Goal: Task Accomplishment & Management: Manage account settings

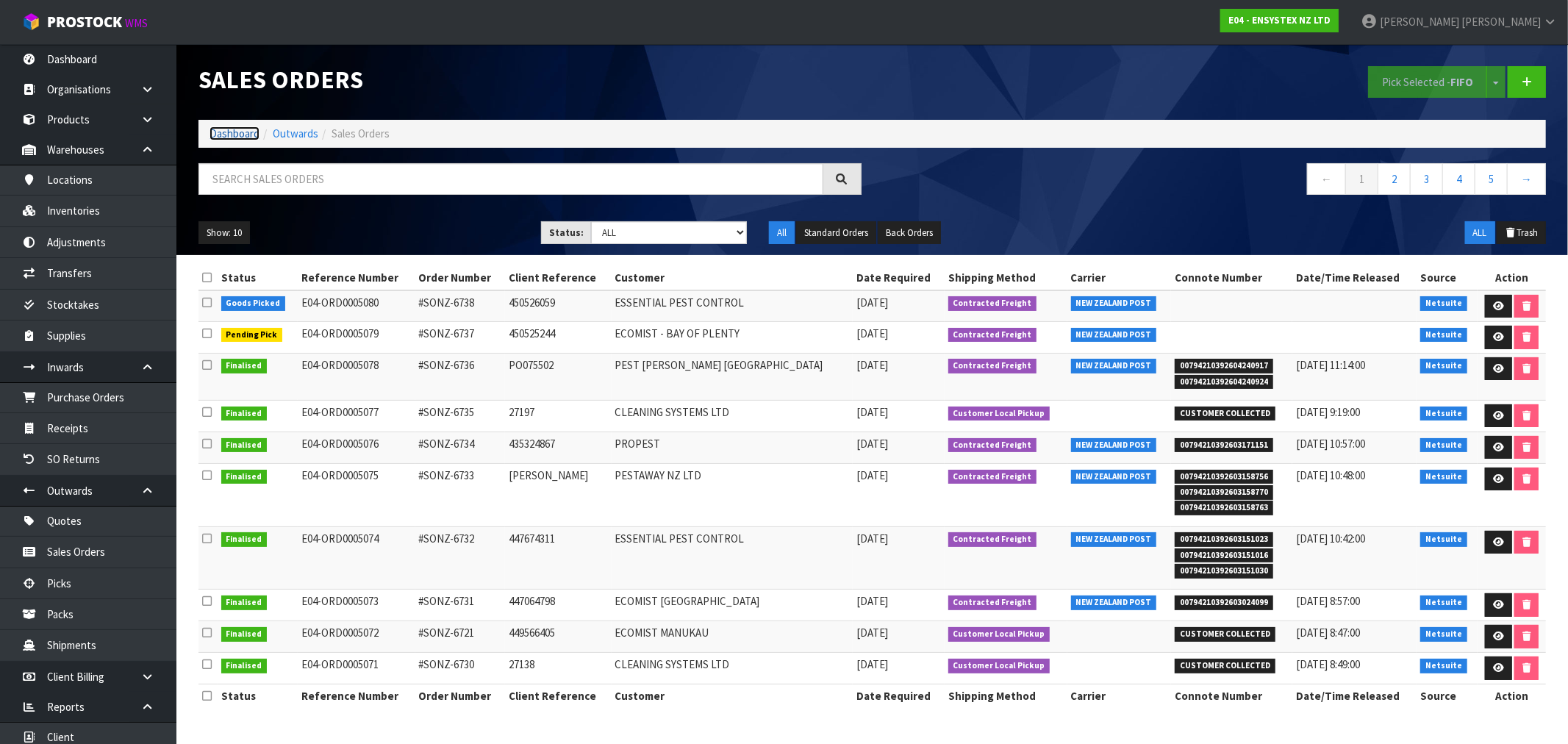
drag, startPoint x: 0, startPoint y: 0, endPoint x: 236, endPoint y: 140, distance: 274.4
click at [236, 140] on link "Dashboard" at bounding box center [235, 133] width 50 height 14
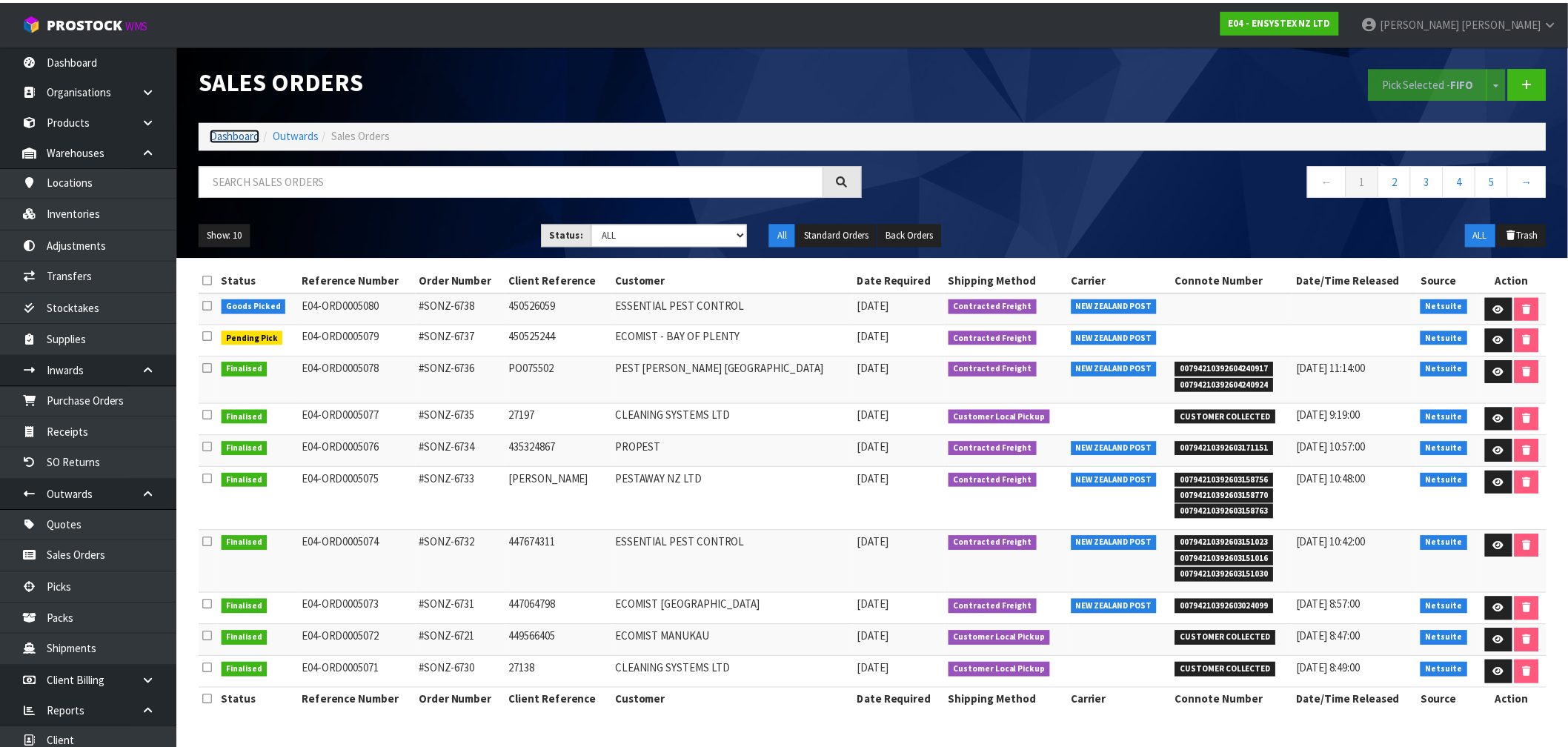
scroll to position [71, 0]
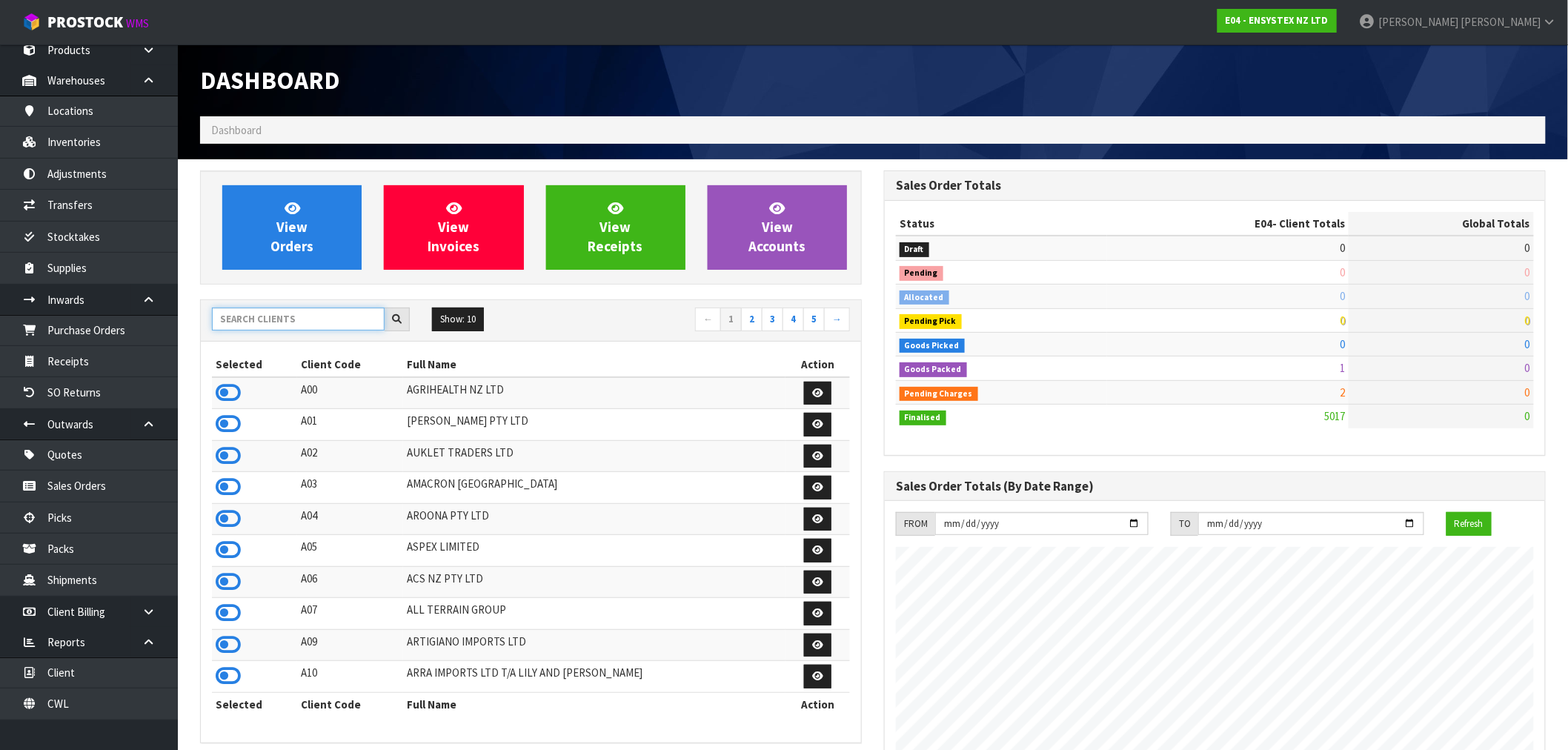
click at [246, 323] on input "text" at bounding box center [299, 319] width 173 height 23
type input "Y01"
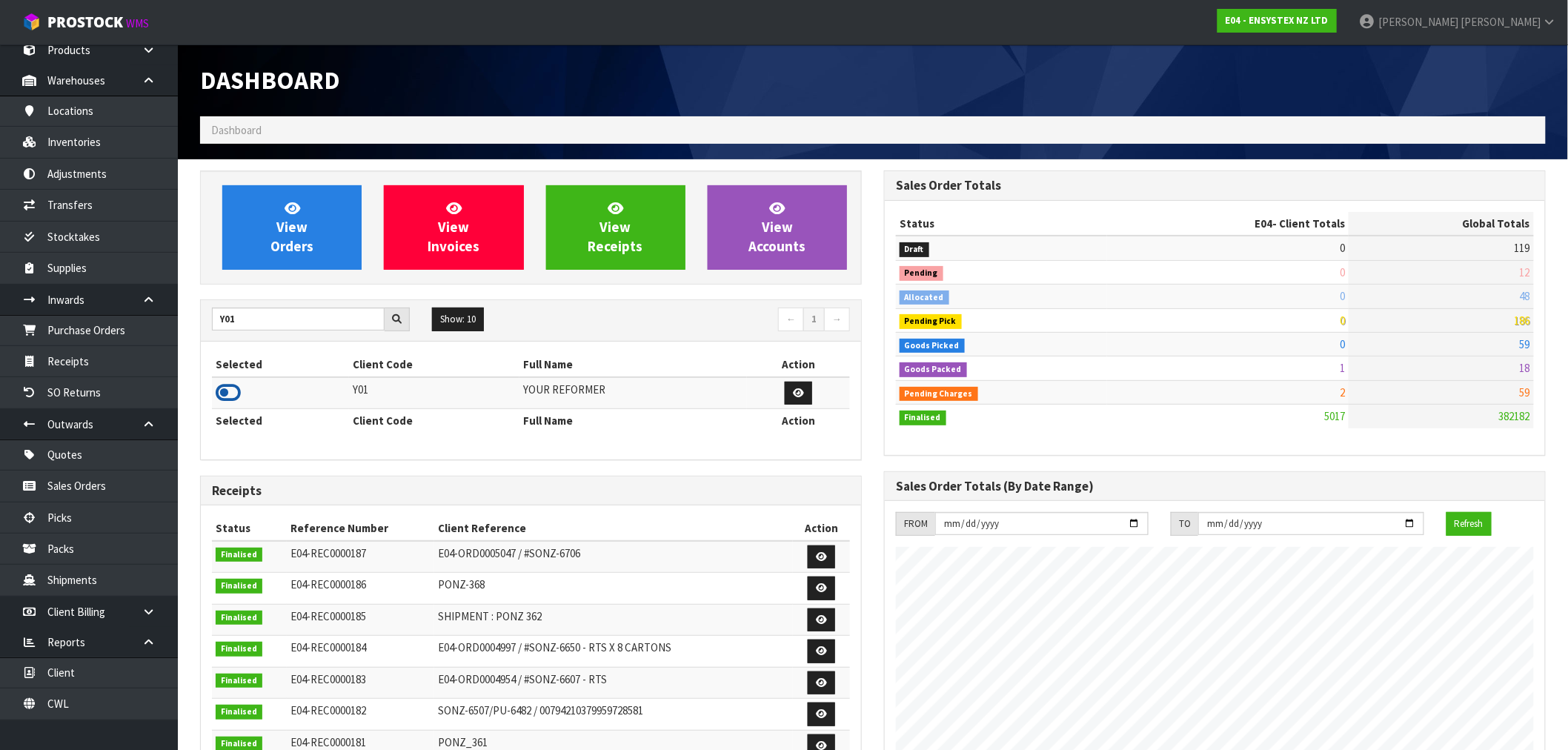
click at [222, 397] on icon at bounding box center [228, 393] width 25 height 22
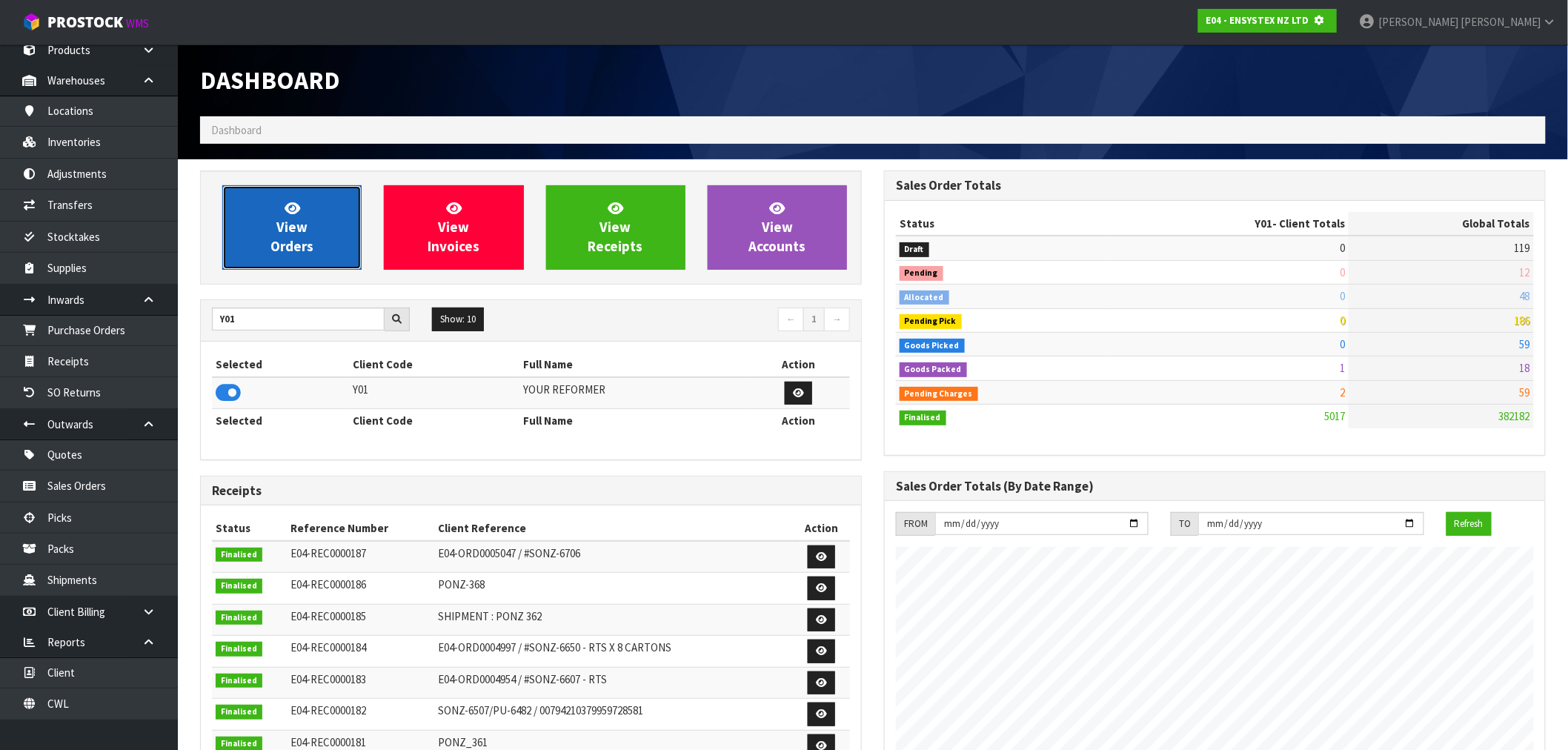
scroll to position [740332, 740310]
click at [279, 247] on span "View Orders" at bounding box center [292, 227] width 43 height 55
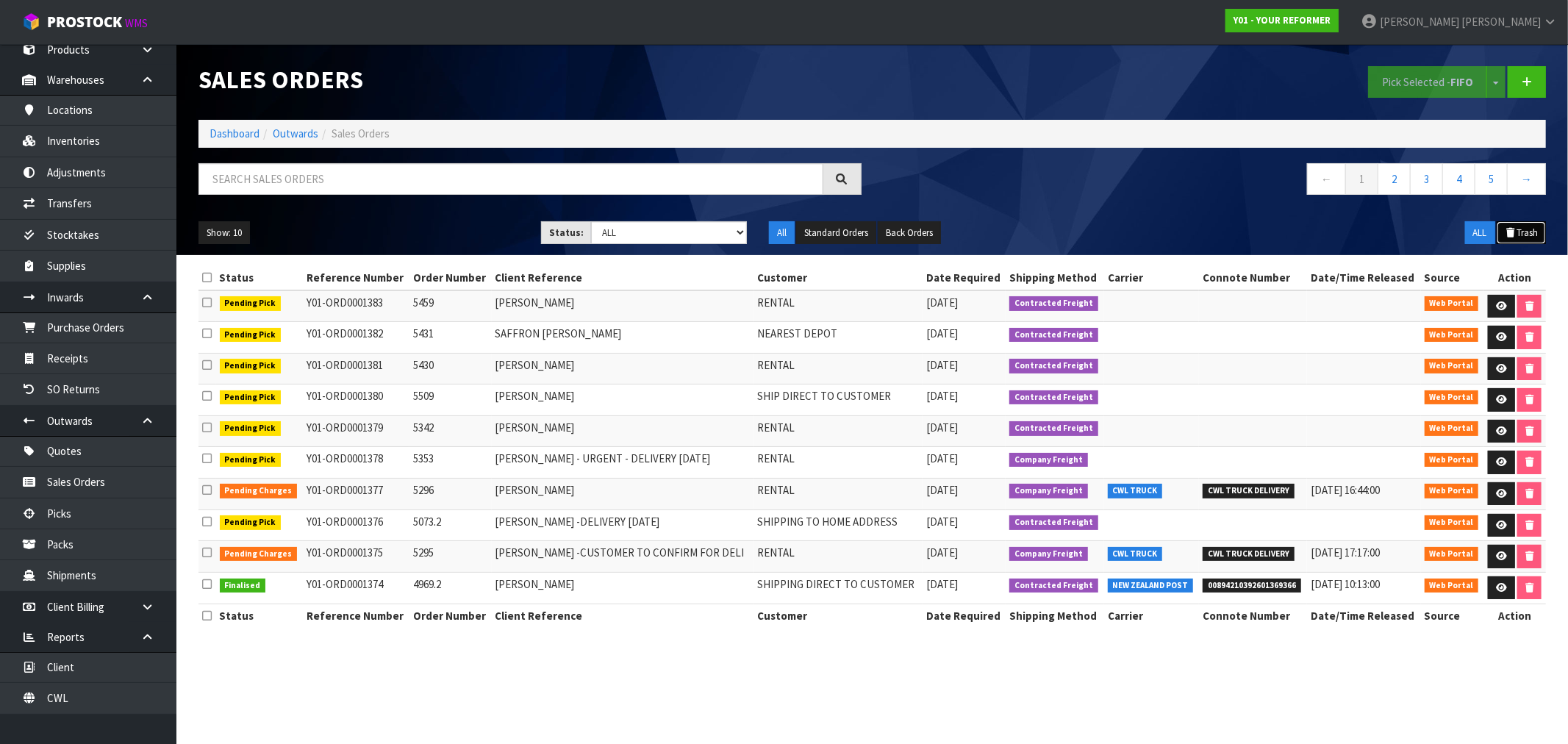
click at [1519, 224] on button "Trash" at bounding box center [1521, 232] width 49 height 23
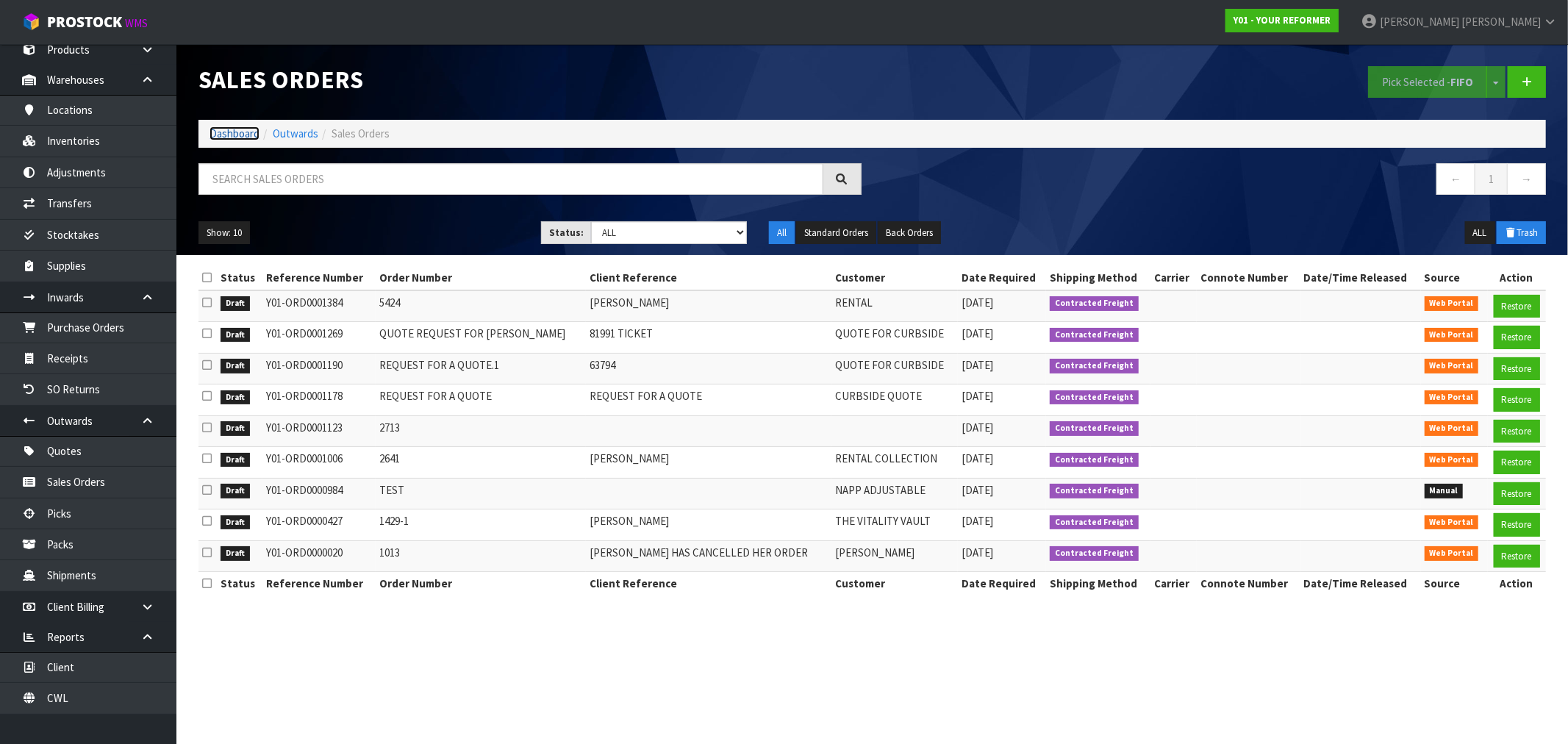
drag, startPoint x: 216, startPoint y: 134, endPoint x: 266, endPoint y: 151, distance: 52.8
click at [216, 134] on link "Dashboard" at bounding box center [235, 133] width 50 height 14
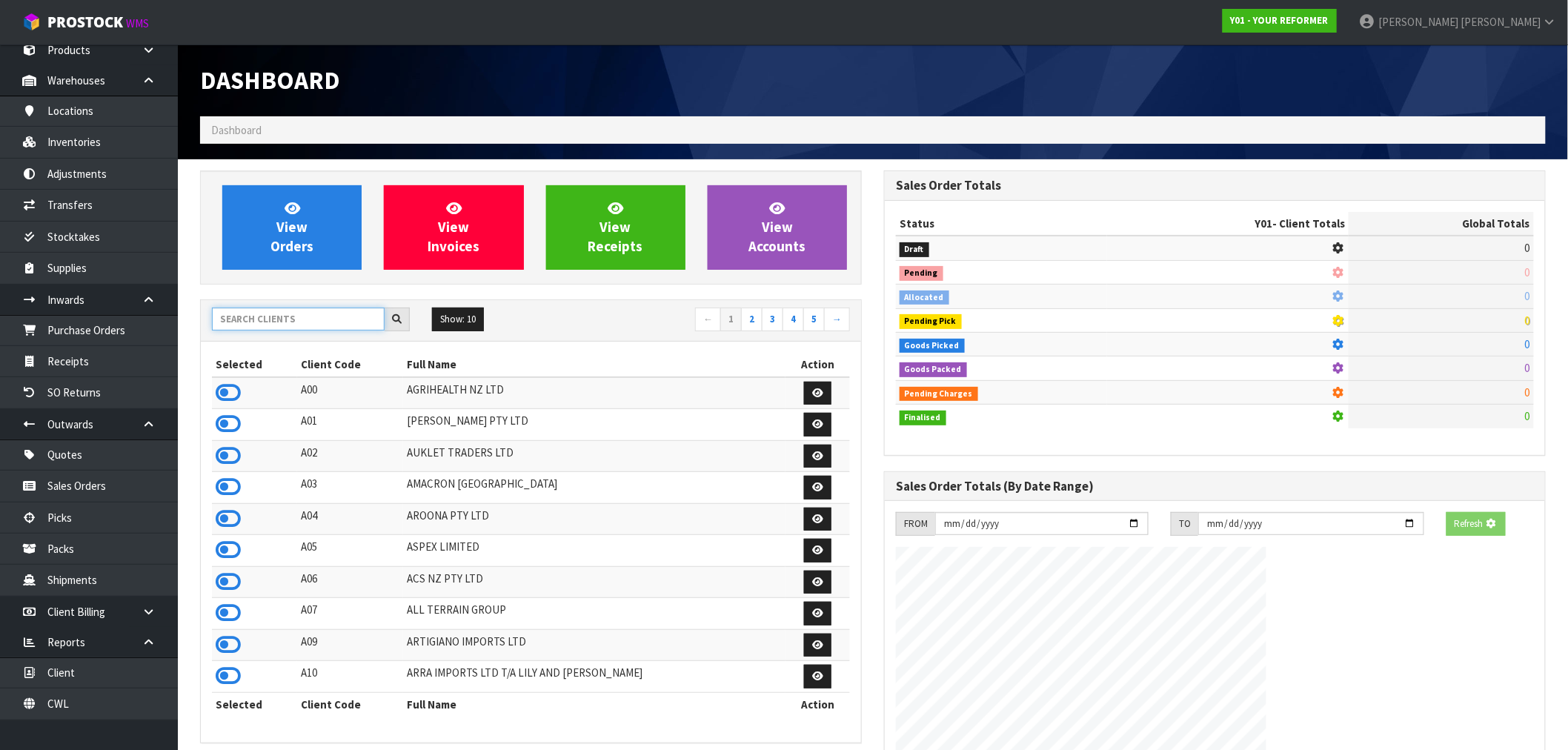
click at [279, 326] on input "text" at bounding box center [299, 319] width 173 height 23
type input "E04"
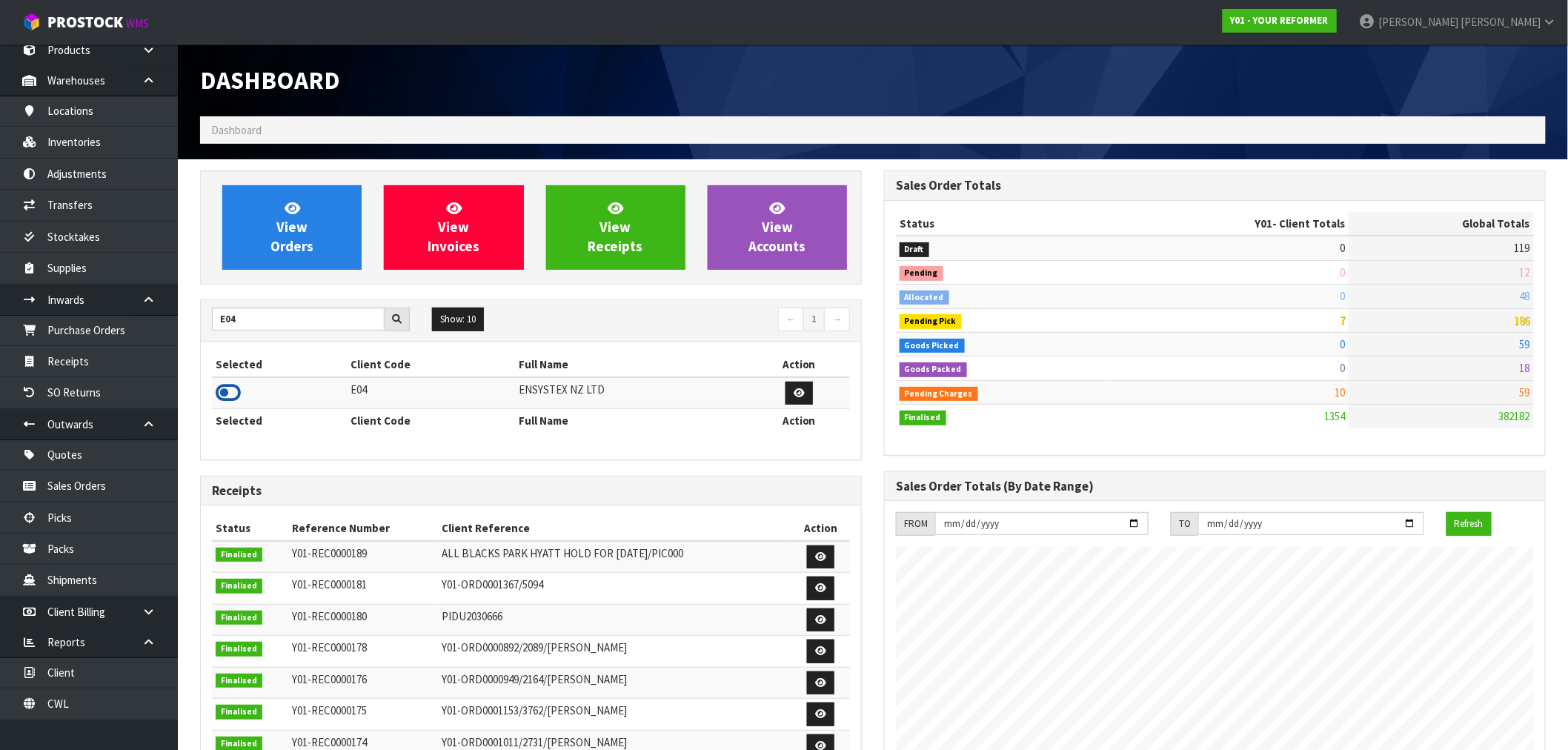
click at [228, 403] on icon at bounding box center [228, 393] width 25 height 22
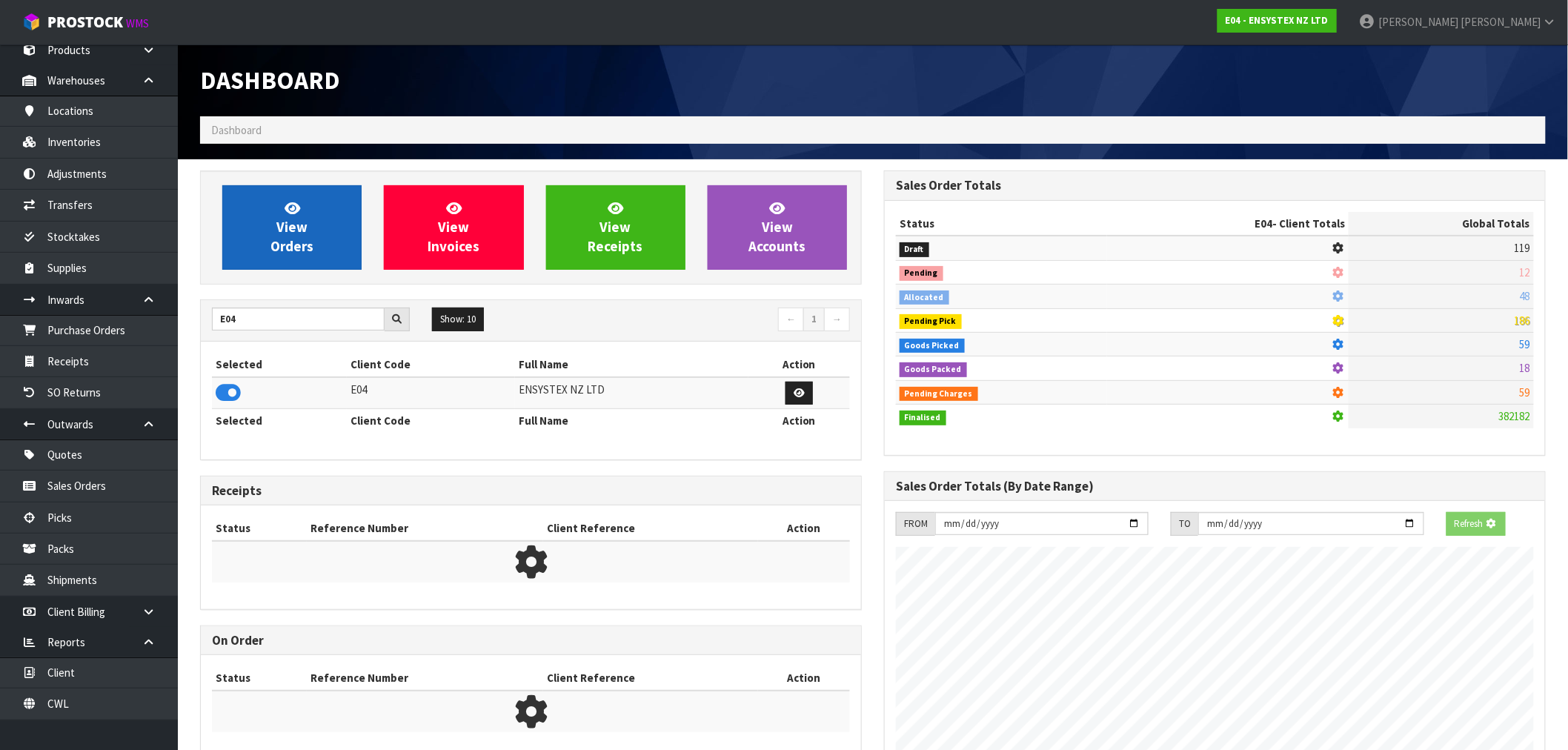
scroll to position [740332, 740310]
click at [268, 232] on link "View Orders" at bounding box center [291, 228] width 140 height 85
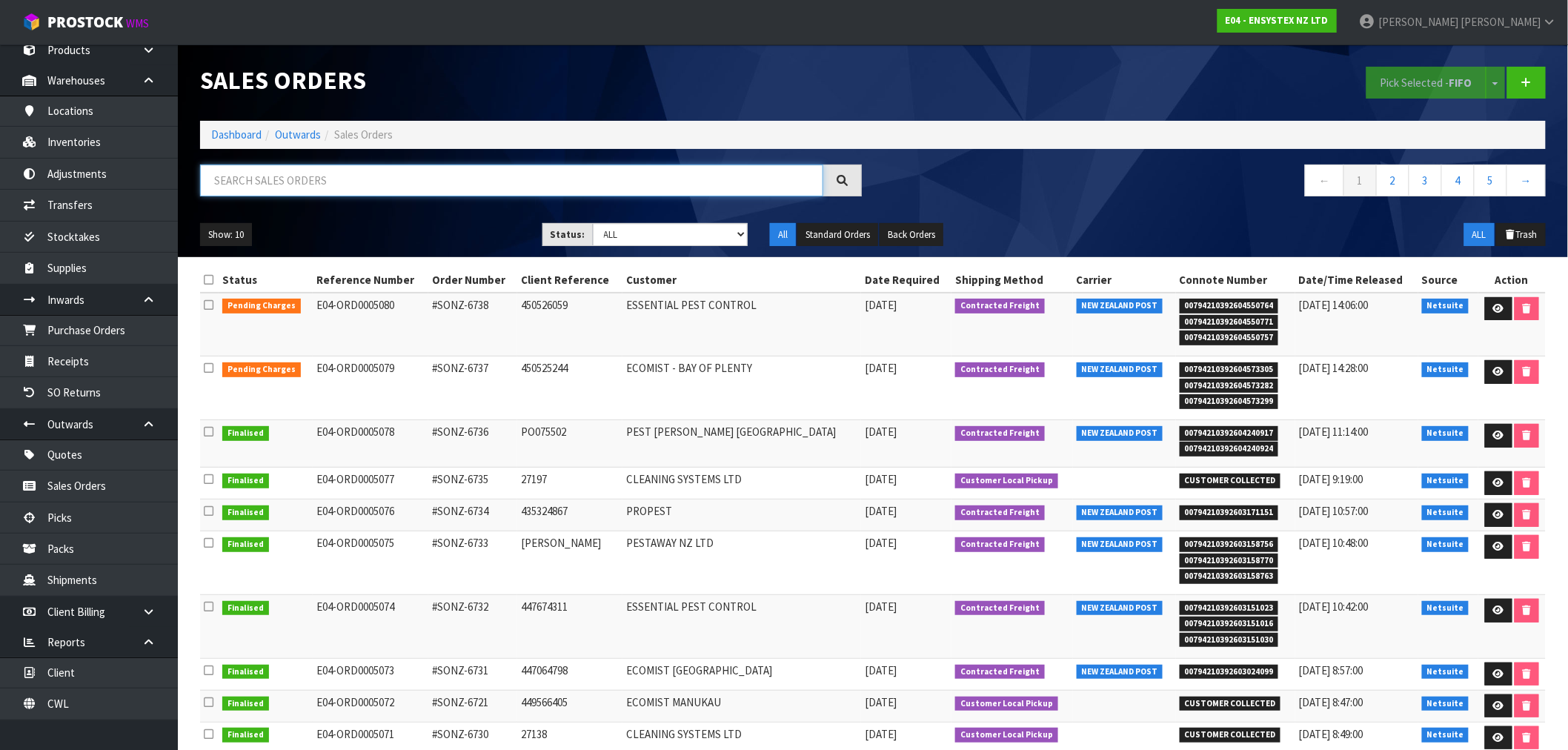
click at [401, 175] on input "text" at bounding box center [512, 180] width 623 height 32
click at [379, 171] on input "text" at bounding box center [512, 180] width 623 height 32
paste input "SONZ-6732"
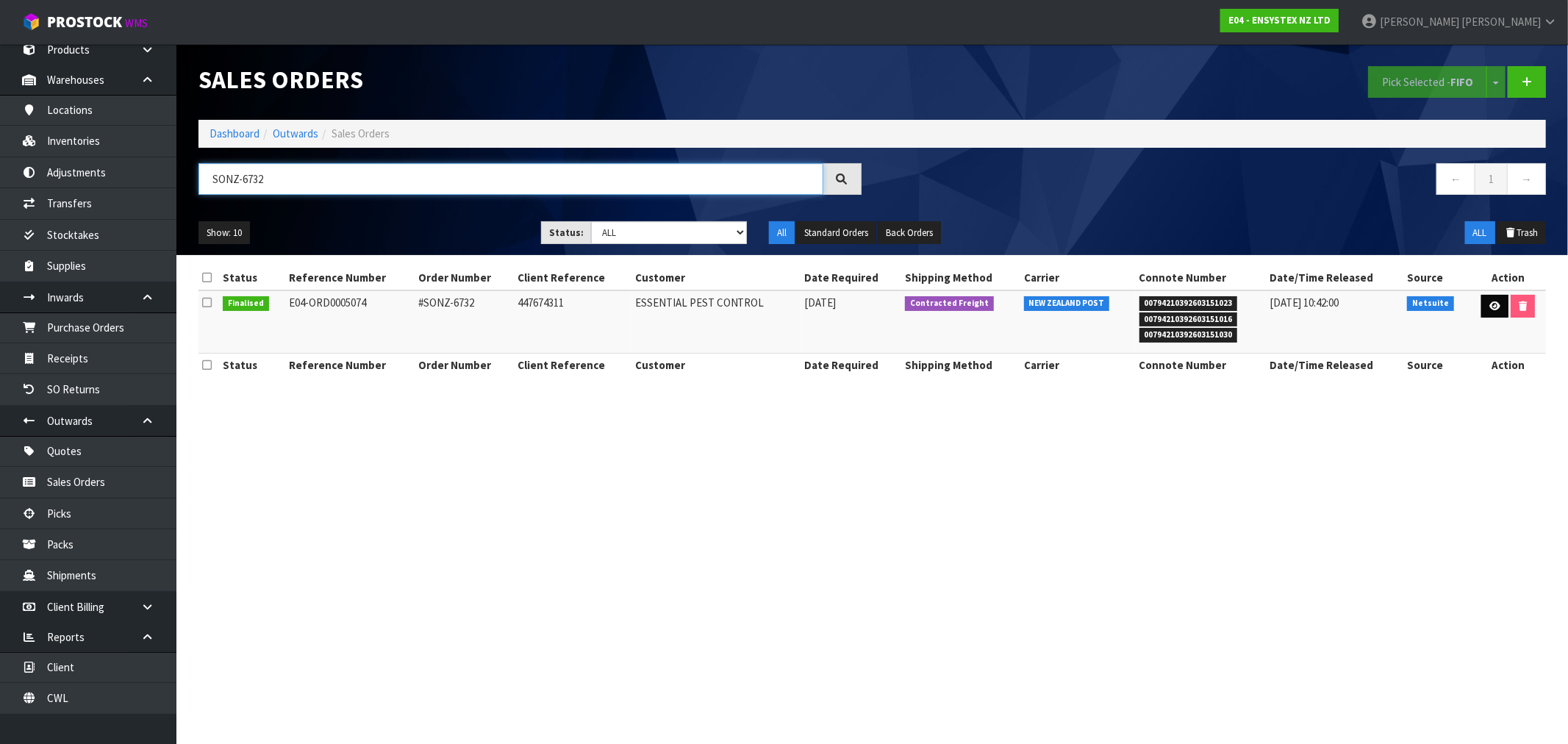
type input "SONZ-6732"
click at [1490, 300] on link at bounding box center [1495, 306] width 28 height 23
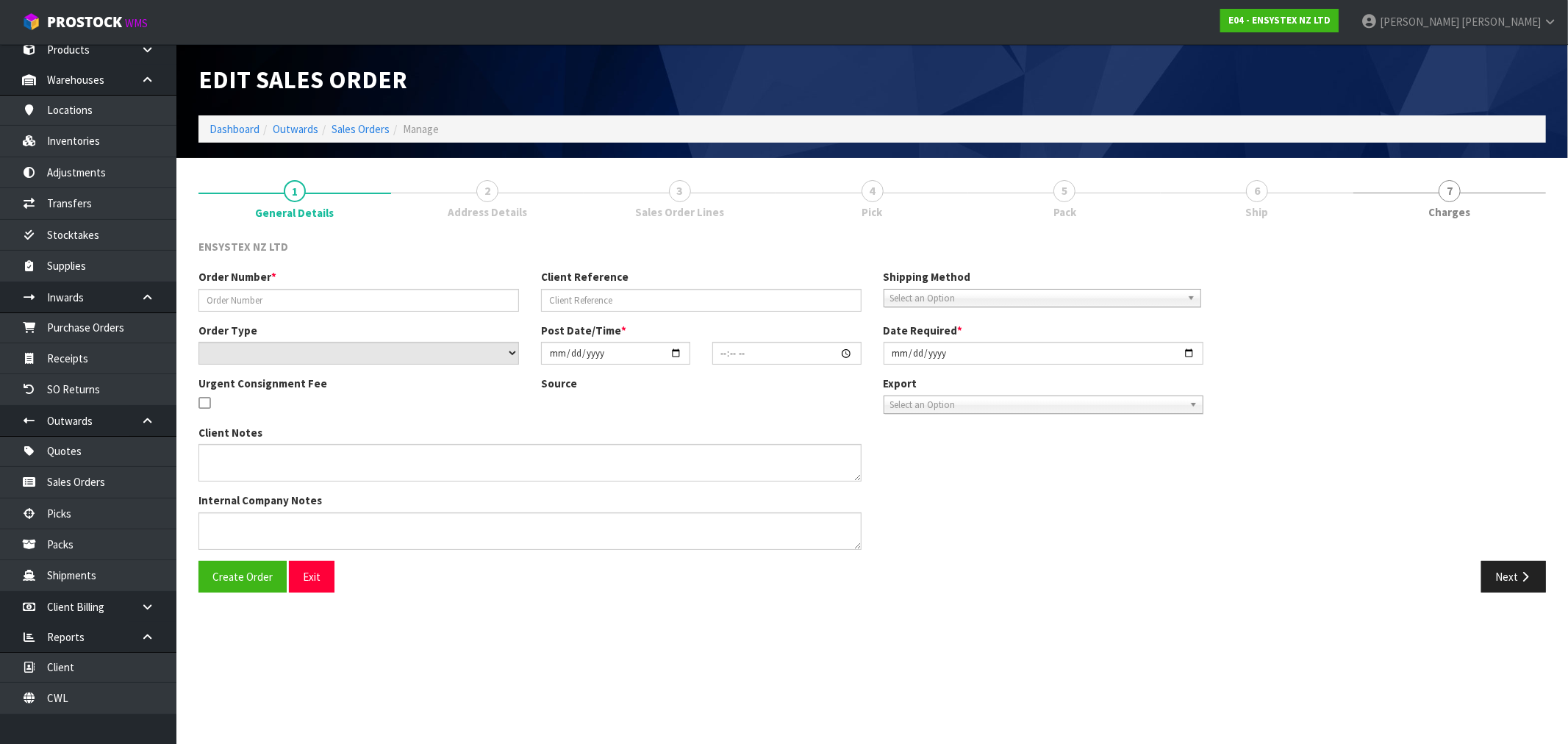
type input "#SONZ-6732"
type input "447674311"
select select "number:0"
type input "[DATE]"
type input "13:45:21.000"
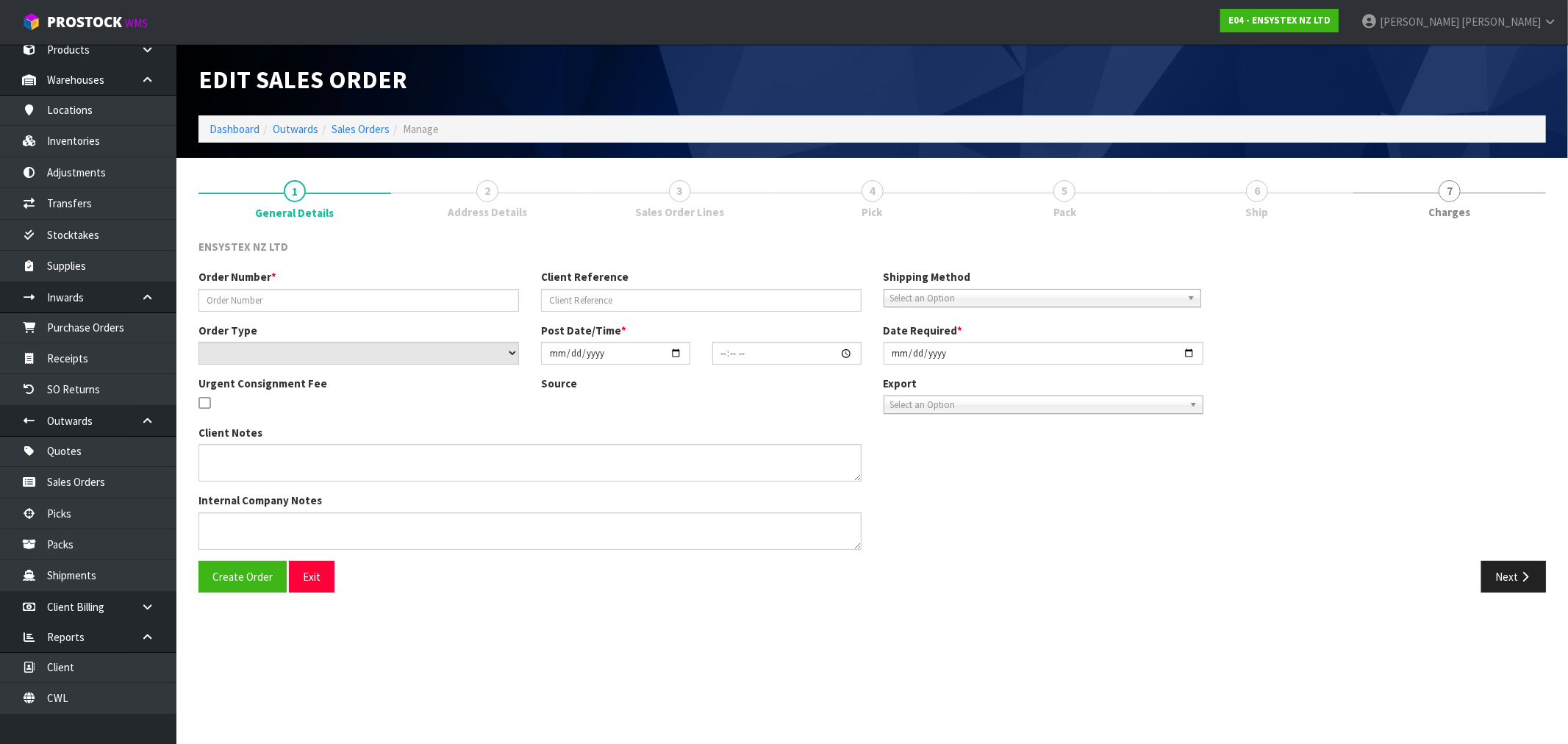
type input "[DATE]"
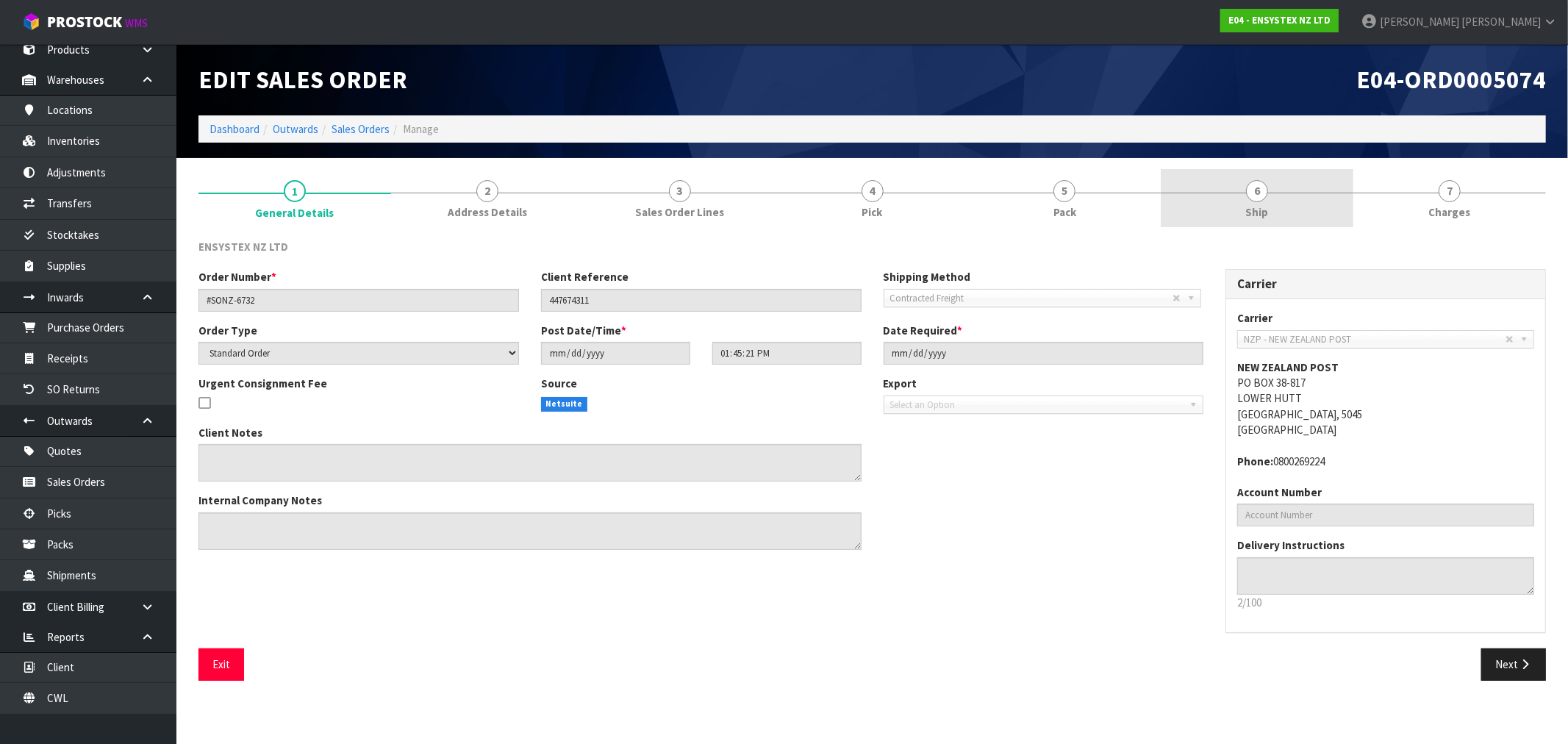
click at [1251, 206] on span "Ship" at bounding box center [1258, 212] width 23 height 15
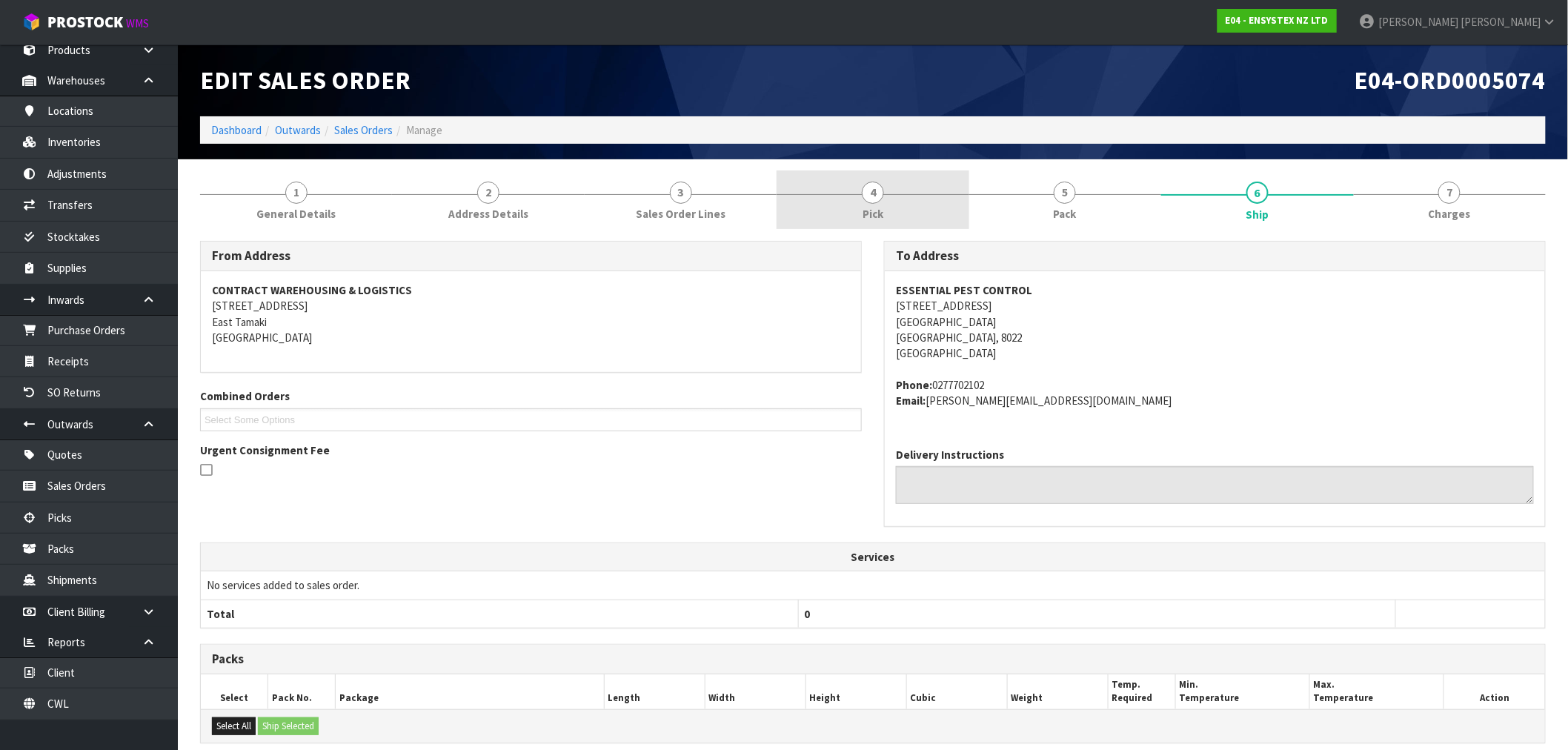
click at [893, 198] on link "4 Pick" at bounding box center [872, 200] width 192 height 59
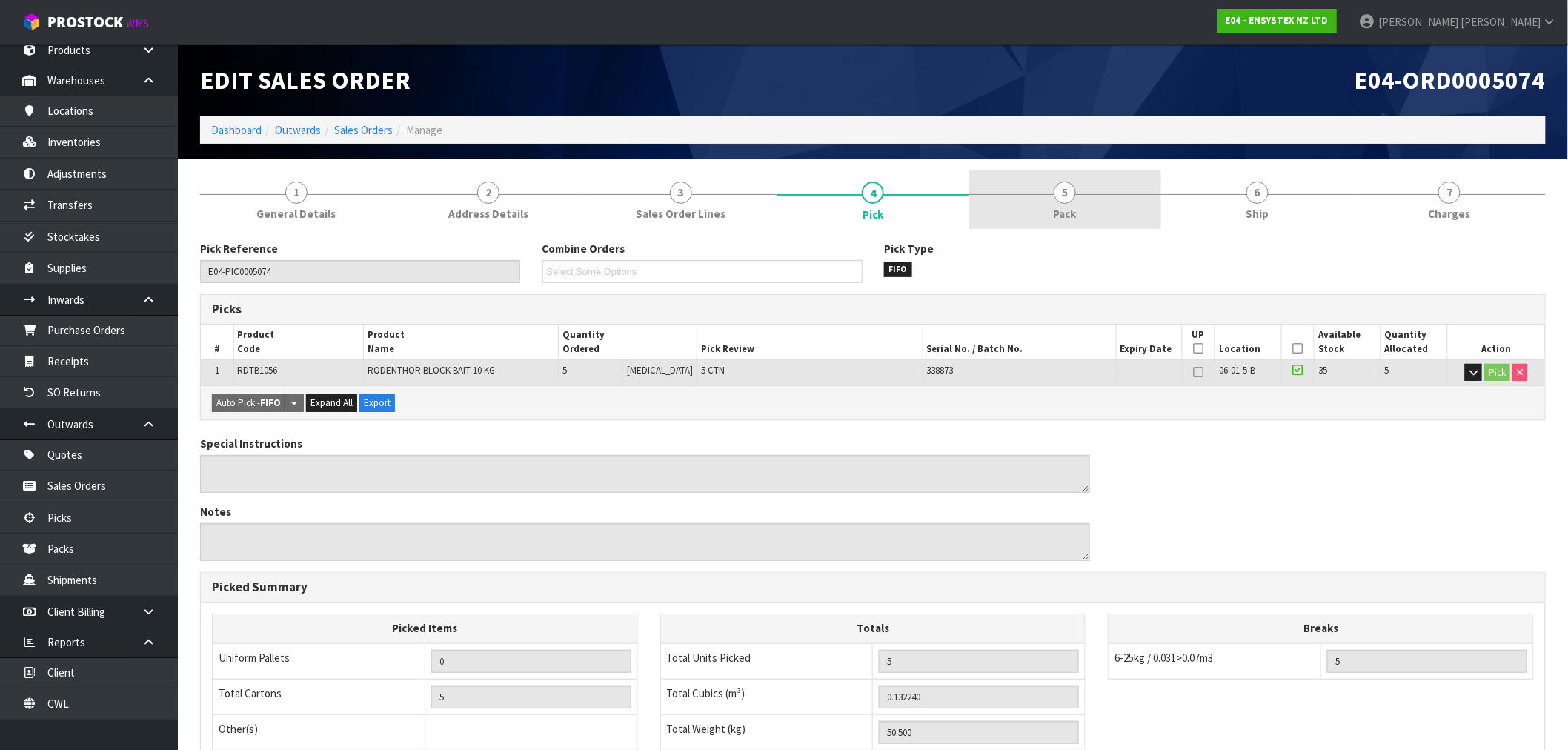
click at [1012, 202] on link "5 Pack" at bounding box center [1065, 200] width 192 height 59
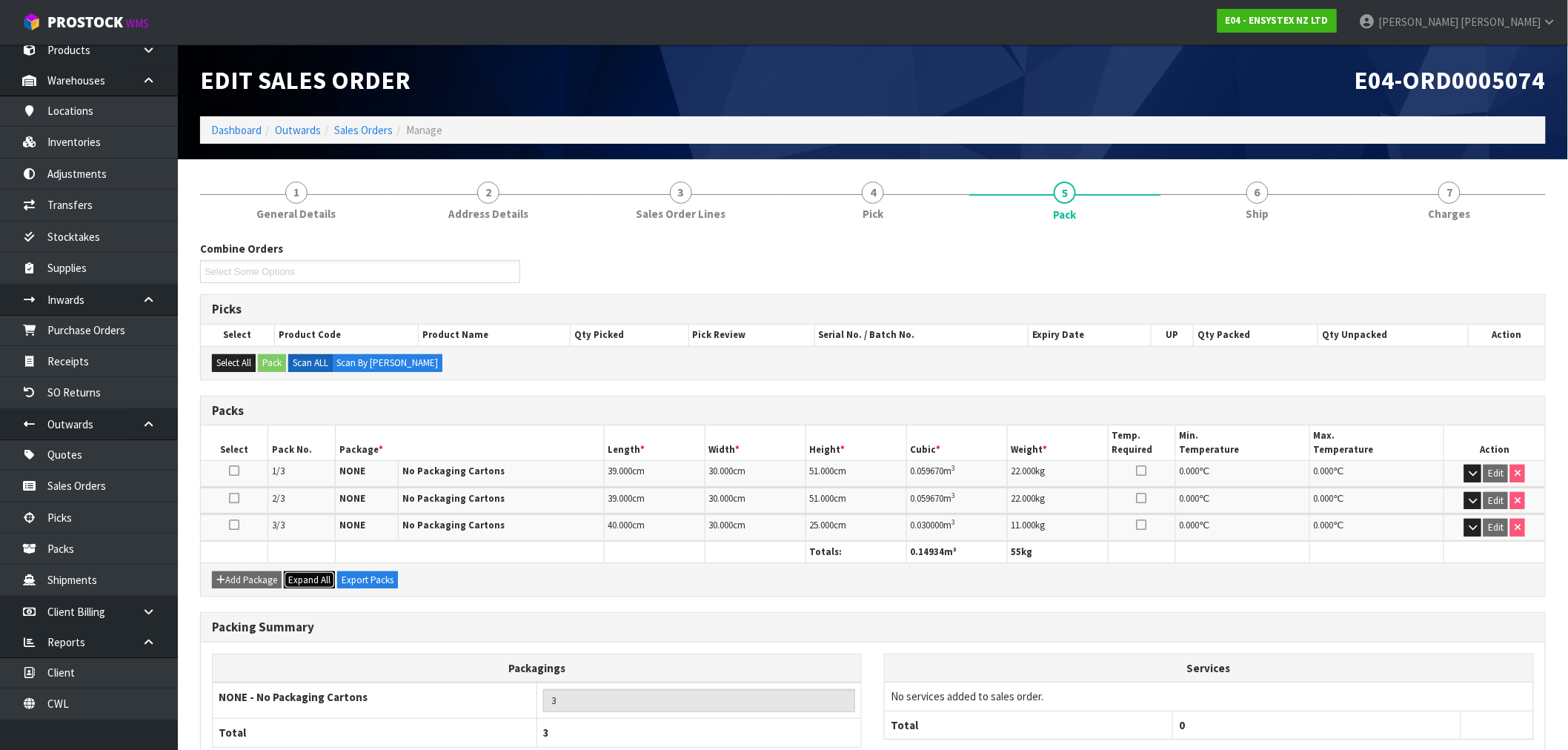
click at [306, 580] on span "Expand All" at bounding box center [309, 579] width 42 height 12
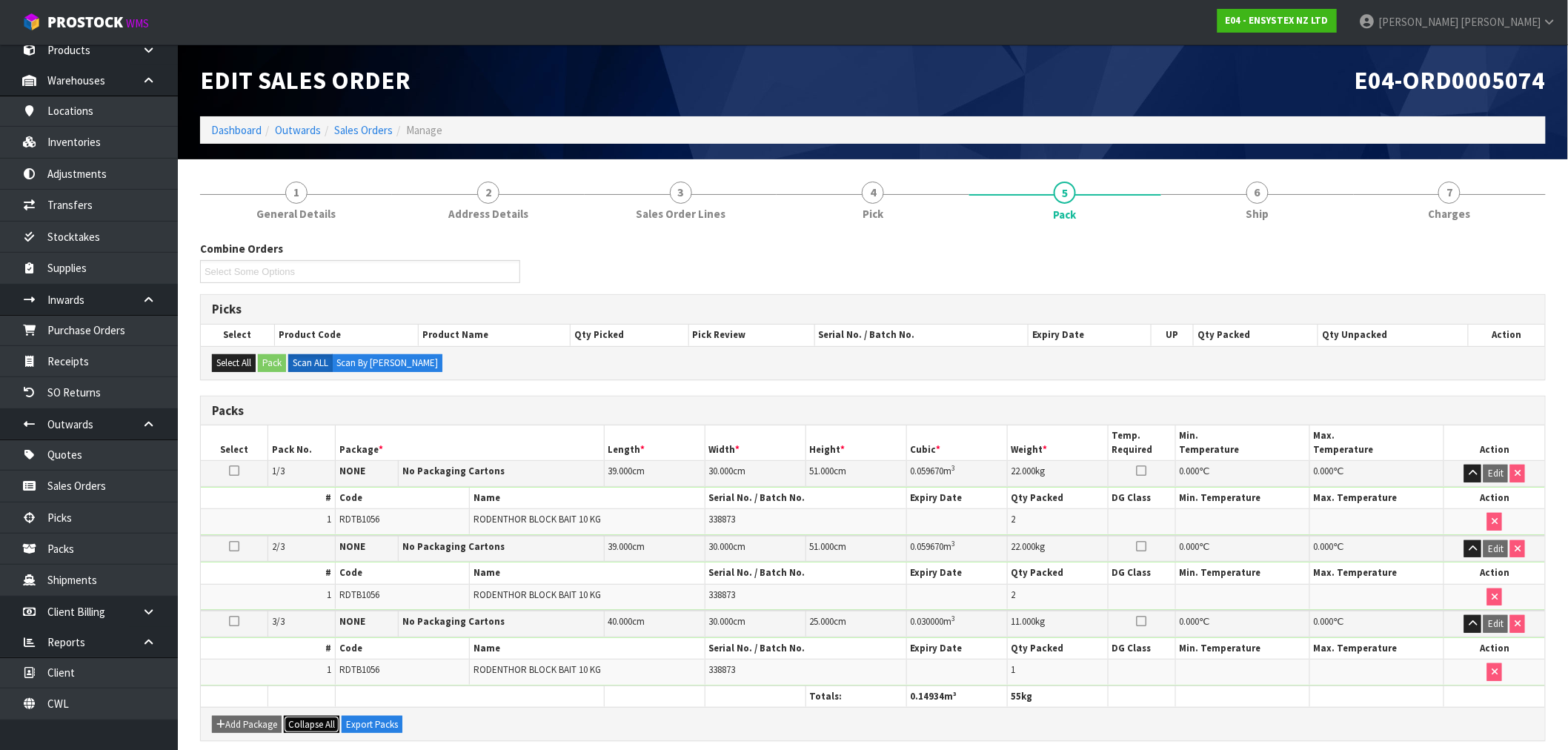
scroll to position [82, 0]
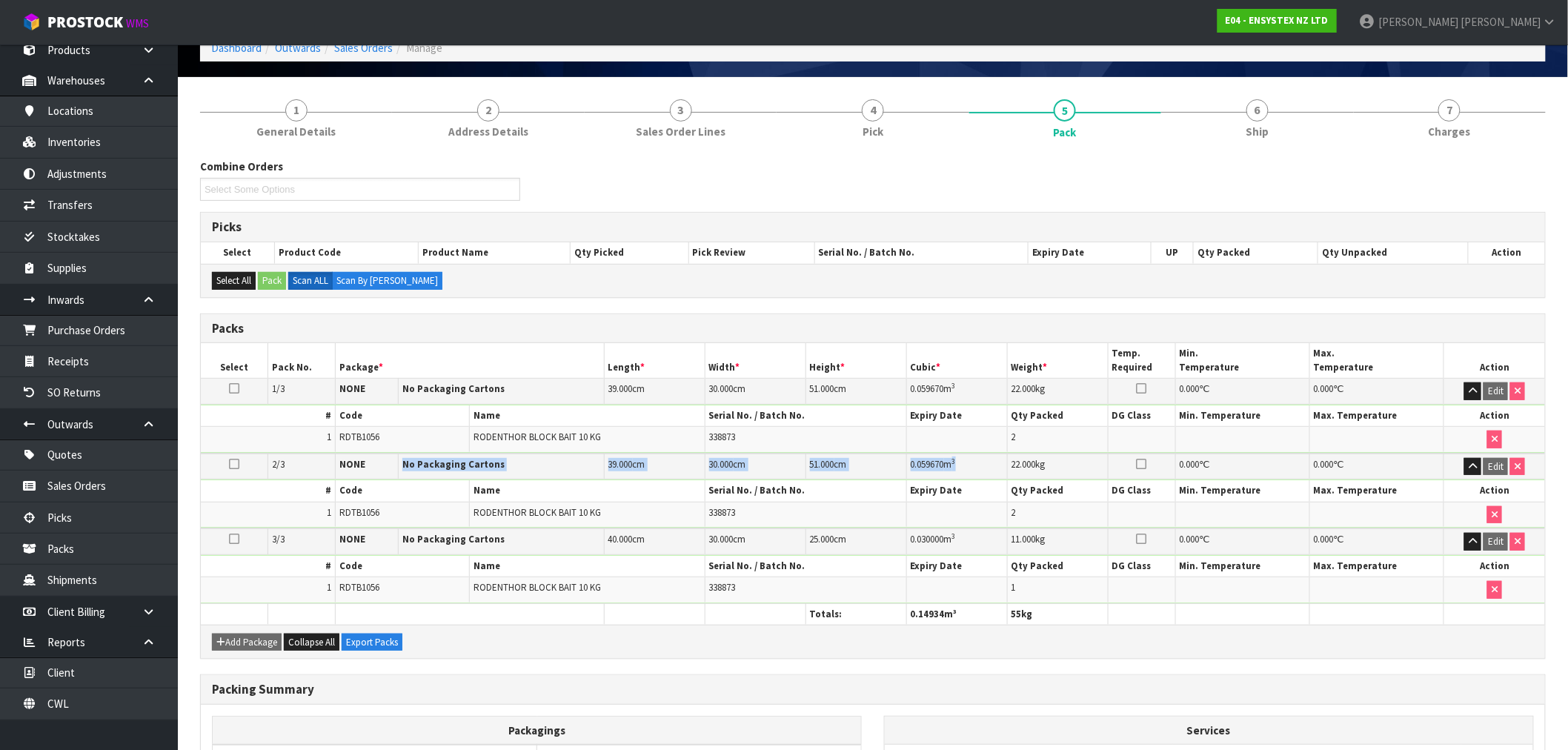
drag, startPoint x: 391, startPoint y: 473, endPoint x: 968, endPoint y: 465, distance: 577.1
click at [968, 465] on tr "2/3 NONE No Packaging Cartons 39.000 cm 30.000 cm 51.000 cm 0.059670 m 3 22.000…" at bounding box center [873, 467] width 1344 height 26
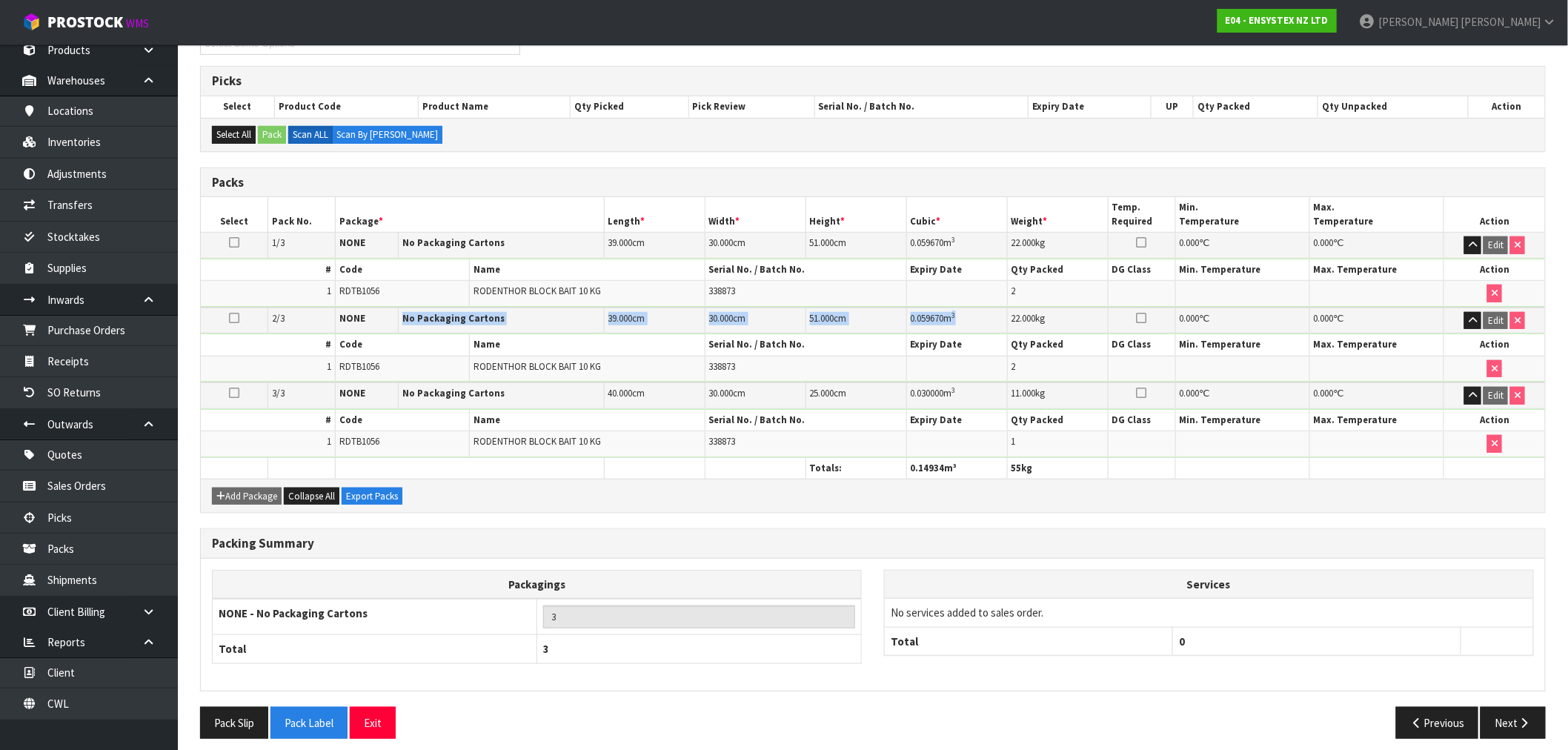
scroll to position [239, 0]
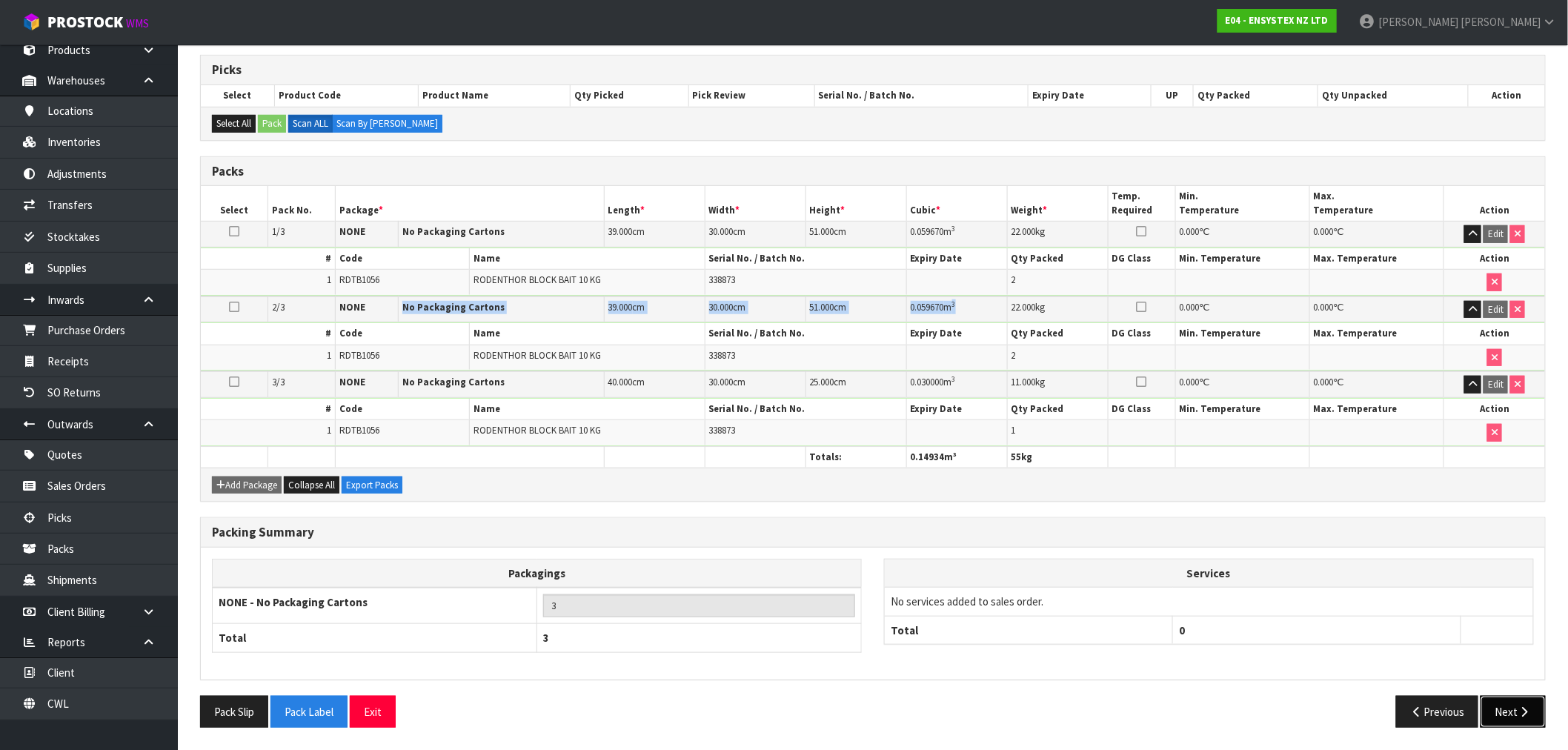
click at [1531, 715] on icon "button" at bounding box center [1524, 712] width 14 height 11
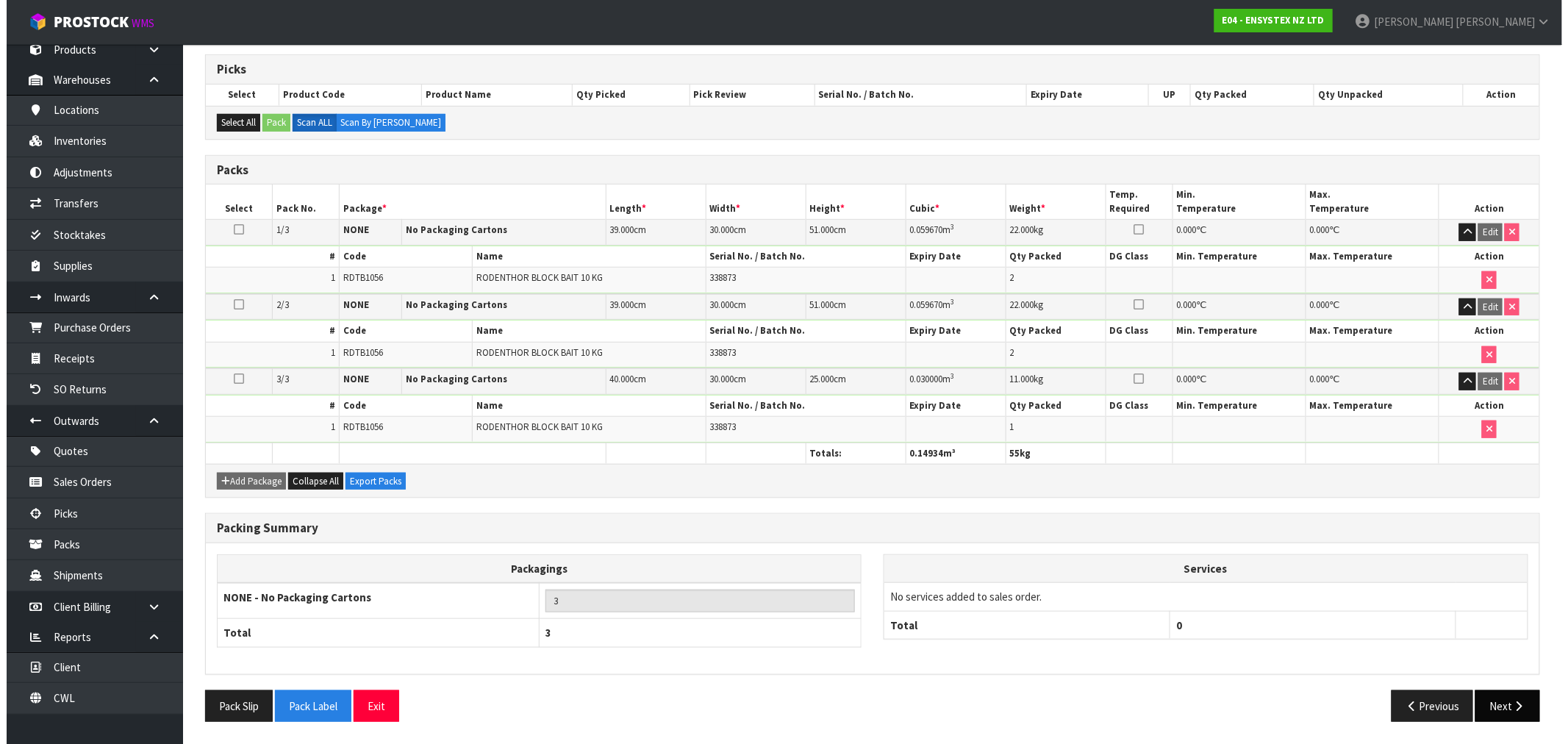
scroll to position [0, 0]
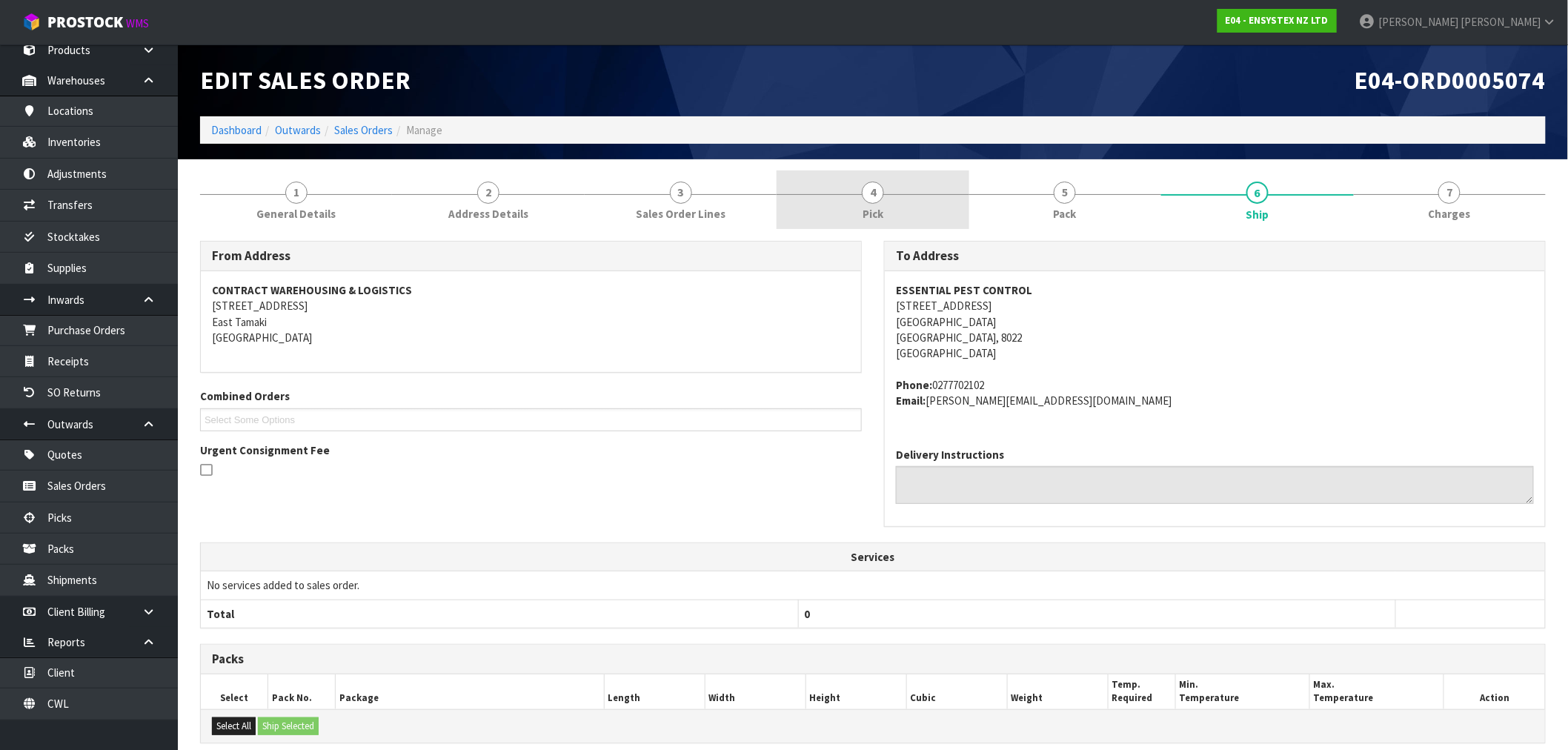
click at [835, 204] on link "4 Pick" at bounding box center [872, 200] width 192 height 59
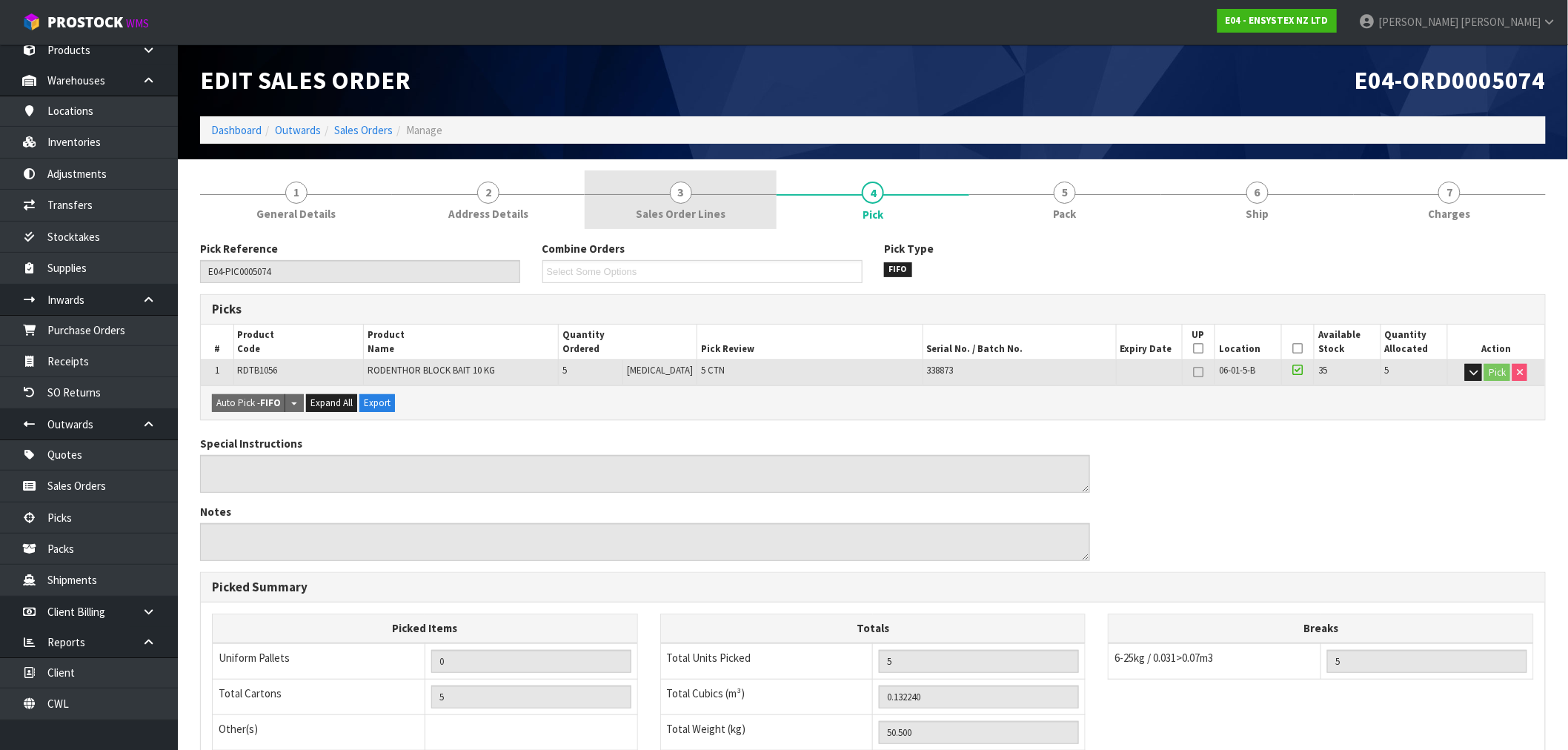
click at [676, 185] on span "3" at bounding box center [680, 193] width 22 height 22
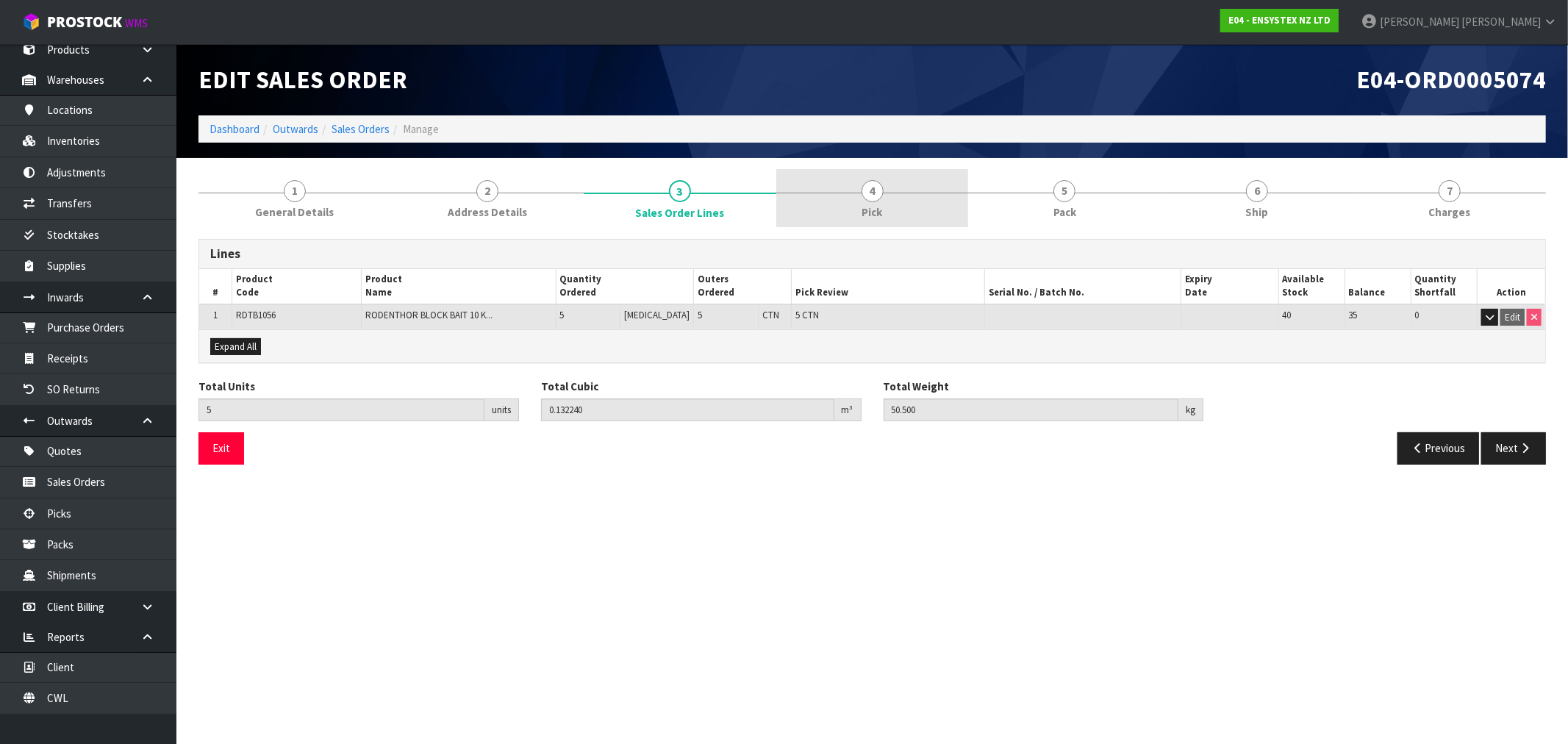
click at [878, 193] on span "4" at bounding box center [873, 191] width 22 height 22
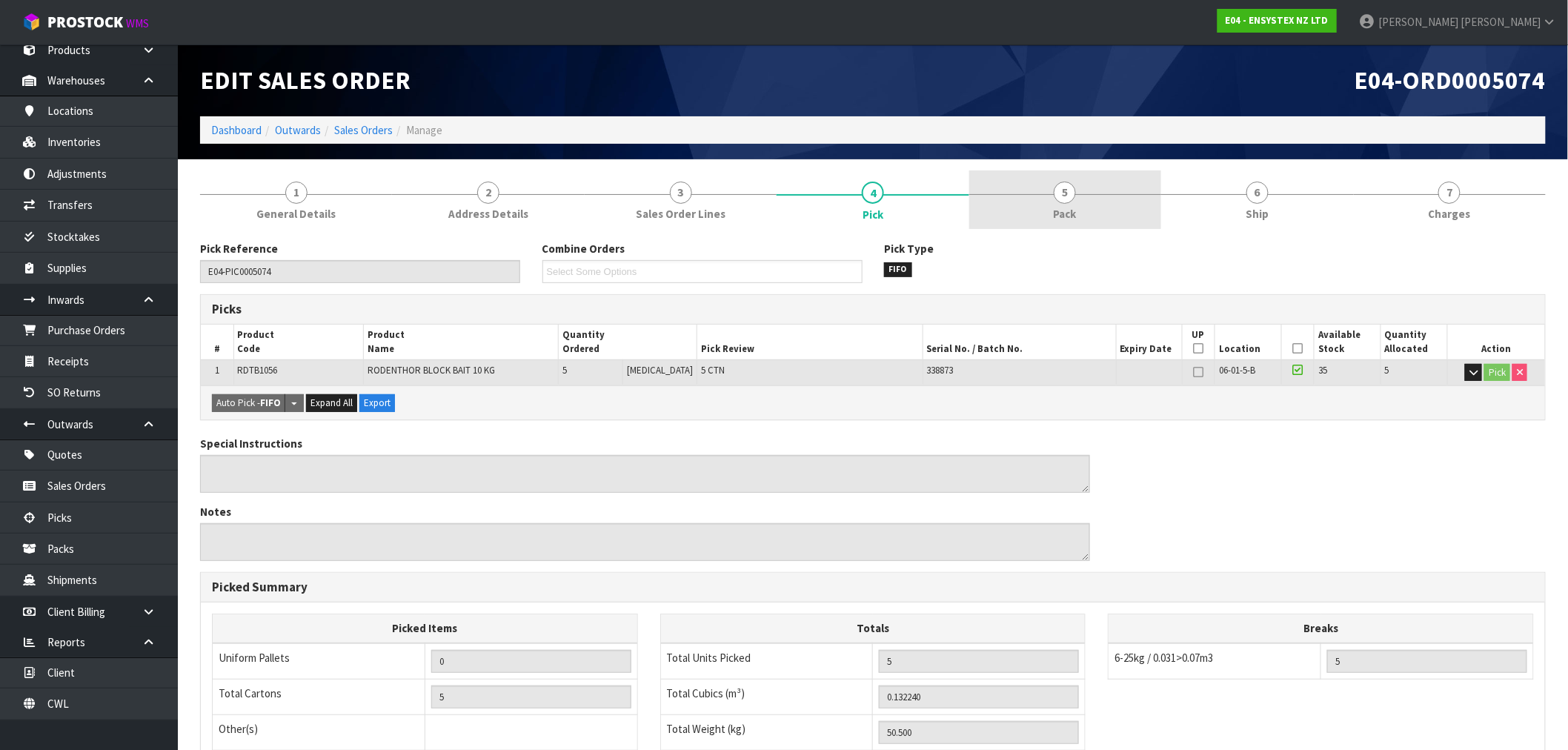
click at [1003, 218] on link "5 Pack" at bounding box center [1065, 200] width 192 height 59
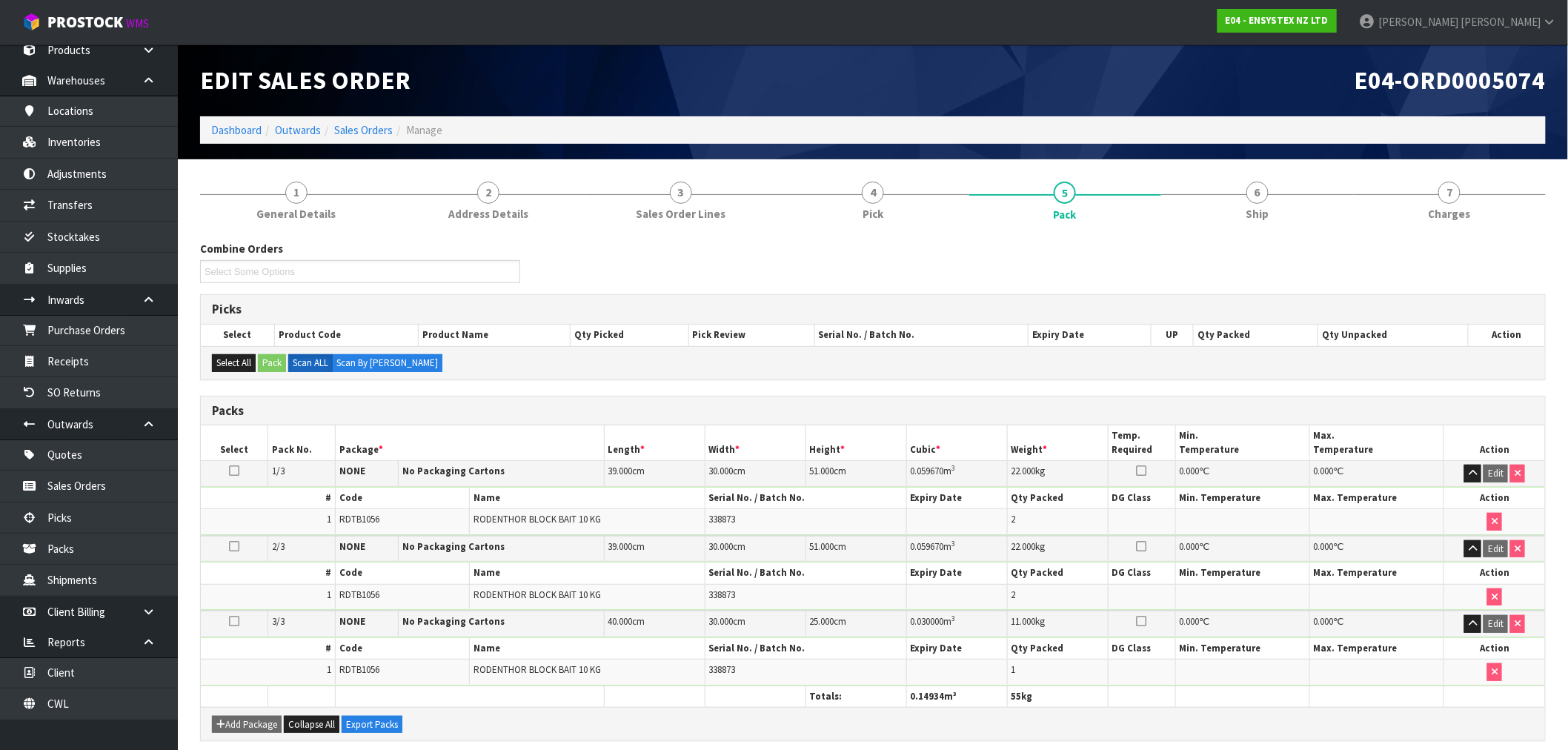
click at [348, 521] on span "RDTB1056" at bounding box center [359, 519] width 40 height 12
copy span "RDTB1056"
drag, startPoint x: 683, startPoint y: 189, endPoint x: 856, endPoint y: 193, distance: 173.0
click at [685, 189] on span "3" at bounding box center [680, 193] width 22 height 22
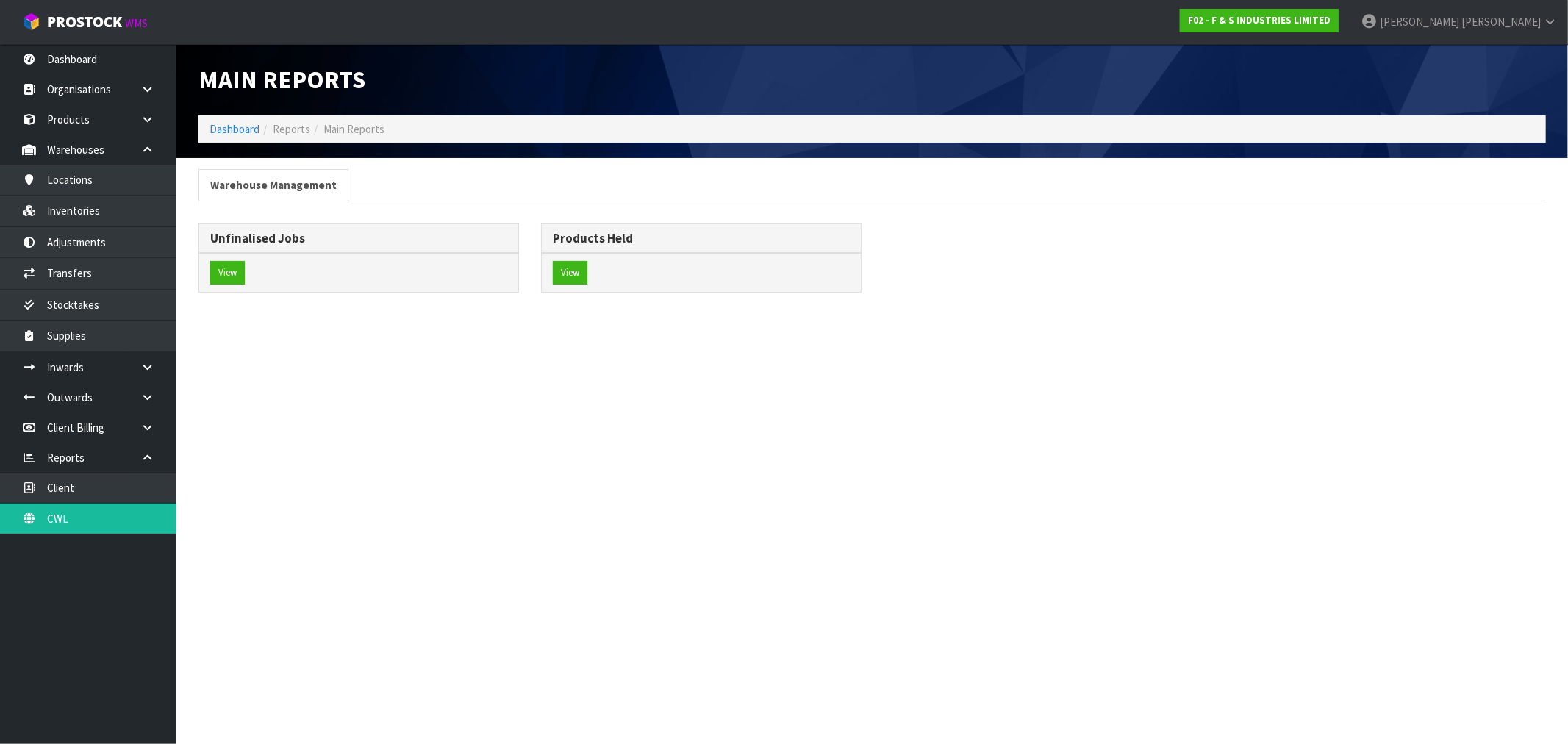
click at [236, 119] on ol "Dashboard Reports Main Reports" at bounding box center [872, 130] width 1348 height 28
click at [238, 126] on link "Dashboard" at bounding box center [235, 129] width 50 height 14
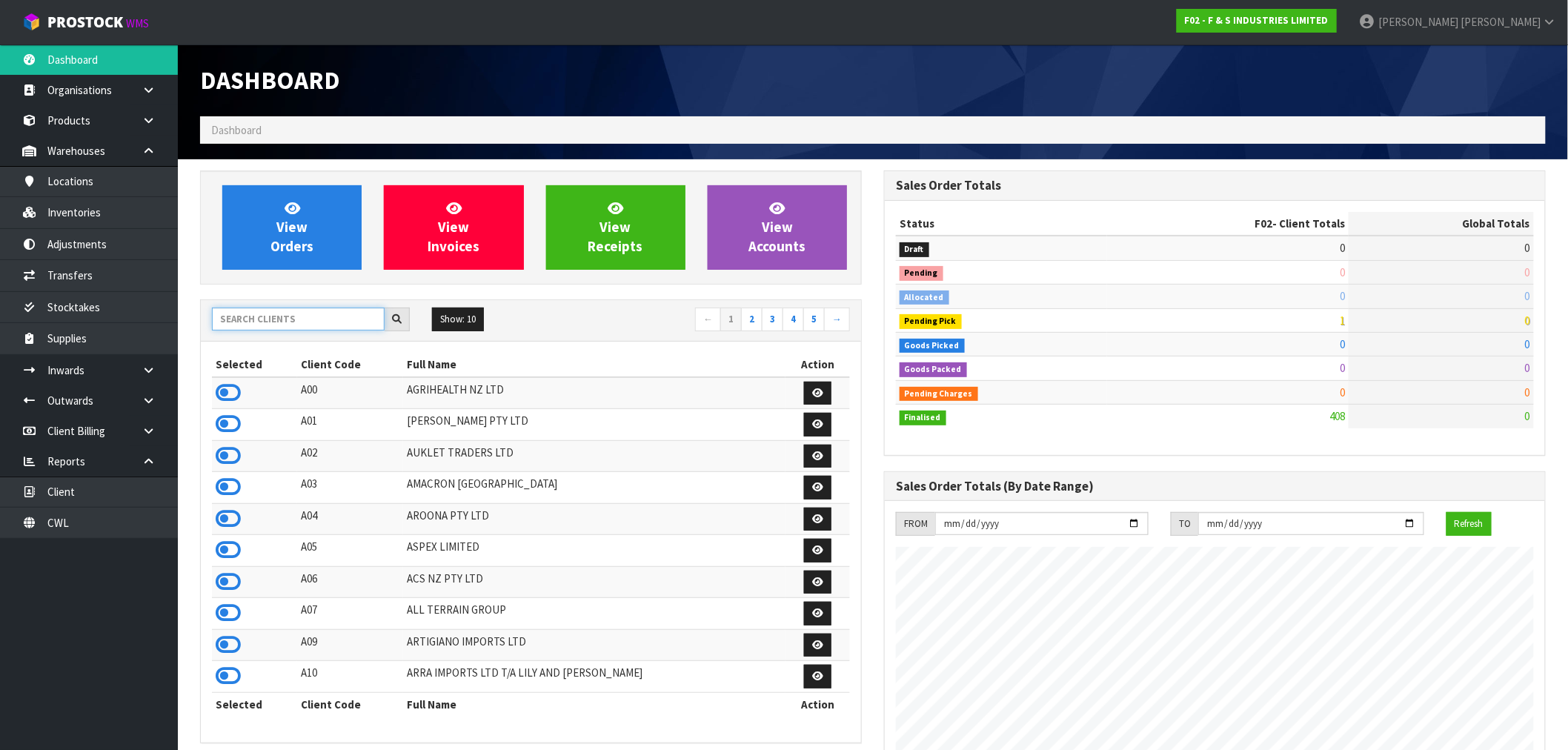
scroll to position [979, 684]
click at [304, 323] on input "text" at bounding box center [299, 319] width 173 height 23
type input "E04"
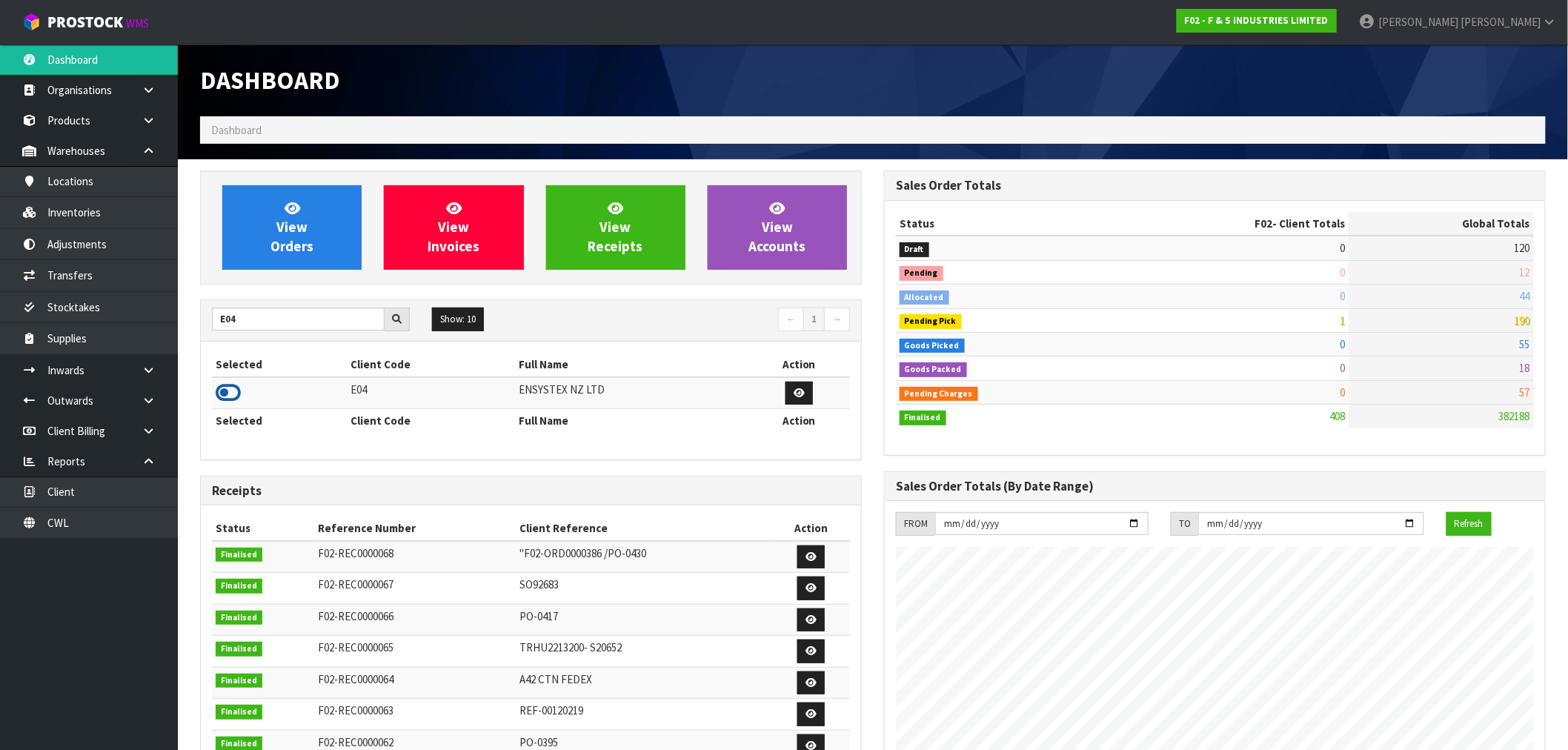
click at [232, 388] on icon at bounding box center [228, 393] width 25 height 22
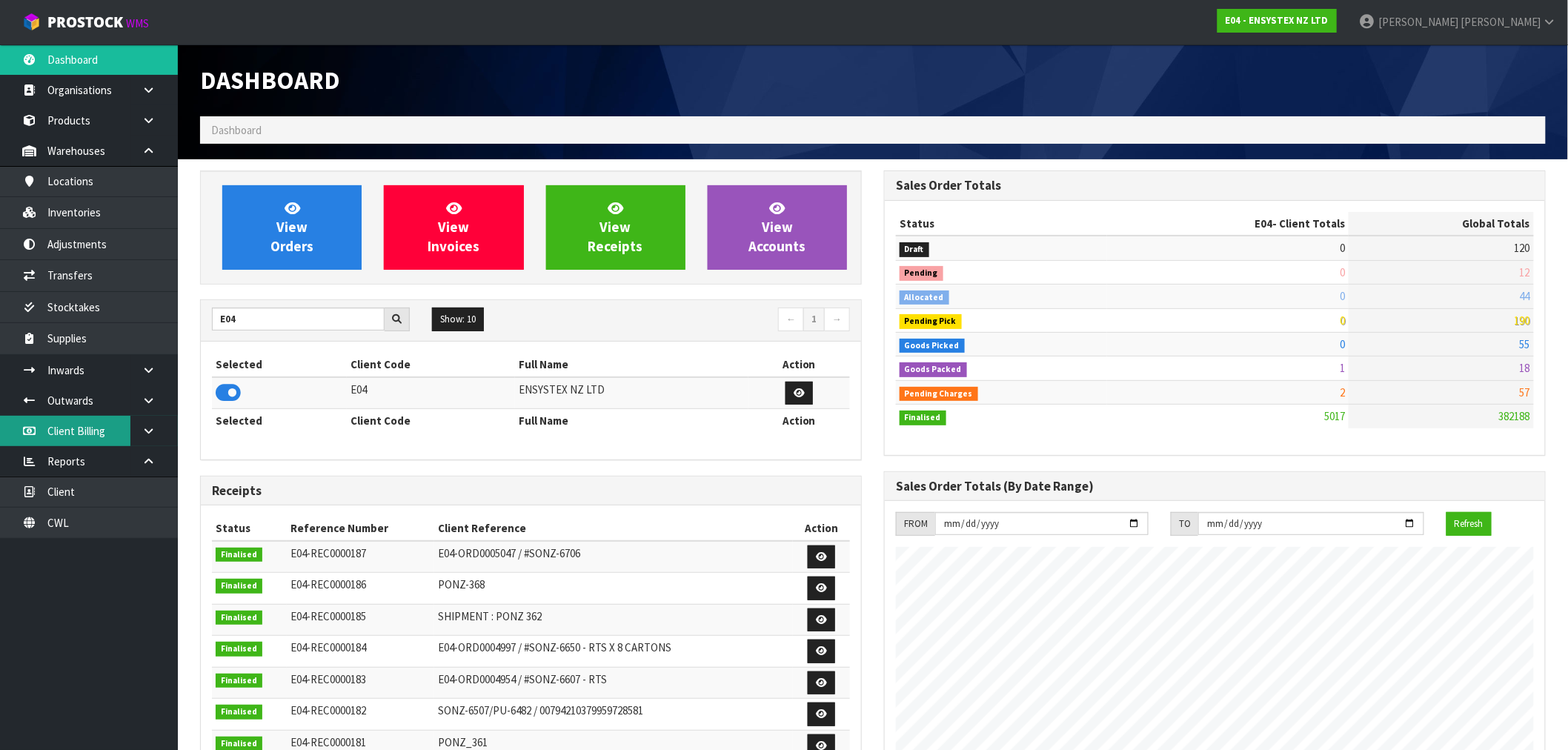
scroll to position [1123, 684]
click at [147, 366] on icon at bounding box center [148, 371] width 14 height 11
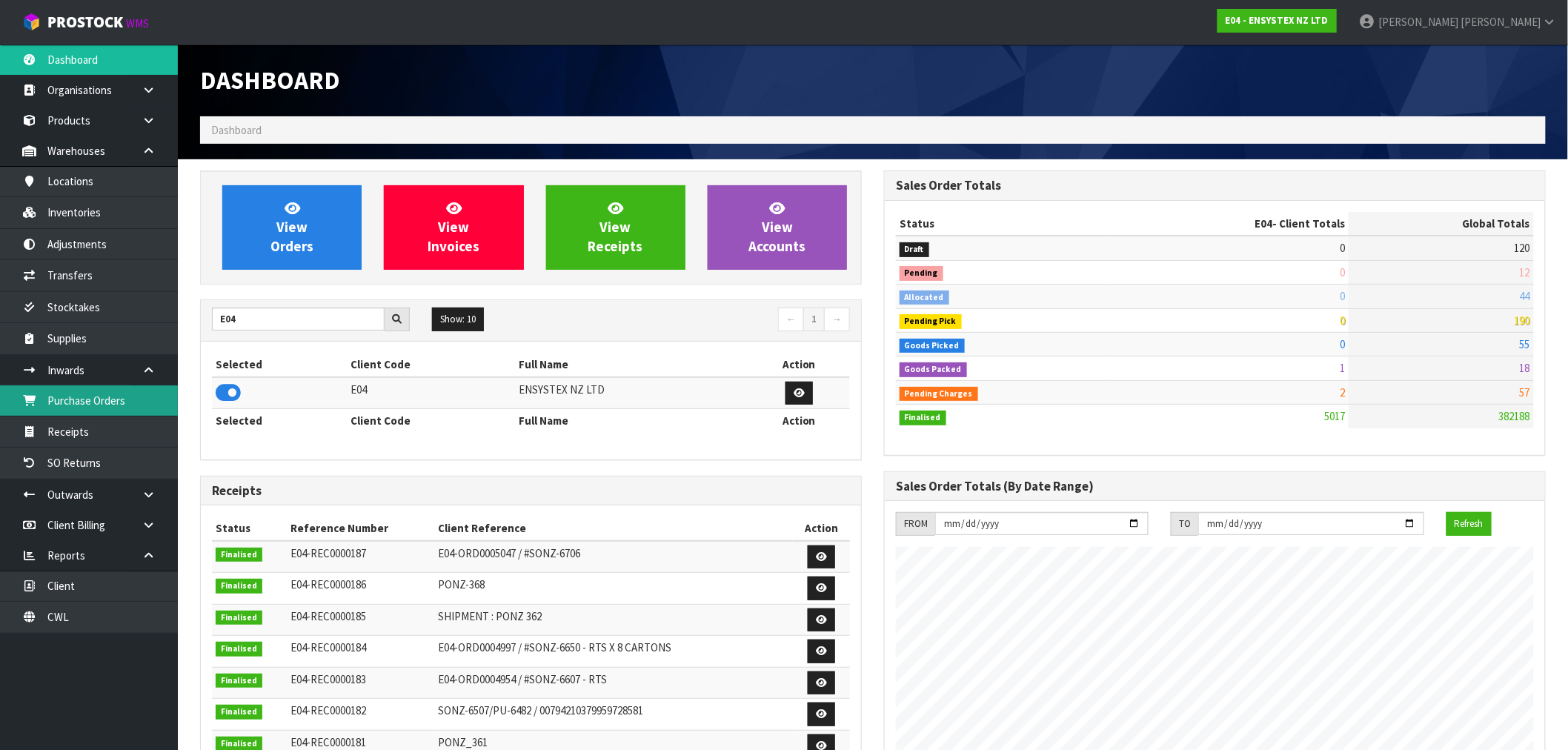
click at [104, 398] on link "Purchase Orders" at bounding box center [89, 400] width 178 height 30
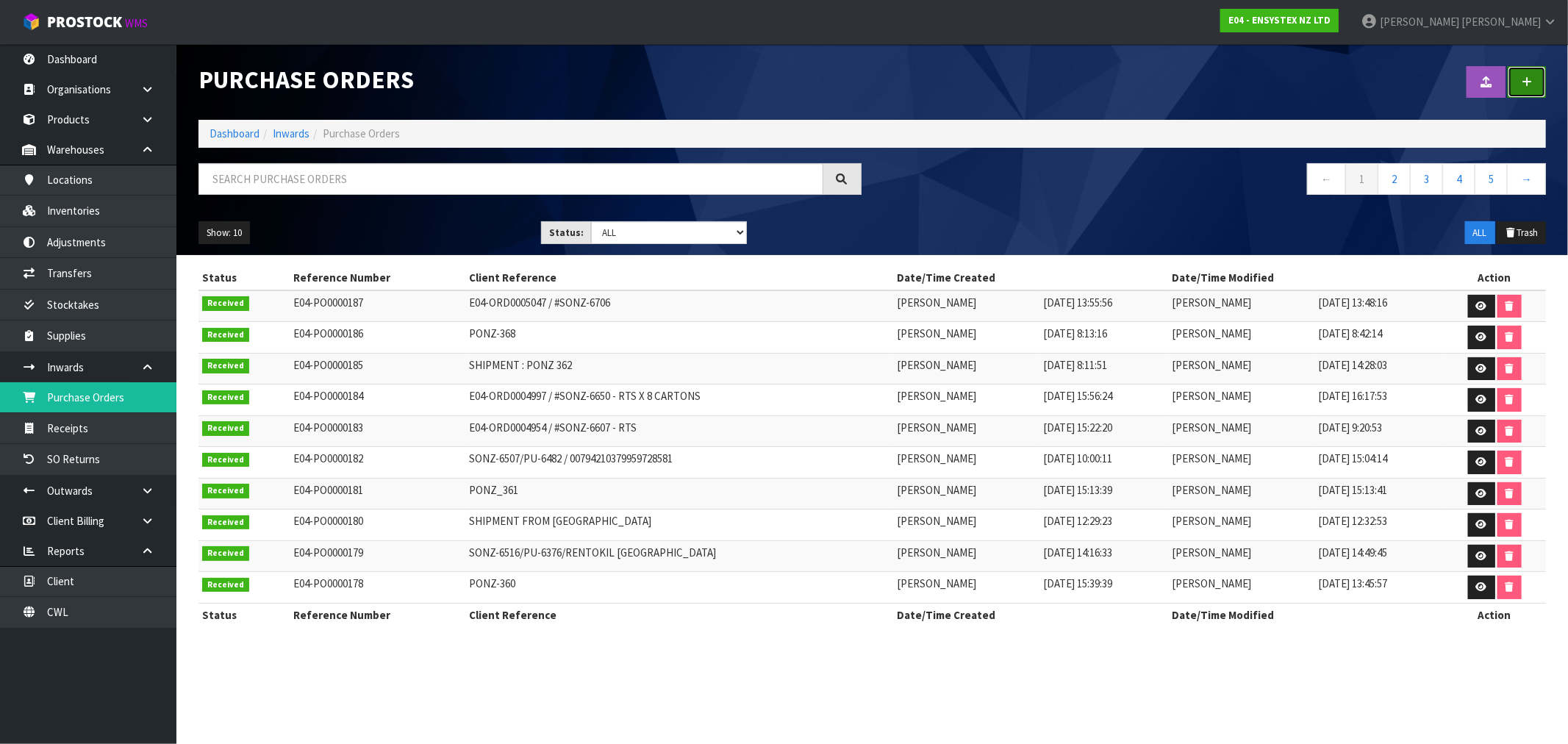
click at [1536, 79] on link at bounding box center [1527, 82] width 38 height 32
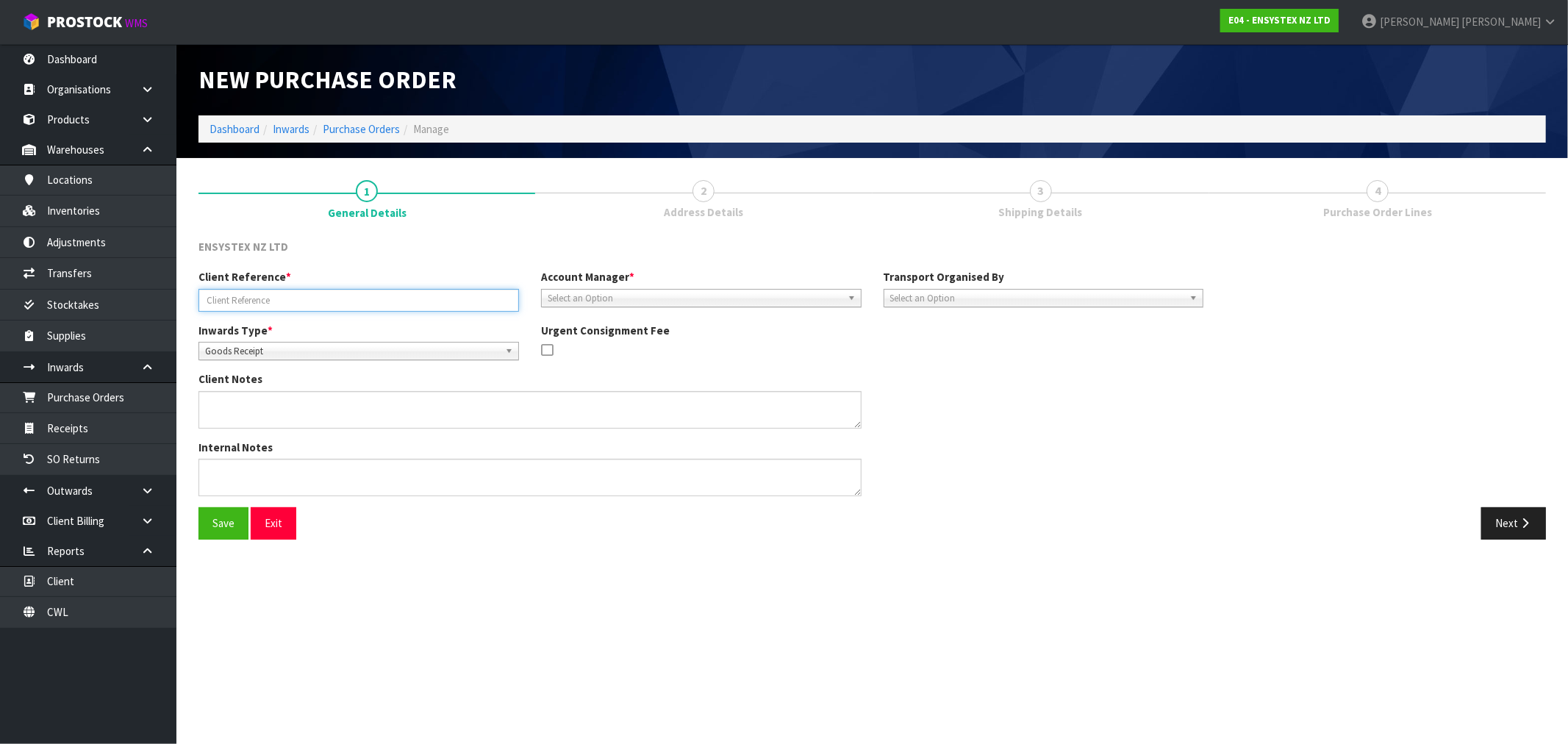
click at [427, 295] on input "text" at bounding box center [359, 300] width 321 height 23
paste input "SONZ-6732/PU-6647"
click at [341, 297] on input "SONZ-6732/PU-6647/" at bounding box center [359, 300] width 321 height 23
paste input "ESSENTIAL PEST"
type input "SONZ-6732/PU-6647/ESSENTIAL PEST"
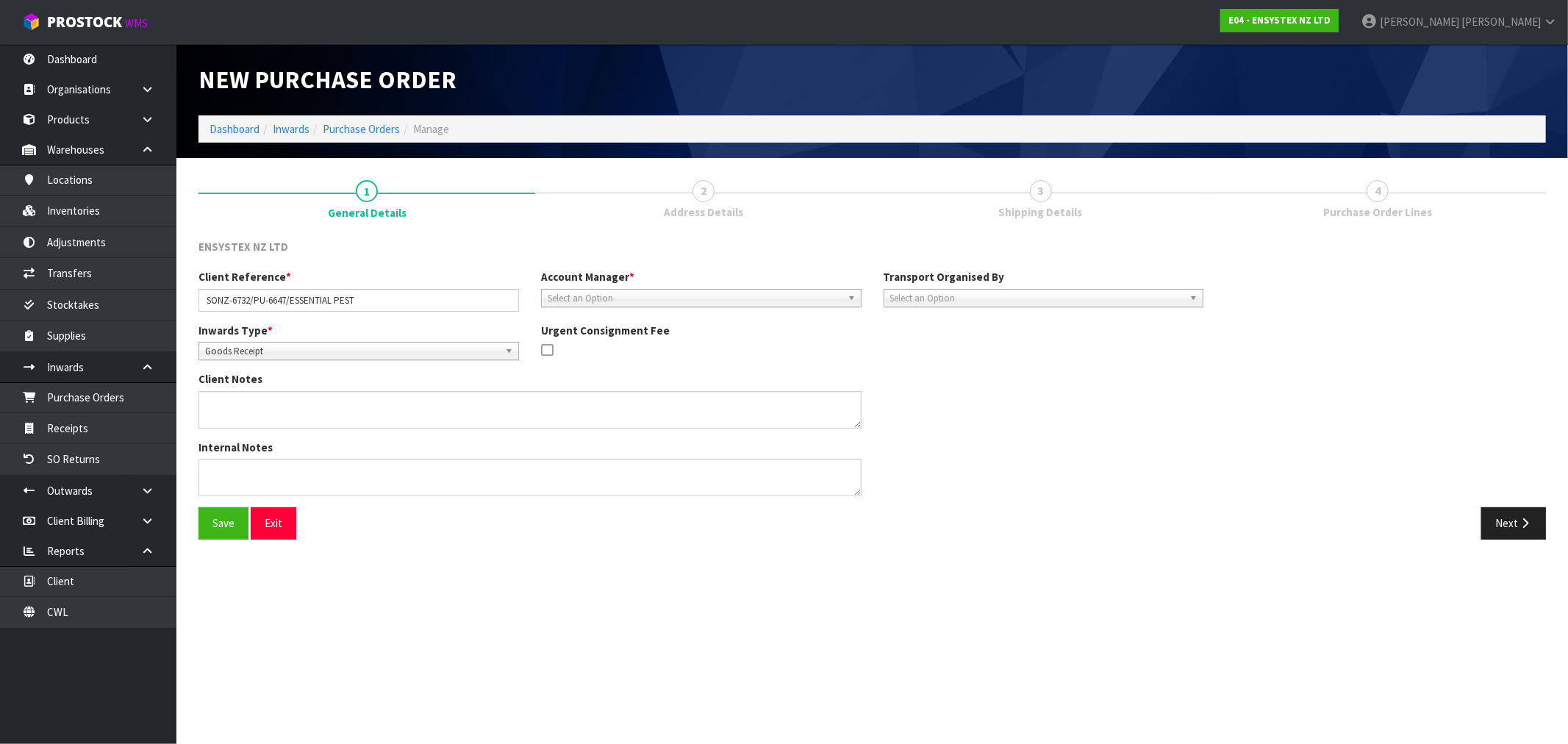
click at [269, 353] on span "Goods Receipt" at bounding box center [351, 351] width 294 height 18
click at [269, 415] on li "Goods Returned" at bounding box center [359, 411] width 313 height 19
click at [635, 307] on div "Client Reference * SONZ-6732/PU-6647/ESSENTIAL PEST Account Manager * [PERSON_N…" at bounding box center [701, 295] width 1027 height 53
click at [641, 292] on span "Select an Option" at bounding box center [695, 299] width 294 height 18
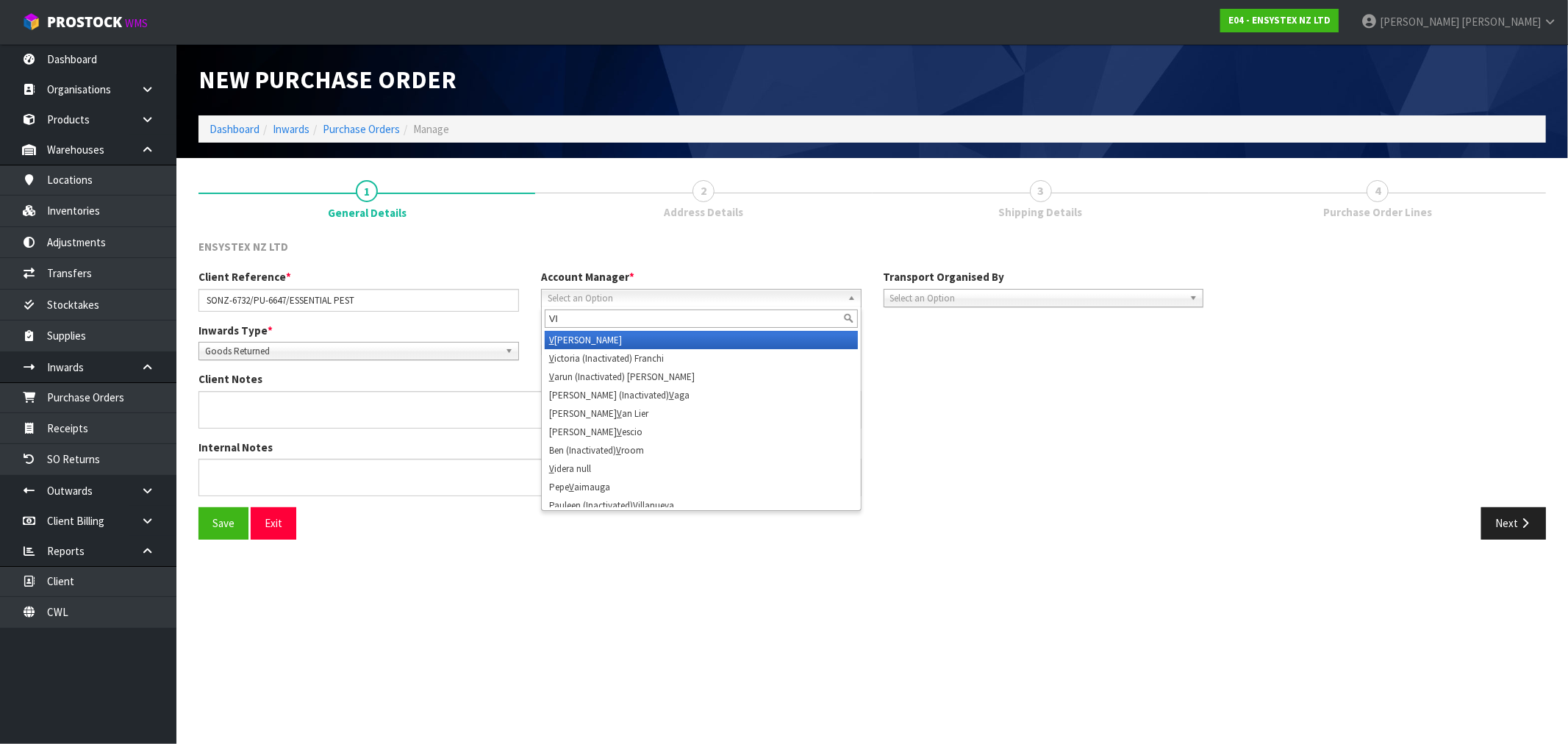
type input "VIN"
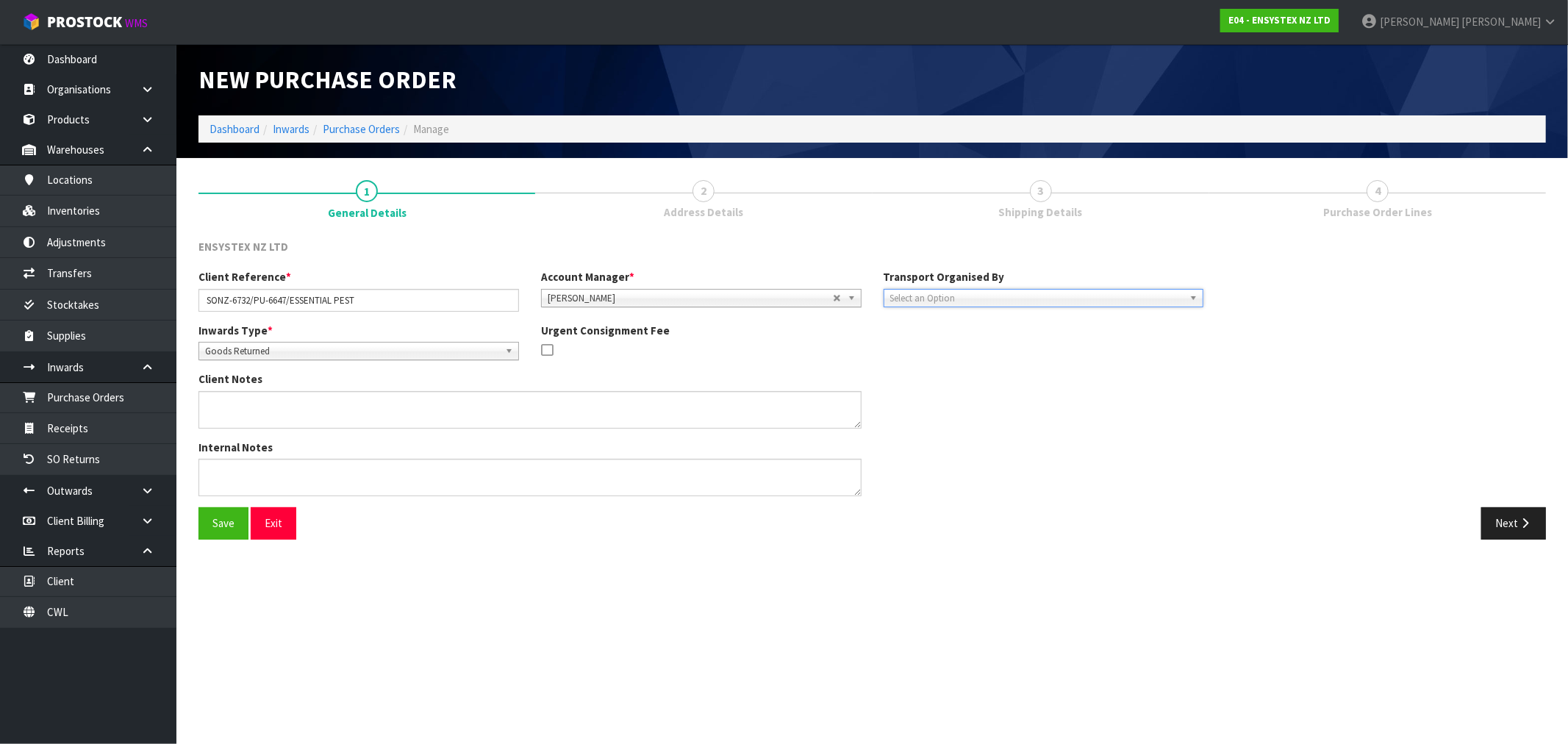
click at [998, 285] on div "Transport Organised By Company Supplier Client Customs Agent Select an Option" at bounding box center [1043, 287] width 342 height 37
click at [1005, 299] on span "Select an Option" at bounding box center [1037, 299] width 294 height 18
click at [965, 327] on div at bounding box center [1044, 319] width 319 height 24
click at [963, 331] on li "Company" at bounding box center [1043, 340] width 313 height 19
drag, startPoint x: 1334, startPoint y: 283, endPoint x: 1338, endPoint y: 297, distance: 14.6
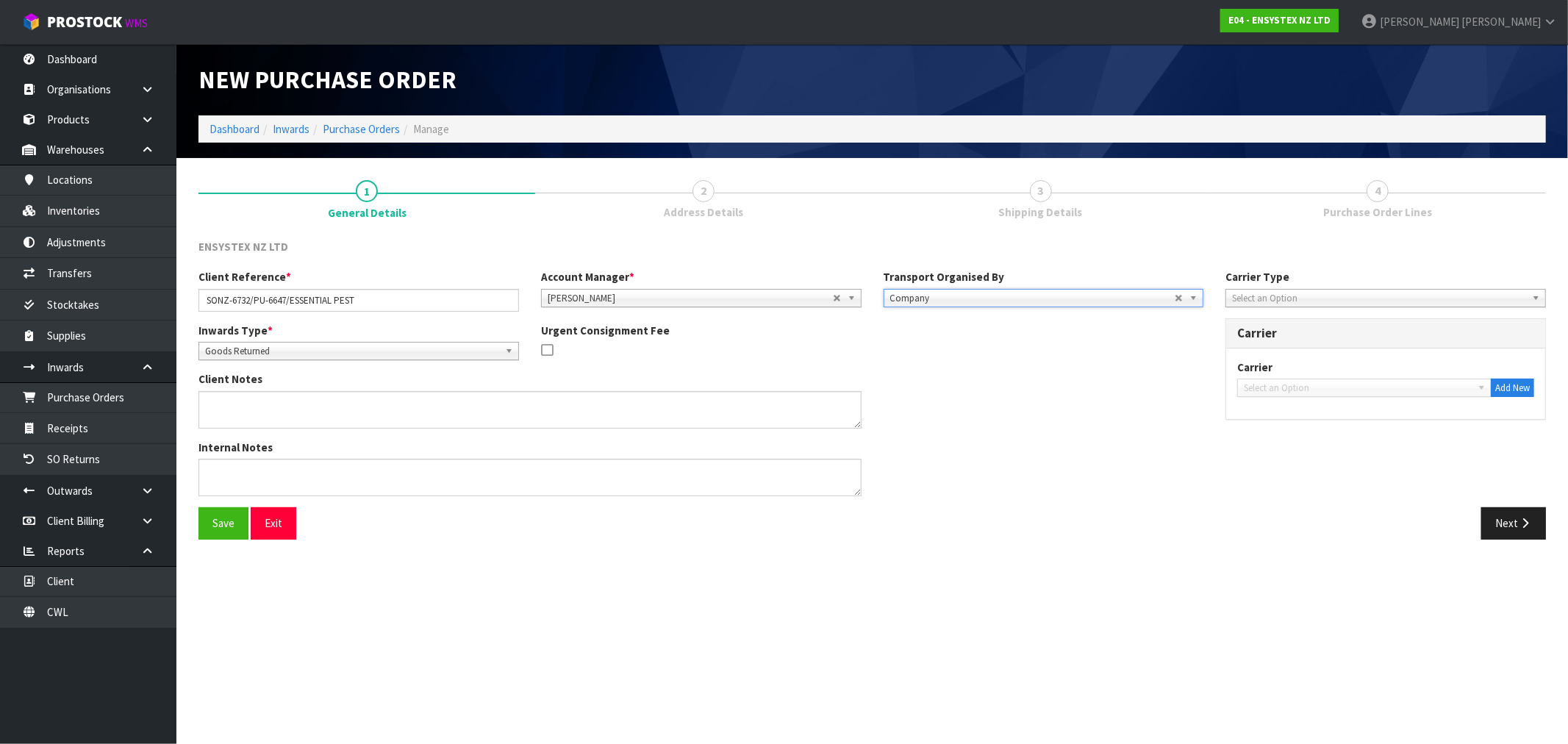
click at [1336, 287] on div "Carrier Type Company Bulk Courier Select an Option" at bounding box center [1386, 287] width 321 height 37
click at [1333, 299] on span "Select an Option" at bounding box center [1379, 299] width 294 height 18
click at [1263, 378] on li "Courier" at bounding box center [1386, 376] width 313 height 19
click at [1292, 398] on div "Carrier DEAEXPAKL - DEADLINE EXPRESS COURIERS DHL COURIER - DHL COURIER FAS - A…" at bounding box center [1386, 385] width 319 height 71
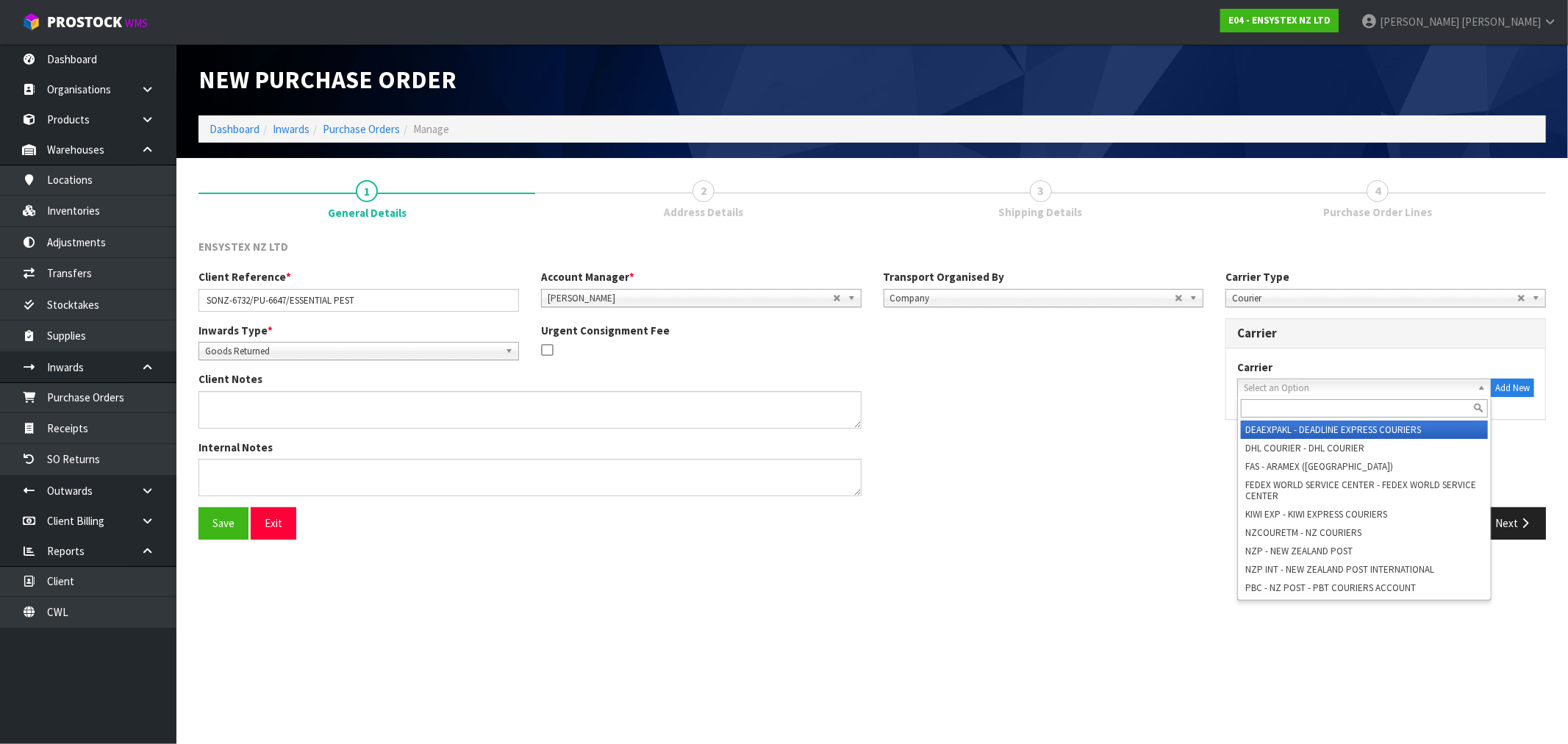
click at [1288, 389] on span "Select an Option" at bounding box center [1358, 389] width 228 height 18
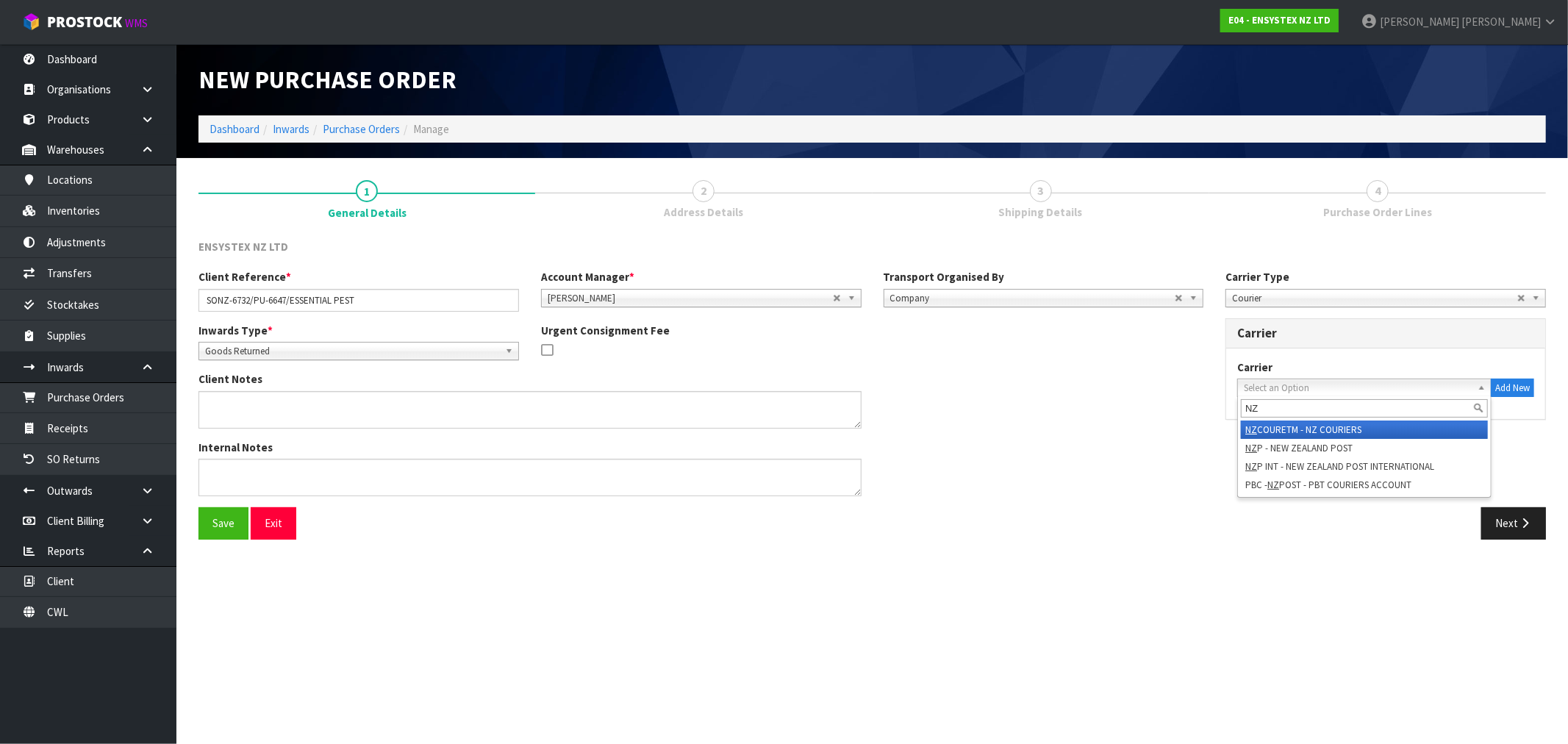
type input "NZP"
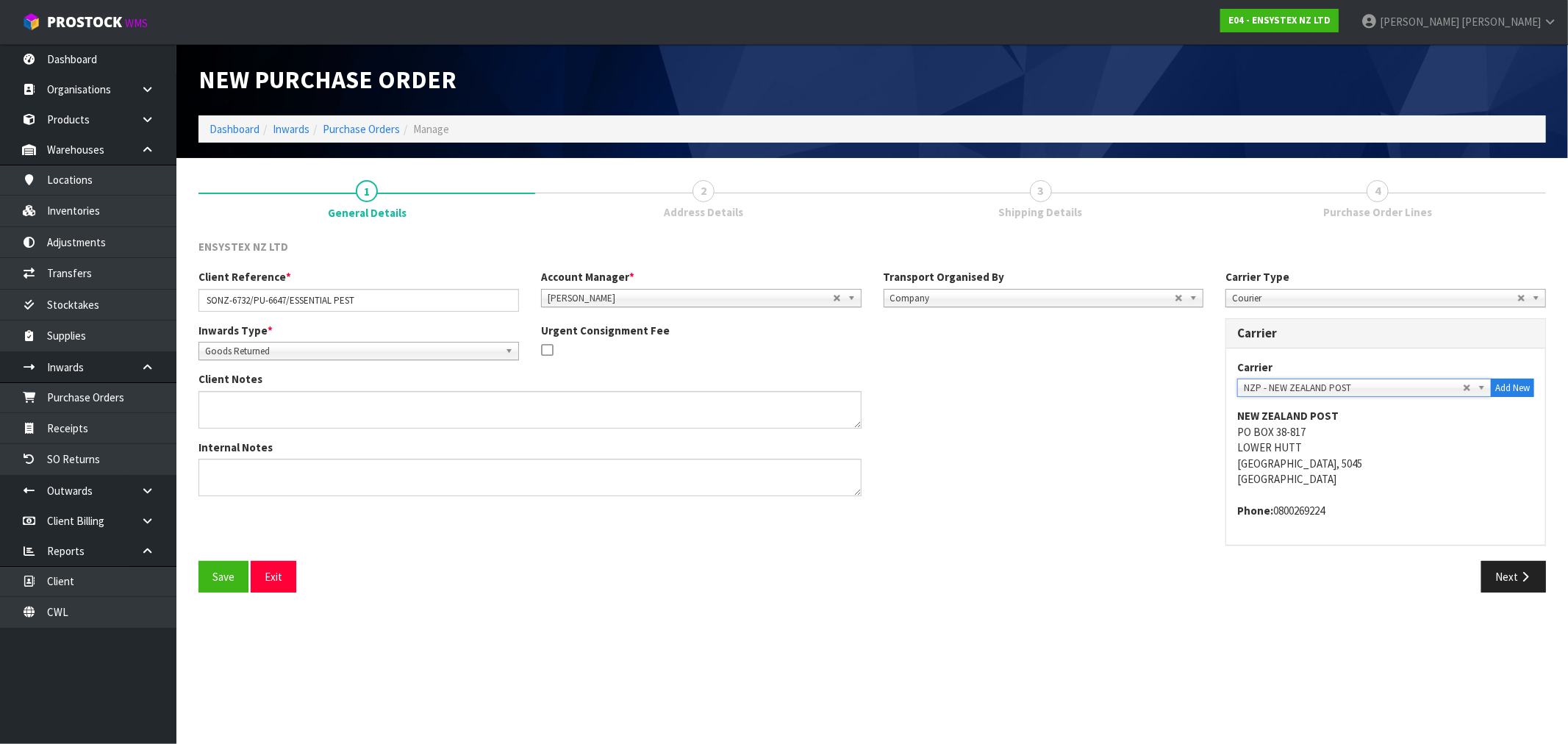
click at [198, 561] on button "Save" at bounding box center [223, 576] width 50 height 32
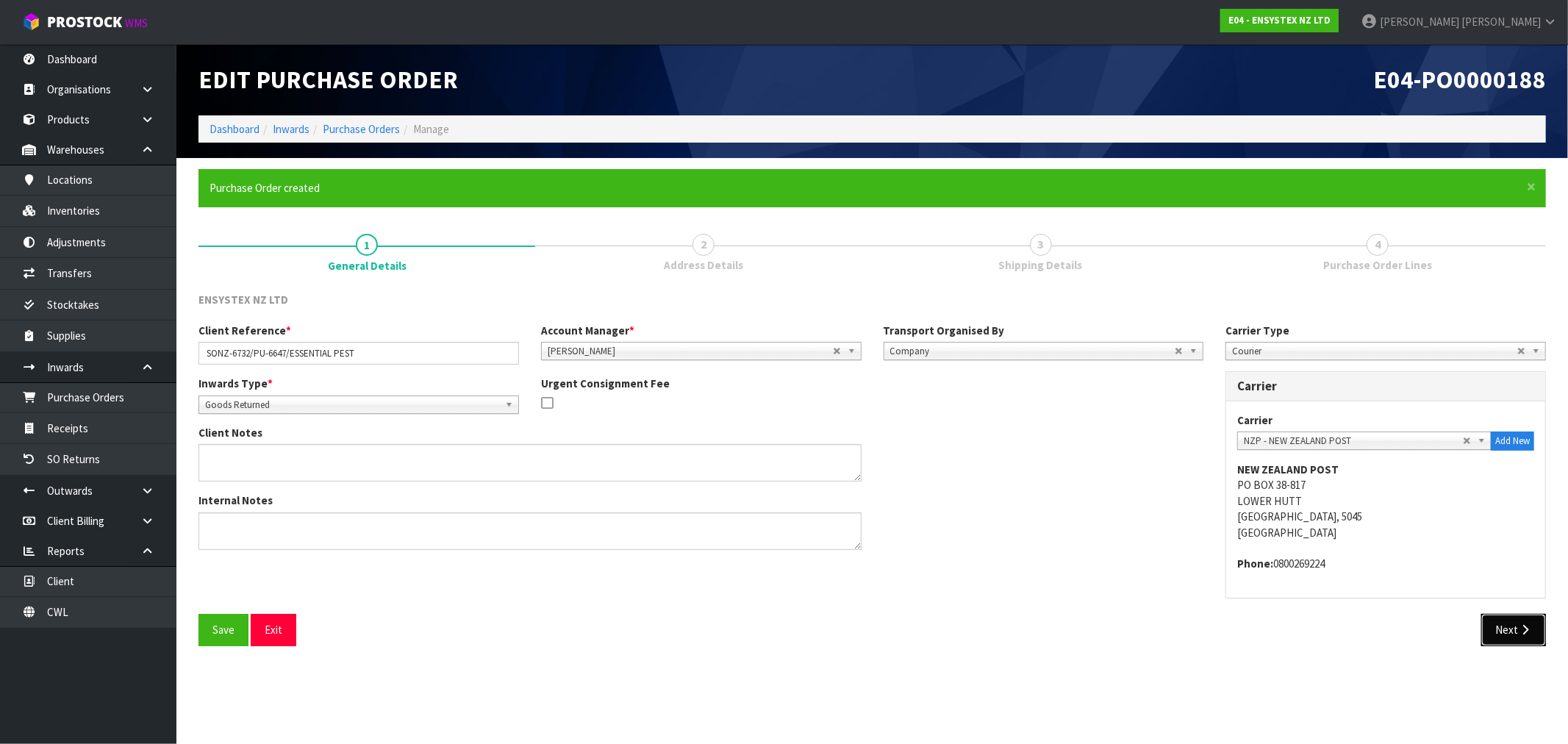
click at [1518, 637] on button "Next" at bounding box center [1514, 629] width 65 height 32
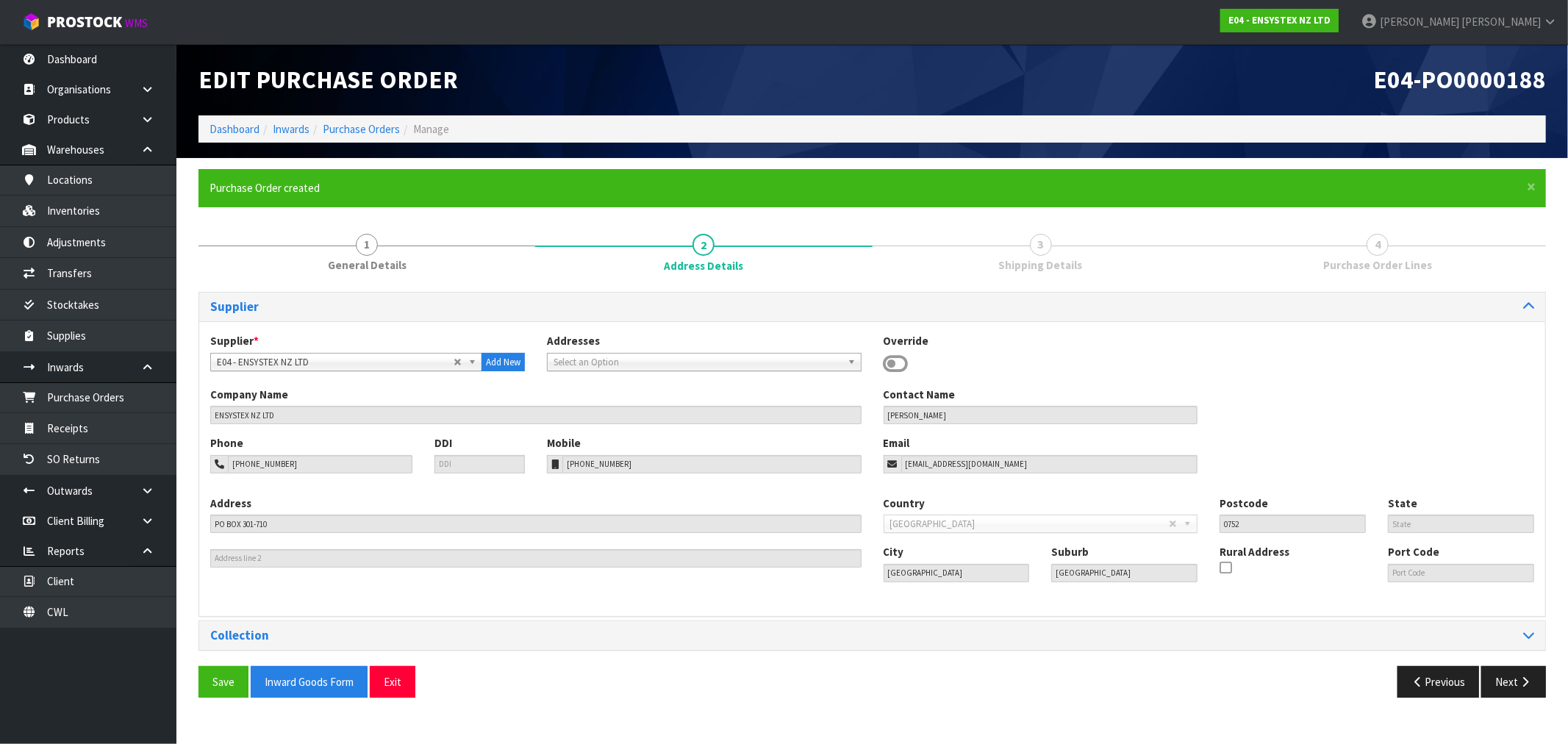
click at [447, 643] on div "Collection" at bounding box center [872, 636] width 1346 height 28
click at [1539, 625] on div "Collection" at bounding box center [872, 636] width 1346 height 28
click at [1515, 643] on div "Collection" at bounding box center [872, 636] width 1346 height 28
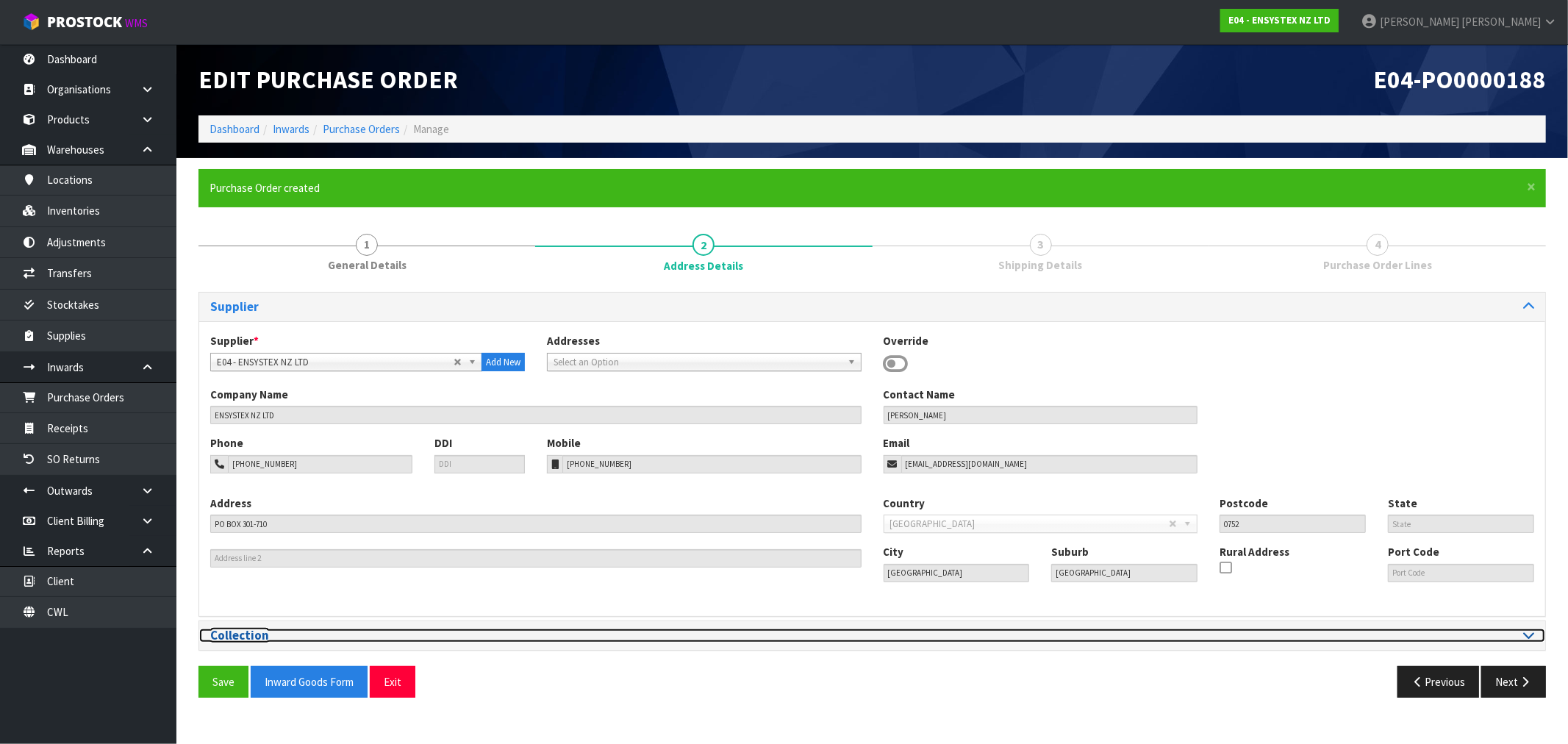
click at [1526, 637] on icon at bounding box center [1529, 635] width 11 height 12
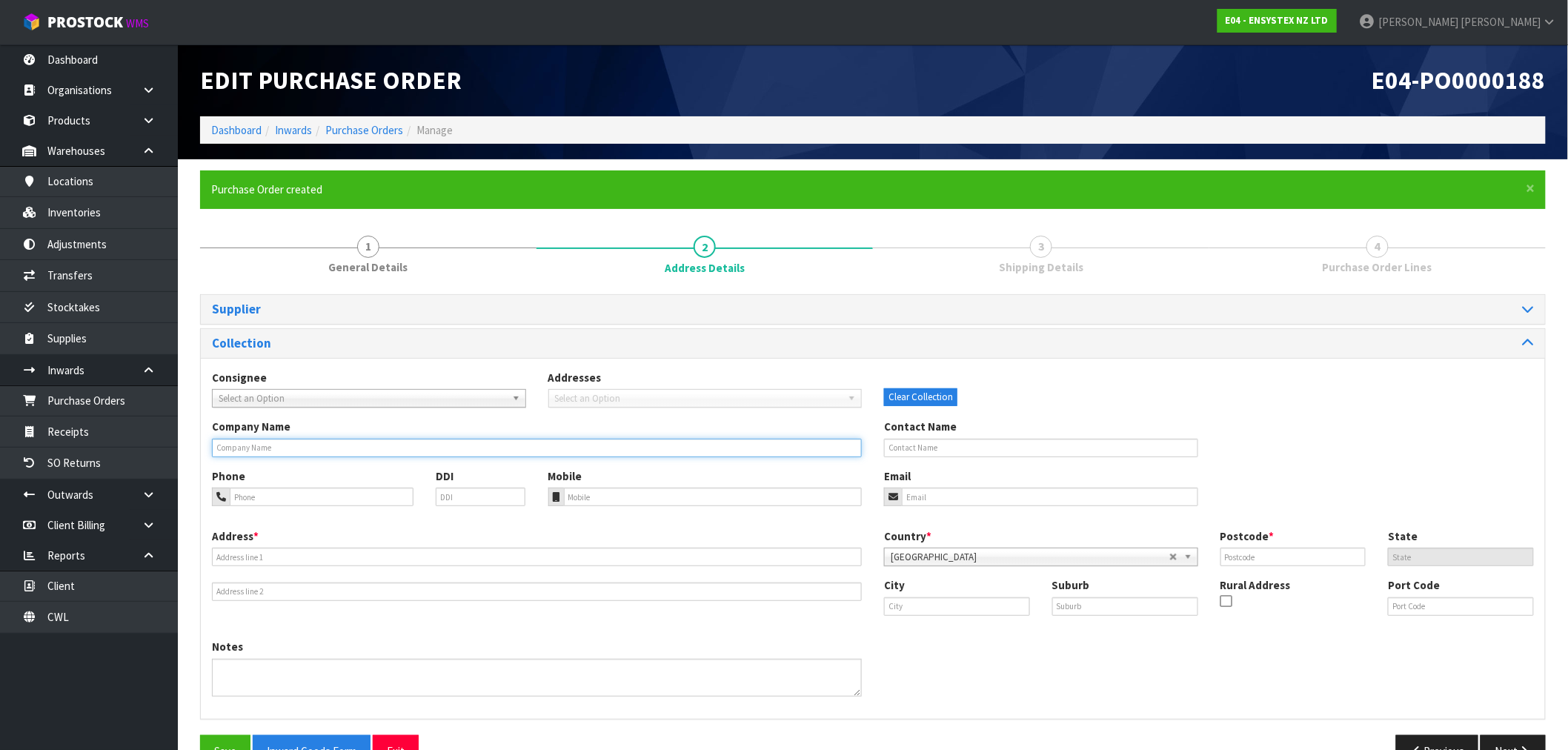
click at [330, 447] on input "text" at bounding box center [537, 448] width 650 height 19
paste input "ESSENTIAL PEST CONTRO"
type input "ESSENTIAL PEST CONTROL"
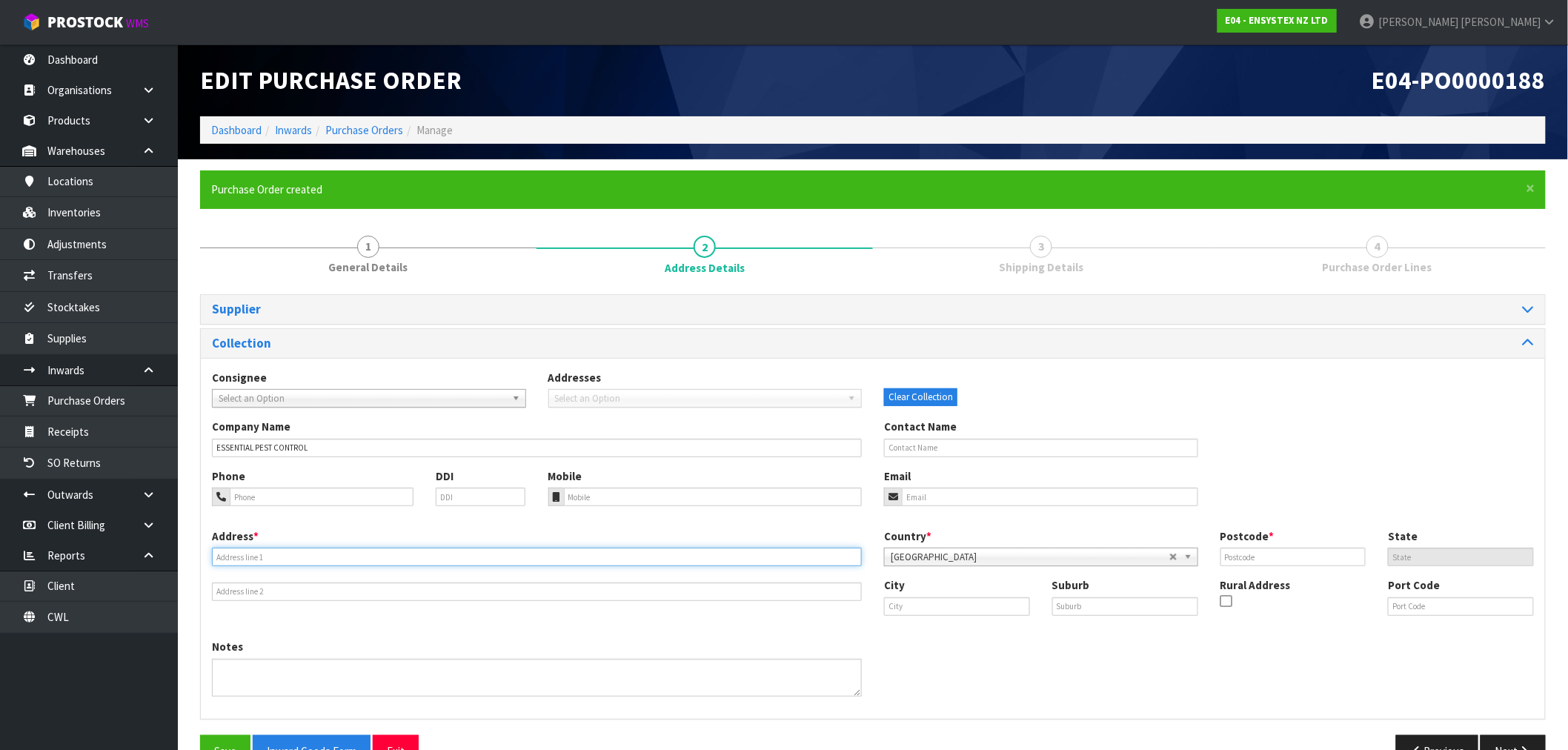
drag, startPoint x: 294, startPoint y: 553, endPoint x: 319, endPoint y: 557, distance: 25.3
click at [294, 553] on input "text" at bounding box center [537, 557] width 650 height 19
paste input "148 PORT HILLS ROAD, HEATHCOTE VALLEY, CHRISTCHURCH, 8022"
click at [427, 554] on input "148 PORT HILLS ROAD, HEATHCOTE VALLEY, CHRISTCHURCH, 8022" at bounding box center [537, 557] width 650 height 19
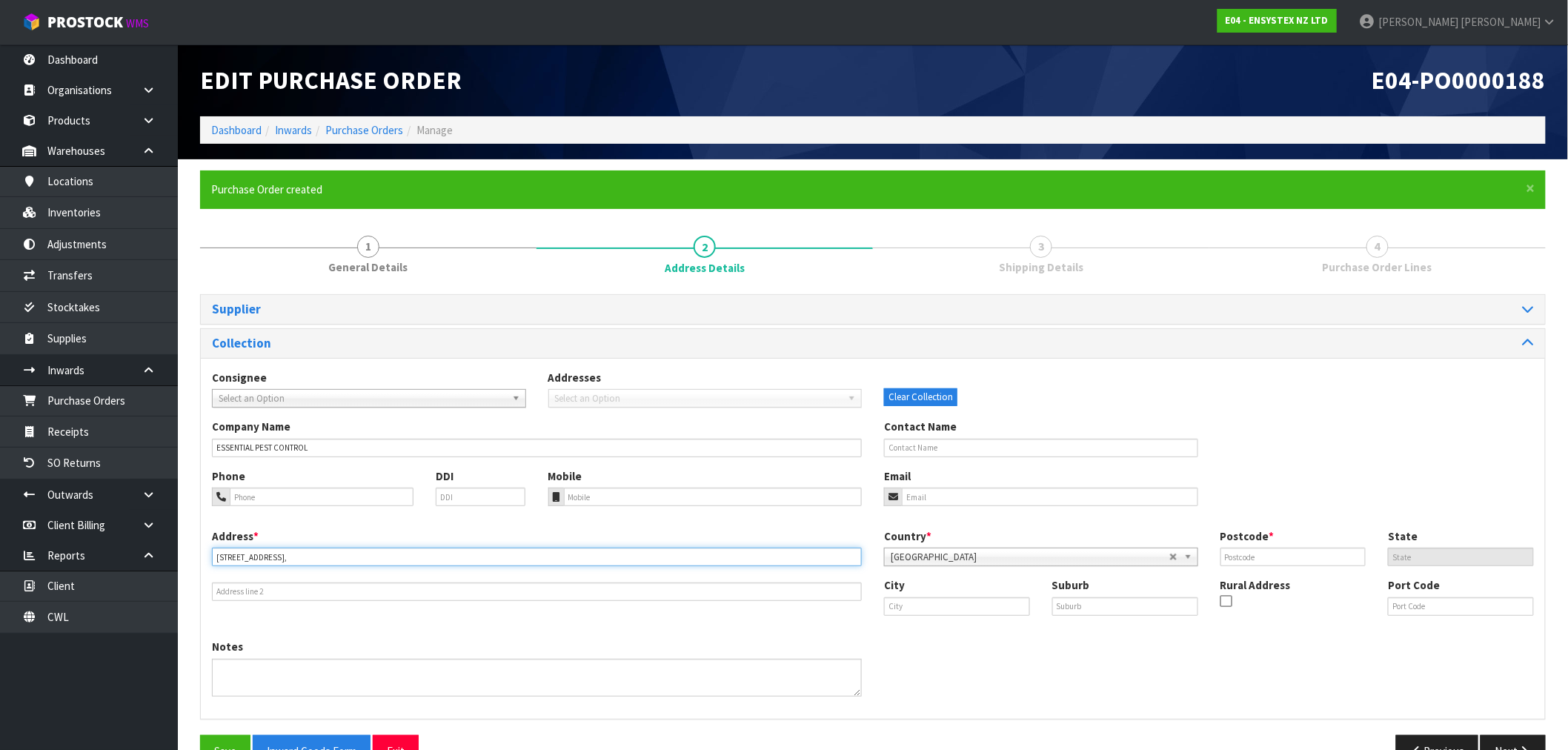
type input "148 PORT HILLS ROAD, HEATHCOTE VALLEY, CHRISTCHURCH,"
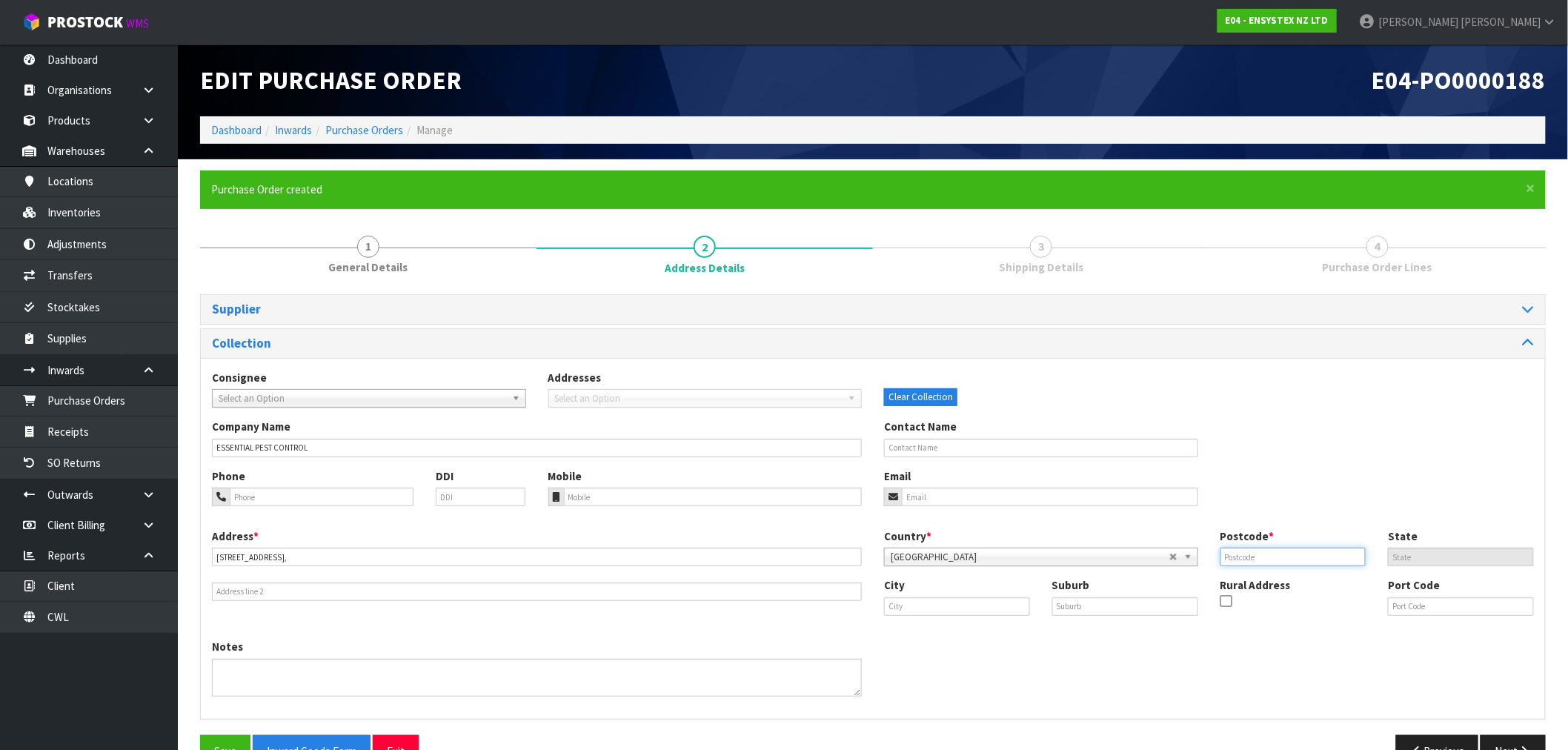
click at [1302, 558] on input "text" at bounding box center [1293, 557] width 146 height 19
paste input "8022"
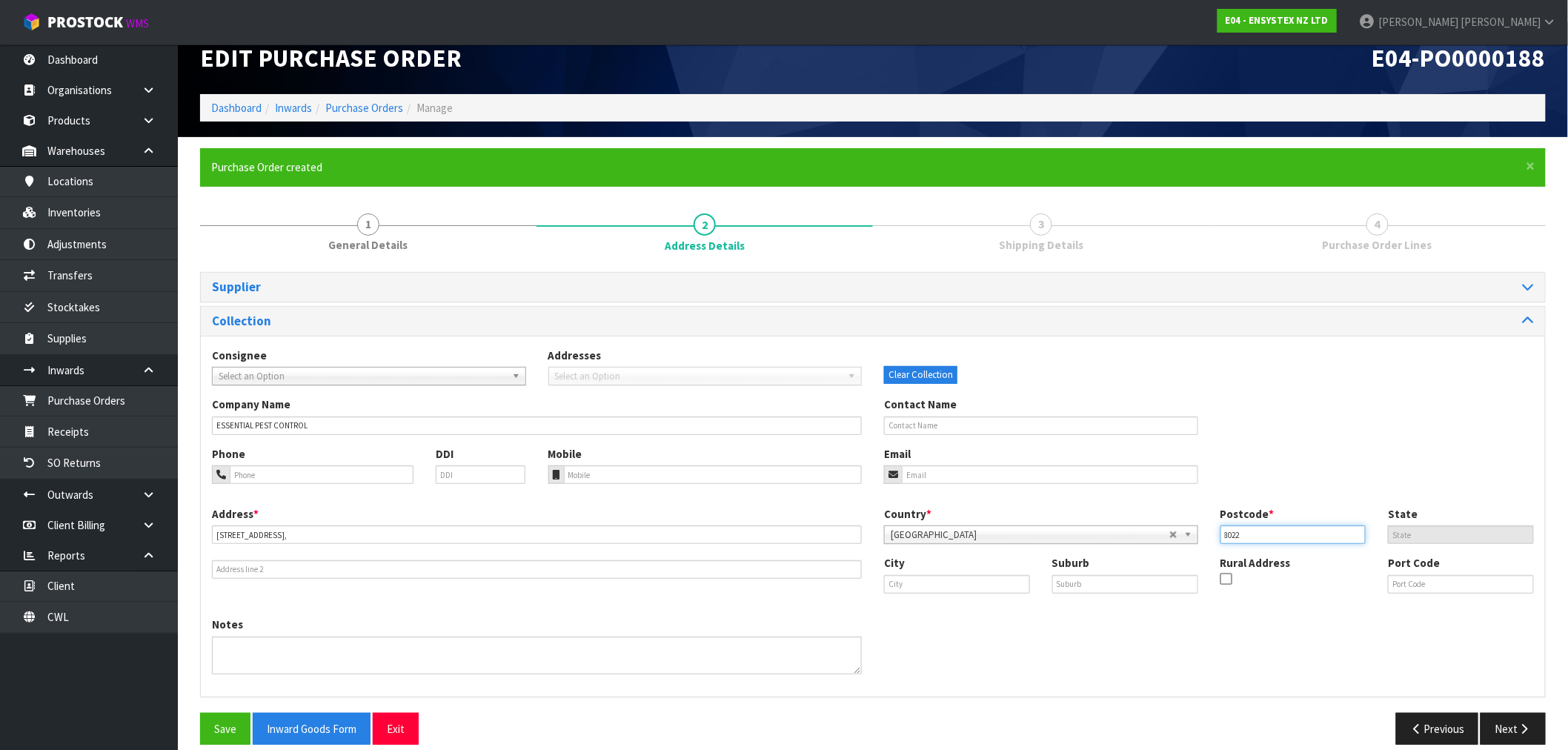
scroll to position [39, 0]
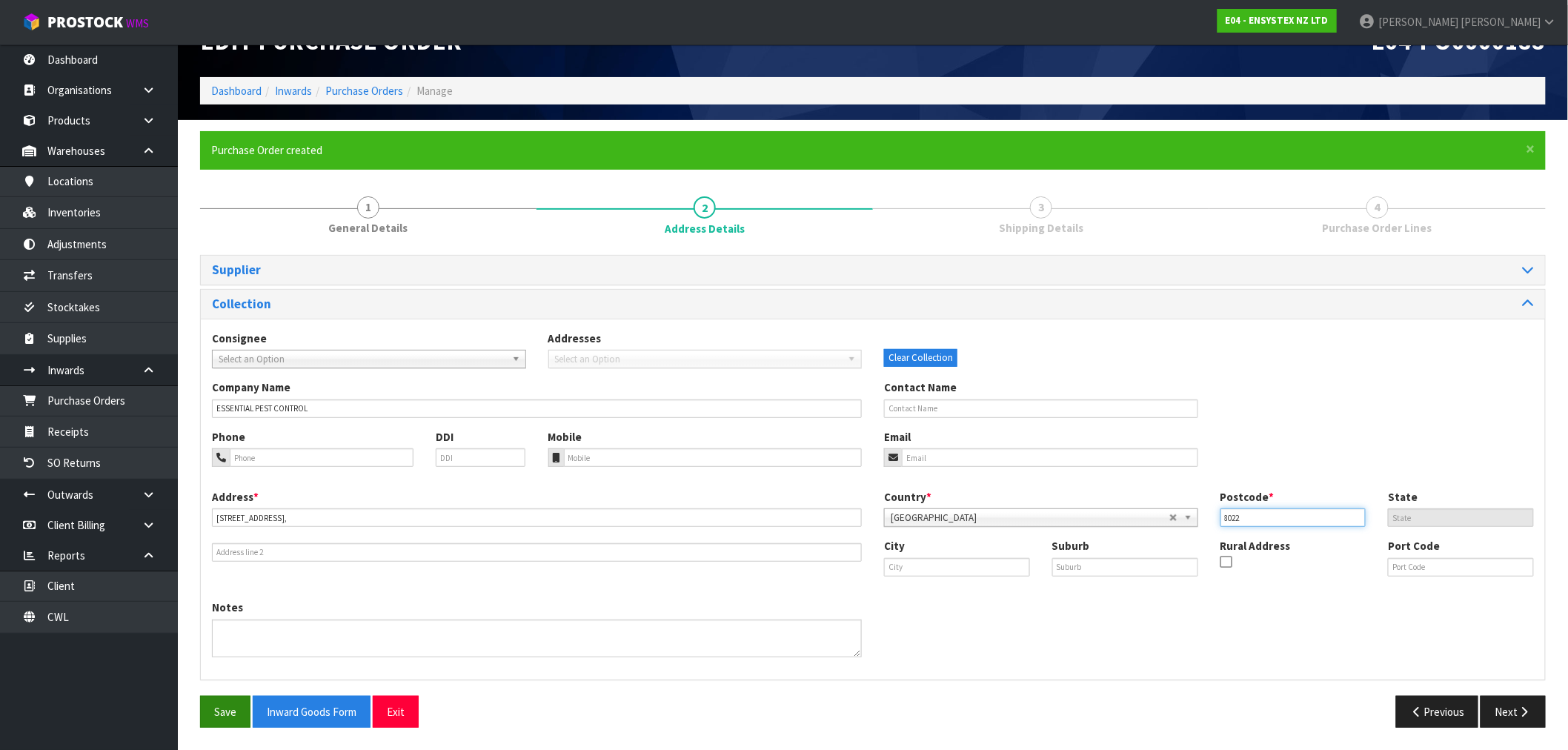
type input "8022"
click at [228, 712] on button "Save" at bounding box center [225, 712] width 51 height 32
click at [1517, 710] on icon "button" at bounding box center [1524, 712] width 14 height 11
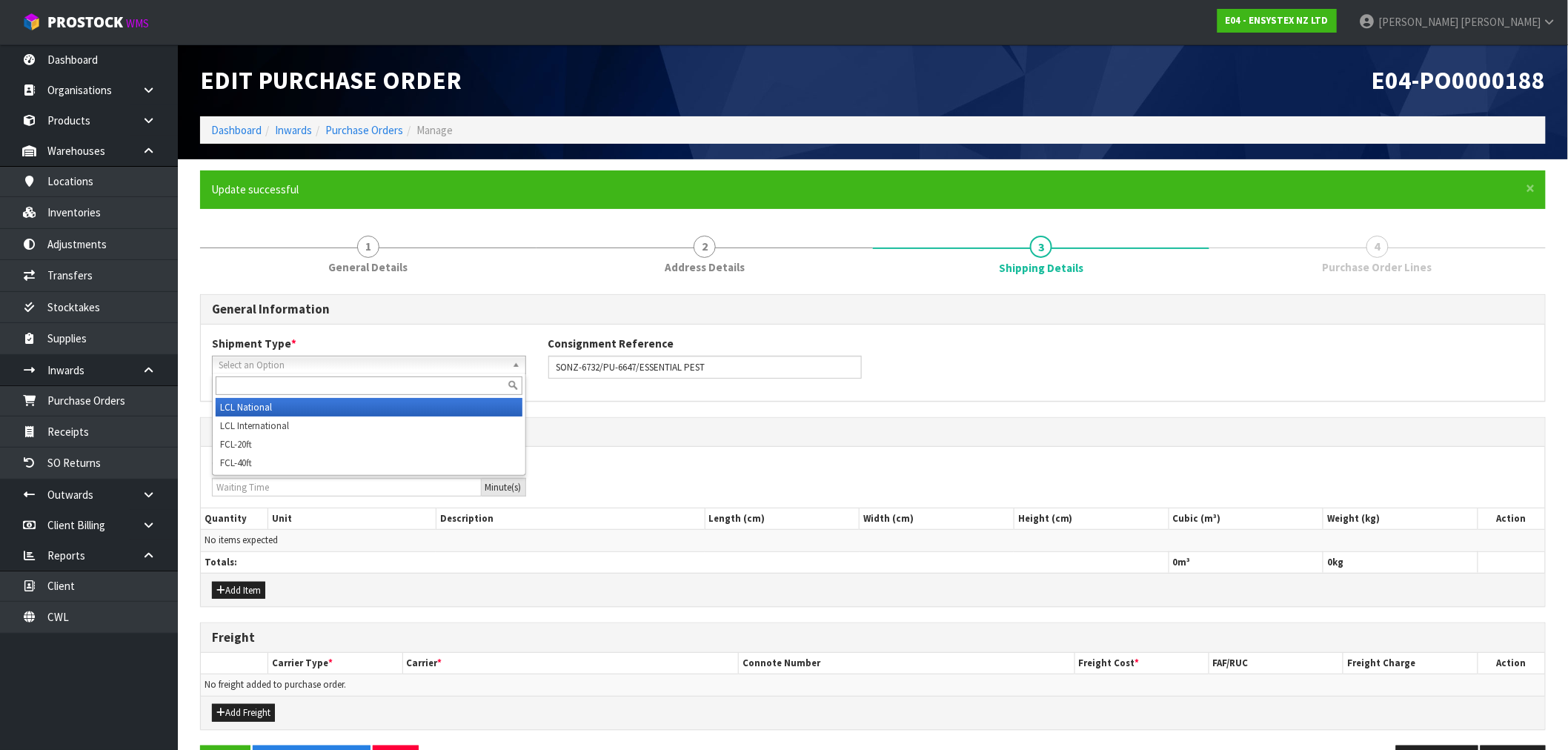
click at [270, 362] on span "Select an Option" at bounding box center [362, 366] width 287 height 18
click at [287, 401] on li "LCL National" at bounding box center [369, 407] width 307 height 19
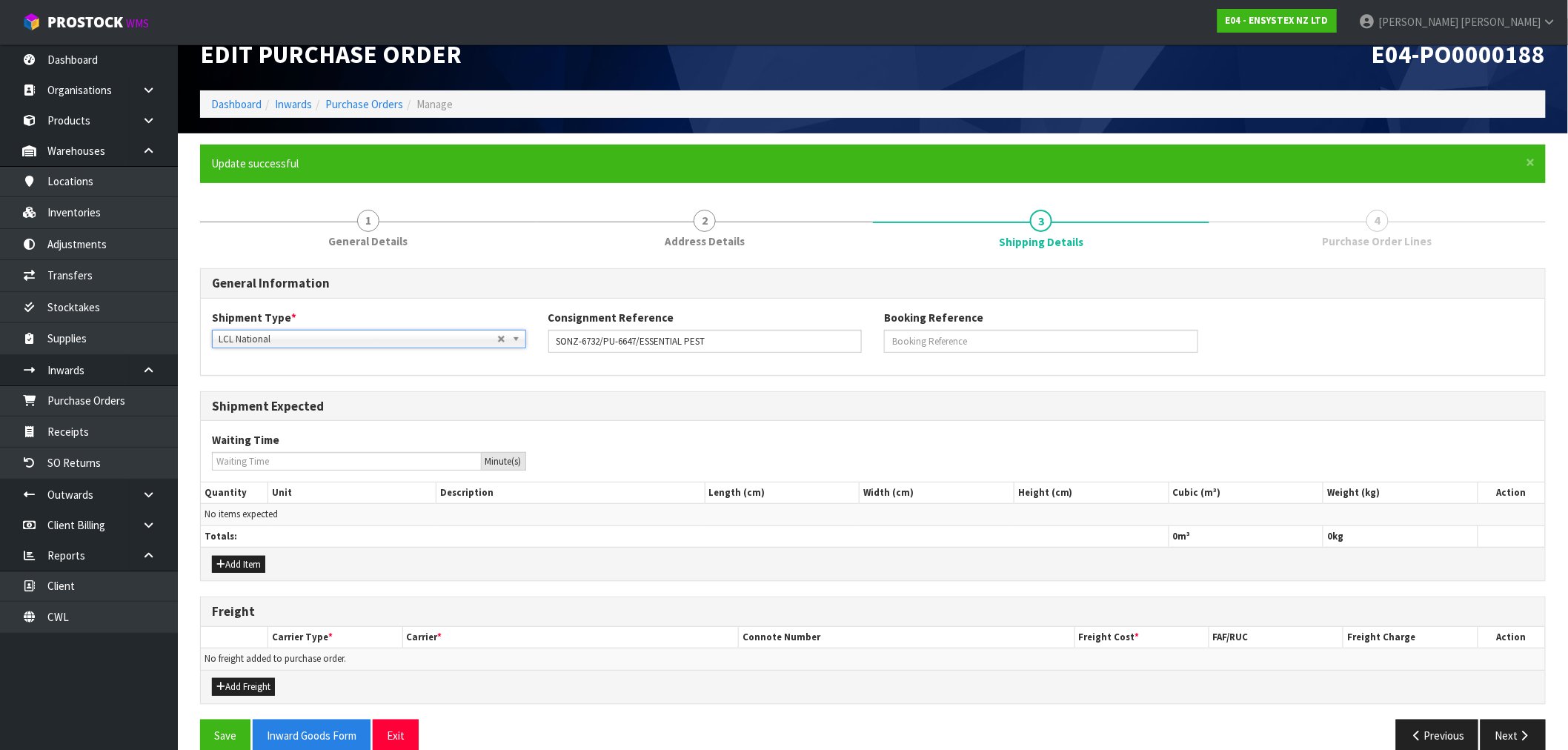
scroll to position [49, 0]
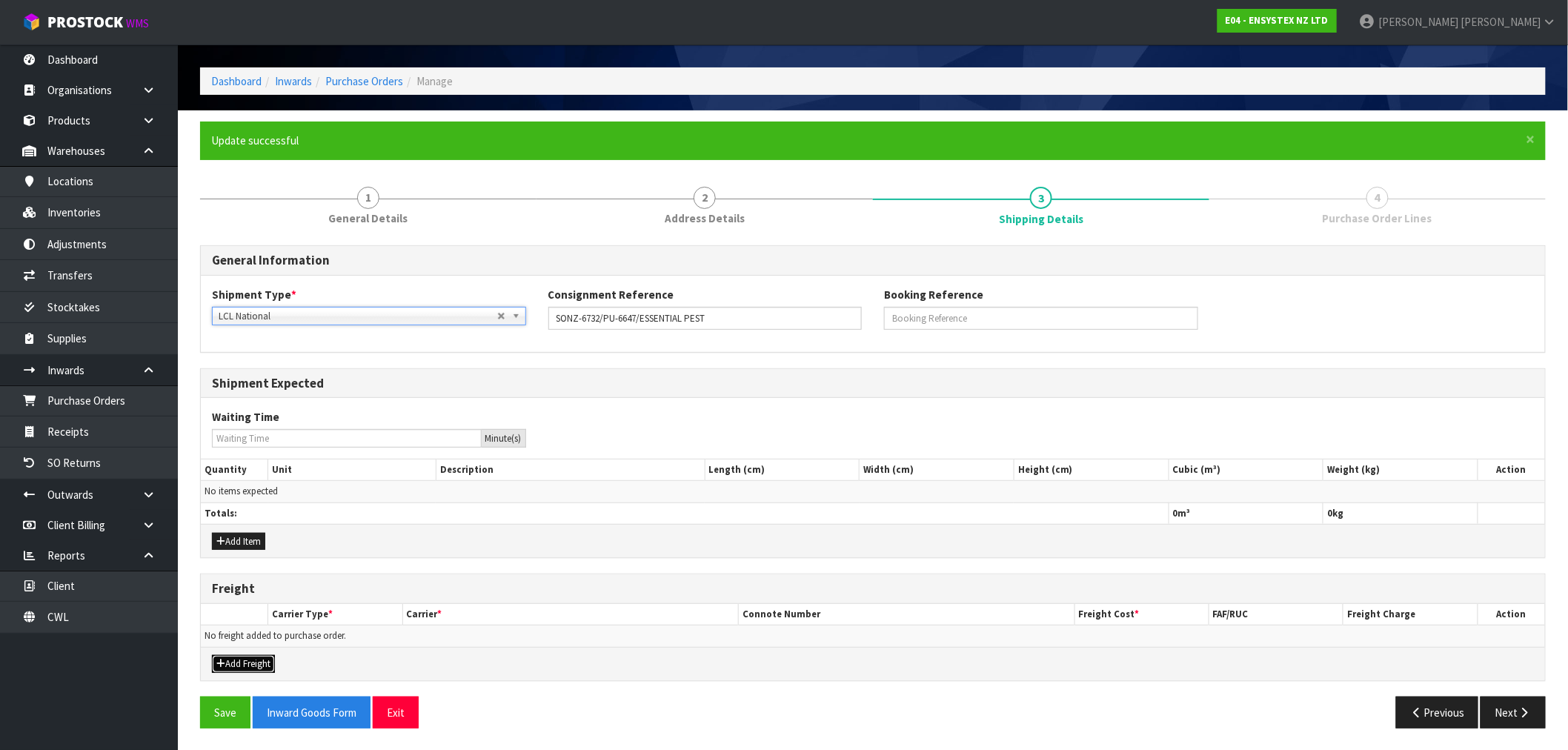
click at [250, 661] on button "Add Freight" at bounding box center [243, 664] width 63 height 18
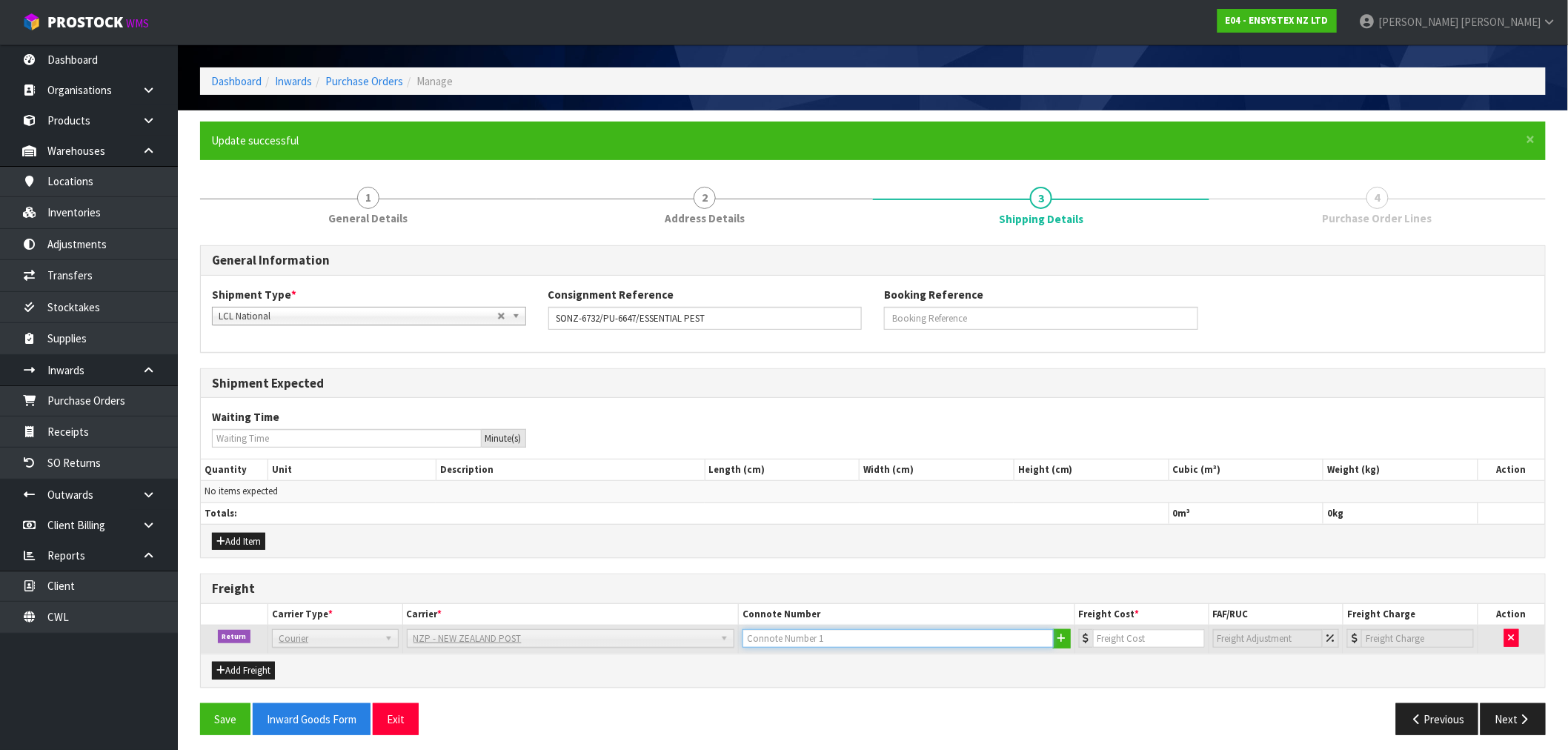
click at [937, 636] on input "text" at bounding box center [897, 638] width 311 height 19
paste input "(00) 89421 03926 02557 809"
type input "(00) 89421 03926 02557 809"
click at [1056, 637] on button "button" at bounding box center [1062, 639] width 18 height 20
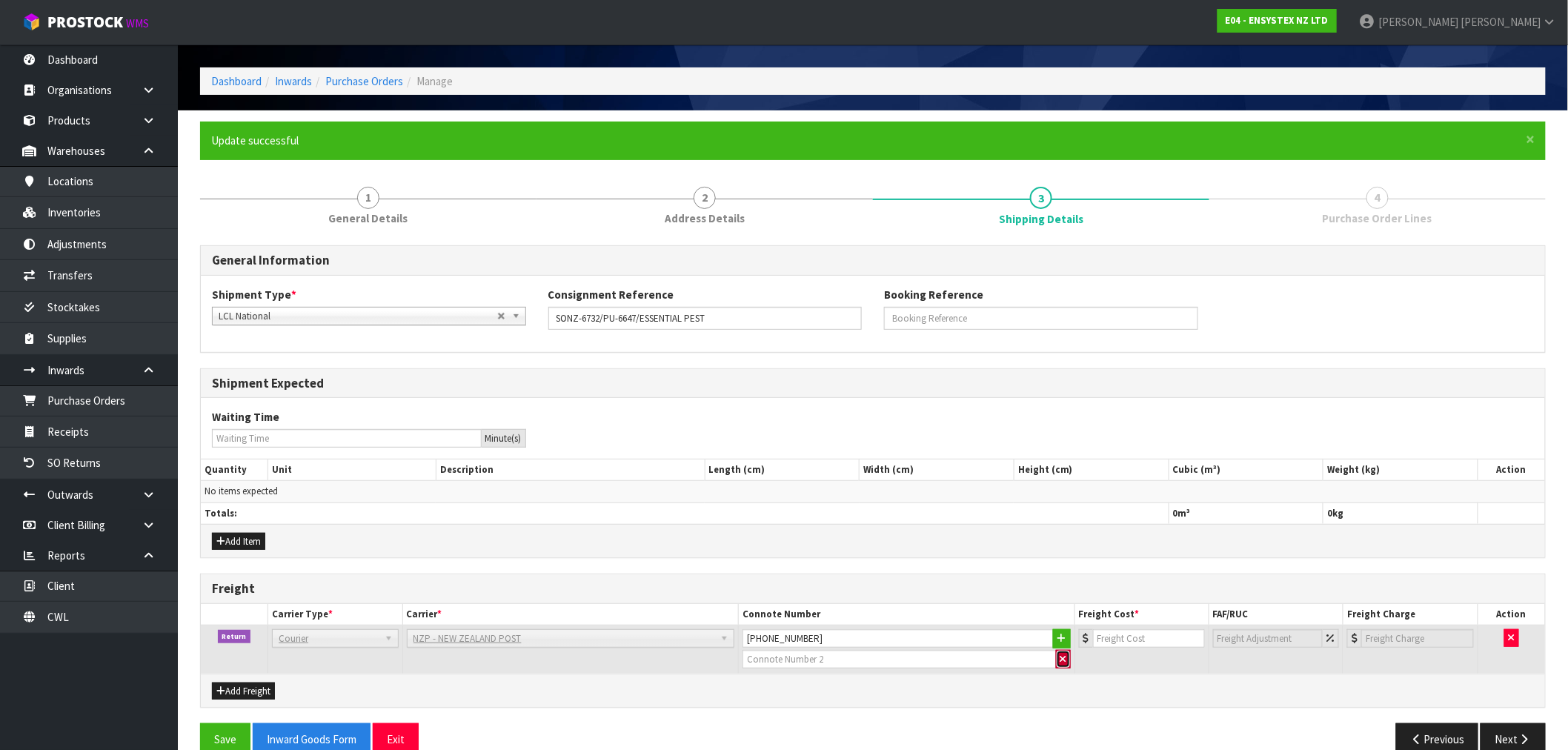
click at [1056, 656] on button "button" at bounding box center [1063, 660] width 15 height 20
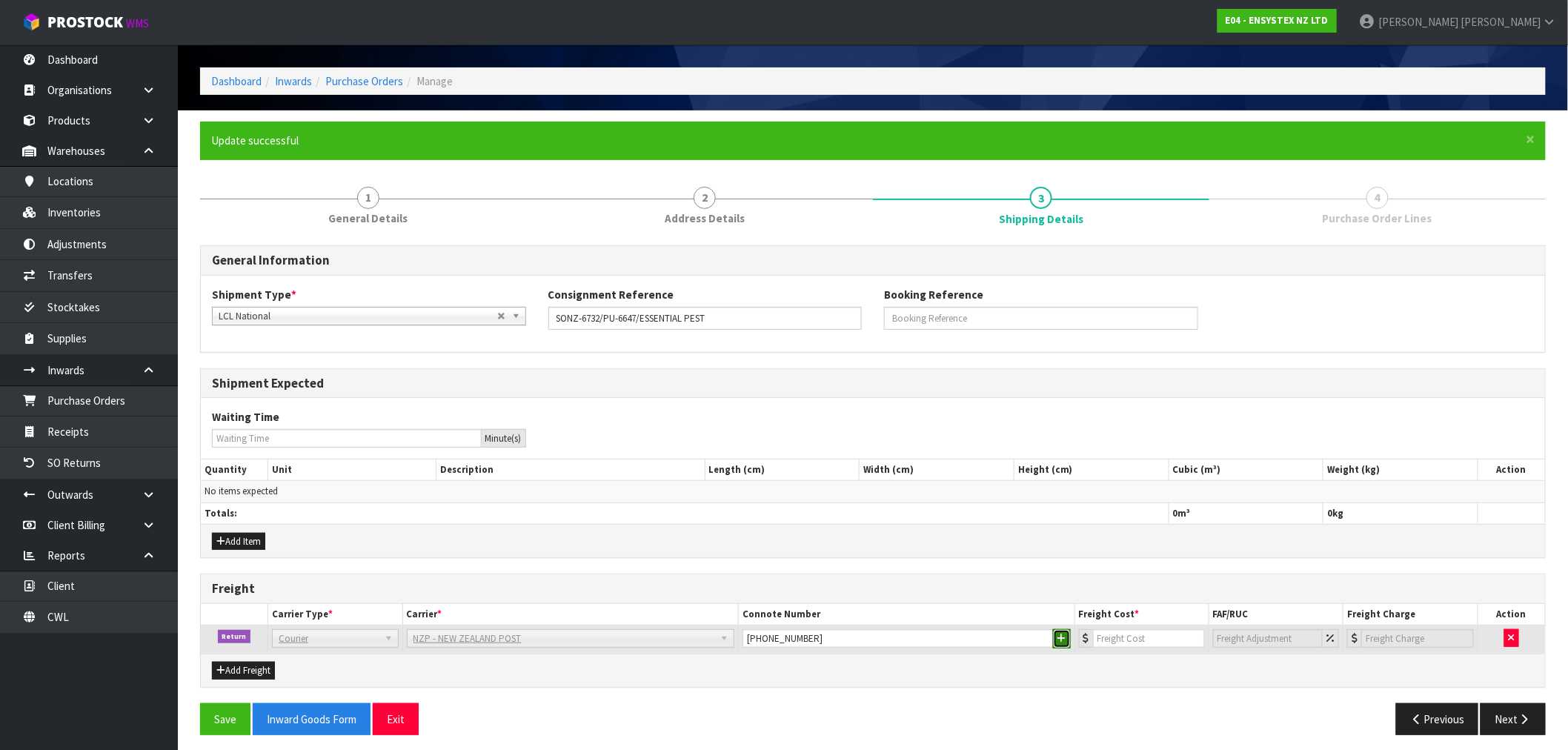
click at [1060, 642] on icon "button" at bounding box center [1061, 639] width 9 height 10
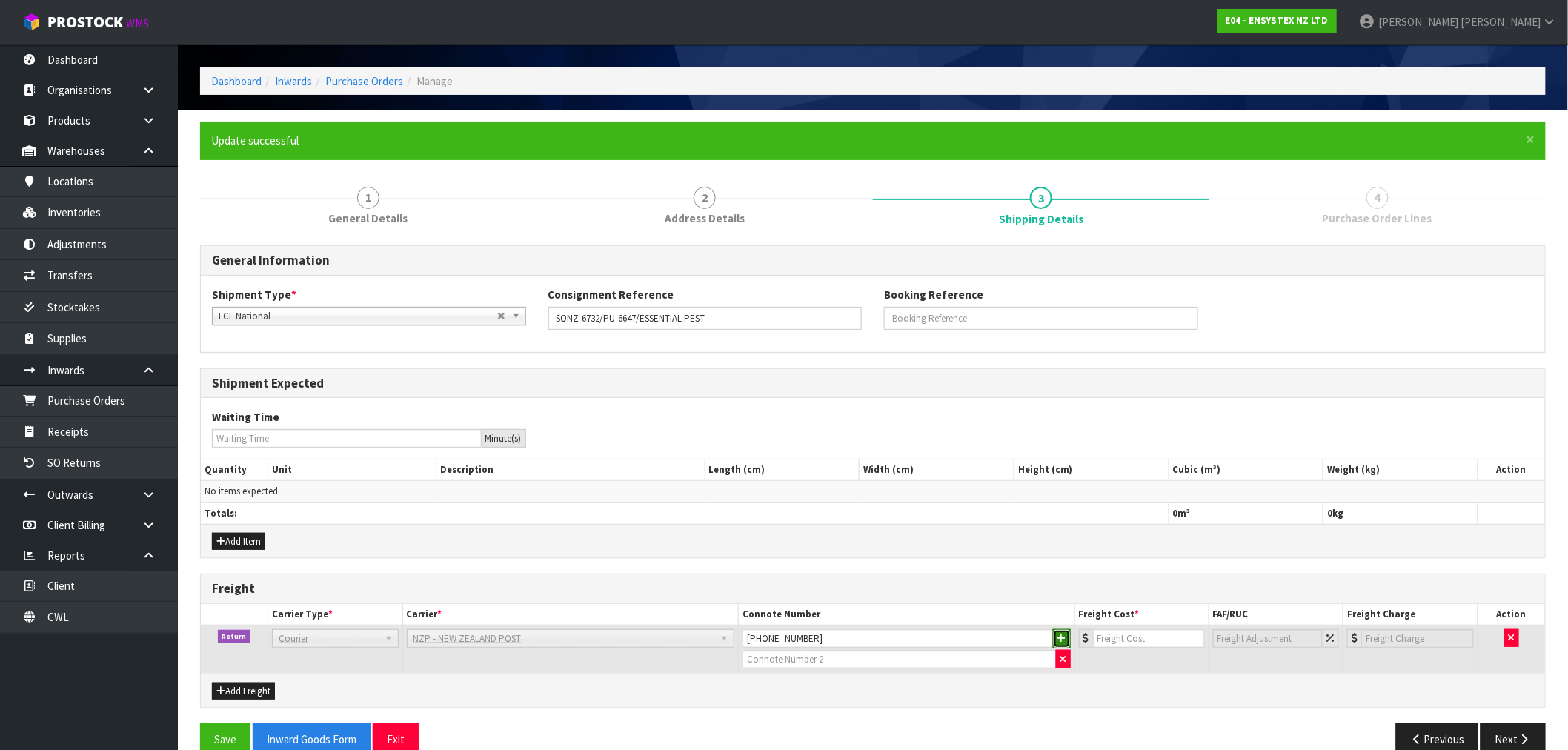
click at [1060, 642] on icon "button" at bounding box center [1061, 639] width 9 height 10
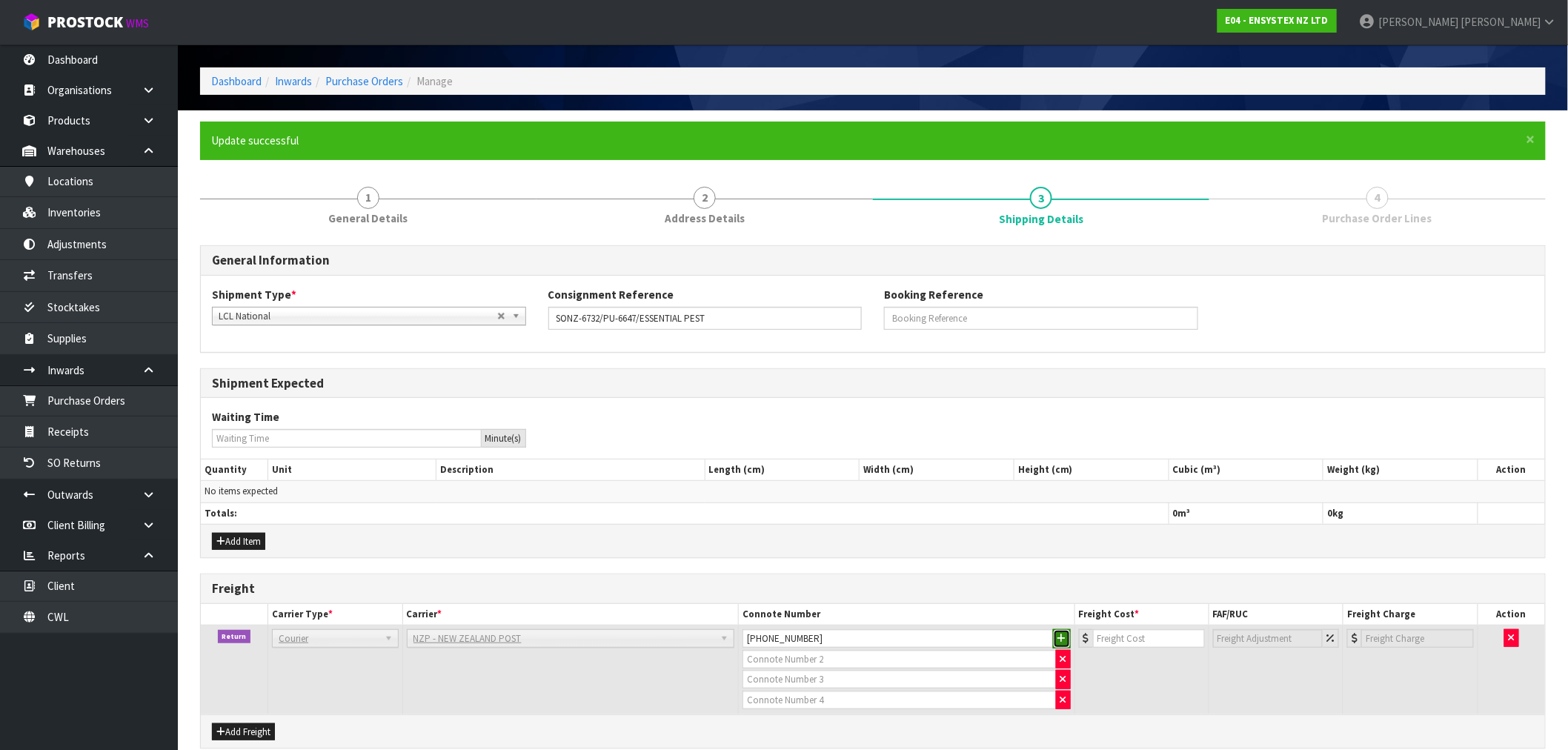
click at [1060, 642] on icon "button" at bounding box center [1061, 639] width 9 height 10
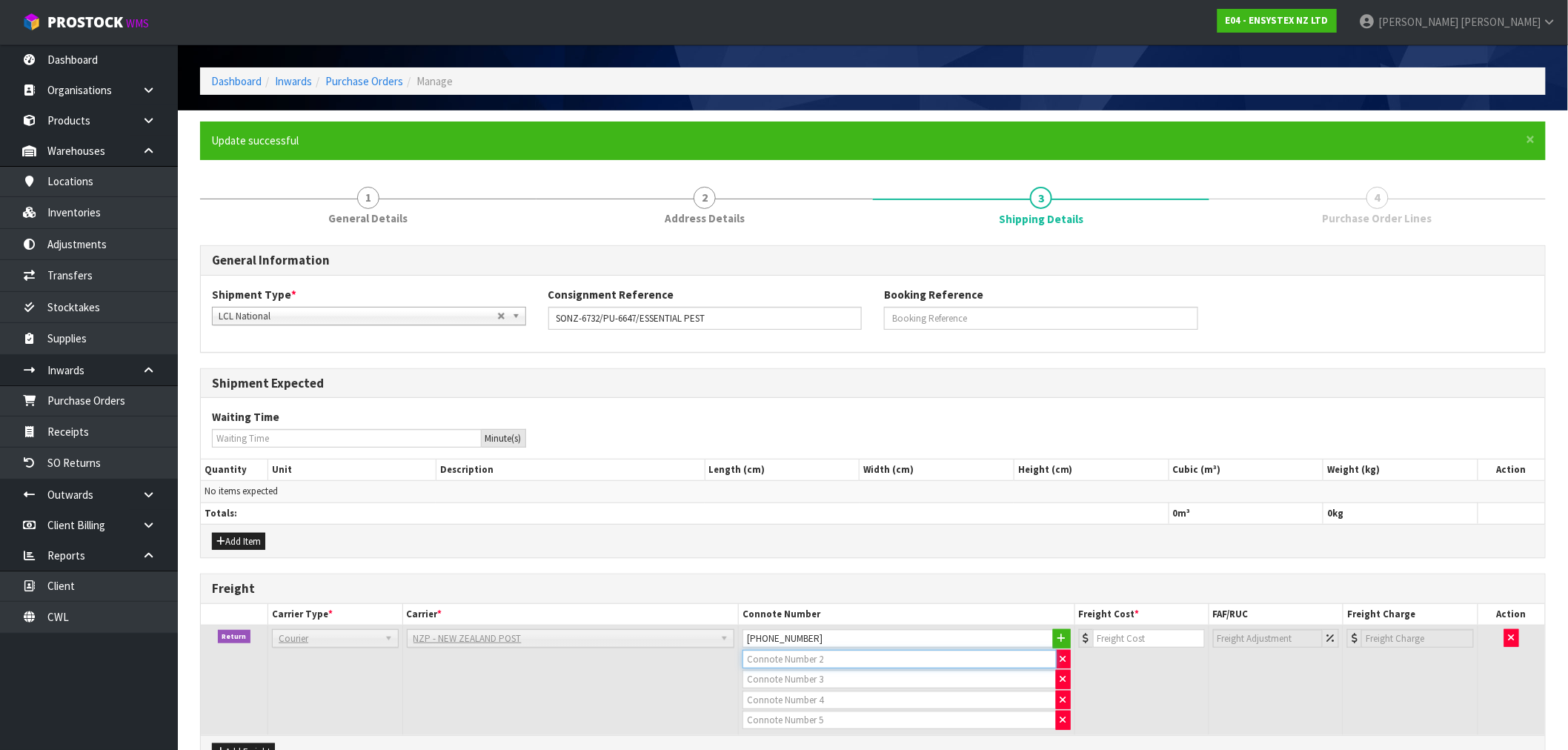
drag, startPoint x: 801, startPoint y: 665, endPoint x: 789, endPoint y: 666, distance: 12.0
click at [795, 665] on input "text" at bounding box center [899, 659] width 314 height 19
paste input "(00) 89421 03926 02557 816"
type input "(00) 89421 03926 02557 816"
click at [839, 679] on input "text" at bounding box center [899, 679] width 314 height 19
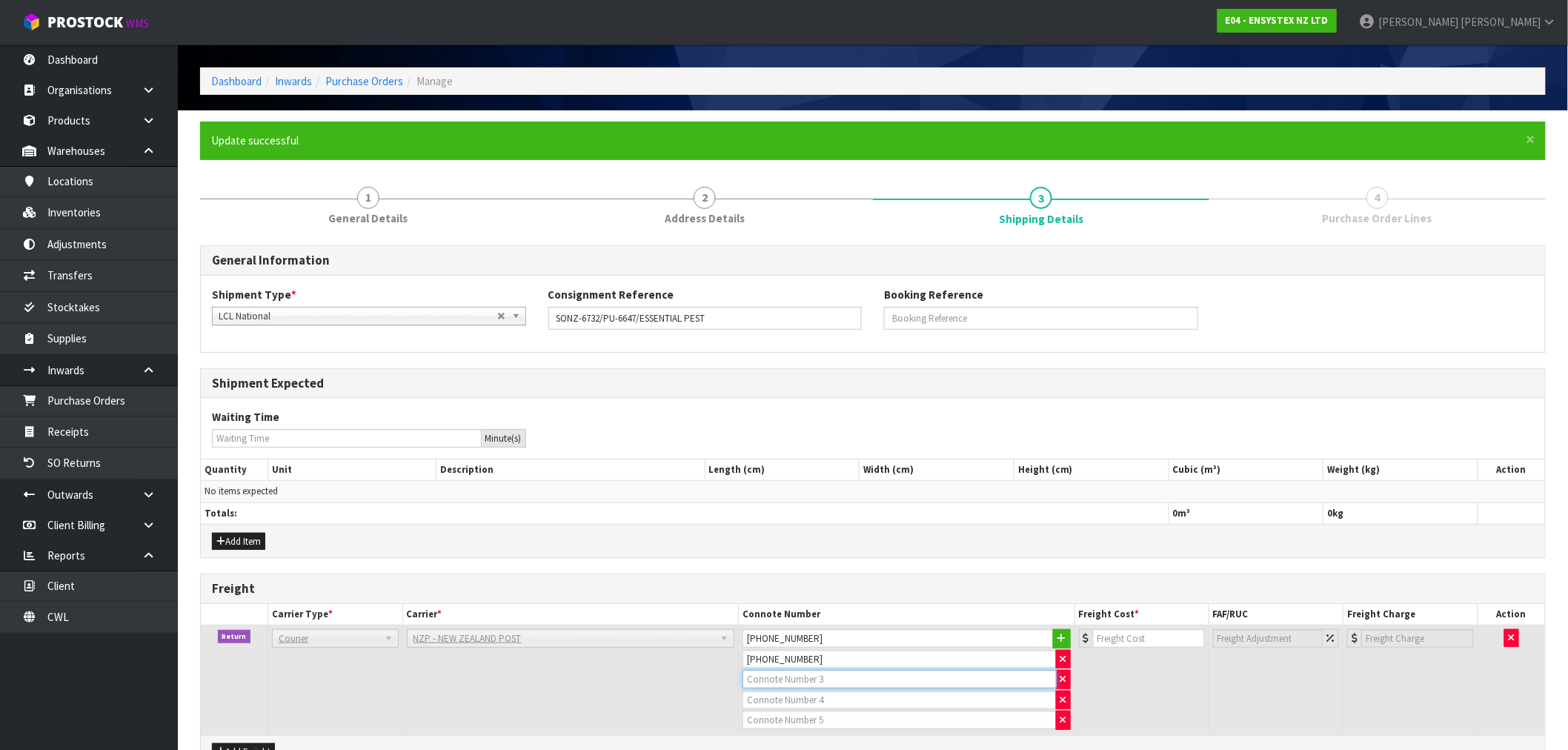
paste input "(00) 89421 03926 02557 830"
type input "(00) 89421 03926 02557 830"
click at [784, 706] on input "text" at bounding box center [899, 700] width 314 height 19
paste input "(00) 89421 03926 02557 823"
type input "(00) 89421 03926 02557 823"
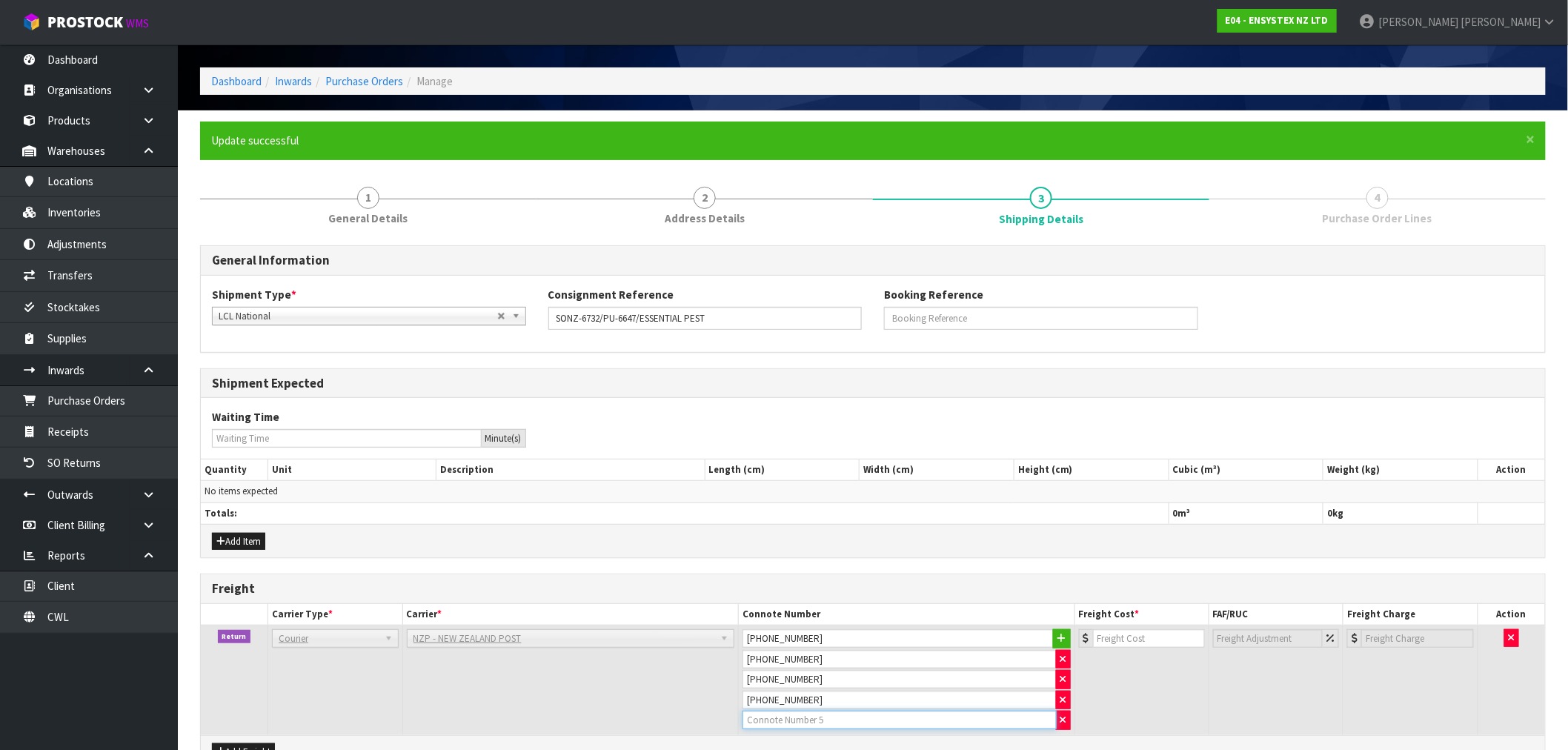
click at [805, 723] on input "text" at bounding box center [899, 720] width 314 height 19
paste input "(00) 89421 03926 02557 847"
type input "(00) 89421 03926 02557 847"
click at [1119, 658] on td at bounding box center [1141, 681] width 134 height 109
click at [1123, 637] on input "number" at bounding box center [1149, 638] width 112 height 19
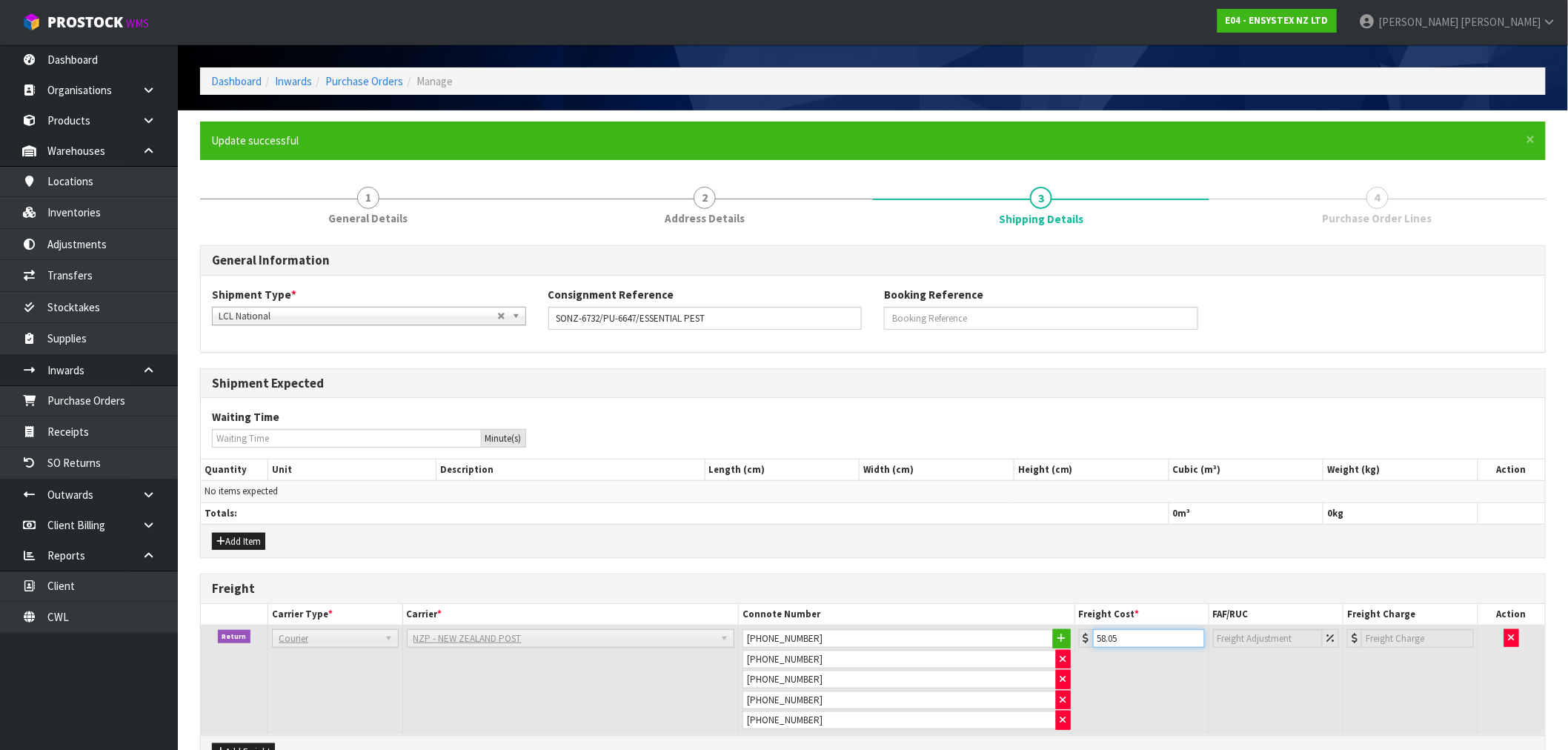
scroll to position [138, 0]
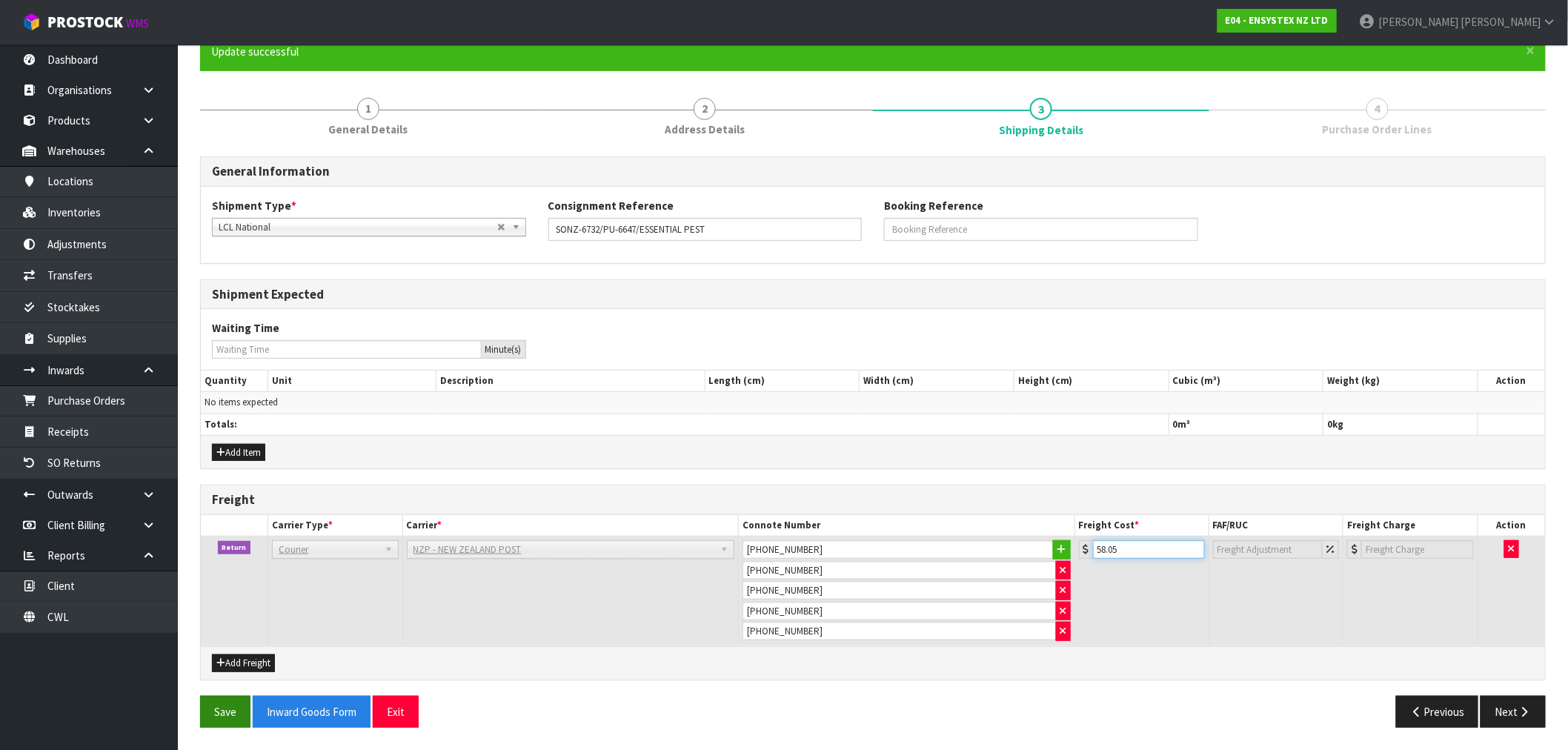
type input "58.05"
click at [209, 720] on button "Save" at bounding box center [225, 712] width 51 height 32
click at [1505, 704] on button "Next" at bounding box center [1513, 712] width 65 height 32
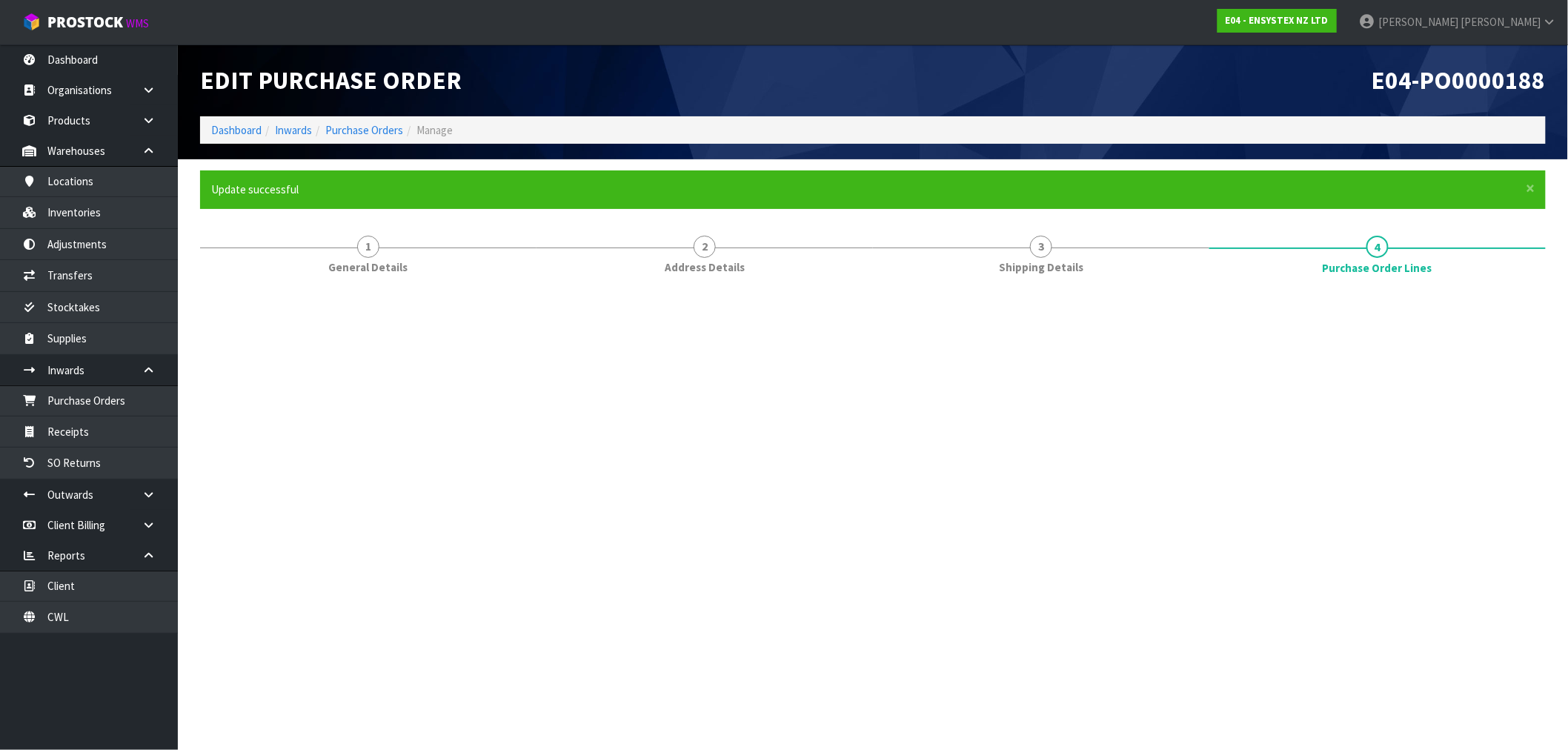
scroll to position [0, 0]
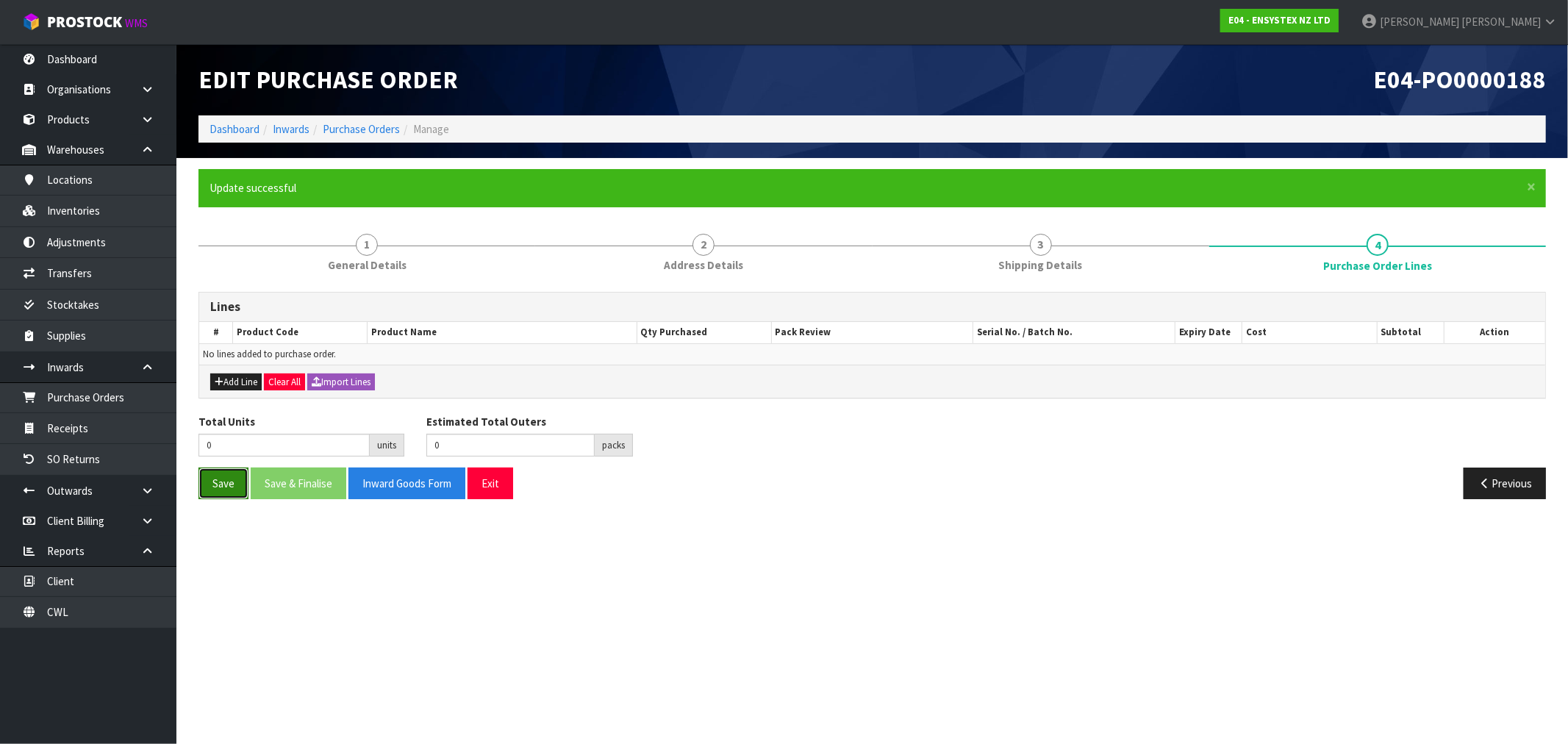
click at [224, 490] on button "Save" at bounding box center [223, 483] width 50 height 32
click at [1073, 215] on form "× Close Update successful 1 General Details 2 Address Details 3 Shipping Detail…" at bounding box center [872, 339] width 1348 height 341
click at [1111, 282] on div "Lines # Product Code Product Name Qty Purchased Pack Review Serial No. / Batch …" at bounding box center [872, 395] width 1348 height 229
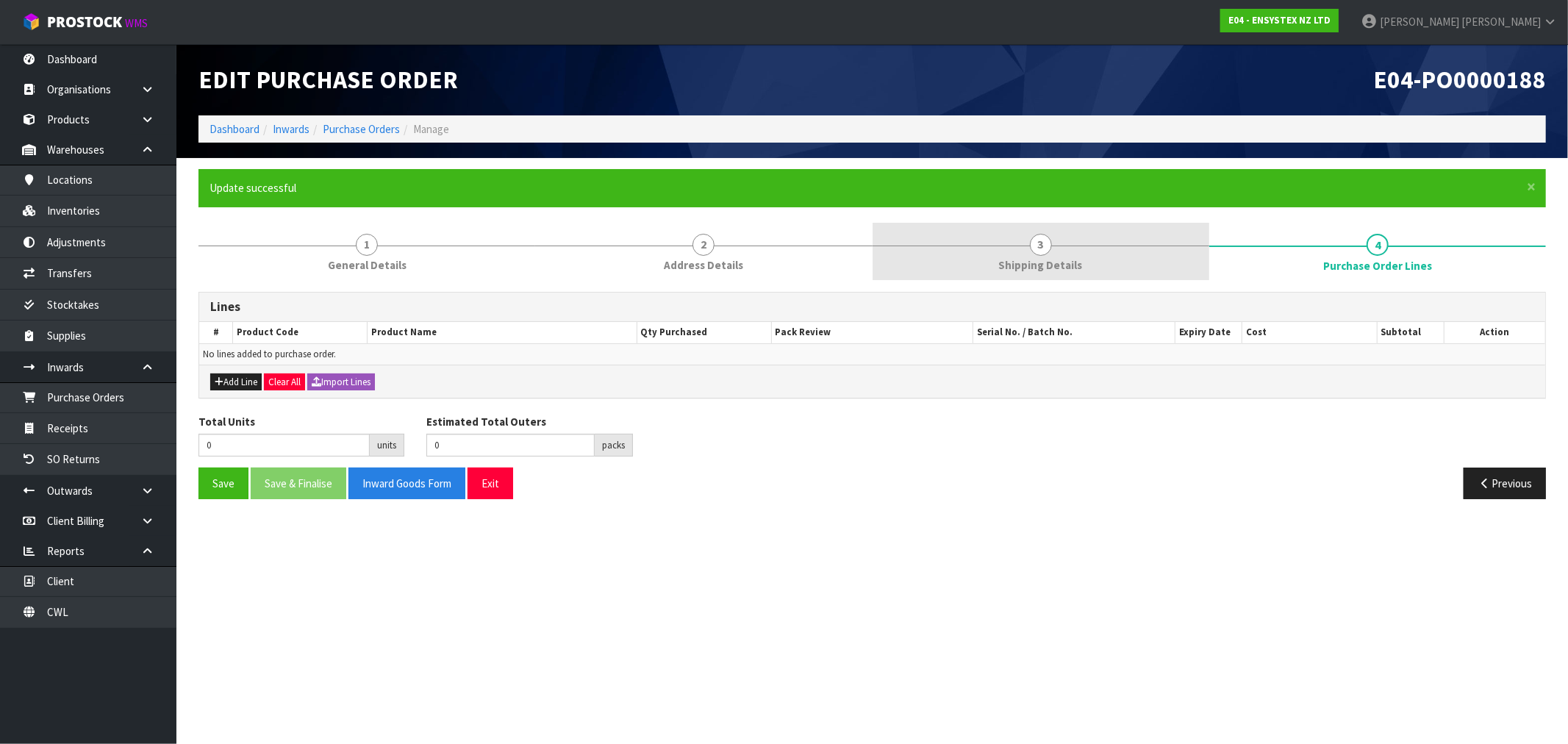
click at [1086, 261] on link "3 Shipping Details" at bounding box center [1041, 252] width 337 height 58
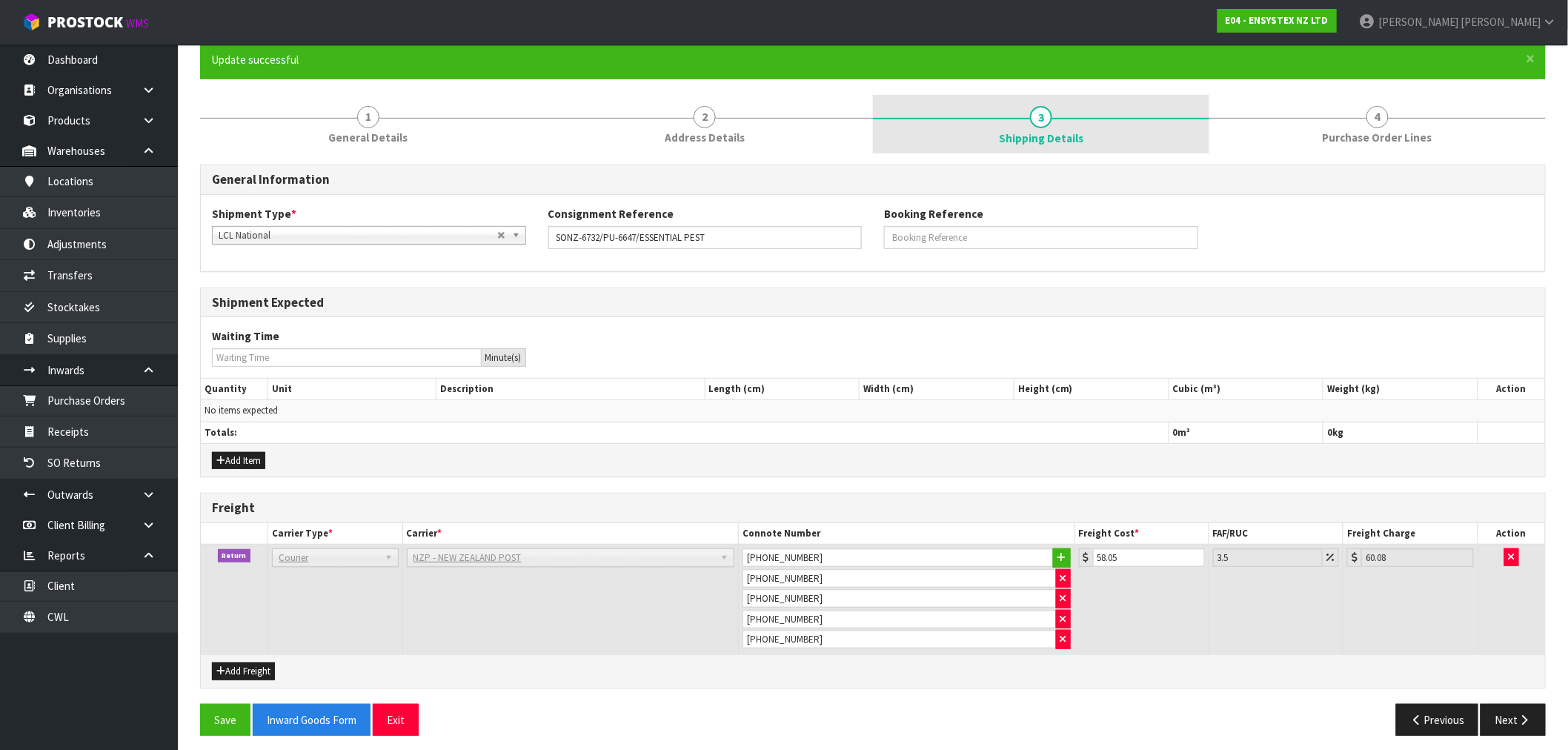
scroll to position [138, 0]
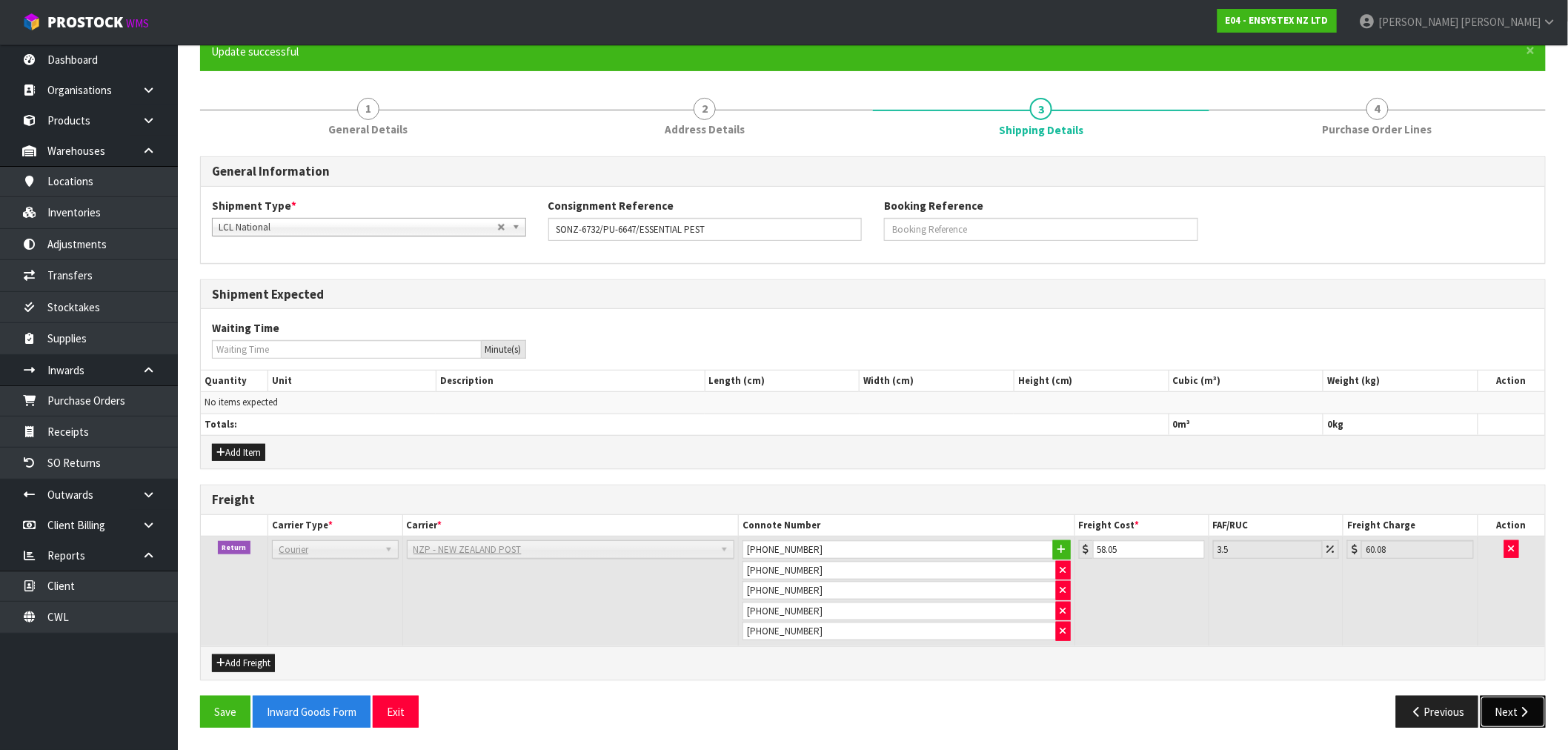
click at [1514, 719] on button "Next" at bounding box center [1513, 712] width 65 height 32
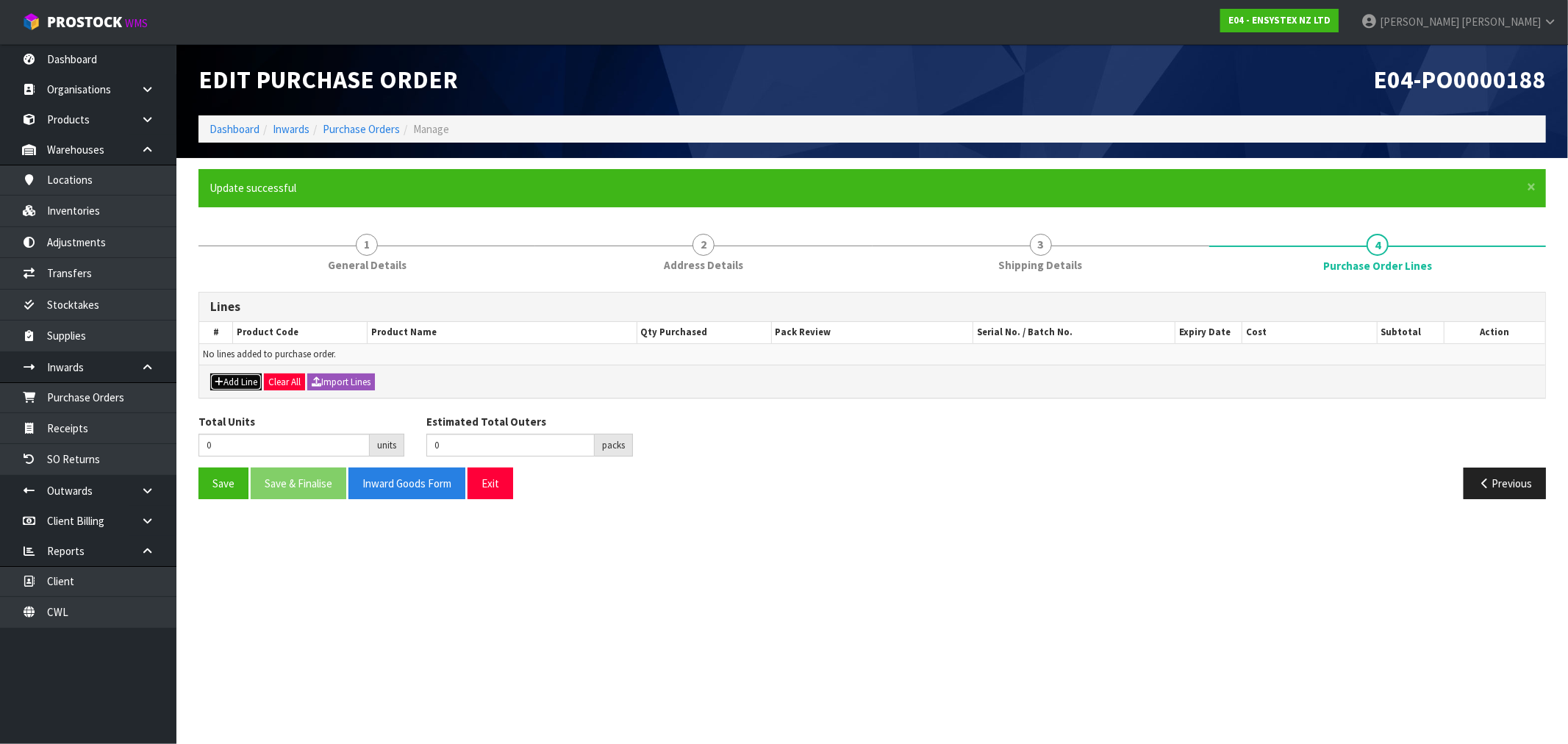
click at [232, 384] on button "Add Line" at bounding box center [236, 382] width 52 height 18
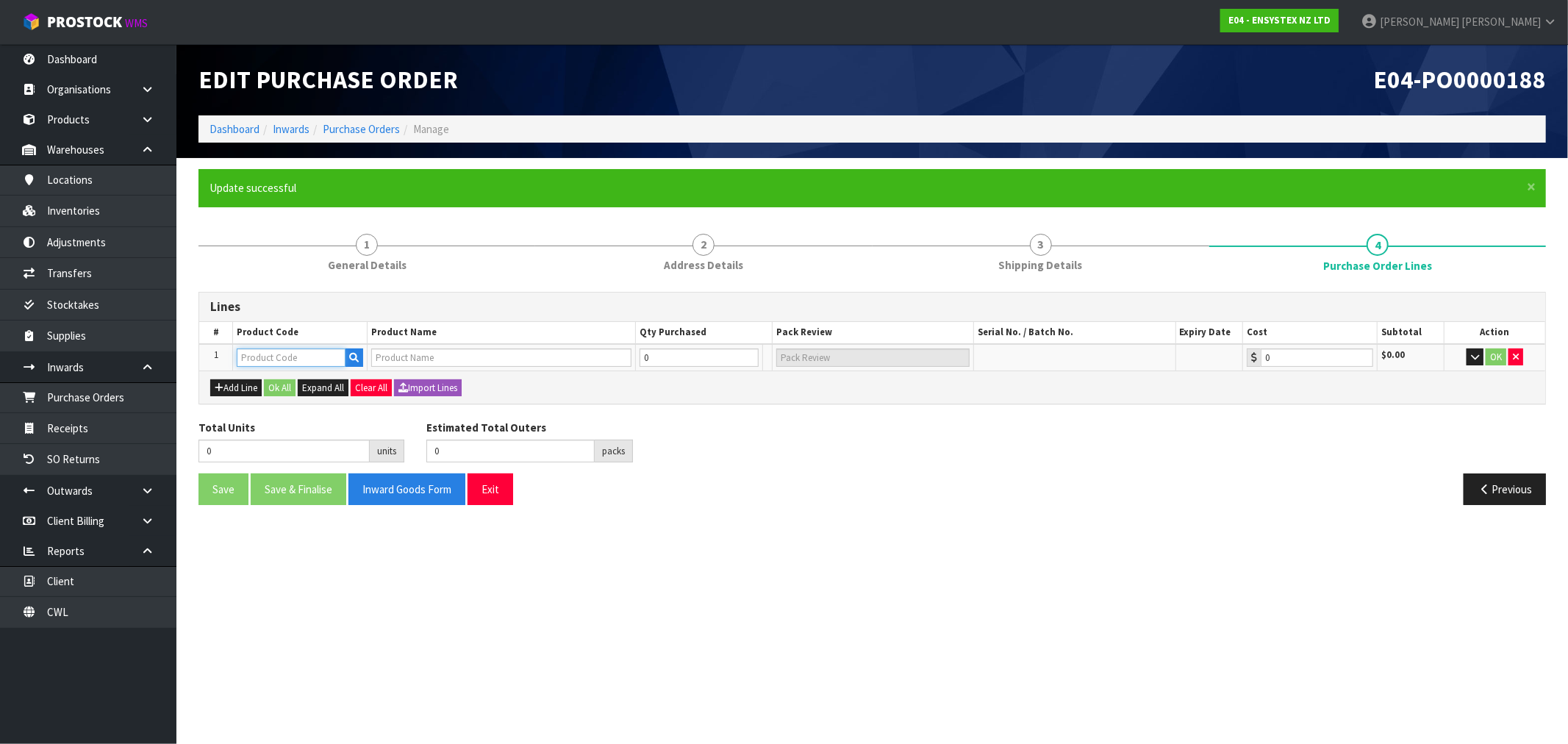
click at [277, 358] on input "text" at bounding box center [291, 358] width 108 height 19
paste input "RDTB1056"
type input "RDTB1056"
type input "RODENTHOR BLOCK BAIT 10 KG"
type input "0.00"
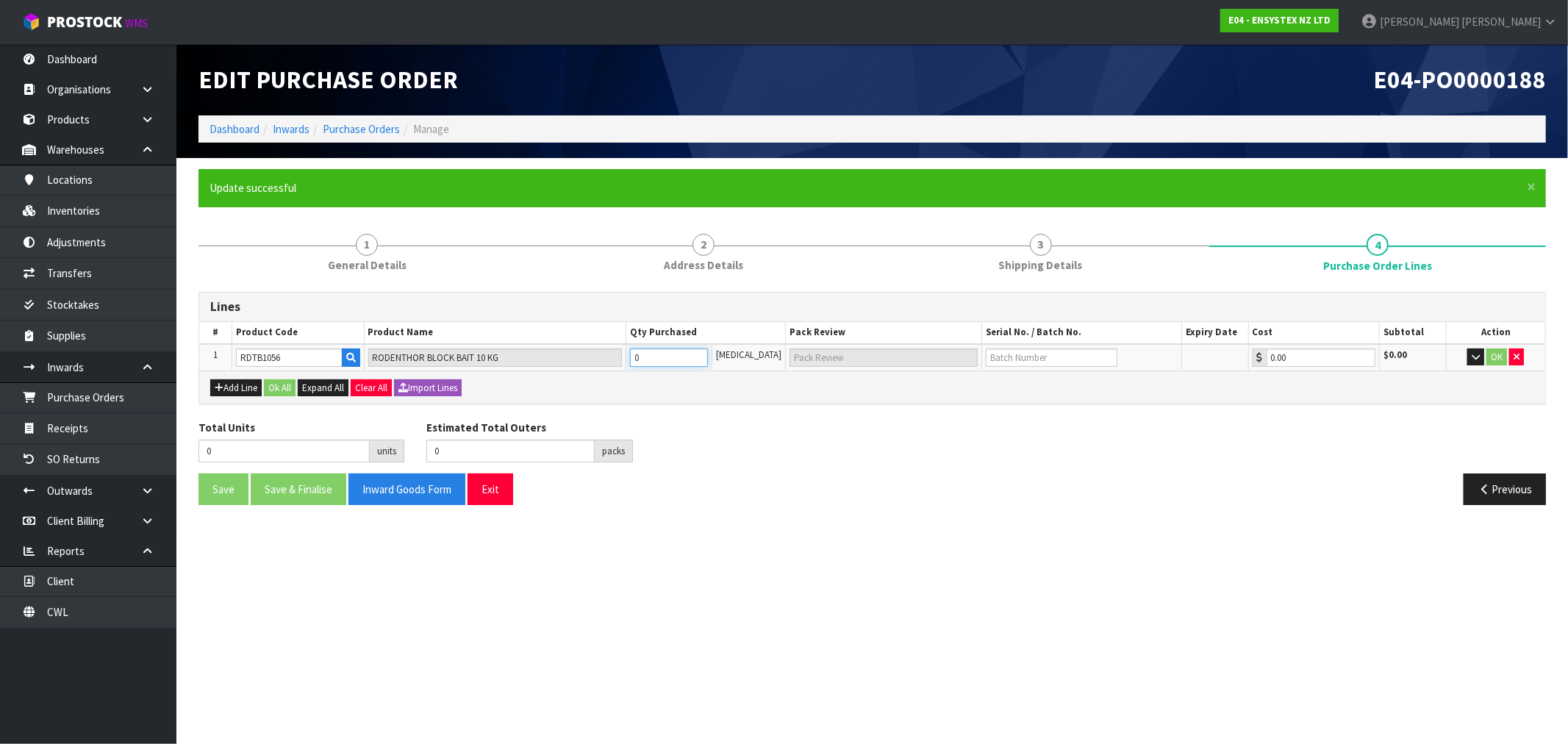
click at [692, 361] on input "0" at bounding box center [669, 358] width 78 height 19
type input "5"
type input "5 CTN"
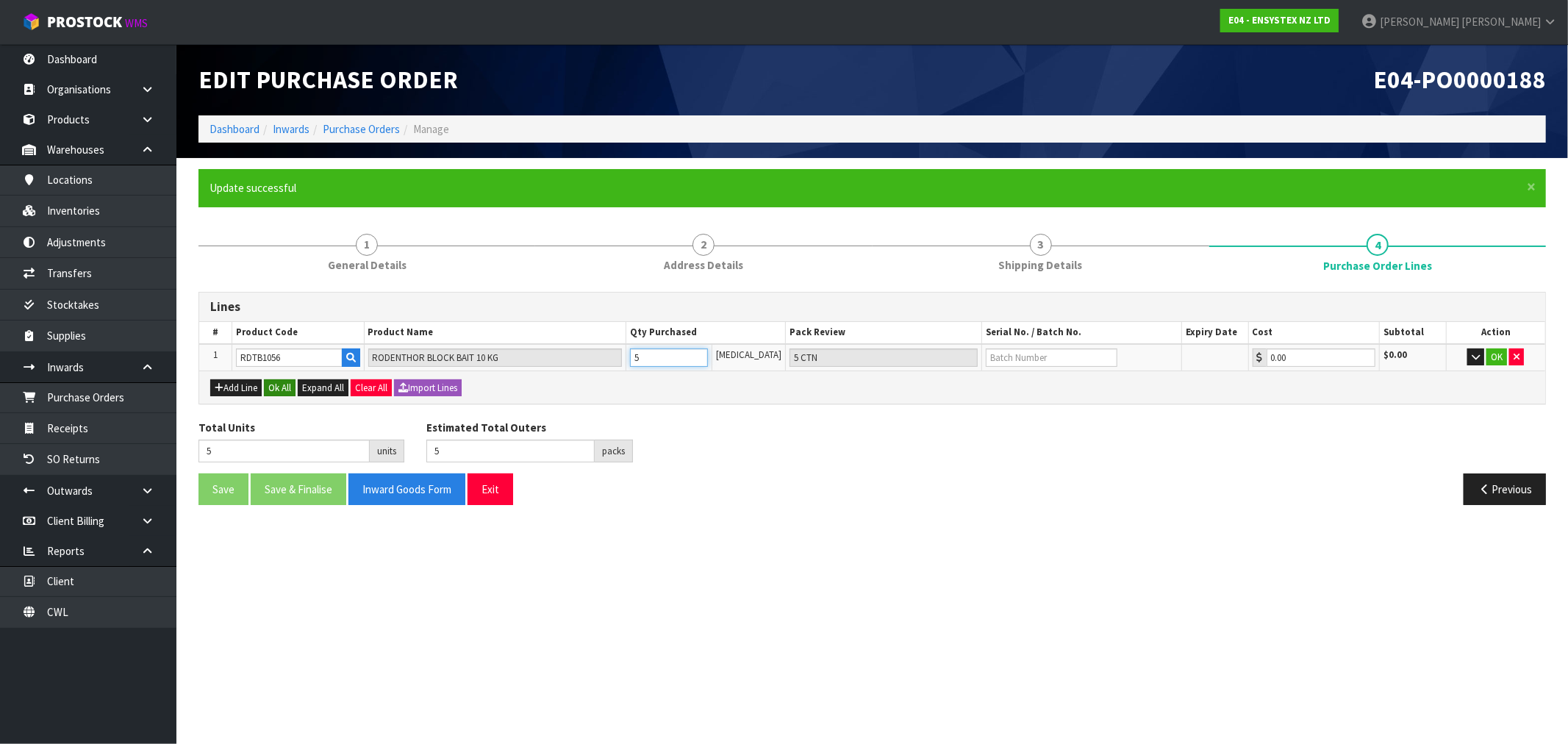
type input "5"
click at [289, 381] on button "Ok All" at bounding box center [279, 389] width 32 height 18
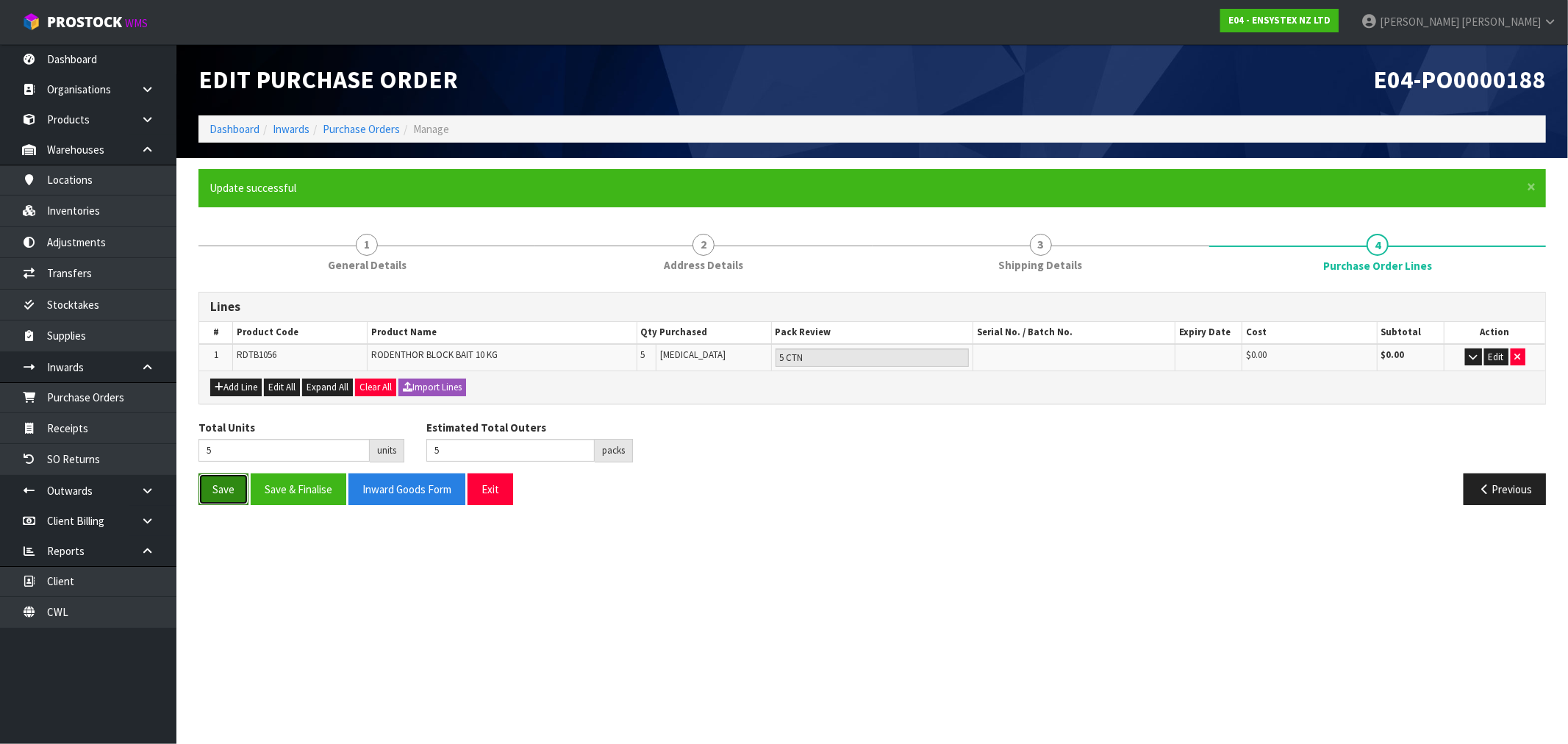
click at [231, 479] on button "Save" at bounding box center [223, 489] width 50 height 32
click at [1173, 682] on section "Edit Purchase Order E04-PO0000188 Dashboard Inwards Purchase Orders Manage × Cl…" at bounding box center [784, 372] width 1568 height 744
click at [1502, 481] on button "Previous" at bounding box center [1505, 489] width 83 height 32
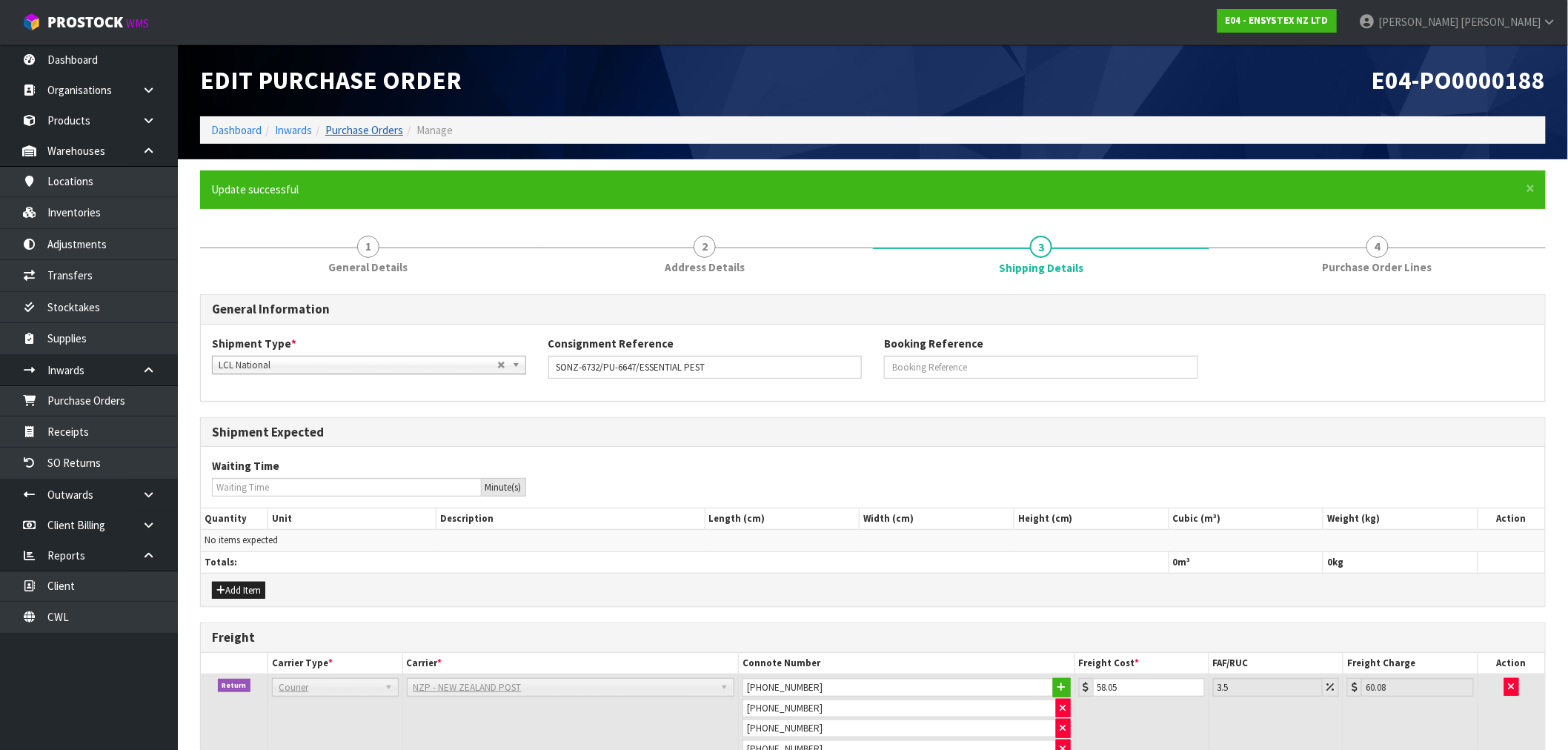
click at [368, 131] on link "Purchase Orders" at bounding box center [364, 130] width 78 height 14
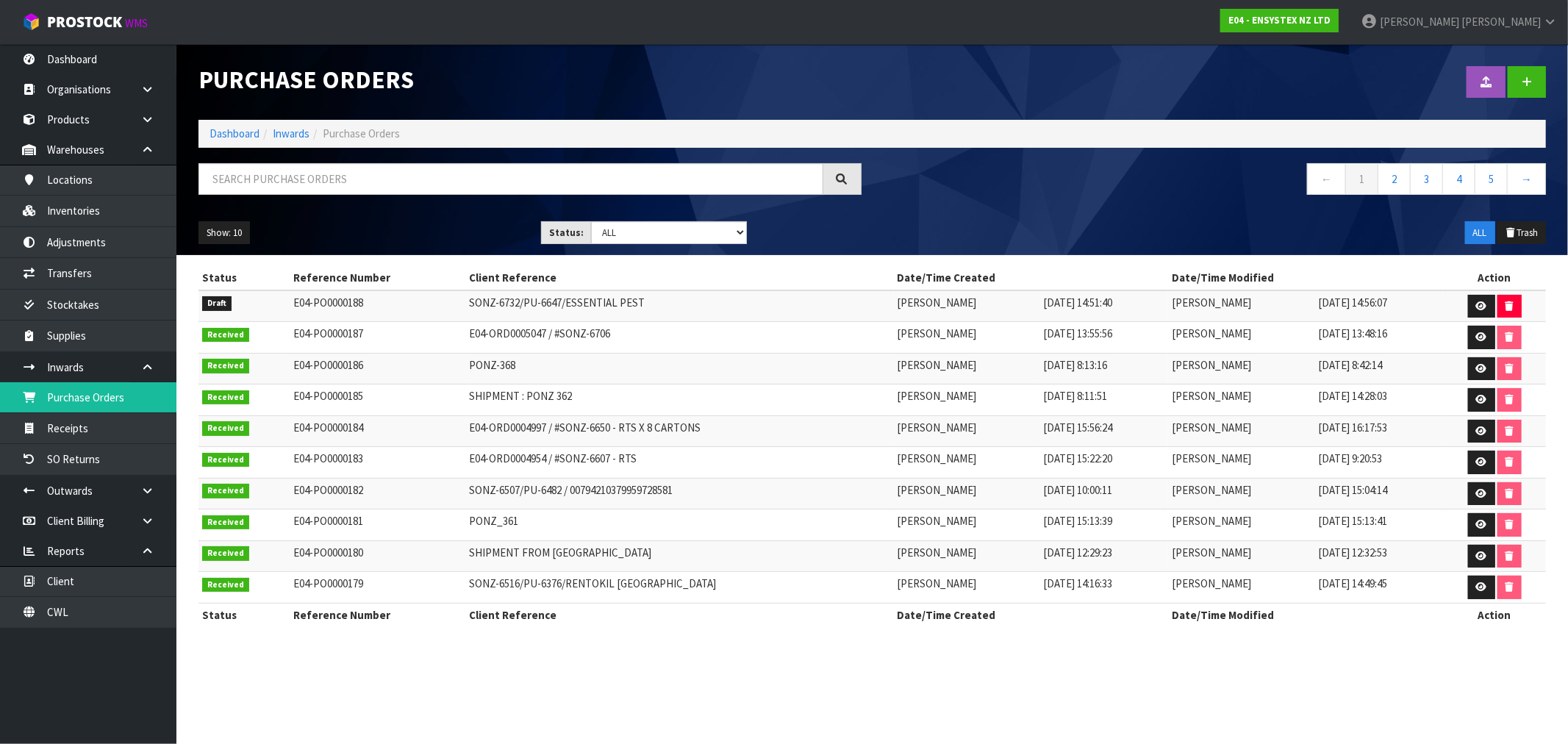
click at [1426, 708] on section "Purchase Orders Import Purchase Orders Drop file here to import csv template Da…" at bounding box center [784, 372] width 1568 height 744
click at [1487, 300] on link at bounding box center [1482, 306] width 28 height 23
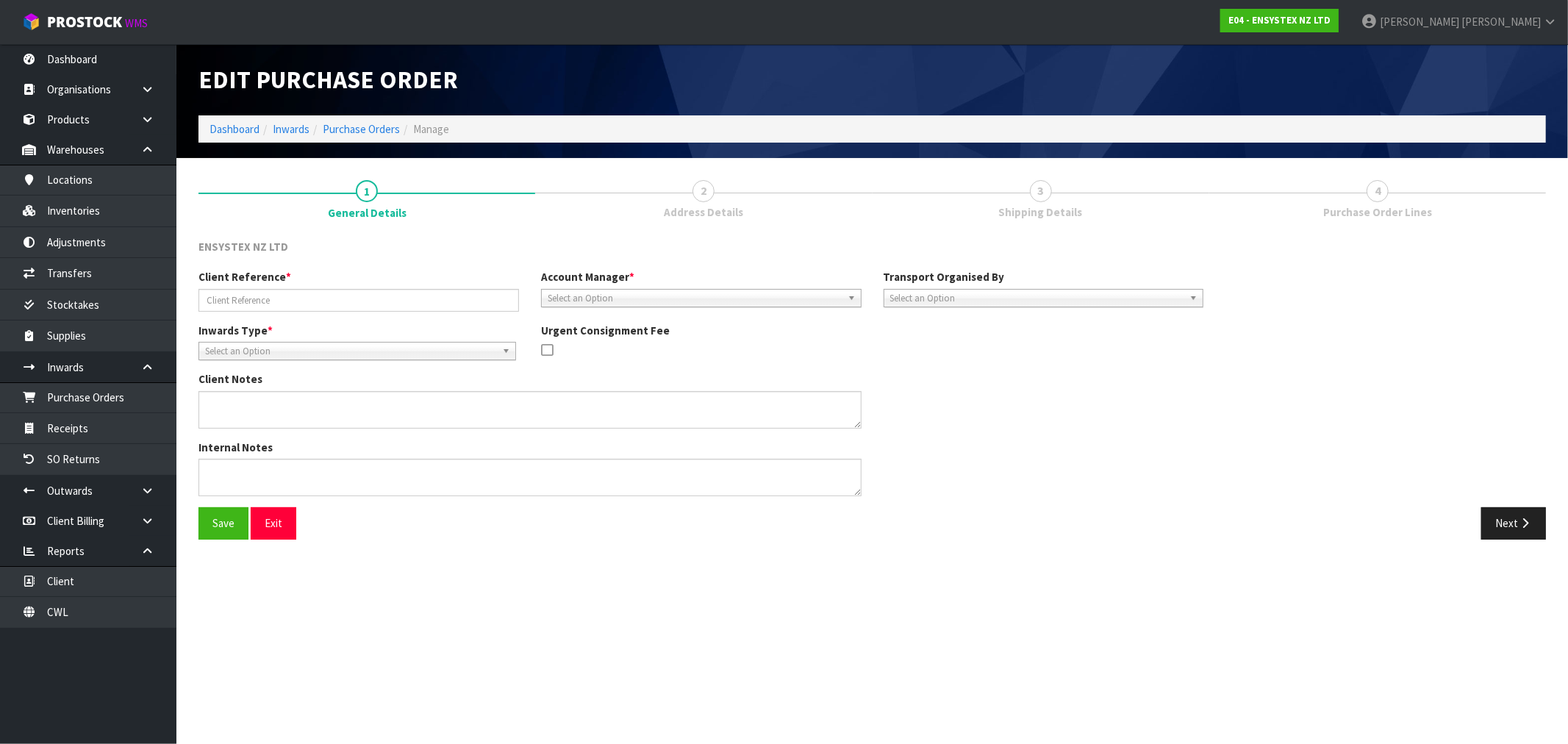
type input "SONZ-6732/PU-6647/ESSENTIAL PEST"
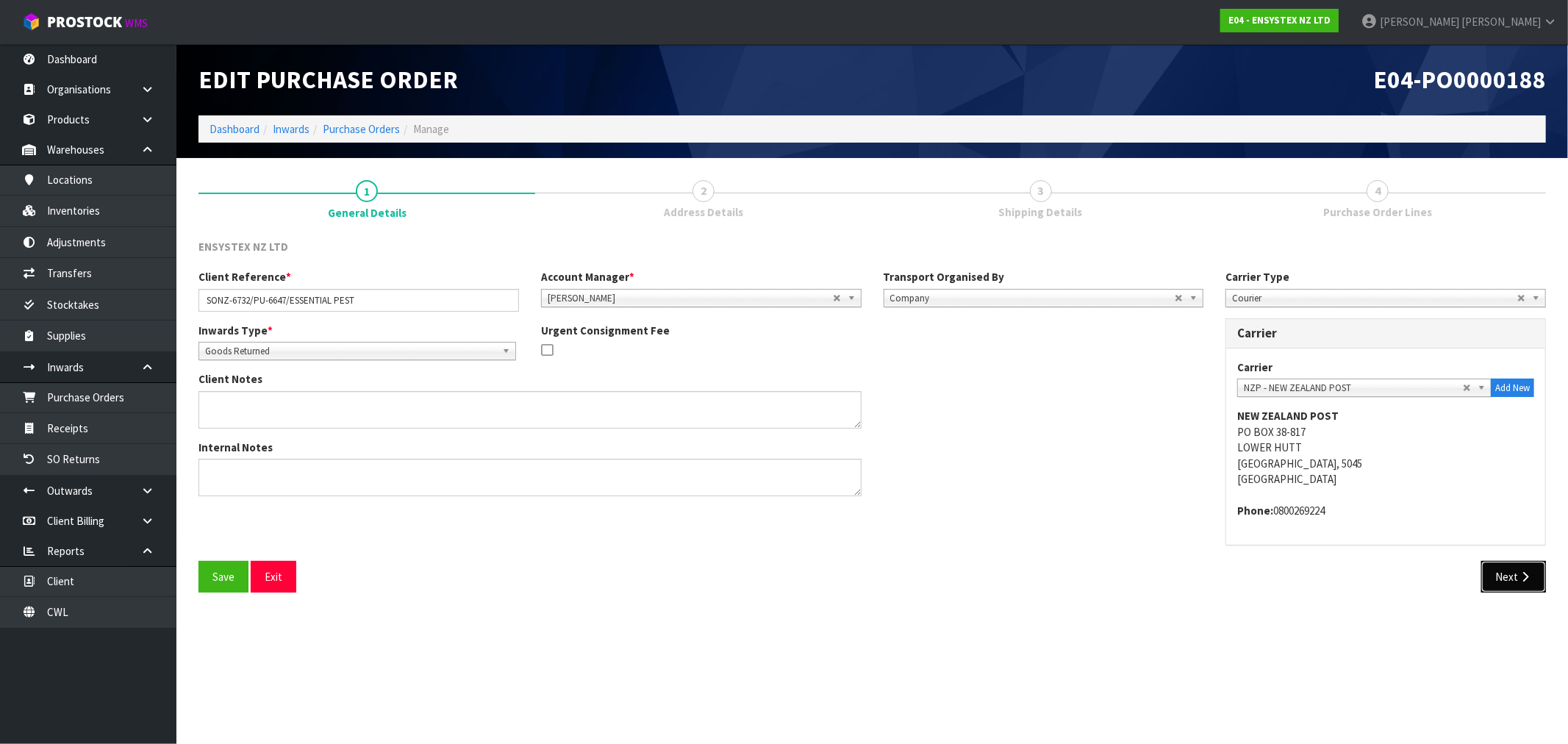
click at [1486, 576] on button "Next" at bounding box center [1514, 576] width 65 height 32
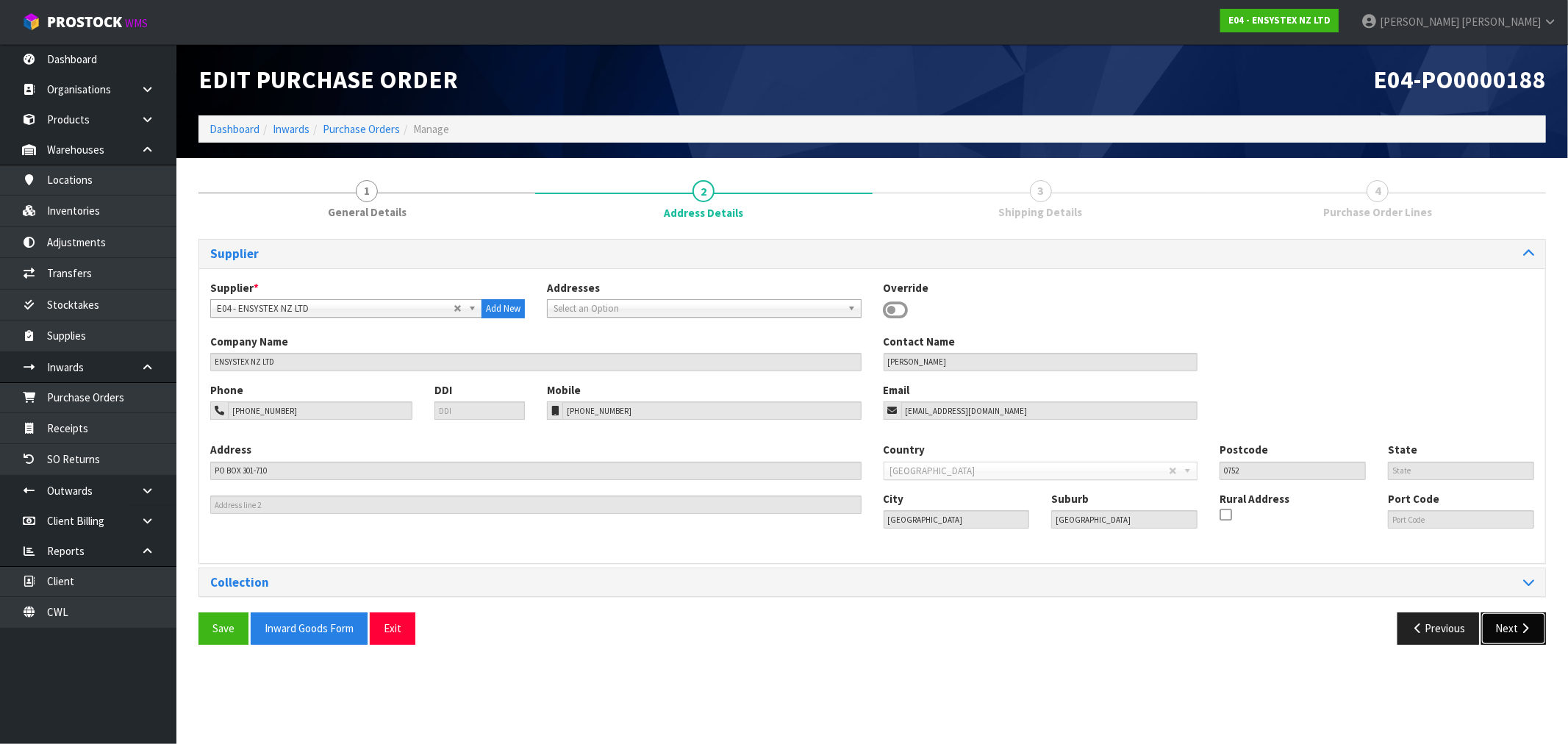
click at [1498, 619] on button "Next" at bounding box center [1514, 628] width 65 height 32
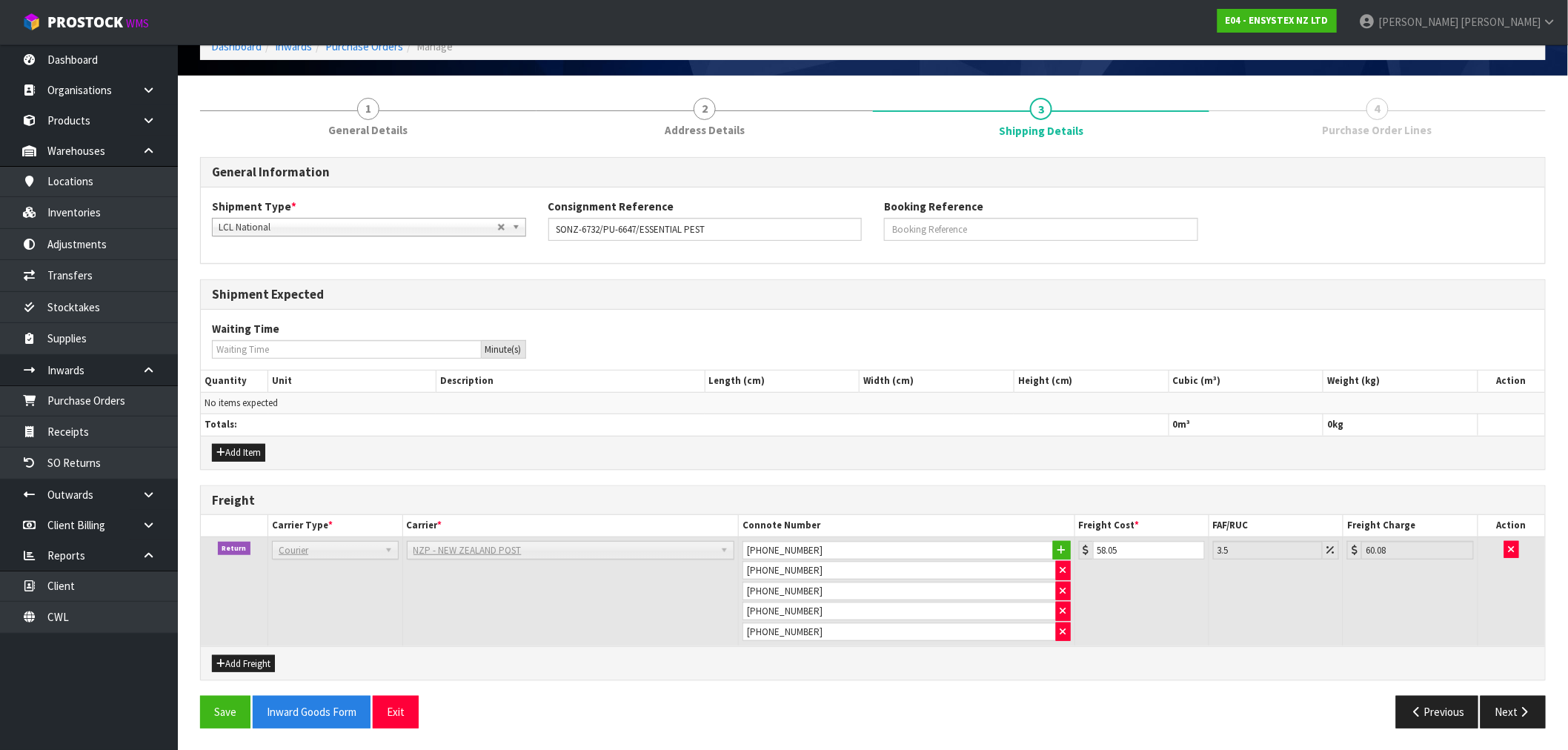
scroll to position [85, 0]
click at [1515, 723] on button "Next" at bounding box center [1513, 711] width 65 height 32
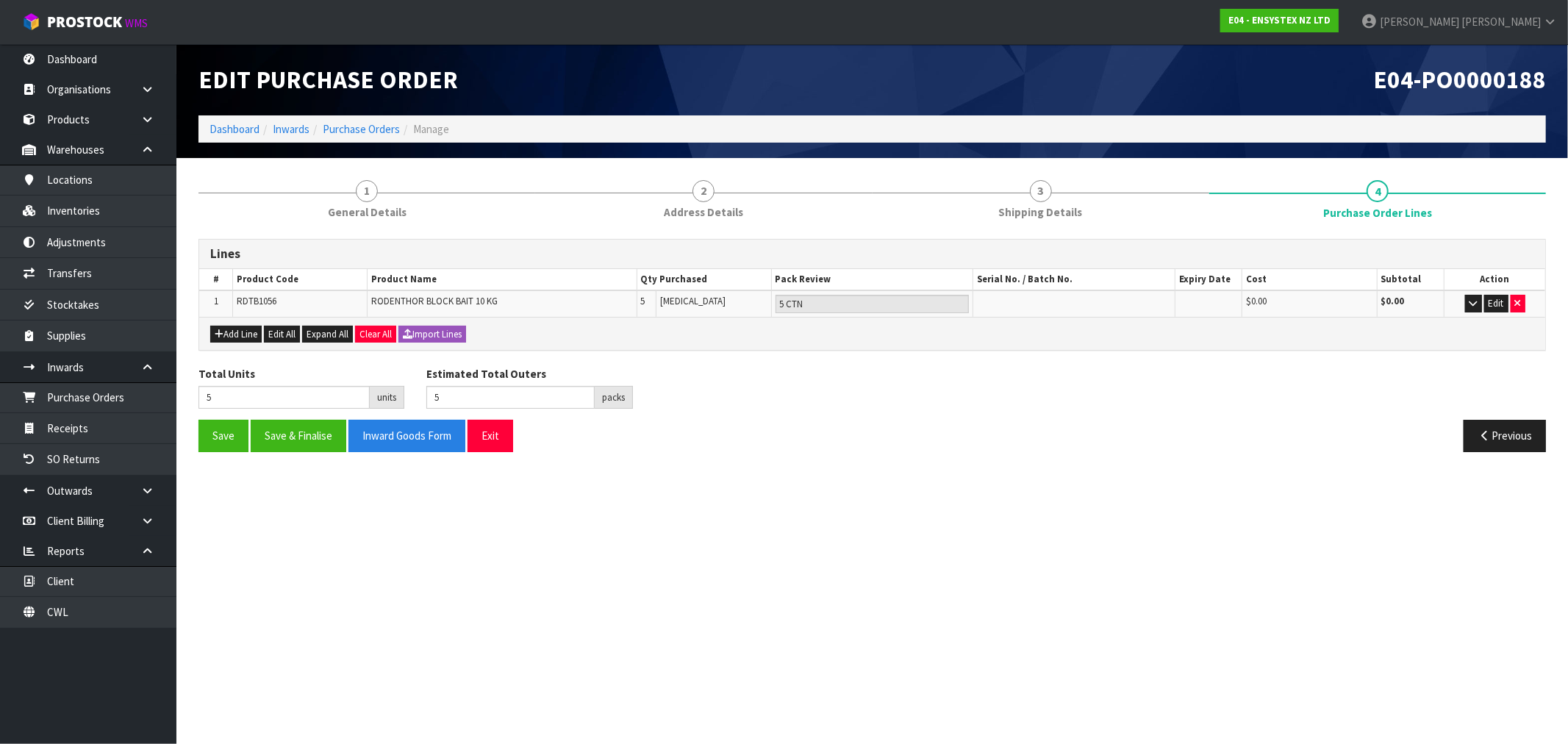
click at [233, 136] on li "Dashboard" at bounding box center [235, 129] width 50 height 15
click at [253, 136] on li "Dashboard" at bounding box center [235, 129] width 50 height 15
click at [237, 117] on ol "Dashboard Inwards Purchase Orders Manage" at bounding box center [872, 130] width 1348 height 28
click at [234, 121] on li "Dashboard" at bounding box center [235, 129] width 50 height 15
click at [241, 128] on link "Dashboard" at bounding box center [235, 129] width 50 height 14
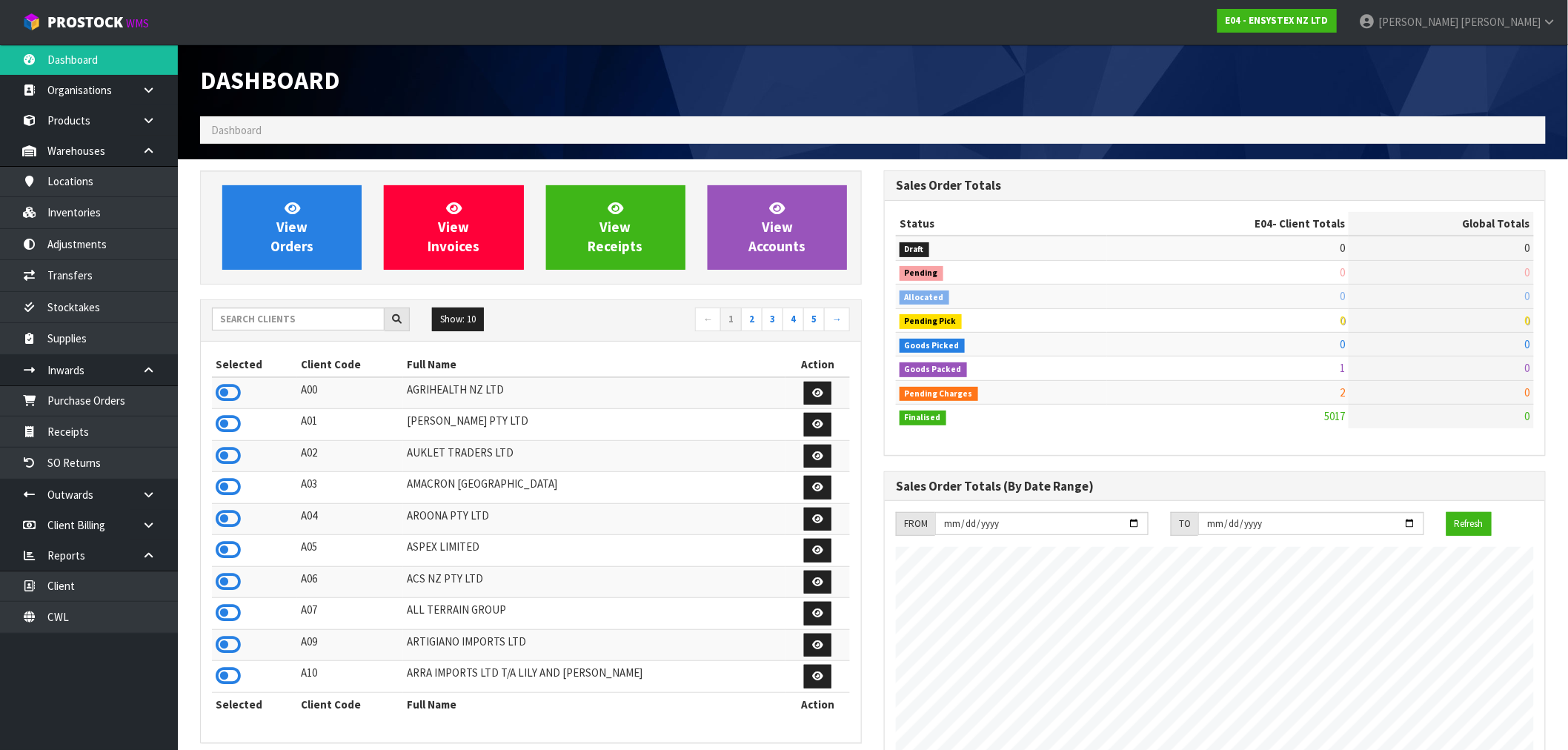
scroll to position [740131, 740310]
drag, startPoint x: 233, startPoint y: 390, endPoint x: 258, endPoint y: 325, distance: 69.6
click at [231, 391] on icon at bounding box center [228, 393] width 25 height 22
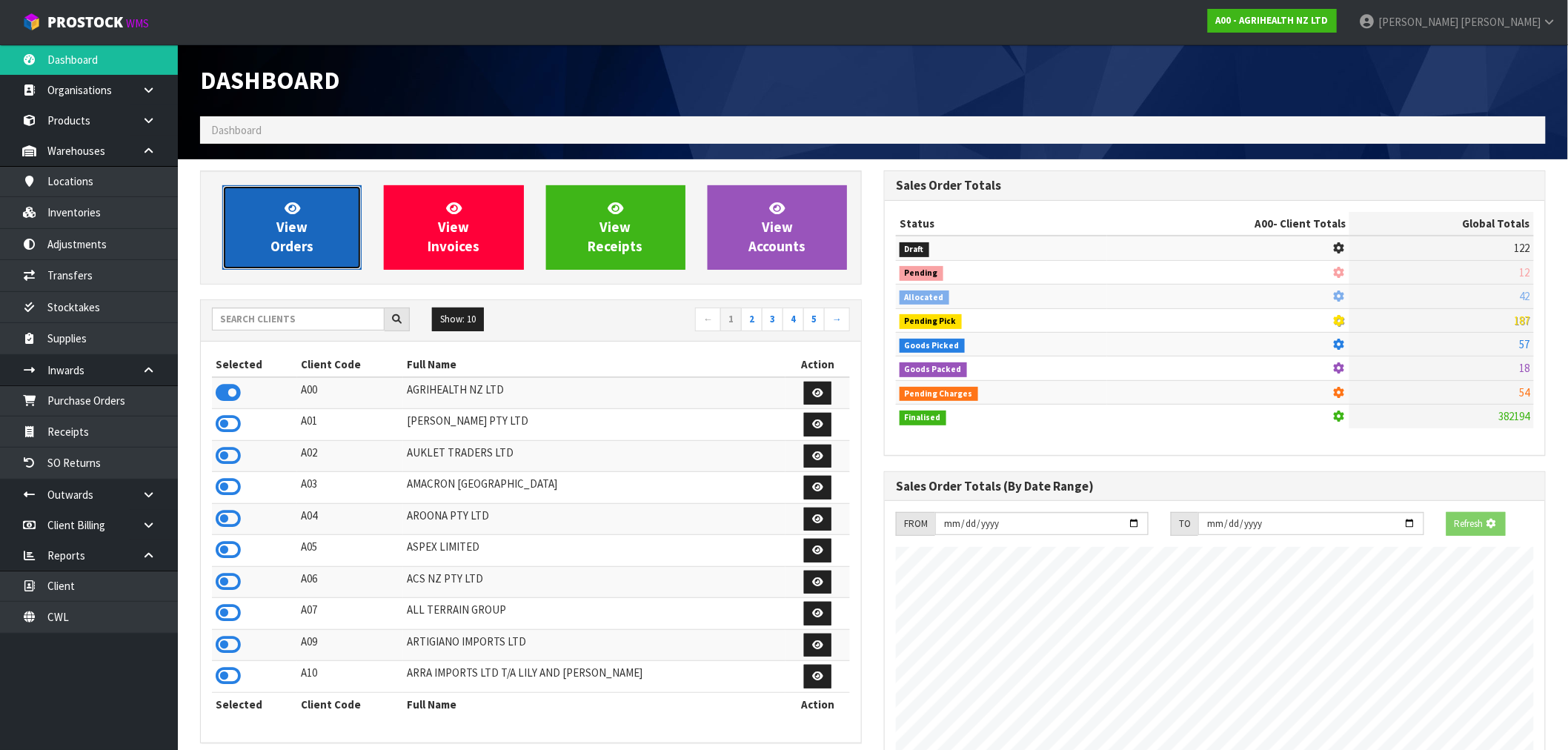
click at [291, 241] on span "View Orders" at bounding box center [292, 227] width 43 height 55
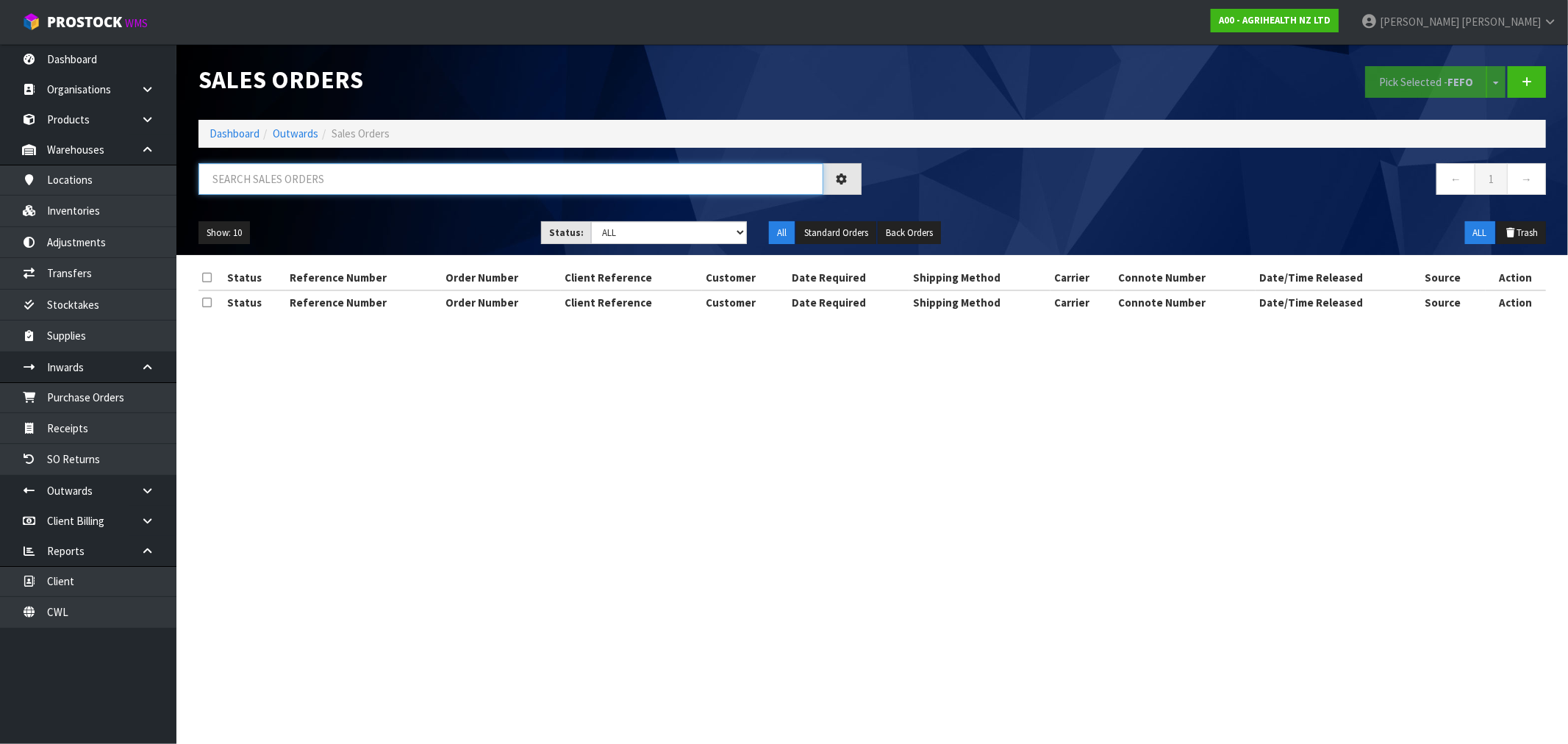
click at [351, 175] on input "text" at bounding box center [511, 179] width 625 height 32
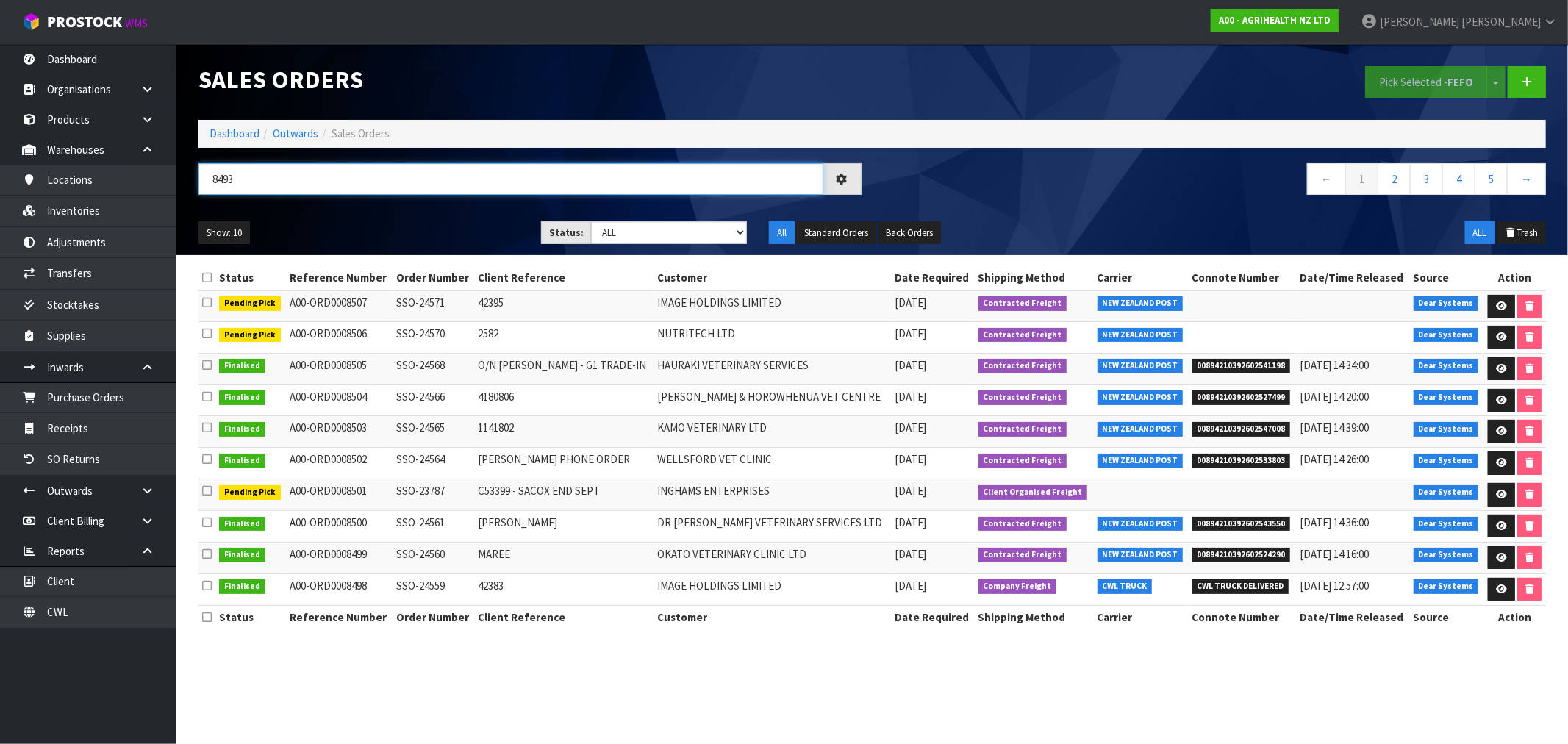
type input "8493"
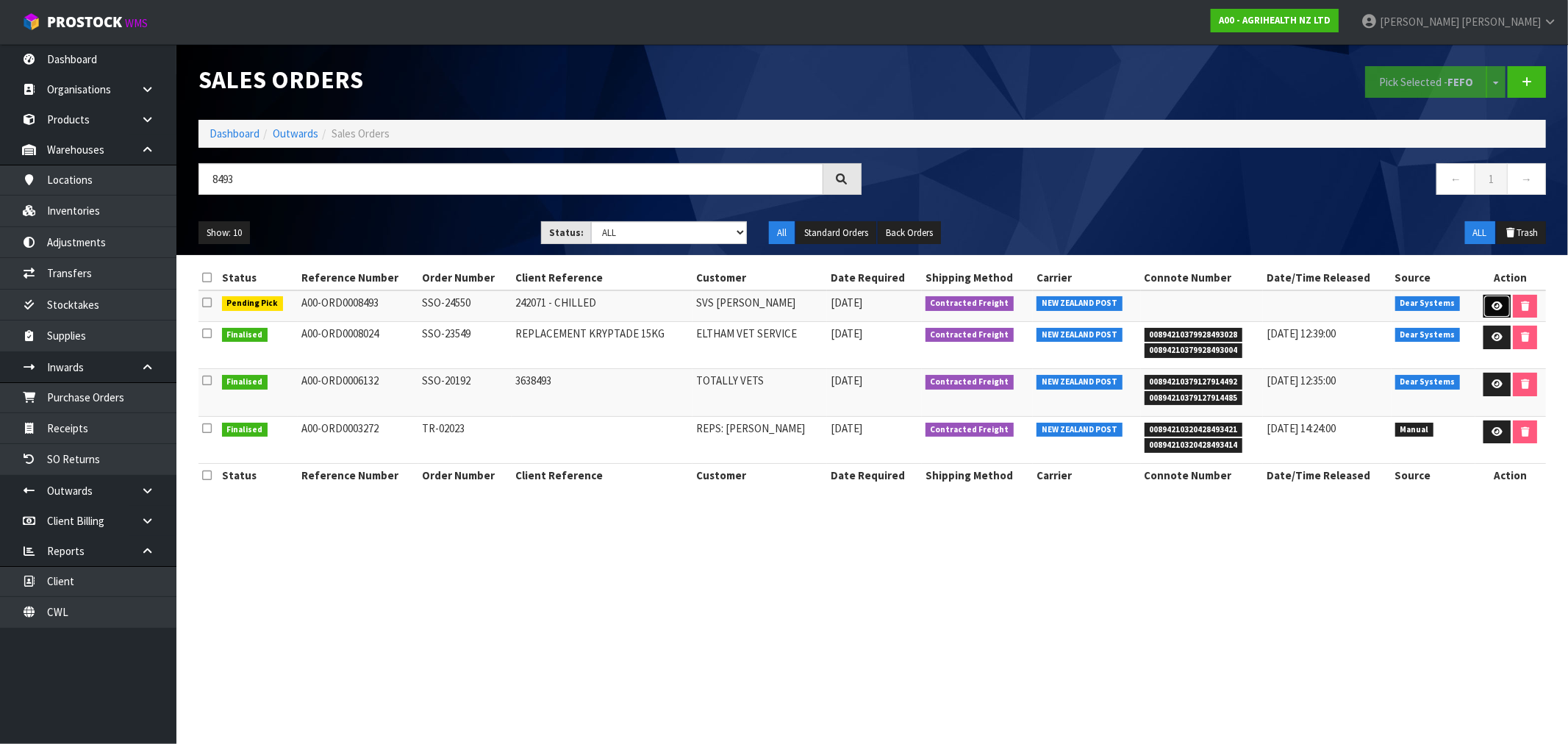
click at [1494, 304] on icon at bounding box center [1498, 306] width 11 height 10
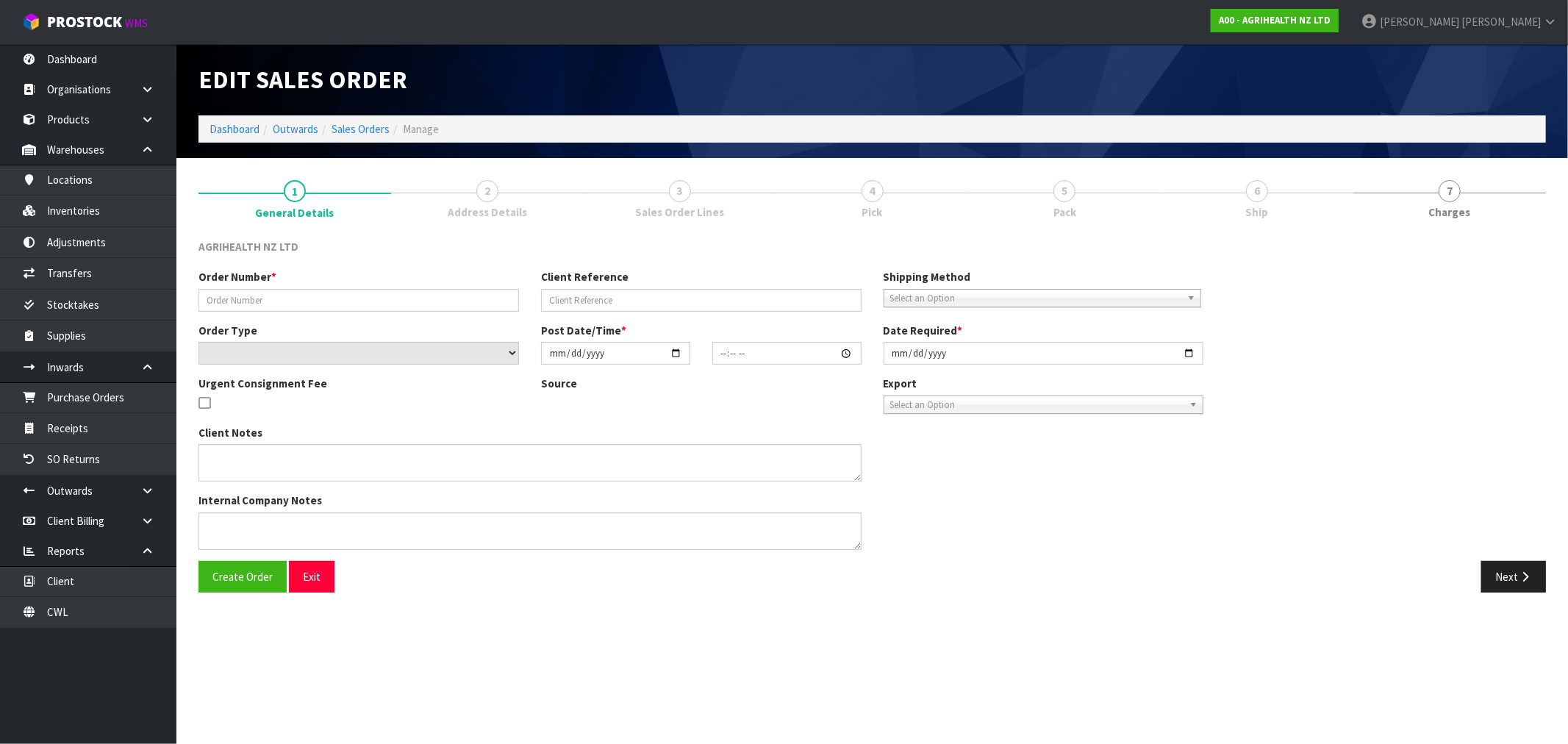
type input "SSO-24550"
type input "242071 - CHILLED"
select select "number:0"
type input "2025-09-19"
type input "11:41:46.000"
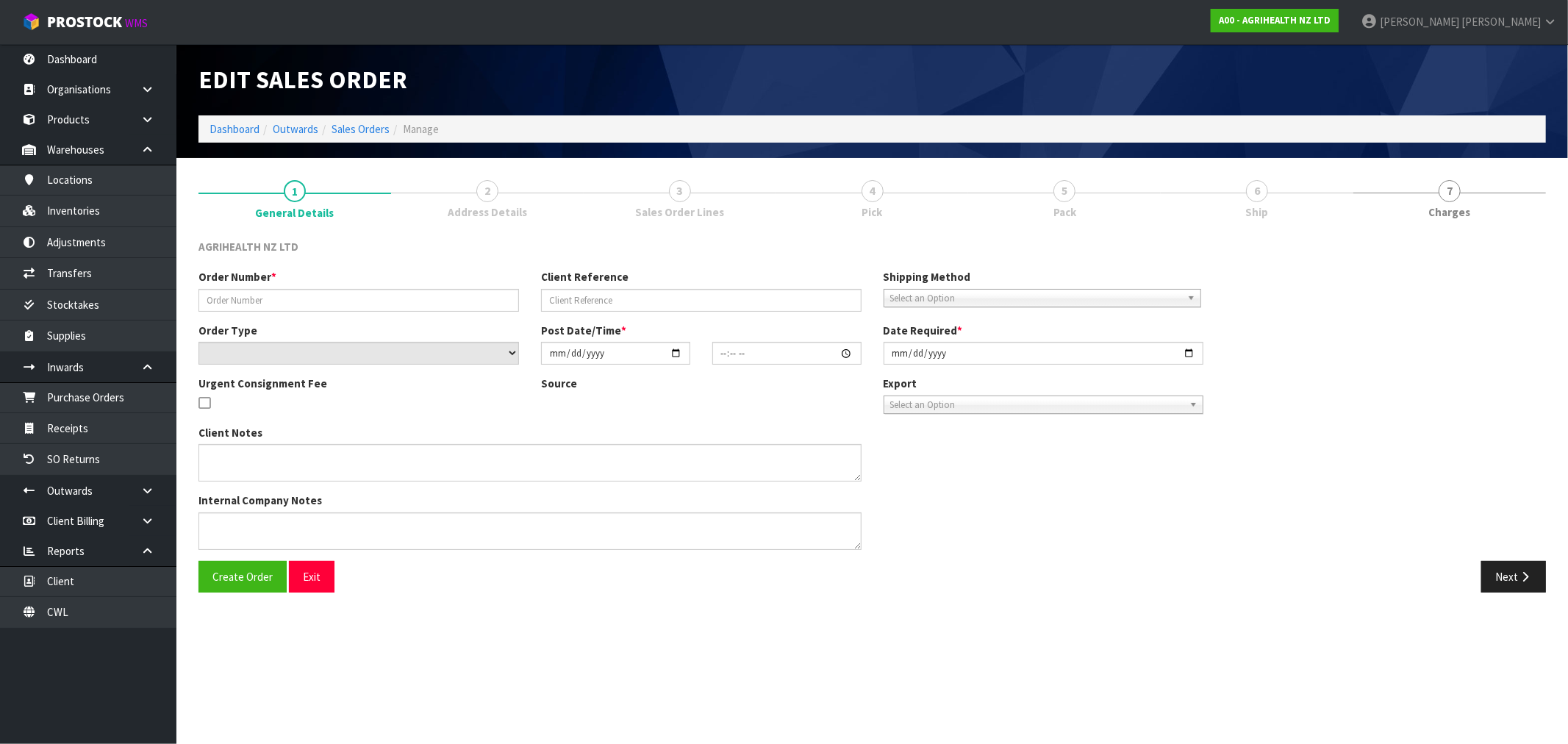
type input "[DATE]"
type textarea "VIA OVERNIGHT COURIER WITH REFRIGERATE LABELS"
type textarea "VIA OVERNIGHT COURIER WITH REFRIGERATE LABELS REMOVED CODE 9480"
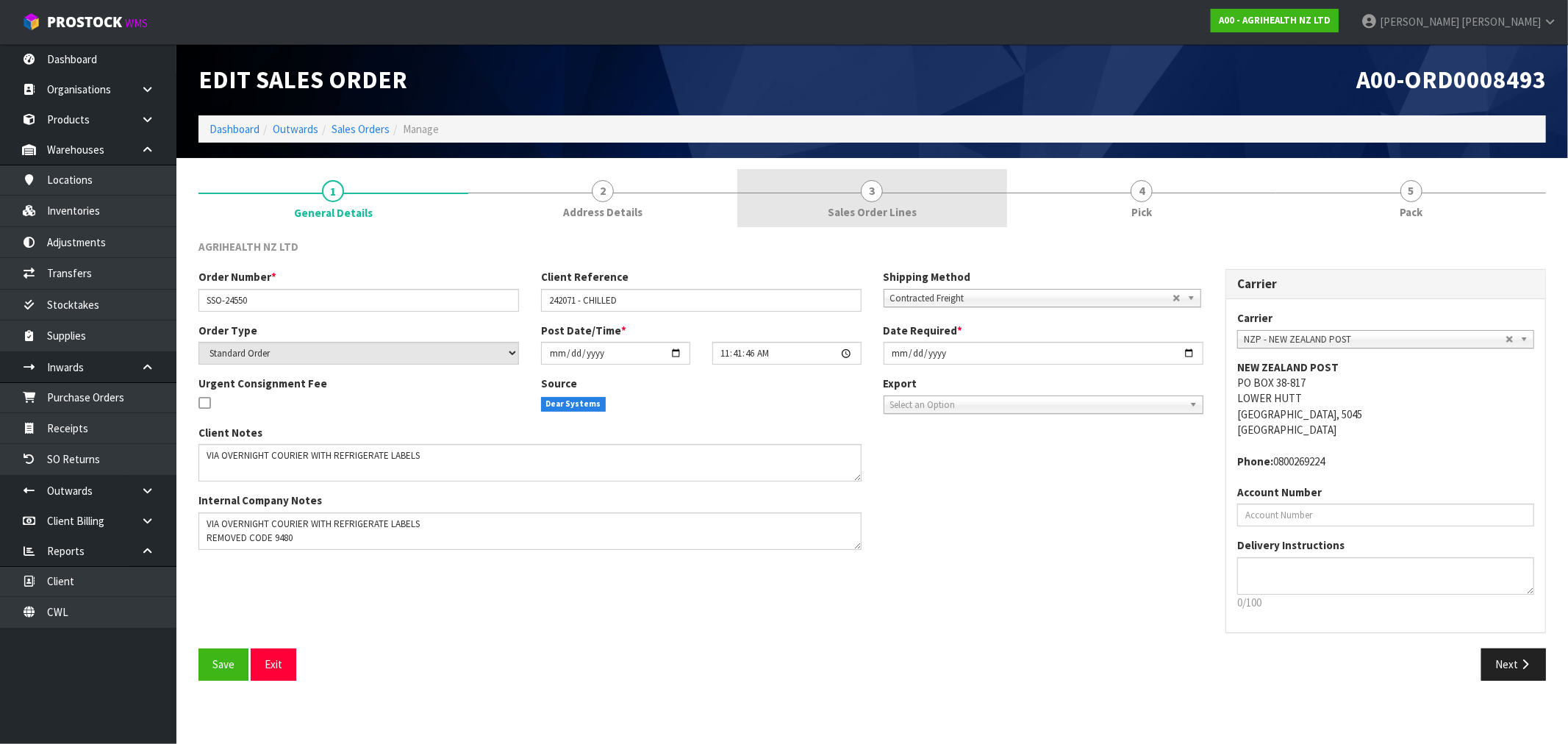
click at [907, 189] on link "3 Sales Order Lines" at bounding box center [872, 198] width 270 height 58
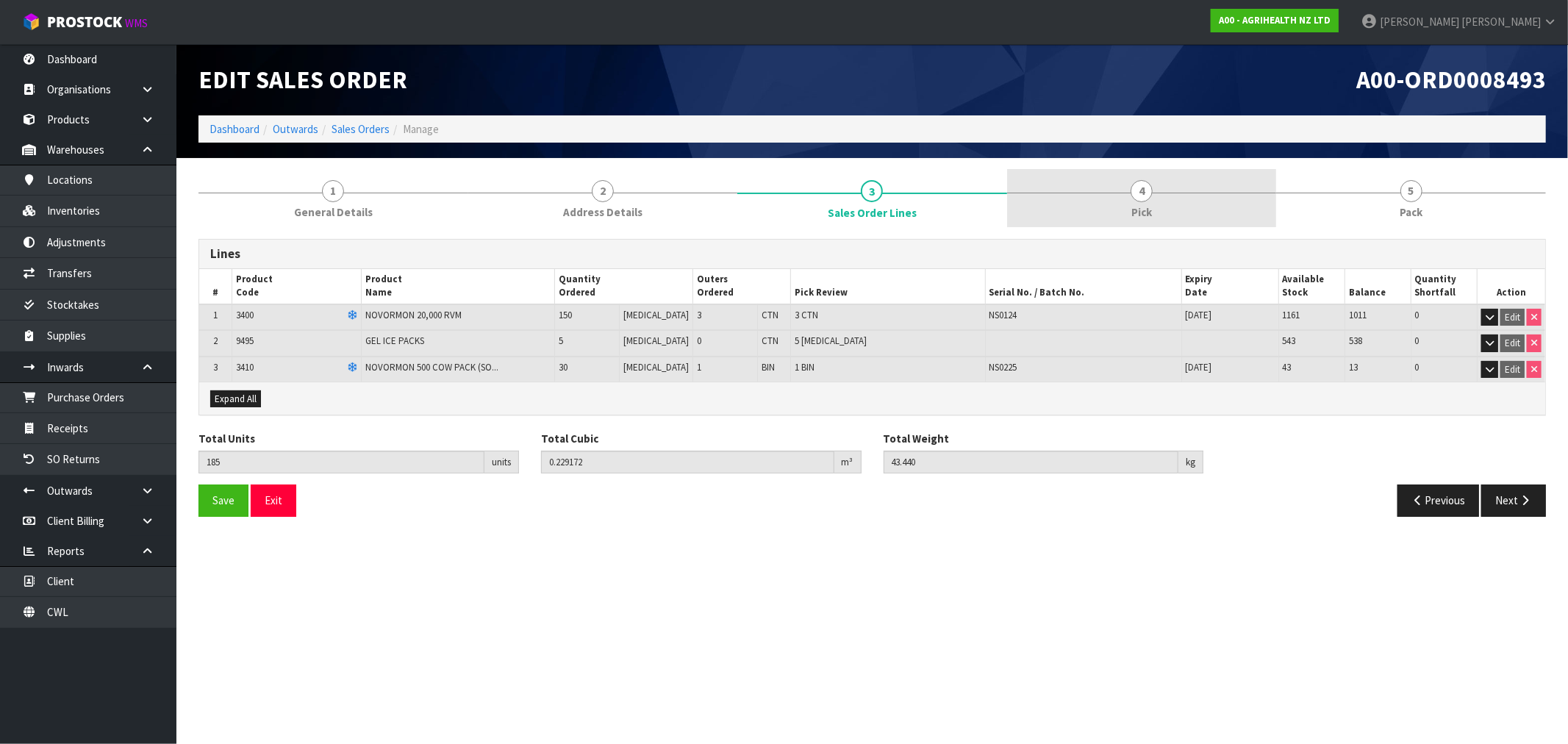
click at [1250, 193] on link "4 Pick" at bounding box center [1141, 198] width 270 height 58
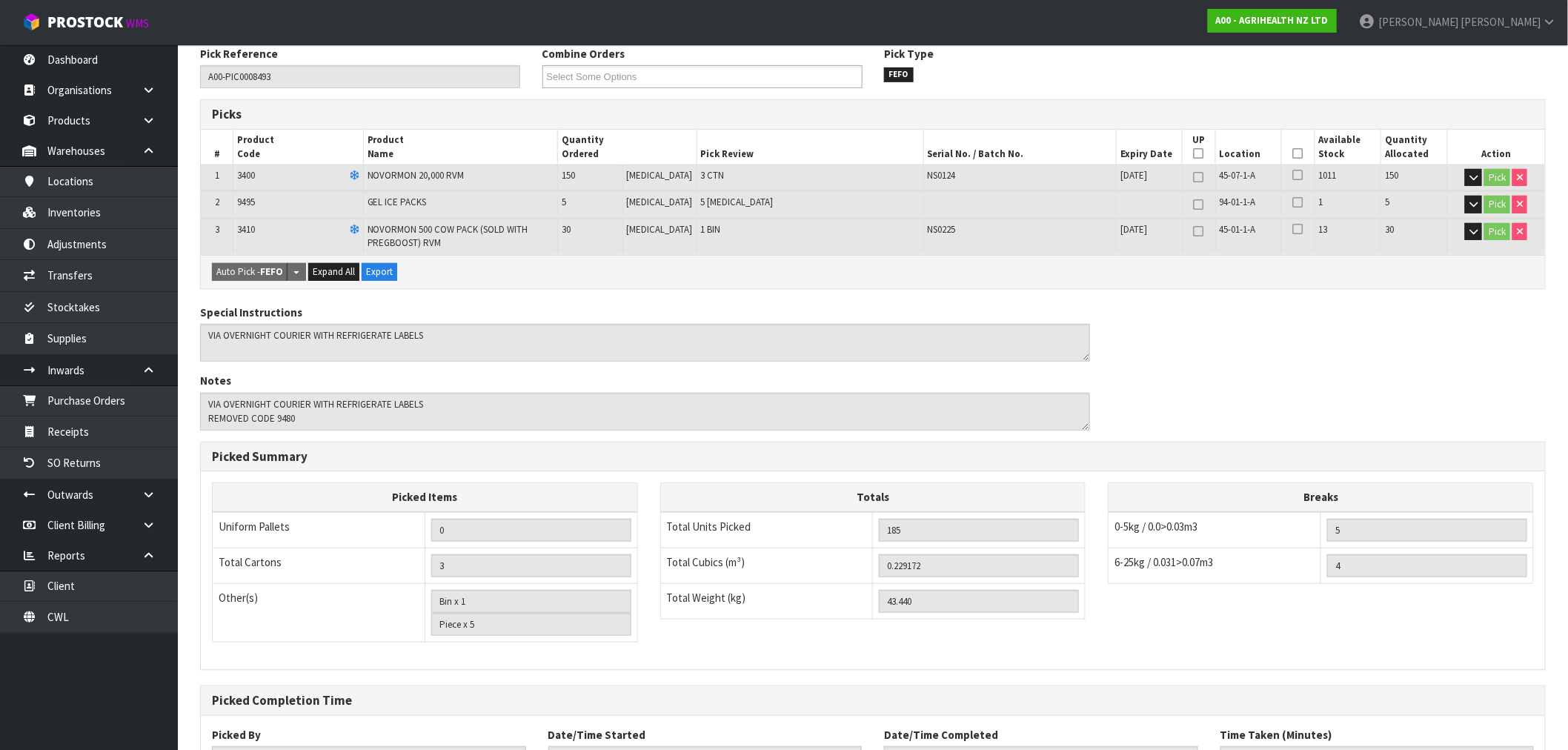
scroll to position [317, 0]
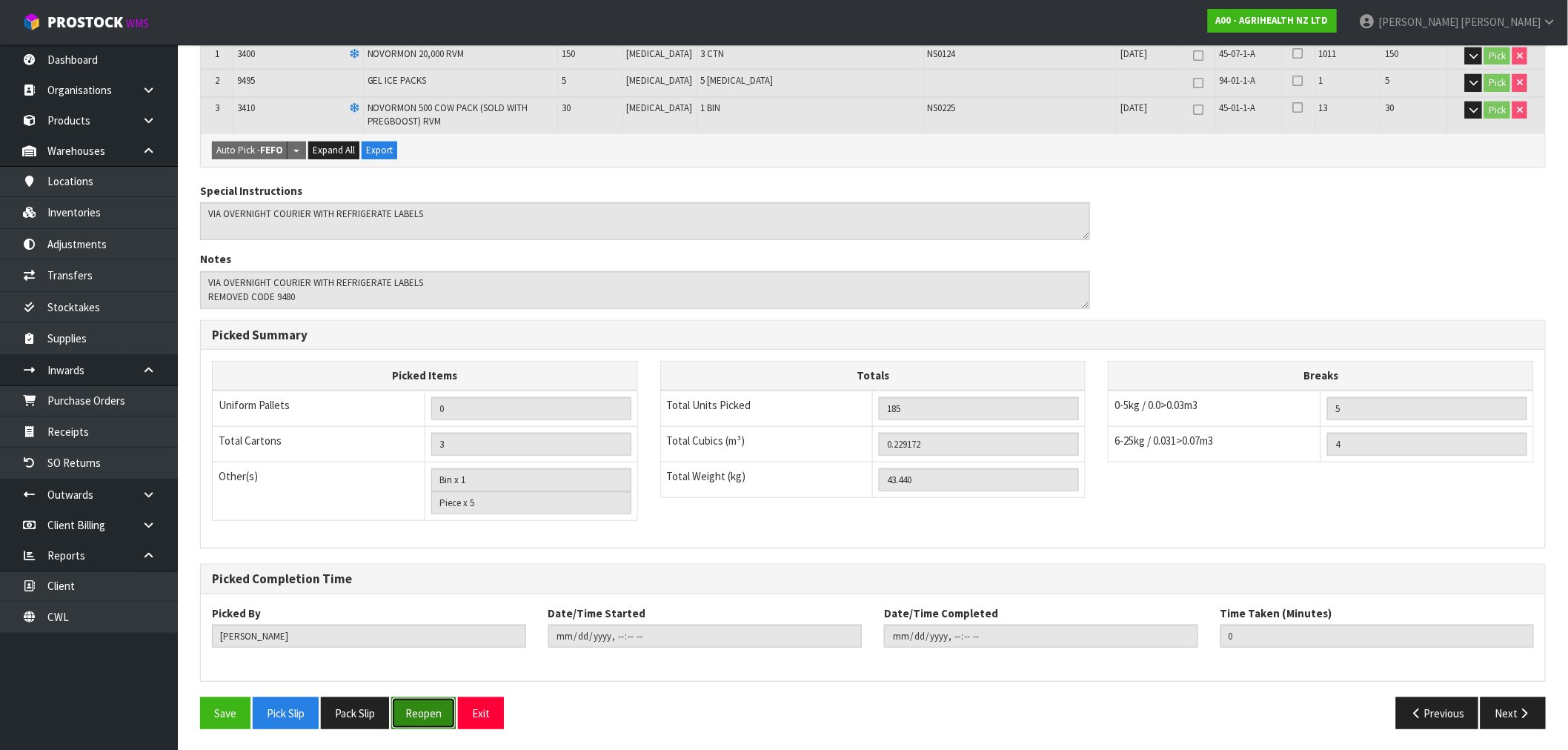
click at [424, 717] on button "Reopen" at bounding box center [423, 713] width 64 height 32
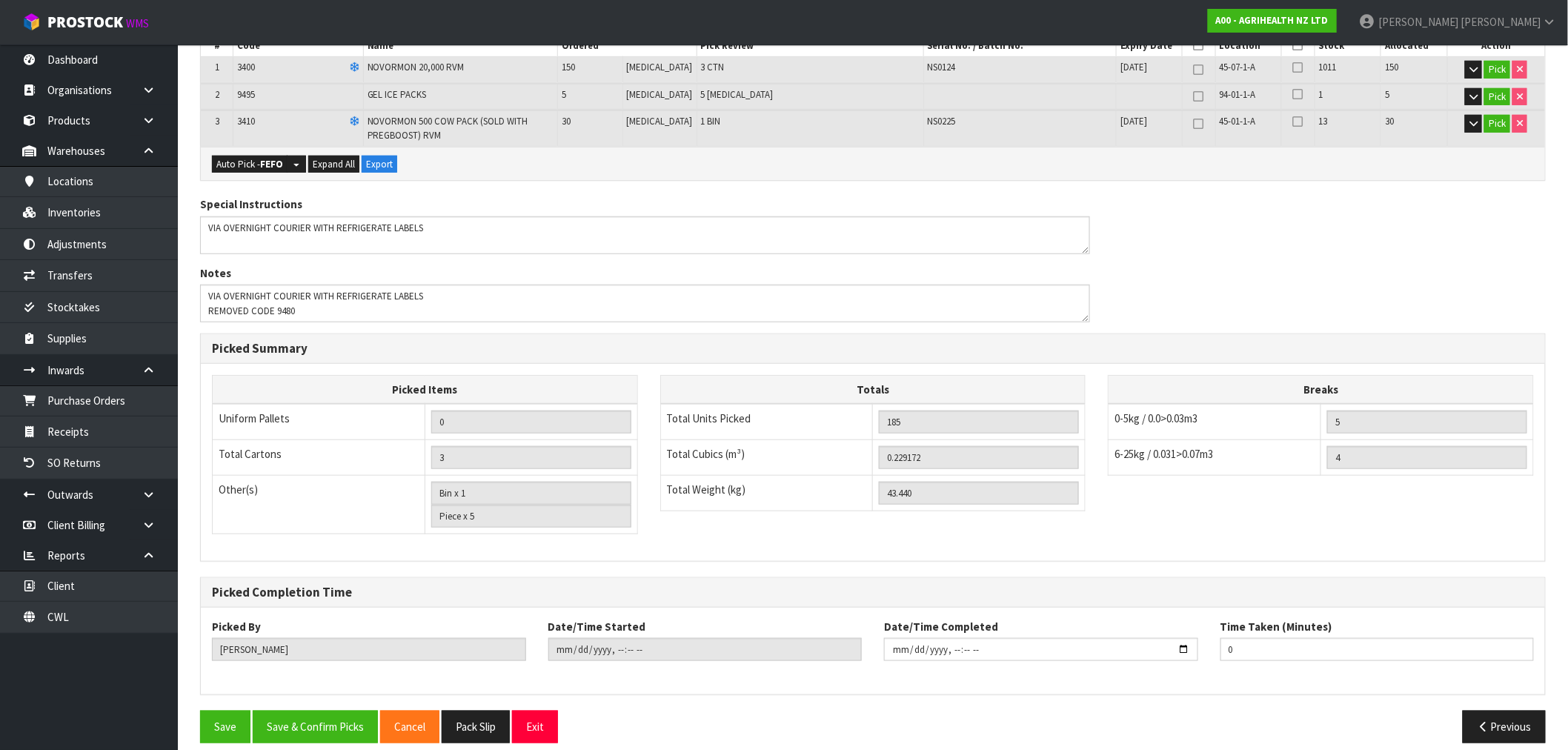
scroll to position [371, 0]
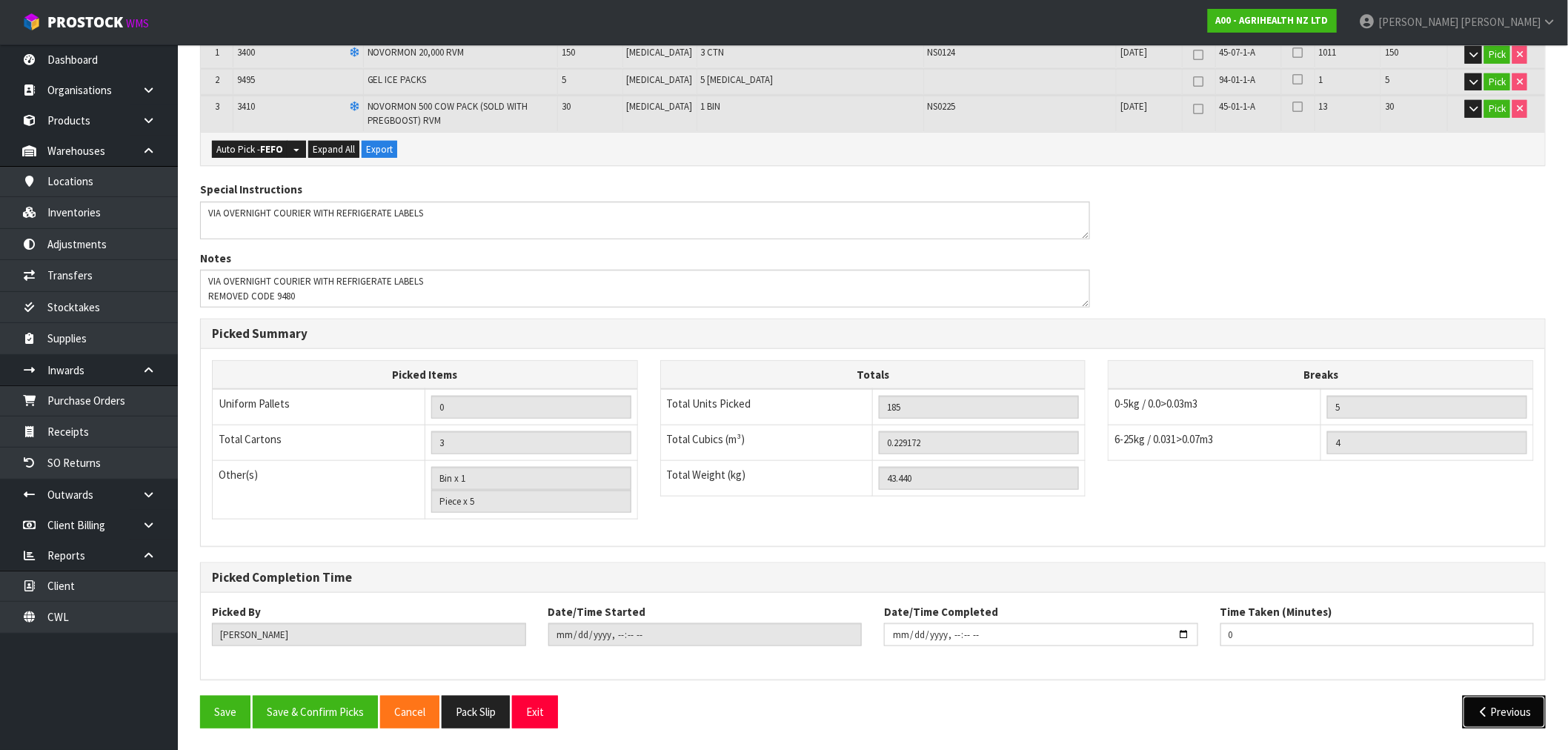
click at [1485, 715] on icon "button" at bounding box center [1483, 712] width 14 height 11
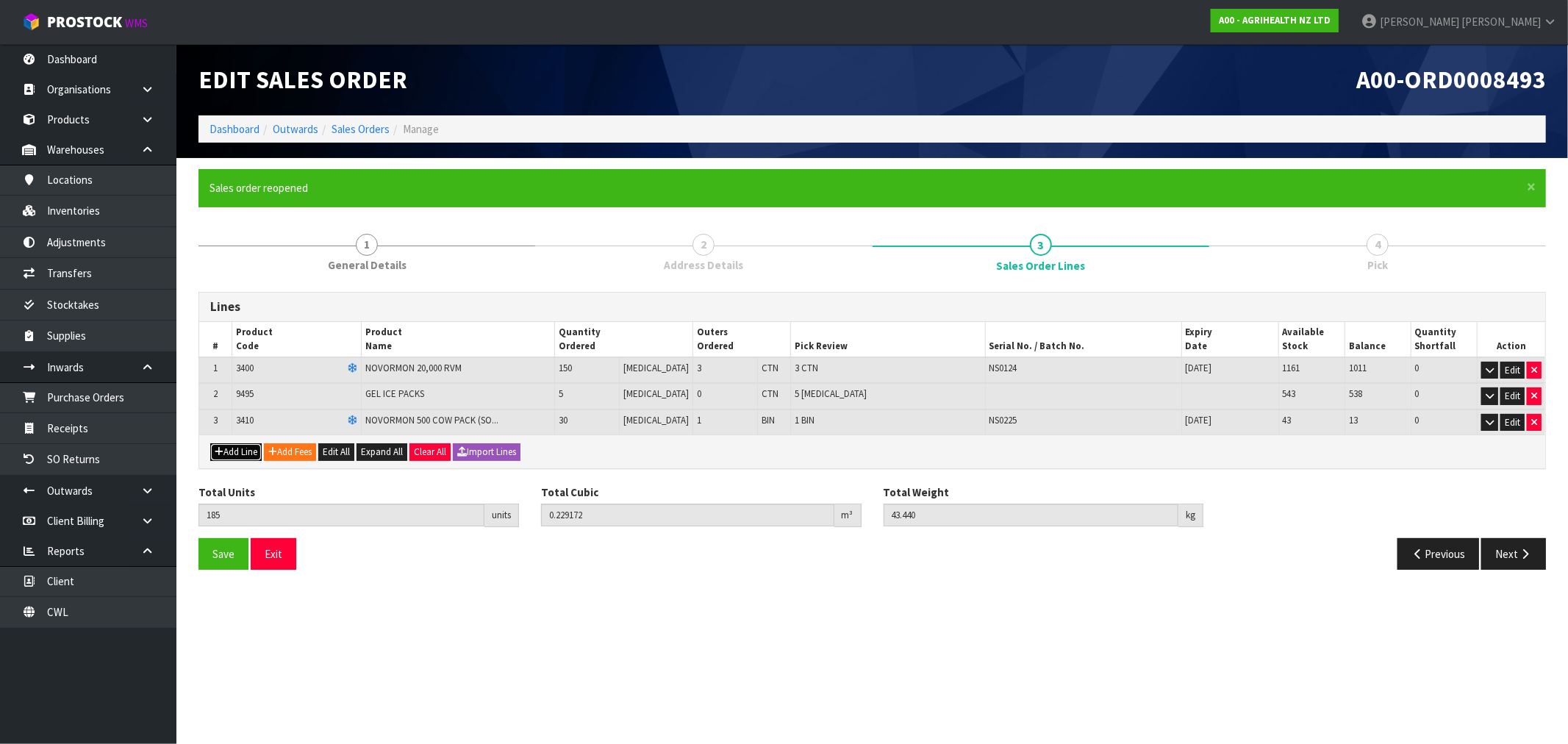
click at [241, 453] on button "Add Line" at bounding box center [236, 453] width 52 height 18
type input "0"
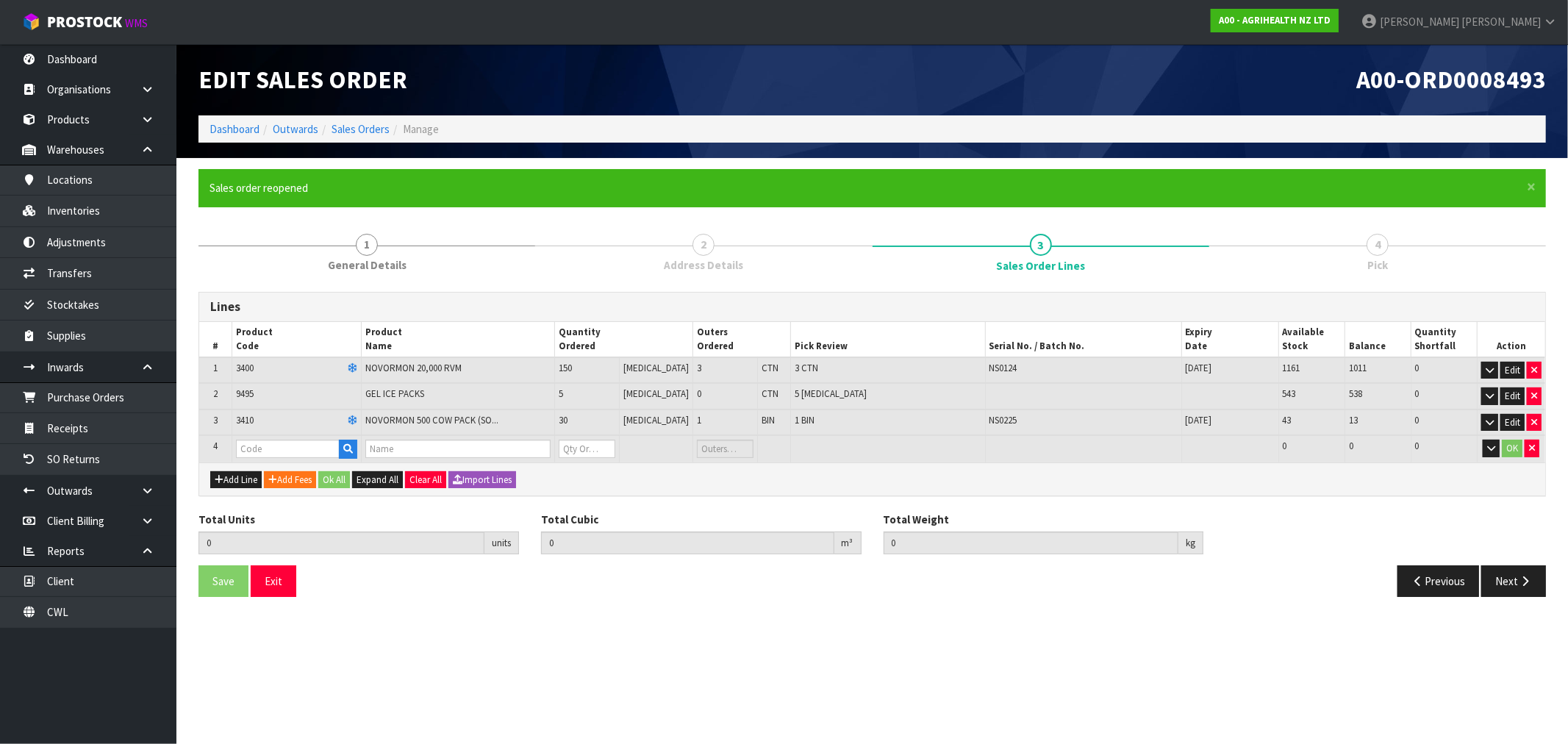
drag, startPoint x: 596, startPoint y: 397, endPoint x: 634, endPoint y: 399, distance: 38.1
click at [594, 397] on td "5" at bounding box center [588, 396] width 65 height 27
click at [1515, 396] on button "Edit" at bounding box center [1513, 397] width 24 height 18
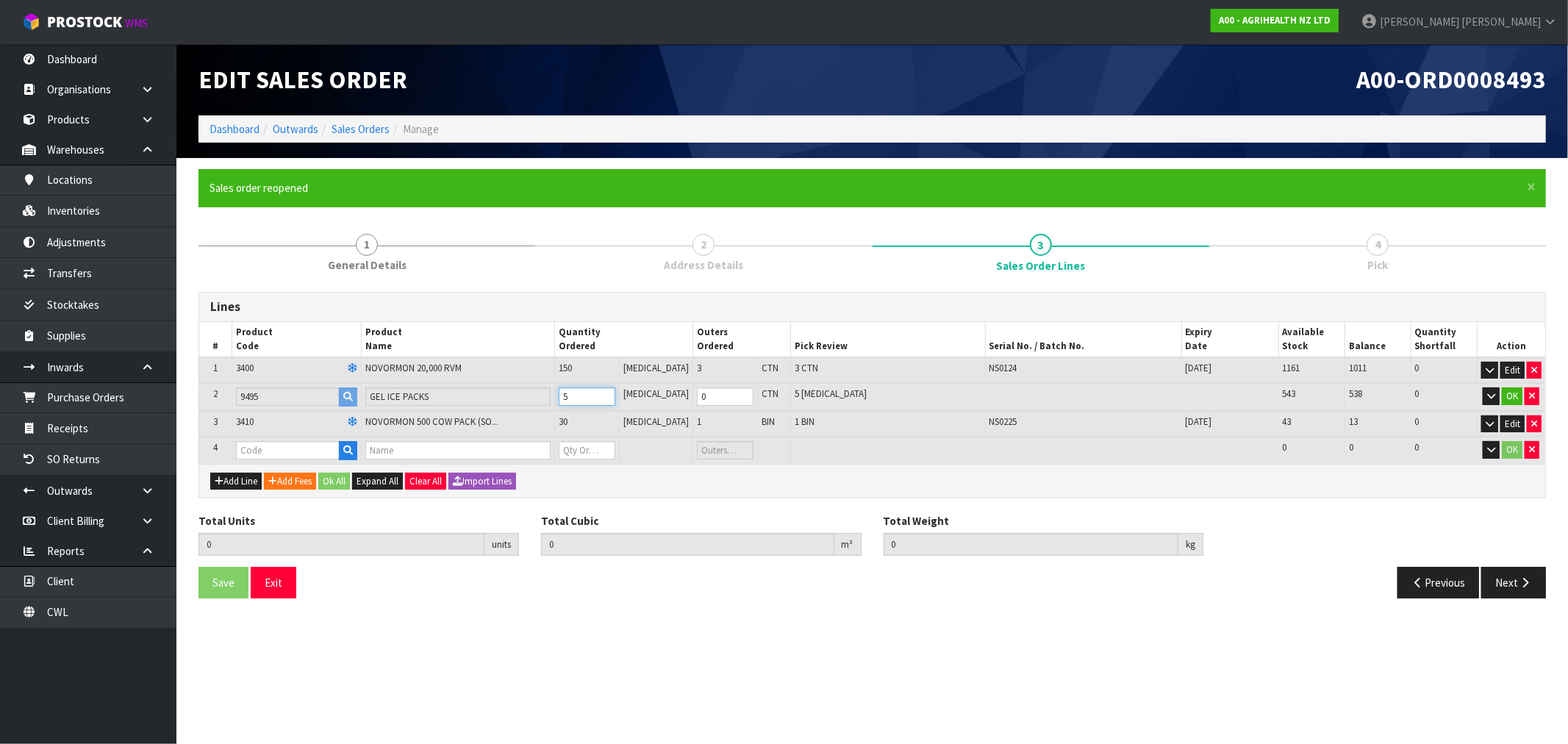
drag, startPoint x: 593, startPoint y: 405, endPoint x: 541, endPoint y: 407, distance: 52.0
click at [539, 406] on tr "2 9495 GEL ICE PACKS 5 PCE 0 CTN 5 PCE 543 538 0 OK" at bounding box center [872, 397] width 1346 height 28
type input "4"
click at [1519, 395] on button "OK" at bounding box center [1512, 397] width 20 height 18
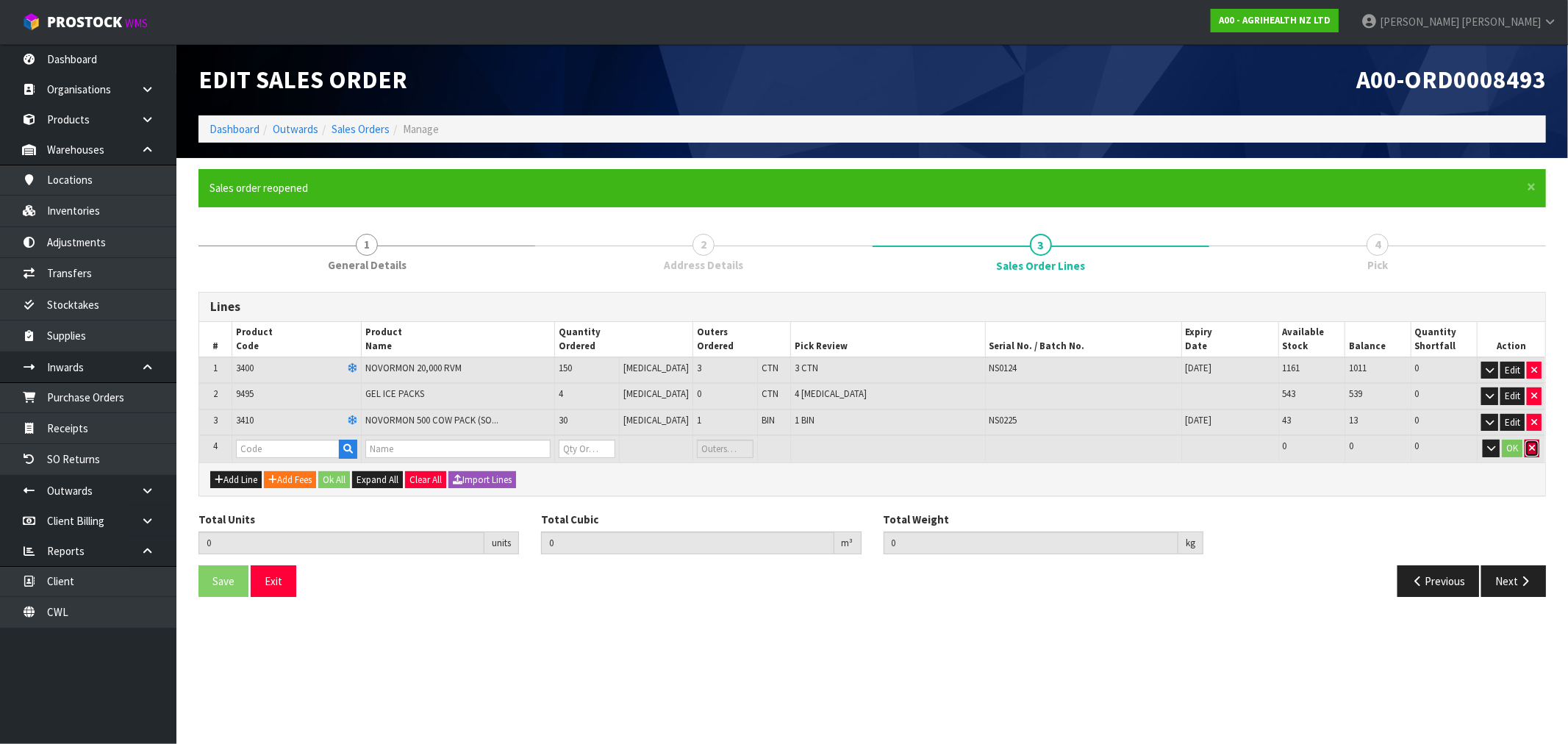
click at [1539, 444] on button "button" at bounding box center [1532, 449] width 15 height 18
type input "184"
type input "0.227896"
type input "42.58"
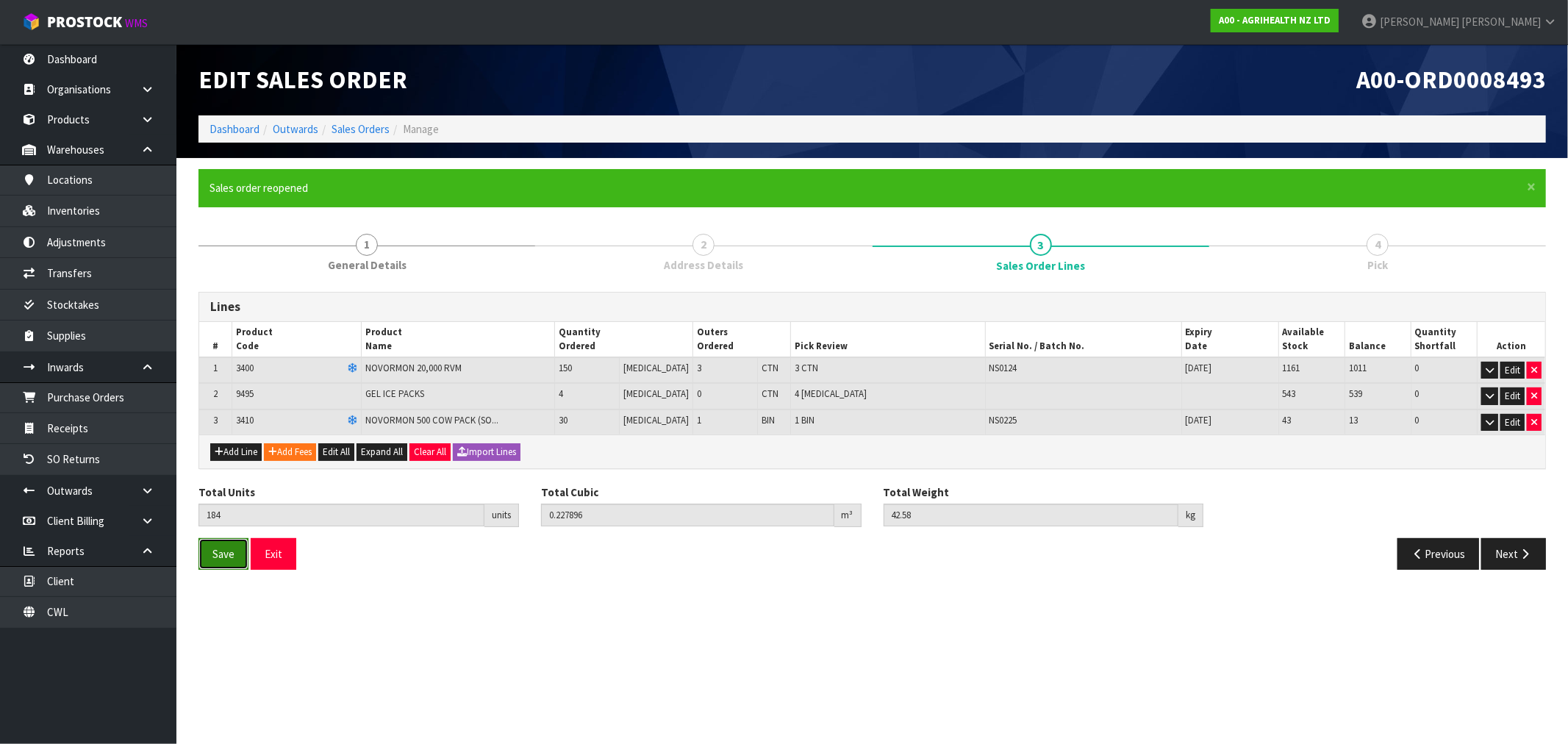
click at [233, 559] on button "Save" at bounding box center [223, 554] width 50 height 32
click at [1523, 562] on button "Next" at bounding box center [1514, 554] width 65 height 32
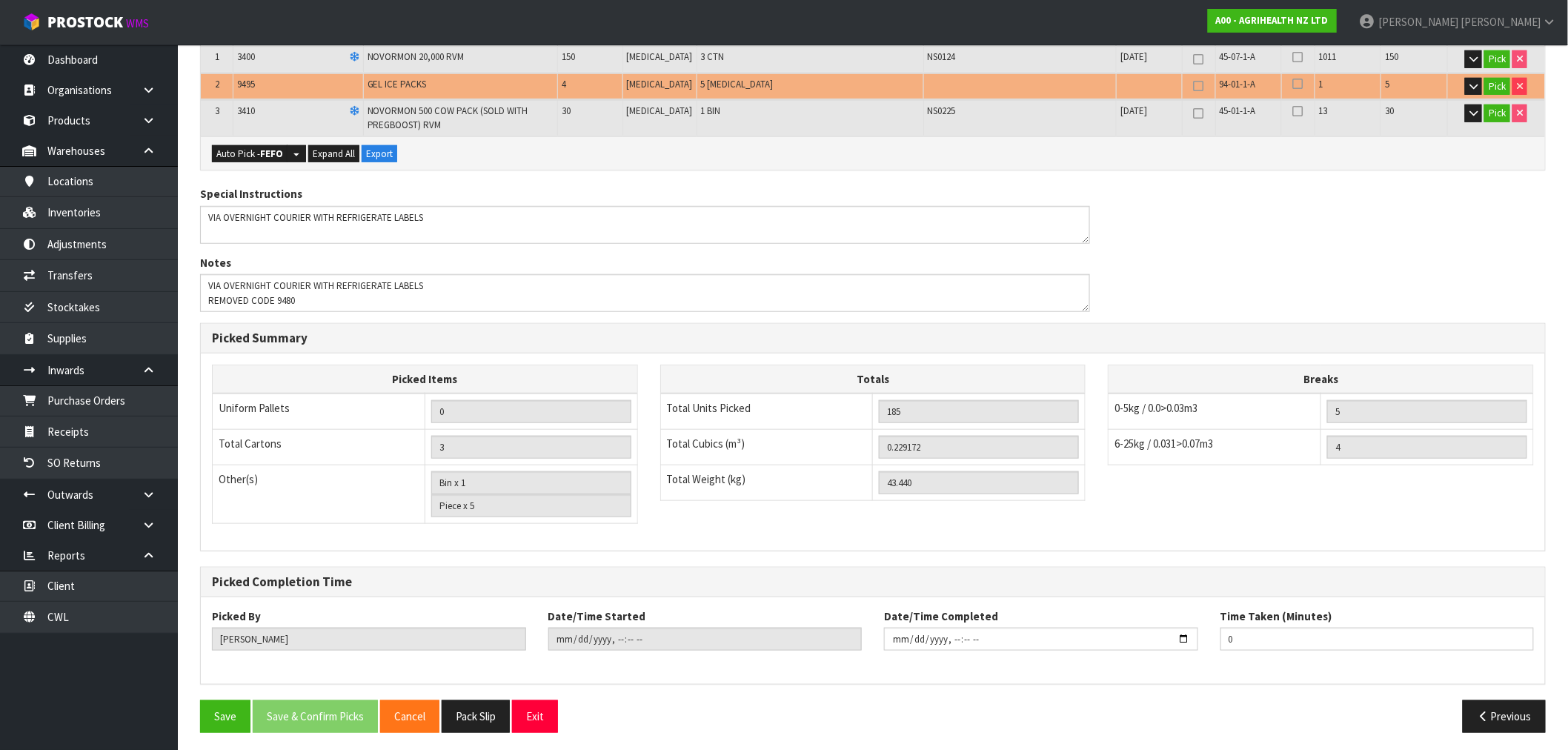
scroll to position [371, 0]
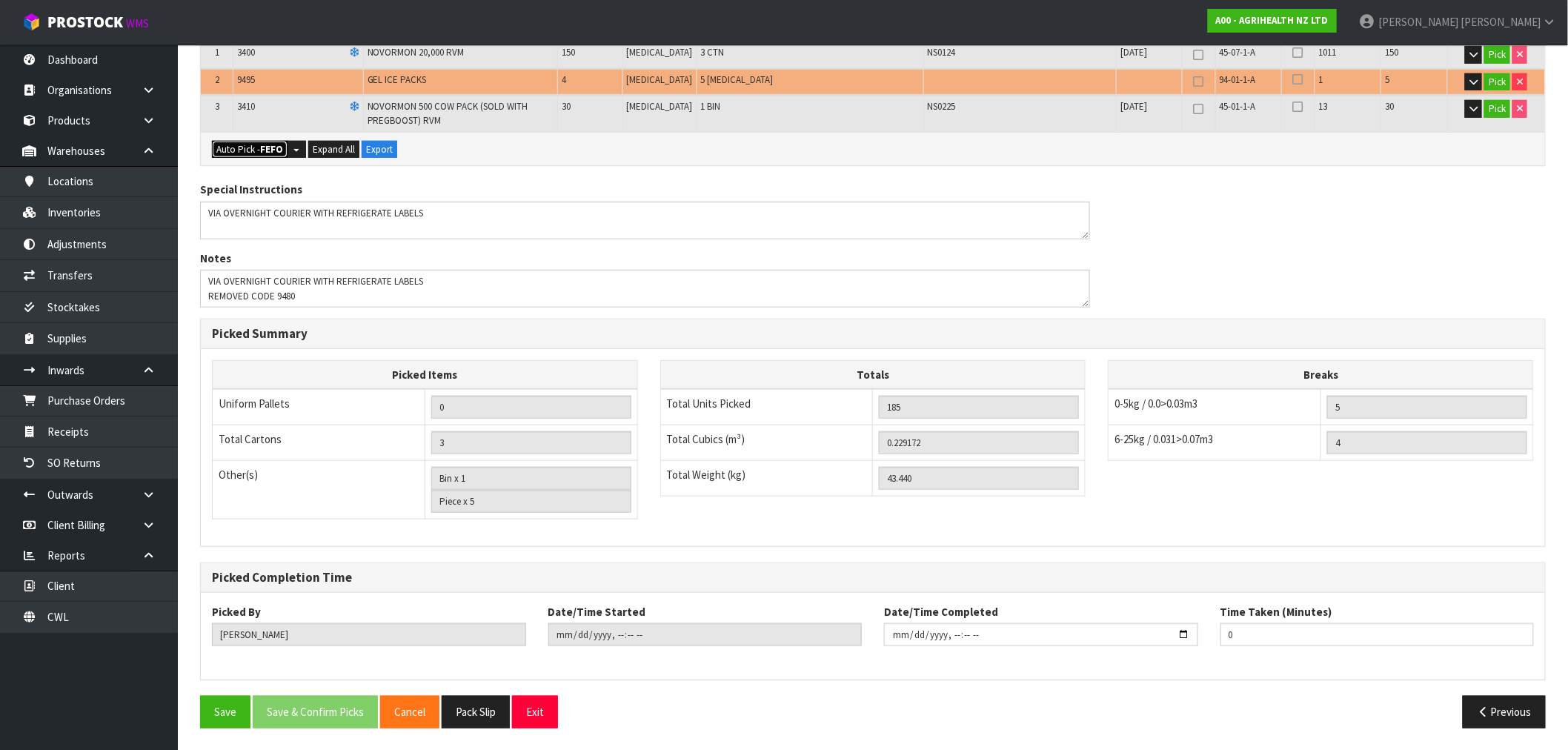
click at [245, 149] on button "Auto Pick - FEFO" at bounding box center [250, 150] width 76 height 18
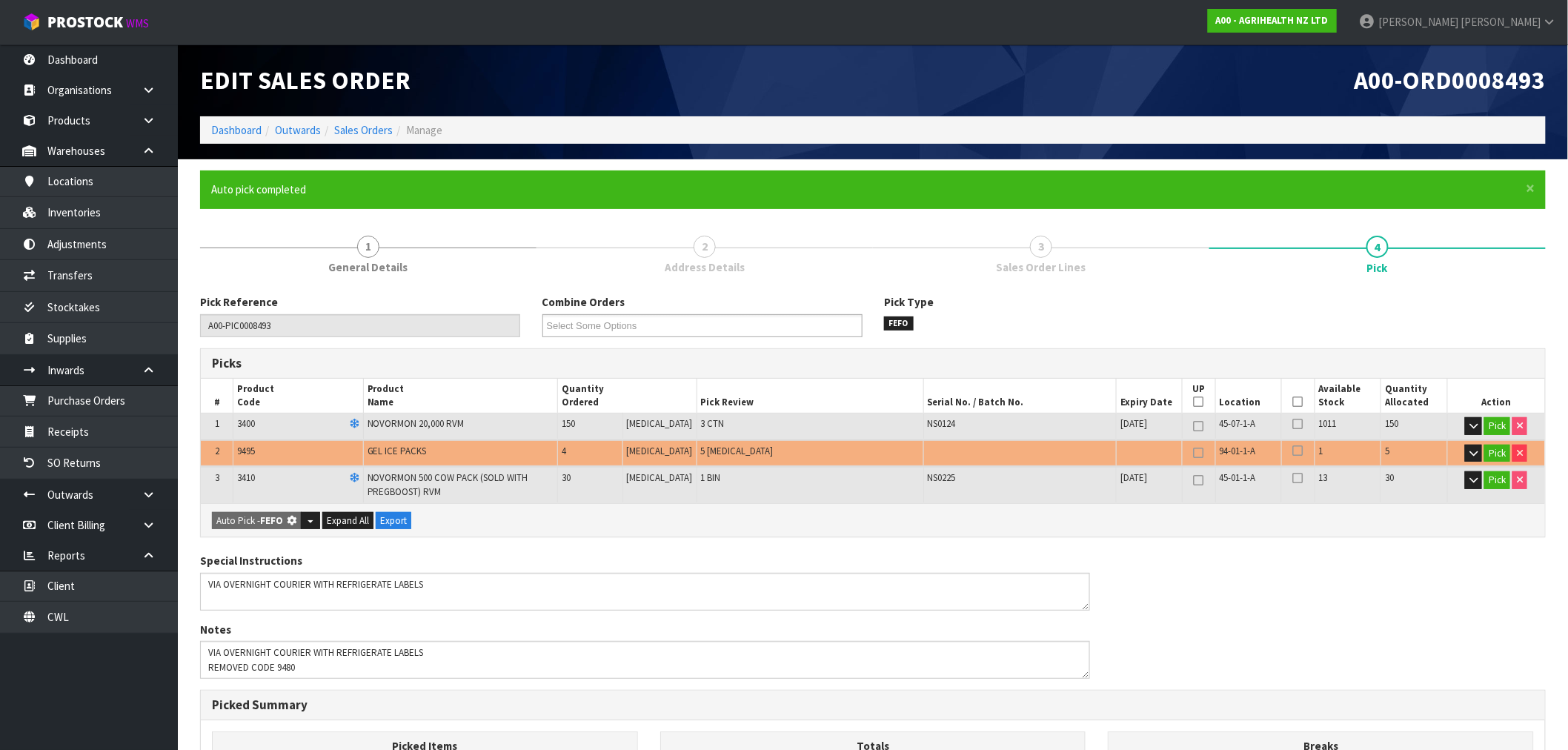
type input "Piece x 4"
type input "184"
type input "0.227896"
type input "42.580"
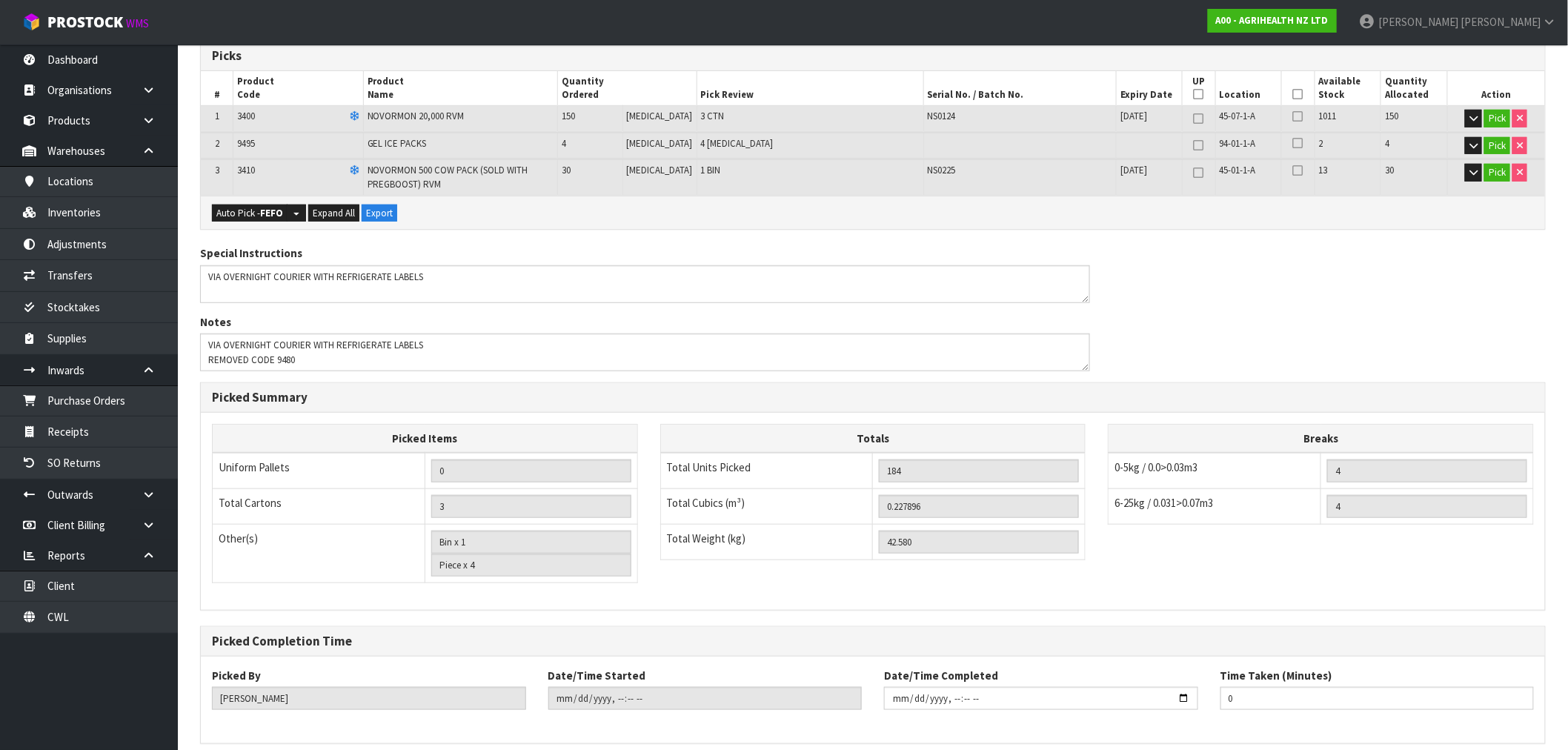
scroll to position [371, 0]
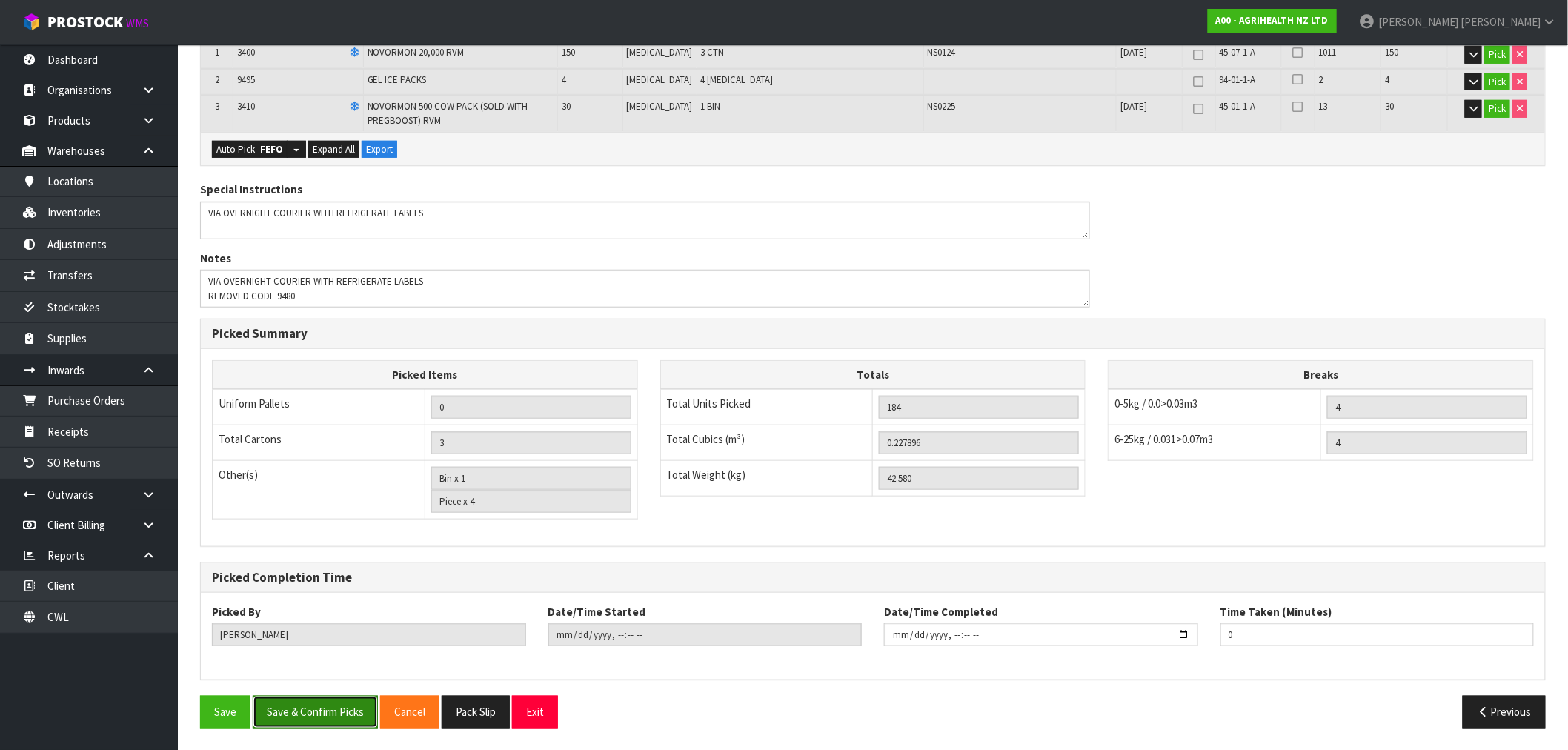
click at [303, 703] on button "Save & Confirm Picks" at bounding box center [316, 712] width 126 height 32
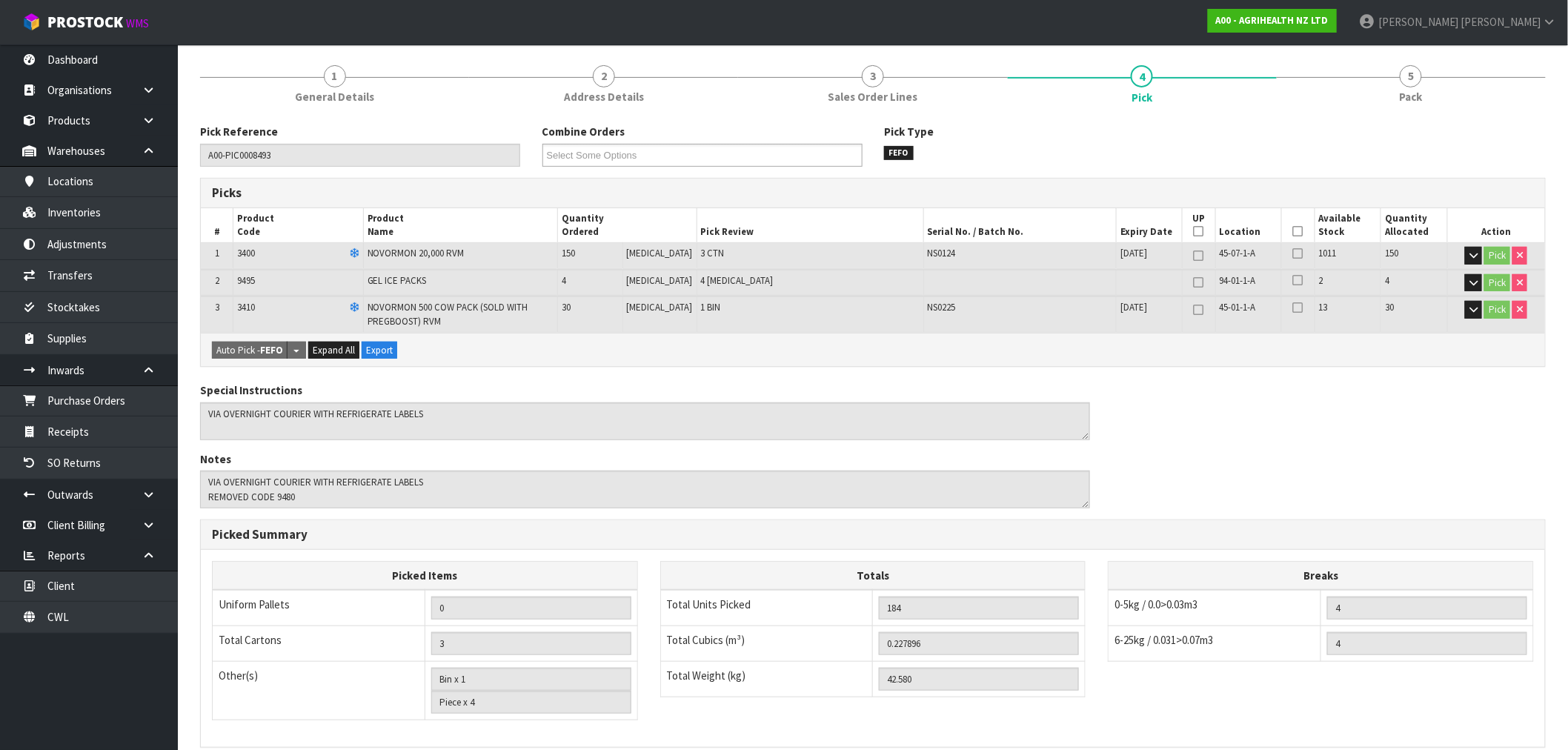
scroll to position [0, 0]
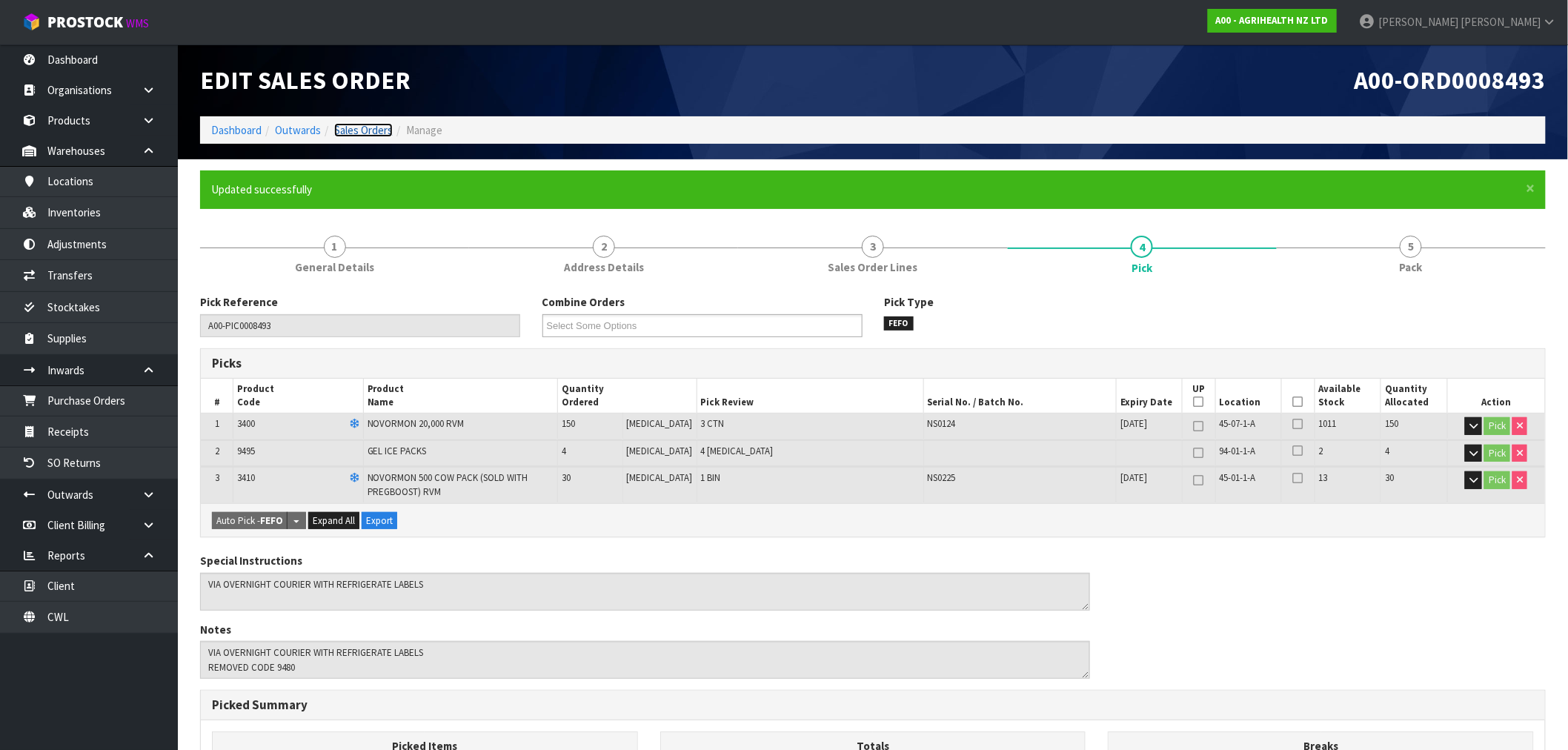
click at [365, 133] on link "Sales Orders" at bounding box center [364, 130] width 59 height 14
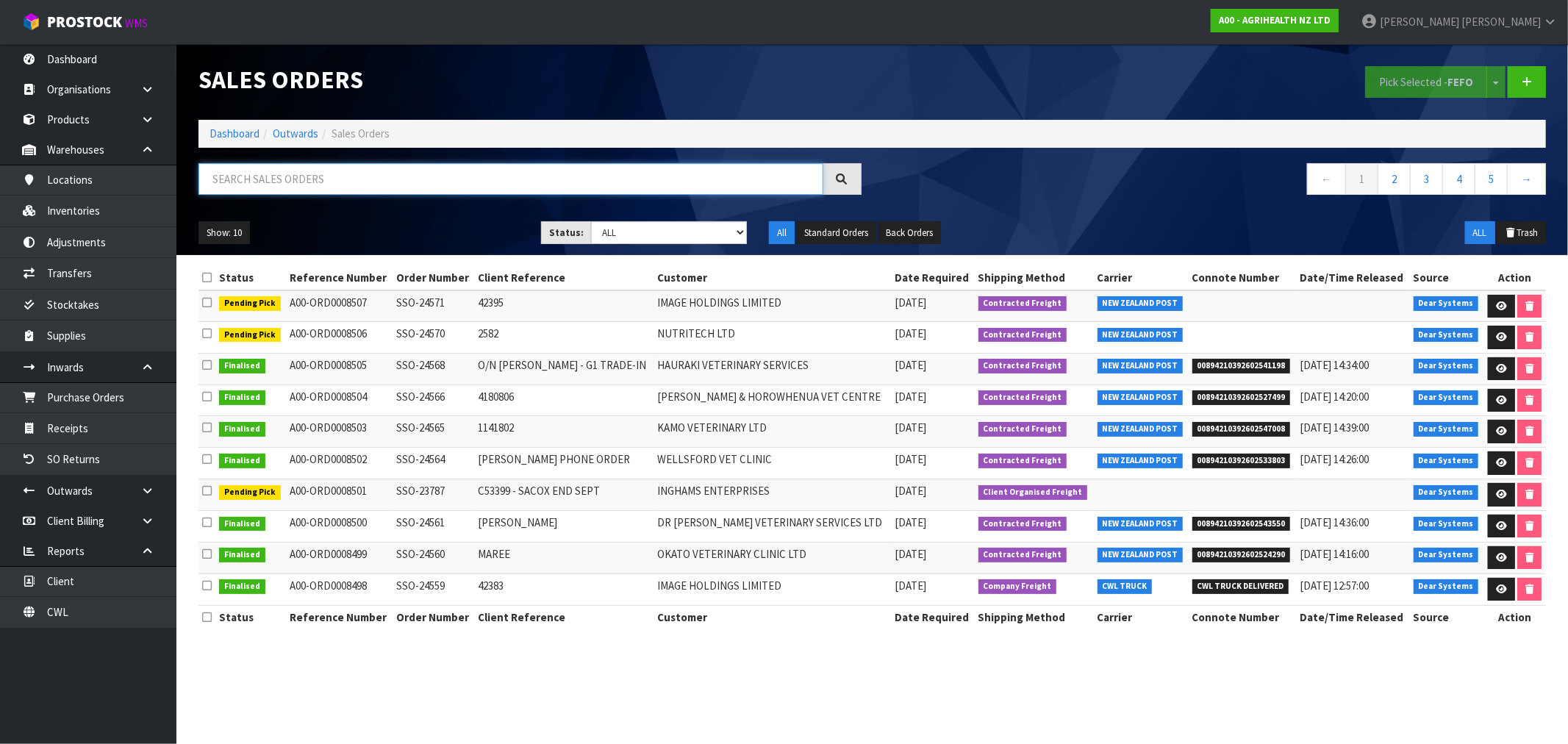
click at [328, 166] on input "text" at bounding box center [511, 179] width 625 height 32
type input "15781"
click at [223, 135] on link "Dashboard" at bounding box center [235, 133] width 50 height 14
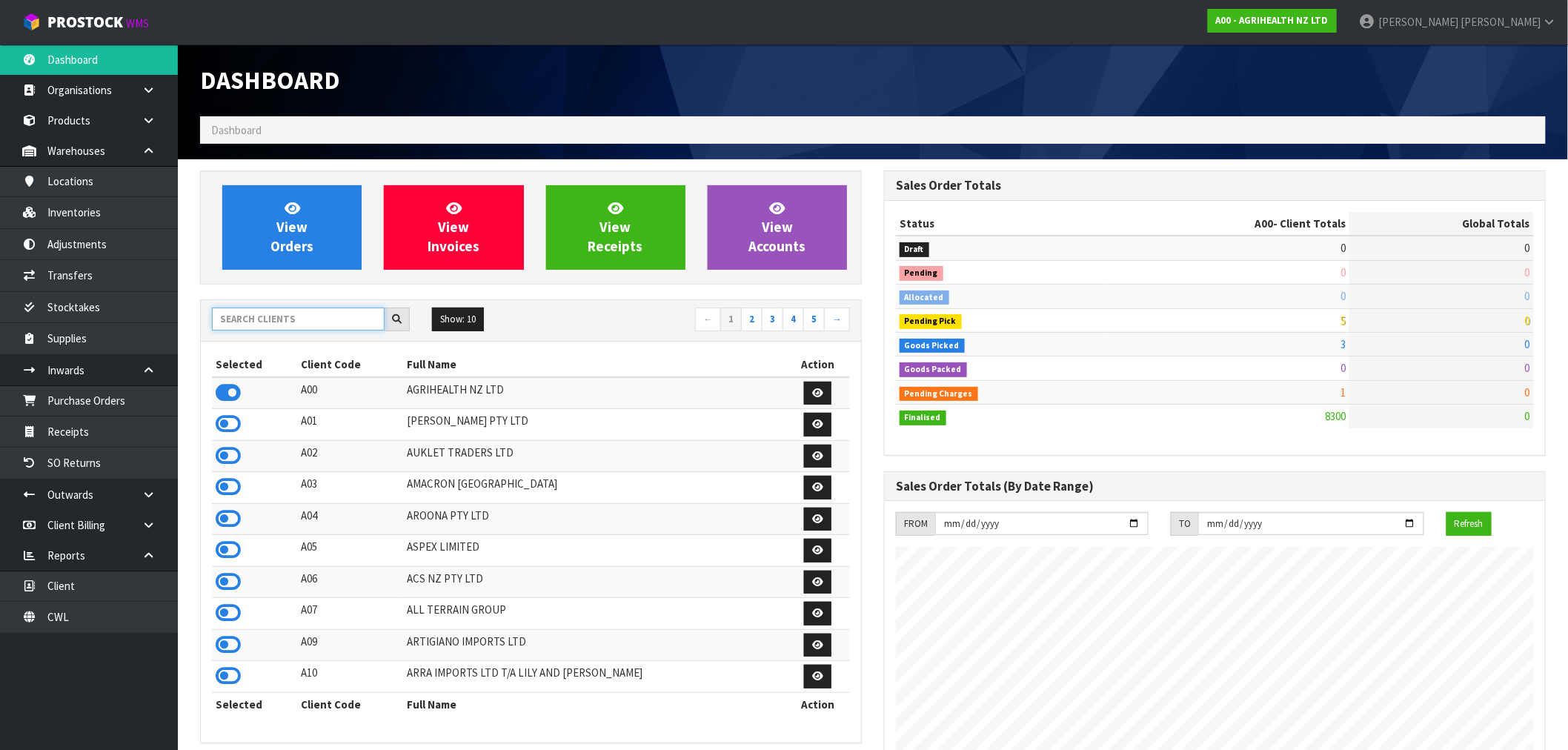
click at [277, 317] on input "text" at bounding box center [299, 319] width 173 height 23
type input "F"
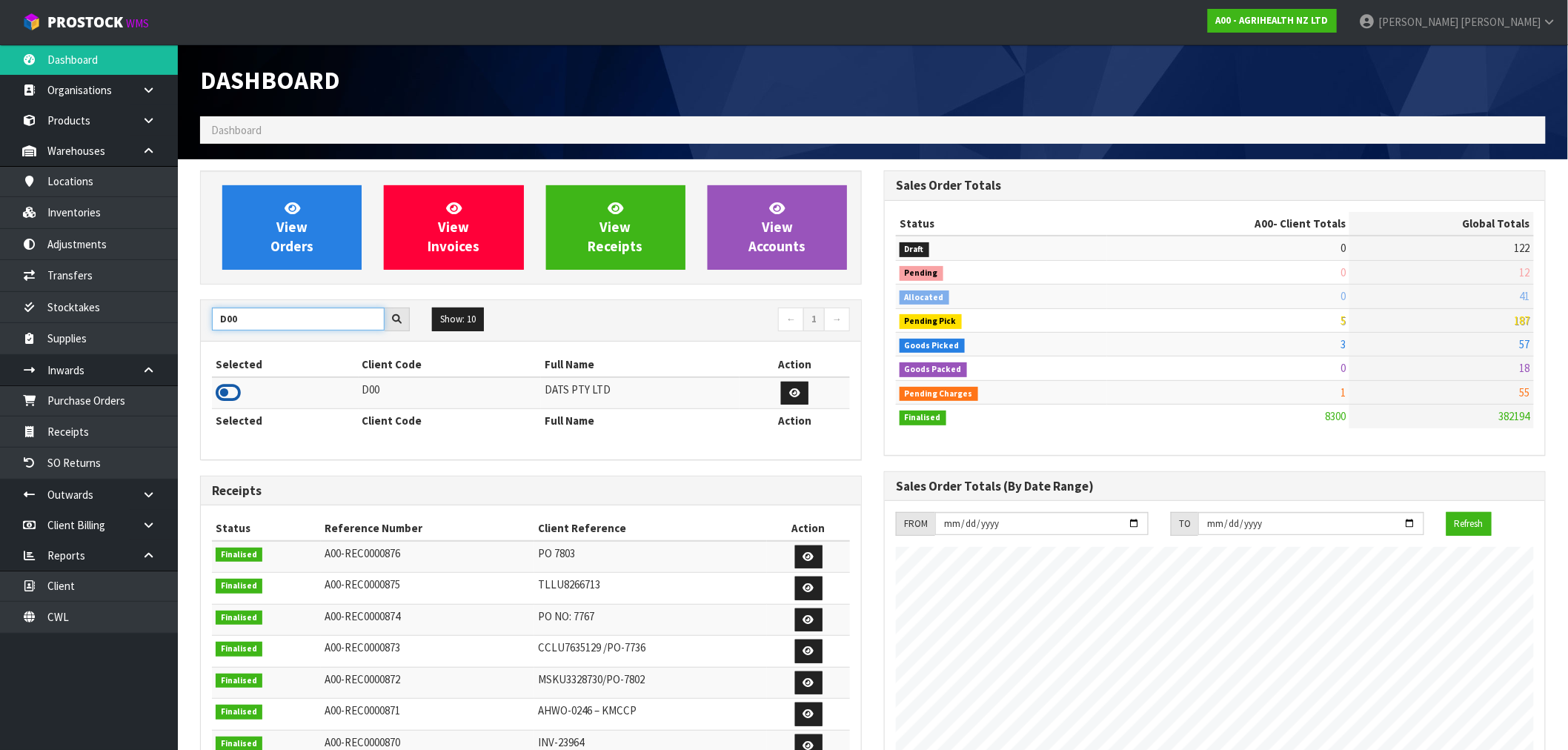
type input "D00"
click at [227, 387] on icon at bounding box center [228, 393] width 25 height 22
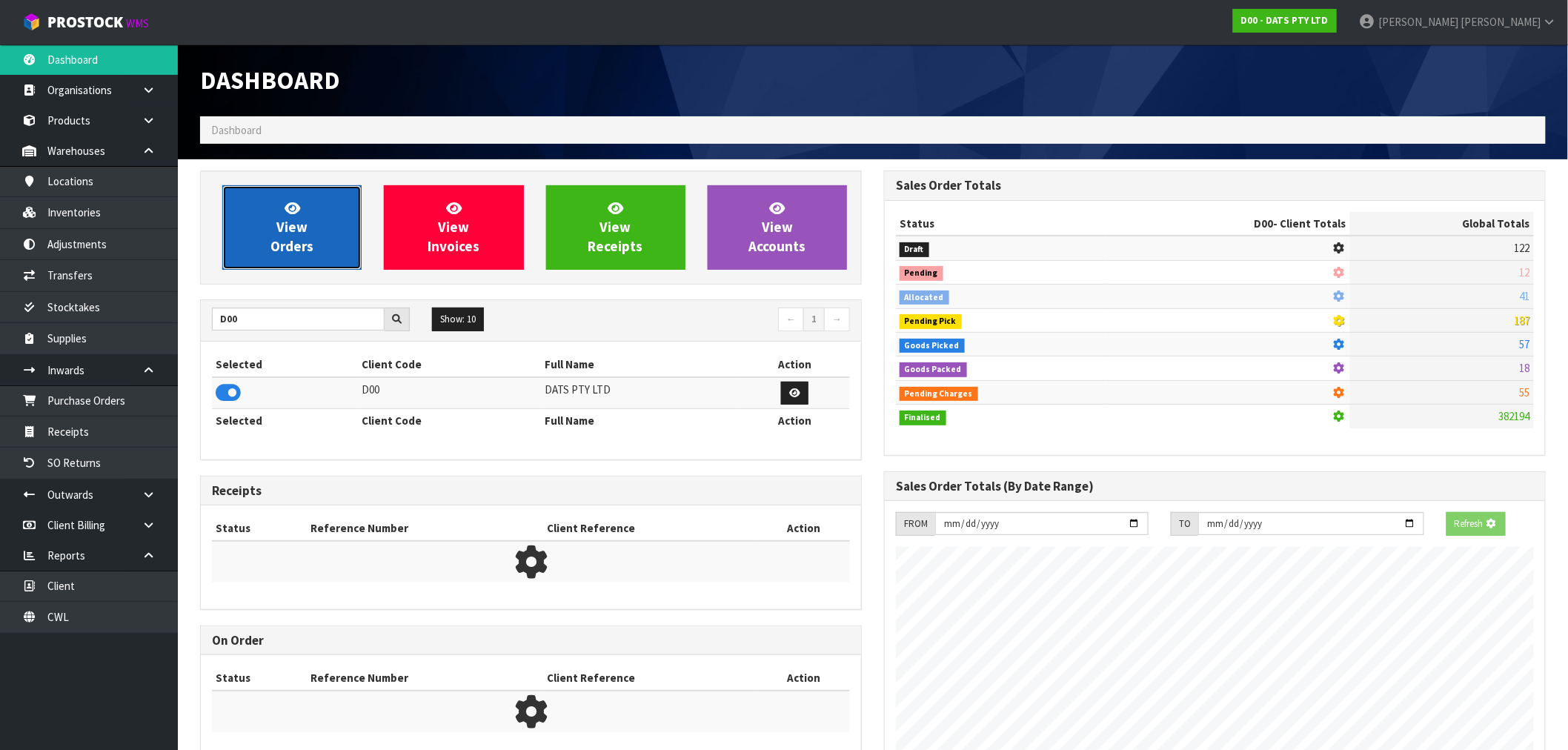
click at [255, 252] on link "View Orders" at bounding box center [291, 228] width 140 height 85
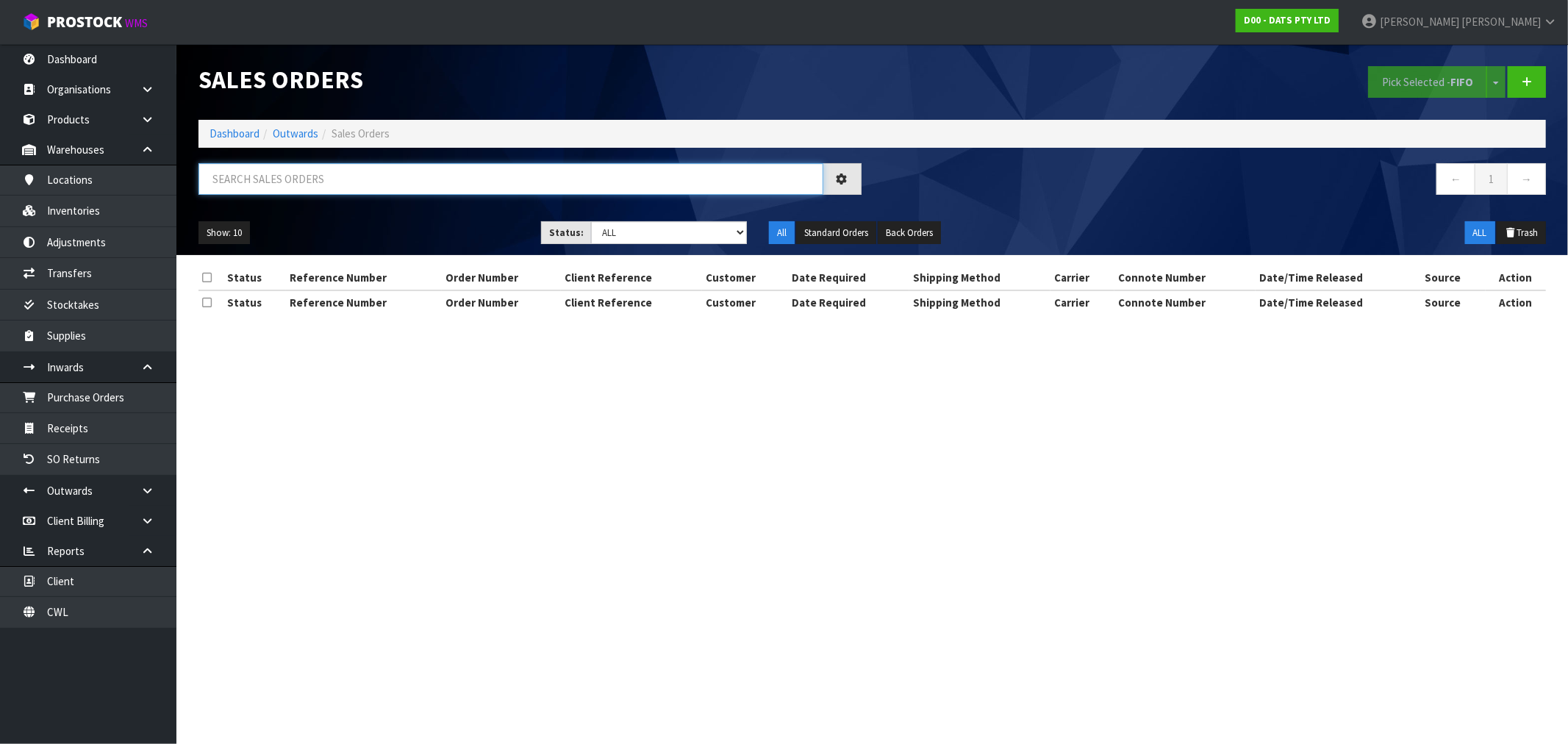
click at [304, 186] on input "text" at bounding box center [511, 179] width 625 height 32
type input "15781"
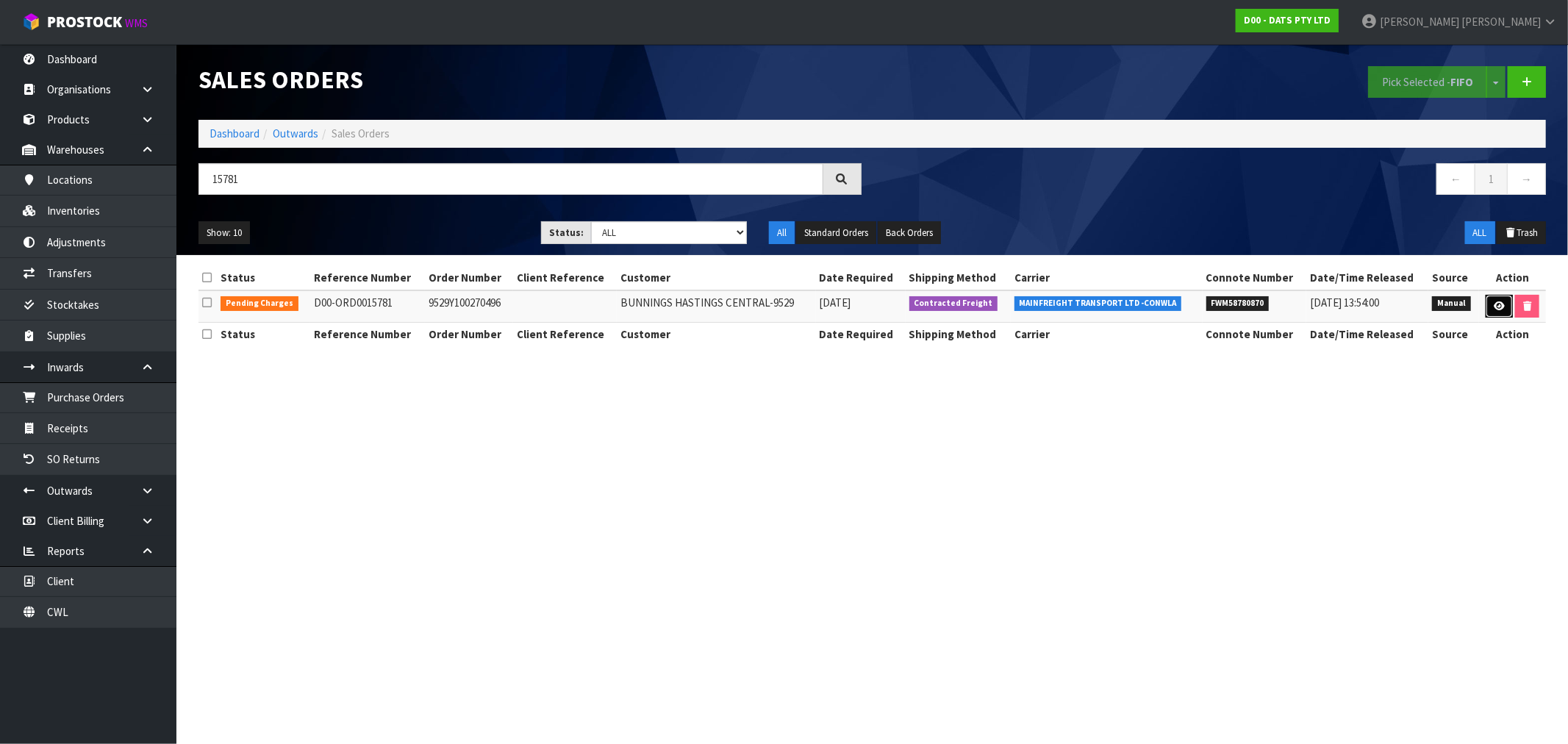
click at [1497, 312] on link at bounding box center [1500, 306] width 28 height 23
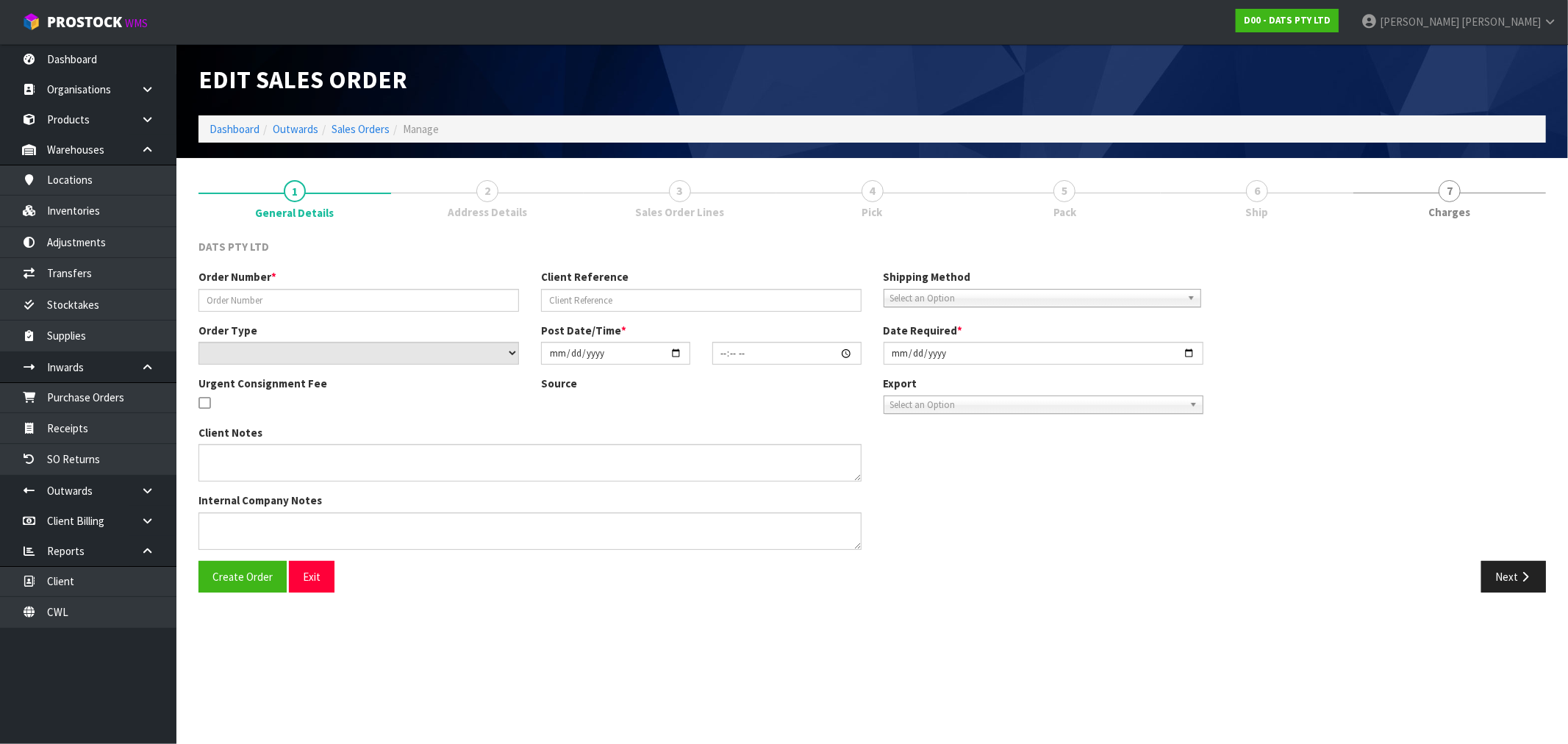
type input "9529Y100270496"
select select "number:0"
type input "2025-09-18"
type input "09:36:00.000"
type input "2025-09-18"
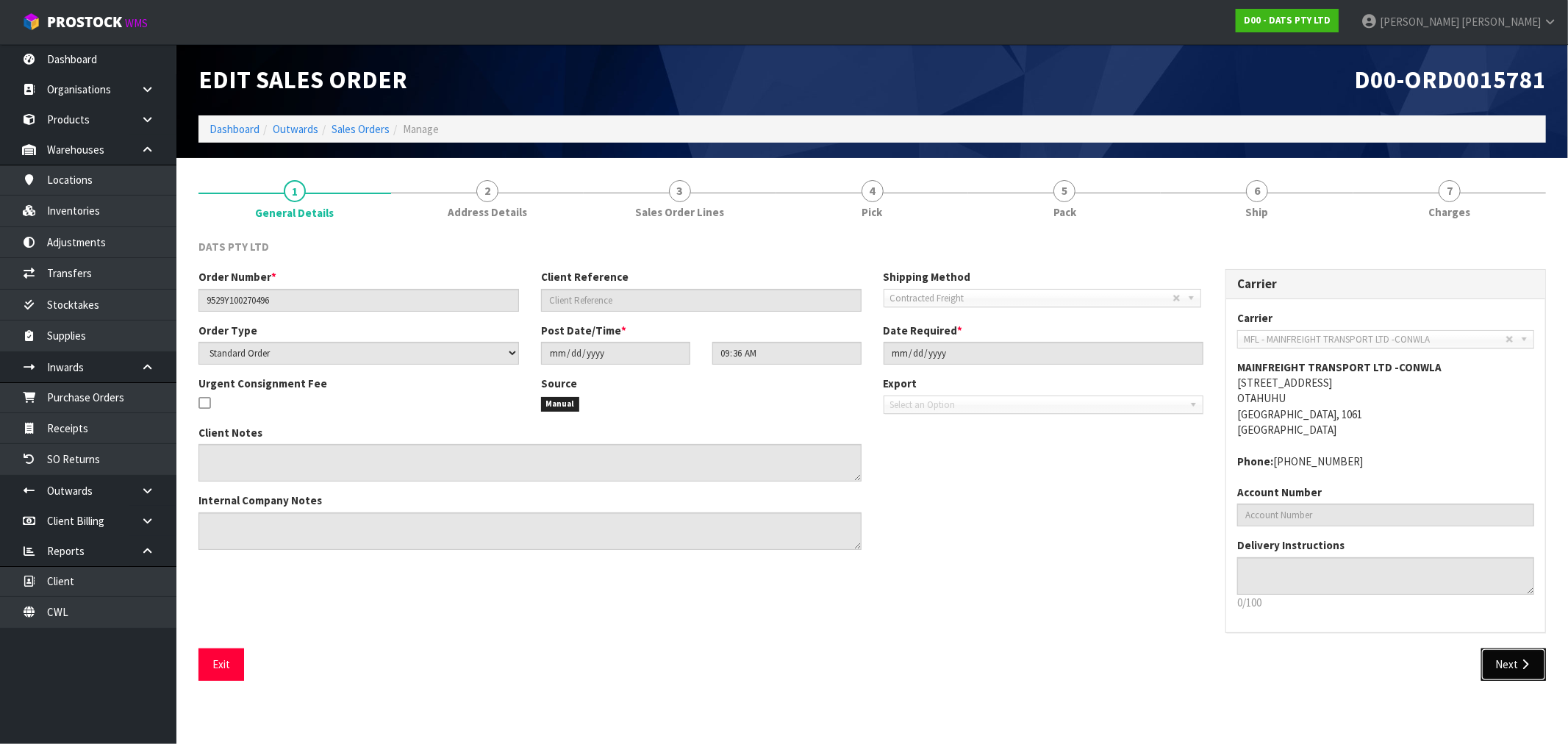
click at [1501, 652] on button "Next" at bounding box center [1514, 664] width 65 height 32
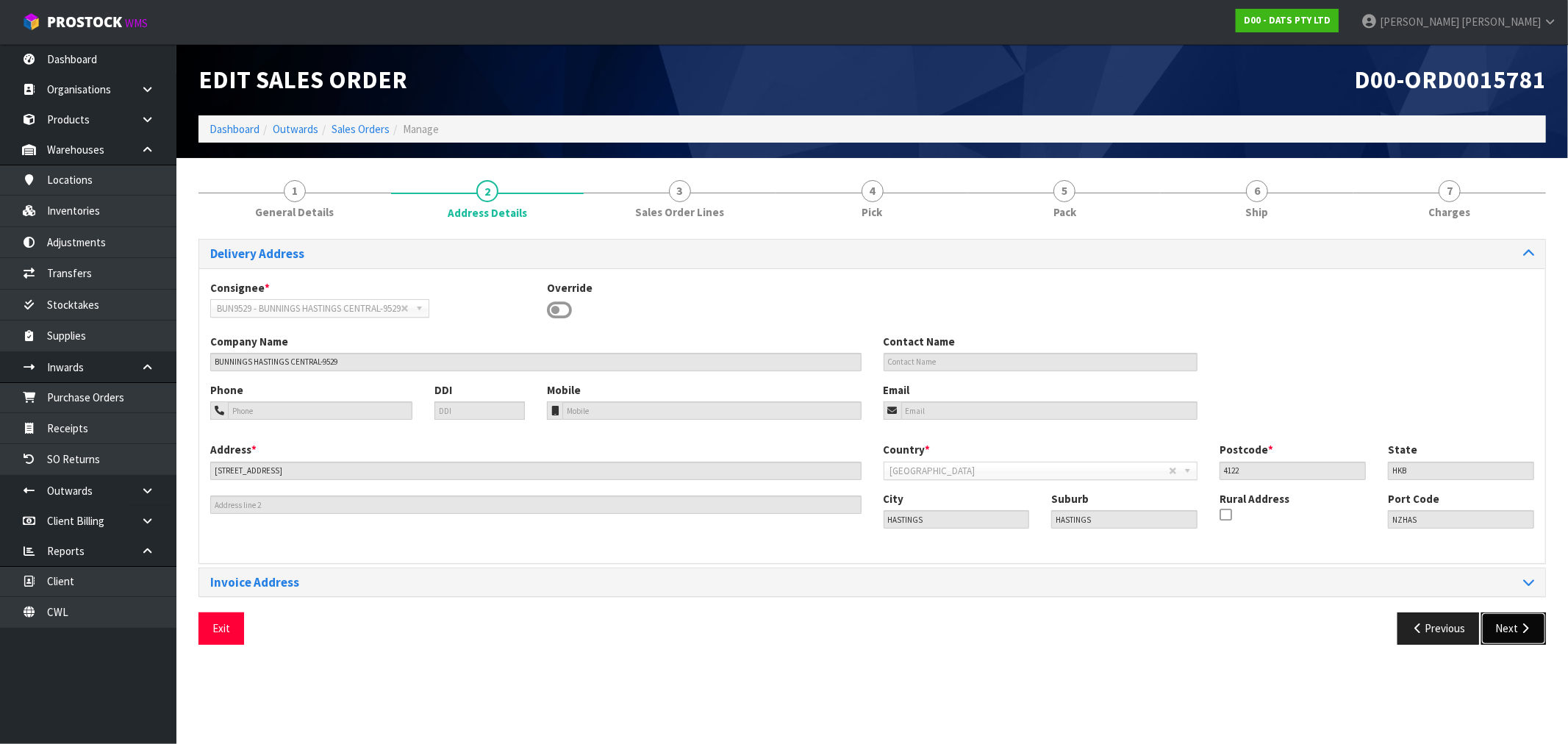
click at [1519, 636] on button "Next" at bounding box center [1514, 628] width 65 height 32
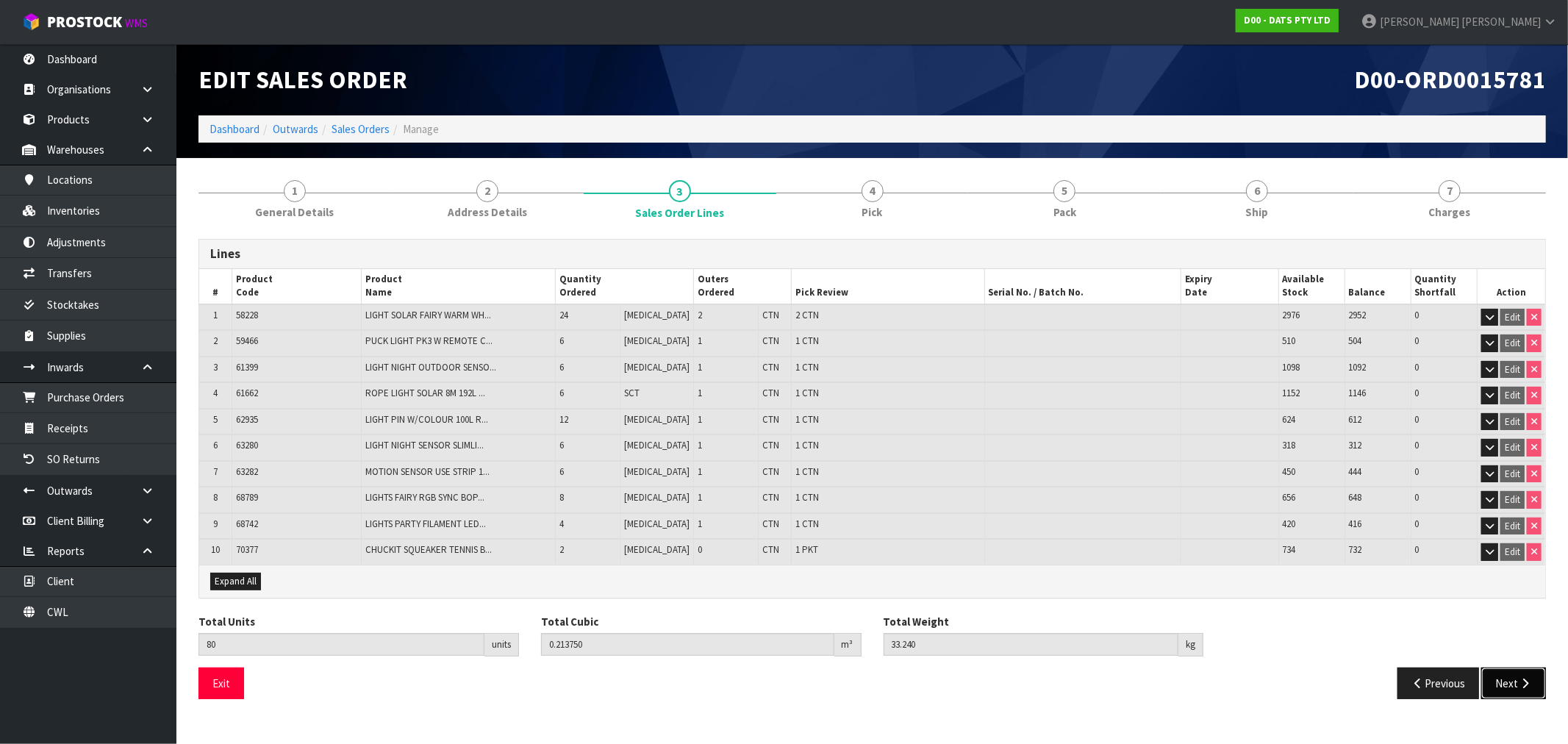
click at [1541, 675] on button "Next" at bounding box center [1514, 683] width 65 height 32
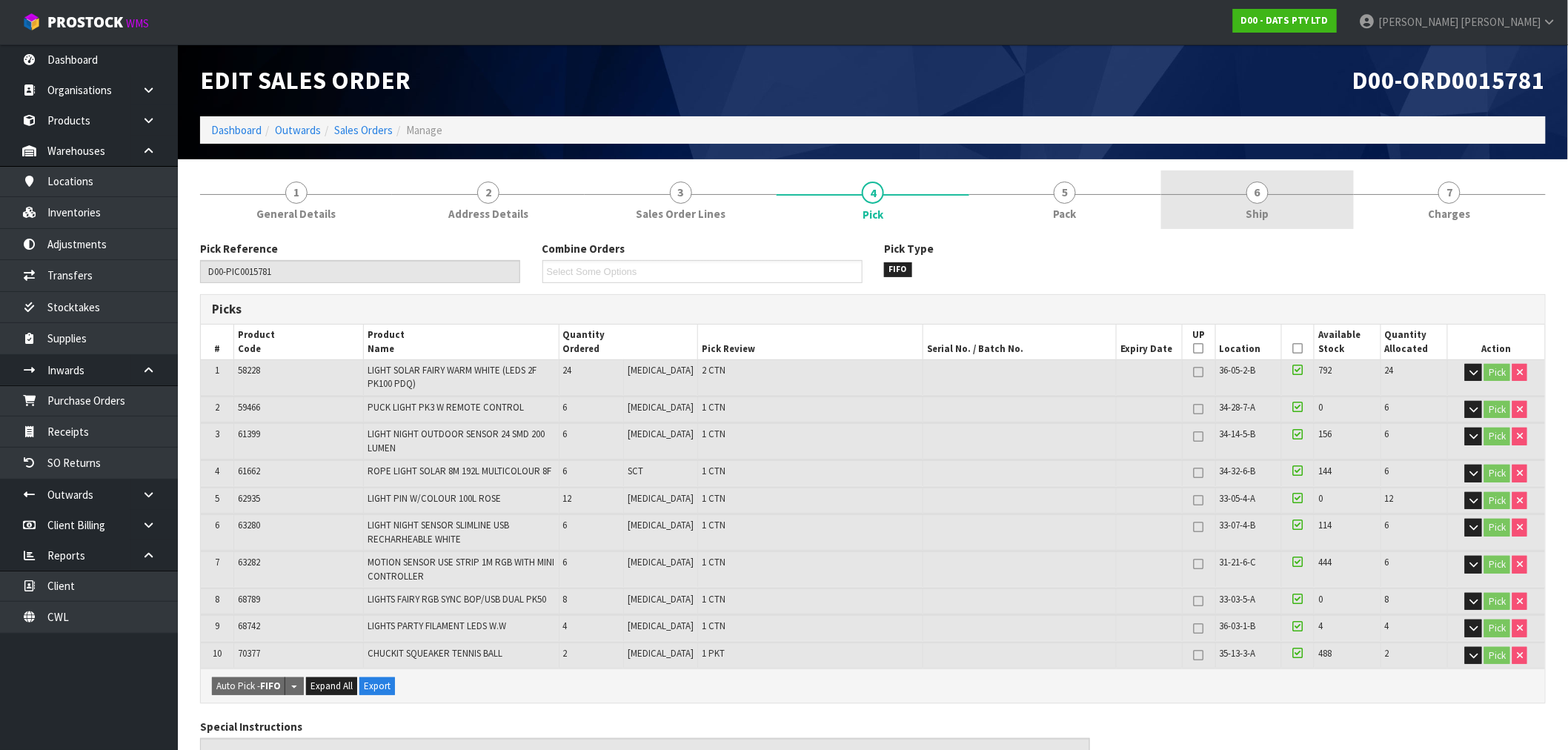
click at [1245, 201] on link "6 Ship" at bounding box center [1256, 200] width 192 height 59
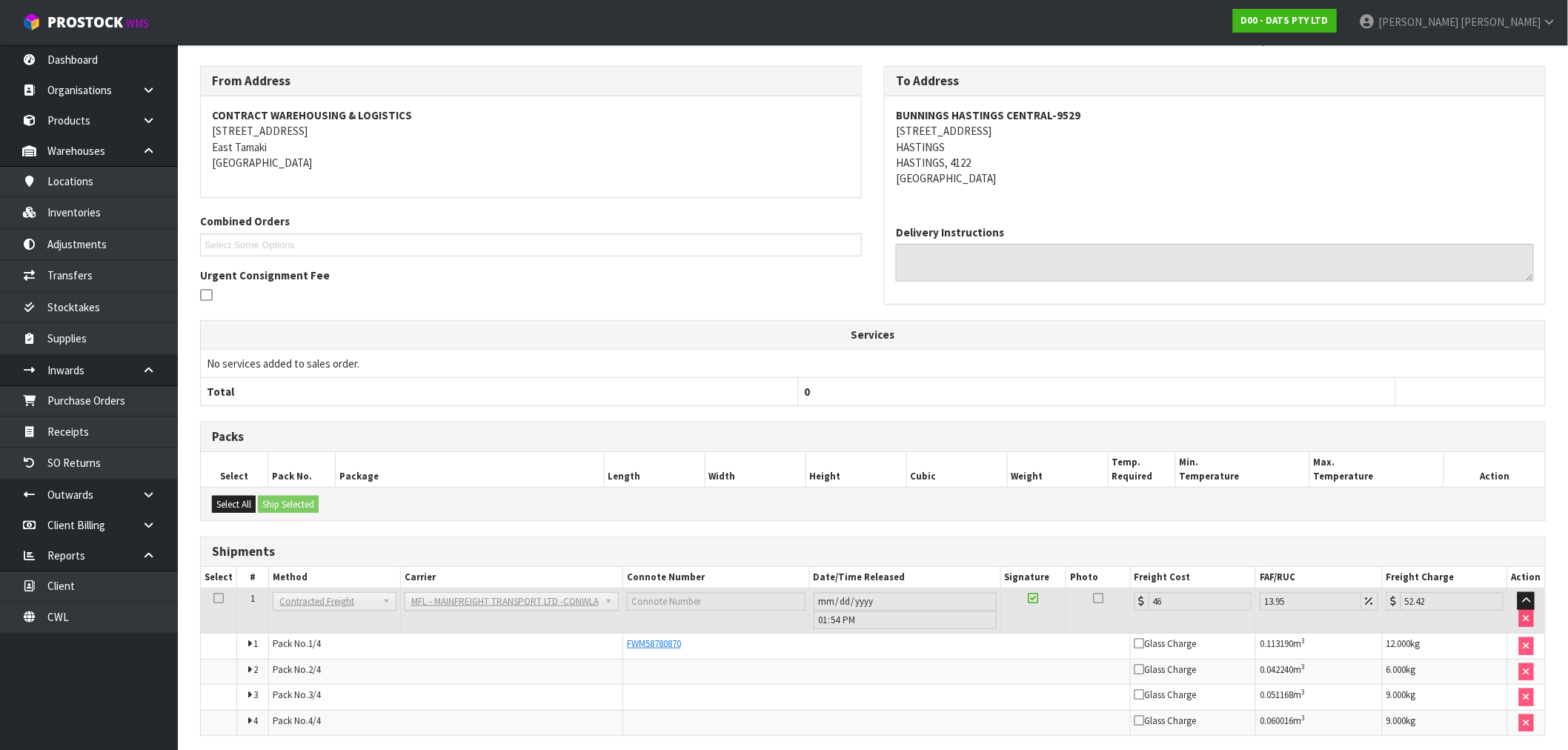
scroll to position [232, 0]
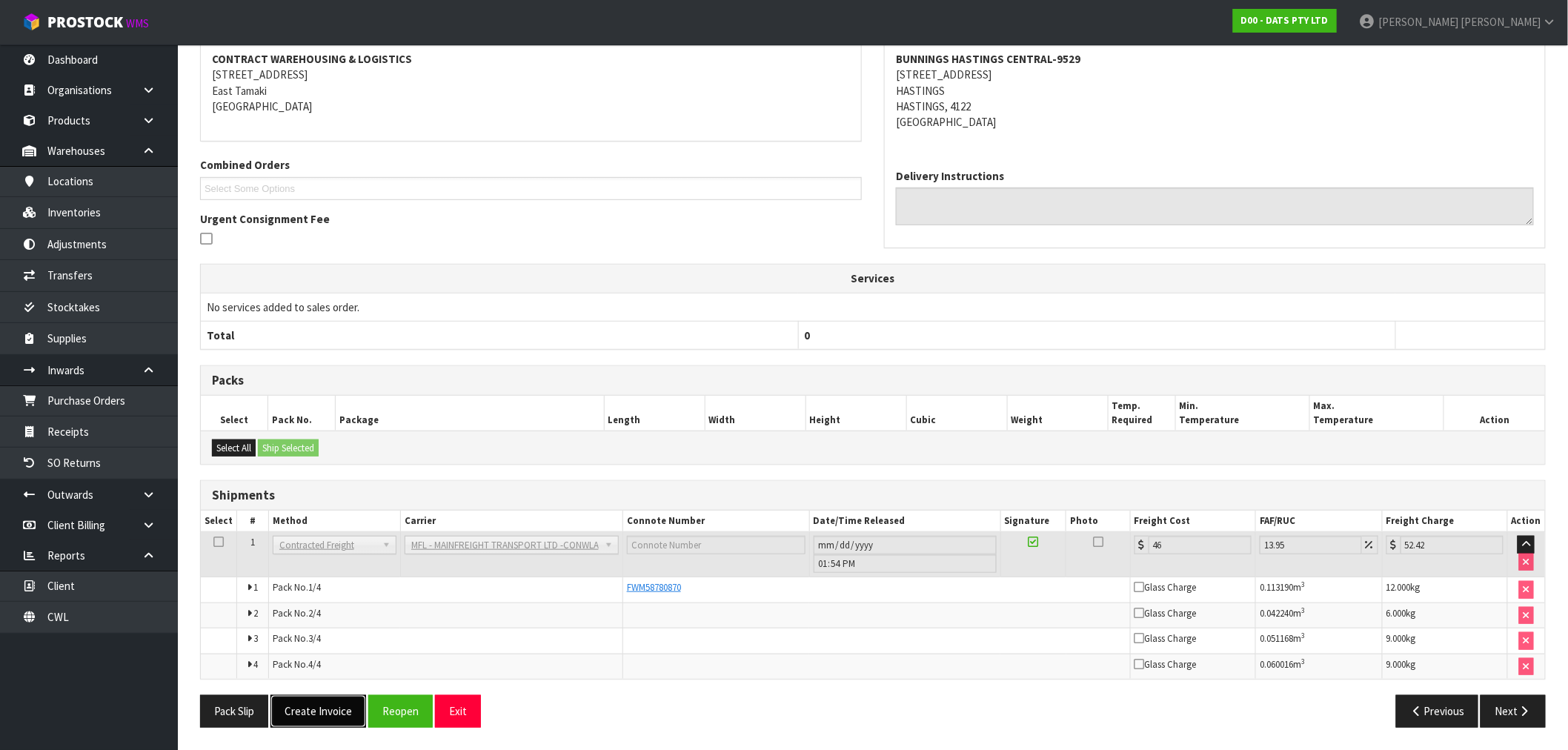
click at [335, 715] on button "Create Invoice" at bounding box center [318, 711] width 95 height 32
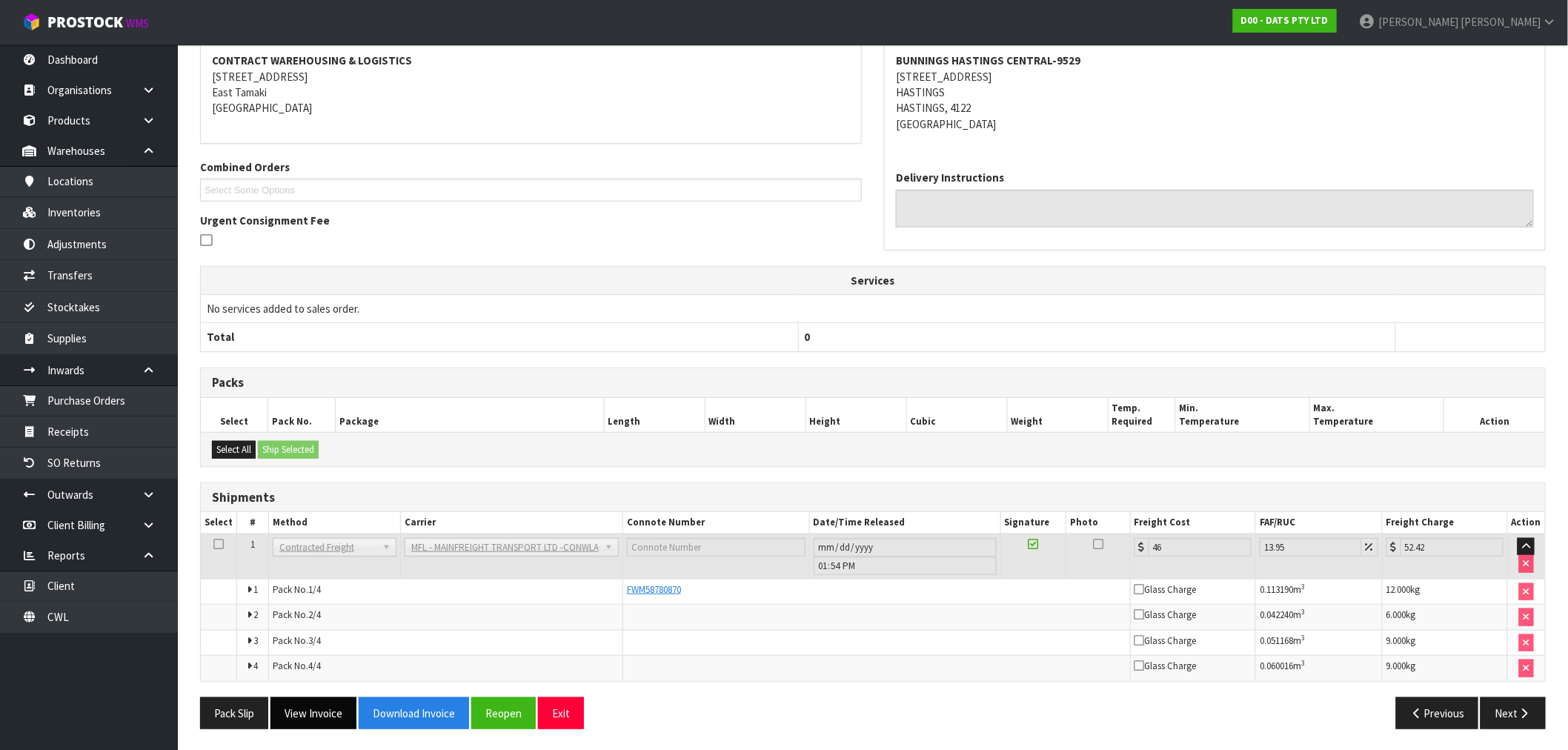
scroll to position [286, 0]
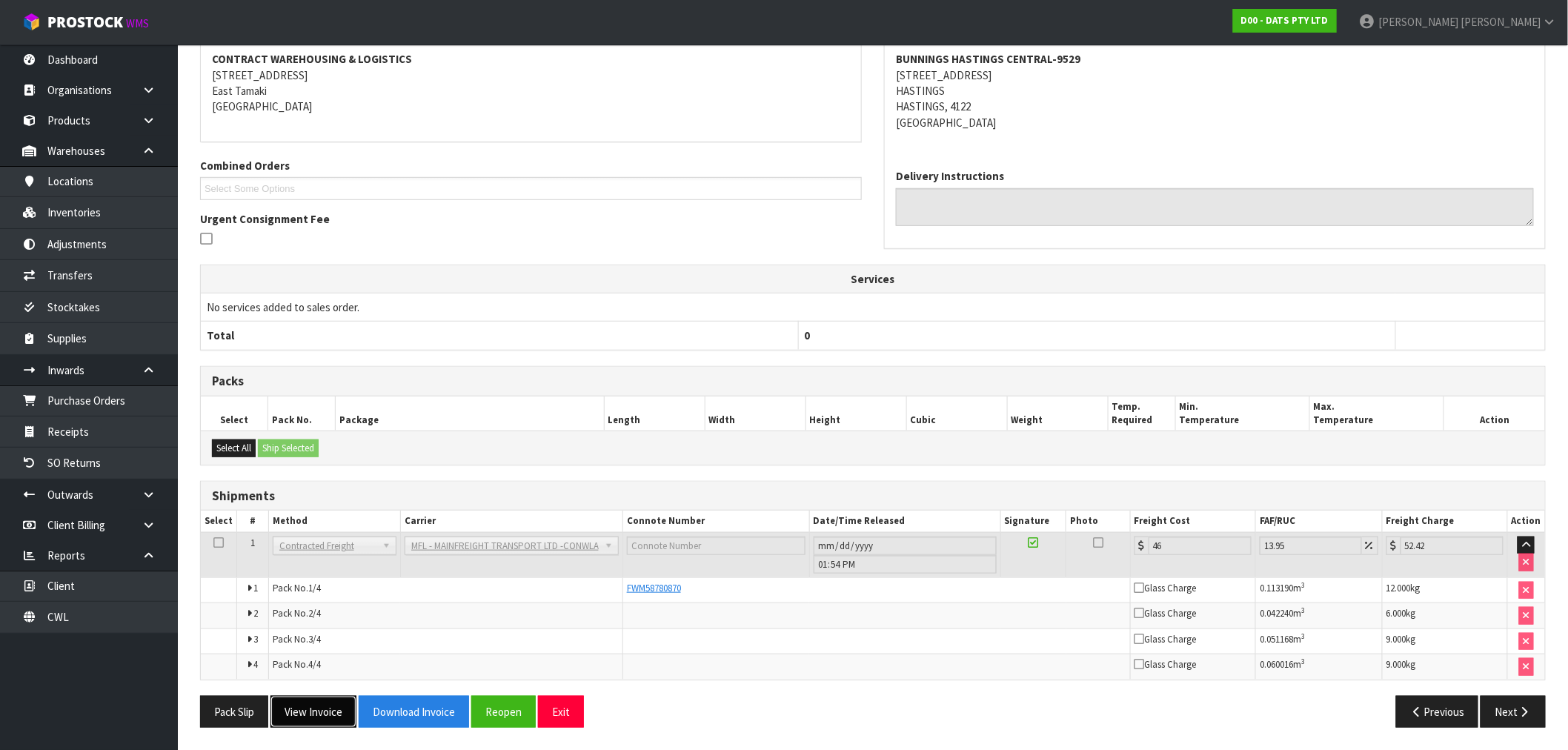
click at [304, 702] on button "View Invoice" at bounding box center [313, 712] width 86 height 32
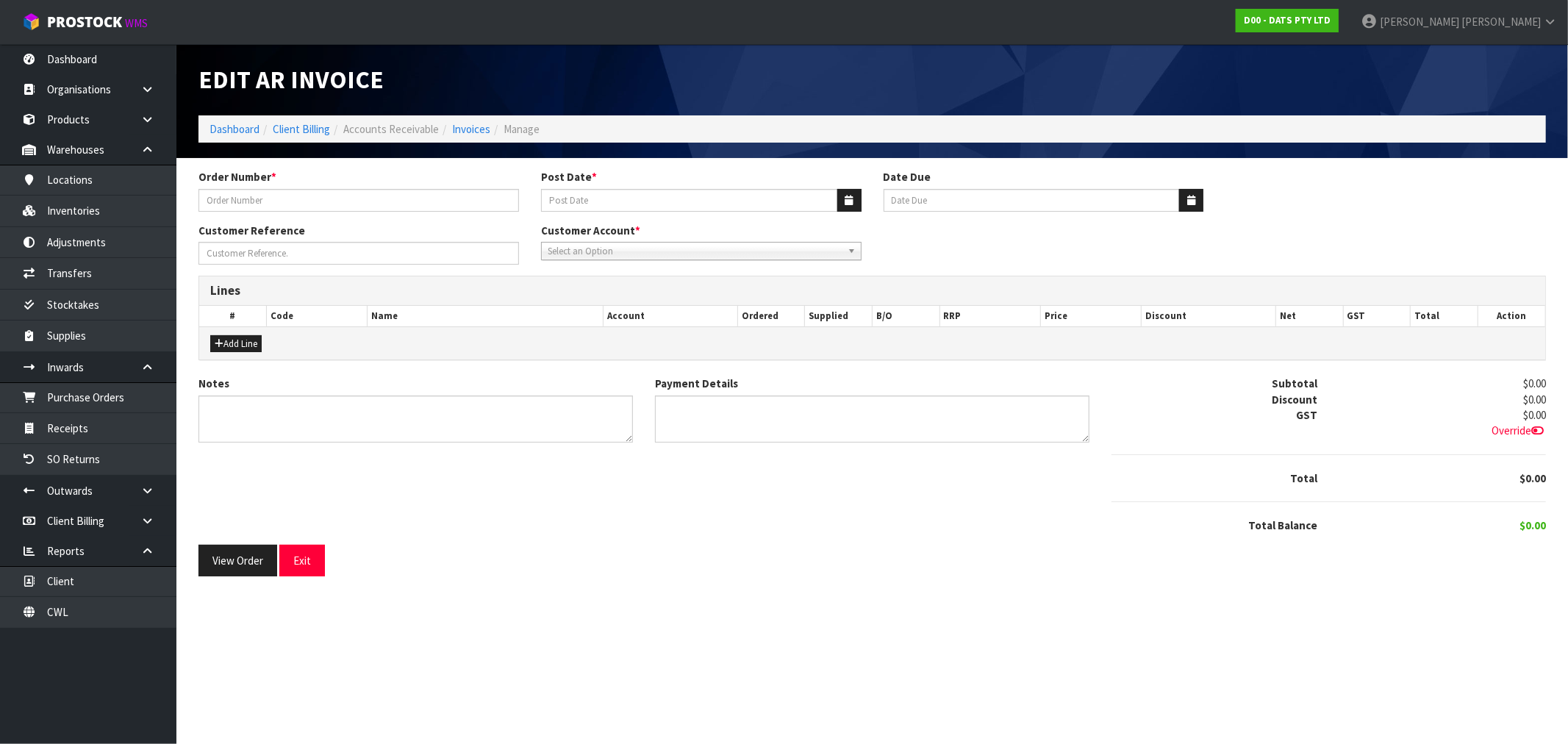
type input "9529Y100270496"
type input "[DATE]"
type input "20/10/2025"
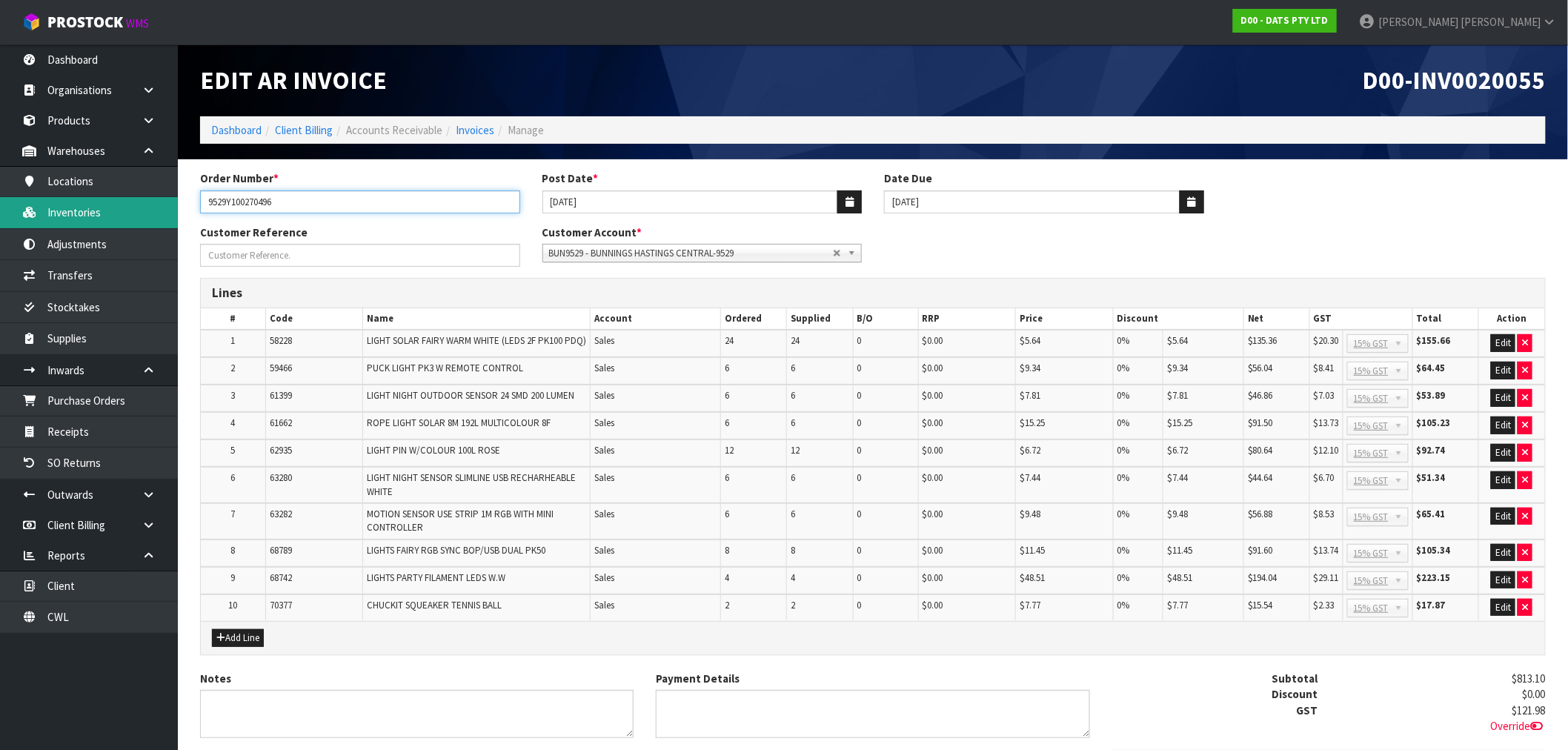
drag, startPoint x: 336, startPoint y: 195, endPoint x: 153, endPoint y: 212, distance: 183.8
click at [160, 211] on body "Toggle navigation ProStock WMS D00 - DATS PTY LTD Rocio Lopez Logout Dashboard …" at bounding box center [784, 375] width 1568 height 750
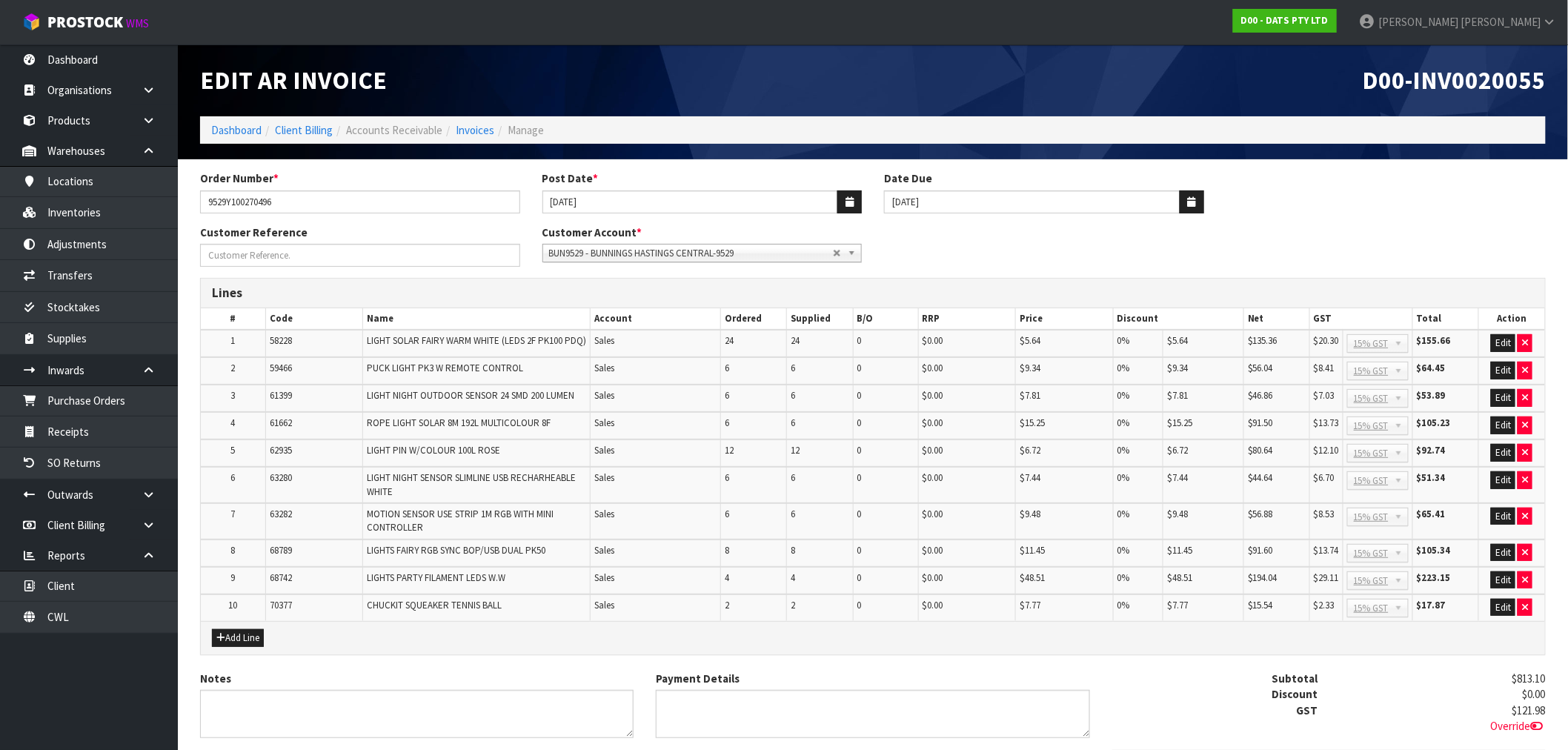
click at [1456, 87] on span "D00-INV0020055" at bounding box center [1454, 80] width 183 height 31
copy span "INV0020055"
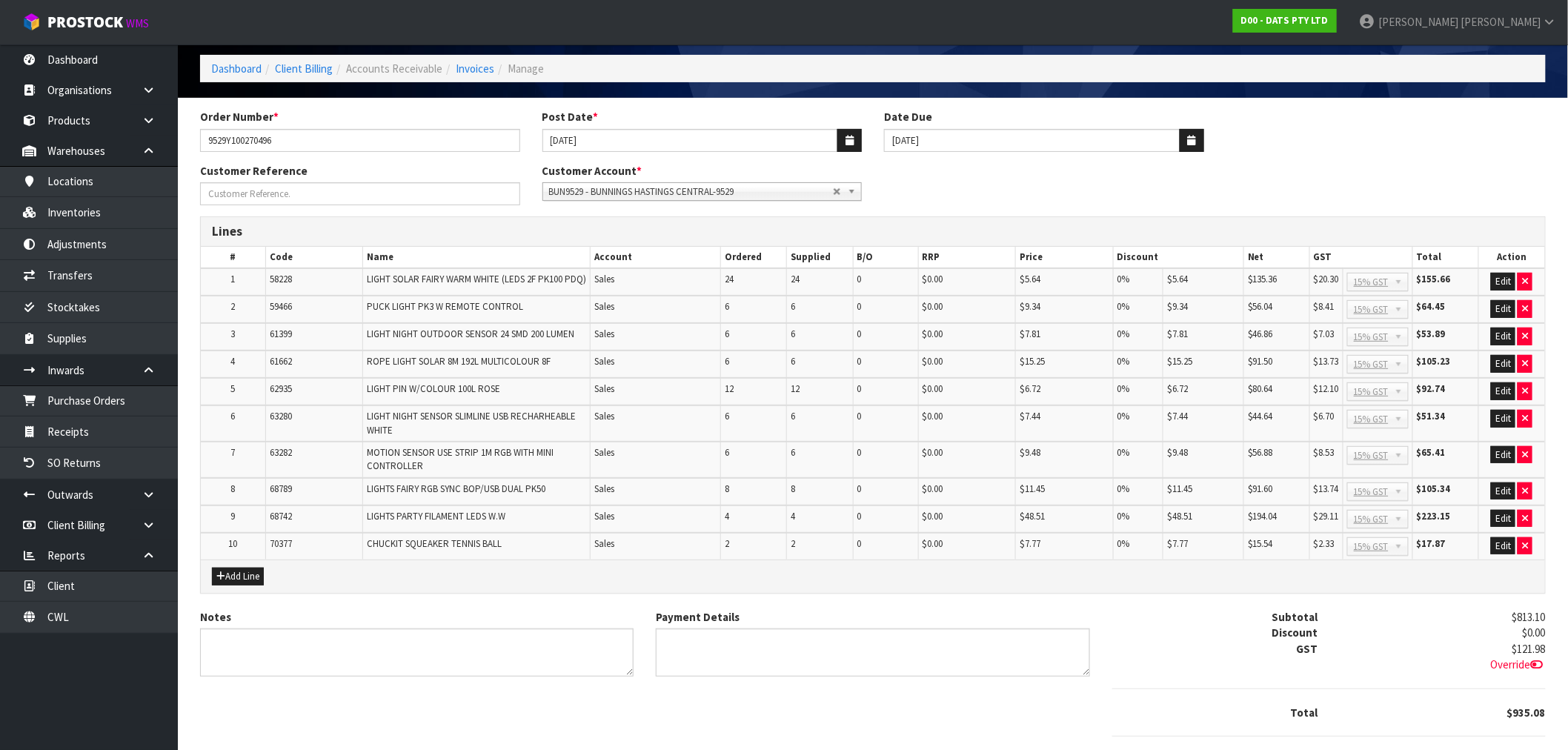
scroll to position [138, 0]
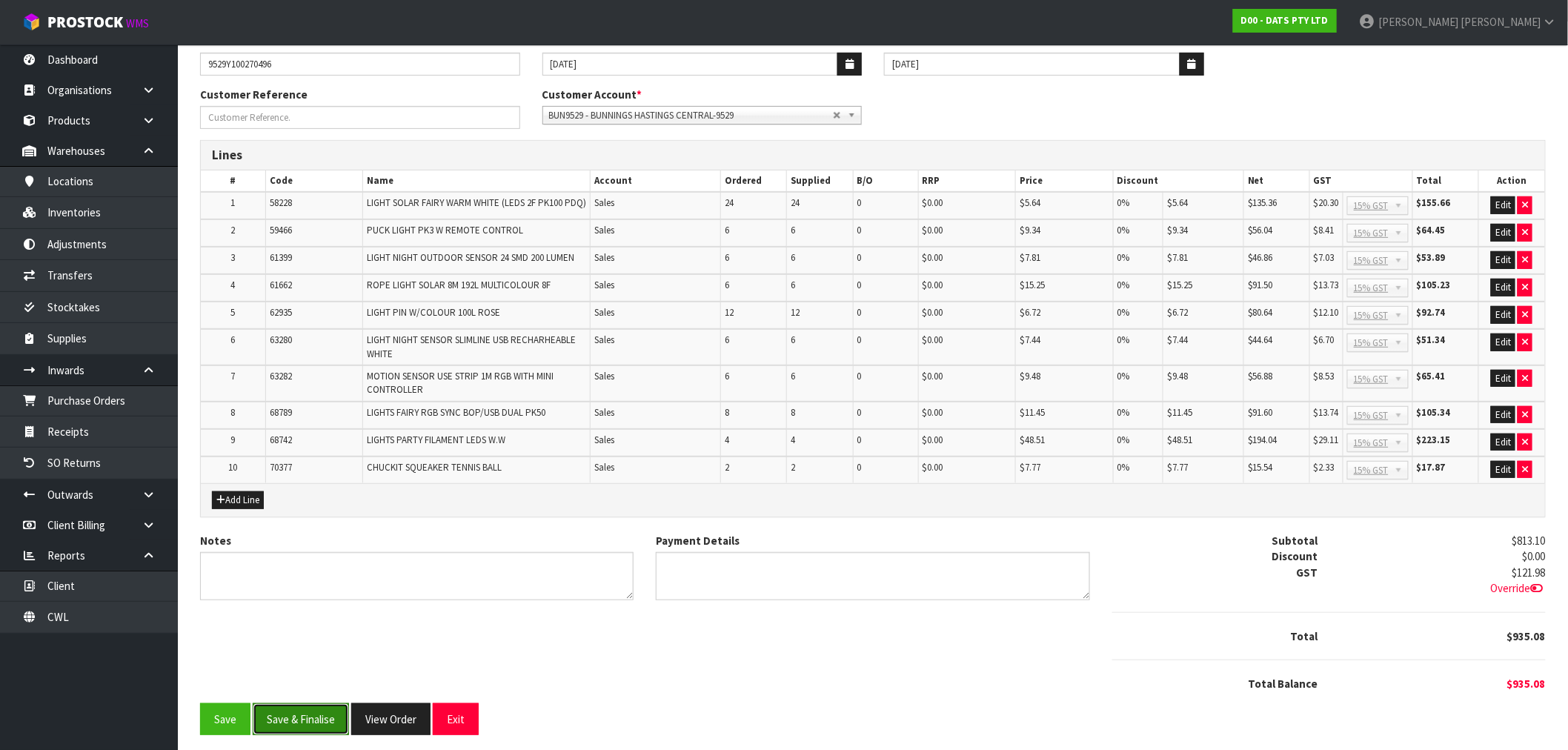
click at [319, 712] on button "Save & Finalise" at bounding box center [301, 719] width 96 height 32
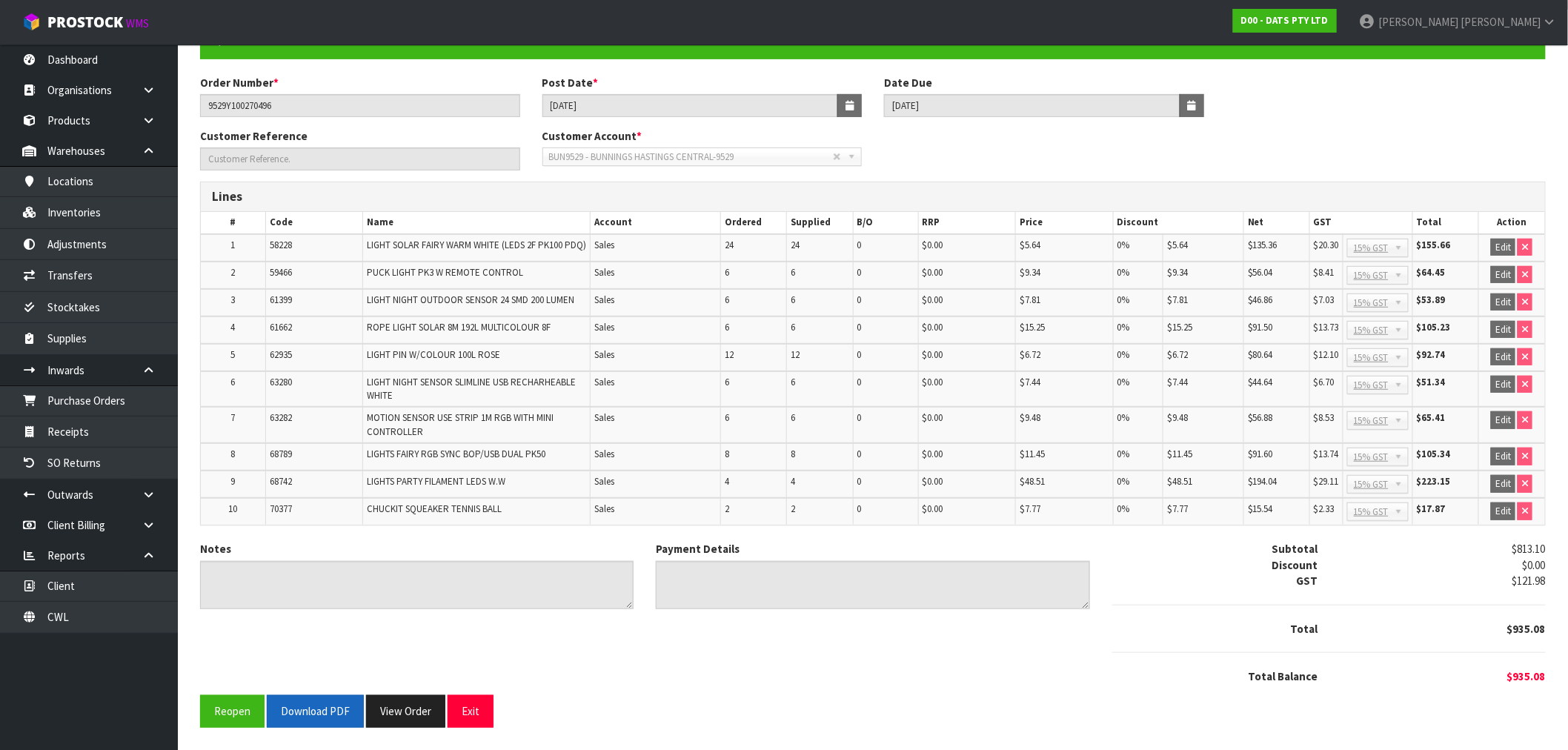
scroll to position [143, 0]
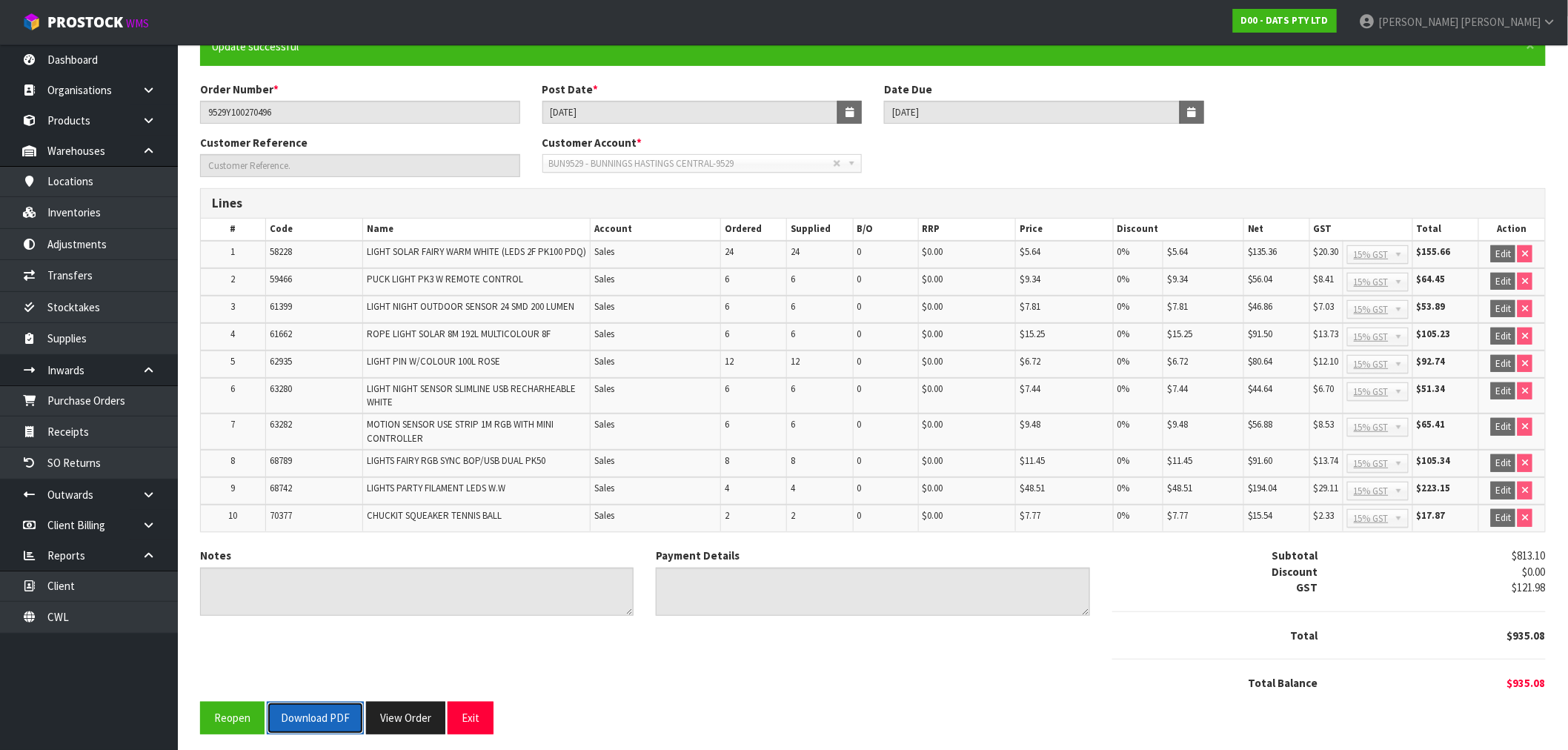
click at [317, 715] on button "Download PDF" at bounding box center [315, 717] width 97 height 32
drag, startPoint x: 426, startPoint y: 717, endPoint x: 665, endPoint y: 670, distance: 243.6
click at [426, 717] on button "View Order" at bounding box center [405, 717] width 79 height 32
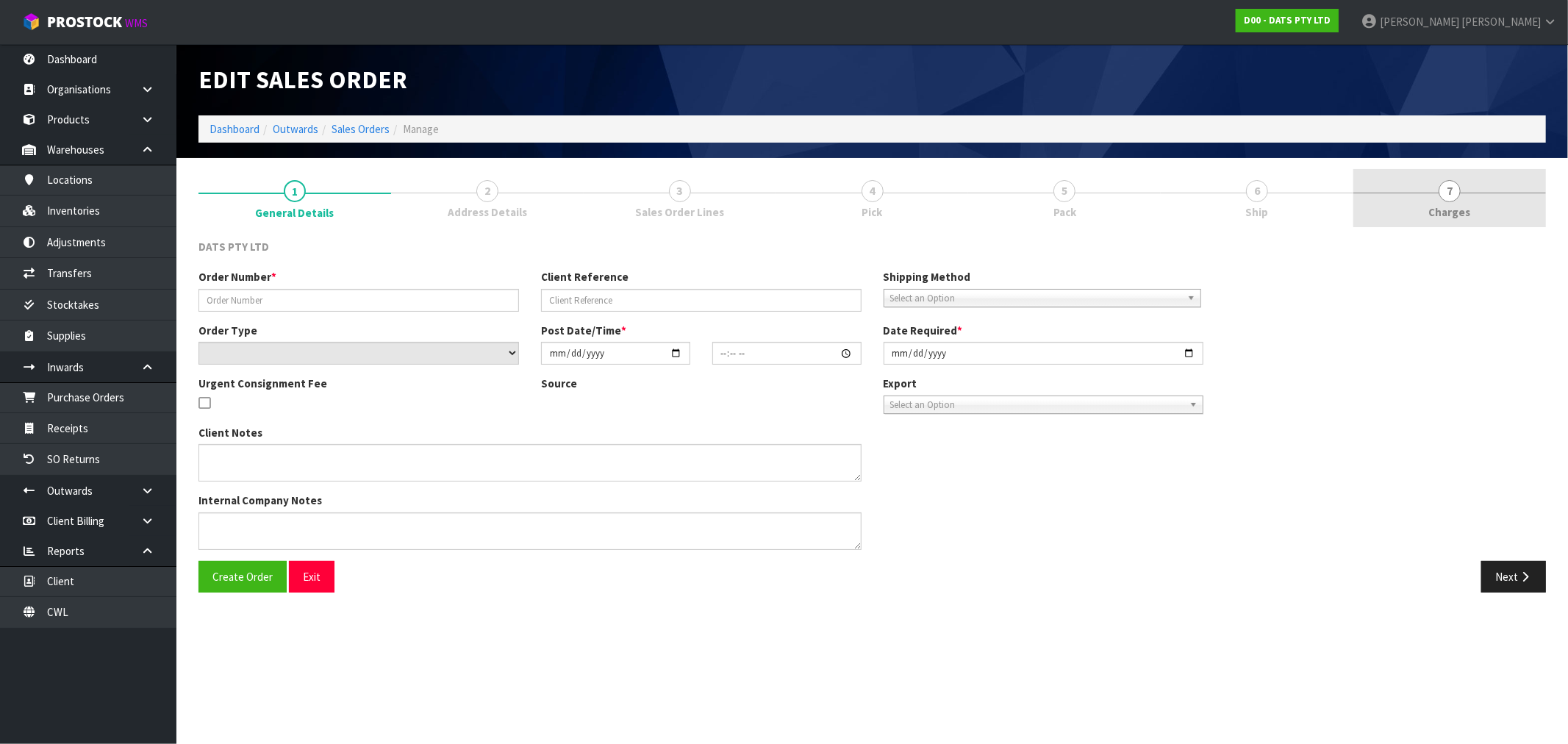
type input "9529Y100270496"
select select "number:0"
type input "2025-09-18"
type input "09:36:00.000"
type input "2025-09-18"
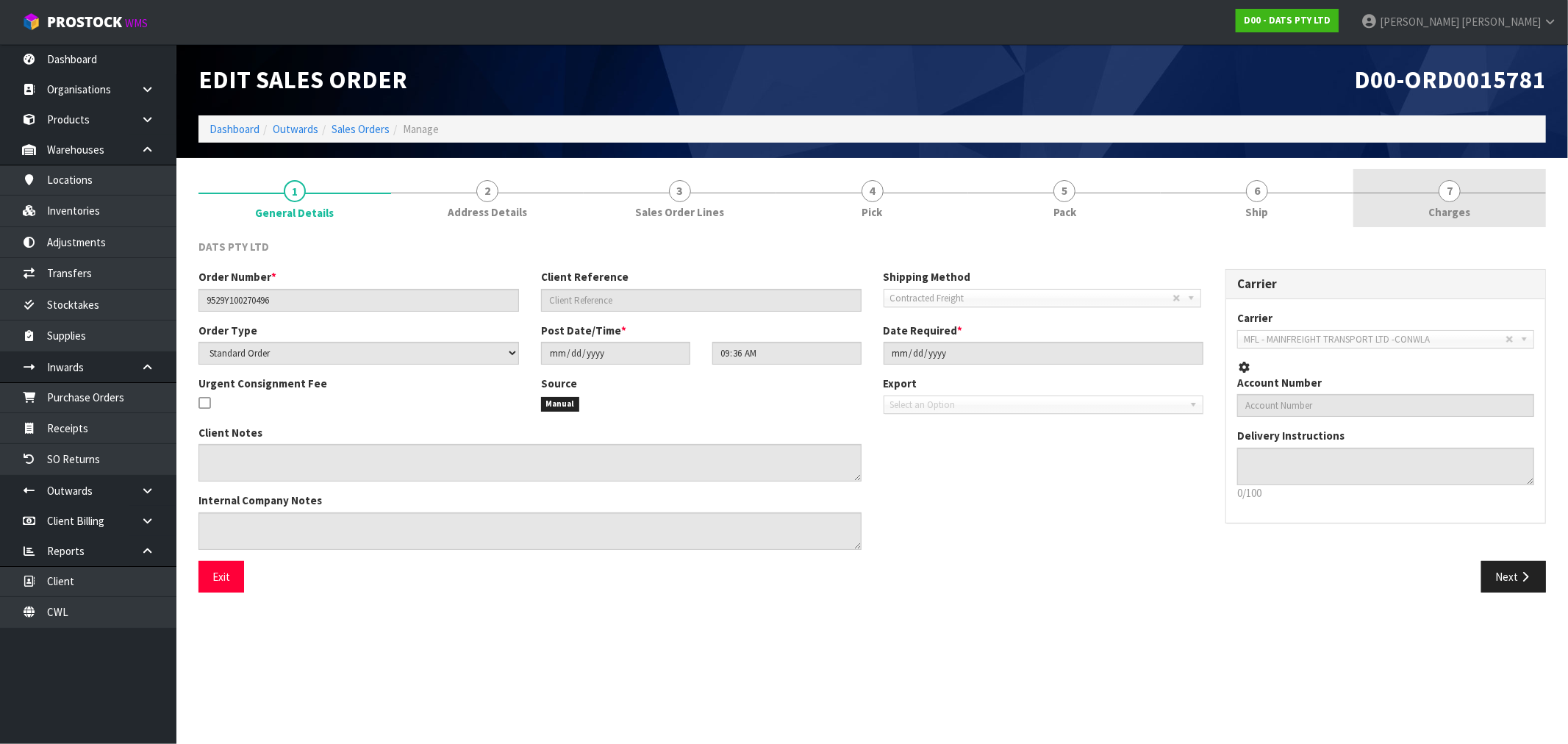
drag, startPoint x: 1463, startPoint y: 203, endPoint x: 1454, endPoint y: 204, distance: 9.1
click at [1463, 205] on span "Charges" at bounding box center [1451, 212] width 42 height 15
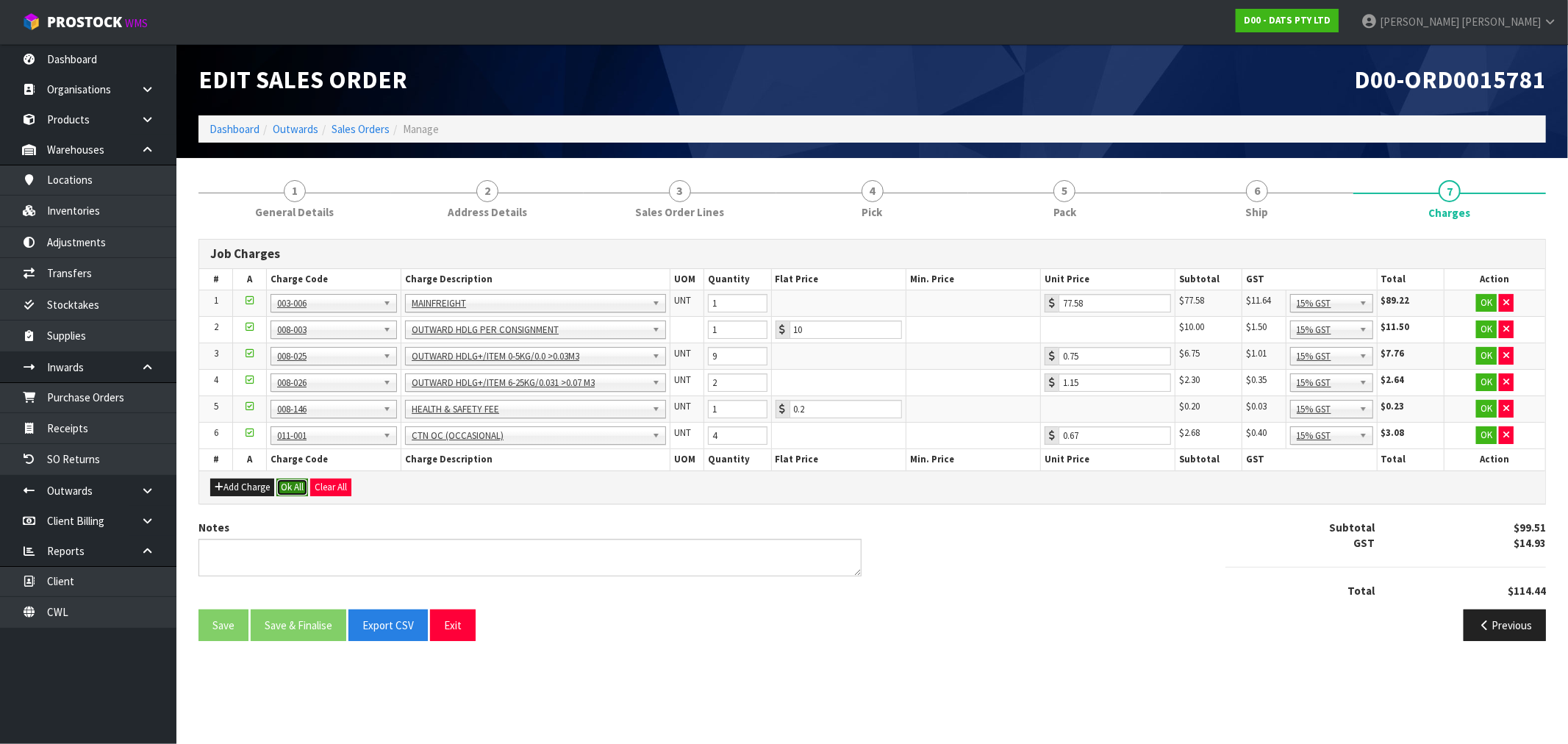
click at [296, 489] on button "Ok All" at bounding box center [292, 487] width 32 height 18
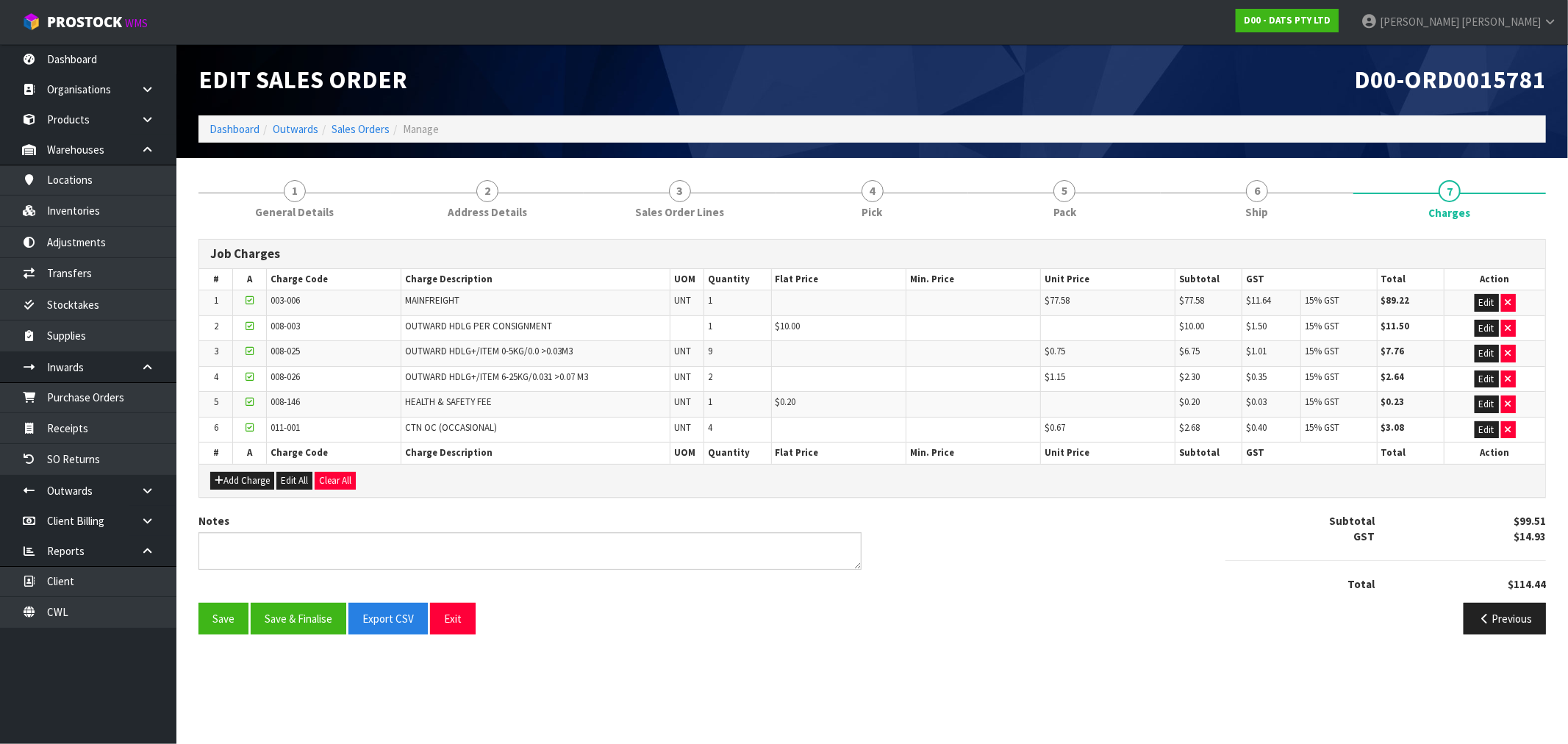
click at [291, 601] on div "Notes Subtotal $99.51 GST $14.93 Total $114.44" at bounding box center [873, 558] width 1370 height 90
click at [292, 614] on button "Save & Finalise" at bounding box center [299, 619] width 96 height 32
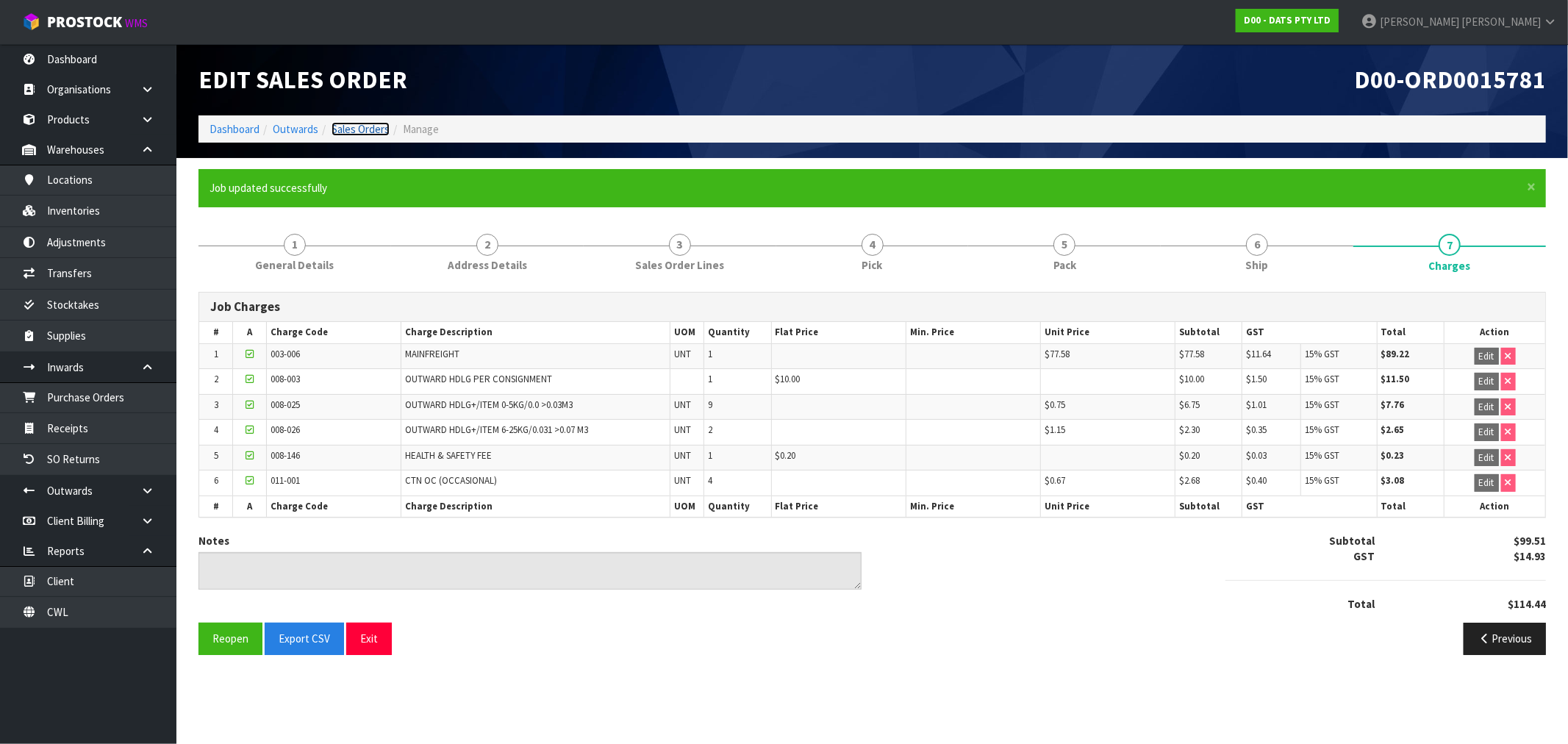
click at [357, 129] on link "Sales Orders" at bounding box center [361, 129] width 58 height 14
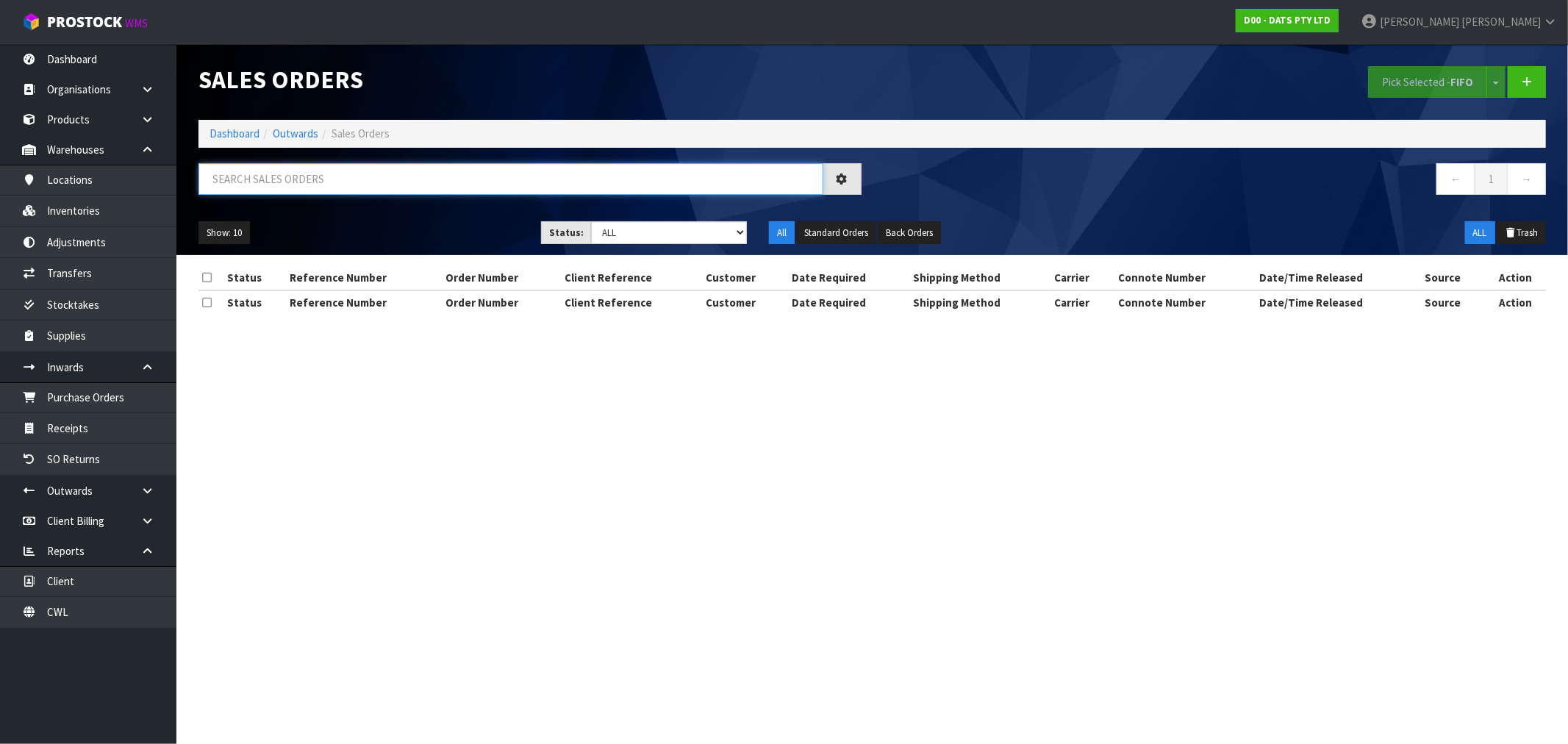
click at [418, 186] on input "text" at bounding box center [511, 179] width 625 height 32
type input "15784"
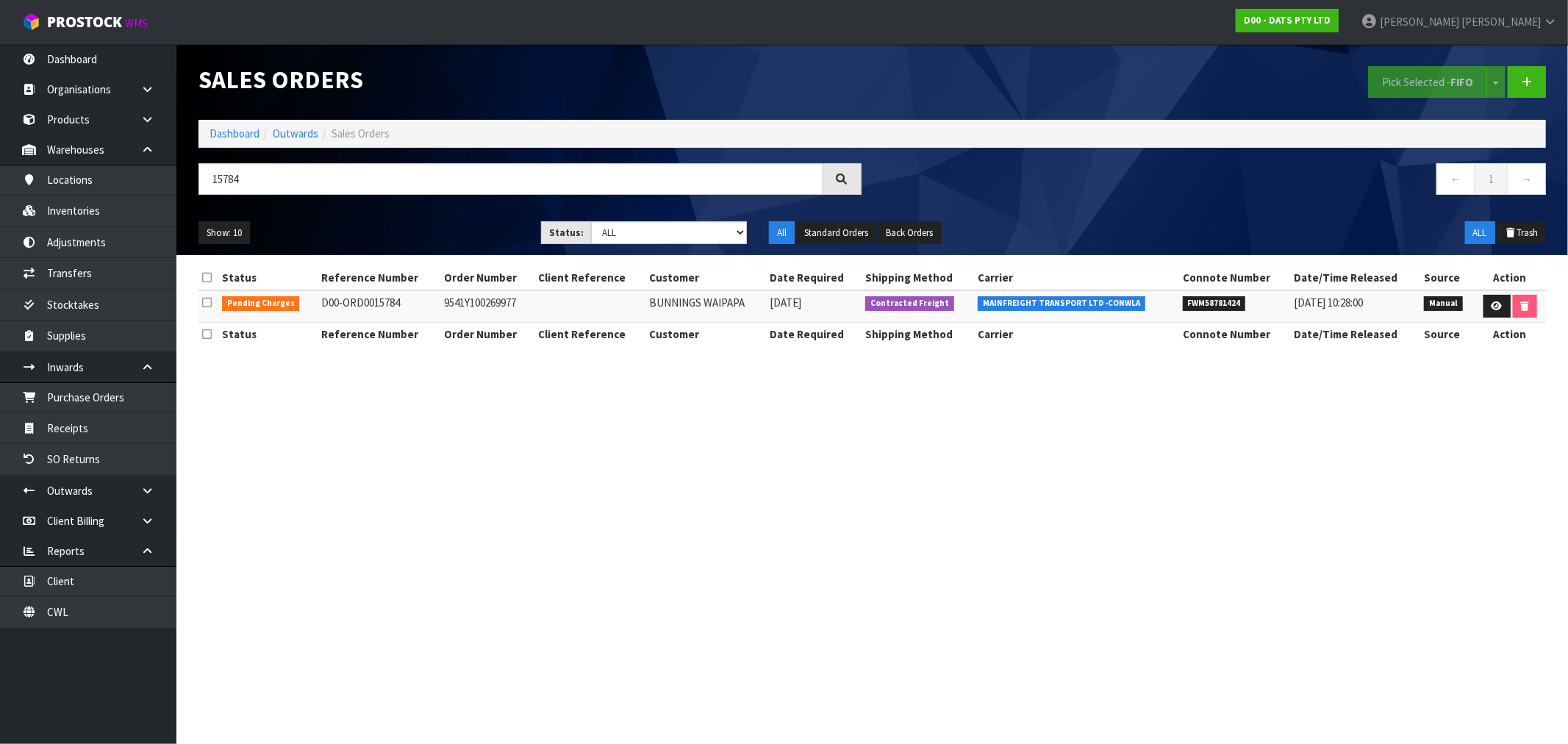
click at [474, 301] on td "9541Y100269977" at bounding box center [487, 306] width 94 height 32
copy td "9541Y100269977"
click at [1492, 303] on icon at bounding box center [1498, 306] width 11 height 10
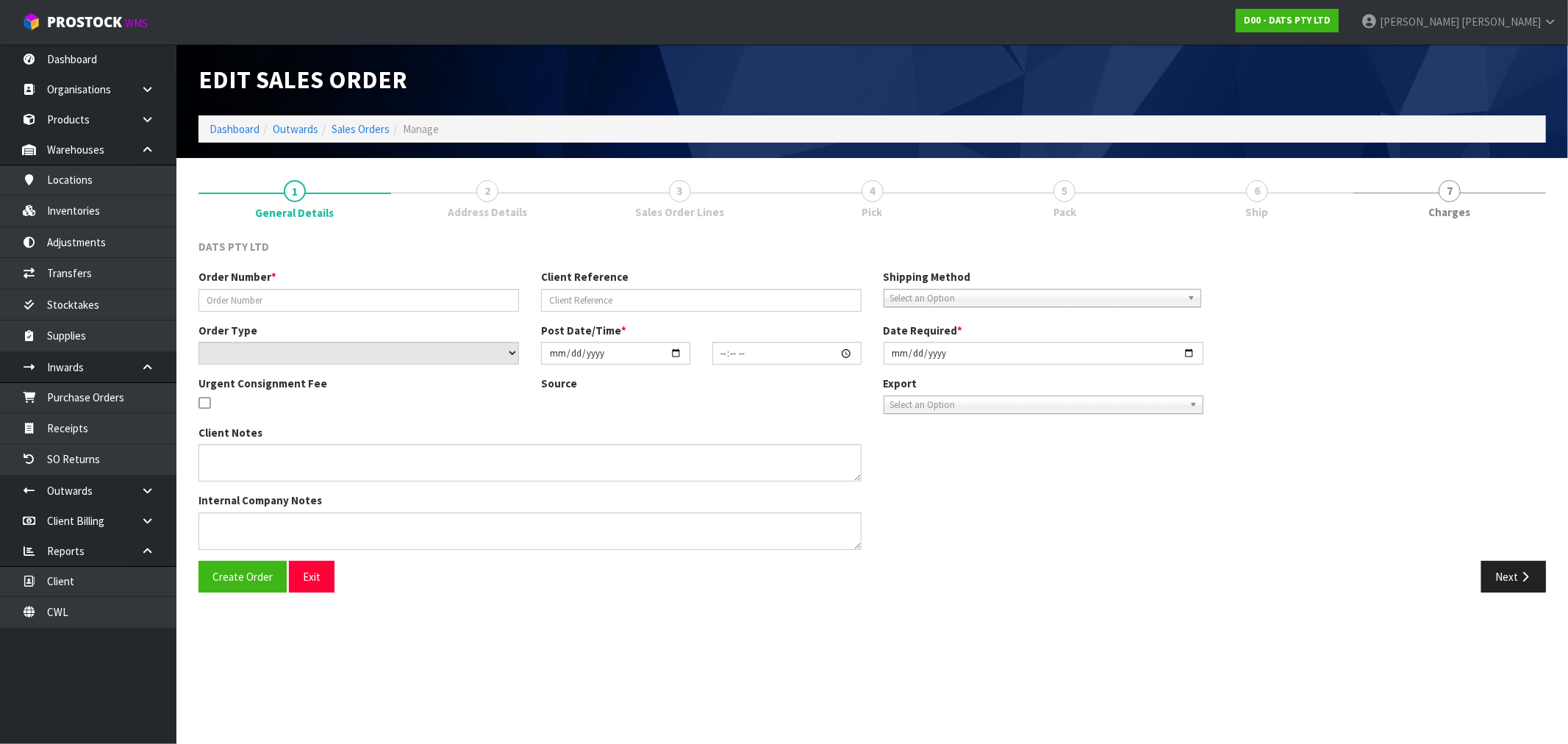
type input "9541Y100269977"
select select "number:0"
type input "2025-09-18"
type input "09:48:00.000"
type input "2025-09-18"
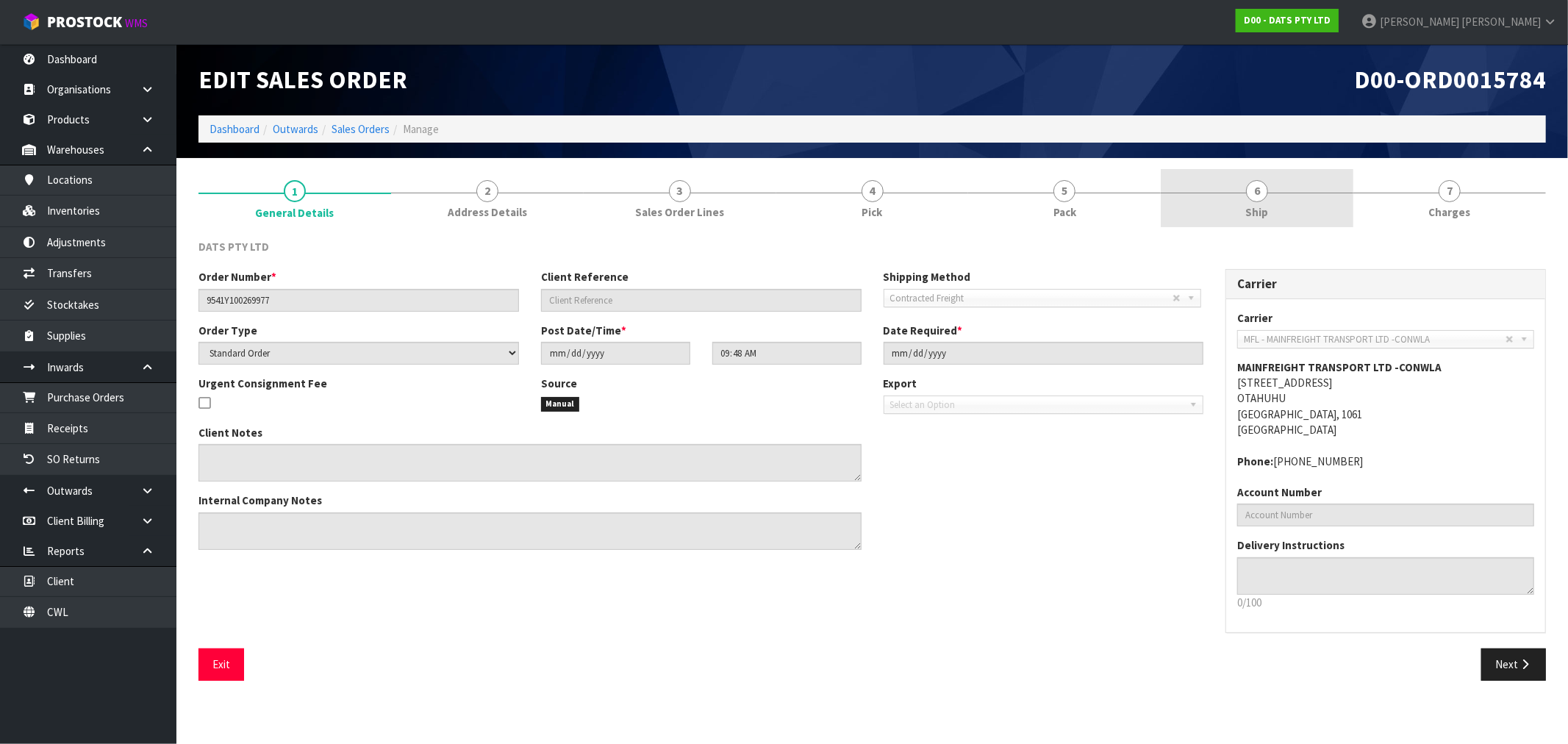
click at [1279, 200] on link "6 Ship" at bounding box center [1257, 198] width 193 height 58
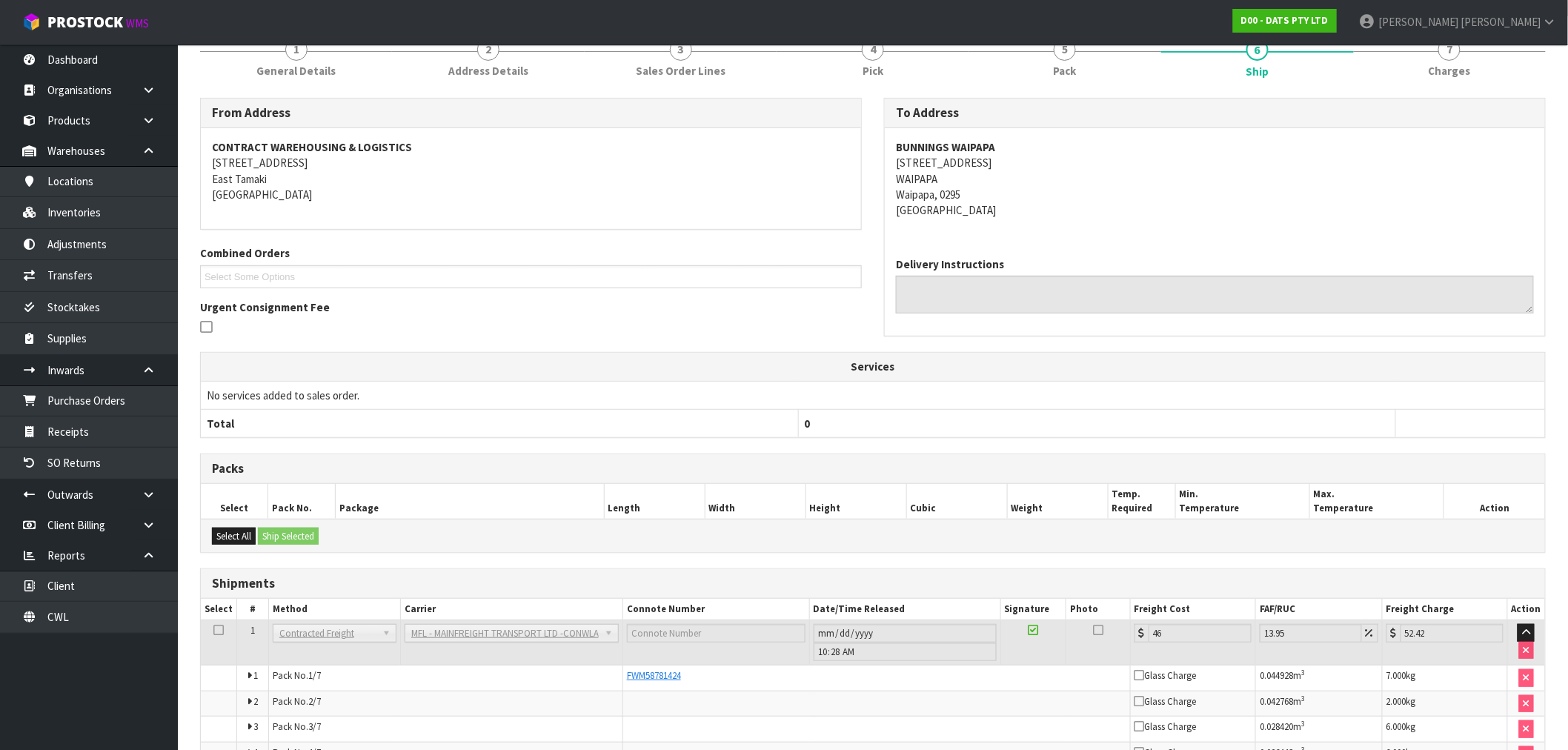
scroll to position [309, 0]
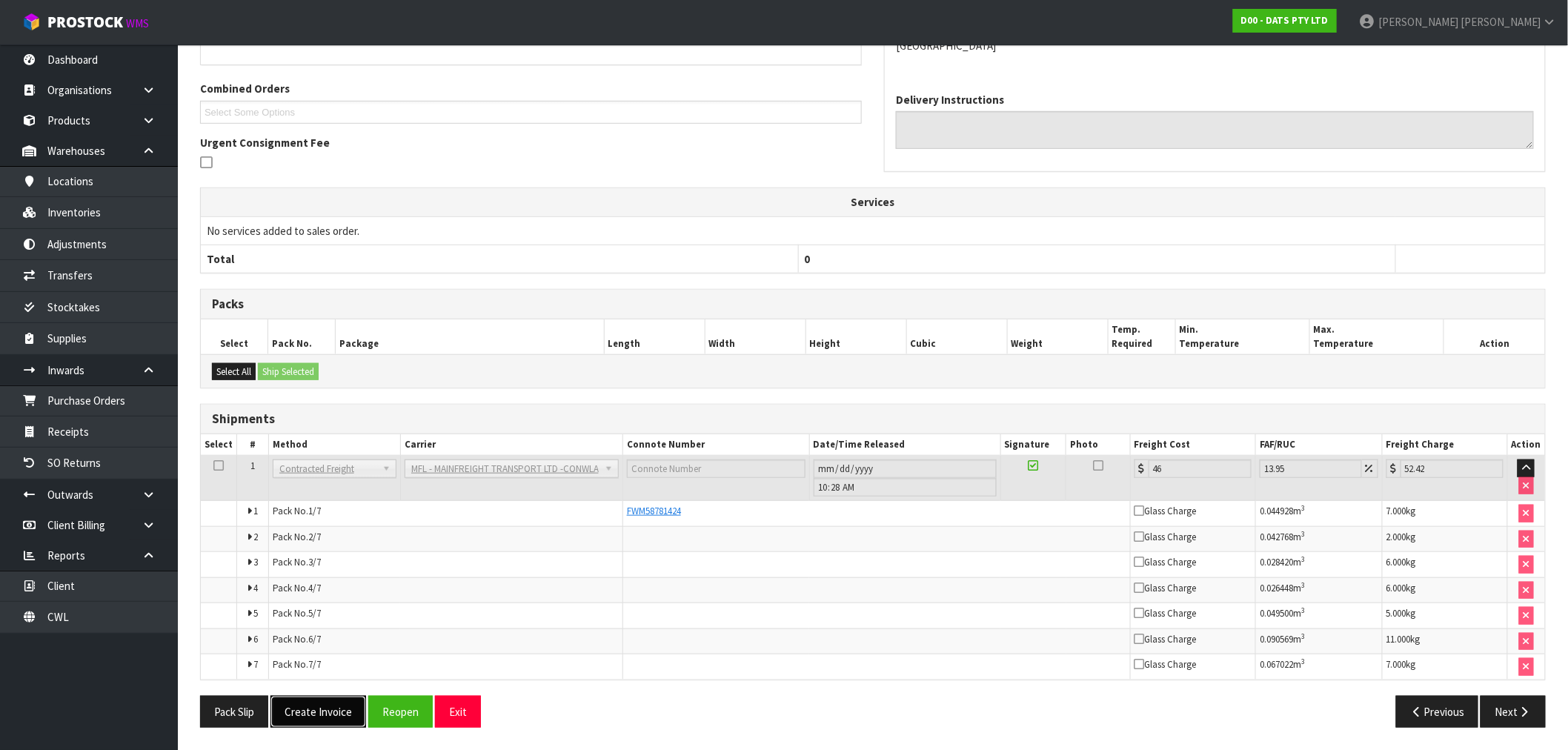
drag, startPoint x: 336, startPoint y: 697, endPoint x: 336, endPoint y: 708, distance: 11.0
click at [336, 708] on button "Create Invoice" at bounding box center [318, 712] width 95 height 32
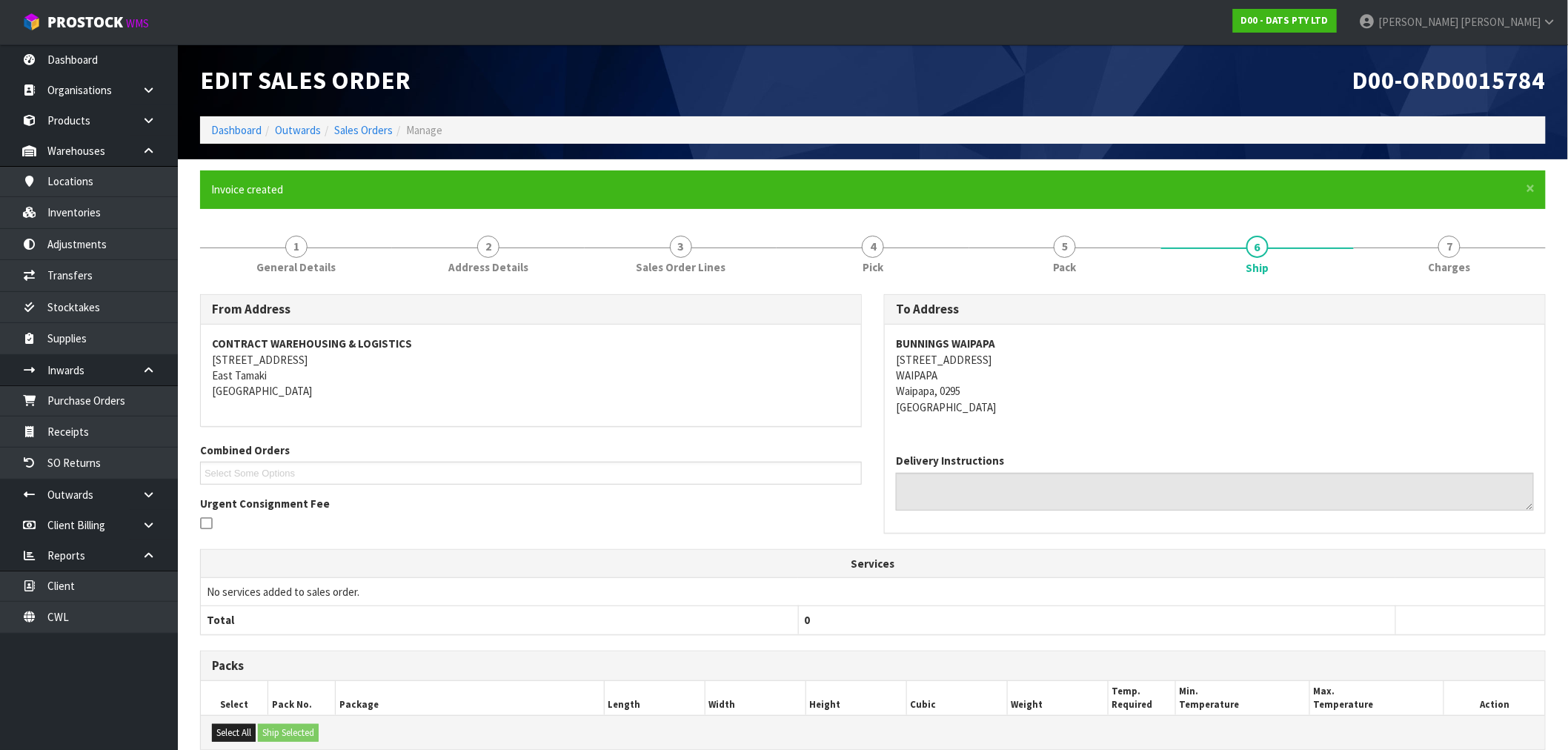
scroll to position [363, 0]
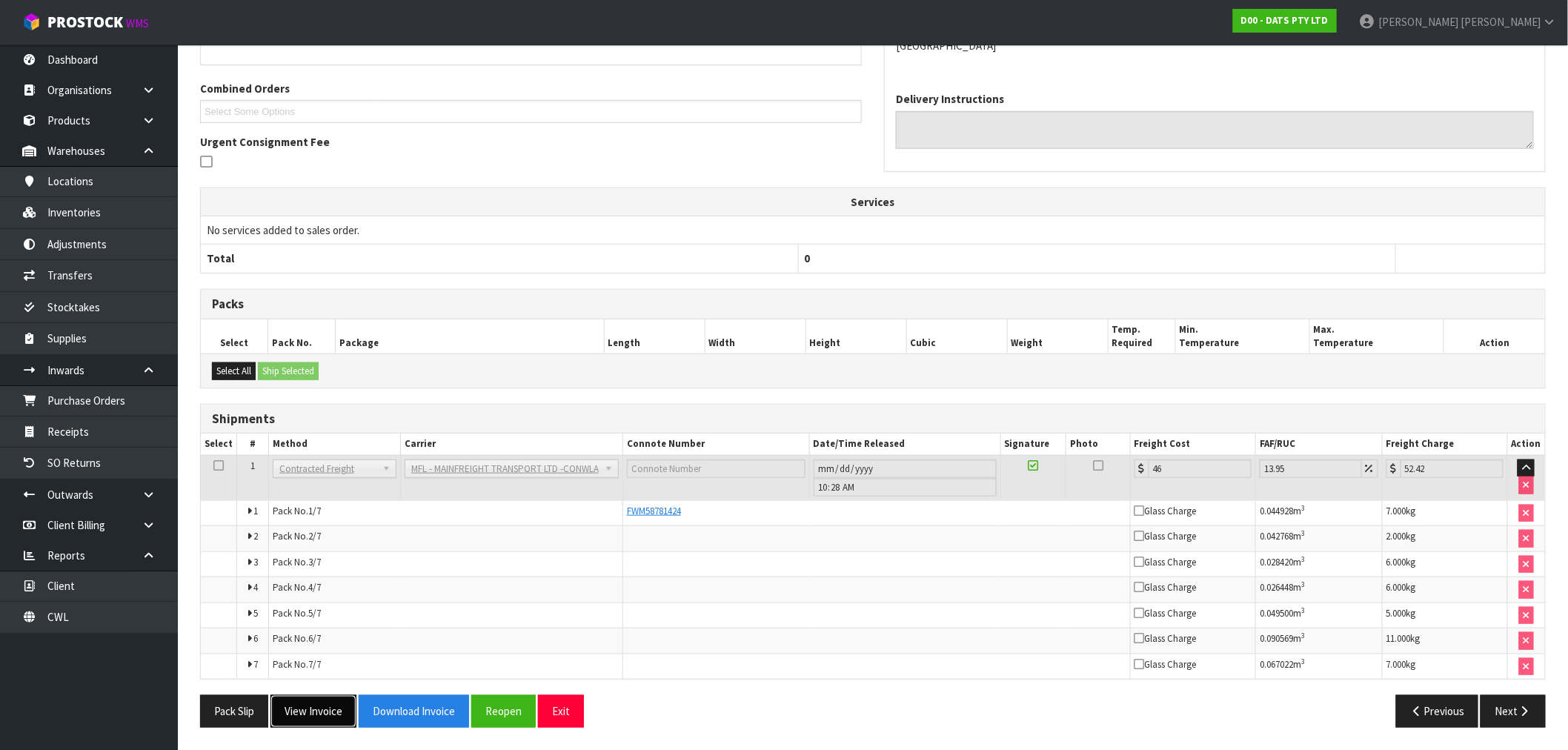
click at [339, 700] on button "View Invoice" at bounding box center [313, 711] width 86 height 32
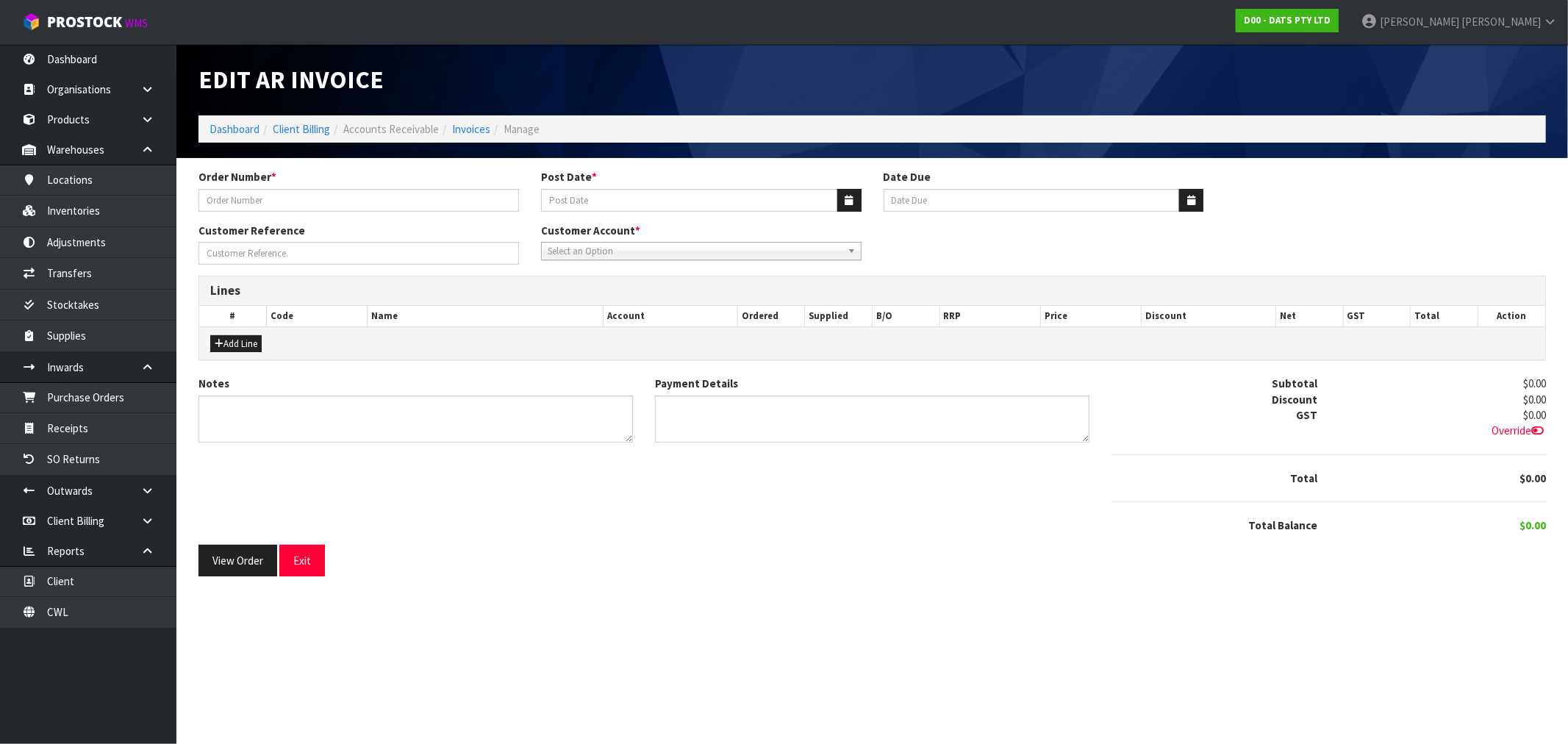
type input "9541Y100269977"
type input "22/09/2025"
type input "20/10/2025"
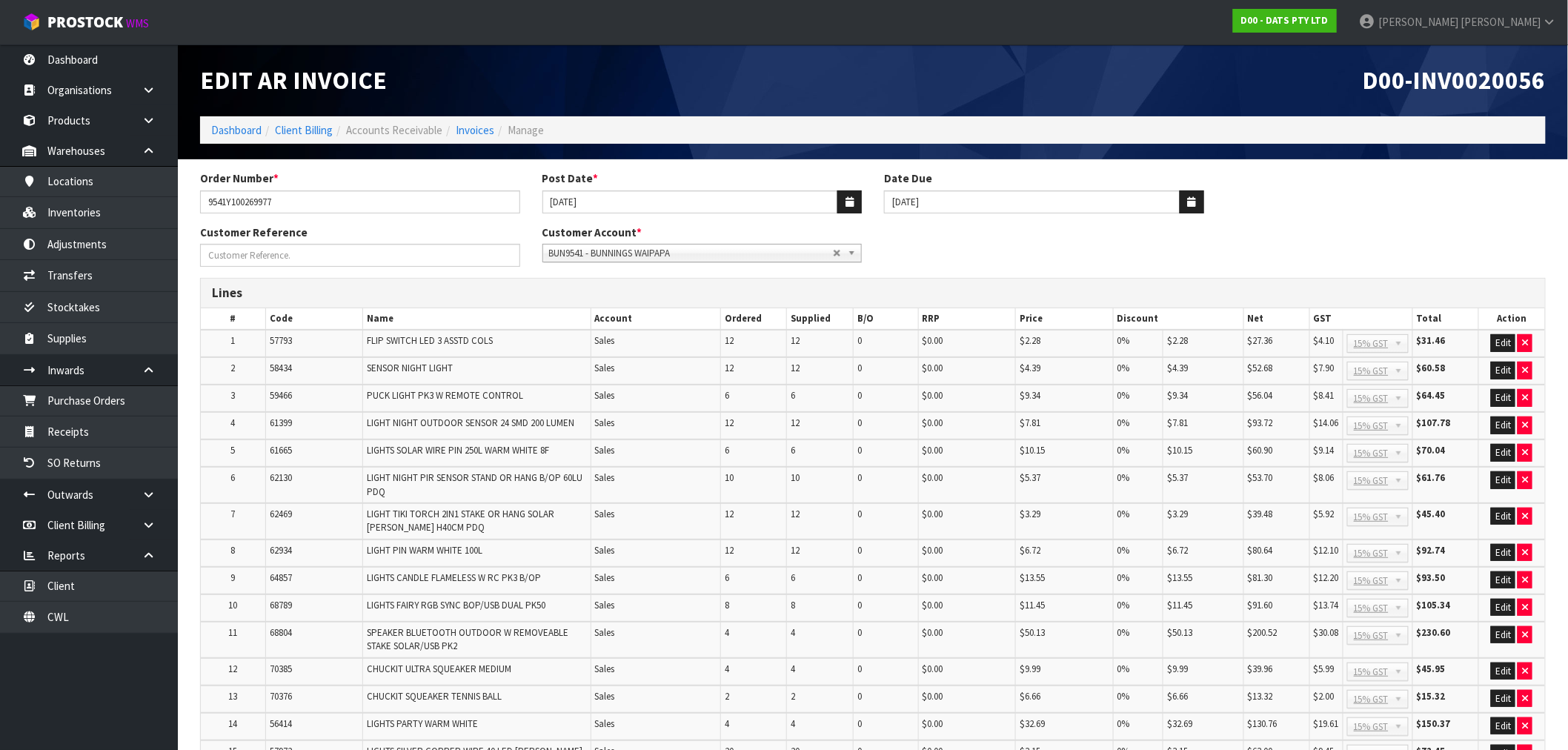
click at [1446, 87] on span "D00-INV0020056" at bounding box center [1454, 80] width 183 height 31
copy span "INV0020056"
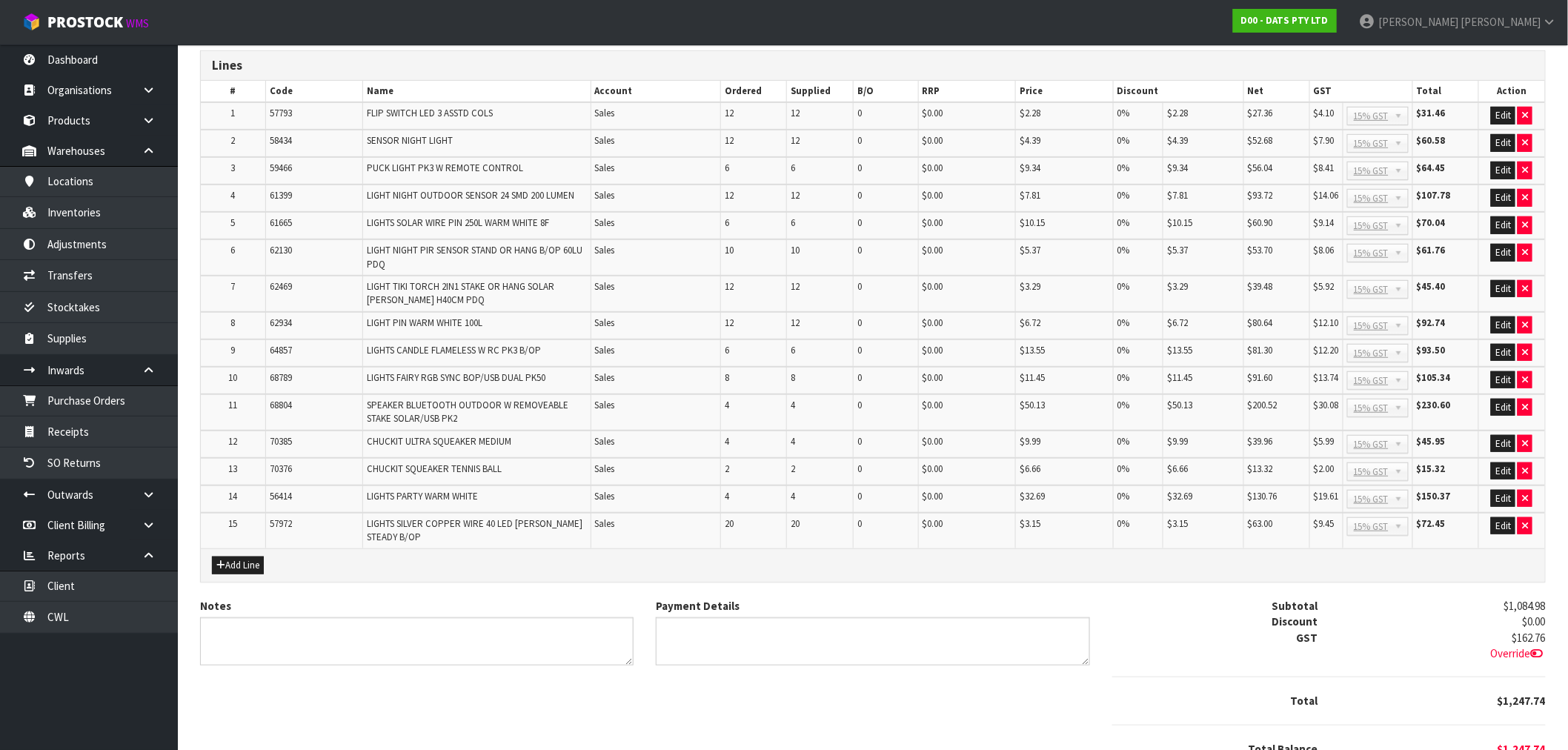
scroll to position [290, 0]
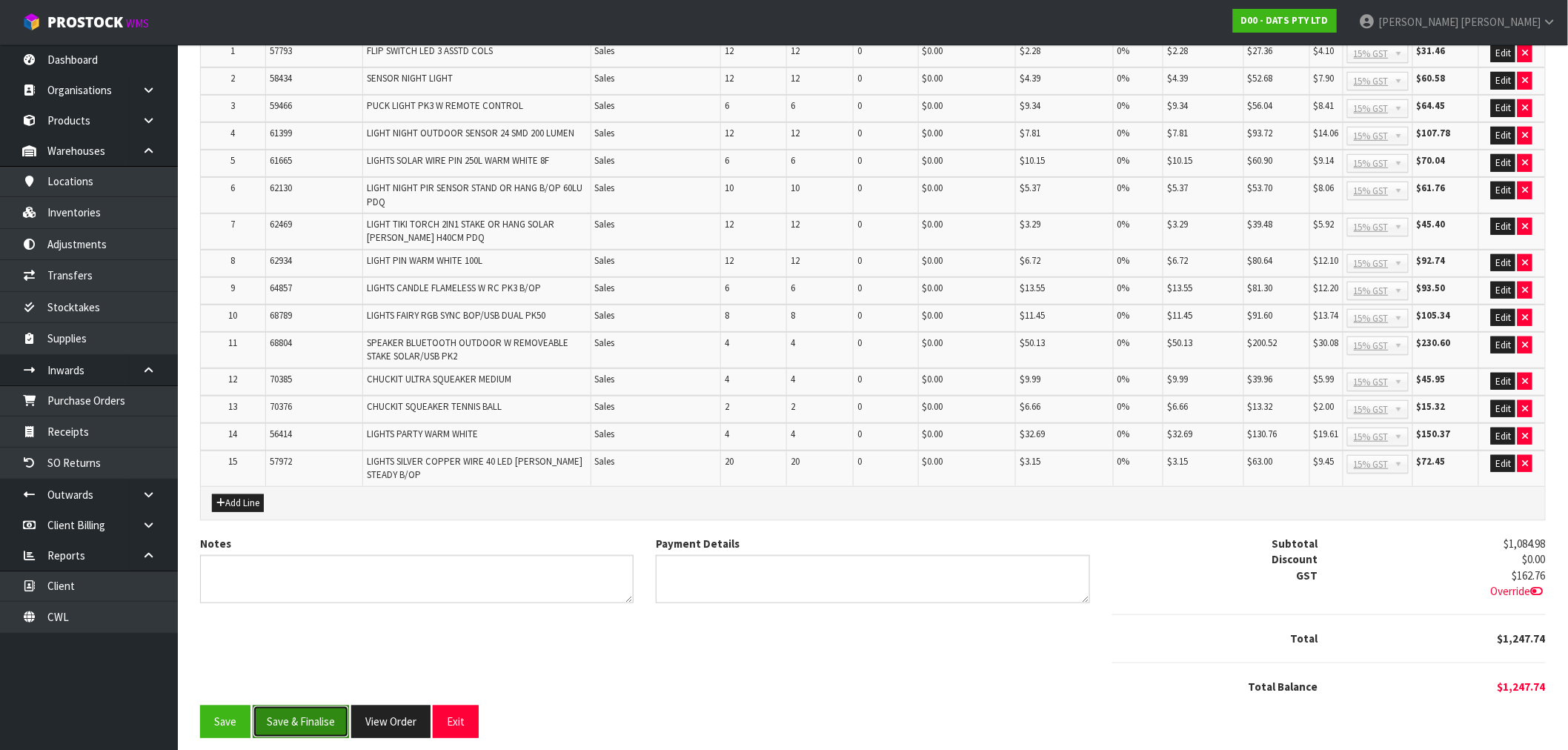
click at [309, 706] on button "Save & Finalise" at bounding box center [301, 721] width 96 height 32
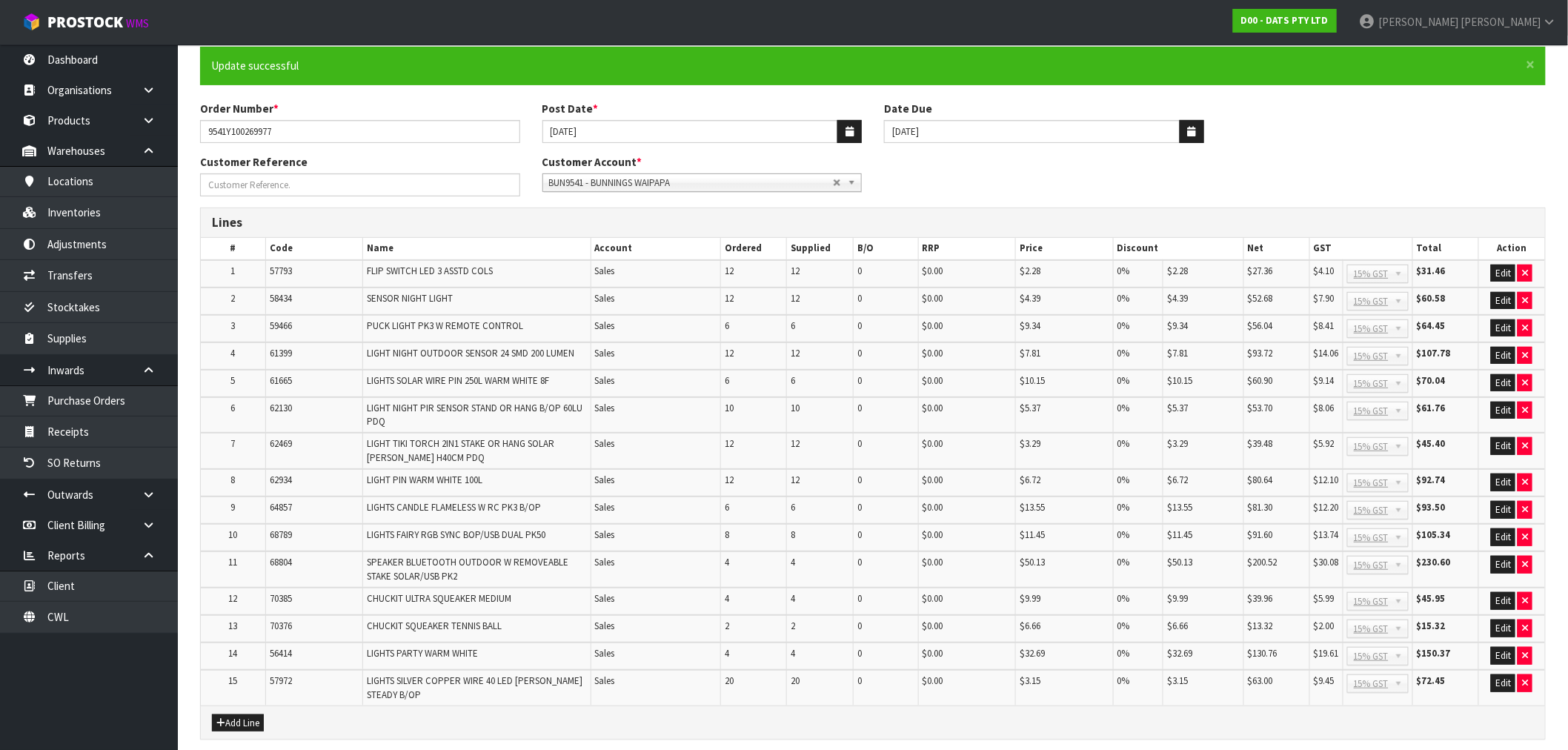
scroll to position [295, 0]
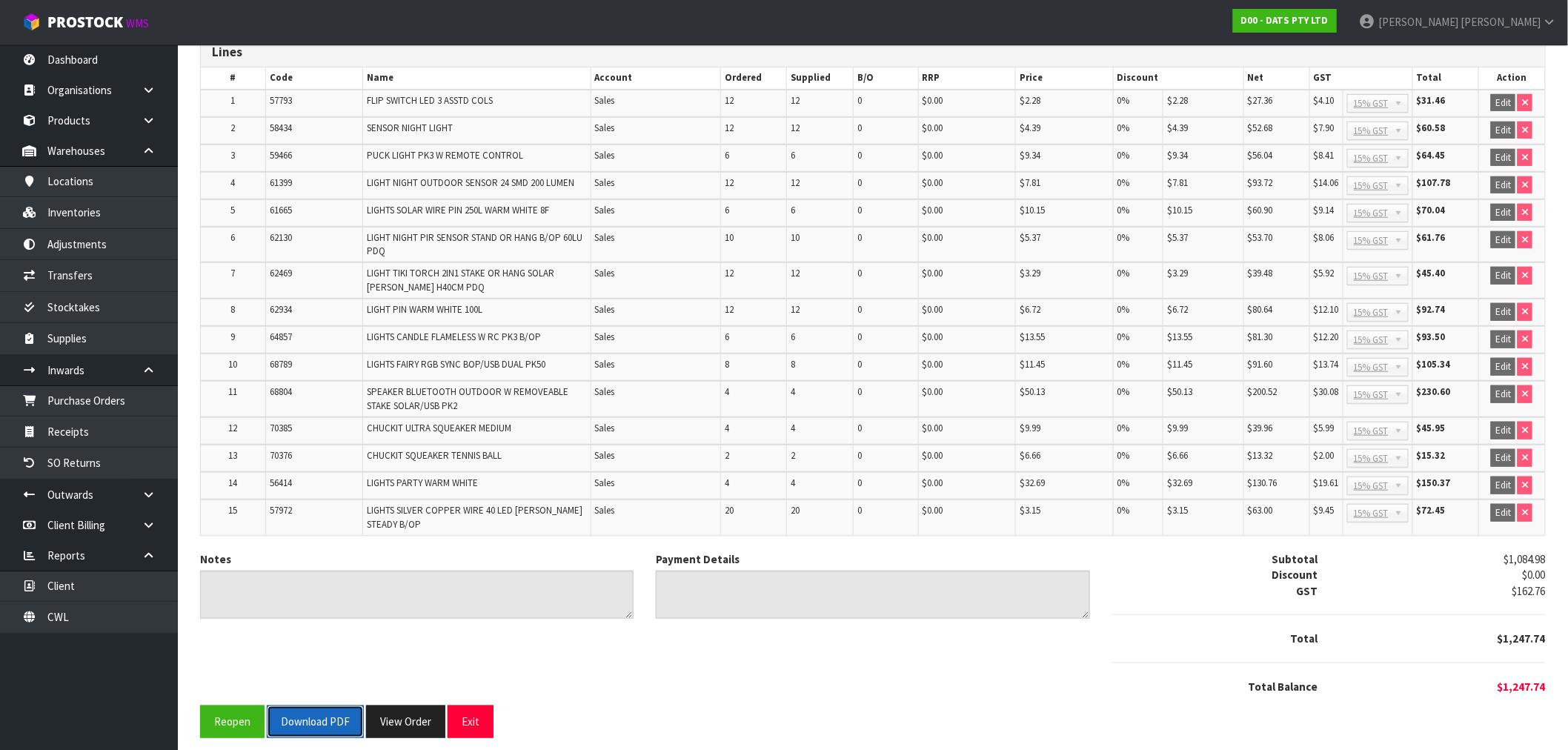
click at [307, 708] on button "Download PDF" at bounding box center [315, 721] width 97 height 32
click at [411, 708] on button "View Order" at bounding box center [405, 721] width 79 height 32
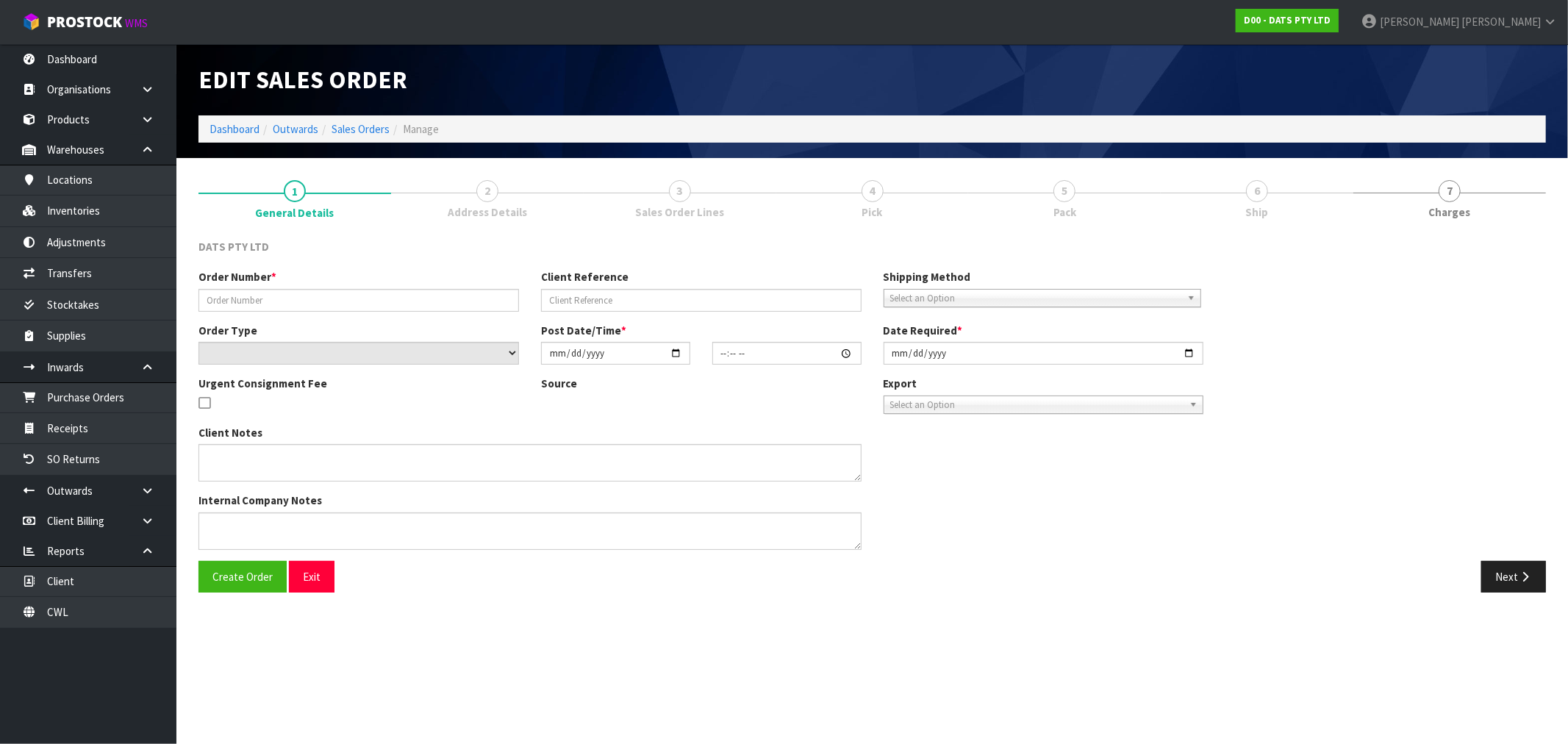
type input "9541Y100269977"
select select "number:0"
type input "2025-09-18"
type input "09:48:00.000"
type input "2025-09-18"
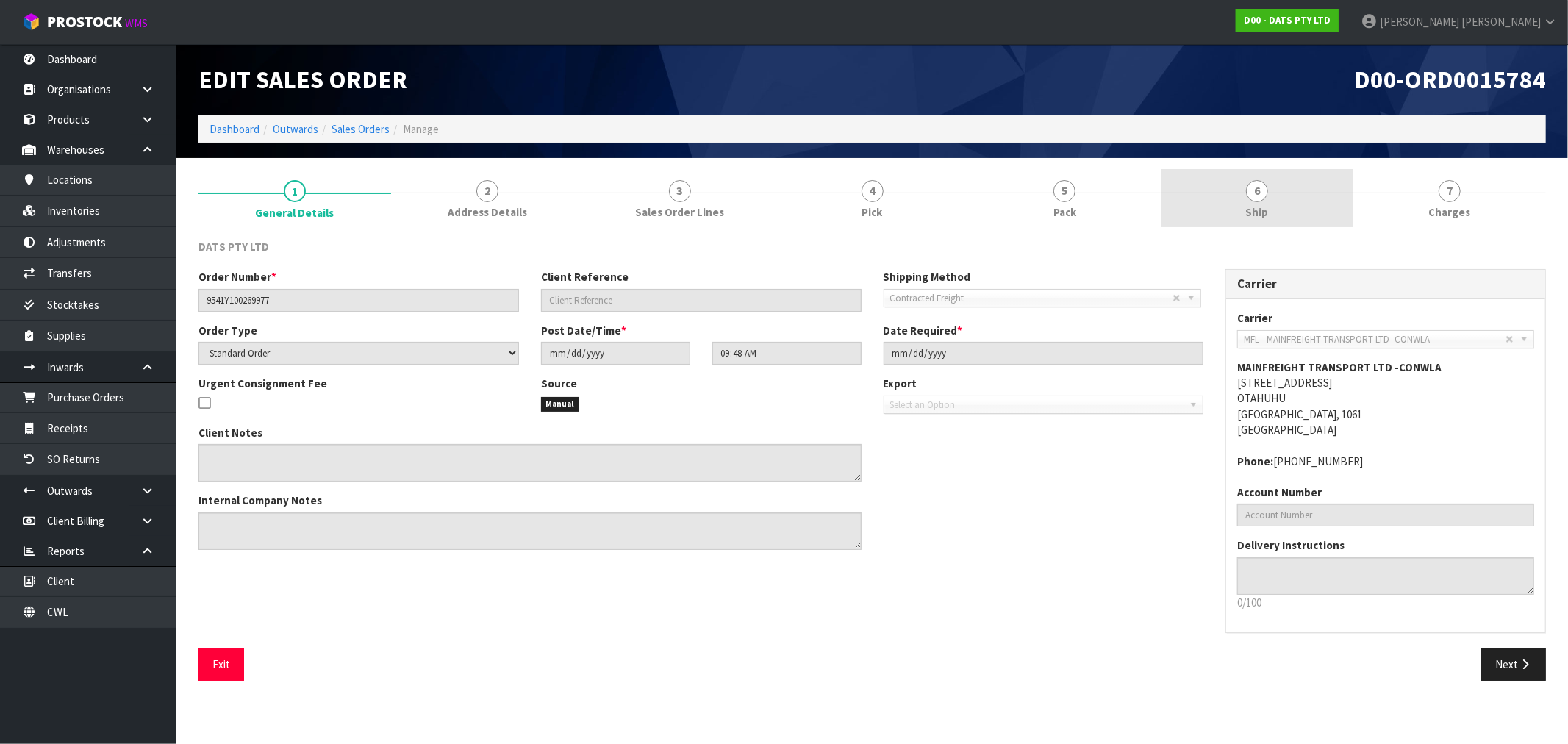
click at [1282, 200] on link "6 Ship" at bounding box center [1257, 198] width 193 height 58
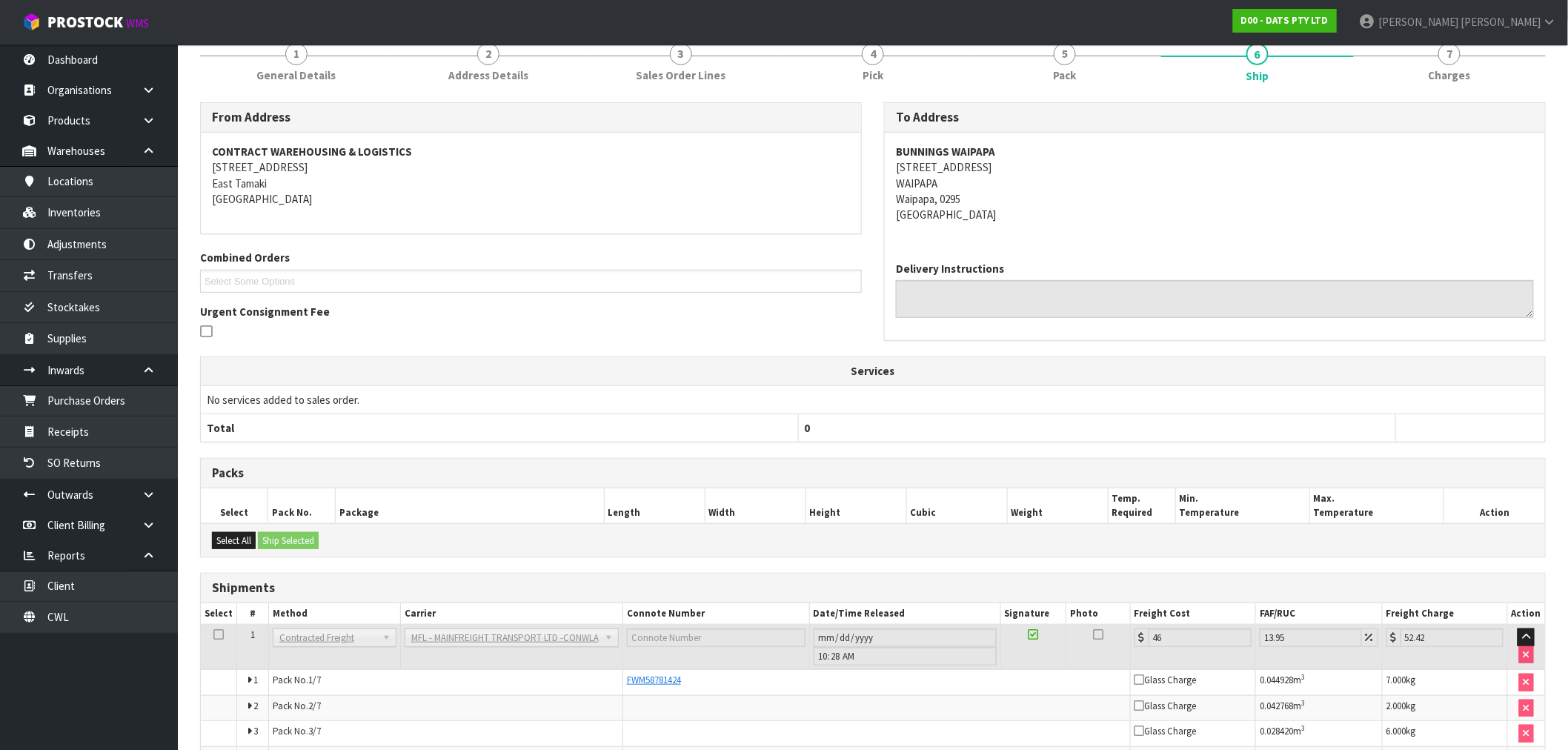
scroll to position [309, 0]
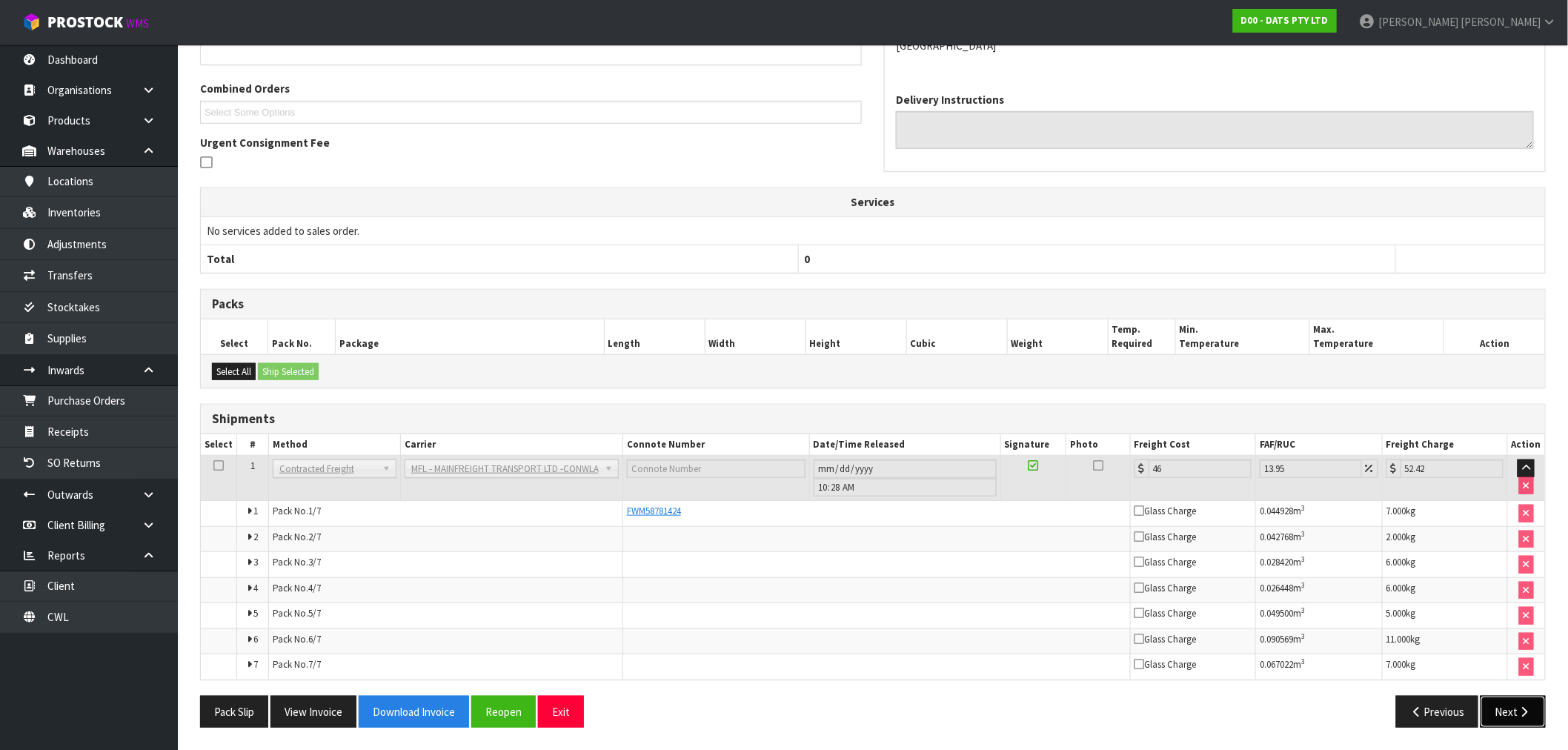
click at [1527, 708] on icon "button" at bounding box center [1524, 712] width 14 height 11
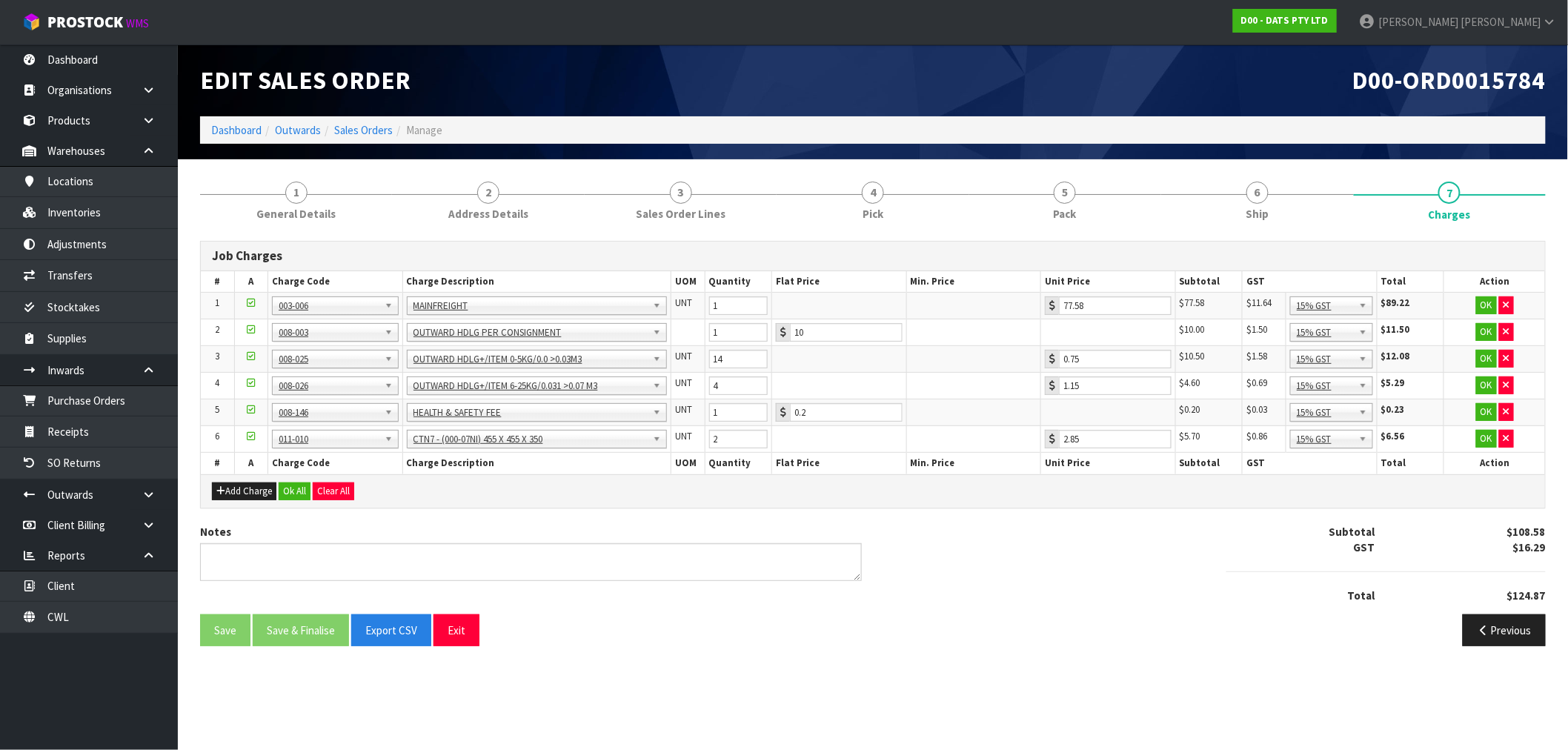
scroll to position [0, 0]
click at [300, 490] on button "Ok All" at bounding box center [295, 491] width 32 height 18
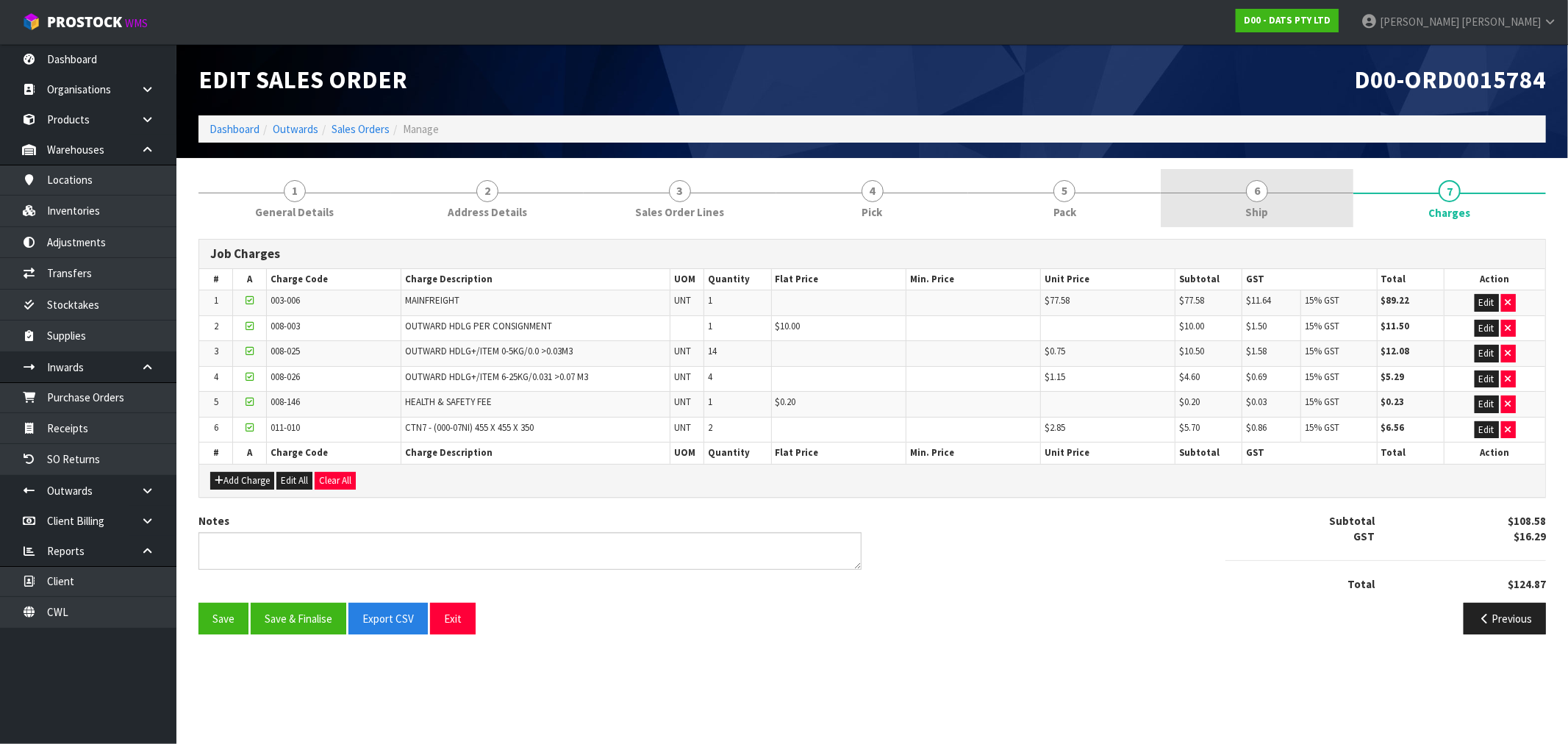
click at [1251, 205] on span "Ship" at bounding box center [1258, 212] width 23 height 15
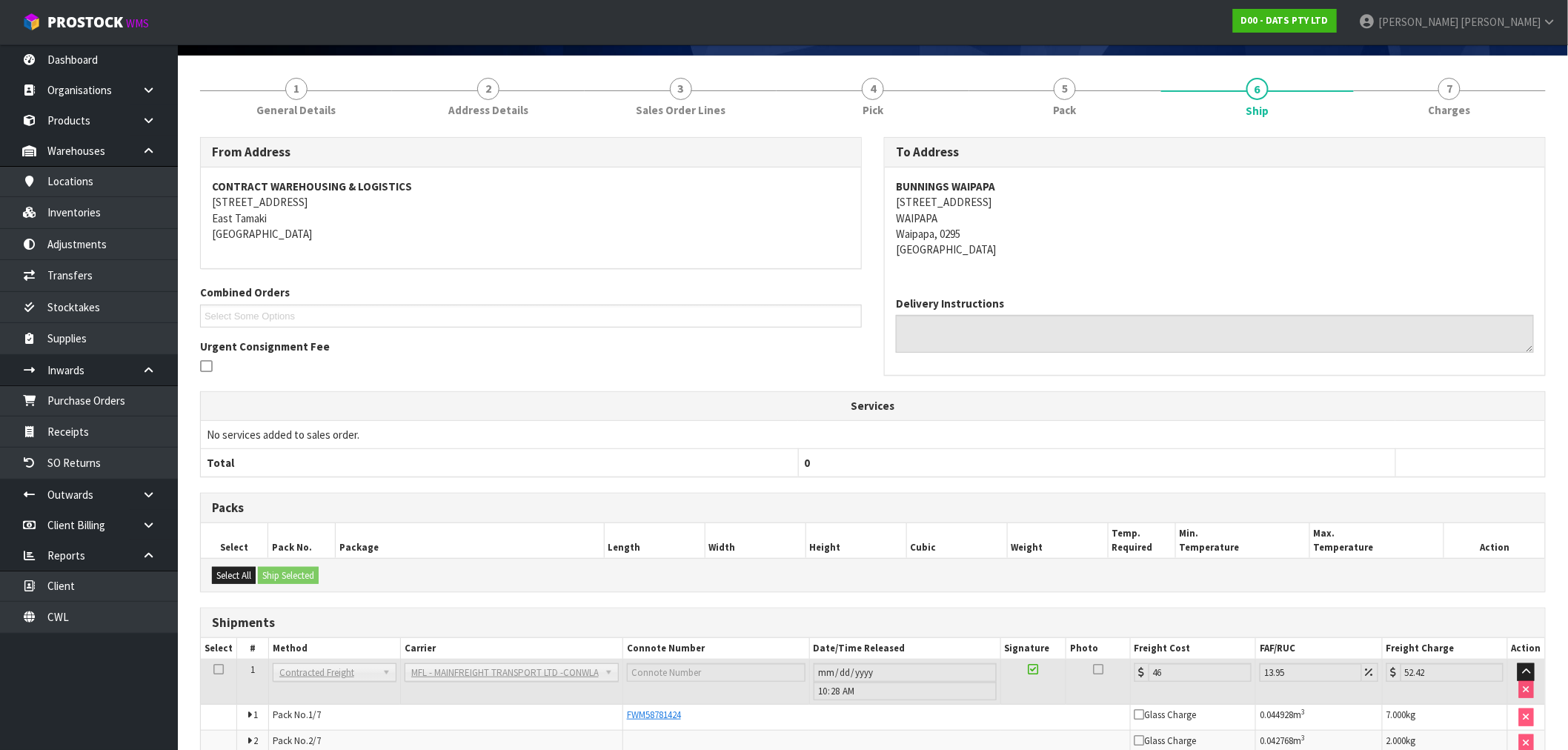
scroll to position [309, 0]
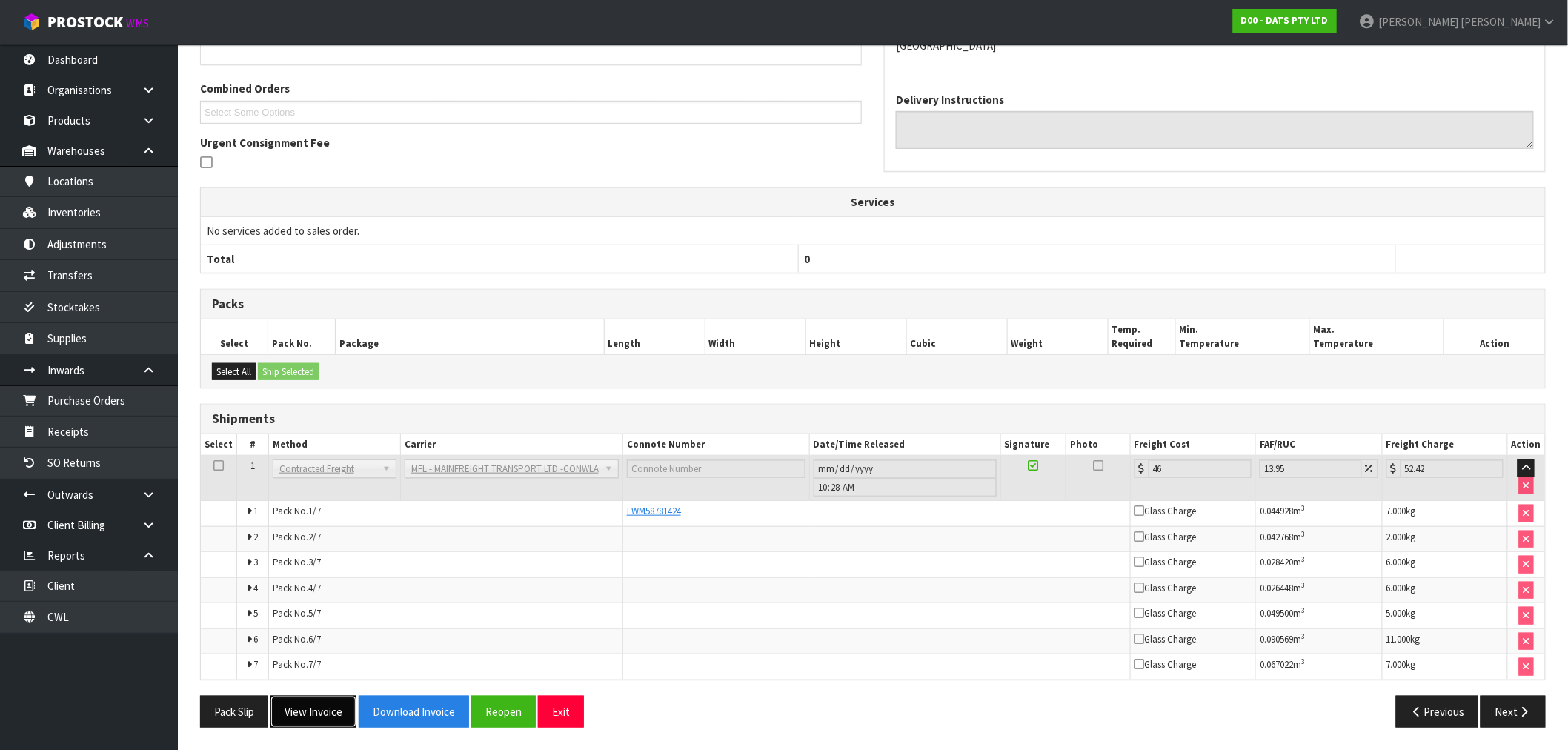
click at [321, 713] on button "View Invoice" at bounding box center [313, 712] width 86 height 32
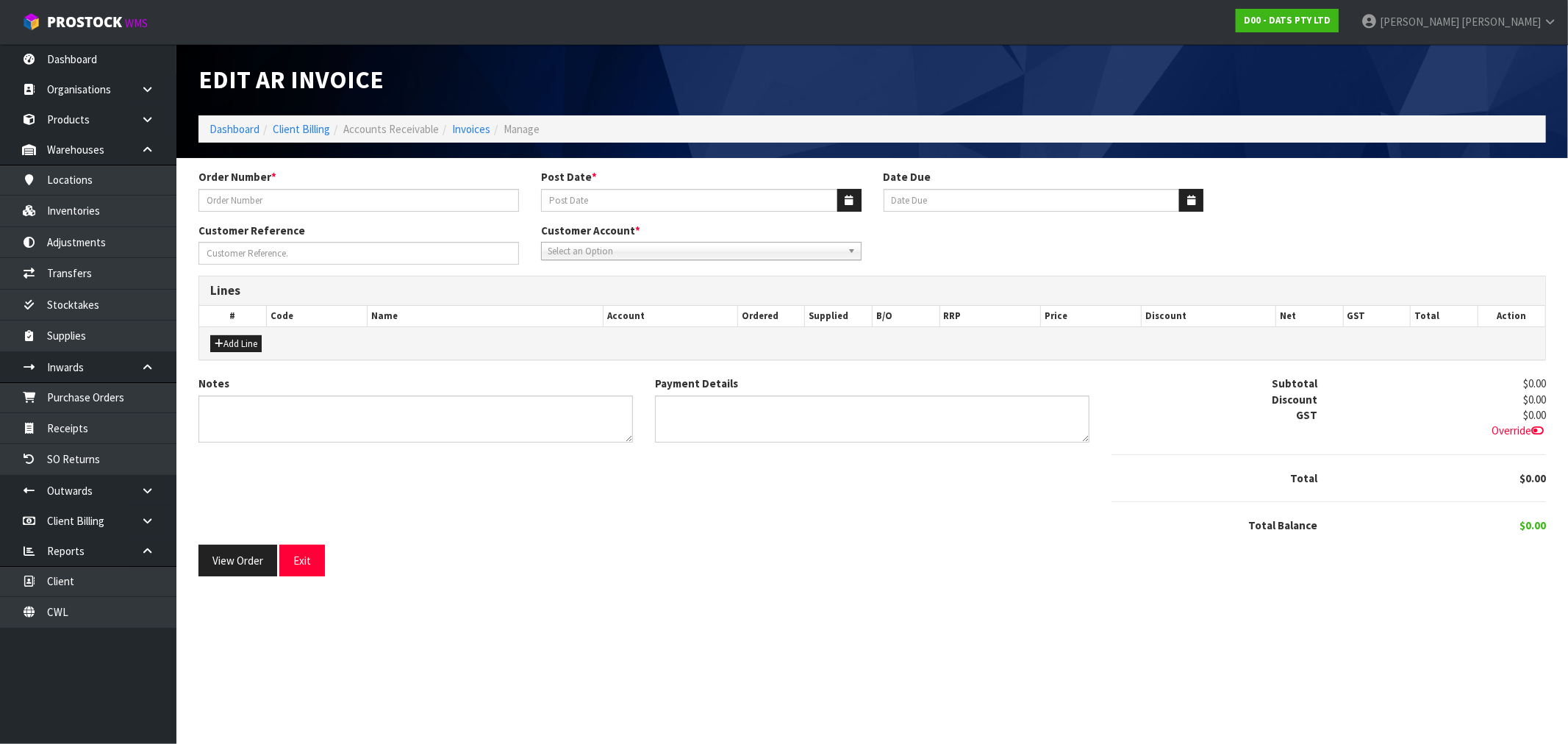
type input "9541Y100269977"
type input "22/09/2025"
type input "20/10/2025"
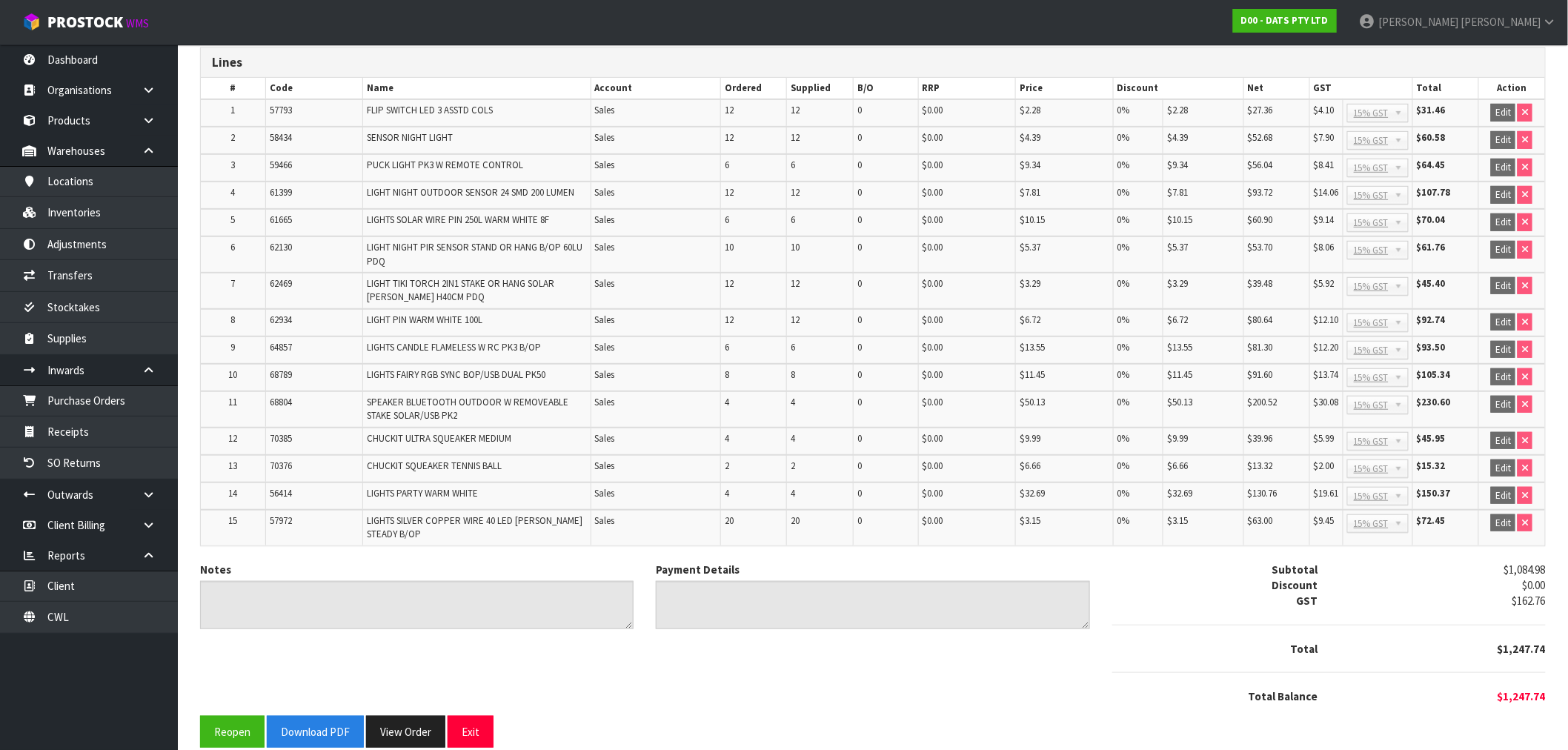
scroll to position [241, 0]
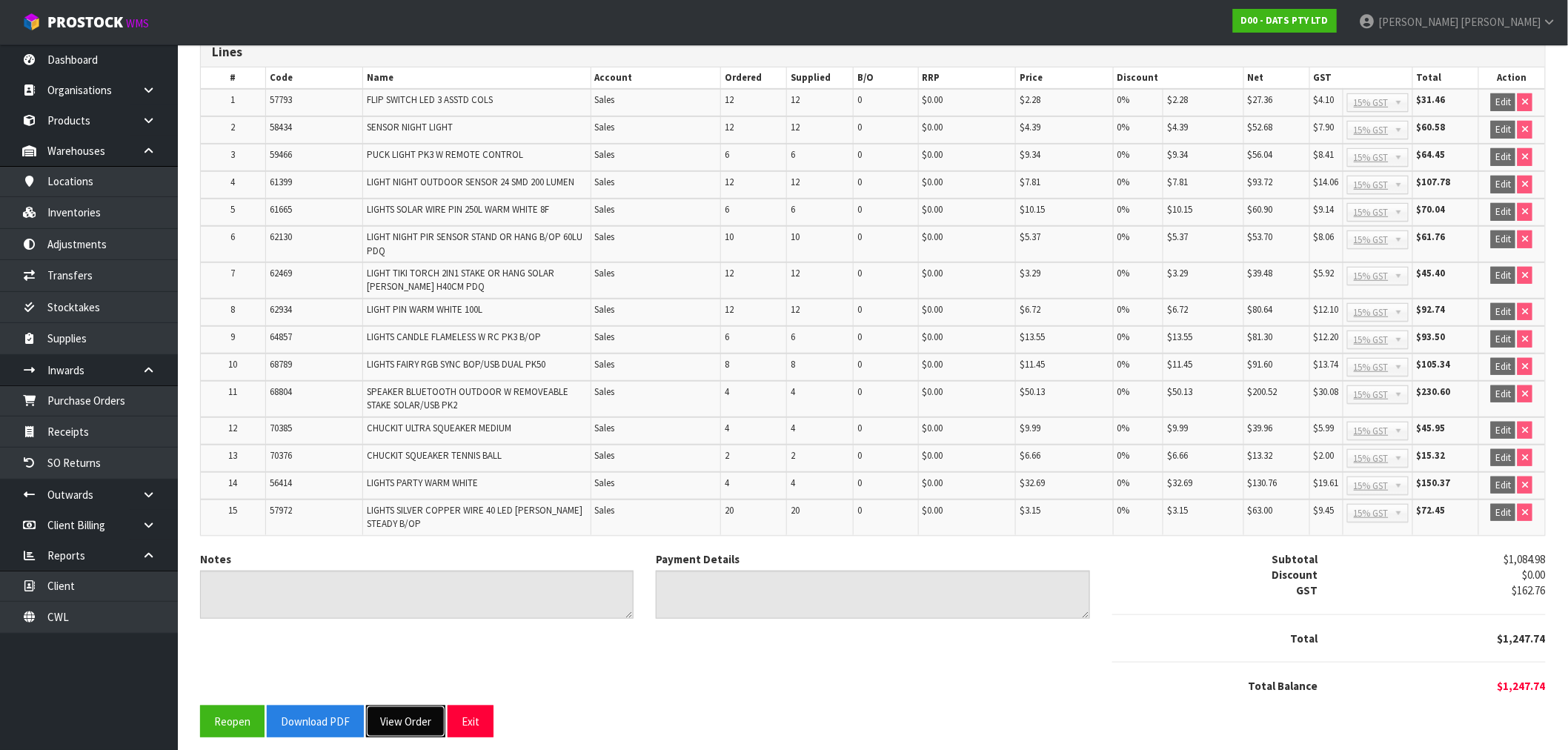
drag, startPoint x: 397, startPoint y: 721, endPoint x: 430, endPoint y: 703, distance: 37.6
click at [397, 721] on button "View Order" at bounding box center [405, 721] width 79 height 32
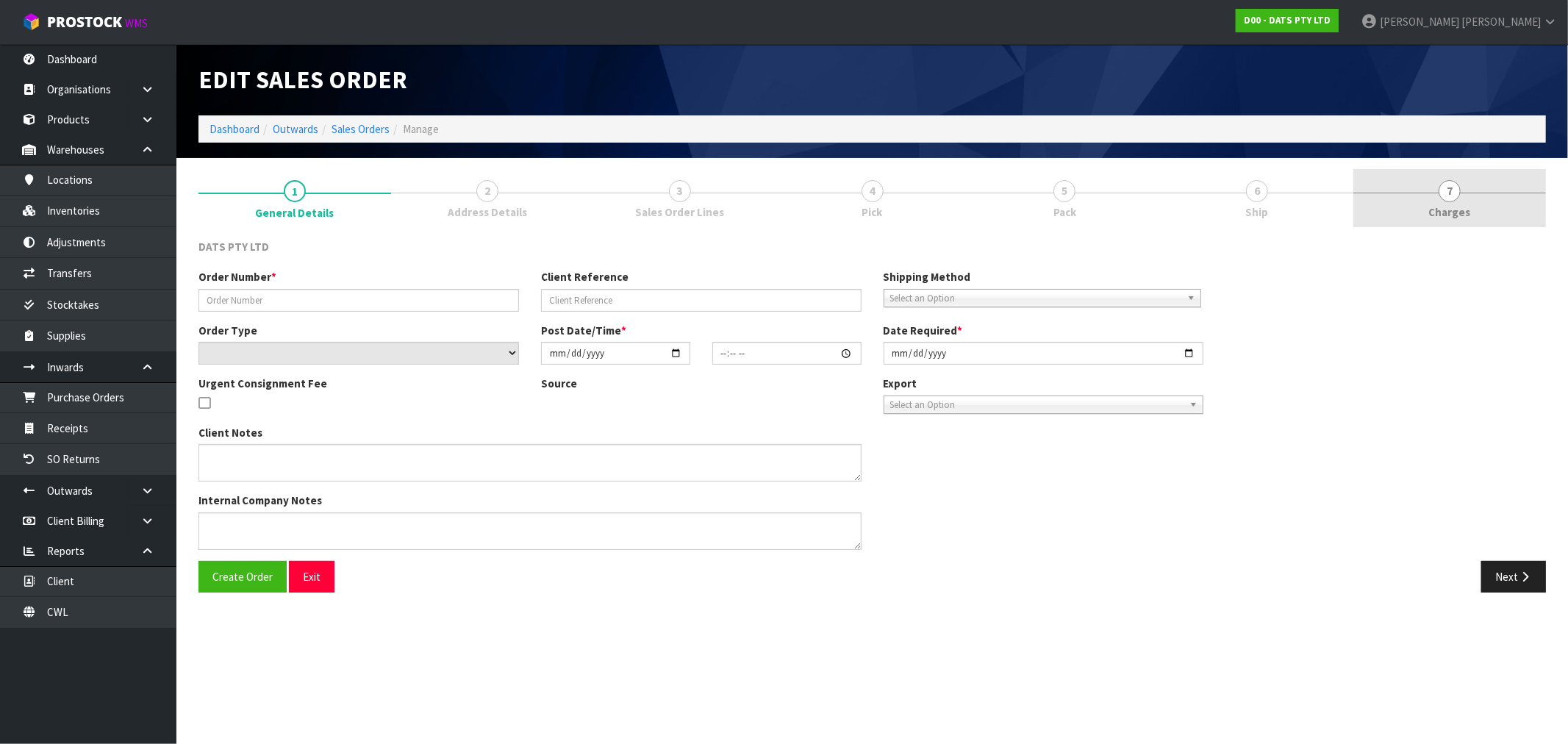
type input "9541Y100269977"
select select "number:0"
type input "2025-09-18"
type input "09:48:00.000"
type input "2025-09-18"
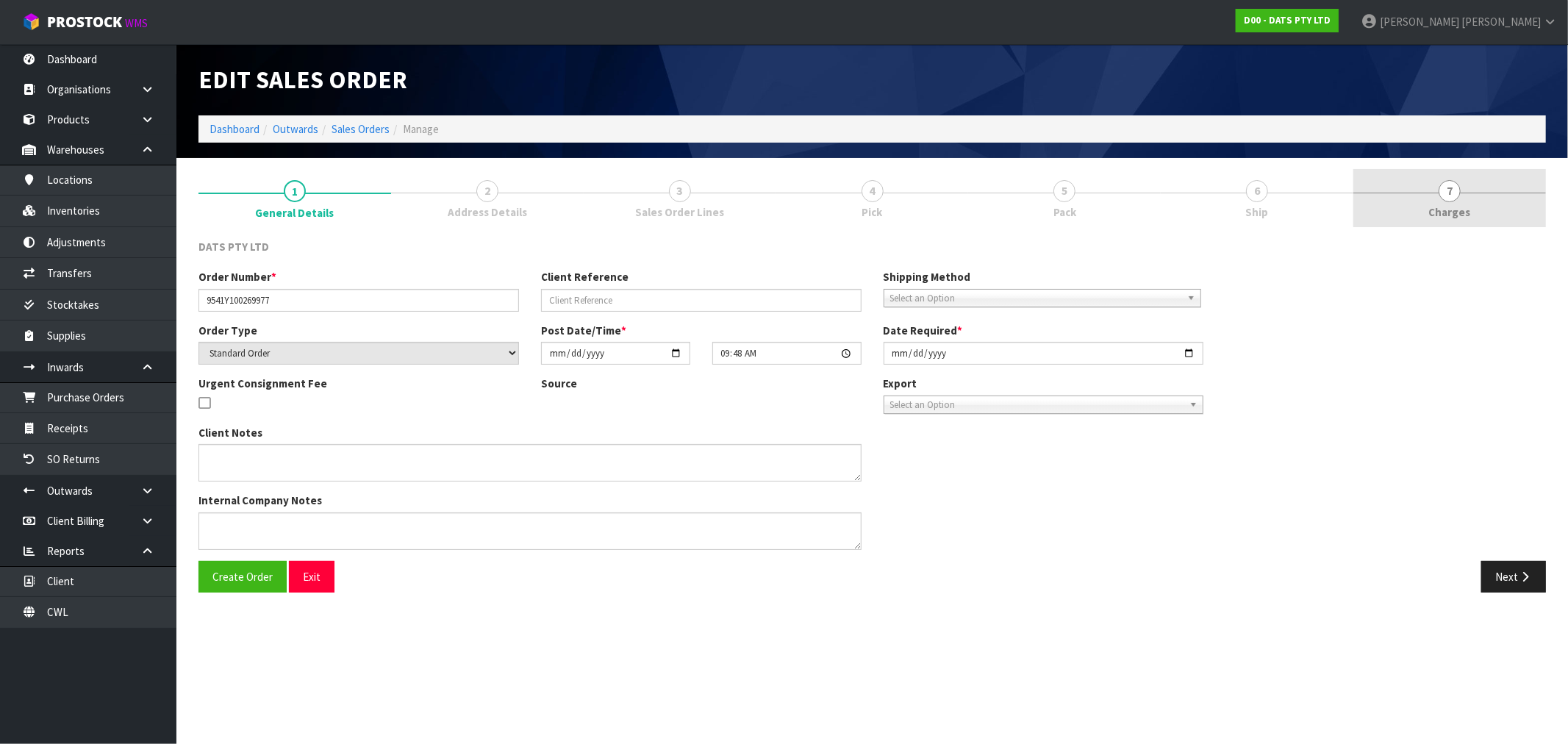
click at [1431, 205] on span "Charges" at bounding box center [1451, 212] width 42 height 15
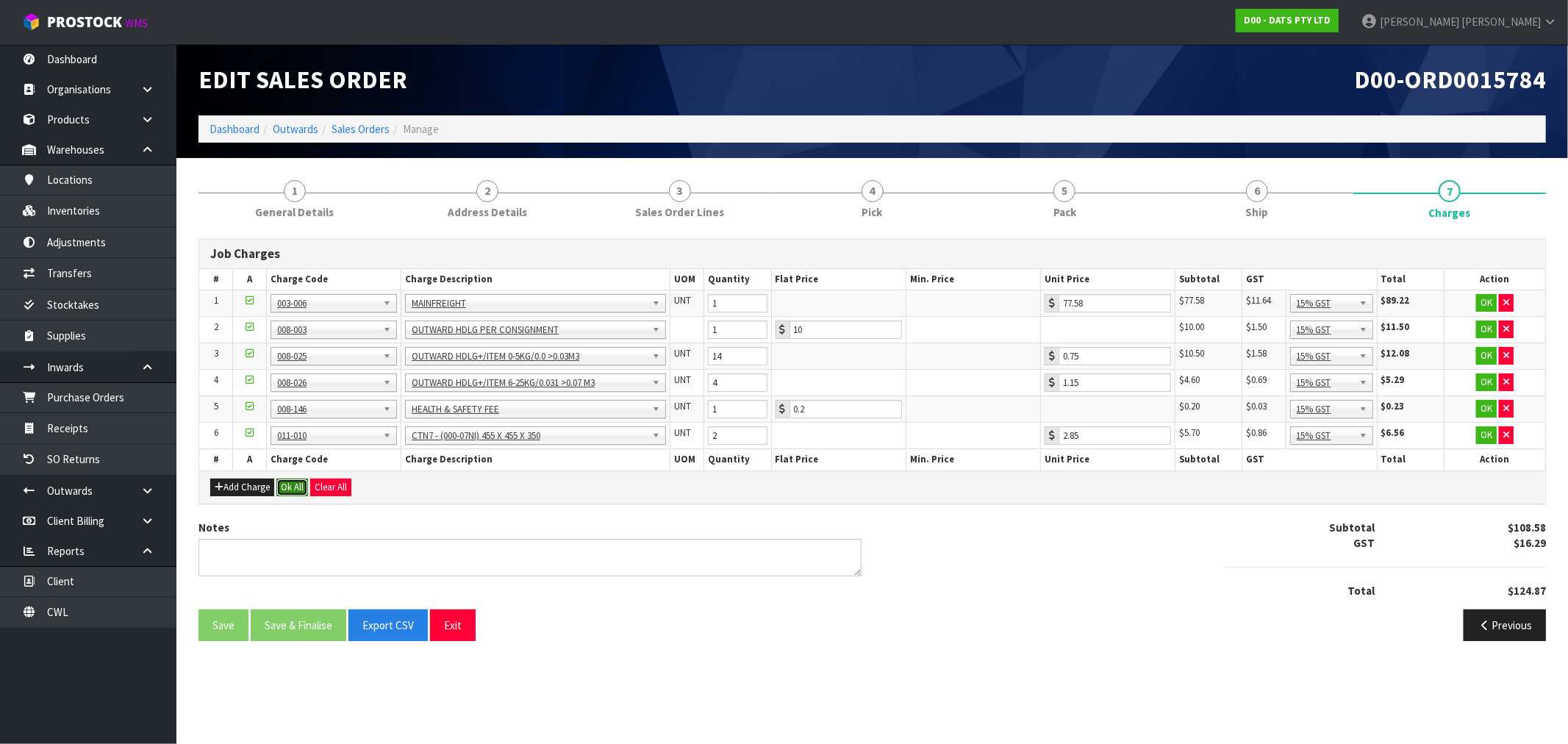
click at [287, 480] on button "Ok All" at bounding box center [292, 487] width 32 height 18
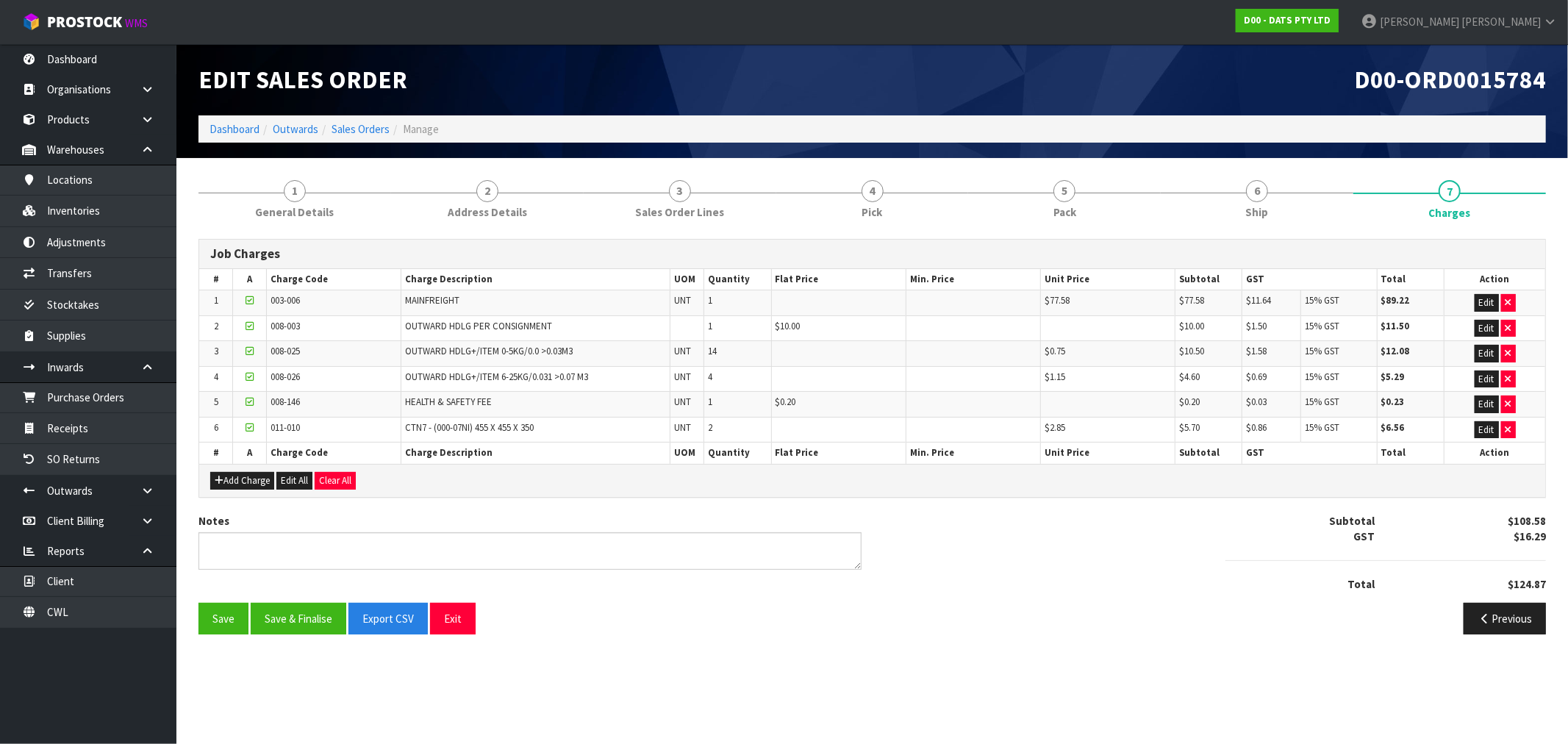
click at [319, 640] on div "Save Save & Finalise Export CSV Exit Previous" at bounding box center [873, 624] width 1370 height 43
click at [317, 623] on button "Save & Finalise" at bounding box center [299, 619] width 96 height 32
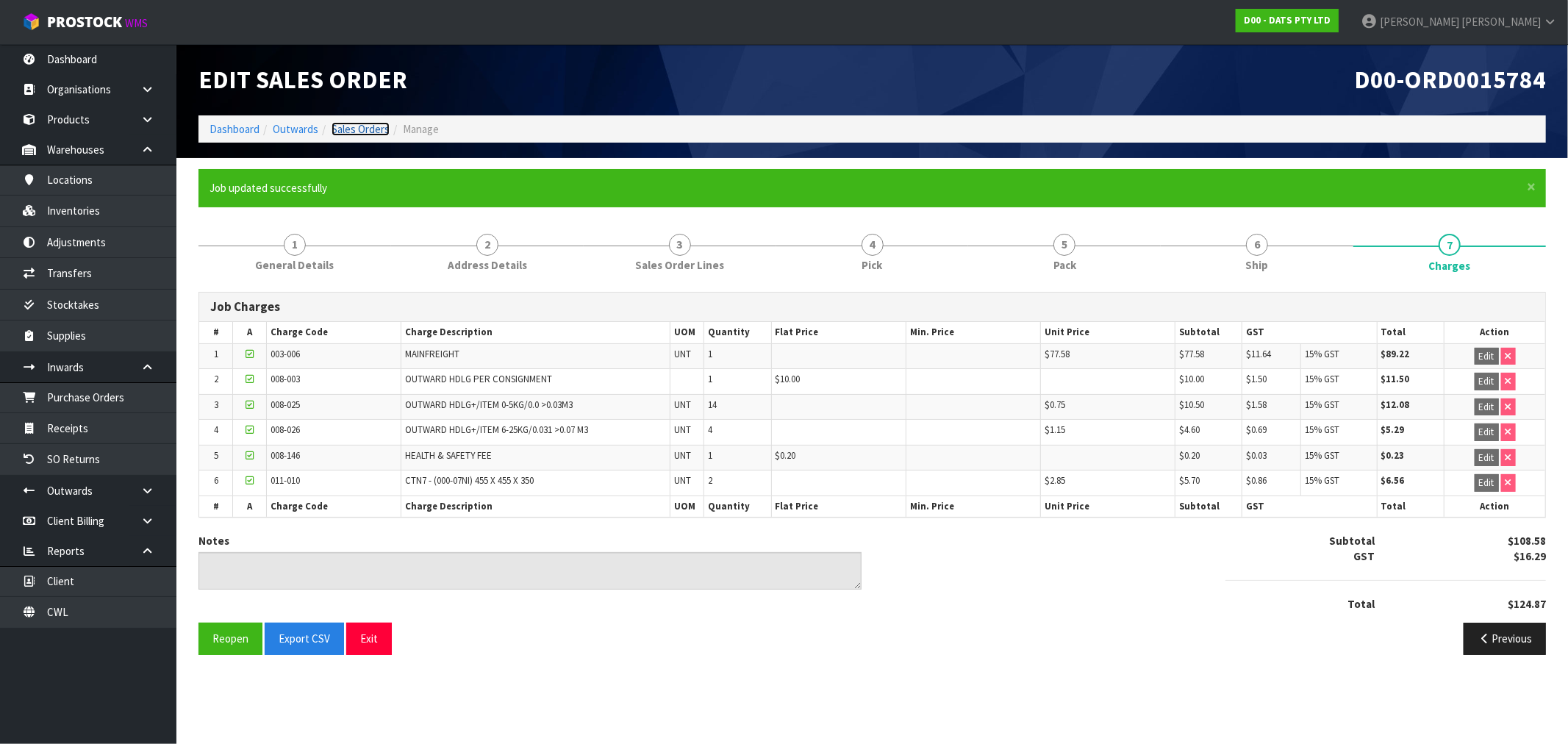
click at [338, 130] on link "Sales Orders" at bounding box center [361, 129] width 58 height 14
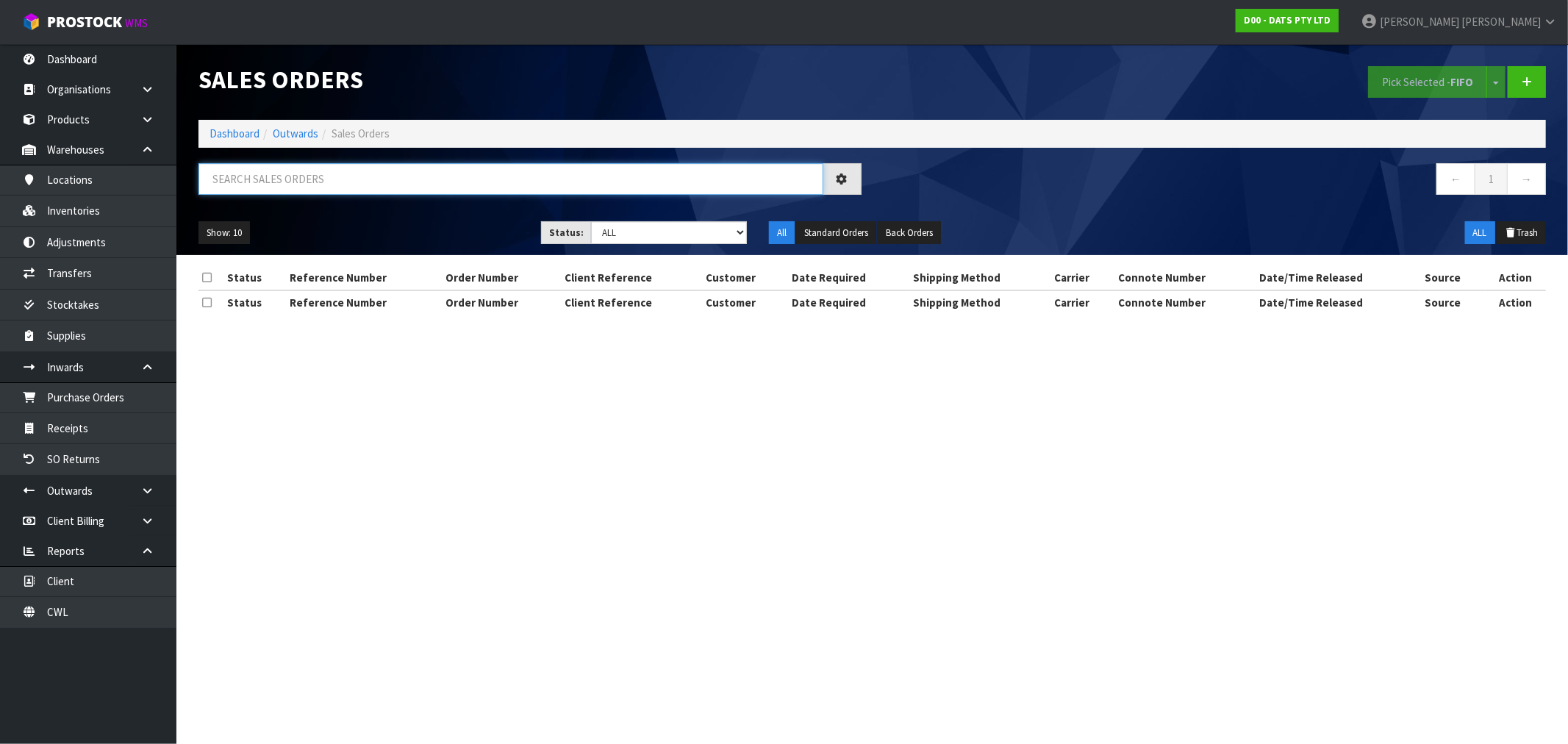
click at [431, 185] on input "text" at bounding box center [511, 179] width 625 height 32
type input "15780"
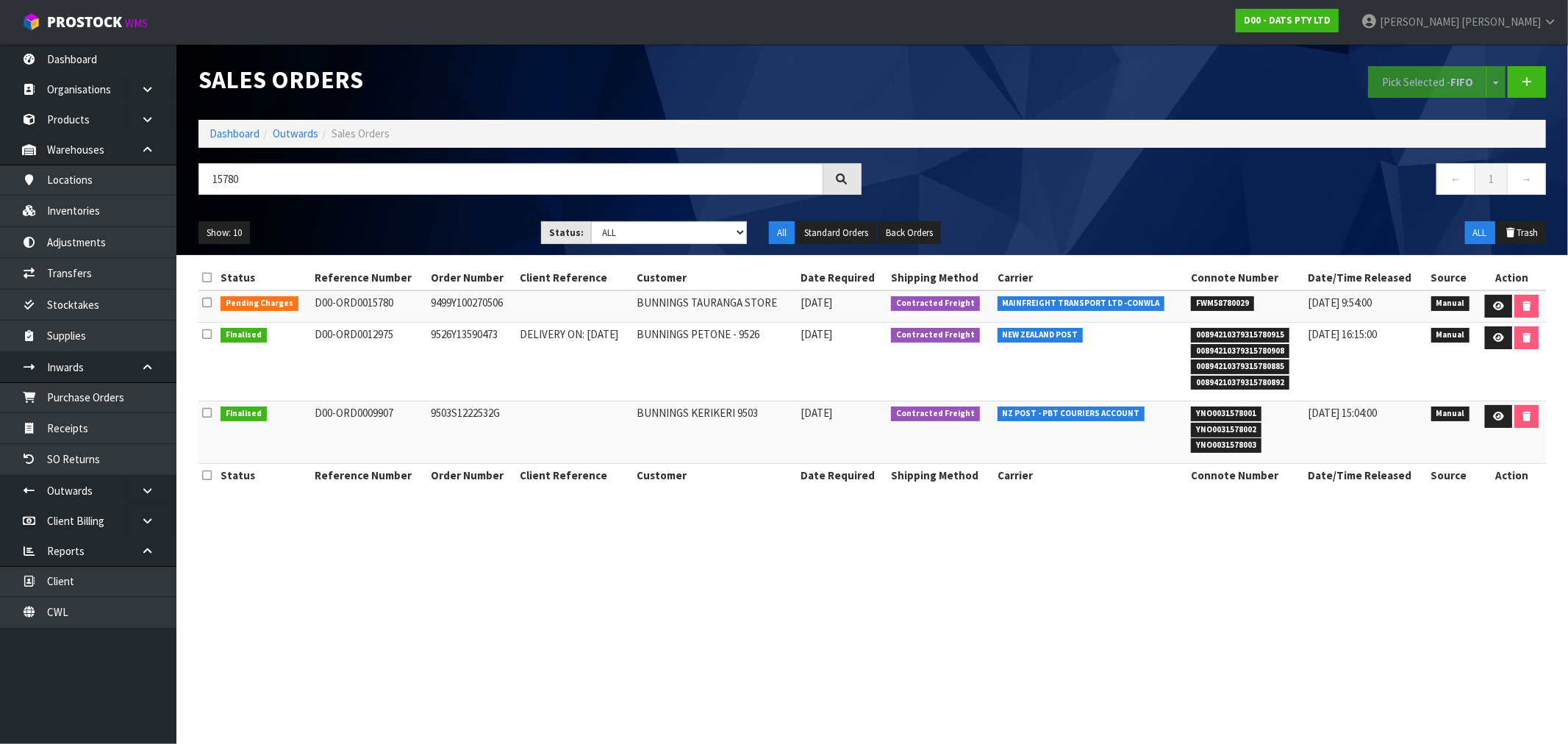
click at [432, 307] on td "9499Y100270506" at bounding box center [472, 306] width 89 height 32
copy td "9499Y100270506"
click at [1495, 308] on icon at bounding box center [1499, 306] width 11 height 10
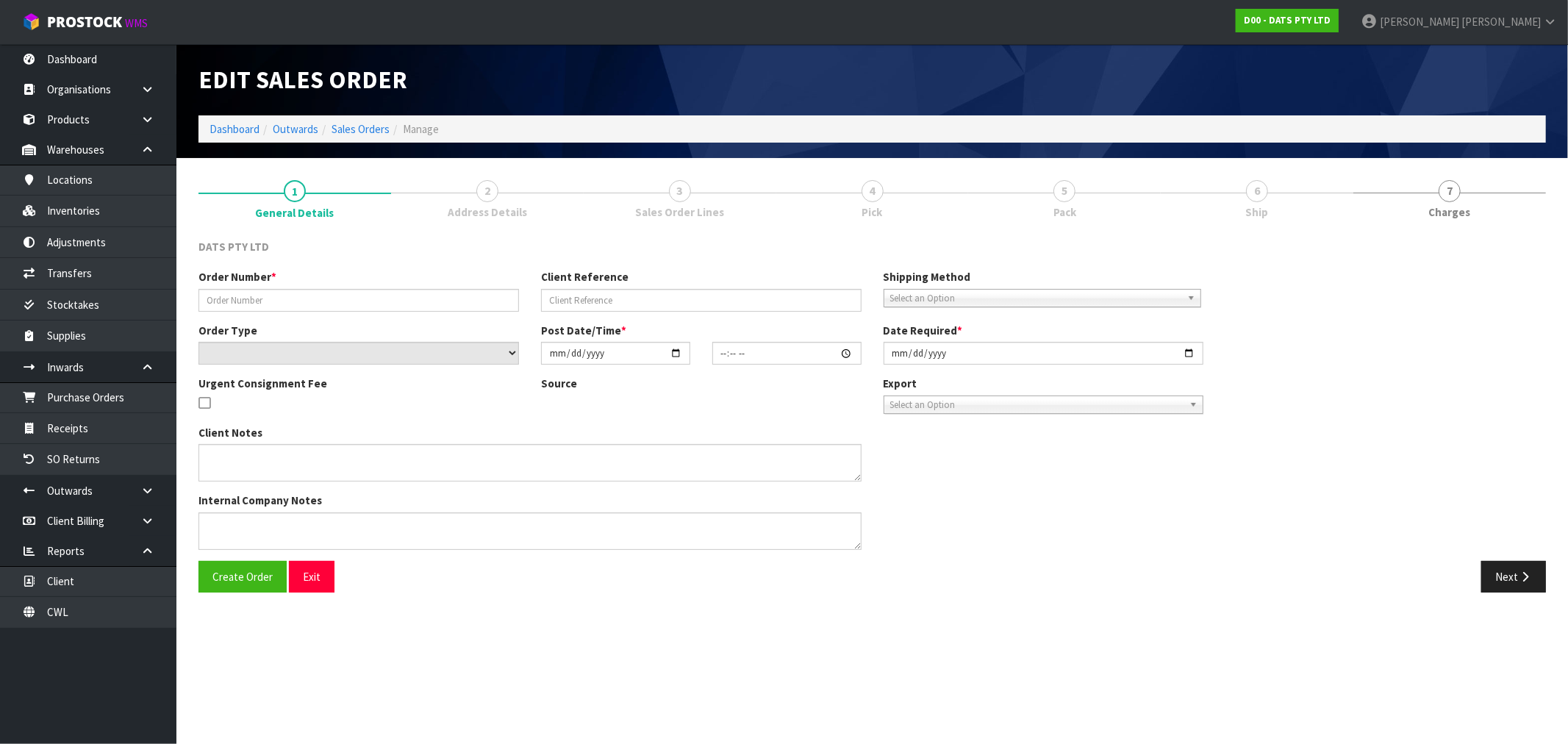
type input "9499Y100270506"
select select "number:0"
type input "2025-09-18"
type input "09:34:00.000"
type input "2025-09-18"
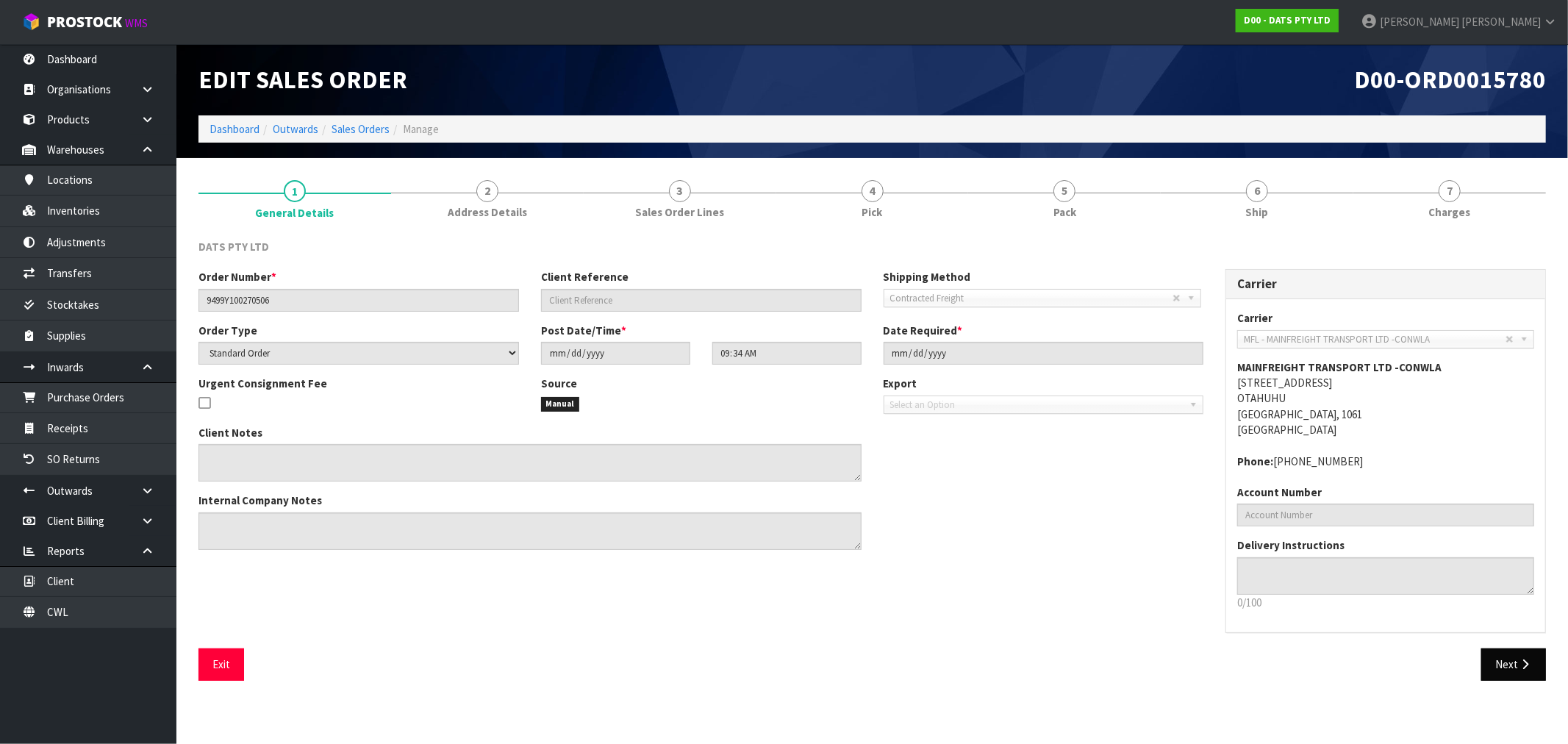
drag, startPoint x: 1505, startPoint y: 644, endPoint x: 1508, endPoint y: 655, distance: 11.4
click at [1506, 652] on div "DATS PTY LTD Order Number * 9499Y100270506 Client Reference Shipping Method Cli…" at bounding box center [872, 466] width 1348 height 453
click at [1508, 656] on button "Next" at bounding box center [1514, 664] width 65 height 32
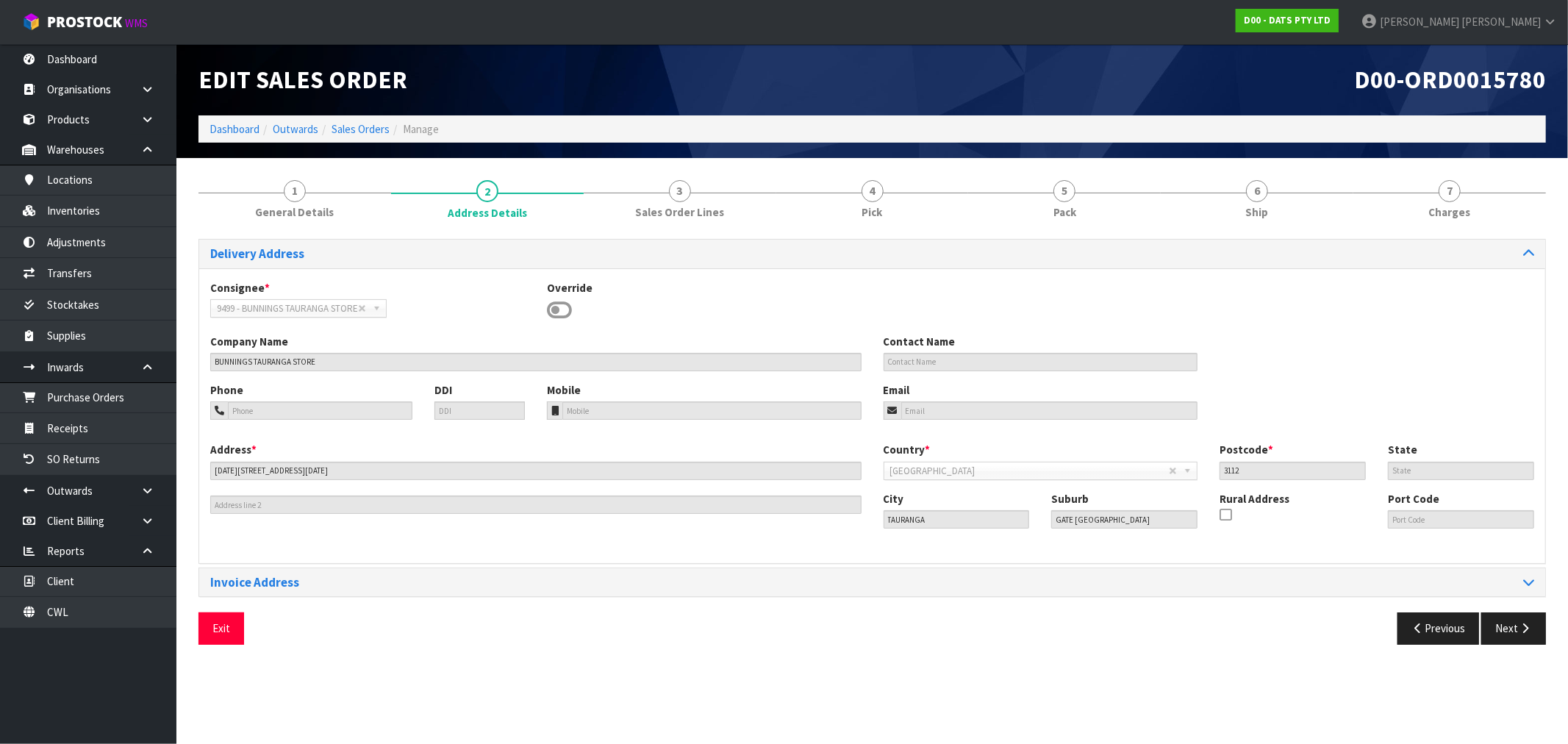
click at [1072, 241] on div "Delivery Address" at bounding box center [872, 253] width 1346 height 28
click at [1077, 194] on link "5 Pack" at bounding box center [1064, 198] width 193 height 58
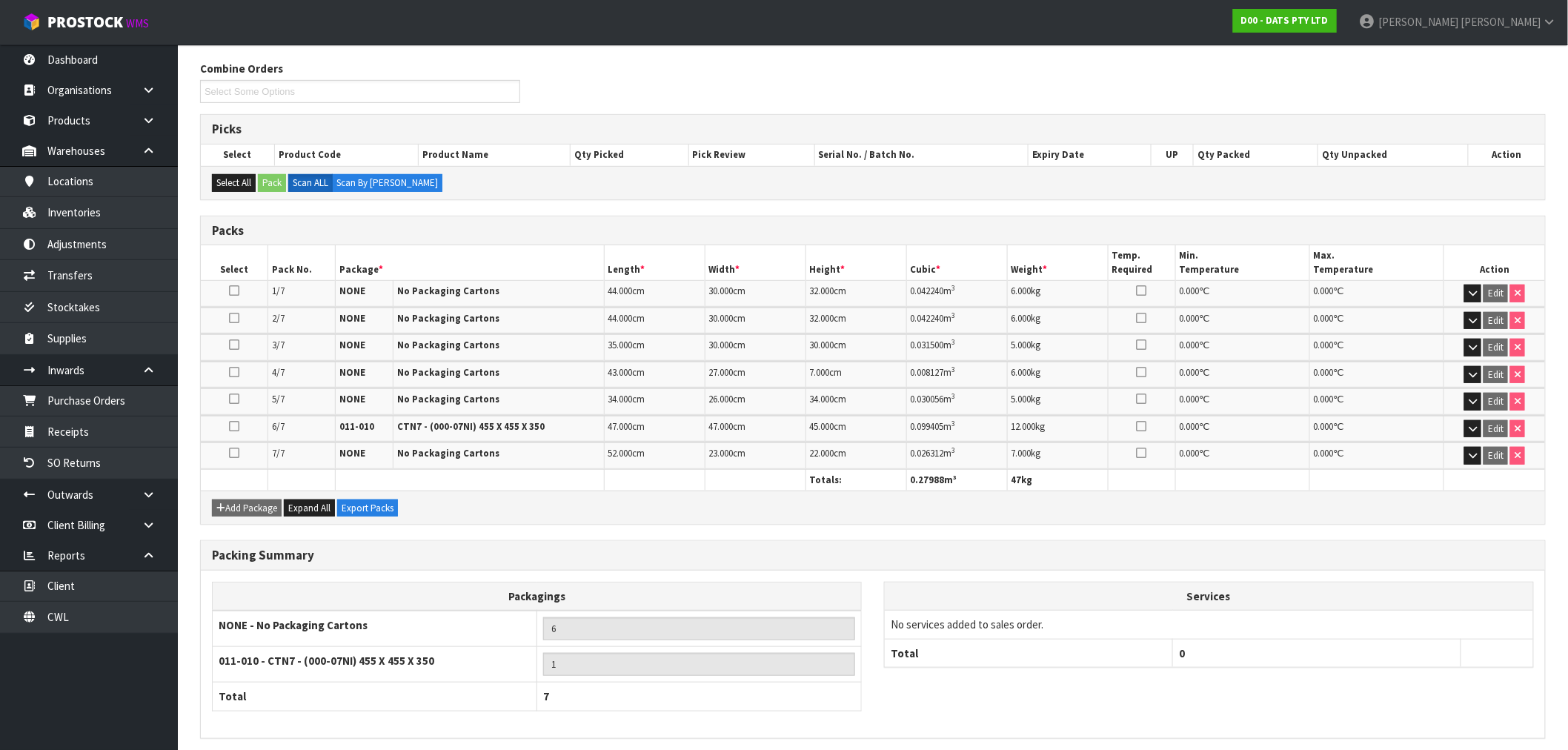
scroll to position [236, 0]
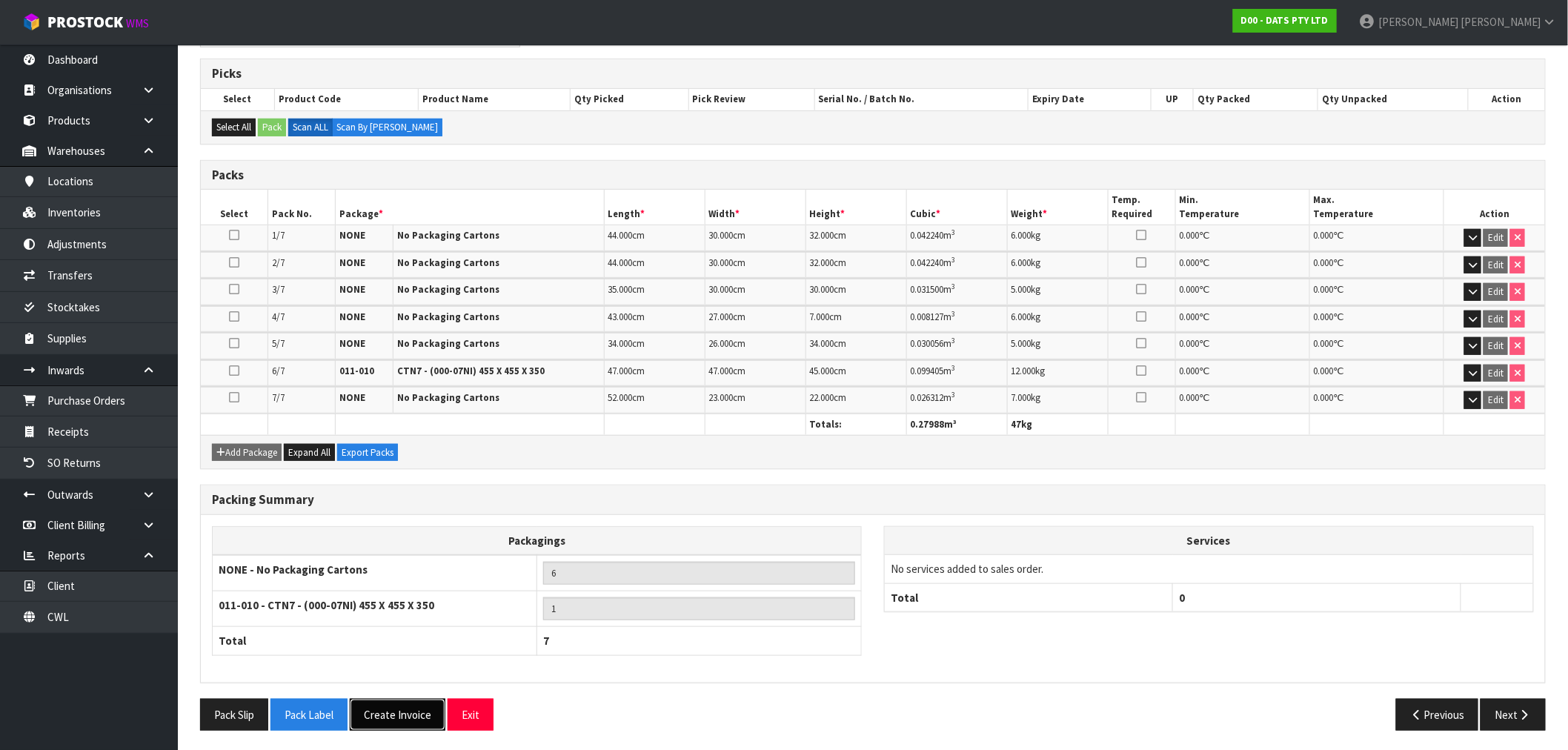
click at [416, 719] on button "Create Invoice" at bounding box center [397, 715] width 95 height 32
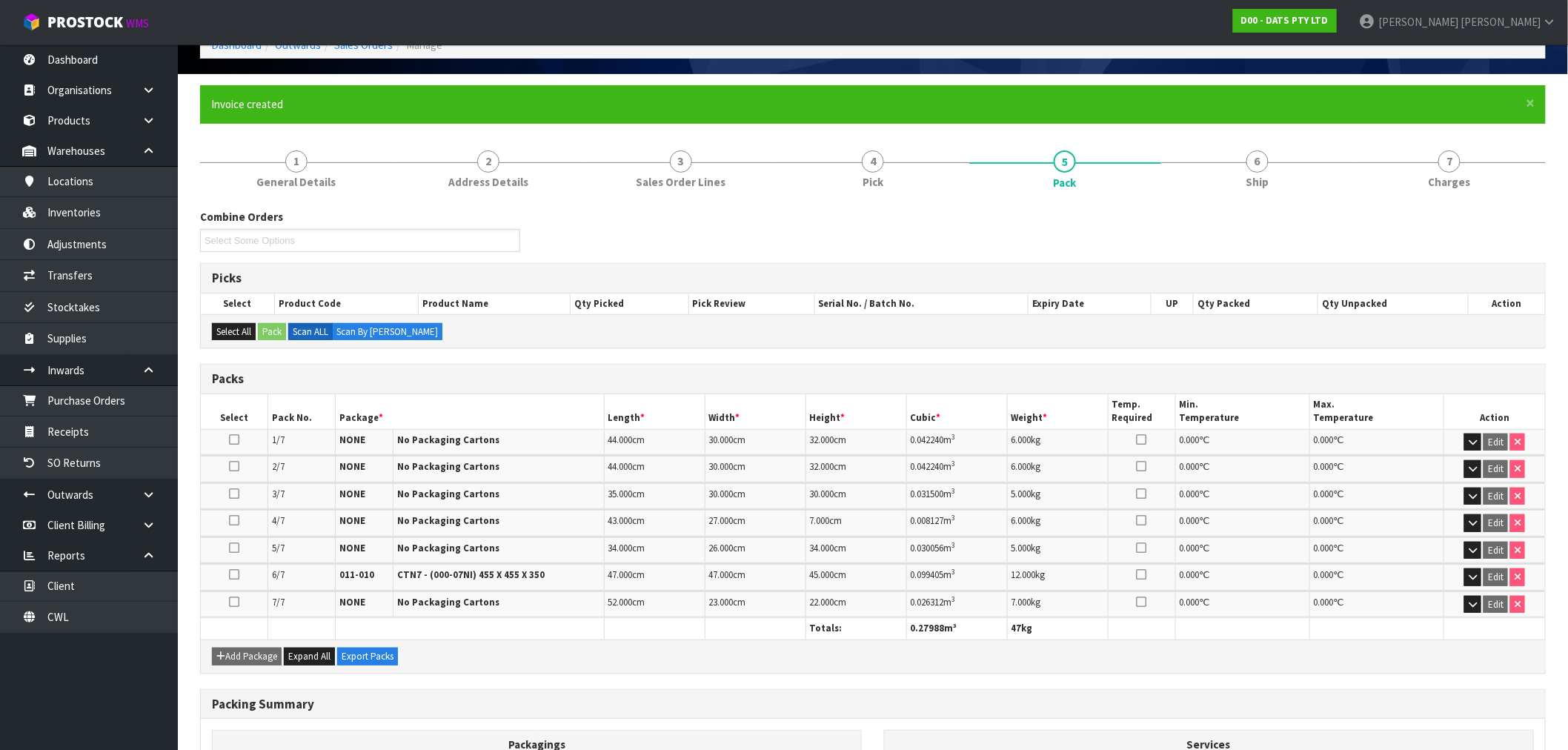
scroll to position [290, 0]
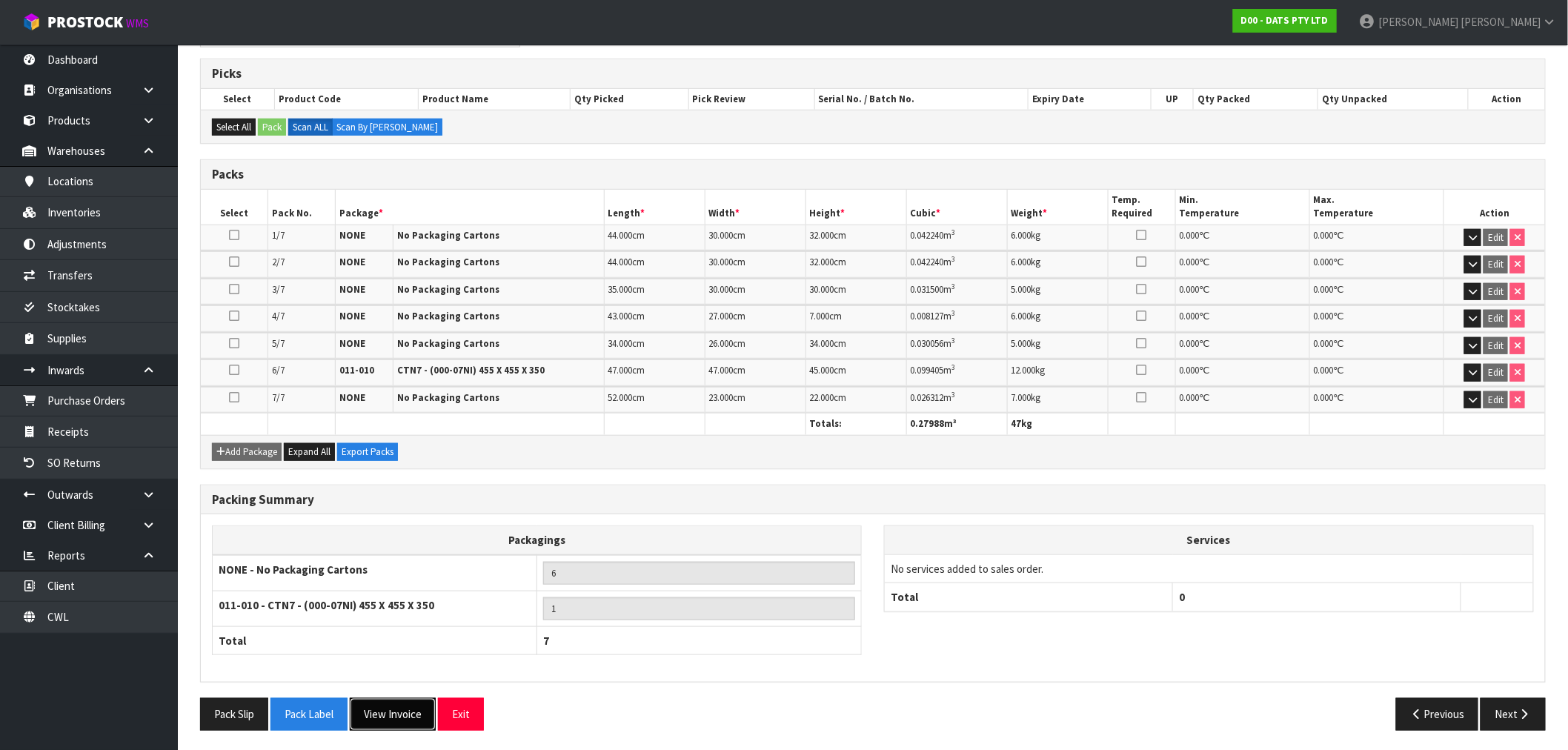
click at [397, 725] on button "View Invoice" at bounding box center [392, 714] width 86 height 32
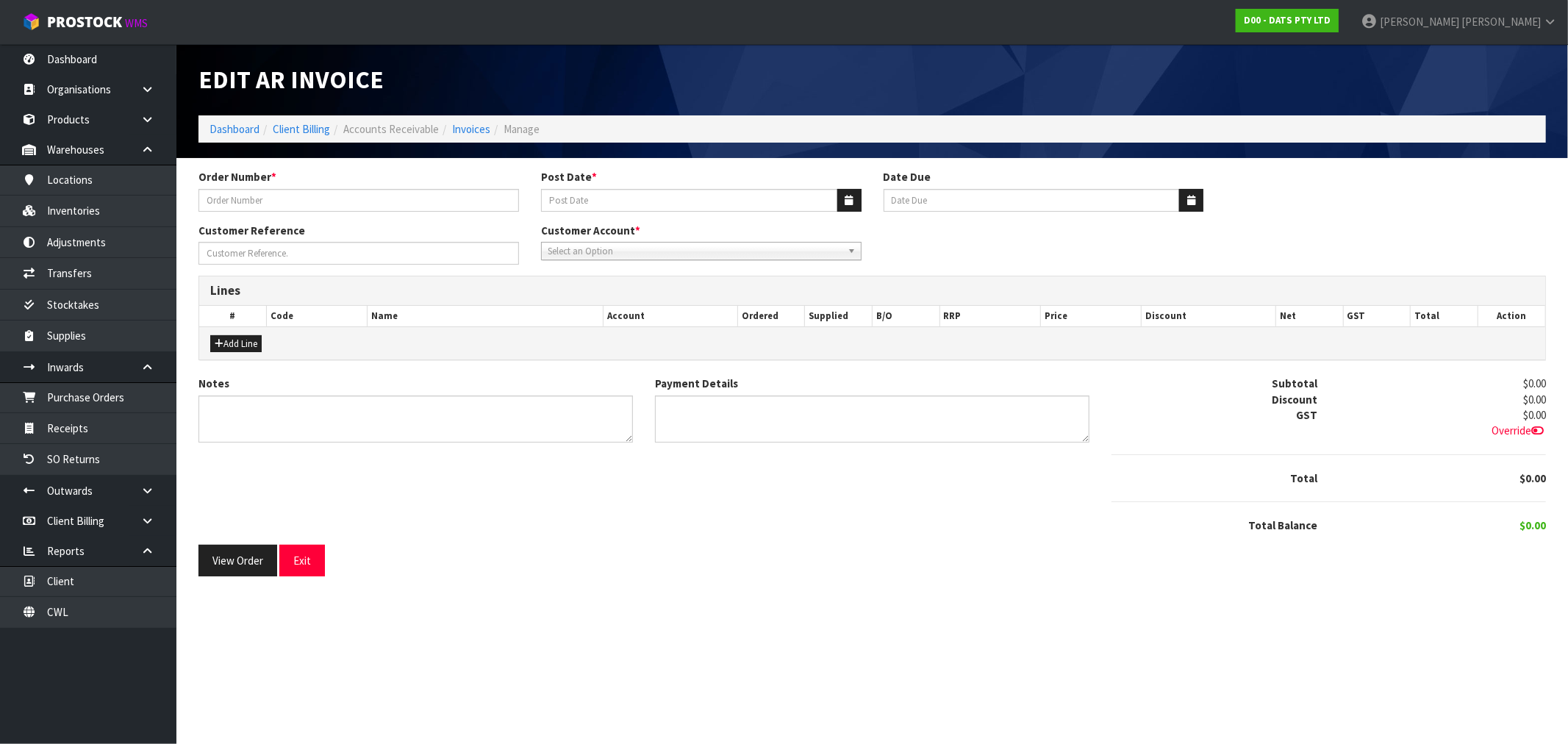
type input "9499Y100270506"
type input "22/09/2025"
type input "20/10/2025"
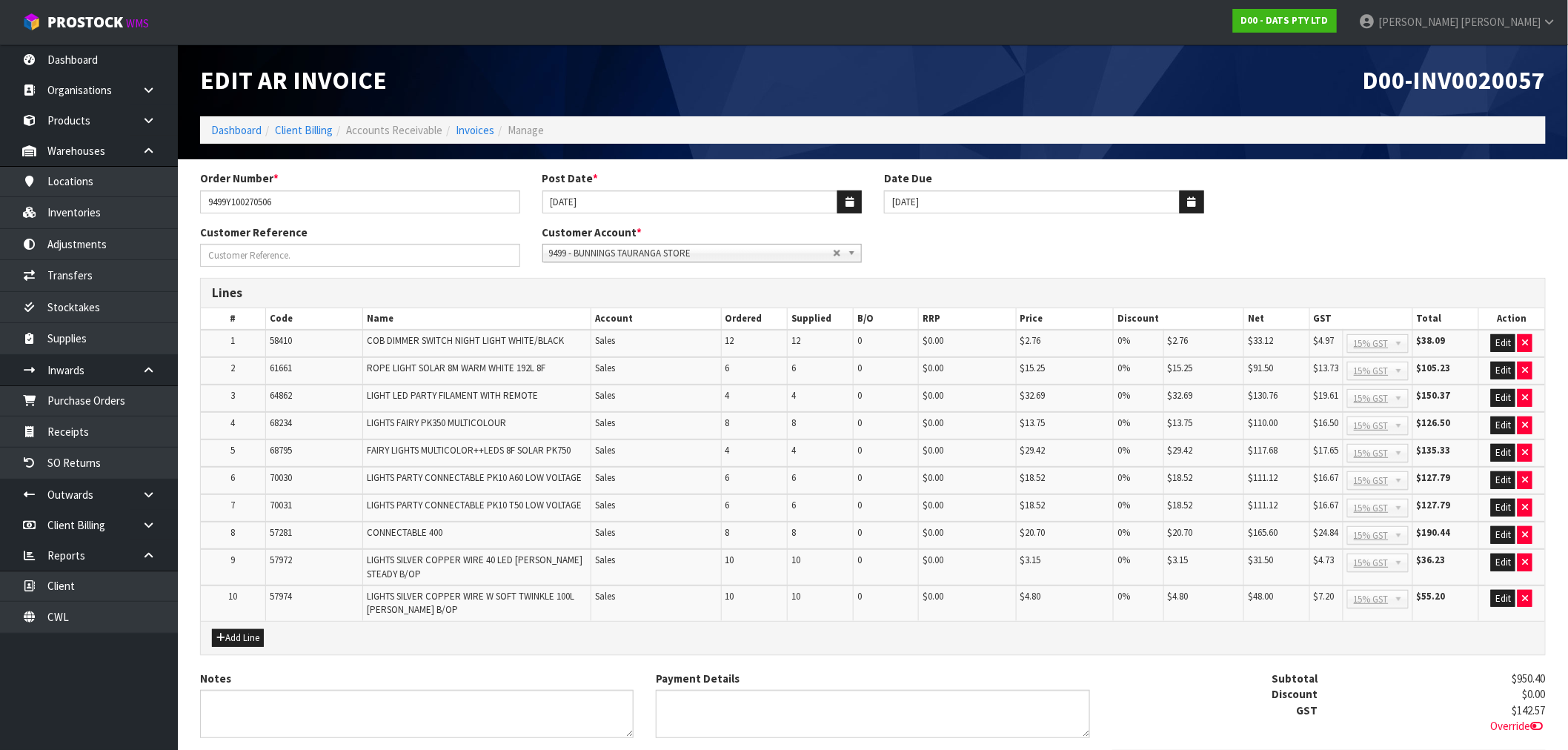
click at [1464, 77] on span "D00-INV0020057" at bounding box center [1454, 80] width 183 height 31
copy span "INV0020057"
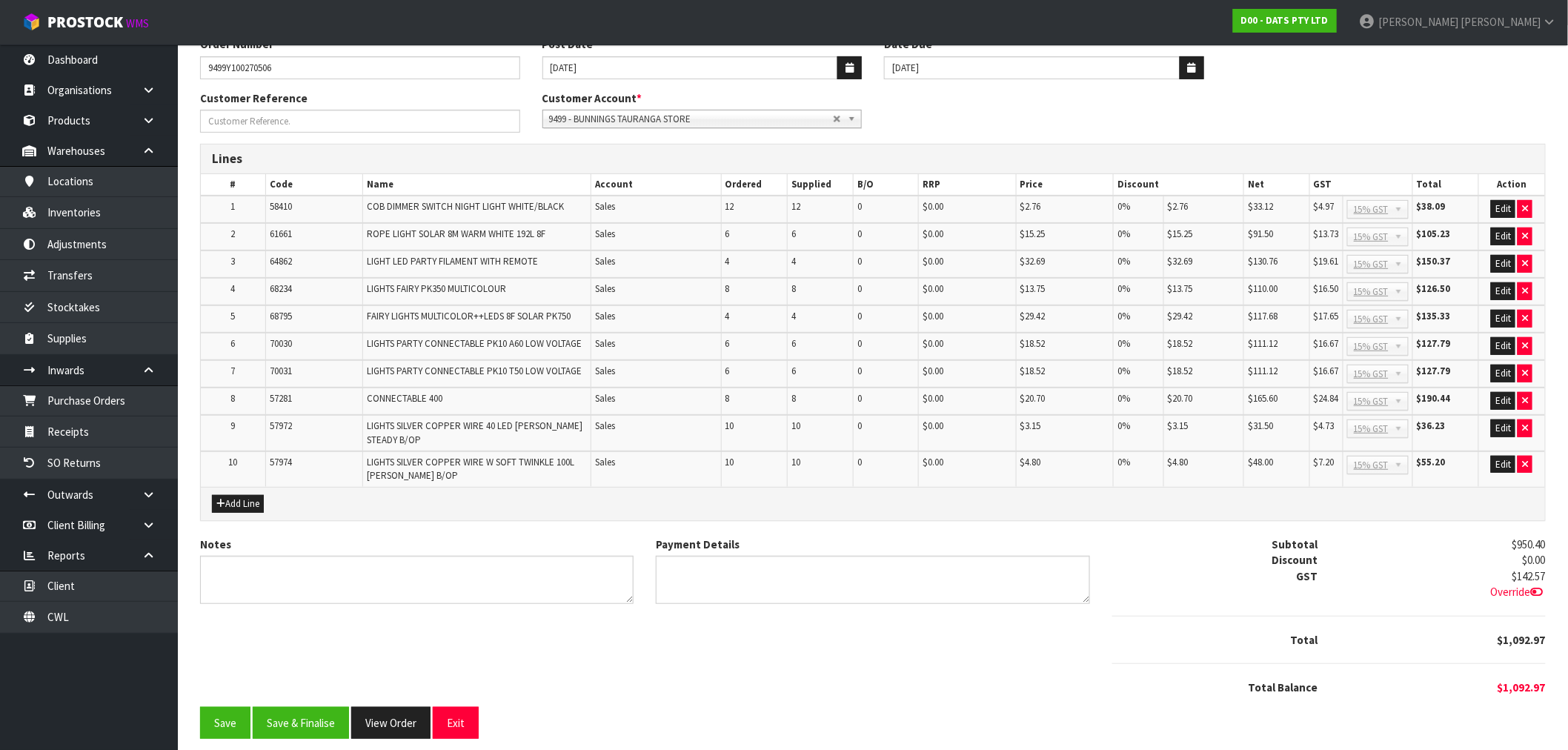
scroll to position [138, 0]
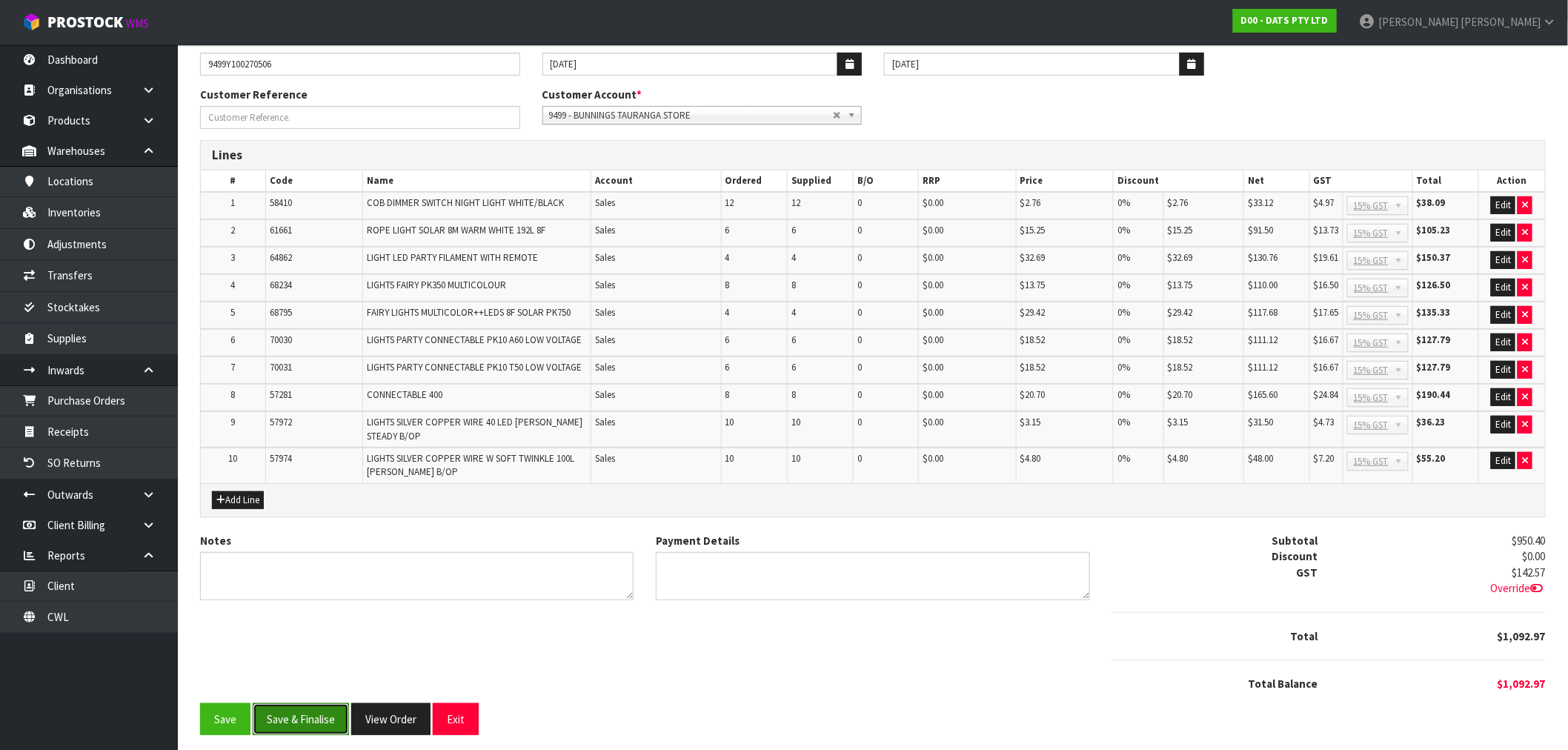
click at [296, 720] on button "Save & Finalise" at bounding box center [301, 719] width 96 height 32
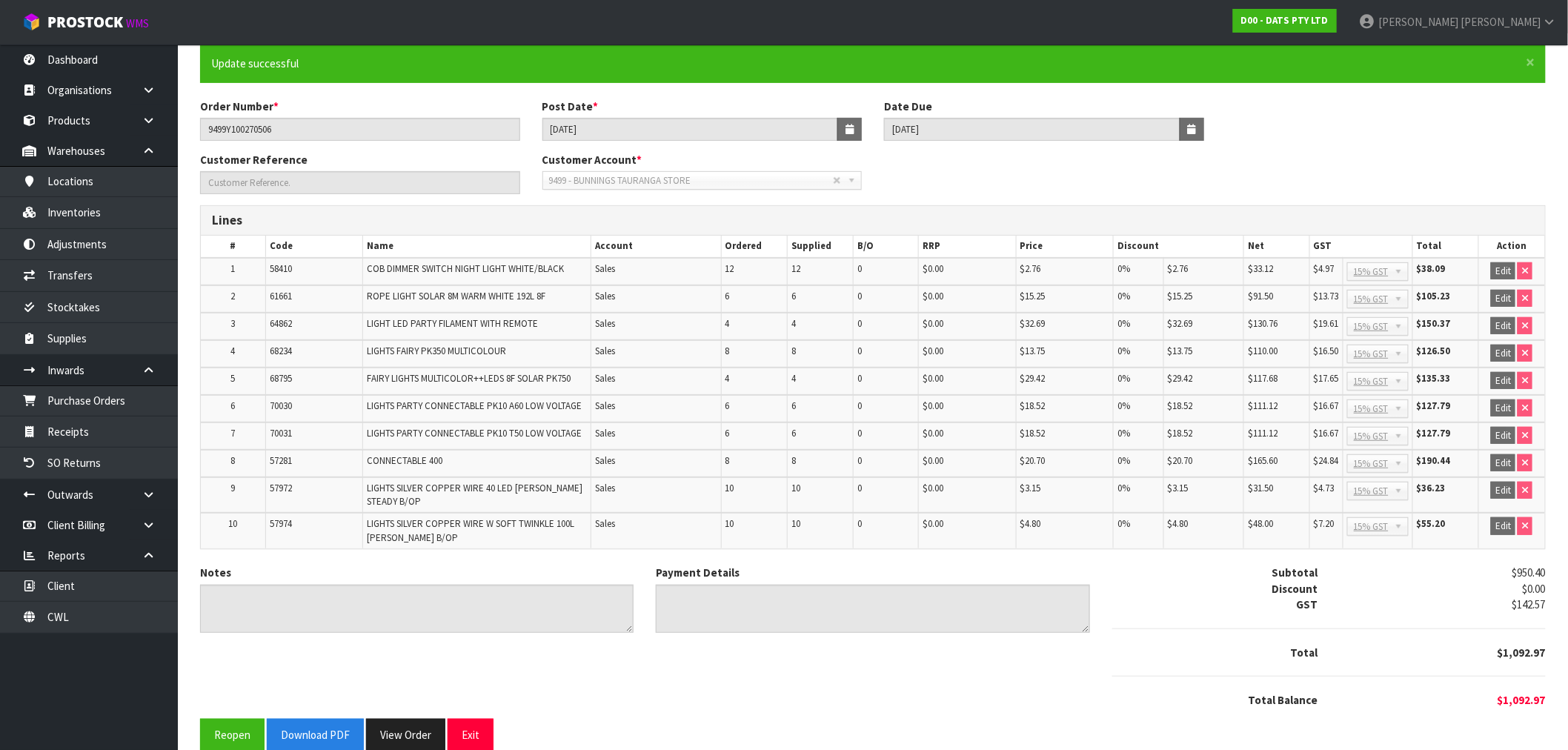
scroll to position [143, 0]
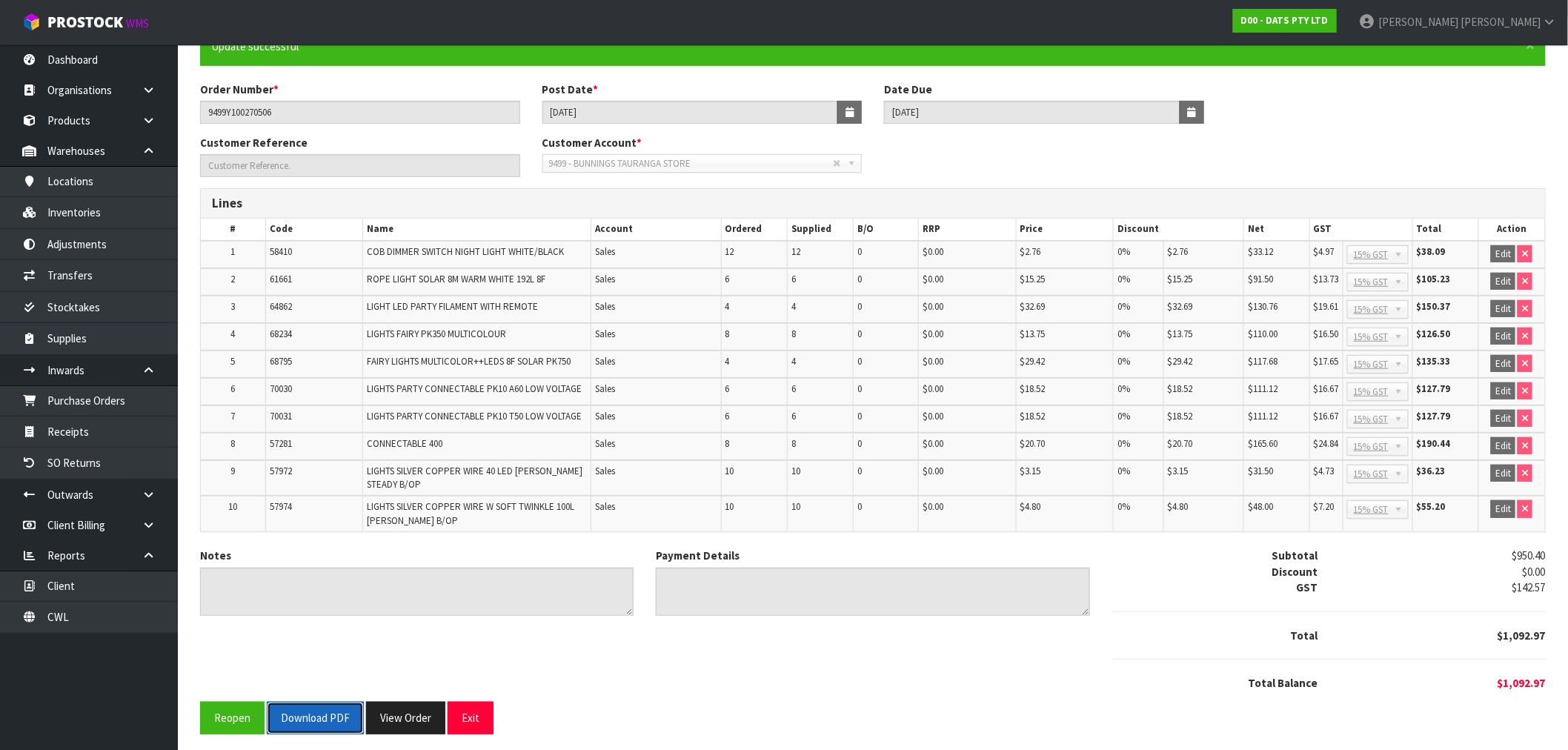
click at [320, 712] on button "Download PDF" at bounding box center [315, 717] width 97 height 32
click at [398, 707] on button "View Order" at bounding box center [405, 717] width 79 height 32
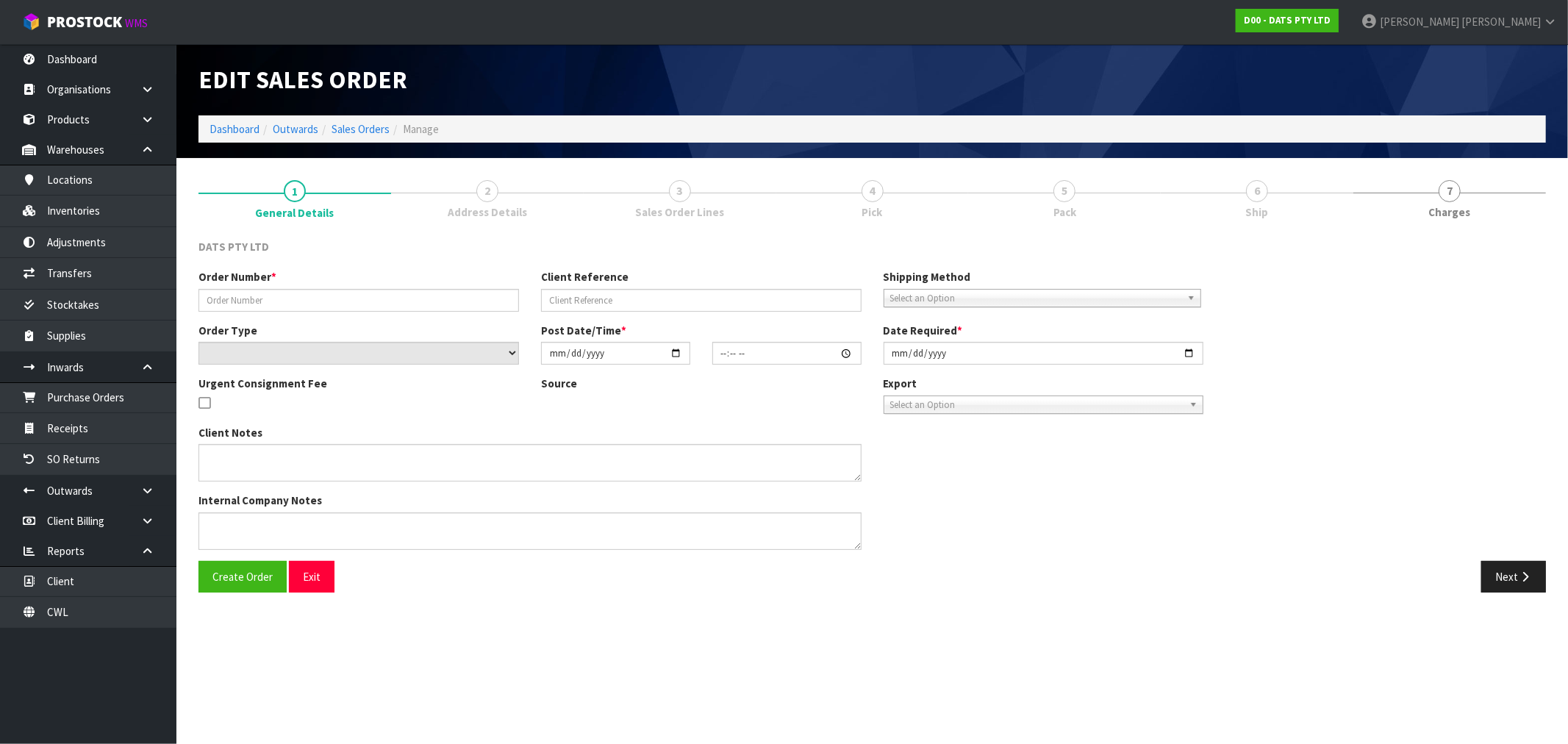
type input "9499Y100270506"
select select "number:0"
type input "2025-09-18"
type input "09:34:00.000"
type input "2025-09-18"
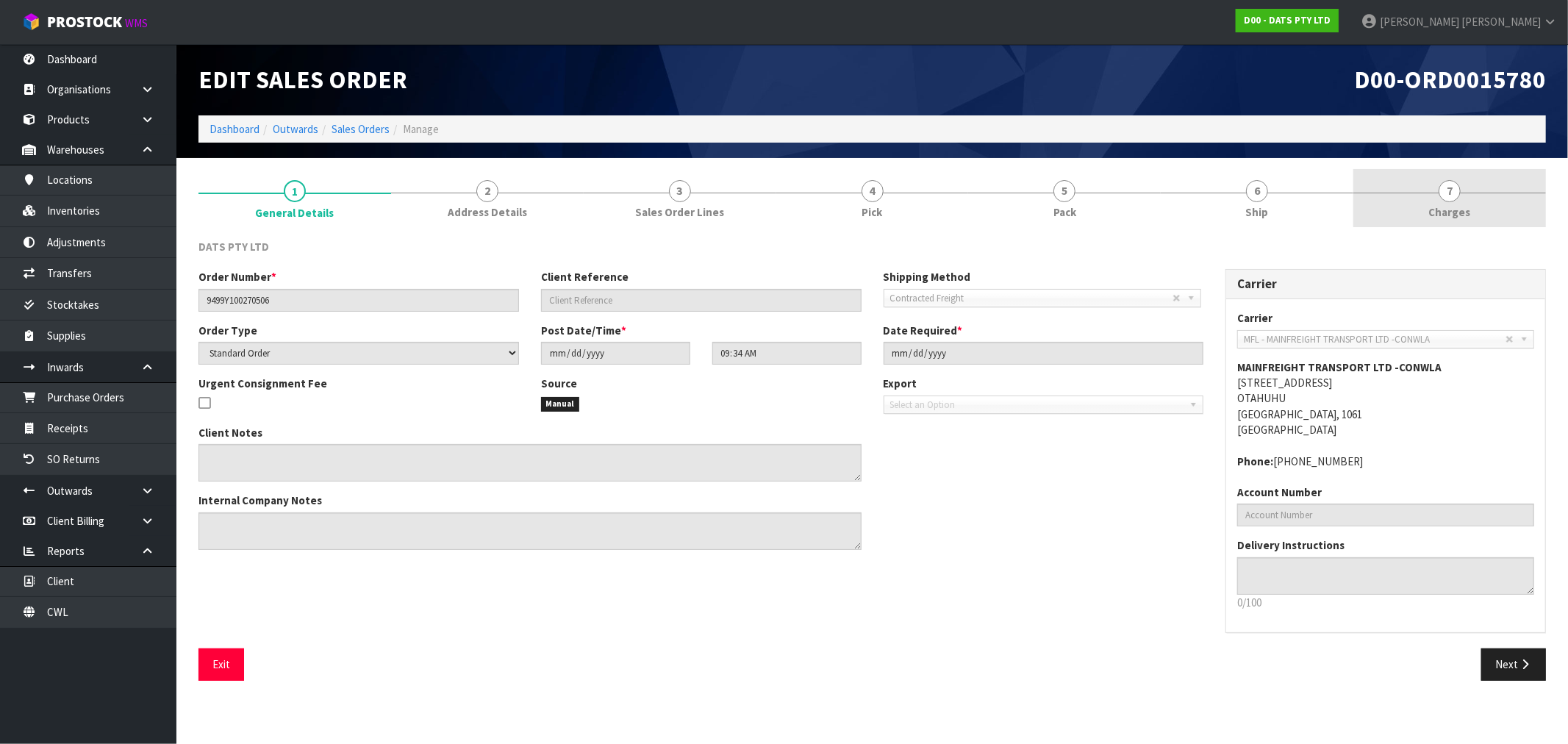
click at [1421, 202] on link "7 Charges" at bounding box center [1450, 198] width 193 height 58
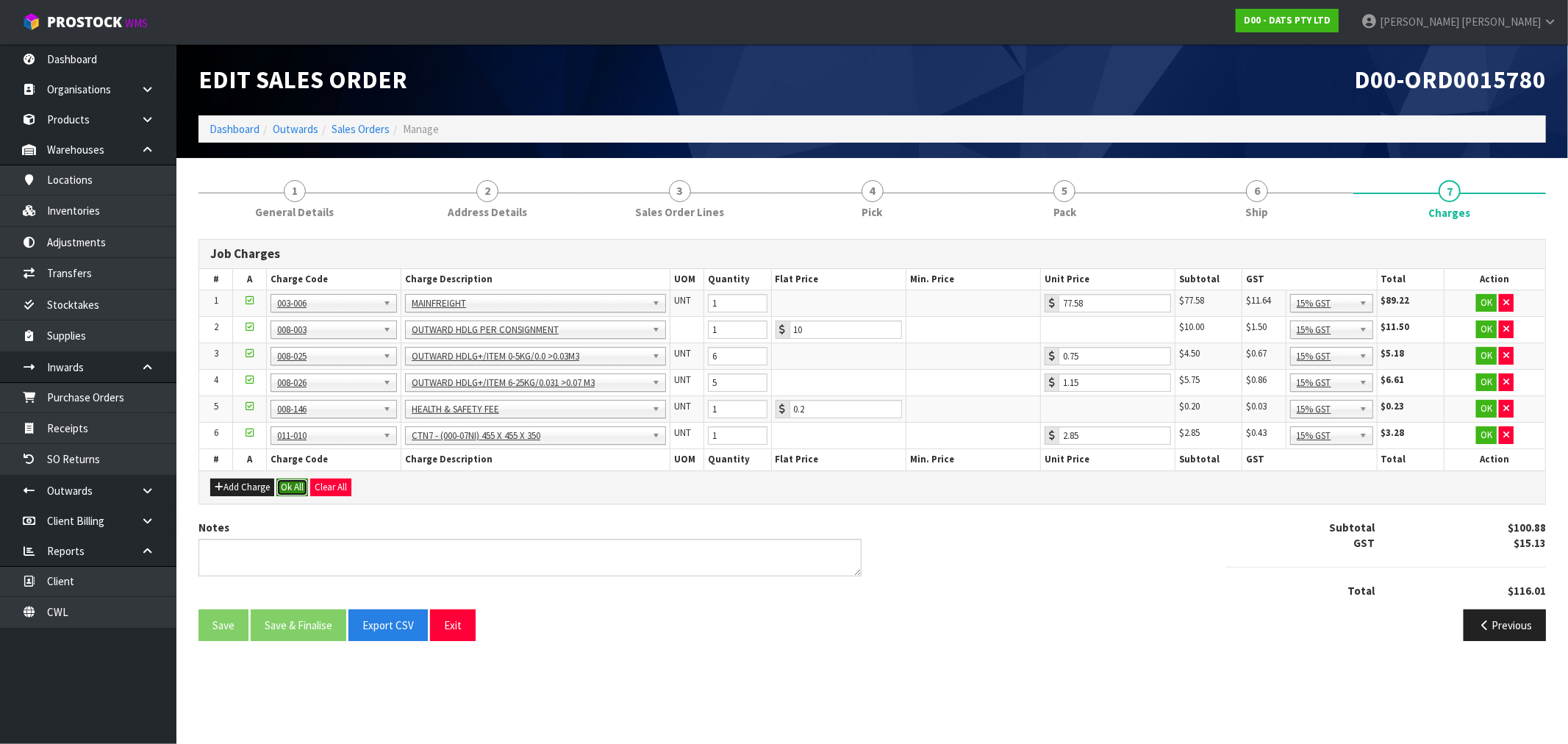
click at [301, 478] on button "Ok All" at bounding box center [292, 487] width 32 height 18
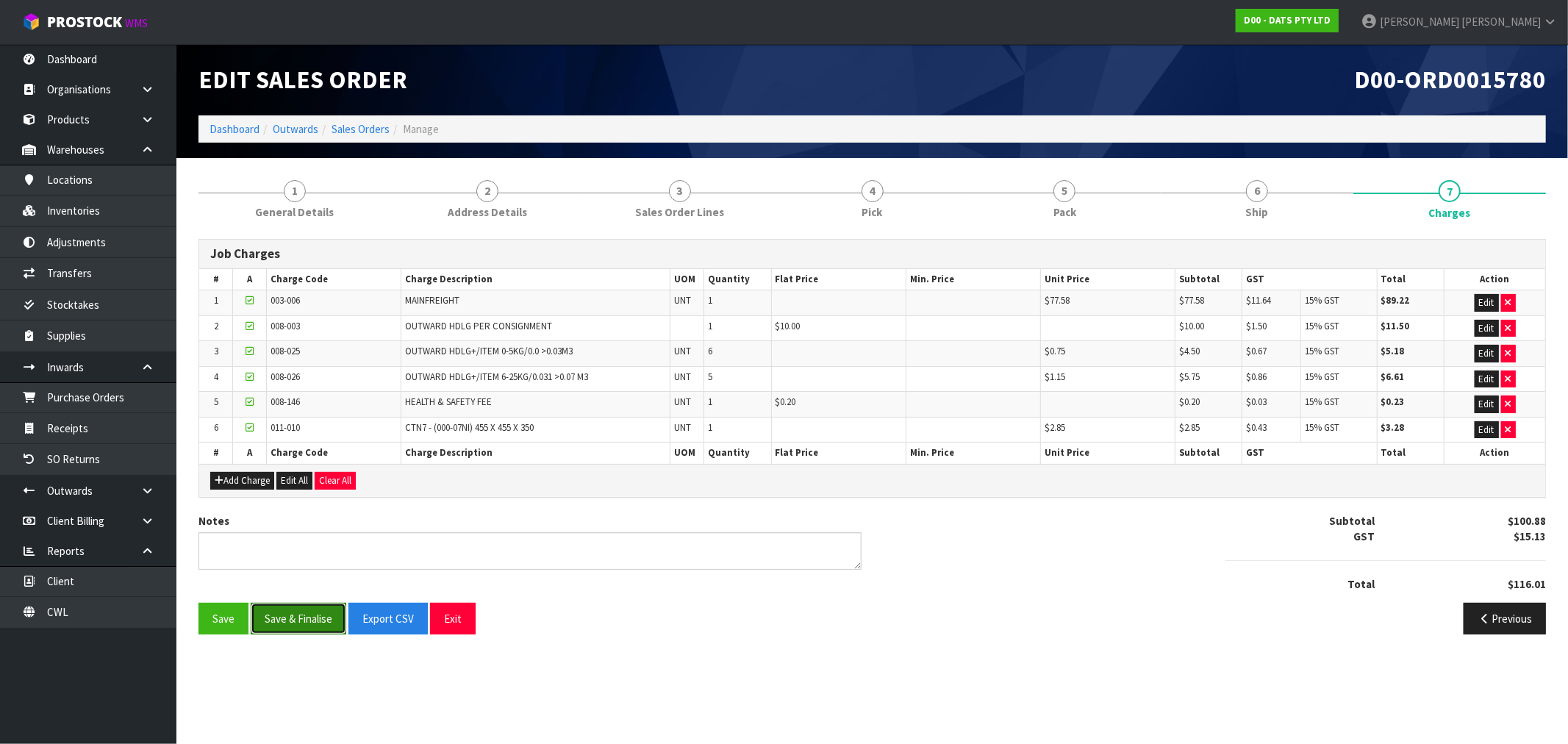
click at [296, 625] on button "Save & Finalise" at bounding box center [299, 619] width 96 height 32
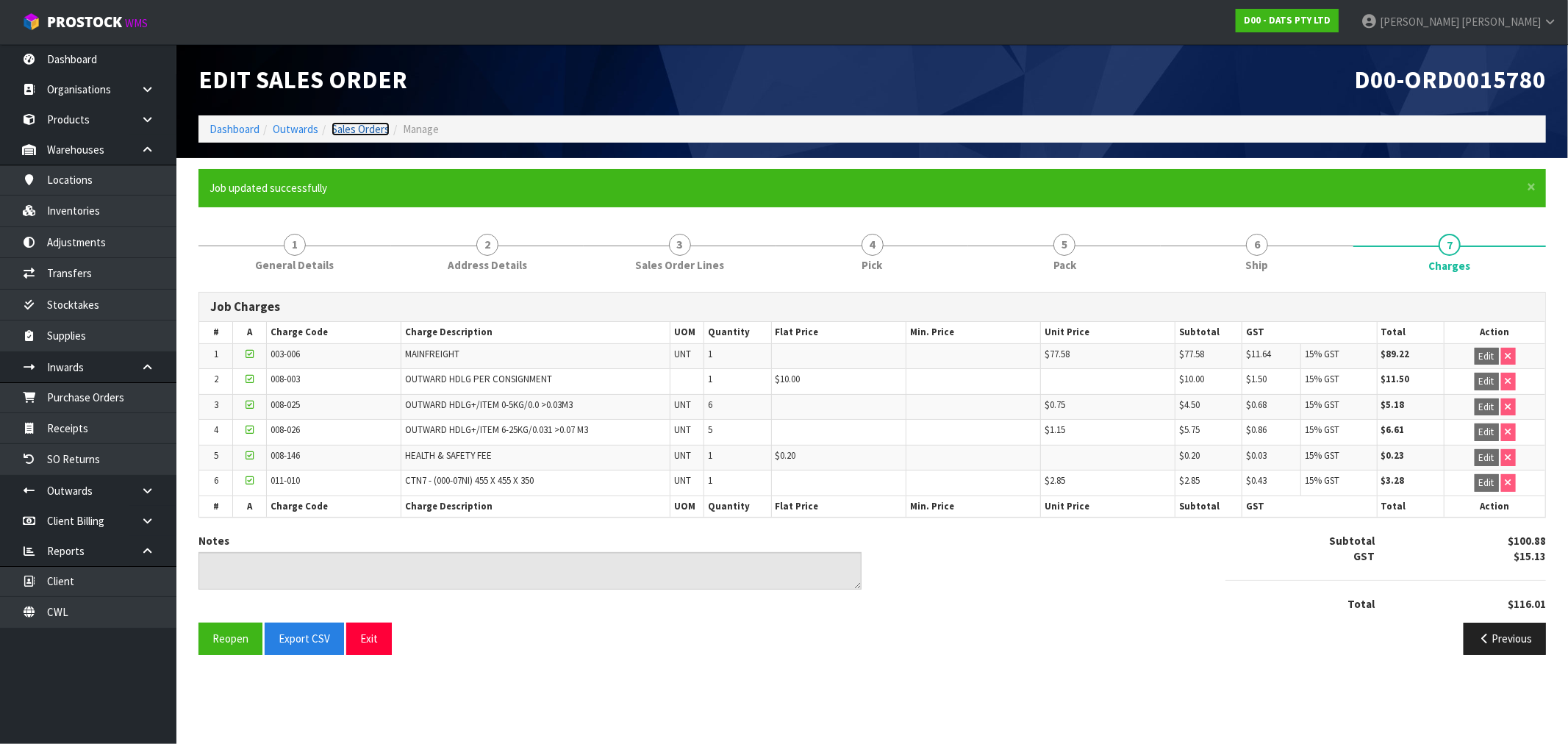
click at [346, 123] on link "Sales Orders" at bounding box center [361, 129] width 58 height 14
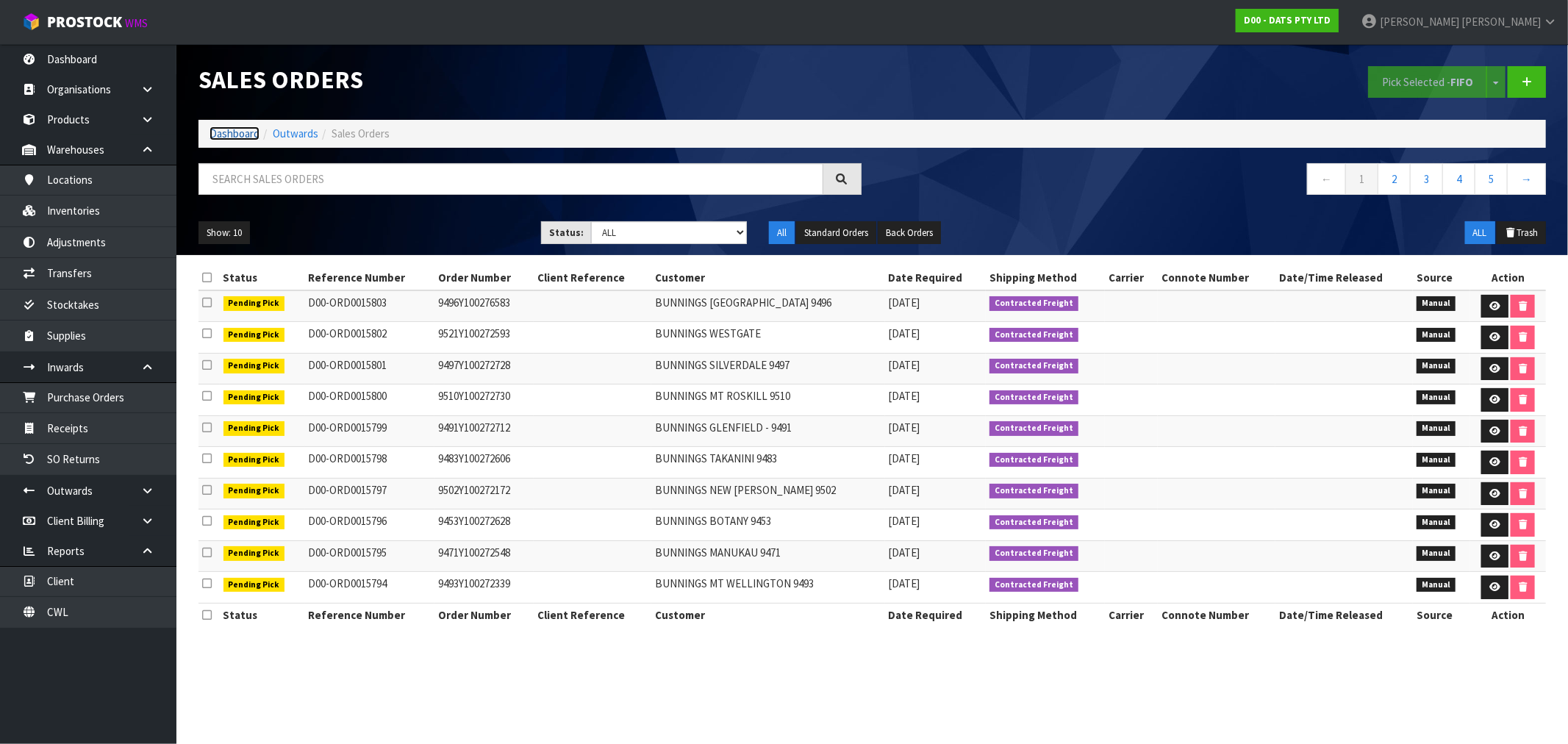
click at [216, 136] on link "Dashboard" at bounding box center [235, 133] width 50 height 14
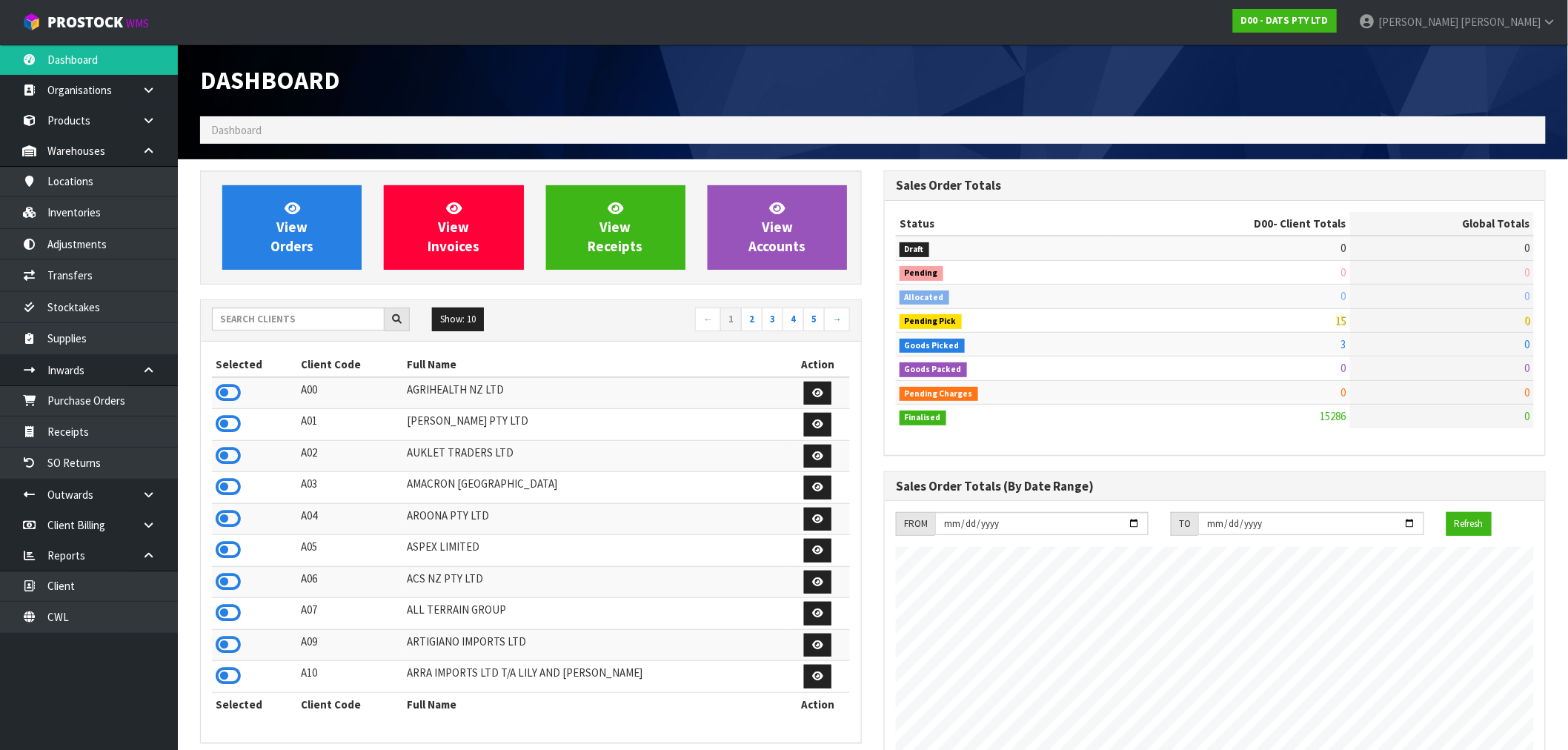
scroll to position [1123, 684]
click at [327, 230] on link "View Orders" at bounding box center [291, 228] width 140 height 85
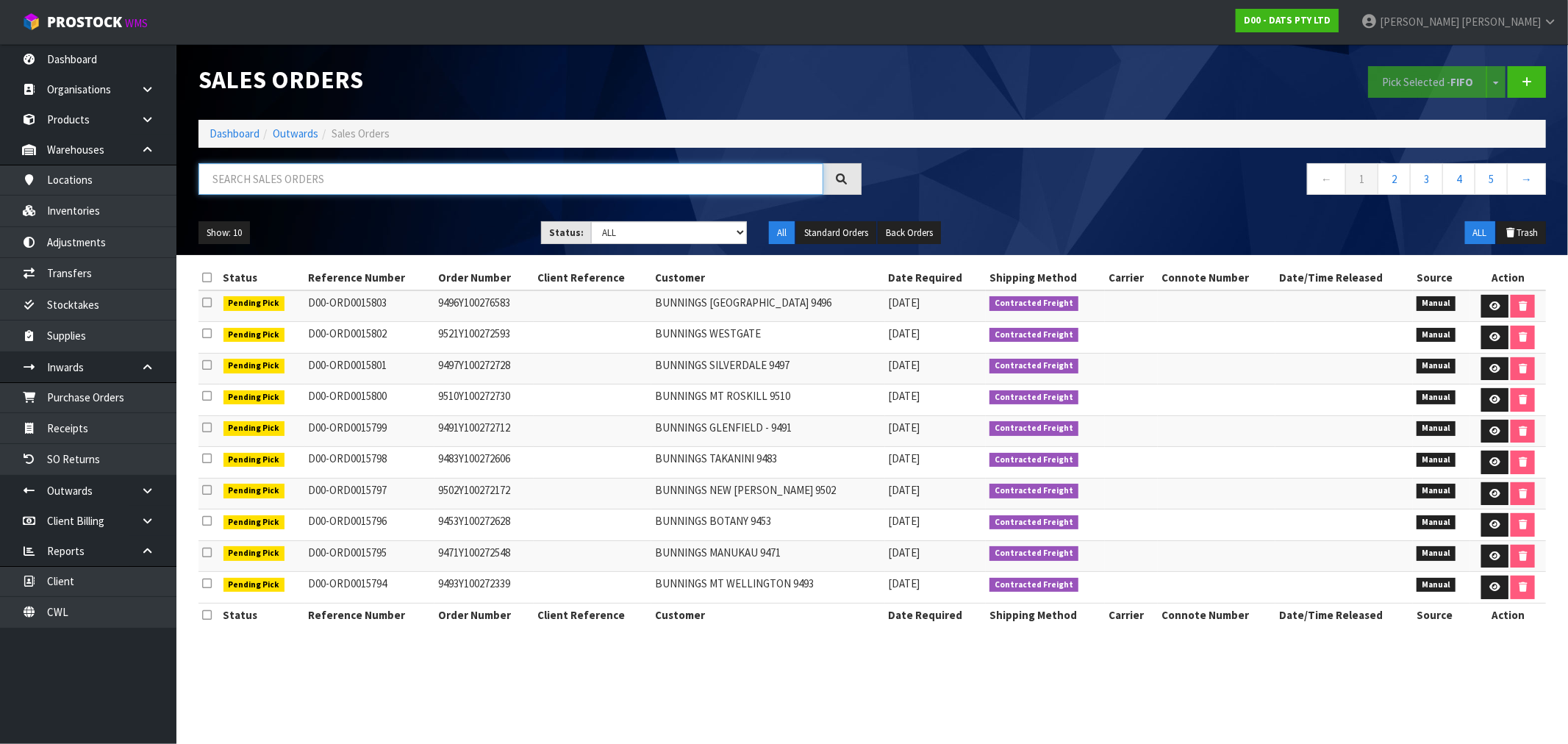
click at [269, 173] on input "text" at bounding box center [511, 179] width 625 height 32
click at [254, 133] on link "Dashboard" at bounding box center [235, 133] width 50 height 14
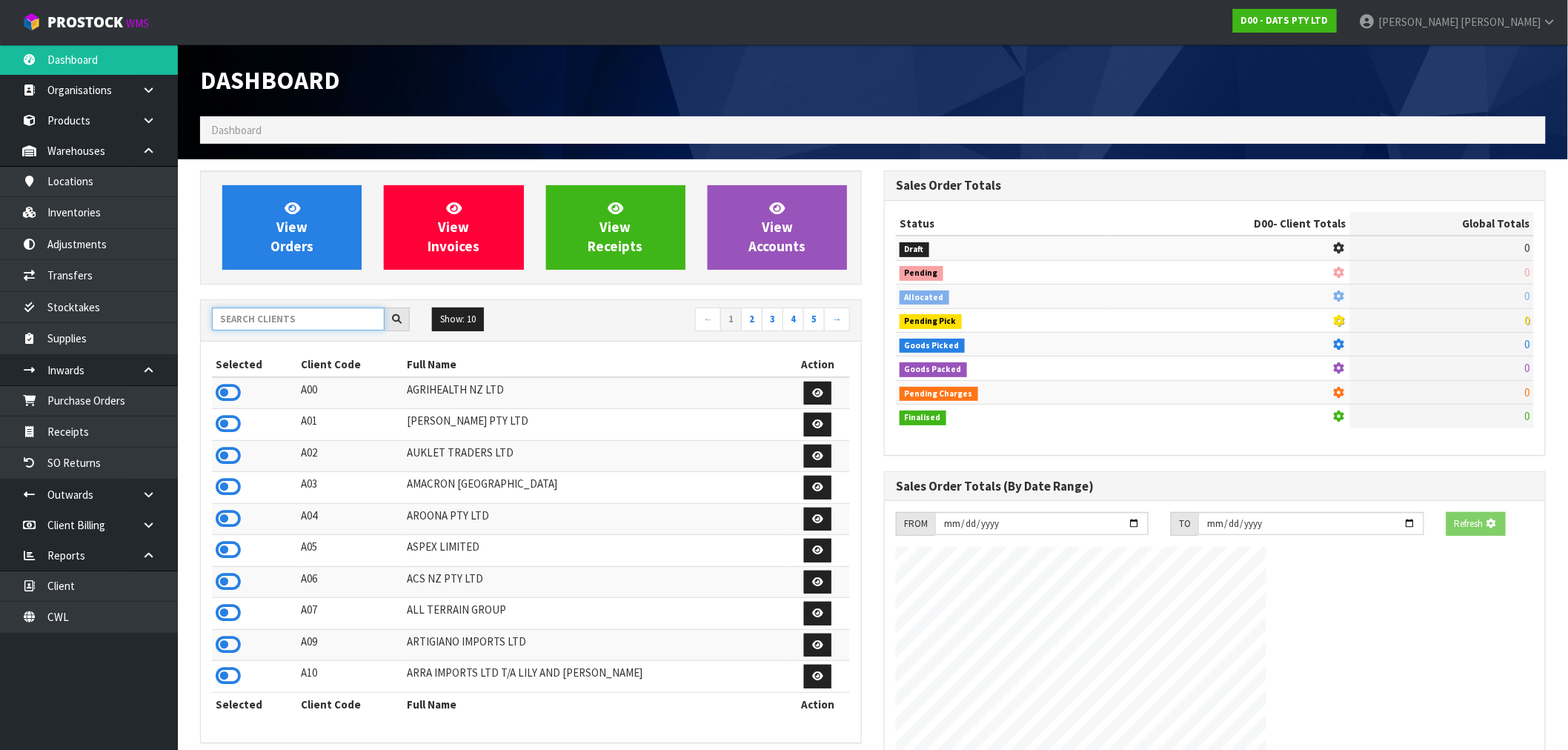
click at [295, 319] on input "text" at bounding box center [299, 319] width 173 height 23
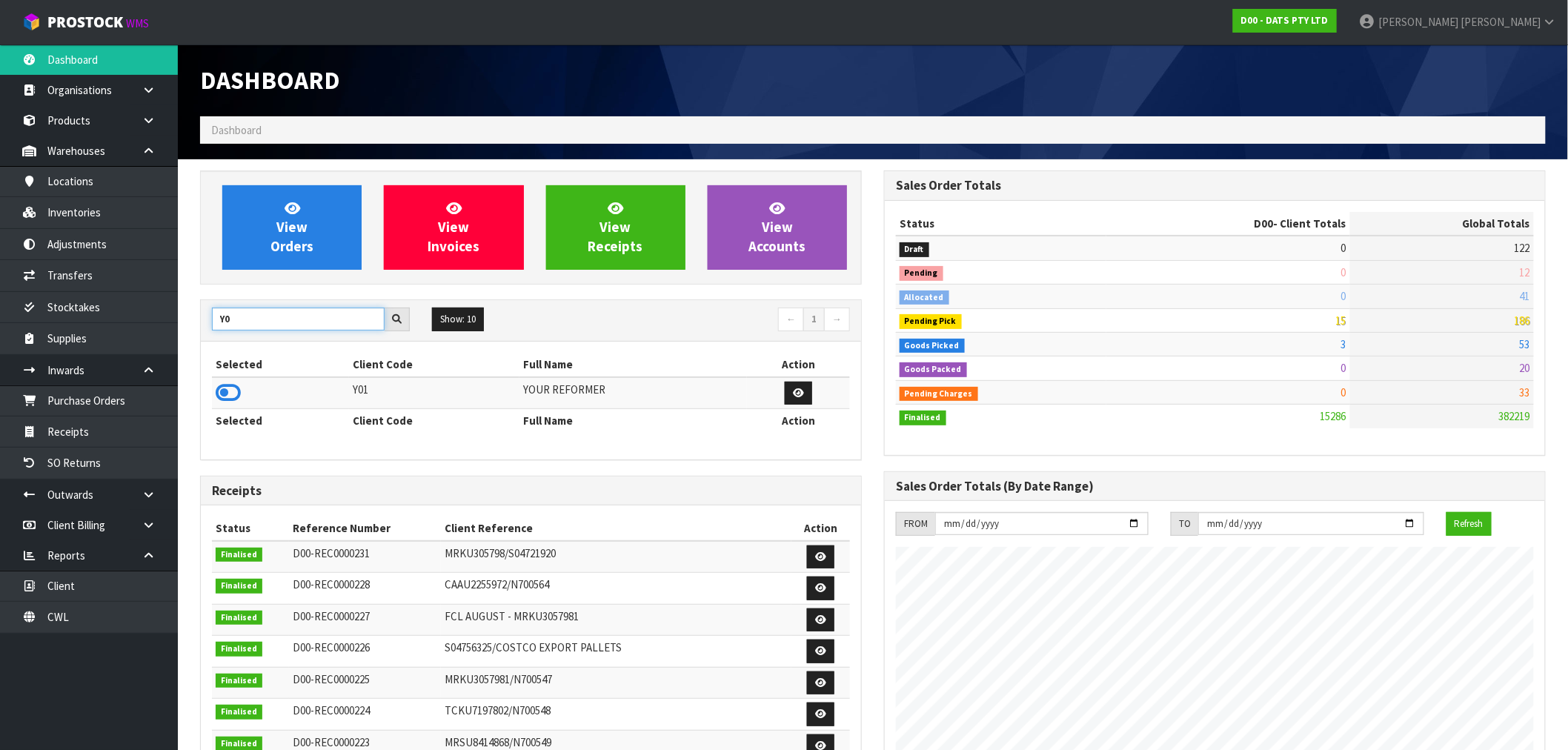
type input "Y"
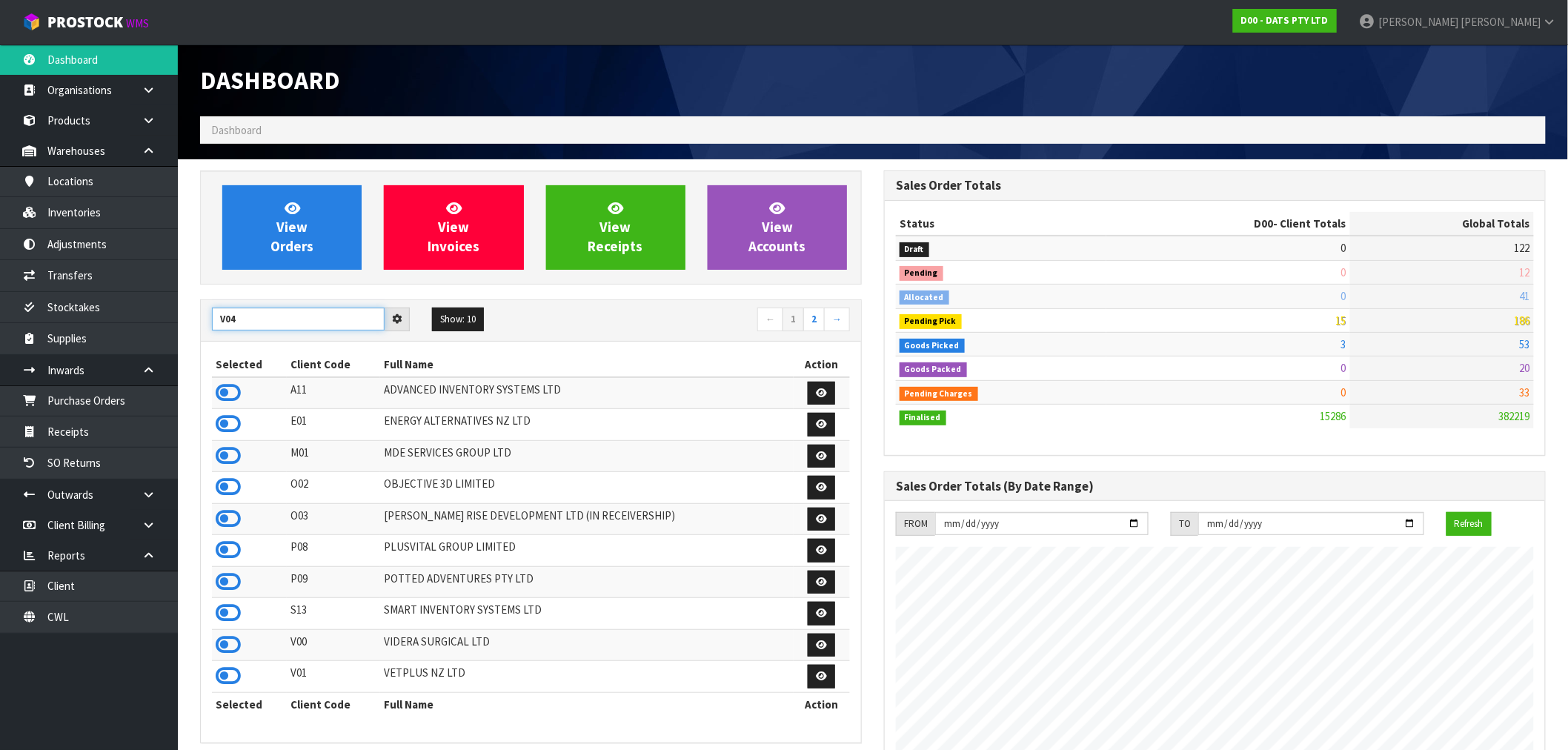
type input "V04"
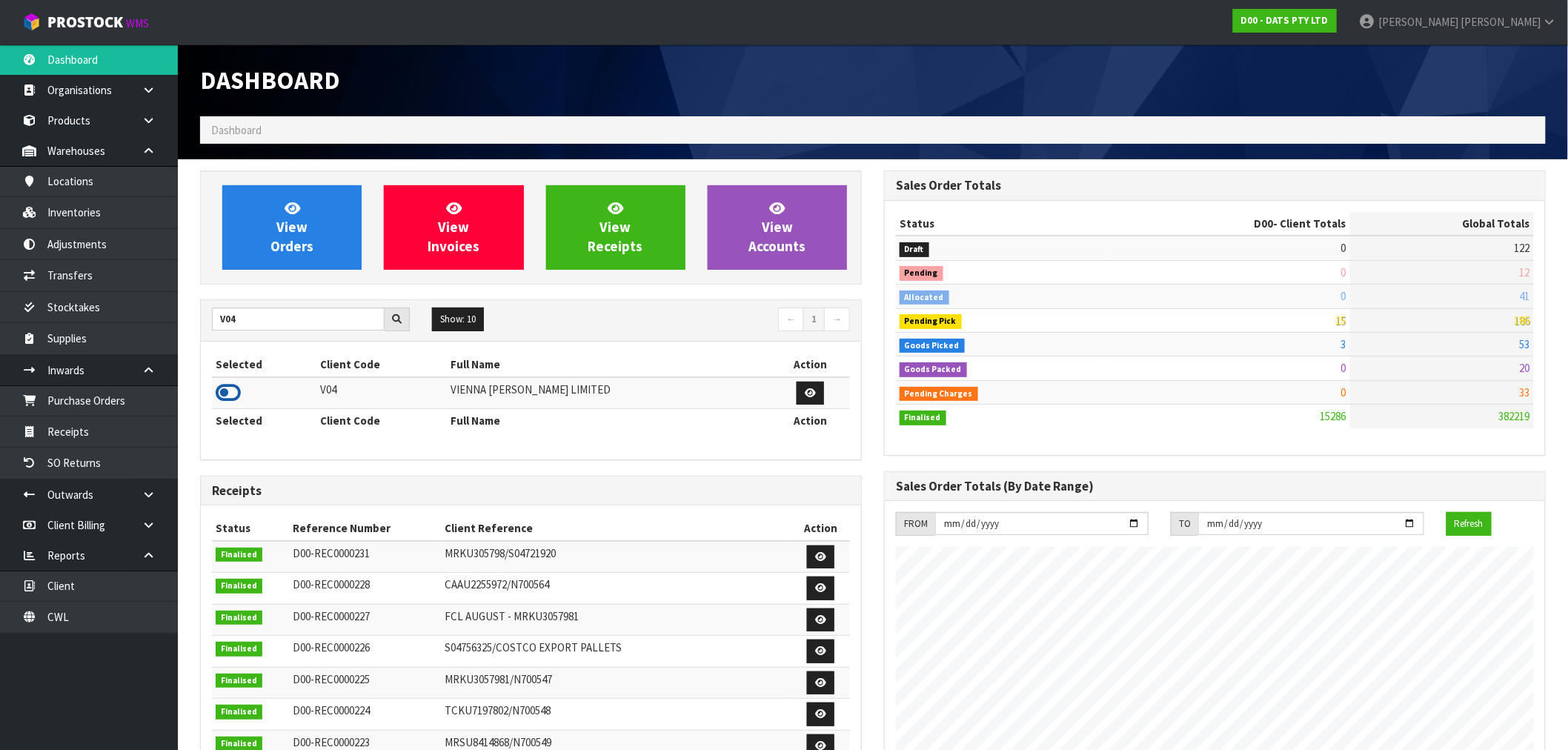
click at [233, 399] on icon at bounding box center [228, 393] width 25 height 22
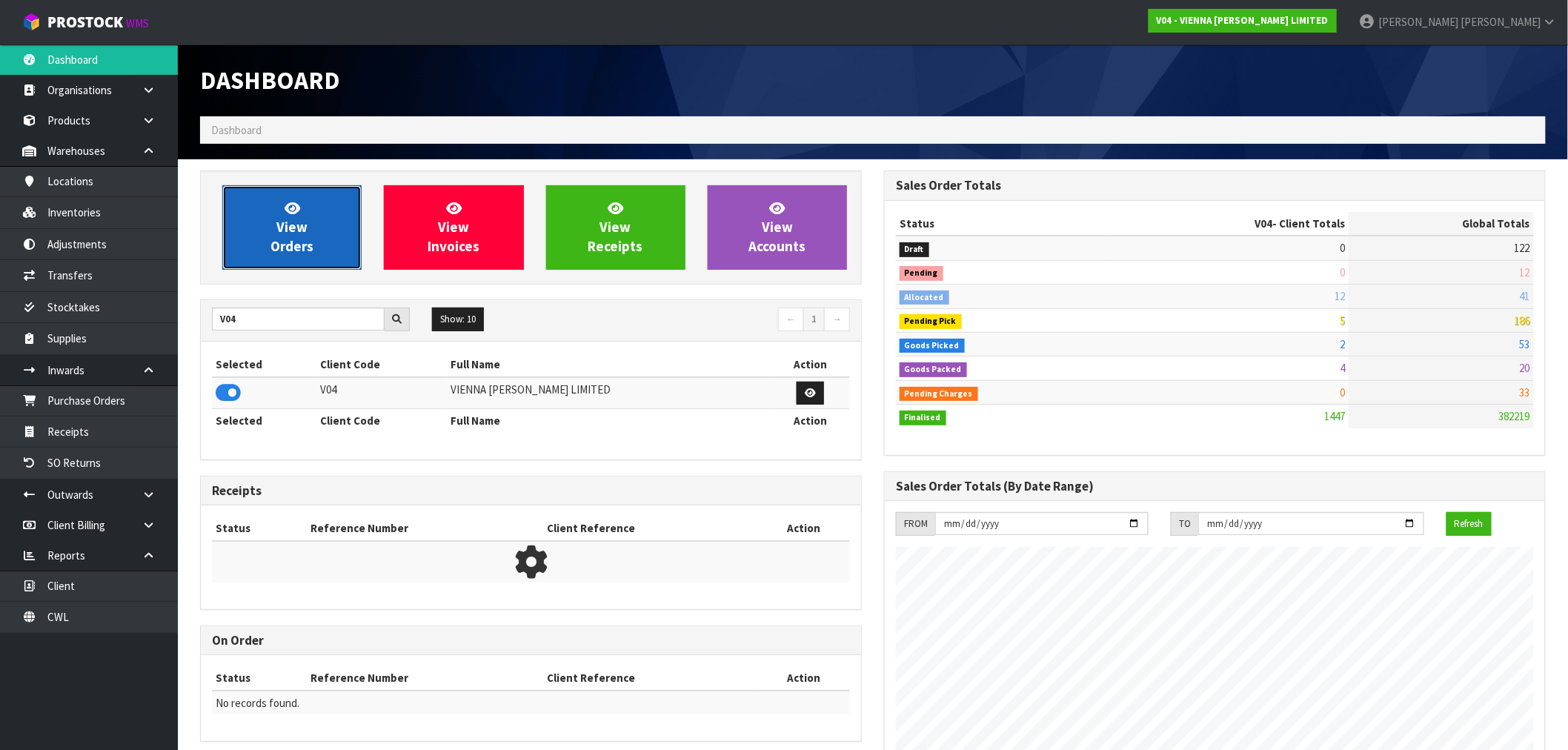
click at [295, 229] on span "View Orders" at bounding box center [292, 227] width 43 height 55
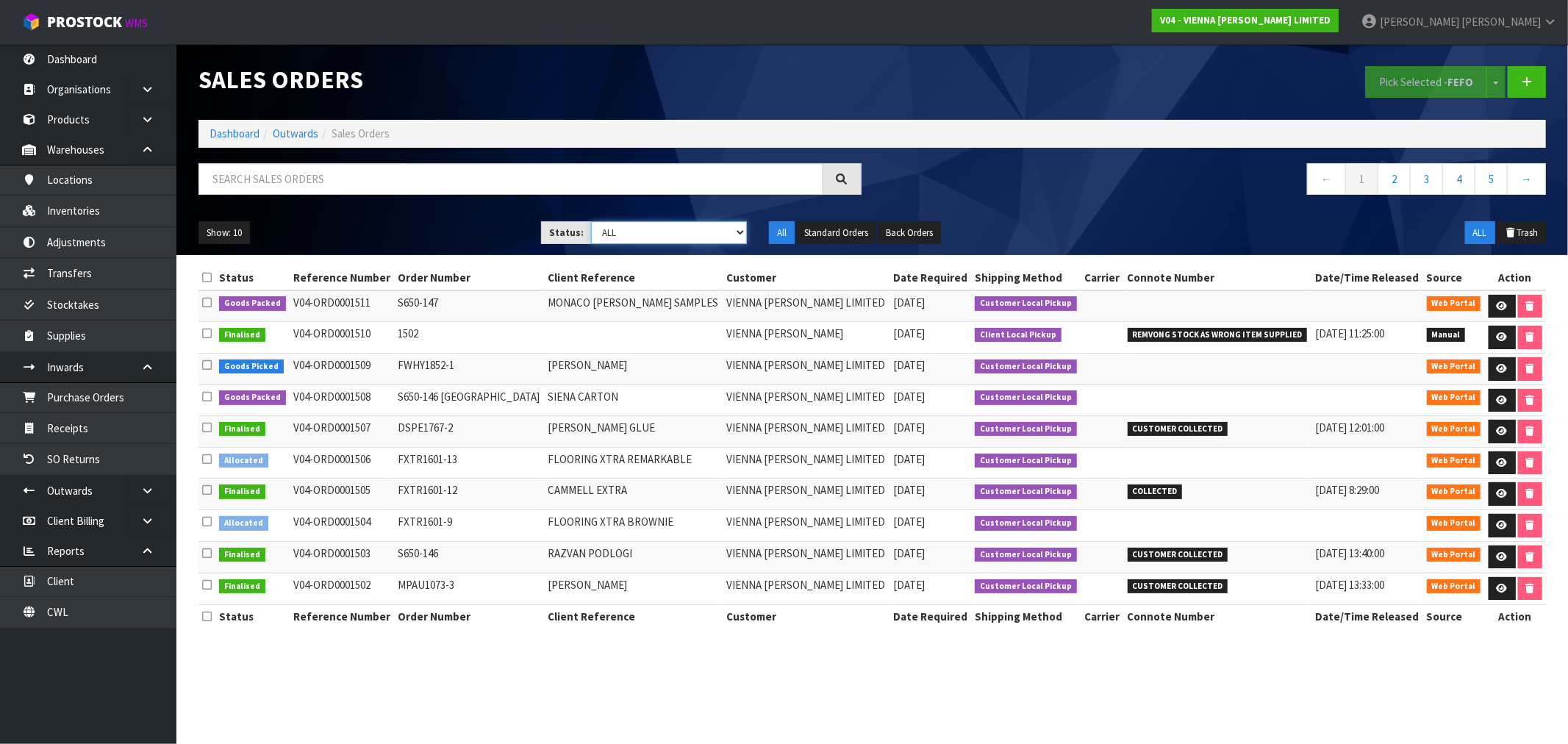
click at [614, 223] on select "Draft Pending Allocated Pending Pick Goods Picked Goods Packed Pending Charges …" at bounding box center [669, 232] width 156 height 23
select select "string:2"
click at [591, 221] on select "Draft Pending Allocated Pending Pick Goods Picked Goods Packed Pending Charges …" at bounding box center [669, 232] width 156 height 23
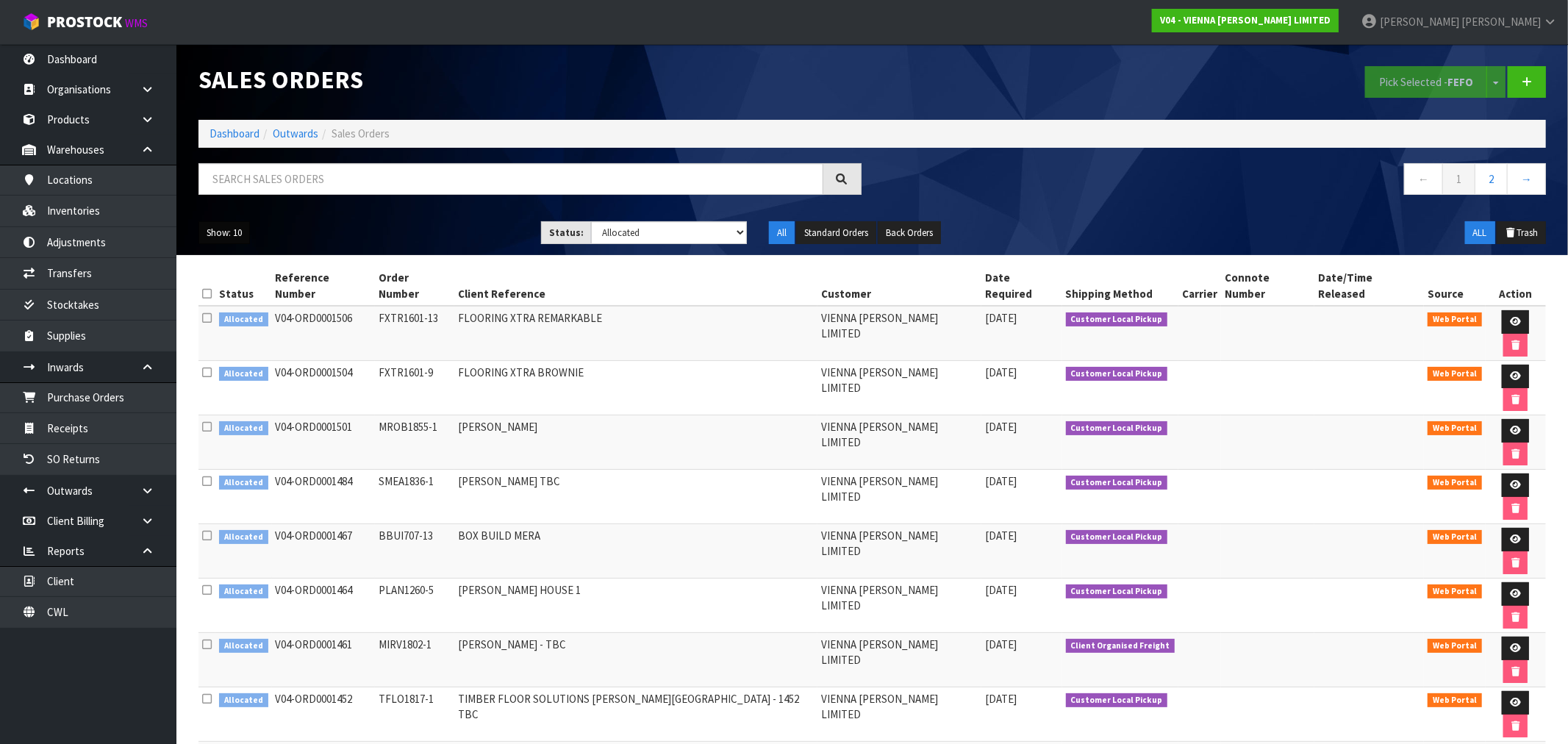
click at [212, 236] on button "Show: 10" at bounding box center [224, 232] width 52 height 23
click at [255, 302] on link "25" at bounding box center [257, 300] width 117 height 20
click at [228, 123] on ol "Dashboard Outwards Sales Orders" at bounding box center [872, 134] width 1348 height 28
click at [236, 130] on link "Dashboard" at bounding box center [235, 133] width 50 height 14
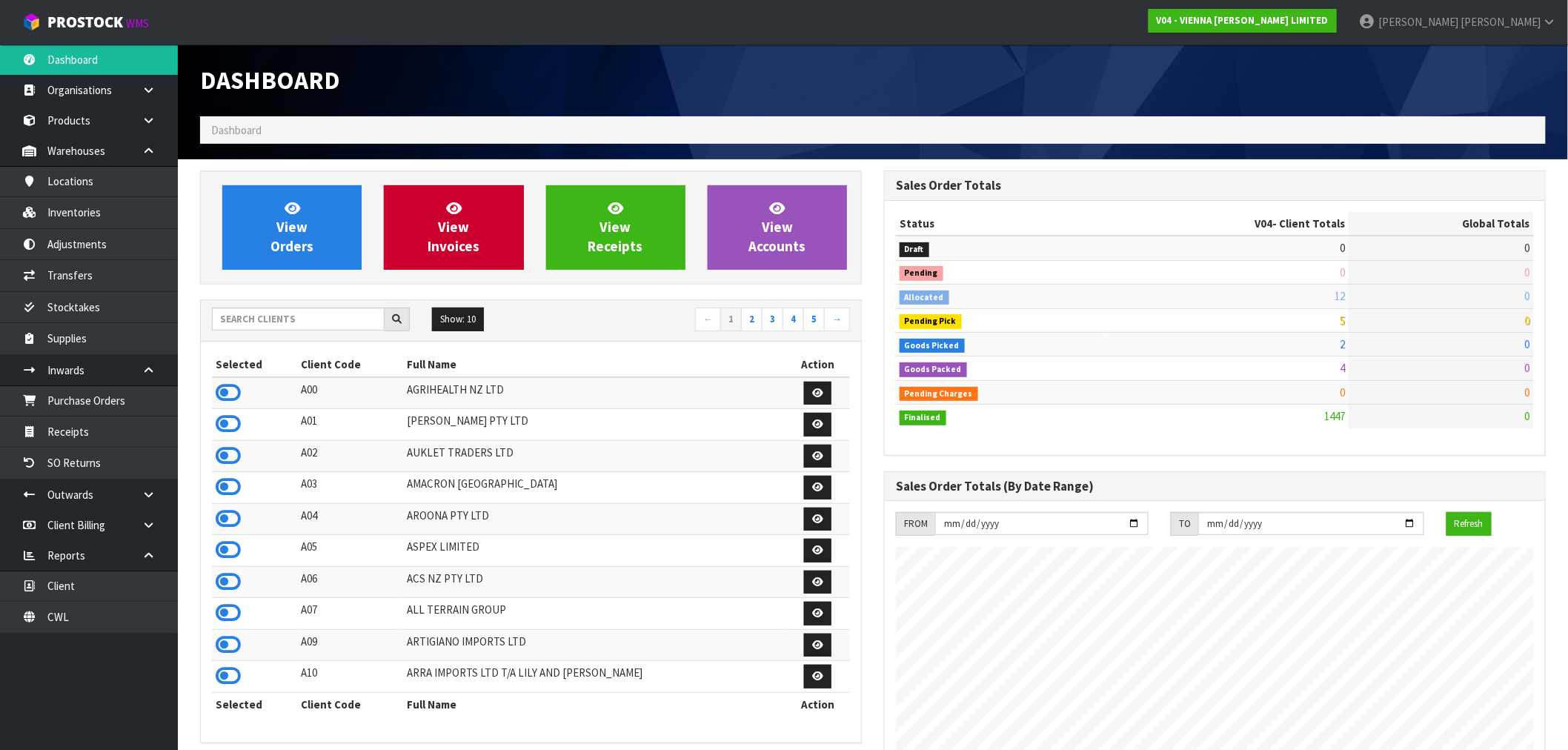
scroll to position [1123, 684]
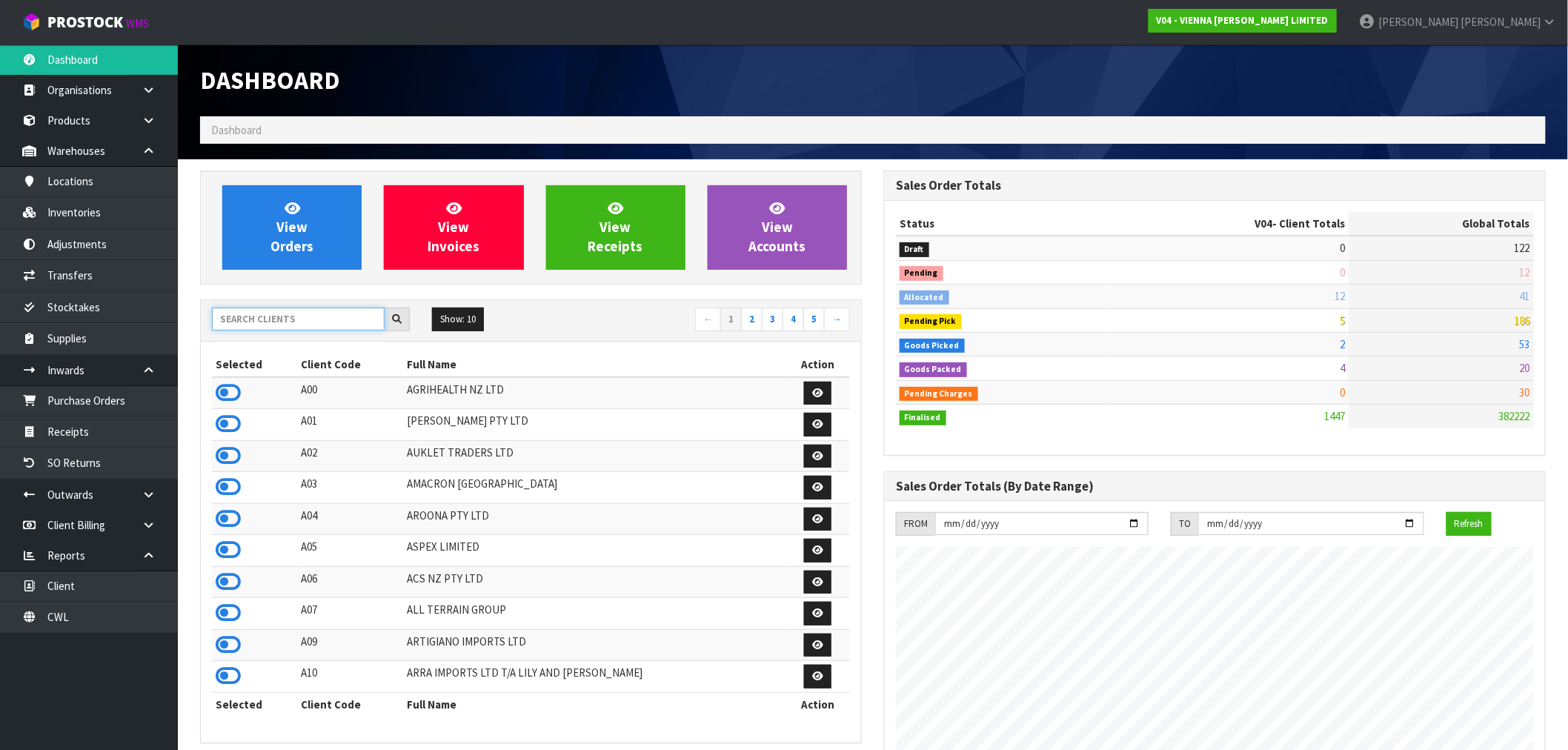
click at [317, 324] on input "text" at bounding box center [299, 319] width 173 height 23
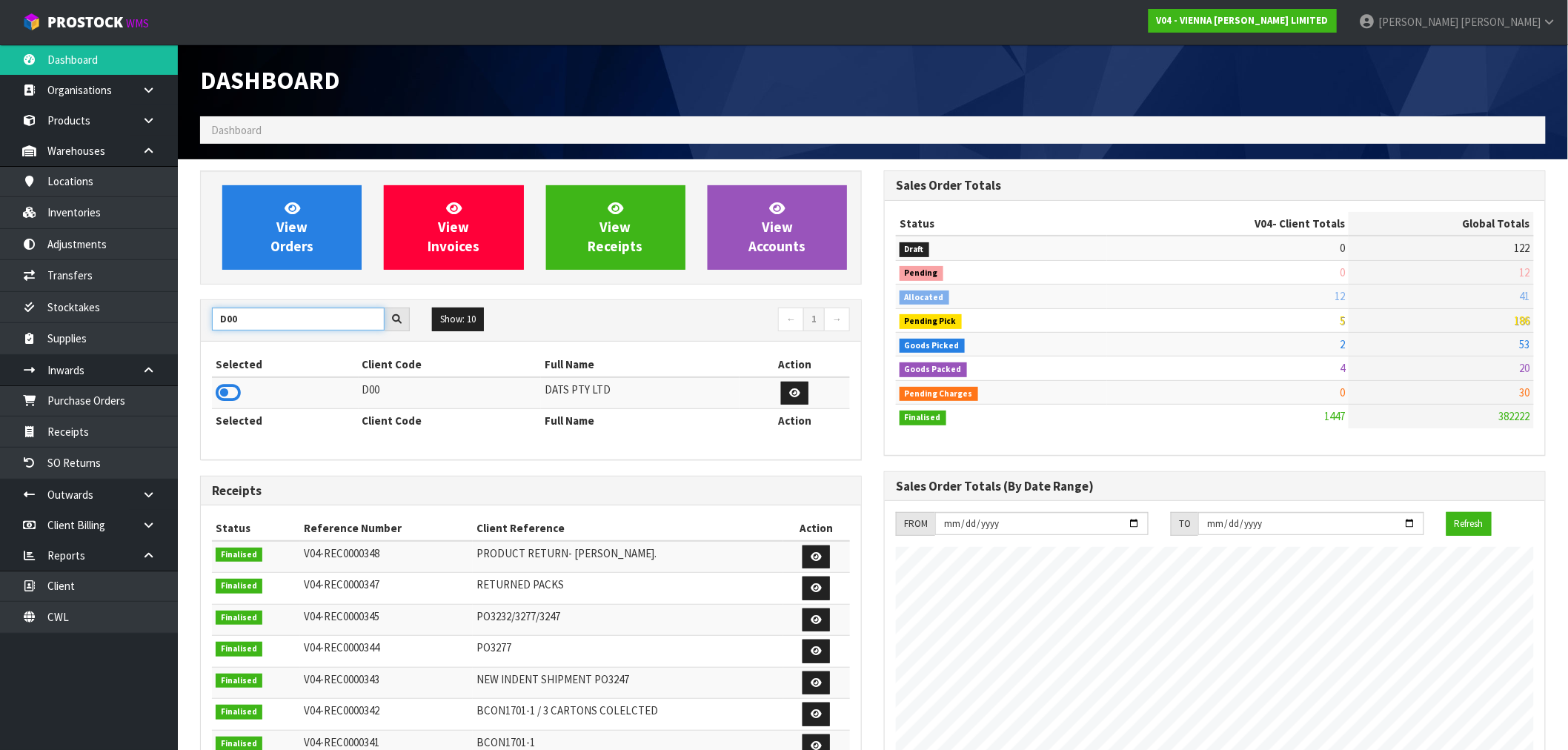
type input "D00"
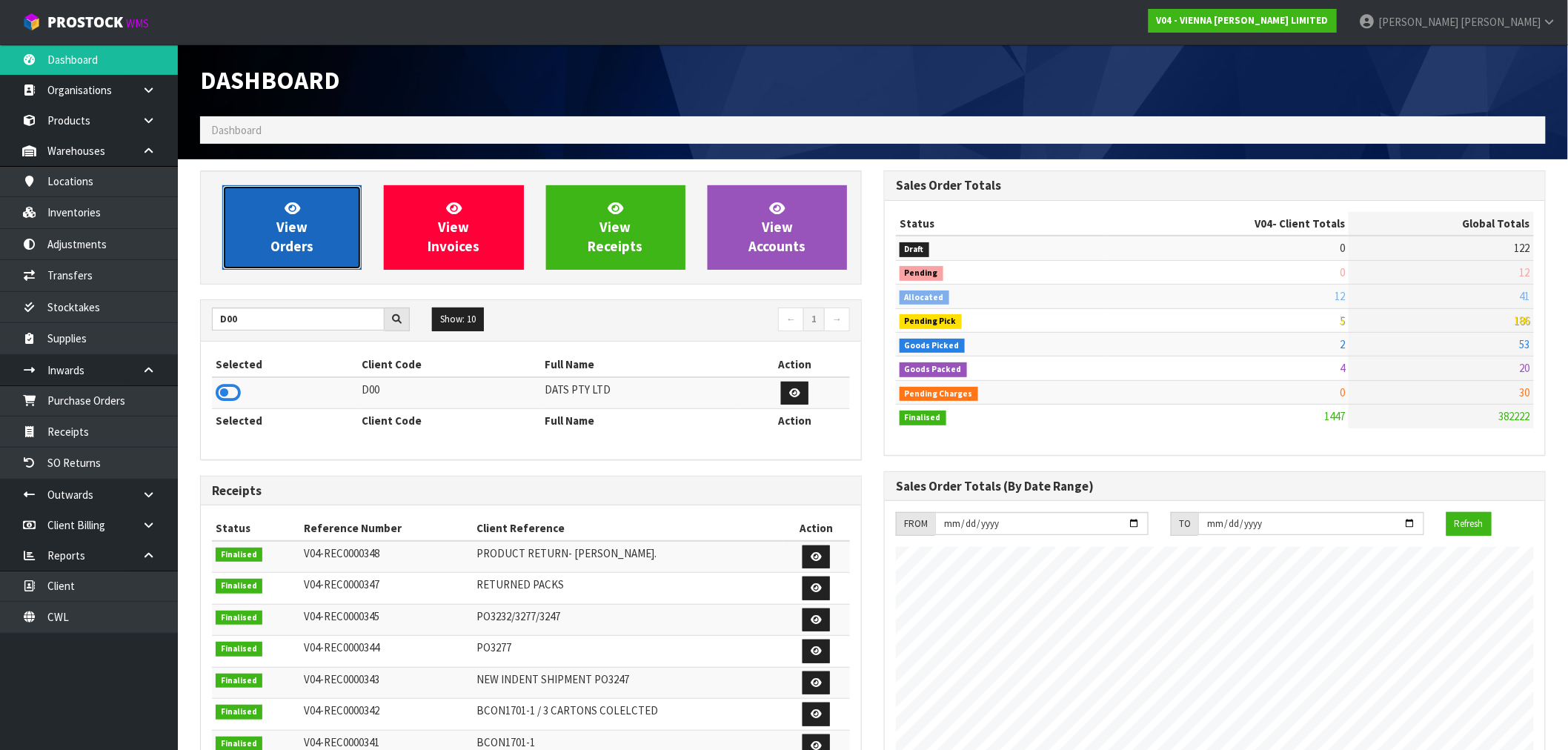
click at [279, 245] on span "View Orders" at bounding box center [292, 227] width 43 height 55
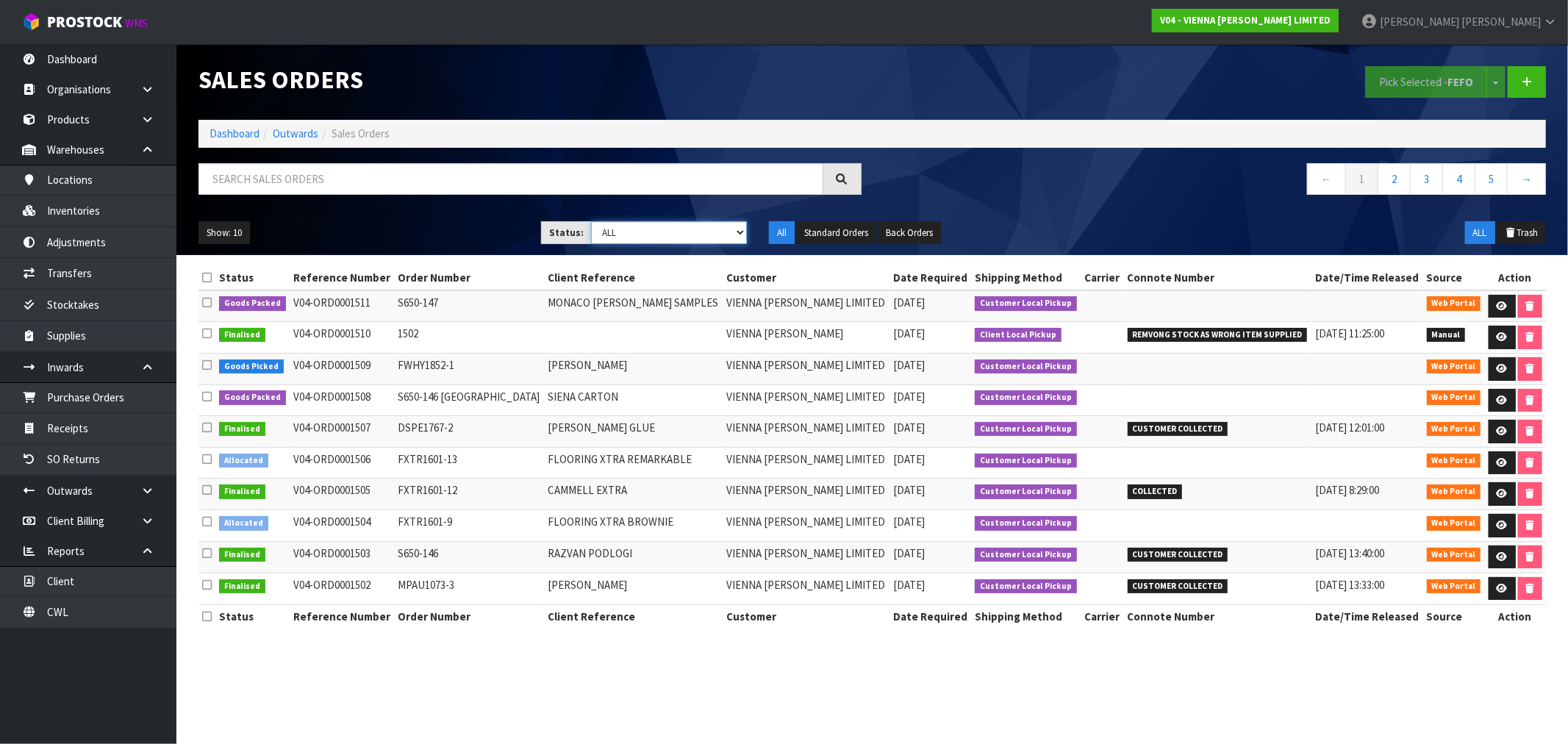
click at [649, 233] on select "Draft Pending Allocated Pending Pick Goods Picked Goods Packed Pending Charges …" at bounding box center [669, 232] width 156 height 23
select select "string:2"
click at [591, 221] on select "Draft Pending Allocated Pending Pick Goods Picked Goods Packed Pending Charges …" at bounding box center [669, 232] width 156 height 23
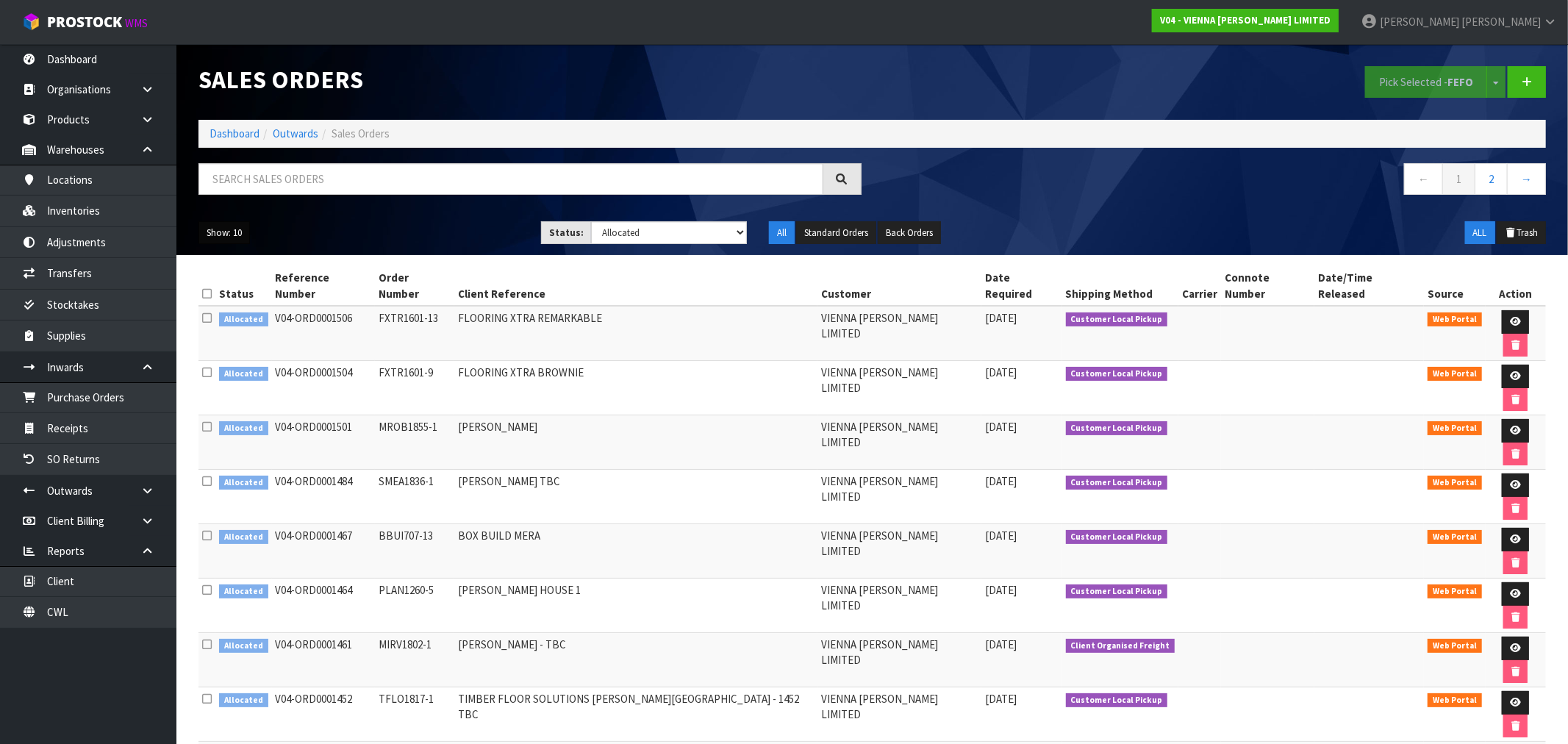
click at [219, 238] on button "Show: 10" at bounding box center [224, 232] width 52 height 23
click at [250, 305] on link "25" at bounding box center [257, 300] width 117 height 20
click at [220, 140] on link "Dashboard" at bounding box center [235, 133] width 50 height 14
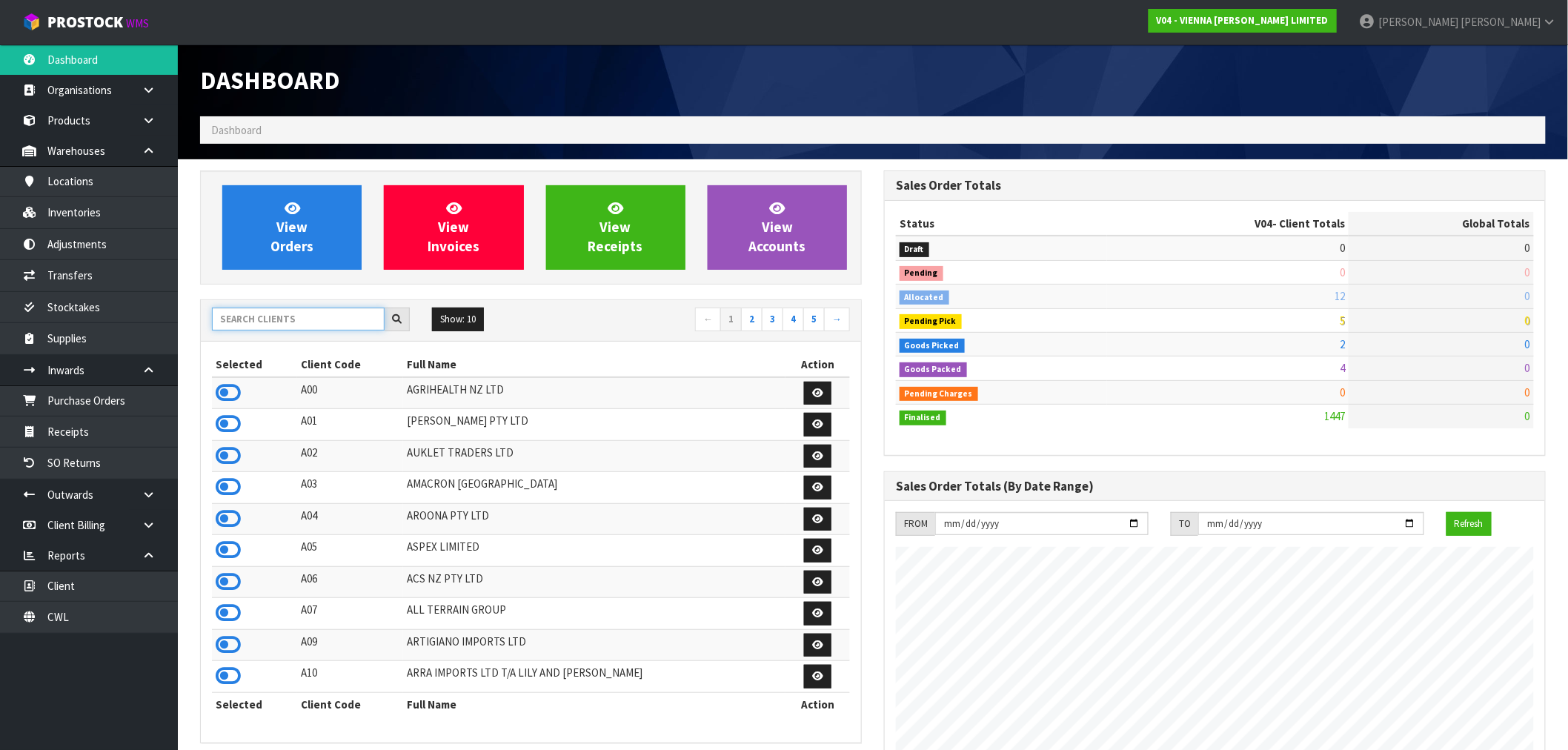
click at [259, 323] on input "text" at bounding box center [299, 319] width 173 height 23
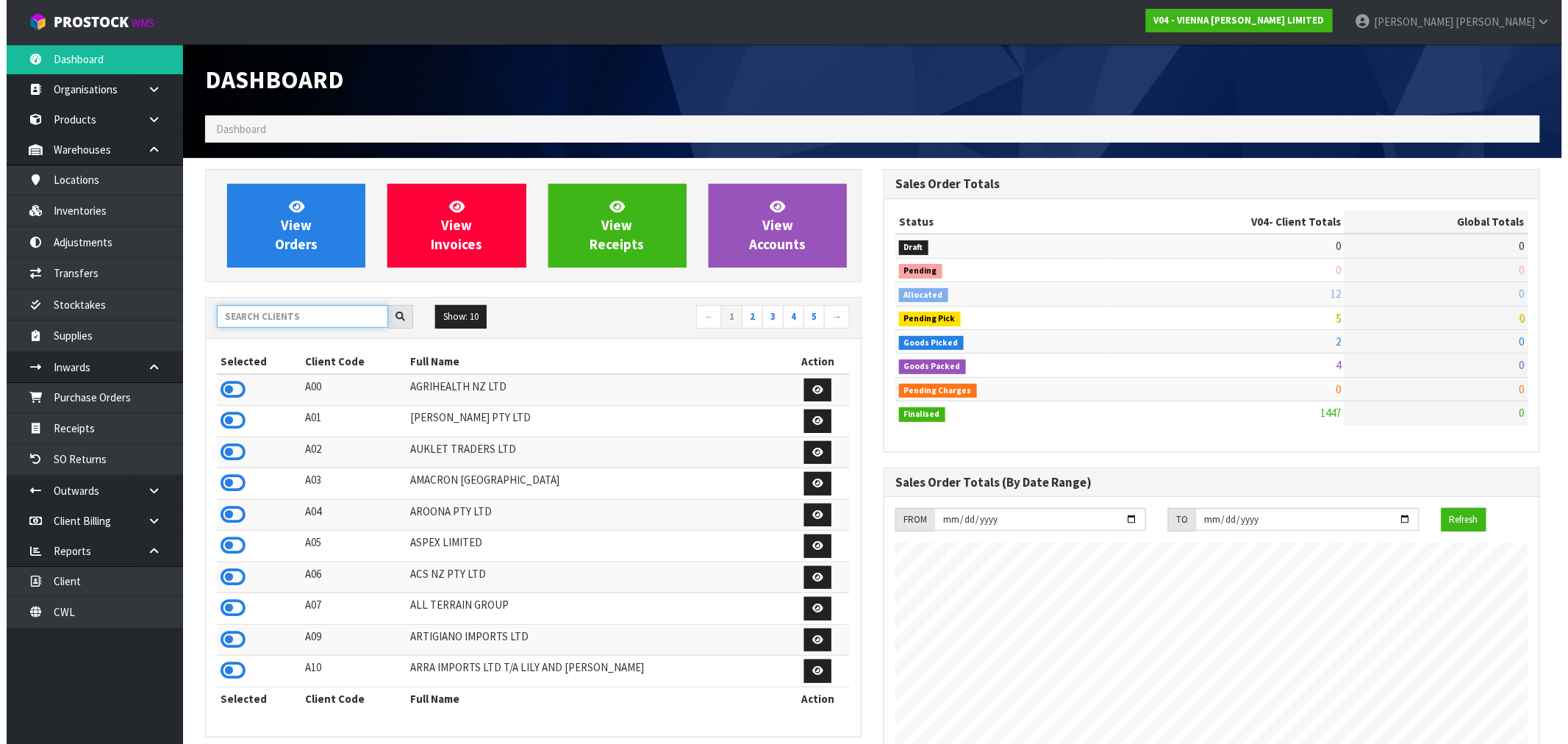
scroll to position [1114, 678]
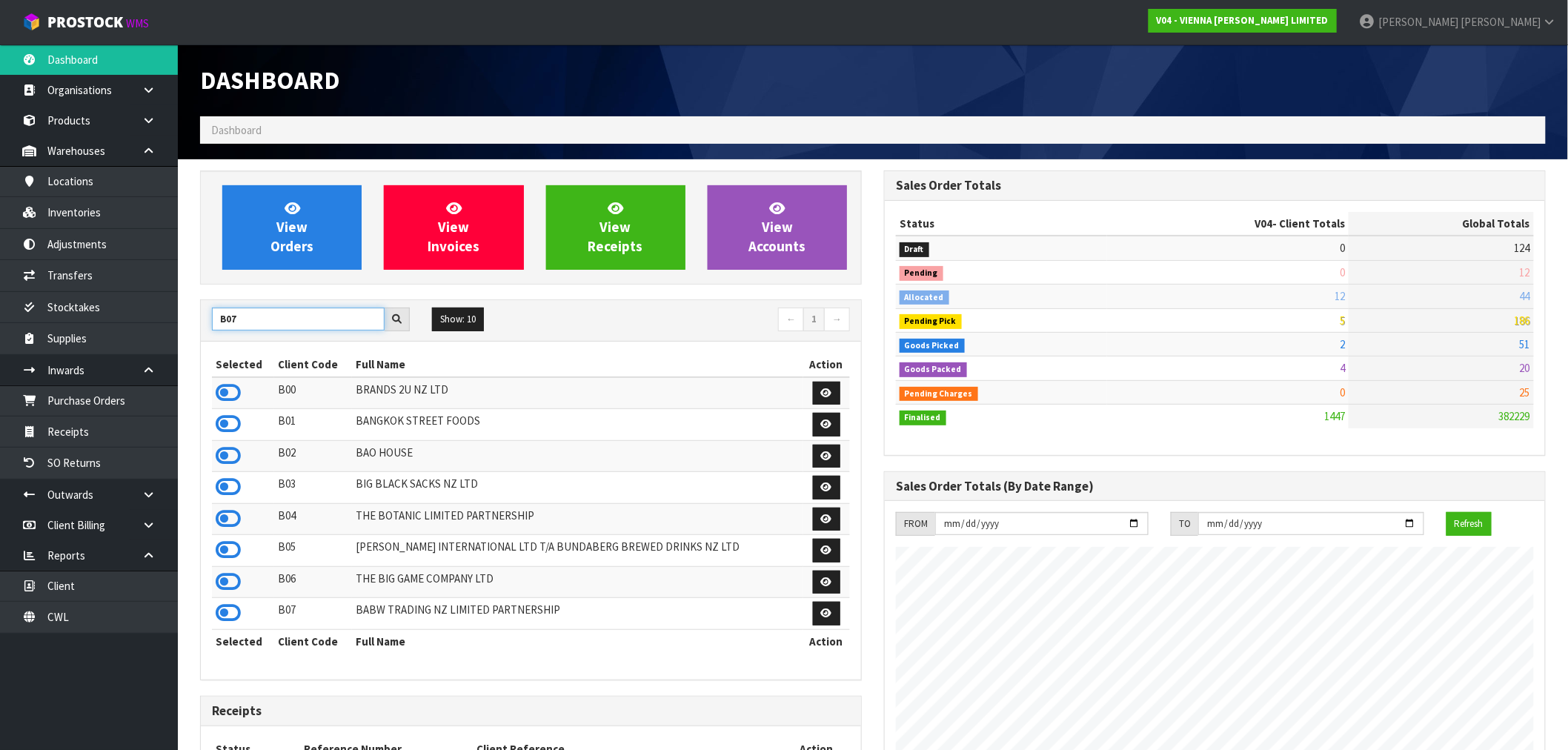
type input "B07"
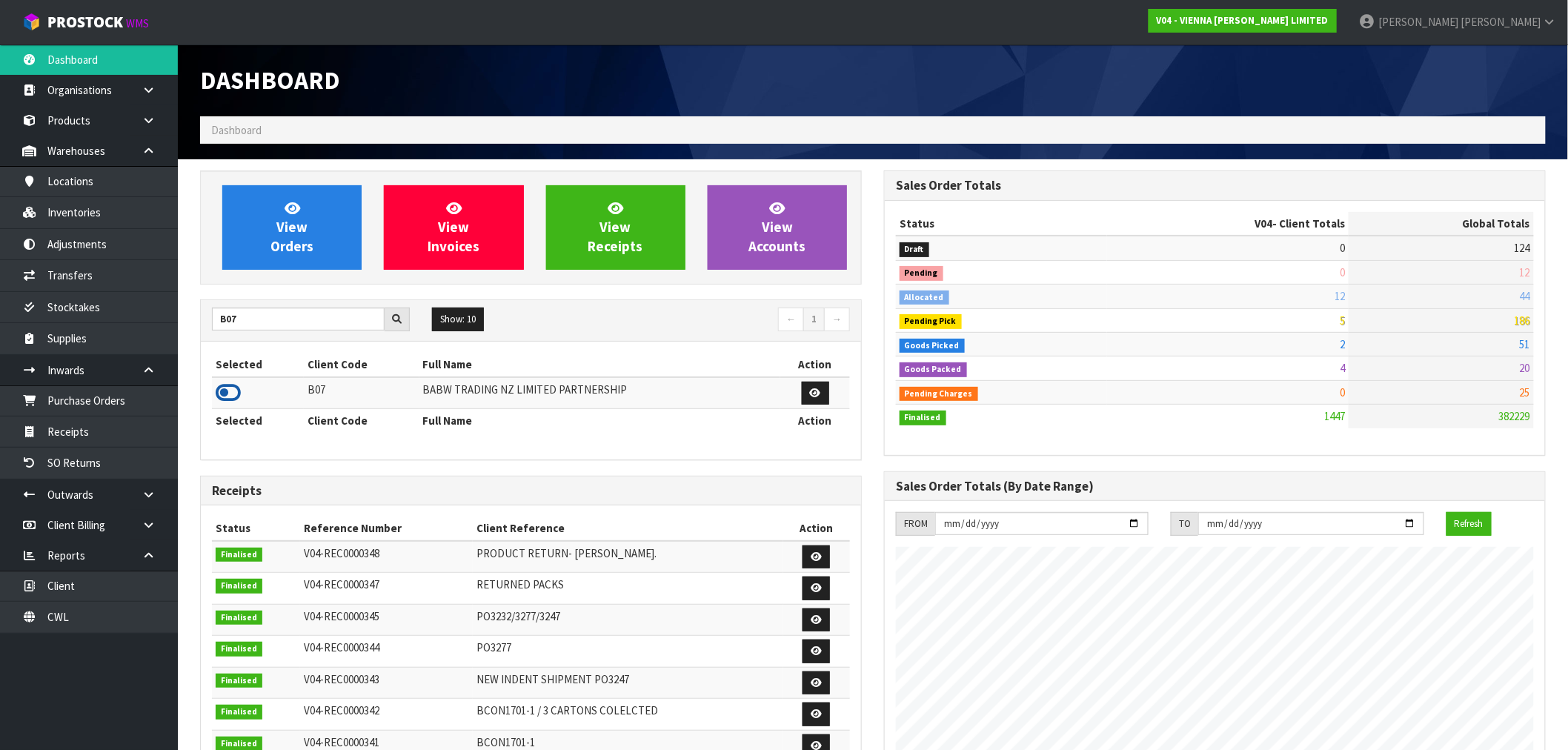
click at [232, 389] on icon at bounding box center [228, 393] width 25 height 22
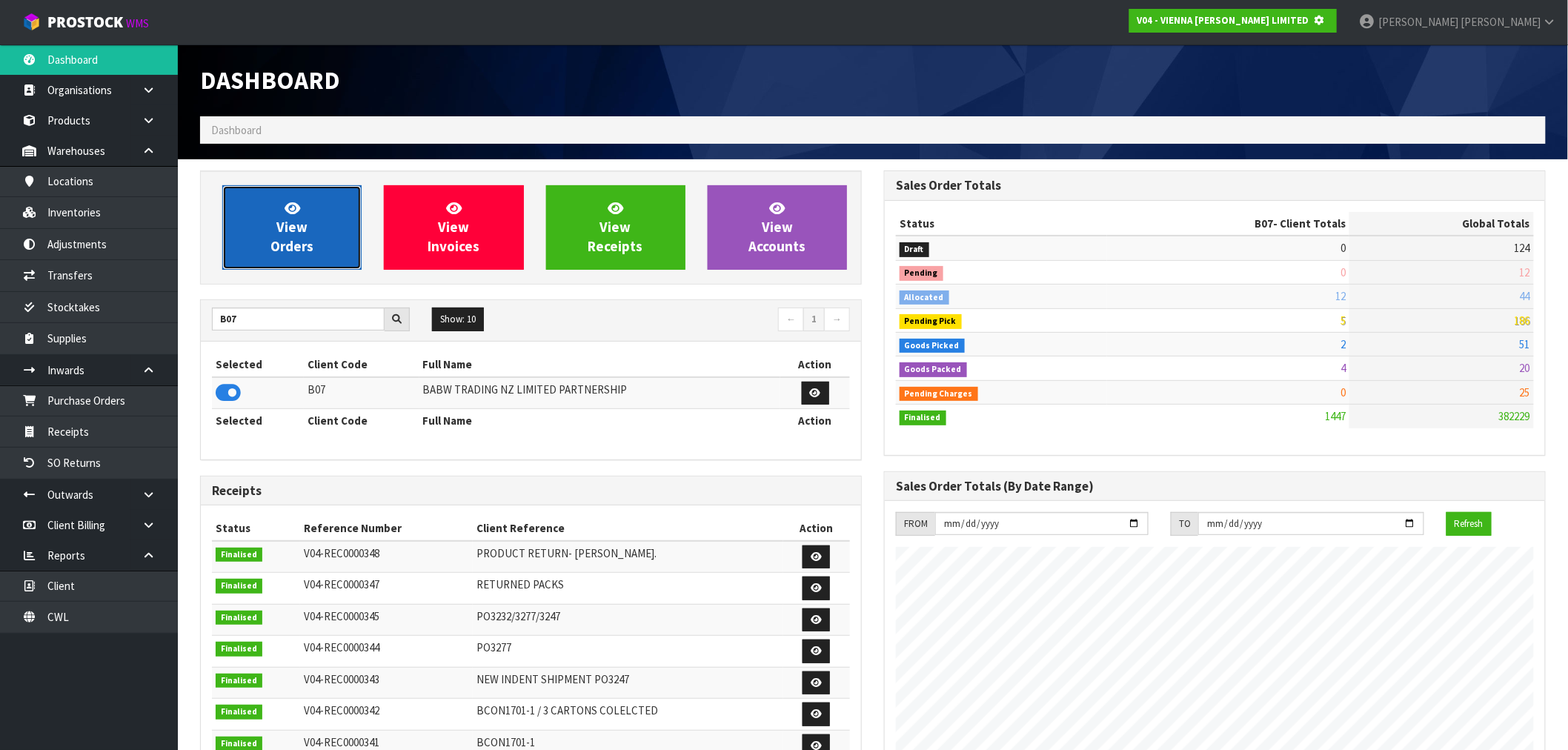
click at [307, 251] on span "View Orders" at bounding box center [292, 227] width 43 height 55
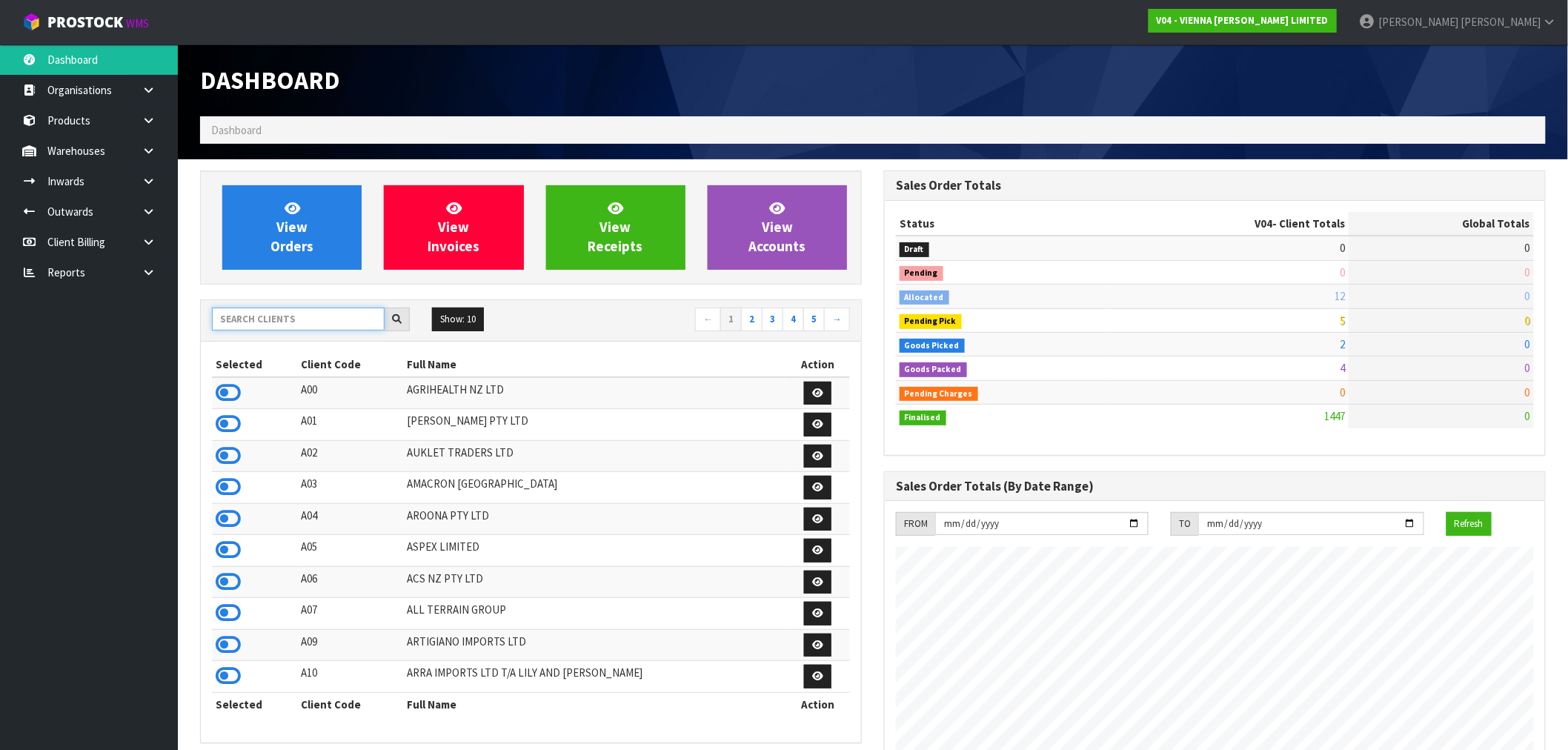
click at [264, 315] on input "text" at bounding box center [299, 319] width 173 height 23
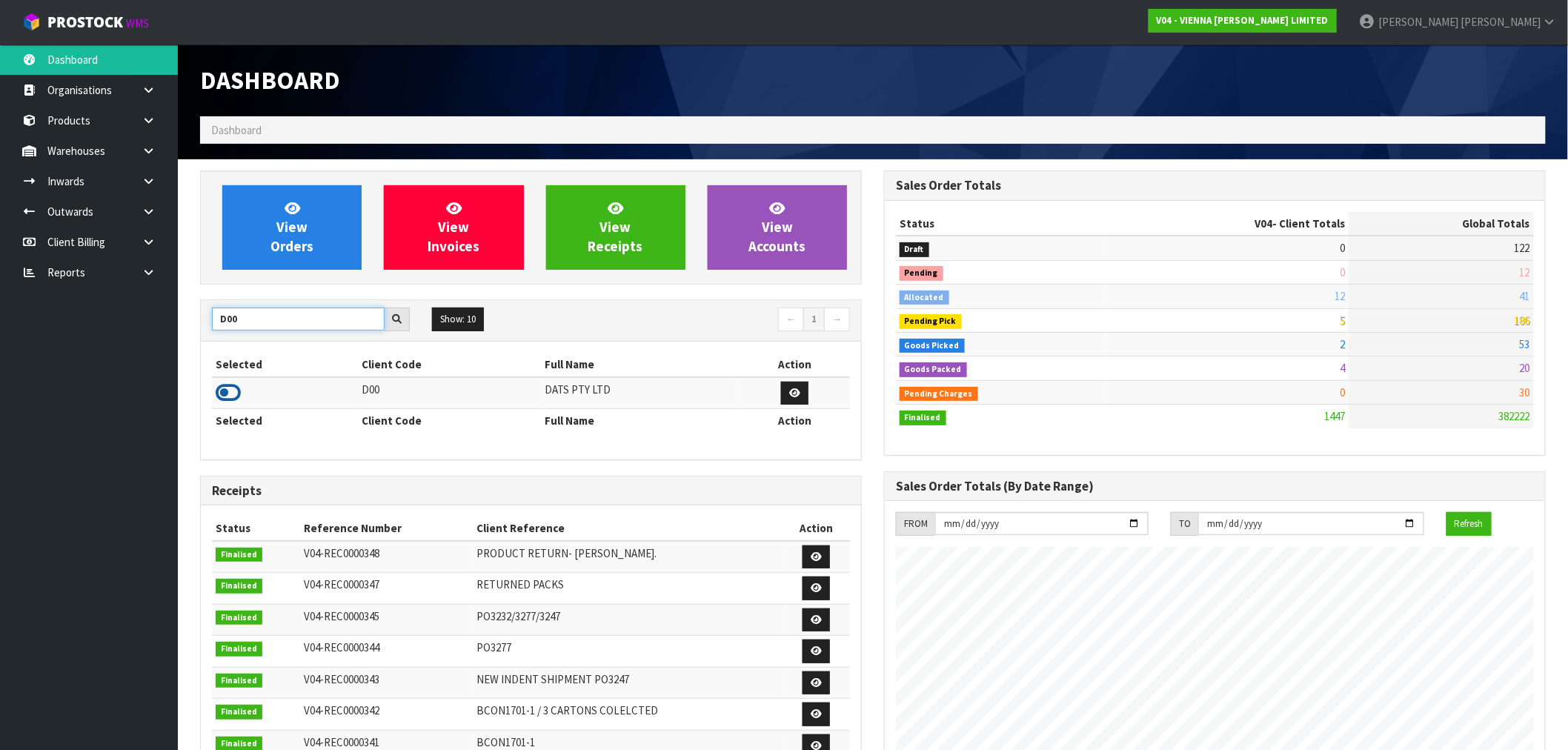
type input "D00"
click at [226, 392] on icon at bounding box center [228, 393] width 25 height 22
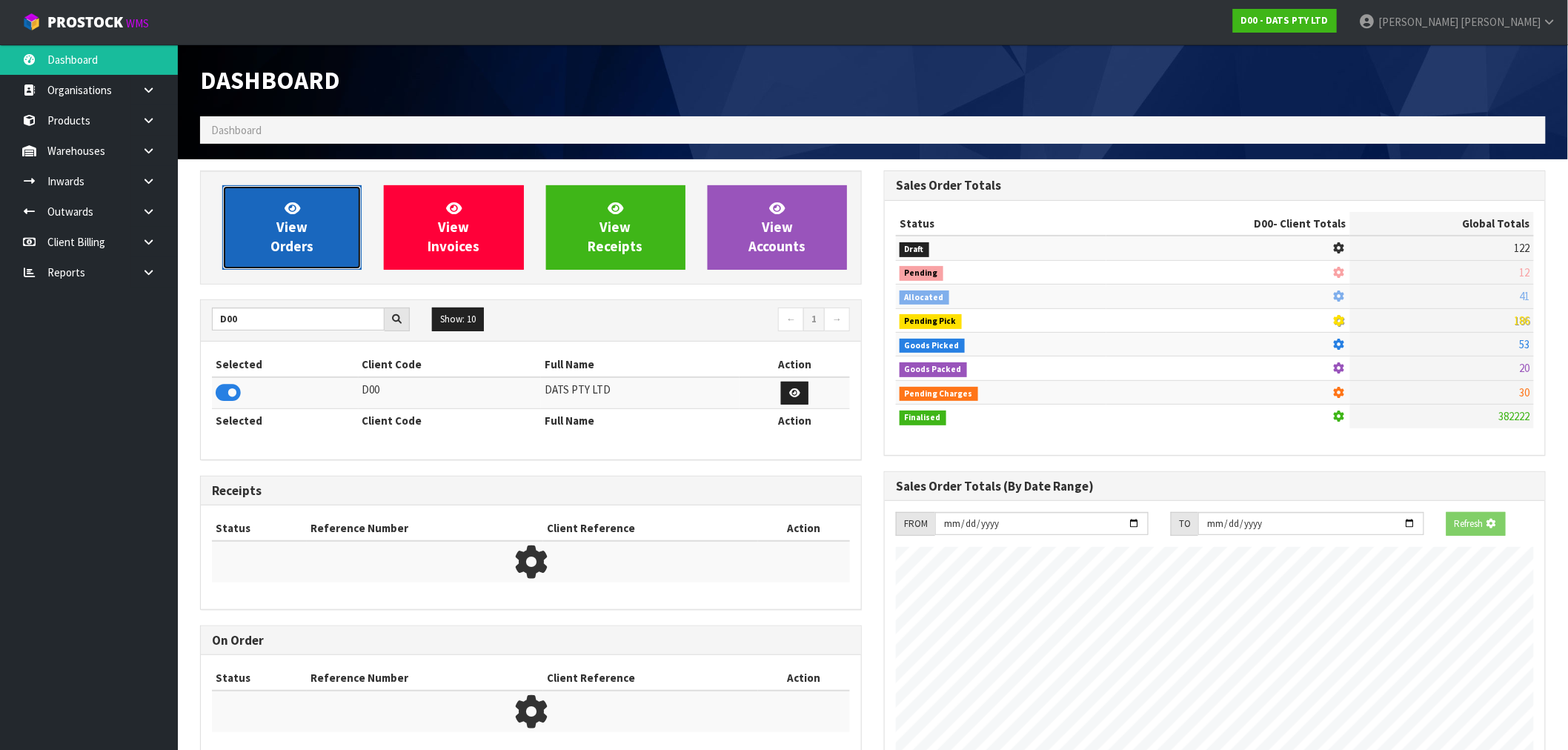
scroll to position [740332, 740310]
click at [259, 267] on link "View Orders" at bounding box center [291, 228] width 140 height 85
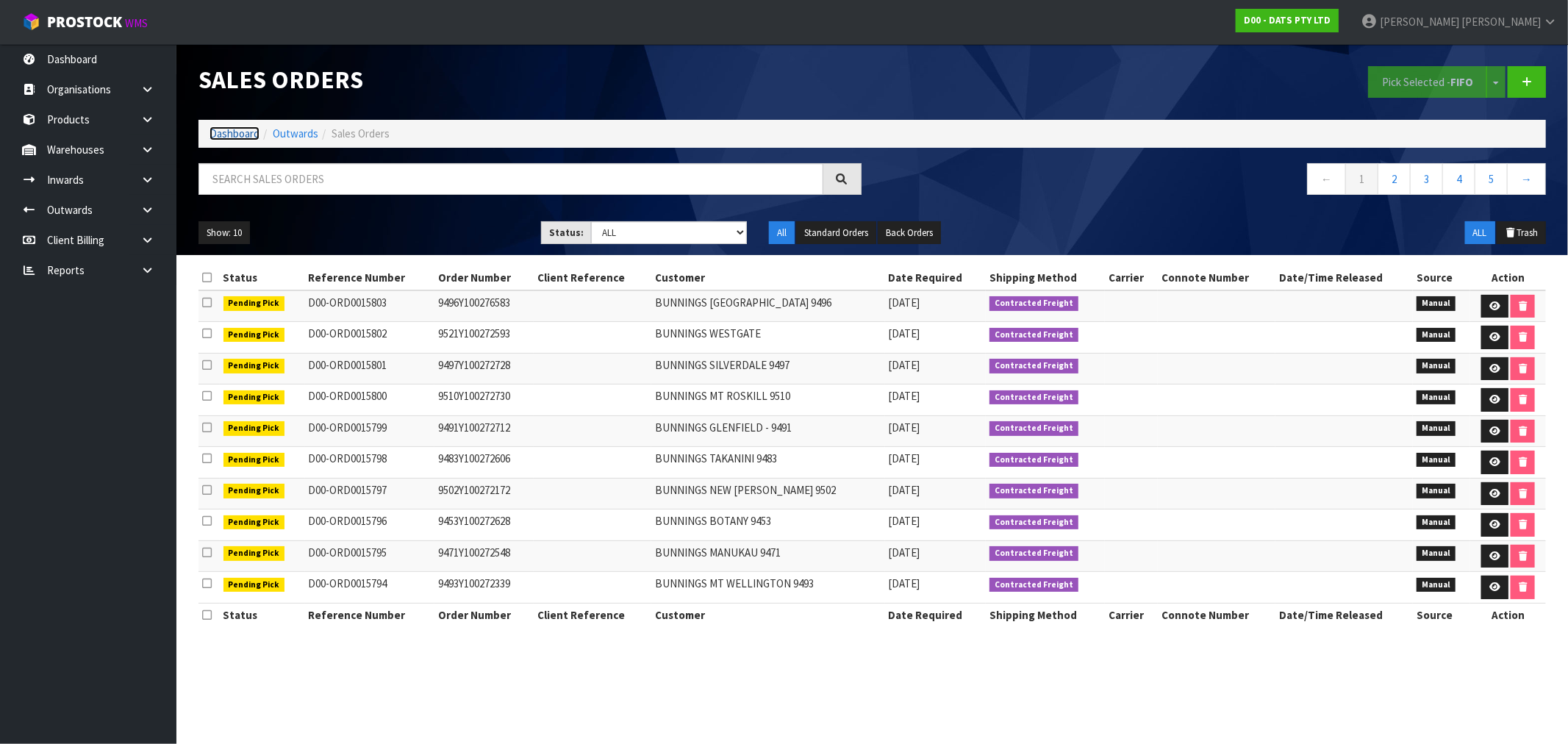
click at [219, 129] on link "Dashboard" at bounding box center [235, 133] width 50 height 14
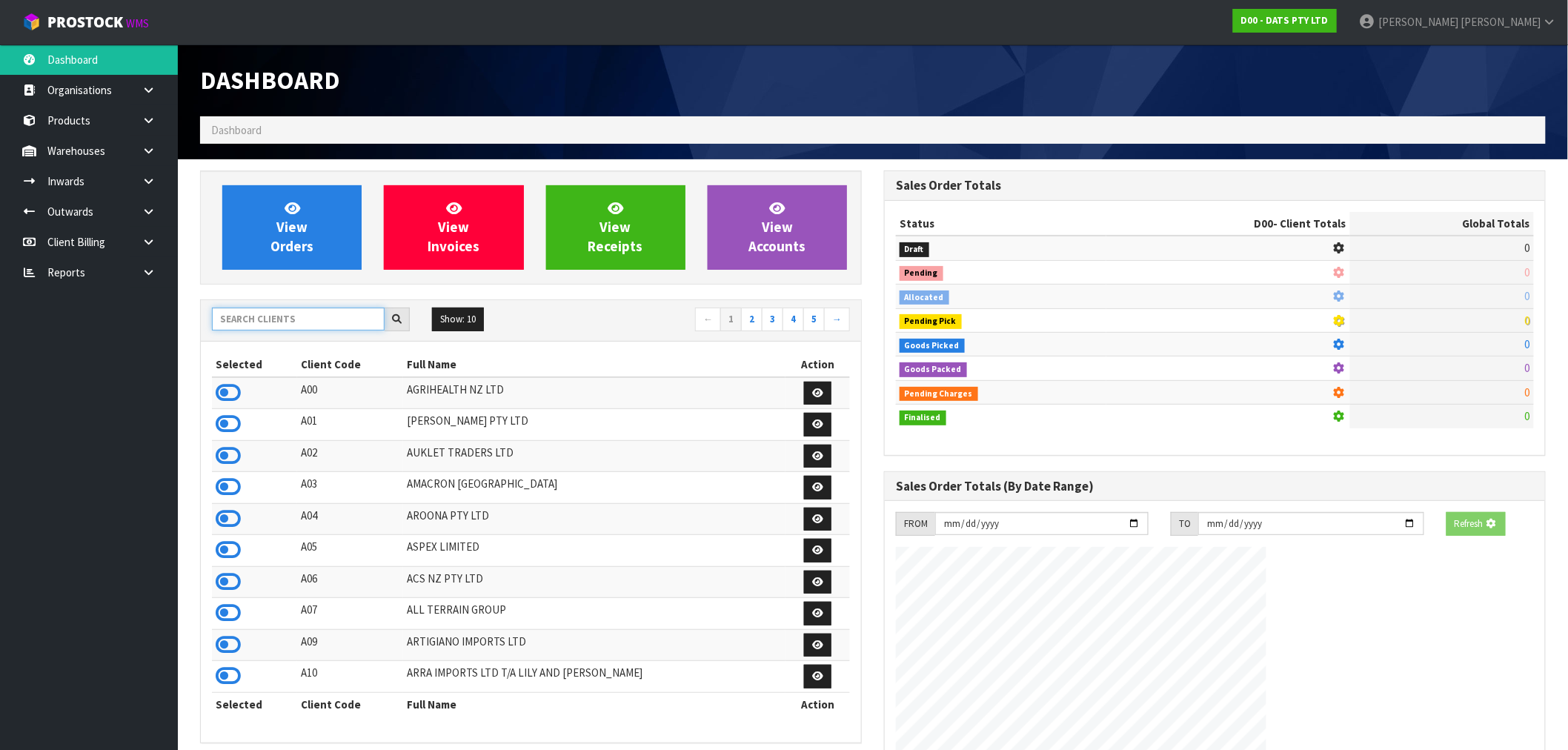
click at [303, 322] on input "text" at bounding box center [299, 319] width 173 height 23
type input "B07"
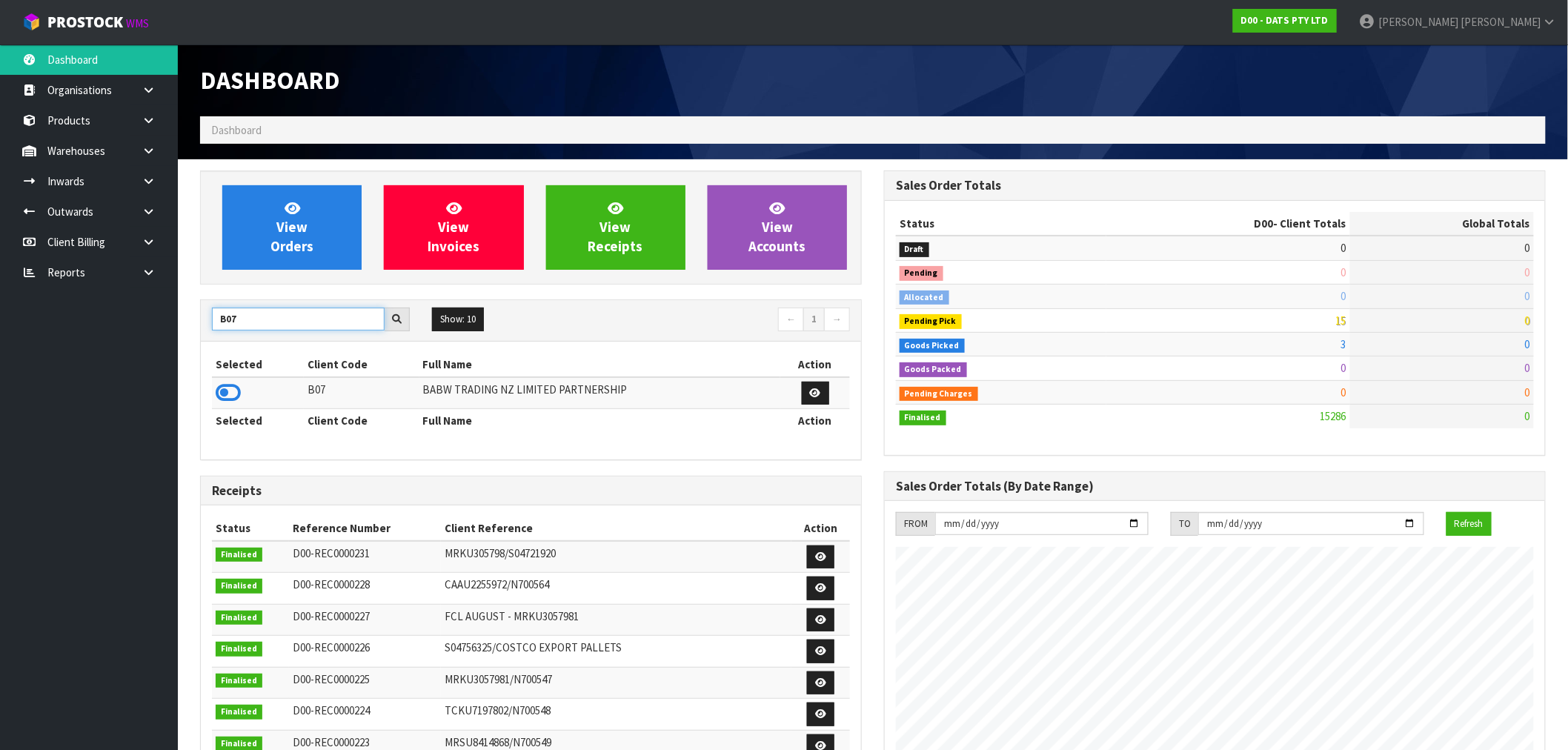
scroll to position [1123, 684]
click at [238, 388] on td at bounding box center [258, 393] width 92 height 32
click at [235, 389] on icon at bounding box center [228, 393] width 25 height 22
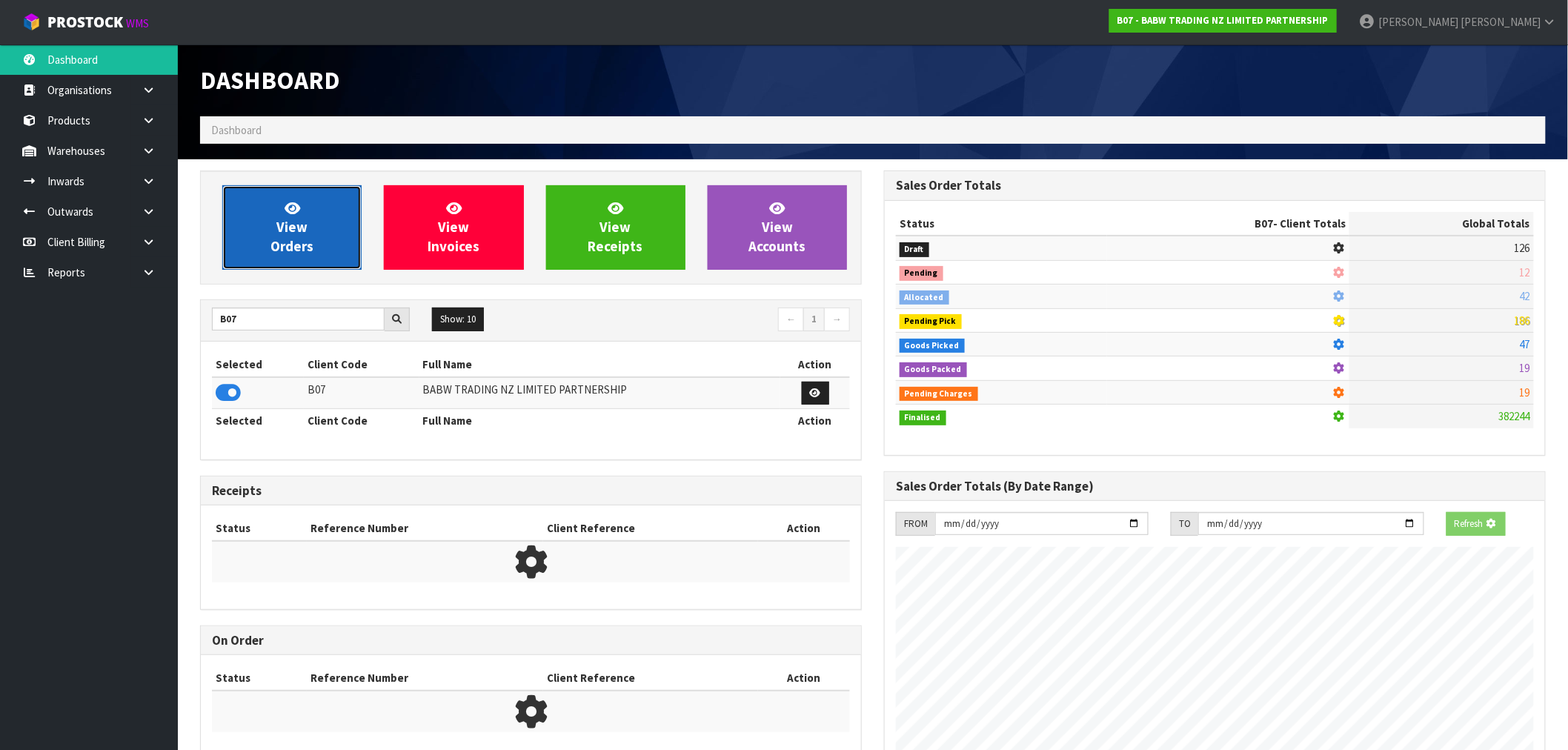
scroll to position [740332, 740310]
click at [261, 246] on link "View Orders" at bounding box center [291, 228] width 140 height 85
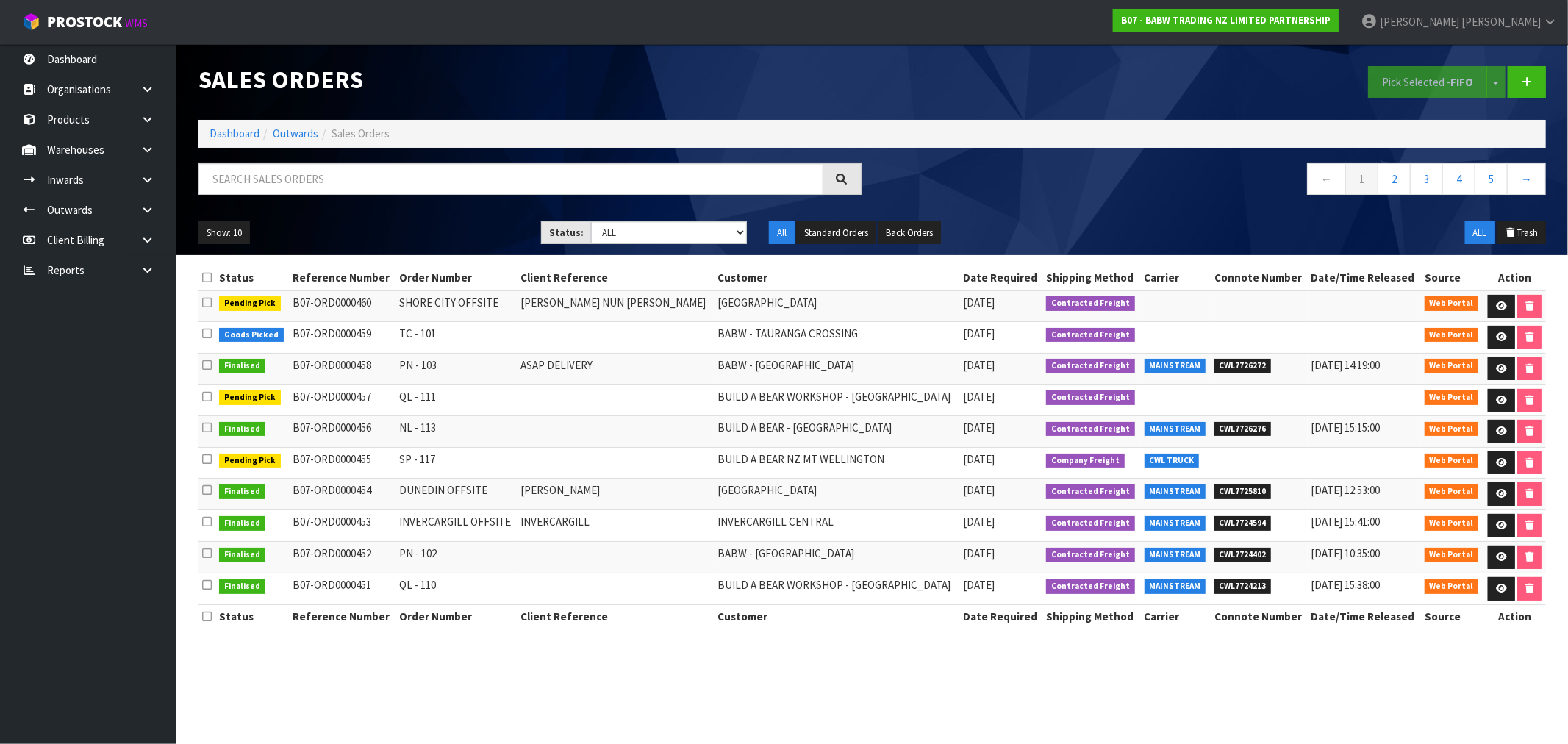
click at [220, 141] on li "Dashboard" at bounding box center [235, 133] width 50 height 15
click at [222, 133] on link "Dashboard" at bounding box center [235, 133] width 50 height 14
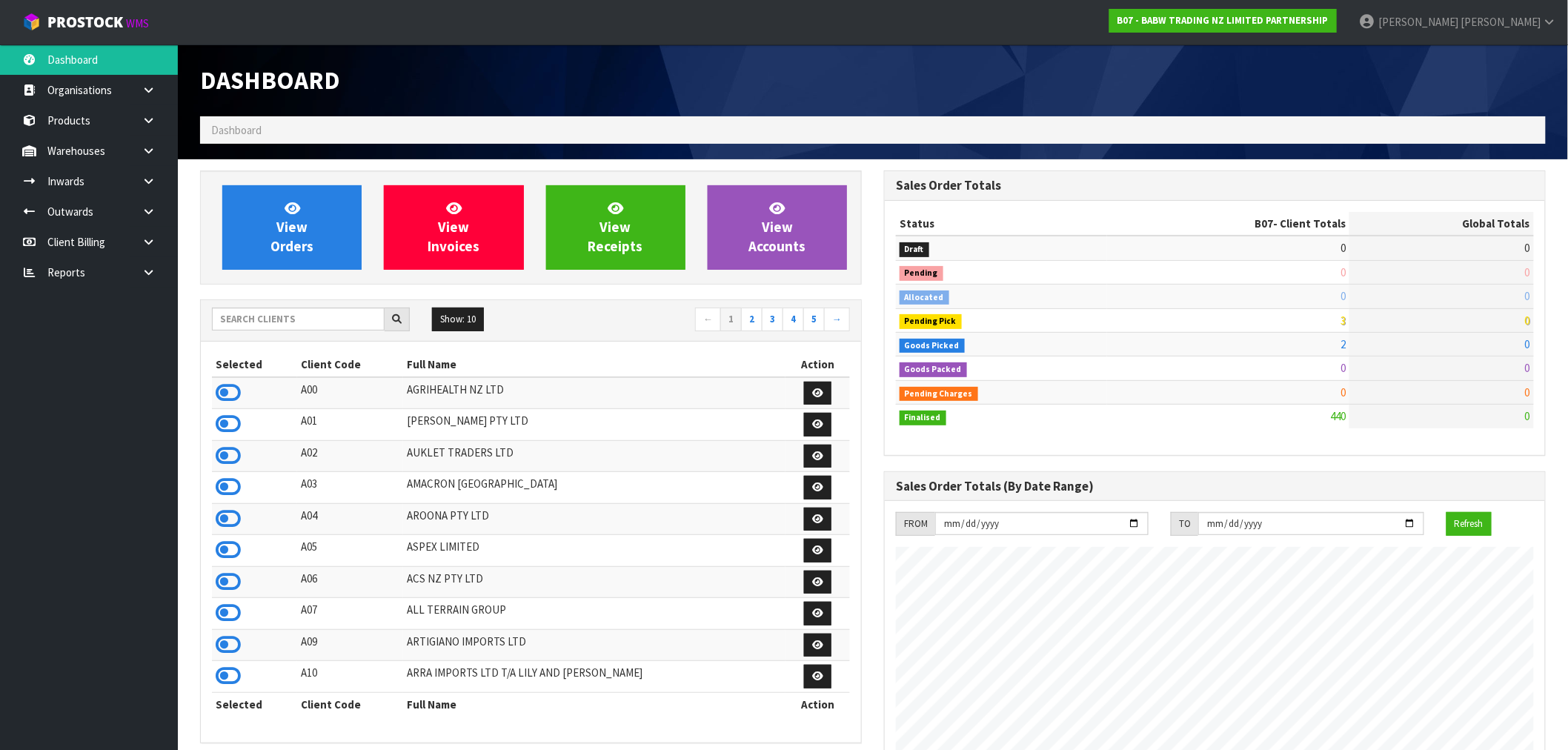
scroll to position [1123, 684]
click at [224, 393] on icon at bounding box center [228, 393] width 25 height 22
click at [289, 184] on div "View Orders View Invoices View Receipts View Accounts" at bounding box center [530, 228] width 662 height 114
click at [310, 271] on div "View Orders View Invoices View Receipts View Accounts" at bounding box center [530, 228] width 662 height 114
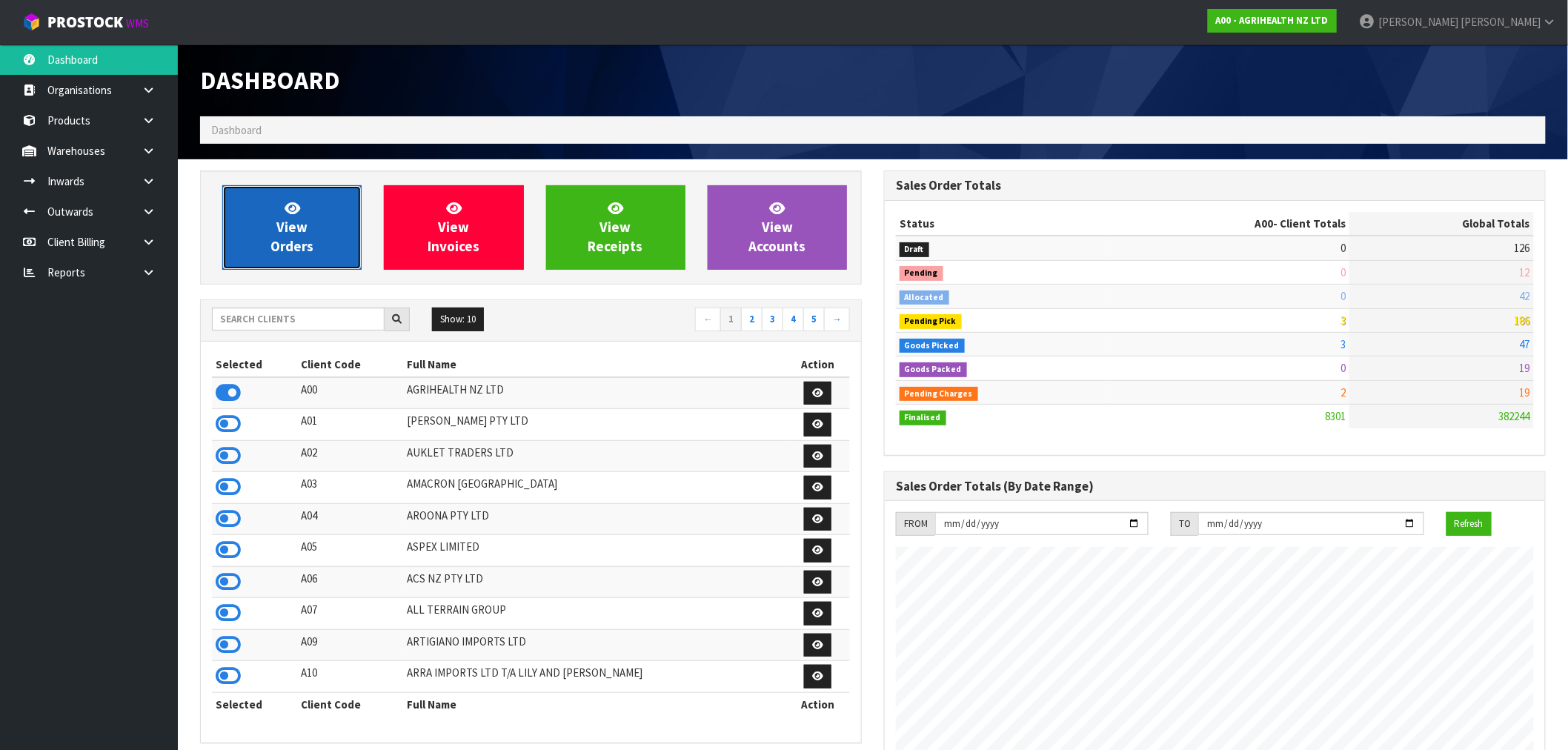
click at [301, 238] on span "View Orders" at bounding box center [292, 227] width 43 height 55
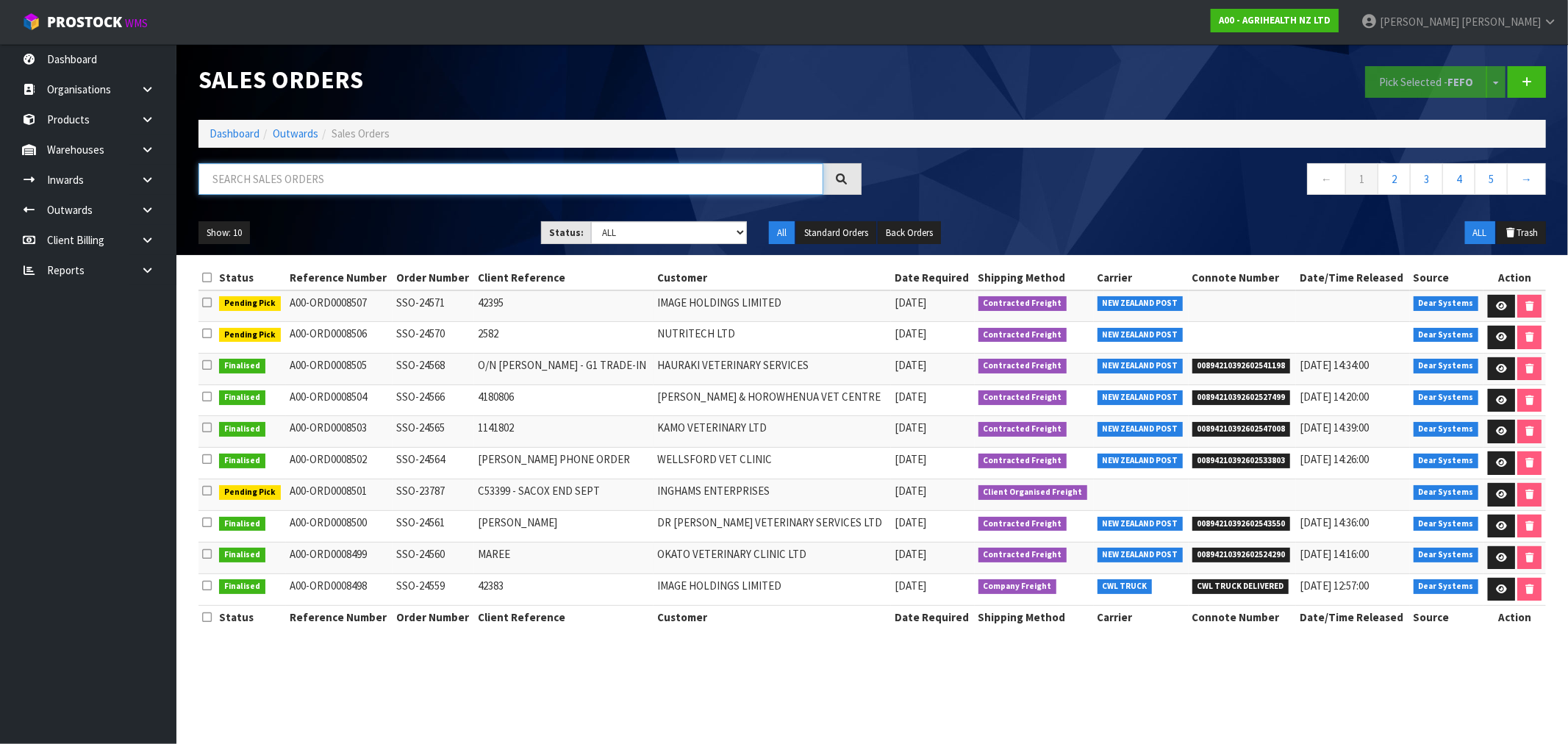
click at [270, 192] on input "text" at bounding box center [511, 179] width 625 height 32
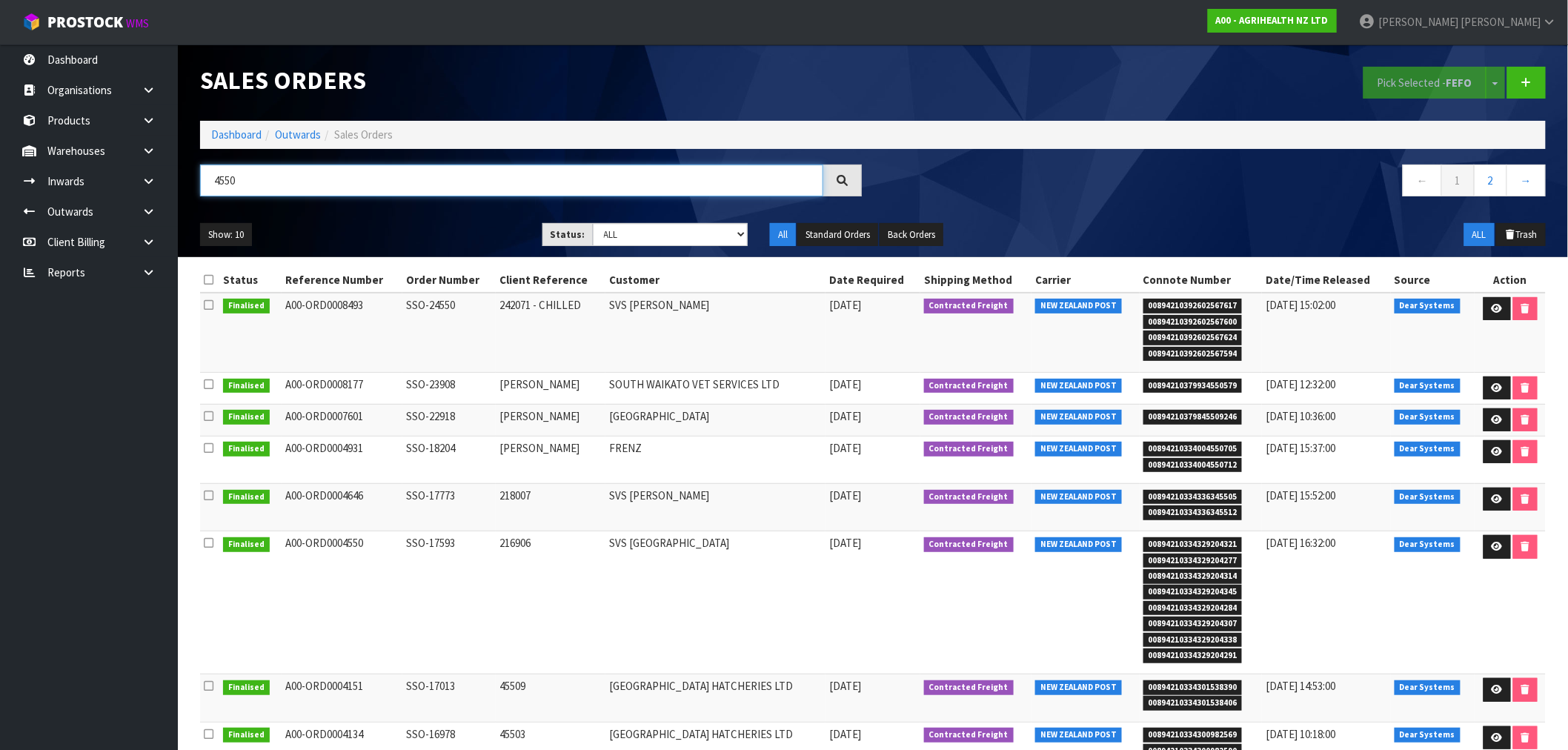
drag, startPoint x: 241, startPoint y: 180, endPoint x: 202, endPoint y: 178, distance: 39.1
click at [208, 178] on input "4550" at bounding box center [512, 180] width 623 height 32
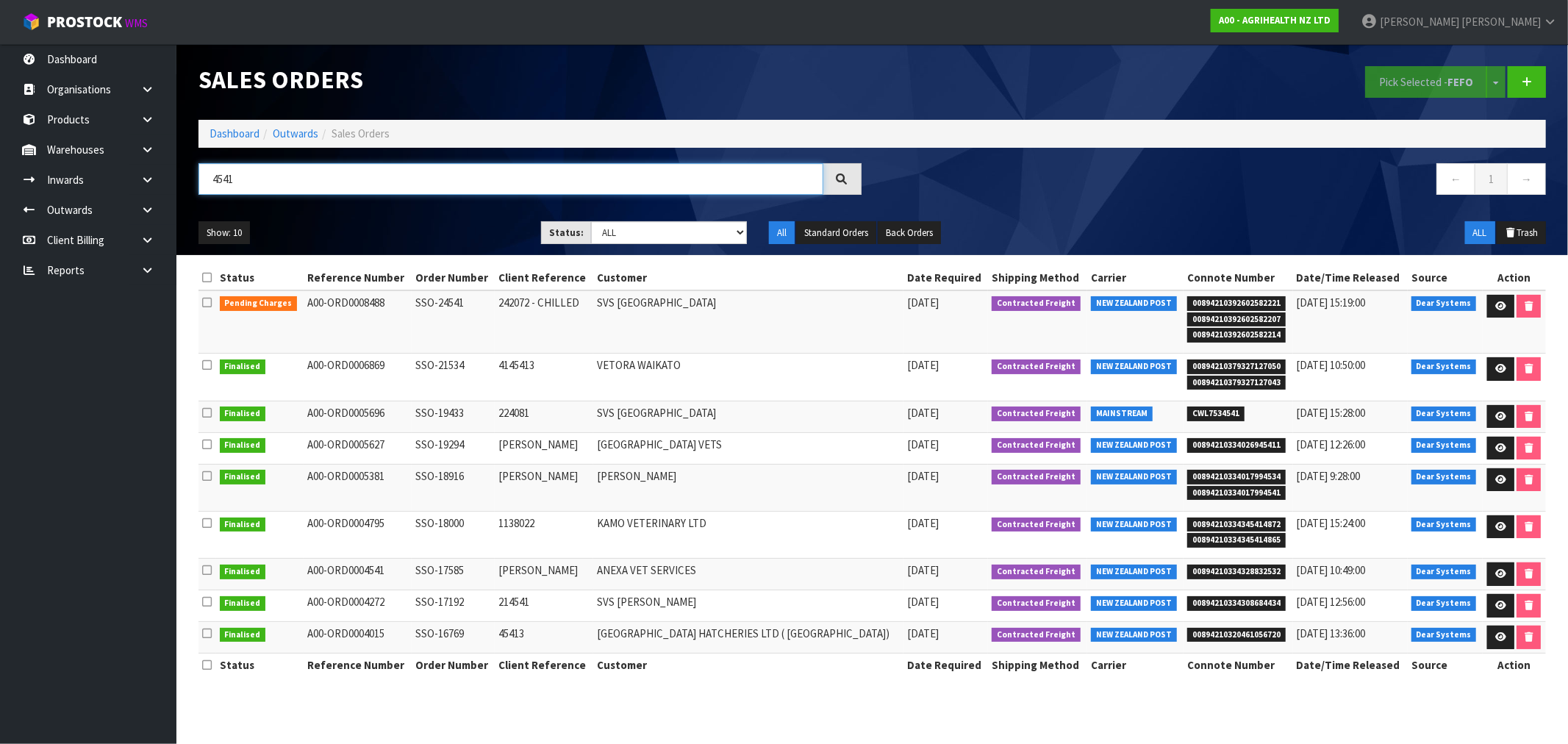
drag, startPoint x: 196, startPoint y: 176, endPoint x: 180, endPoint y: 176, distance: 16.0
click at [180, 176] on header "Sales Orders Pick Selected - FEFO Split button! FIFO - First In First Out FEFO …" at bounding box center [872, 149] width 1392 height 211
click at [314, 189] on input "4541" at bounding box center [511, 179] width 625 height 32
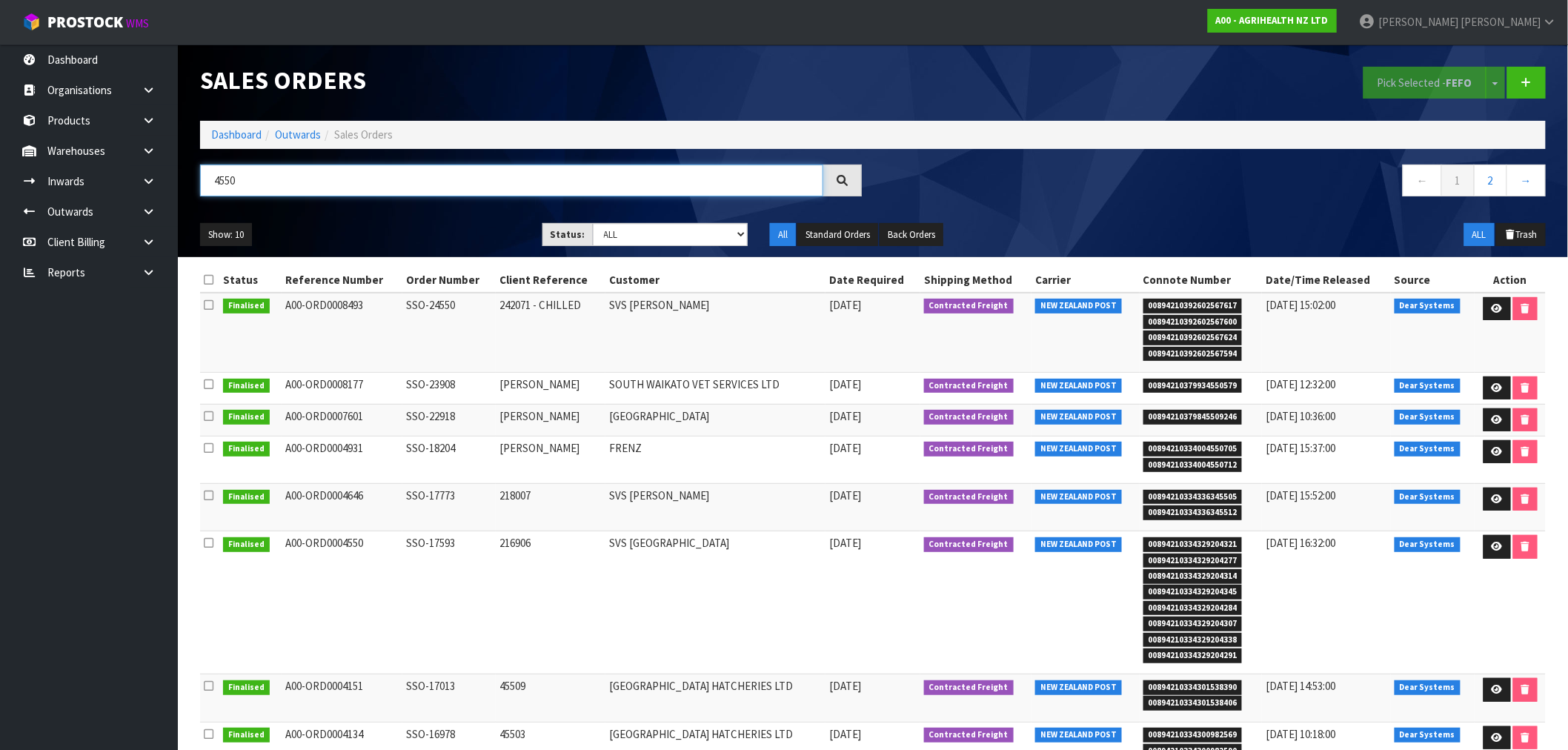
type input "4550"
click at [1494, 312] on icon at bounding box center [1497, 308] width 11 height 10
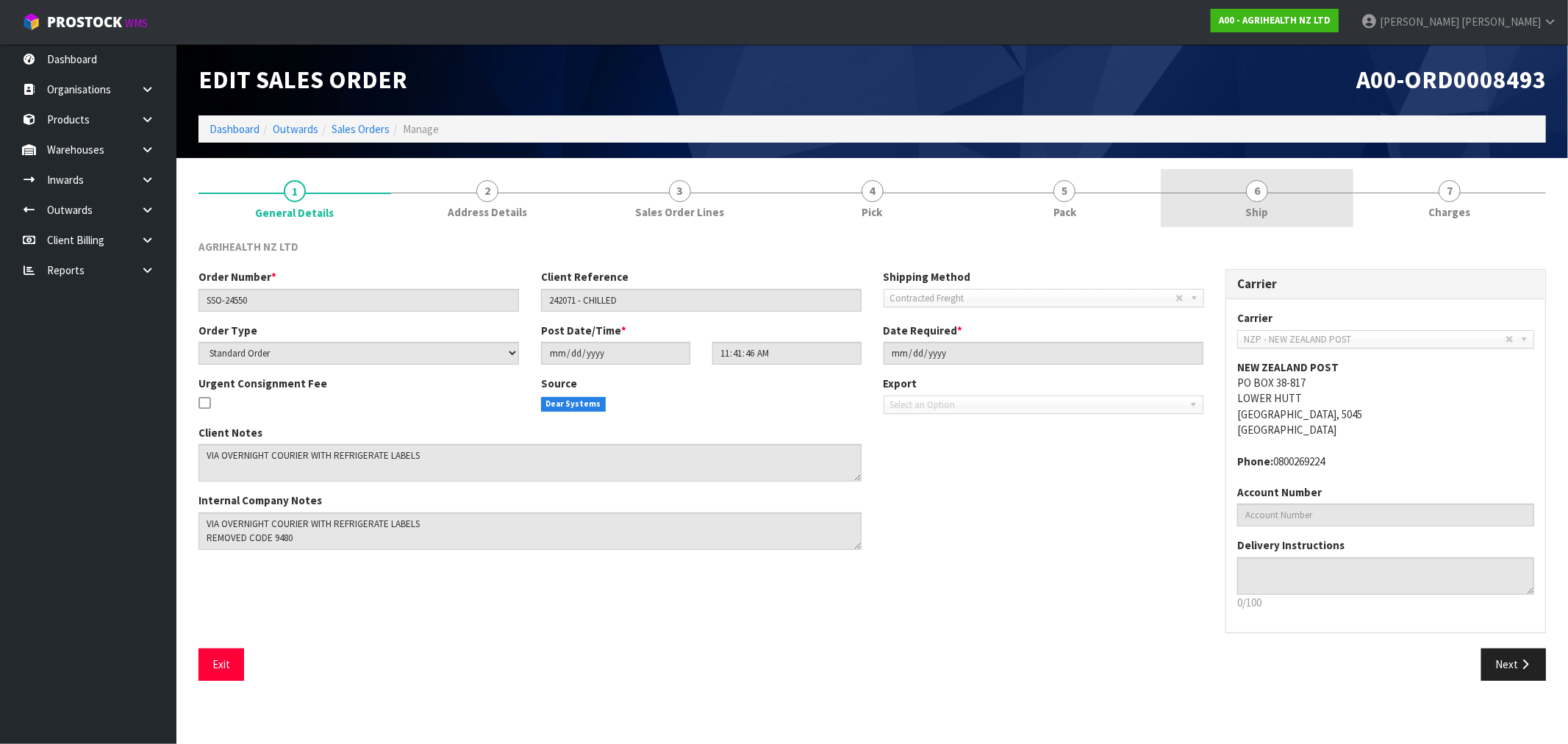
click at [1239, 196] on link "6 Ship" at bounding box center [1257, 198] width 193 height 58
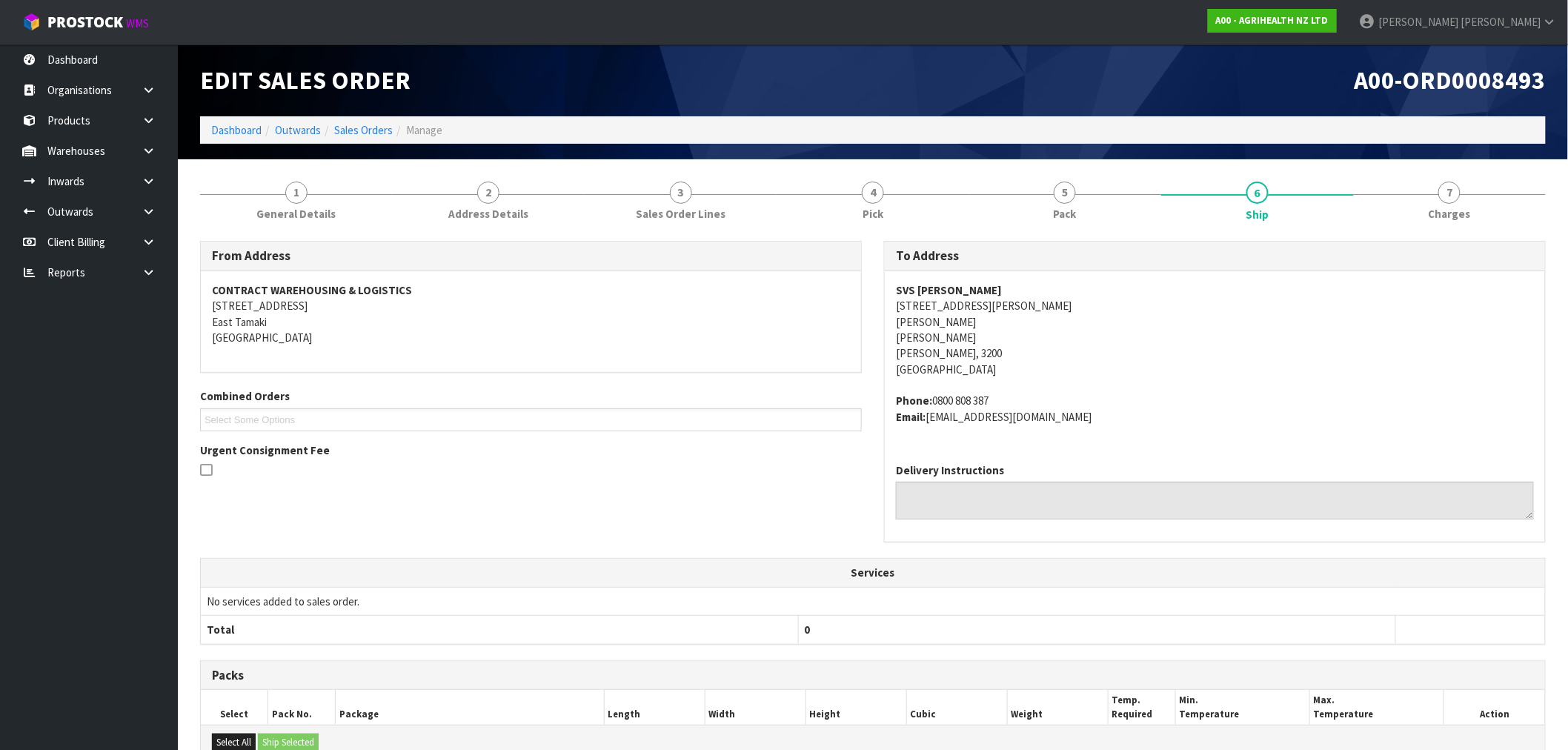
click at [366, 139] on ol "Dashboard Outwards Sales Orders Manage" at bounding box center [872, 131] width 1345 height 28
click at [365, 122] on li "Sales Orders" at bounding box center [357, 130] width 72 height 16
click at [357, 127] on link "Sales Orders" at bounding box center [364, 130] width 59 height 14
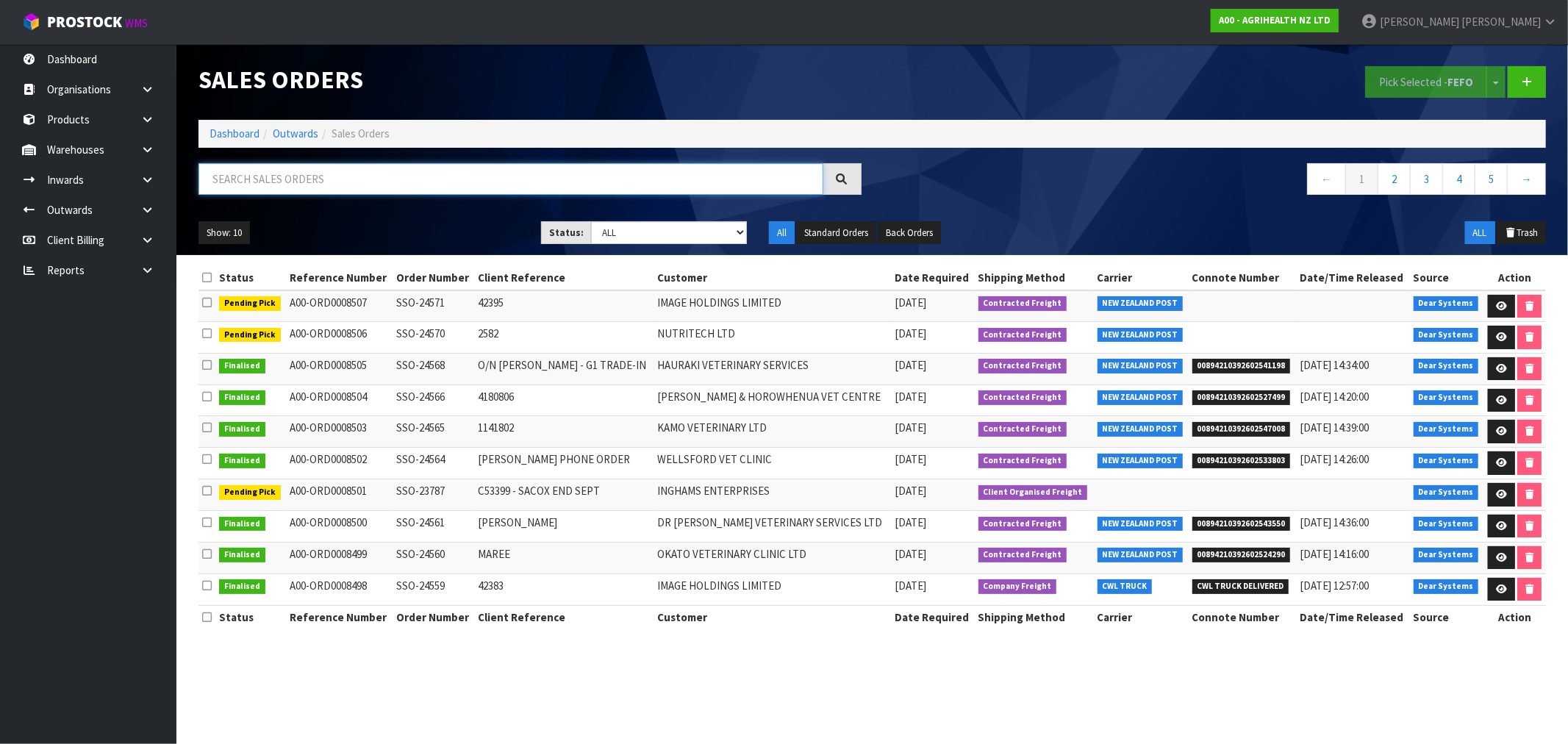
click at [266, 166] on input "text" at bounding box center [511, 179] width 625 height 32
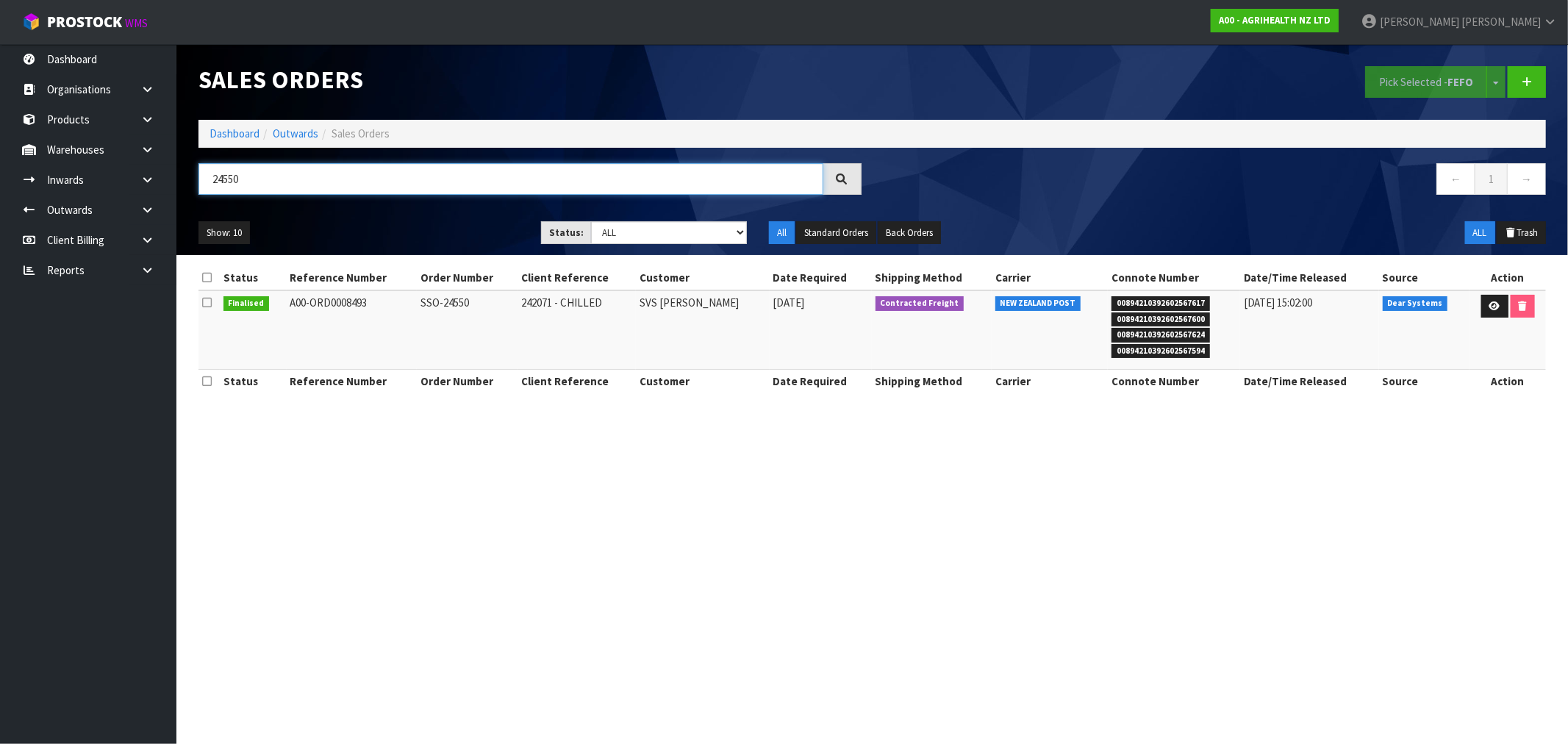
click at [234, 179] on input "24550" at bounding box center [511, 179] width 625 height 32
type input "24541"
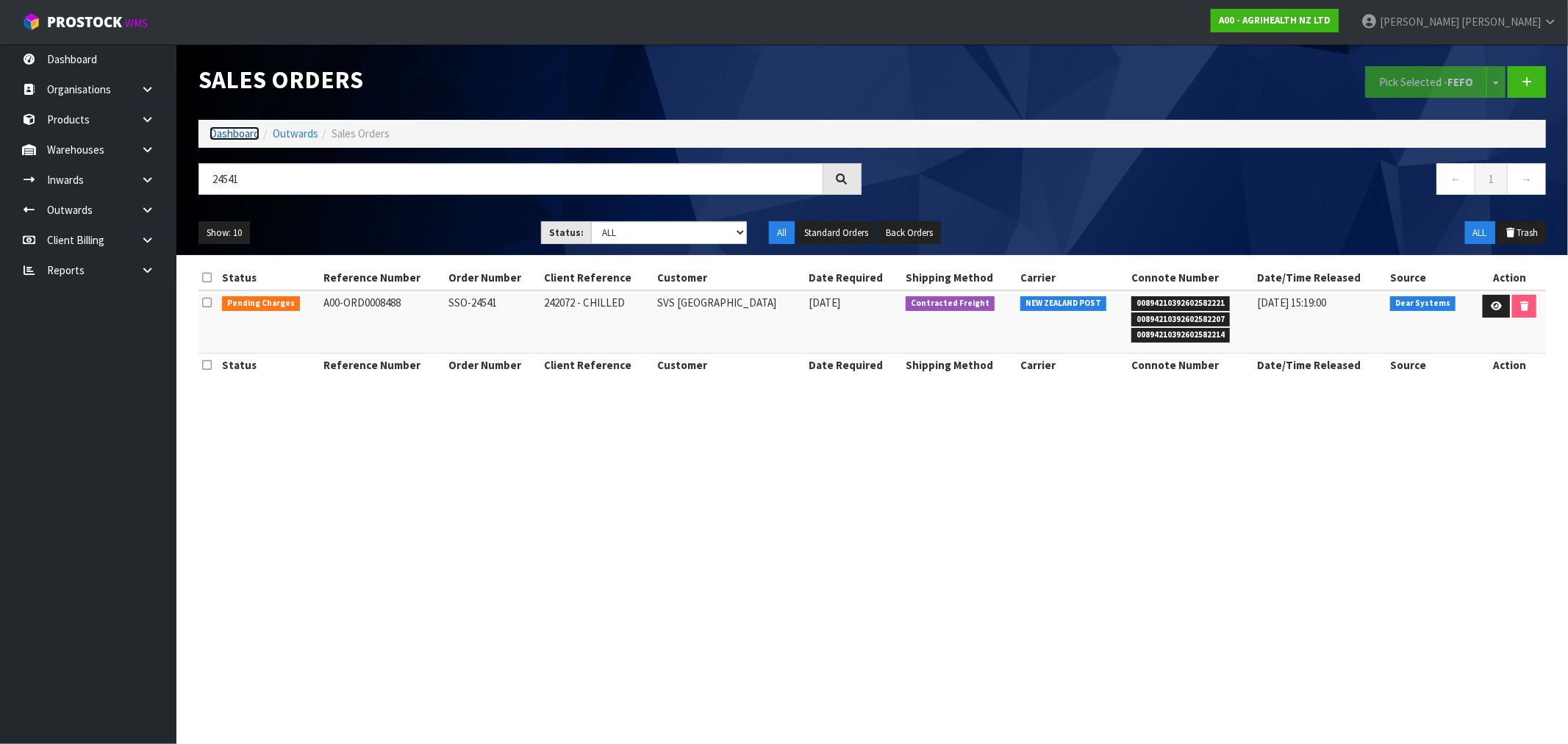
click at [227, 130] on link "Dashboard" at bounding box center [235, 133] width 50 height 14
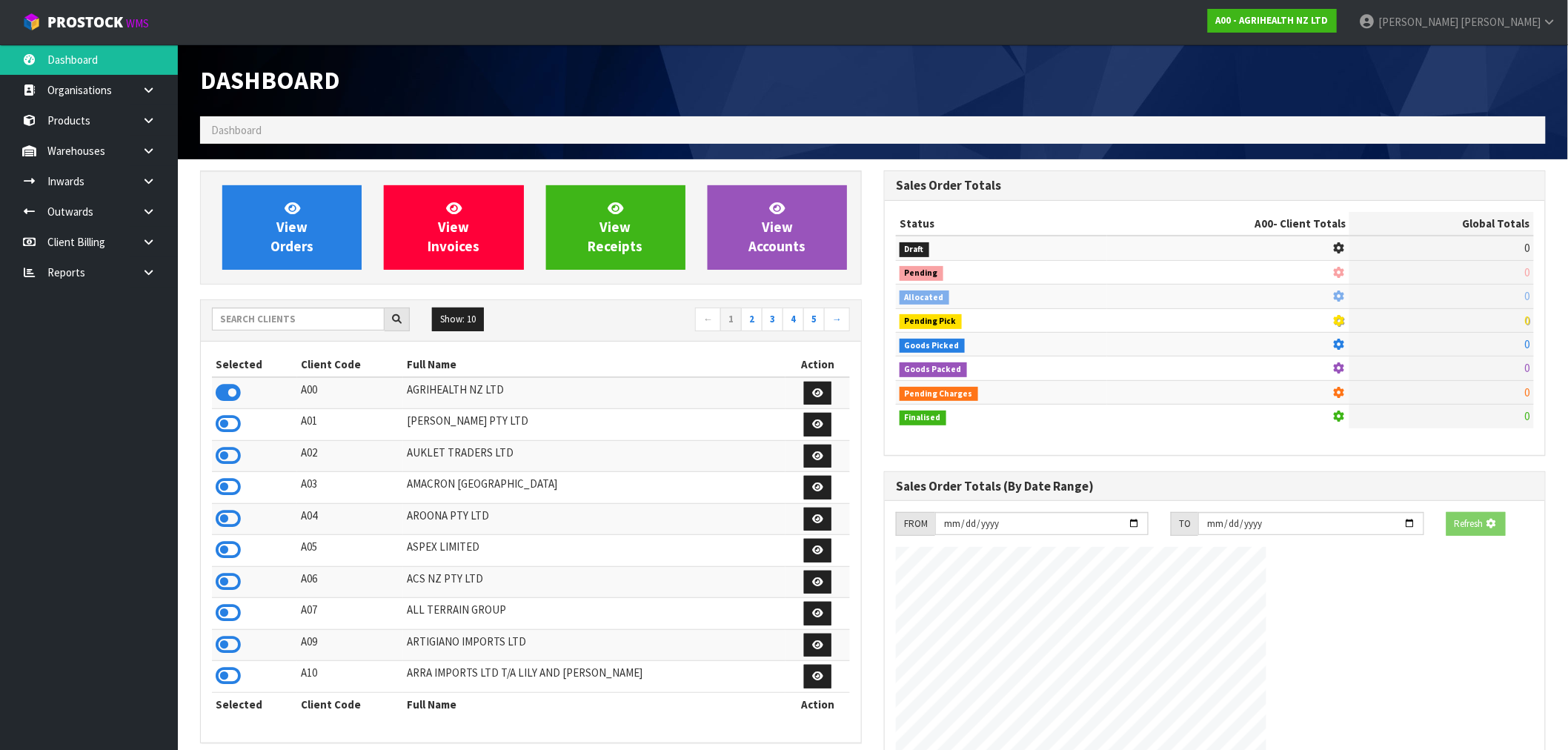
drag, startPoint x: 242, startPoint y: 298, endPoint x: 255, endPoint y: 317, distance: 23.0
click at [243, 300] on div "View Orders View Invoices View Receipts View Accounts Show: 10 5 10 25" at bounding box center [531, 615] width 684 height 888
click at [255, 317] on input "text" at bounding box center [299, 319] width 173 height 23
type input "Y01"
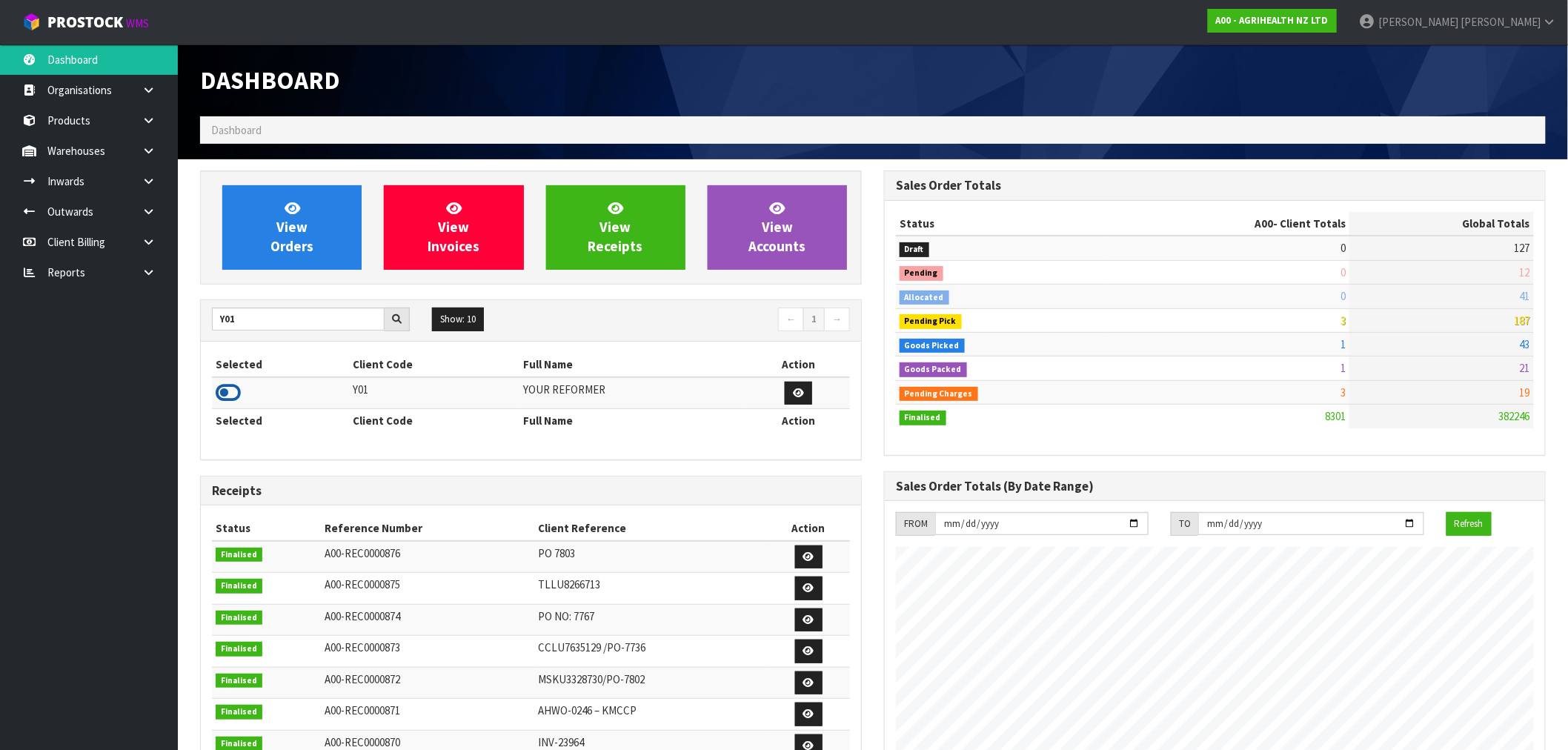
click at [226, 388] on icon at bounding box center [228, 393] width 25 height 22
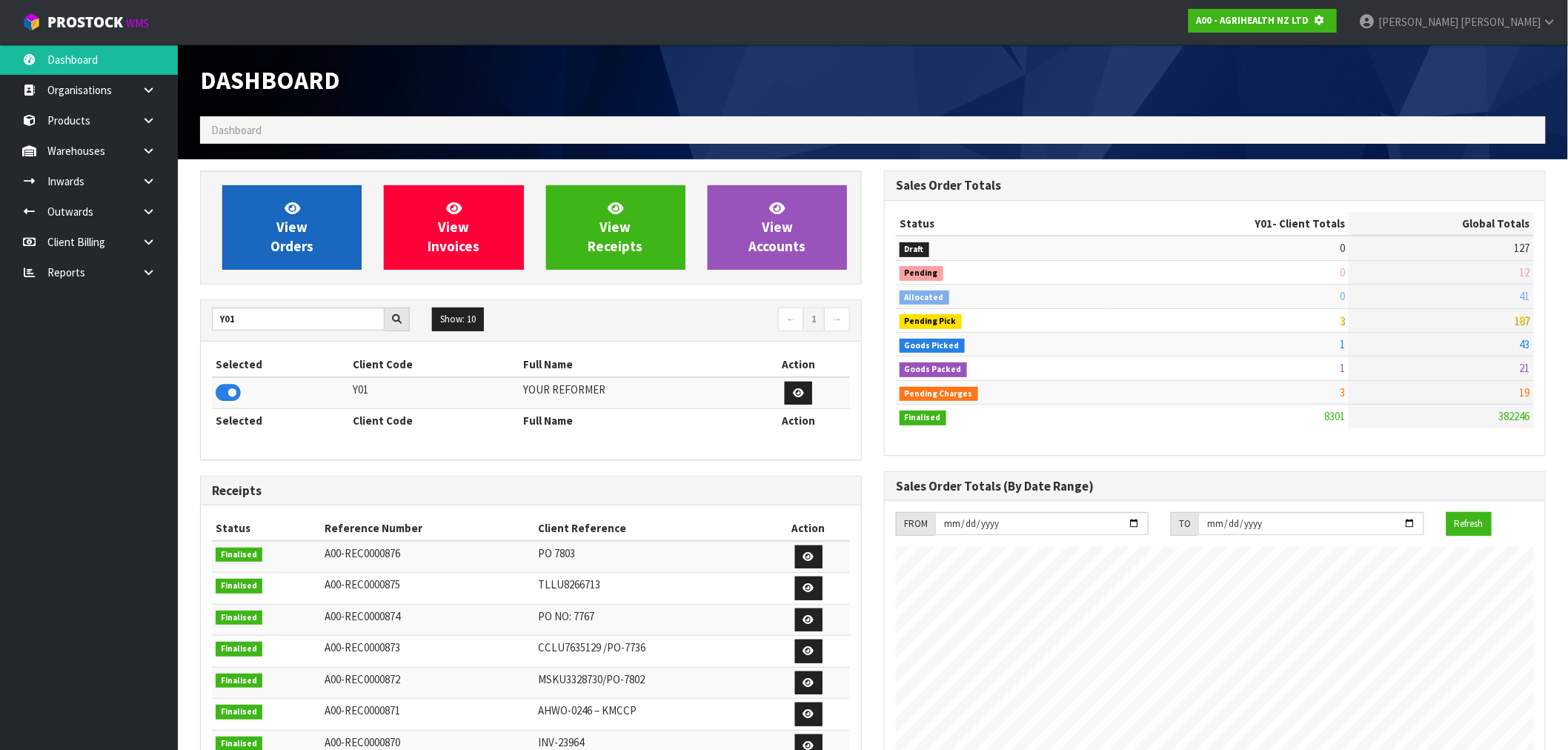
scroll to position [740332, 740310]
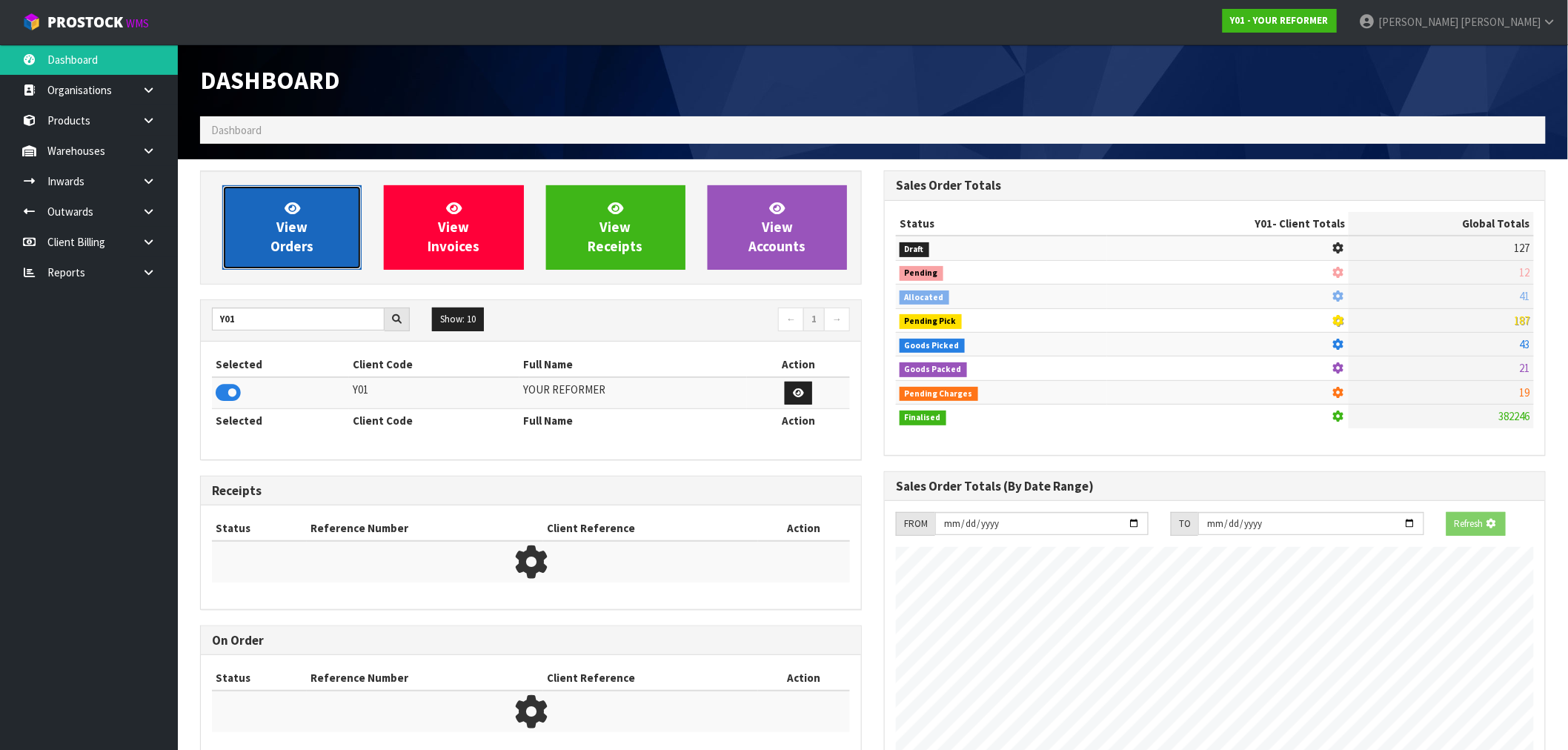
click at [319, 230] on link "View Orders" at bounding box center [291, 228] width 140 height 85
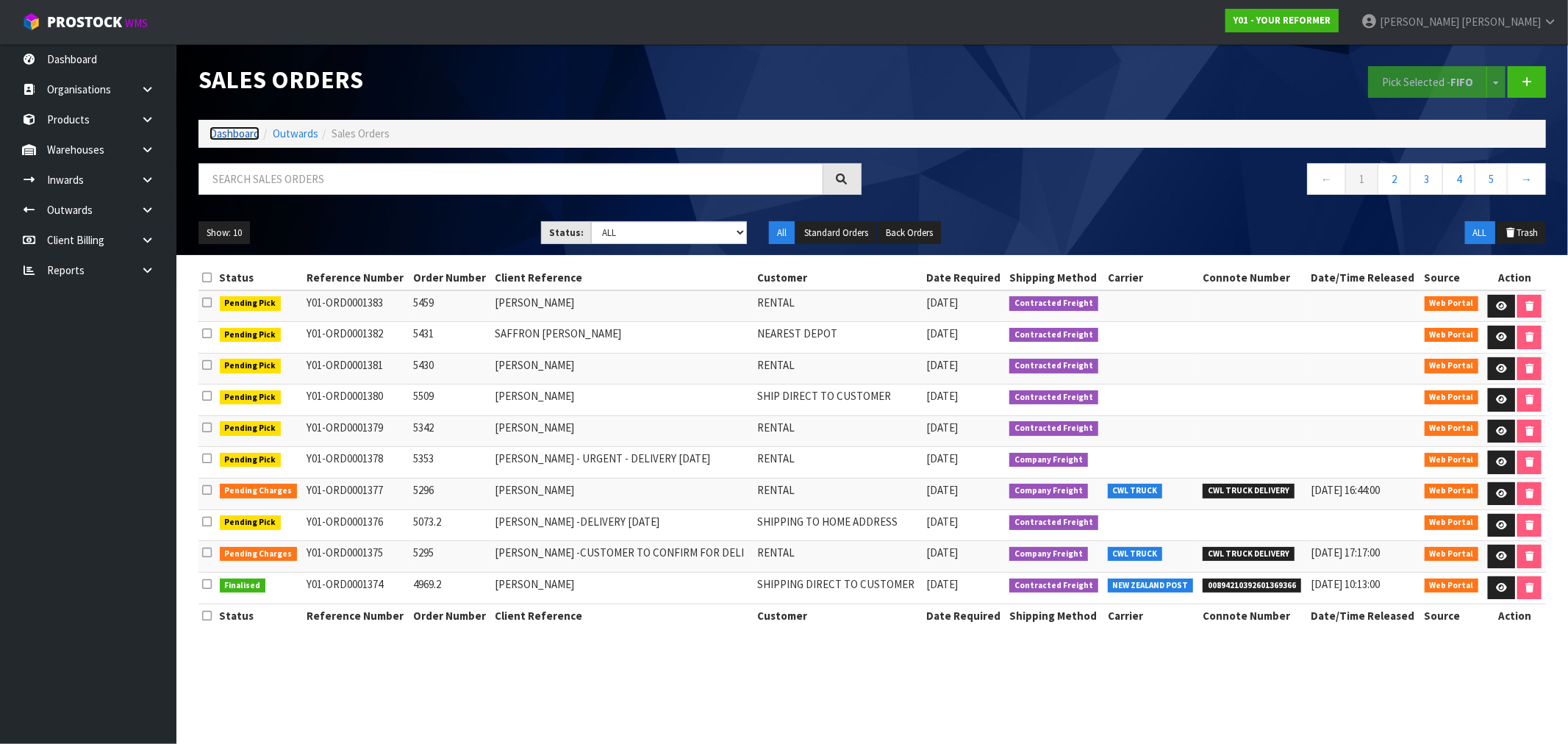
click at [229, 133] on link "Dashboard" at bounding box center [235, 133] width 50 height 14
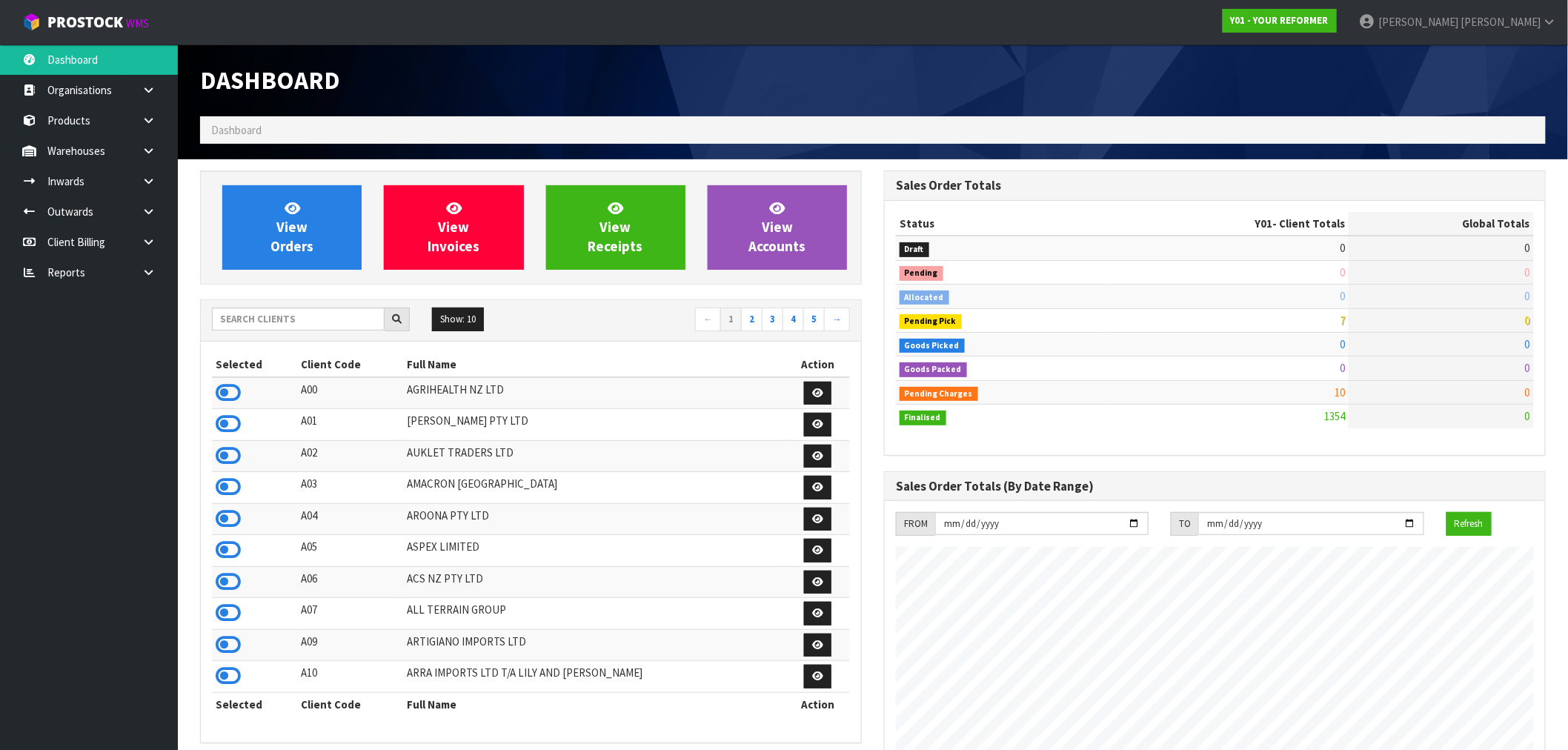
scroll to position [1076, 684]
click at [277, 312] on input "text" at bounding box center [299, 319] width 173 height 23
type input "A06"
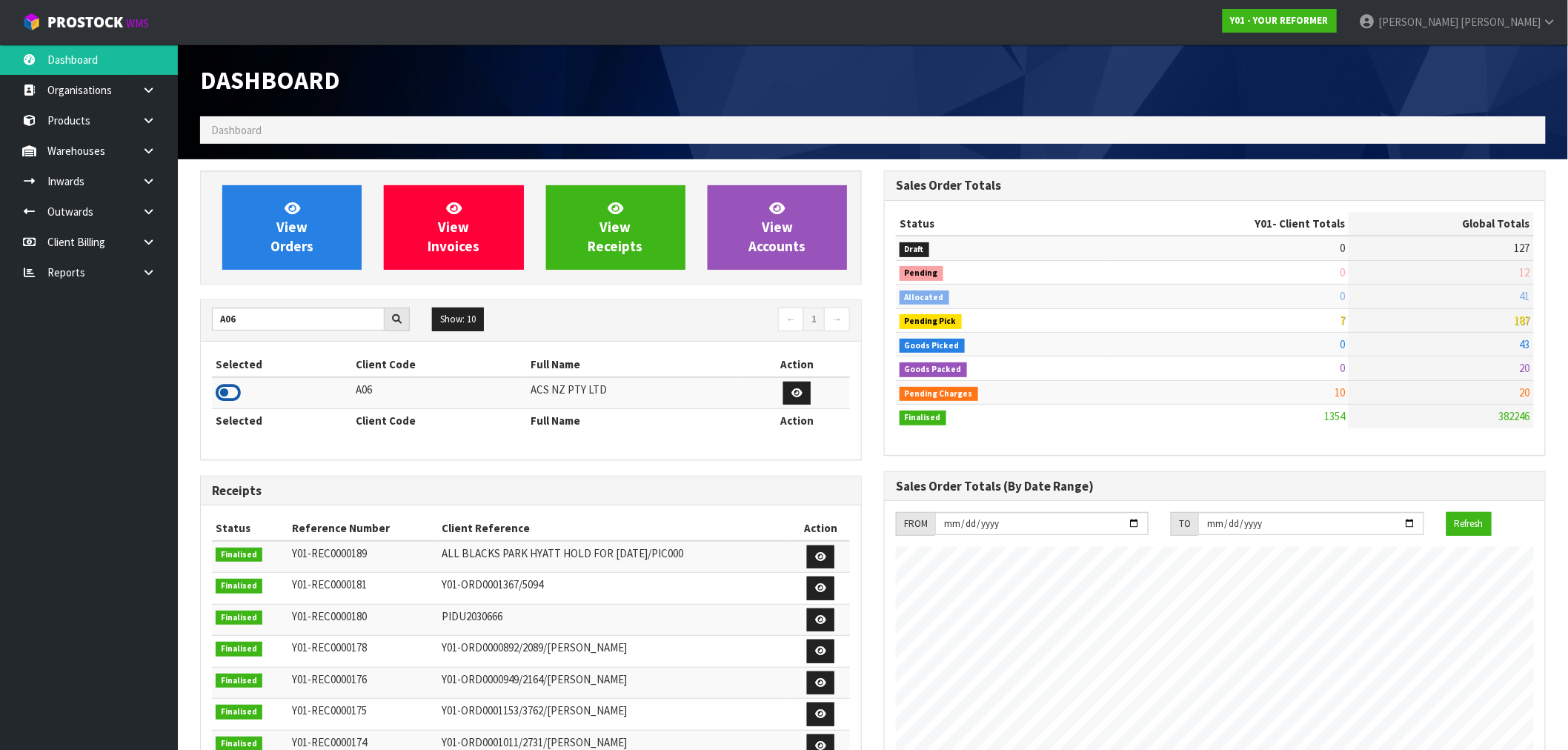
click at [230, 397] on icon at bounding box center [228, 393] width 25 height 22
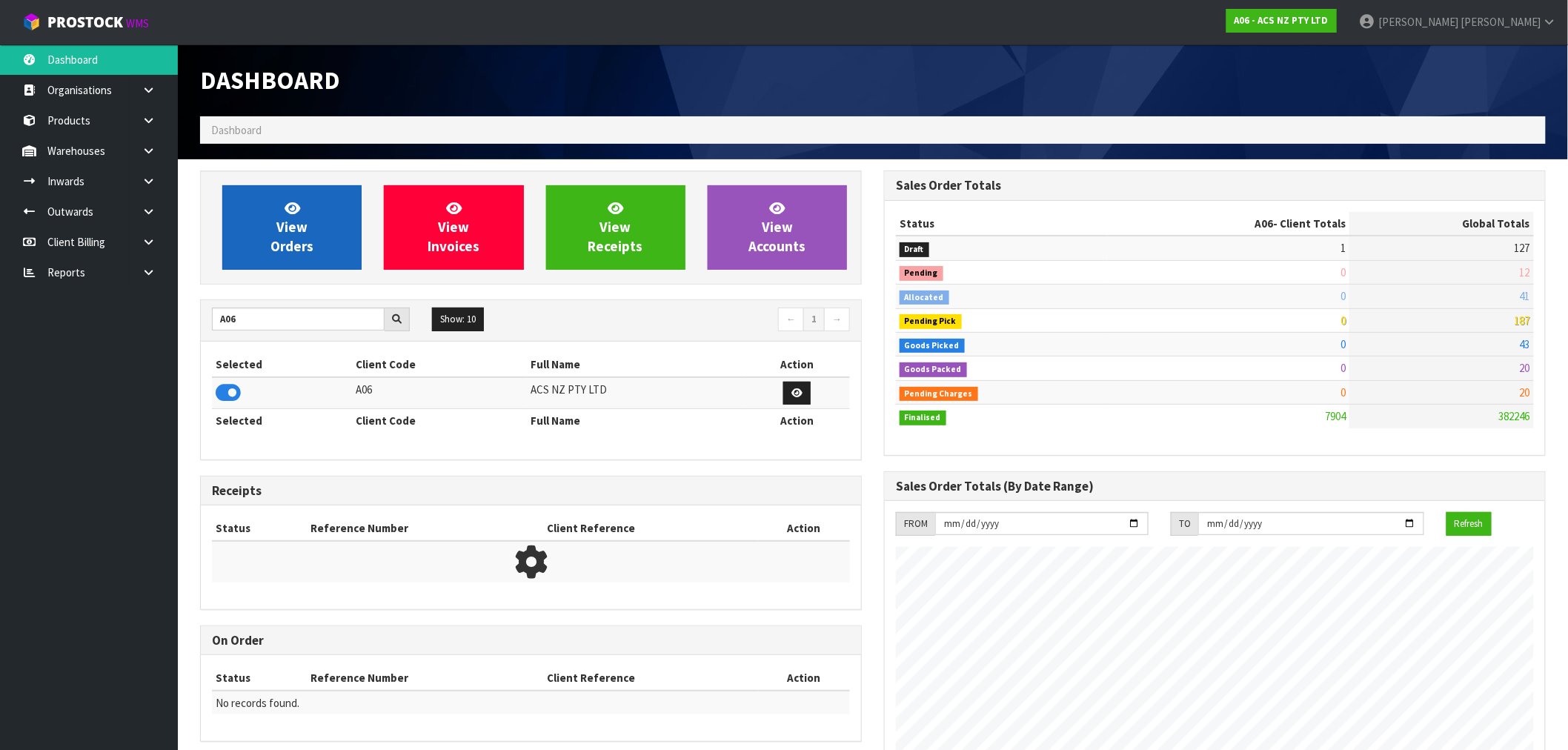
scroll to position [1123, 684]
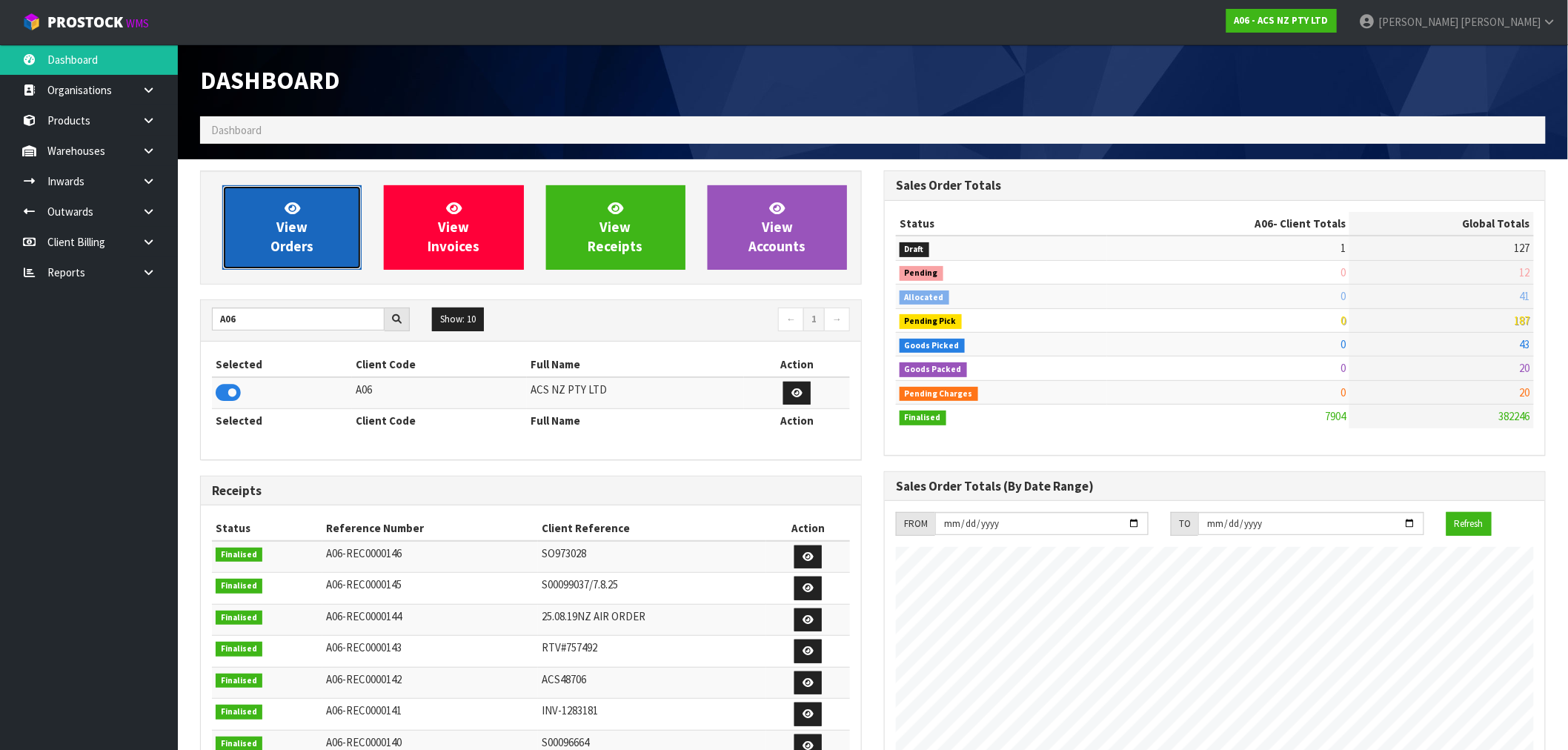
click at [274, 239] on span "View Orders" at bounding box center [292, 227] width 43 height 55
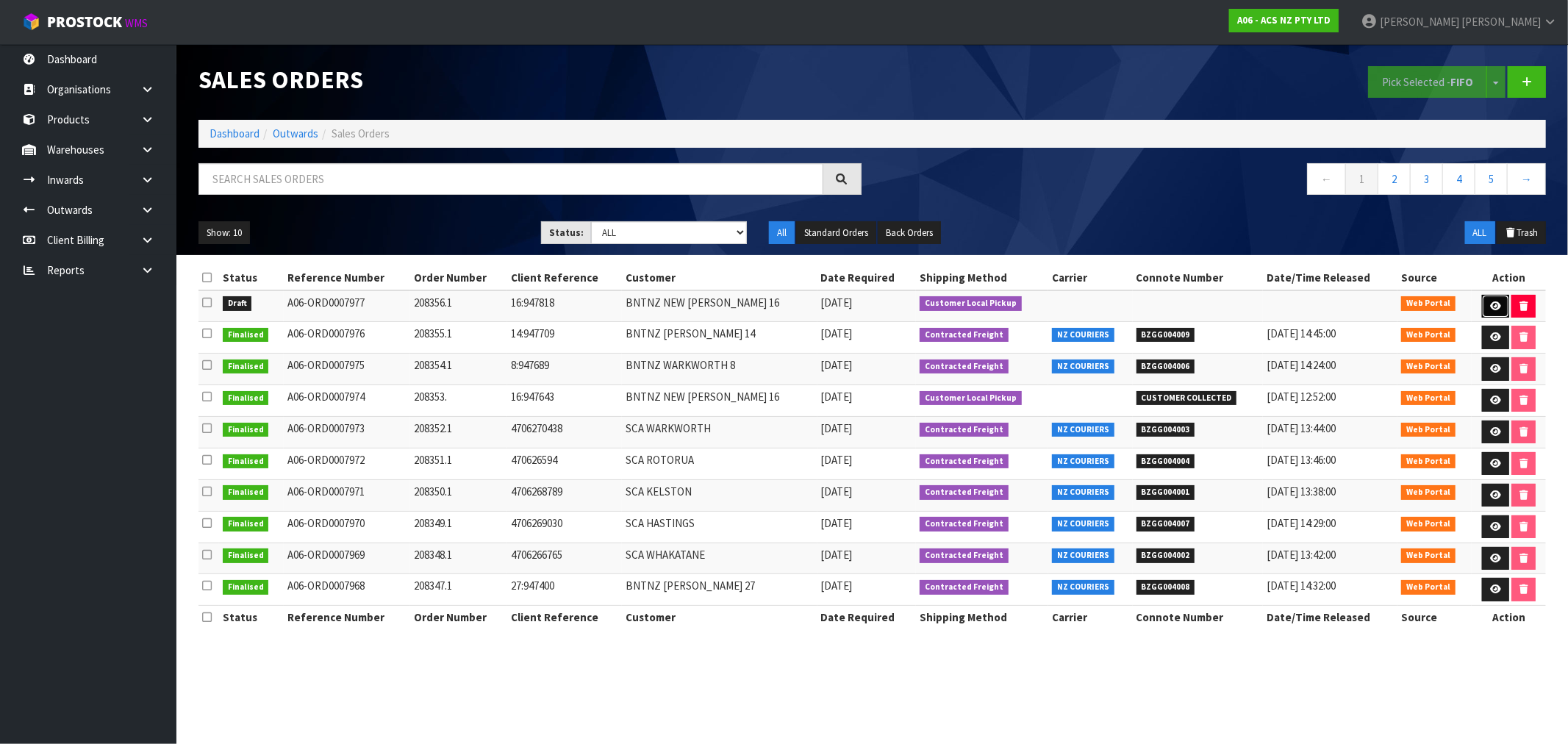
click at [1485, 314] on link at bounding box center [1496, 306] width 28 height 23
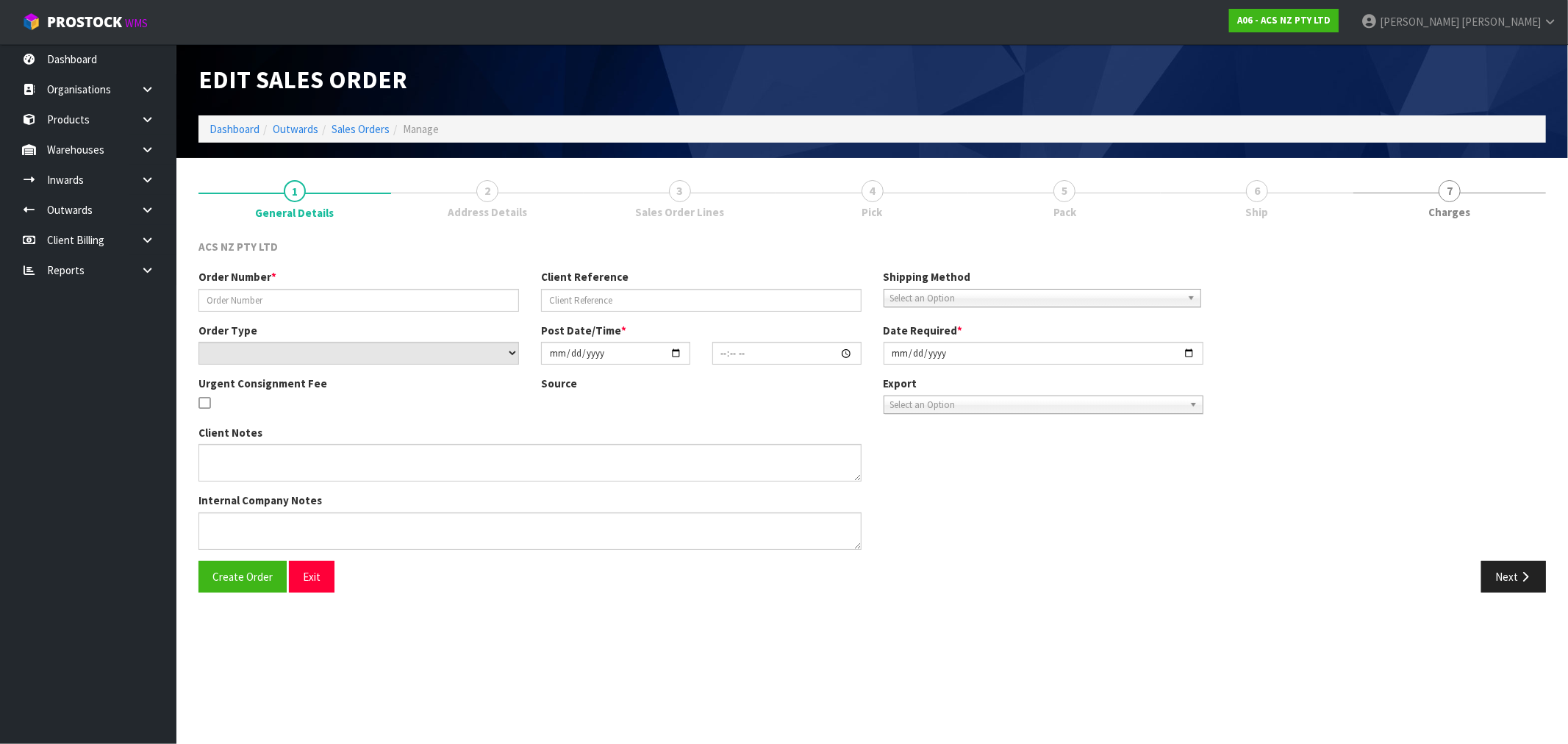
type input "208356.1"
type input "16:947818"
select select "number:0"
type input "[DATE]"
type input "15:14:00.000"
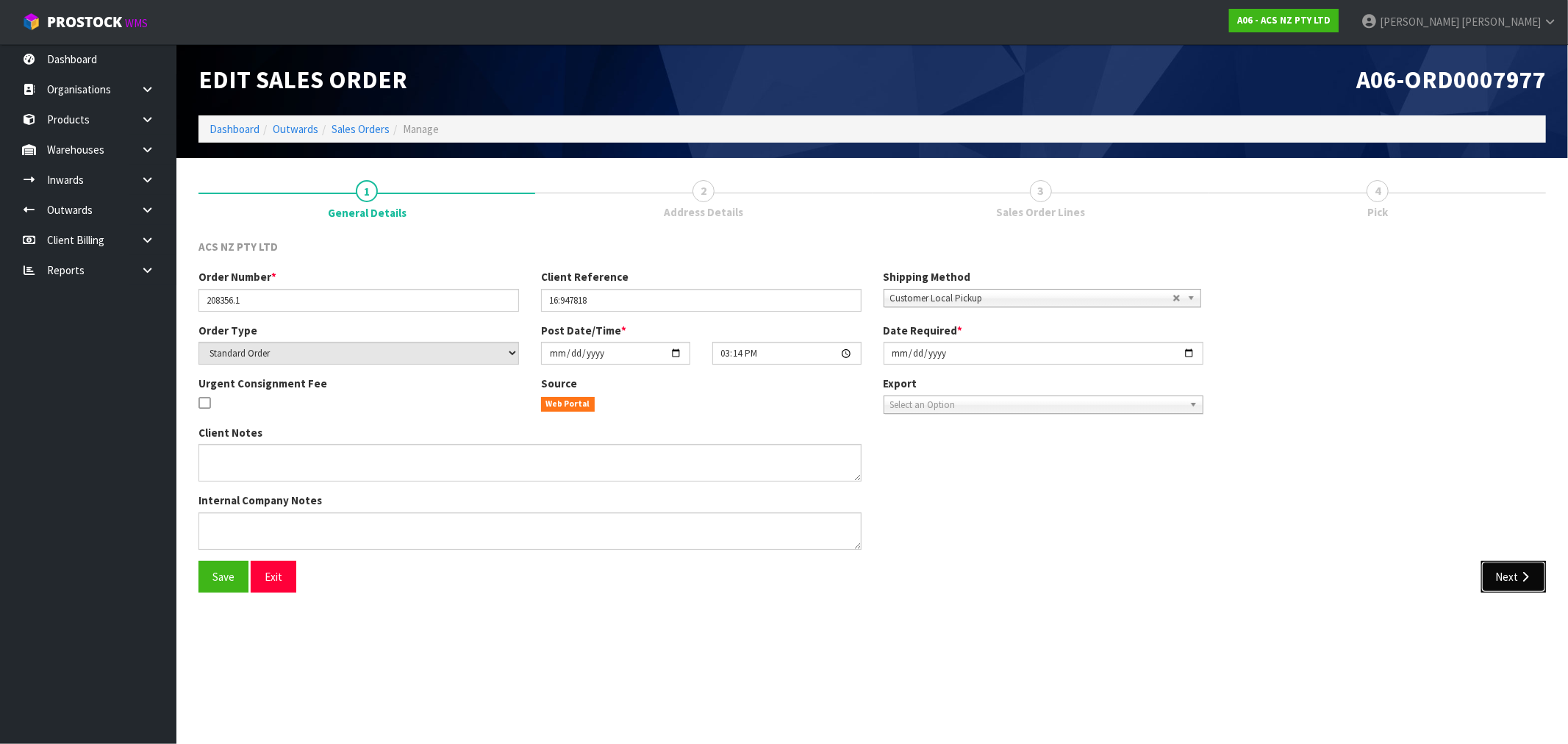
drag, startPoint x: 1511, startPoint y: 576, endPoint x: 656, endPoint y: 376, distance: 878.1
click at [675, 458] on div "ACS NZ PTY LTD Order Number * 208356.1 Client Reference 16:947818 Shipping Meth…" at bounding box center [872, 421] width 1348 height 365
click at [894, 358] on input "[DATE]" at bounding box center [1044, 353] width 321 height 23
type input "2025-09-23"
click at [198, 561] on button "Save" at bounding box center [223, 576] width 50 height 32
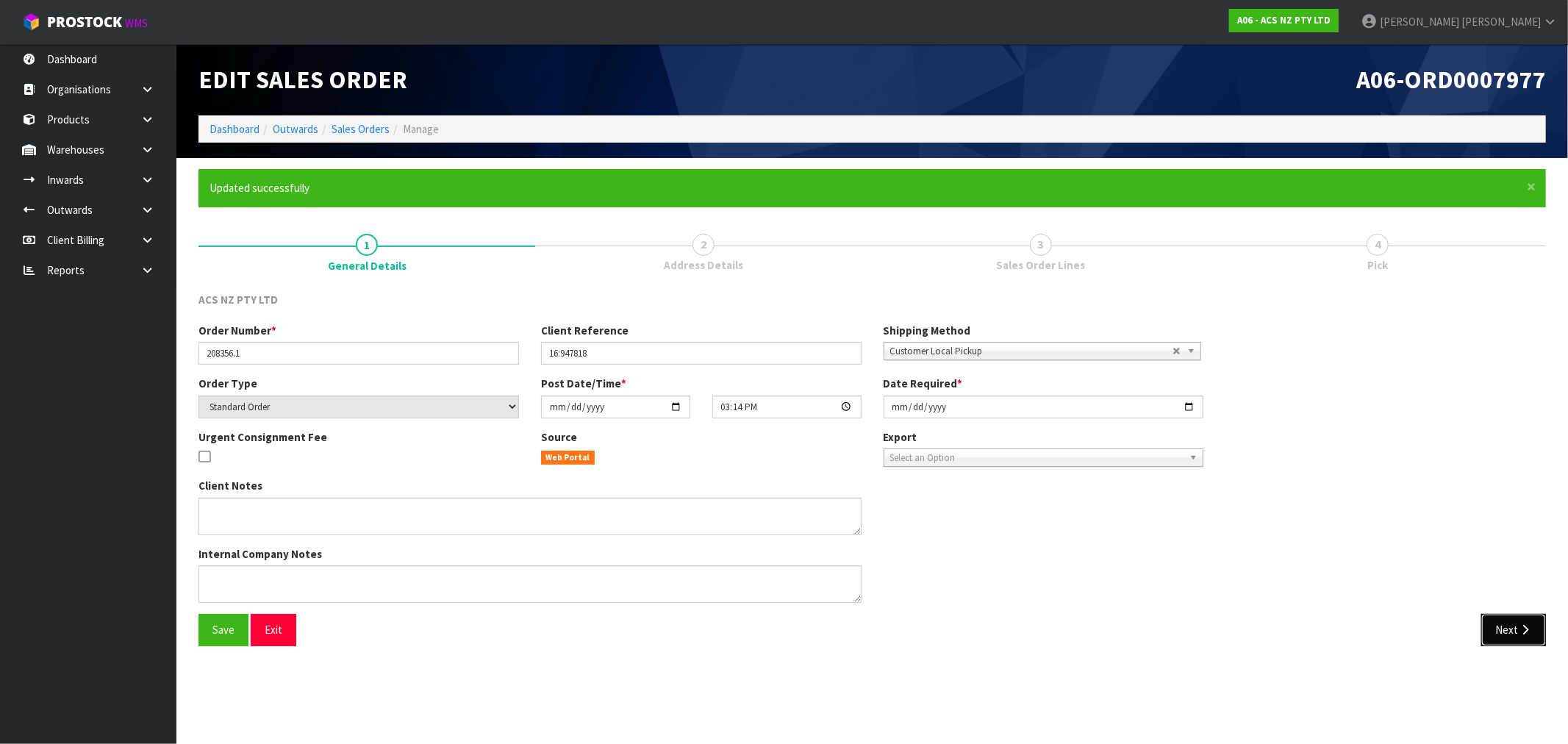
click at [1513, 622] on button "Next" at bounding box center [1514, 629] width 65 height 32
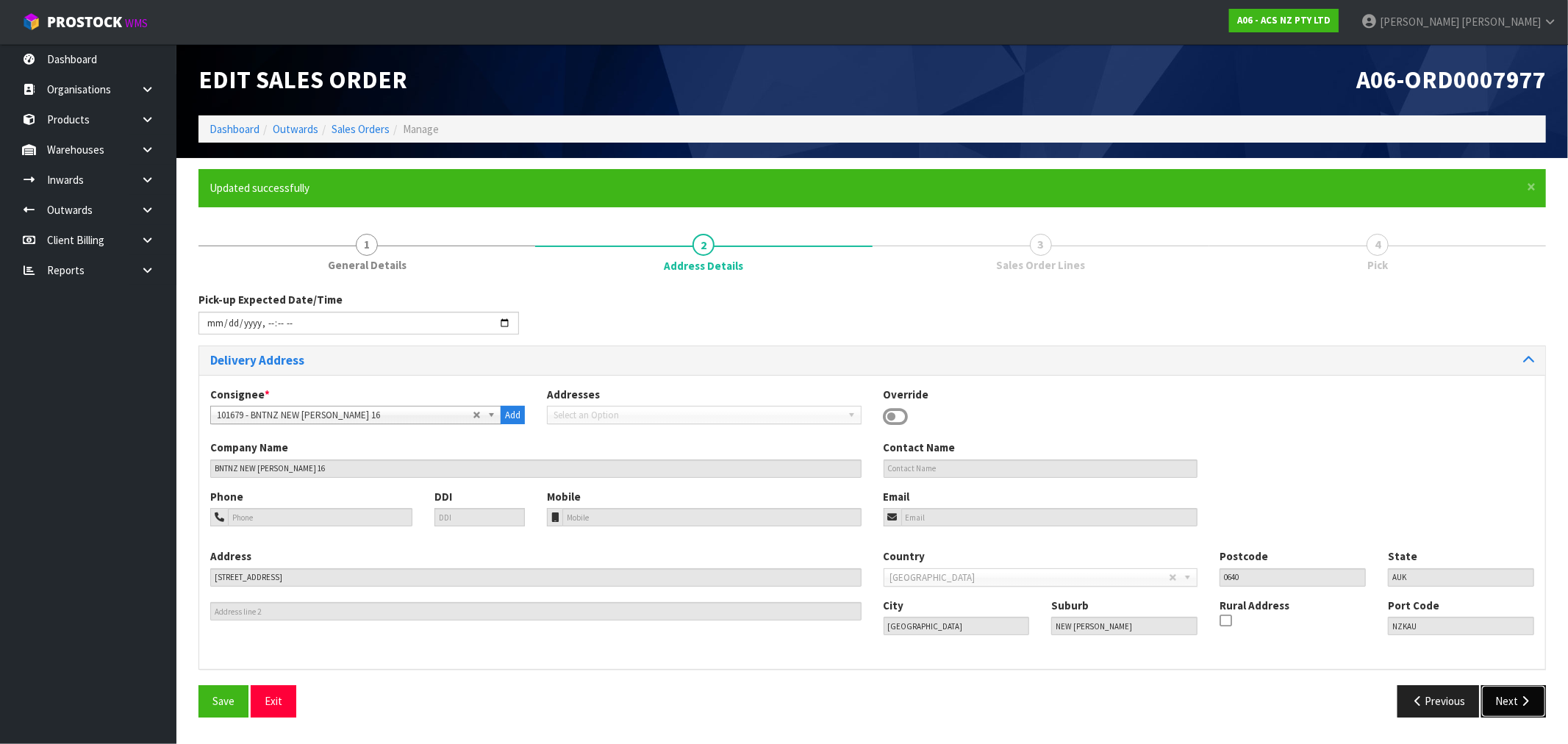
click at [1511, 693] on button "Next" at bounding box center [1514, 701] width 65 height 32
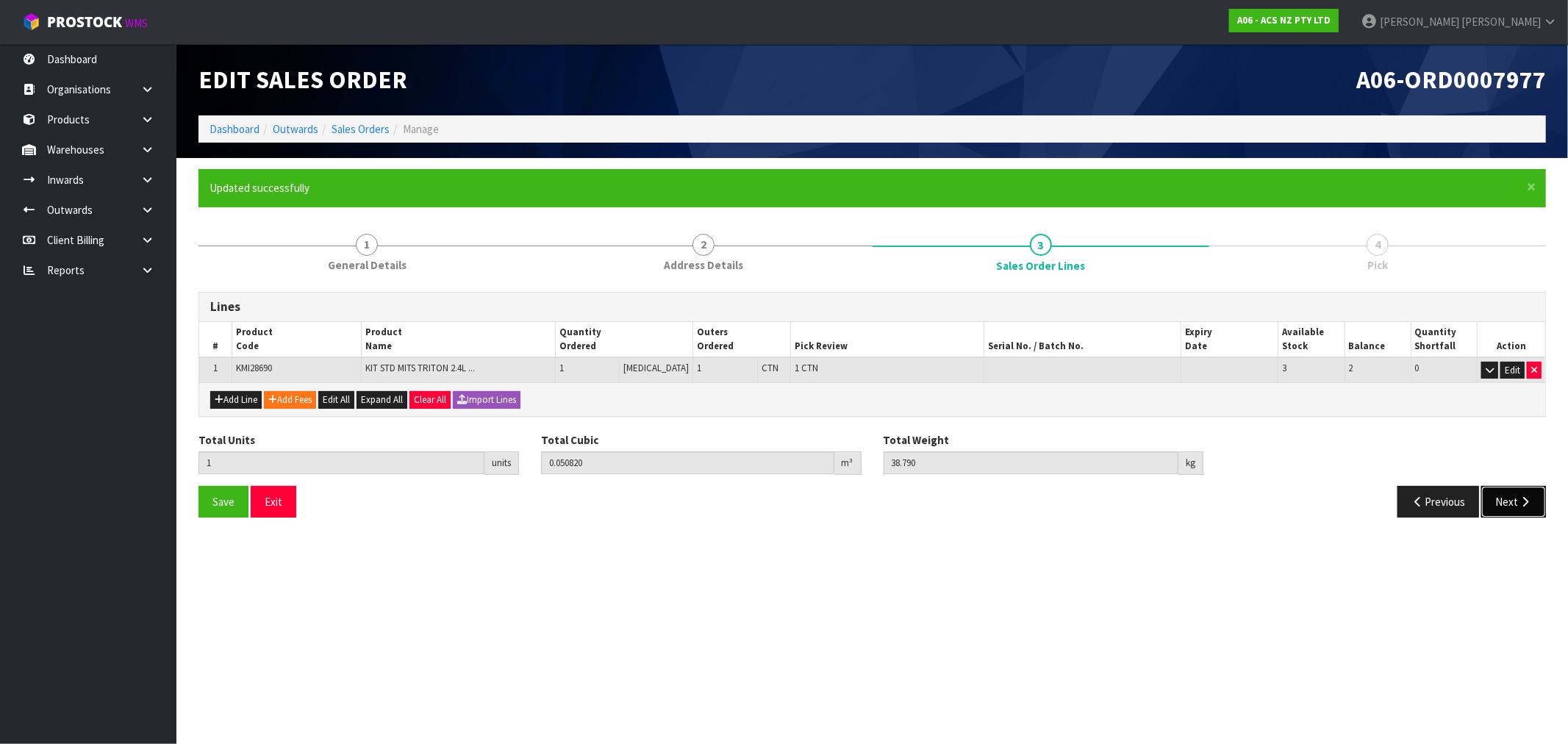
click at [1508, 495] on button "Next" at bounding box center [1514, 501] width 65 height 32
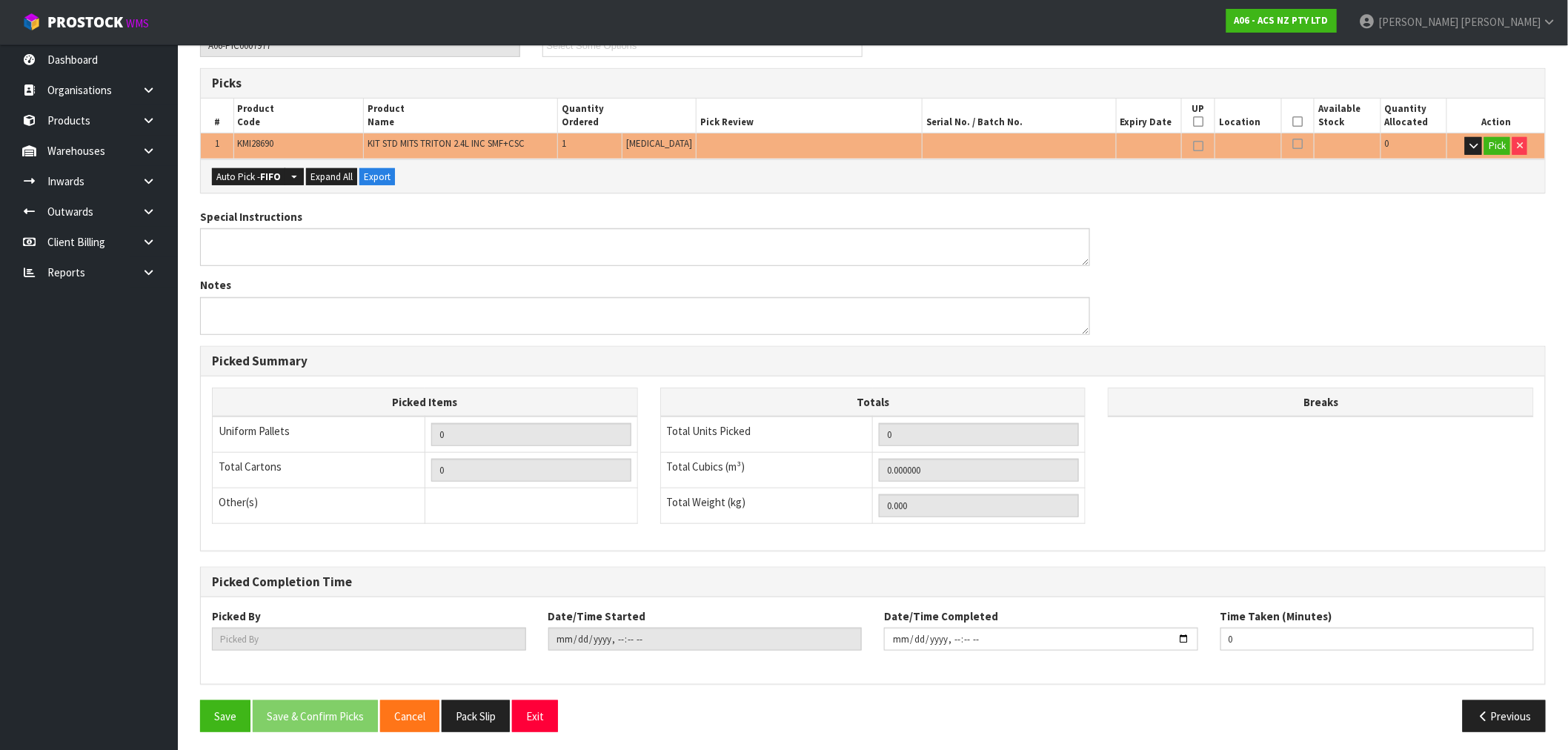
scroll to position [285, 0]
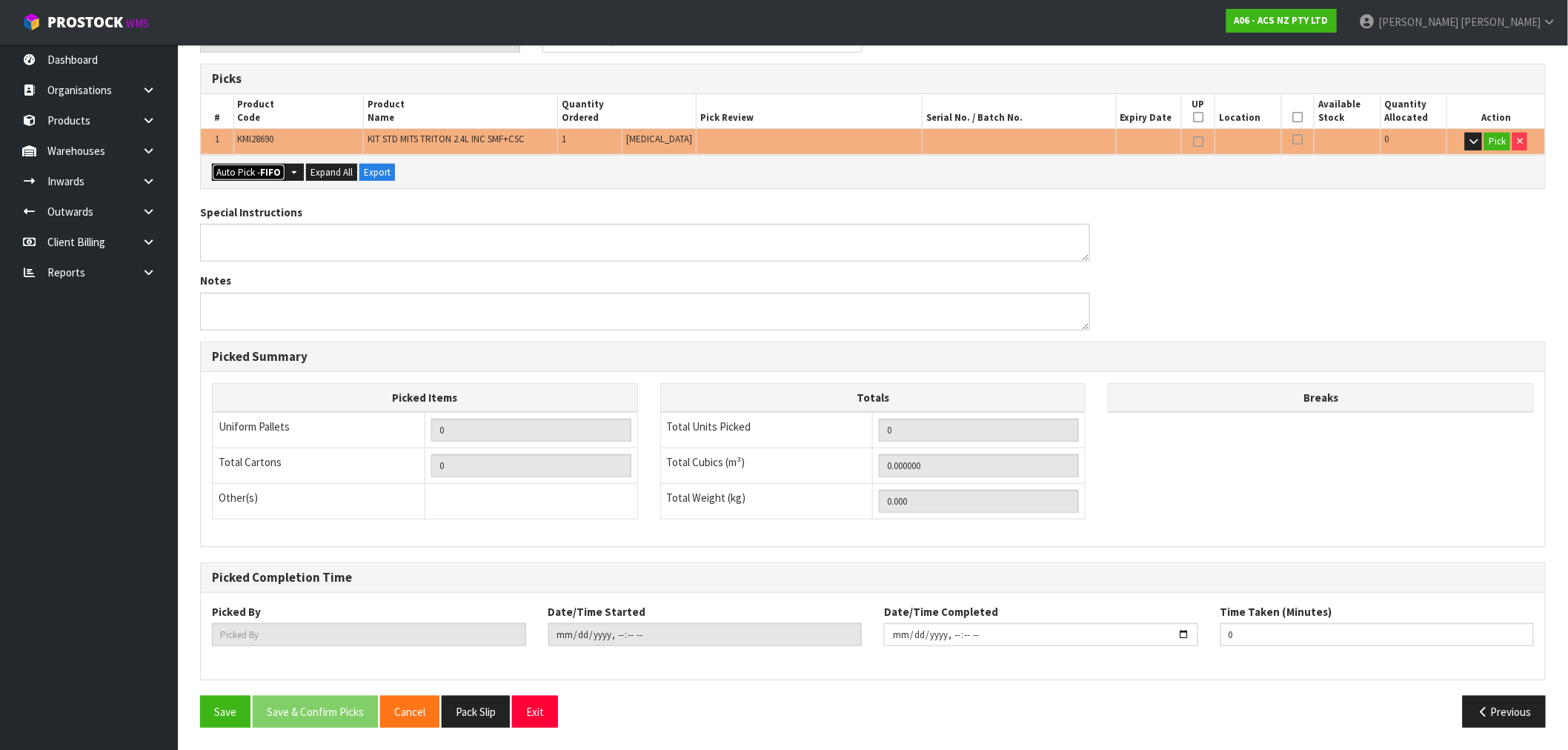
click at [246, 164] on button "Auto Pick - FIFO" at bounding box center [249, 173] width 73 height 18
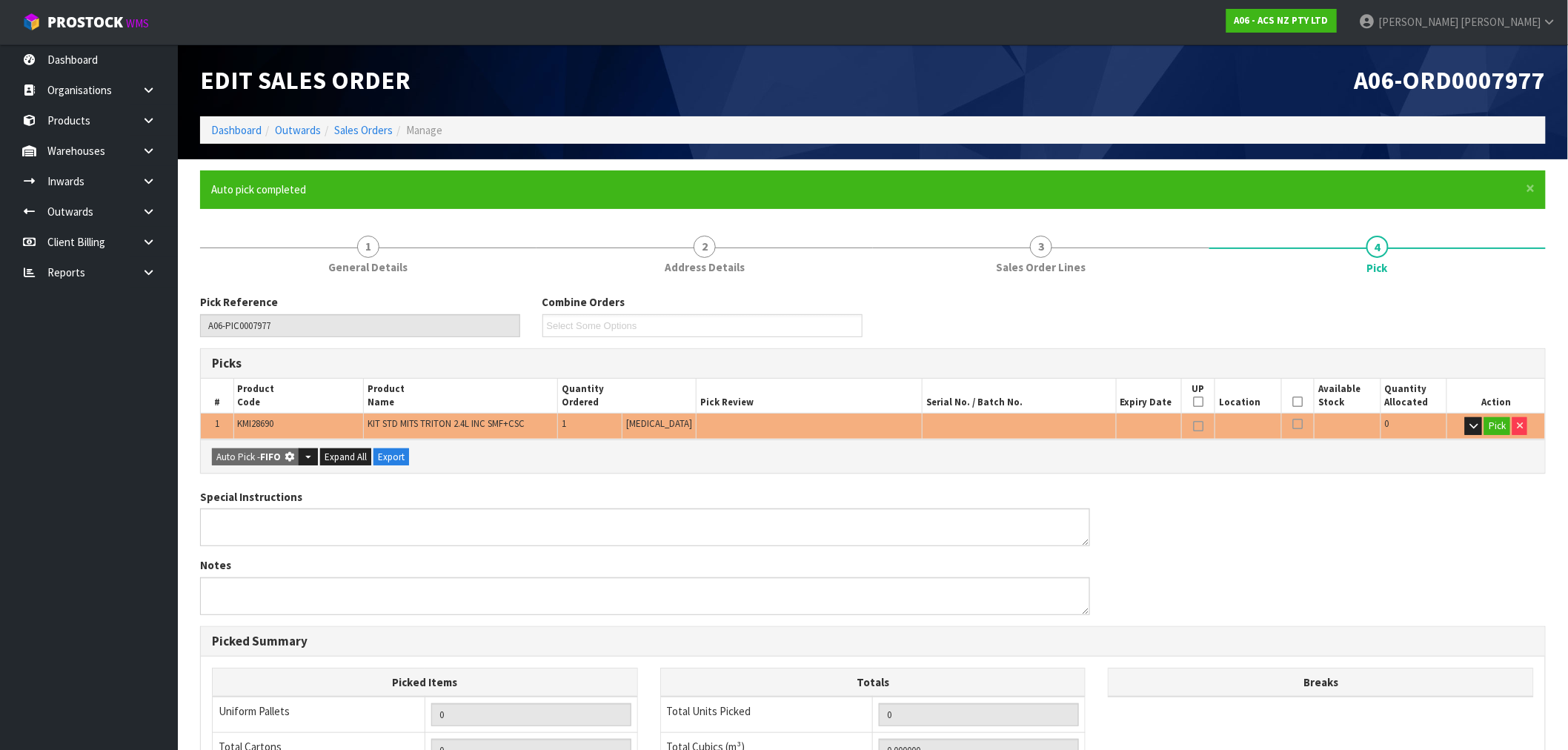
type input "1"
type input "0.050820"
type input "38.790"
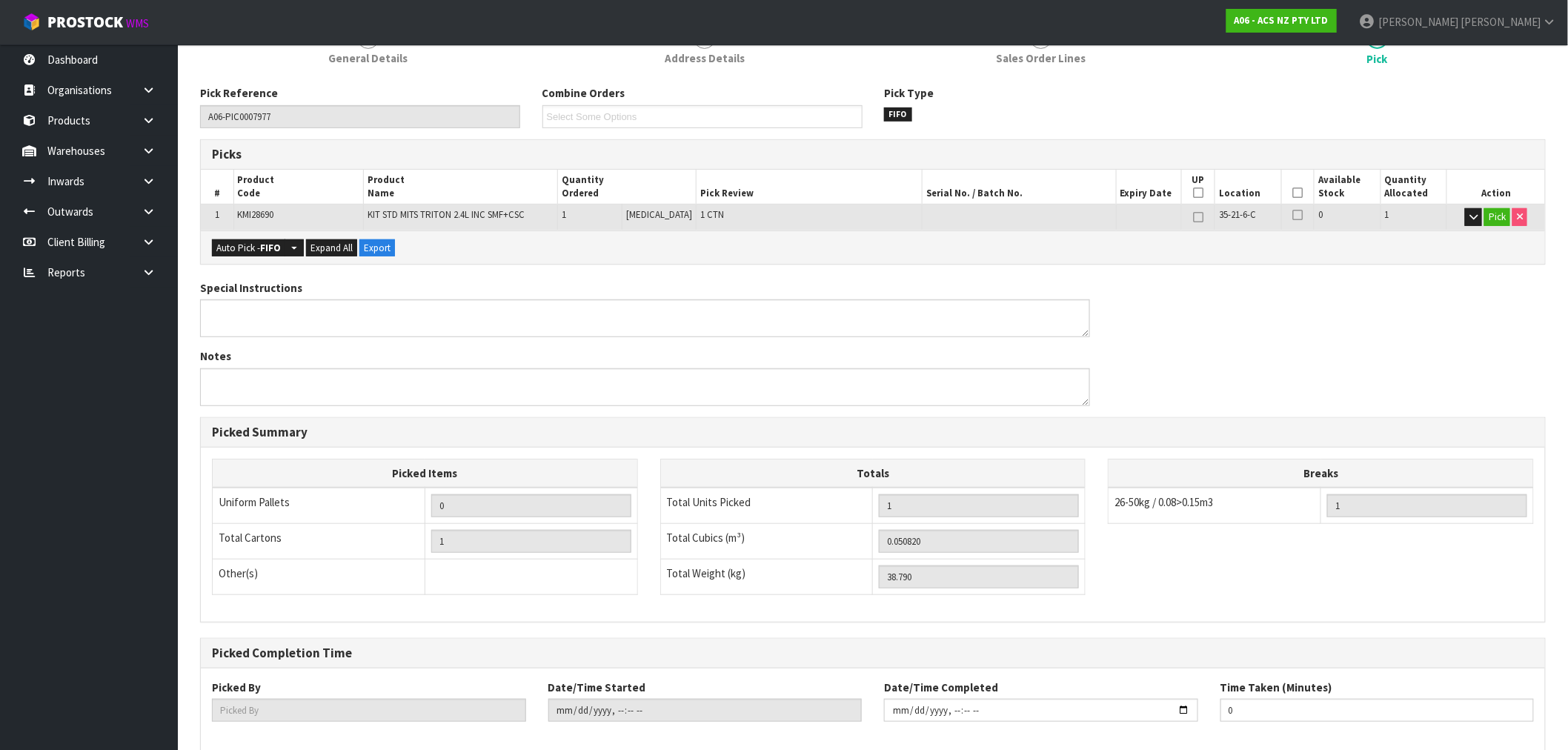
scroll to position [285, 0]
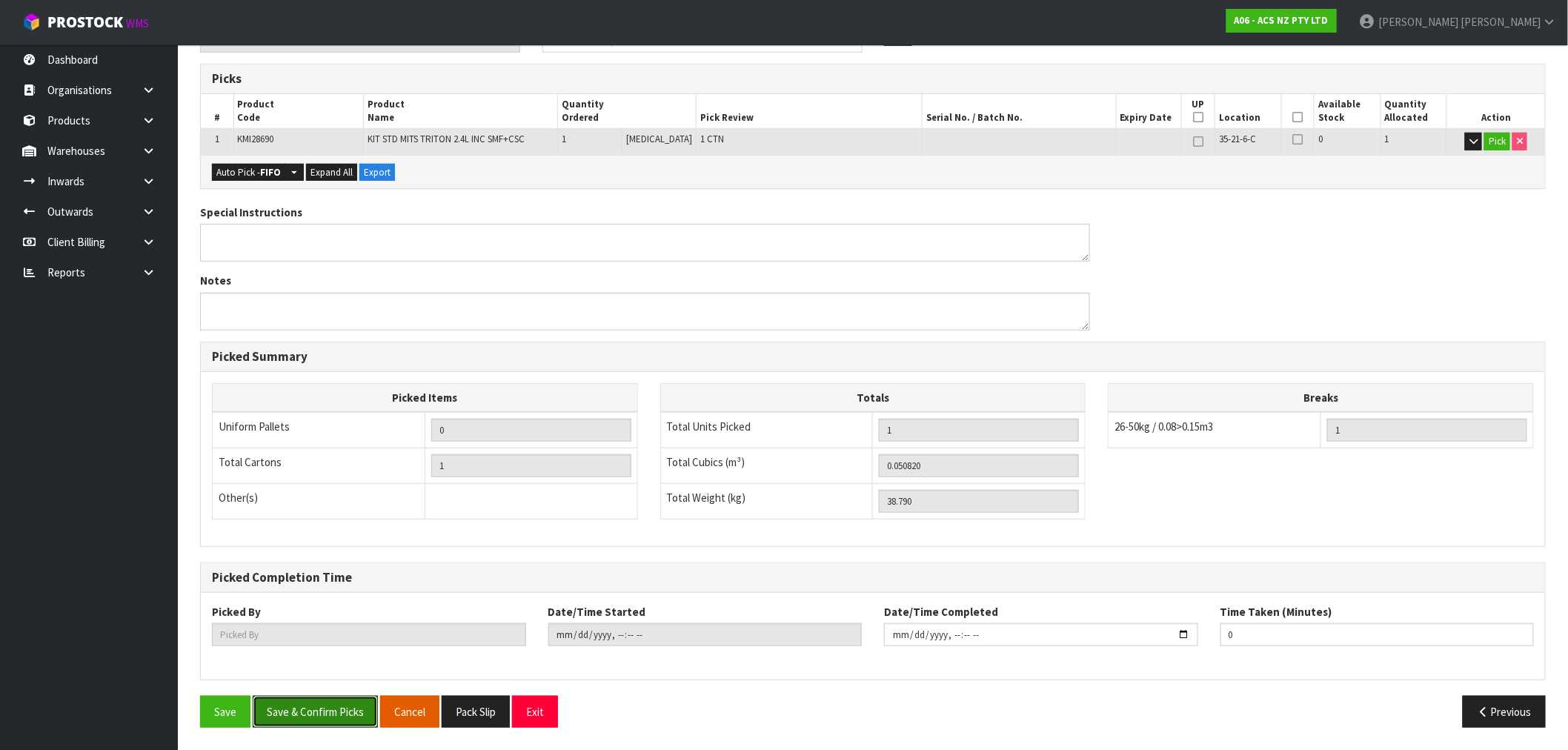
drag, startPoint x: 307, startPoint y: 712, endPoint x: 402, endPoint y: 707, distance: 95.1
click at [307, 712] on button "Save & Confirm Picks" at bounding box center [316, 712] width 126 height 32
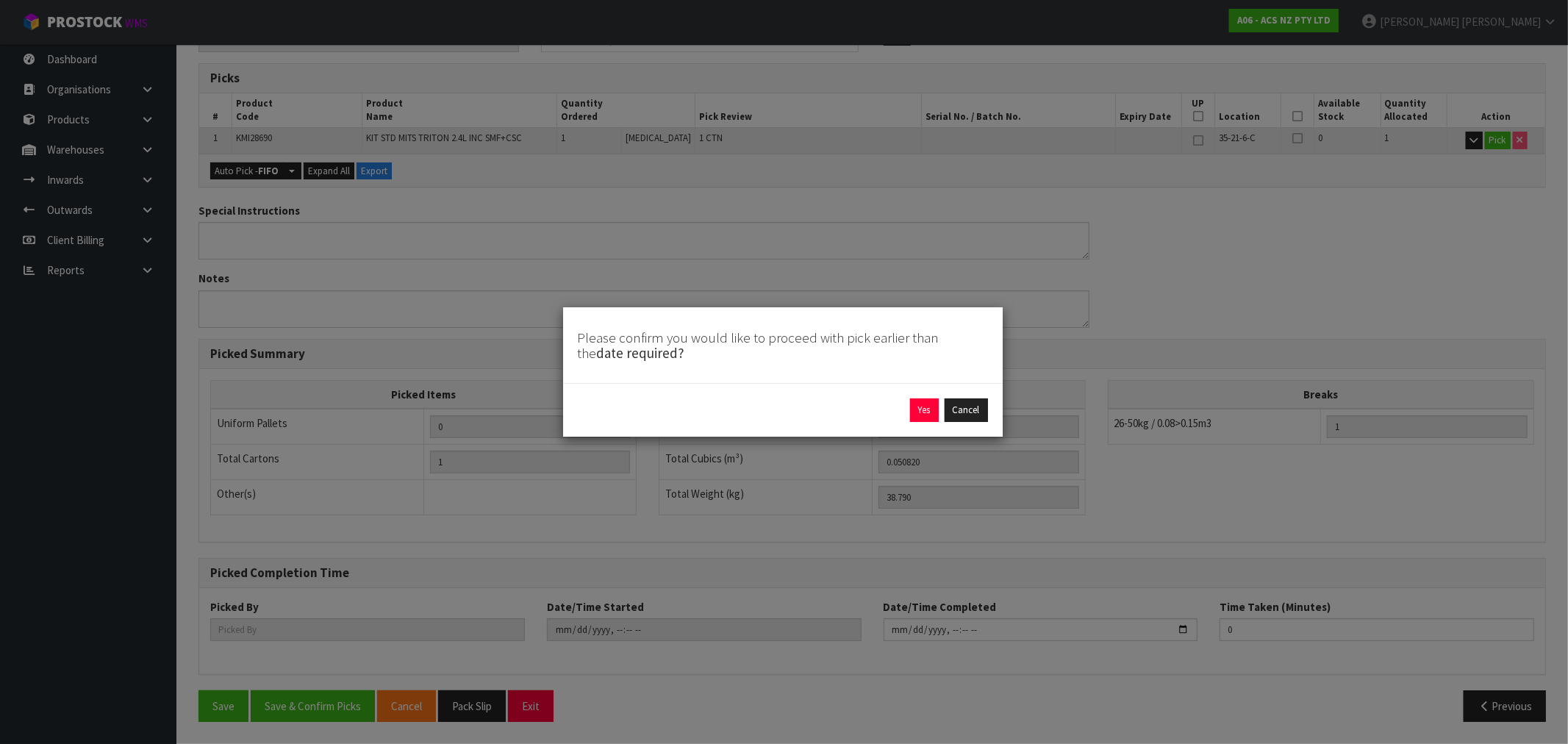
click at [904, 419] on div "Yes Cancel" at bounding box center [783, 410] width 410 height 23
click at [914, 409] on button "Yes" at bounding box center [924, 410] width 28 height 23
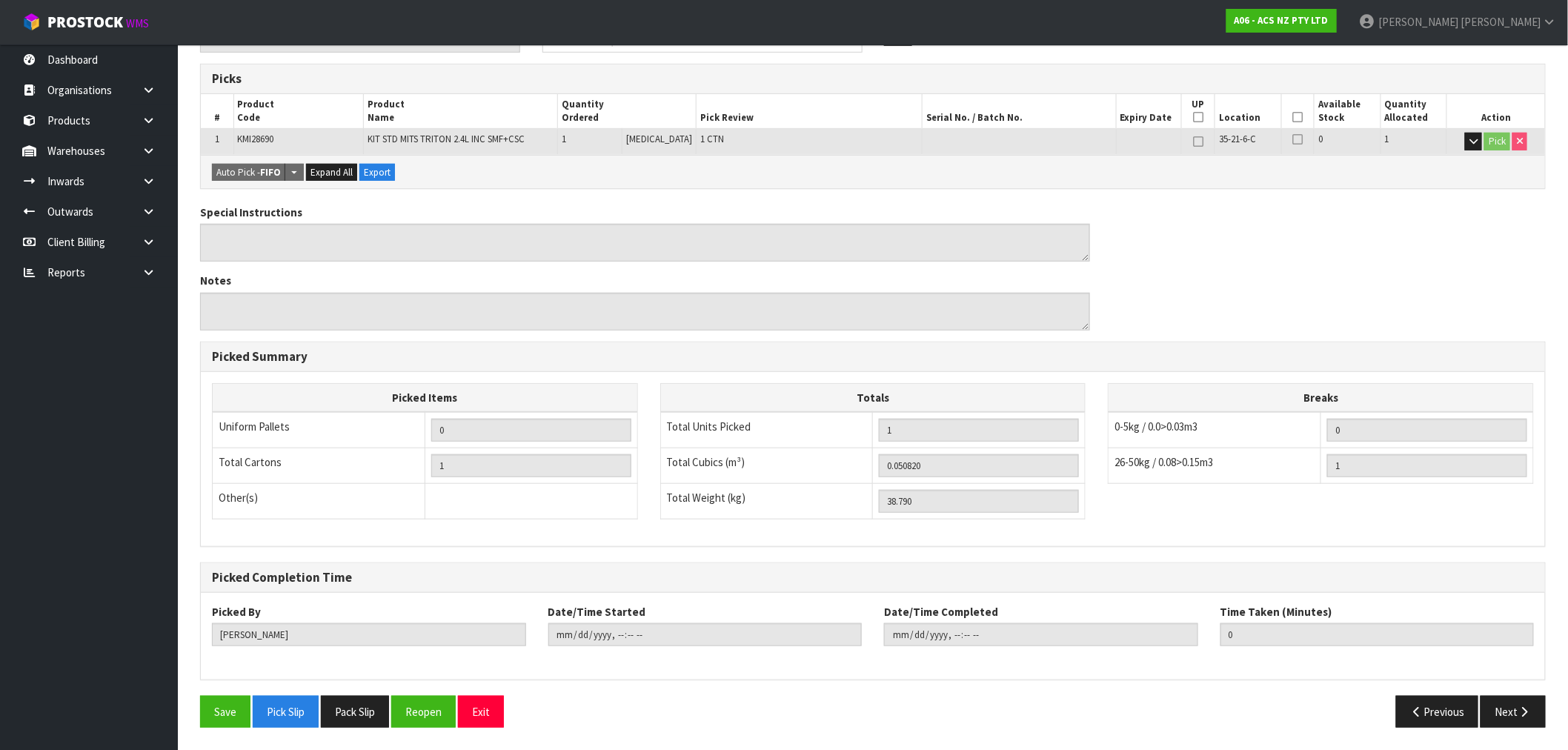
type input "Rocio Lopez"
type input "2025-09-22T15:34:32"
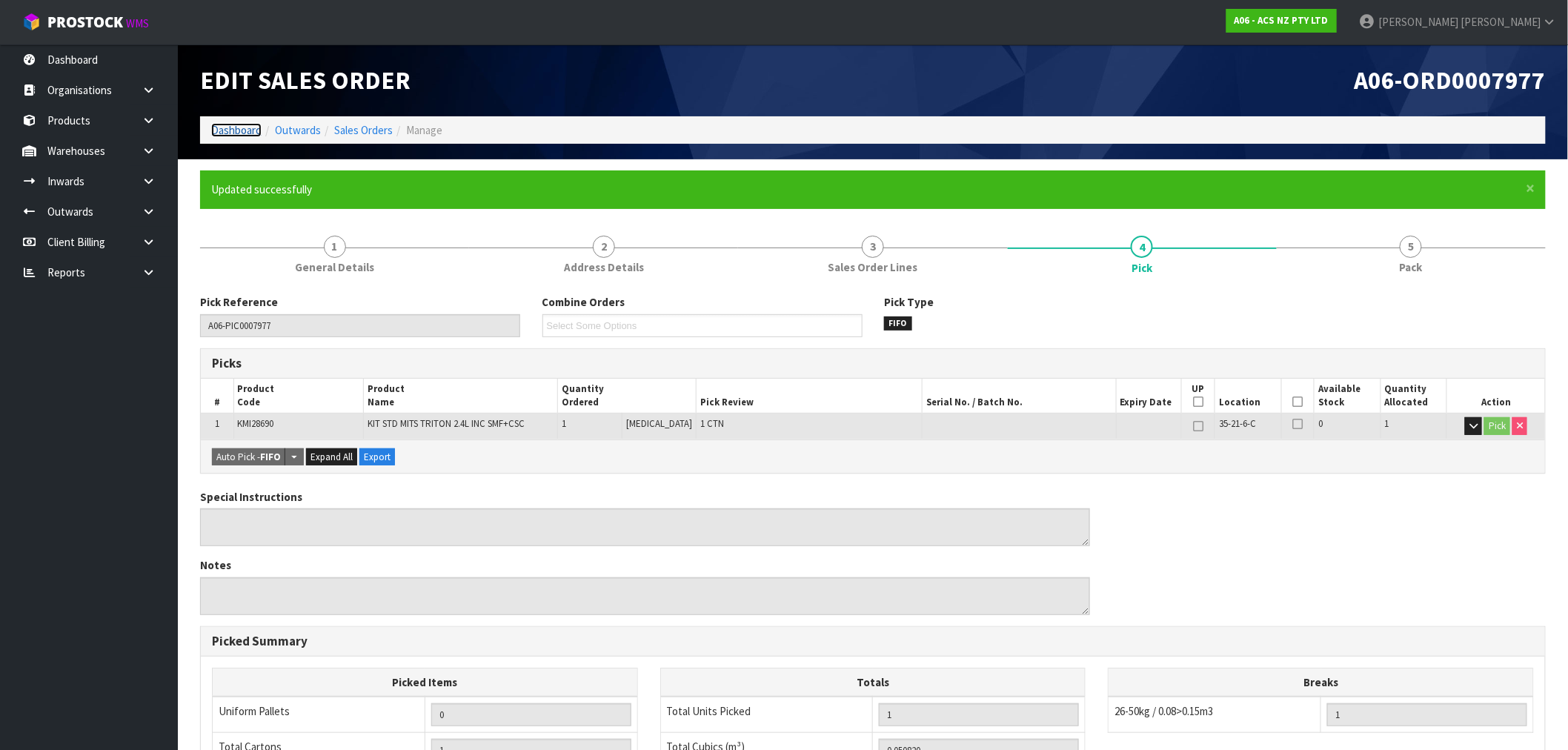
click at [248, 132] on link "Dashboard" at bounding box center [237, 130] width 51 height 14
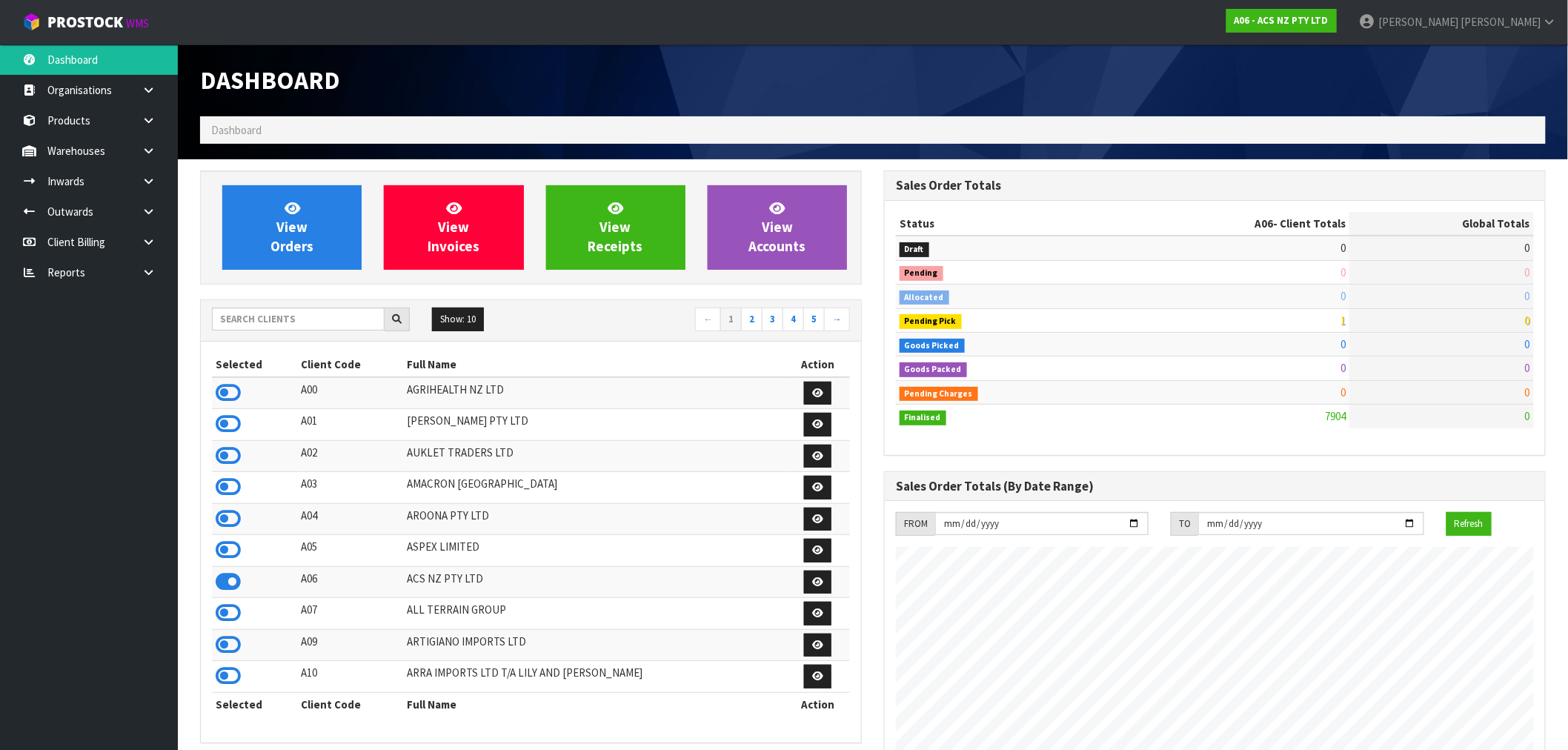
scroll to position [1123, 684]
click at [263, 308] on input "text" at bounding box center [299, 319] width 173 height 23
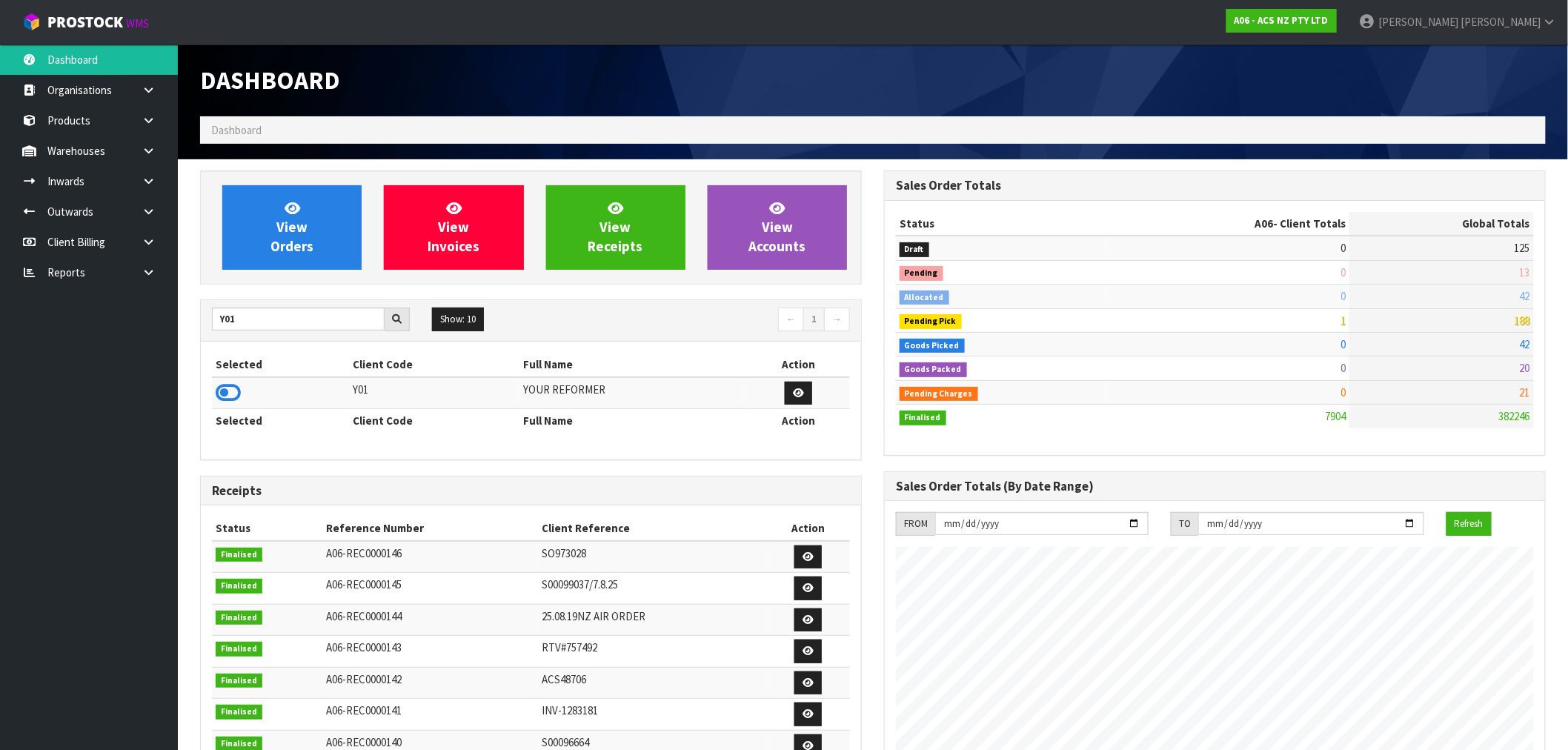
click at [228, 405] on td at bounding box center [281, 393] width 137 height 32
click at [235, 386] on icon at bounding box center [228, 393] width 25 height 22
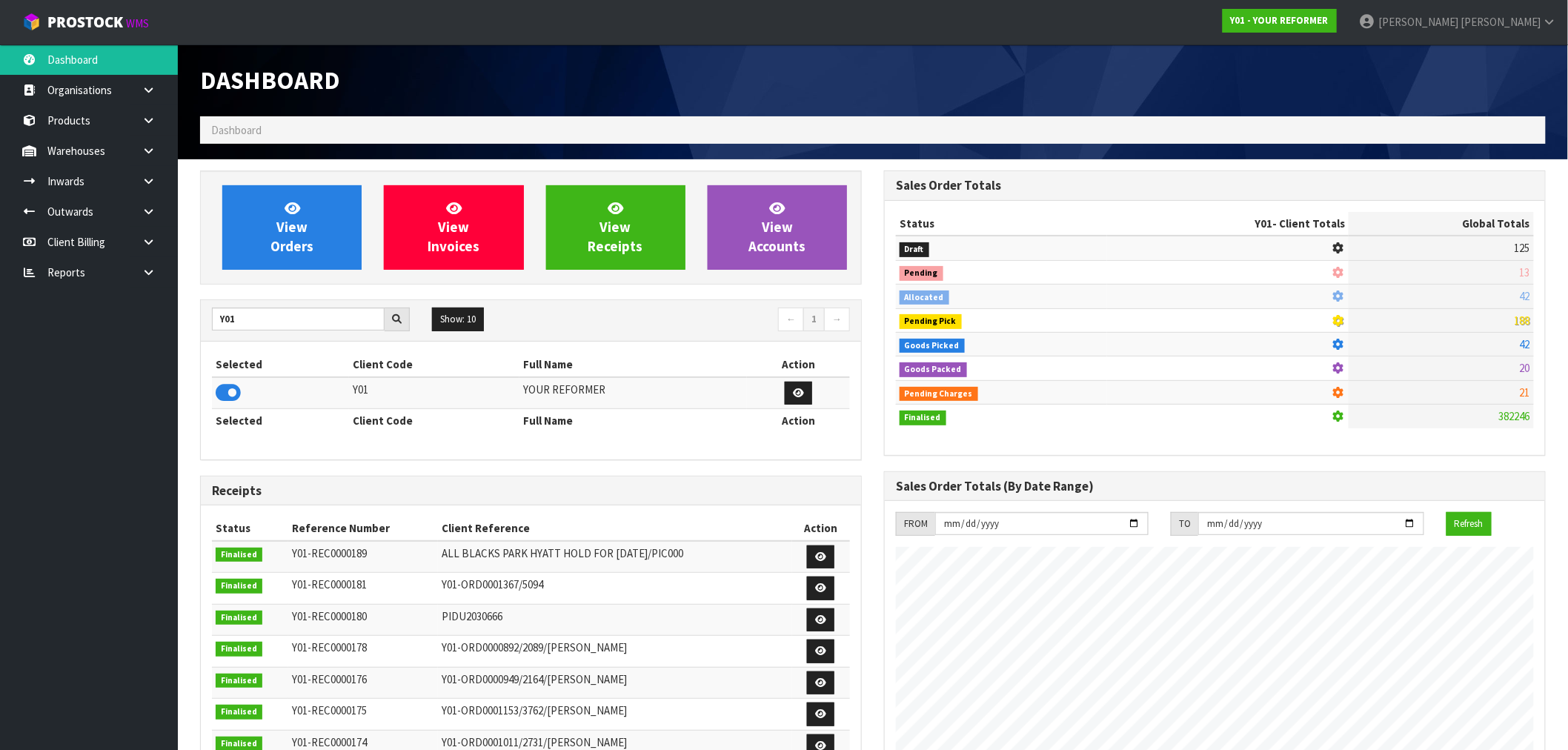
scroll to position [1076, 684]
click at [135, 159] on link at bounding box center [154, 150] width 47 height 30
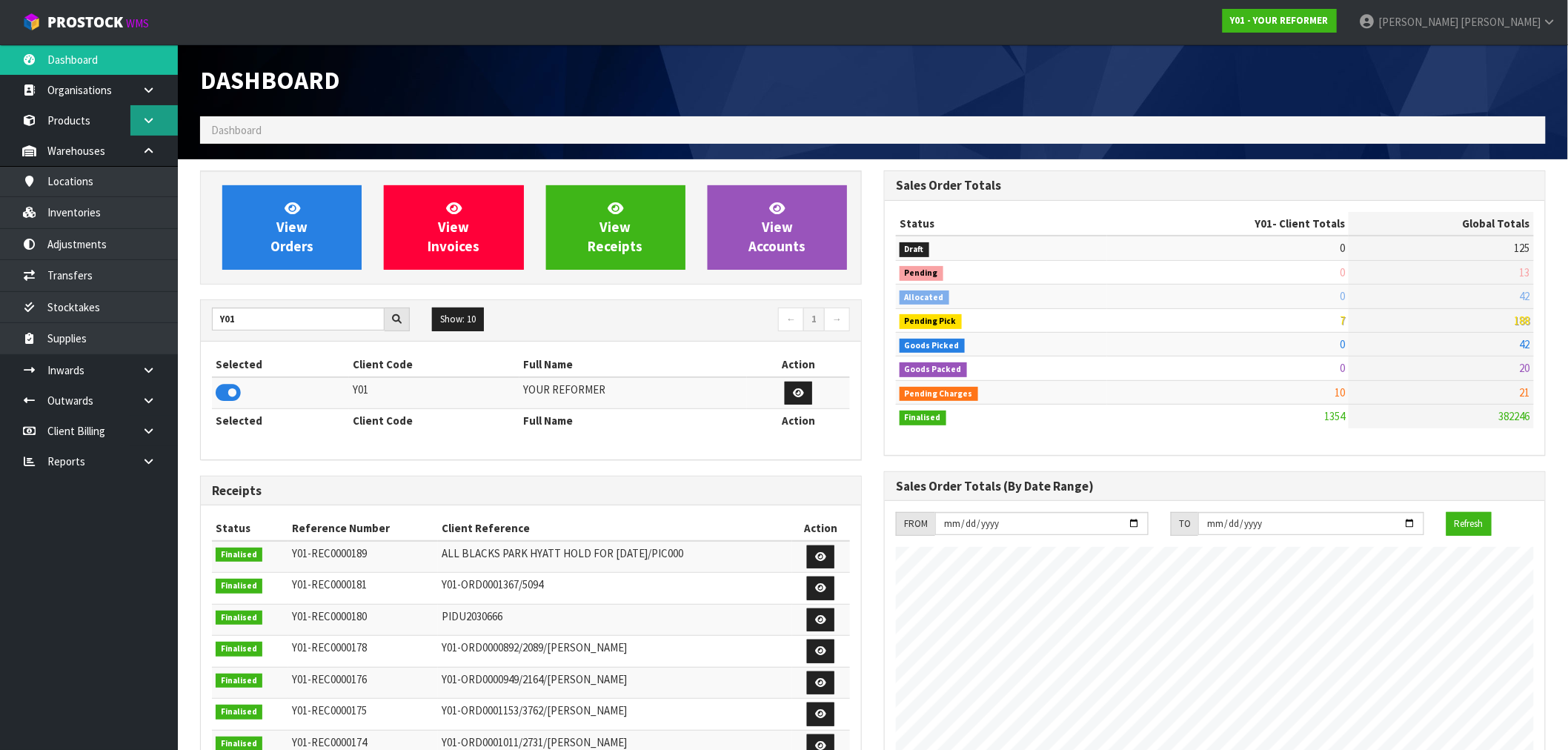
click at [144, 128] on link at bounding box center [154, 120] width 47 height 30
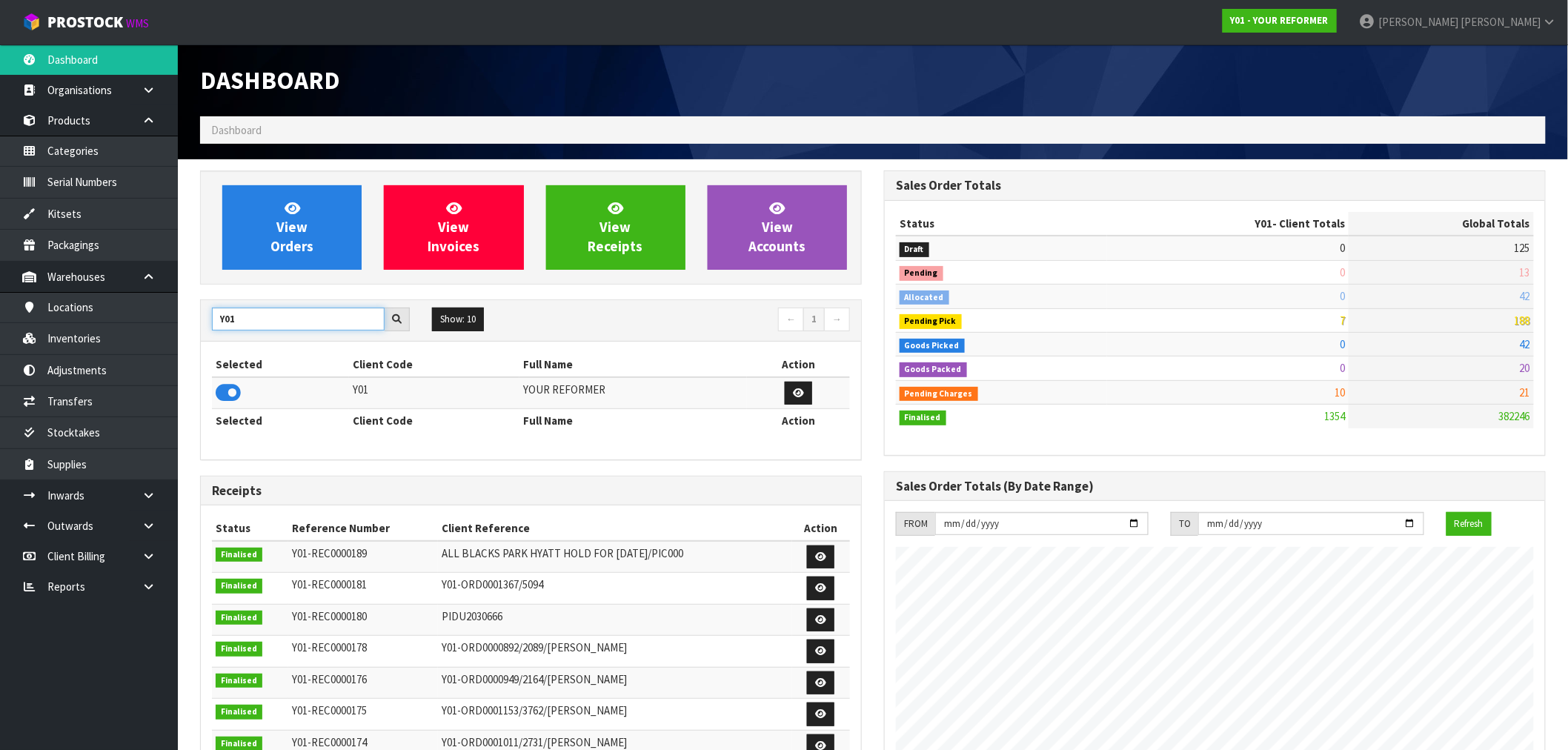
drag, startPoint x: 227, startPoint y: 322, endPoint x: 182, endPoint y: 327, distance: 45.3
click at [182, 327] on section "View Orders View Invoices View Receipts View Accounts Y01 Show: 10 5 10 25 50 ←…" at bounding box center [873, 708] width 1390 height 1098
type input "Y"
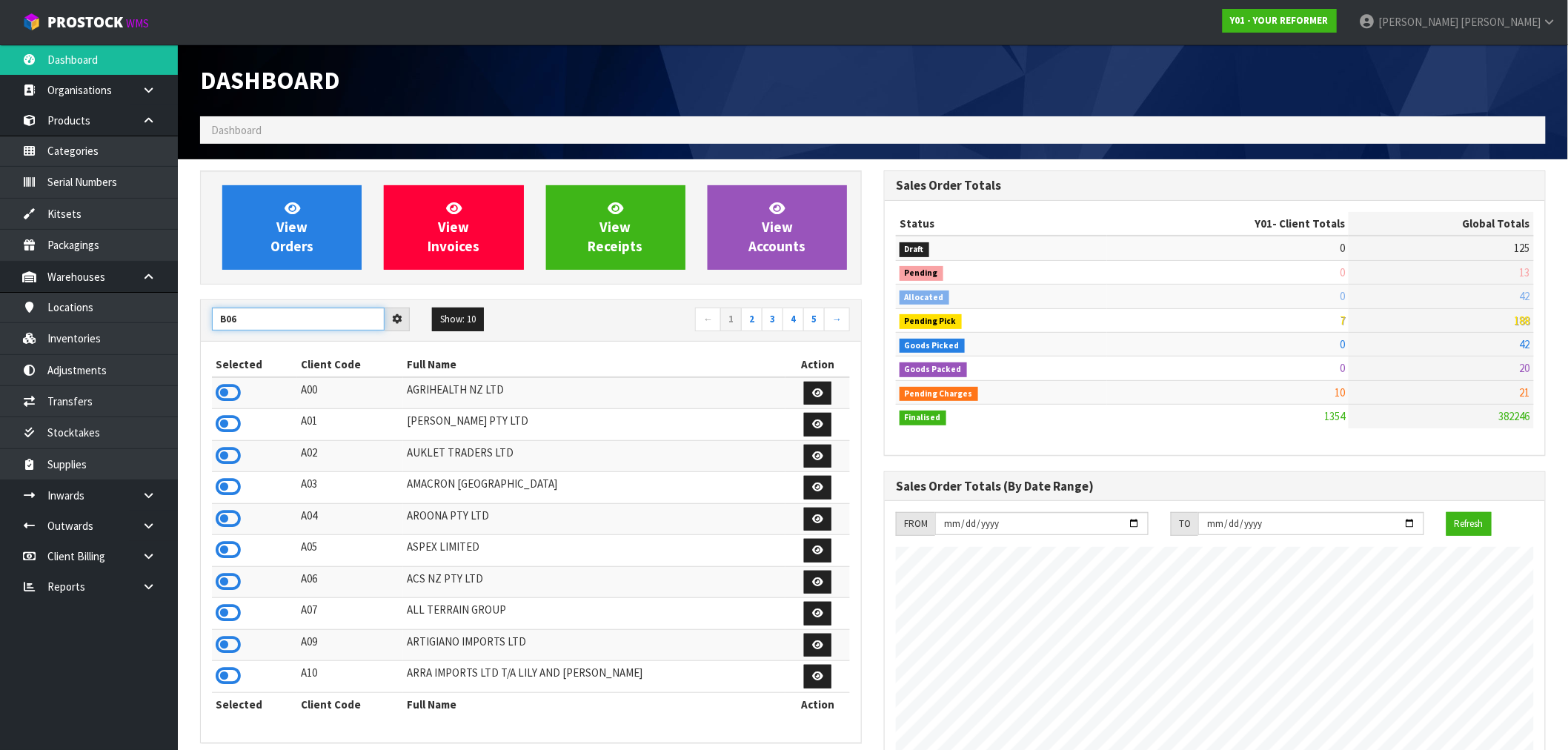
type input "B06"
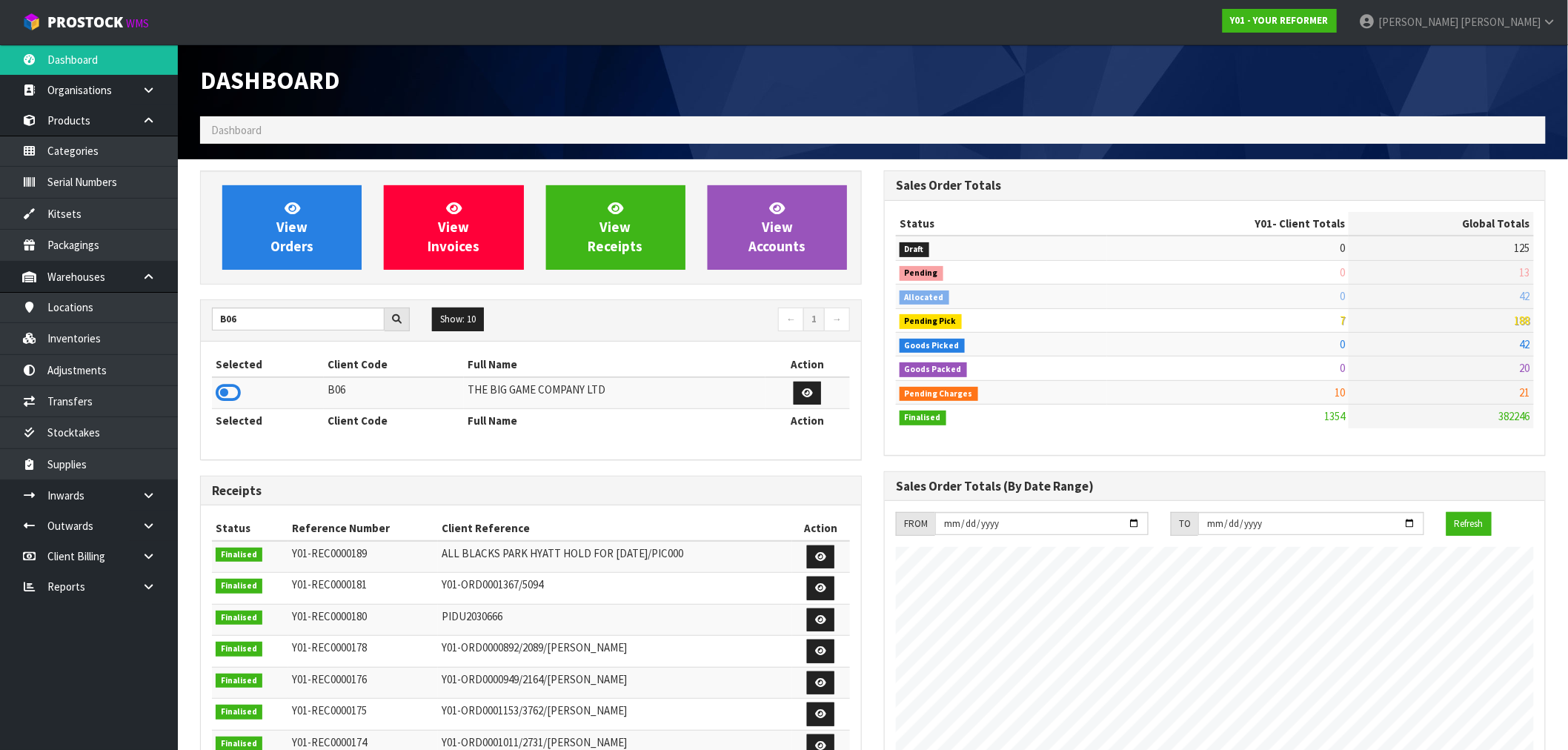
click at [223, 380] on td at bounding box center [268, 393] width 112 height 32
click at [228, 396] on icon at bounding box center [228, 393] width 25 height 22
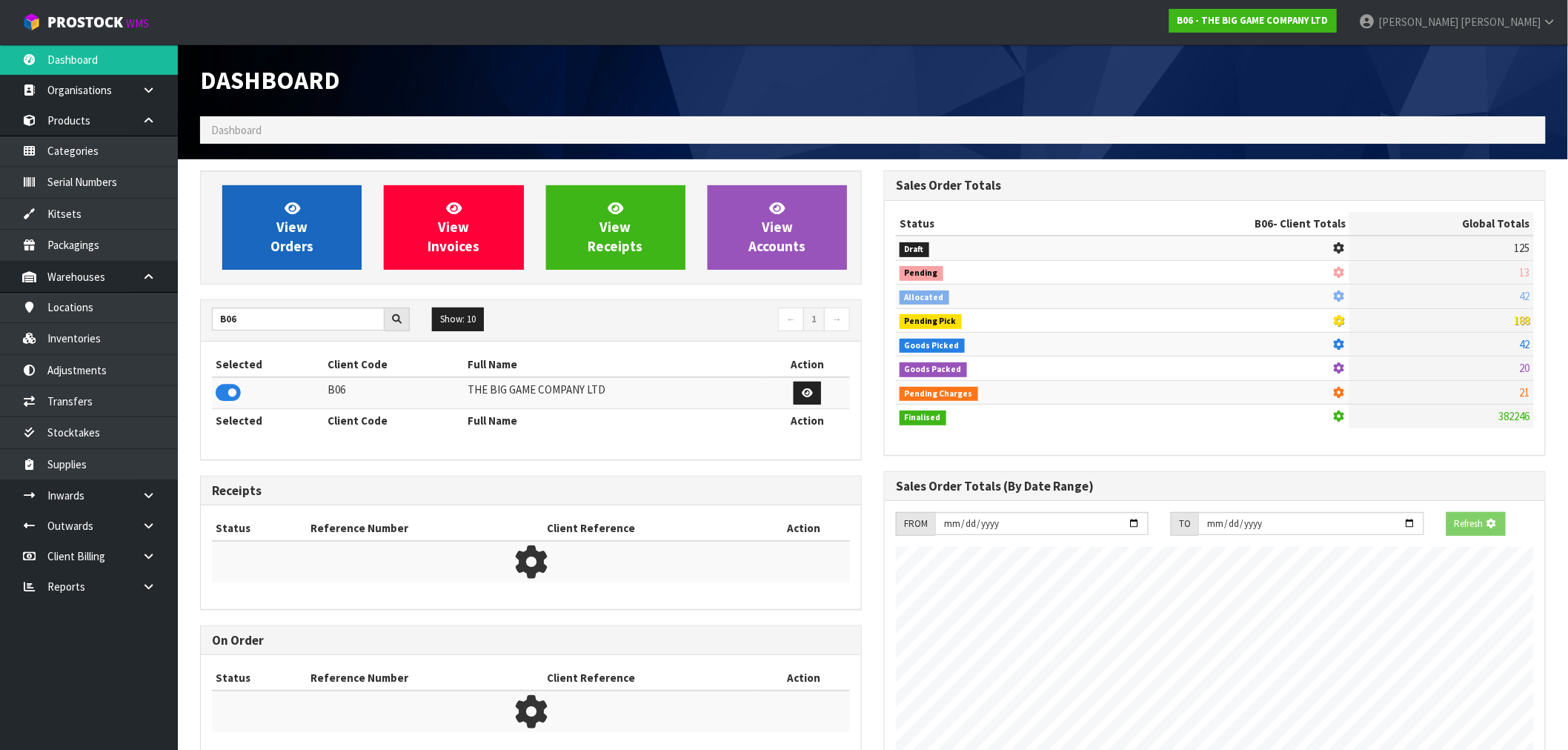
scroll to position [740332, 740310]
click at [280, 256] on link "View Orders" at bounding box center [291, 228] width 140 height 85
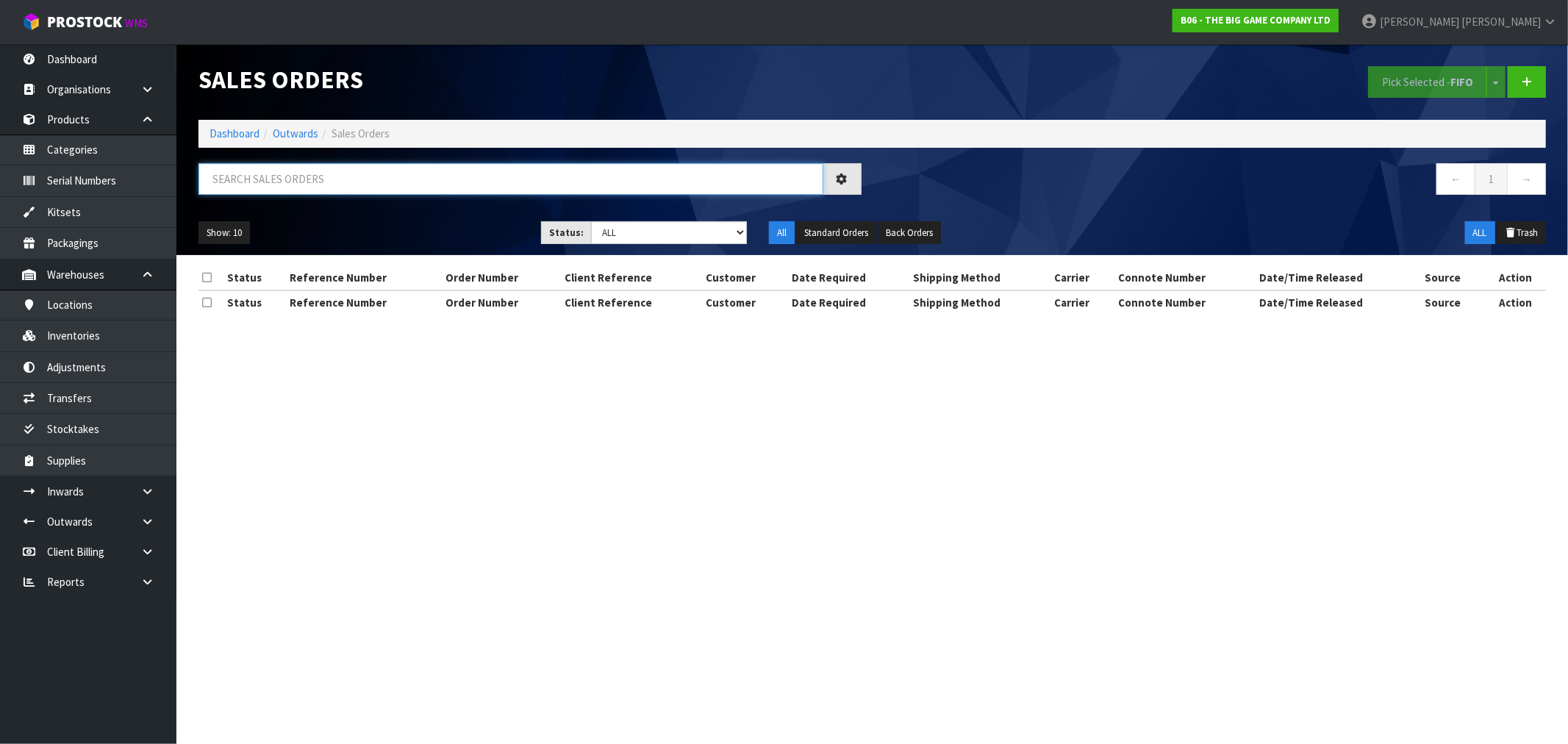
click at [332, 180] on input "text" at bounding box center [511, 179] width 625 height 32
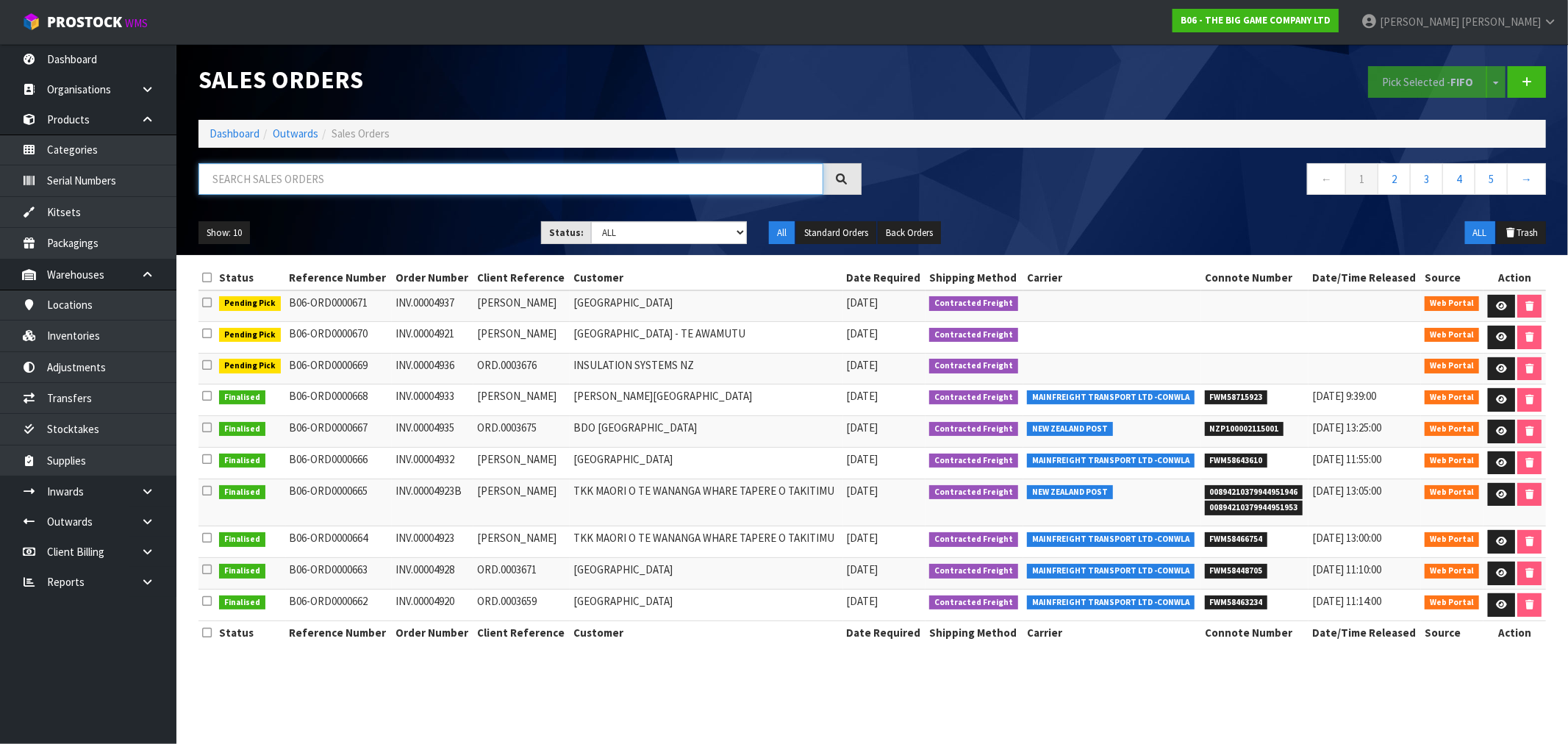
paste input "FWM58715923"
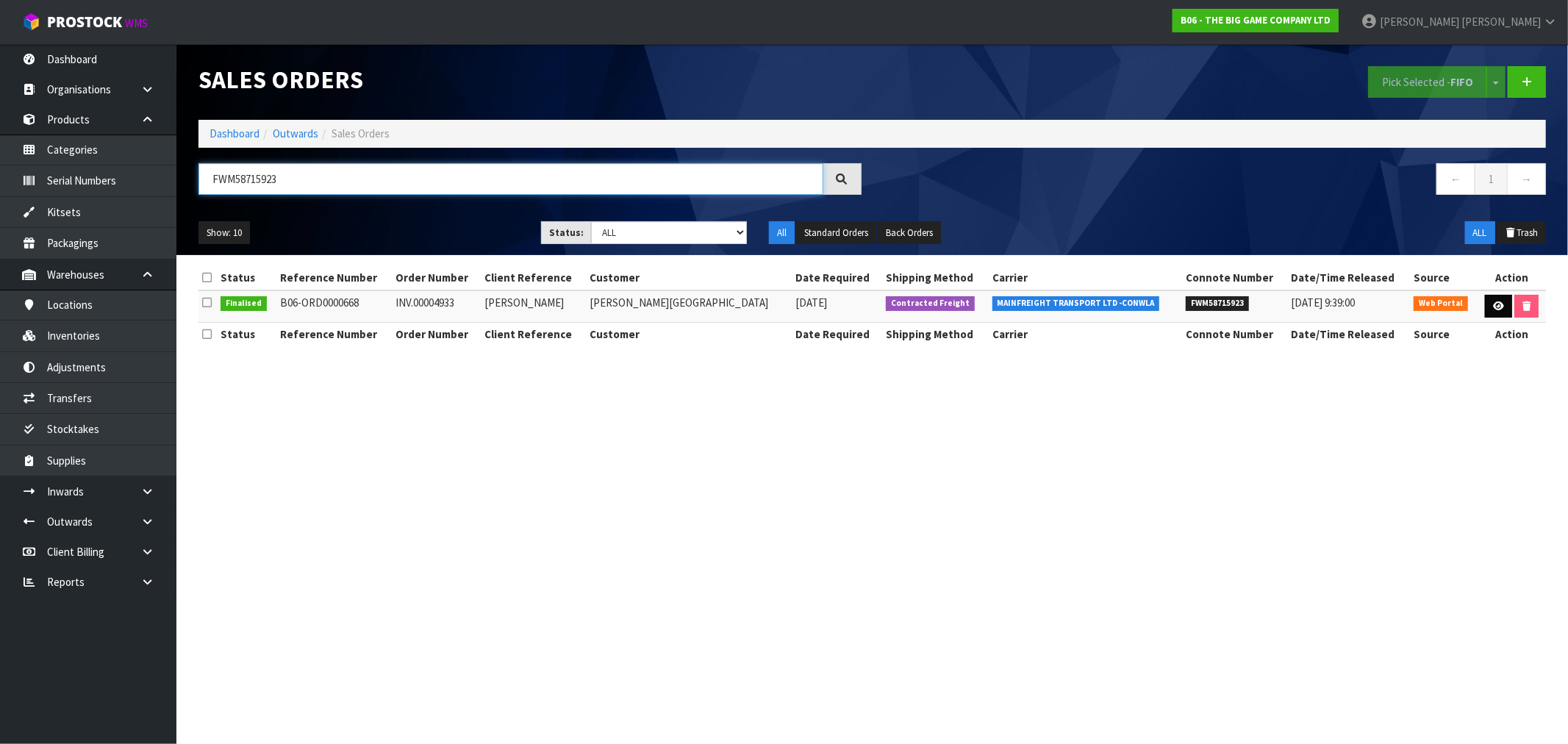
type input "FWM58715923"
click at [1495, 300] on link at bounding box center [1499, 306] width 28 height 23
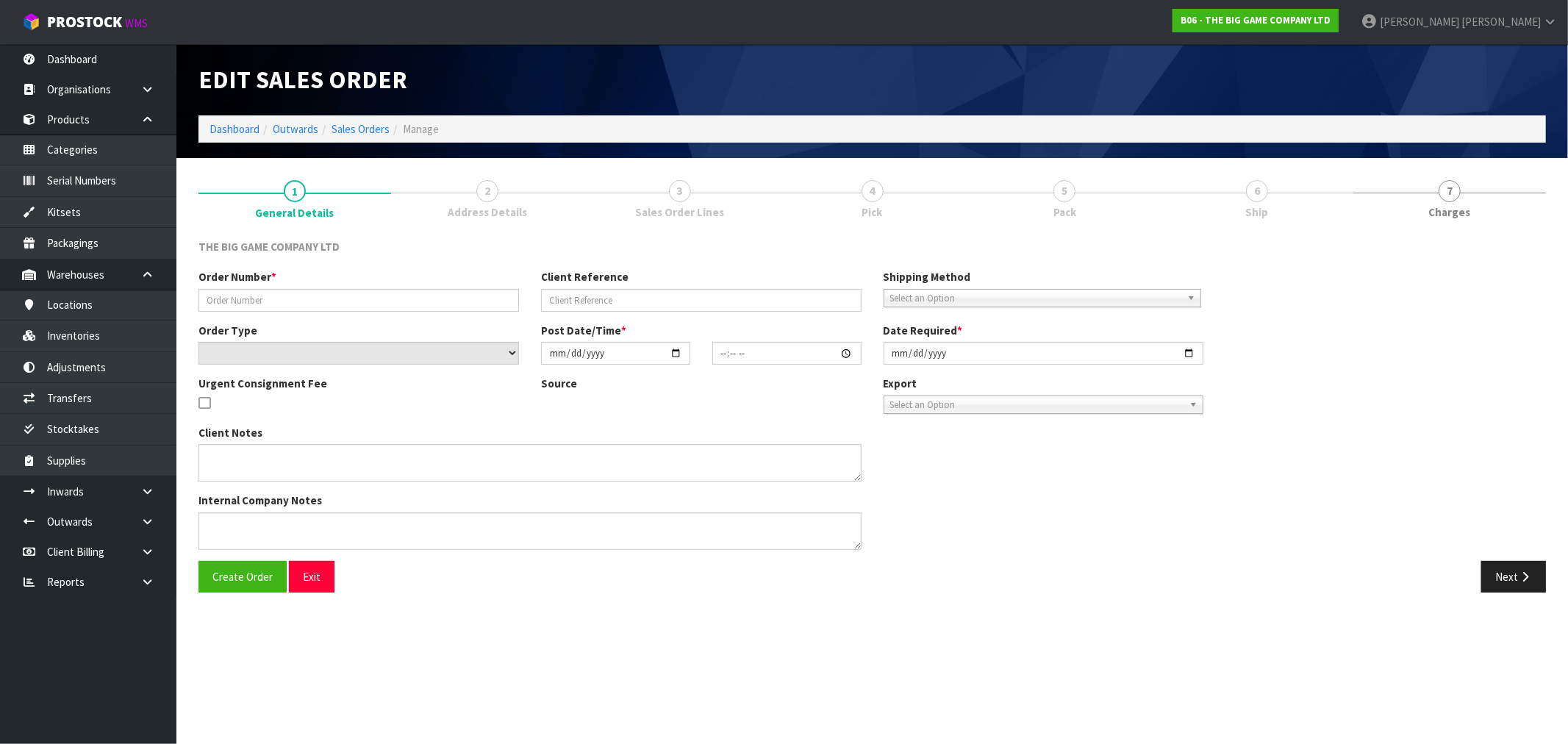
type input "INV.00004933"
type input "JESSICA LOVELL"
select select "number:0"
type input "2025-09-16"
type input "15:30:00.000"
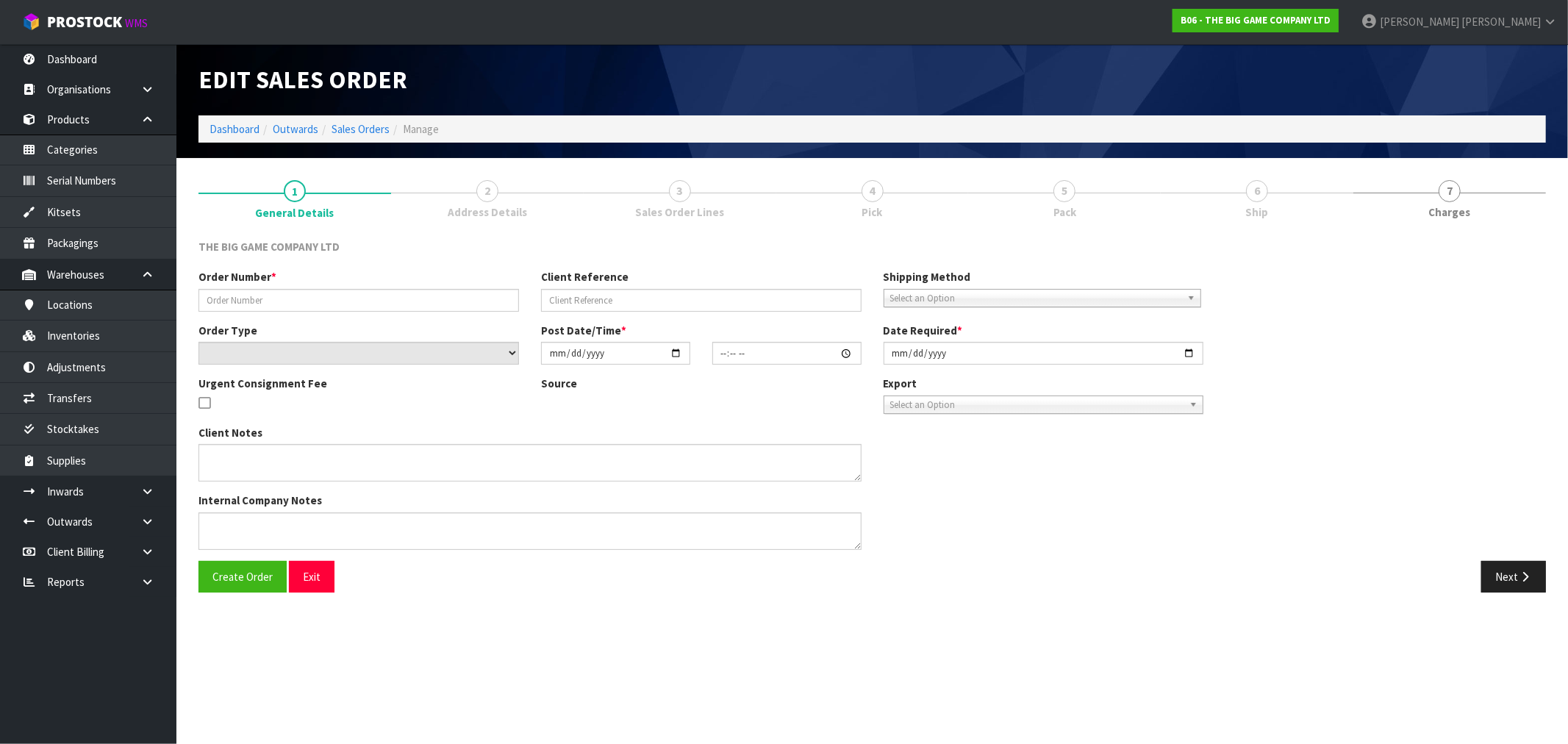
type input "[DATE]"
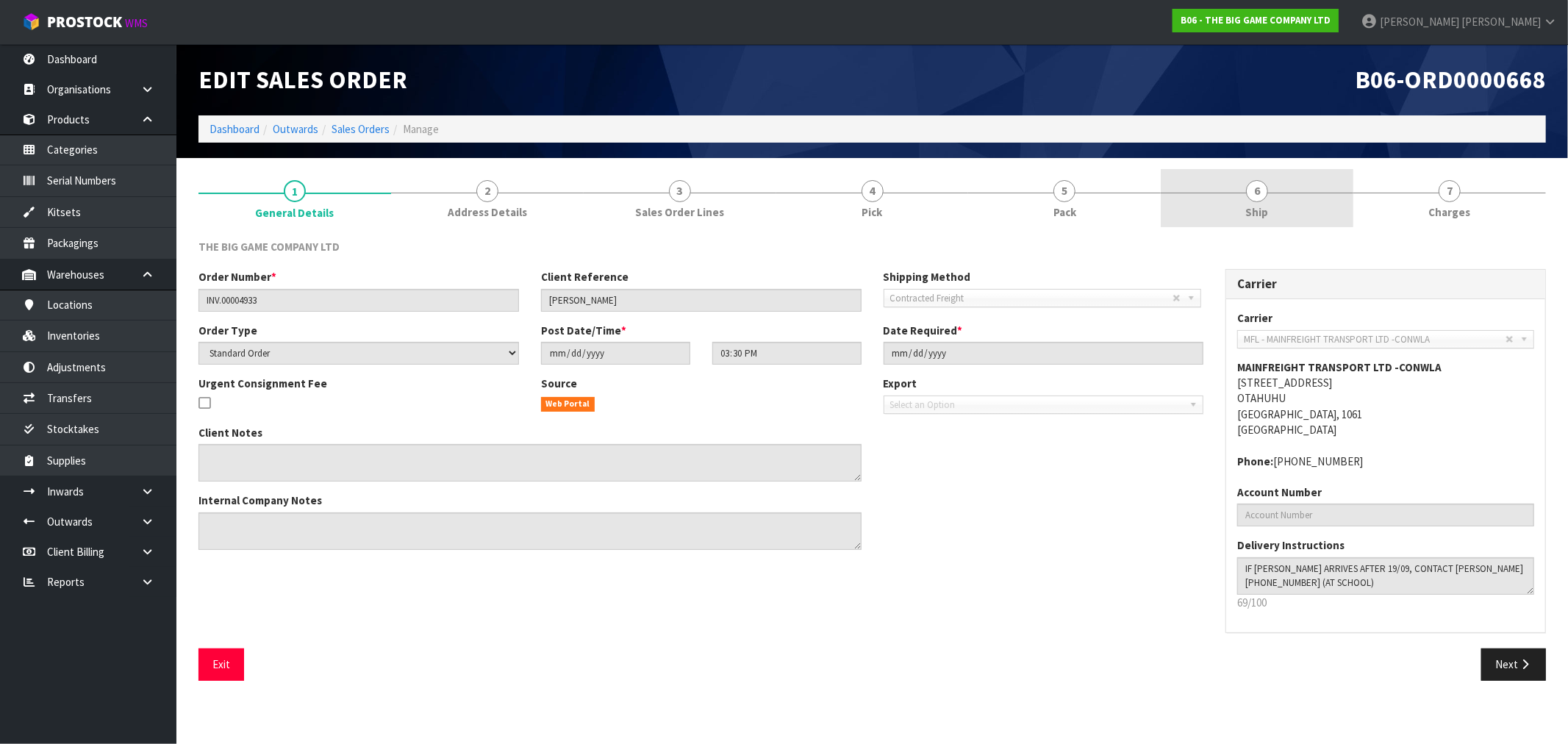
click at [1209, 197] on link "6 Ship" at bounding box center [1257, 198] width 193 height 58
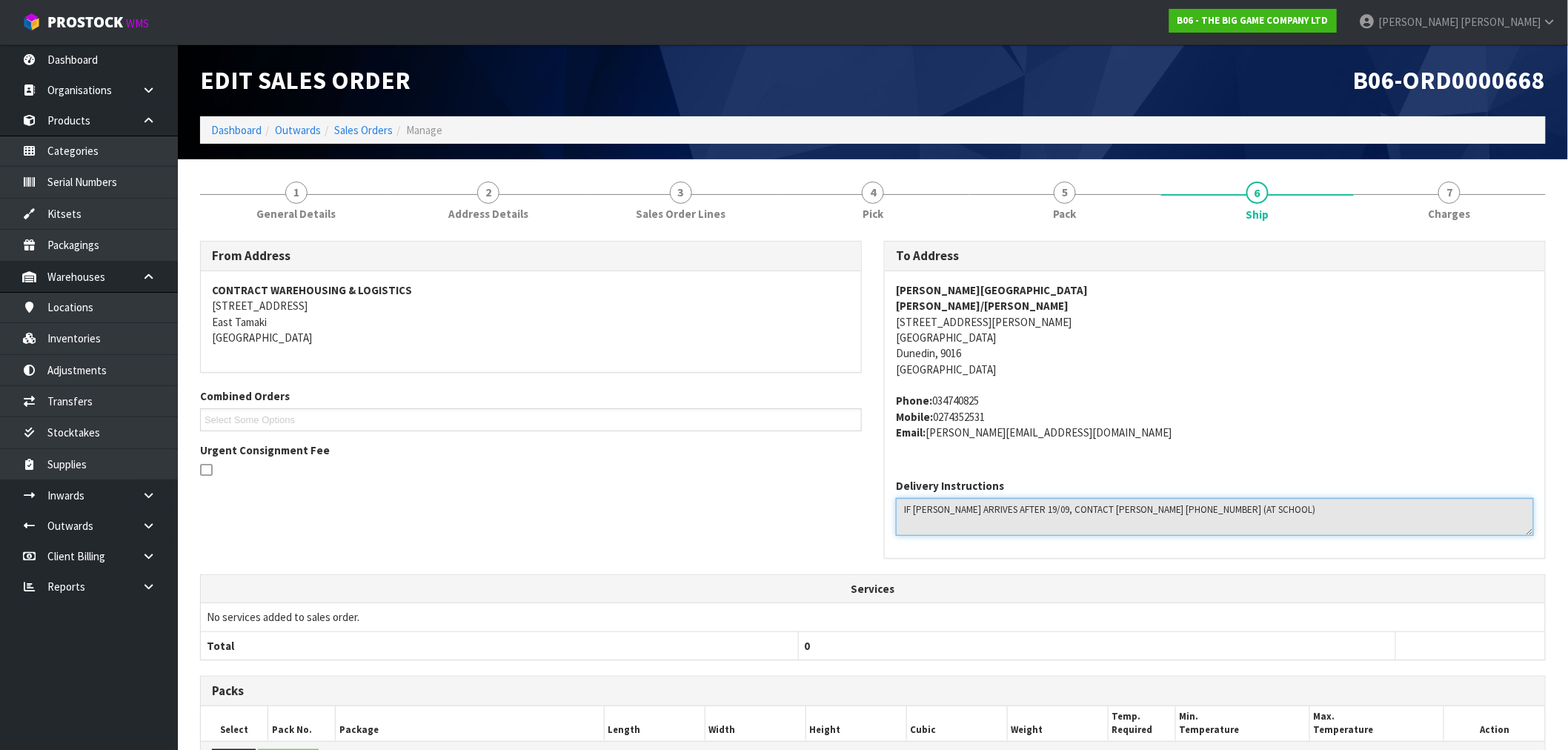
drag, startPoint x: 1105, startPoint y: 512, endPoint x: 1160, endPoint y: 515, distance: 55.1
click at [1160, 515] on textarea at bounding box center [1215, 517] width 638 height 38
click at [1154, 517] on textarea at bounding box center [1215, 517] width 638 height 38
drag, startPoint x: 1157, startPoint y: 510, endPoint x: 1109, endPoint y: 505, distance: 48.3
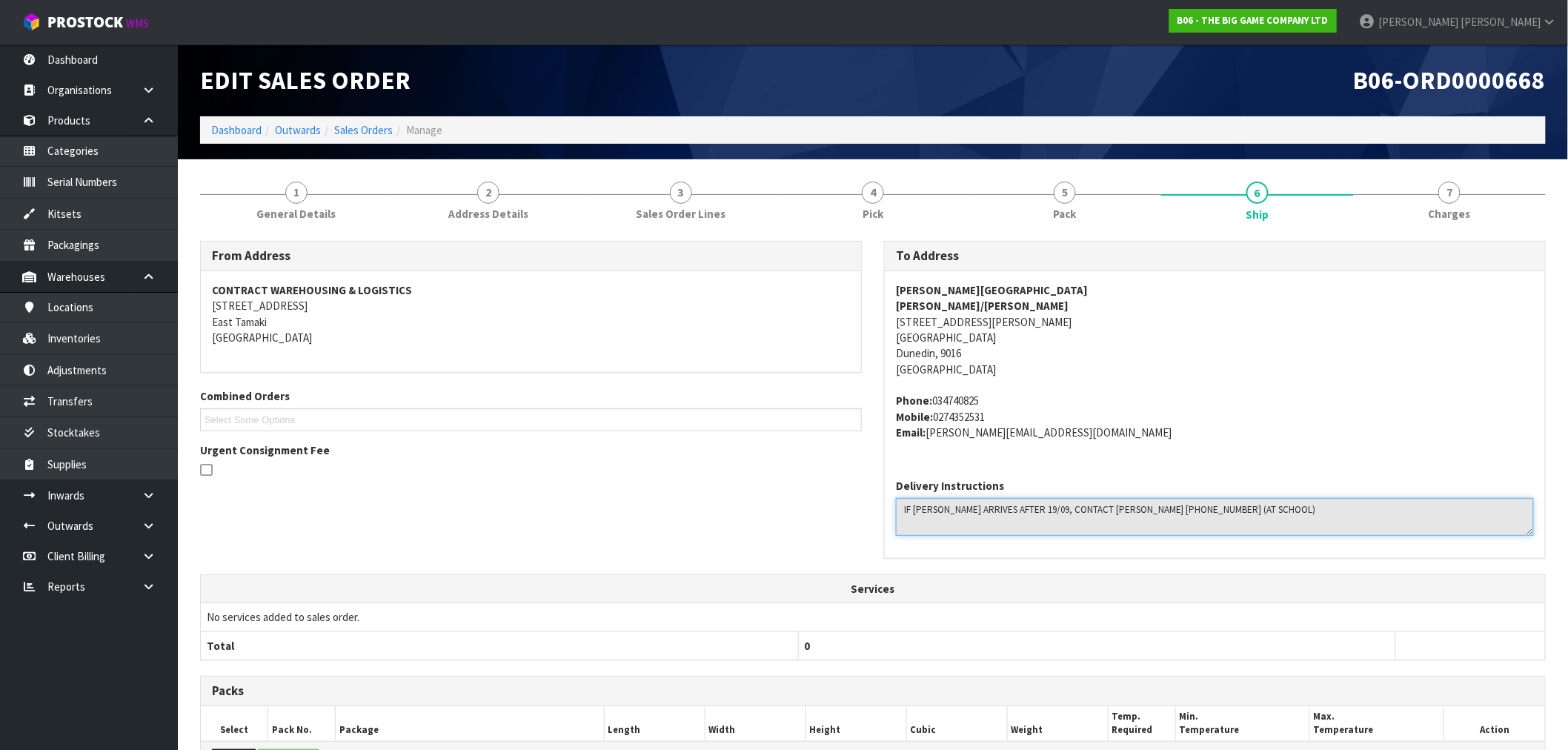
click at [1109, 505] on textarea at bounding box center [1215, 517] width 638 height 38
click at [1107, 513] on textarea at bounding box center [1215, 517] width 638 height 38
click at [904, 510] on textarea at bounding box center [1215, 517] width 638 height 38
click at [1306, 515] on textarea at bounding box center [1215, 517] width 638 height 38
click at [1077, 509] on textarea at bounding box center [1215, 517] width 638 height 38
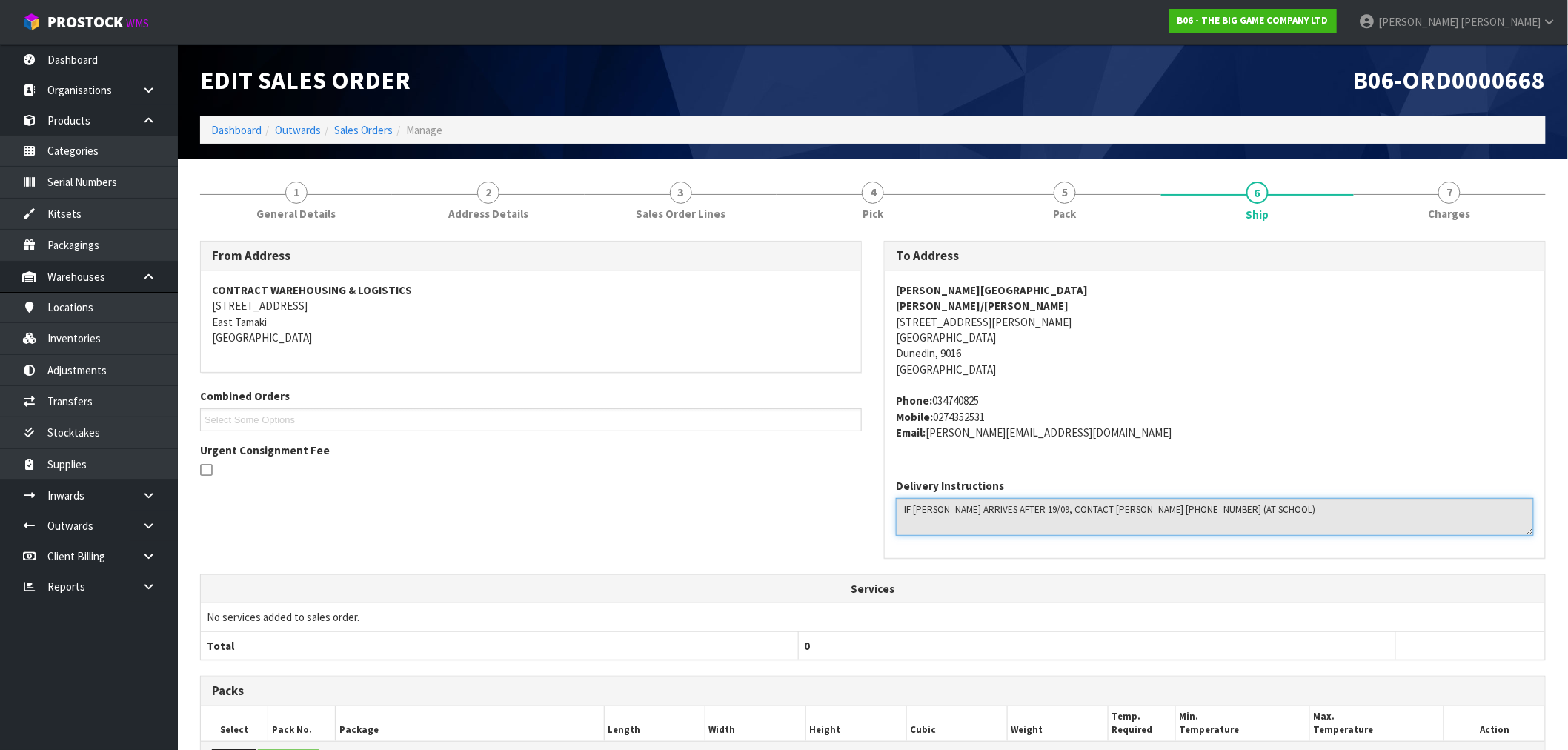
click at [1087, 510] on textarea at bounding box center [1215, 517] width 638 height 38
click at [1139, 505] on textarea at bounding box center [1215, 517] width 638 height 38
click at [1158, 510] on textarea at bounding box center [1215, 517] width 638 height 38
drag, startPoint x: 1158, startPoint y: 510, endPoint x: 1108, endPoint y: 513, distance: 50.1
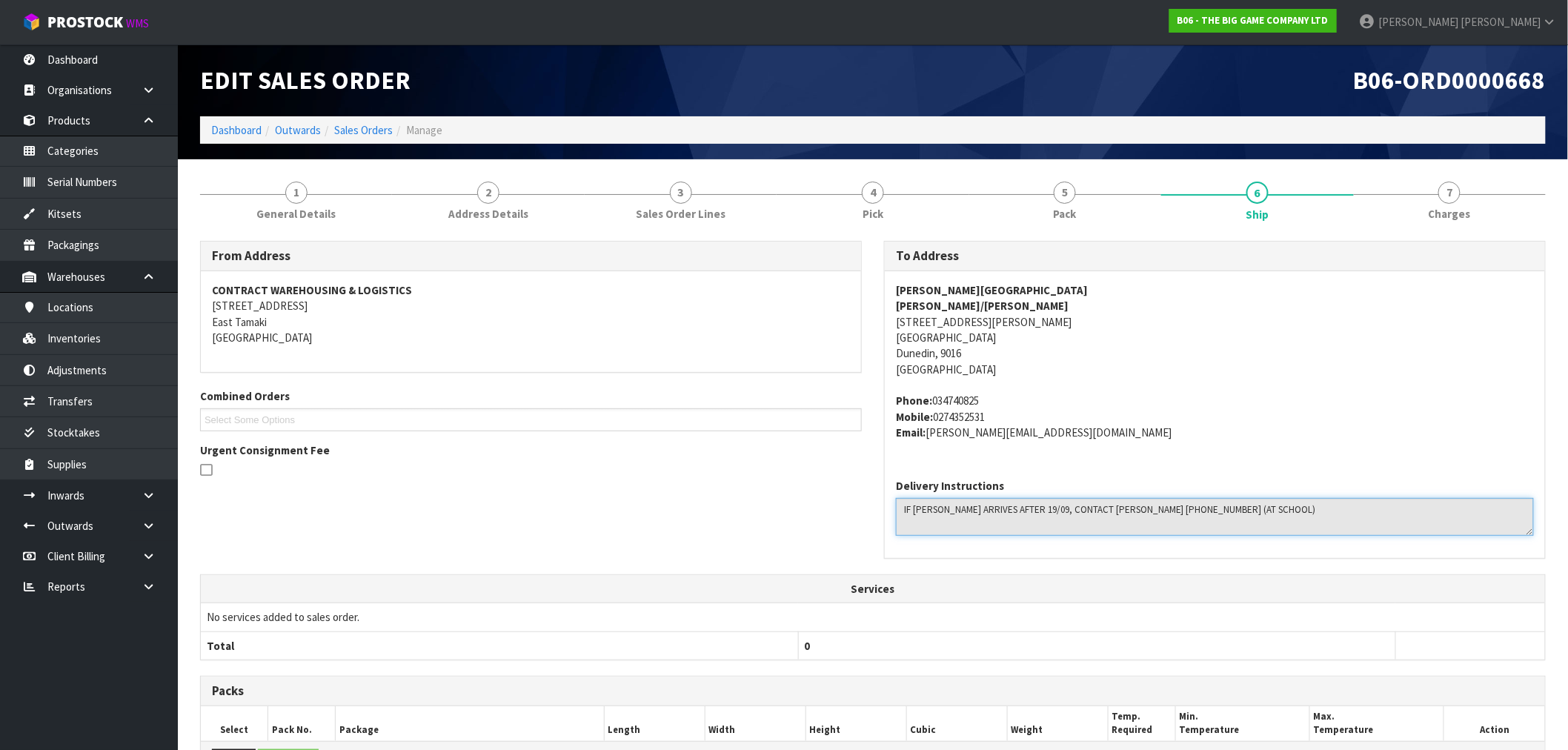
click at [1108, 513] on textarea at bounding box center [1215, 517] width 638 height 38
drag, startPoint x: 1098, startPoint y: 431, endPoint x: 937, endPoint y: 450, distance: 162.1
click at [934, 450] on div "GEORGE STREET NORMAL SCHOOL JESSICA LOVELL/KOLAN 989 GEORGE STREET DUNEDIN NORT…" at bounding box center [1214, 369] width 660 height 197
copy address "ess@georgestreet.school.nz"
click at [1030, 441] on div "GEORGE STREET NORMAL SCHOOL JESSICA LOVELL/KOLAN 989 GEORGE STREET DUNEDIN NORT…" at bounding box center [1214, 369] width 660 height 197
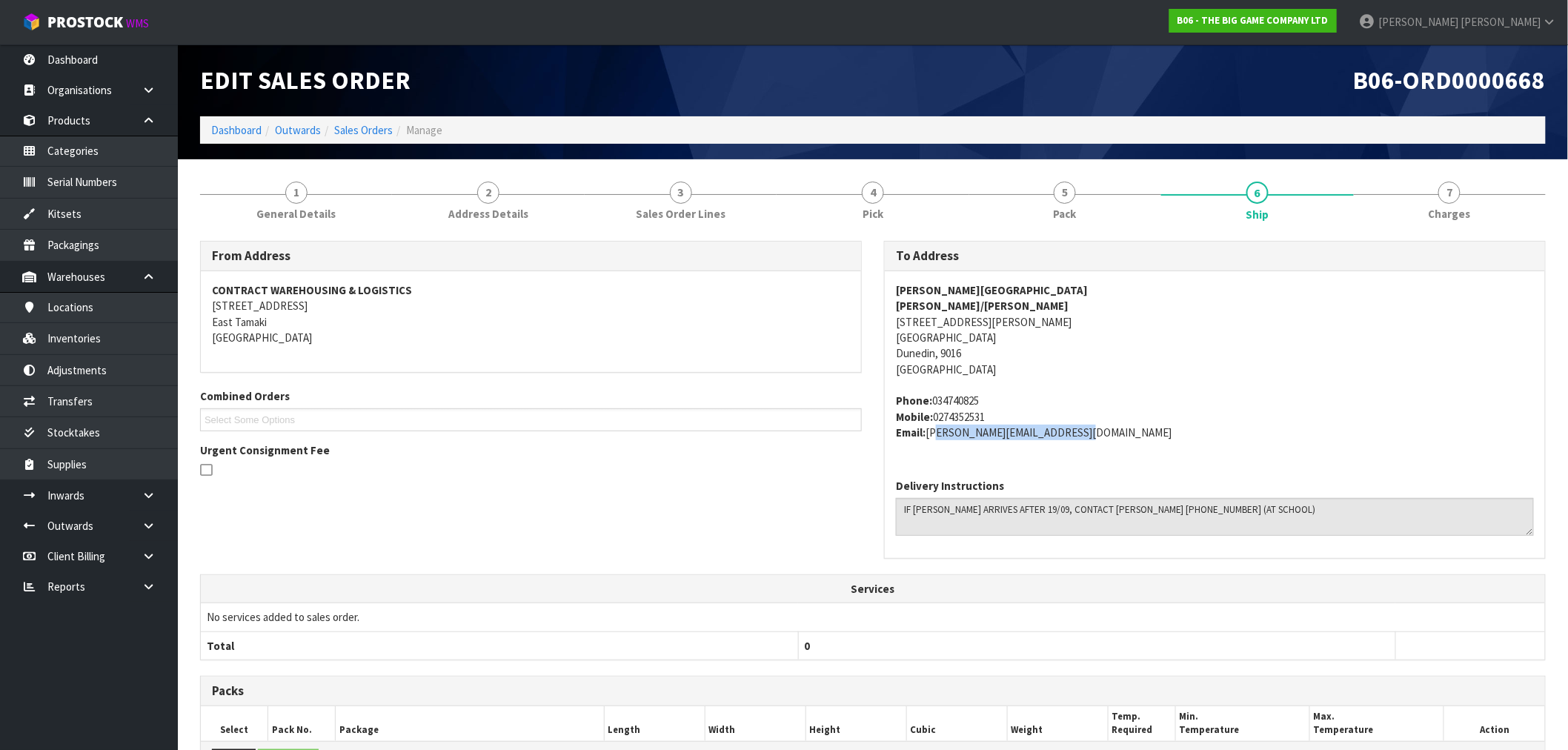
drag, startPoint x: 1068, startPoint y: 433, endPoint x: 1016, endPoint y: 424, distance: 52.8
click at [929, 445] on div "GEORGE STREET NORMAL SCHOOL JESSICA LOVELL/KOLAN 989 GEORGE STREET DUNEDIN NORT…" at bounding box center [1214, 369] width 660 height 197
copy address "jess@georgestreet.school.nz"
click at [289, 183] on span "1" at bounding box center [296, 193] width 22 height 22
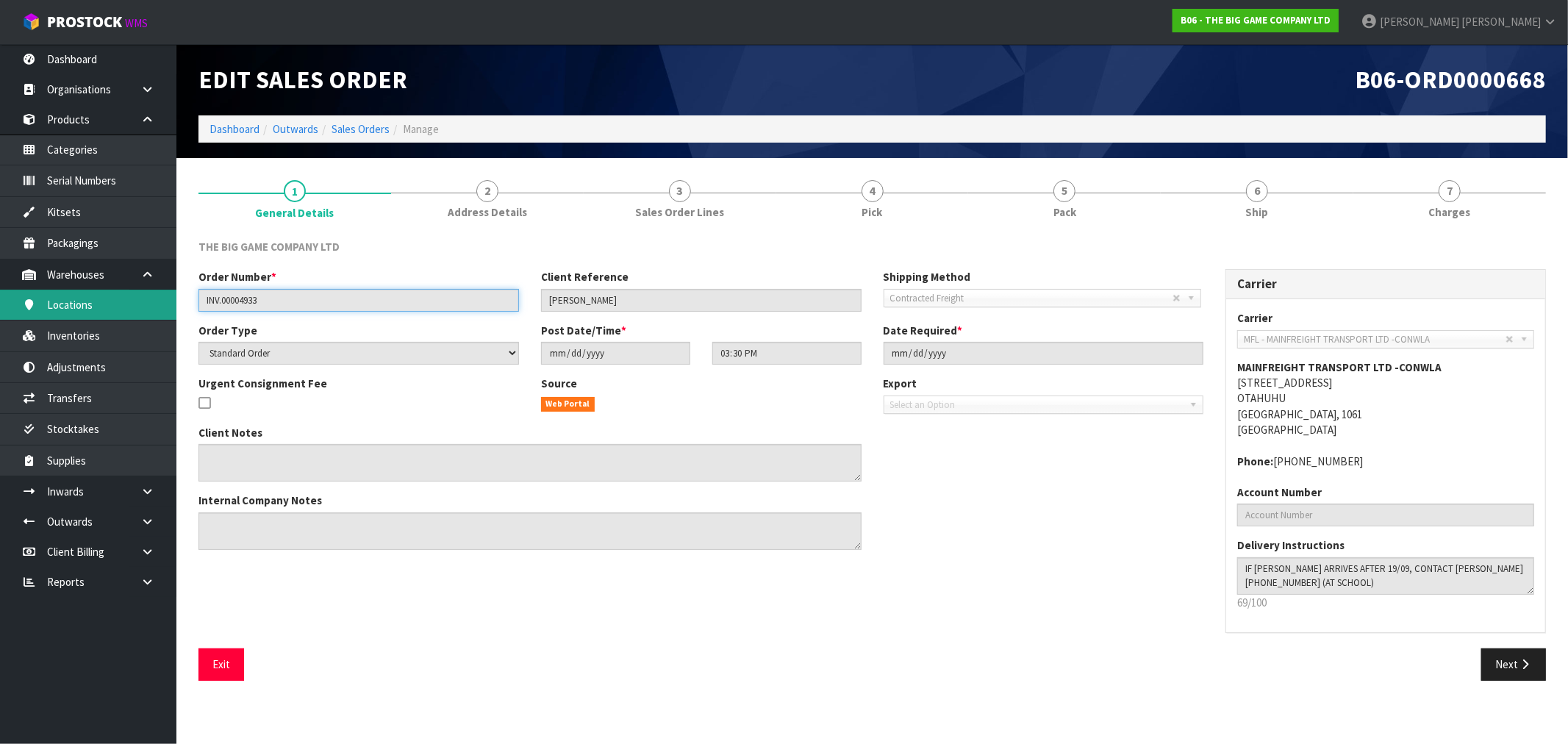
drag, startPoint x: 236, startPoint y: 297, endPoint x: 146, endPoint y: 299, distance: 90.0
click at [153, 298] on body "Toggle navigation ProStock WMS B06 - THE BIG GAME COMPANY LTD Rocio Lopez Logou…" at bounding box center [784, 372] width 1568 height 744
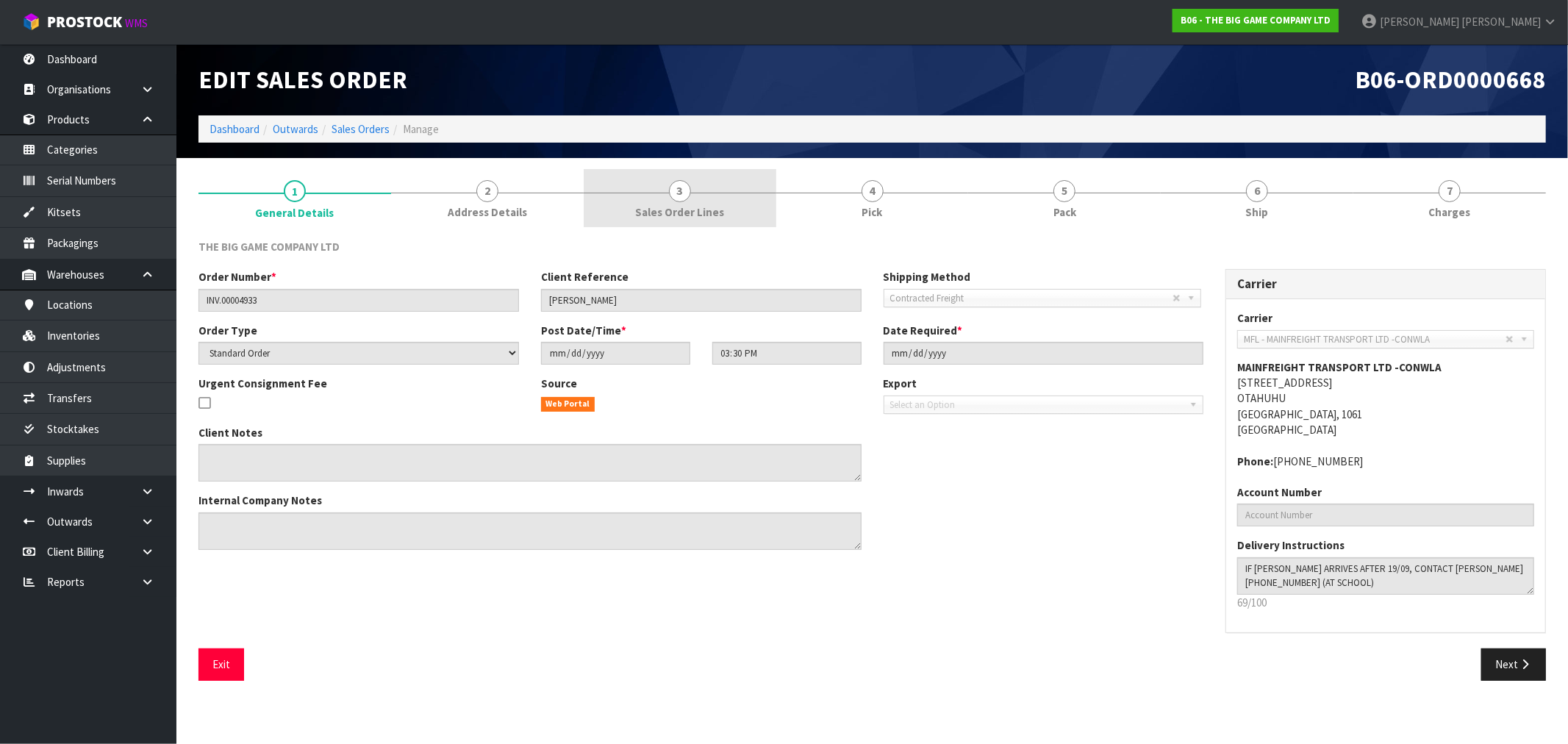
drag, startPoint x: 621, startPoint y: 207, endPoint x: 641, endPoint y: 208, distance: 20.0
click at [622, 207] on link "3 Sales Order Lines" at bounding box center [680, 198] width 193 height 58
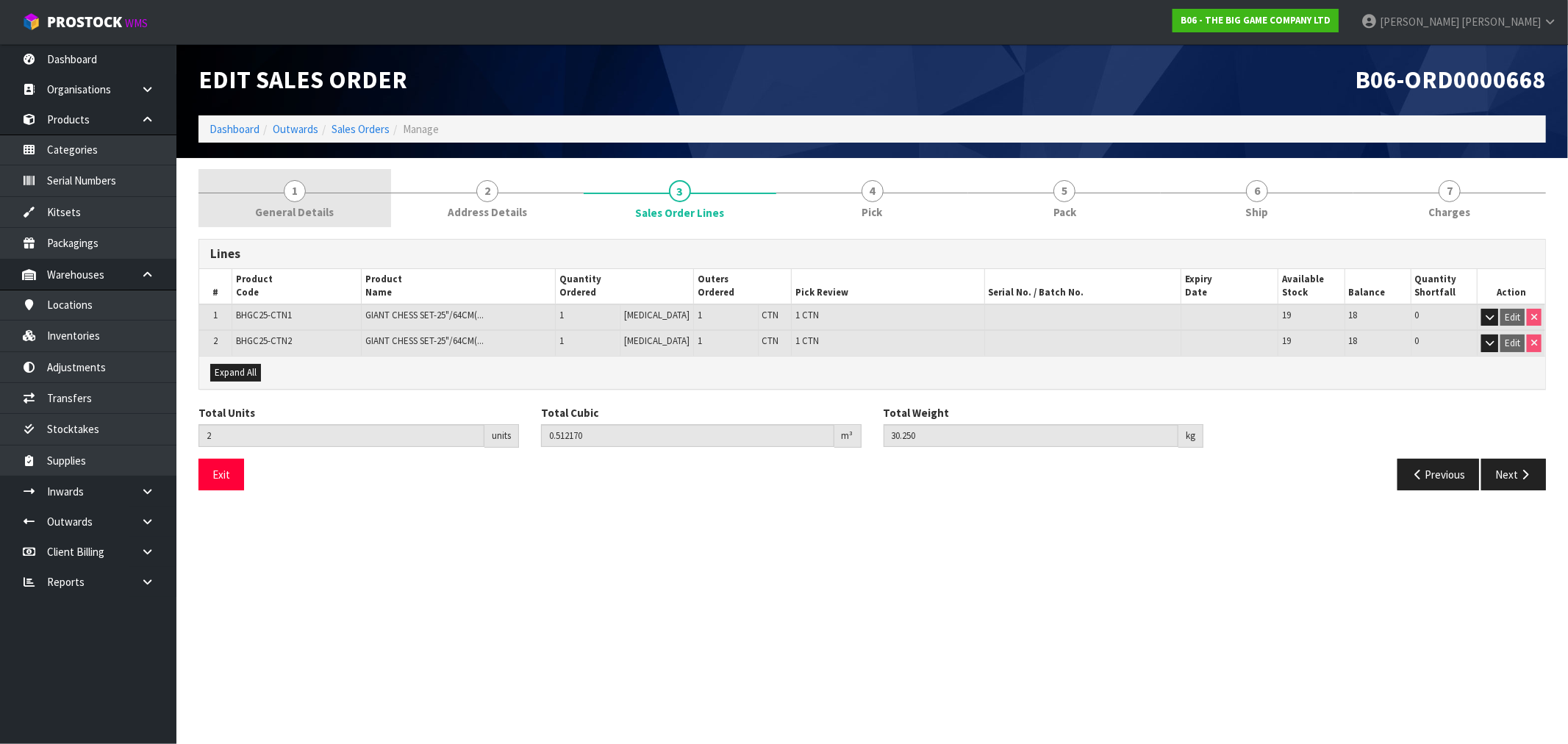
click at [325, 214] on span "General Details" at bounding box center [294, 212] width 79 height 15
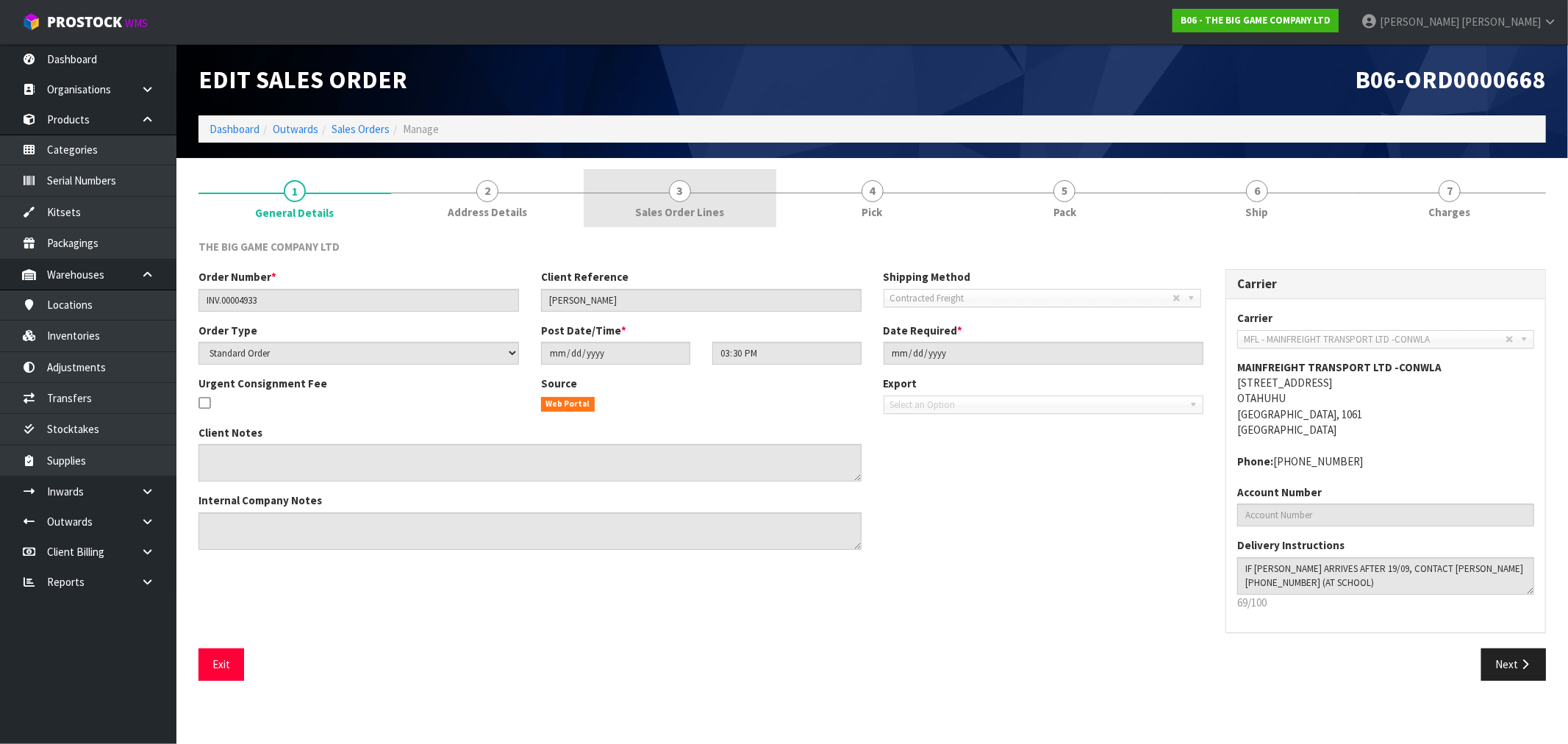
click at [725, 193] on div at bounding box center [680, 193] width 193 height 1
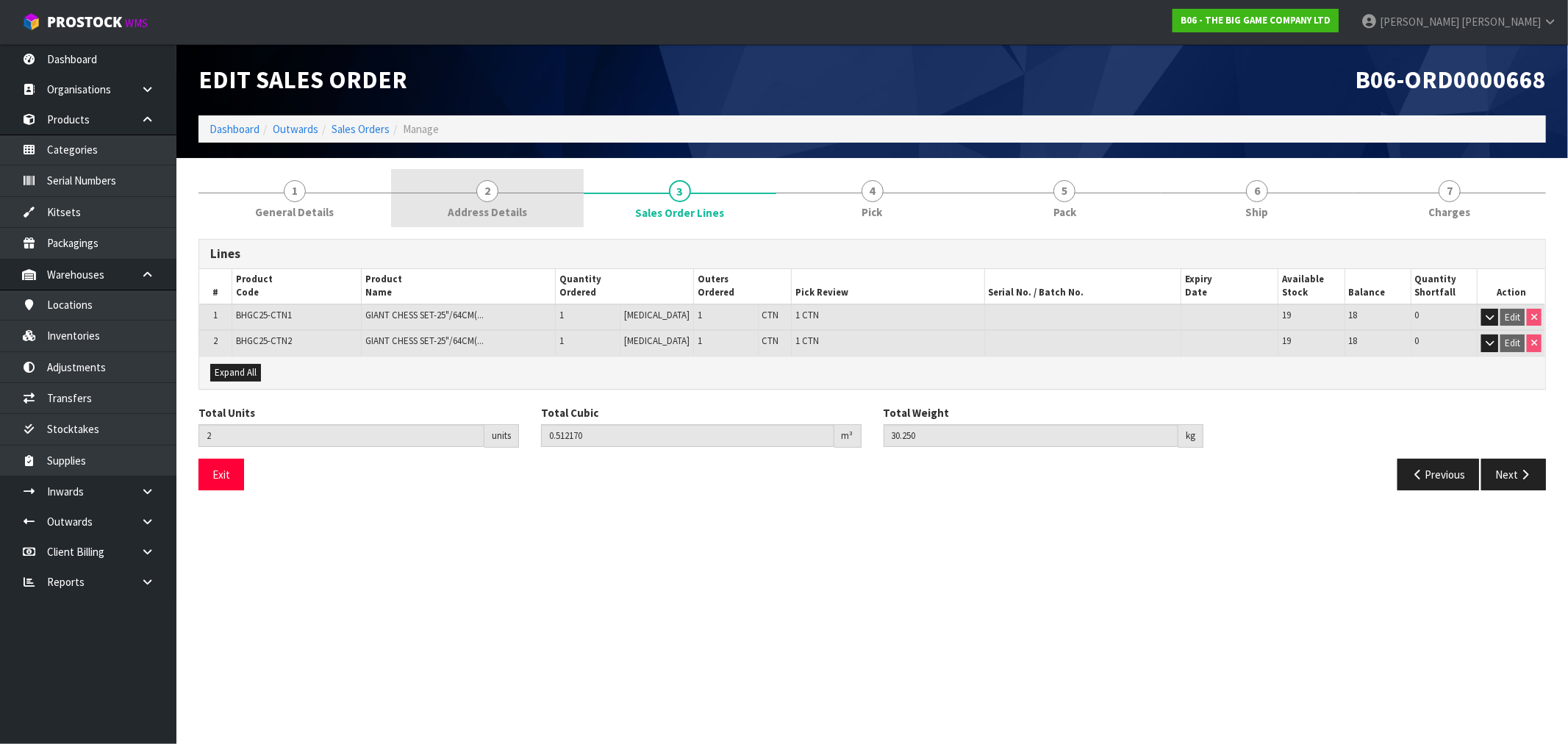
click at [449, 222] on link "2 Address Details" at bounding box center [487, 198] width 193 height 58
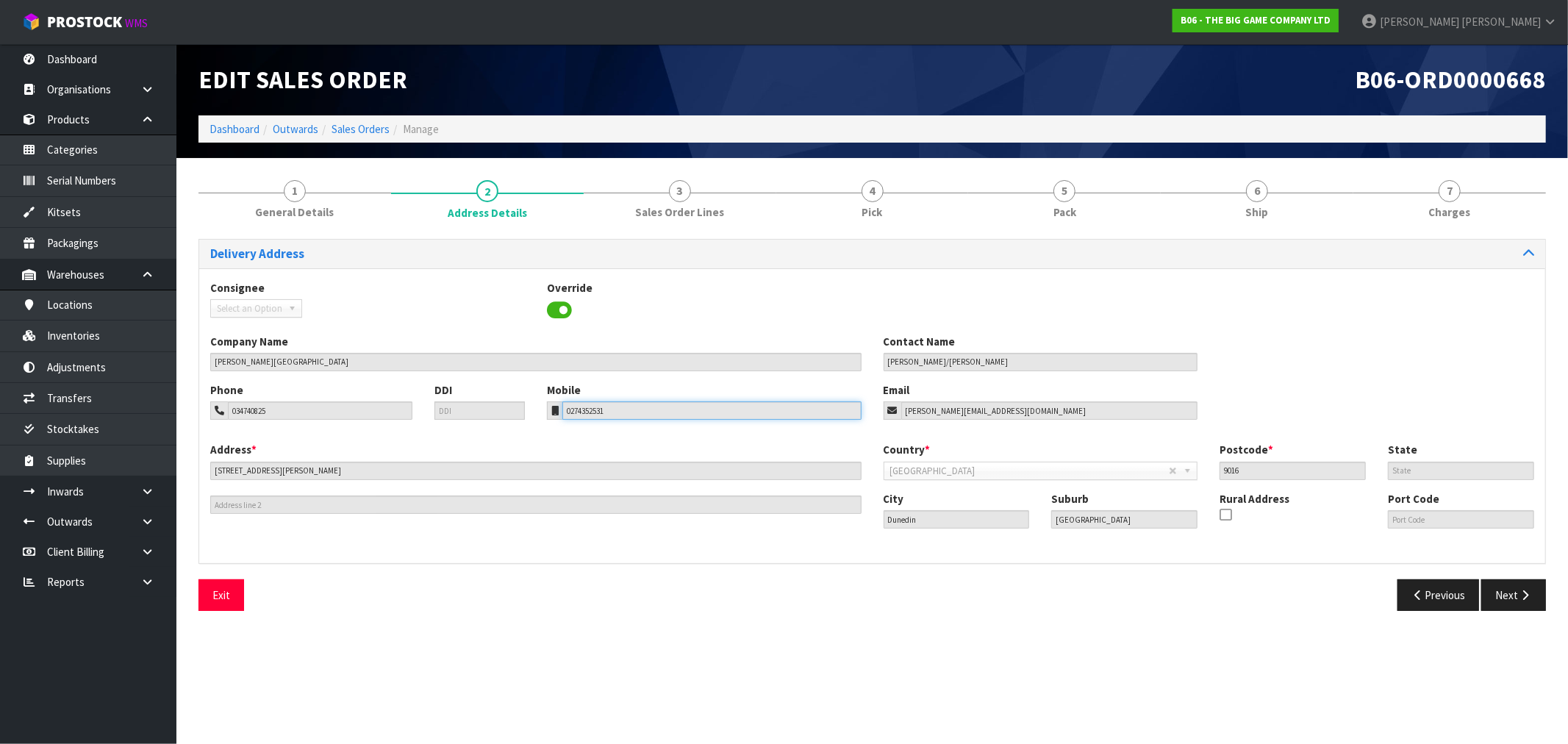
drag, startPoint x: 622, startPoint y: 413, endPoint x: 556, endPoint y: 413, distance: 66.0
click at [556, 413] on div "0274352531" at bounding box center [704, 410] width 315 height 19
click at [375, 137] on ol "Dashboard Outwards Sales Orders Manage" at bounding box center [872, 130] width 1348 height 28
click at [373, 127] on link "Sales Orders" at bounding box center [361, 129] width 58 height 14
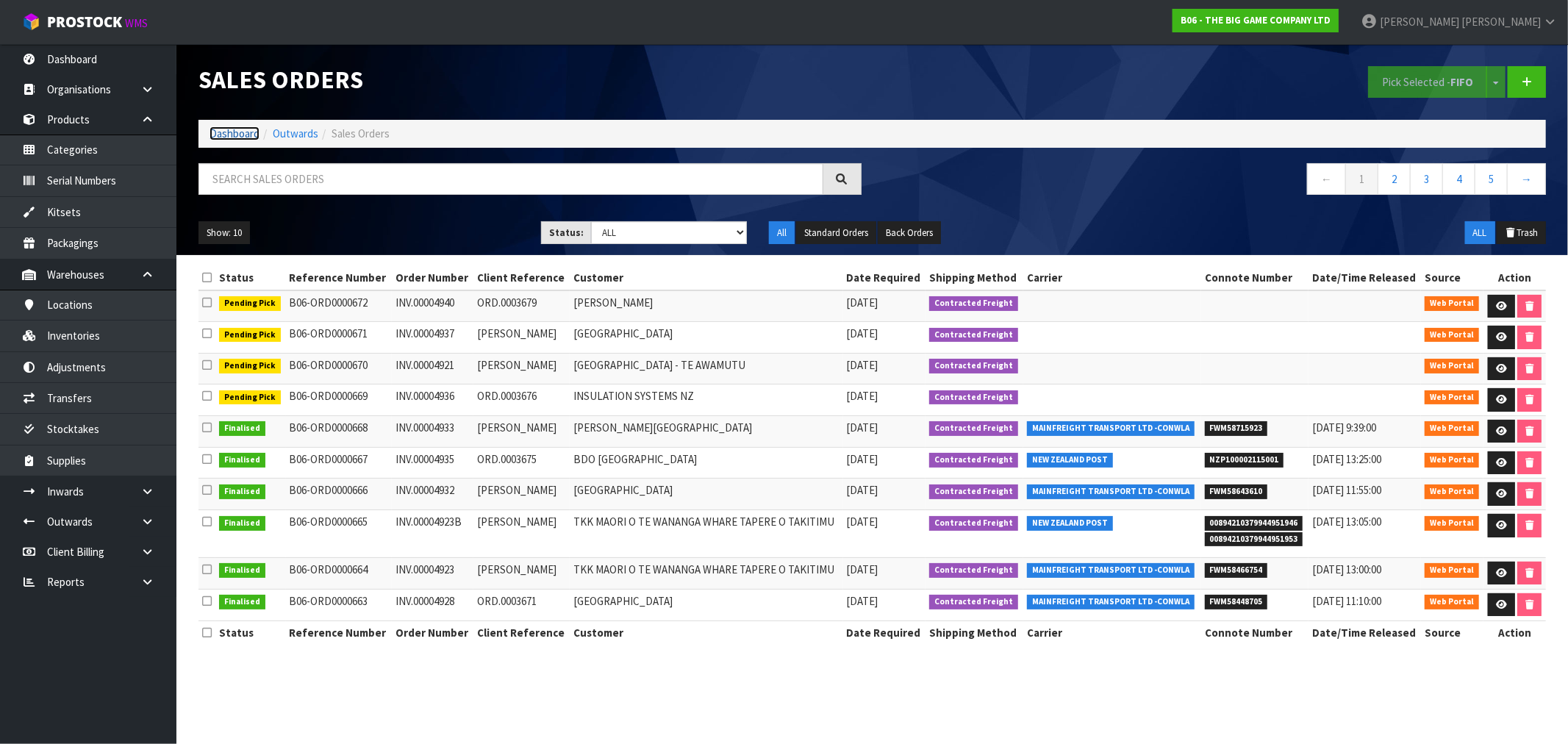
click at [244, 133] on link "Dashboard" at bounding box center [235, 133] width 50 height 14
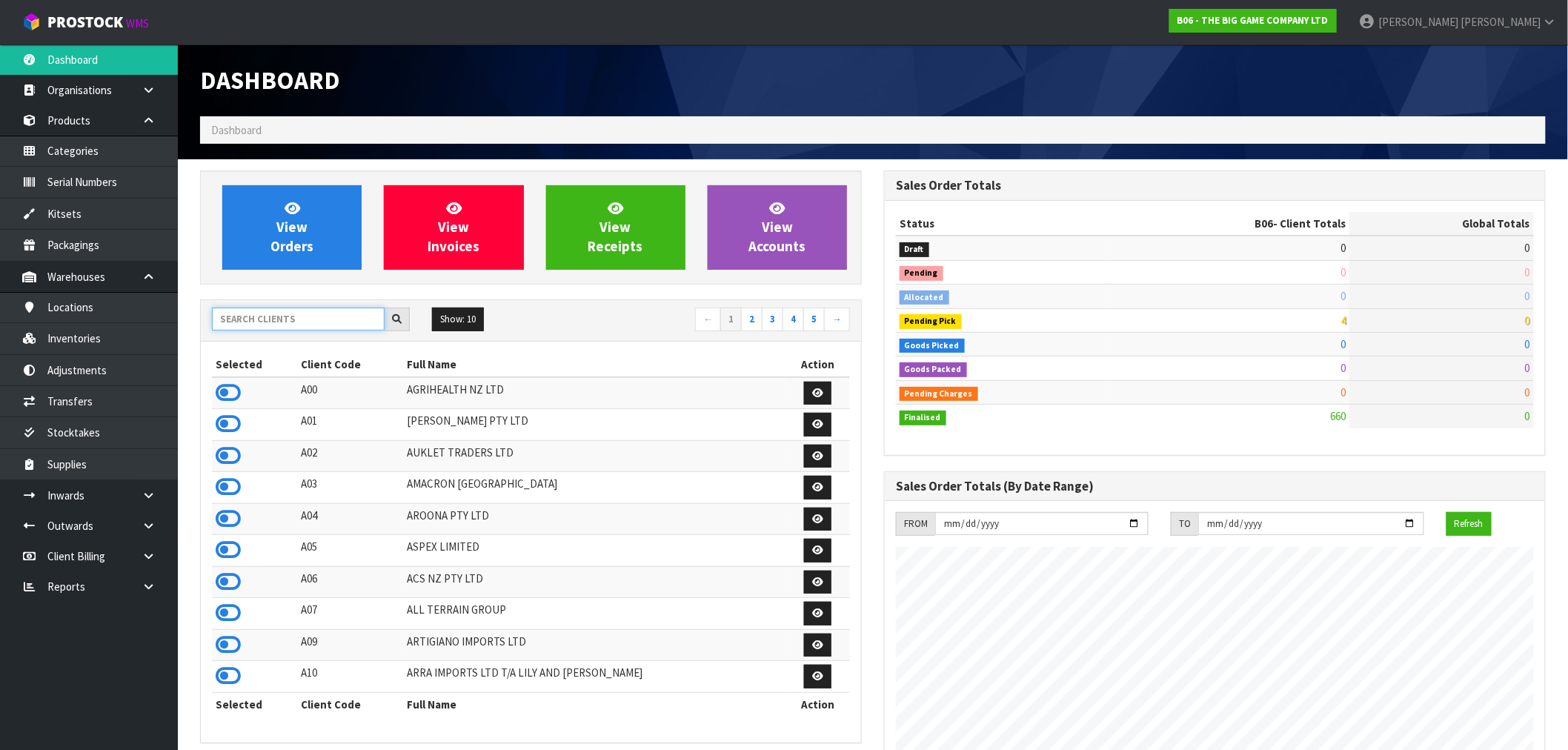
click at [289, 312] on input "text" at bounding box center [299, 319] width 173 height 23
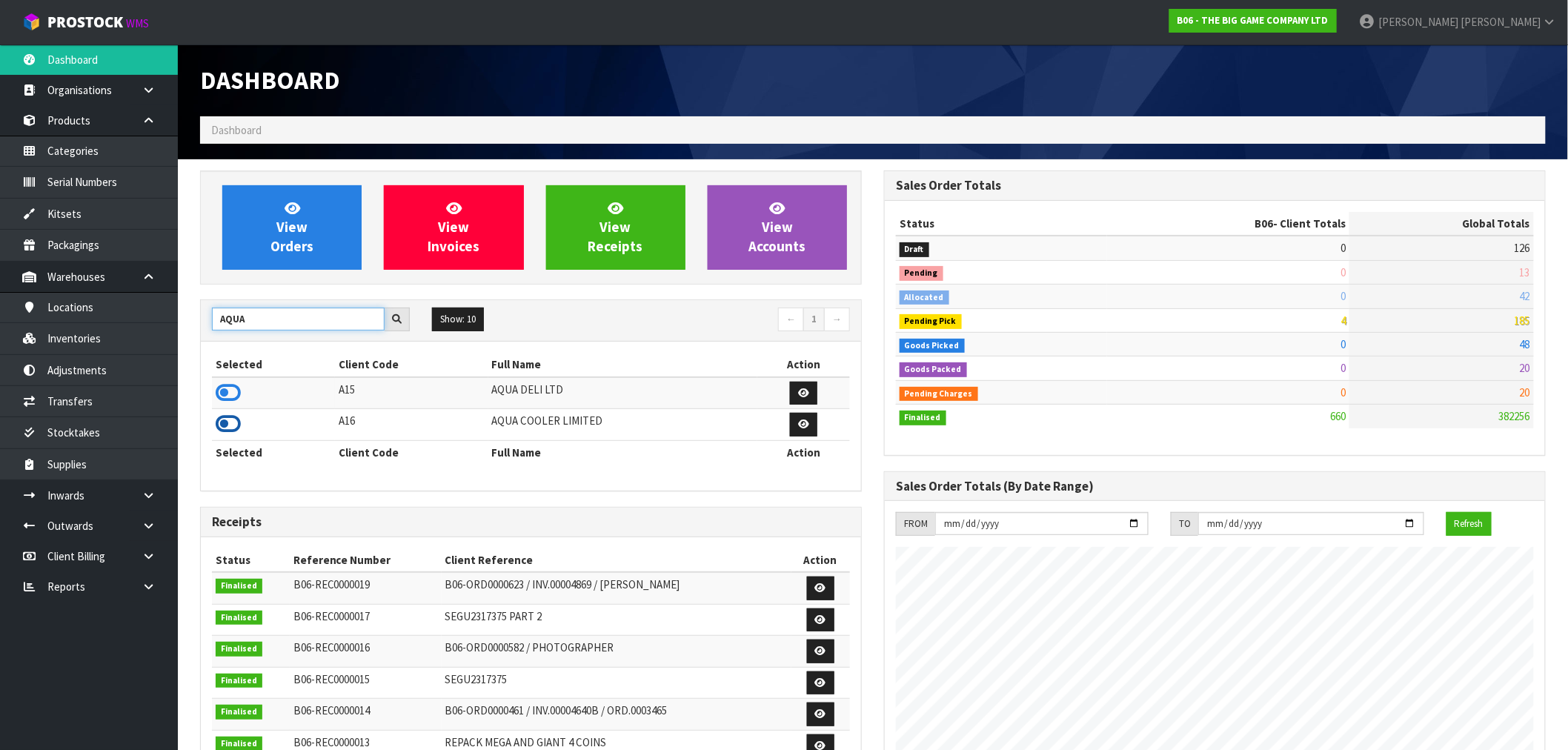
type input "AQUA"
click at [227, 419] on icon at bounding box center [228, 424] width 25 height 22
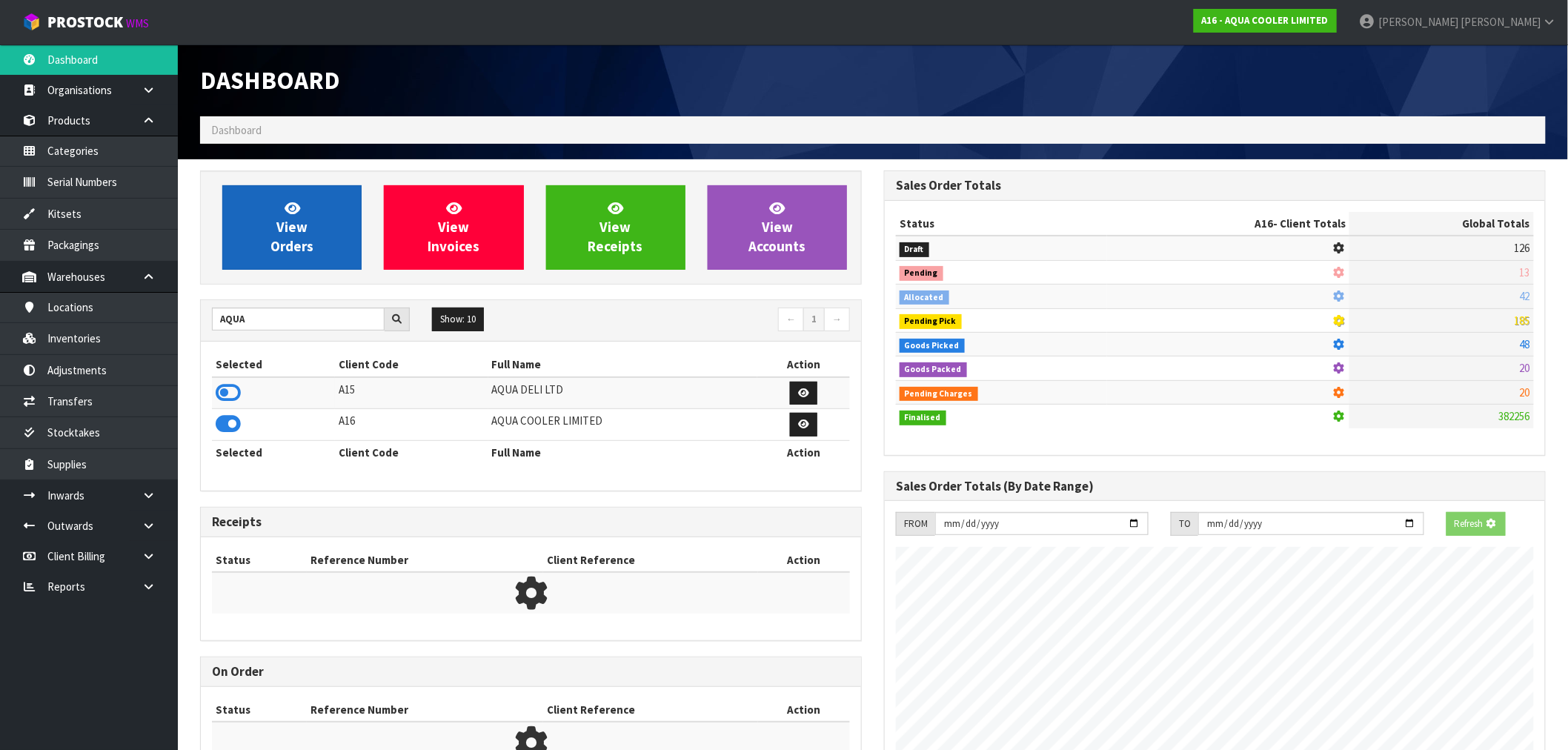
scroll to position [740332, 740310]
click at [260, 203] on link "View Orders" at bounding box center [291, 228] width 140 height 85
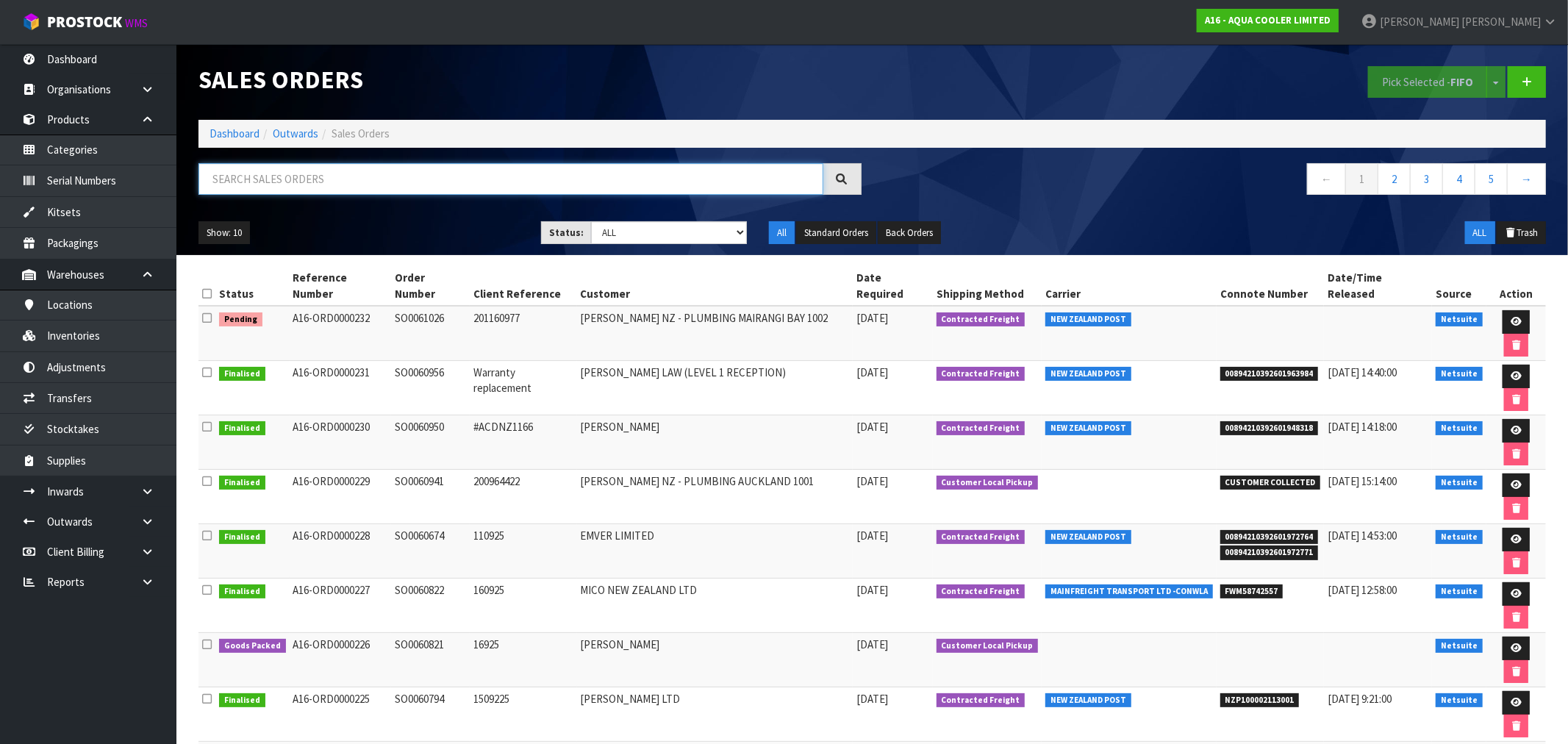
click at [346, 180] on input "text" at bounding box center [511, 179] width 625 height 32
drag, startPoint x: 283, startPoint y: 171, endPoint x: 256, endPoint y: 174, distance: 27.2
click at [283, 172] on input "text" at bounding box center [511, 179] width 625 height 32
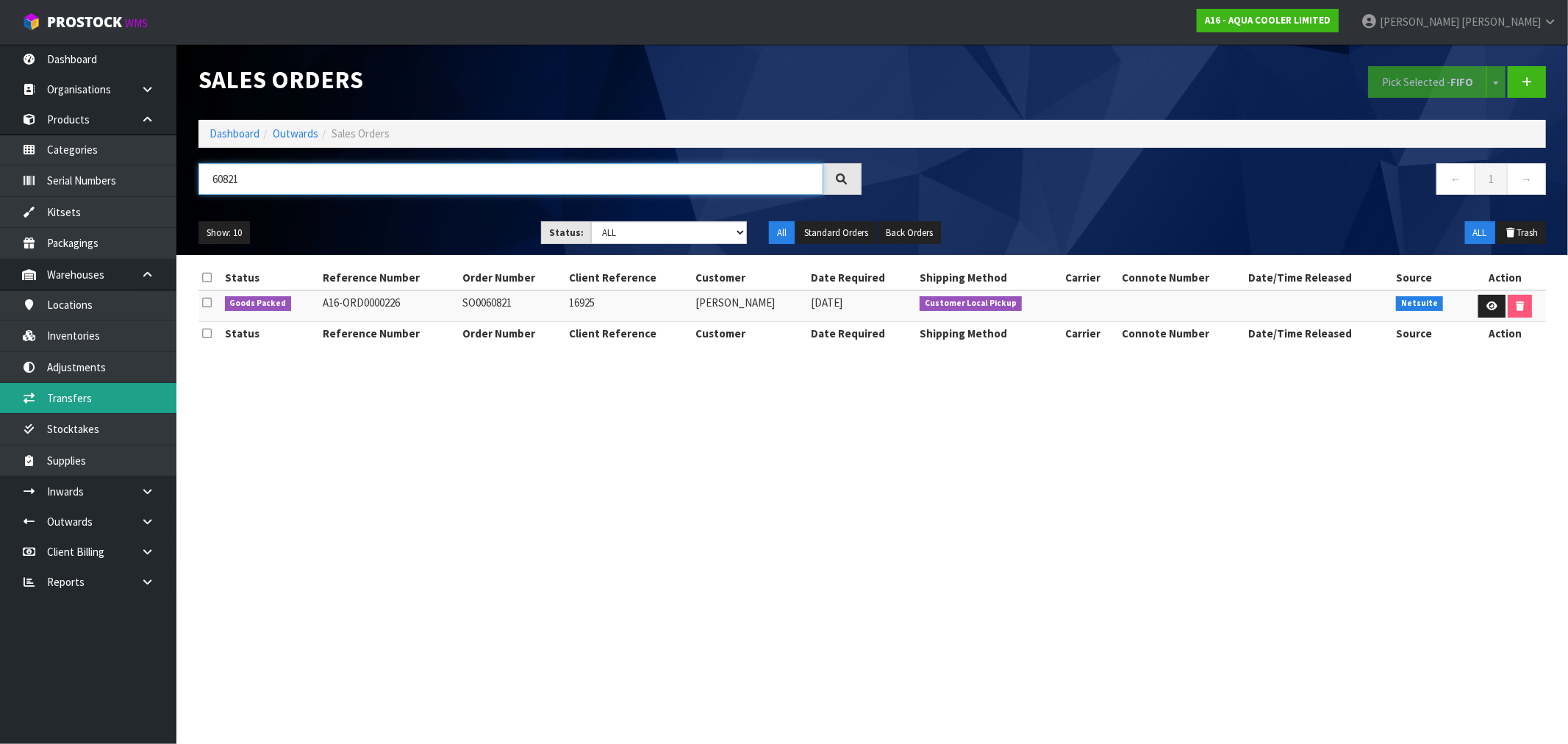
type input "60821"
click at [236, 132] on link "Dashboard" at bounding box center [235, 133] width 50 height 14
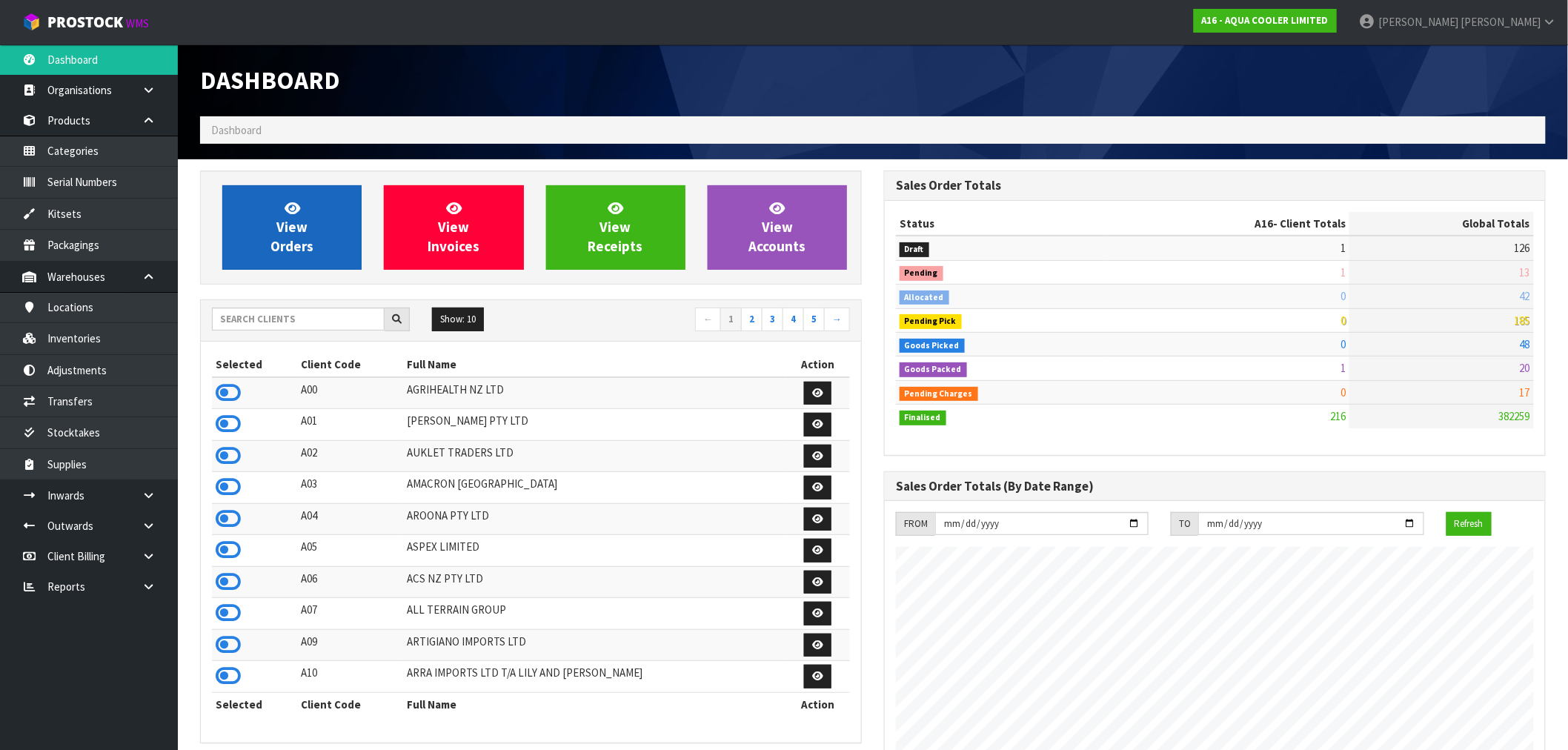
scroll to position [1155, 684]
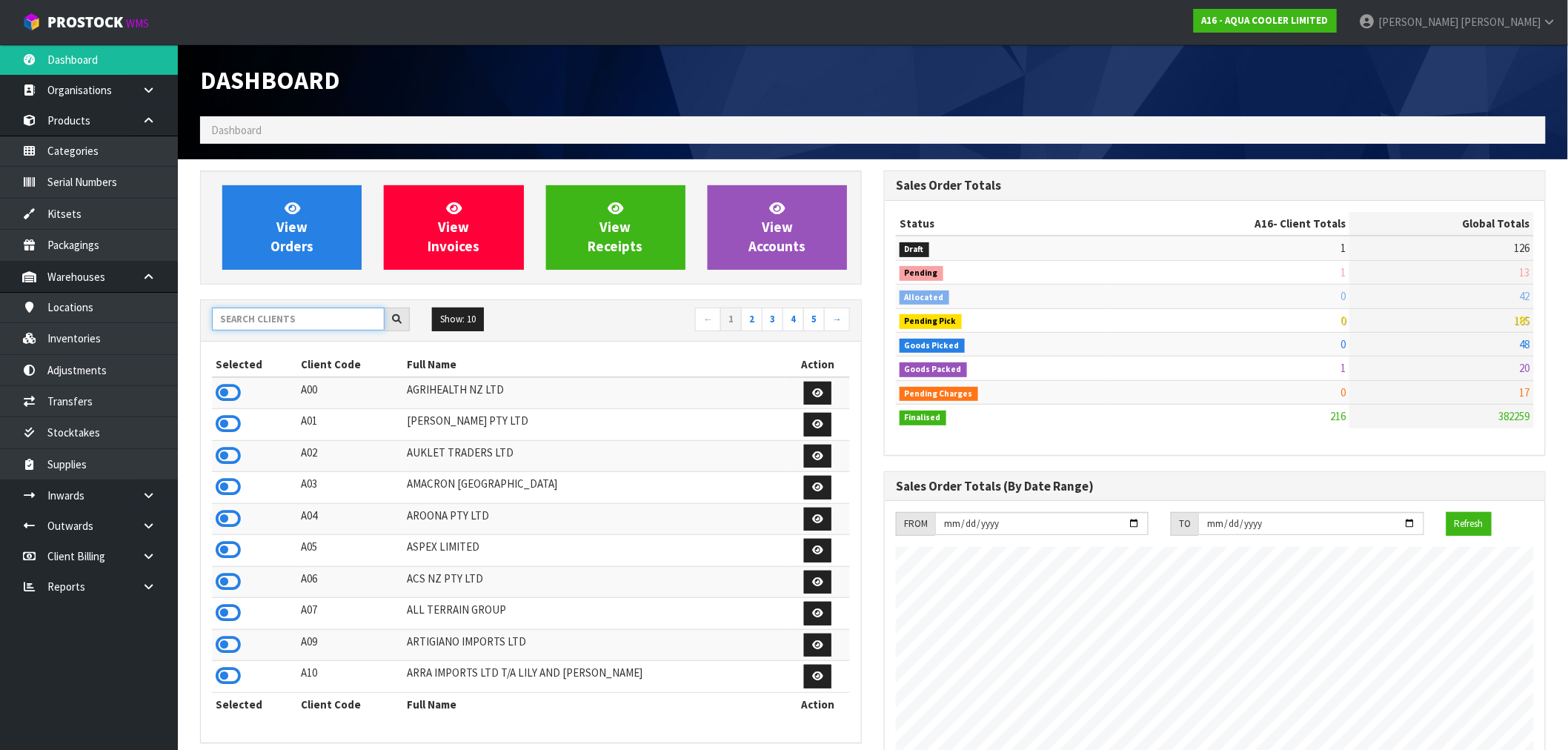
click at [267, 319] on input "text" at bounding box center [299, 319] width 173 height 23
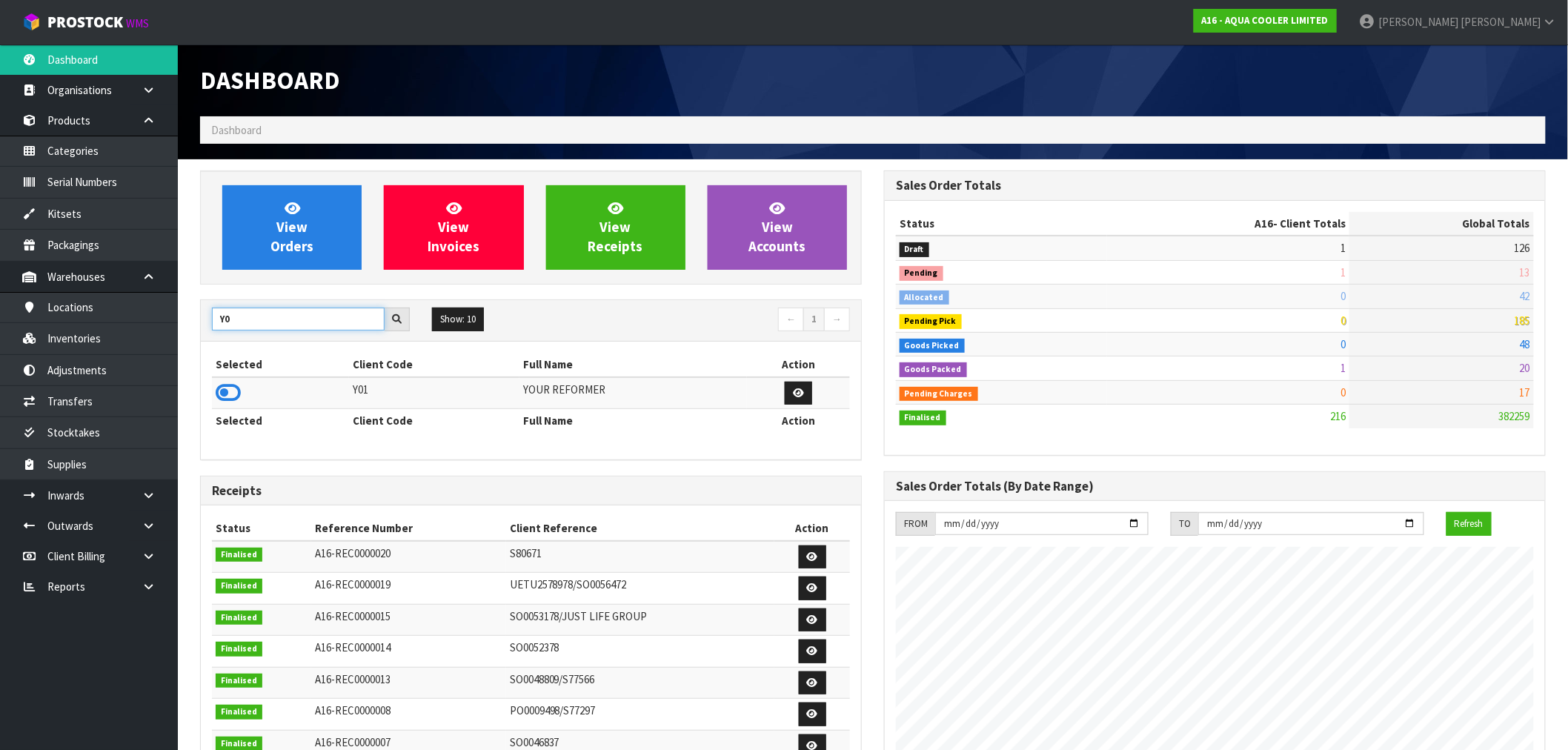
type input "Y"
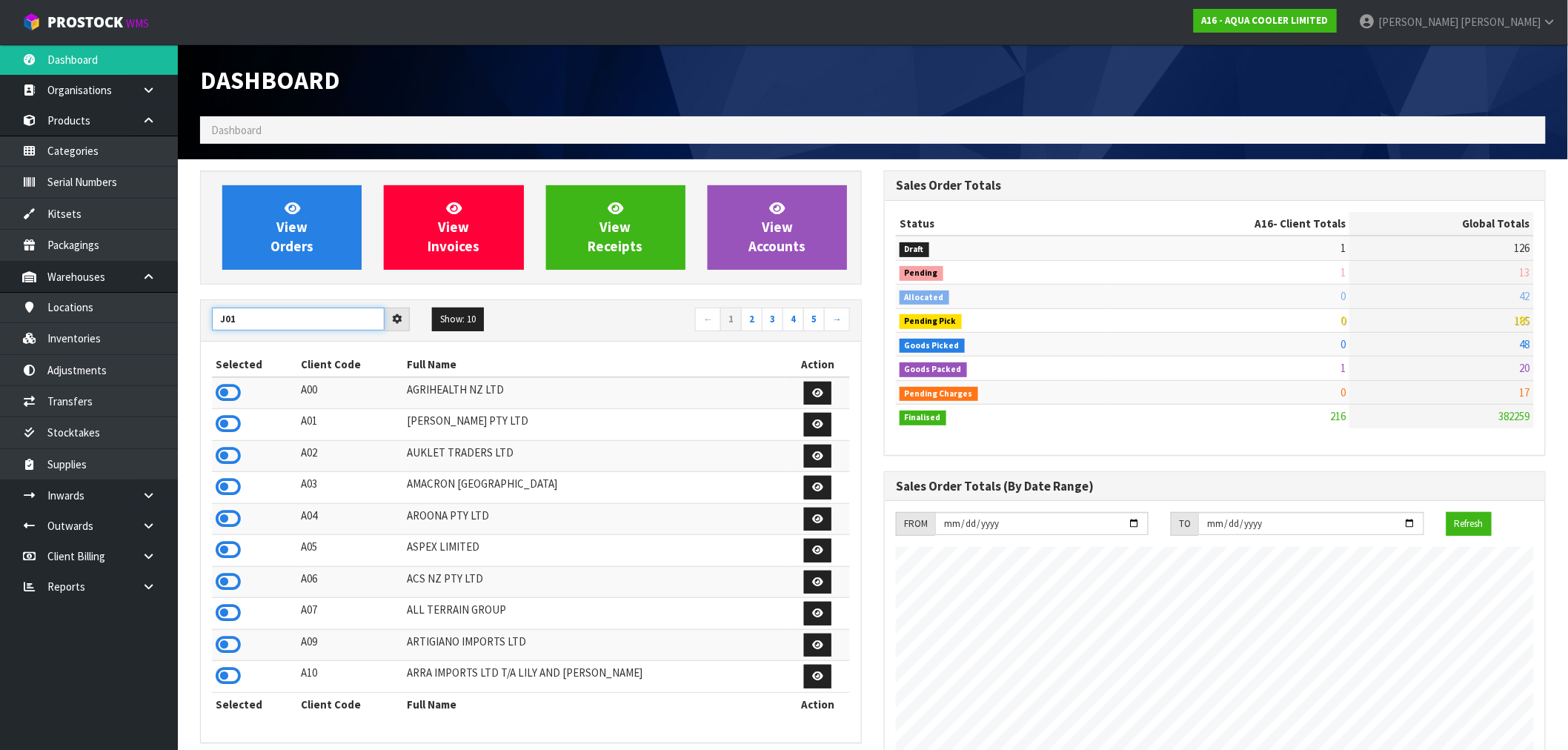
type input "J01"
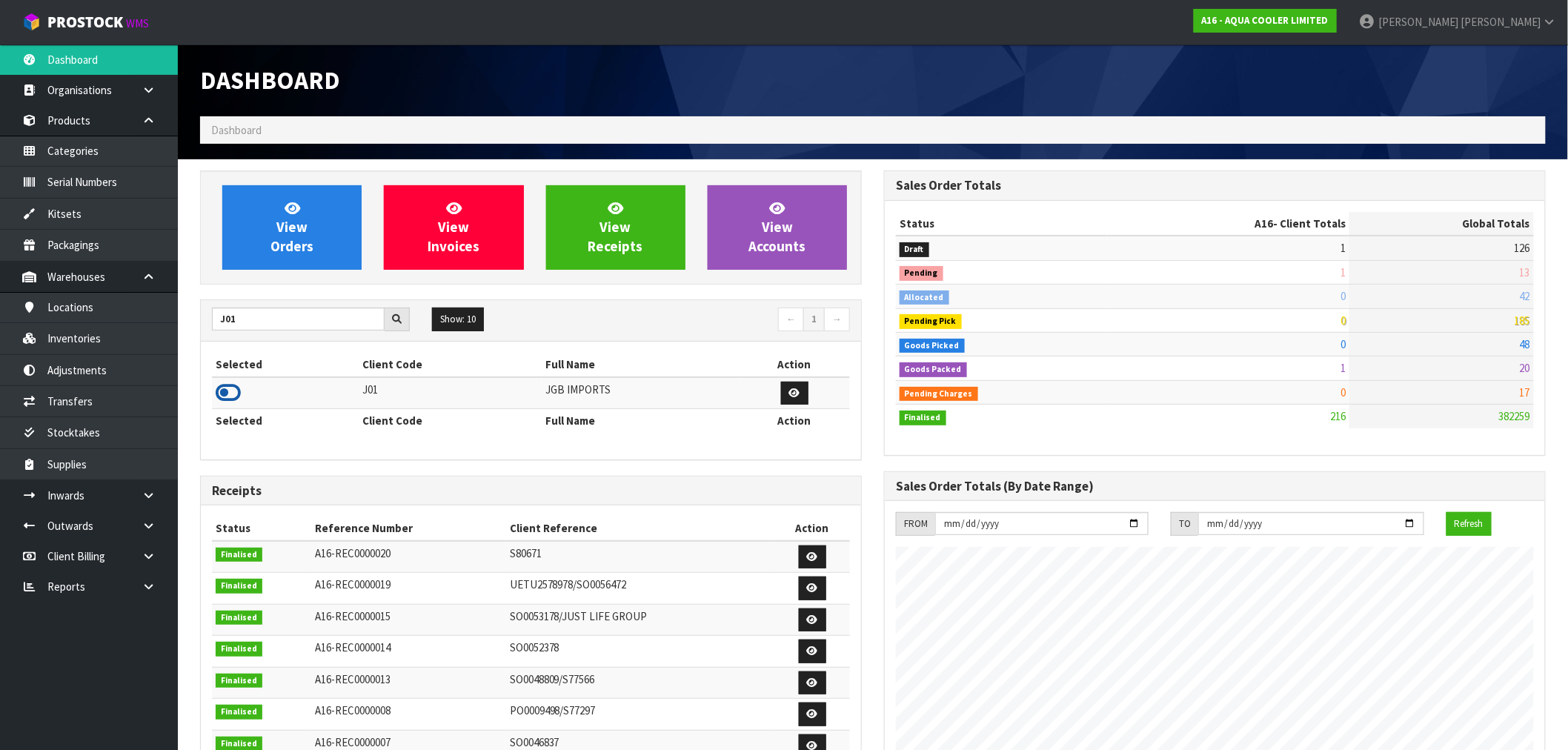
click at [237, 394] on icon at bounding box center [228, 393] width 25 height 22
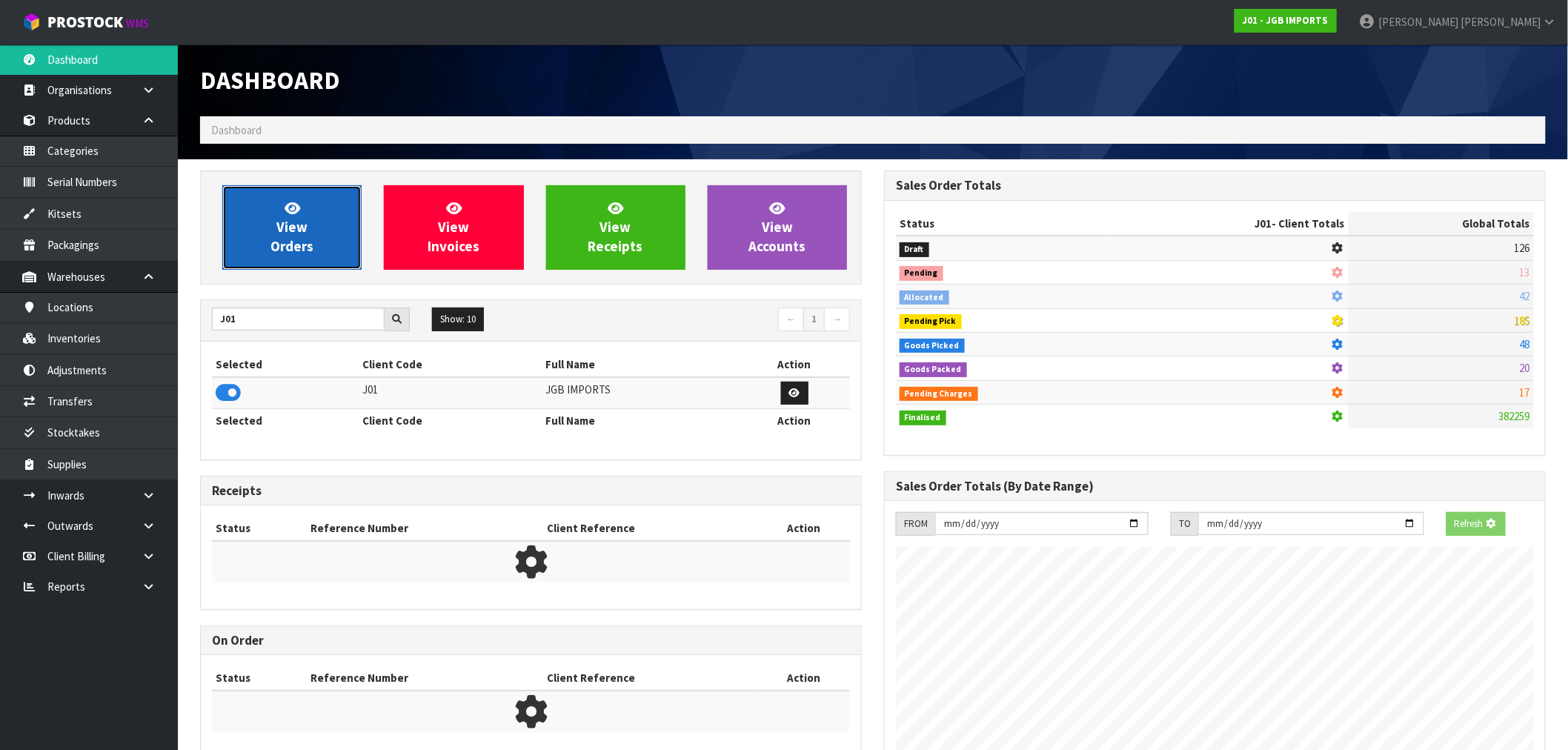
scroll to position [740332, 740310]
click at [278, 268] on link "View Orders" at bounding box center [291, 228] width 140 height 85
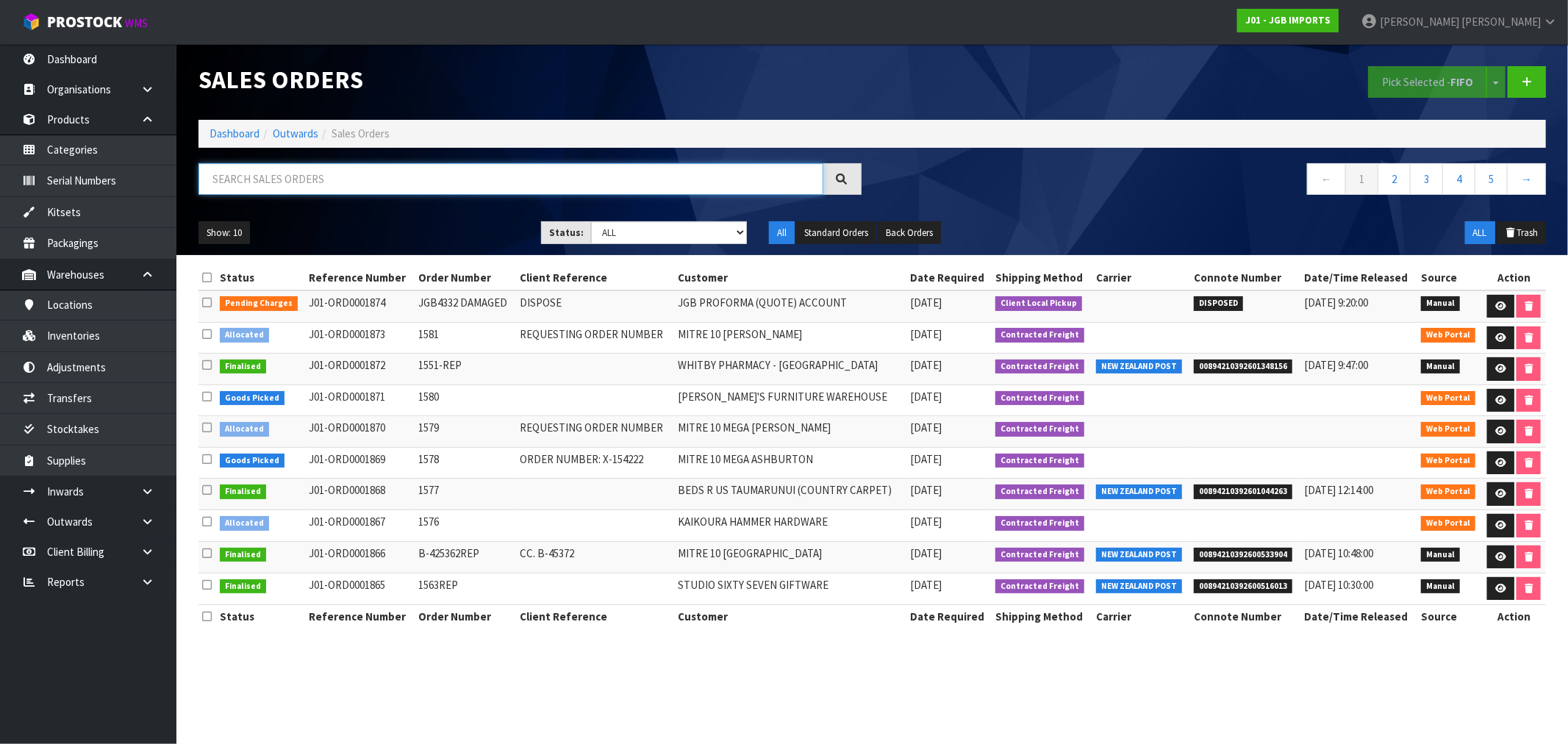
click at [281, 178] on input "text" at bounding box center [511, 179] width 625 height 32
paste input "0208"
type input "0208"
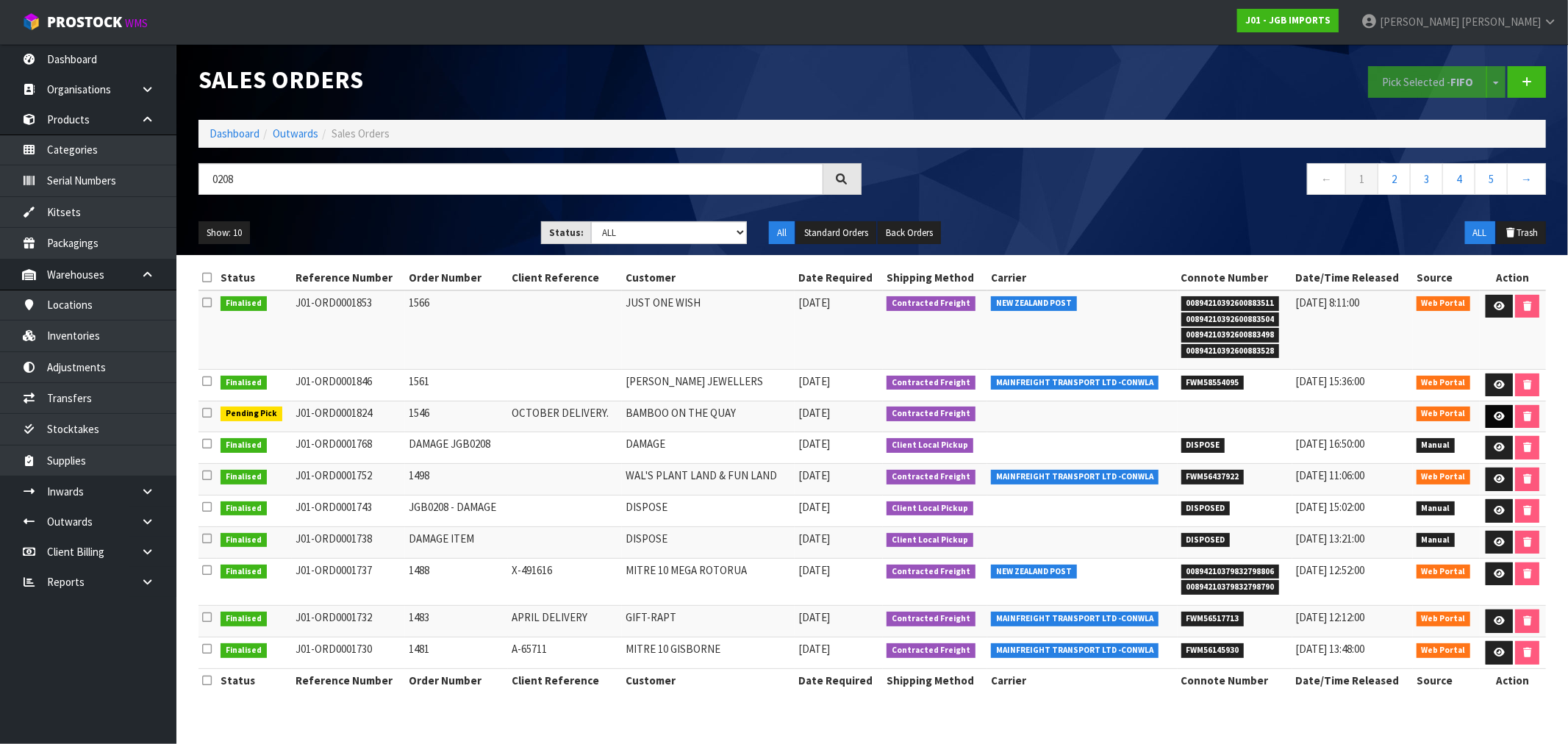
drag, startPoint x: 358, startPoint y: 420, endPoint x: 1496, endPoint y: 416, distance: 1138.0
click at [1496, 416] on tr "Pending Pick J01-ORD0001824 1546 OCTOBER DELIVERY. BAMBOO ON THE QUAY 06/10/202…" at bounding box center [872, 416] width 1348 height 32
click at [1496, 416] on icon at bounding box center [1500, 417] width 11 height 10
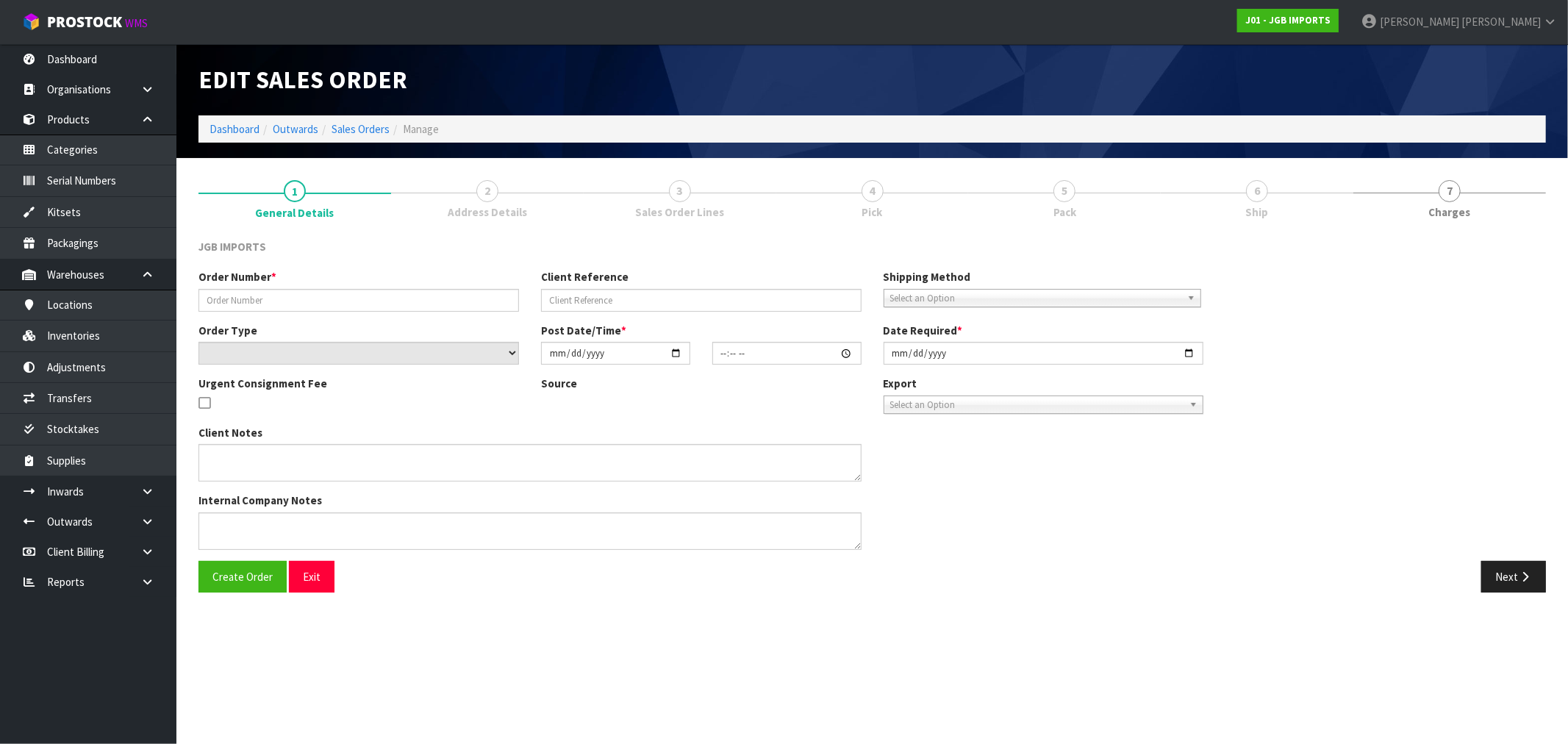
type input "1546"
type input "OCTOBER DELIVERY."
select select "number:0"
type input "2025-10-06"
type input "15:26:00.000"
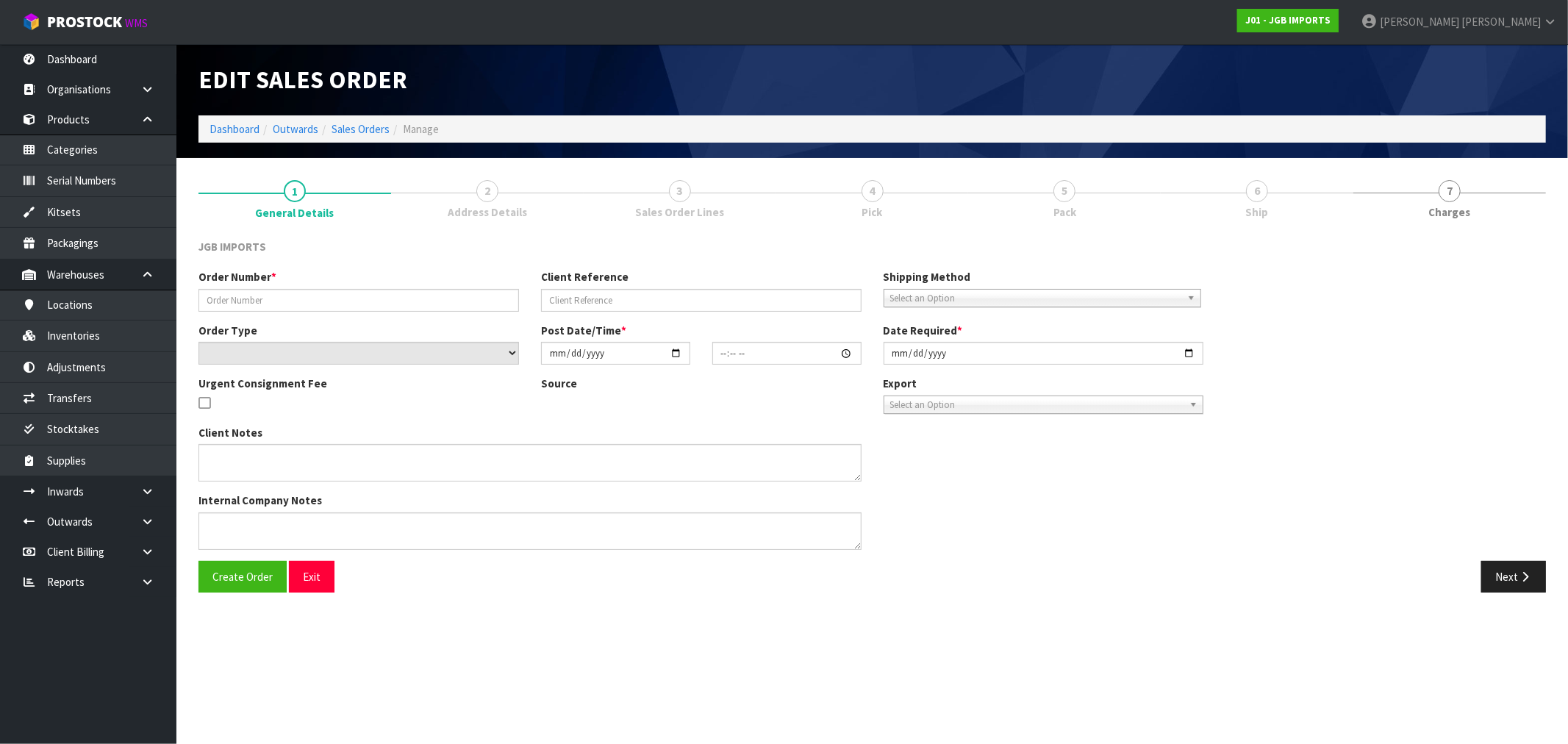
type input "2025-10-06"
type textarea "THIS IS FOR OCTOBER DELIVERY. IF IT IS SENT BEFORE THEN, THE CUSTOMER WILL NOT …"
type textarea "PLEASE PICK PACK AND DO NOT DISPATCH THIS MONTH. JUST PACK SO STATUS CHANGES TO…"
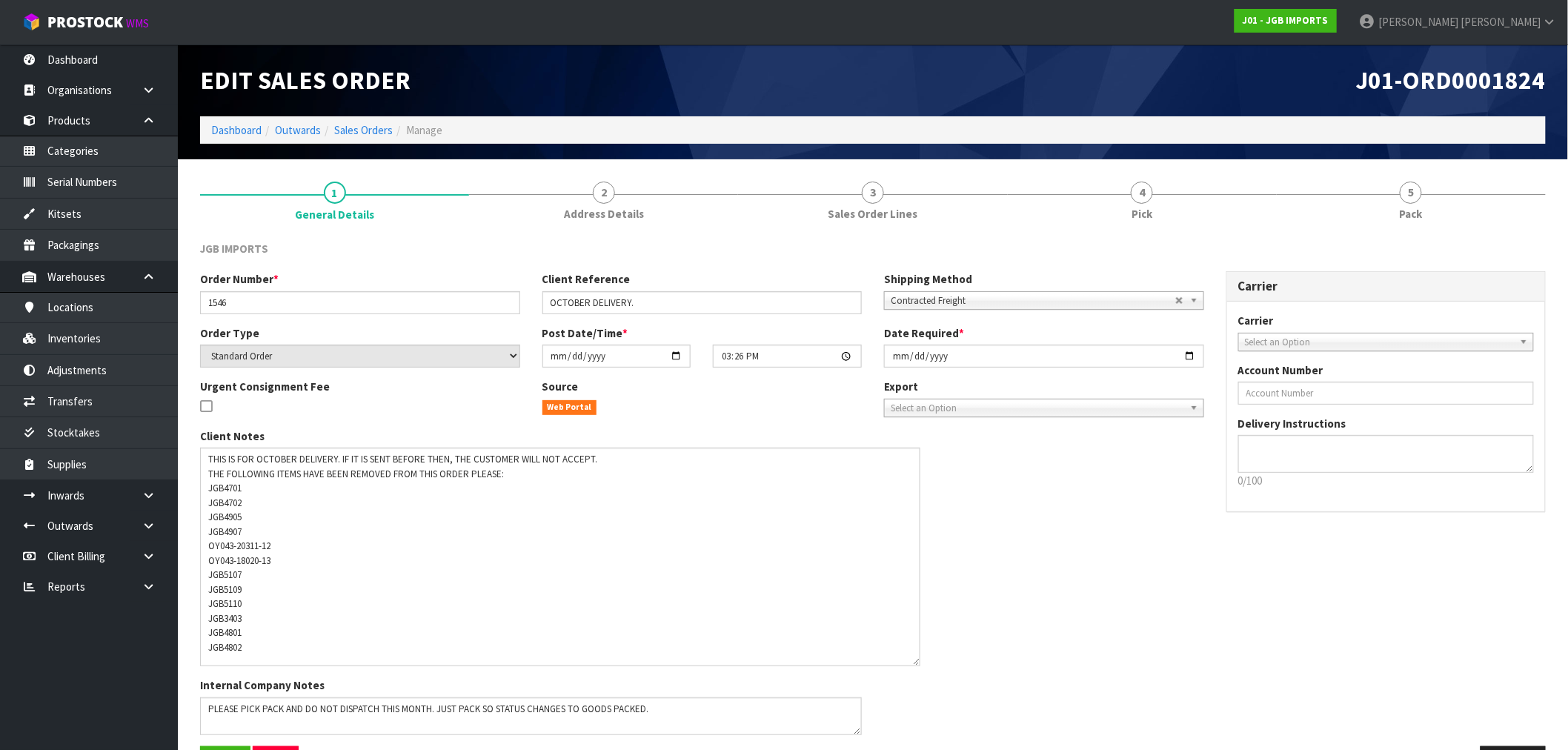
drag, startPoint x: 861, startPoint y: 481, endPoint x: 913, endPoint y: 662, distance: 188.3
click at [913, 662] on textarea at bounding box center [560, 557] width 720 height 219
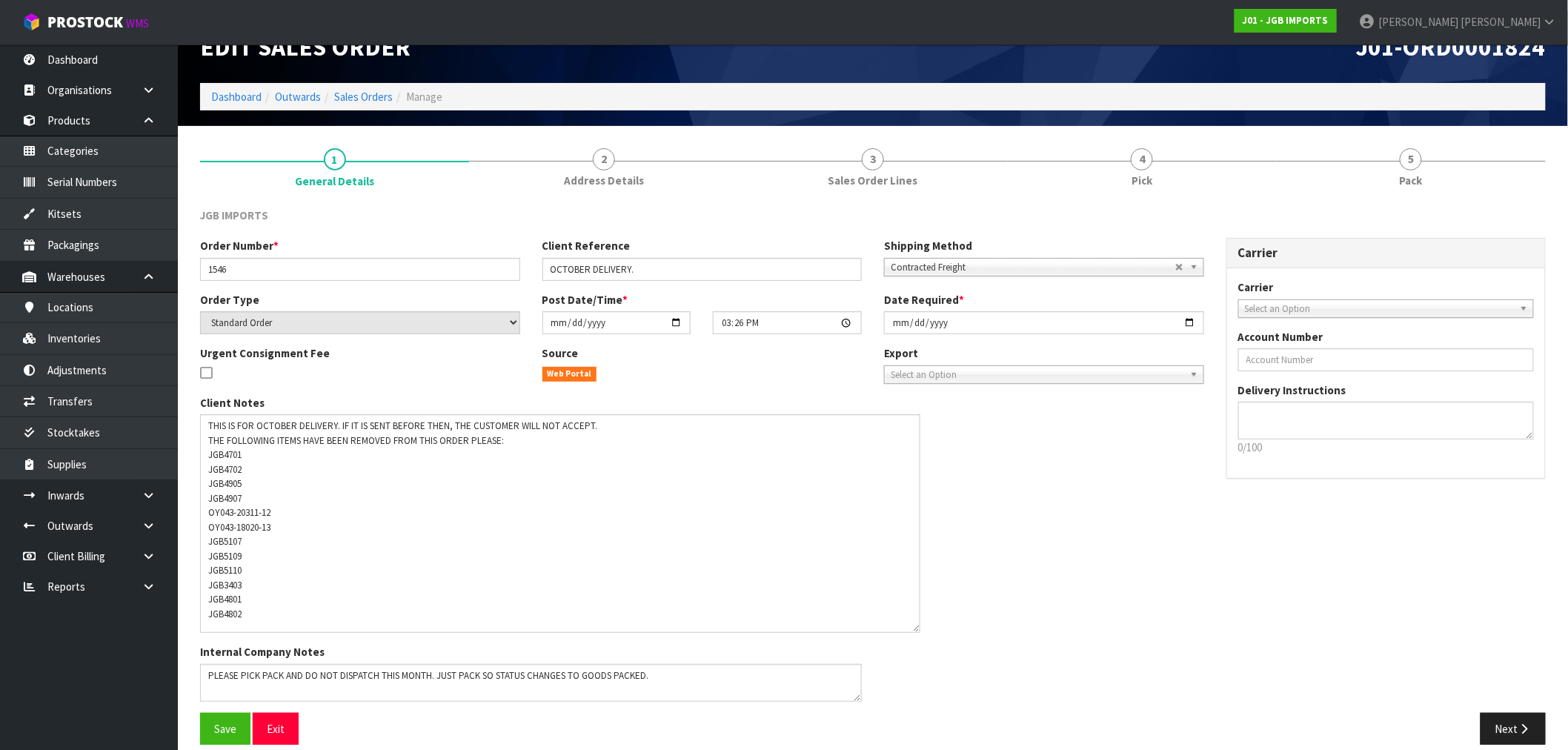
scroll to position [50, 0]
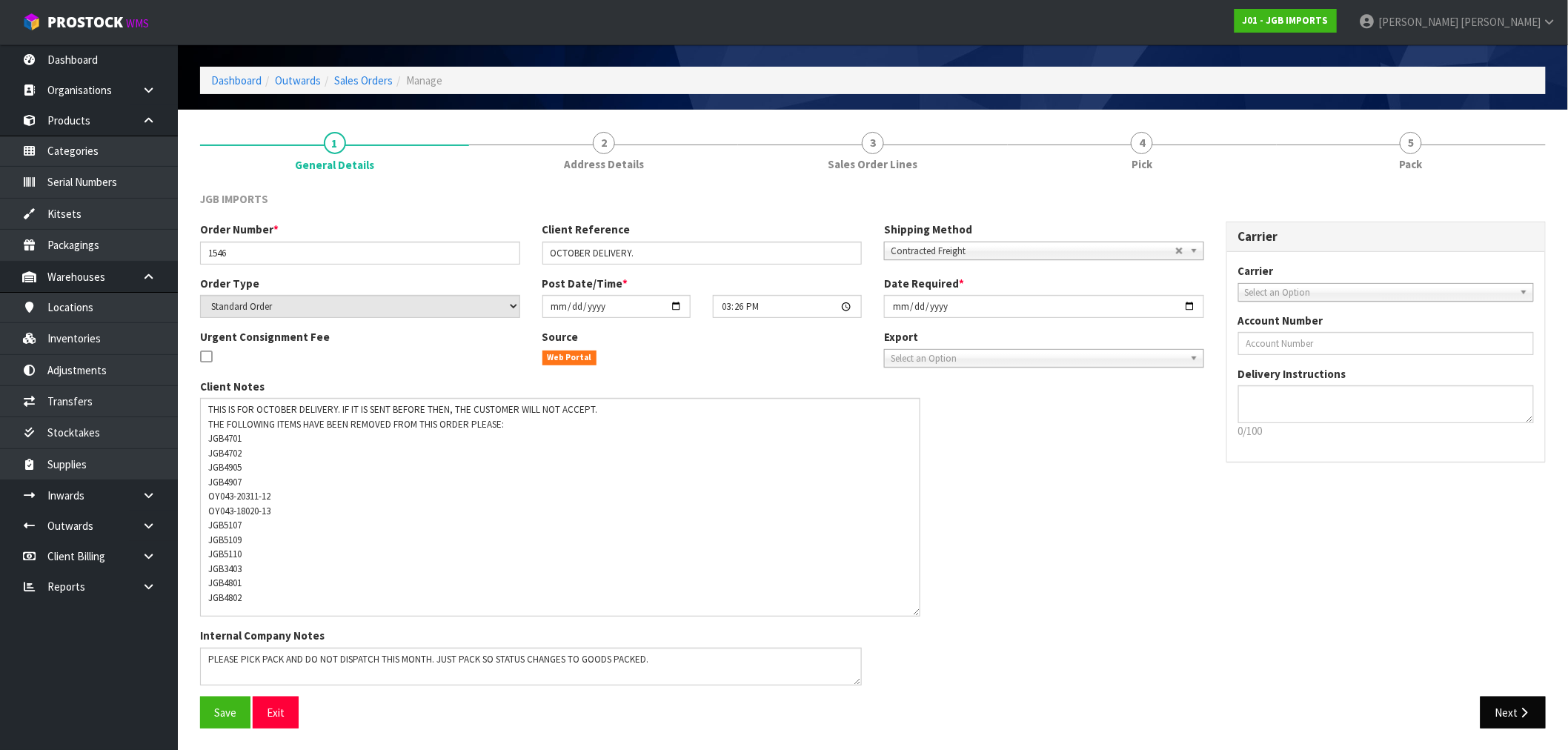
drag, startPoint x: 1539, startPoint y: 691, endPoint x: 1531, endPoint y: 695, distance: 8.9
click at [1534, 693] on div "Order Number * 1546 Client Reference OCTOBER DELIVERY. Shipping Method Client L…" at bounding box center [873, 459] width 1368 height 474
click at [1531, 710] on button "Next" at bounding box center [1513, 712] width 65 height 32
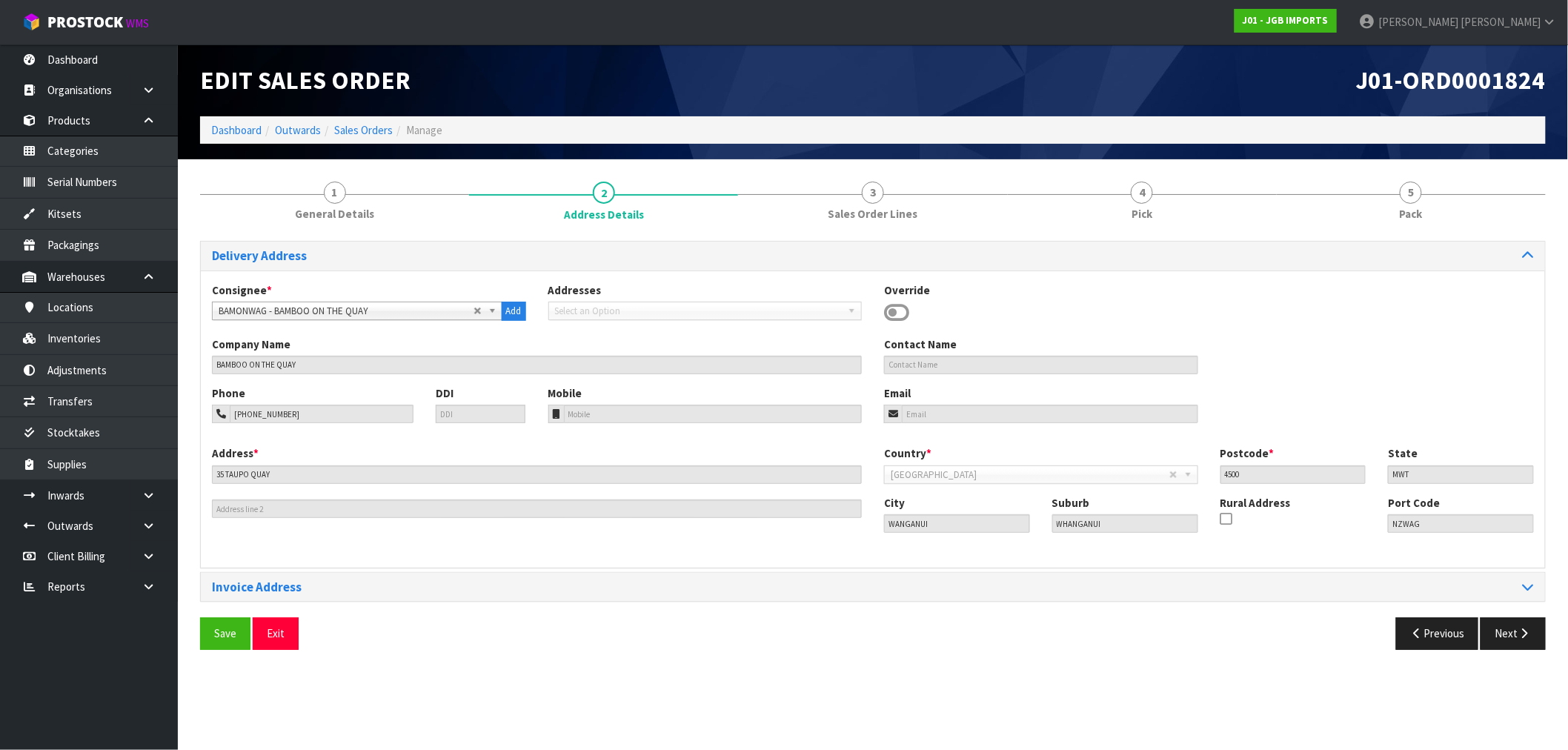
scroll to position [0, 0]
click at [1531, 636] on icon "button" at bounding box center [1537, 633] width 14 height 11
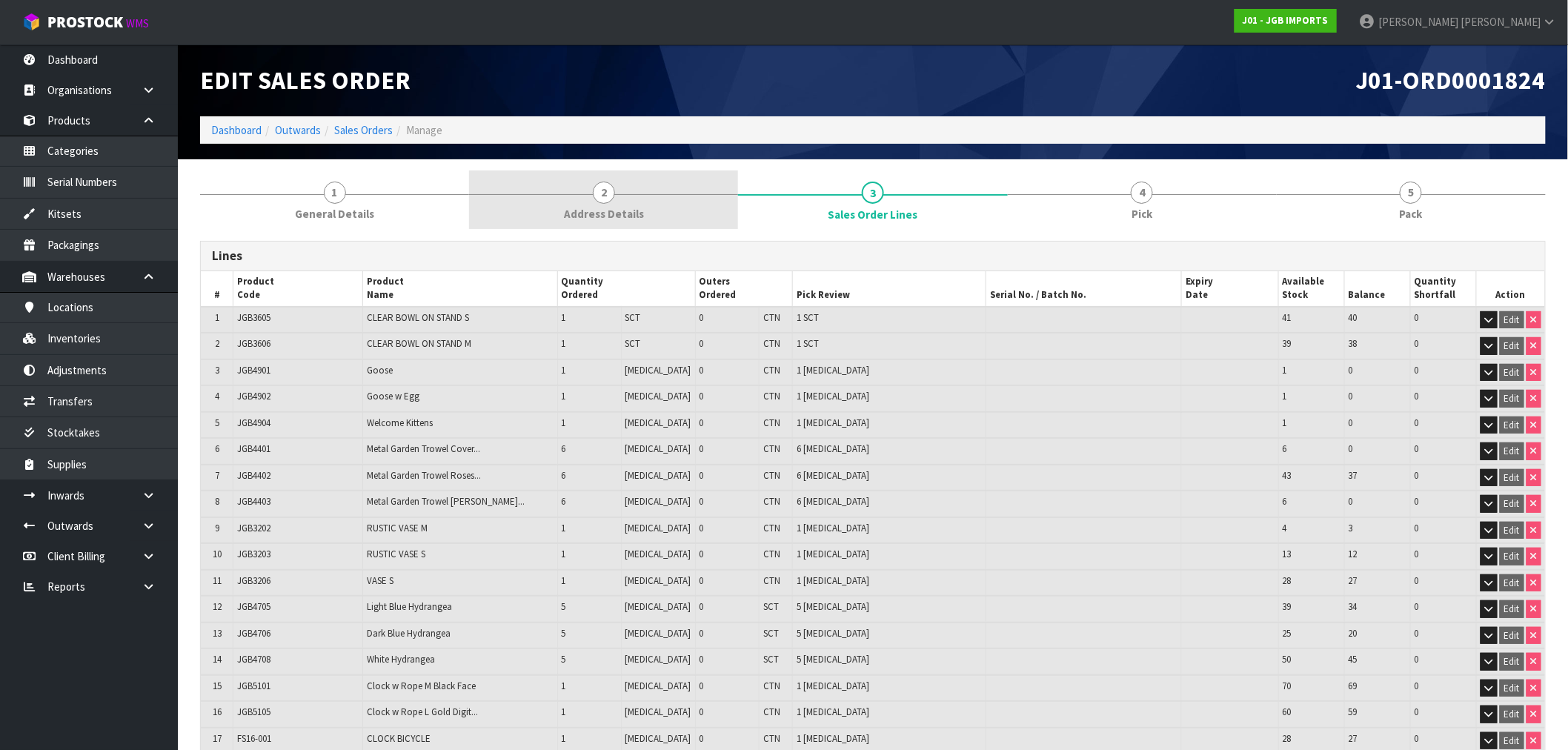
click at [498, 181] on link "2 Address Details" at bounding box center [604, 200] width 269 height 59
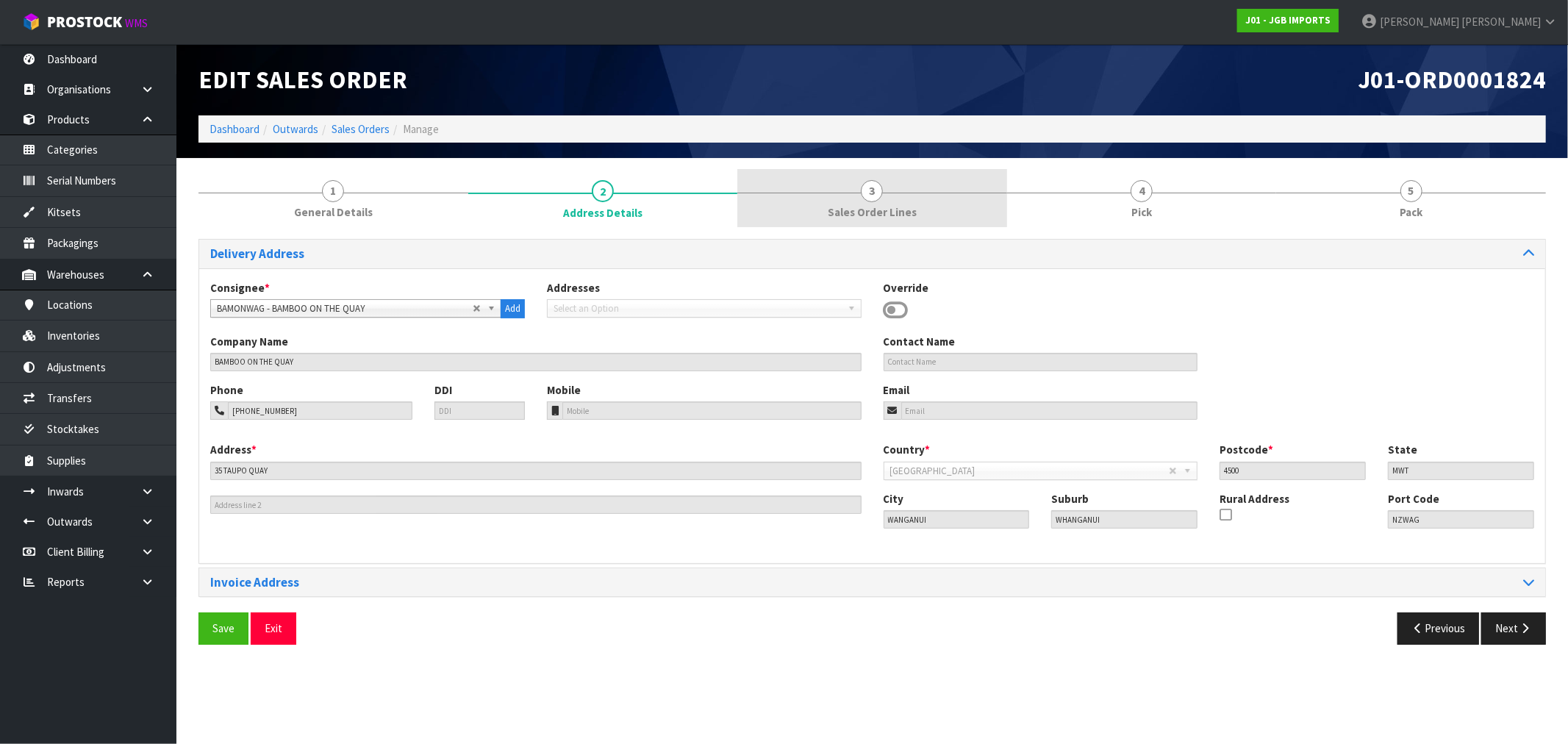
click at [887, 224] on link "3 Sales Order Lines" at bounding box center [872, 198] width 270 height 58
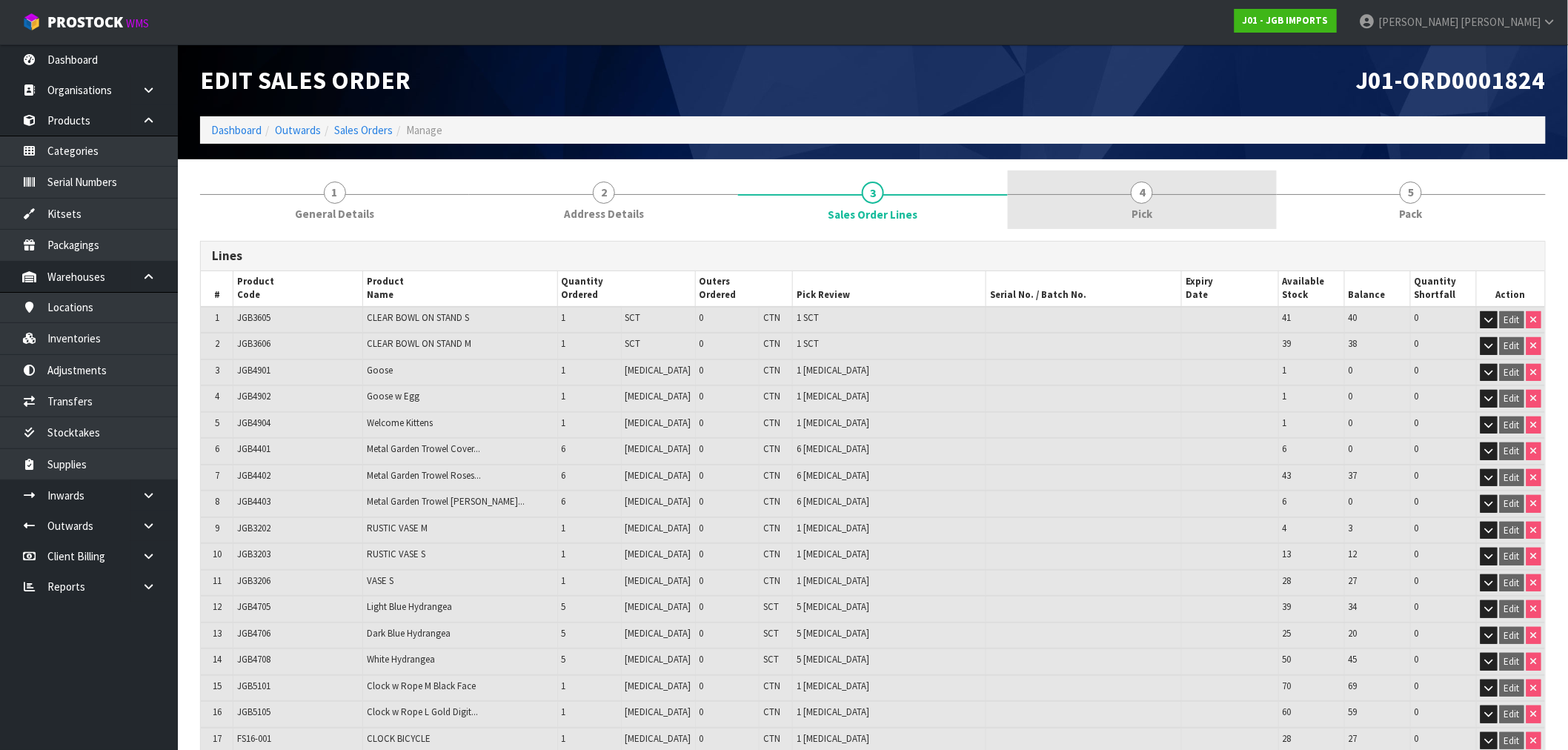
click at [1085, 225] on link "4 Pick" at bounding box center [1142, 200] width 269 height 59
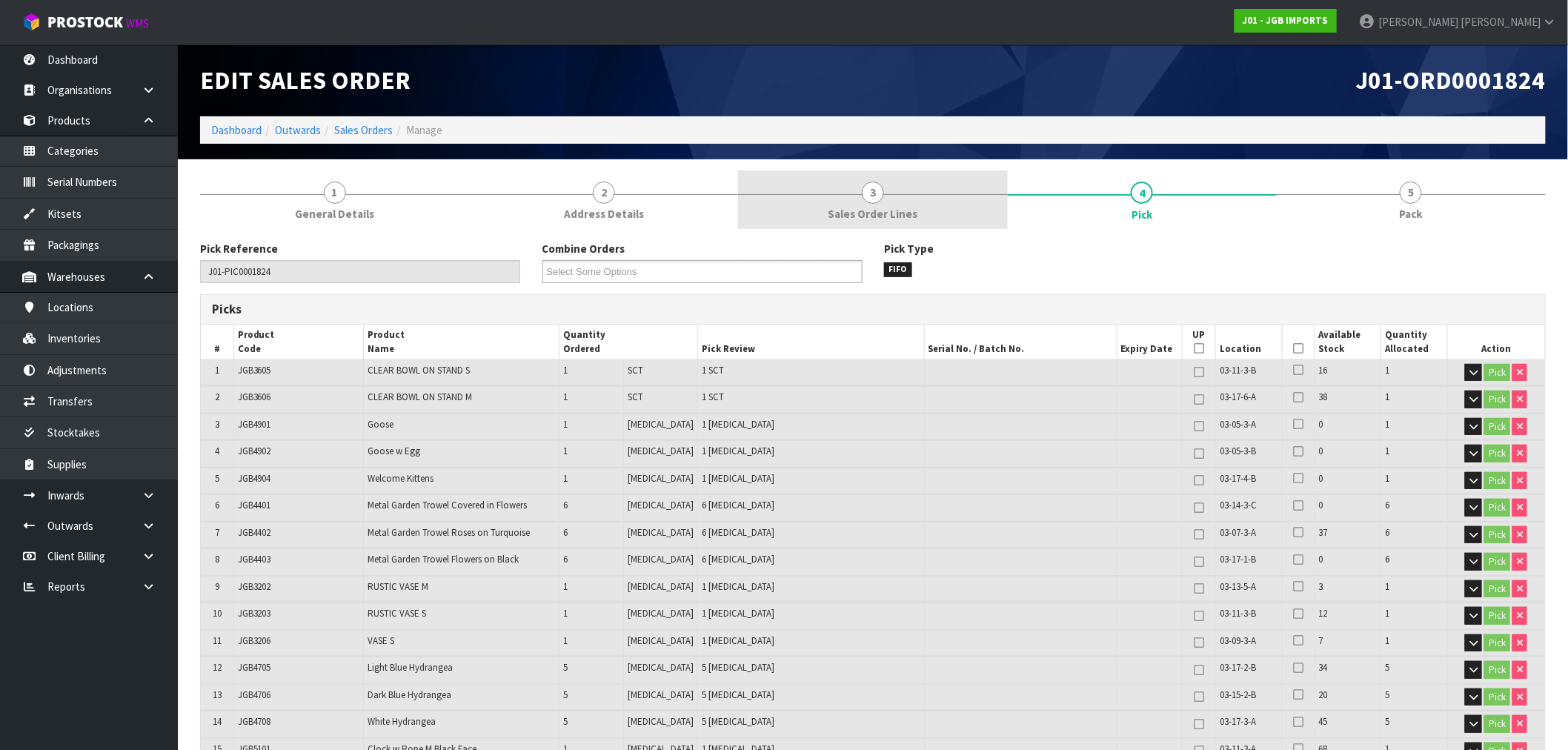
click at [893, 218] on span "Sales Order Lines" at bounding box center [873, 214] width 90 height 16
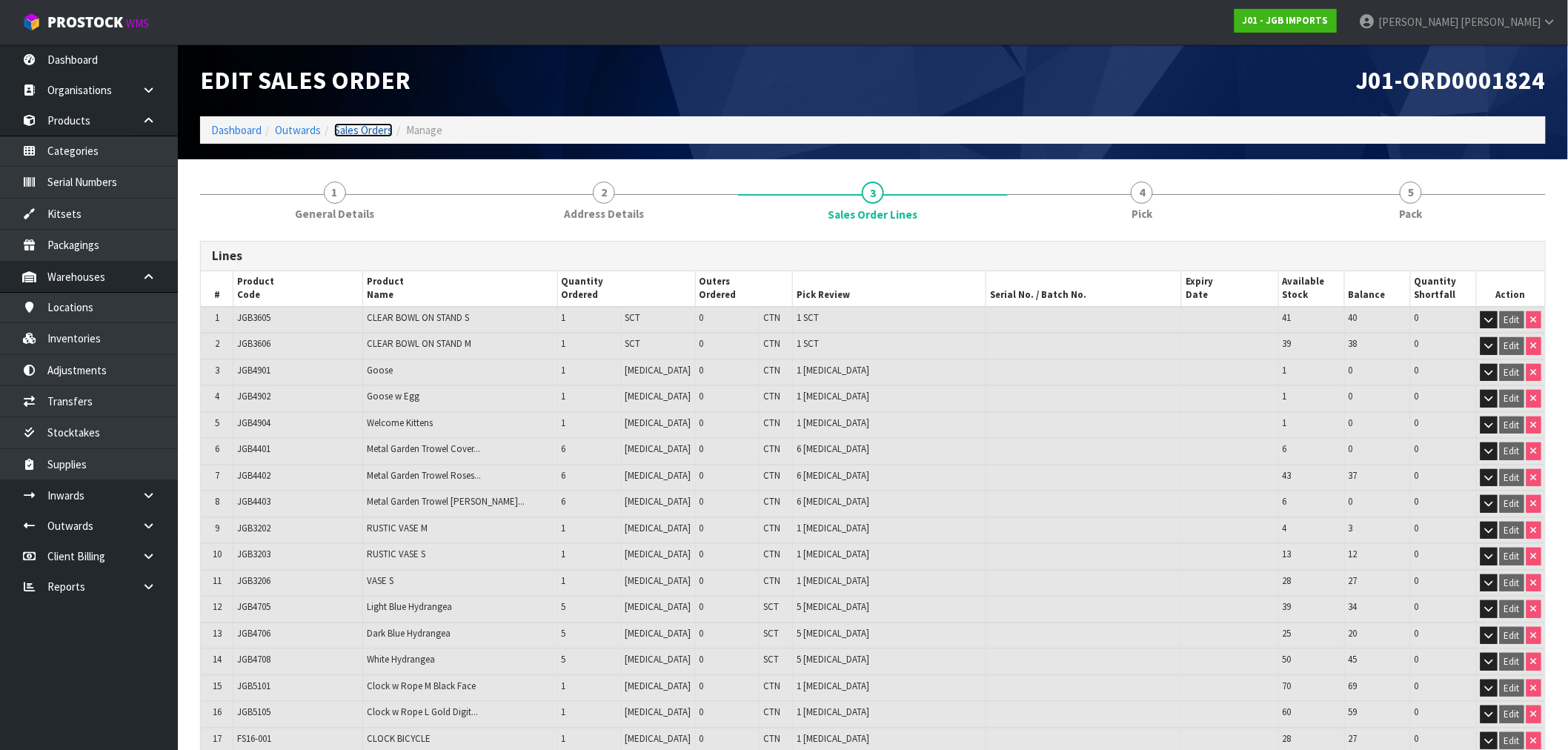
click at [374, 127] on link "Sales Orders" at bounding box center [364, 130] width 59 height 14
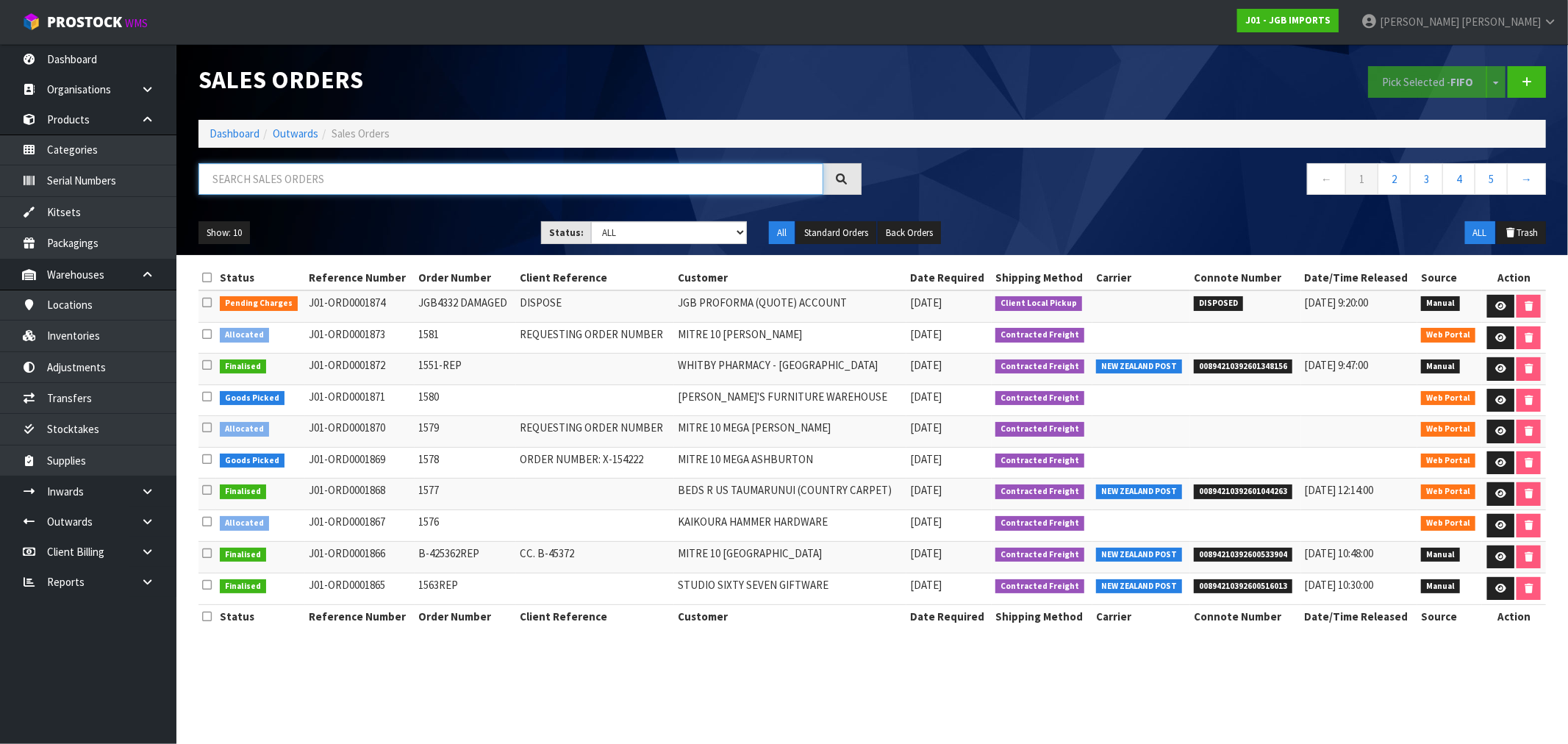
click at [315, 174] on input "text" at bounding box center [511, 179] width 625 height 32
click at [630, 236] on select "Draft Pending Allocated Pending Pick Goods Picked Goods Packed Pending Charges …" at bounding box center [669, 232] width 156 height 23
click at [591, 221] on select "Draft Pending Allocated Pending Pick Goods Picked Goods Packed Pending Charges …" at bounding box center [669, 232] width 156 height 23
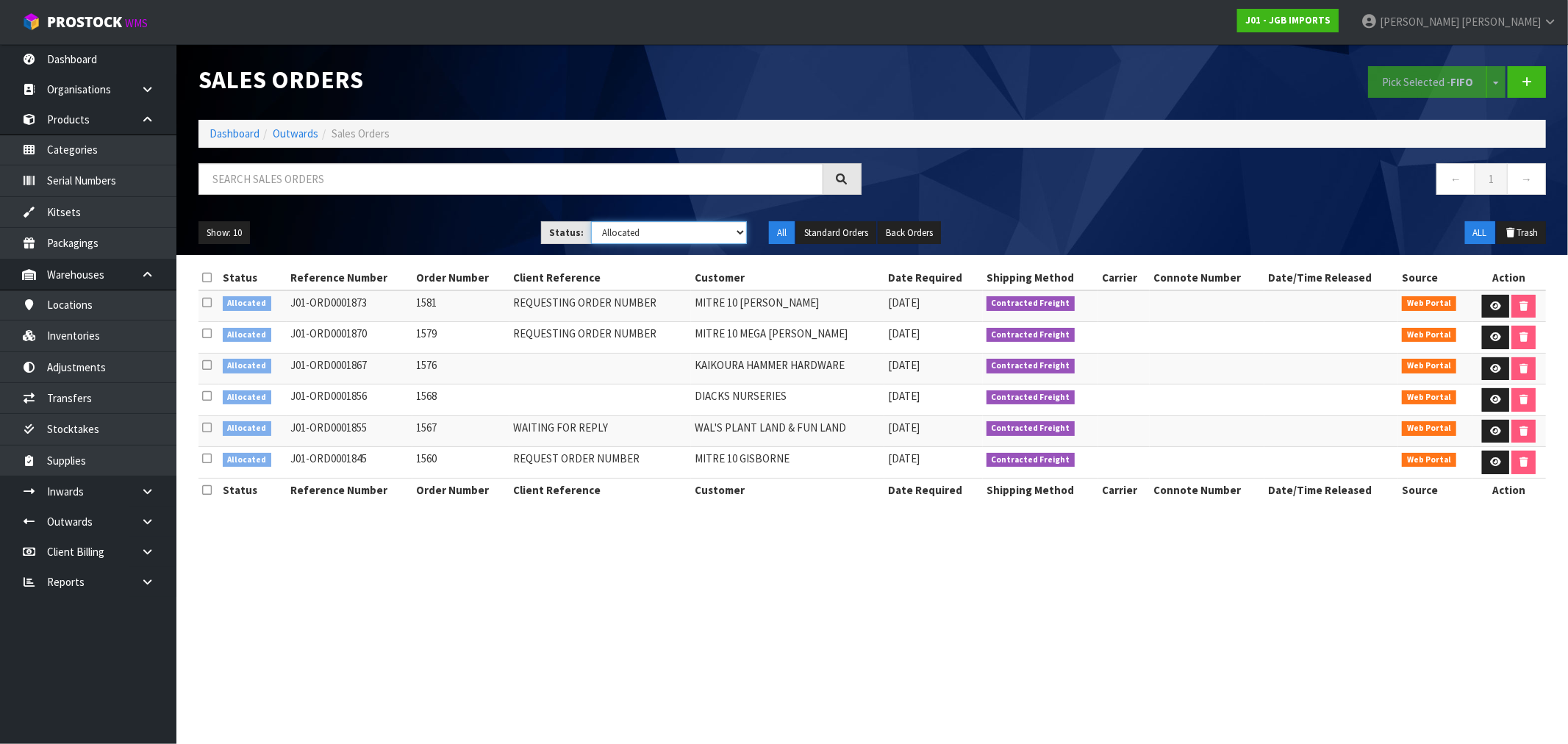
click at [640, 233] on select "Draft Pending Allocated Pending Pick Goods Picked Goods Packed Pending Charges …" at bounding box center [669, 232] width 156 height 23
select select "string:3"
click at [591, 221] on select "Draft Pending Allocated Pending Pick Goods Picked Goods Packed Pending Charges …" at bounding box center [669, 232] width 156 height 23
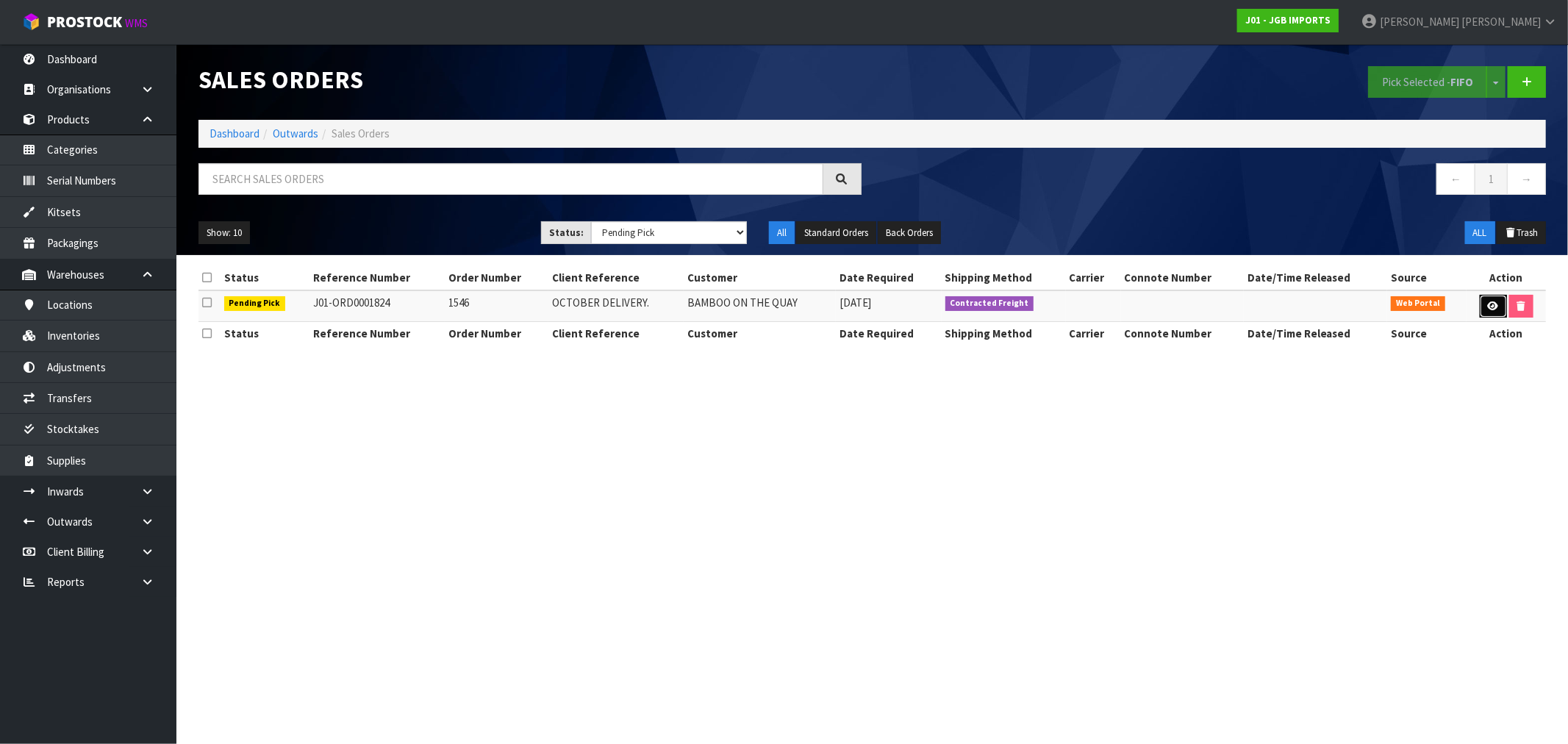
click at [1491, 306] on icon at bounding box center [1494, 306] width 11 height 10
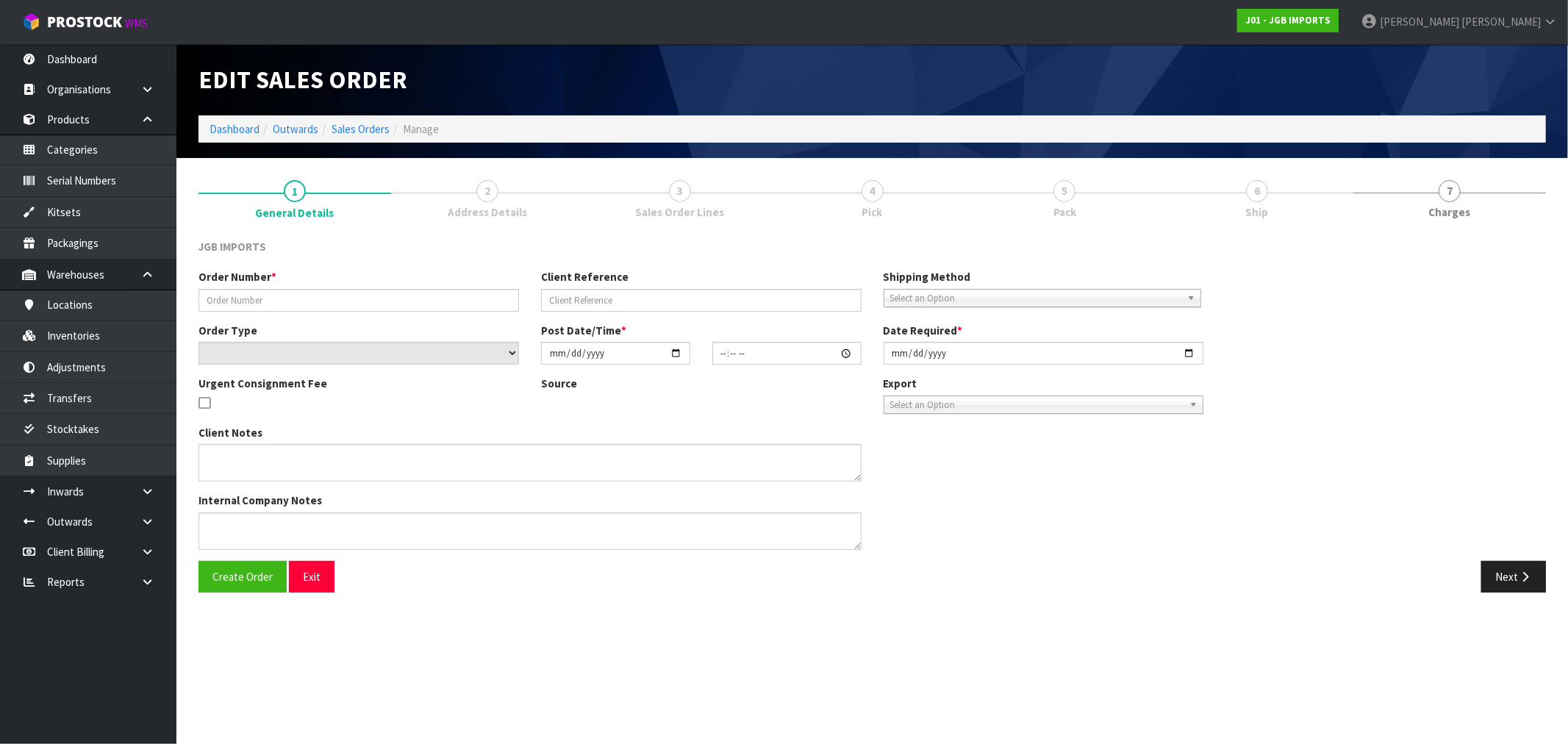
type input "1546"
type input "OCTOBER DELIVERY."
select select "number:0"
type input "2025-10-06"
type input "15:26:00.000"
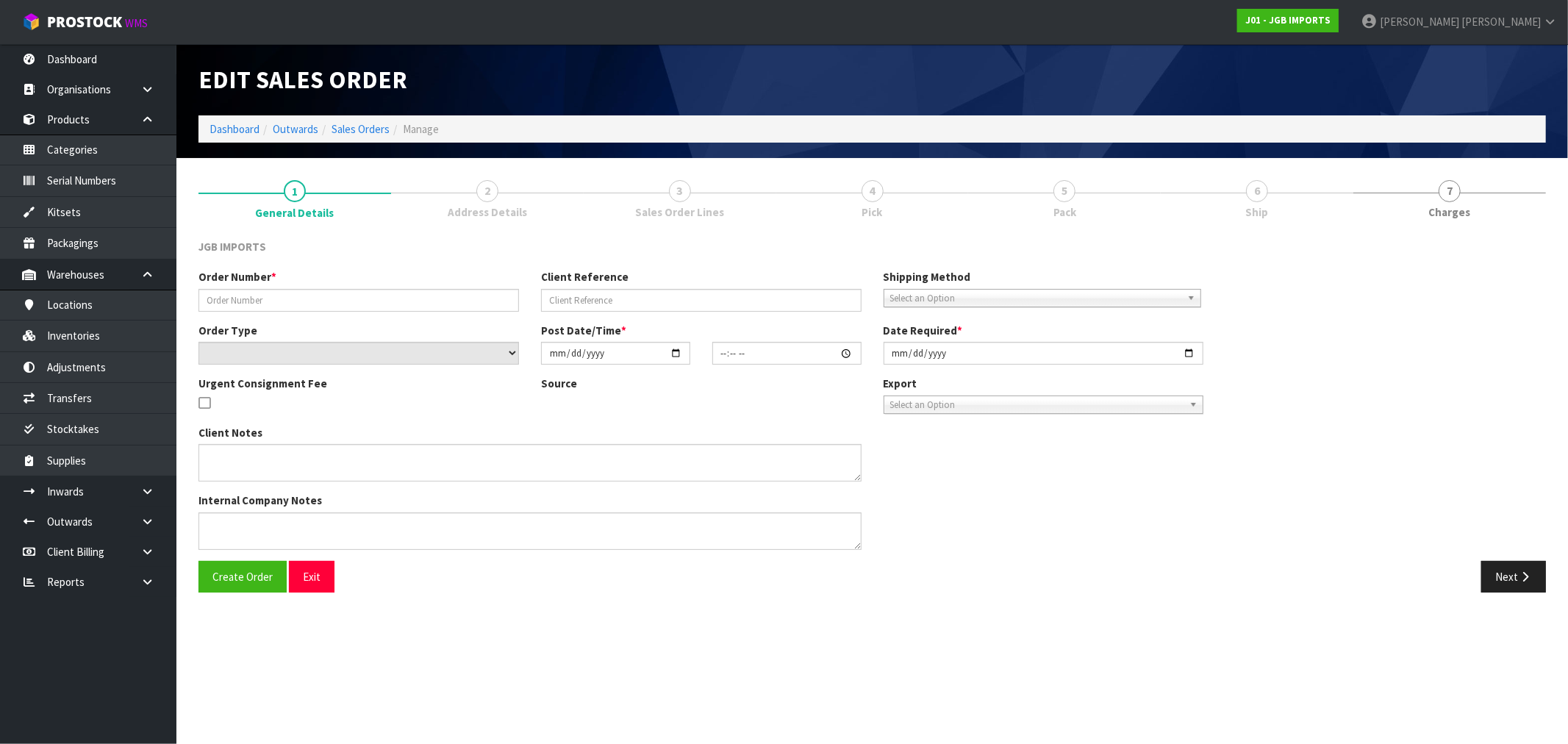
type input "2025-10-06"
type textarea "THIS IS FOR OCTOBER DELIVERY. IF IT IS SENT BEFORE THEN, THE CUSTOMER WILL NOT …"
type textarea "PLEASE PICK PACK AND DO NOT DISPATCH THIS MONTH. JUST PACK SO STATUS CHANGES TO…"
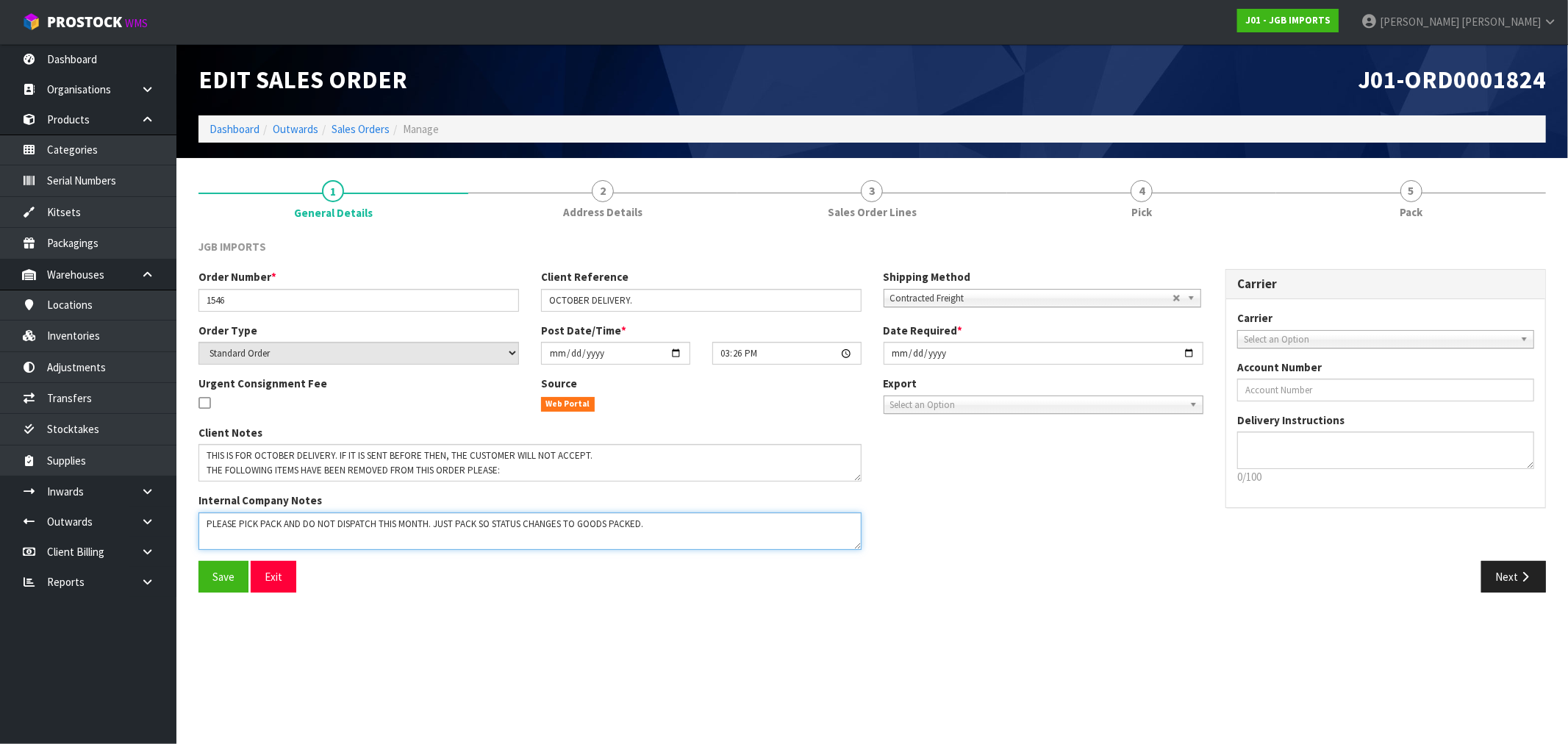
drag, startPoint x: 857, startPoint y: 549, endPoint x: 927, endPoint y: 651, distance: 123.7
click at [927, 651] on section "Edit Sales Order J01-ORD0001824 Dashboard Outwards Sales Orders Manage 1 Genera…" at bounding box center [784, 372] width 1568 height 744
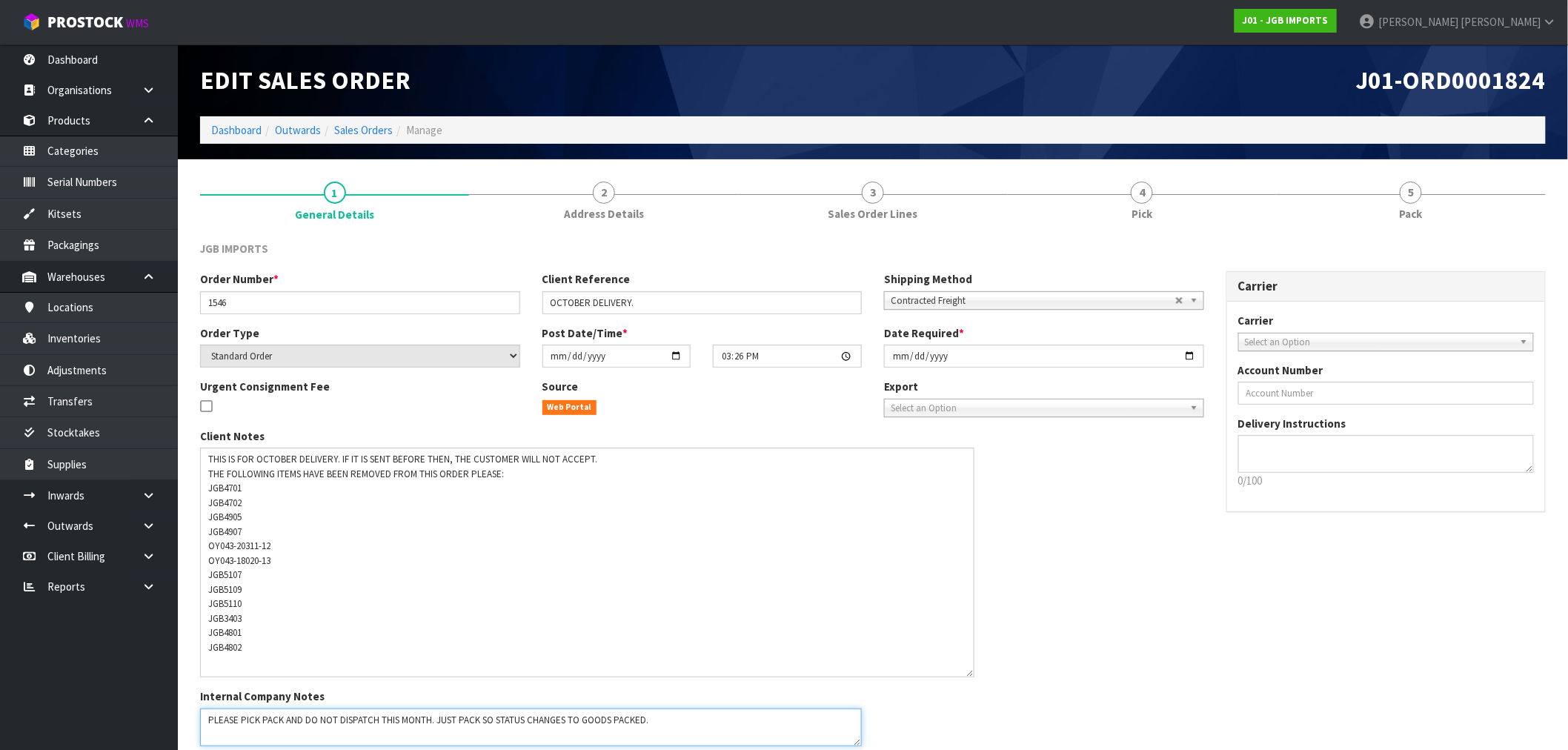
drag, startPoint x: 860, startPoint y: 475, endPoint x: 965, endPoint y: 667, distance: 218.8
click at [965, 667] on textarea at bounding box center [587, 563] width 774 height 230
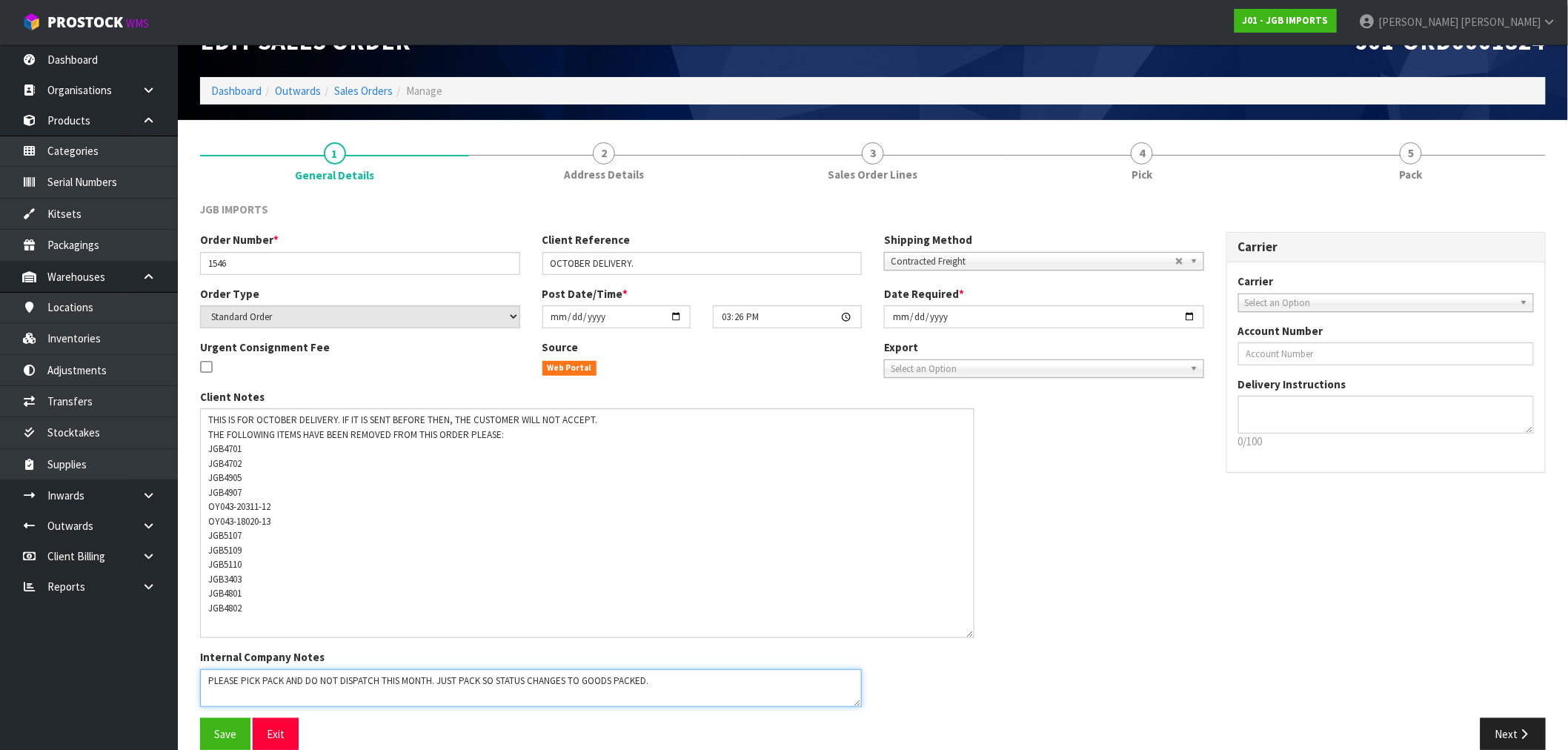
scroll to position [60, 0]
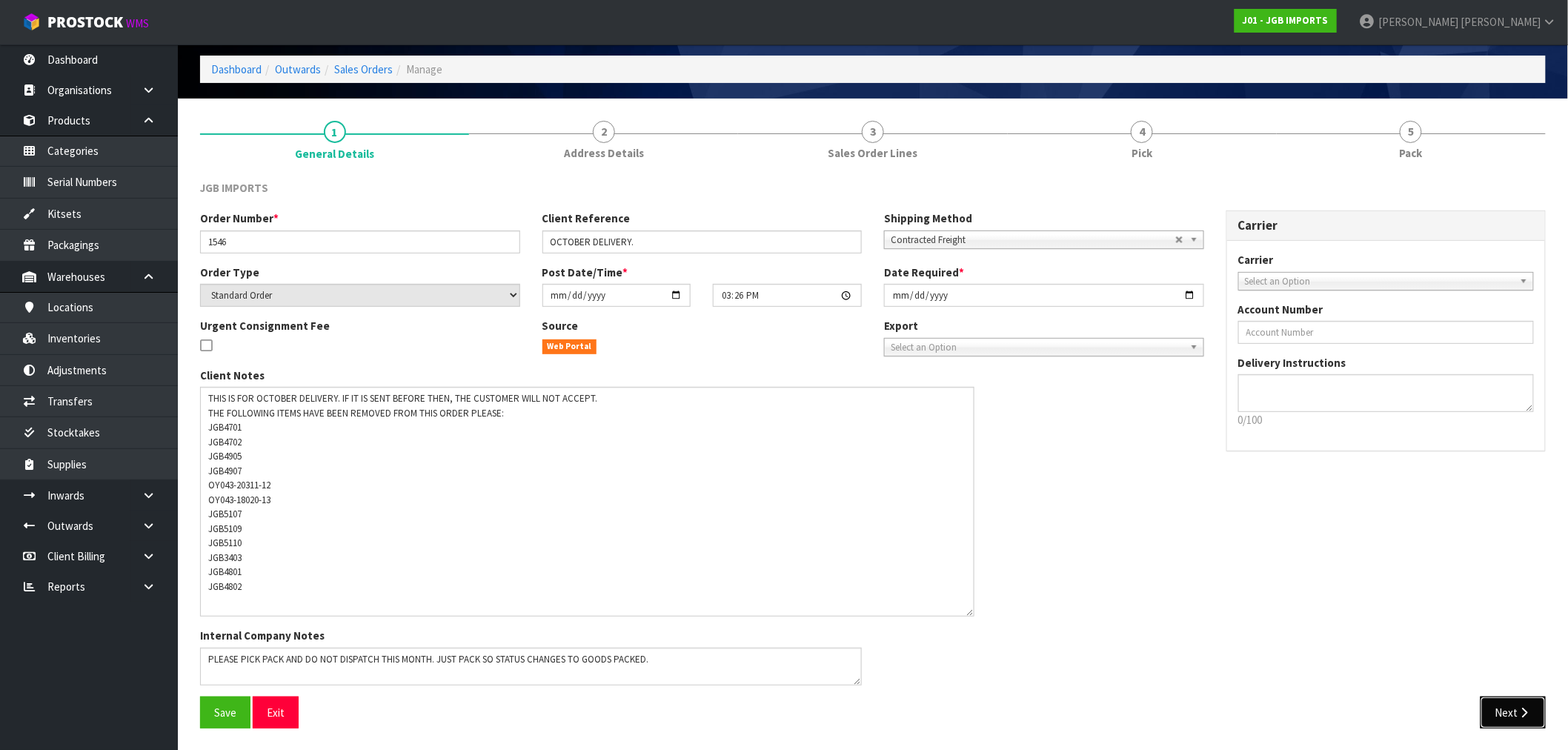
click at [1532, 709] on button "Next" at bounding box center [1513, 712] width 65 height 32
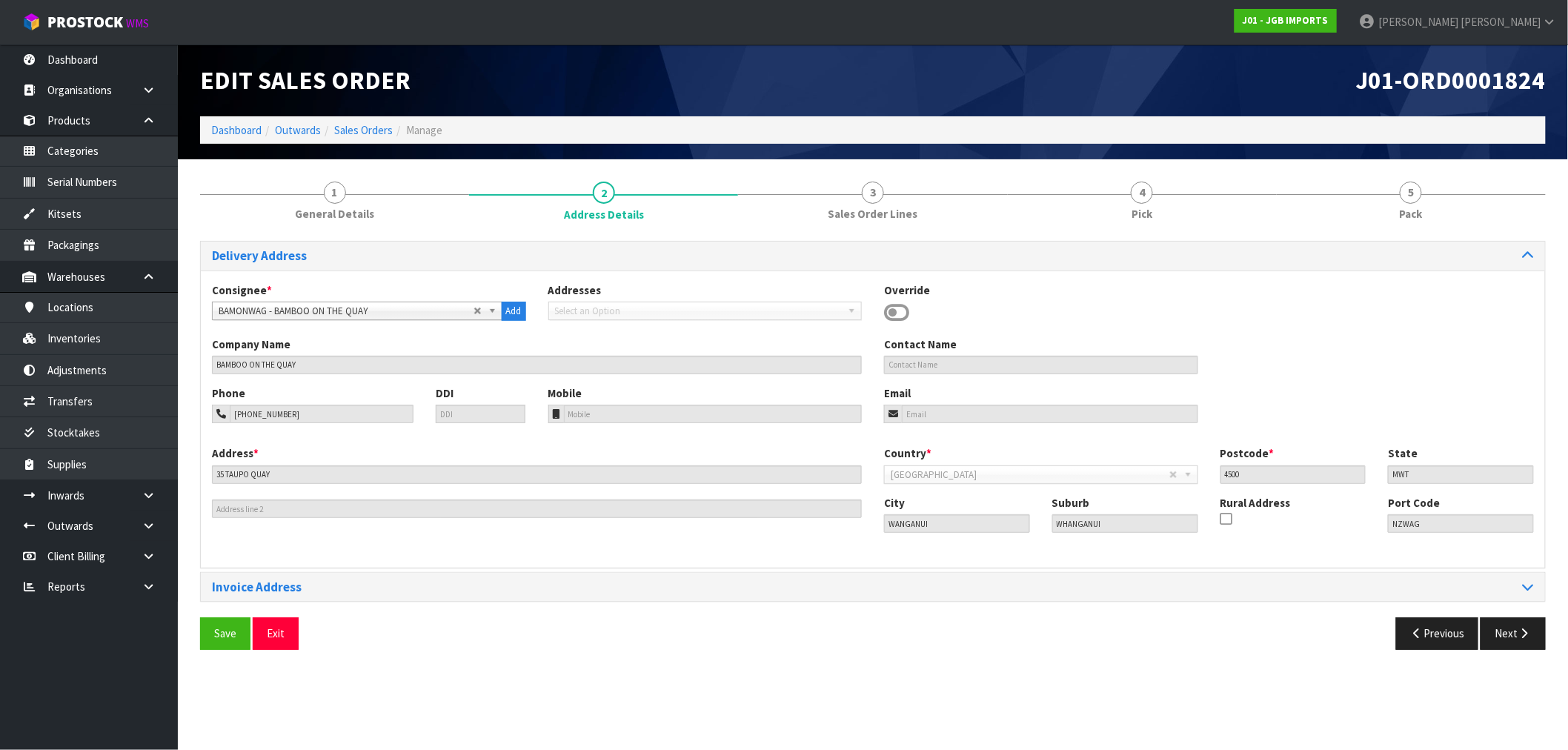
scroll to position [0, 0]
click at [1534, 642] on button "Next" at bounding box center [1526, 633] width 65 height 32
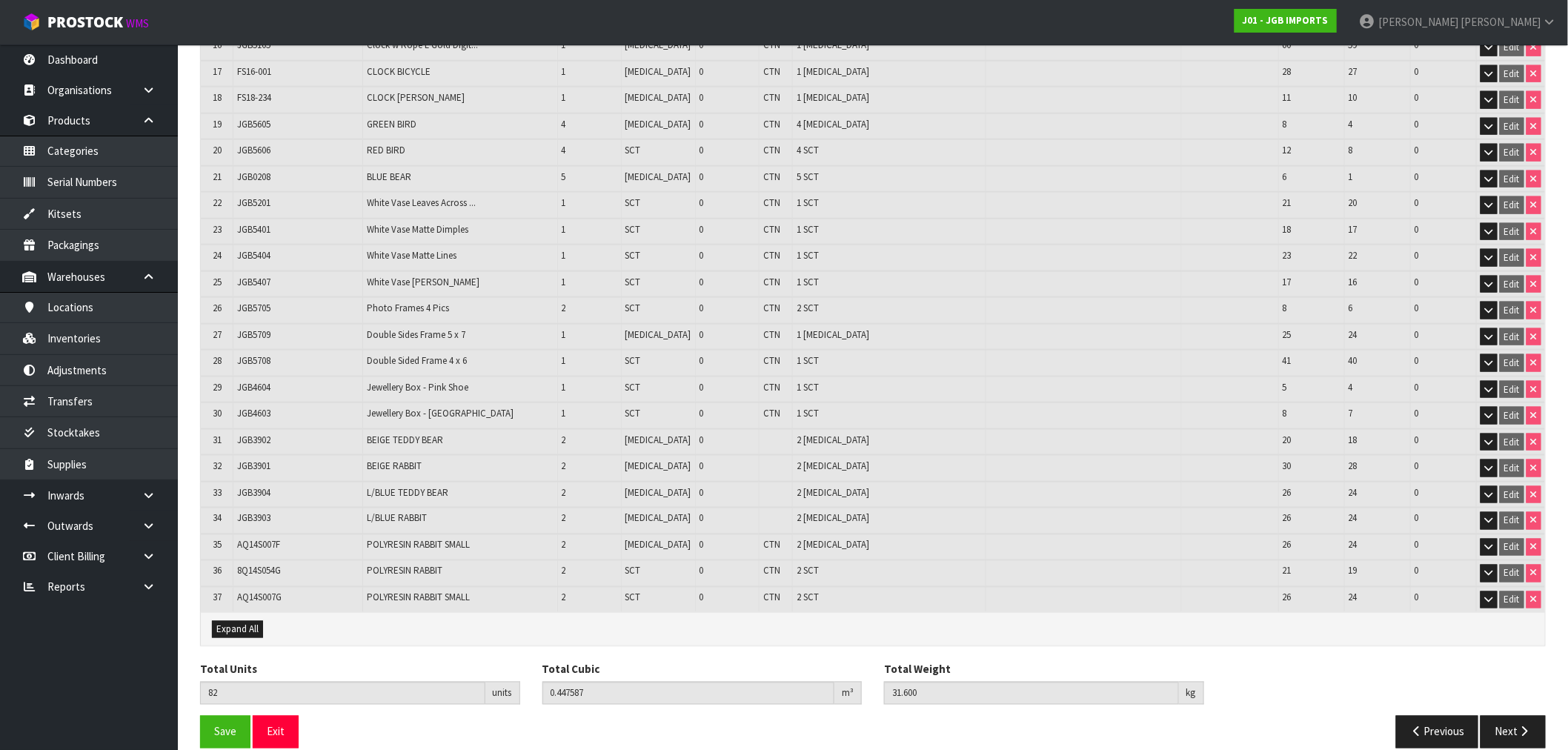
scroll to position [668, 0]
click at [1508, 719] on button "Next" at bounding box center [1513, 730] width 65 height 32
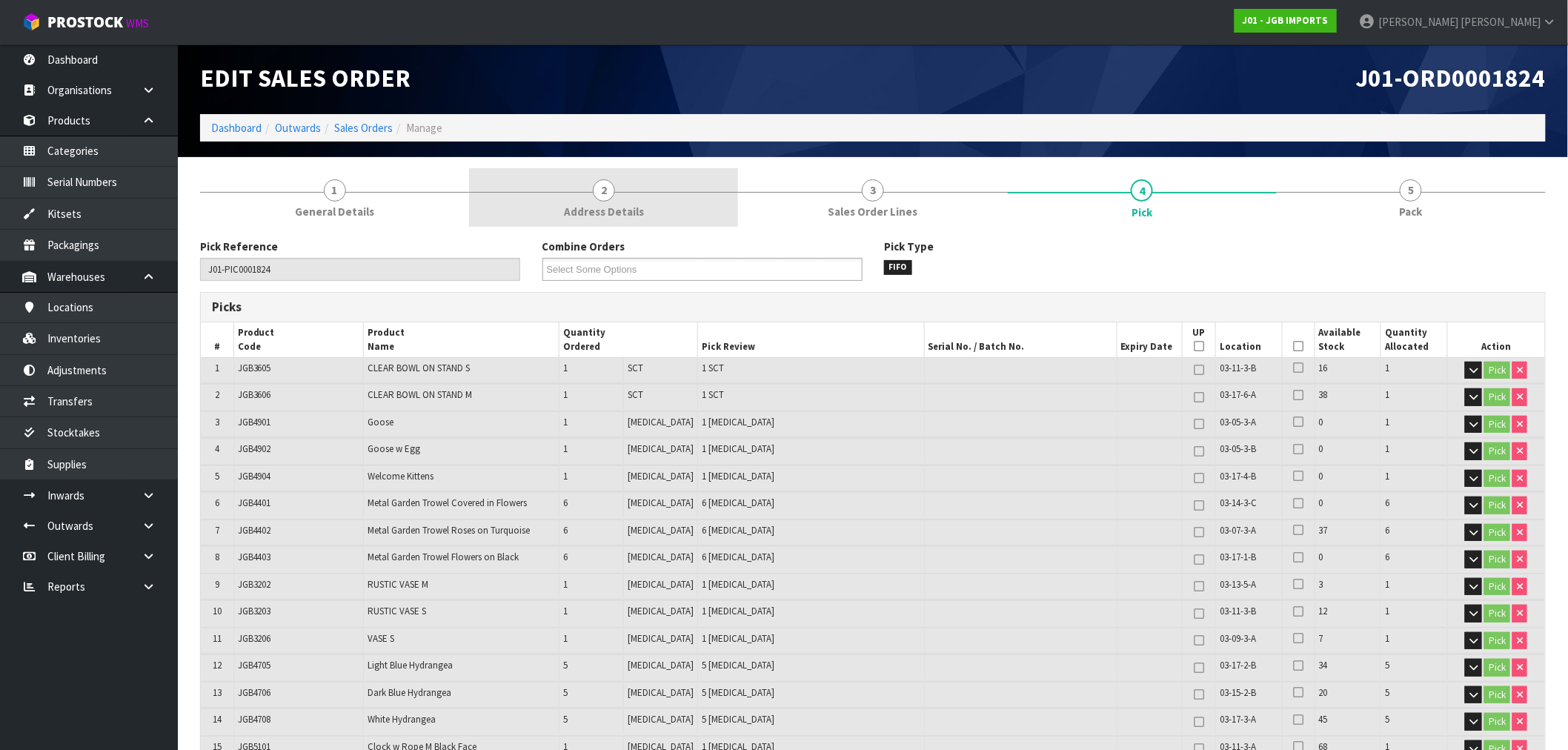
scroll to position [0, 0]
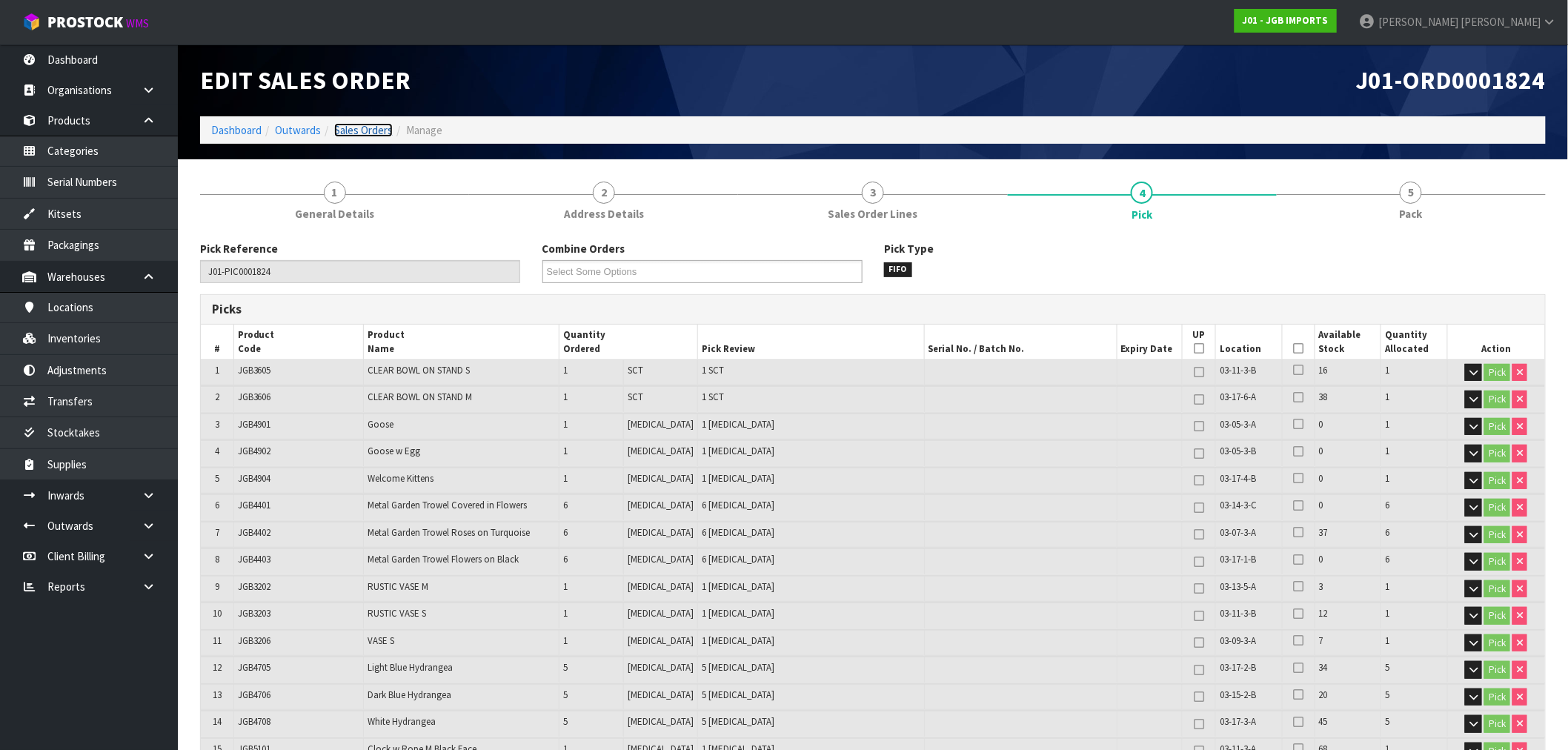
click at [363, 131] on link "Sales Orders" at bounding box center [364, 130] width 59 height 14
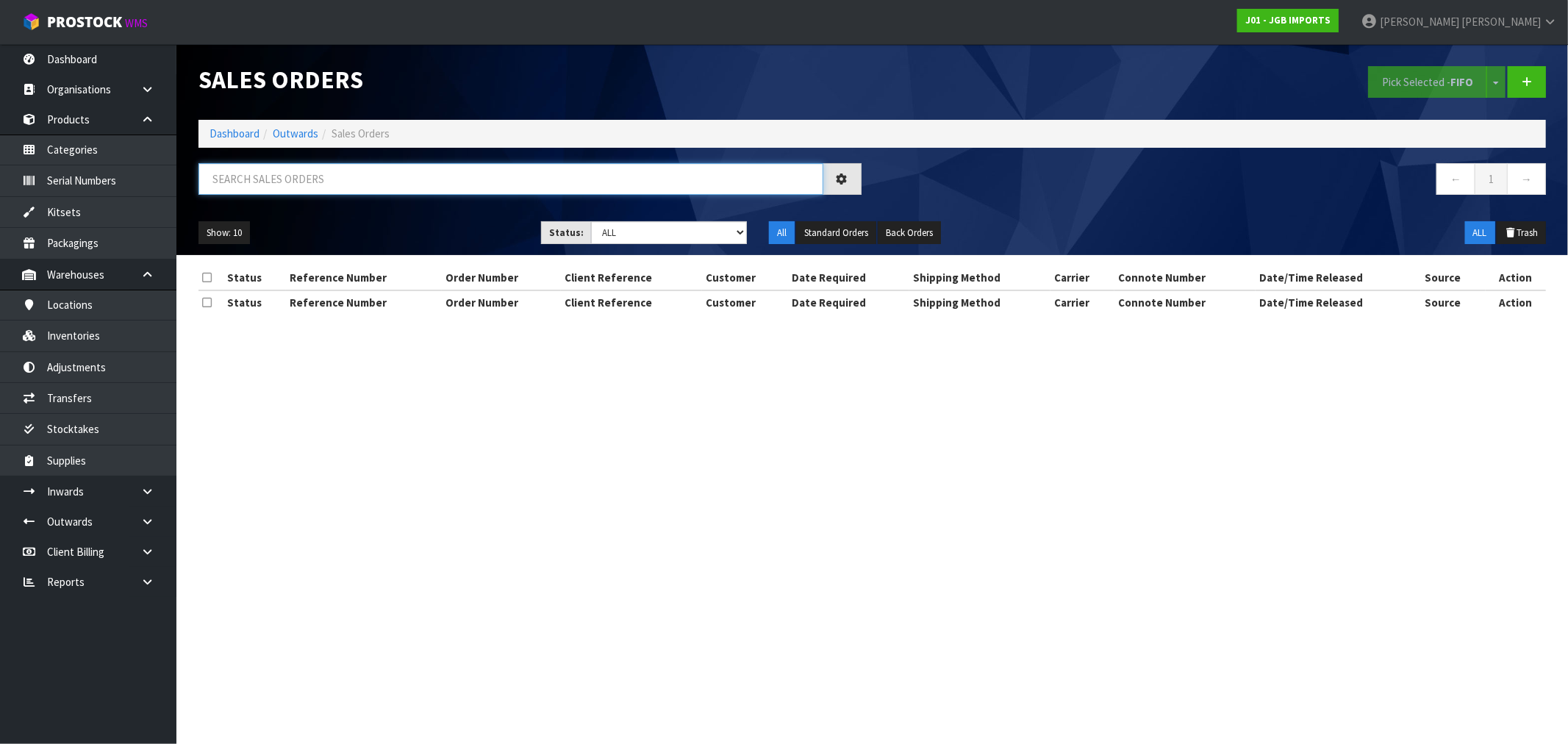
click at [348, 187] on input "text" at bounding box center [511, 179] width 625 height 32
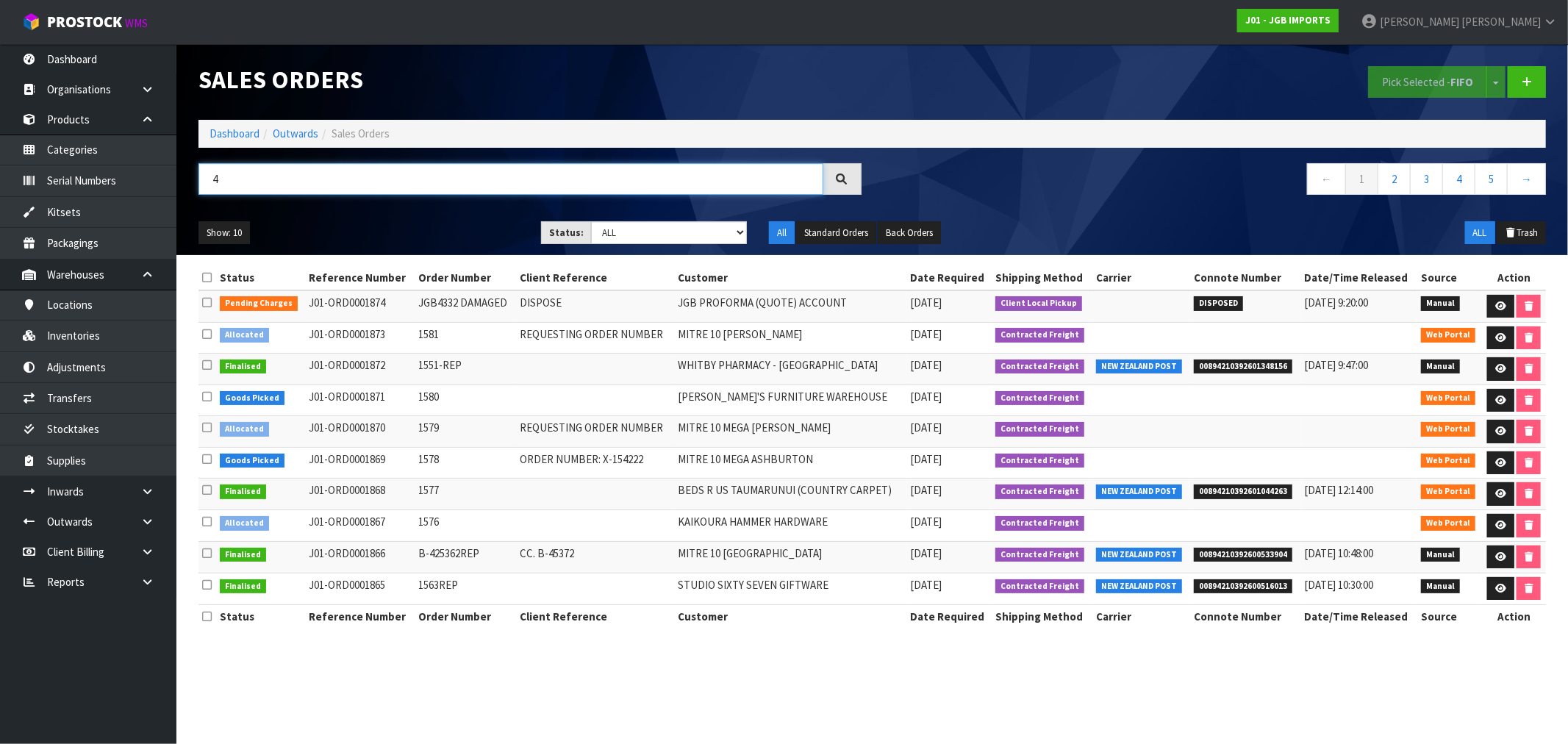
type input "48"
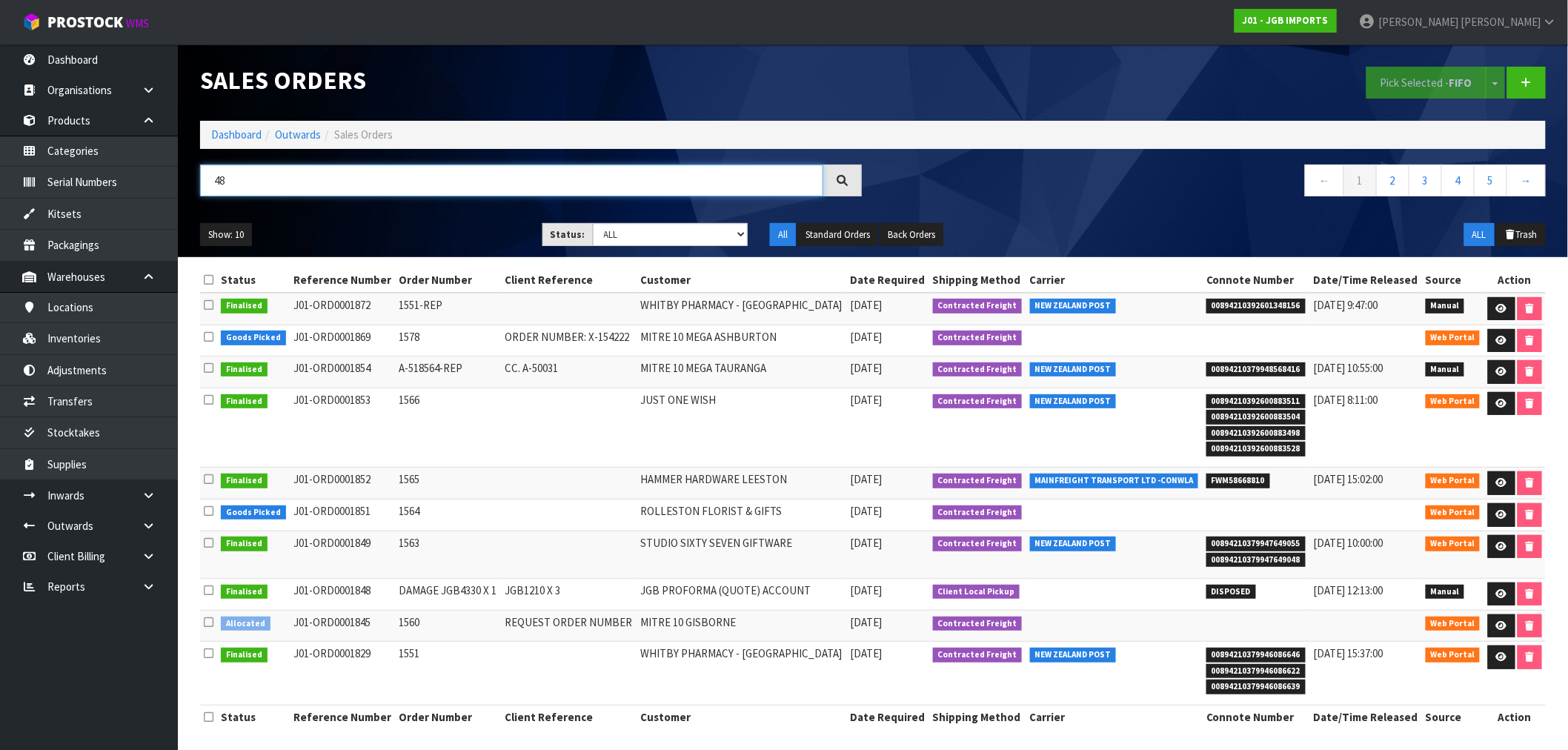
drag, startPoint x: 242, startPoint y: 183, endPoint x: 206, endPoint y: 183, distance: 36.0
click at [206, 183] on input "48" at bounding box center [512, 180] width 623 height 32
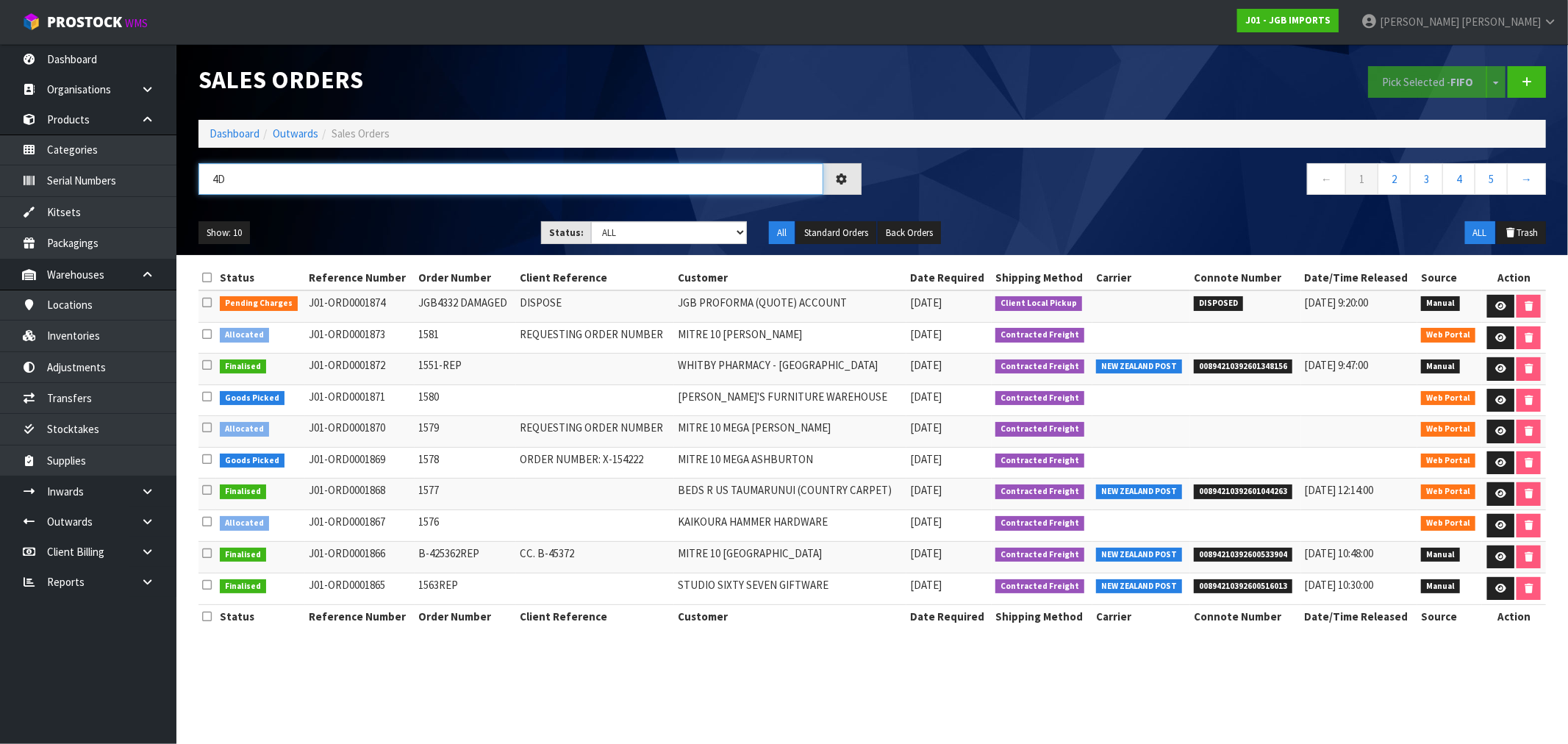
type input "4"
type input "D"
click at [1500, 308] on icon at bounding box center [1501, 306] width 11 height 10
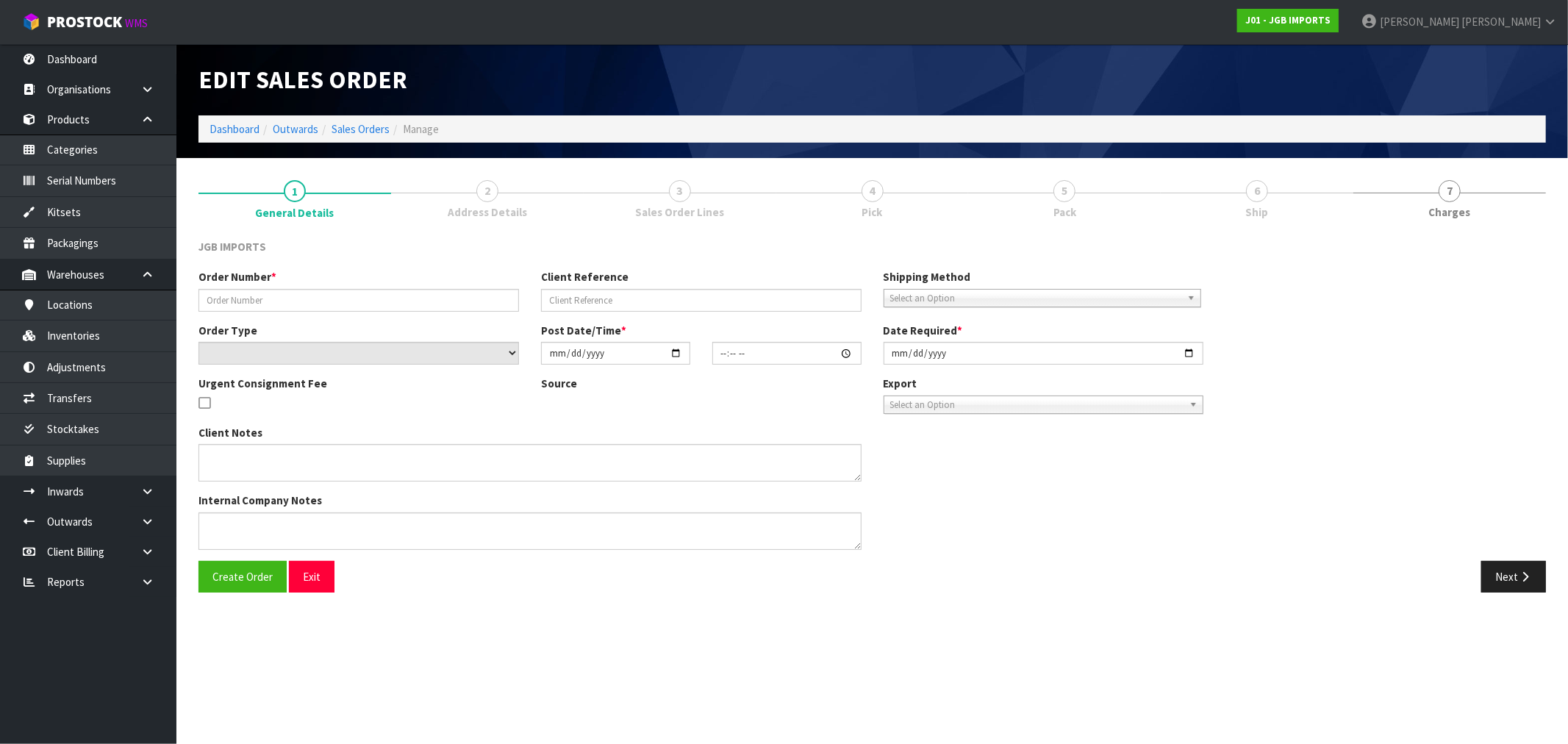
type input "JGB4332 DAMAGED"
type input "DISPOSE"
select select "number:0"
type input "2025-09-19"
type input "13:36:00.000"
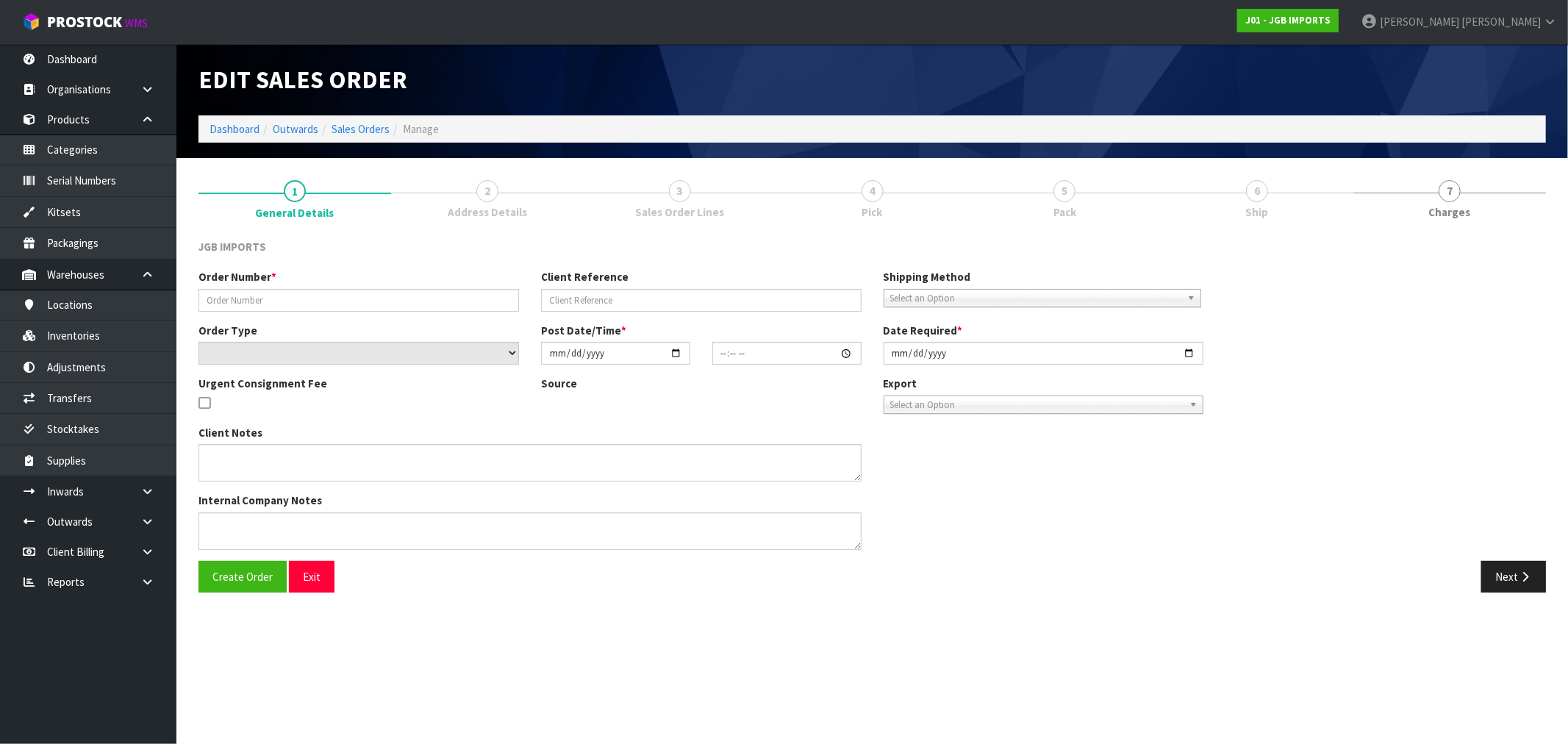
type input "2025-09-19"
type textarea "PLEASE DISPOSE THE DAMAGED ITEM"
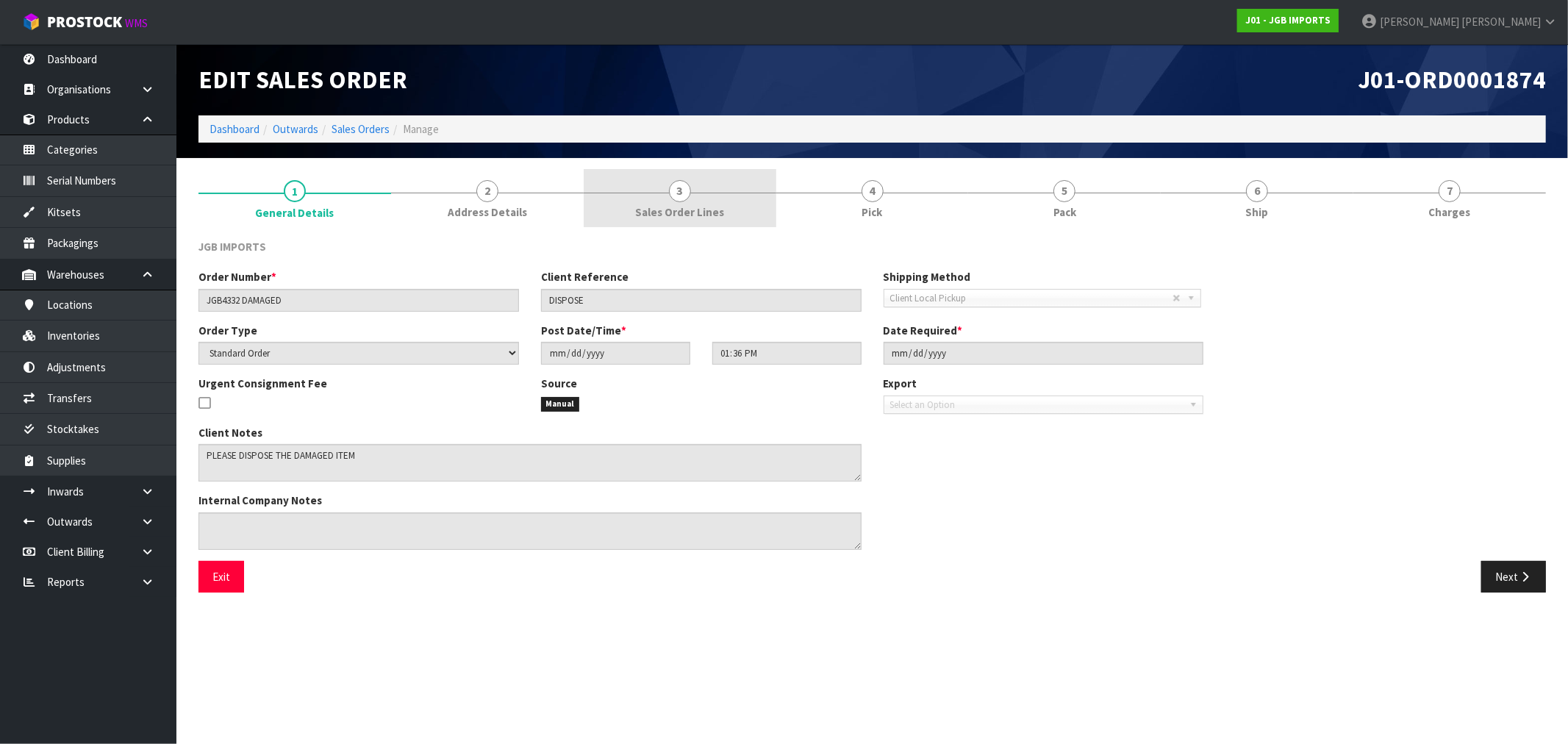
click at [741, 197] on link "3 Sales Order Lines" at bounding box center [680, 198] width 193 height 58
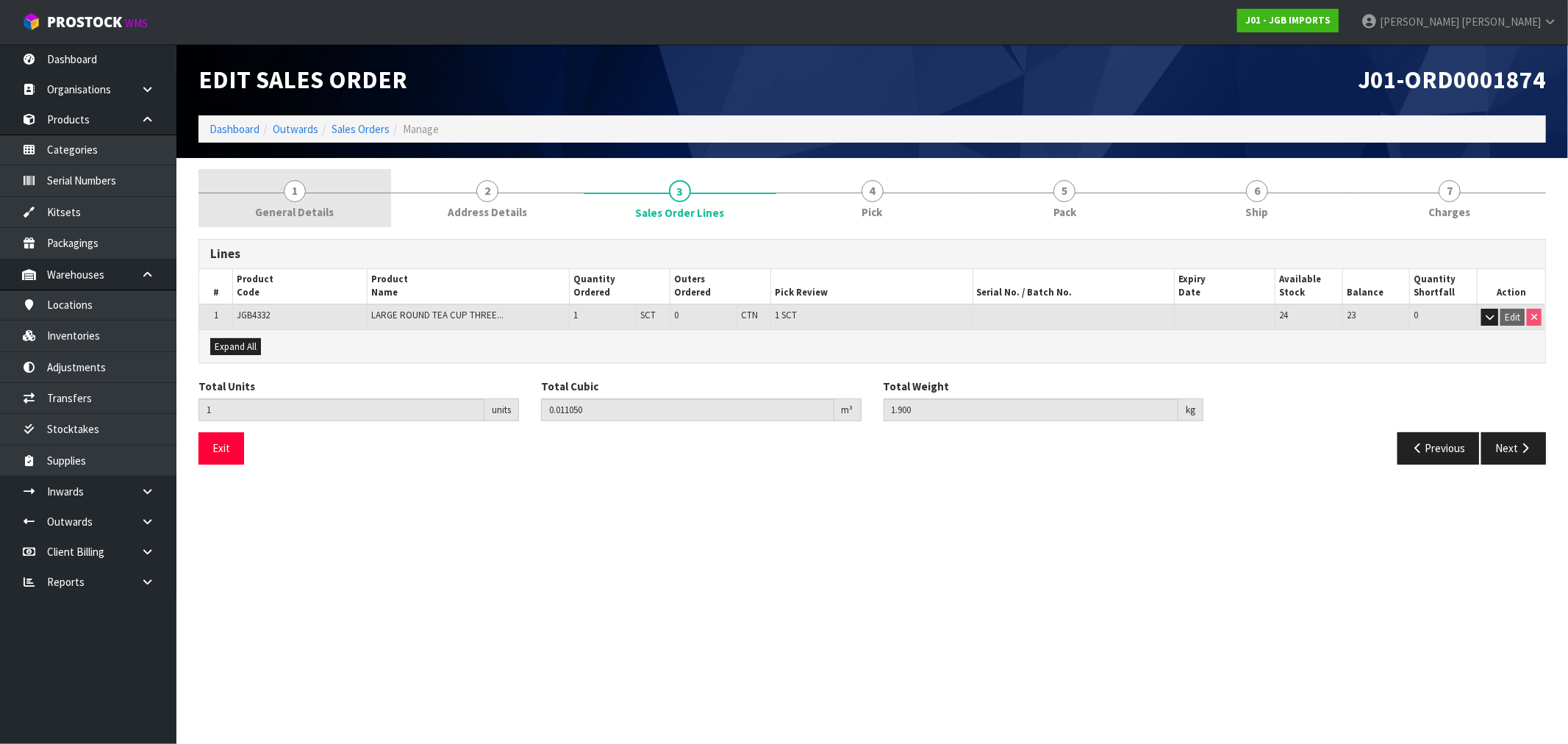
click at [322, 205] on span "General Details" at bounding box center [294, 212] width 79 height 15
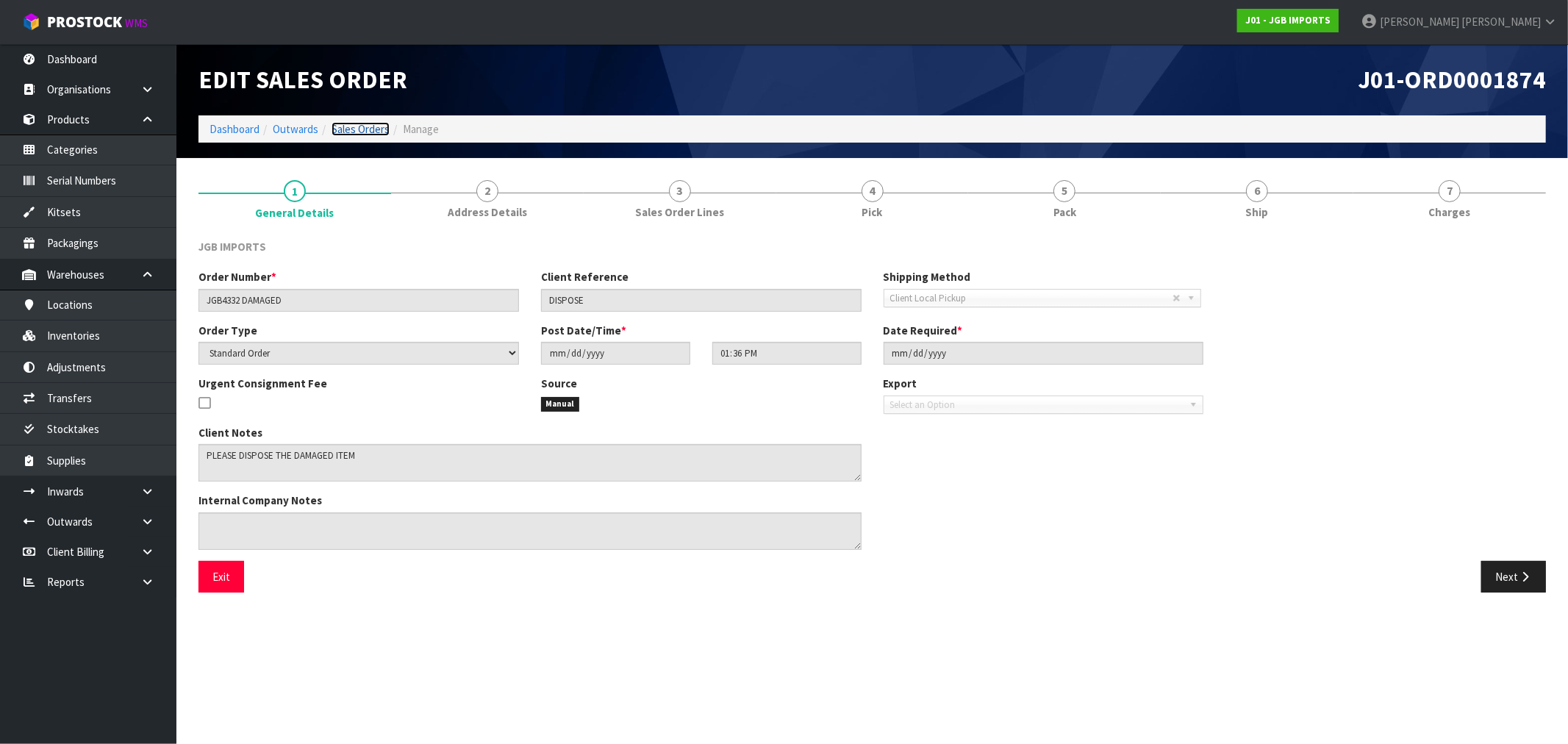
click at [359, 130] on link "Sales Orders" at bounding box center [361, 129] width 58 height 14
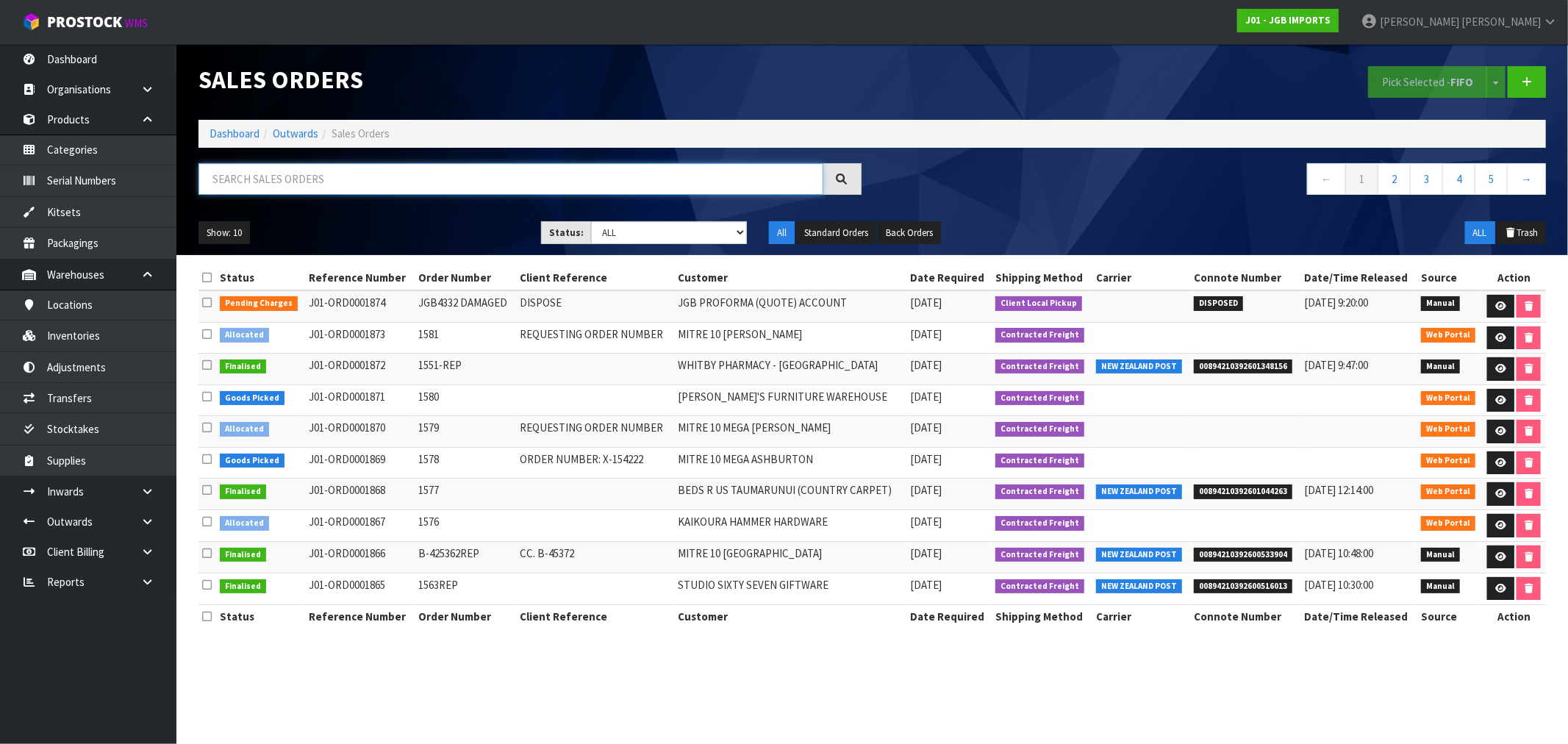
click at [307, 176] on input "text" at bounding box center [511, 179] width 625 height 32
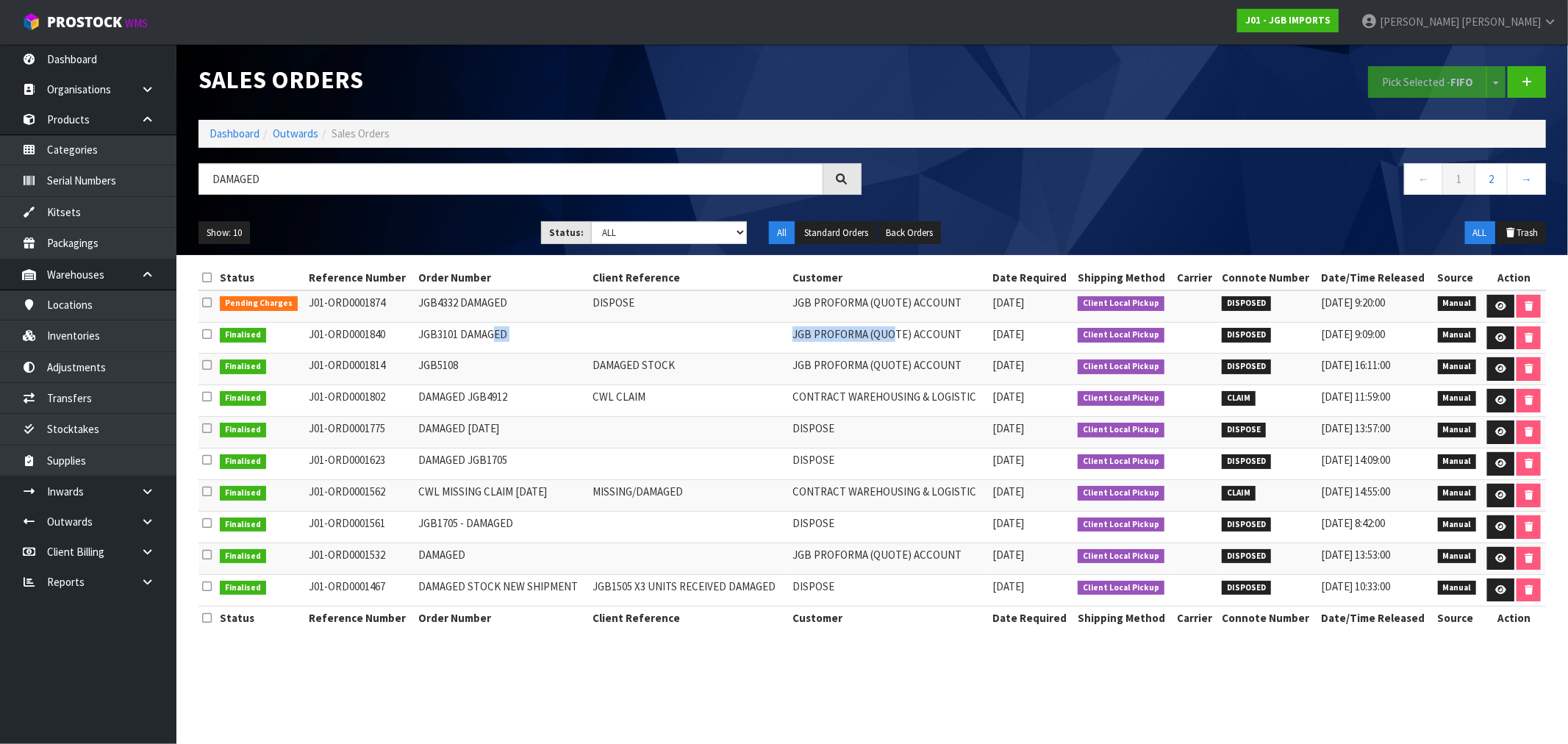
drag, startPoint x: 429, startPoint y: 328, endPoint x: 893, endPoint y: 335, distance: 464.1
click at [893, 335] on tr "Finalised J01-ORD0001840 JGB3101 DAMAGED JGB PROFORMA (QUOTE) ACCOUNT 02/09/202…" at bounding box center [872, 338] width 1348 height 32
click at [313, 179] on input "DAMAGED" at bounding box center [511, 179] width 625 height 32
type input "4330"
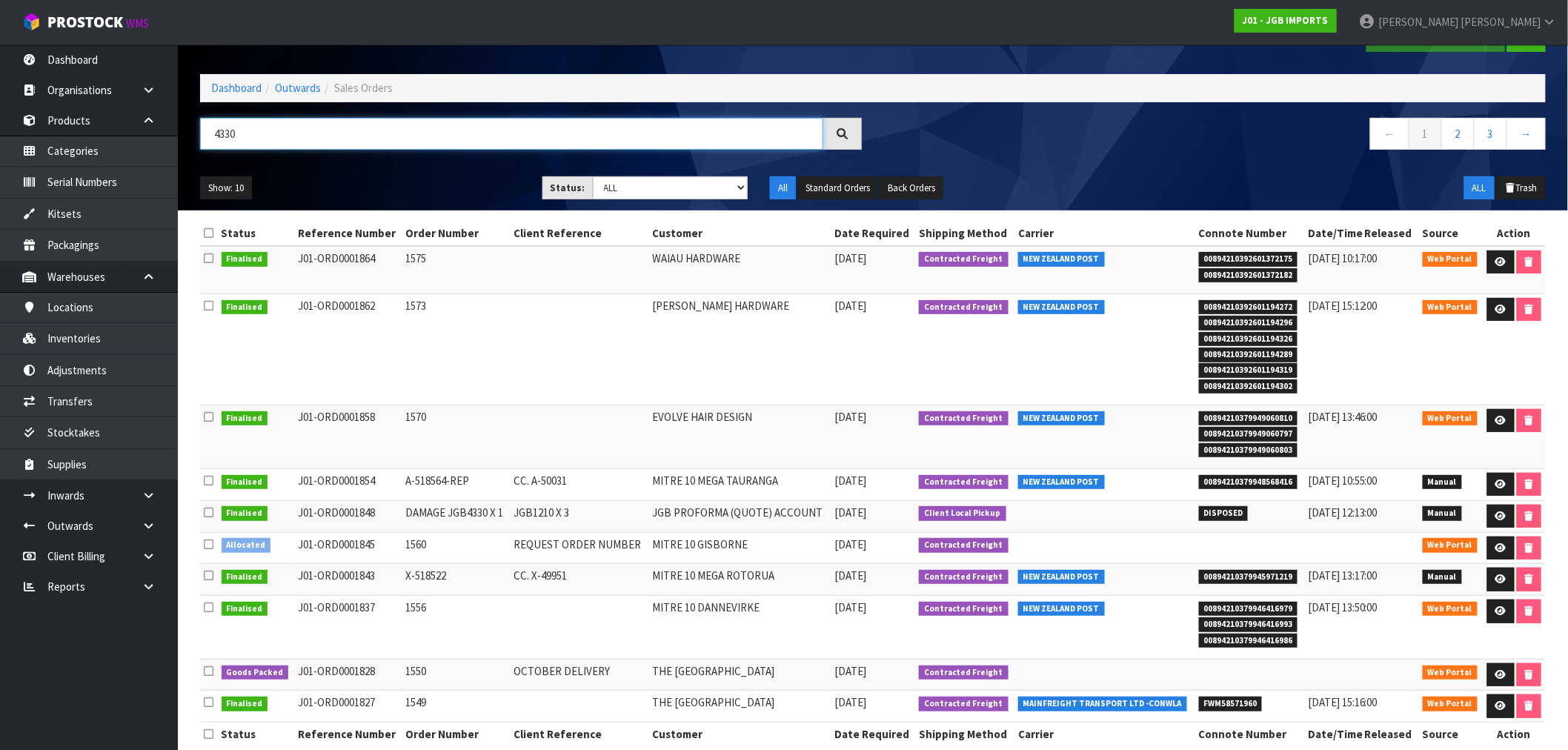
scroll to position [70, 0]
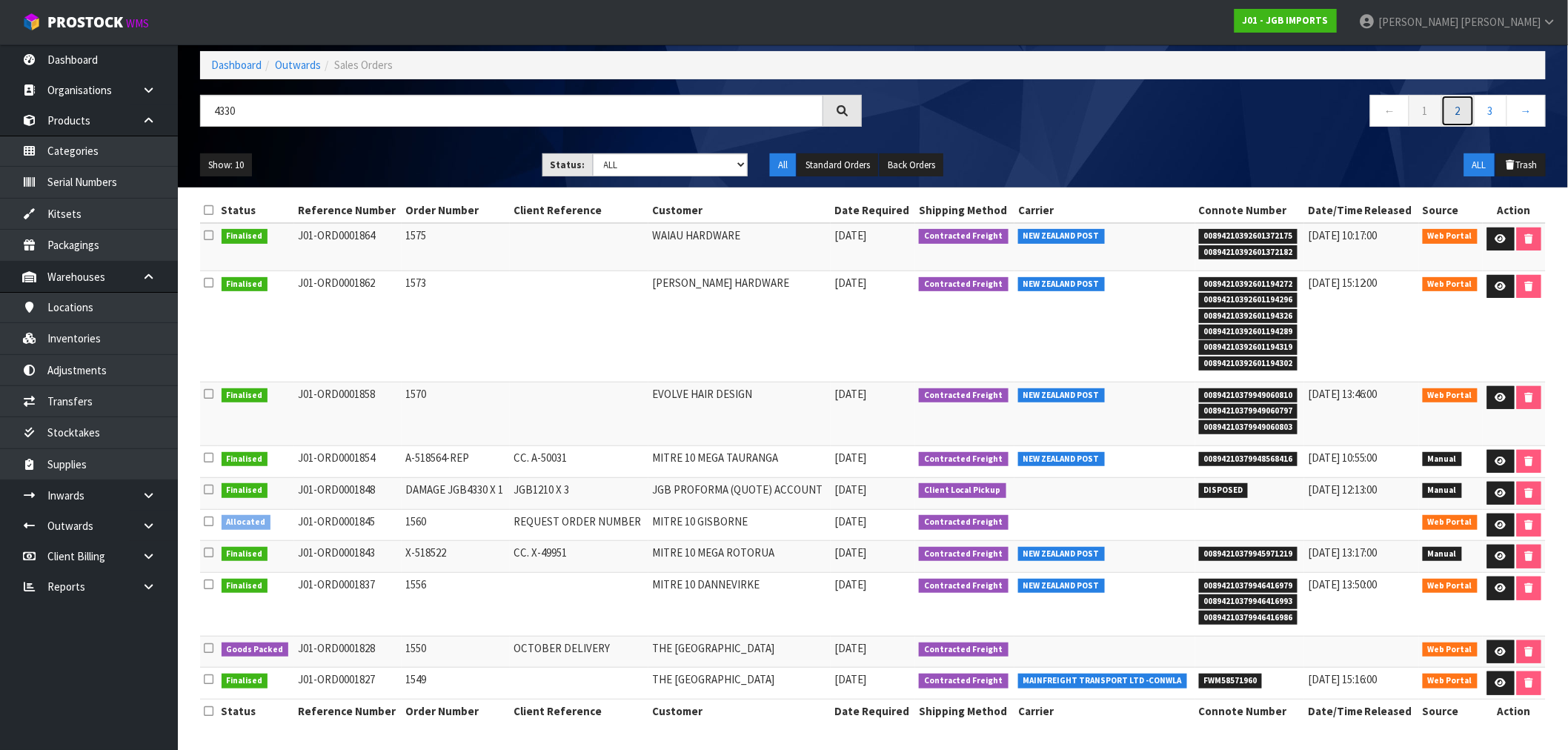
click at [1460, 111] on link "2" at bounding box center [1458, 110] width 33 height 32
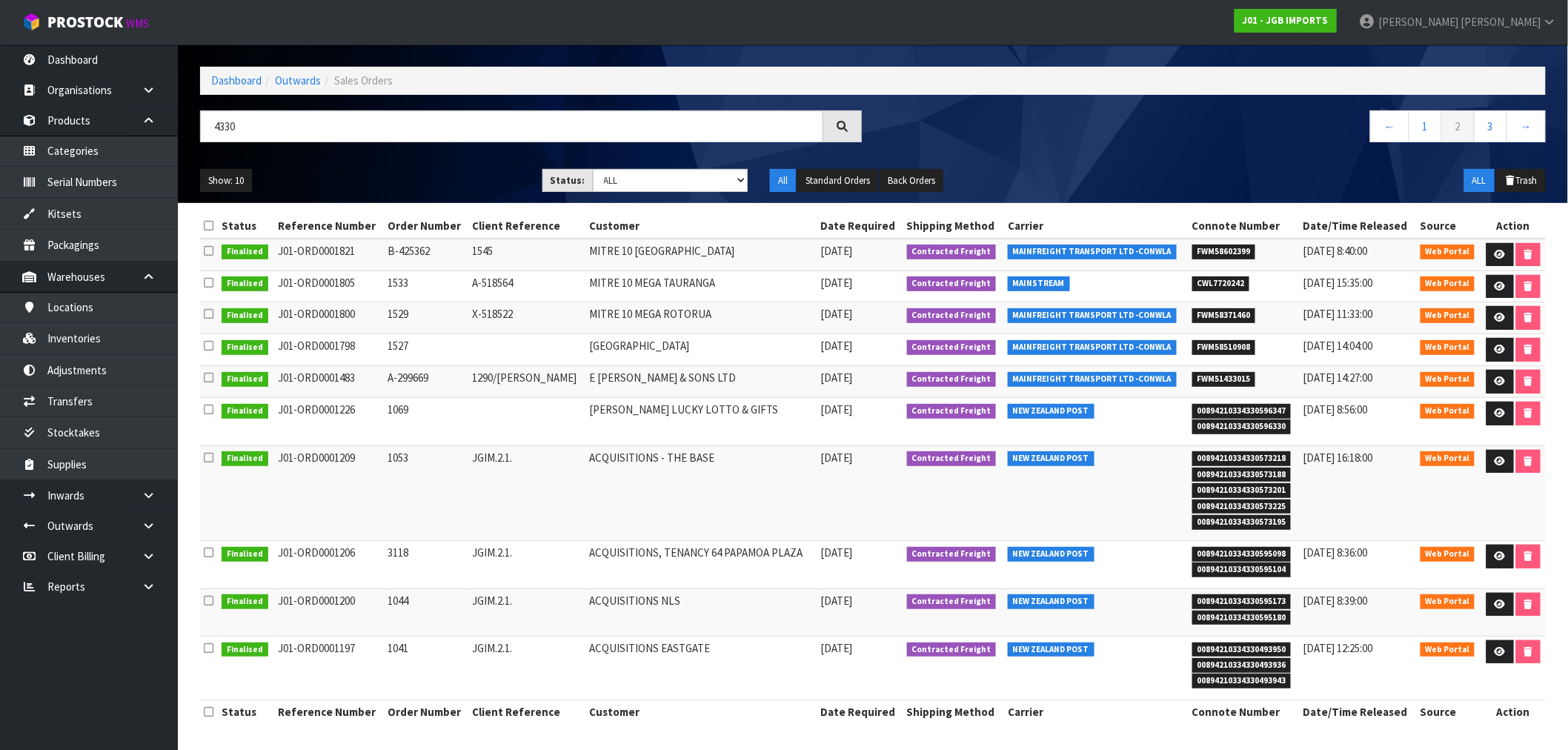
scroll to position [55, 0]
click at [1479, 110] on link "3" at bounding box center [1490, 126] width 33 height 32
click at [1490, 117] on link "3" at bounding box center [1490, 126] width 33 height 32
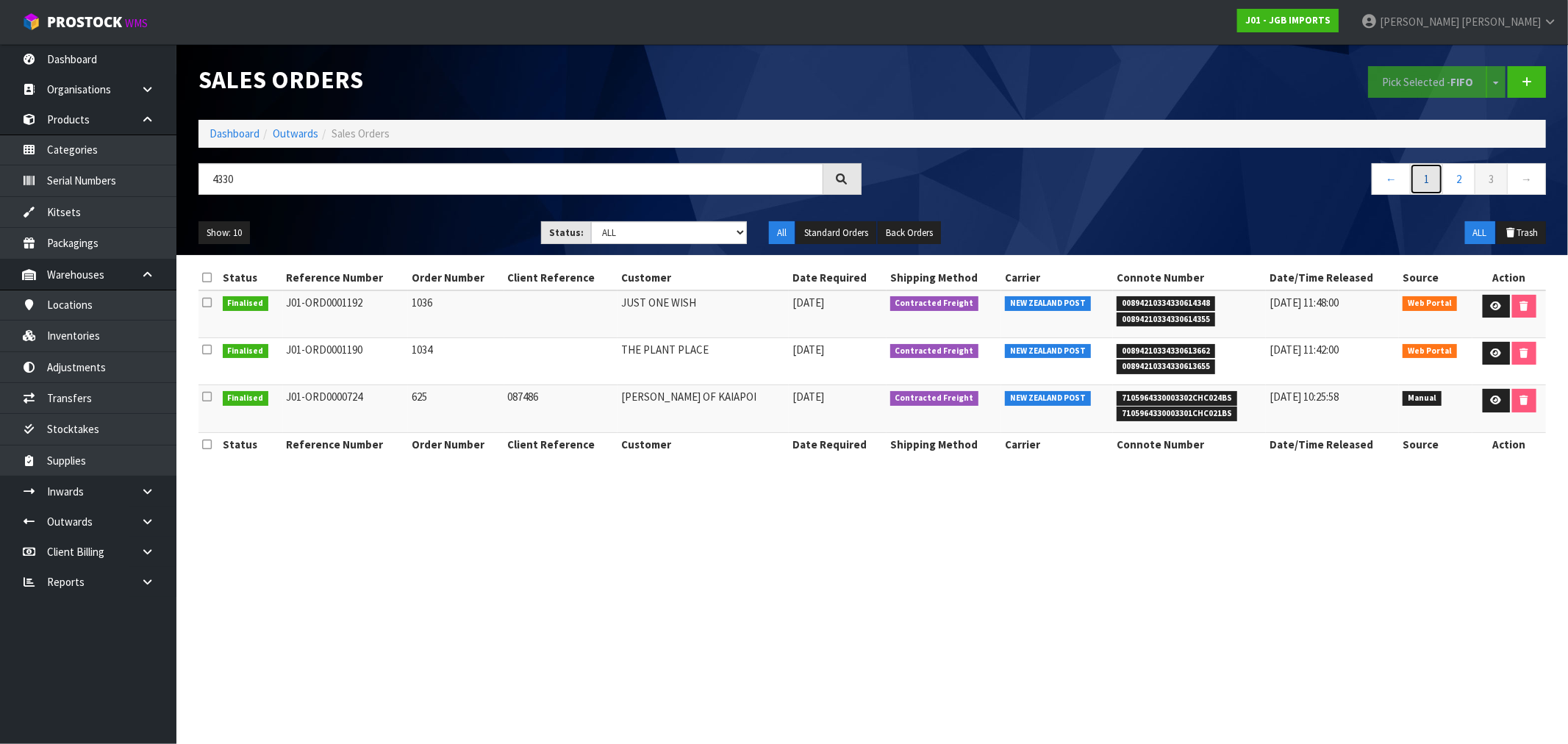
click at [1421, 182] on link "1" at bounding box center [1426, 179] width 33 height 32
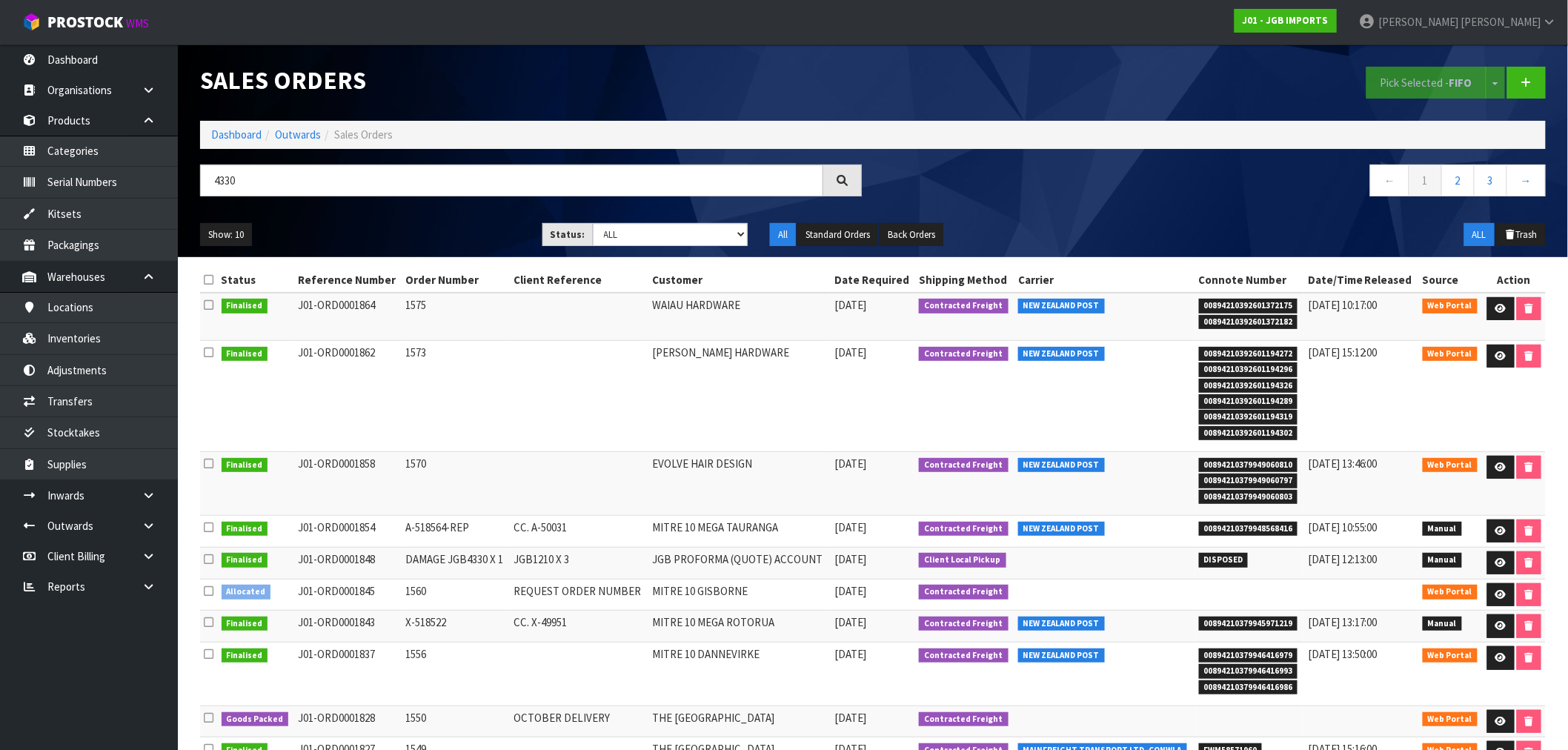
scroll to position [70, 0]
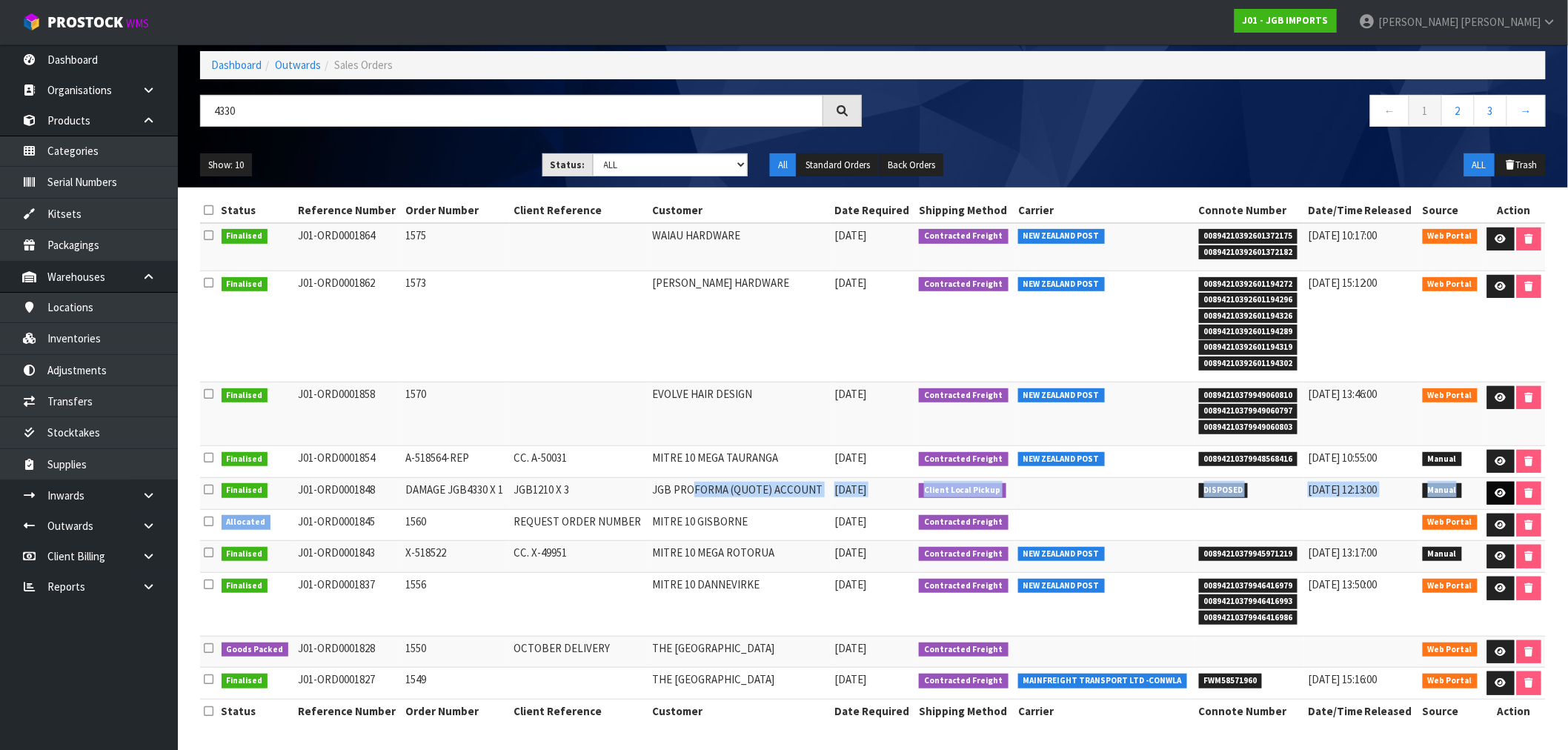
drag, startPoint x: 692, startPoint y: 489, endPoint x: 1505, endPoint y: 490, distance: 813.0
click at [1494, 490] on tr "Finalised J01-ORD0001848 DAMAGE JGB4330 X 1 JGB1210 X 3 JGB PROFORMA (QUOTE) AC…" at bounding box center [872, 493] width 1345 height 32
click at [1507, 489] on link at bounding box center [1501, 493] width 28 height 24
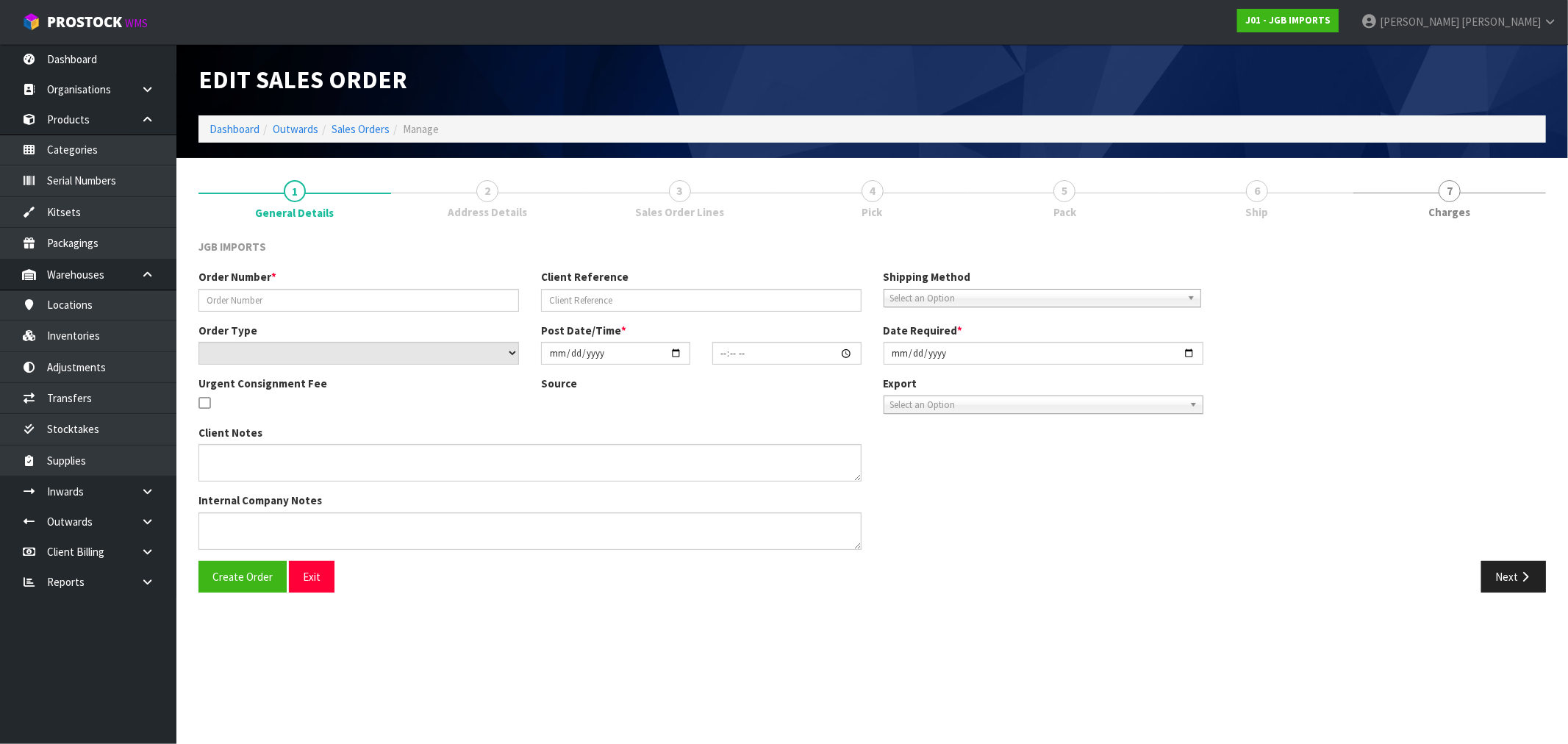
type input "DAMAGE JGB4330 X 1"
type input "JGB1210 X 3"
select select "number:0"
type input "2025-09-04"
type input "10:07:00.000"
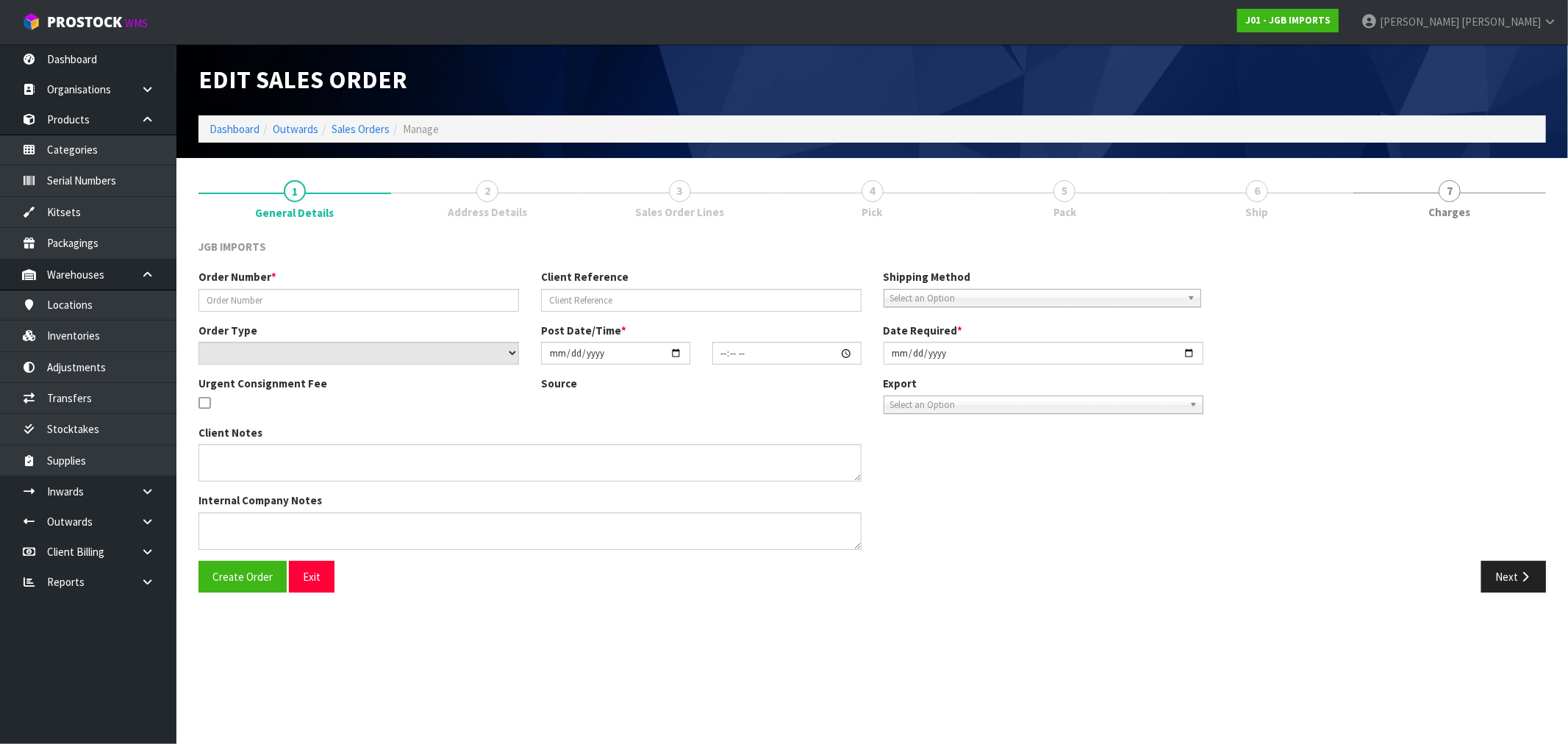
type input "2025-09-04"
type textarea "FOUND DAMAGE - DISPOSE"
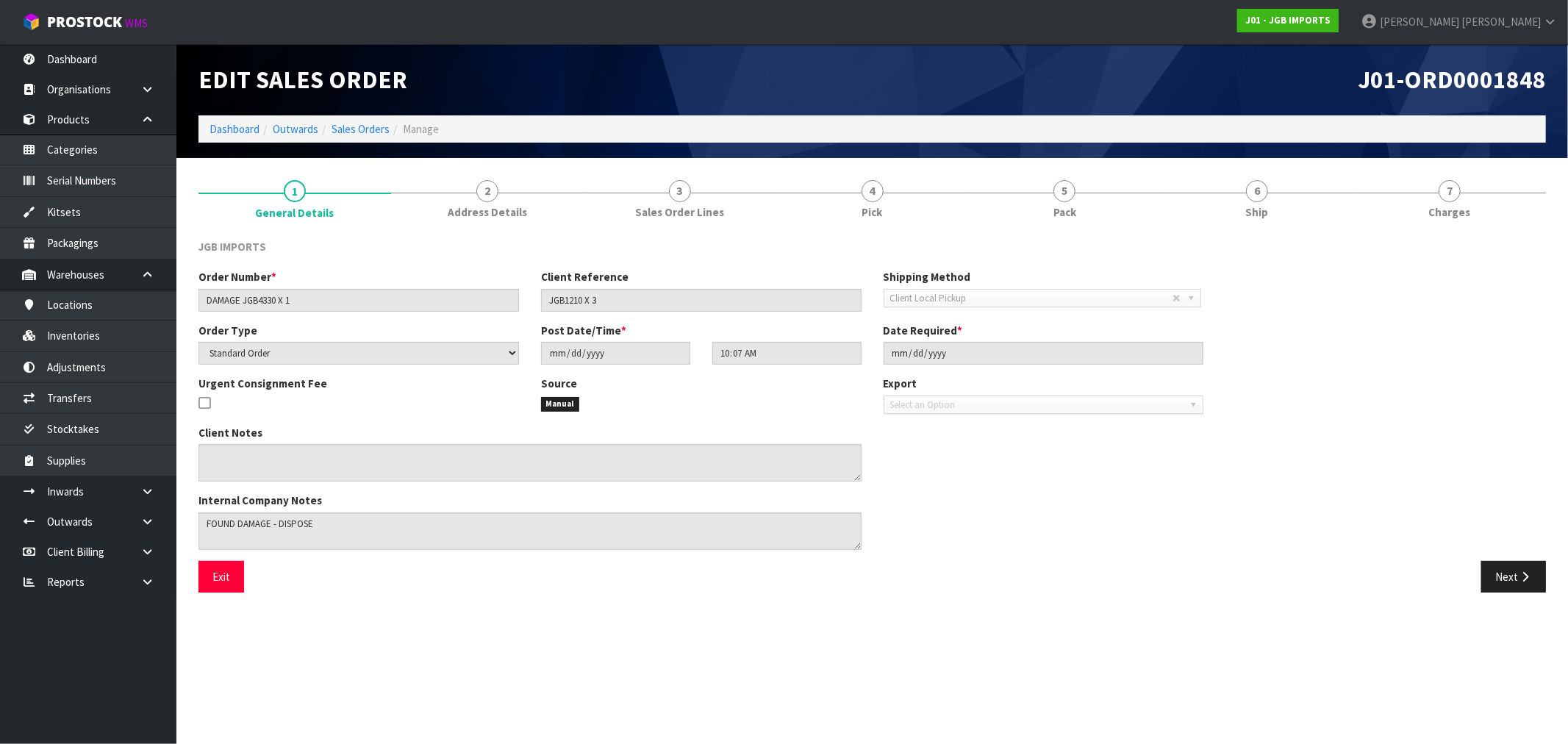
click at [504, 228] on div "JGB IMPORTS Order Number * DAMAGE JGB4330 X 1 Client Reference JGB1210 X 3 Ship…" at bounding box center [872, 416] width 1348 height 376
click at [504, 206] on span "Address Details" at bounding box center [487, 212] width 79 height 15
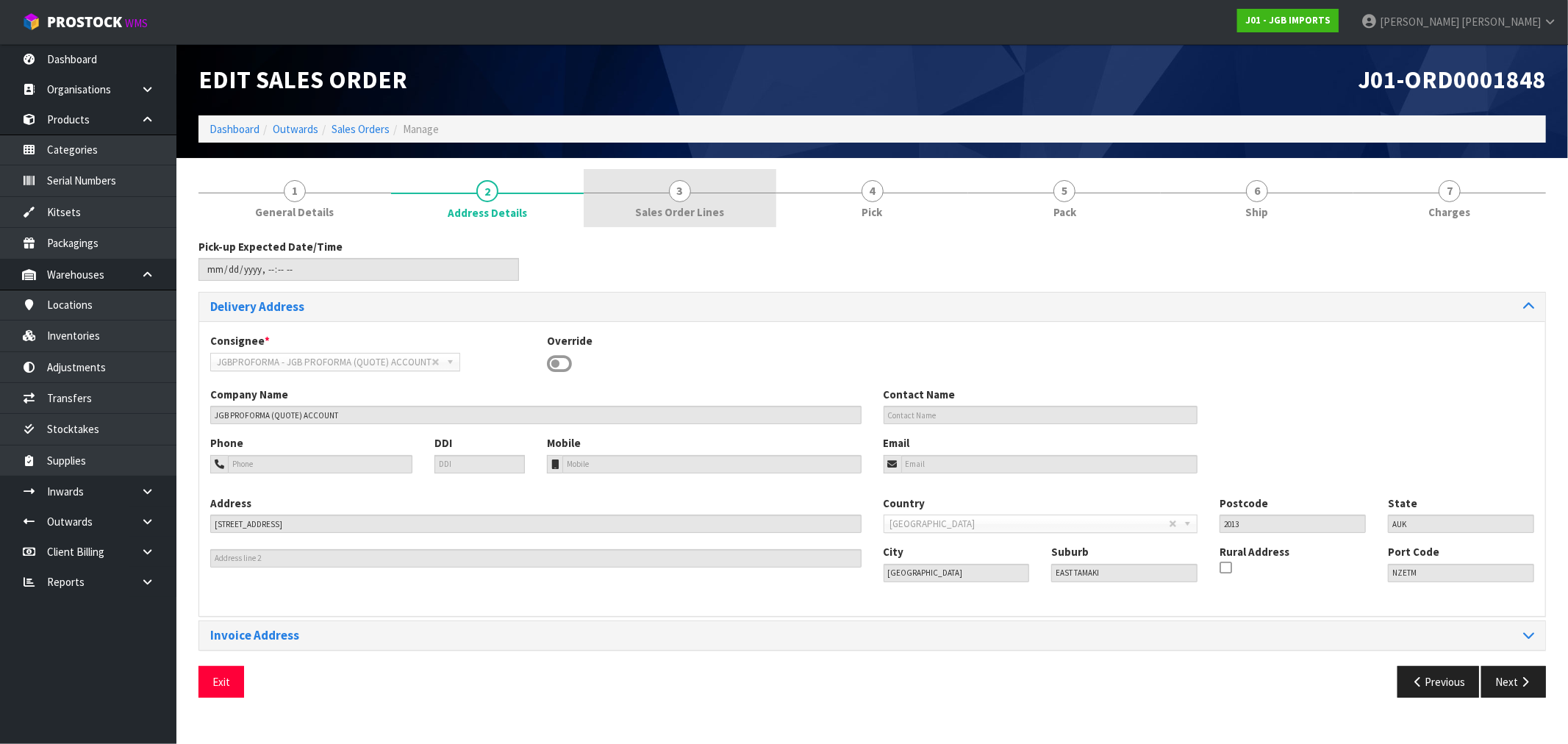
click at [738, 191] on link "3 Sales Order Lines" at bounding box center [680, 198] width 193 height 58
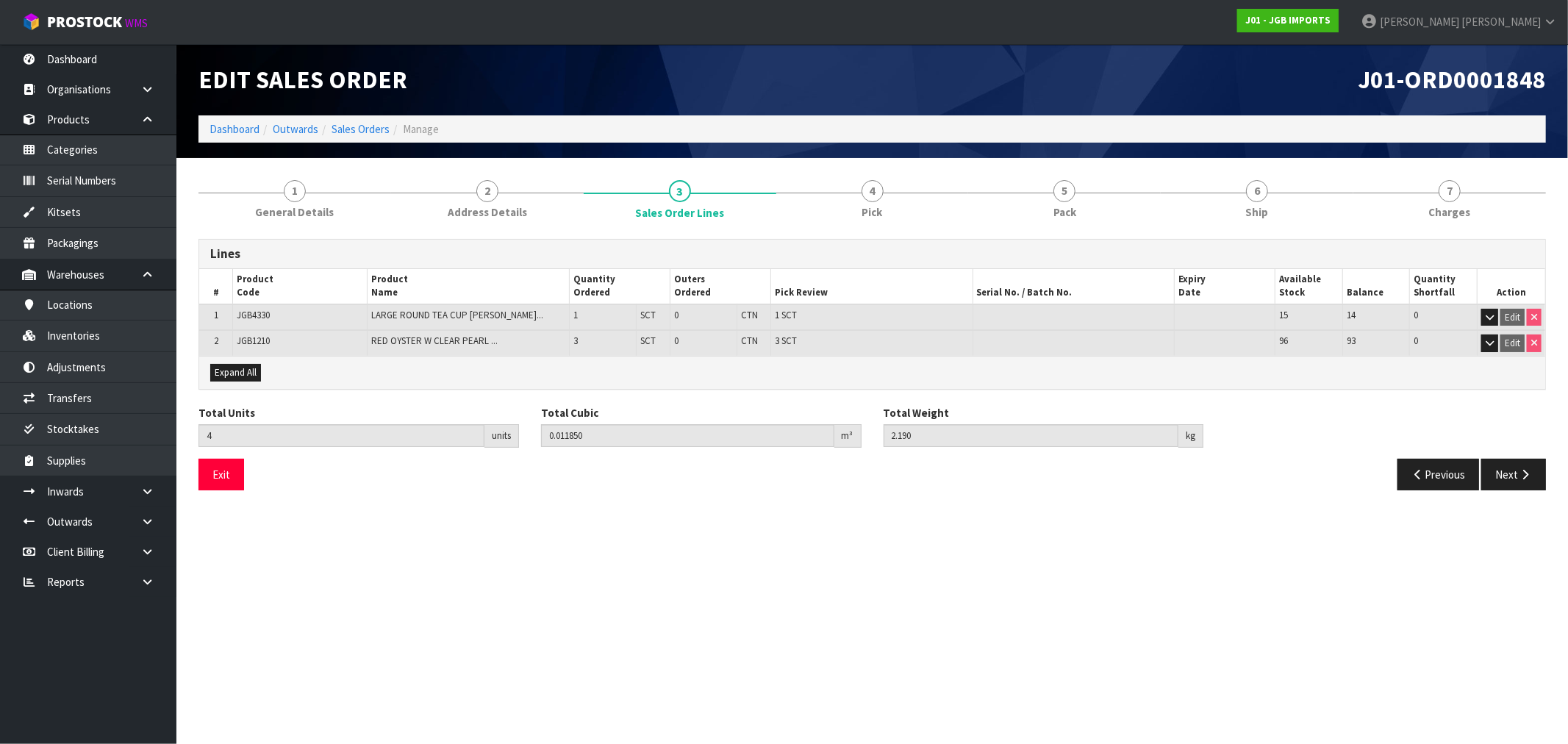
drag, startPoint x: 570, startPoint y: 285, endPoint x: 607, endPoint y: 285, distance: 37.0
click at [607, 285] on th "Quantity Ordered" at bounding box center [619, 287] width 100 height 36
click at [916, 210] on link "4 Pick" at bounding box center [873, 198] width 193 height 58
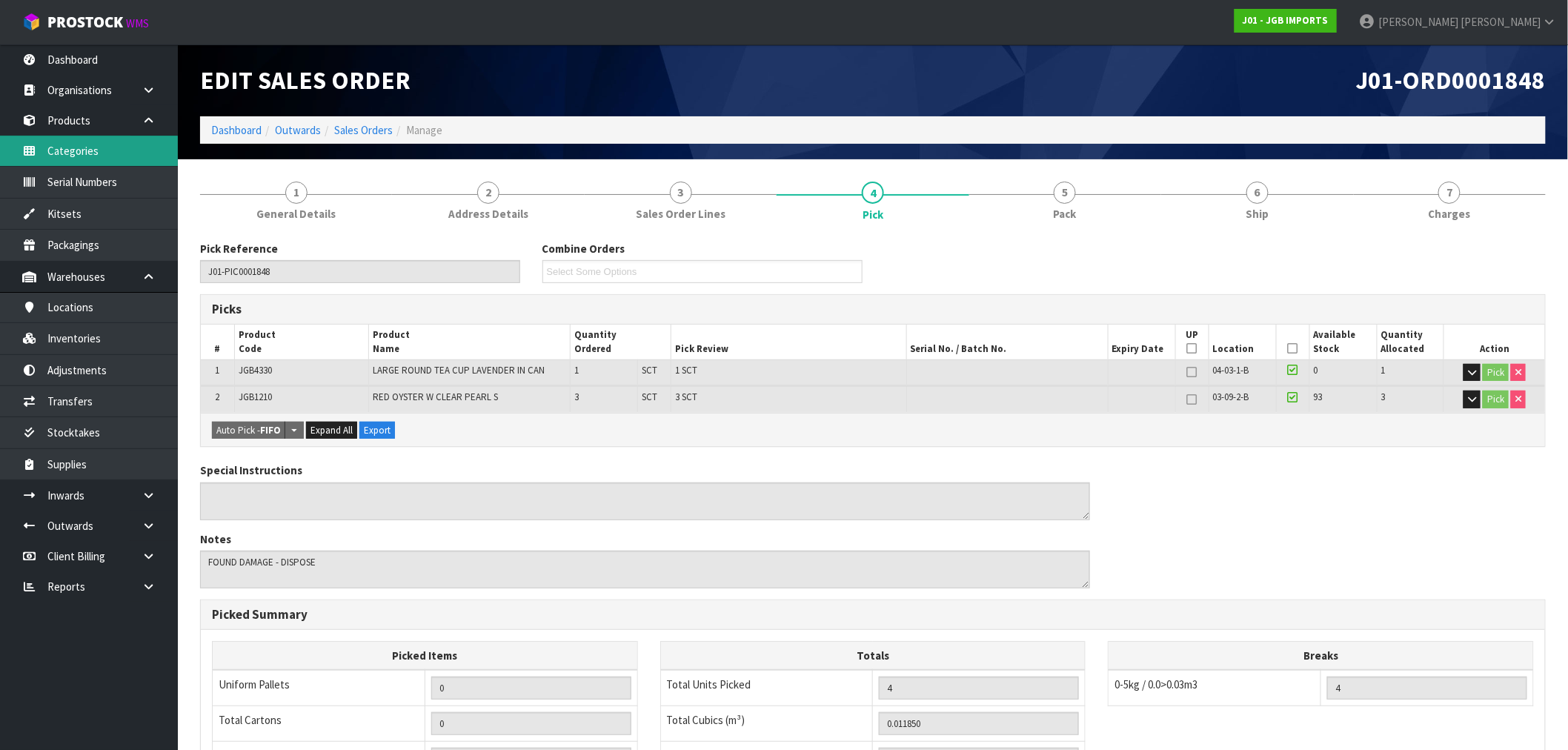
click at [101, 151] on link "Categories" at bounding box center [89, 150] width 178 height 30
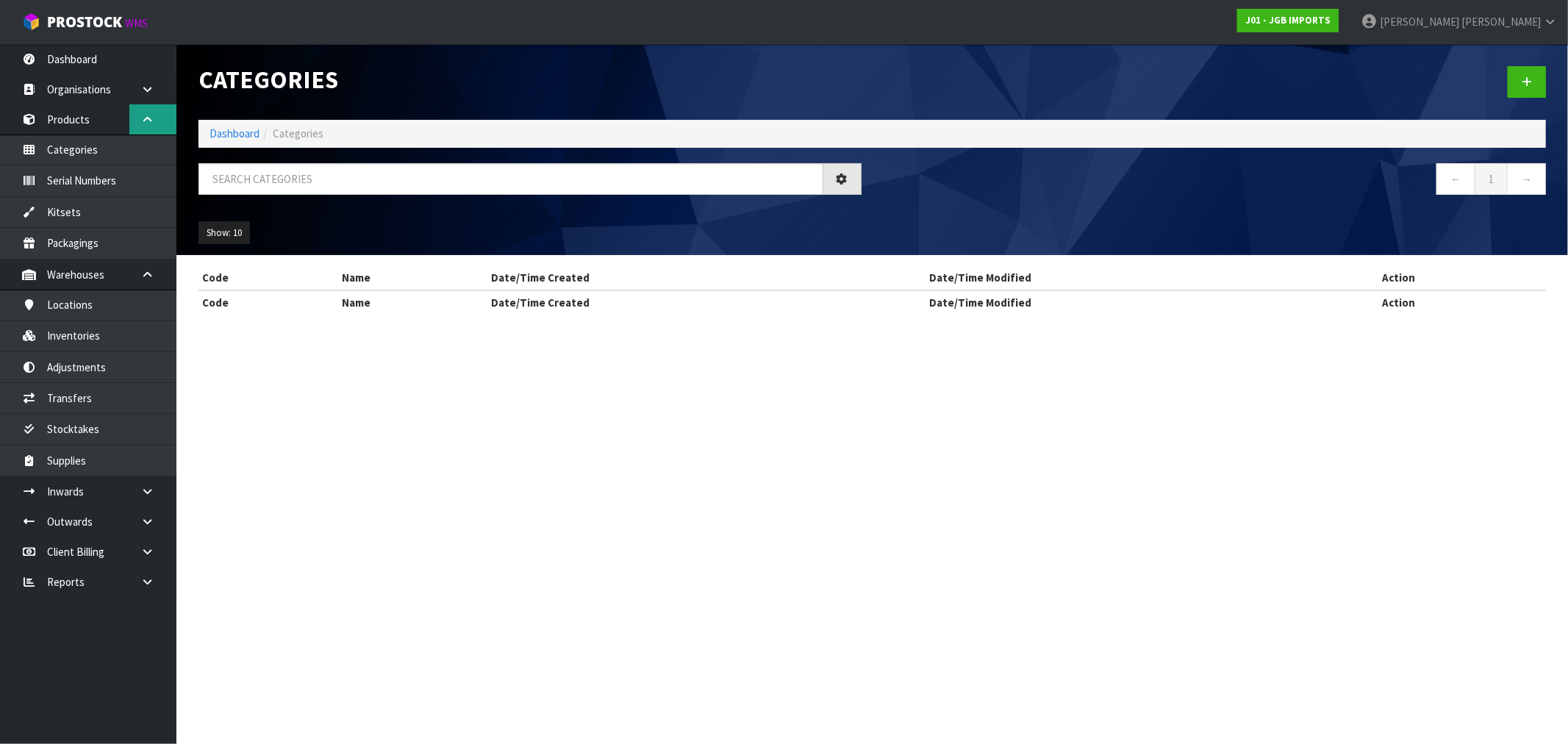
click at [148, 116] on div "Categories Dashboard Categories ← 1 → Show: 10 5 10 25 50 Code Name Date/Time C…" at bounding box center [784, 170] width 1568 height 341
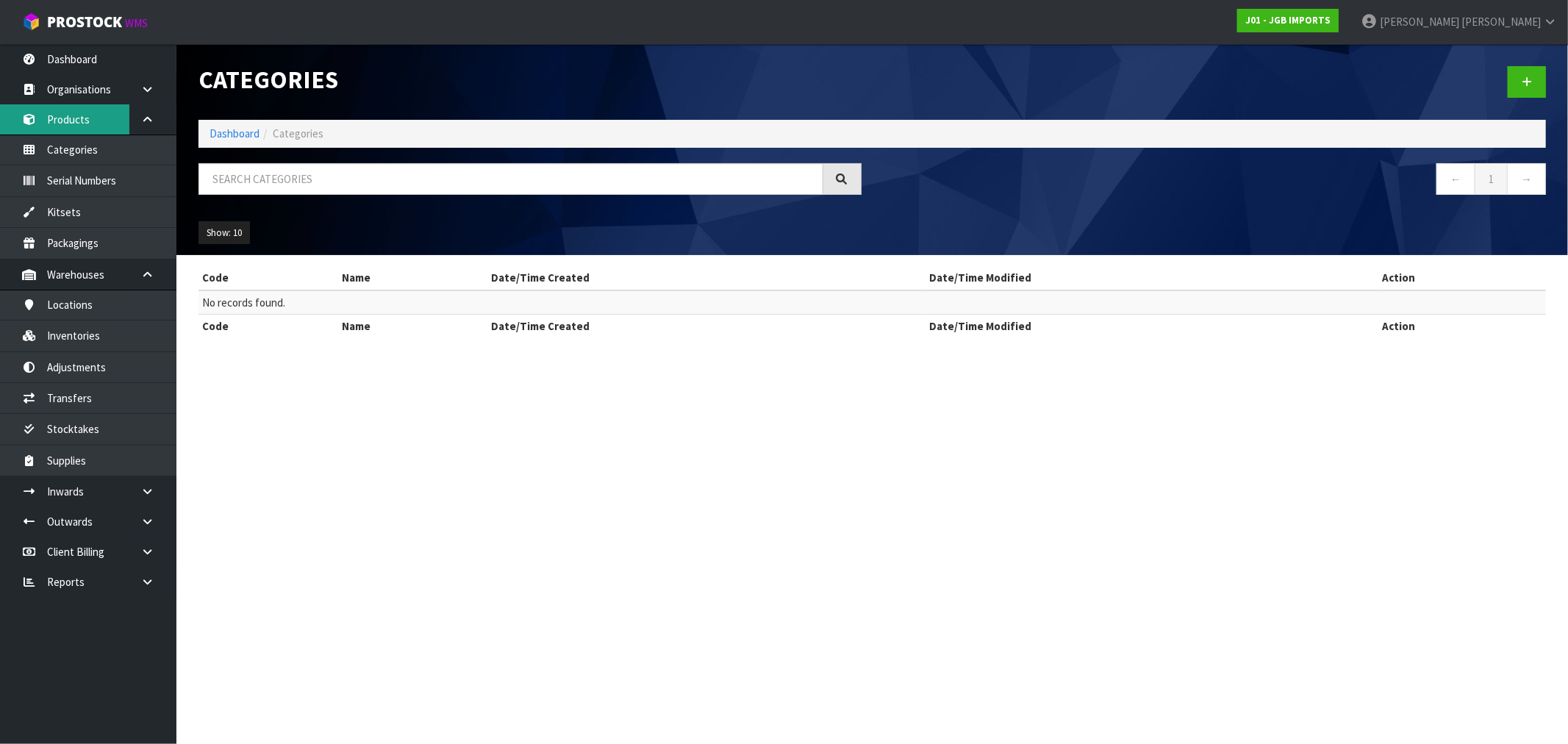
click at [79, 104] on link "Products" at bounding box center [88, 119] width 176 height 30
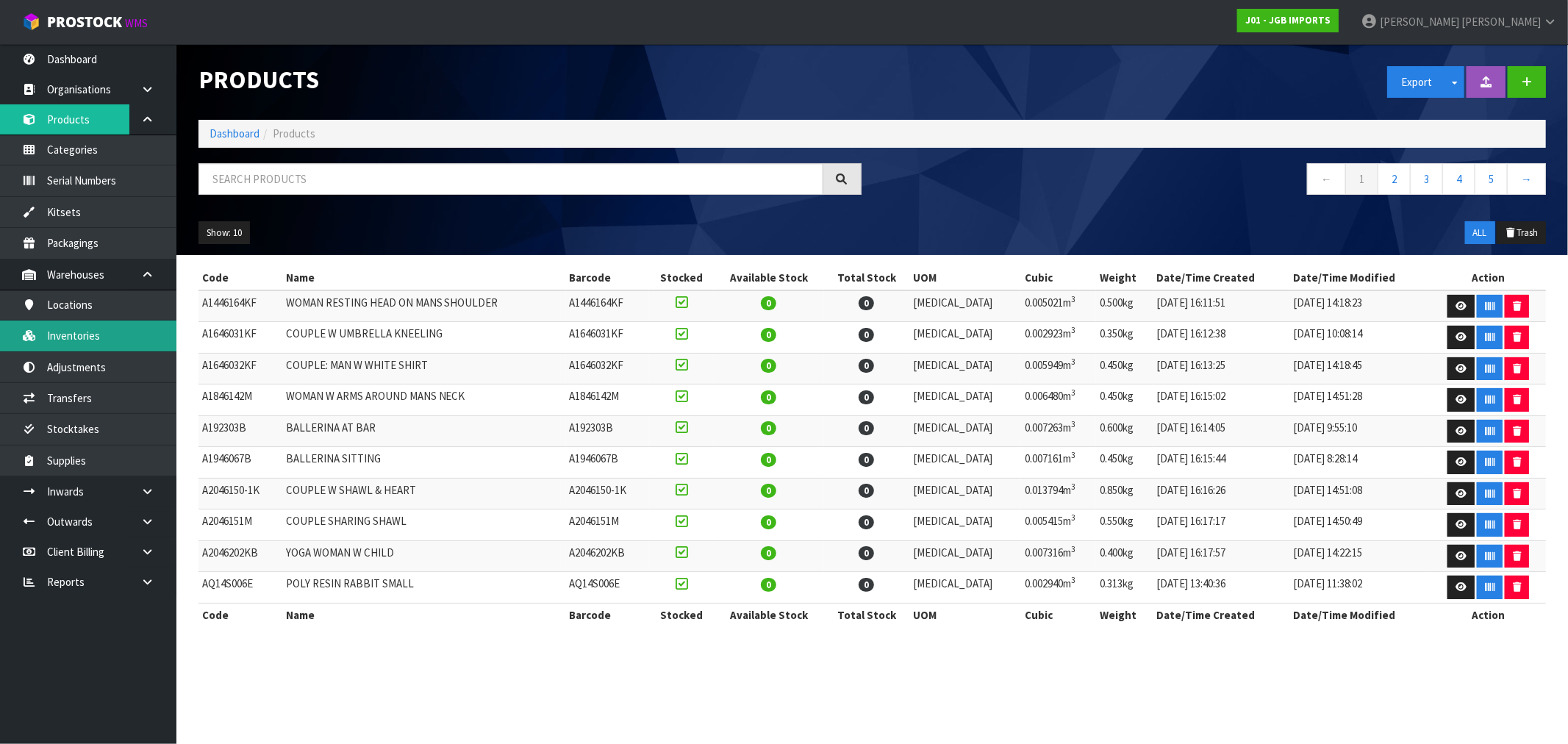
click at [86, 333] on link "Inventories" at bounding box center [88, 335] width 176 height 30
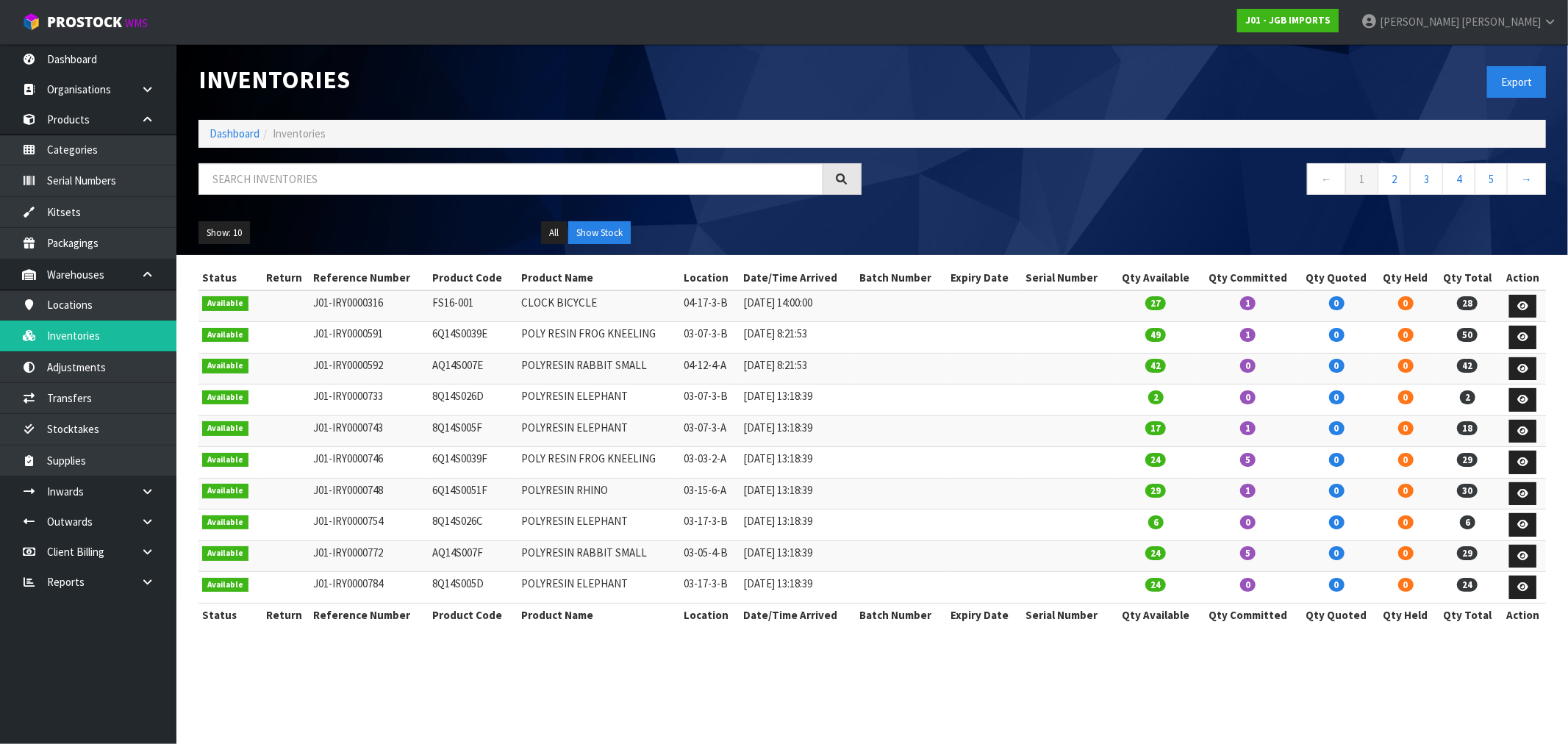
click at [317, 197] on div at bounding box center [530, 185] width 686 height 43
click at [310, 180] on input "text" at bounding box center [511, 179] width 625 height 32
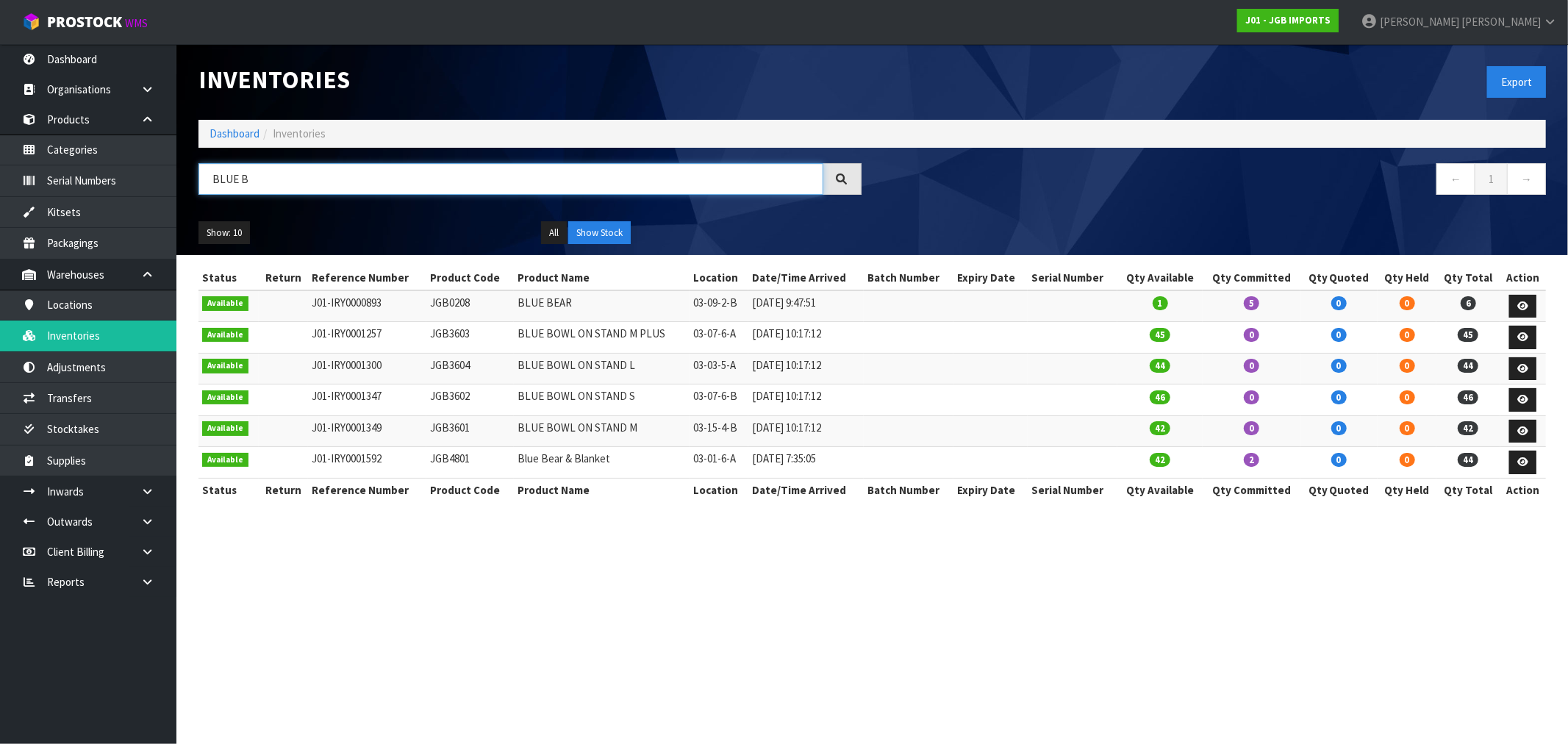
click at [274, 169] on input "BLUE B" at bounding box center [511, 179] width 625 height 32
drag, startPoint x: 742, startPoint y: 304, endPoint x: 564, endPoint y: 303, distance: 178.0
click at [669, 299] on tr "Available J01-IRY0000893 JGB0208 BLUE BEAR 03-09-2-B 12/02/2024 9:47:51 1 5 0 0…" at bounding box center [872, 306] width 1348 height 32
copy tr "03-09-2-B"
drag, startPoint x: 270, startPoint y: 178, endPoint x: 185, endPoint y: 186, distance: 85.4
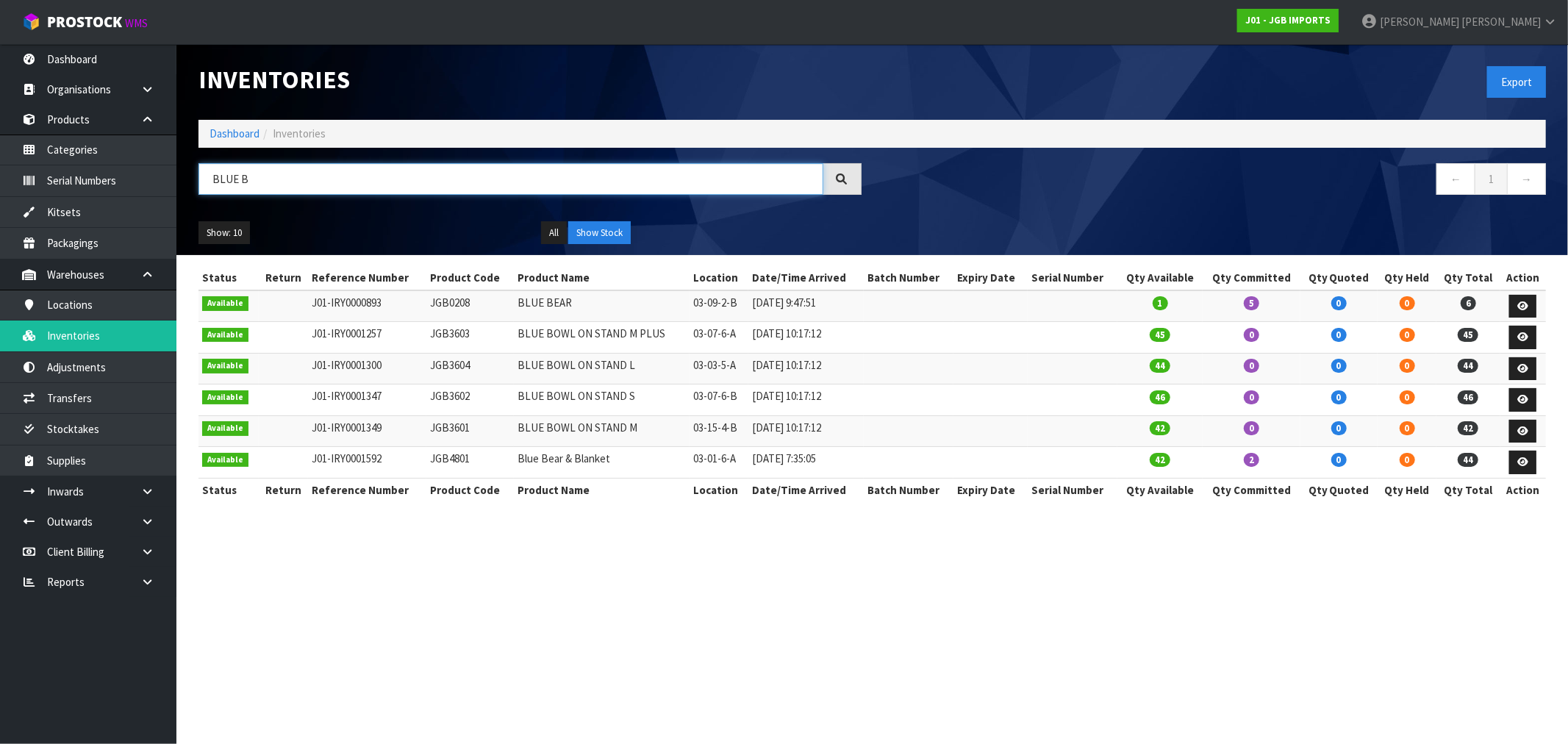
click at [185, 184] on header "Inventories Export Dashboard Inventories BLUE B ← 1 → Show: 10 5 10 25 50 All S…" at bounding box center [872, 149] width 1392 height 211
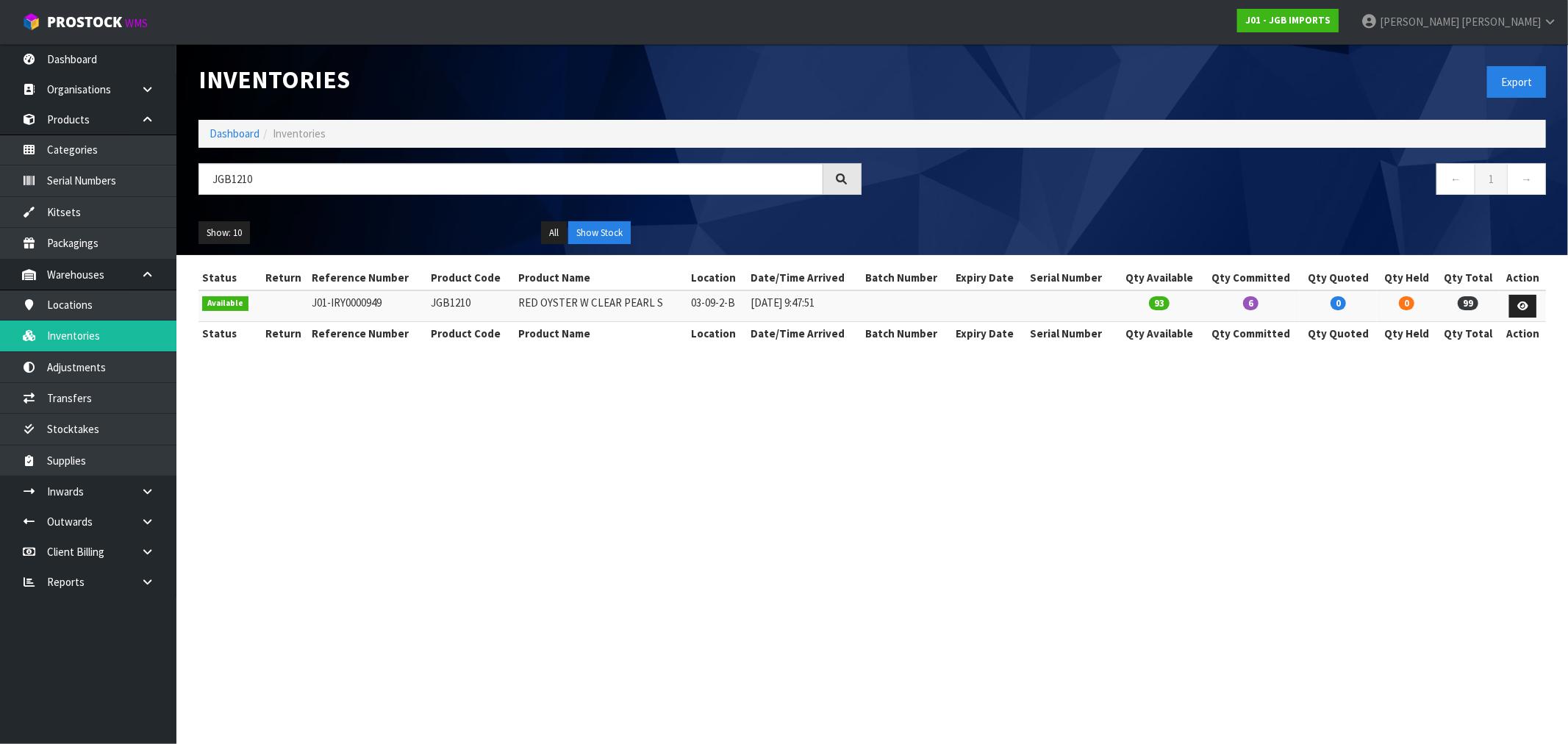
click at [702, 303] on td "03-09-2-B" at bounding box center [717, 306] width 60 height 32
copy td "-"
click at [349, 174] on input "JGB1210" at bounding box center [511, 179] width 625 height 32
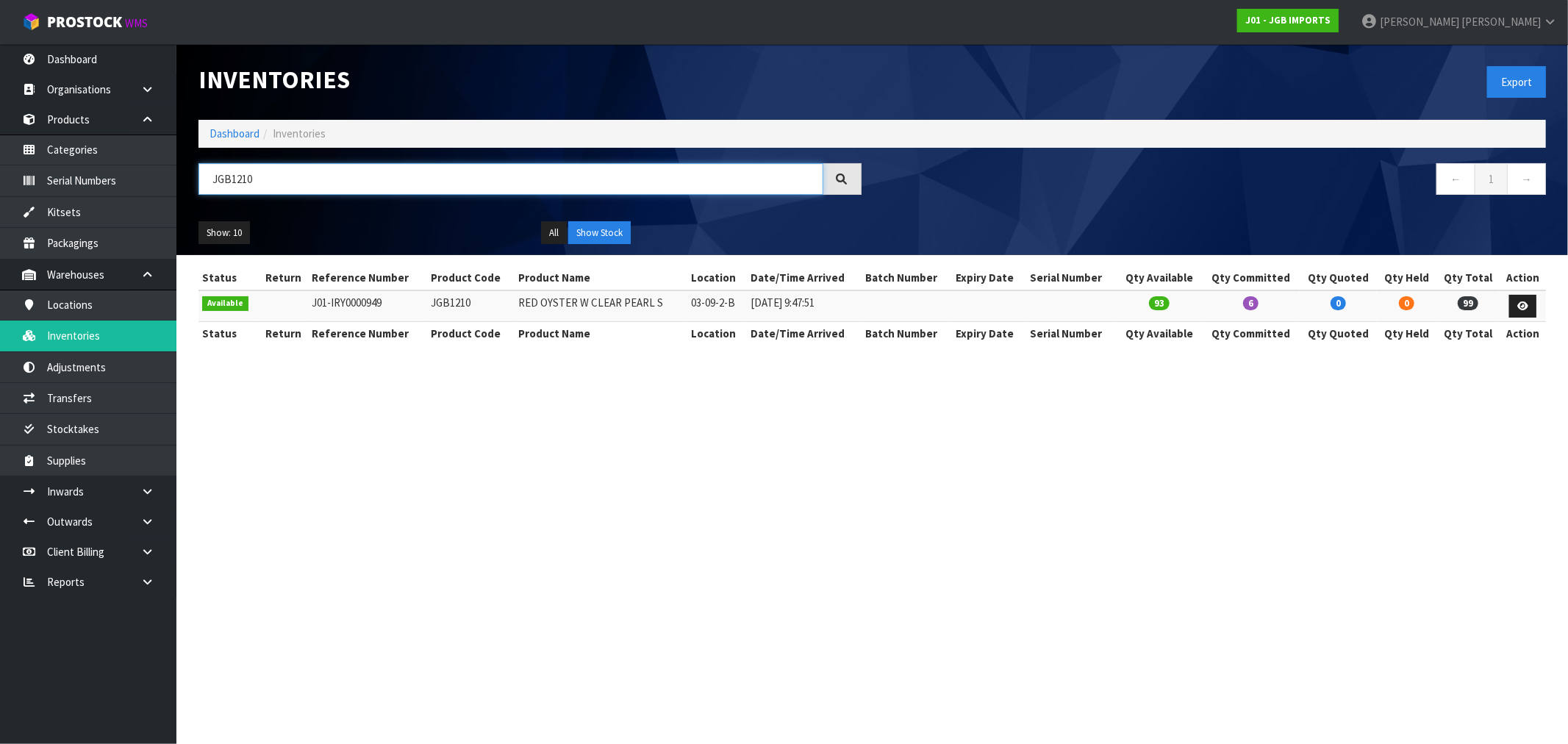
click at [349, 174] on input "JGB1210" at bounding box center [511, 179] width 625 height 32
paste input "-"
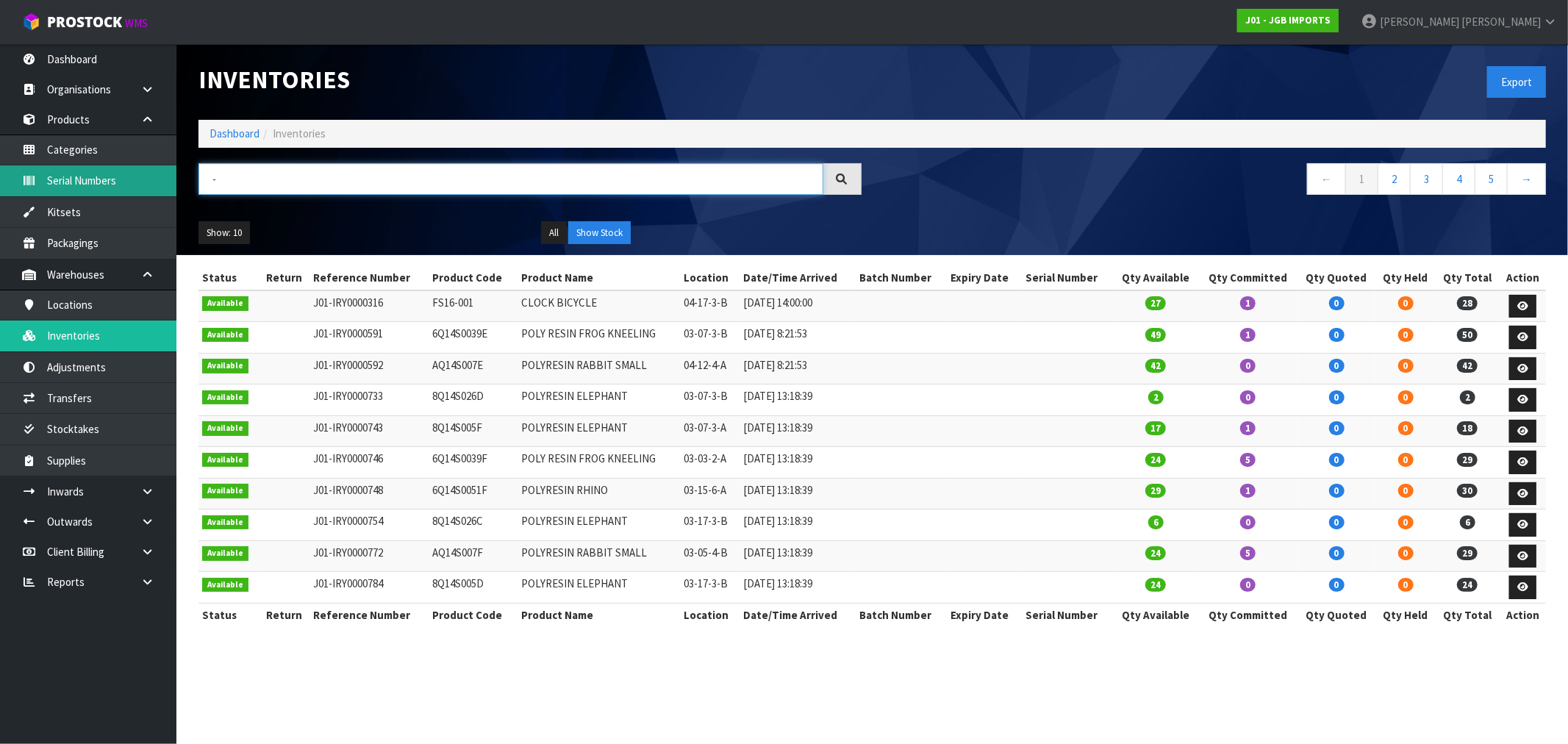
drag, startPoint x: 237, startPoint y: 187, endPoint x: 149, endPoint y: 187, distance: 88.0
click at [149, 187] on body "Toggle navigation ProStock WMS J01 - JGB IMPORTS Rocio Lopez Logout Dashboard O…" at bounding box center [784, 372] width 1568 height 744
paste input "03-09-2-B"
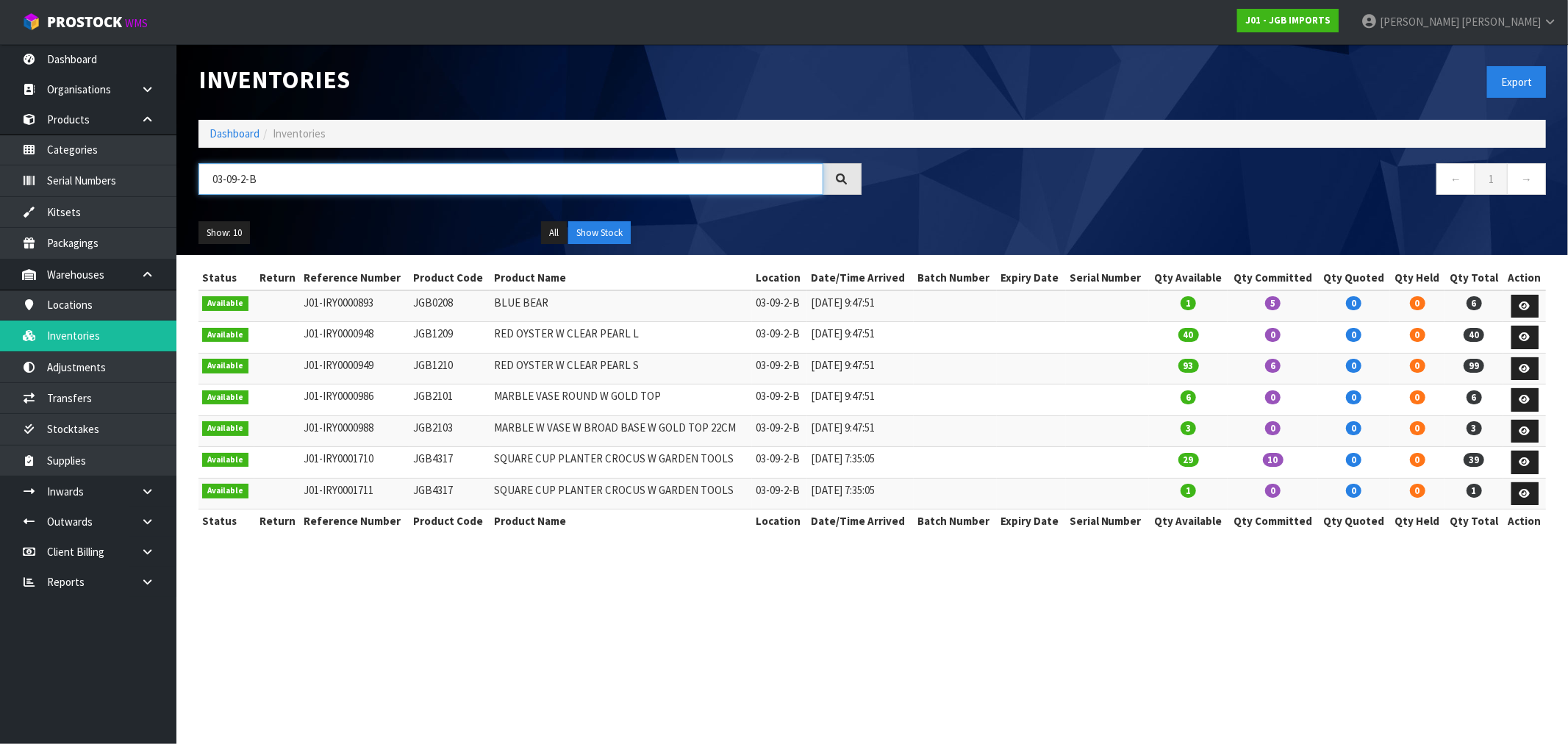
type input "03-09-2-B"
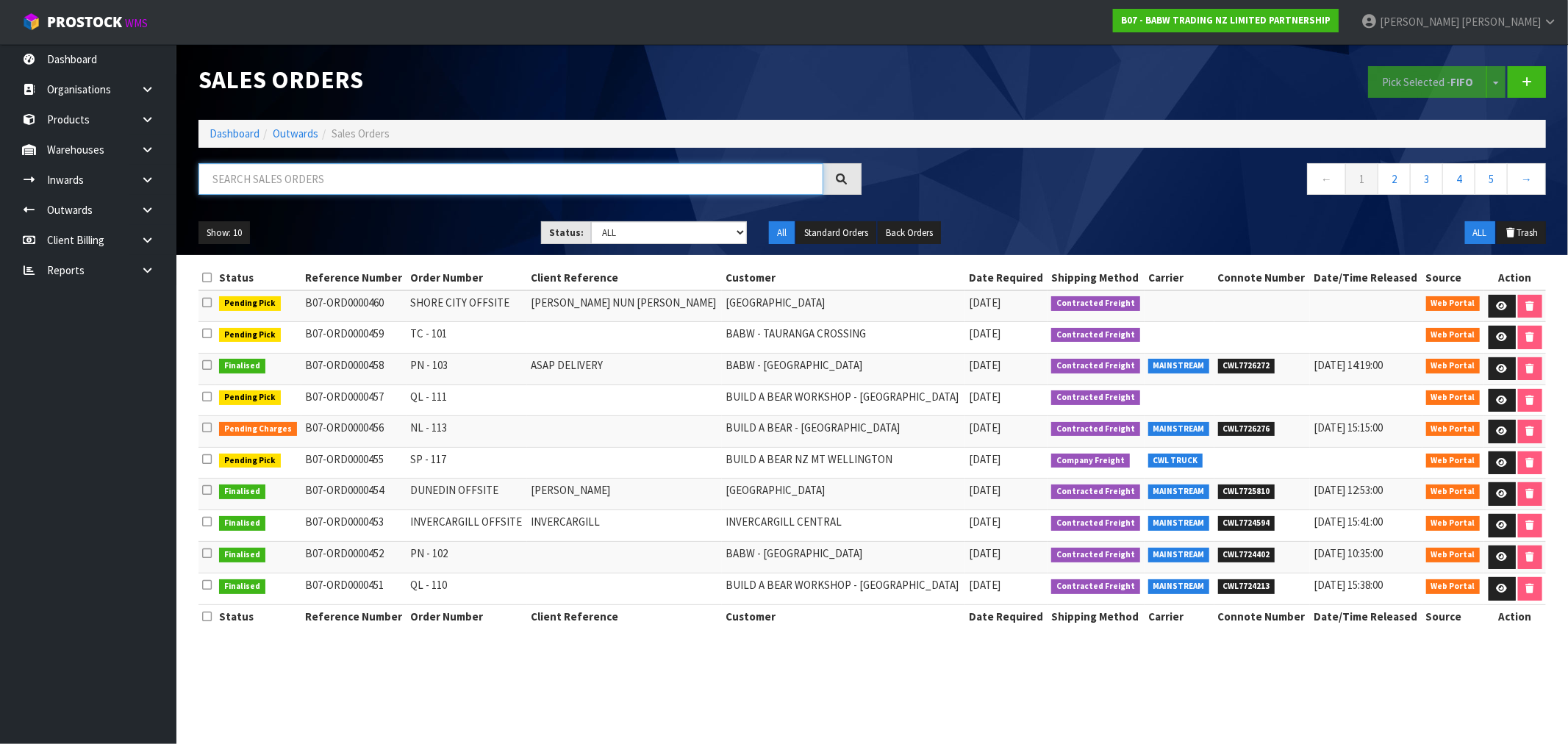
click at [321, 181] on input "text" at bounding box center [511, 179] width 625 height 32
type input "460"
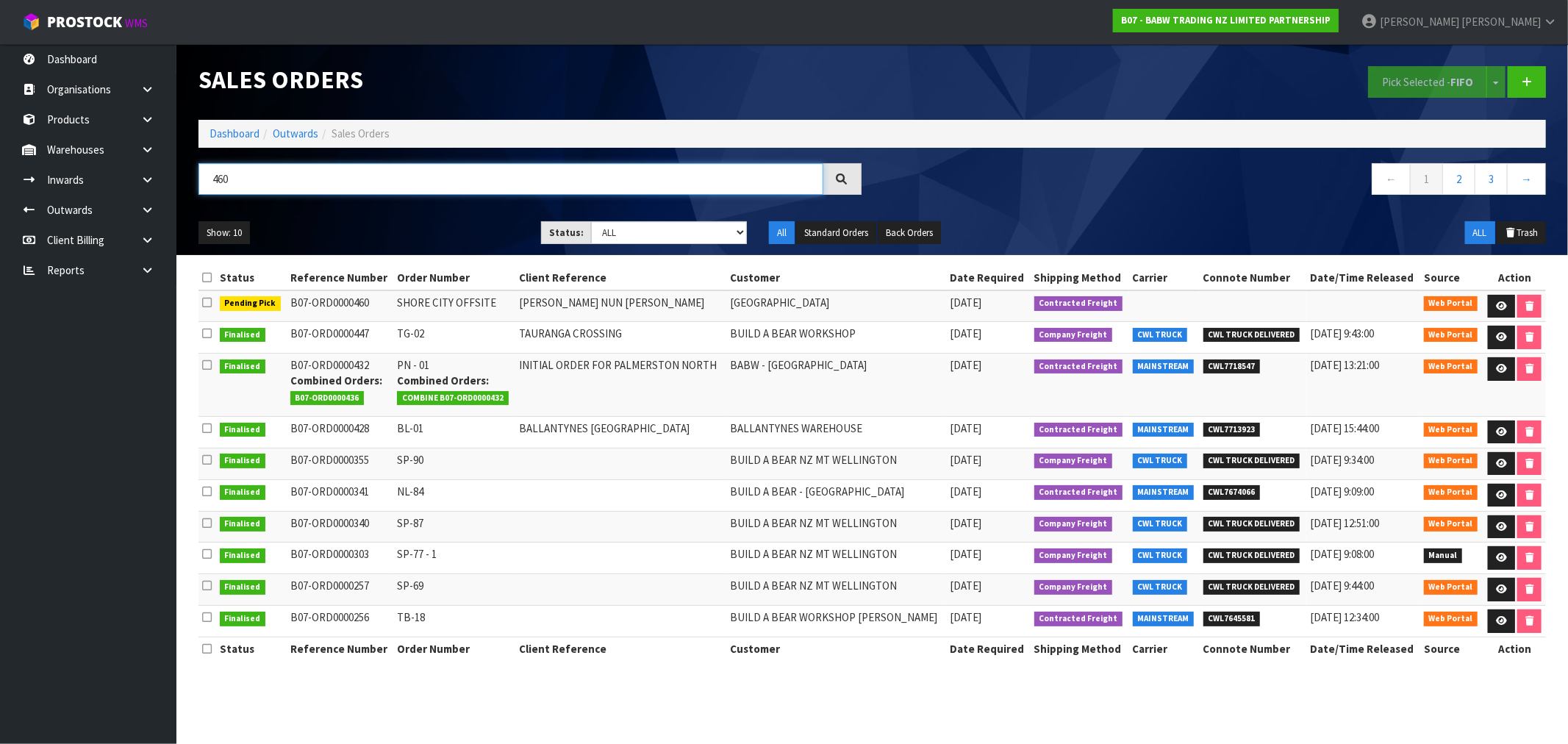
click at [263, 184] on input "460" at bounding box center [511, 179] width 625 height 32
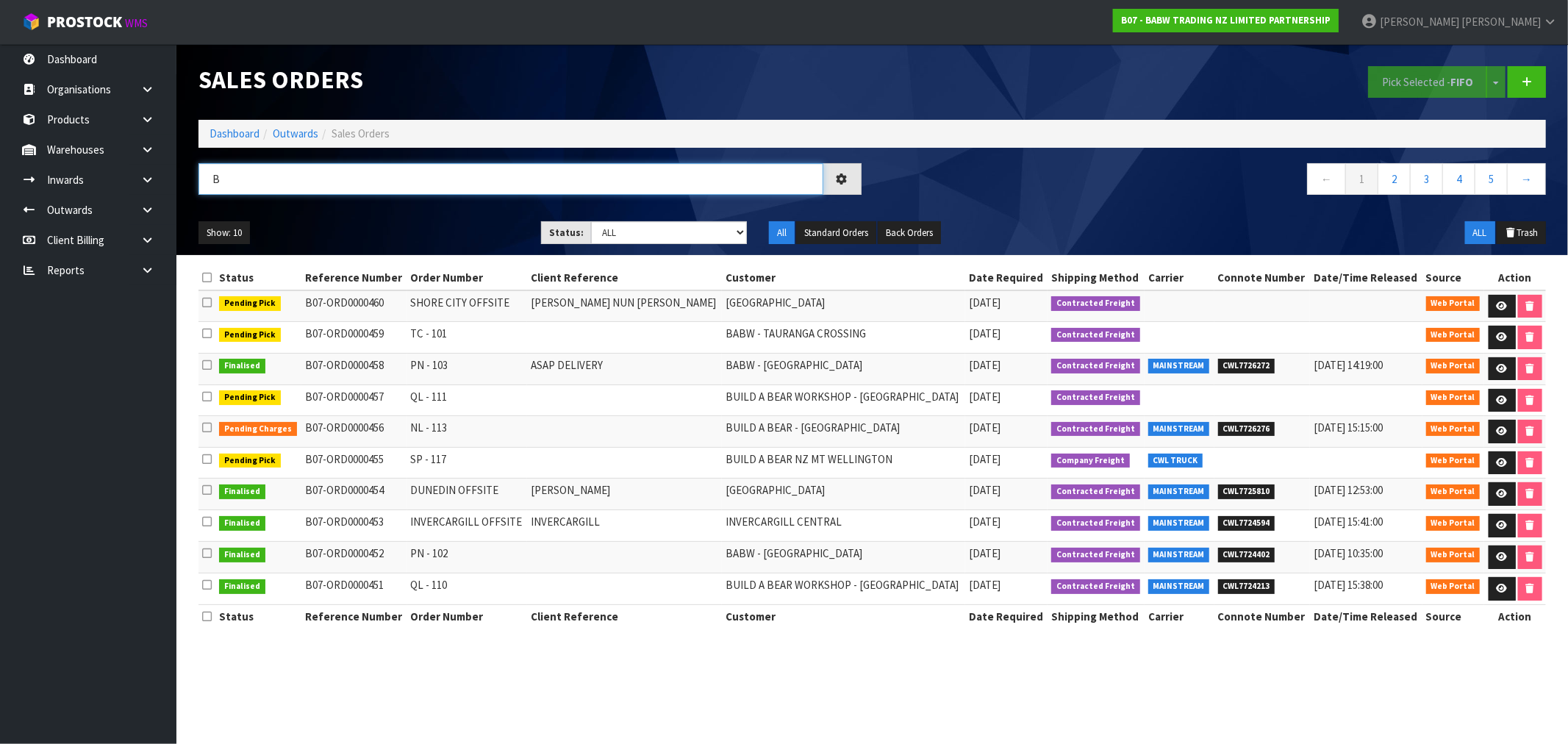
type input "B"
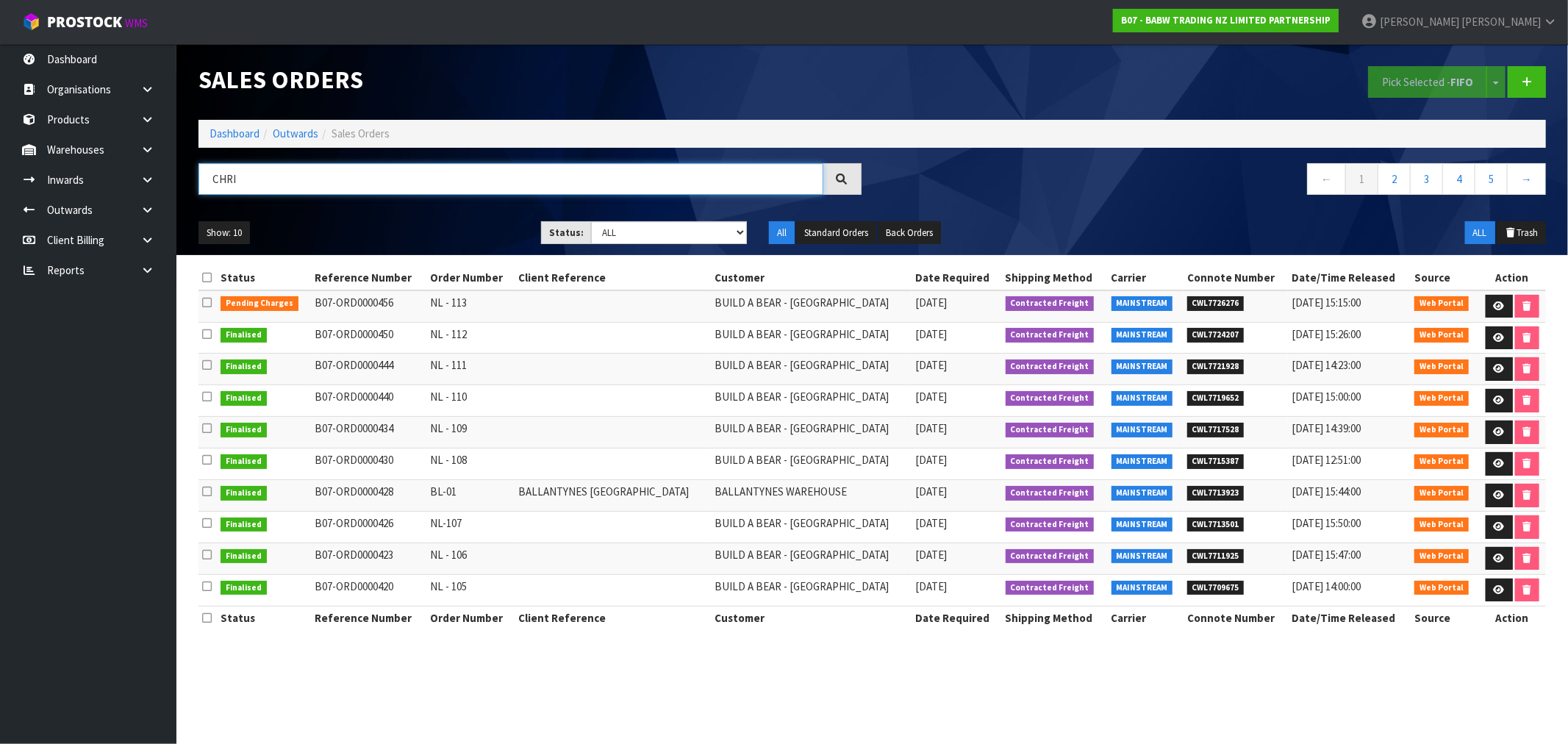
type input "CHRI"
click at [1204, 301] on span "CWL7726276" at bounding box center [1216, 304] width 57 height 15
copy span "CWL7726276"
click at [226, 127] on link "Dashboard" at bounding box center [235, 133] width 50 height 14
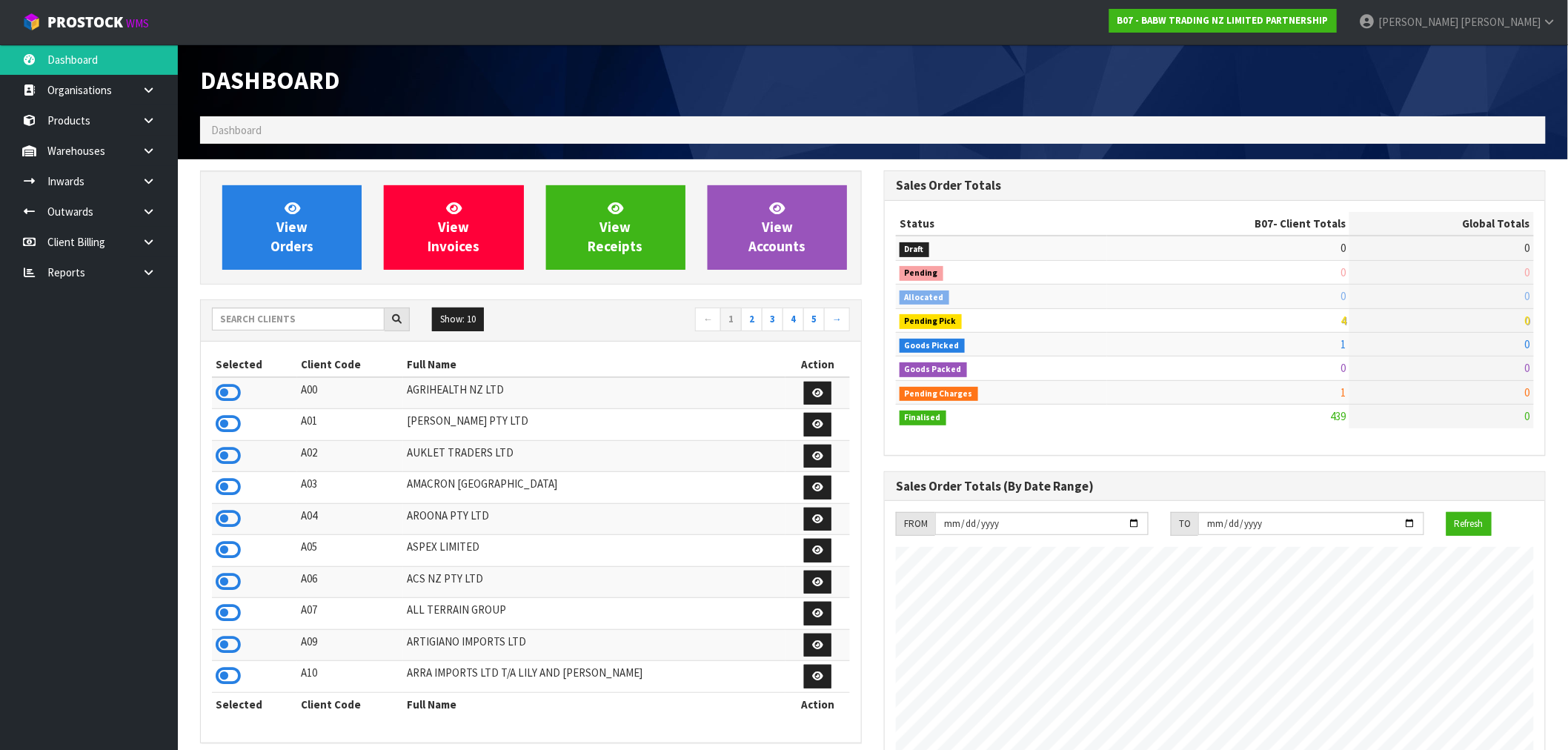
scroll to position [1123, 684]
click at [250, 321] on input "text" at bounding box center [299, 319] width 173 height 23
type input "Y01"
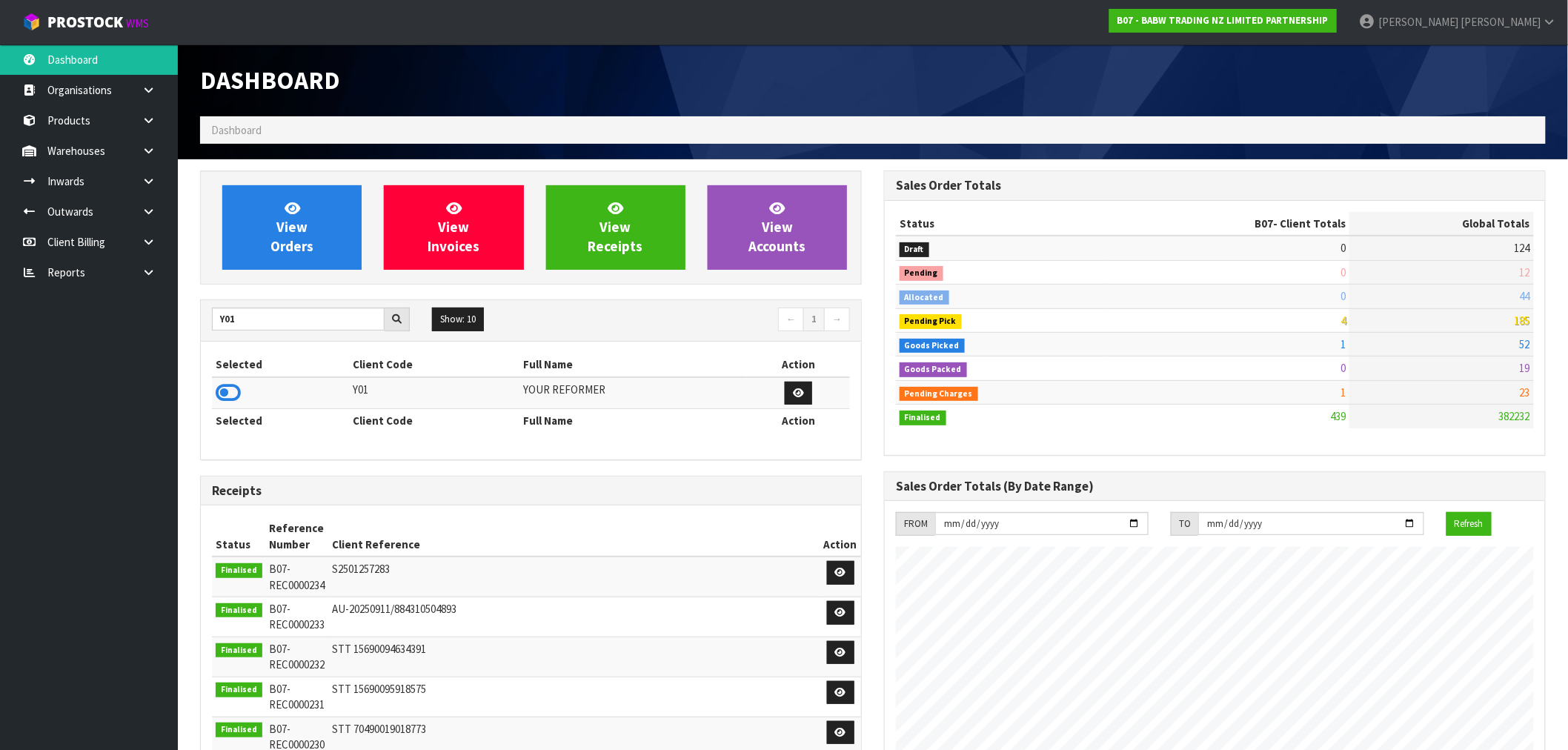
click at [210, 388] on div "Selected Client Code Full Name Action Y01 YOUR REFORMER Selected Client Code Fu…" at bounding box center [530, 401] width 660 height 118
click at [234, 400] on icon at bounding box center [228, 393] width 25 height 22
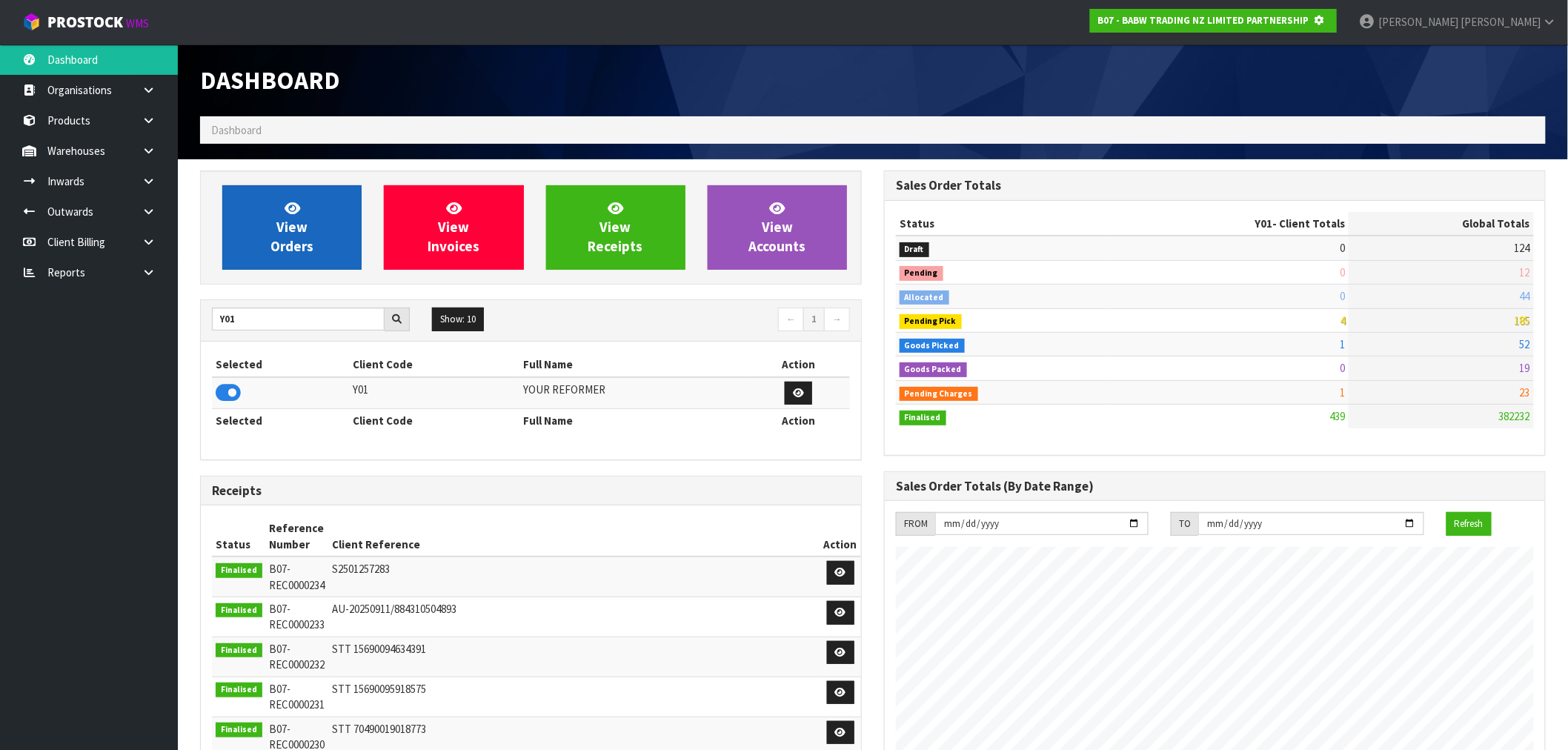
scroll to position [740332, 740310]
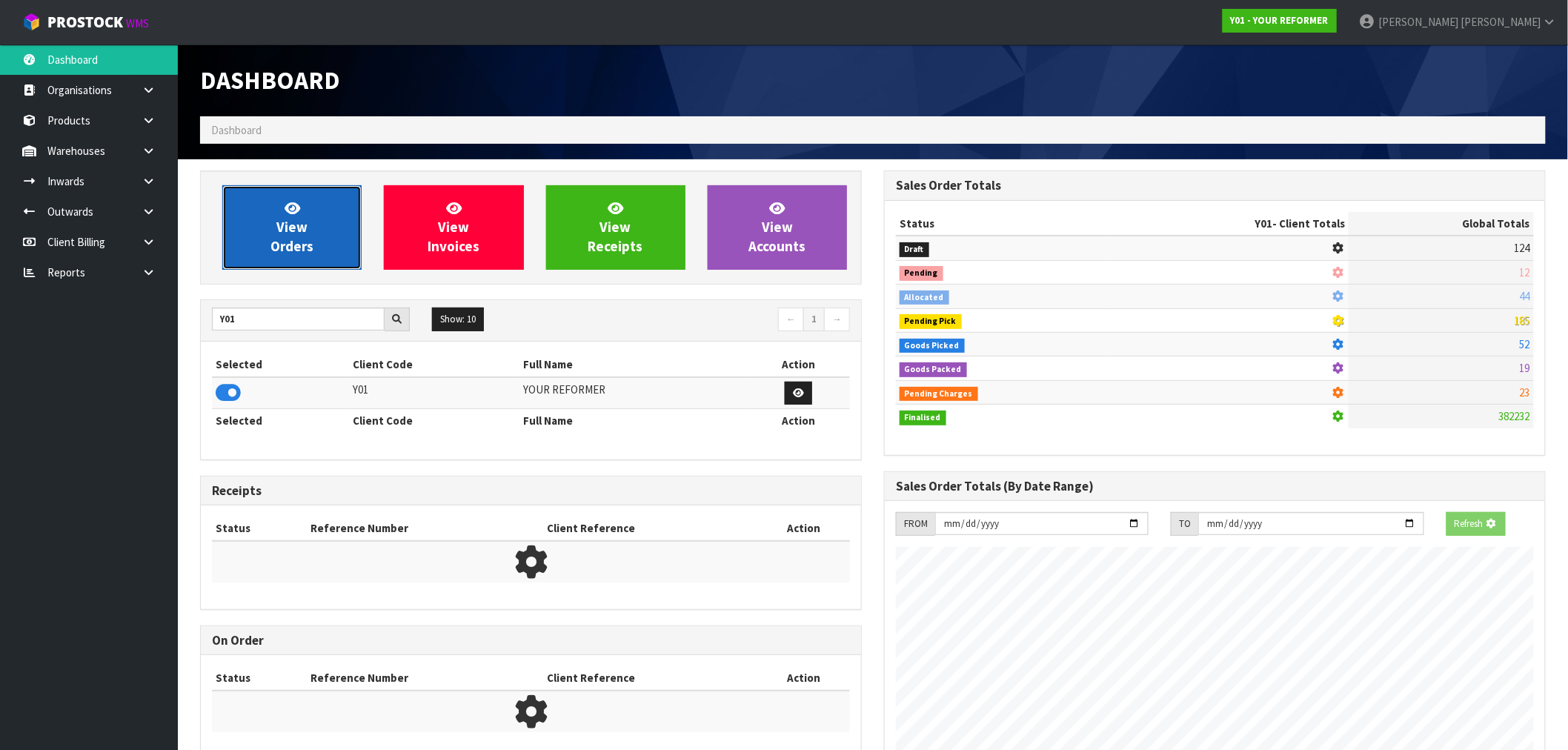
click at [272, 241] on span "View Orders" at bounding box center [292, 227] width 43 height 55
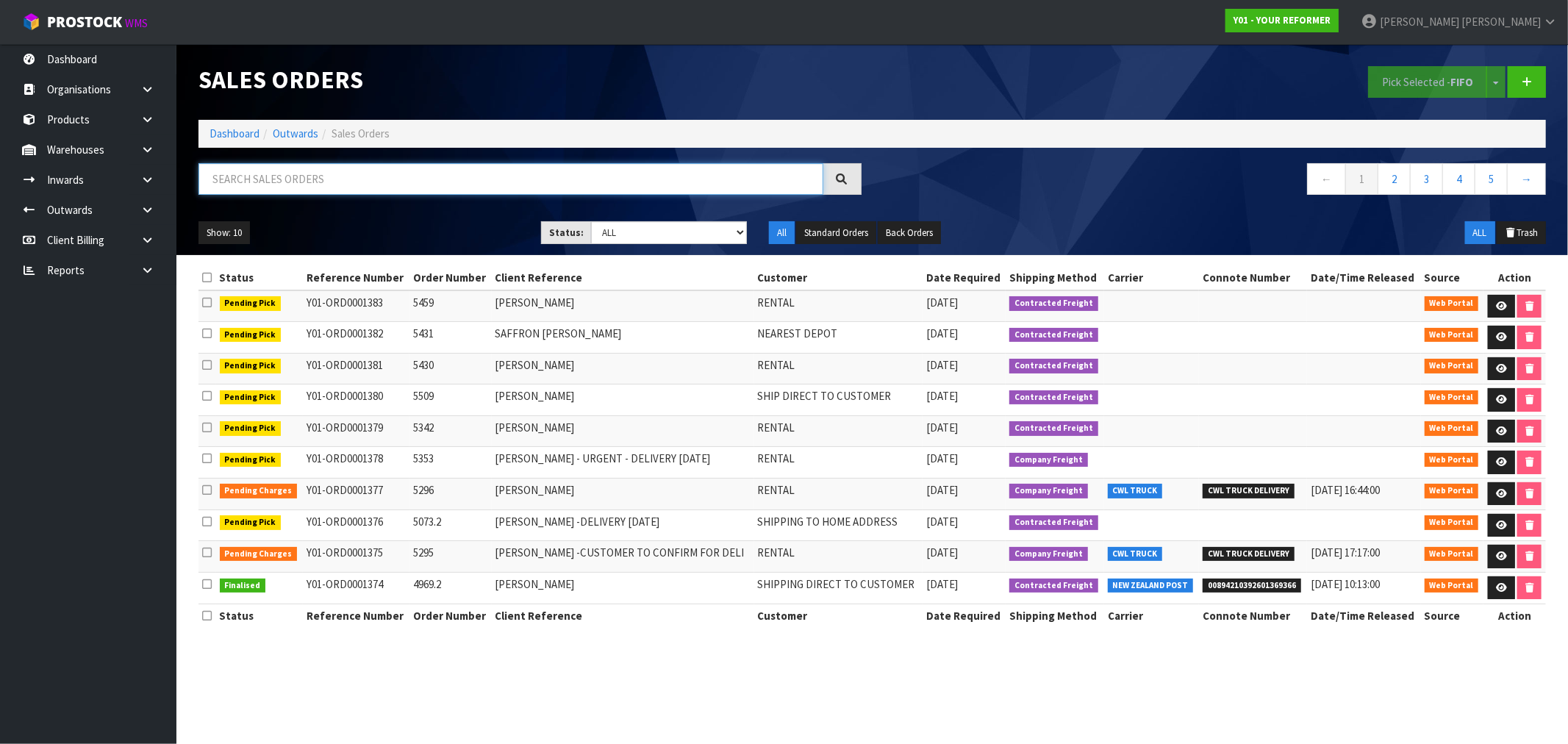
click at [305, 189] on input "text" at bounding box center [511, 179] width 625 height 32
click at [357, 181] on input "text" at bounding box center [511, 179] width 625 height 32
paste input "ORD0001299"
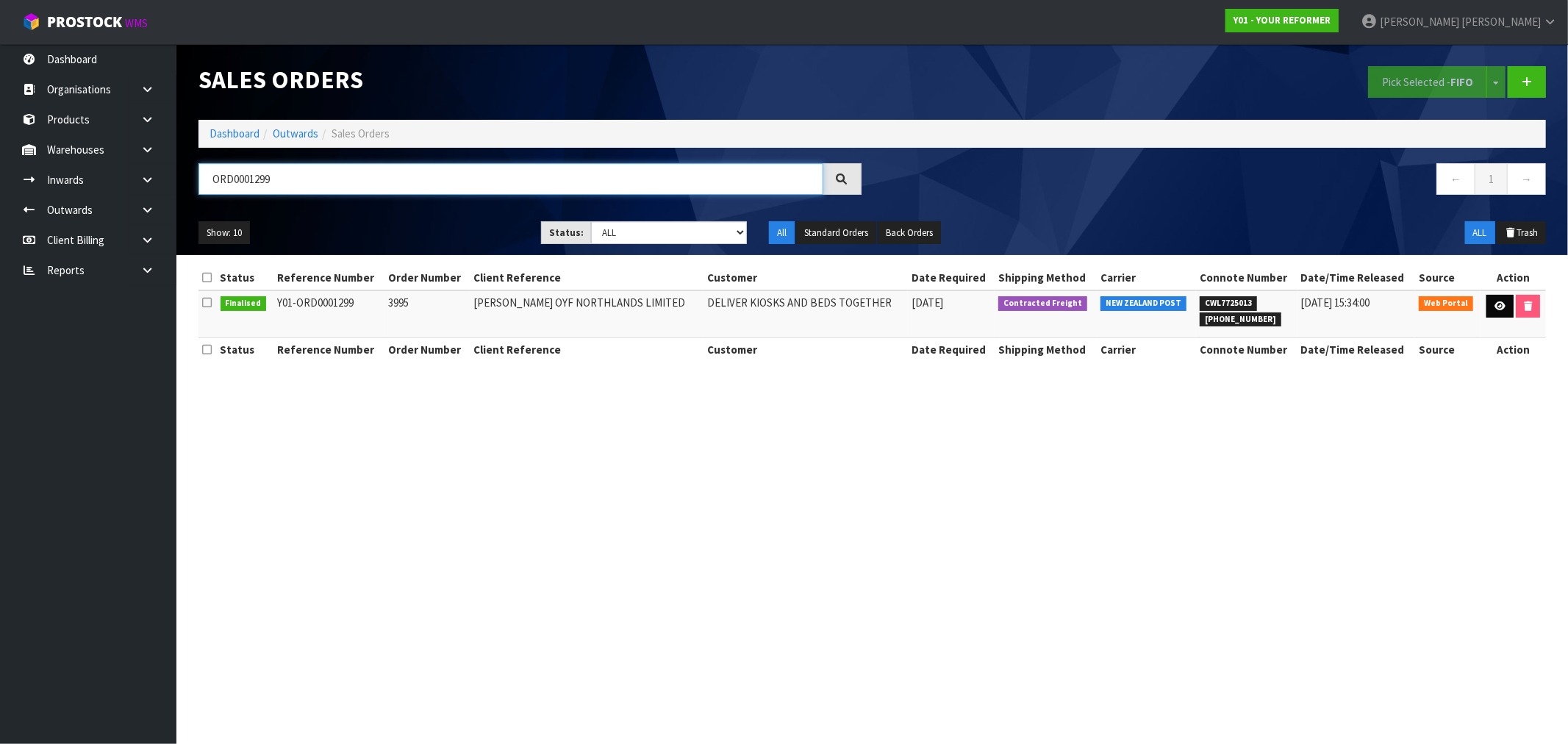
type input "ORD0001299"
click at [1487, 308] on link at bounding box center [1501, 306] width 28 height 23
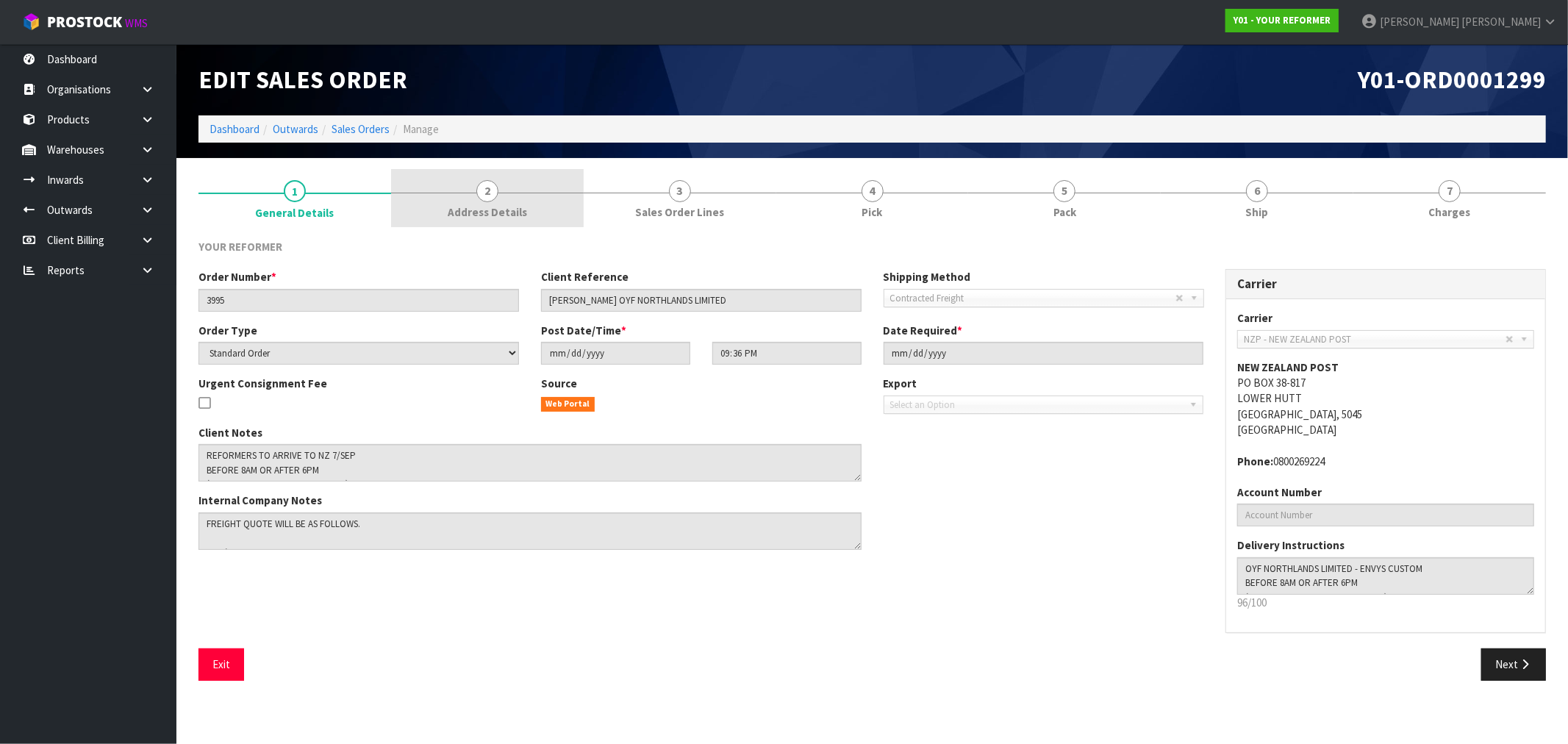
click at [442, 202] on link "2 Address Details" at bounding box center [487, 198] width 193 height 58
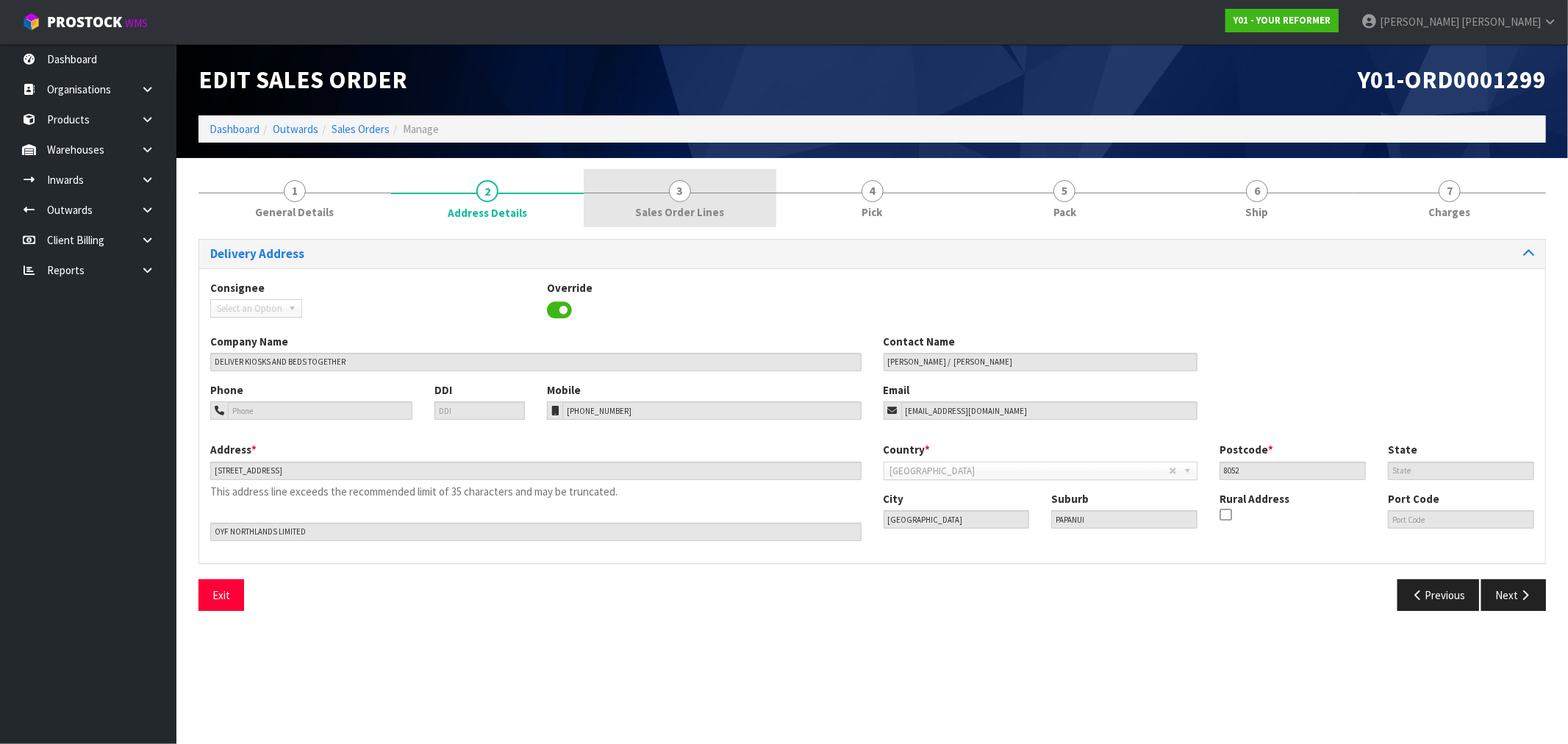
click at [674, 206] on span "Sales Order Lines" at bounding box center [680, 212] width 89 height 15
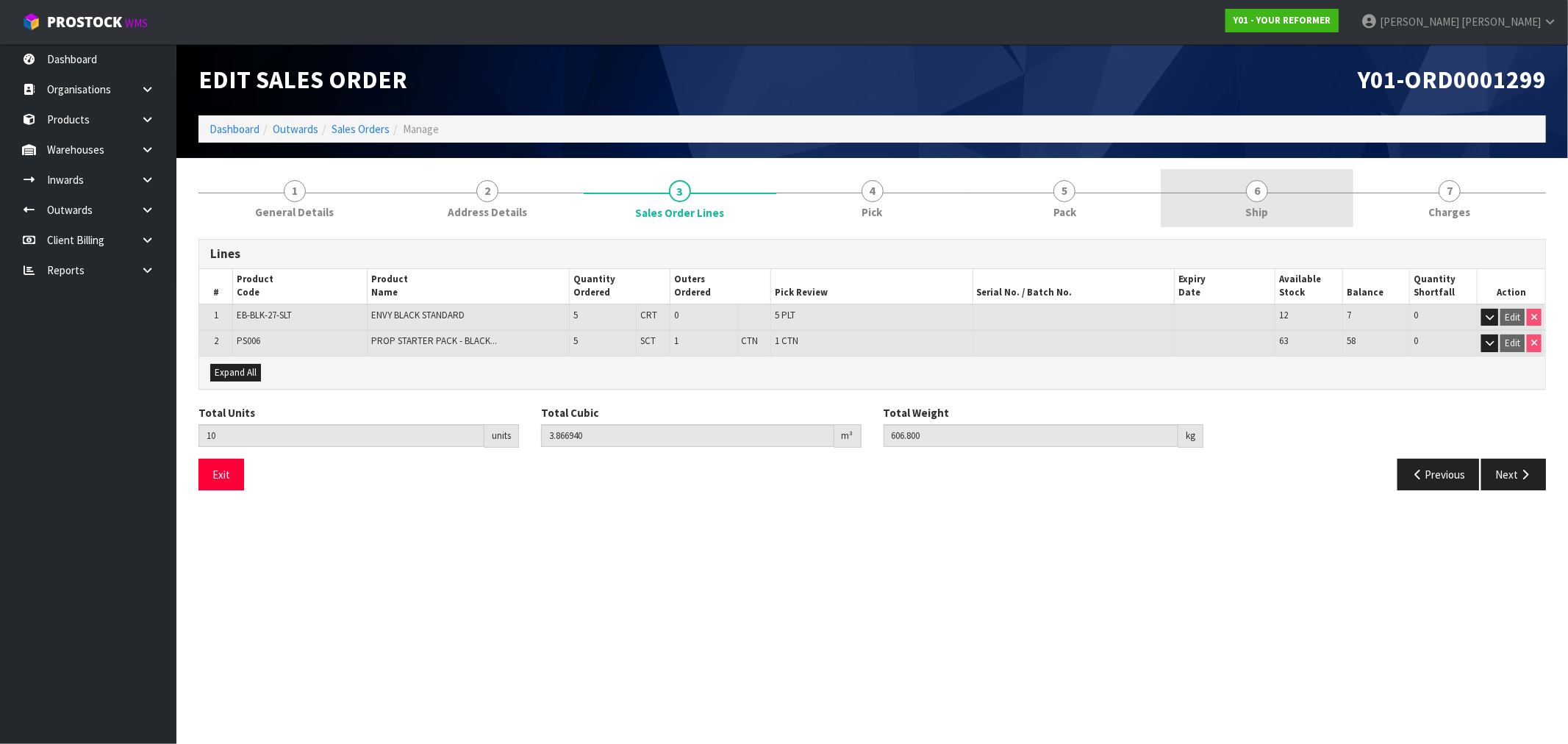
click at [1292, 206] on link "6 Ship" at bounding box center [1257, 198] width 193 height 58
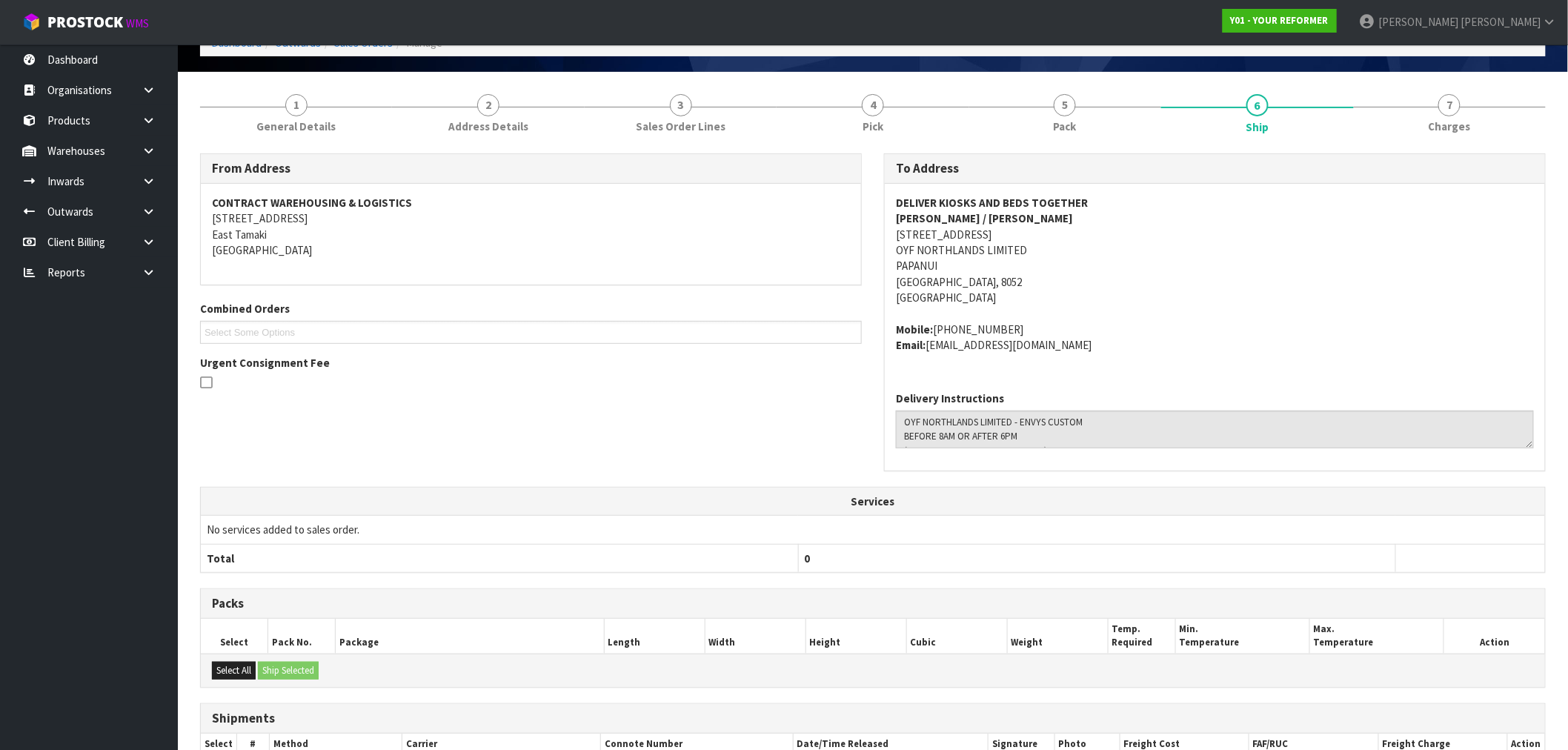
scroll to position [78, 0]
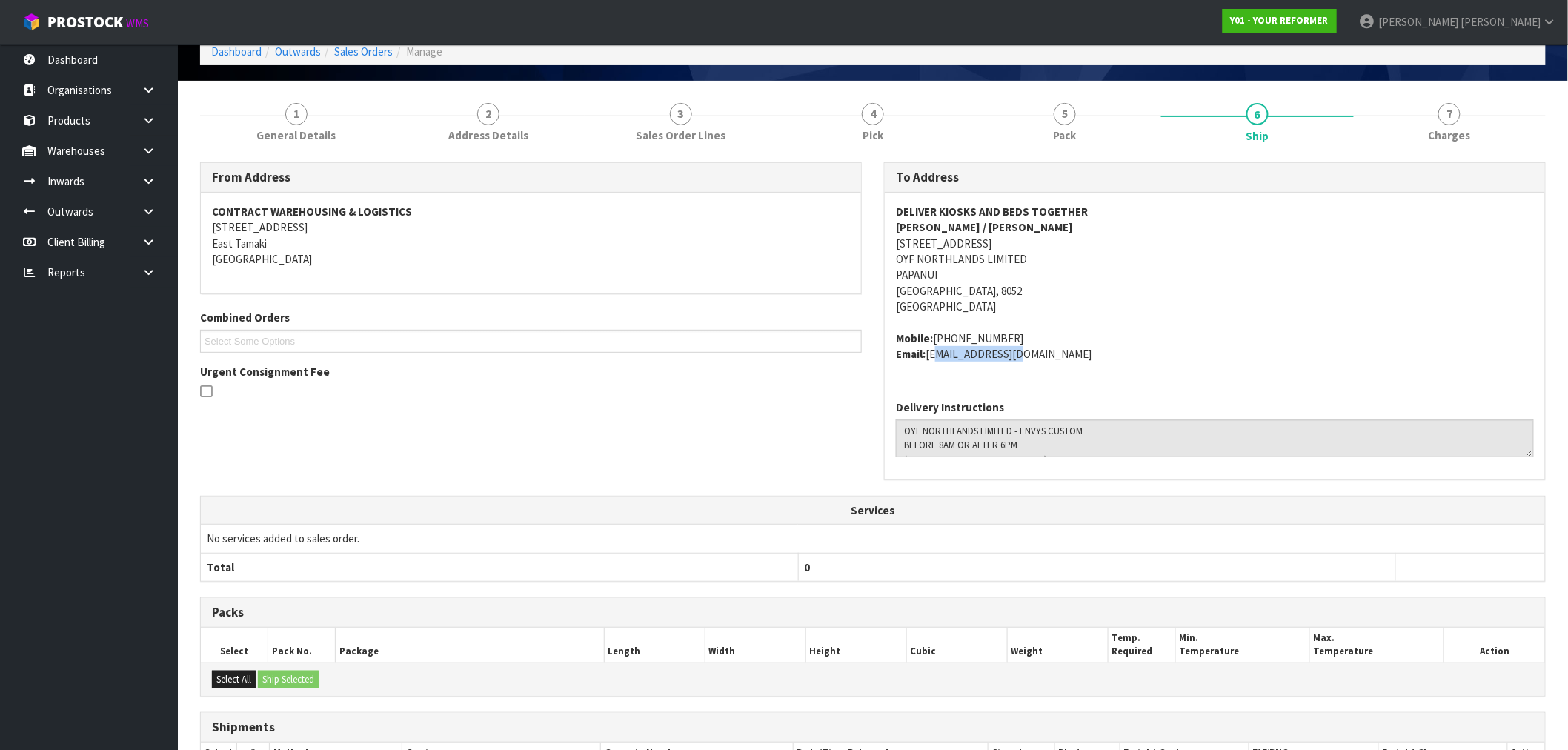
drag, startPoint x: 931, startPoint y: 357, endPoint x: 1006, endPoint y: 357, distance: 75.0
click at [1006, 357] on address "Mobile: +64 274 948 240 Email: southnz@oyf.fit" at bounding box center [1215, 346] width 638 height 32
copy address "southnz@oyf.fit"
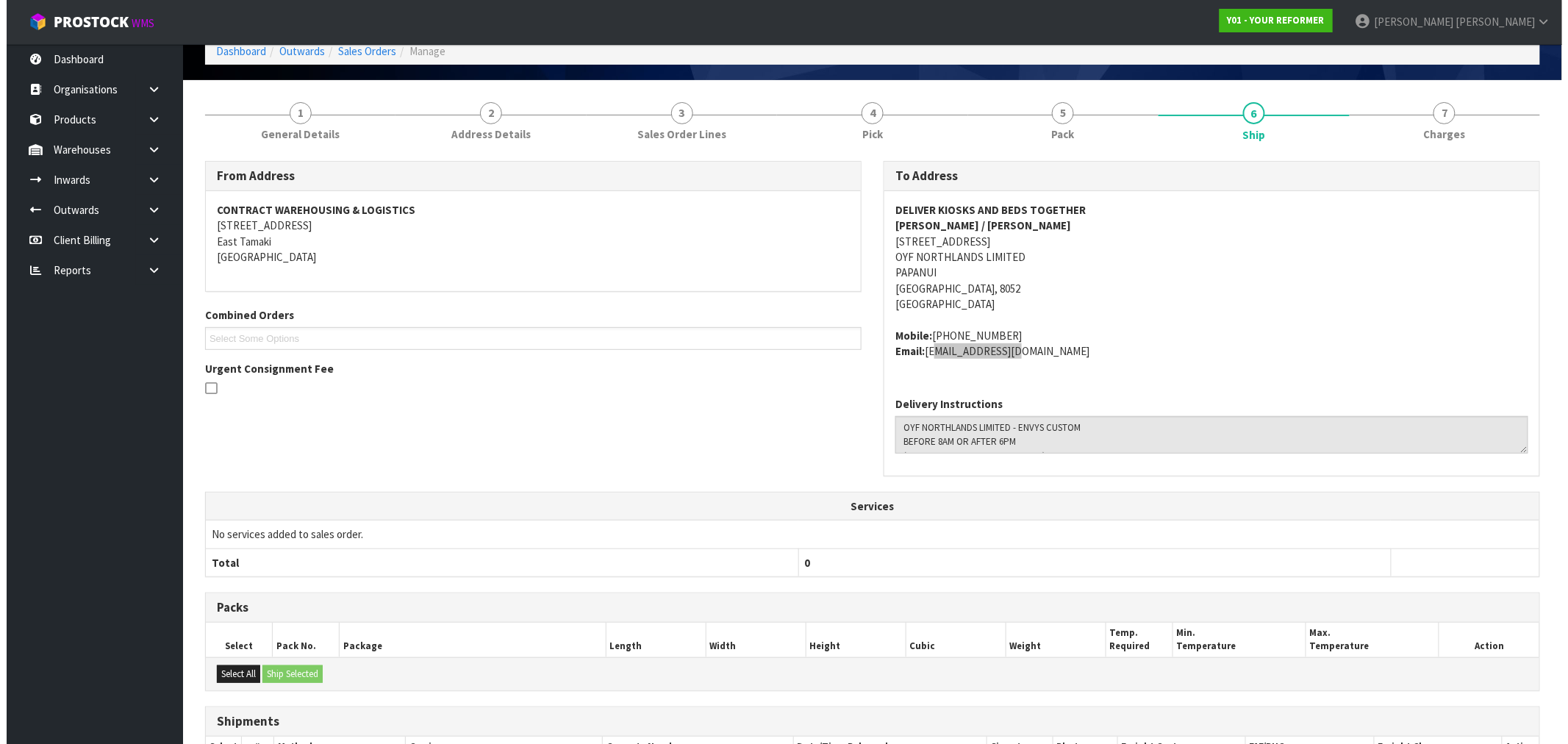
scroll to position [0, 0]
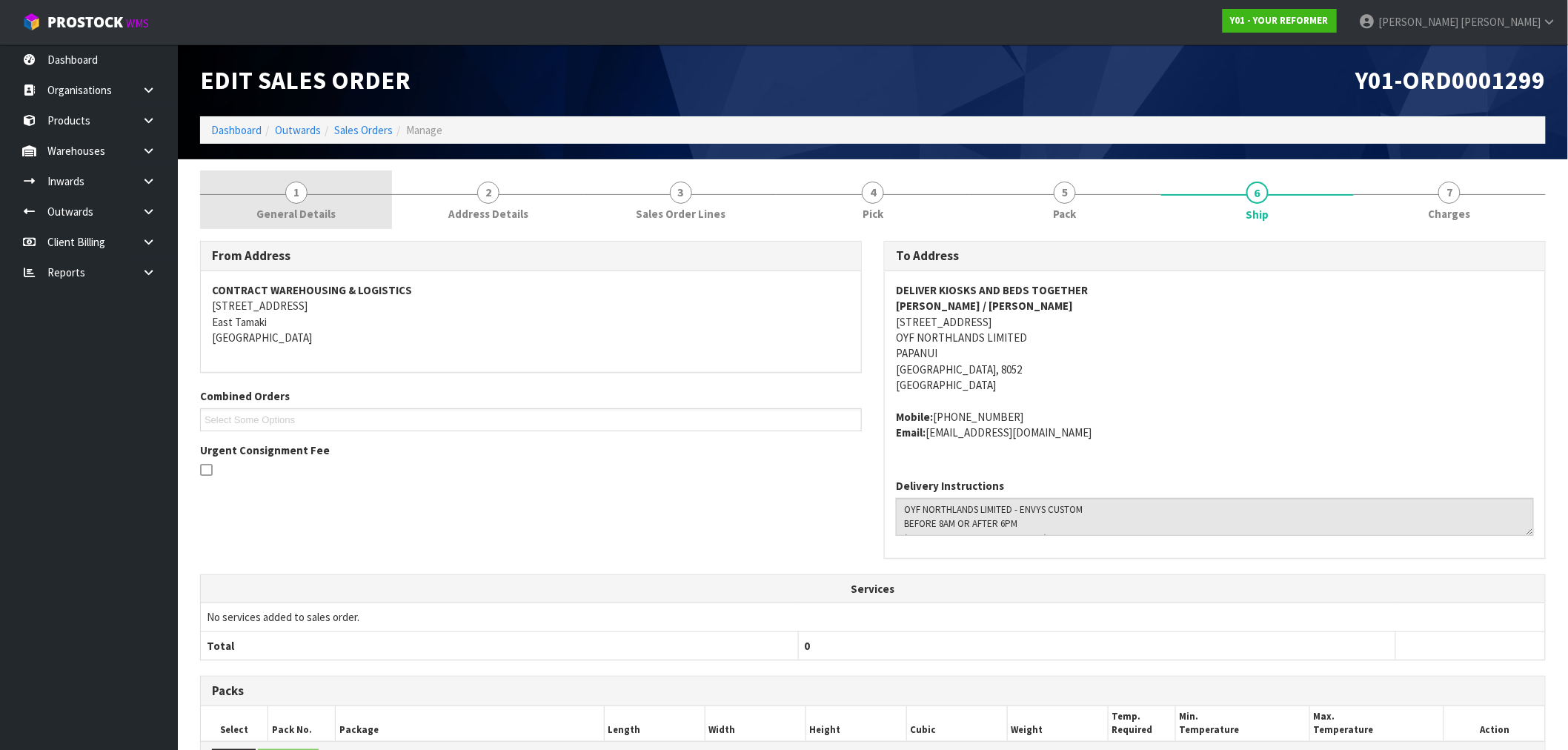
click at [317, 194] on div at bounding box center [295, 194] width 192 height 1
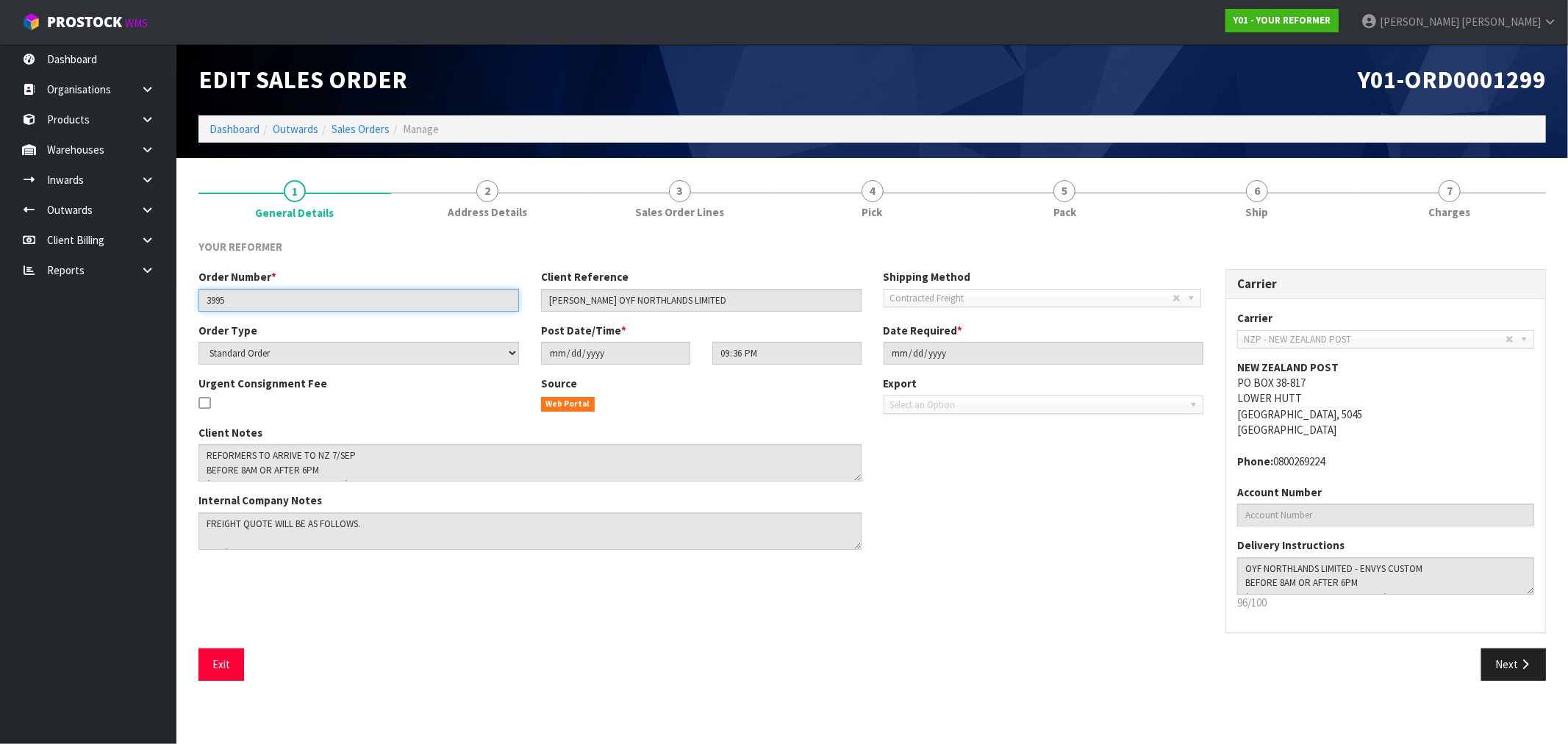
drag, startPoint x: 281, startPoint y: 305, endPoint x: 189, endPoint y: 304, distance: 92.0
click at [189, 304] on div "Order Number * 3995" at bounding box center [359, 290] width 342 height 42
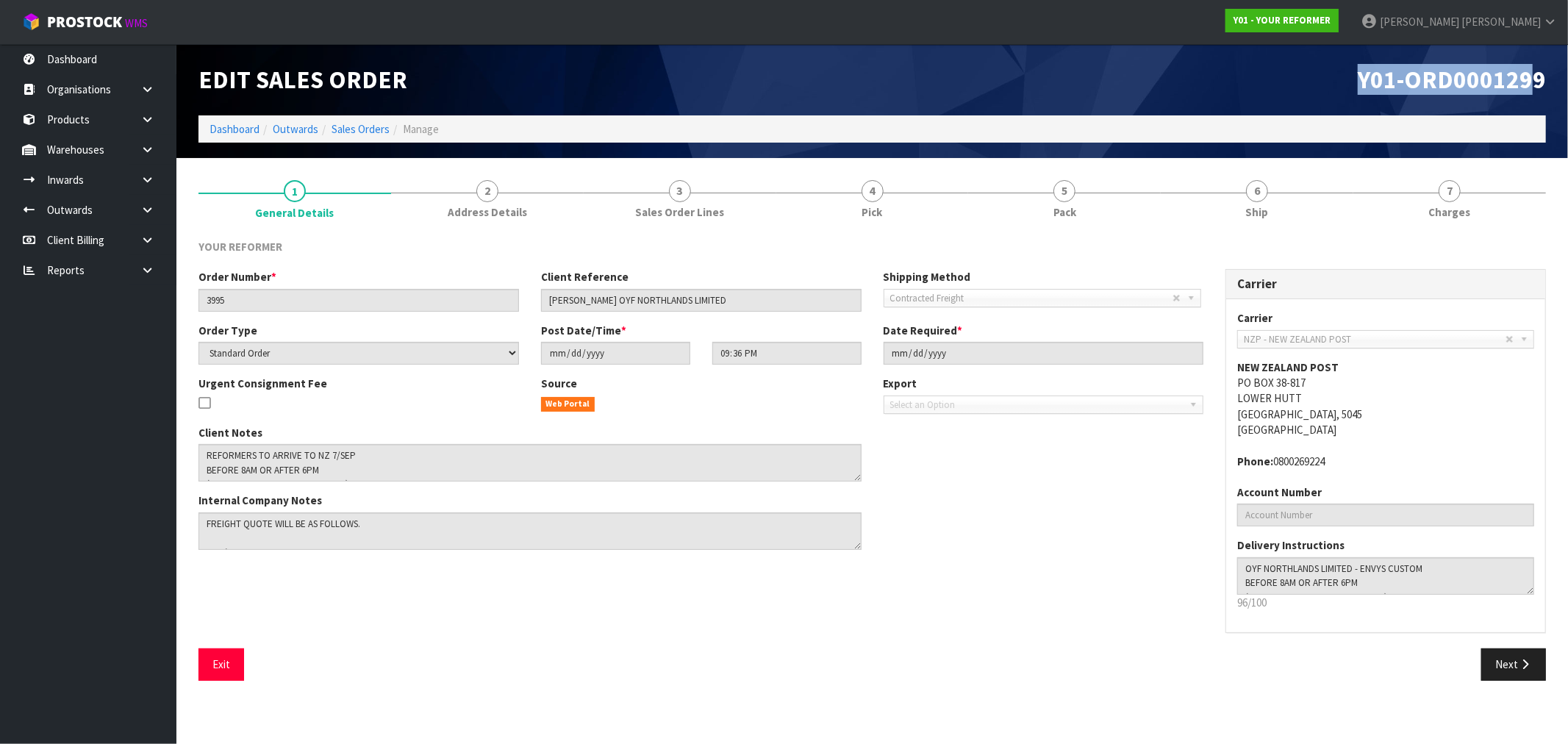
drag, startPoint x: 1336, startPoint y: 76, endPoint x: 1530, endPoint y: 68, distance: 194.2
click at [1530, 68] on h1 "Y01-ORD0001299" at bounding box center [1215, 80] width 663 height 28
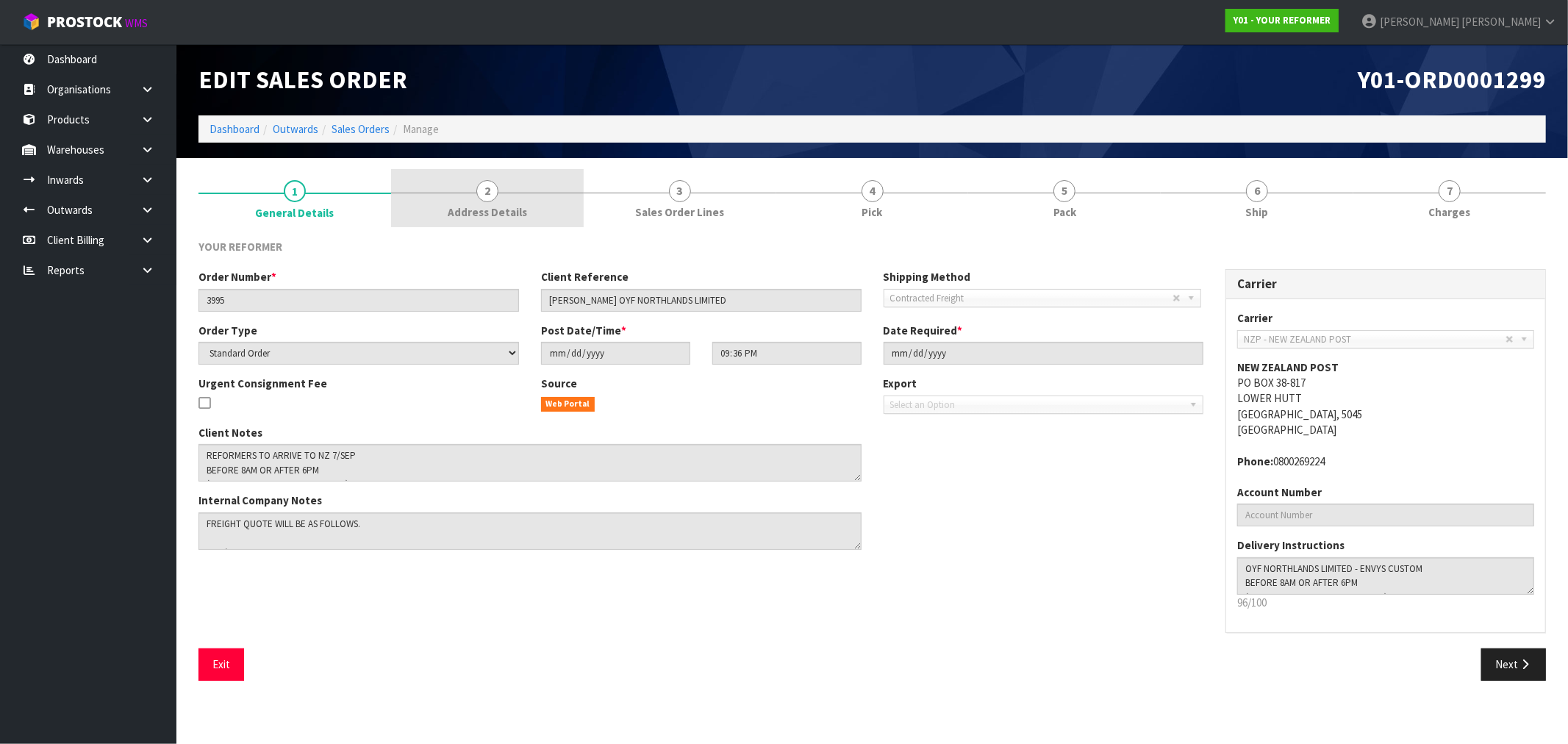
click at [394, 201] on link "2 Address Details" at bounding box center [487, 198] width 193 height 58
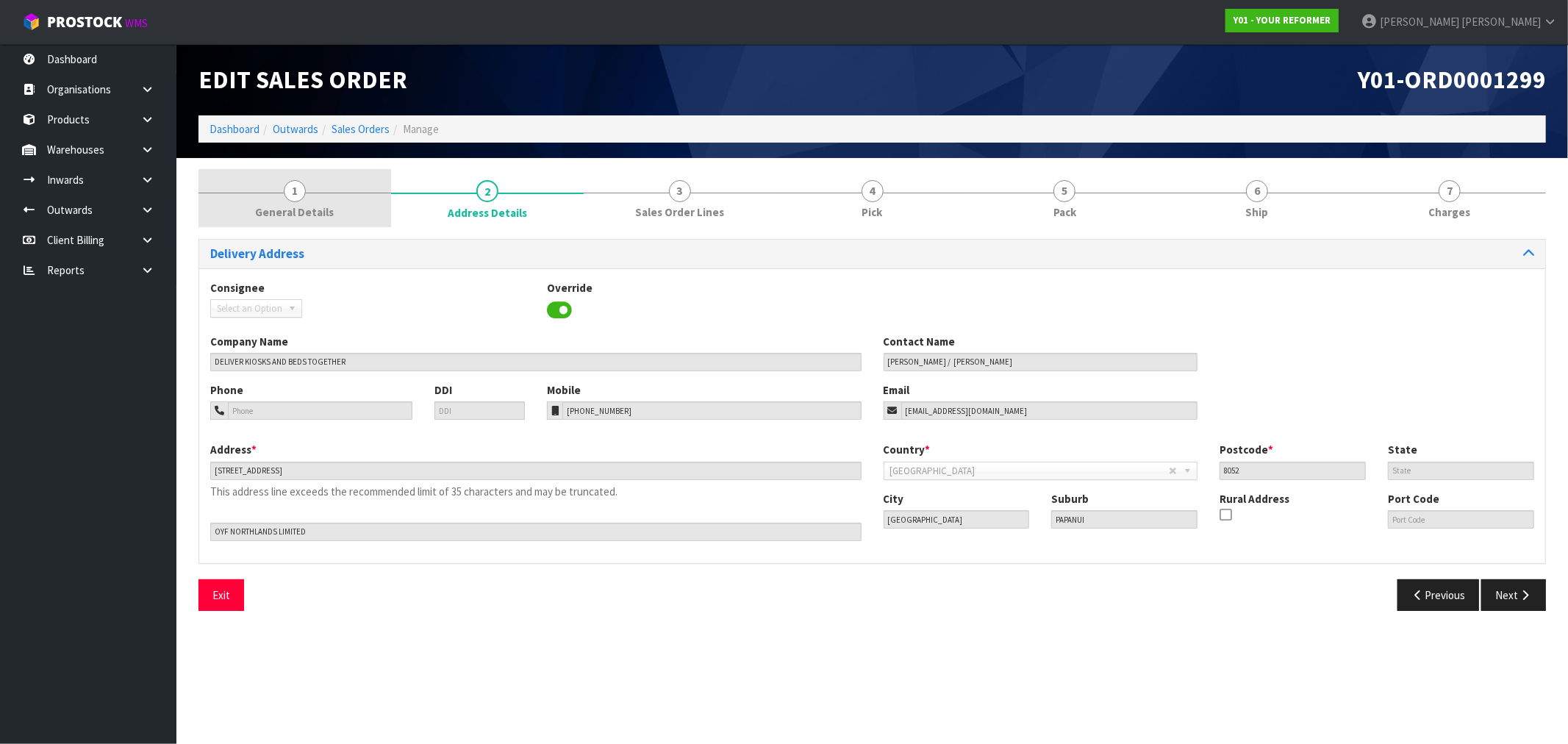
click at [295, 179] on link "1 General Details" at bounding box center [295, 198] width 193 height 58
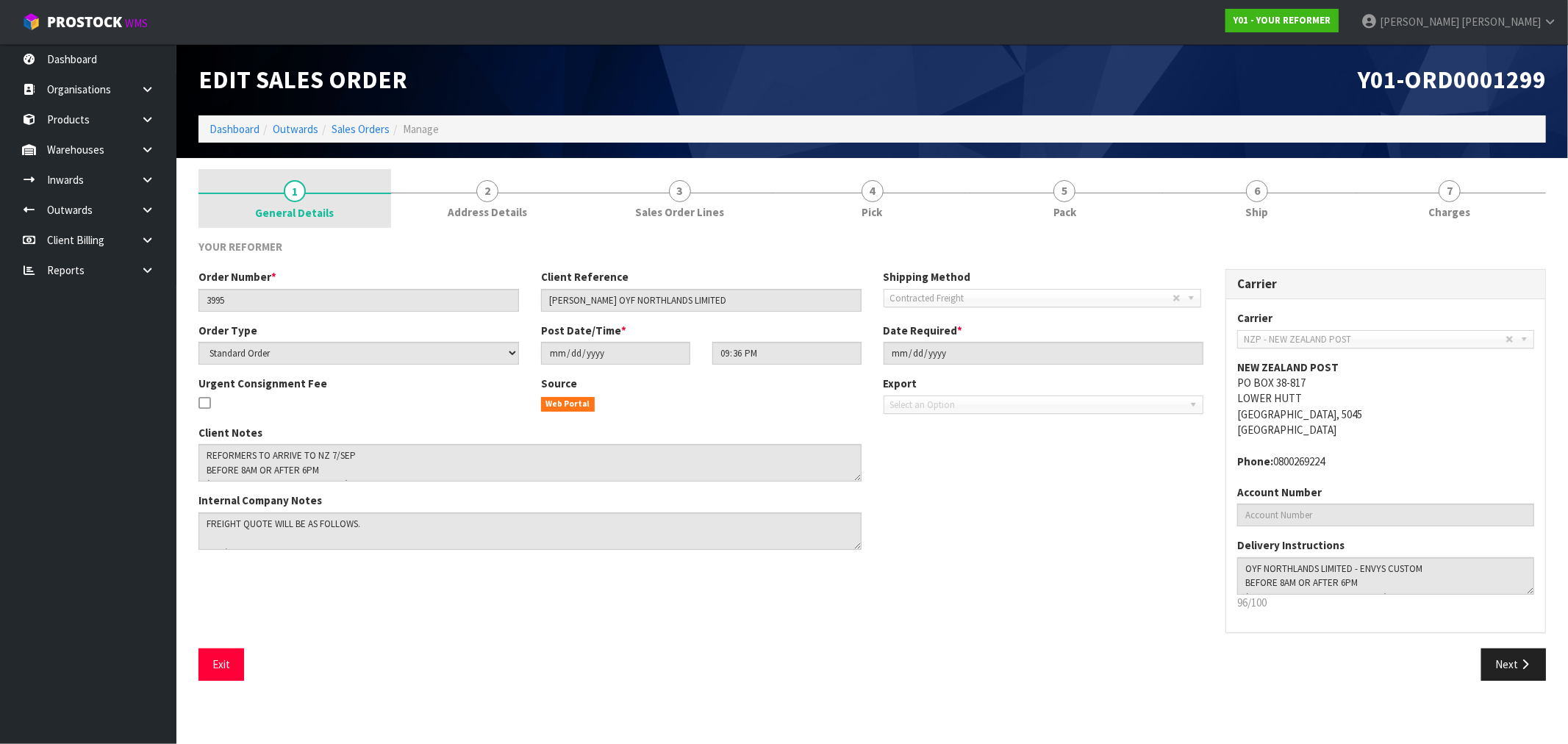
click at [356, 187] on link "1 General Details" at bounding box center [295, 198] width 193 height 59
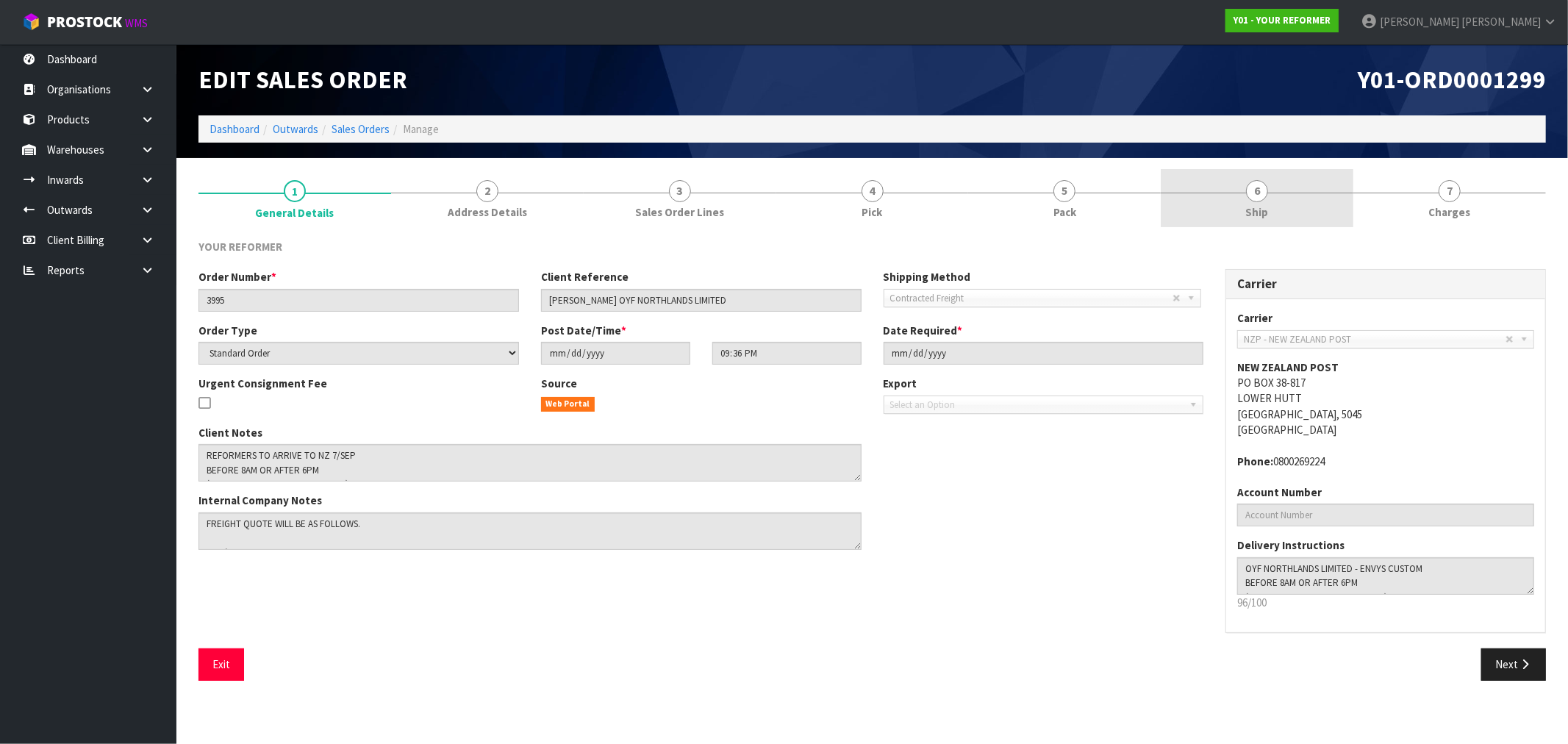
click at [1225, 200] on link "6 Ship" at bounding box center [1257, 198] width 193 height 58
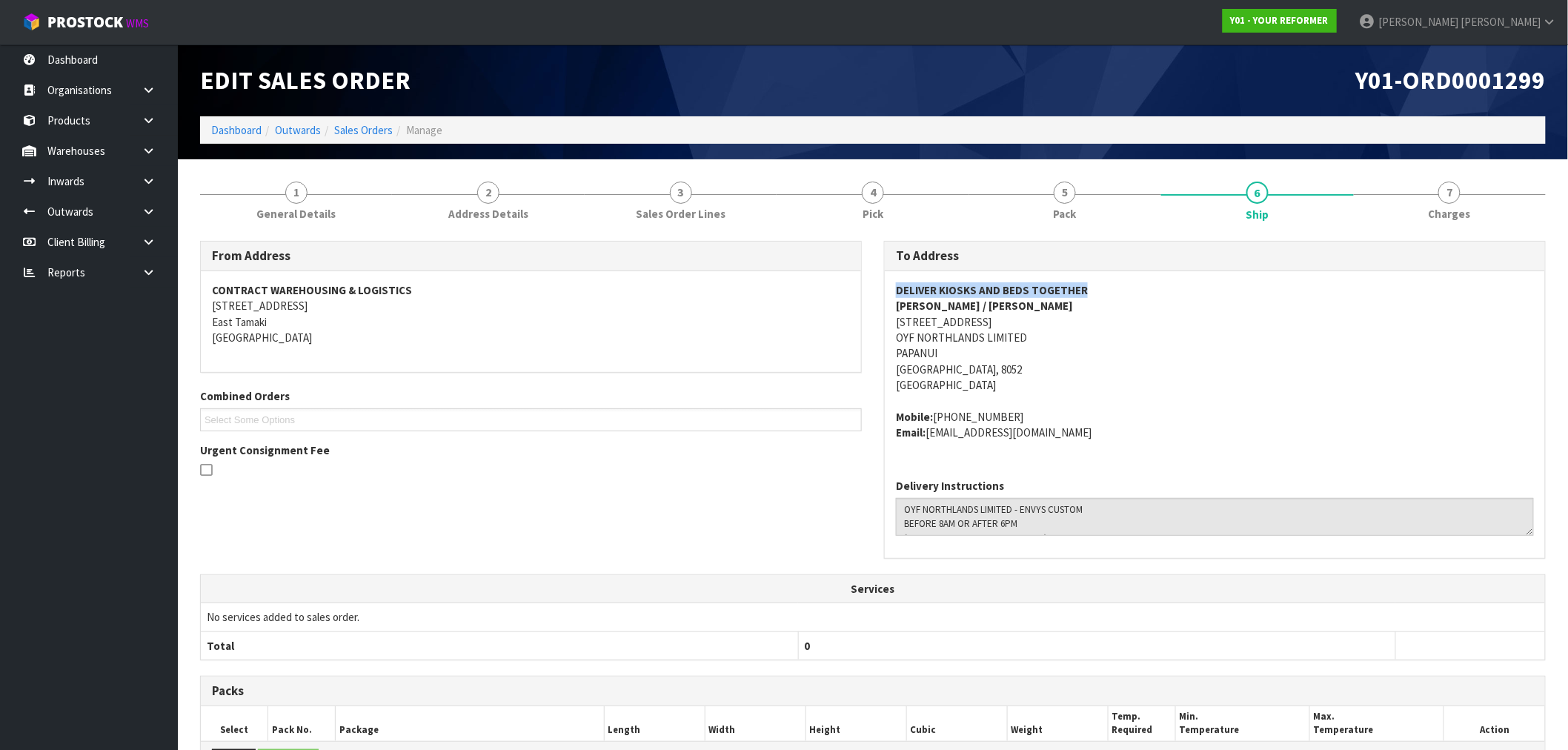
drag, startPoint x: 1090, startPoint y: 285, endPoint x: 898, endPoint y: 293, distance: 192.2
click at [898, 293] on address "DELIVER KIOSKS AND BEDS TOGETHER WILLIAM COLE / RACHEL 71 MAIN NORTH ROAD PAPAN…" at bounding box center [1215, 338] width 638 height 111
copy strong "DELIVER KIOSKS AND BEDS TOGETHER"
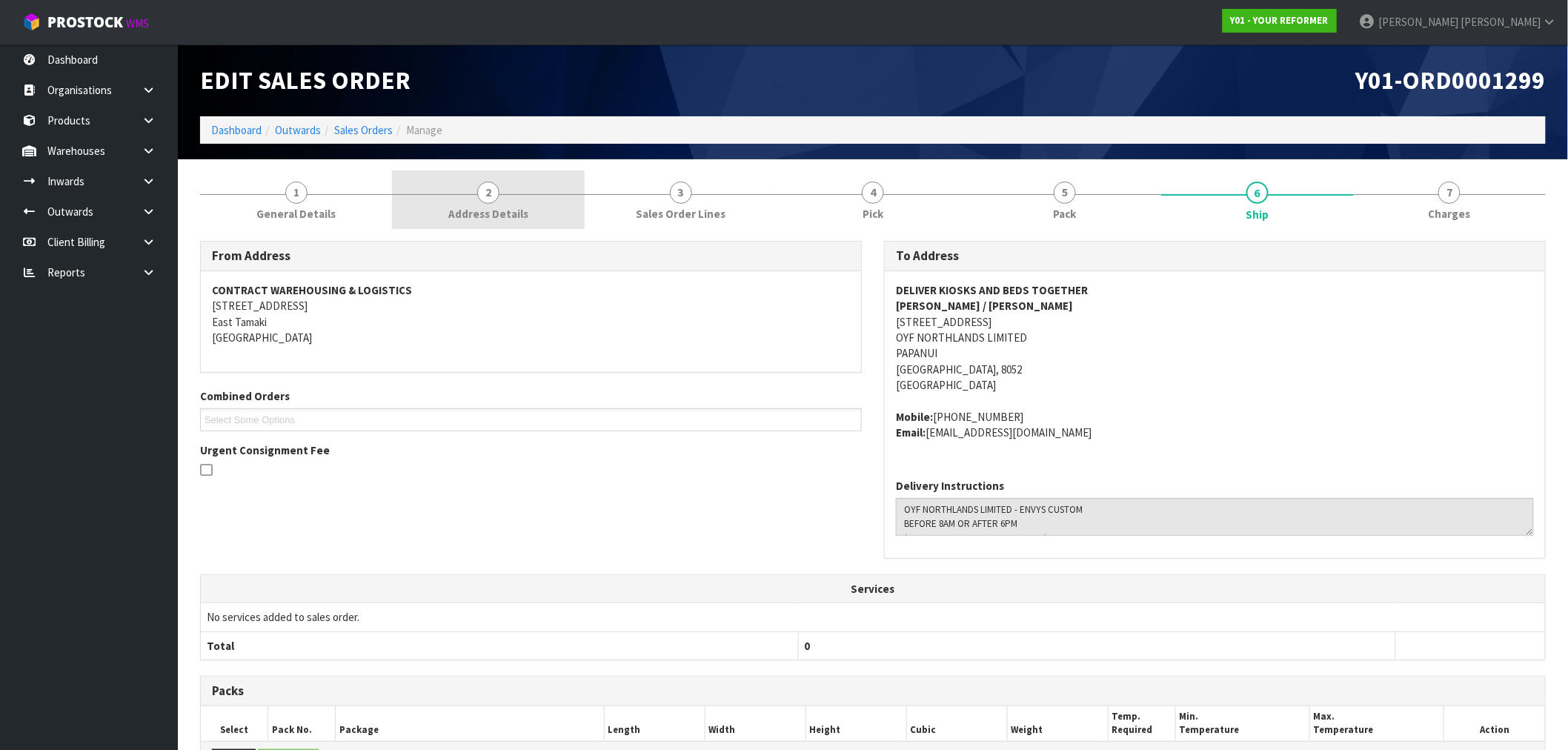
click at [470, 206] on span "Address Details" at bounding box center [489, 214] width 80 height 16
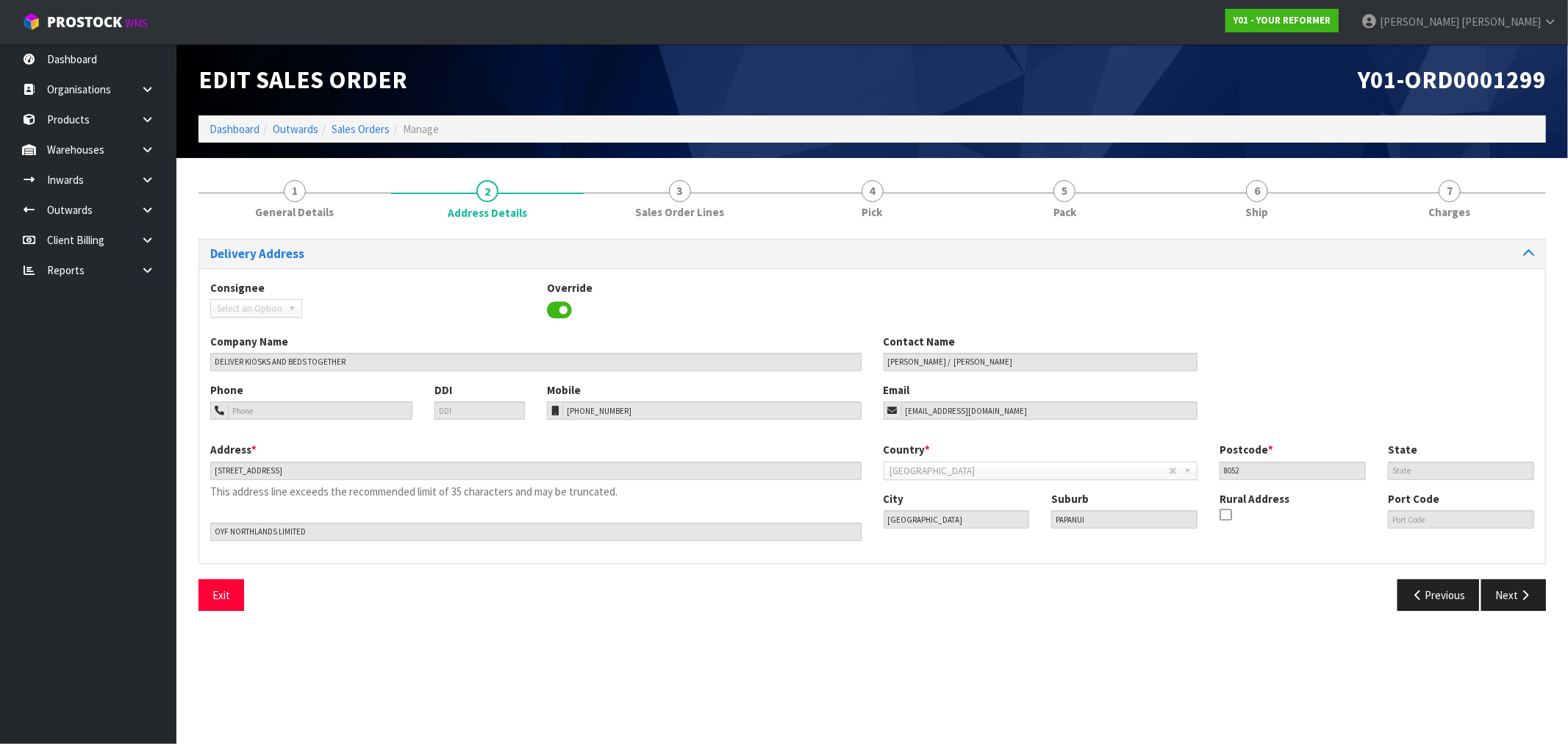
click at [869, 526] on div "Address * 71 MAIN NORTH ROAD PAPANUI CAN CHRISTCHURCH 8052 This address line ex…" at bounding box center [872, 496] width 1346 height 109
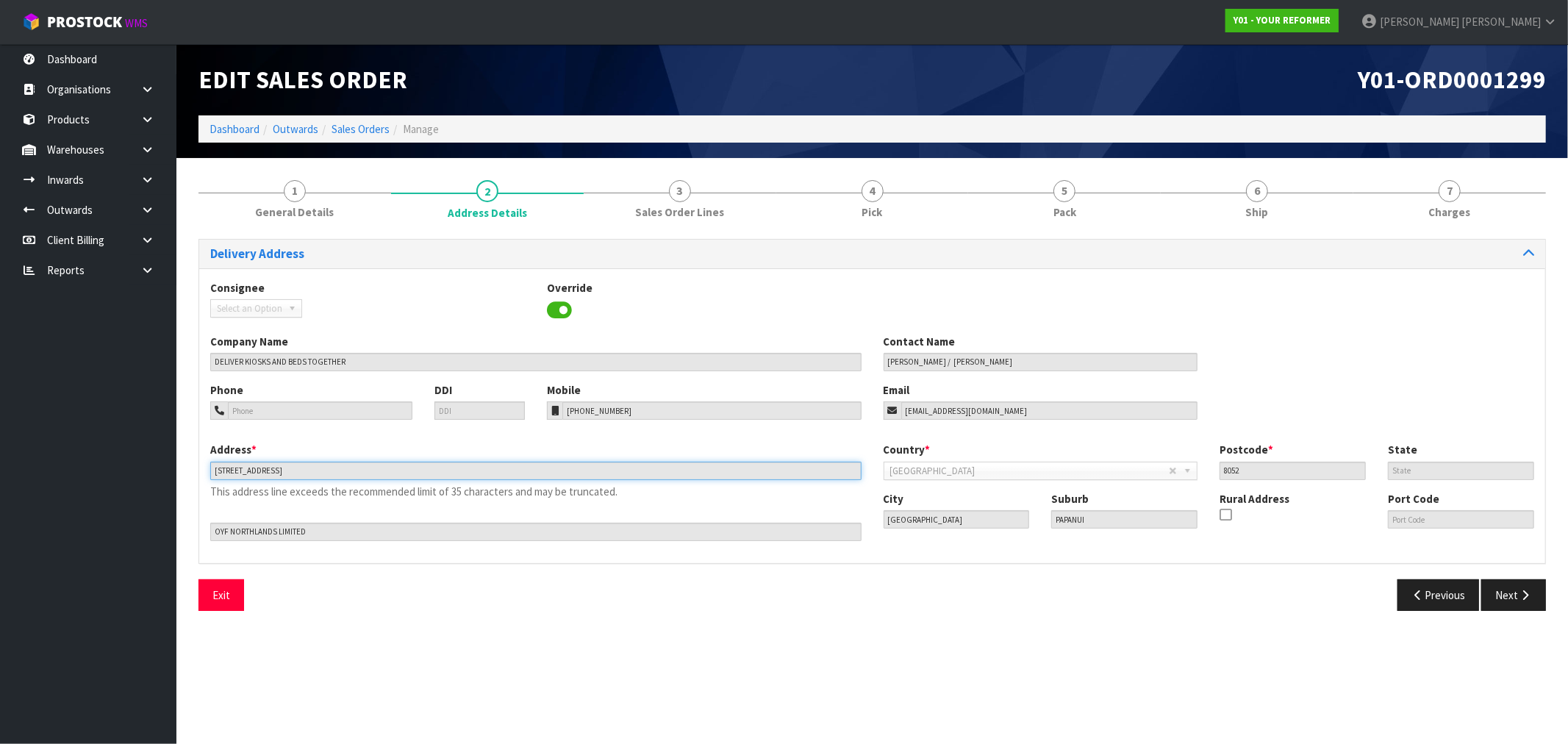
drag, startPoint x: 363, startPoint y: 468, endPoint x: 184, endPoint y: 472, distance: 179.0
click at [184, 472] on section "1 General Details 2 Address Details 3 Sales Order Lines 4 Pick 5 Pack 6 Ship 7 …" at bounding box center [872, 395] width 1392 height 475
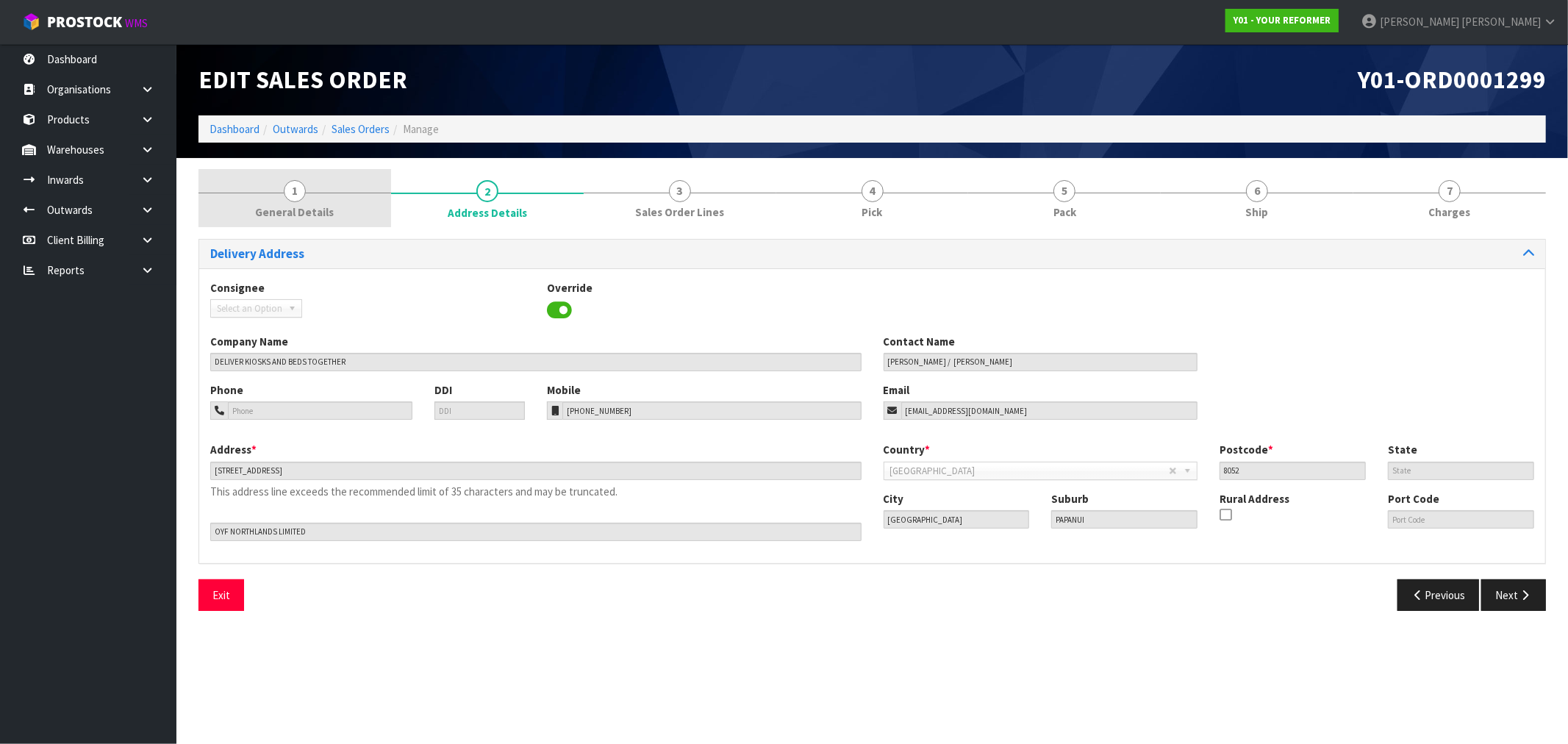
click at [296, 205] on span "General Details" at bounding box center [294, 212] width 79 height 15
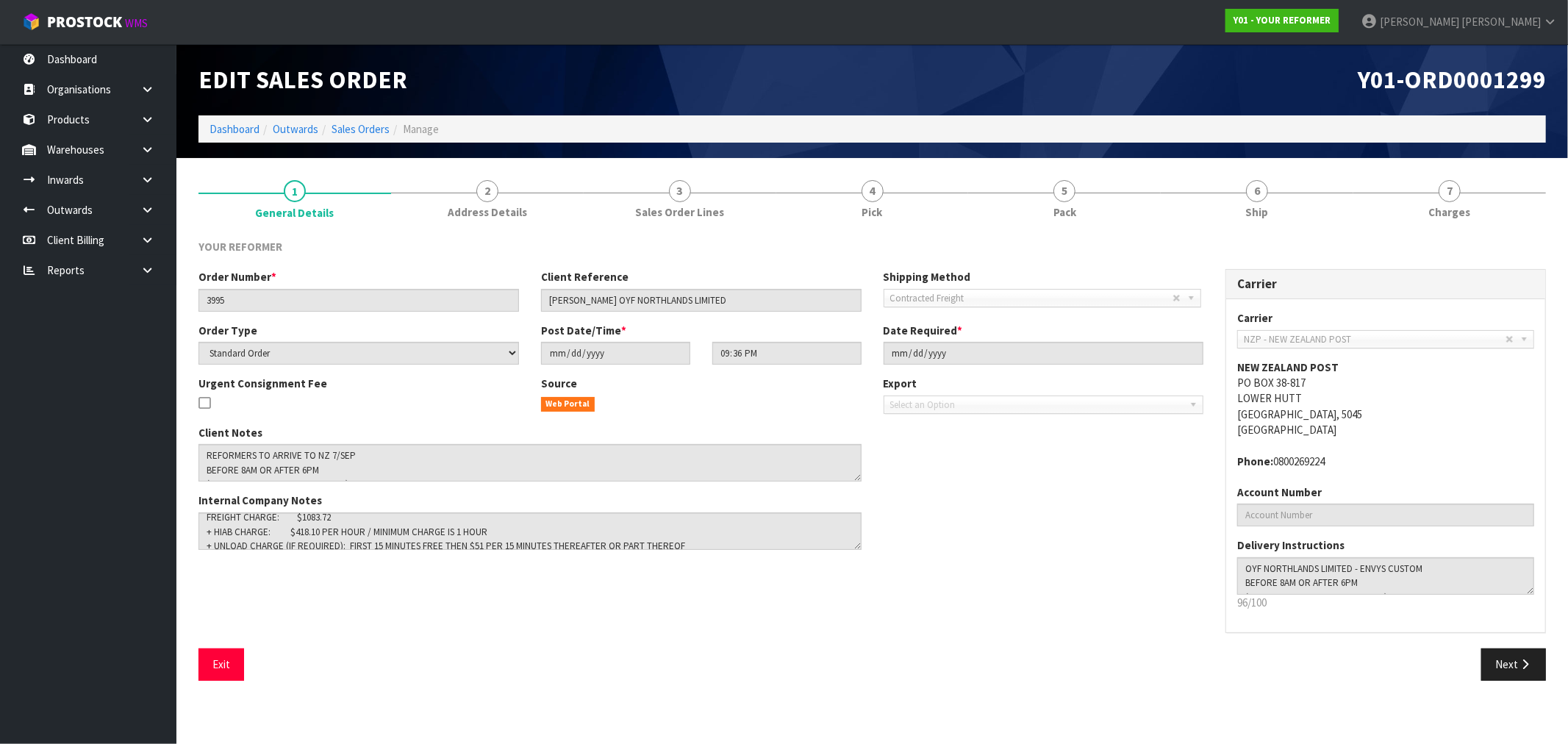
scroll to position [71, 0]
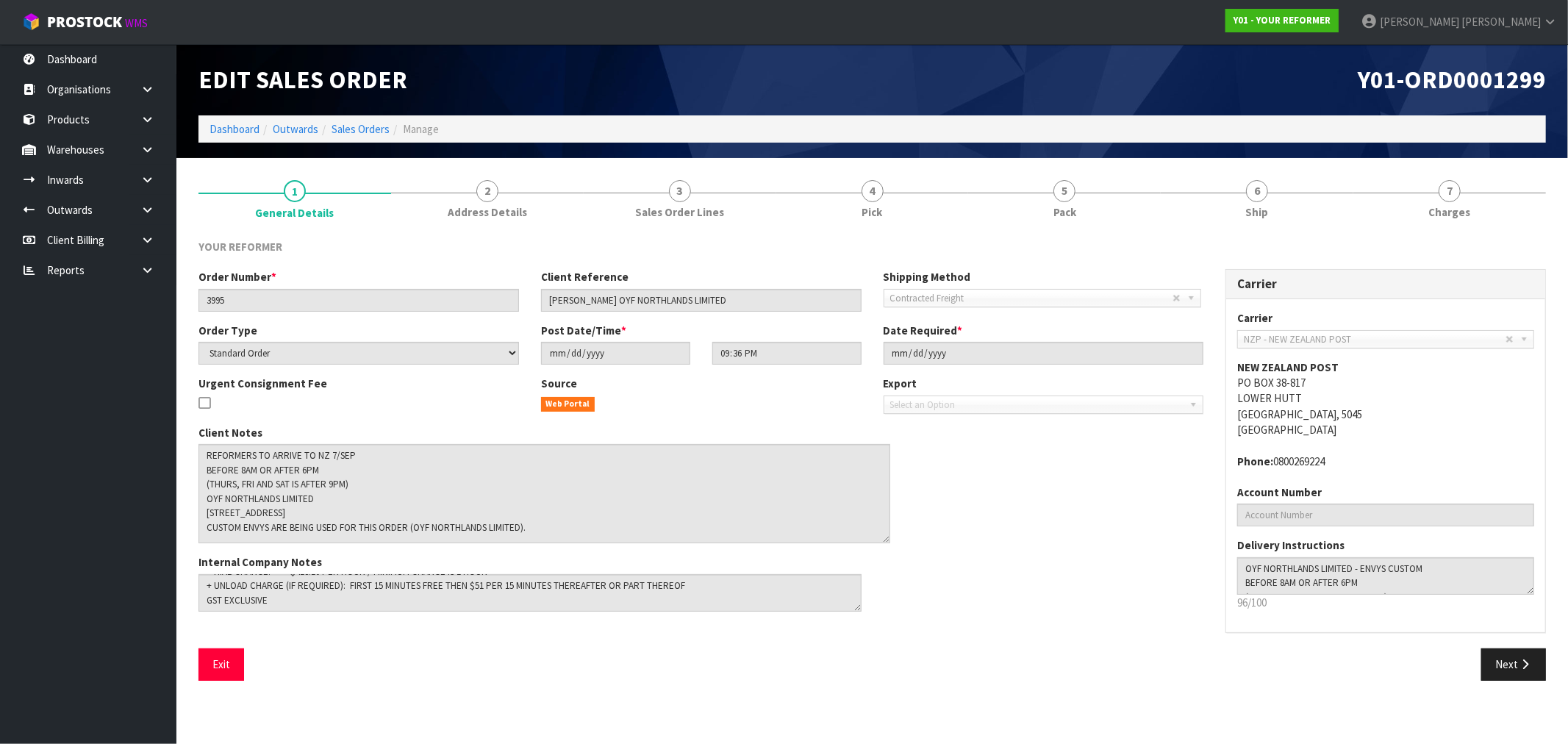
drag, startPoint x: 858, startPoint y: 474, endPoint x: 886, endPoint y: 537, distance: 68.9
click at [886, 537] on textarea at bounding box center [544, 494] width 692 height 100
drag, startPoint x: 368, startPoint y: 489, endPoint x: 198, endPoint y: 486, distance: 170.0
click at [198, 486] on textarea at bounding box center [544, 494] width 692 height 100
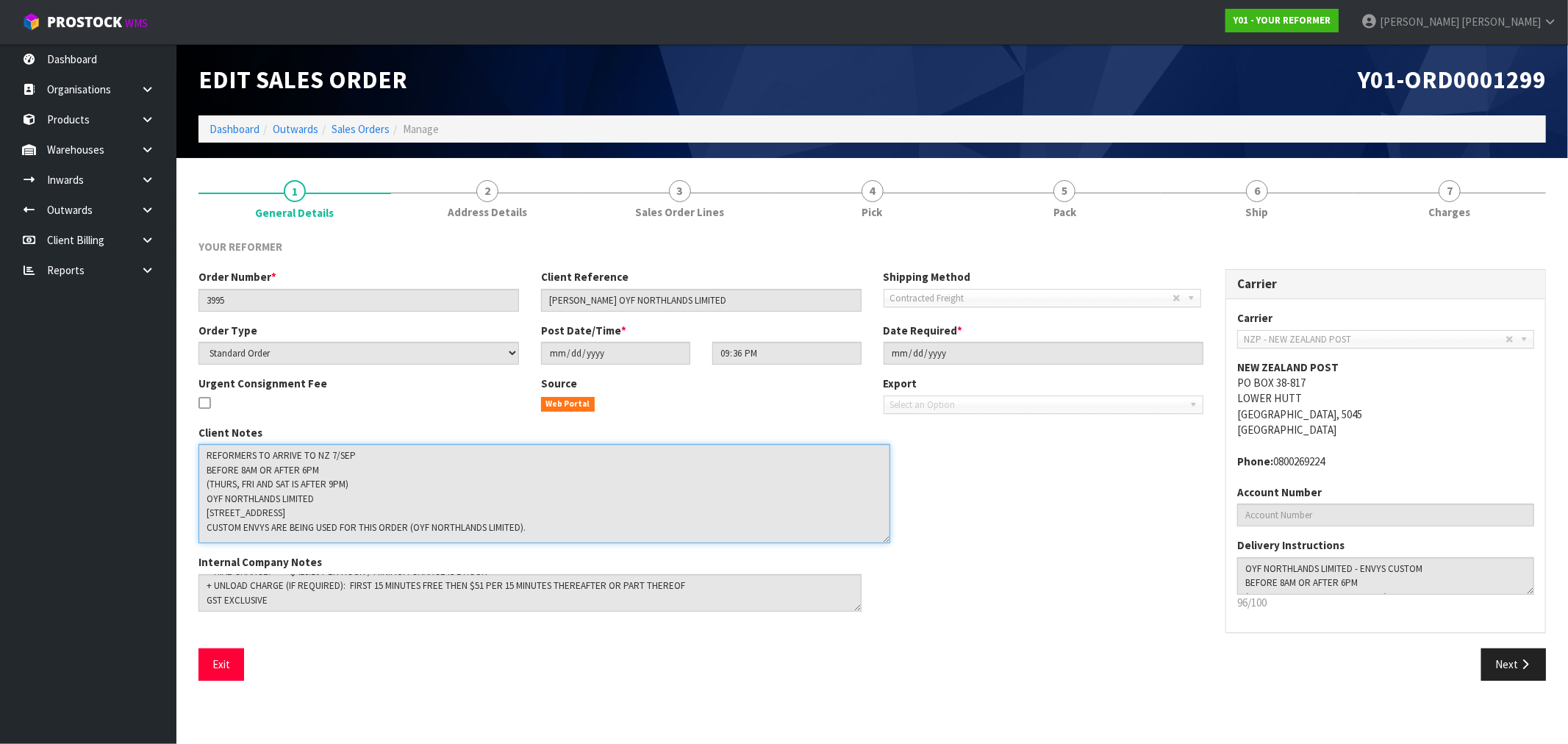
drag, startPoint x: 318, startPoint y: 502, endPoint x: 175, endPoint y: 481, distance: 144.5
click at [175, 481] on body "Toggle navigation ProStock WMS Y01 - YOUR REFORMER Rocio Lopez Logout Dashboard…" at bounding box center [784, 372] width 1568 height 744
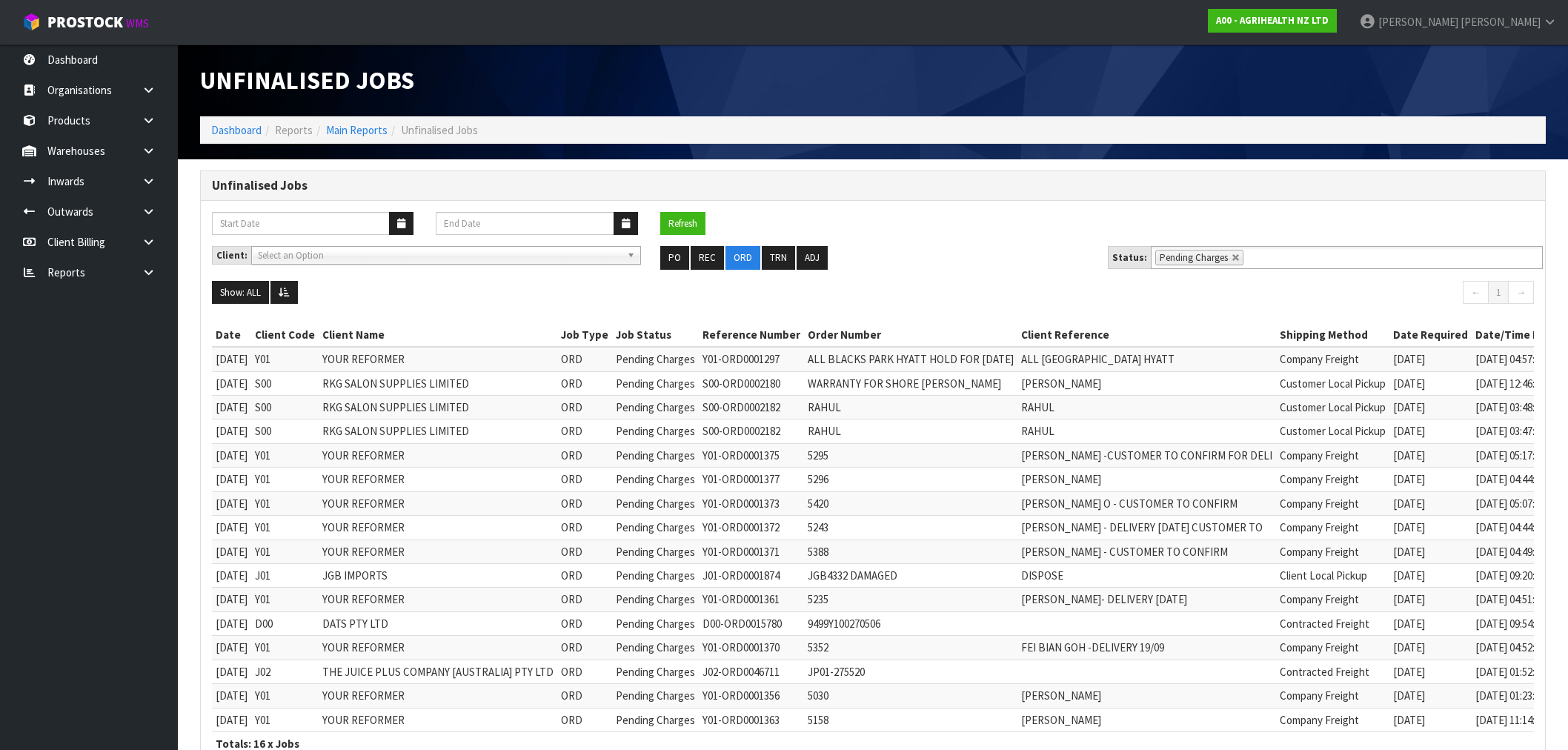
scroll to position [113, 0]
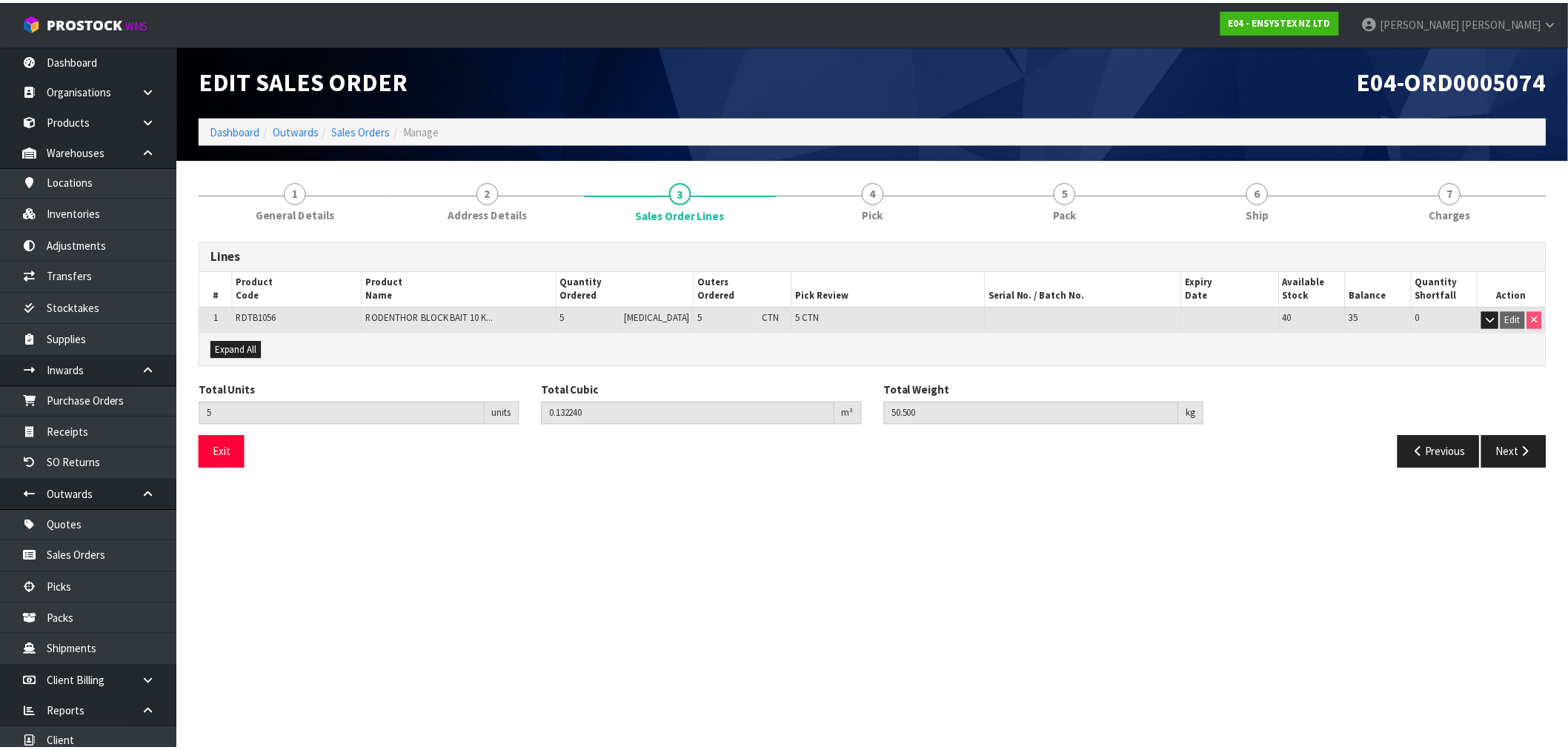
scroll to position [71, 0]
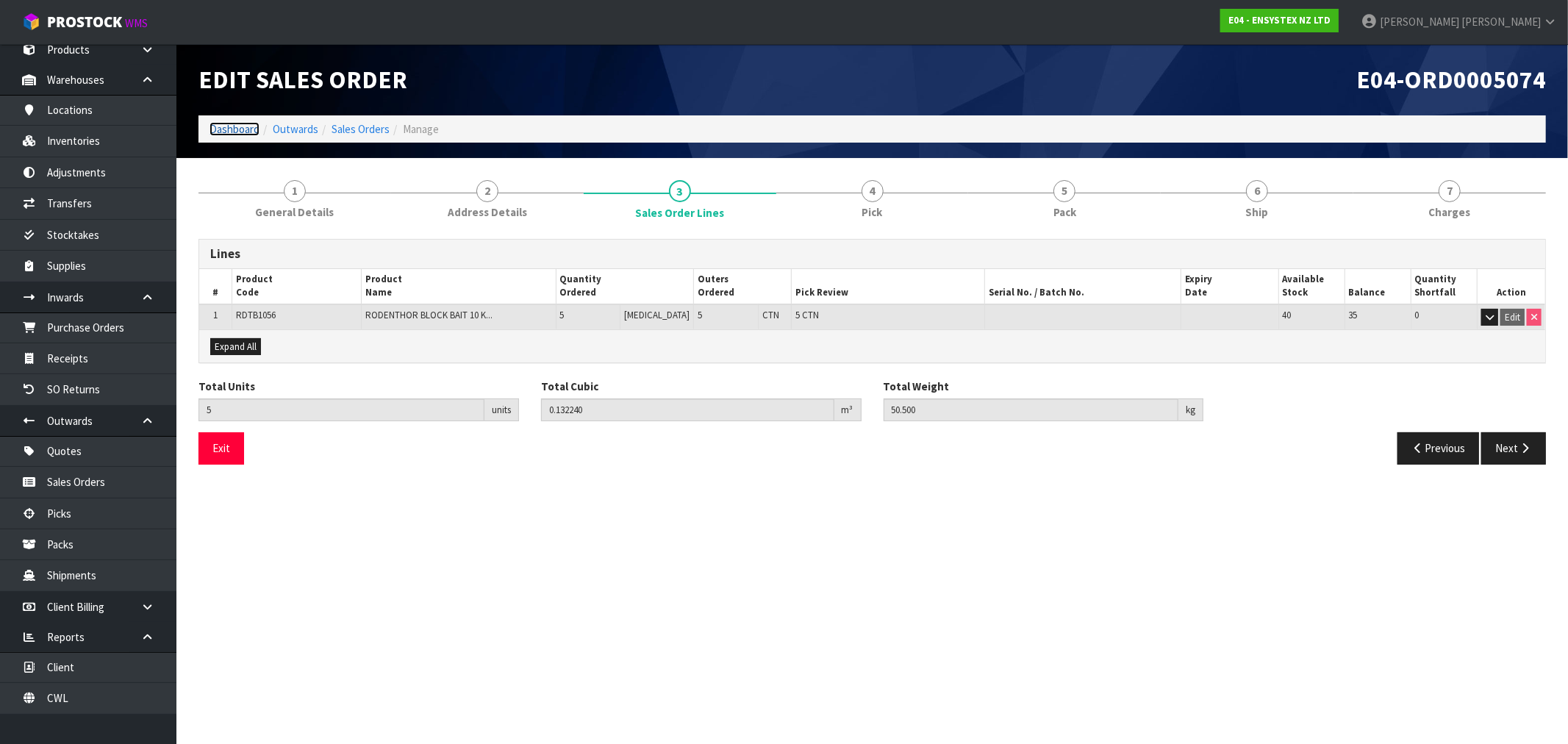
click at [223, 125] on link "Dashboard" at bounding box center [235, 129] width 50 height 14
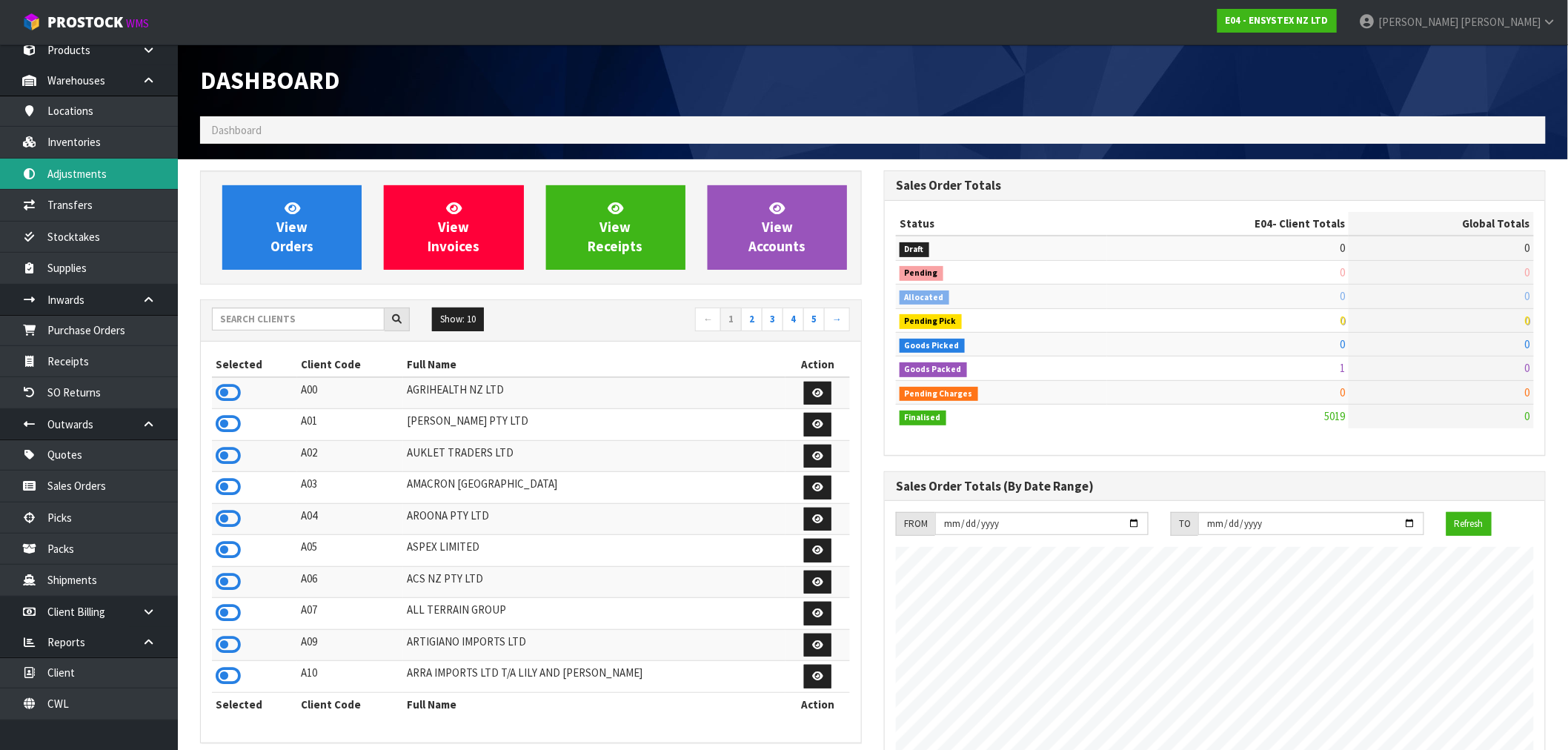
scroll to position [1123, 684]
click at [278, 317] on input "text" at bounding box center [299, 319] width 173 height 23
click at [357, 314] on input "text" at bounding box center [299, 319] width 173 height 23
type input "C10"
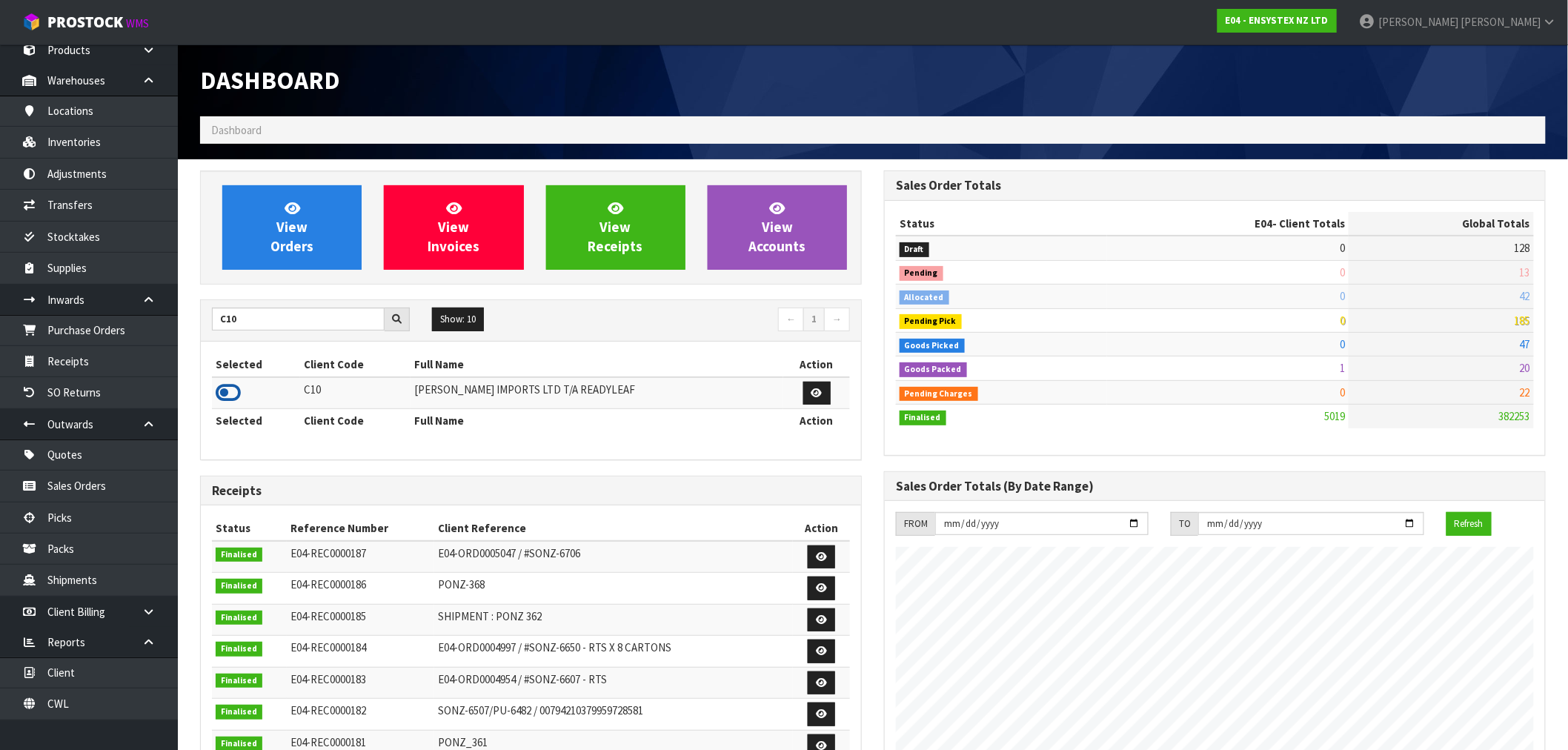
click at [223, 395] on icon at bounding box center [228, 393] width 25 height 22
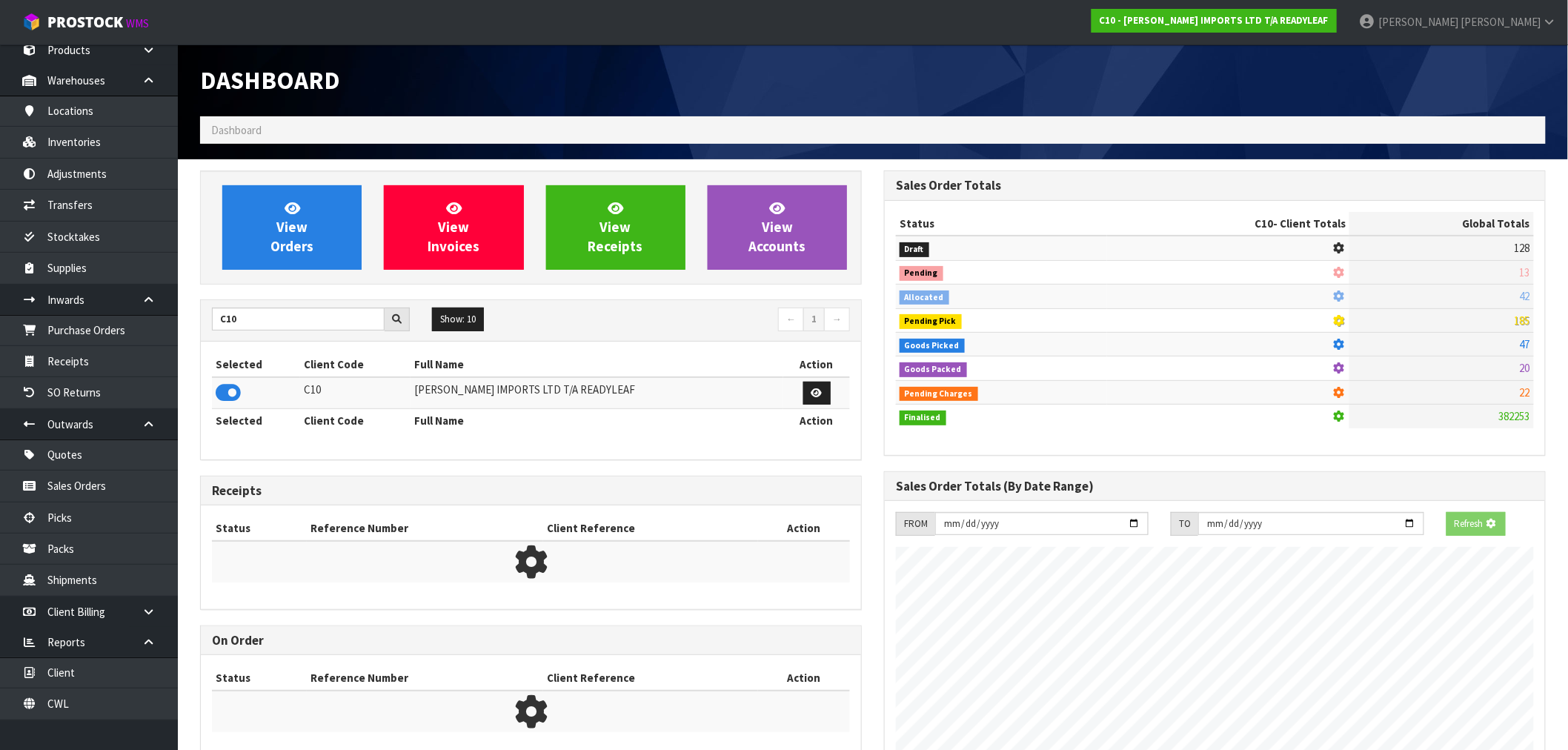
scroll to position [740332, 740310]
click at [286, 270] on div "View Orders View Invoices View Receipts View Accounts" at bounding box center [530, 228] width 662 height 114
click at [296, 239] on span "View Orders" at bounding box center [292, 227] width 43 height 55
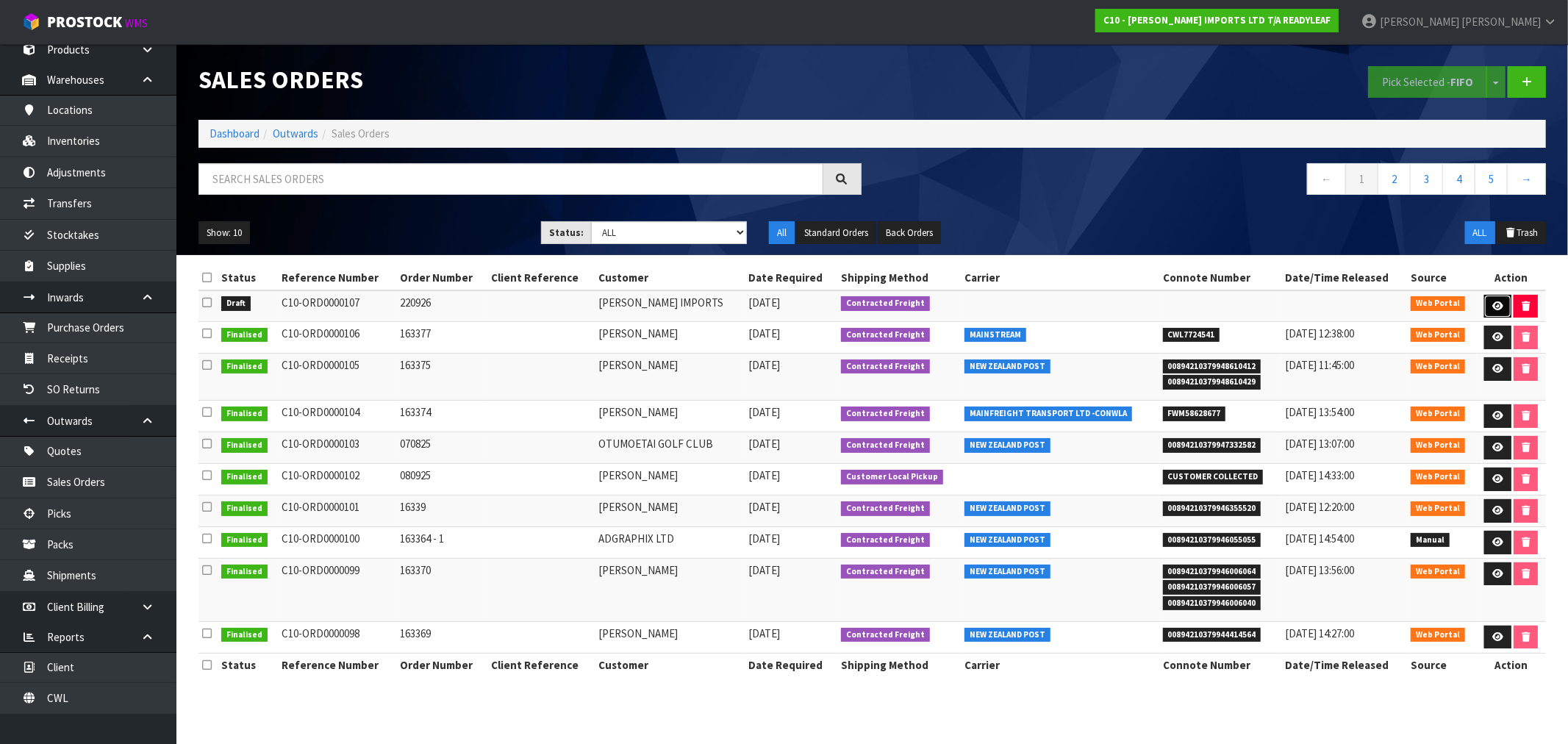
click at [1498, 295] on link at bounding box center [1498, 306] width 28 height 23
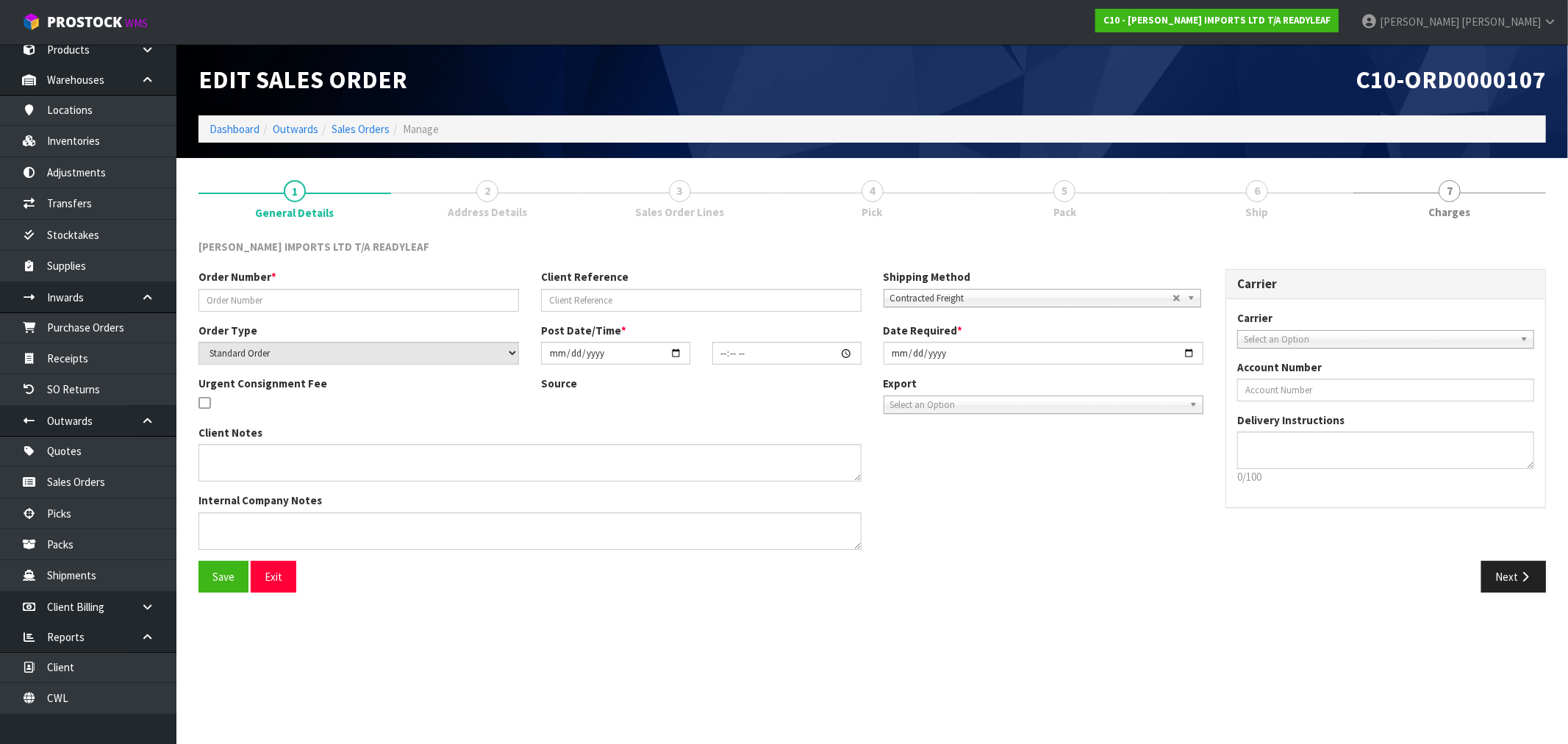
type input "220926"
select select "number:0"
type input "[DATE]"
type input "13:50:00.000"
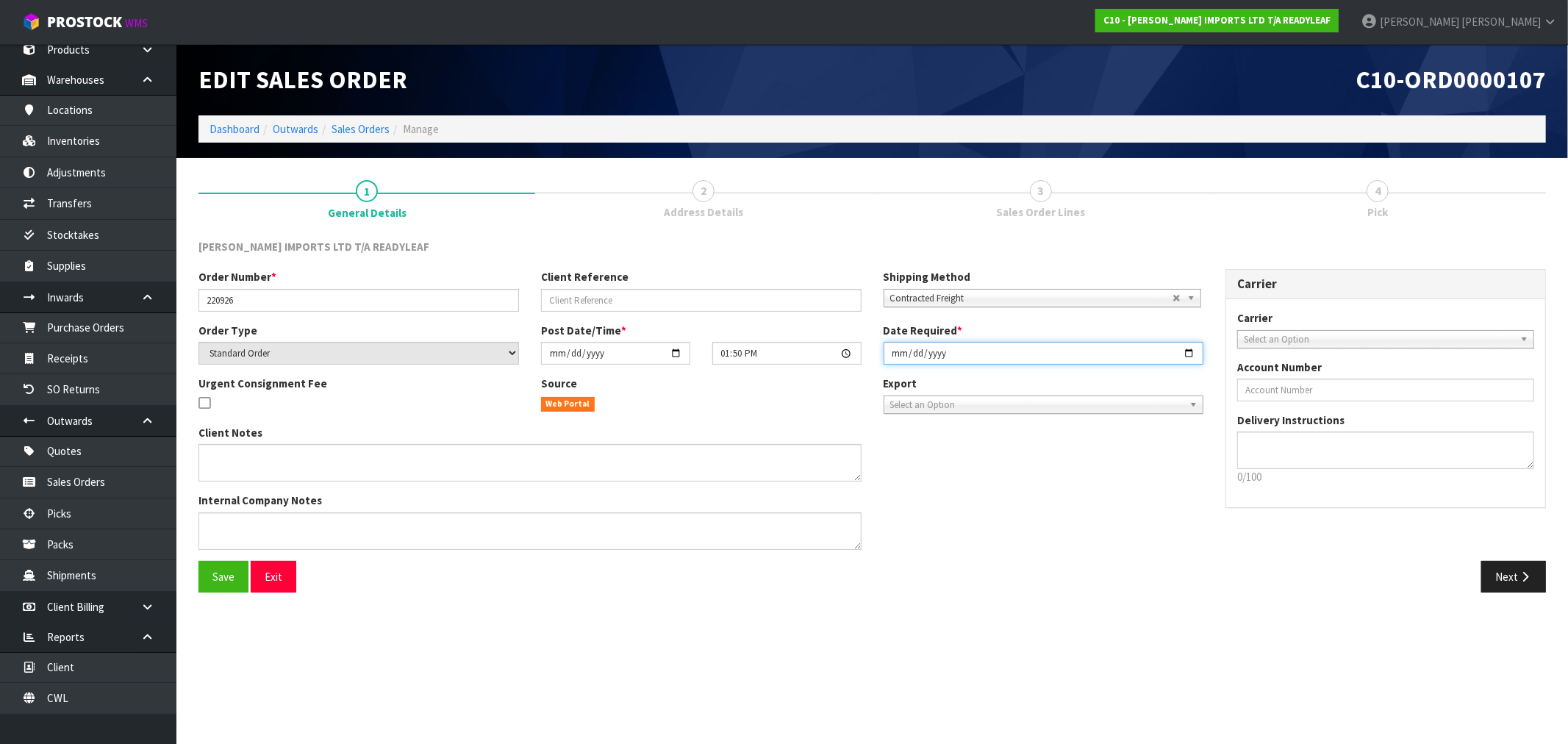
click at [897, 354] on input "[DATE]" at bounding box center [1044, 353] width 321 height 23
type input "[DATE]"
click at [198, 561] on button "Save" at bounding box center [223, 576] width 50 height 32
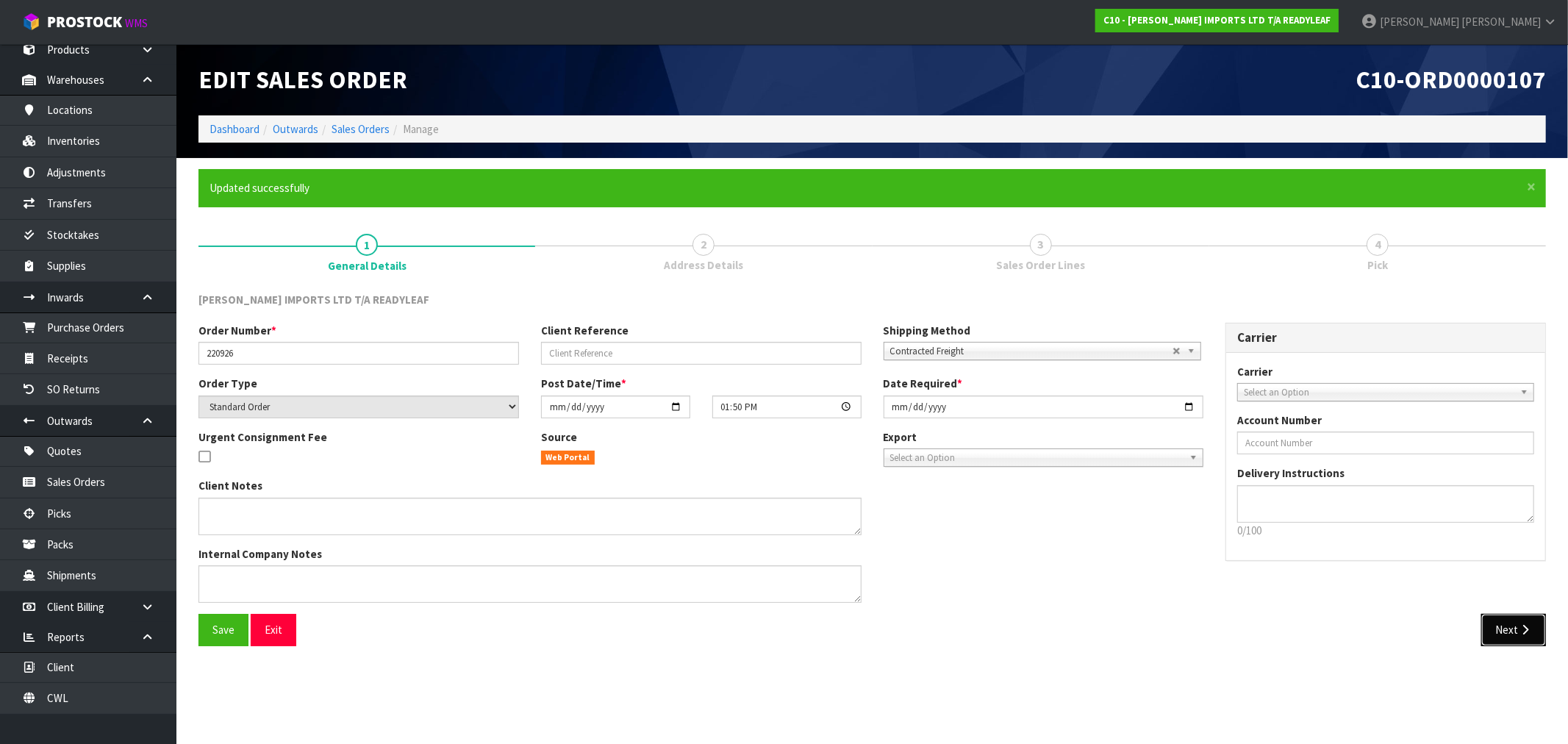
click at [1510, 626] on button "Next" at bounding box center [1514, 629] width 65 height 32
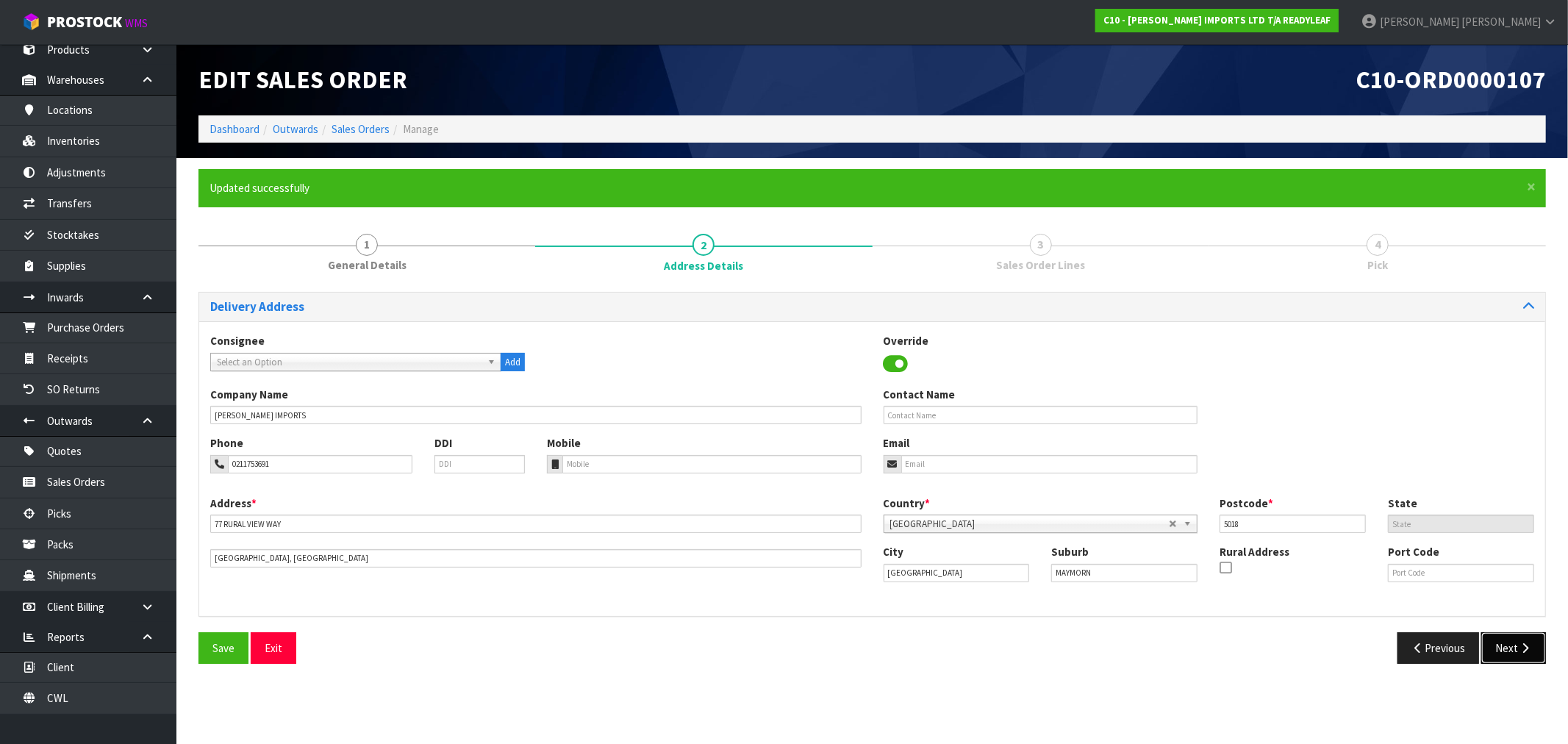
drag, startPoint x: 1515, startPoint y: 645, endPoint x: 938, endPoint y: 637, distance: 577.1
click at [953, 638] on div "Previous Next" at bounding box center [1215, 648] width 686 height 32
click at [1527, 656] on button "Next" at bounding box center [1514, 648] width 65 height 32
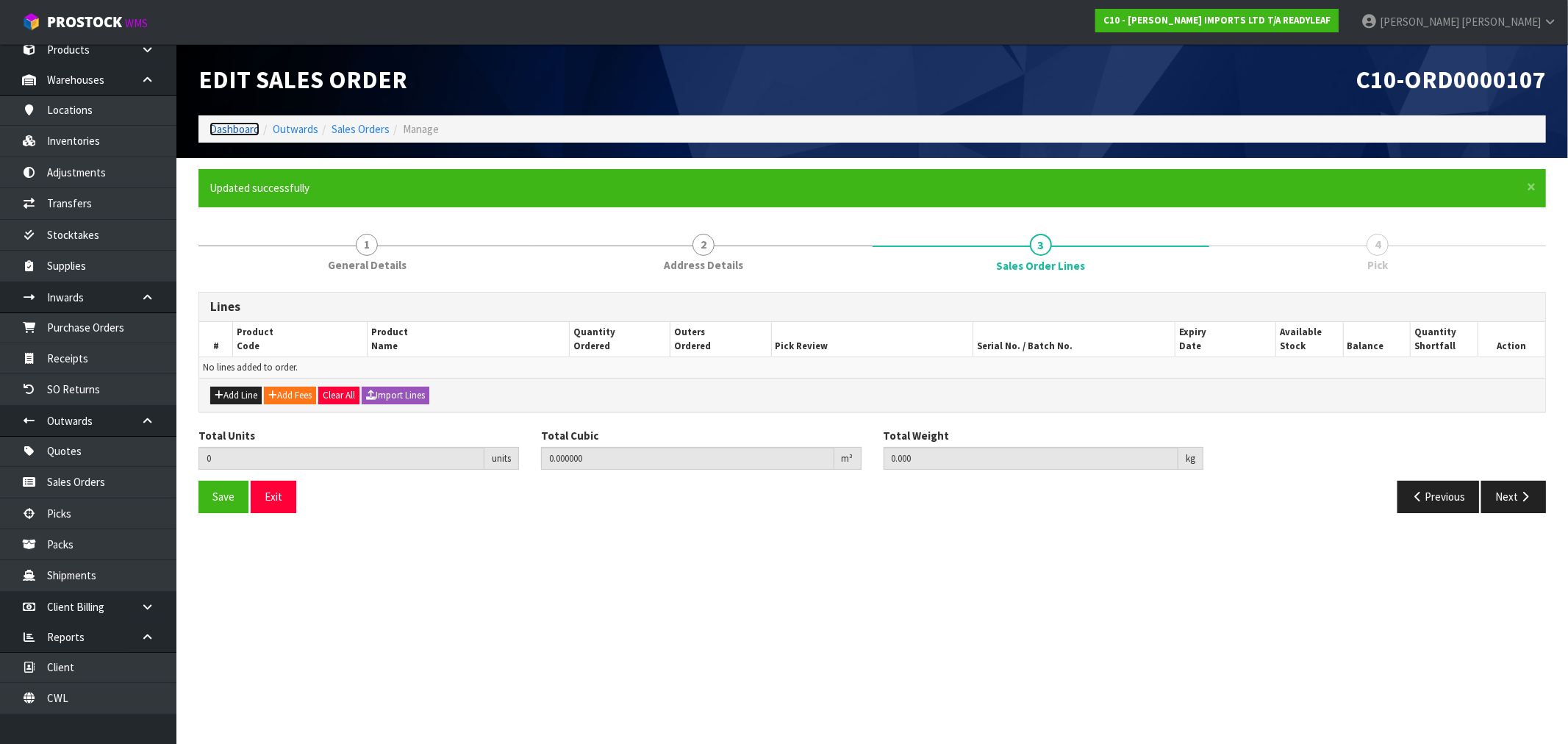
click at [212, 125] on link "Dashboard" at bounding box center [235, 129] width 50 height 14
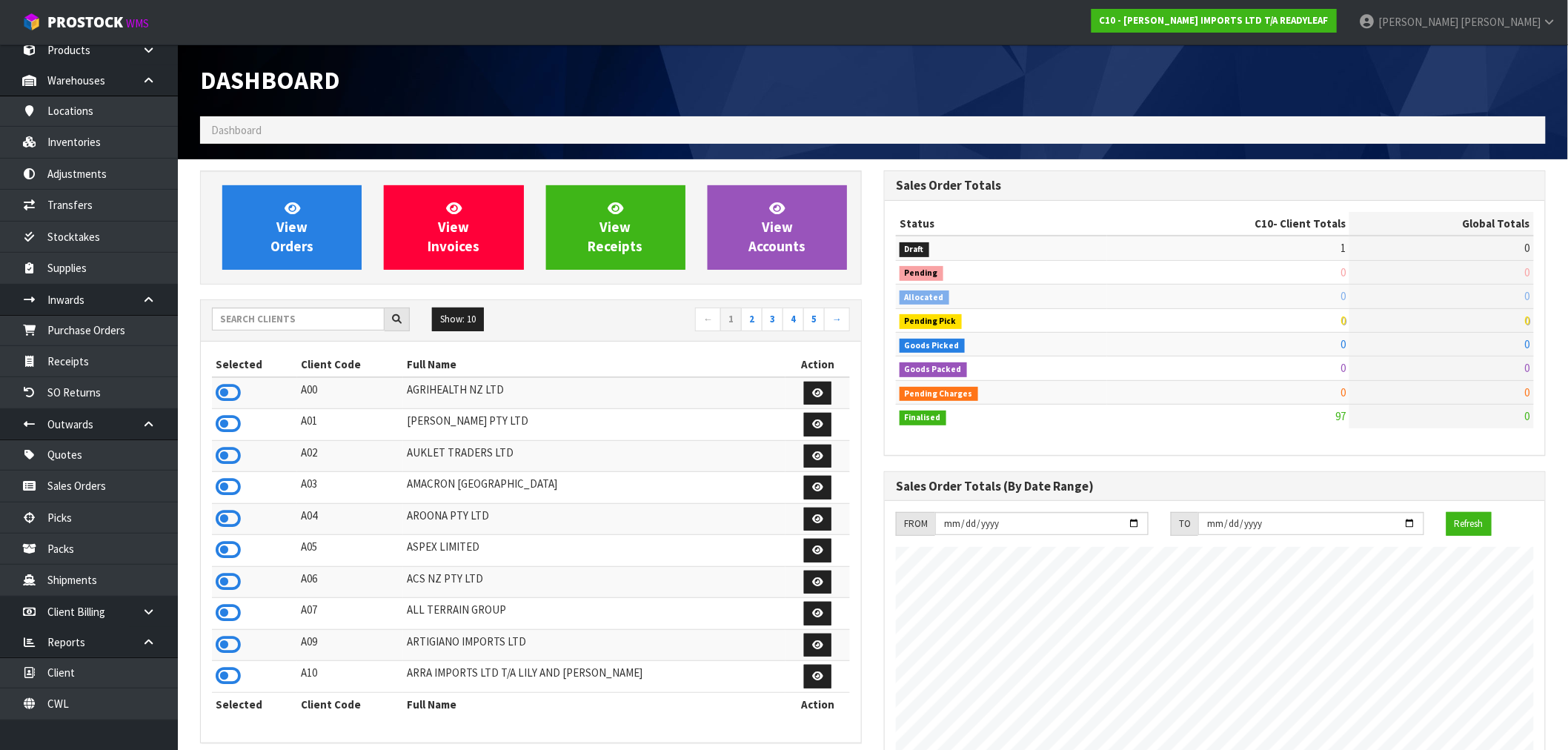
scroll to position [907, 684]
click at [303, 319] on input "text" at bounding box center [299, 319] width 173 height 23
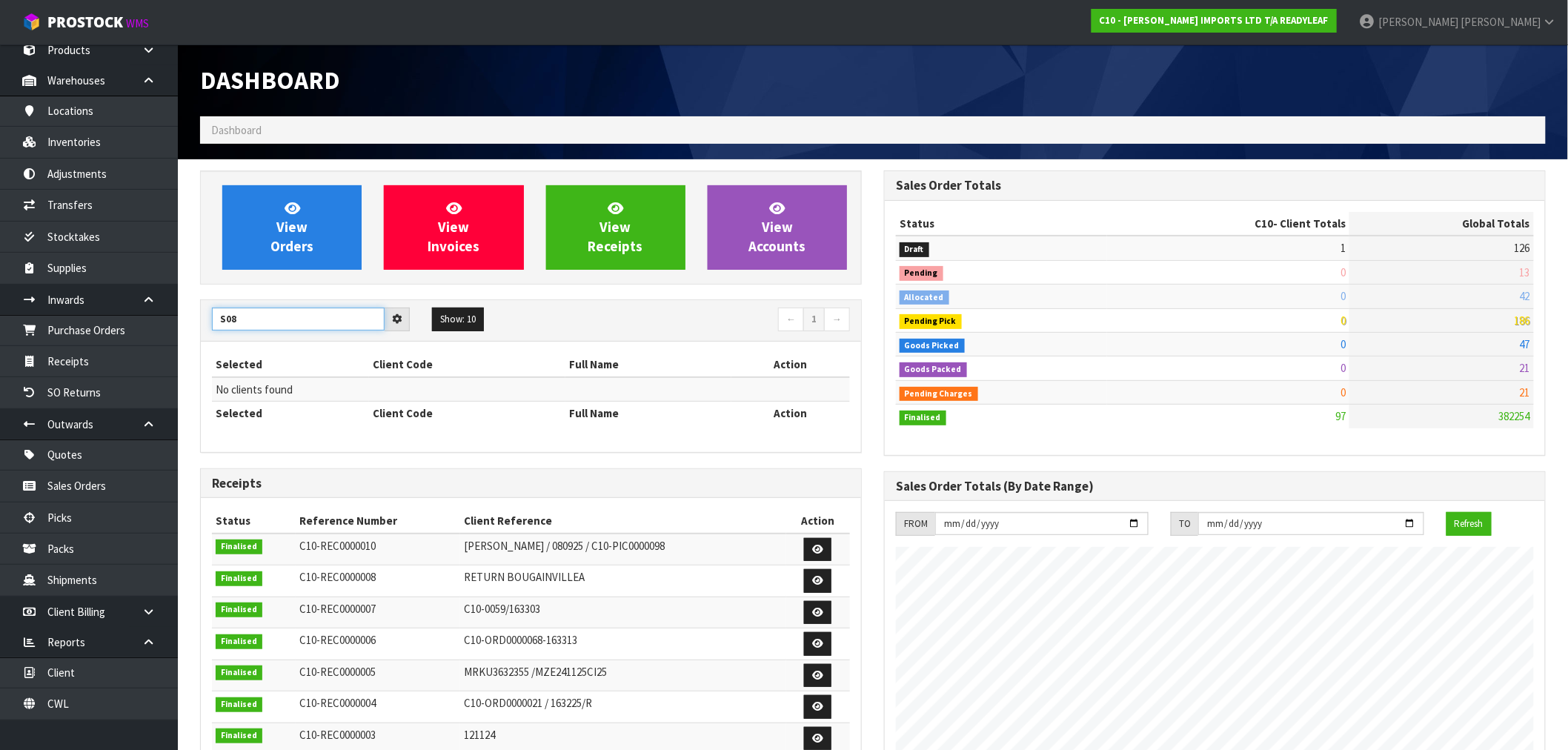
type input "S08"
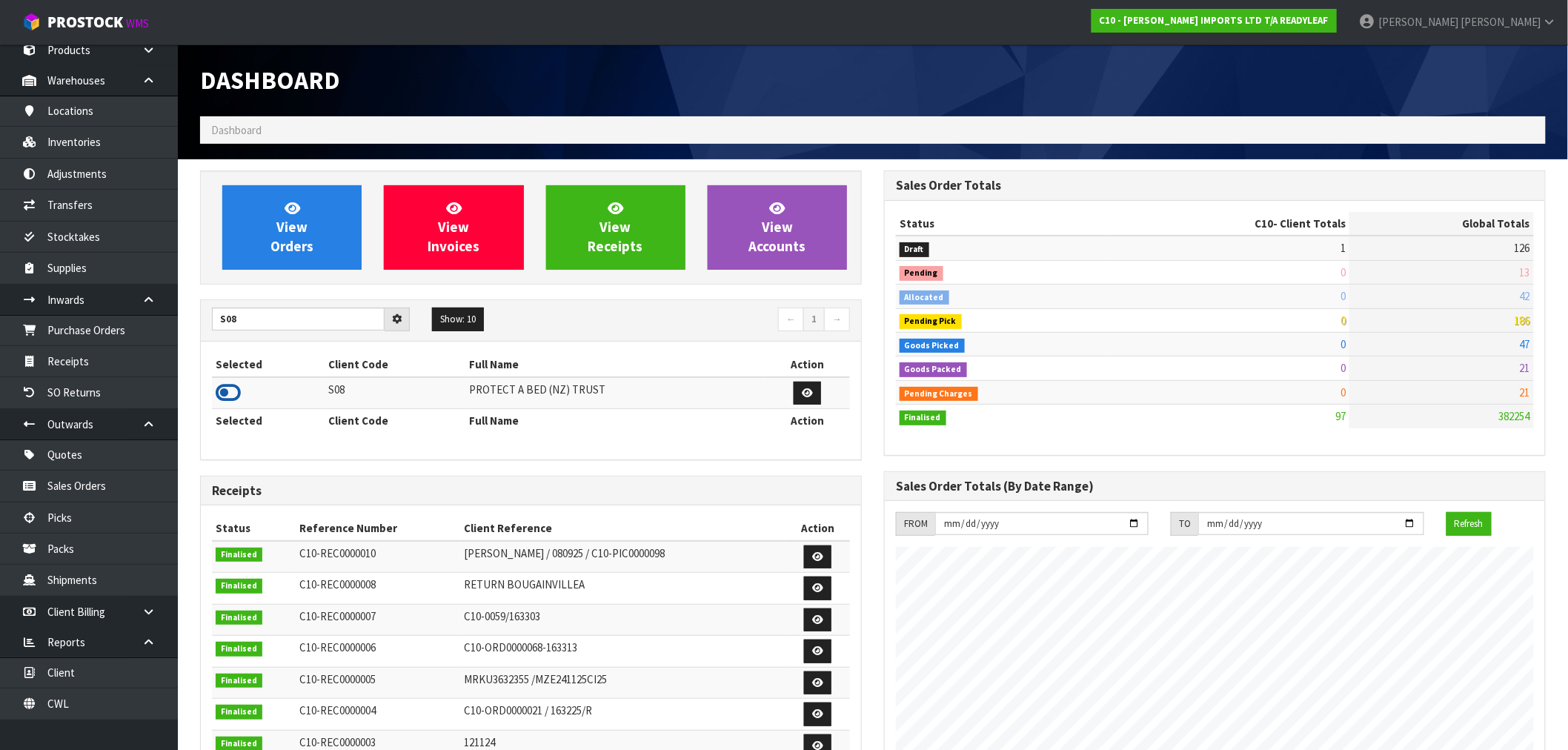
click at [233, 389] on icon at bounding box center [228, 393] width 25 height 22
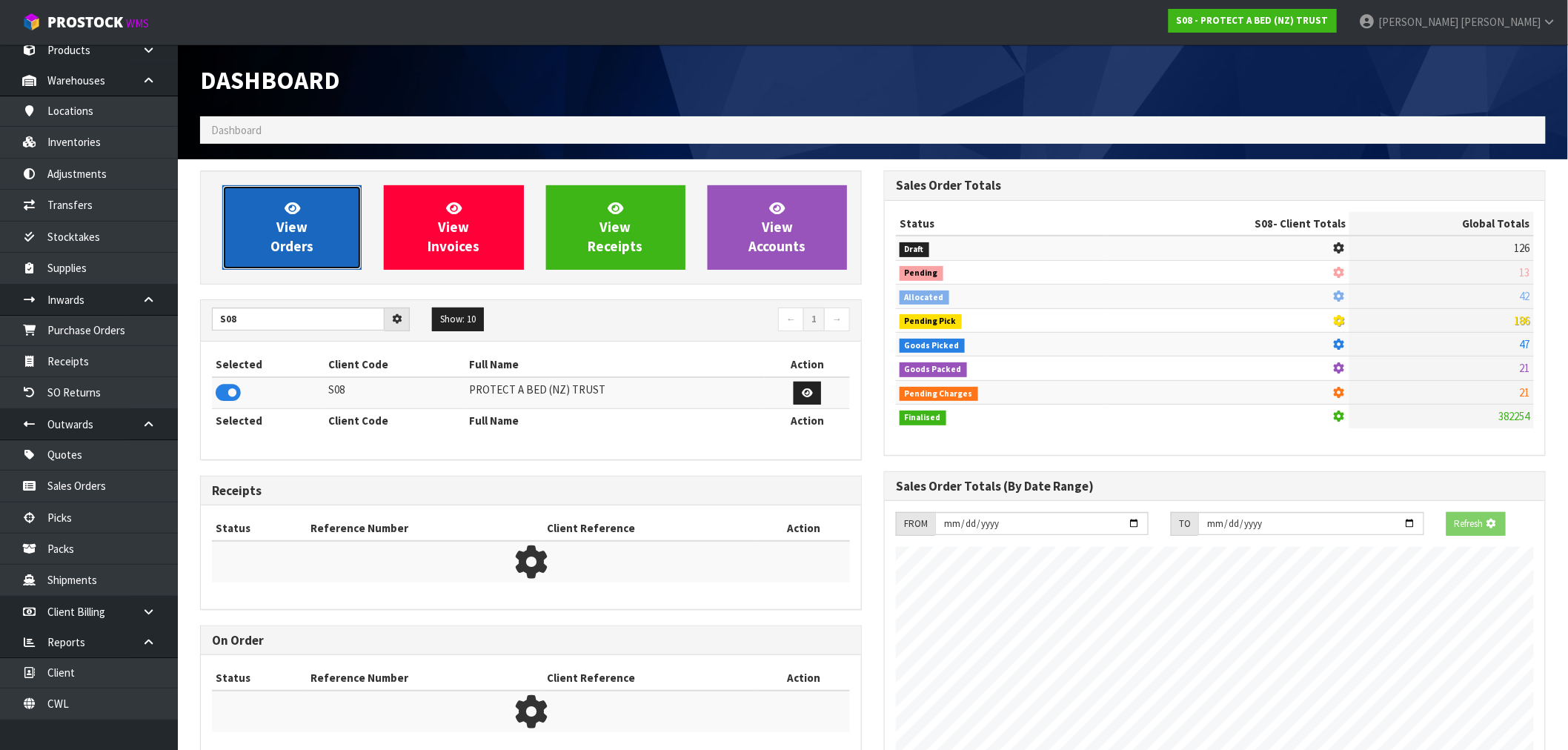
click at [321, 218] on link "View Orders" at bounding box center [291, 228] width 140 height 85
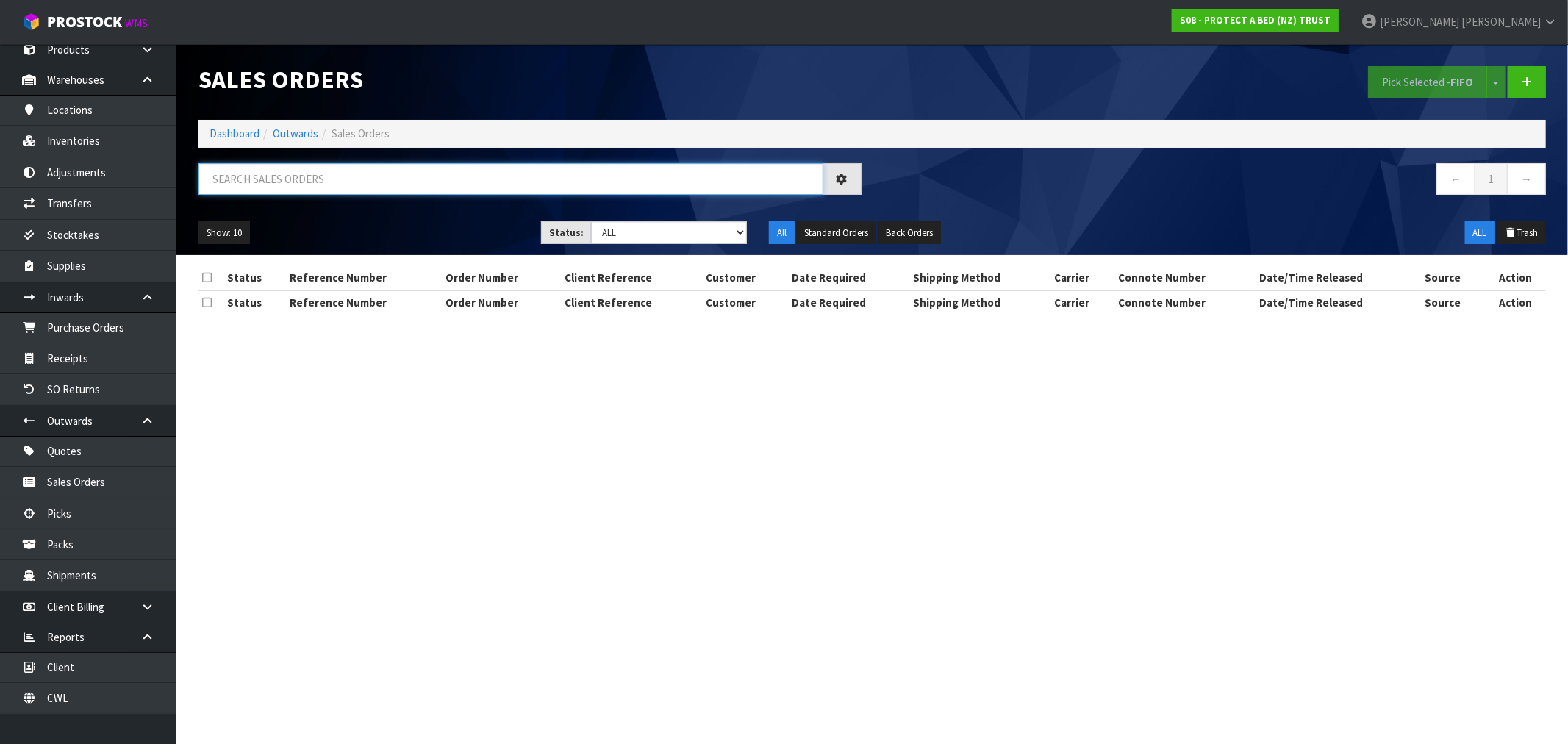
paste input "wht02921"
click at [287, 172] on input "wht02921" at bounding box center [511, 179] width 625 height 32
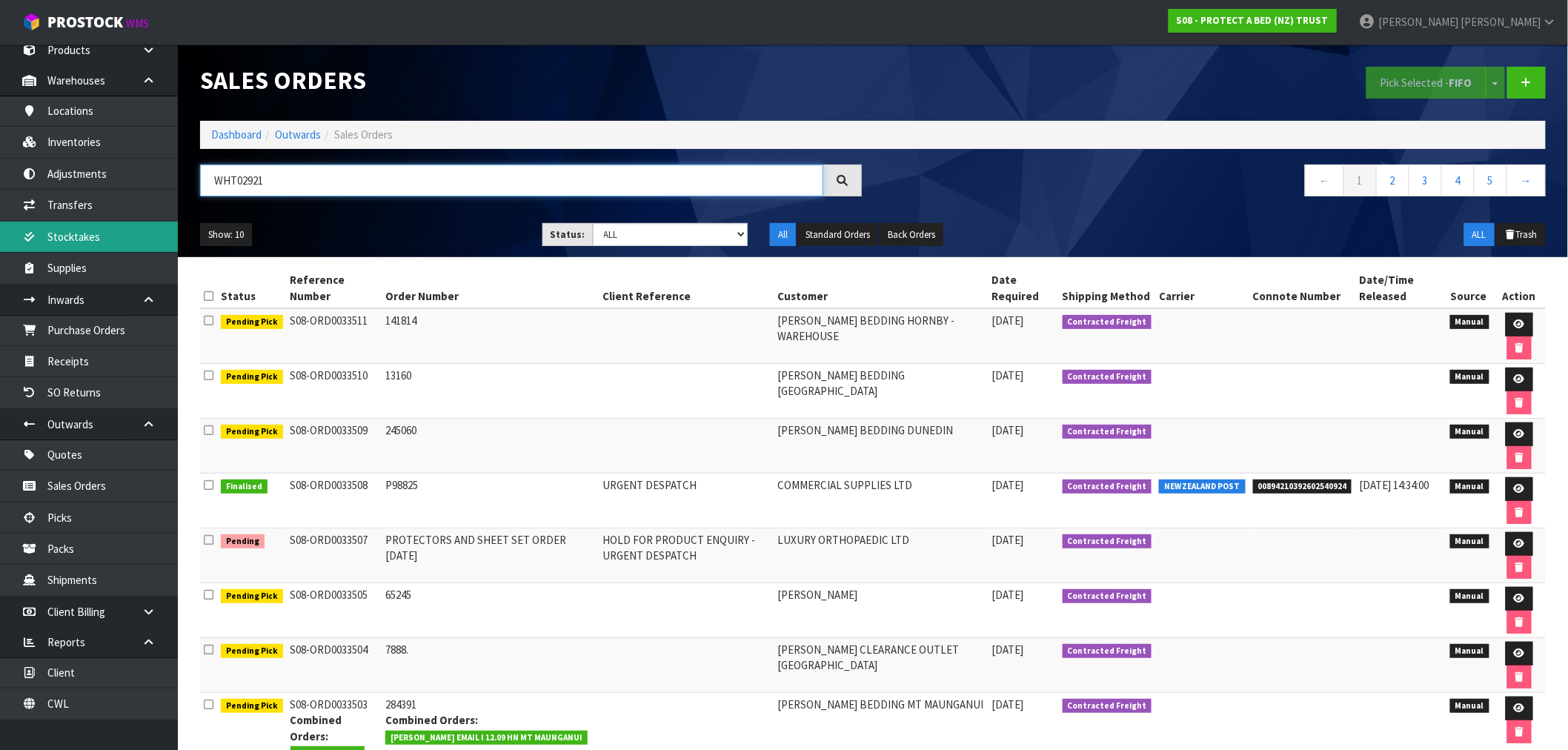
type input "WHT02921"
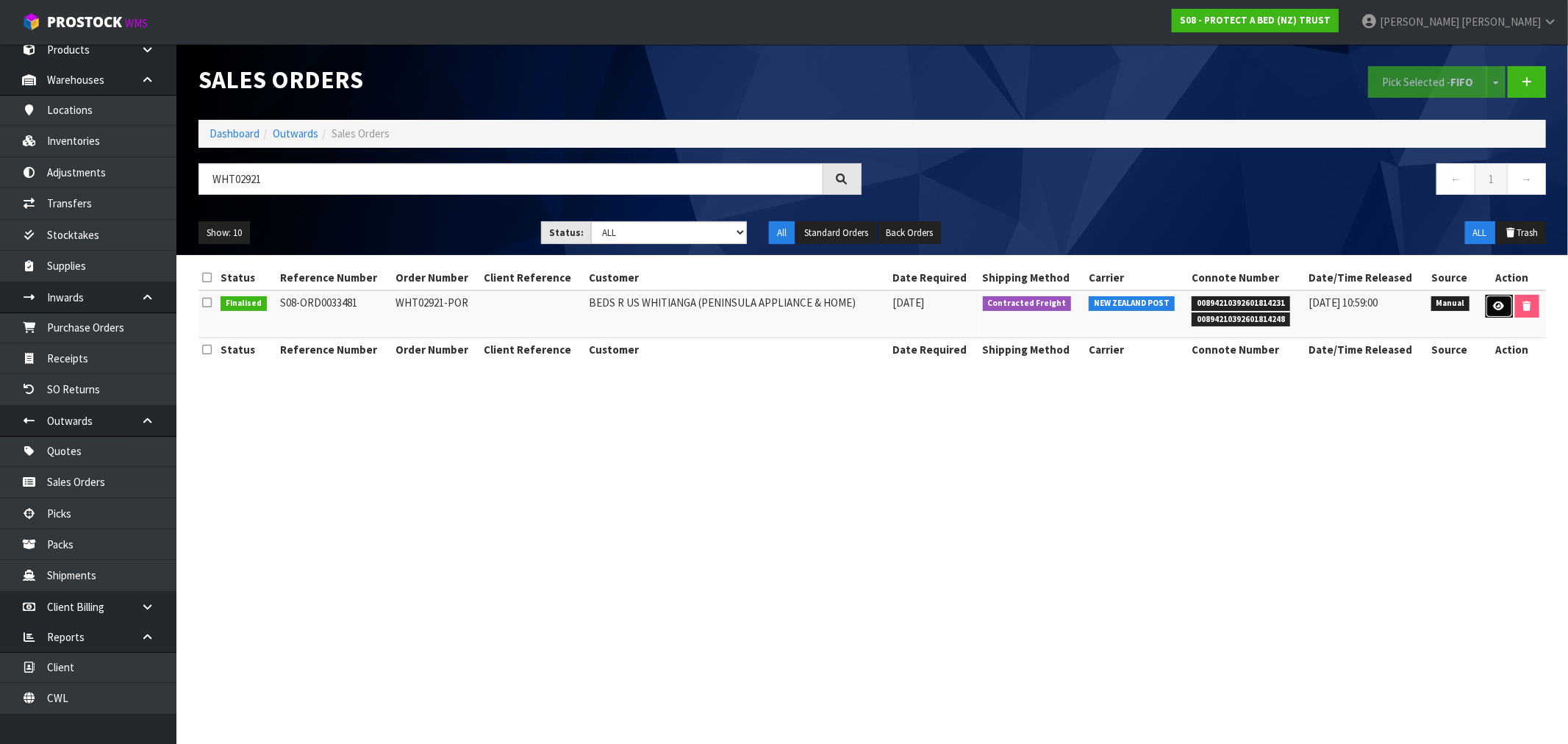
click at [1498, 306] on icon at bounding box center [1500, 306] width 11 height 10
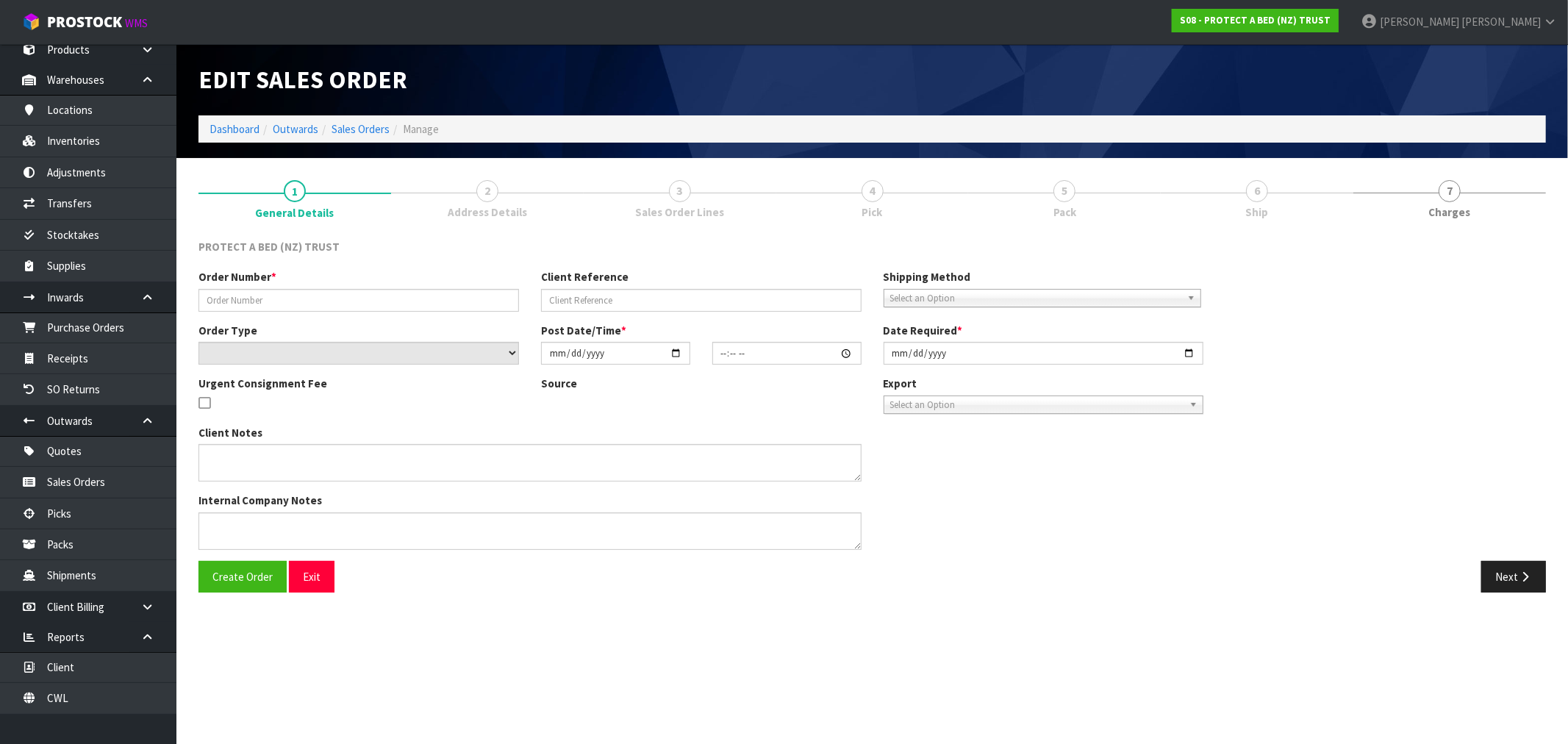
type input "WHT02921-POR"
select select "number:0"
type input "2025-09-18"
type input "10:28:00.000"
type input "2025-09-18"
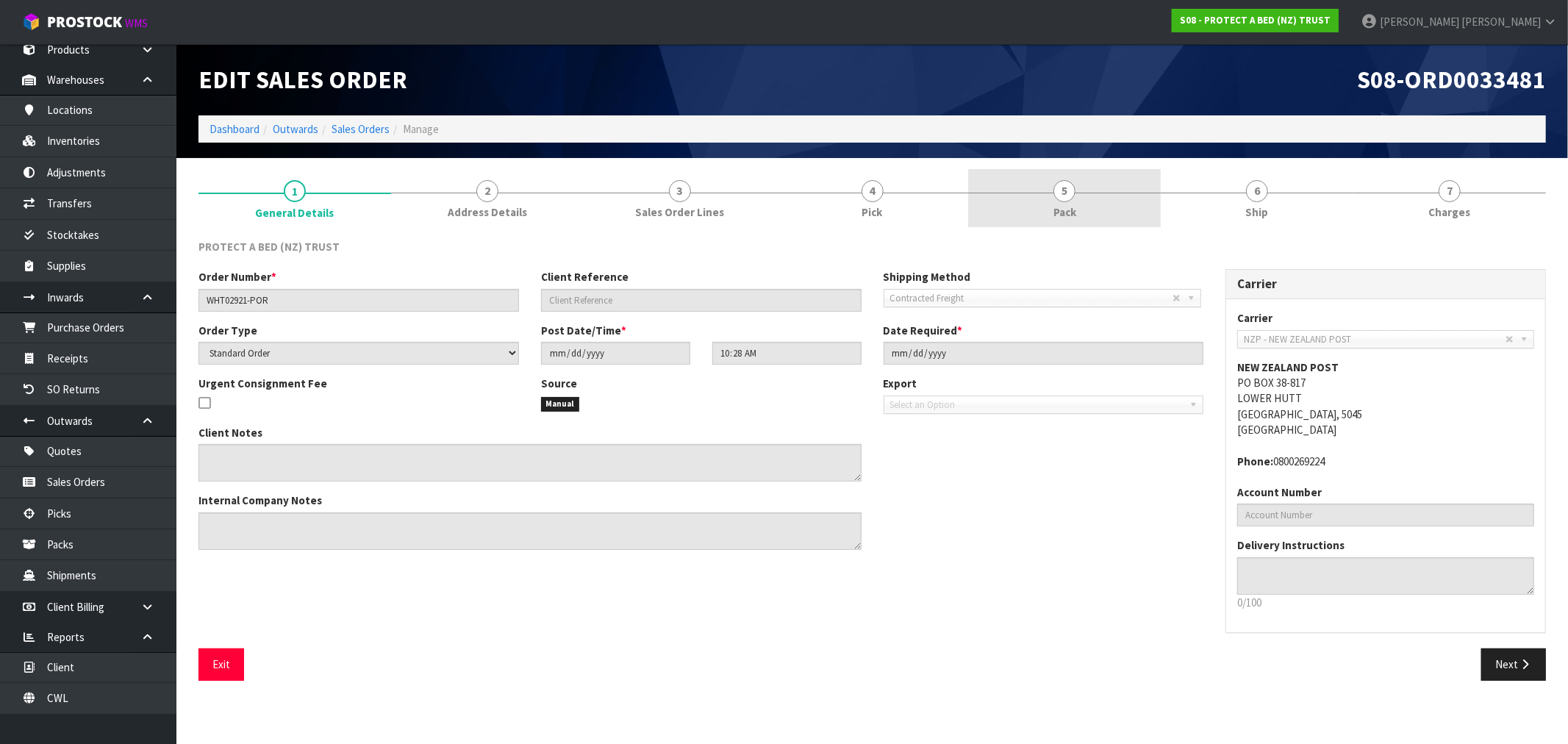
click at [1127, 210] on link "5 Pack" at bounding box center [1064, 198] width 193 height 58
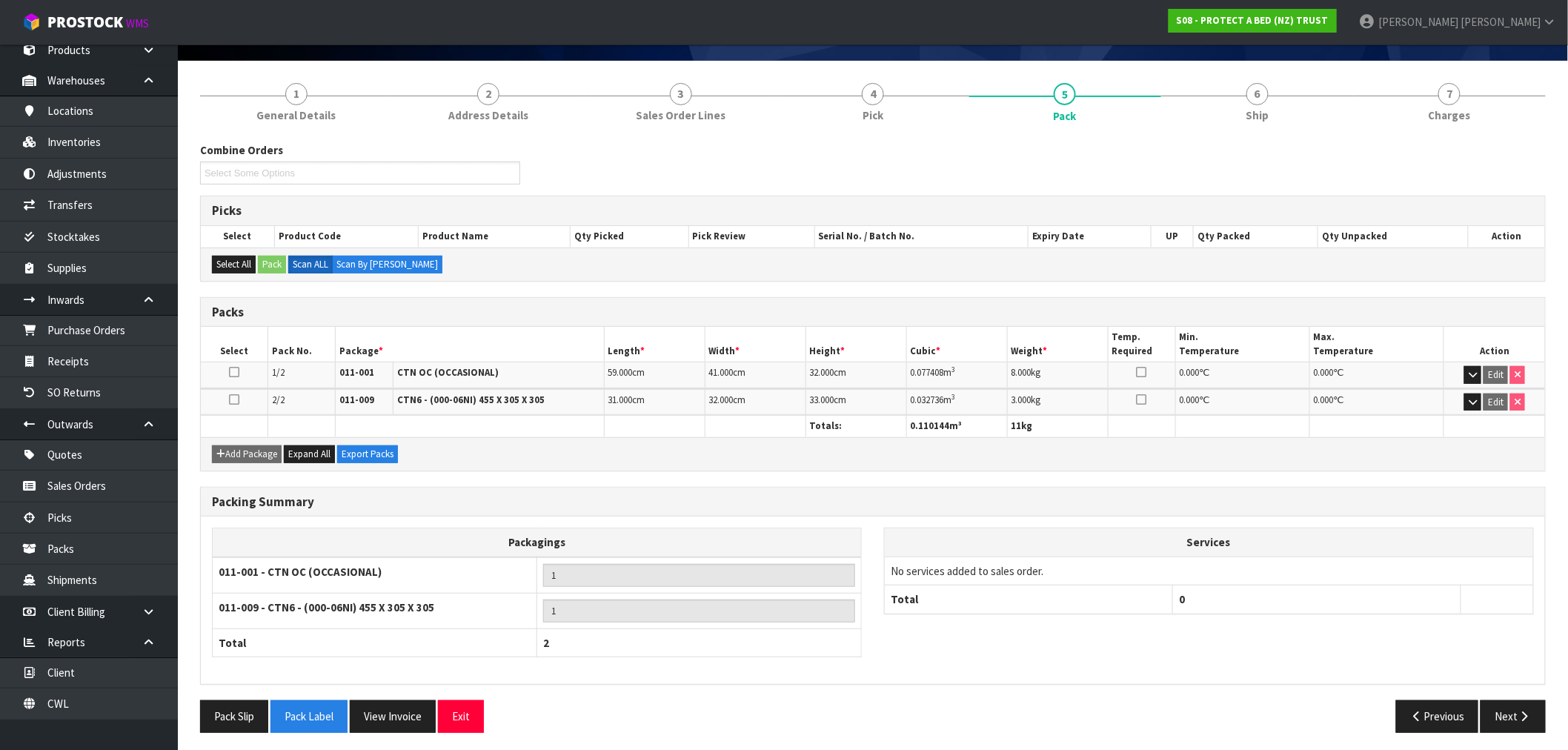
scroll to position [102, 0]
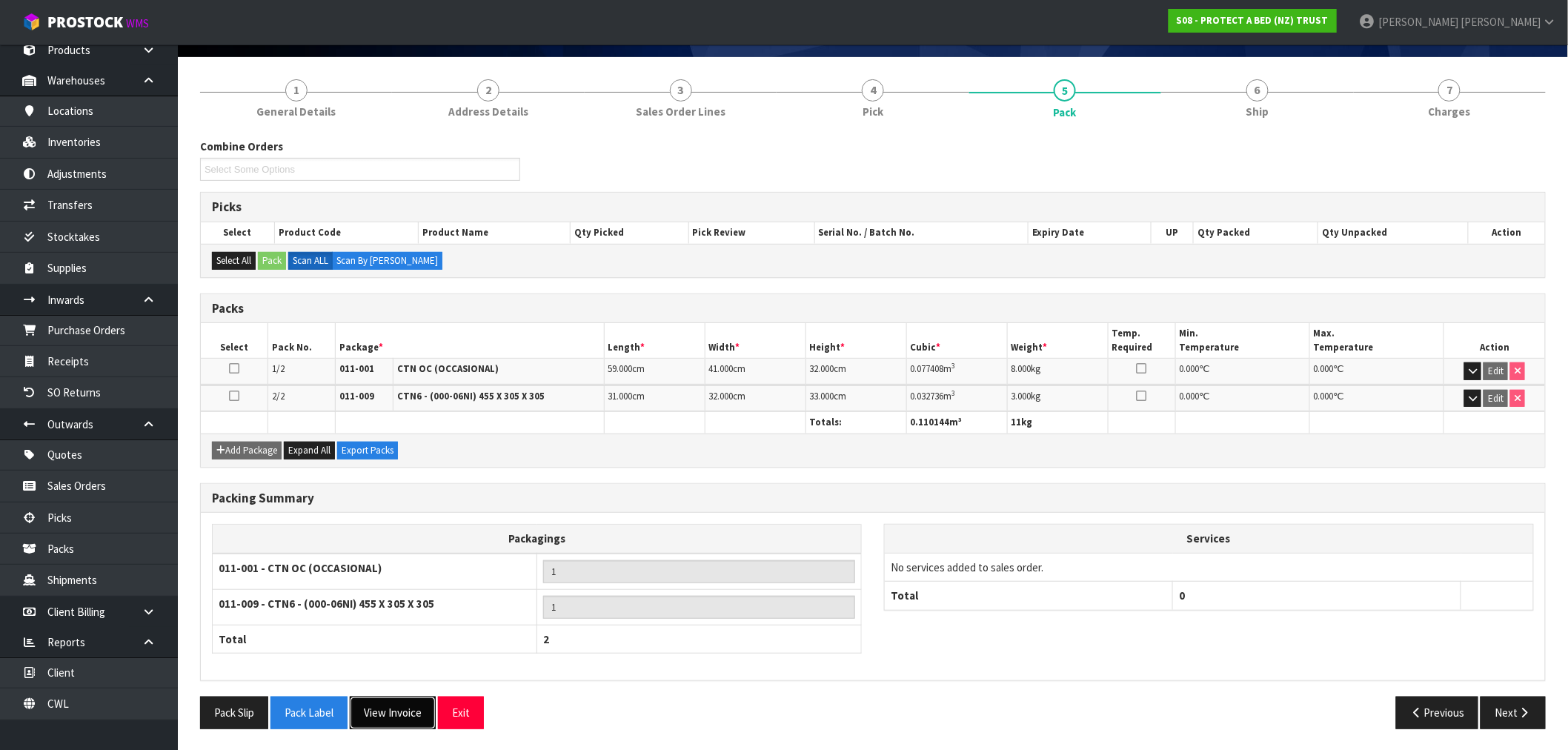
click at [420, 712] on button "View Invoice" at bounding box center [392, 712] width 86 height 32
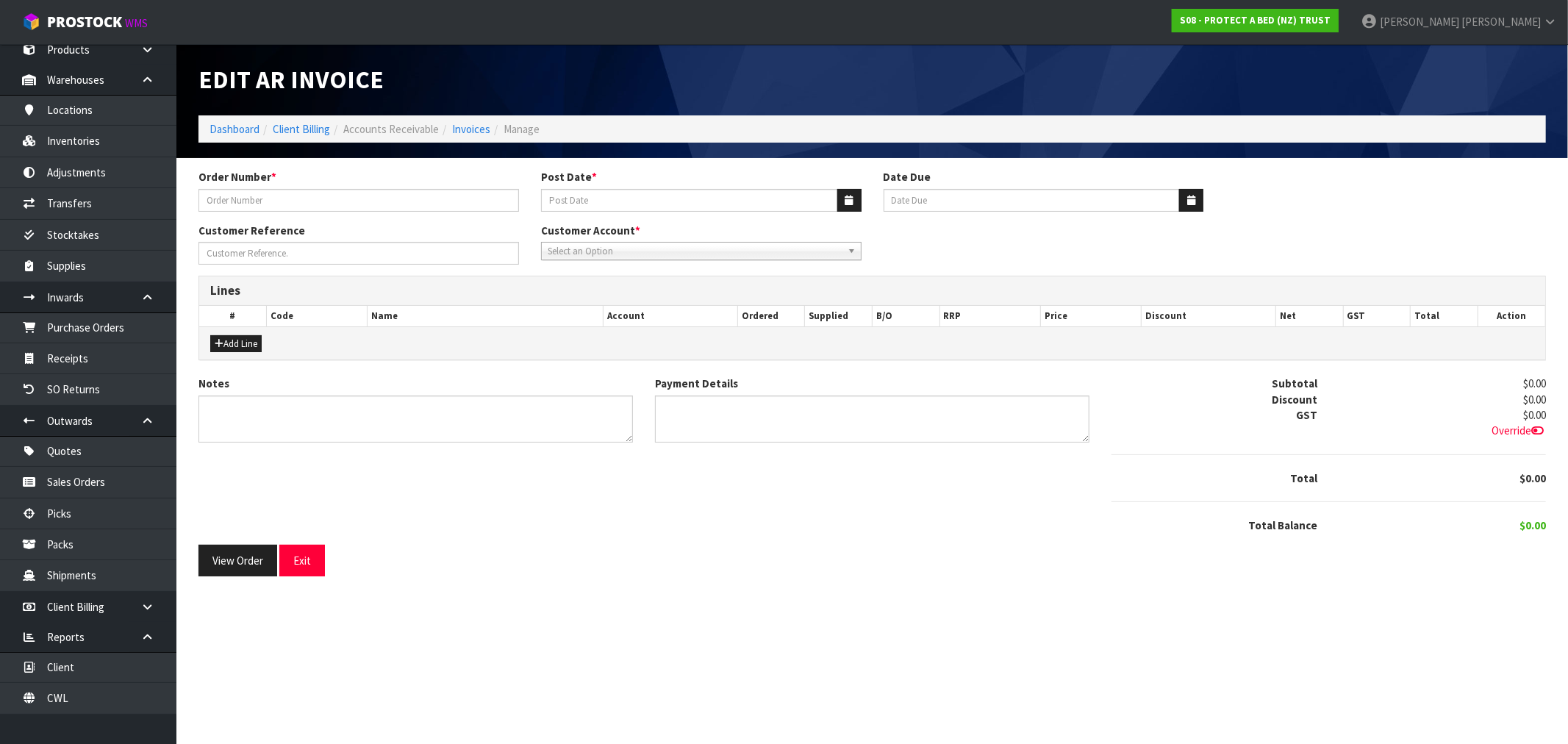
type input "WHT02921-POR"
type input "19/09/2025"
type input "20/10/2025"
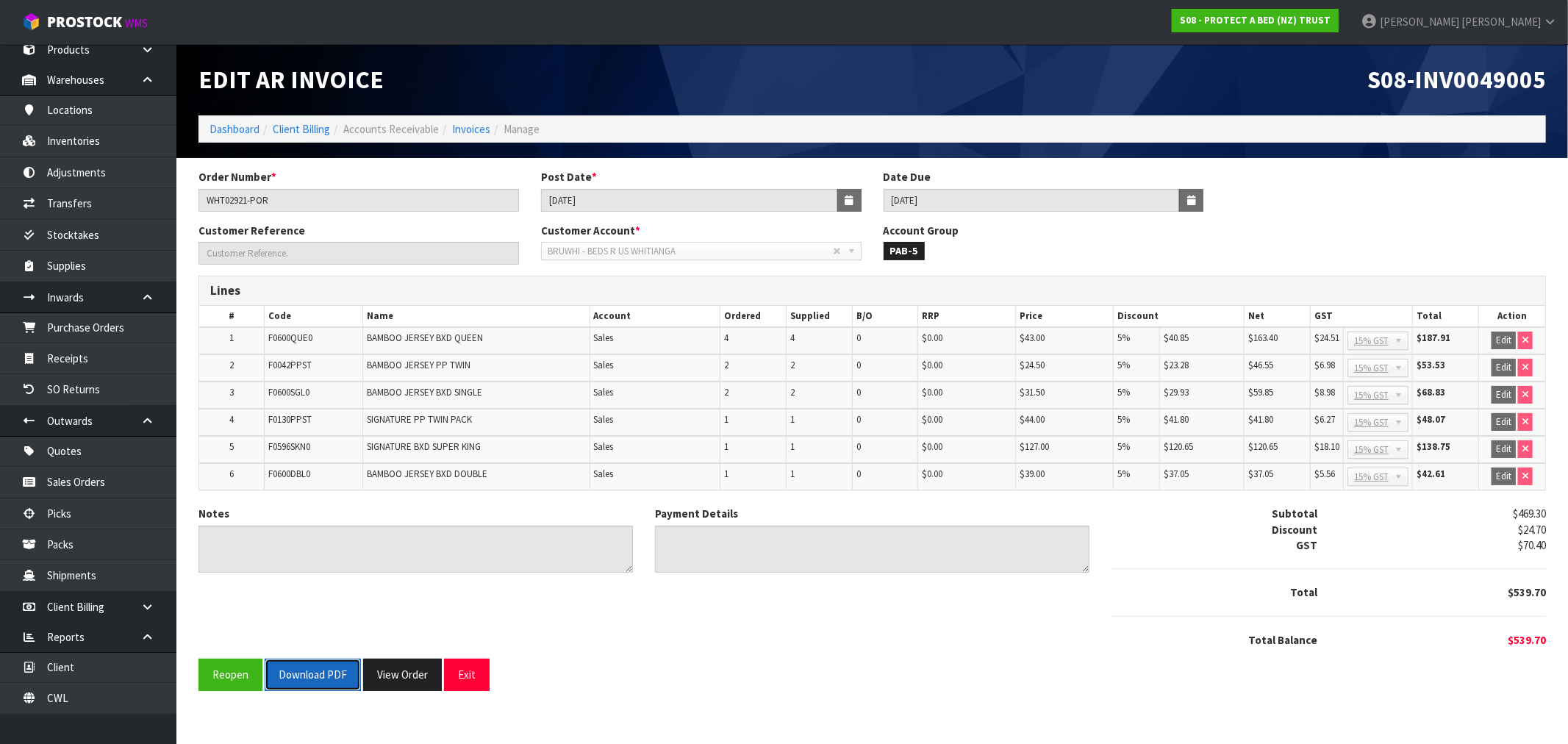
click at [318, 673] on button "Download PDF" at bounding box center [312, 674] width 96 height 32
click at [221, 142] on ol "Dashboard Client Billing Accounts Receivable Invoices Manage" at bounding box center [872, 130] width 1348 height 28
click at [219, 127] on link "Dashboard" at bounding box center [235, 129] width 50 height 14
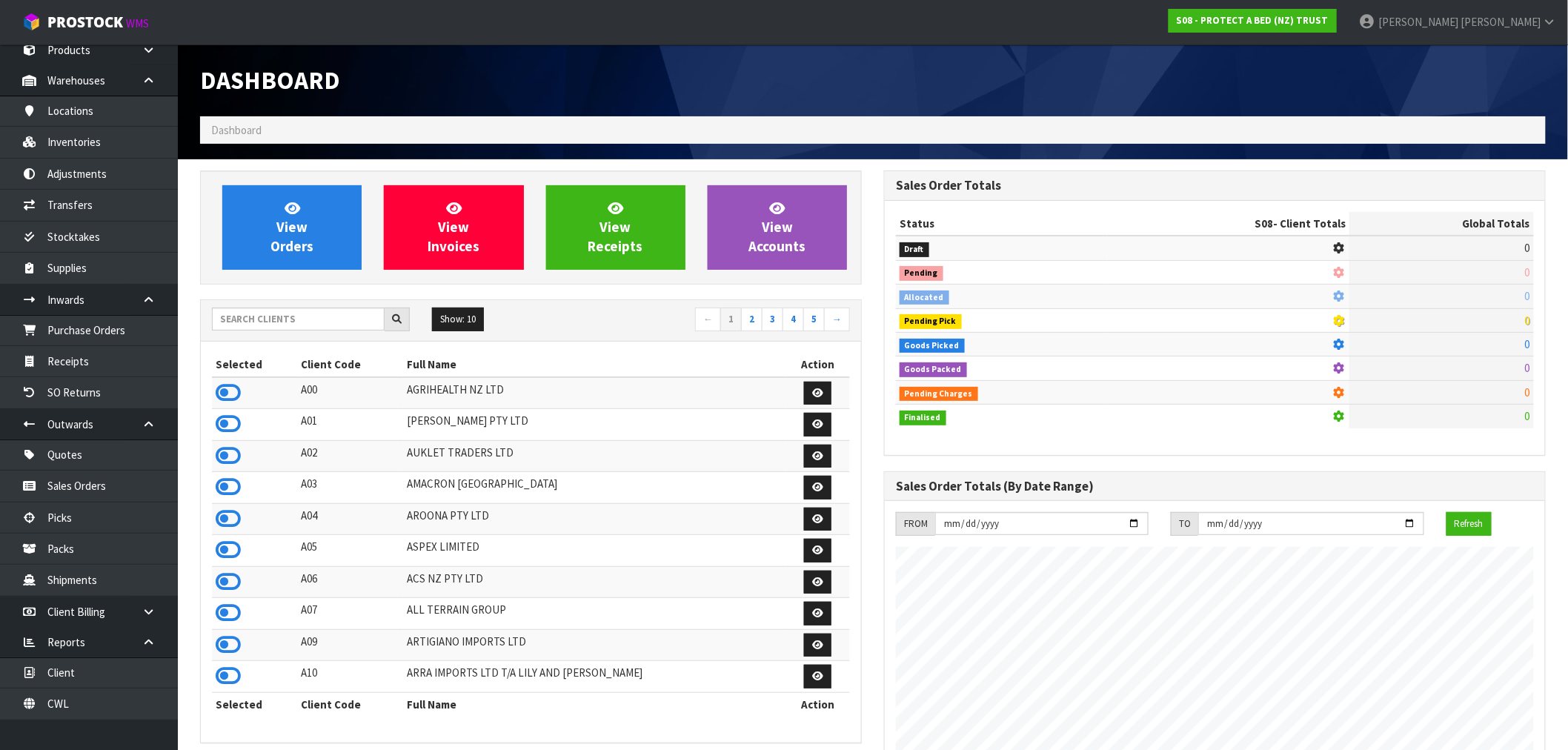
scroll to position [925, 684]
click at [265, 335] on div "Show: 10 5 10 25 50 ← 1 2 3 4 5 →" at bounding box center [530, 321] width 660 height 42
click at [360, 271] on div "View Orders View Invoices View Receipts View Accounts" at bounding box center [530, 228] width 662 height 114
click at [334, 317] on input "text" at bounding box center [299, 319] width 173 height 23
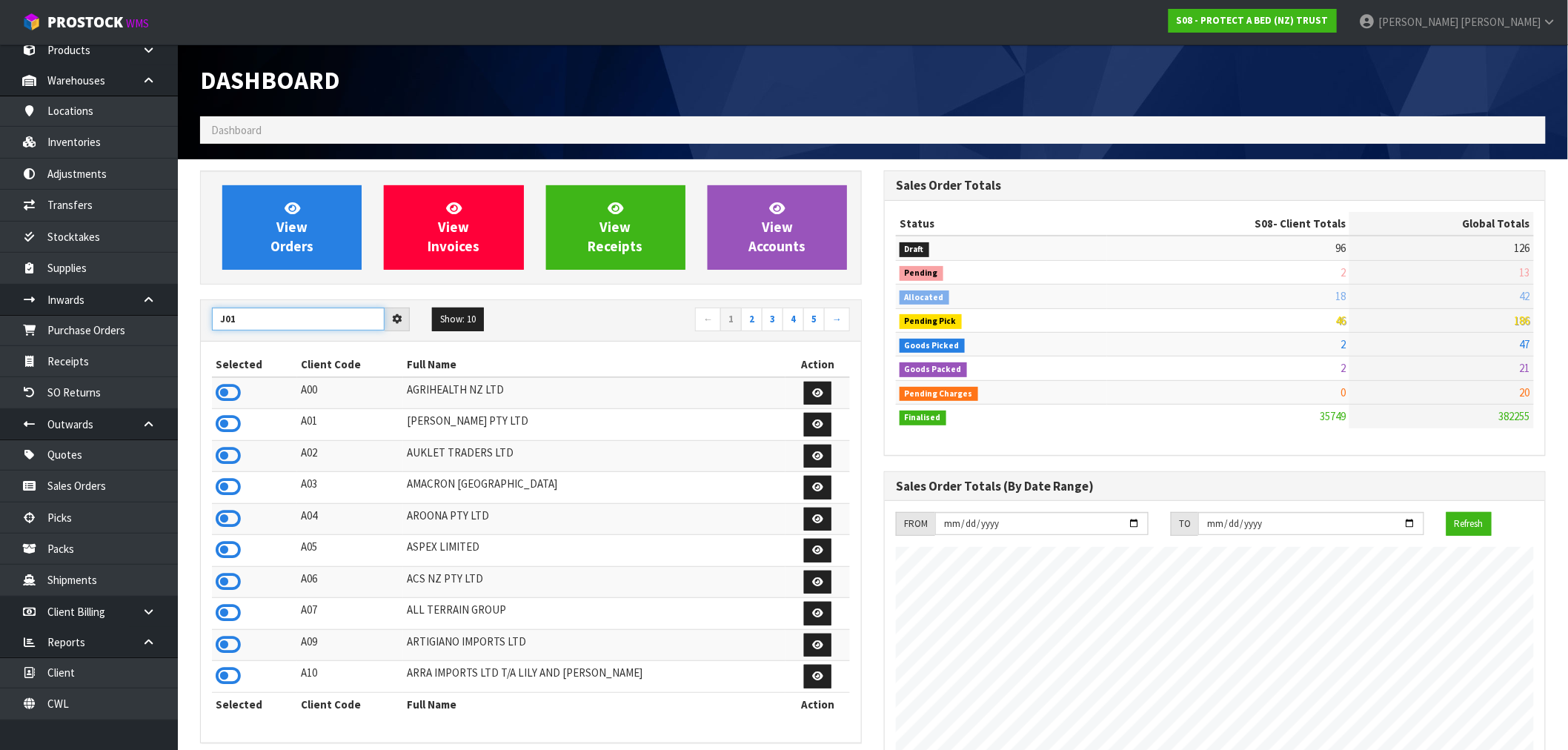
type input "J01"
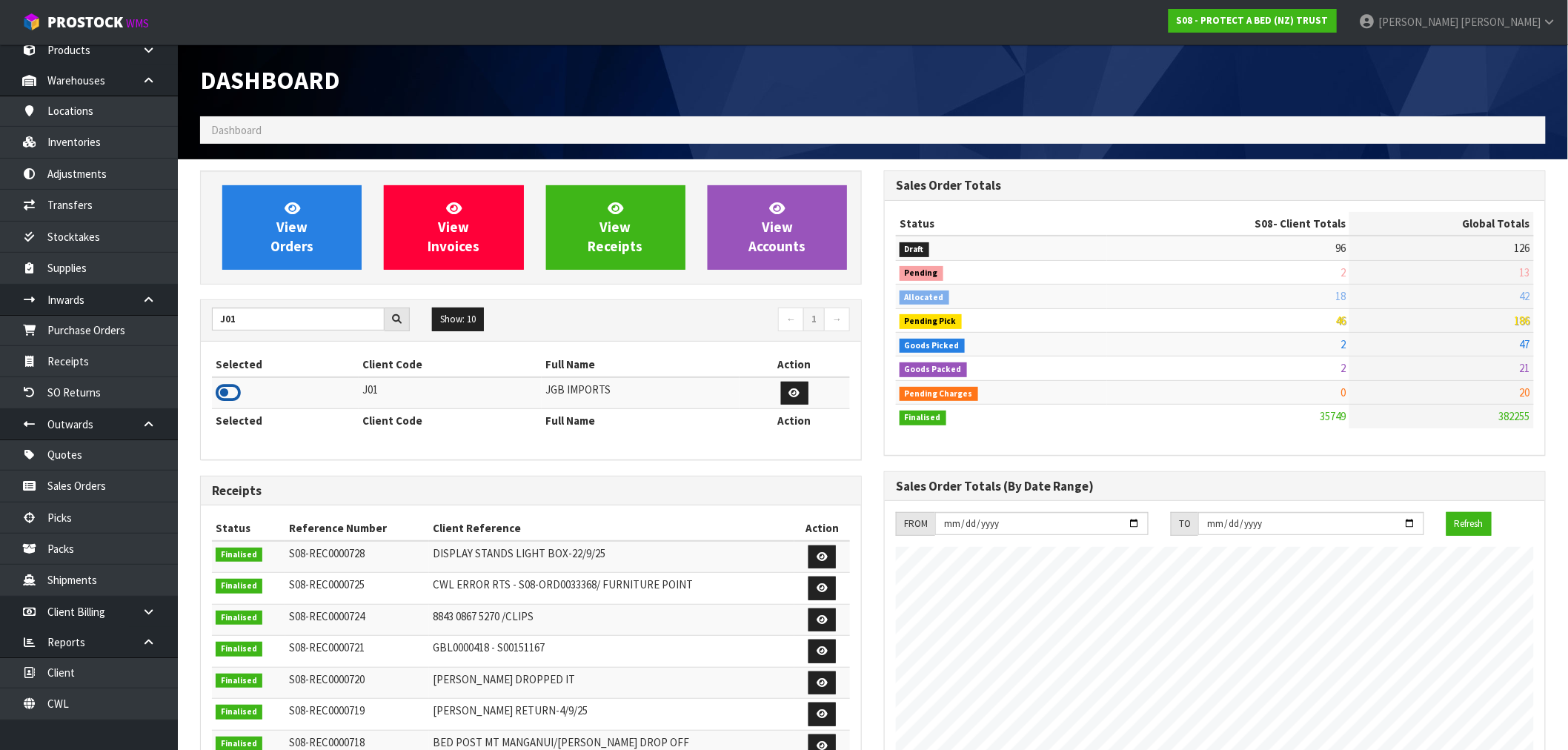
click at [230, 386] on icon at bounding box center [228, 393] width 25 height 22
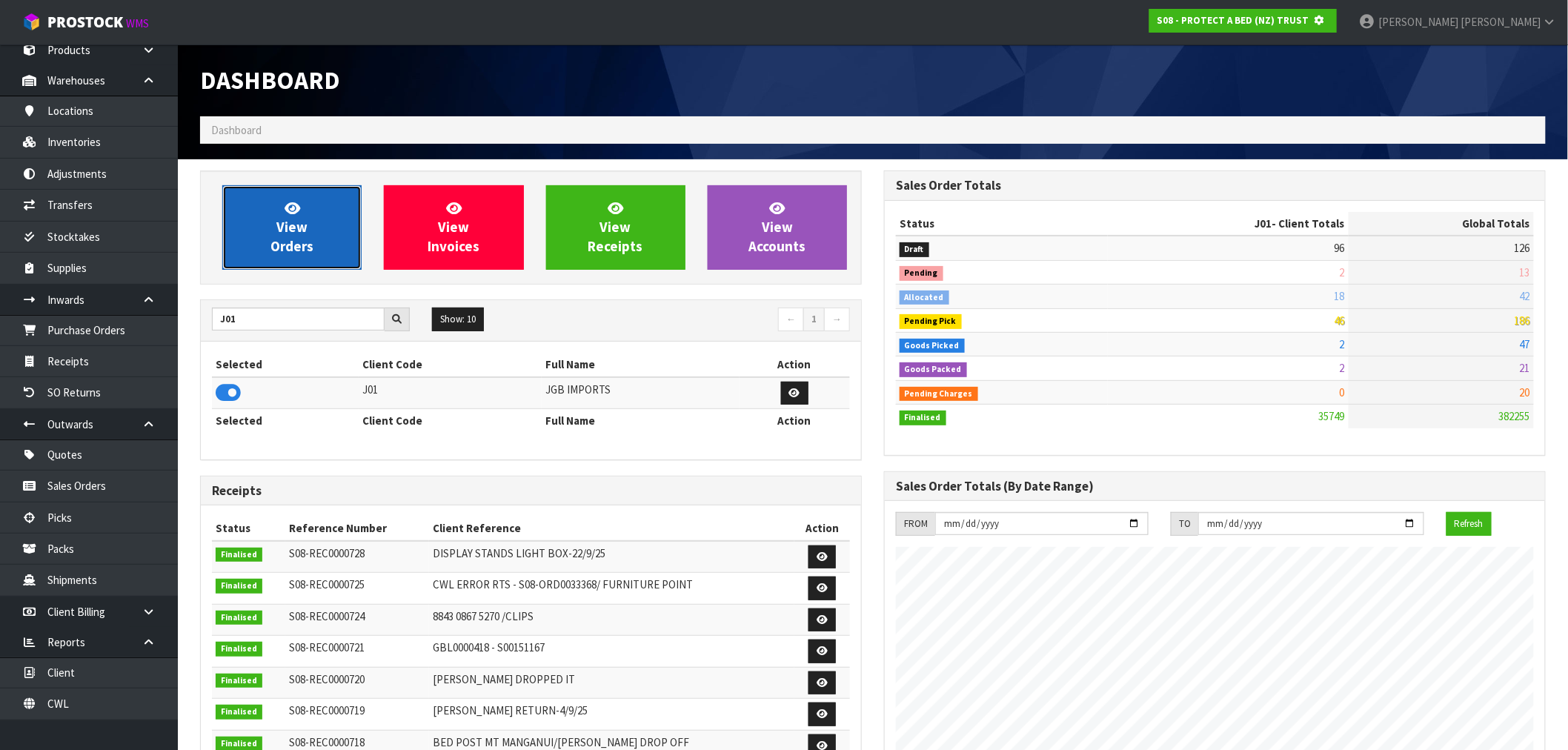
scroll to position [740332, 740310]
click at [299, 238] on span "View Orders" at bounding box center [292, 227] width 43 height 55
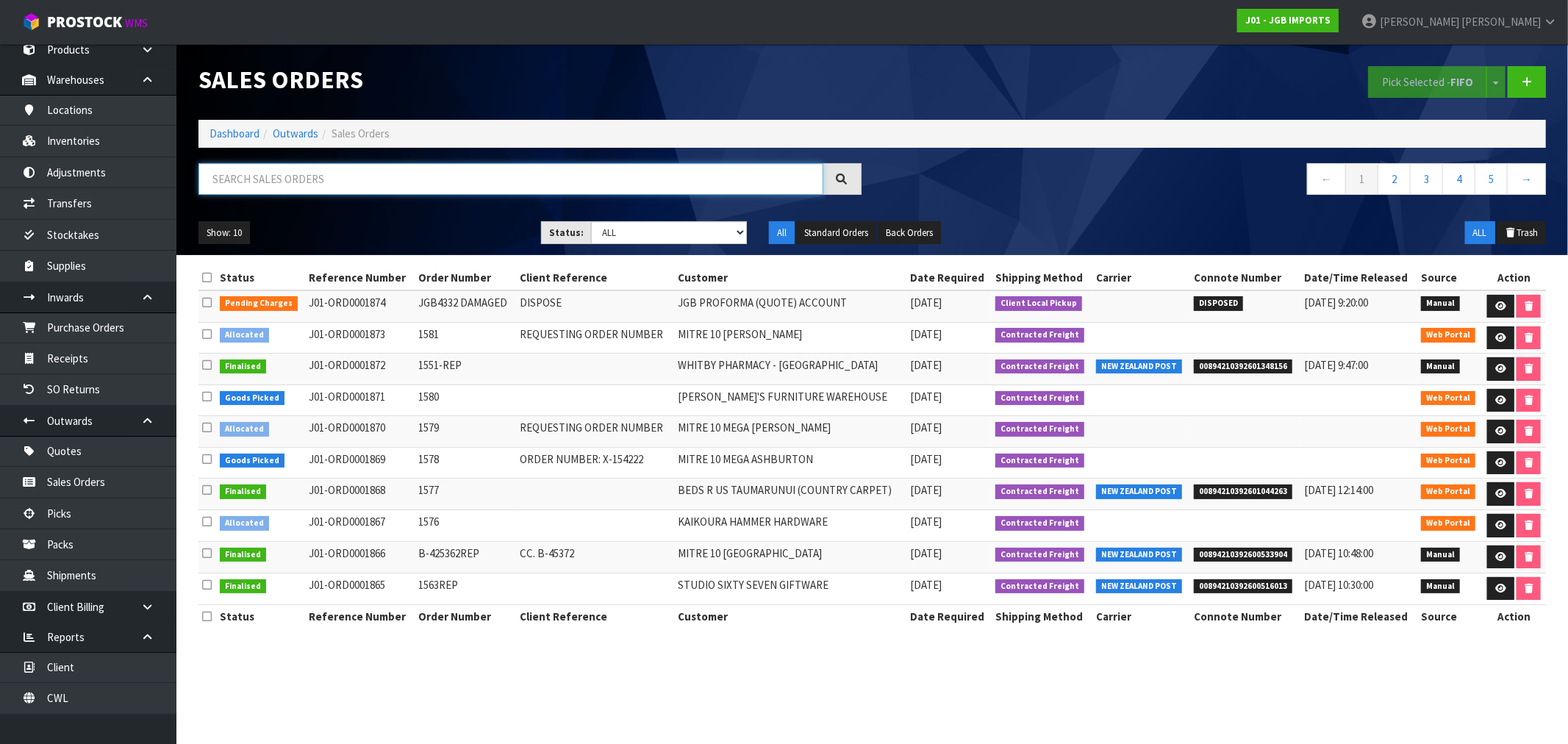
click at [263, 181] on input "text" at bounding box center [511, 179] width 625 height 32
paste input "1824"
type input "1824"
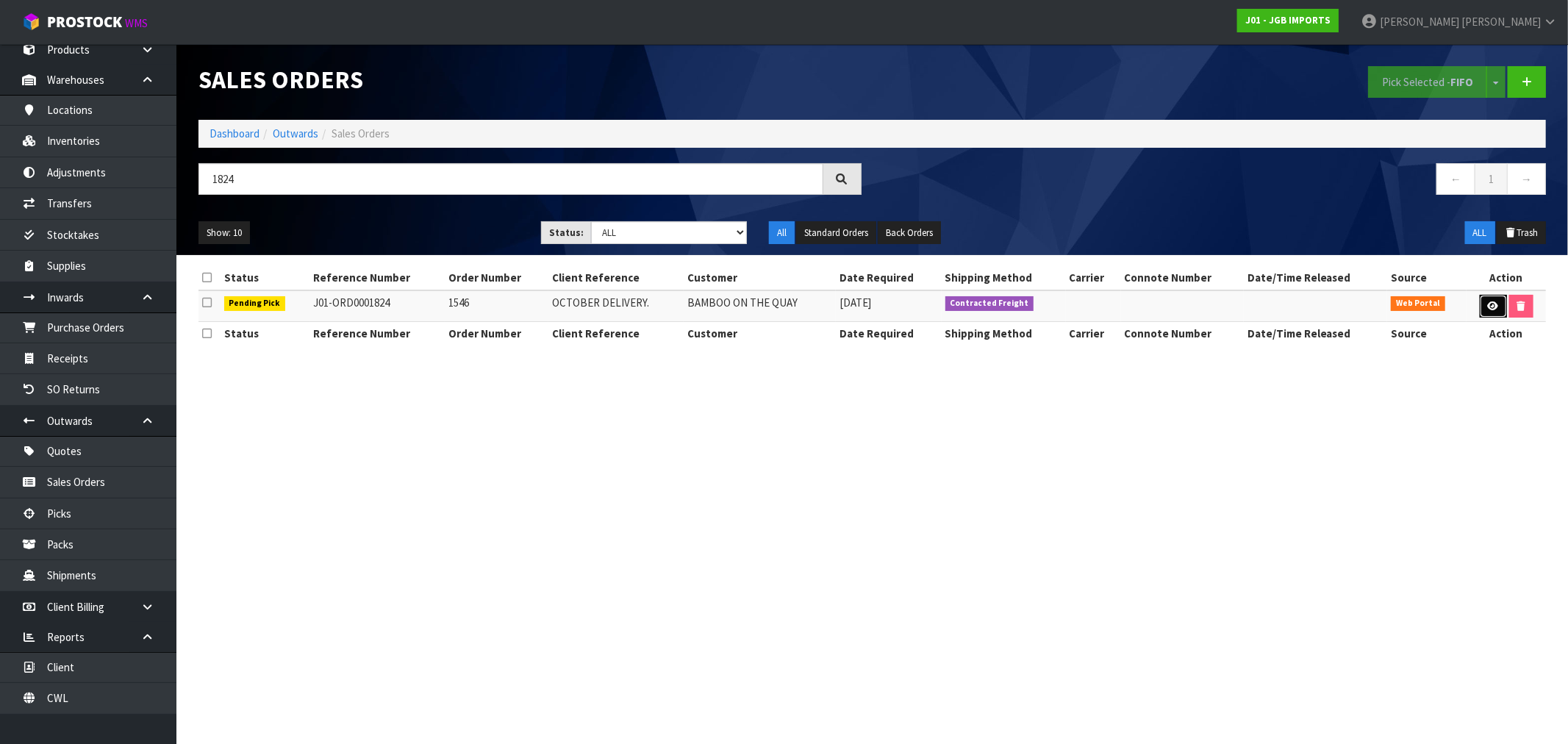
click at [1493, 303] on icon at bounding box center [1494, 306] width 11 height 10
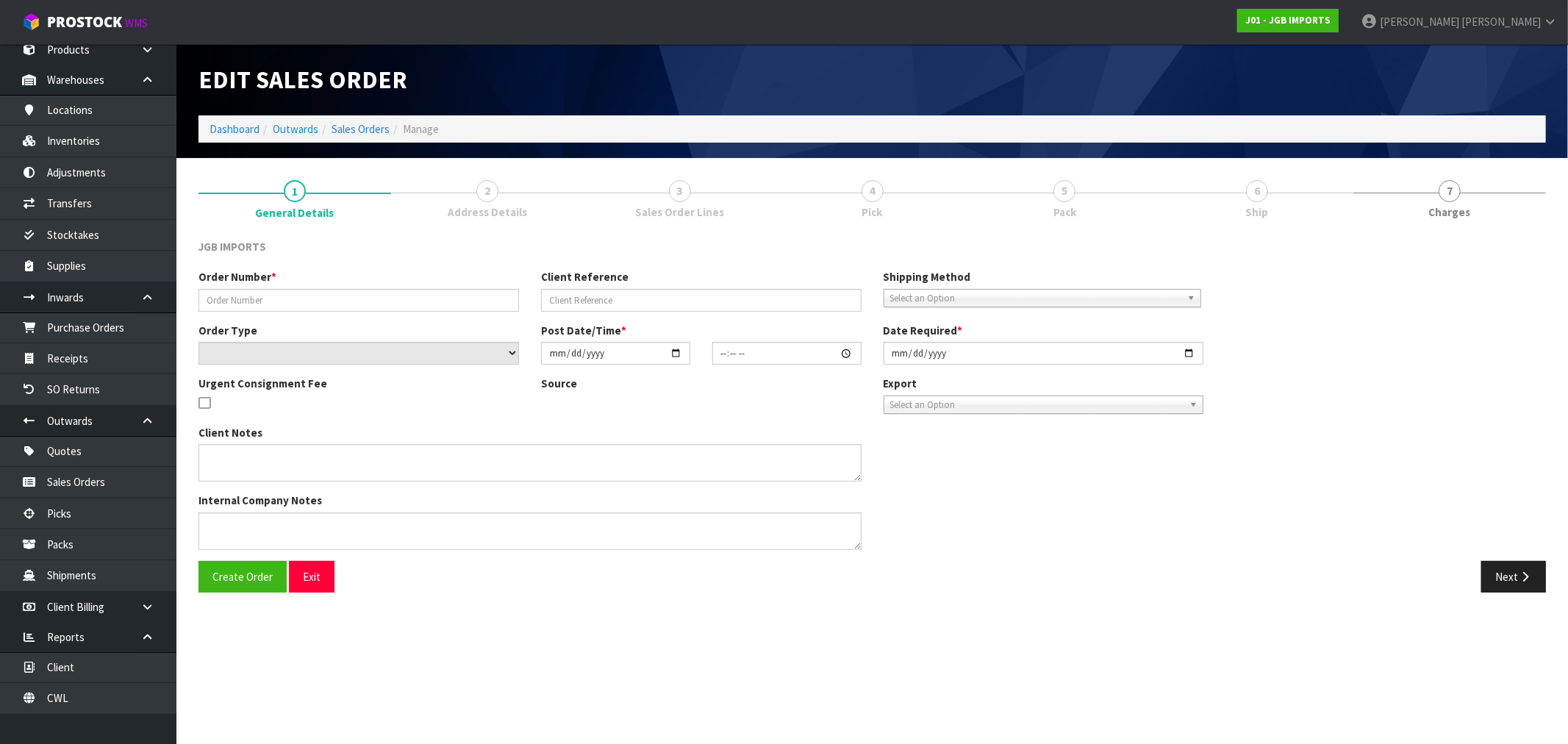
type input "1546"
type input "OCTOBER DELIVERY."
select select "number:0"
type input "[DATE]"
type input "15:26:00.000"
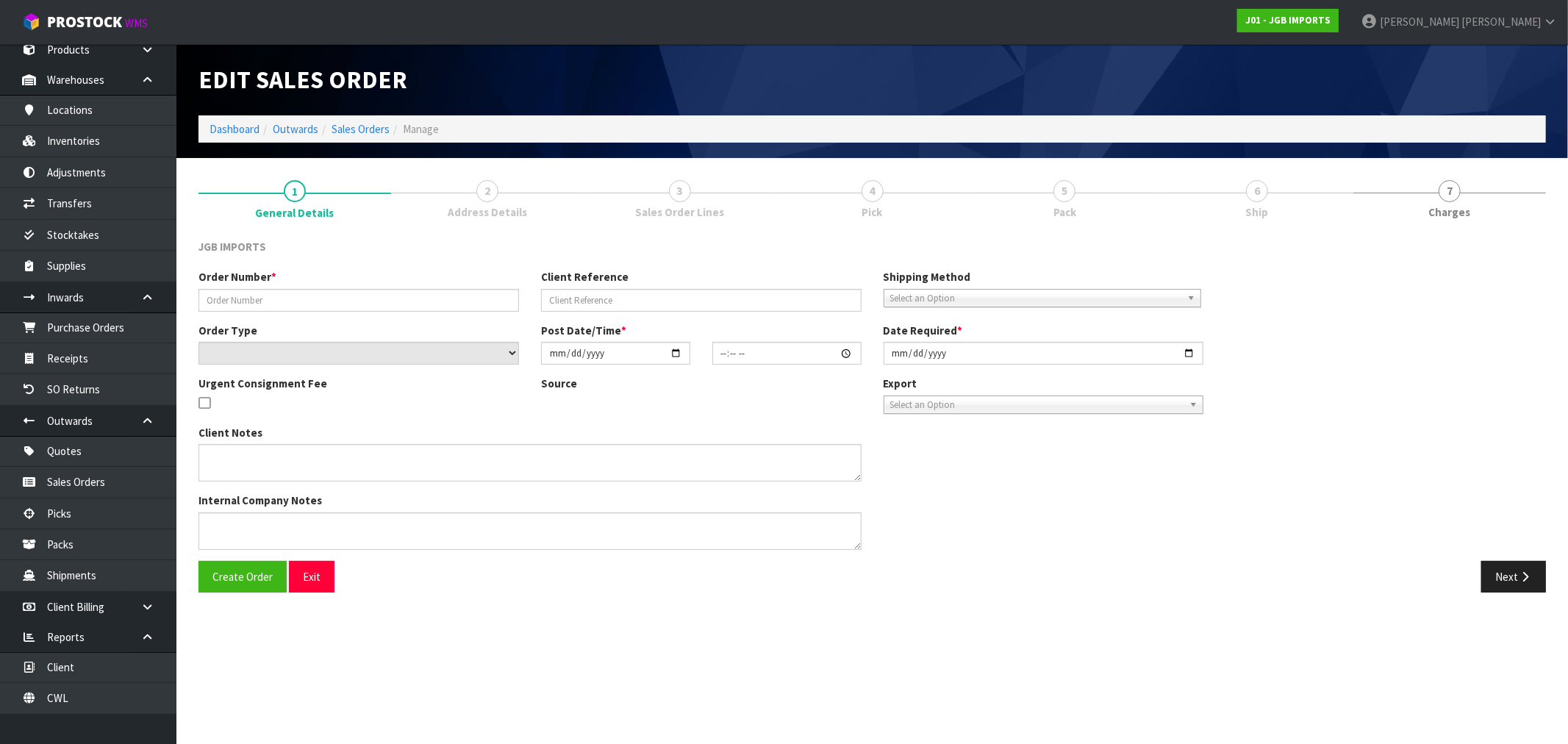
type input "[DATE]"
type textarea "THIS IS FOR OCTOBER DELIVERY. IF IT IS SENT BEFORE THEN, THE CUSTOMER WILL NOT …"
type textarea "PLEASE PICK PACK AND DO NOT DISPATCH THIS MONTH. JUST PACK SO STATUS CHANGES TO…"
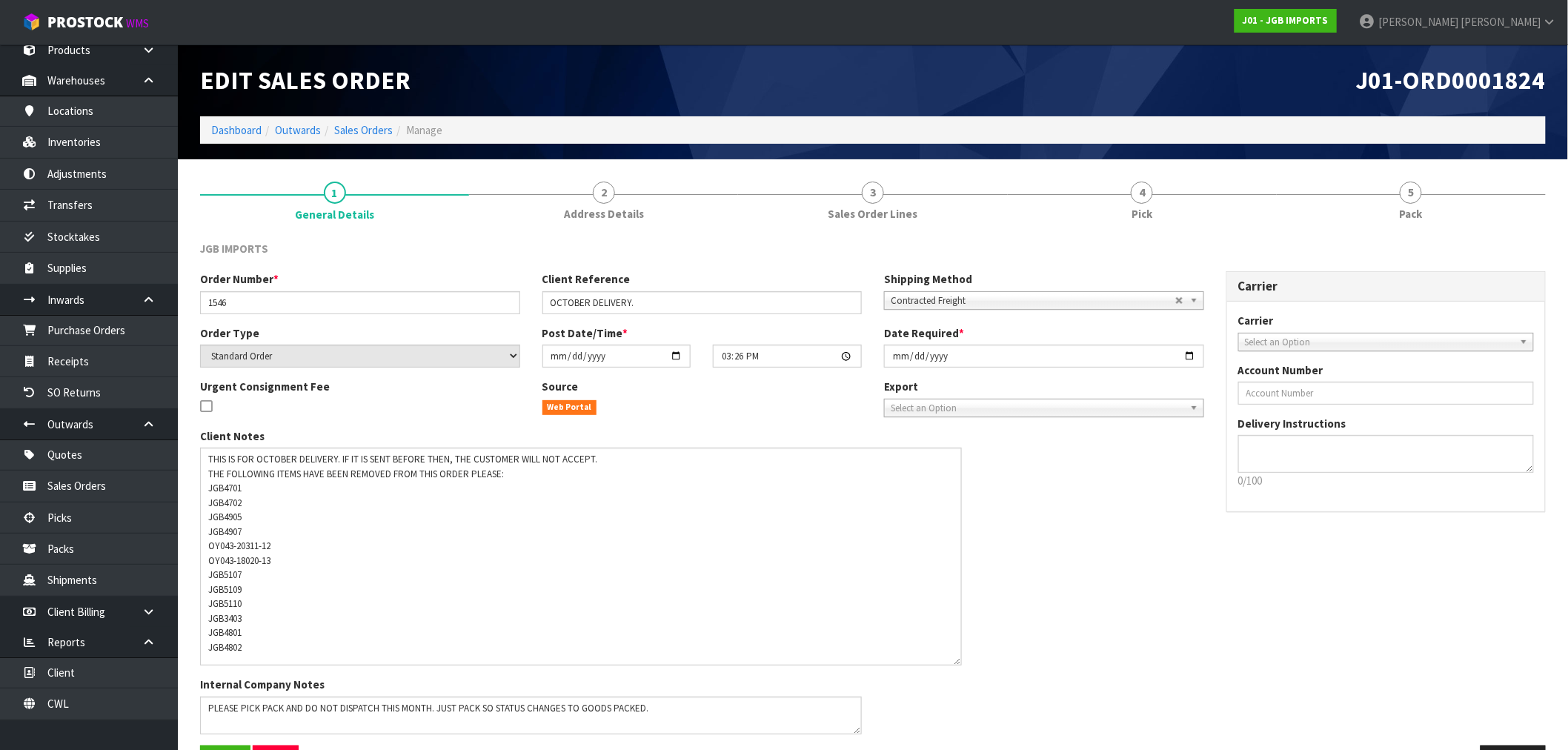
drag, startPoint x: 861, startPoint y: 481, endPoint x: 955, endPoint y: 661, distance: 203.1
click at [955, 661] on textarea at bounding box center [581, 557] width 762 height 218
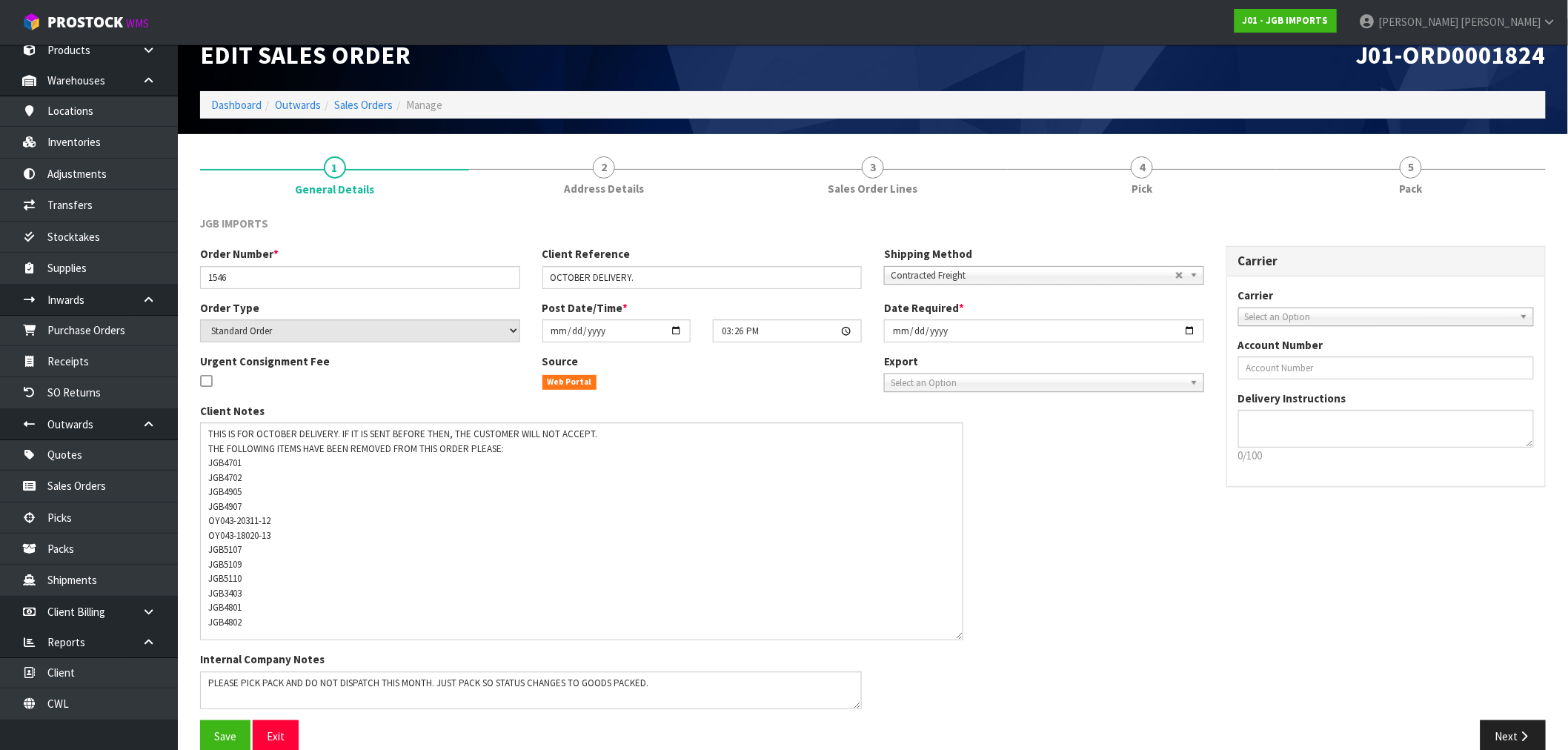
scroll to position [49, 0]
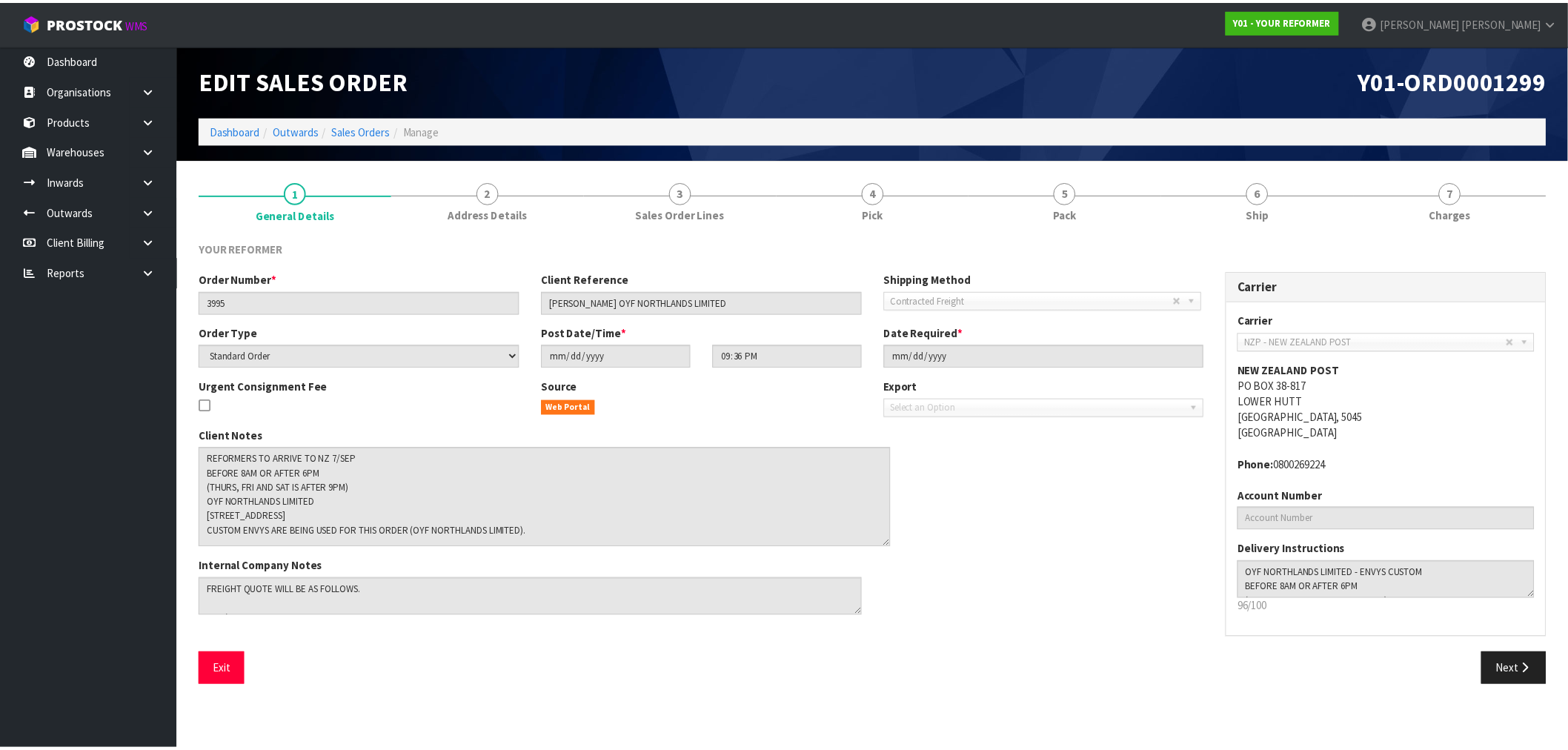
scroll to position [72, 0]
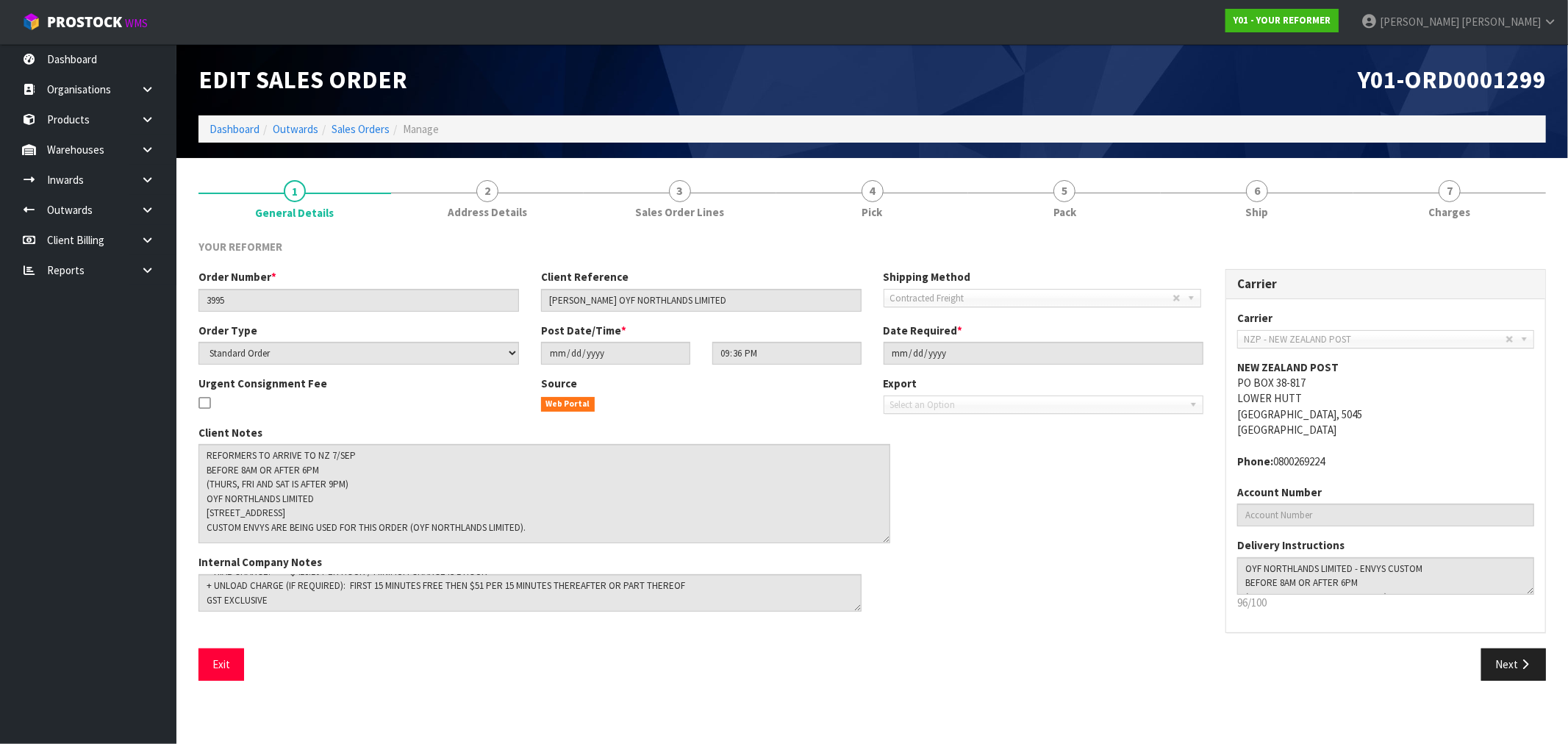
click at [239, 117] on ol "Dashboard Outwards Sales Orders Manage" at bounding box center [872, 130] width 1348 height 28
click at [232, 130] on link "Dashboard" at bounding box center [235, 129] width 50 height 14
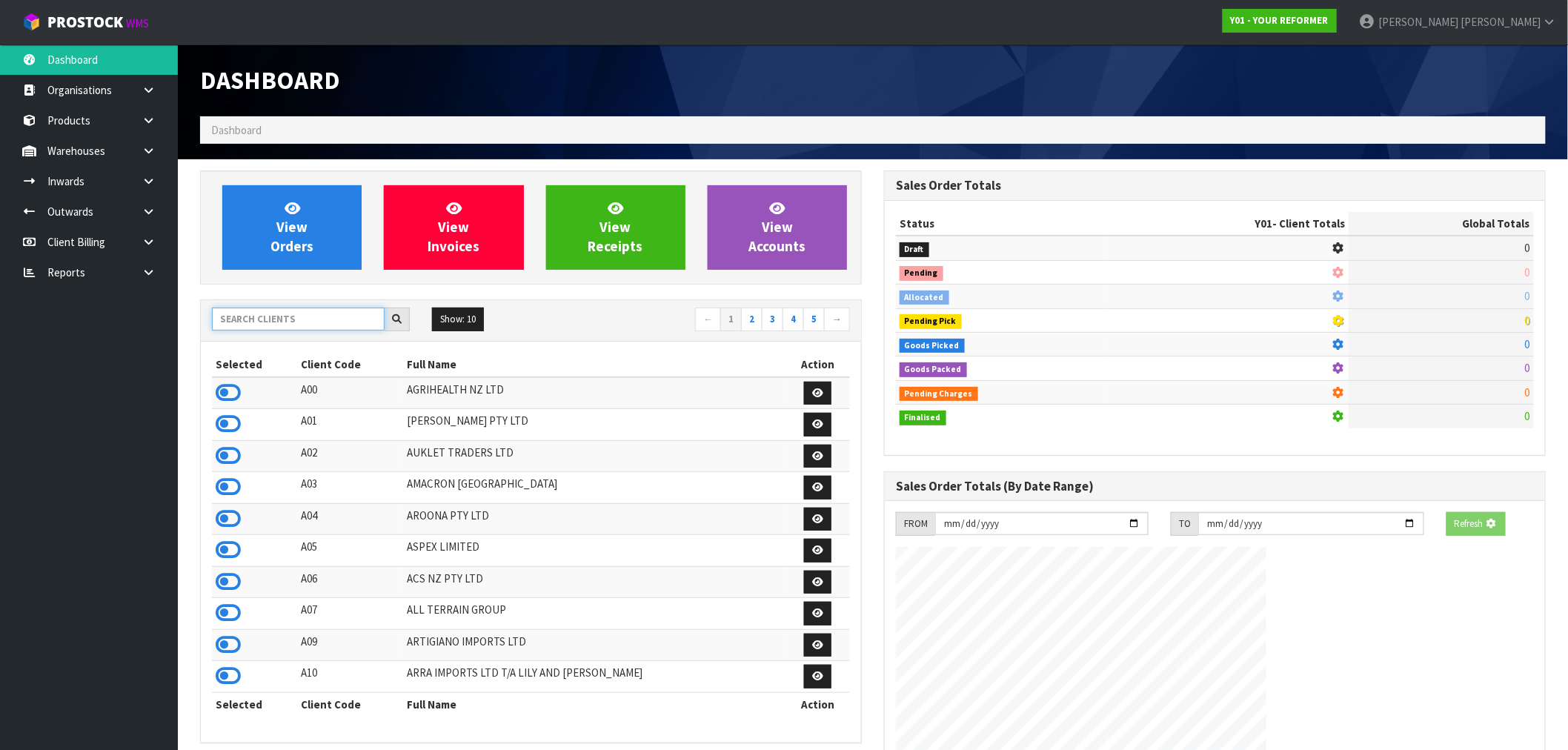
click at [320, 317] on input "text" at bounding box center [299, 319] width 173 height 23
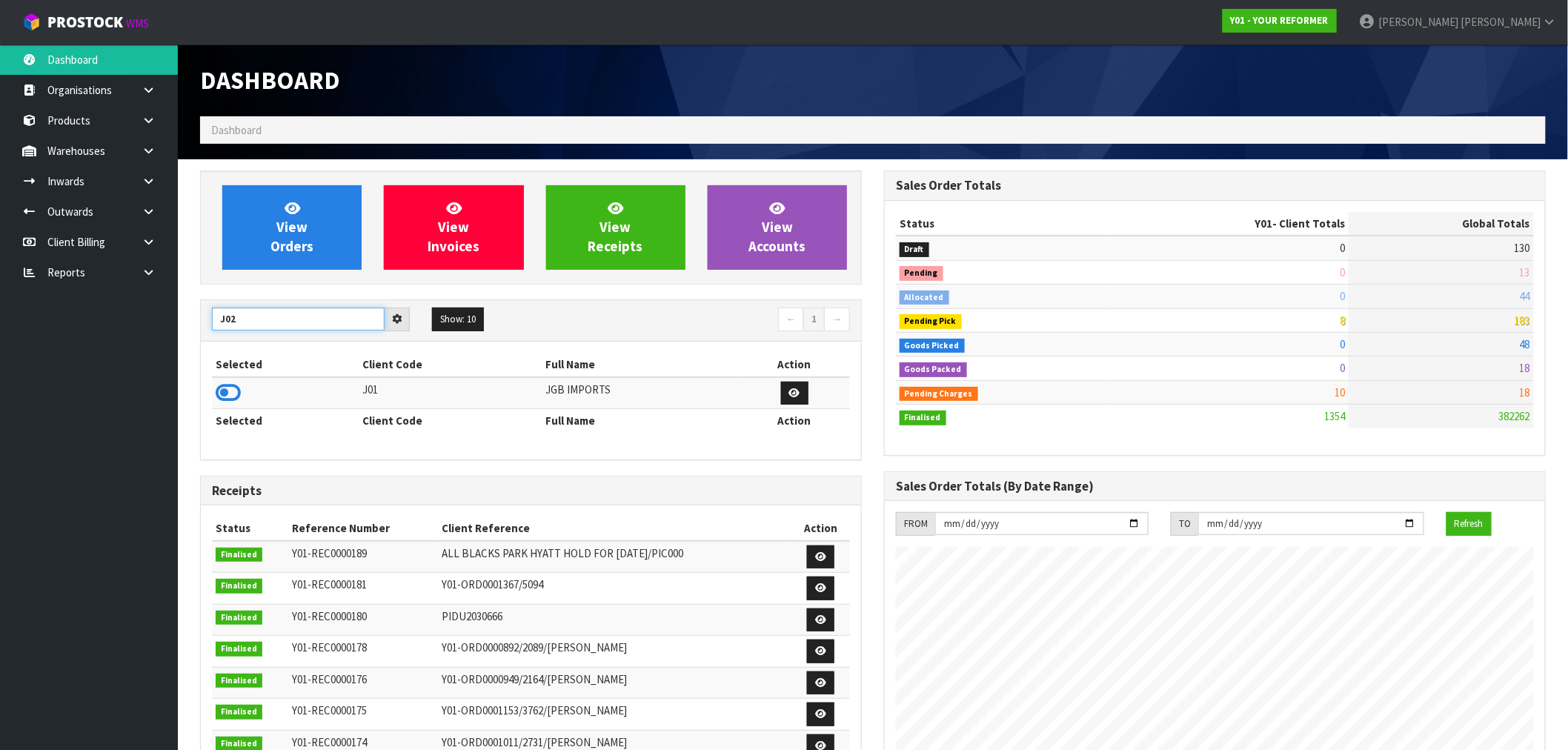
type input "J02"
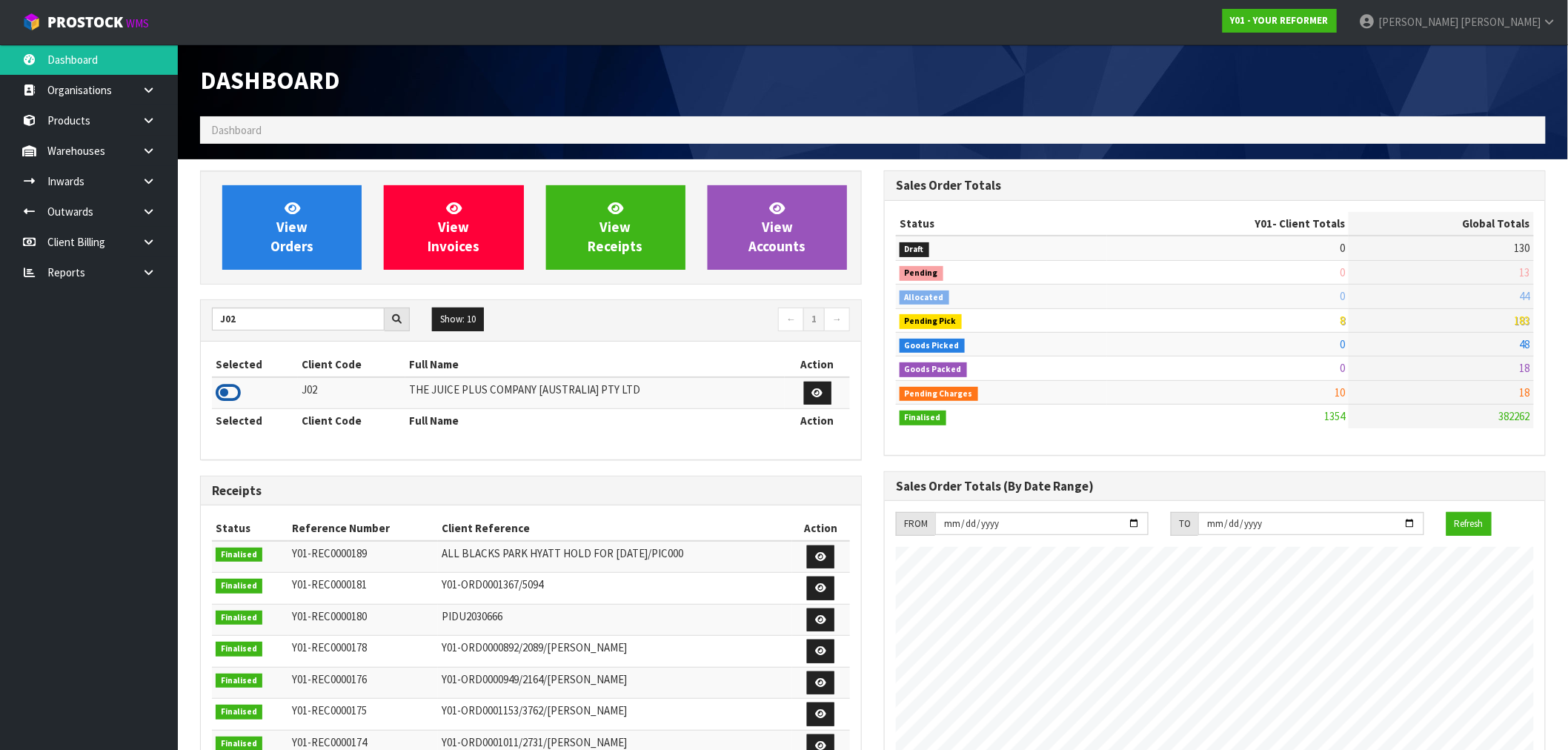
drag, startPoint x: 237, startPoint y: 381, endPoint x: 235, endPoint y: 396, distance: 15.1
click at [237, 382] on icon at bounding box center [228, 393] width 25 height 22
click at [233, 396] on icon at bounding box center [228, 393] width 25 height 22
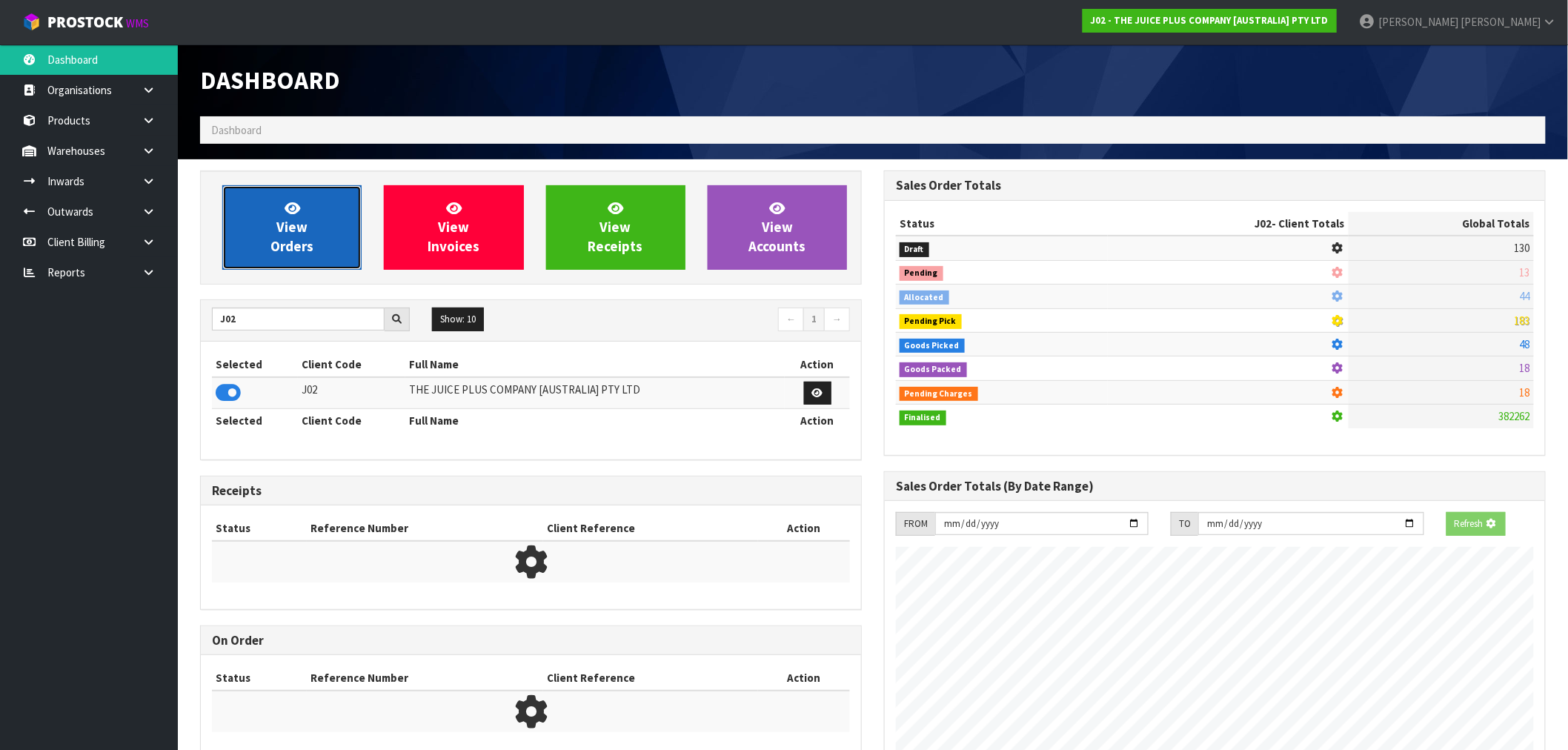
click at [270, 246] on link "View Orders" at bounding box center [291, 228] width 140 height 85
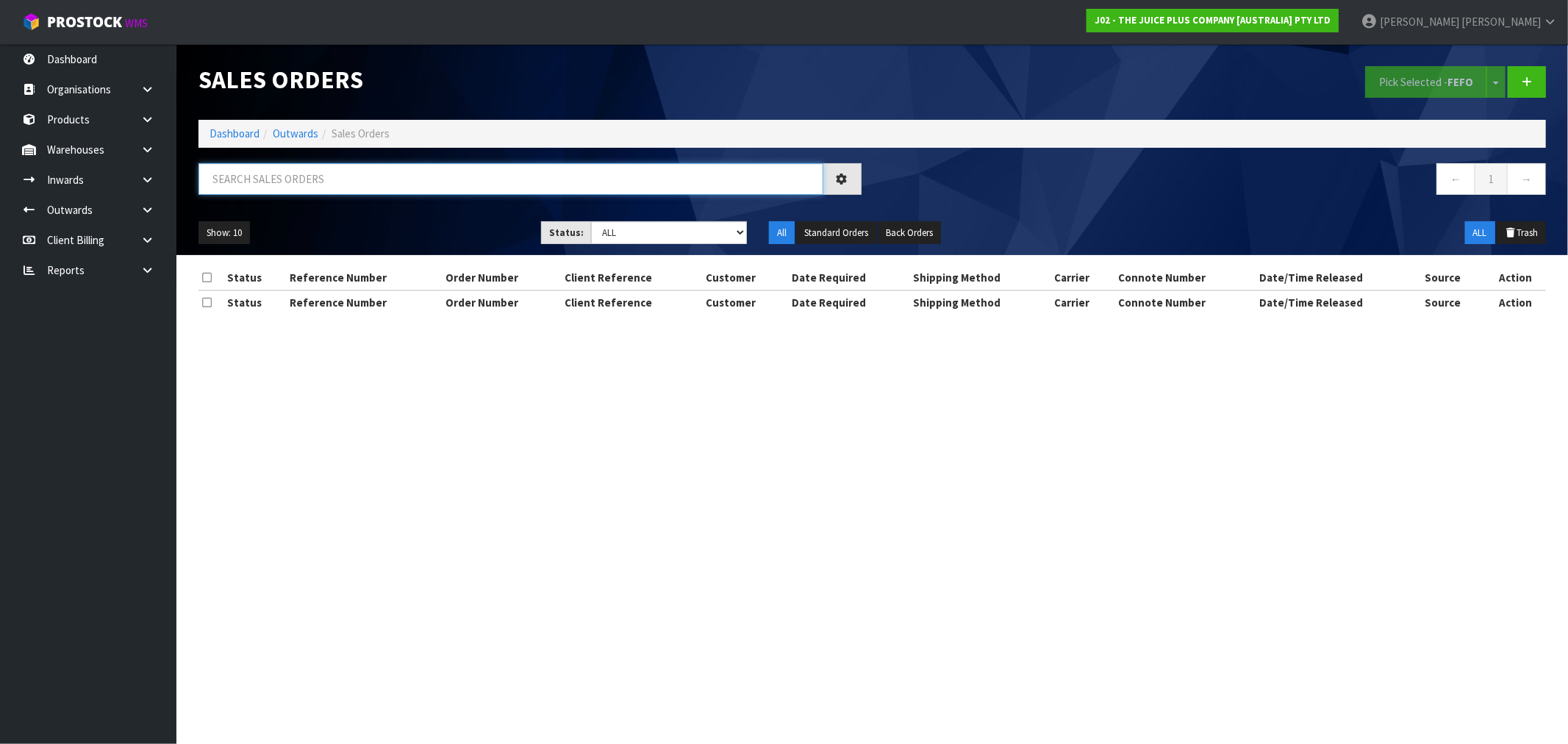
click at [259, 191] on input "text" at bounding box center [511, 179] width 625 height 32
paste input "JP01-275788"
type input "JP01-275788"
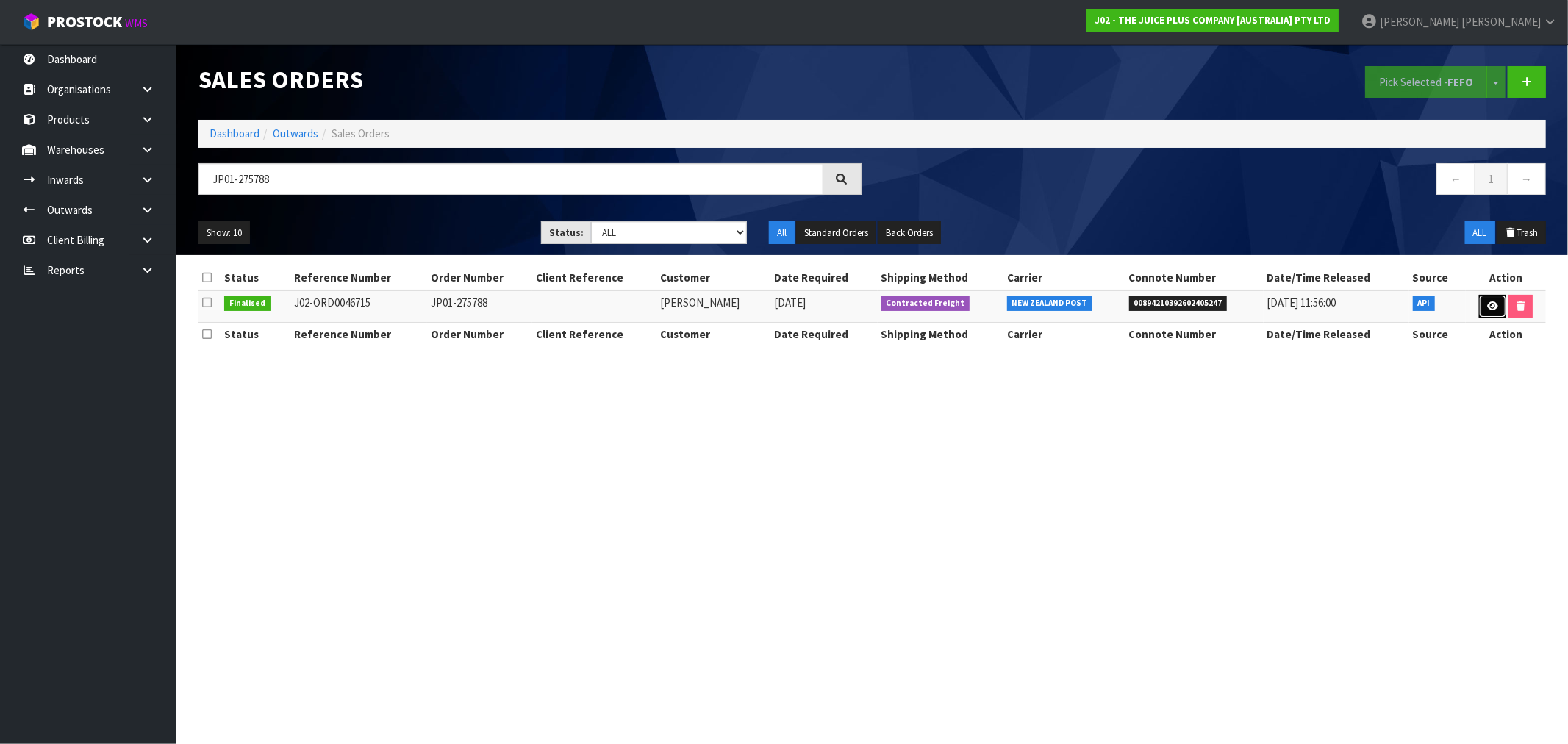
click at [1502, 311] on link at bounding box center [1493, 306] width 28 height 23
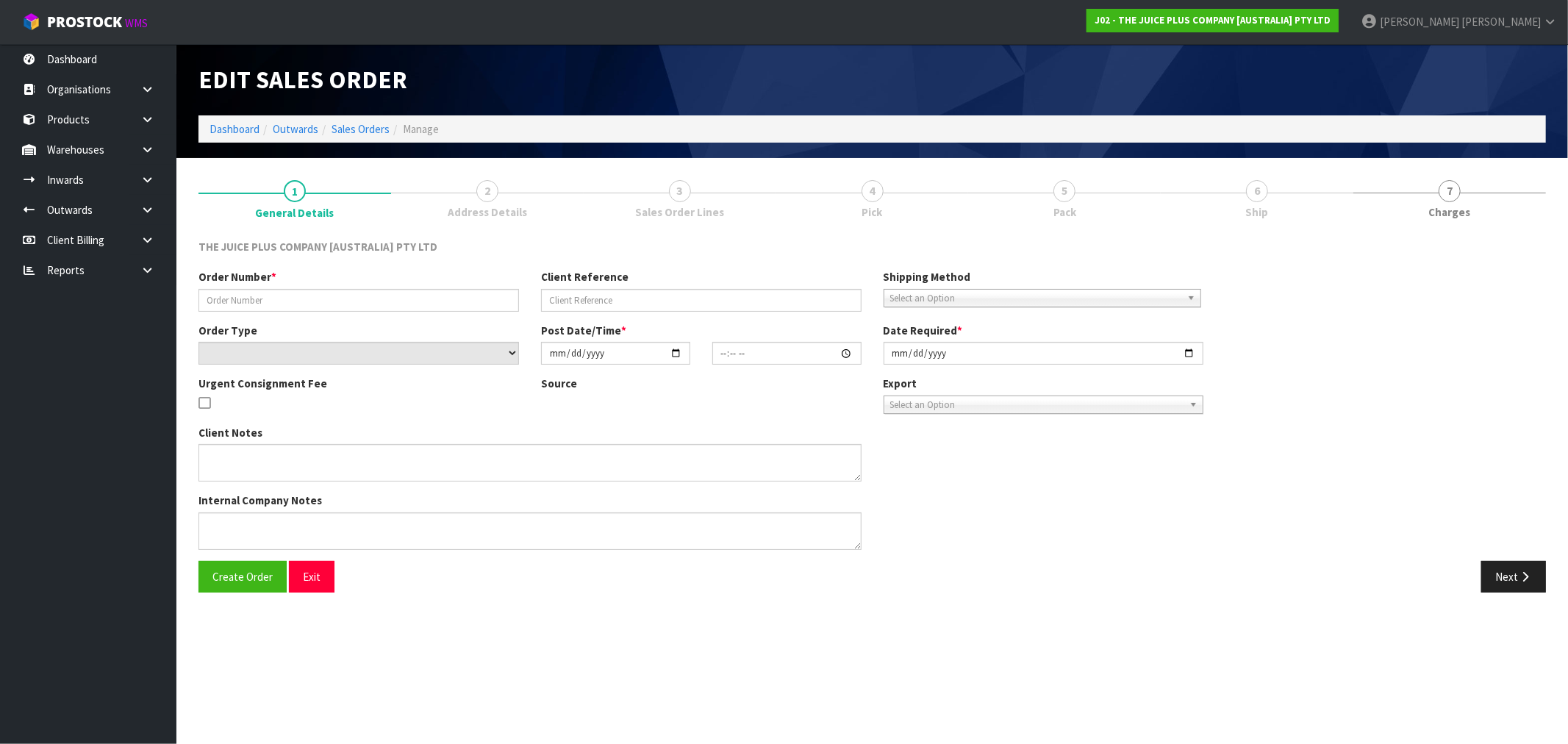
type input "JP01-275788"
select select "number:0"
type input "[DATE]"
type input "03:03:07.000"
type input "[DATE]"
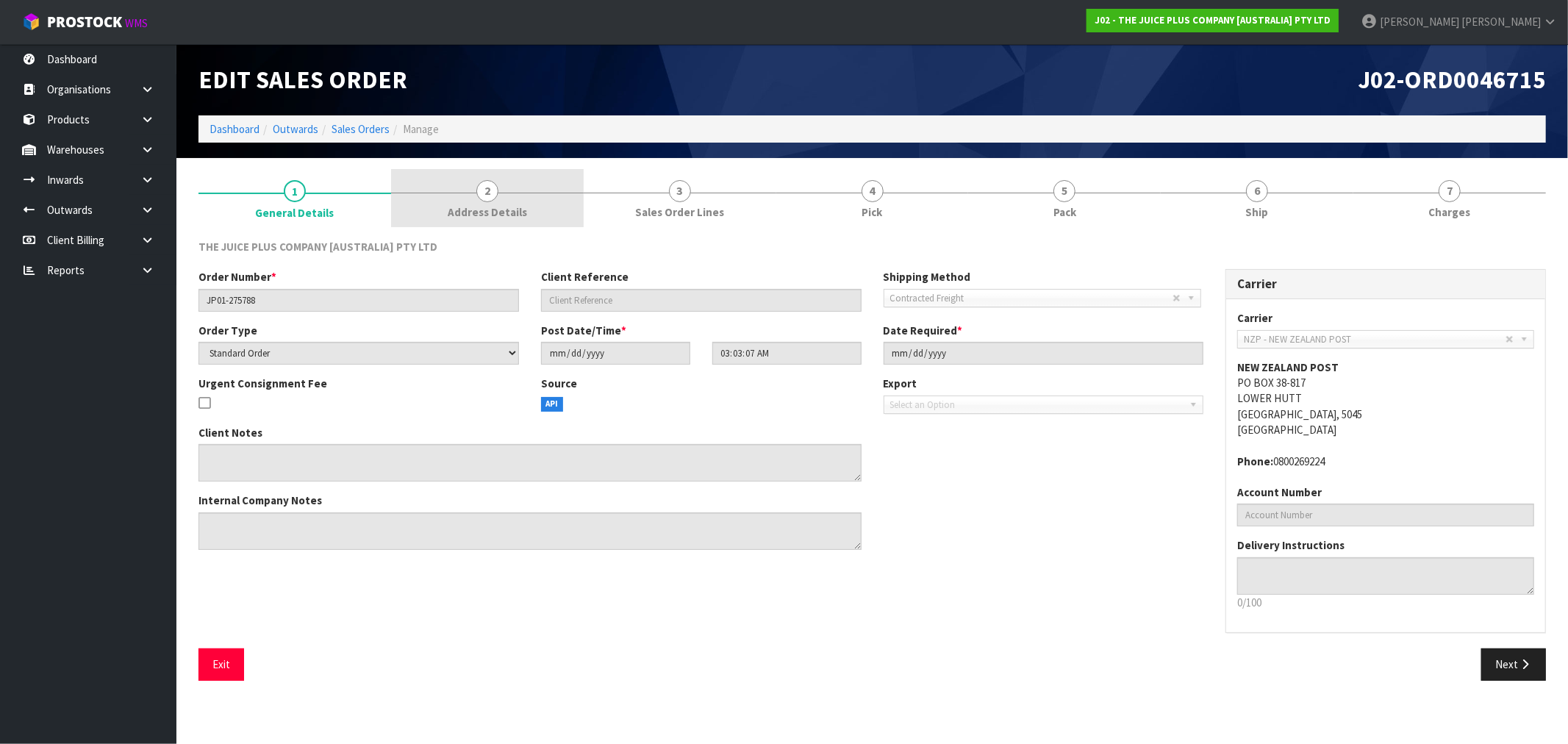
click at [557, 194] on link "2 Address Details" at bounding box center [487, 198] width 193 height 58
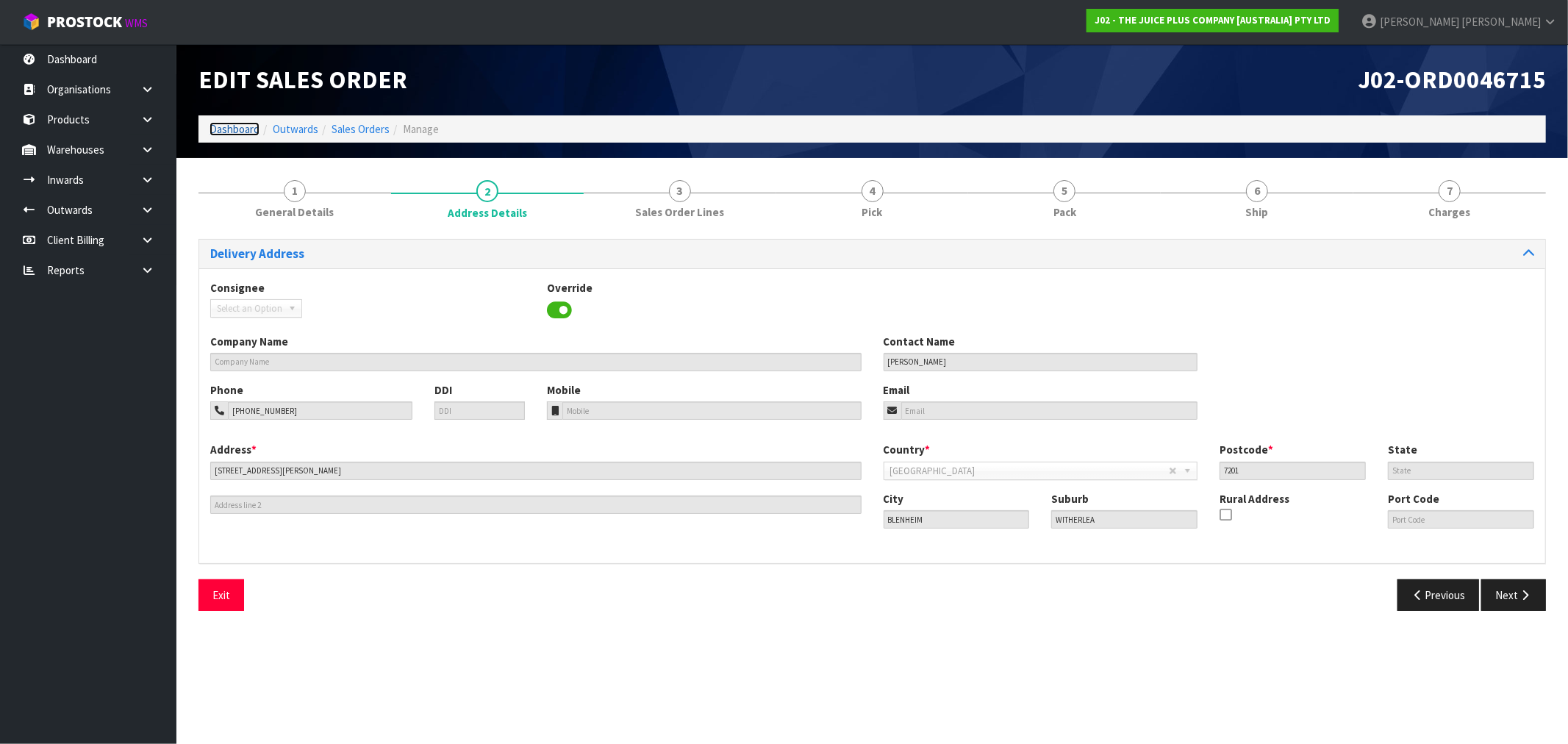
click at [223, 129] on link "Dashboard" at bounding box center [235, 129] width 50 height 14
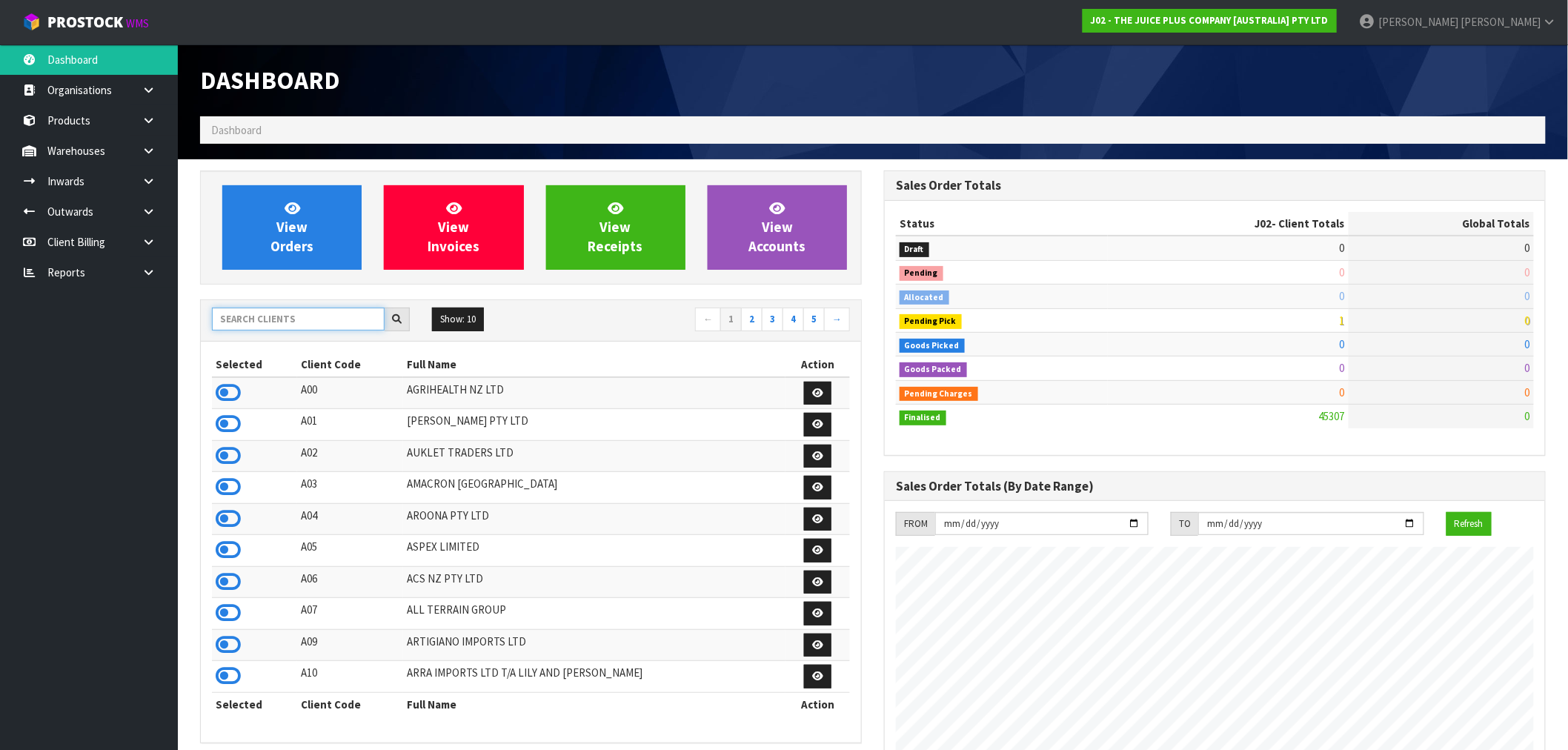
click at [339, 320] on input "text" at bounding box center [299, 319] width 173 height 23
type input "C10"
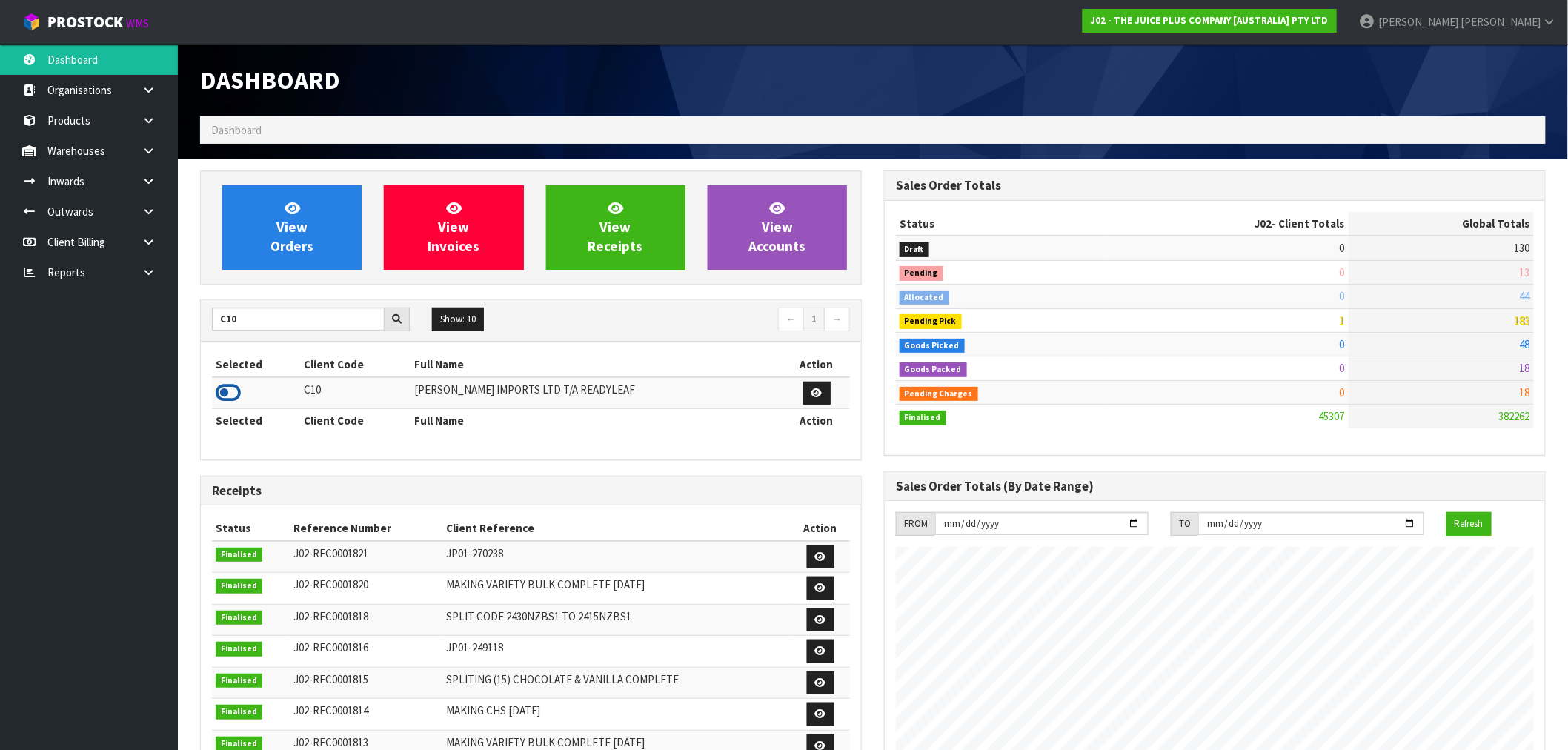
drag, startPoint x: 255, startPoint y: 367, endPoint x: 228, endPoint y: 392, distance: 36.8
click at [250, 374] on th "Selected" at bounding box center [256, 364] width 88 height 24
click at [227, 393] on icon at bounding box center [228, 393] width 25 height 22
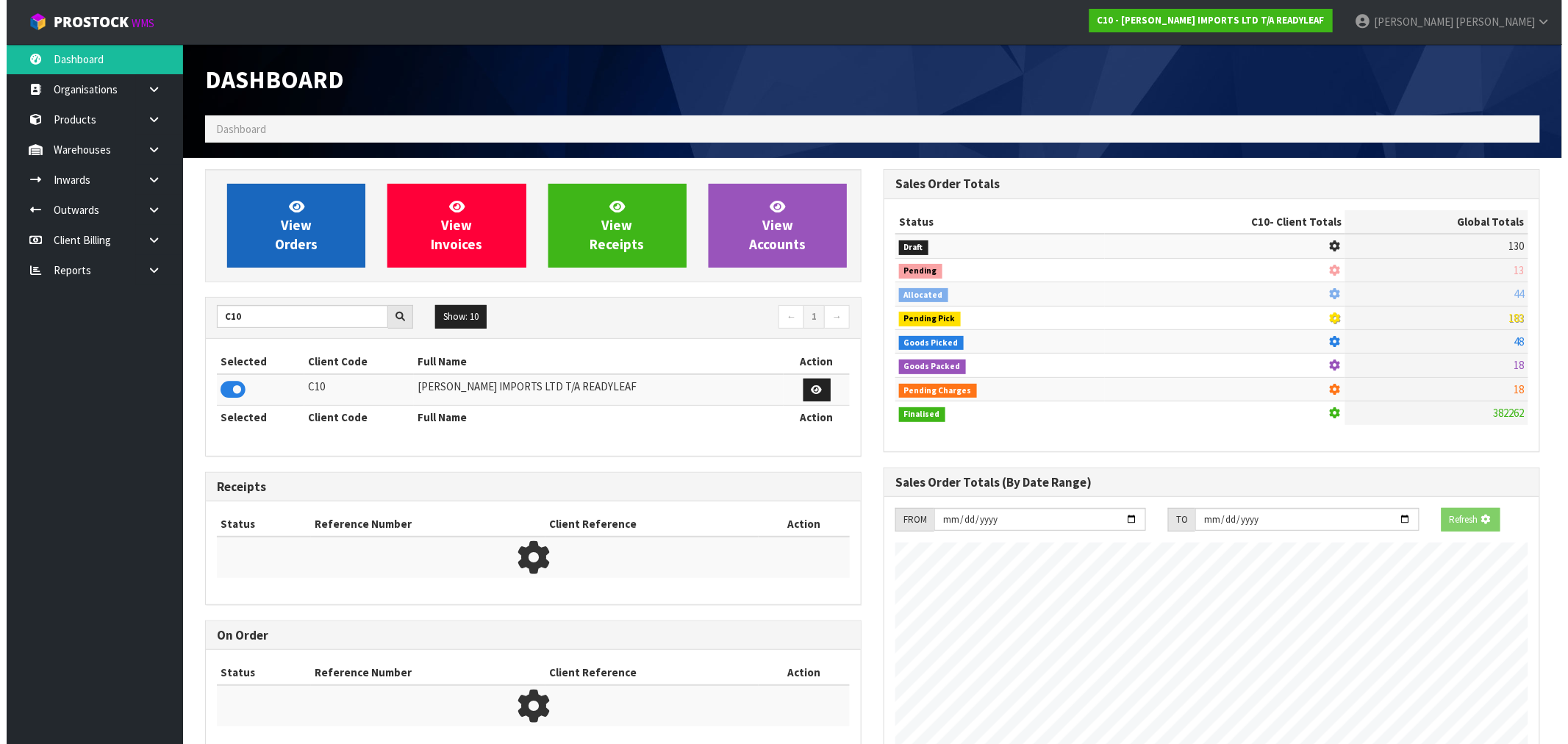
scroll to position [734425, 734577]
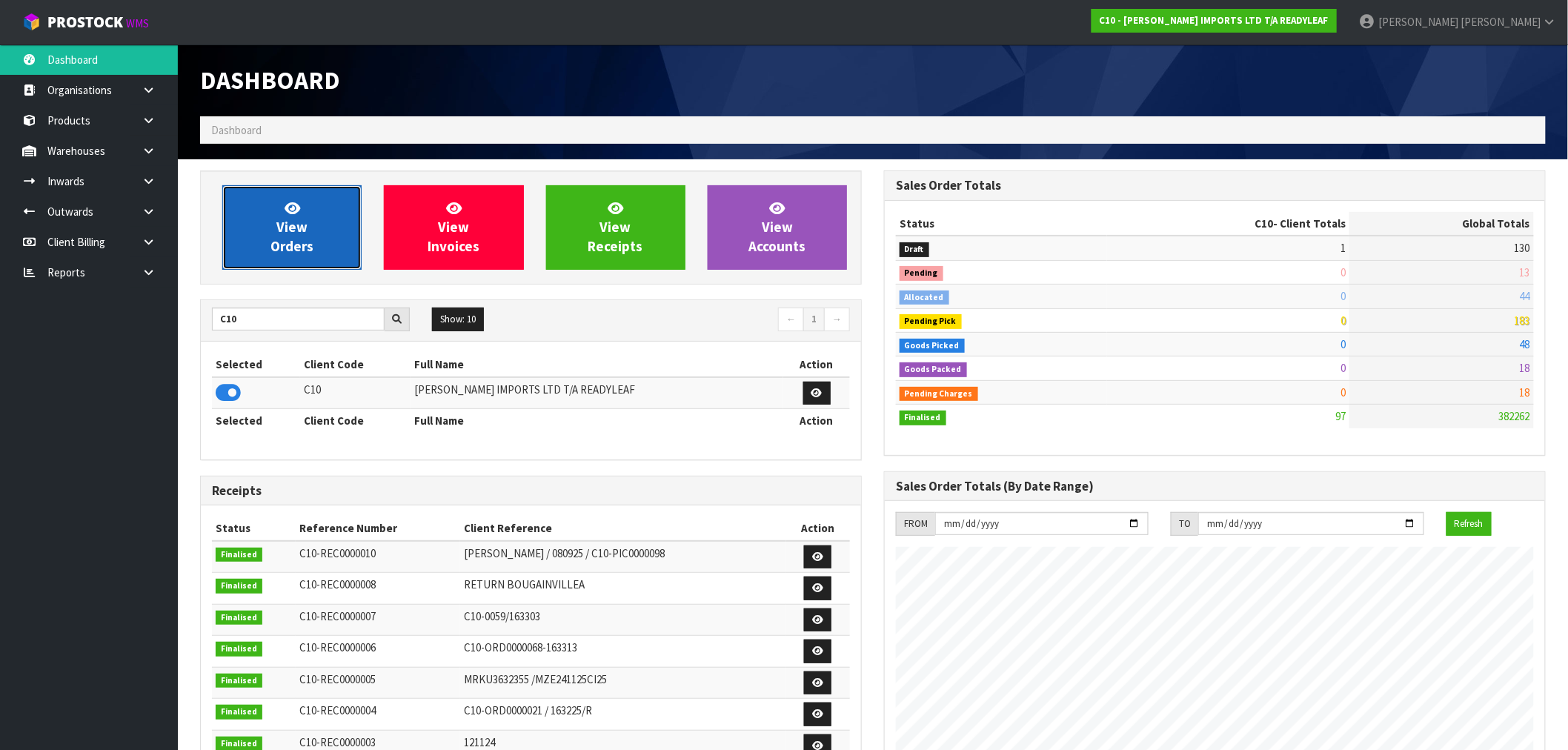
click at [317, 246] on link "View Orders" at bounding box center [291, 228] width 140 height 85
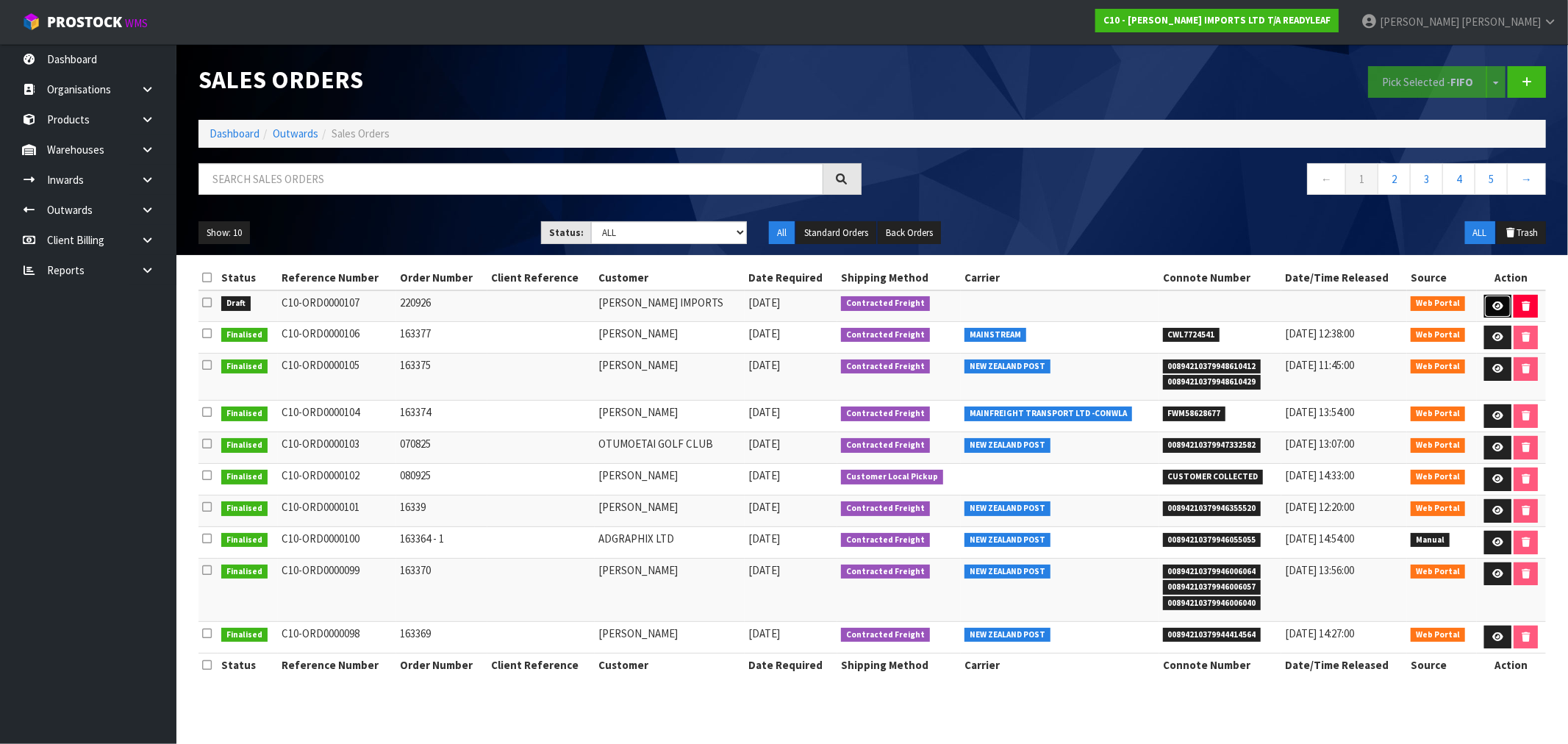
click at [1490, 296] on link at bounding box center [1498, 306] width 28 height 23
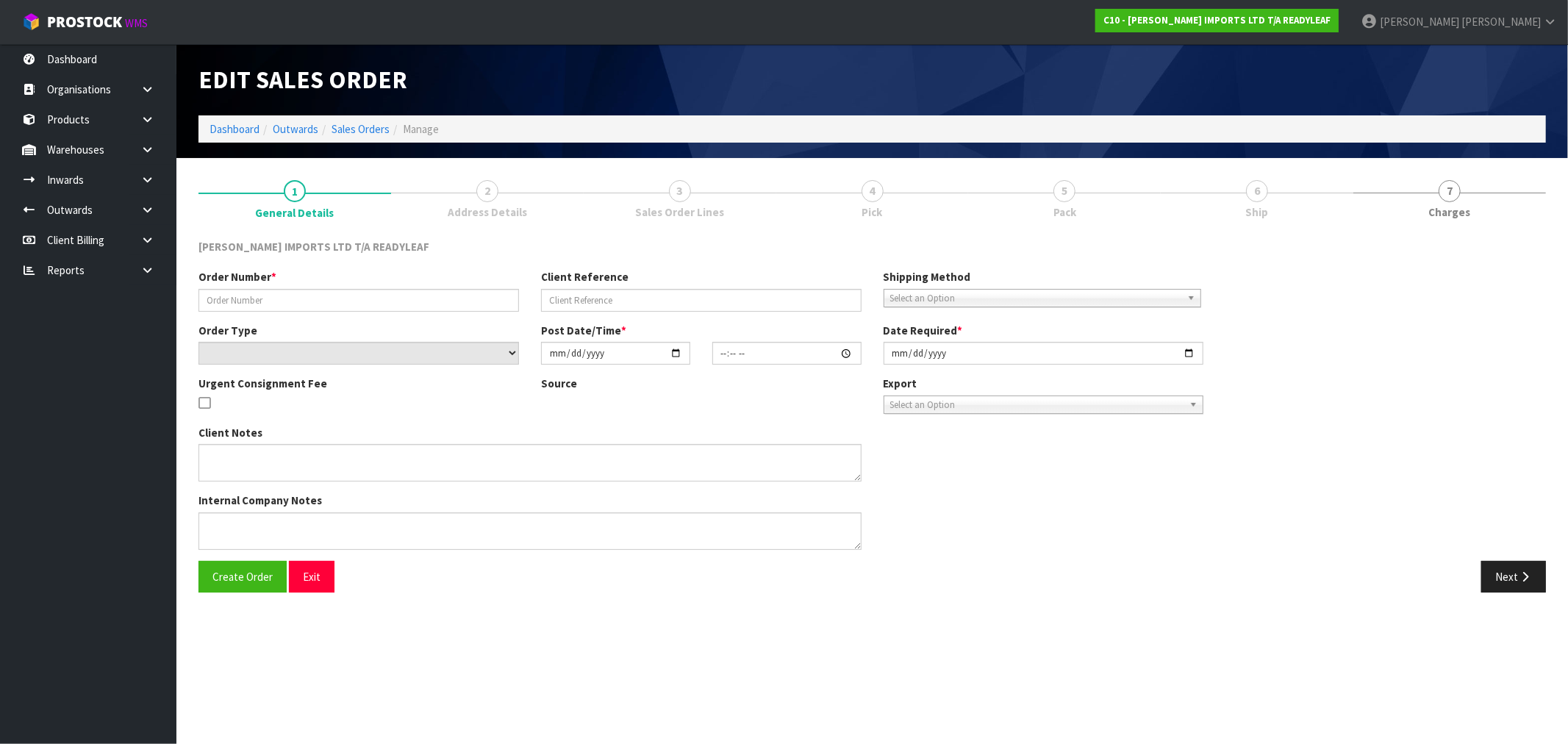
type input "220926"
select select "number:0"
type input "[DATE]"
type input "13:50:00.000"
type input "[DATE]"
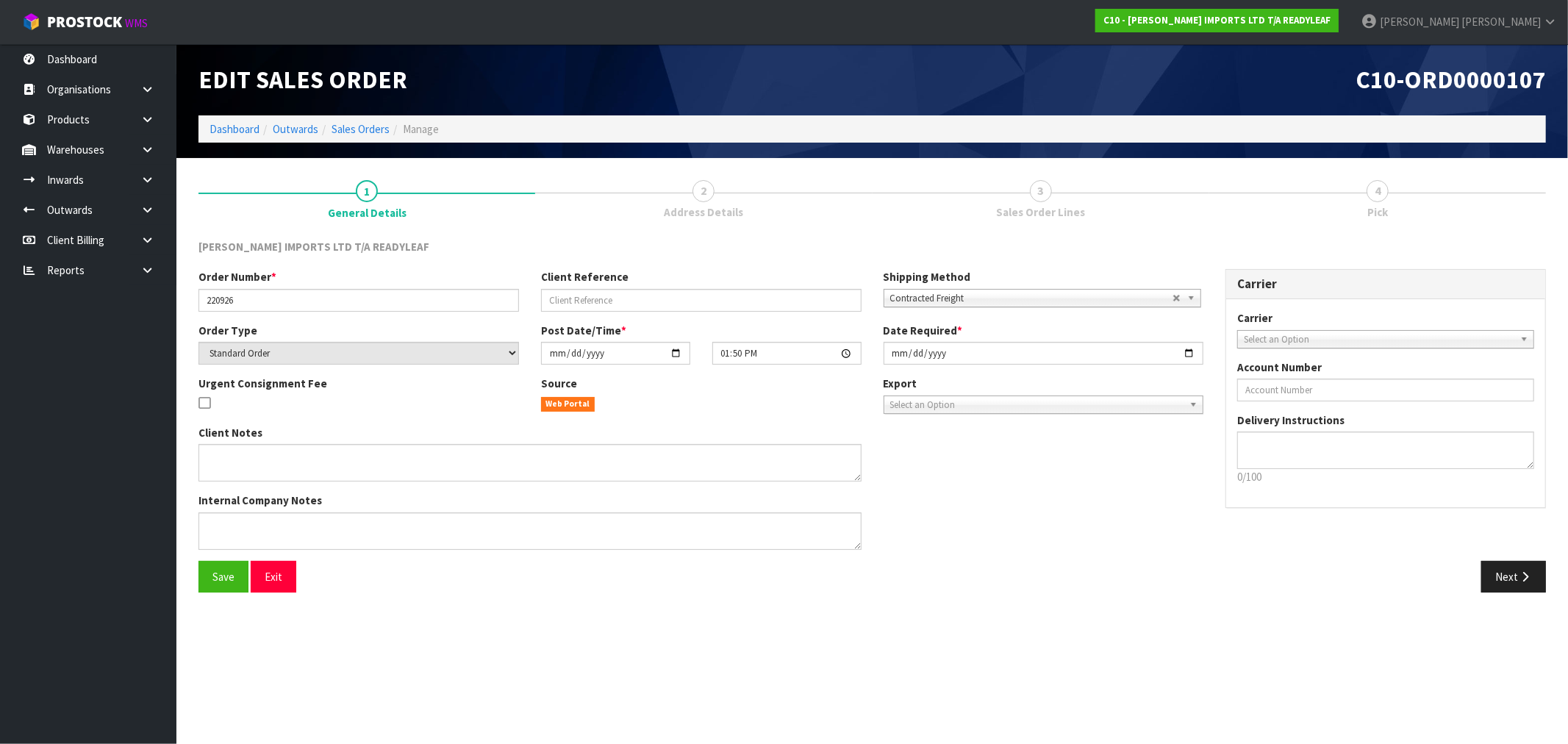
click at [1513, 557] on div "Order Number * 220926 Client Reference Shipping Method Client Local Pickup Cust…" at bounding box center [873, 415] width 1370 height 291
click at [1507, 572] on button "Next" at bounding box center [1514, 576] width 65 height 32
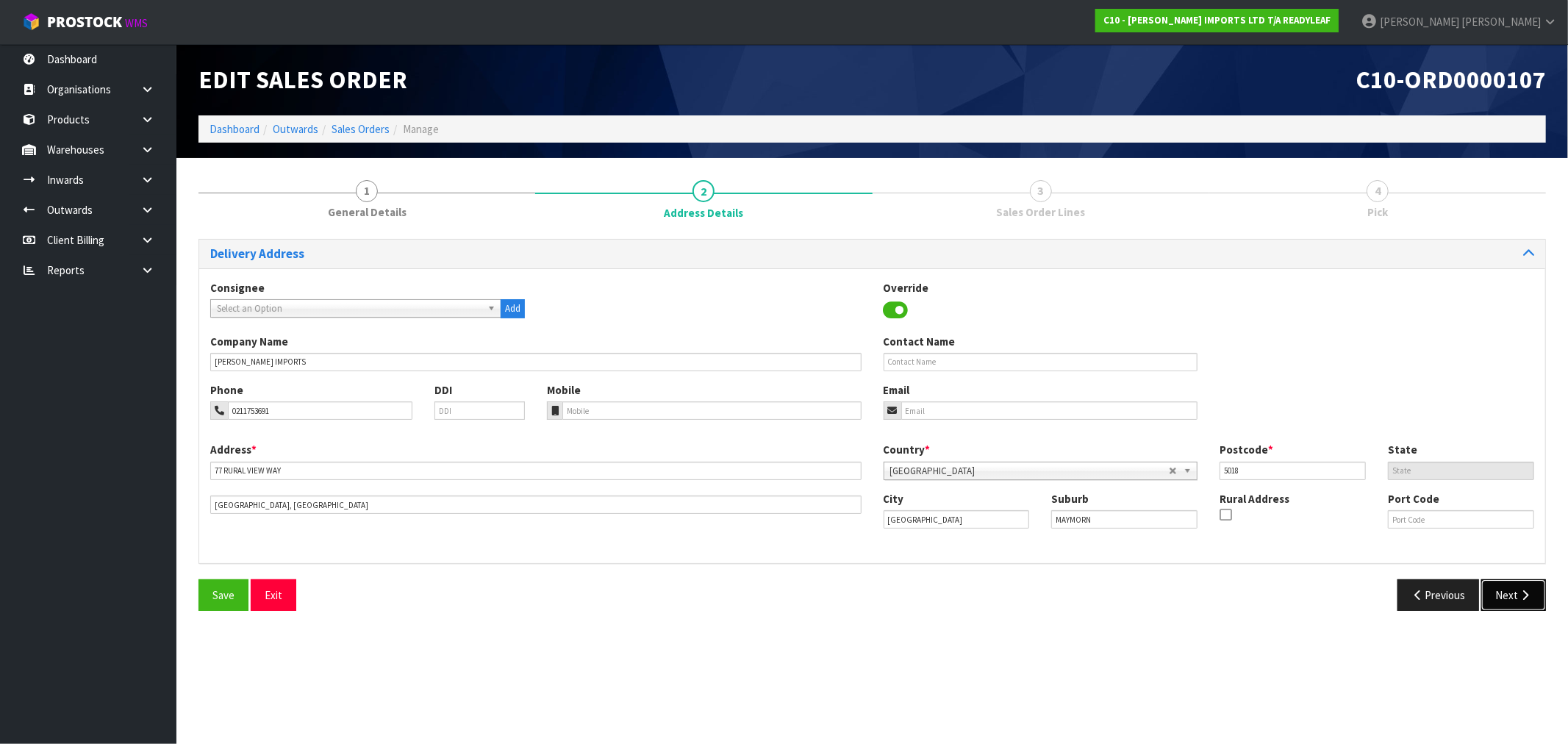
click at [1502, 583] on button "Next" at bounding box center [1514, 595] width 65 height 32
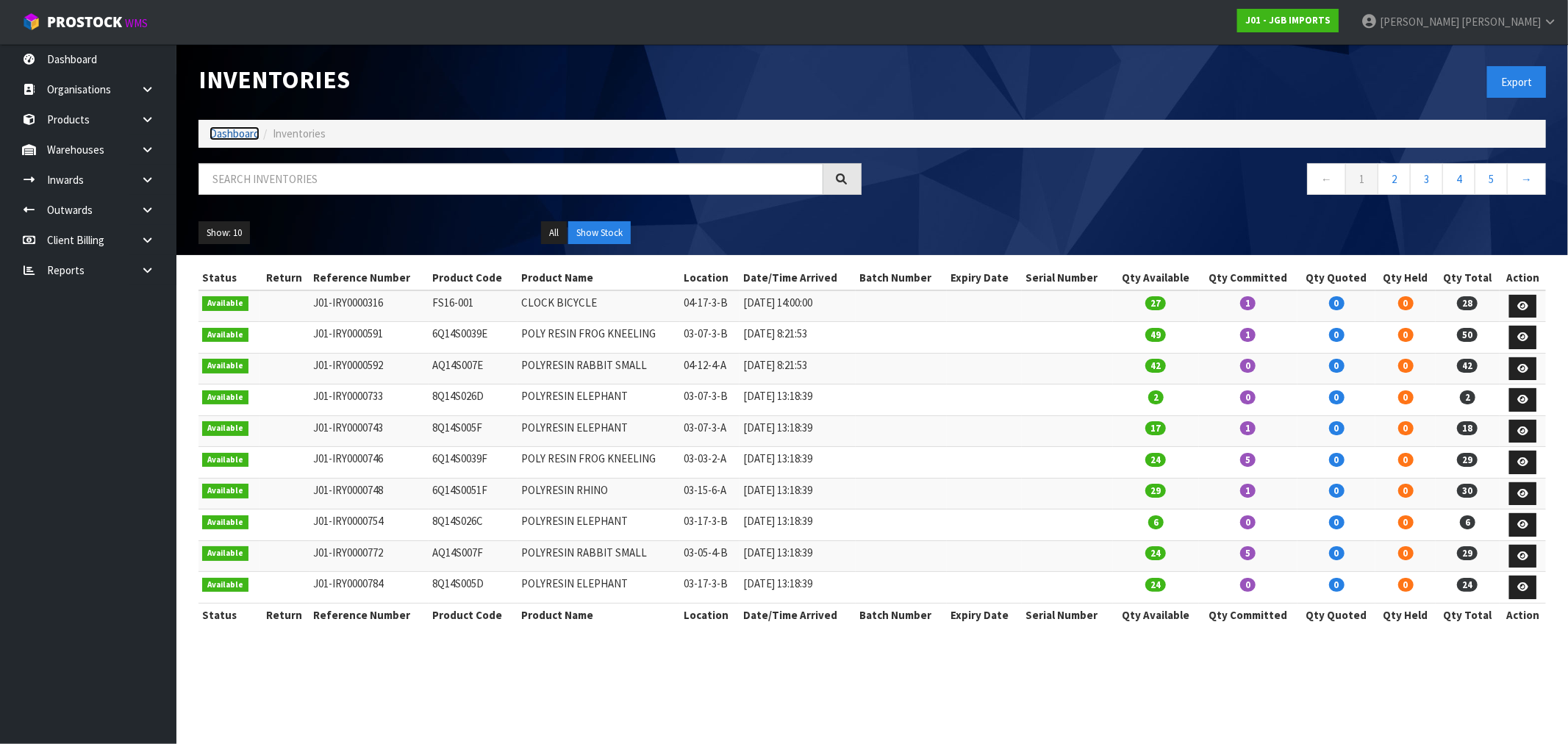
click at [253, 140] on link "Dashboard" at bounding box center [235, 133] width 50 height 14
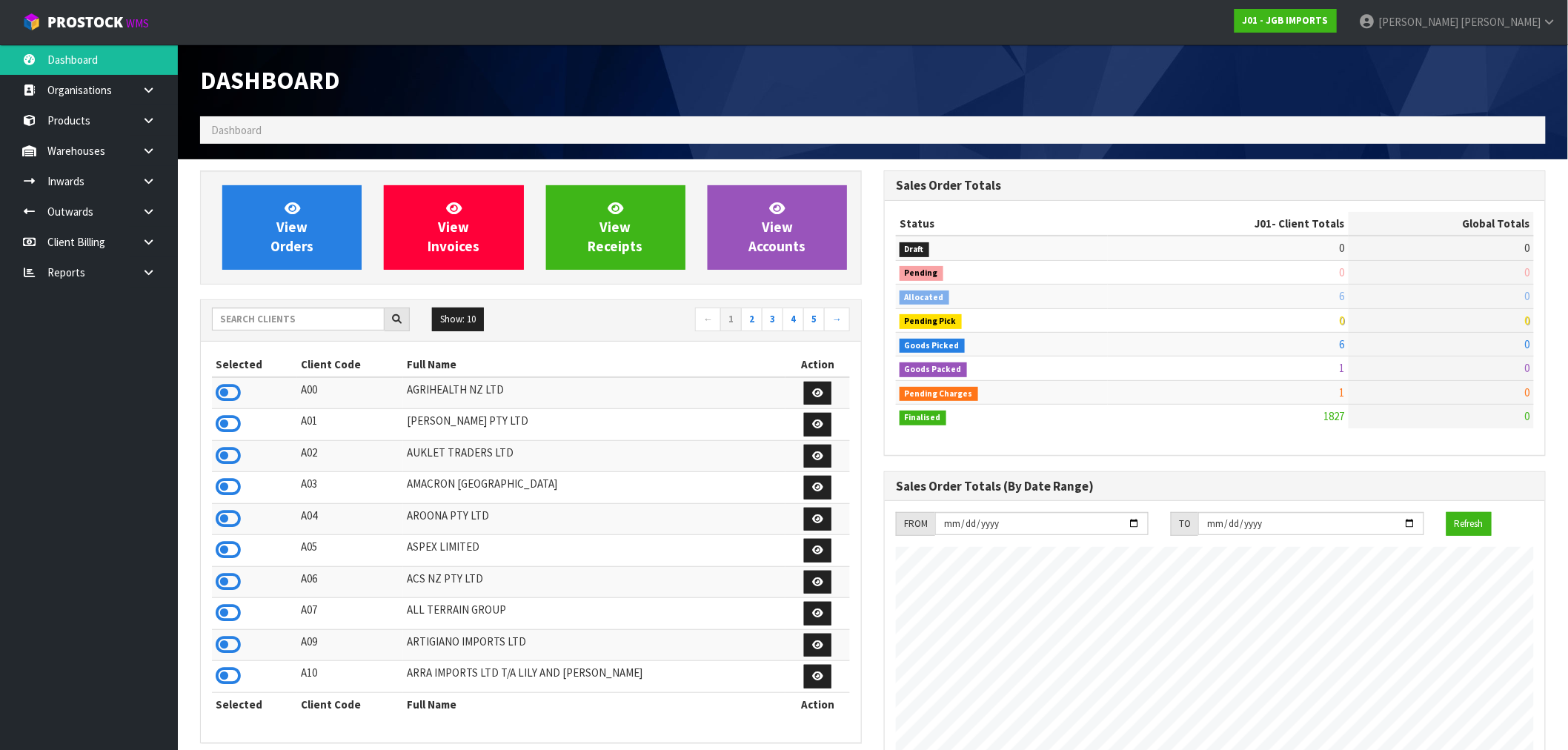
scroll to position [1123, 684]
click at [299, 313] on input "text" at bounding box center [299, 319] width 173 height 23
type input "J01"
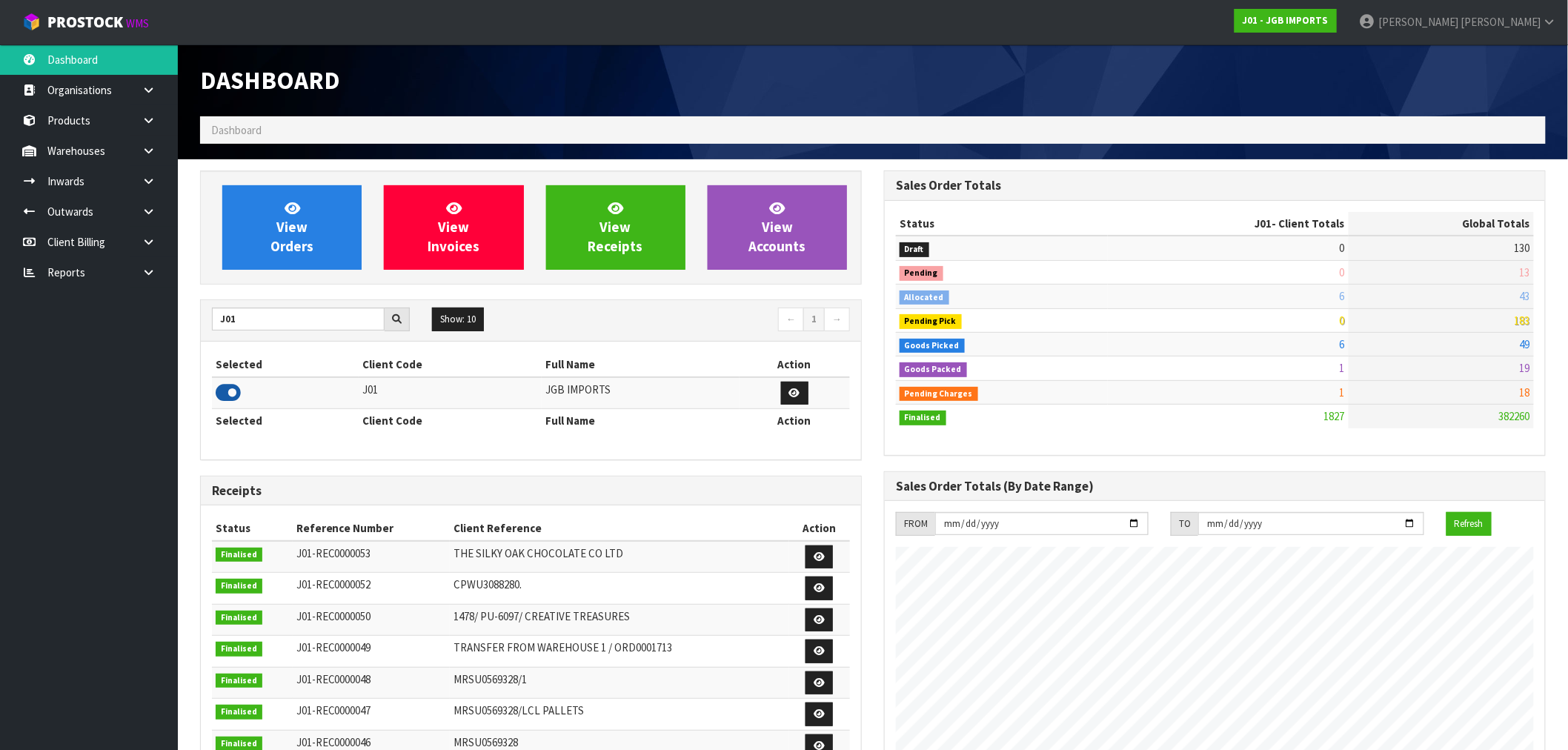
click at [232, 391] on icon at bounding box center [228, 393] width 25 height 22
click at [442, 240] on span "View Invoices" at bounding box center [454, 227] width 52 height 55
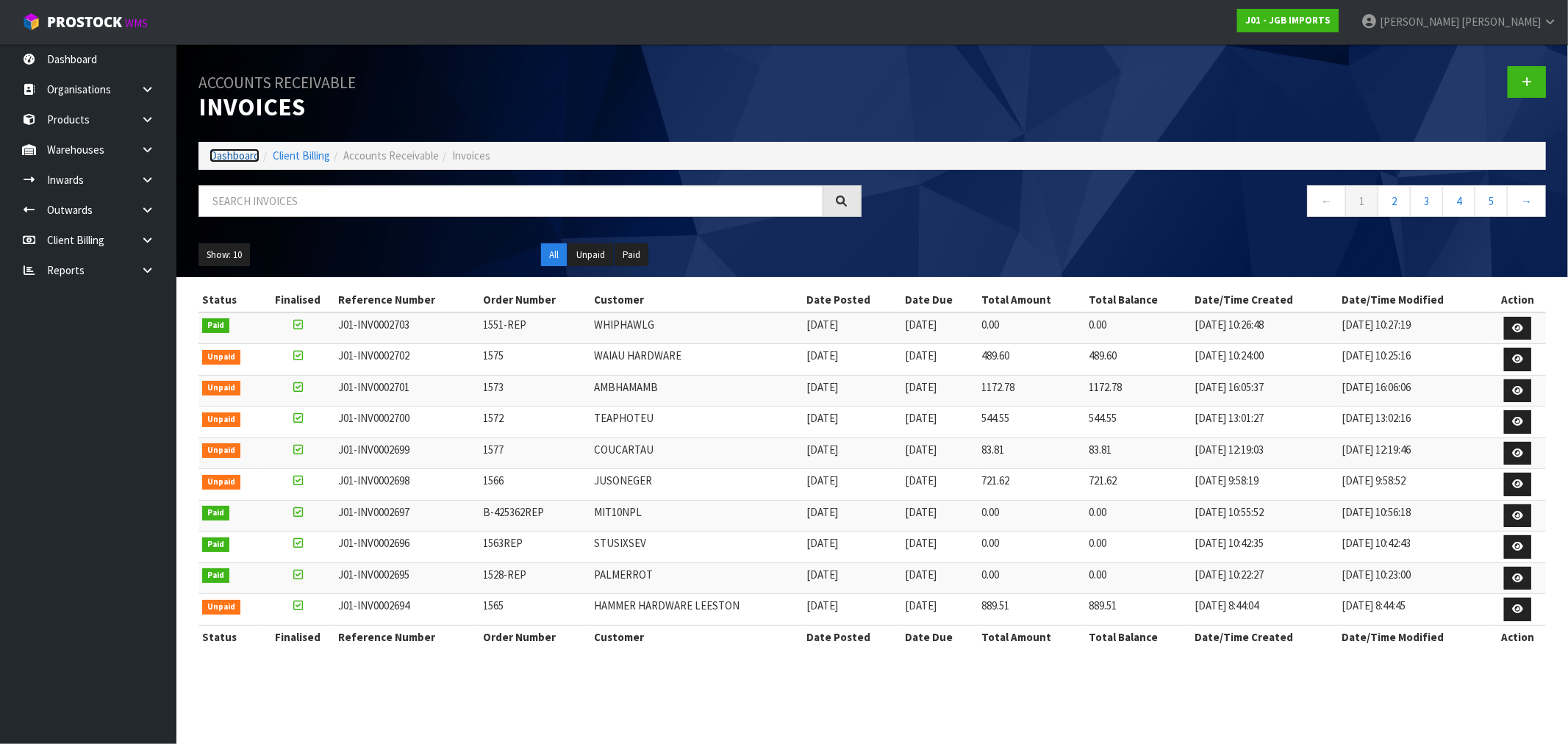
click at [238, 159] on link "Dashboard" at bounding box center [235, 155] width 50 height 14
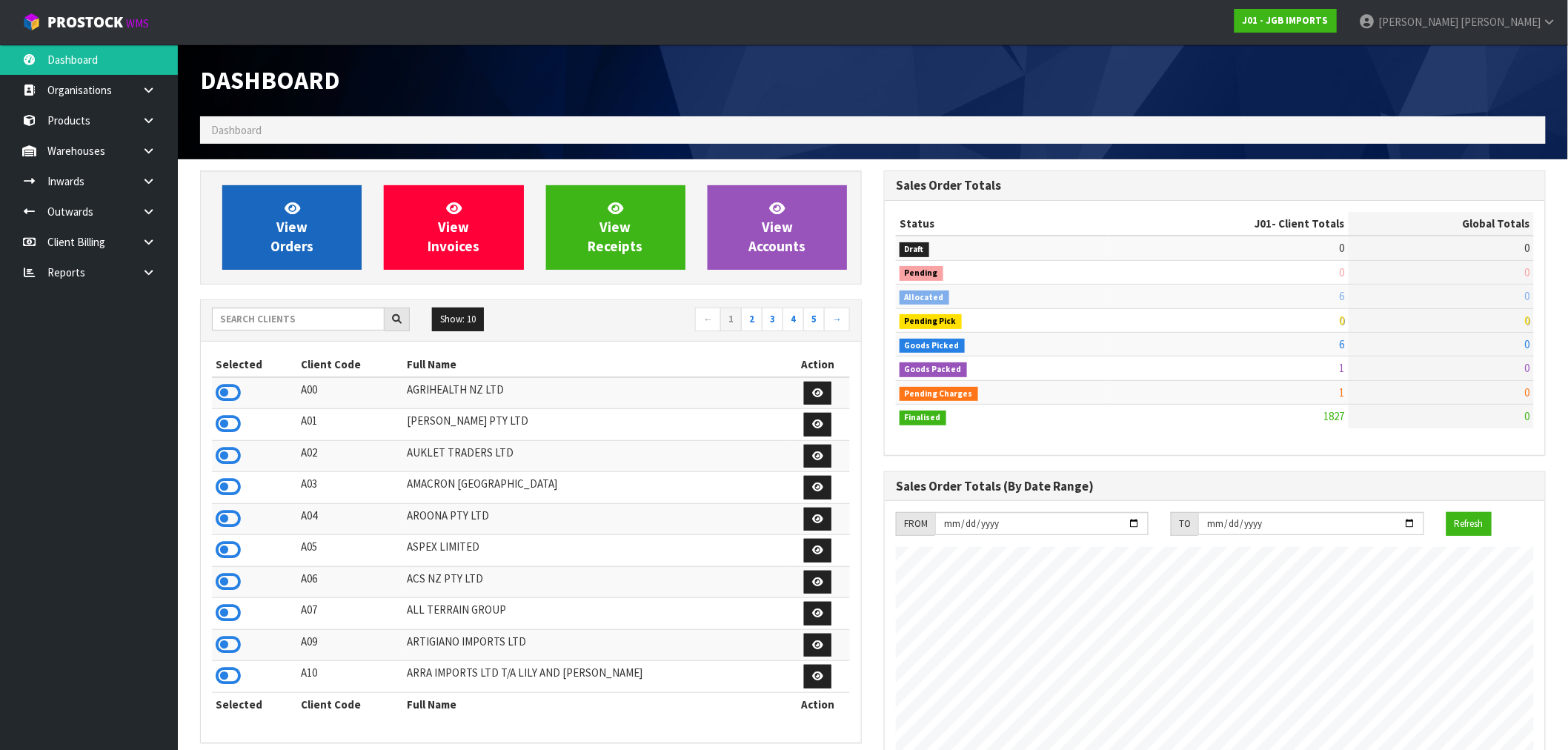
scroll to position [1123, 684]
click at [326, 217] on link "View Orders" at bounding box center [291, 228] width 140 height 85
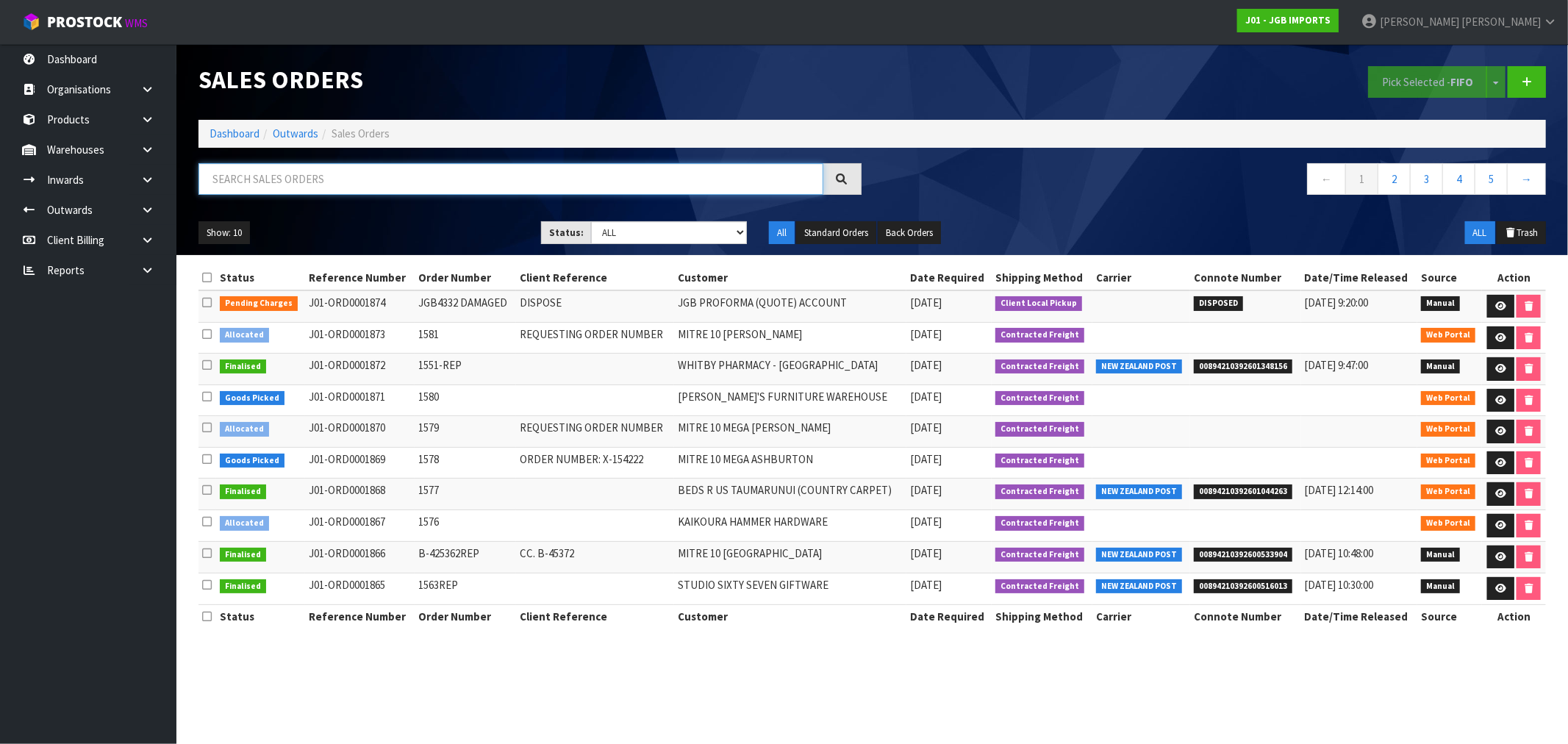
click at [375, 181] on input "text" at bounding box center [511, 179] width 625 height 32
click at [308, 196] on div at bounding box center [530, 185] width 686 height 43
click at [76, 140] on link "Warehouses" at bounding box center [88, 149] width 176 height 30
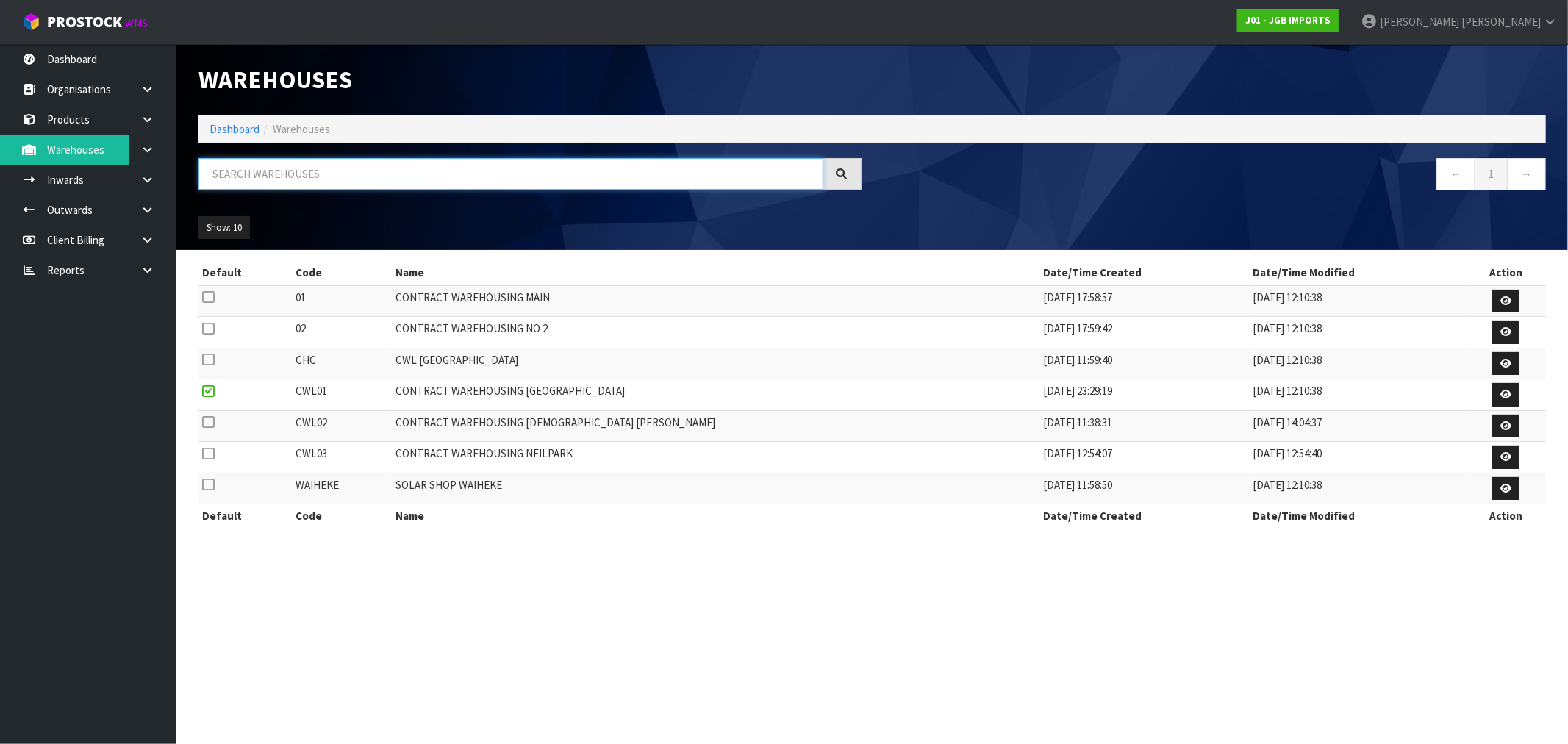
click at [266, 182] on input "text" at bounding box center [511, 173] width 625 height 32
click at [152, 128] on link at bounding box center [153, 119] width 47 height 30
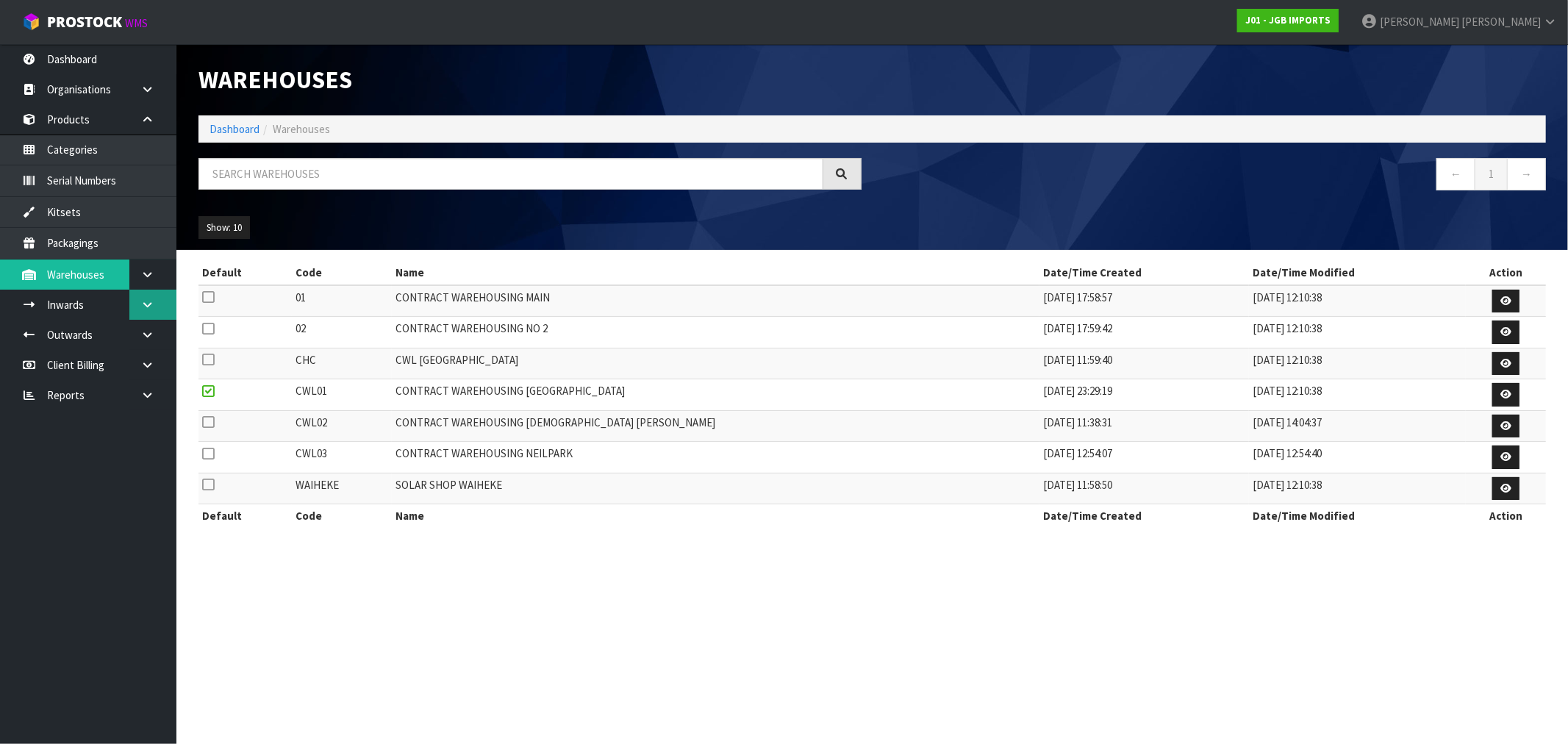
click at [148, 307] on icon at bounding box center [147, 305] width 14 height 11
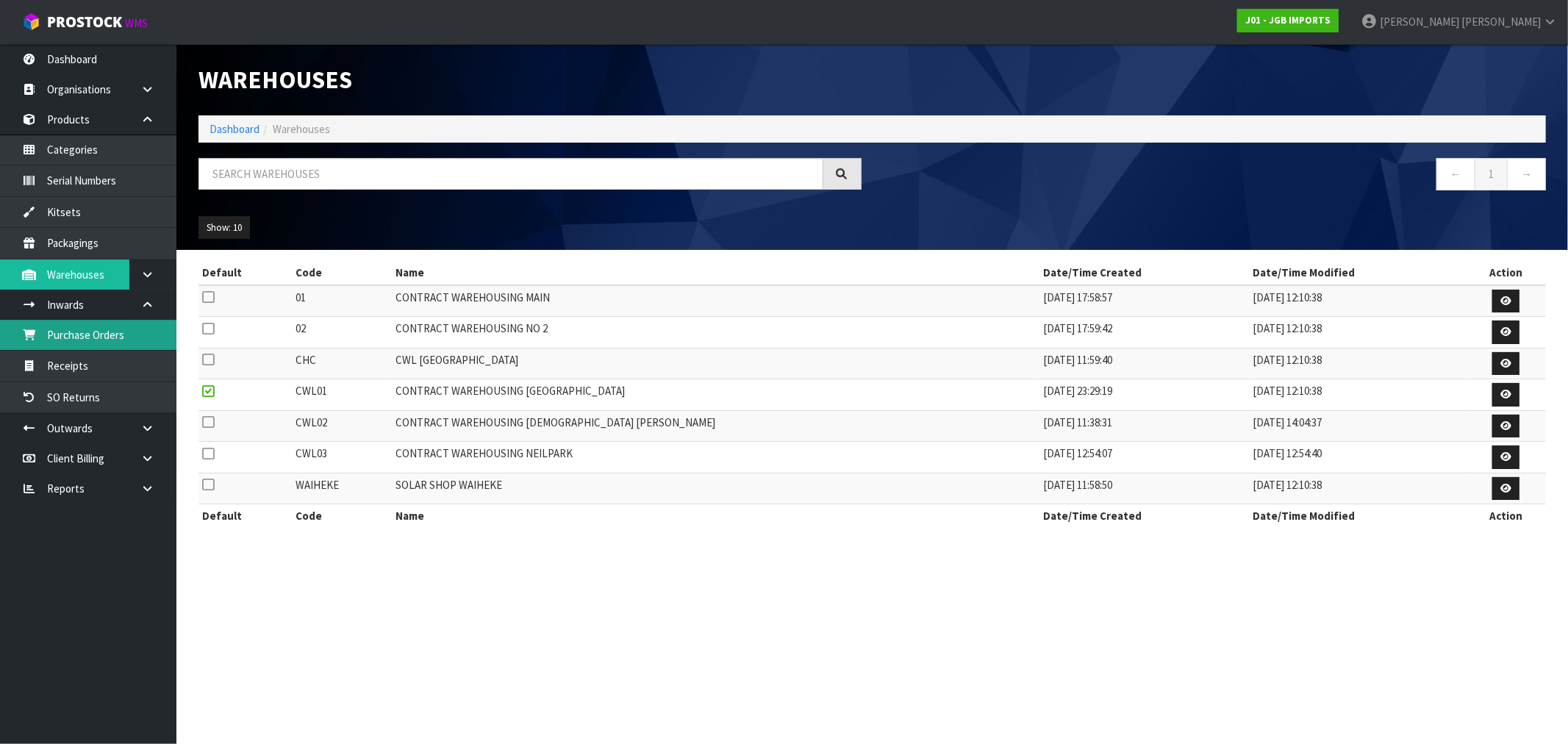
click at [92, 341] on link "Purchase Orders" at bounding box center [88, 334] width 176 height 30
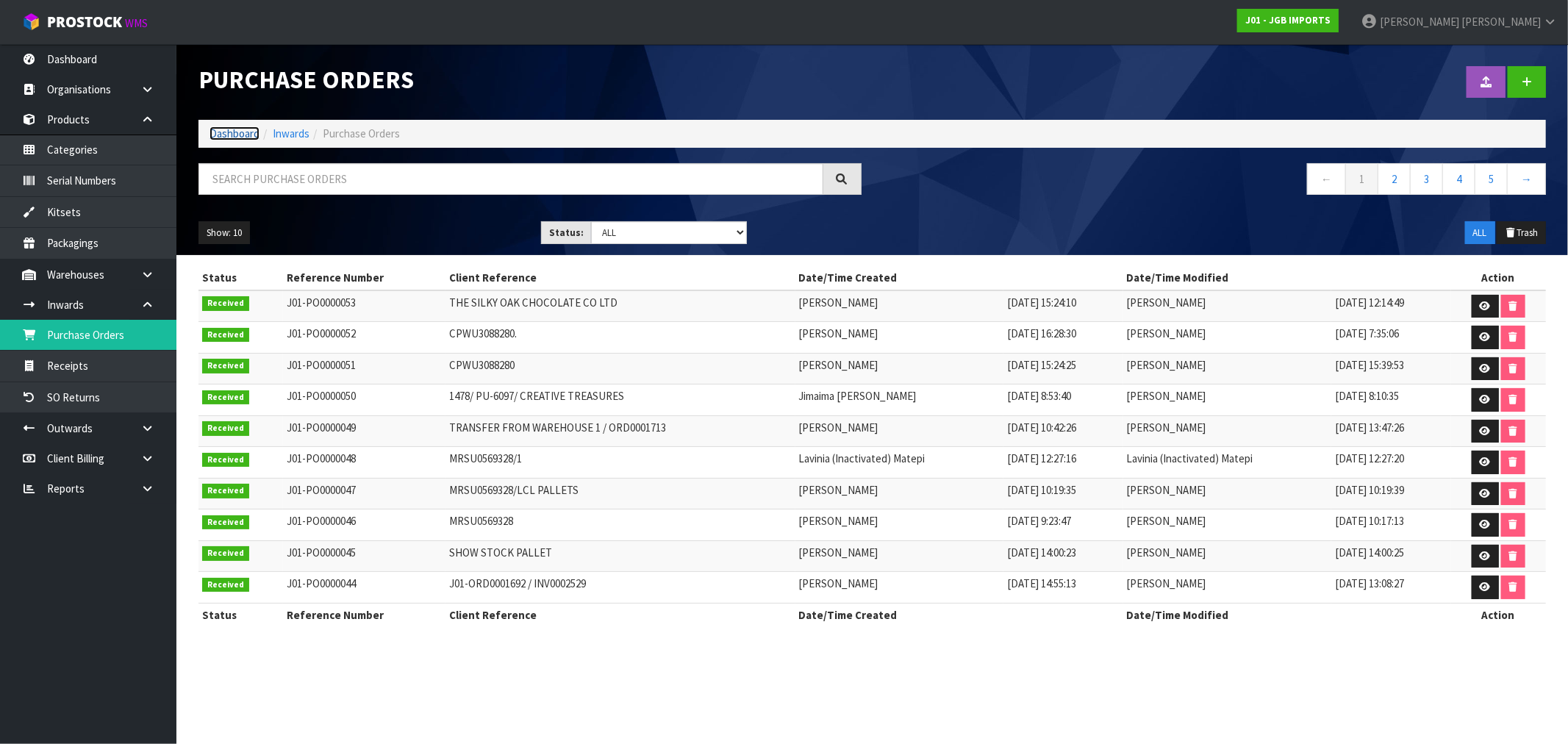
click at [232, 130] on link "Dashboard" at bounding box center [235, 133] width 50 height 14
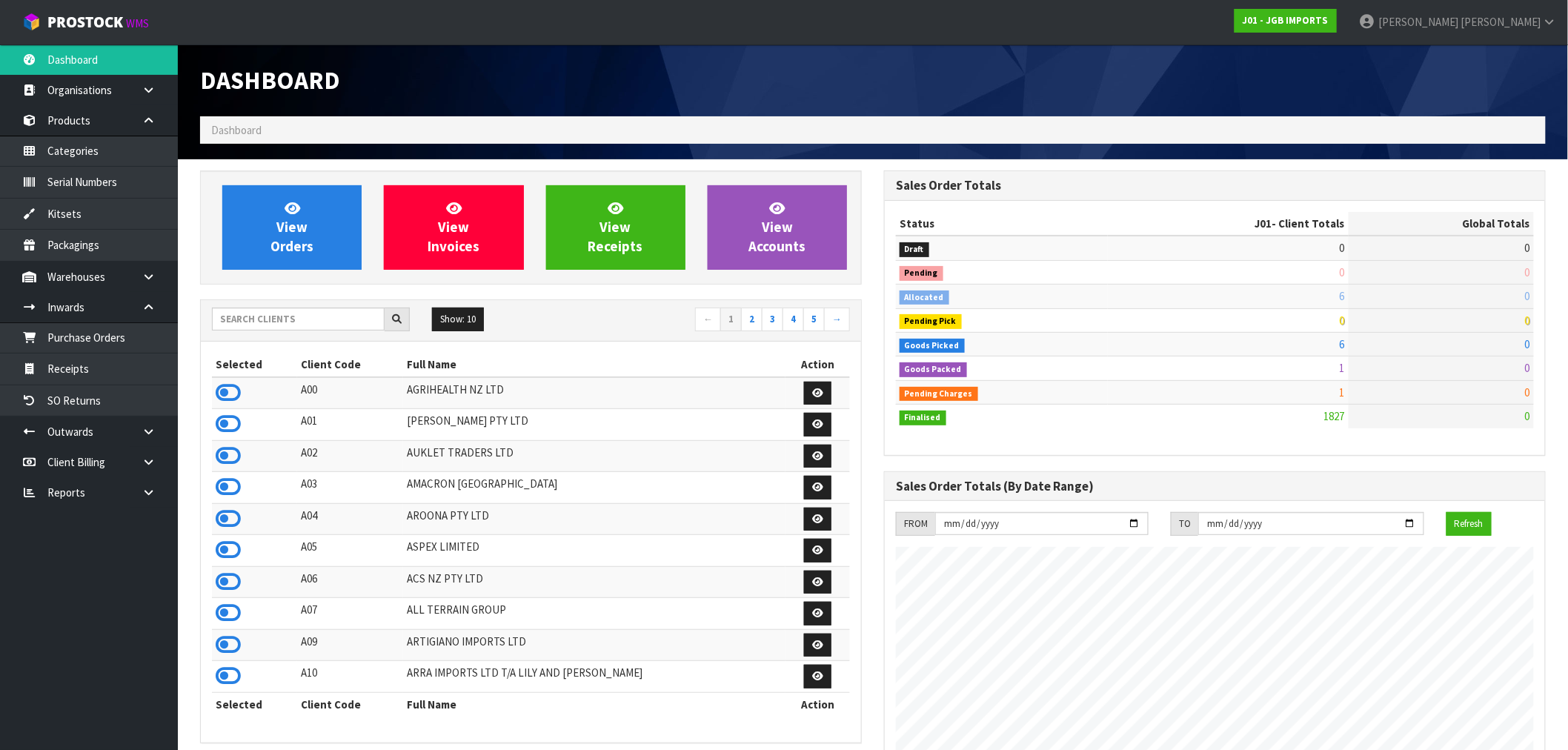
scroll to position [1123, 684]
click at [271, 311] on input "text" at bounding box center [299, 319] width 173 height 23
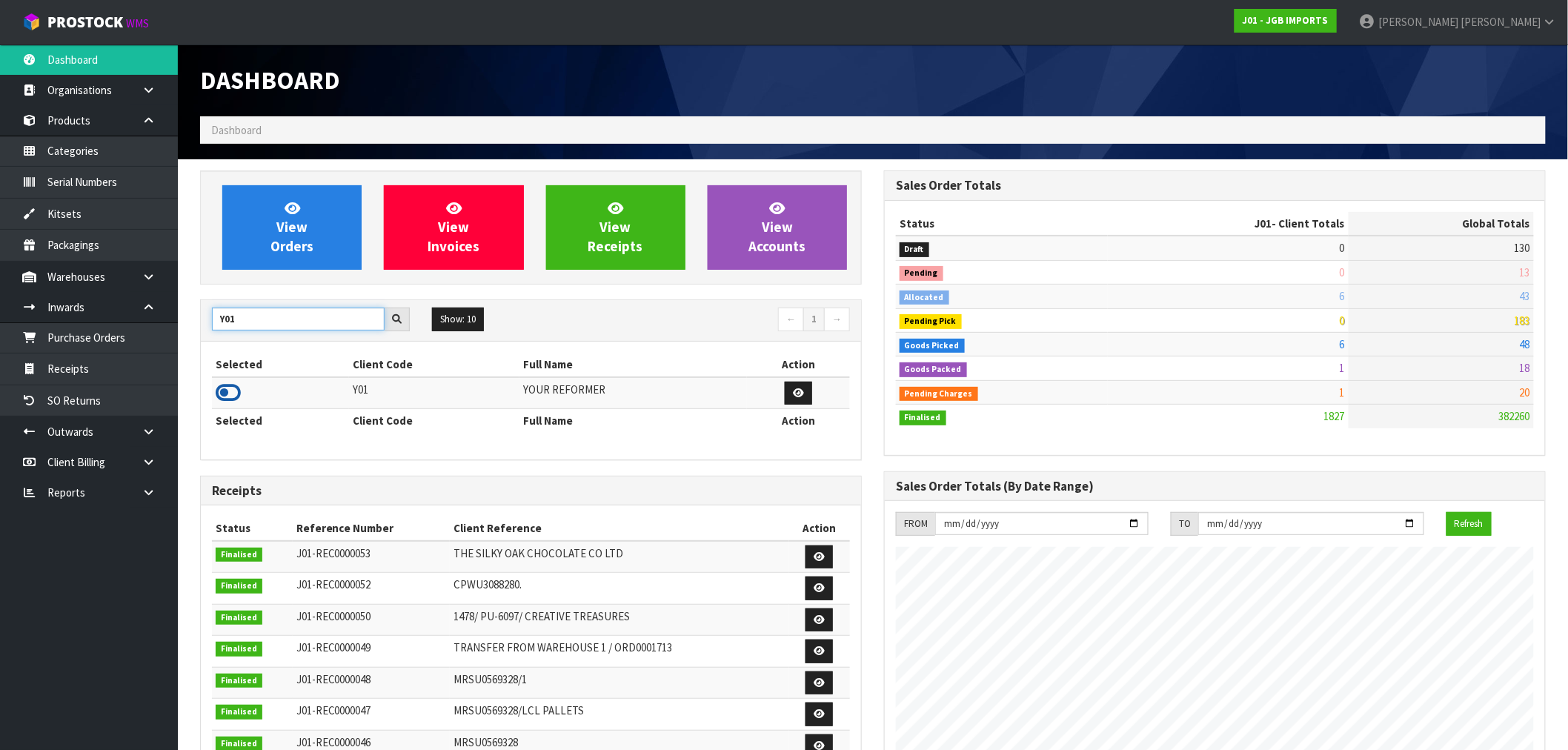
type input "Y01"
click at [226, 393] on icon at bounding box center [228, 393] width 25 height 22
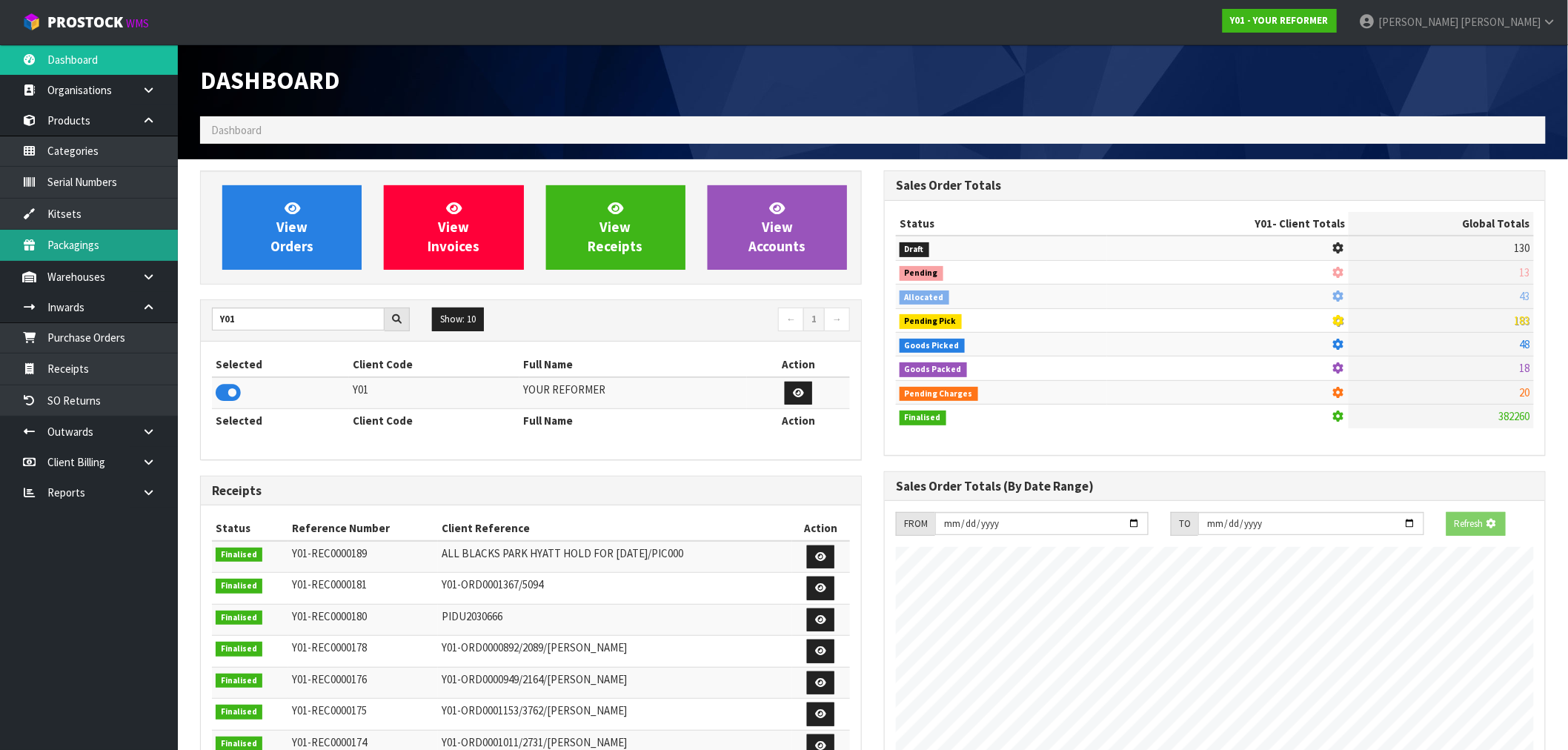
scroll to position [1076, 684]
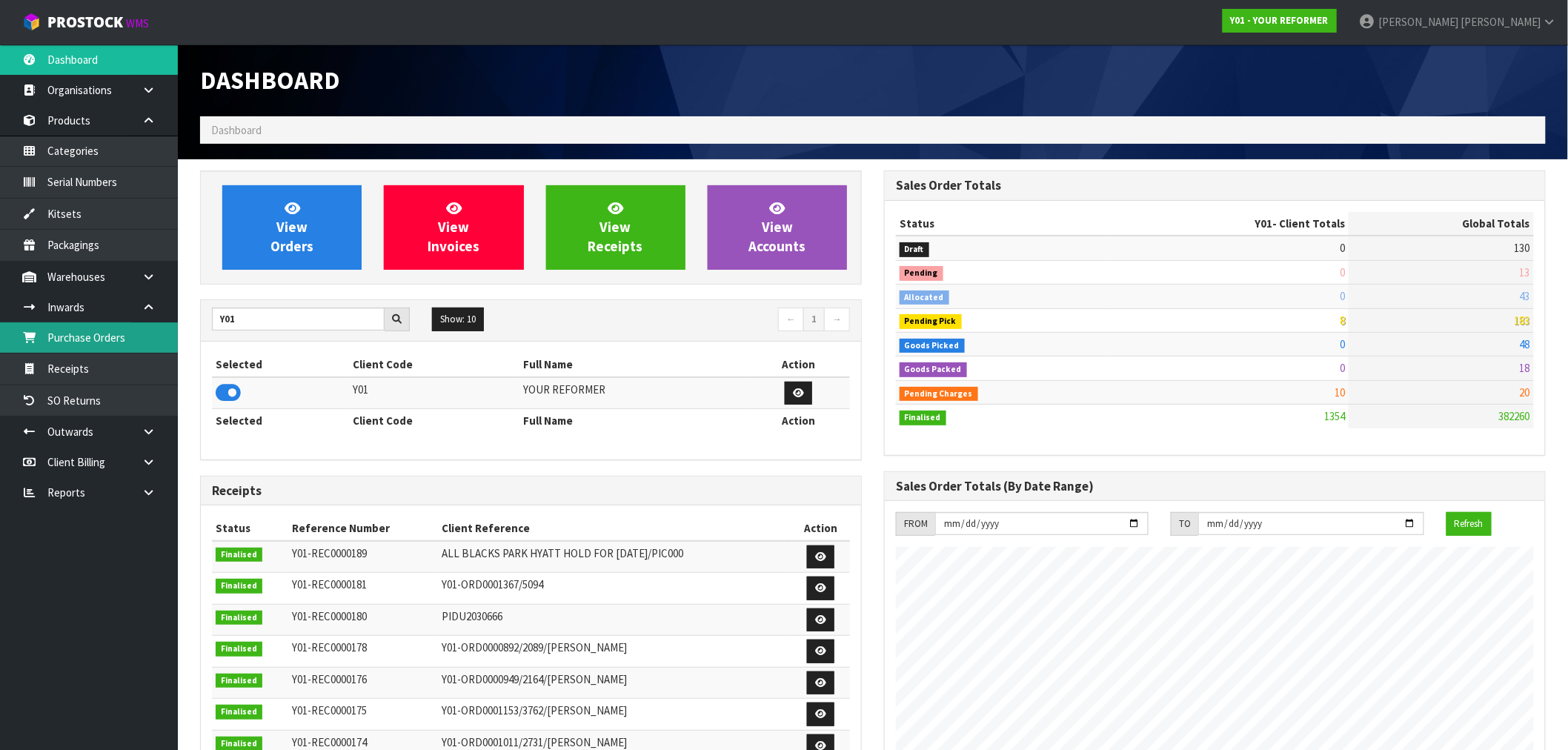
click at [112, 339] on link "Purchase Orders" at bounding box center [89, 337] width 178 height 30
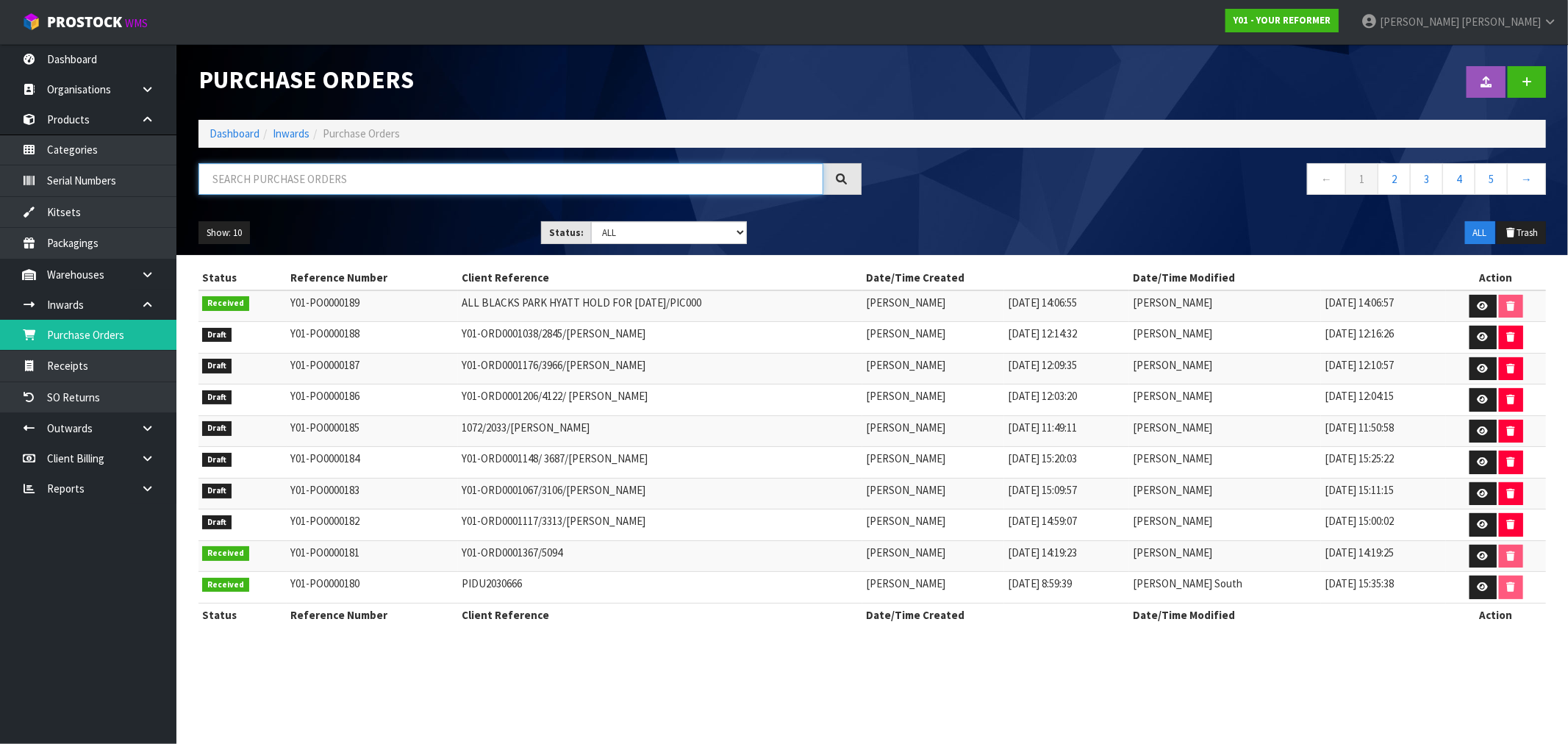
click at [287, 177] on input "text" at bounding box center [511, 179] width 625 height 32
type input "182"
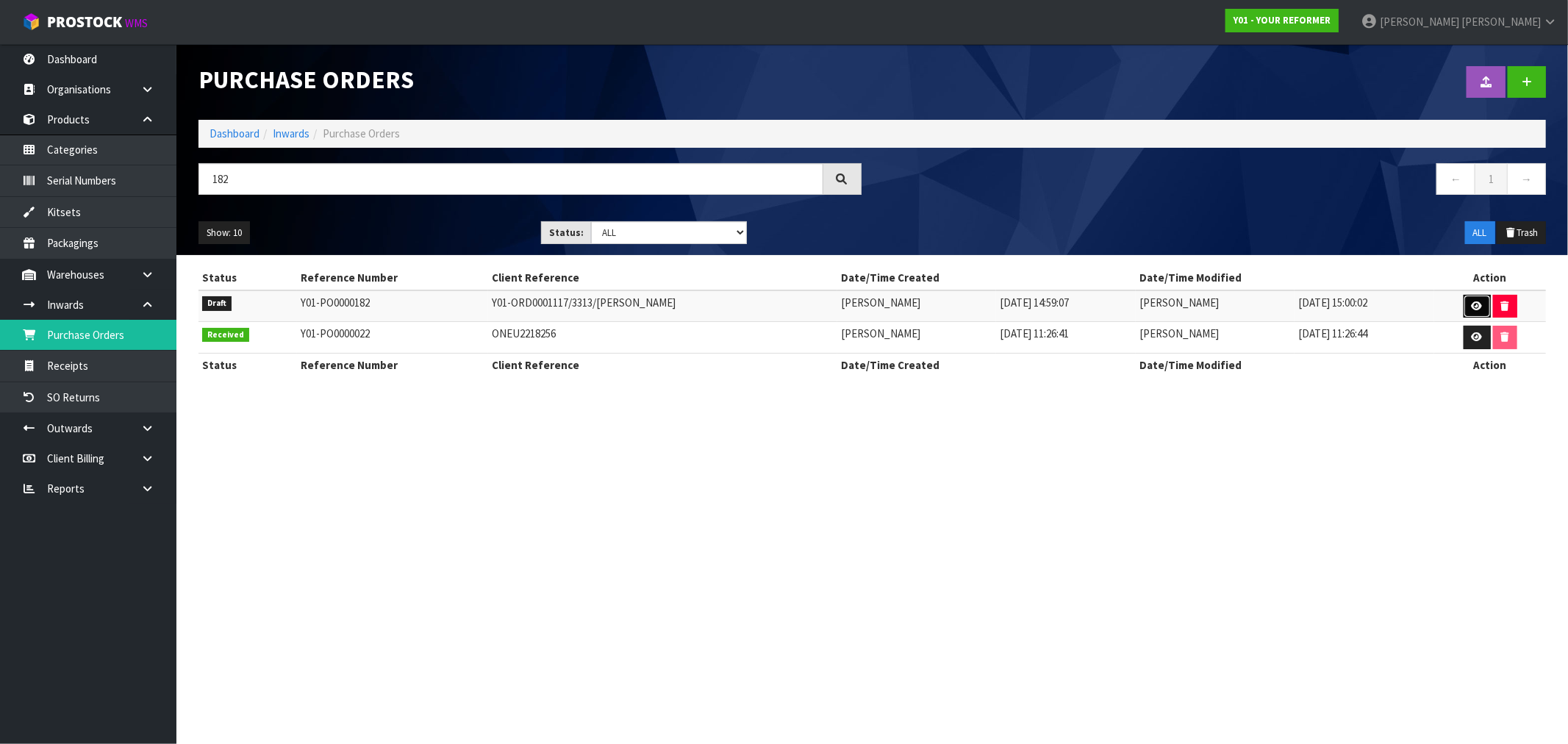
click at [1477, 313] on link at bounding box center [1477, 306] width 28 height 23
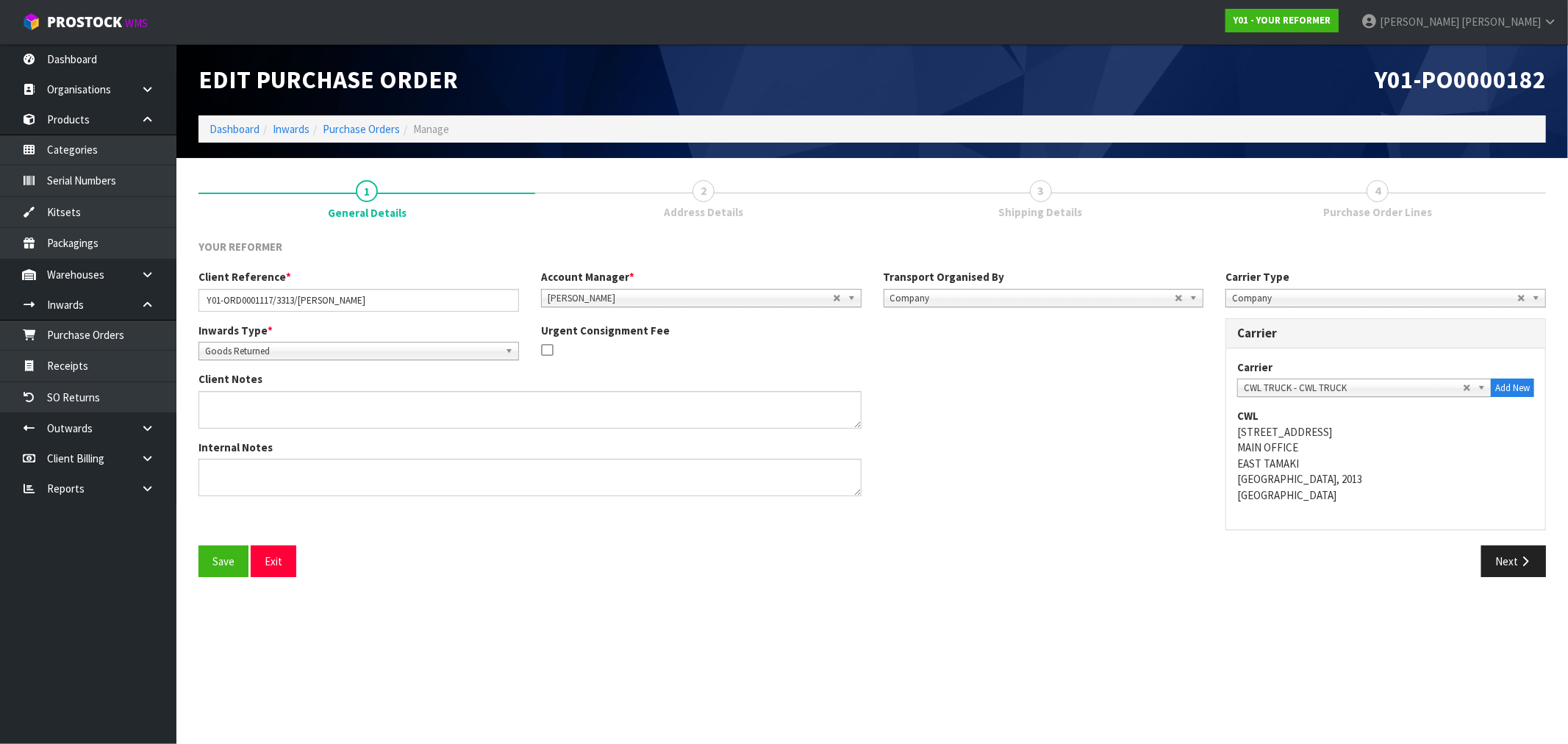
click at [1062, 202] on link "3 Shipping Details" at bounding box center [1041, 198] width 337 height 58
drag, startPoint x: 1508, startPoint y: 565, endPoint x: 1493, endPoint y: 574, distance: 17.5
click at [1507, 565] on button "Next" at bounding box center [1514, 561] width 65 height 32
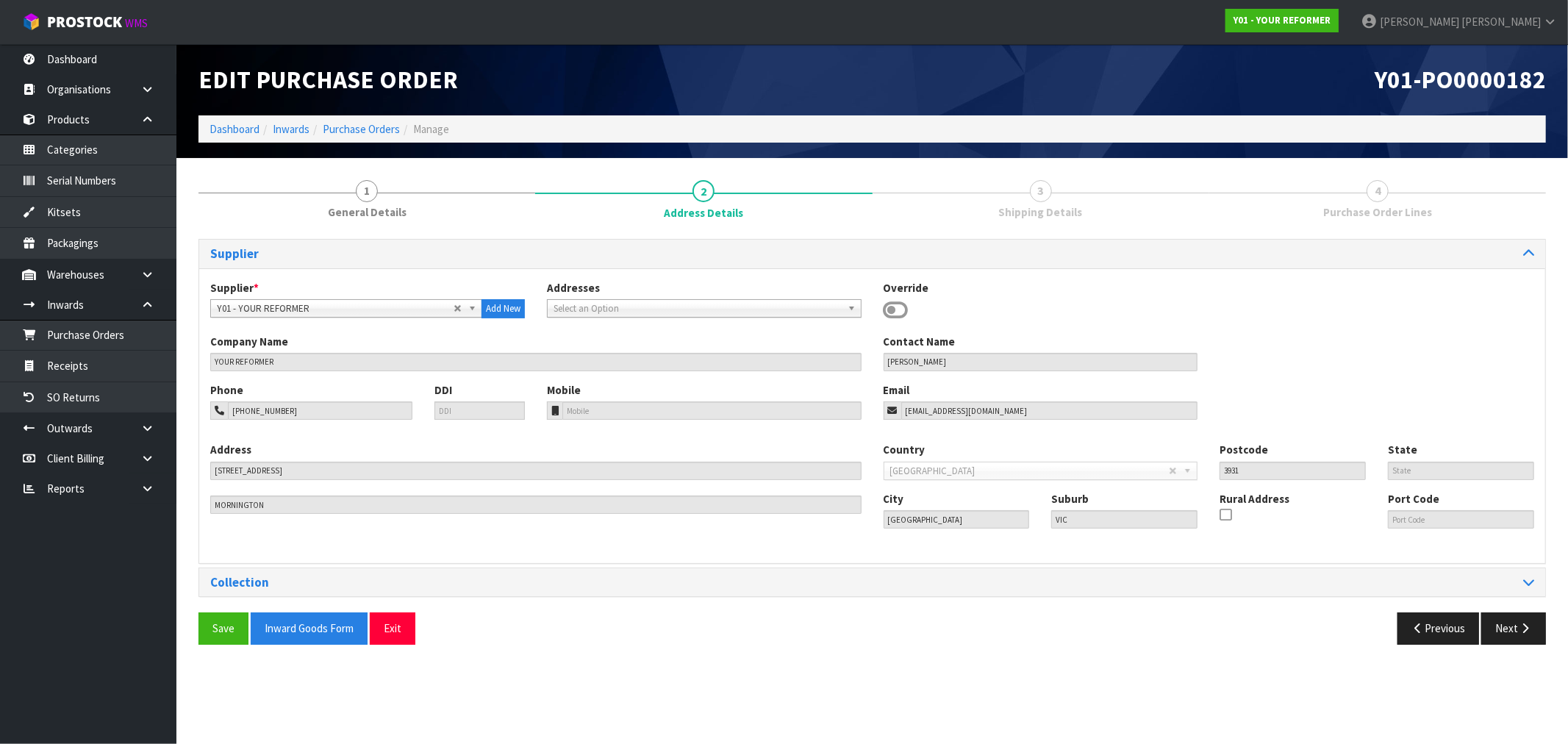
click at [1086, 204] on link "3 Shipping Details" at bounding box center [1041, 198] width 337 height 58
drag, startPoint x: 1523, startPoint y: 614, endPoint x: 1519, endPoint y: 621, distance: 8.1
click at [1520, 614] on button "Next" at bounding box center [1514, 628] width 65 height 32
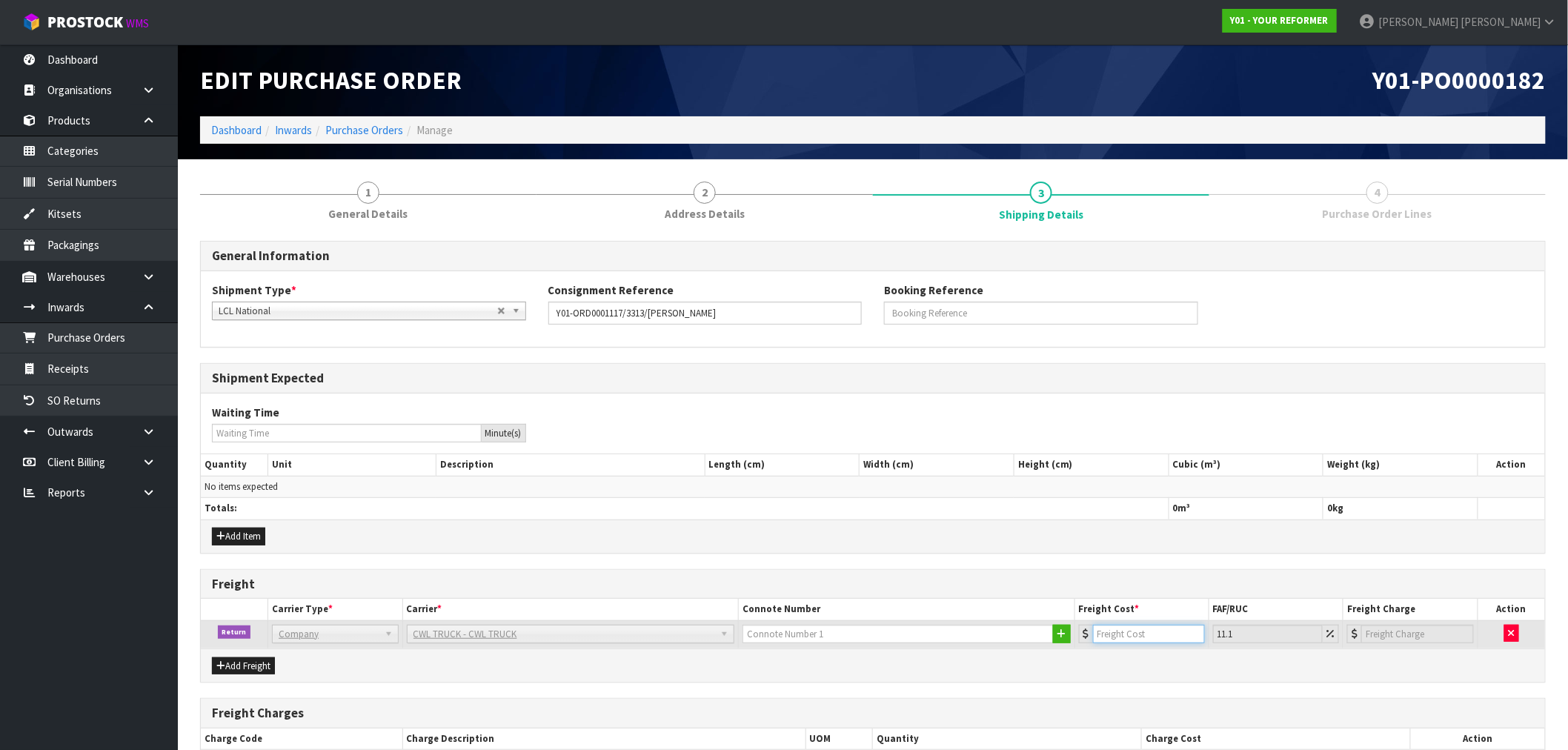
click at [1172, 636] on input "number" at bounding box center [1149, 634] width 112 height 19
type input "1"
type input "1.11"
type input "18"
type input "20"
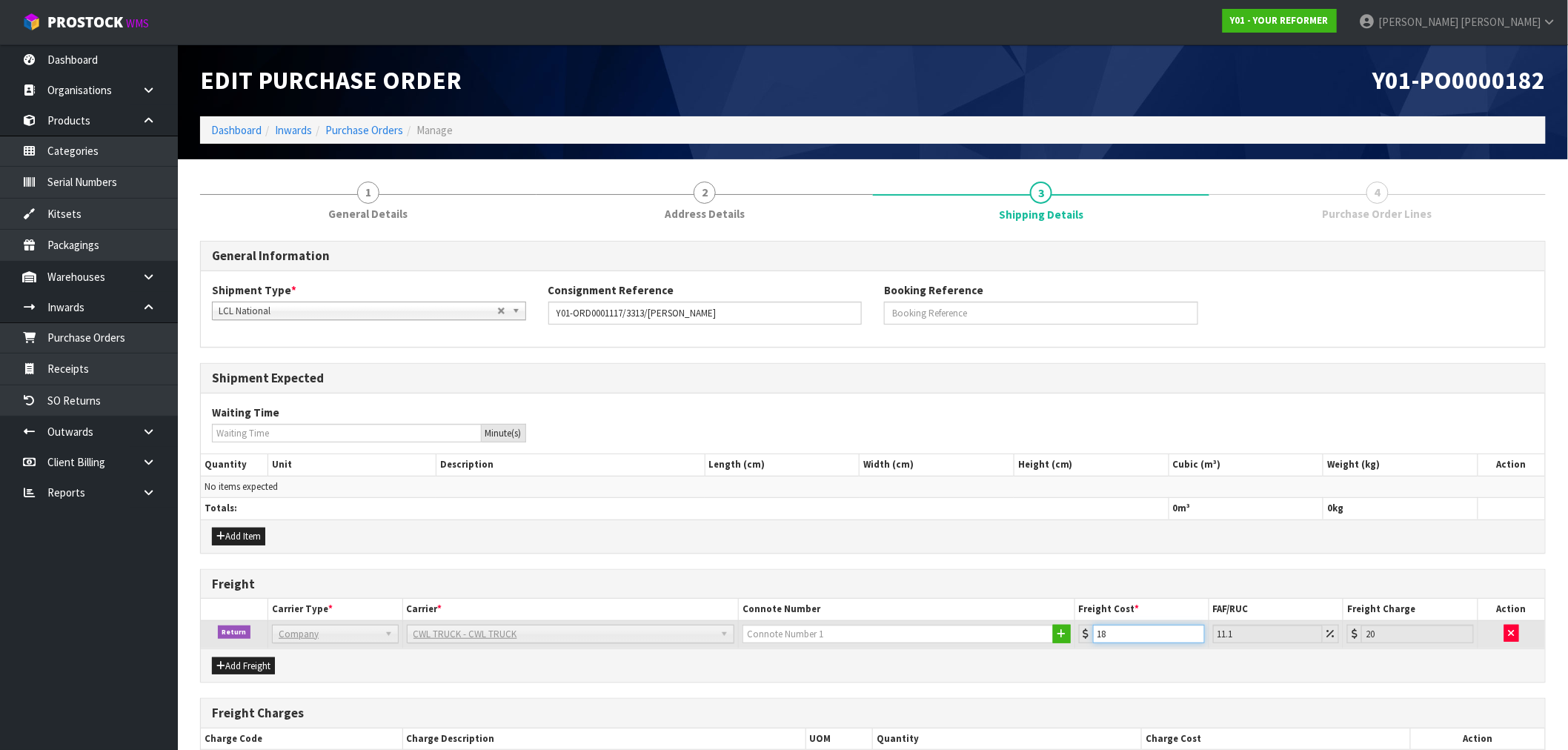
type input "182"
type input "202.2"
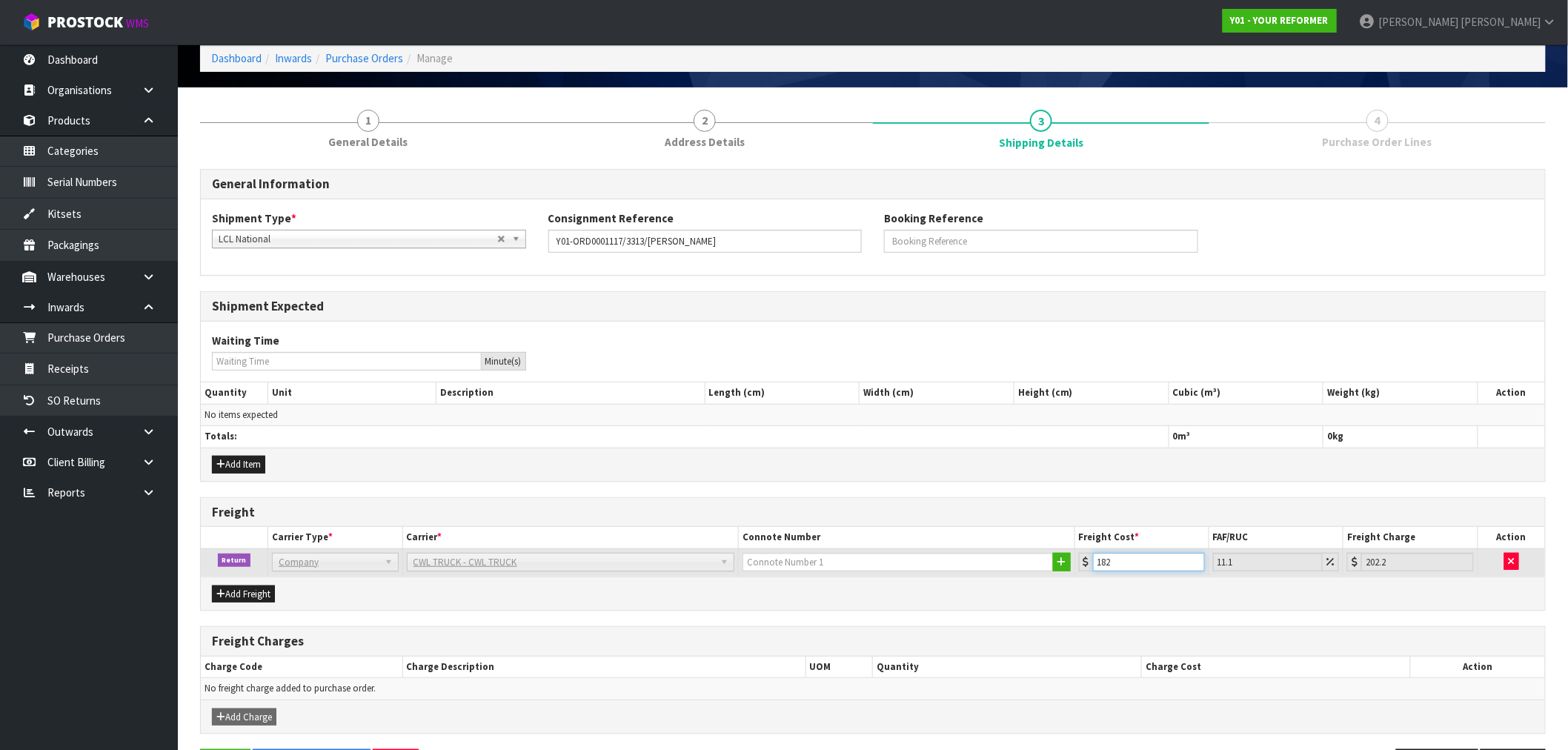
scroll to position [126, 0]
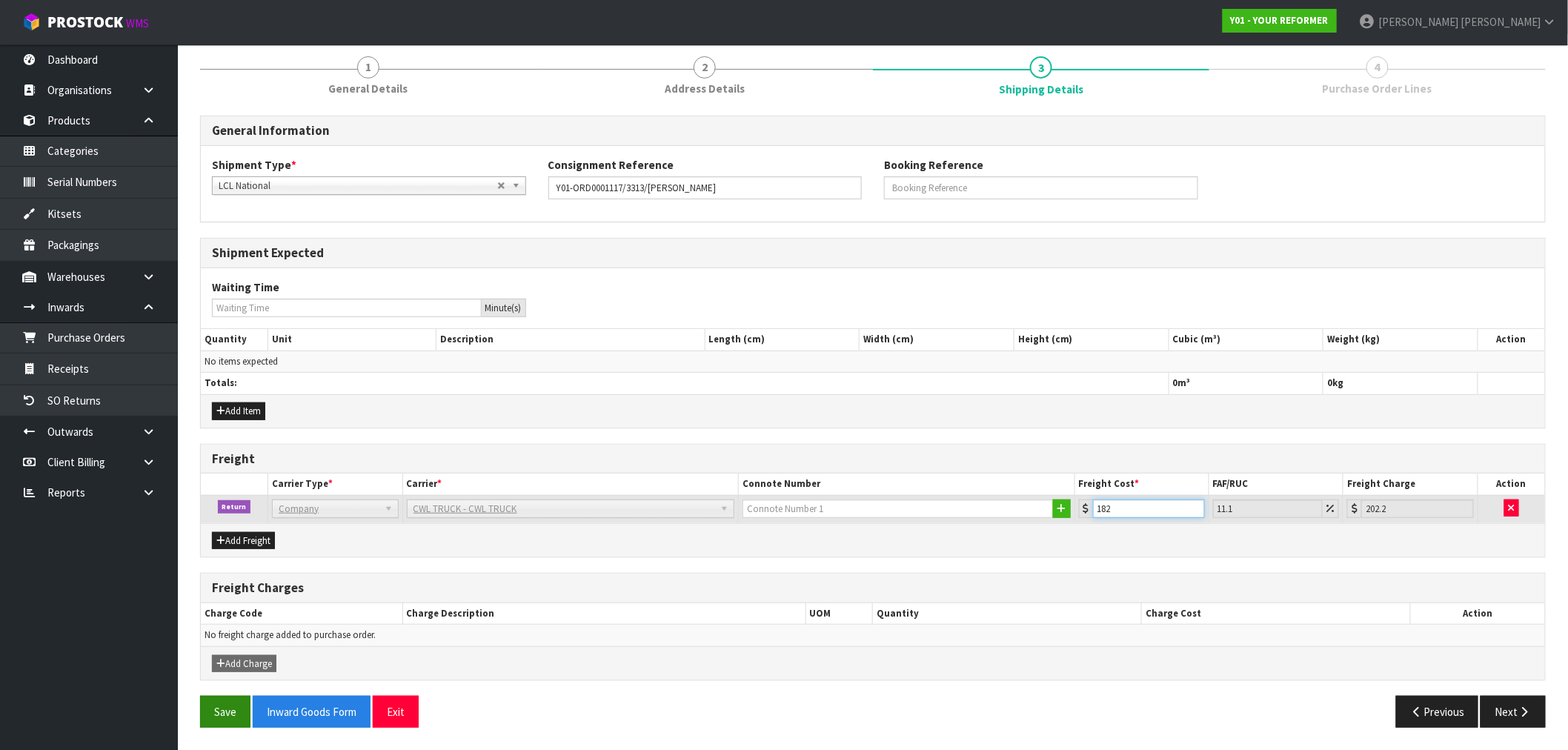
type input "182"
click at [232, 712] on button "Save" at bounding box center [225, 712] width 51 height 32
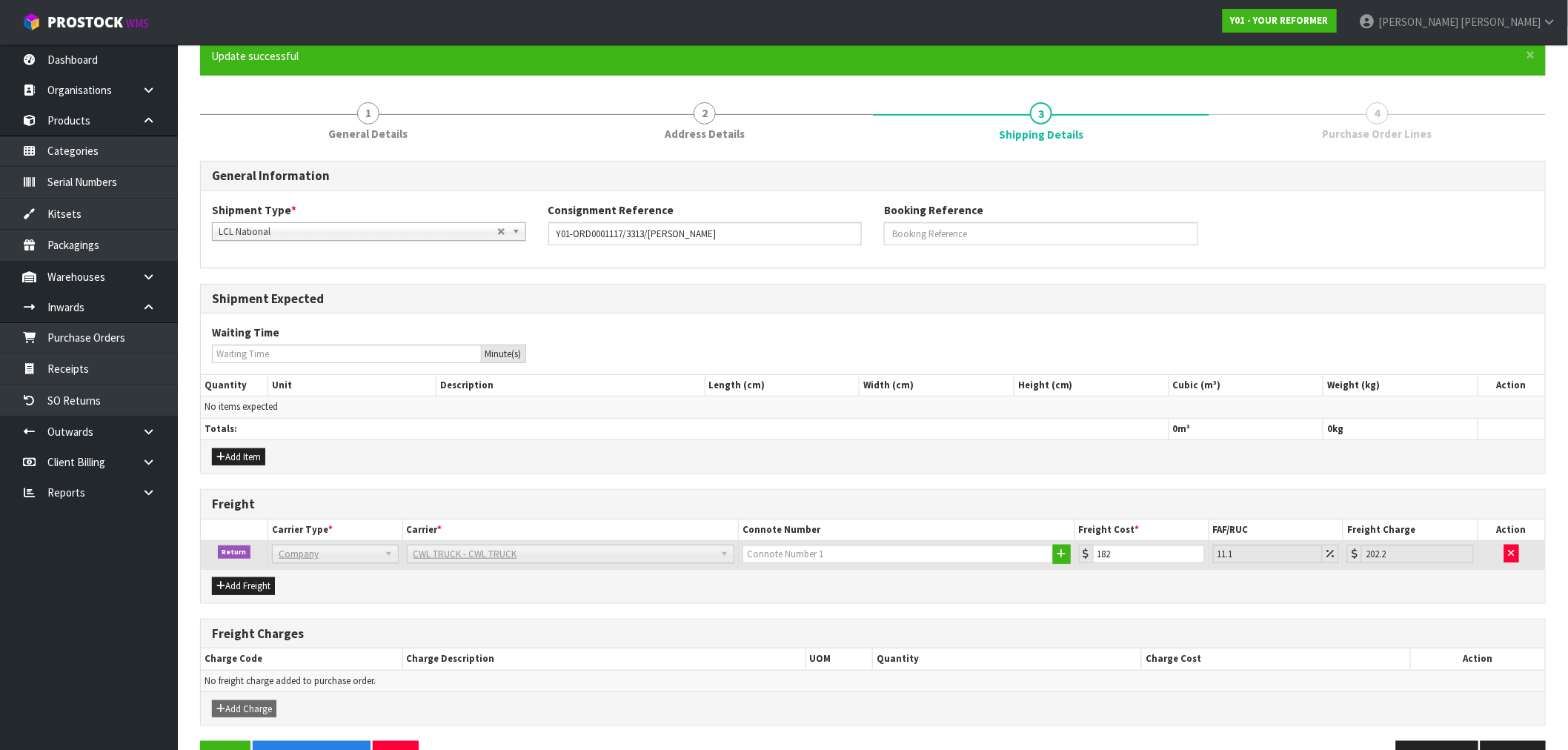
scroll to position [180, 0]
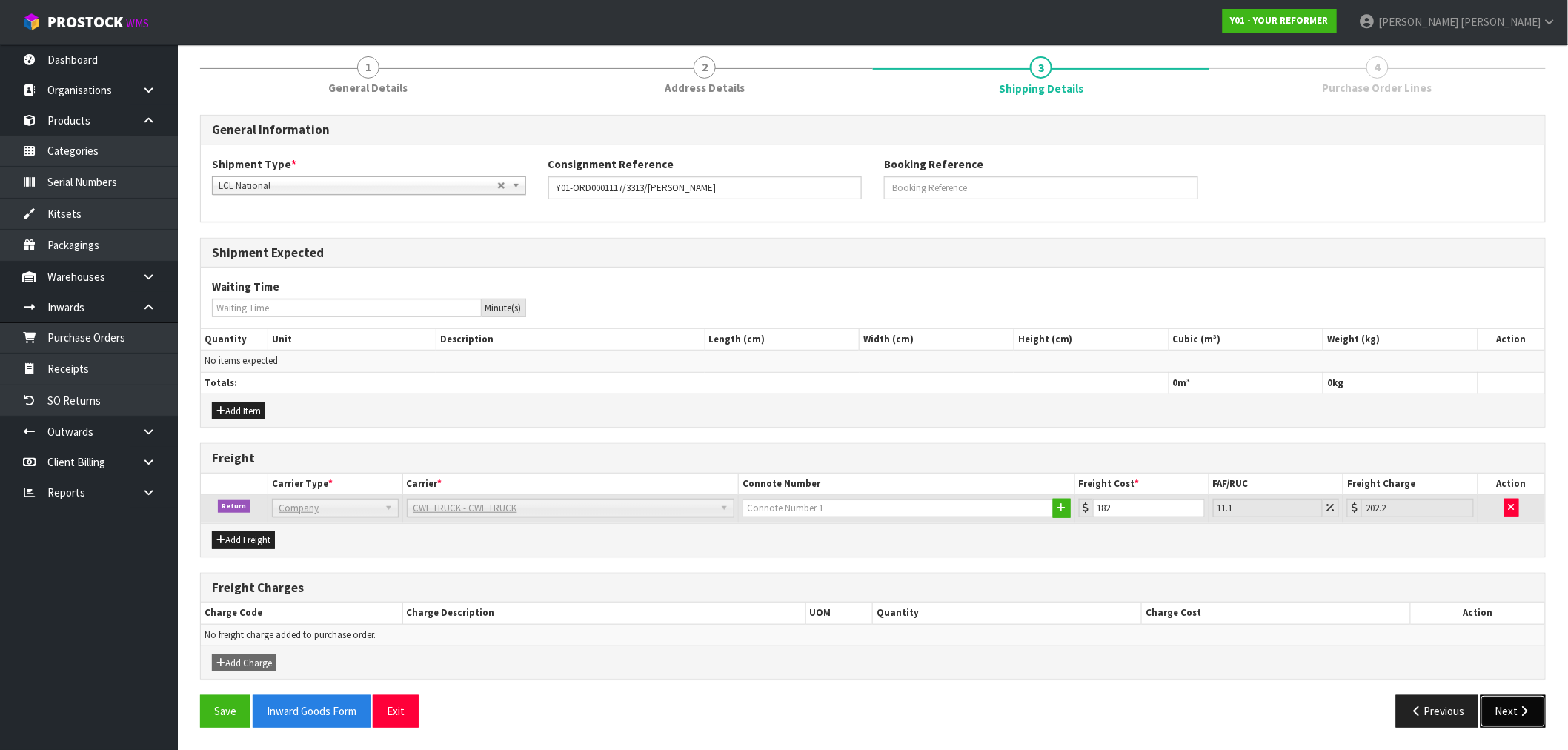
click at [1514, 706] on button "Next" at bounding box center [1513, 711] width 65 height 32
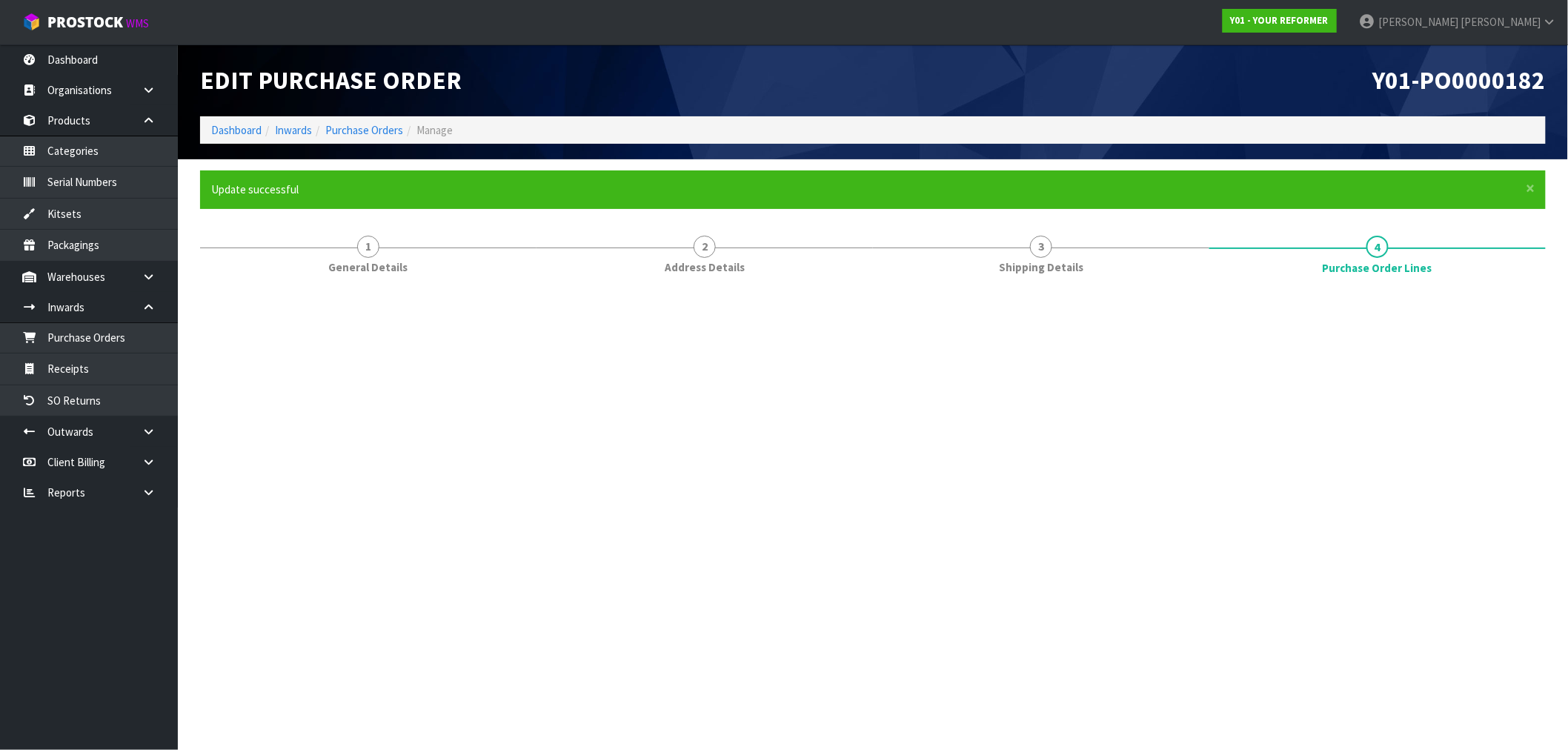
scroll to position [0, 0]
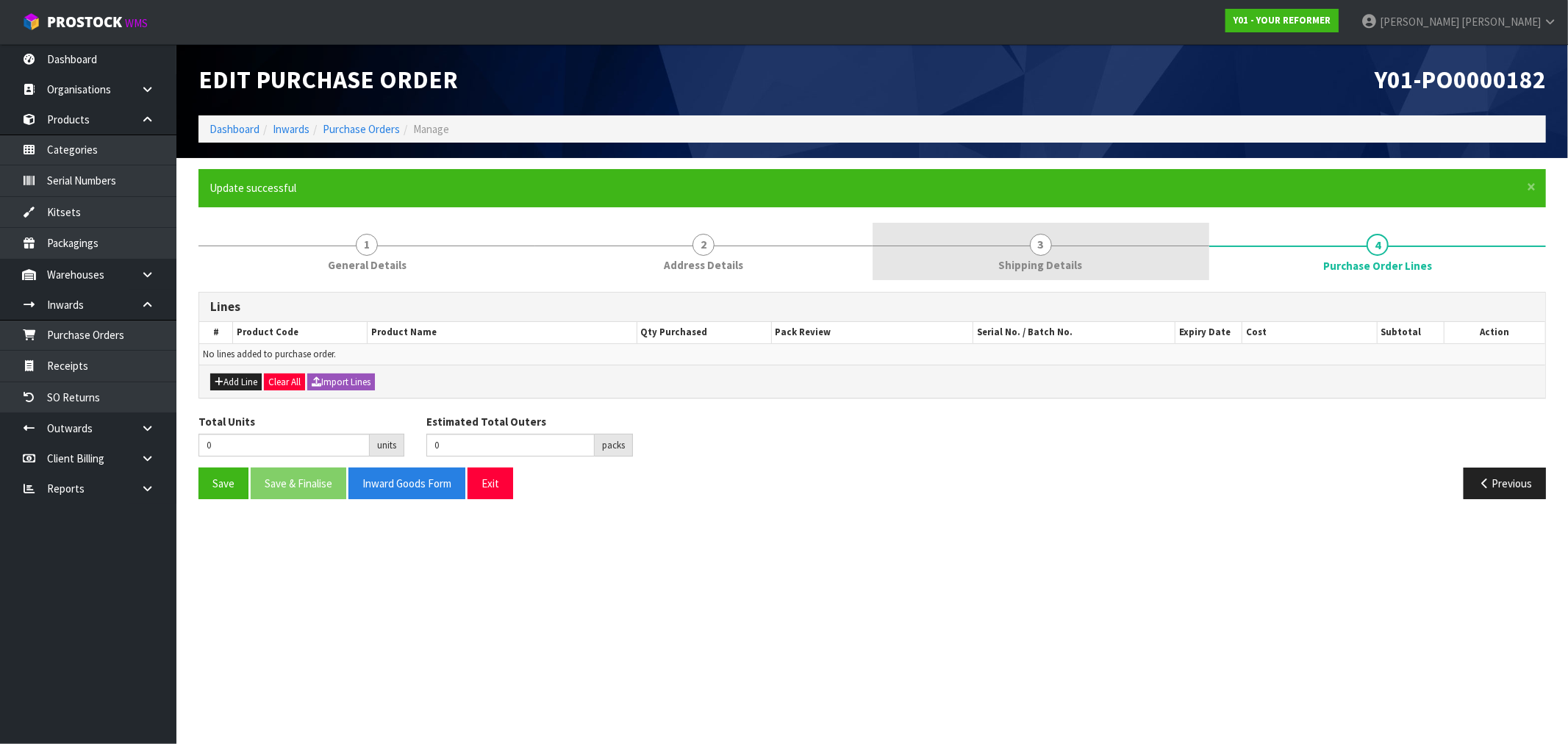
click at [1093, 234] on link "3 Shipping Details" at bounding box center [1041, 252] width 337 height 58
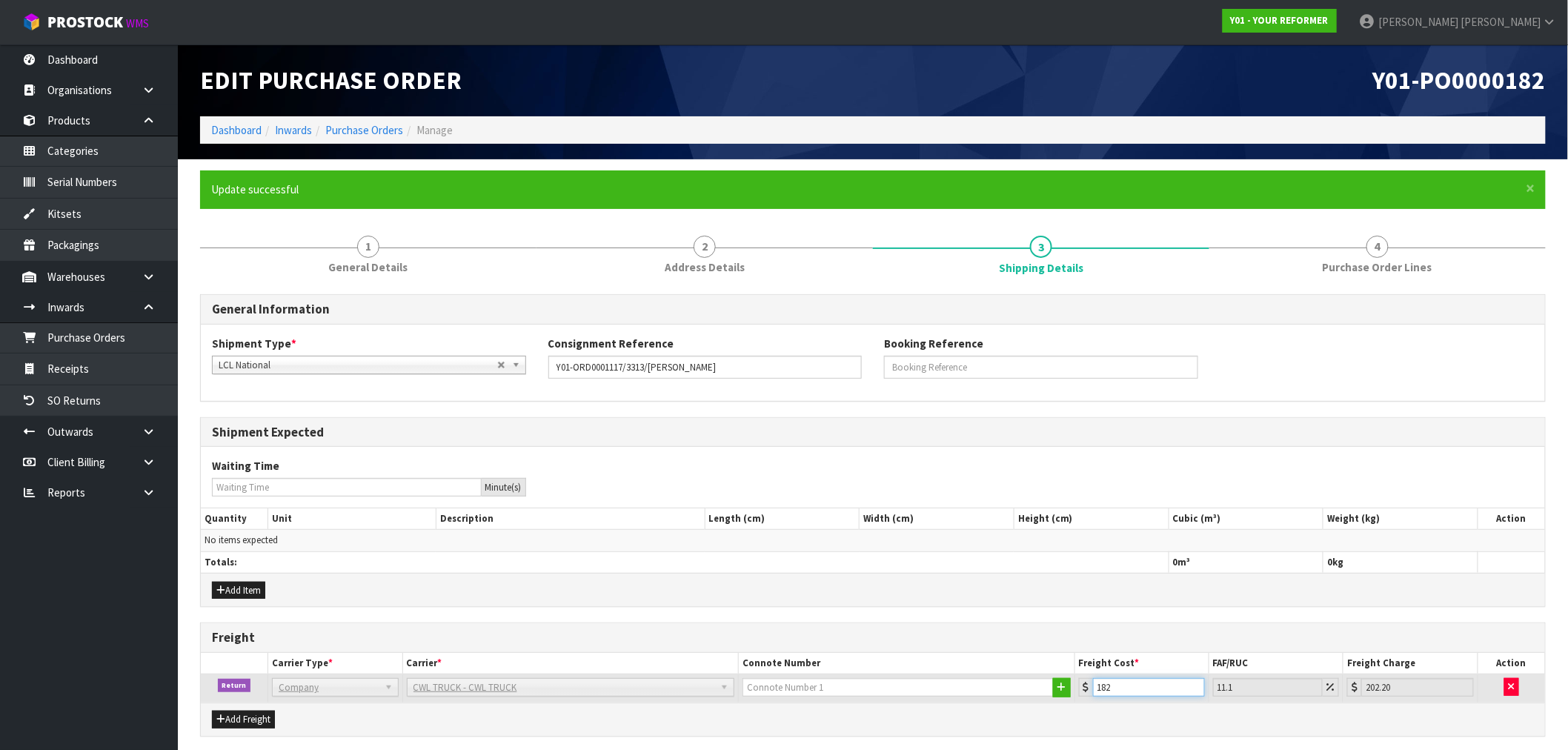
drag, startPoint x: 1134, startPoint y: 690, endPoint x: 1071, endPoint y: 671, distance: 65.8
click at [1087, 687] on div "182" at bounding box center [1141, 687] width 126 height 19
type input "2"
type input "2.22"
type input "25"
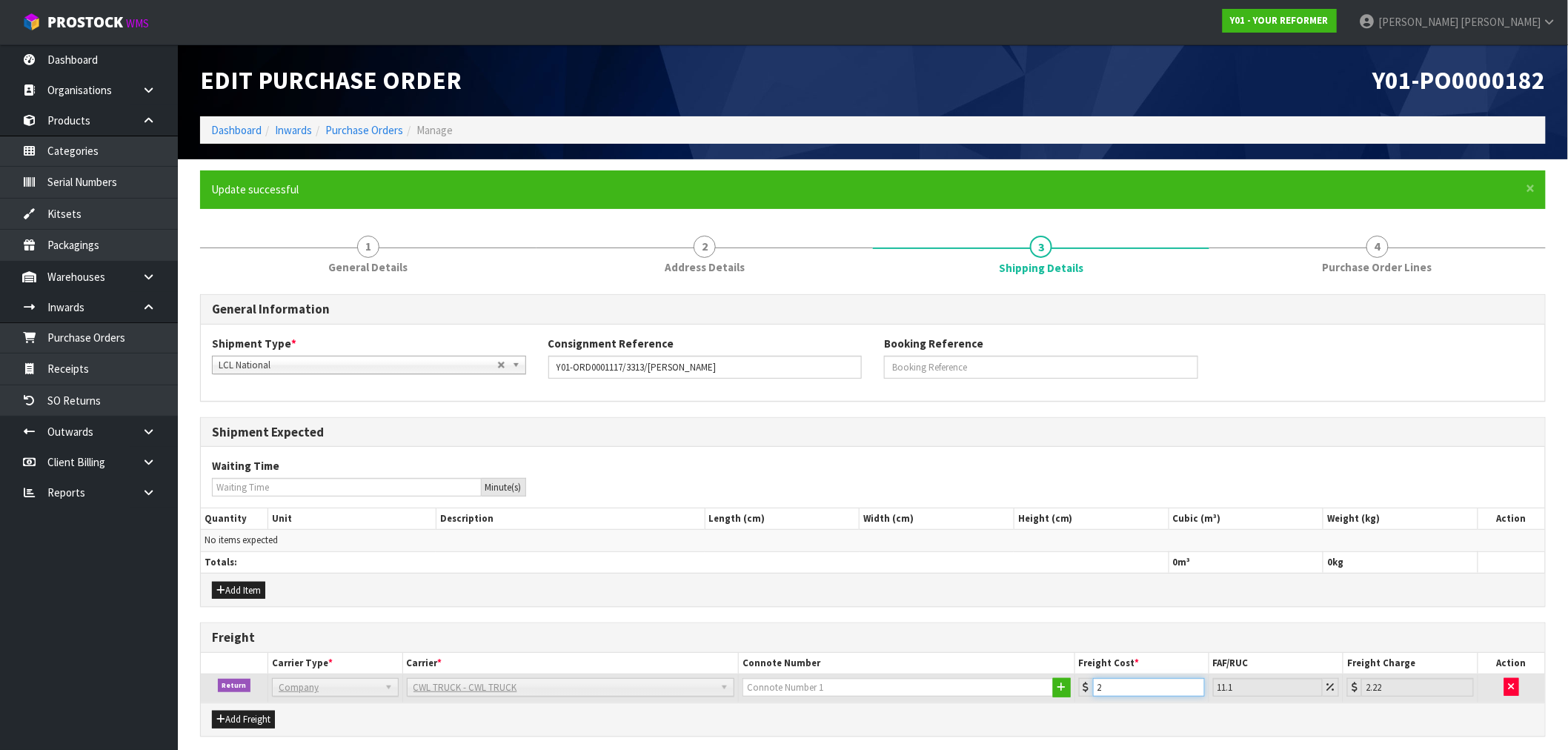
type input "27.78"
type input "250"
type input "277.75"
type input "250.4"
type input "278.19"
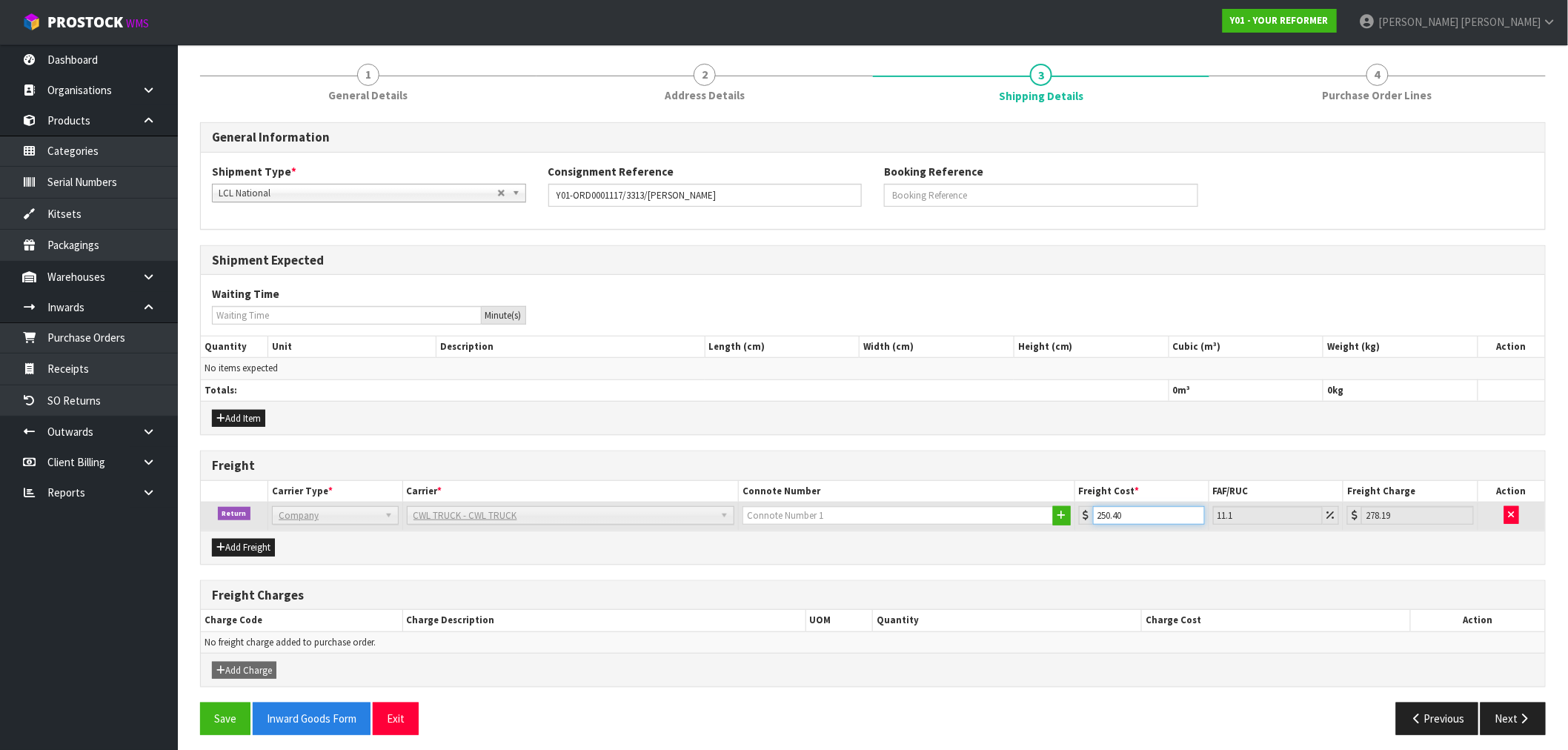
scroll to position [180, 0]
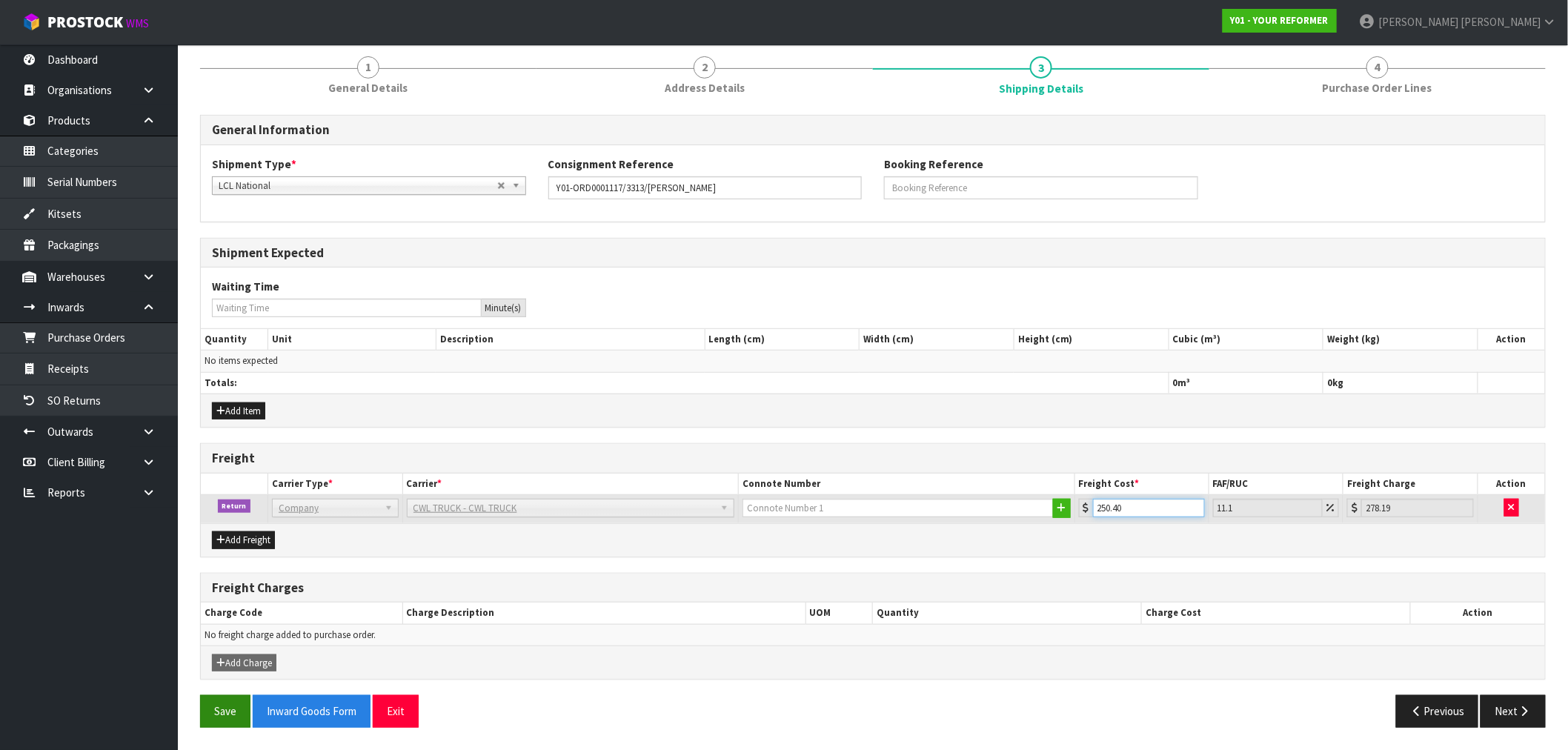
type input "250.40"
click at [230, 706] on button "Save" at bounding box center [225, 711] width 51 height 32
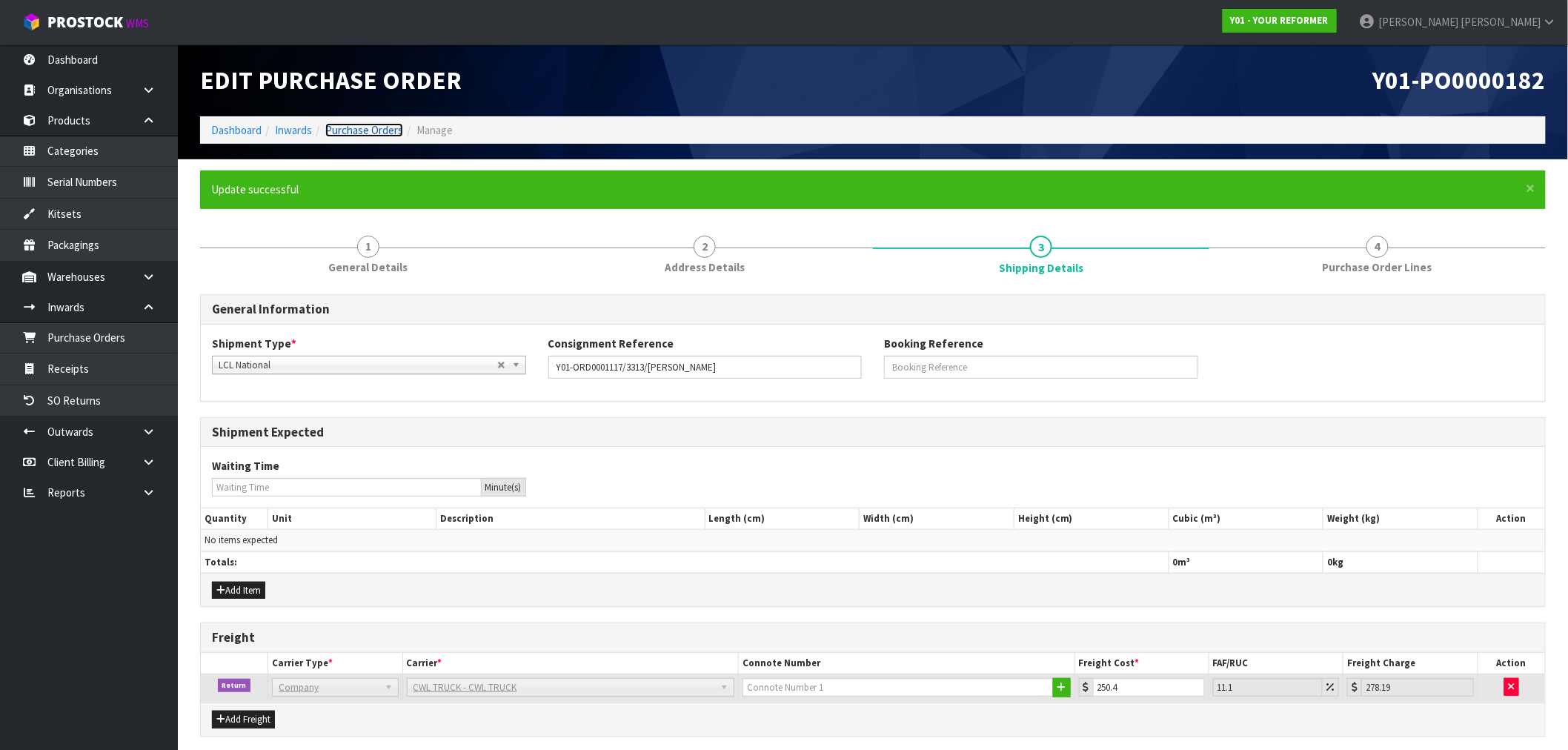
click at [357, 127] on link "Purchase Orders" at bounding box center [364, 130] width 78 height 14
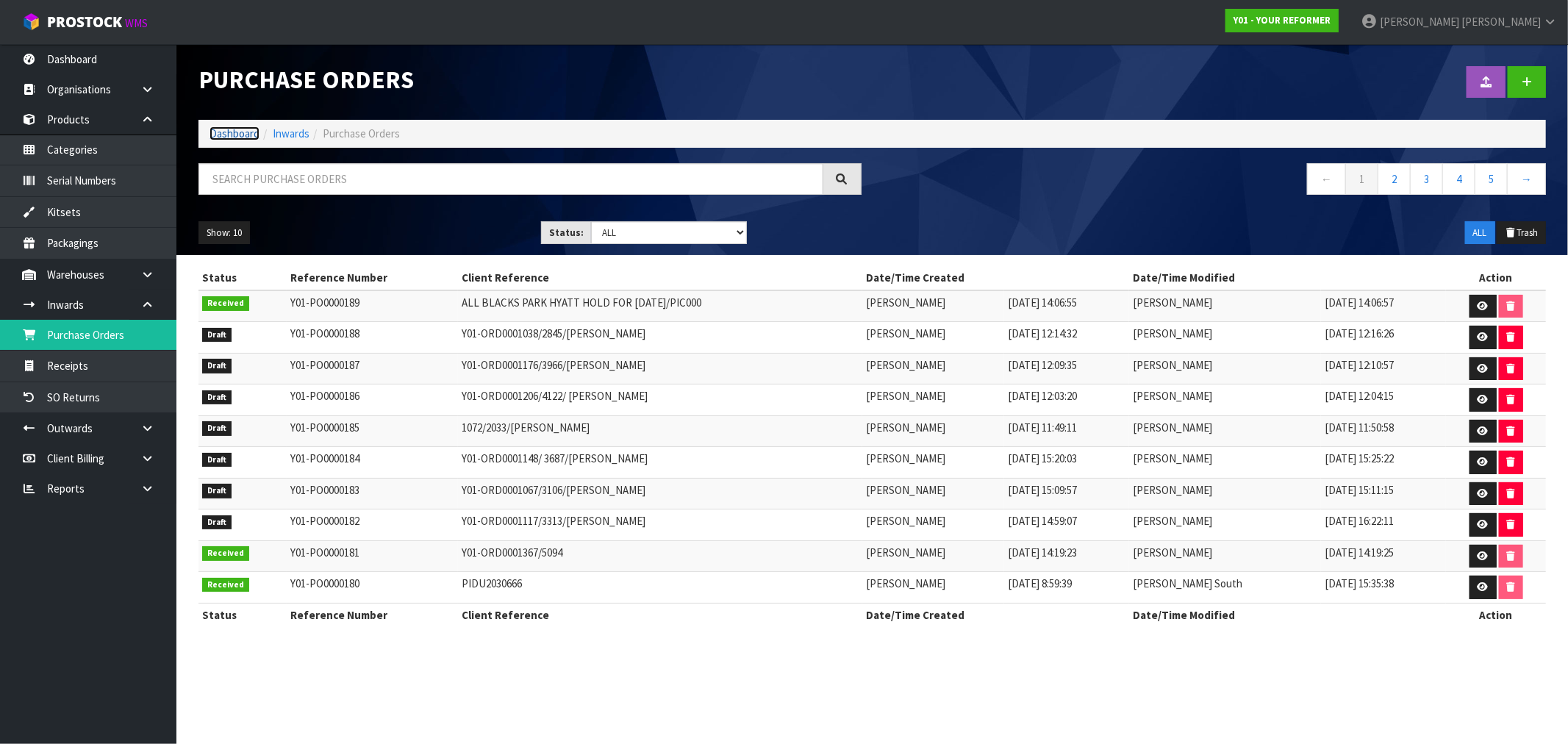
click at [219, 134] on link "Dashboard" at bounding box center [235, 133] width 50 height 14
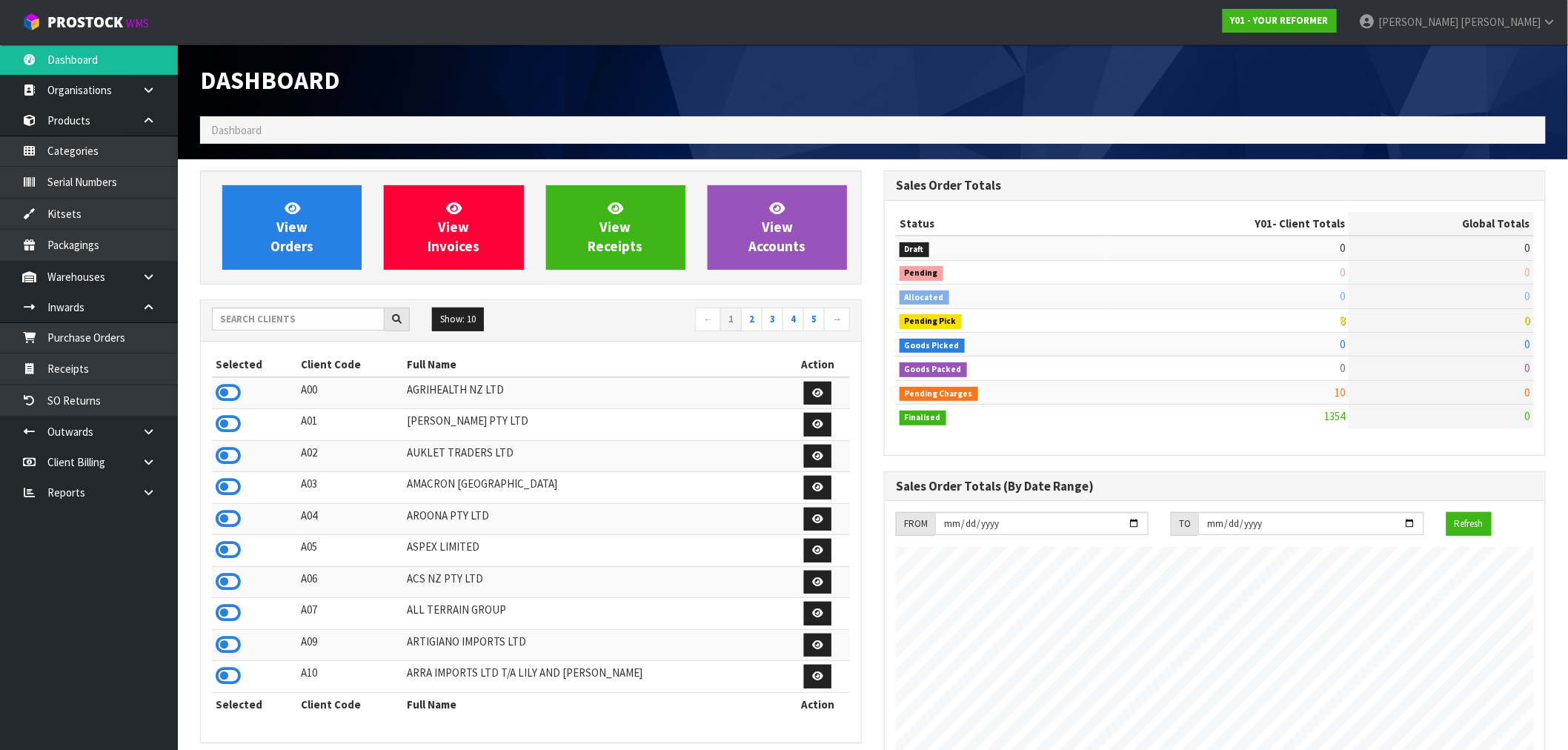
scroll to position [1076, 684]
click at [289, 322] on input "text" at bounding box center [299, 319] width 173 height 23
click at [245, 309] on input "text" at bounding box center [299, 319] width 173 height 23
click at [313, 327] on input "text" at bounding box center [299, 319] width 173 height 23
type input "J01"
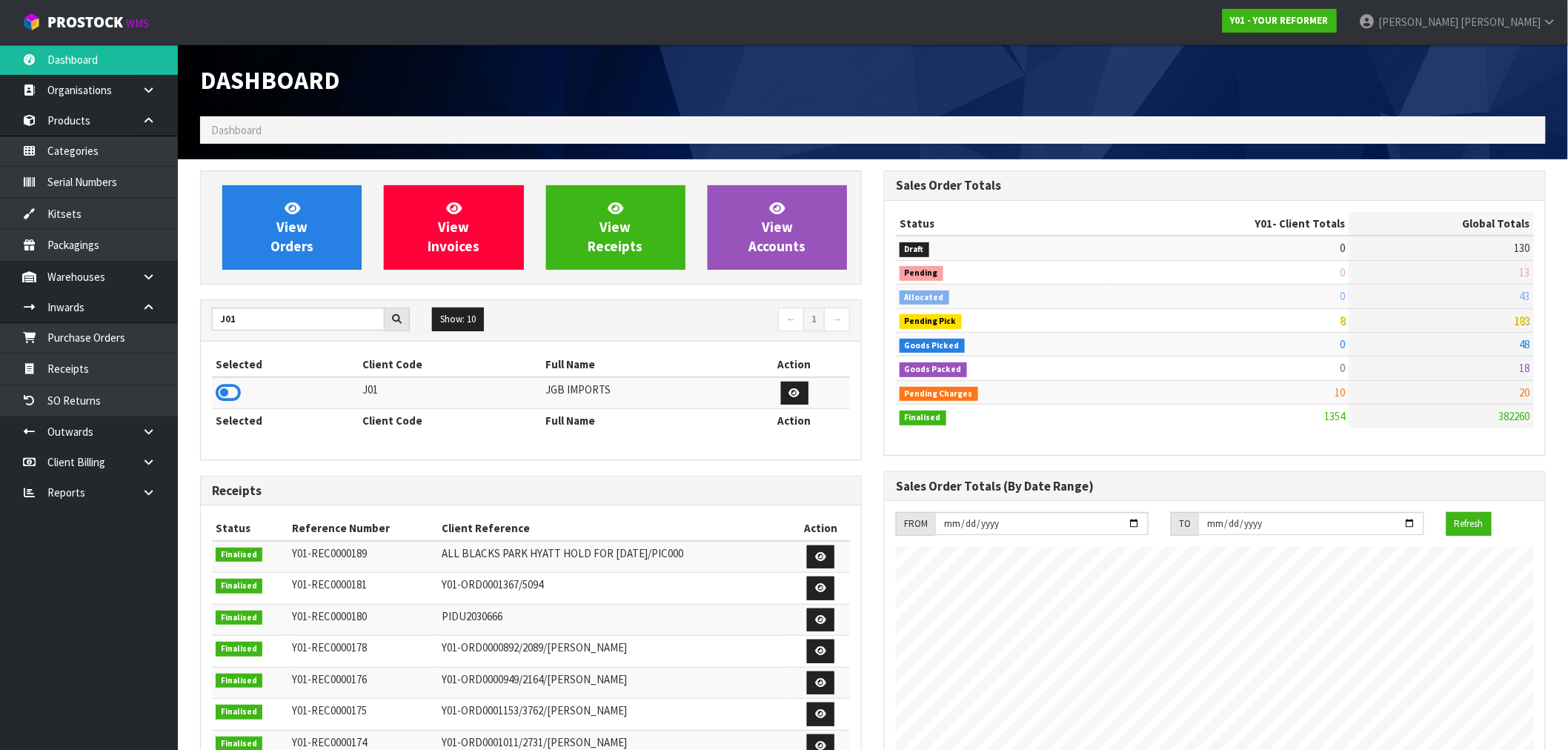
drag, startPoint x: 233, startPoint y: 393, endPoint x: 238, endPoint y: 375, distance: 18.7
click at [233, 393] on icon at bounding box center [228, 393] width 25 height 22
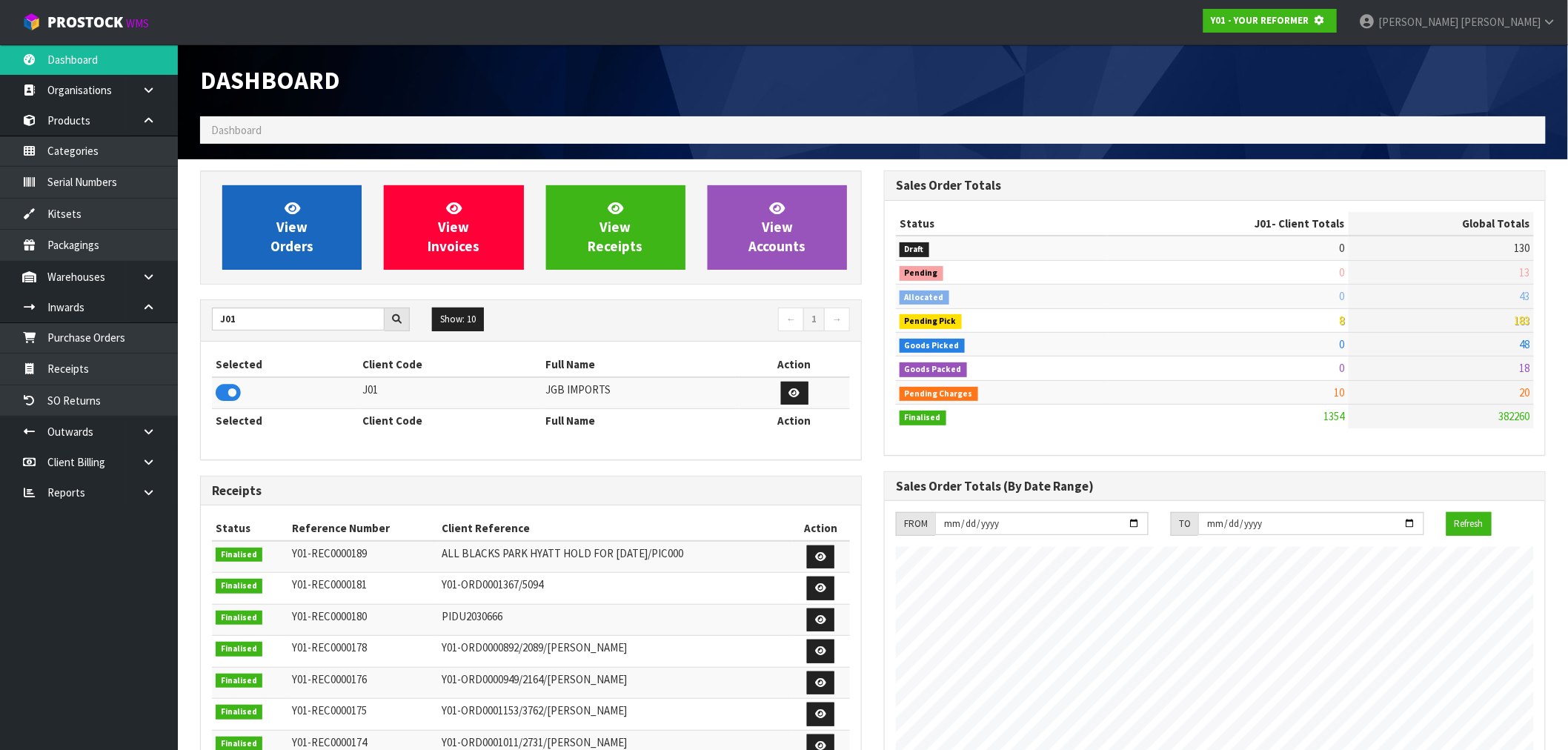
scroll to position [740332, 740310]
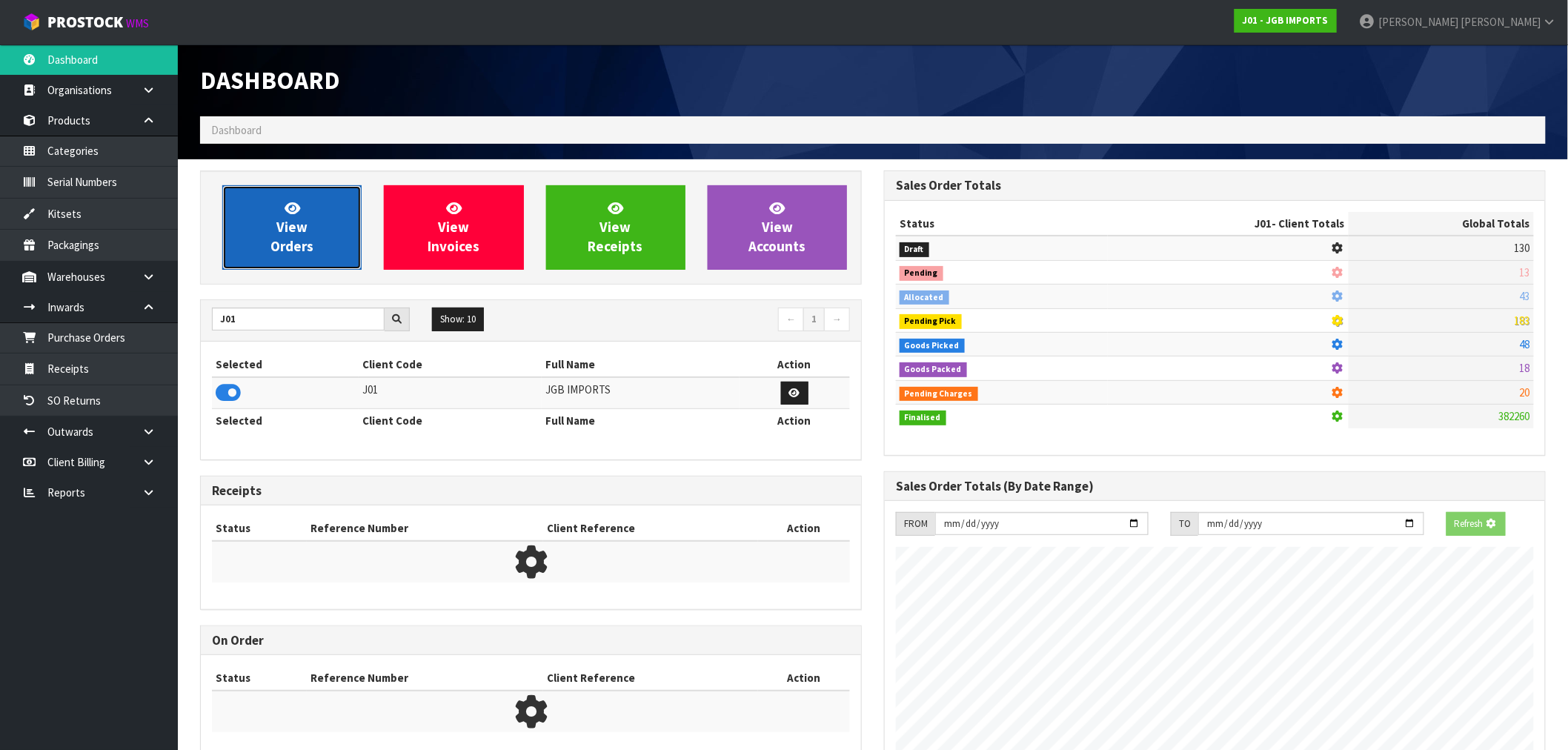
click at [310, 227] on link "View Orders" at bounding box center [291, 228] width 140 height 85
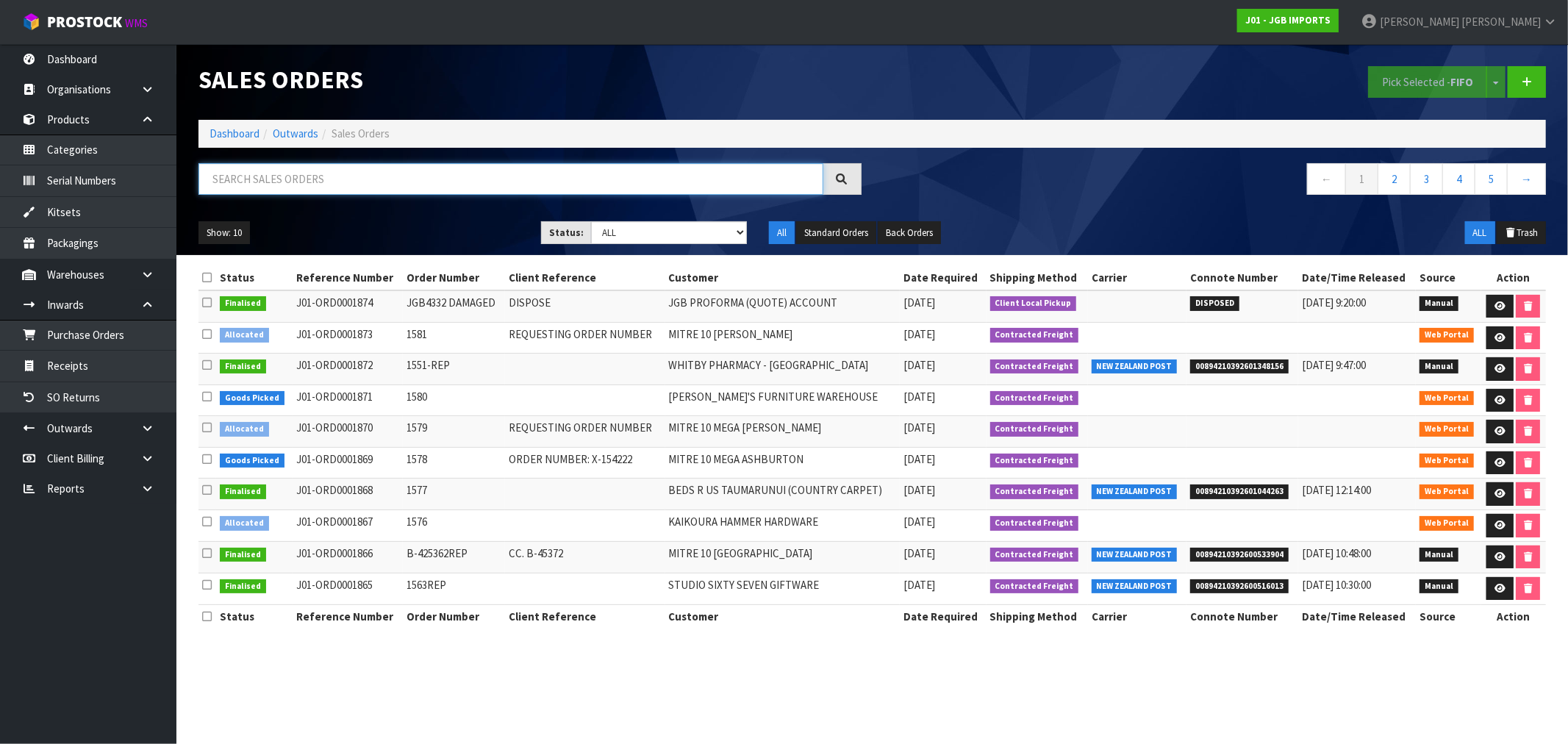
click at [268, 178] on input "text" at bounding box center [511, 179] width 625 height 32
click at [282, 177] on input "text" at bounding box center [511, 179] width 625 height 32
click at [458, 172] on input "text" at bounding box center [511, 179] width 625 height 32
type input "1824"
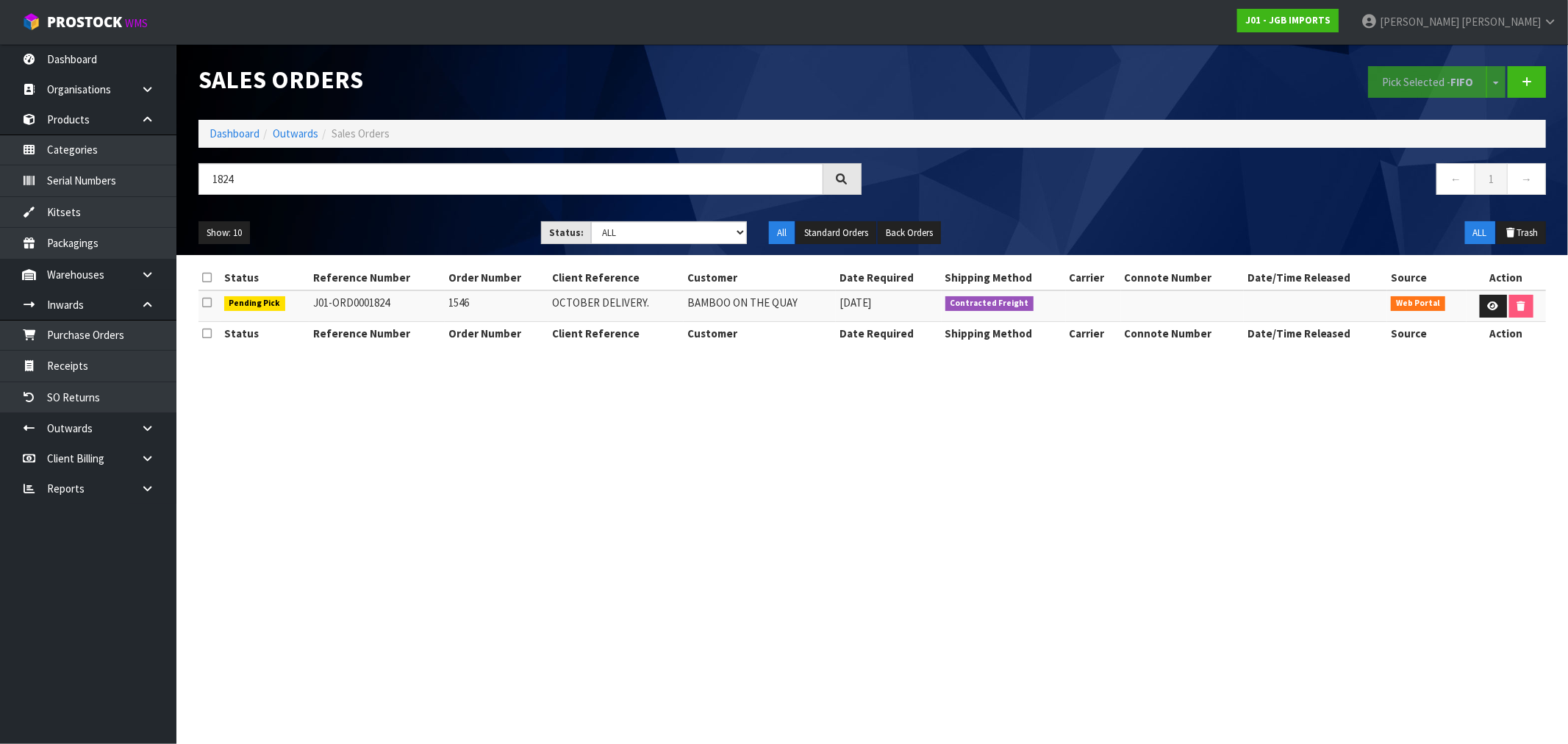
click at [469, 295] on td "1546" at bounding box center [497, 306] width 104 height 32
click at [461, 304] on td "1546" at bounding box center [497, 306] width 104 height 32
copy td "1546"
click at [1497, 317] on link at bounding box center [1494, 306] width 28 height 23
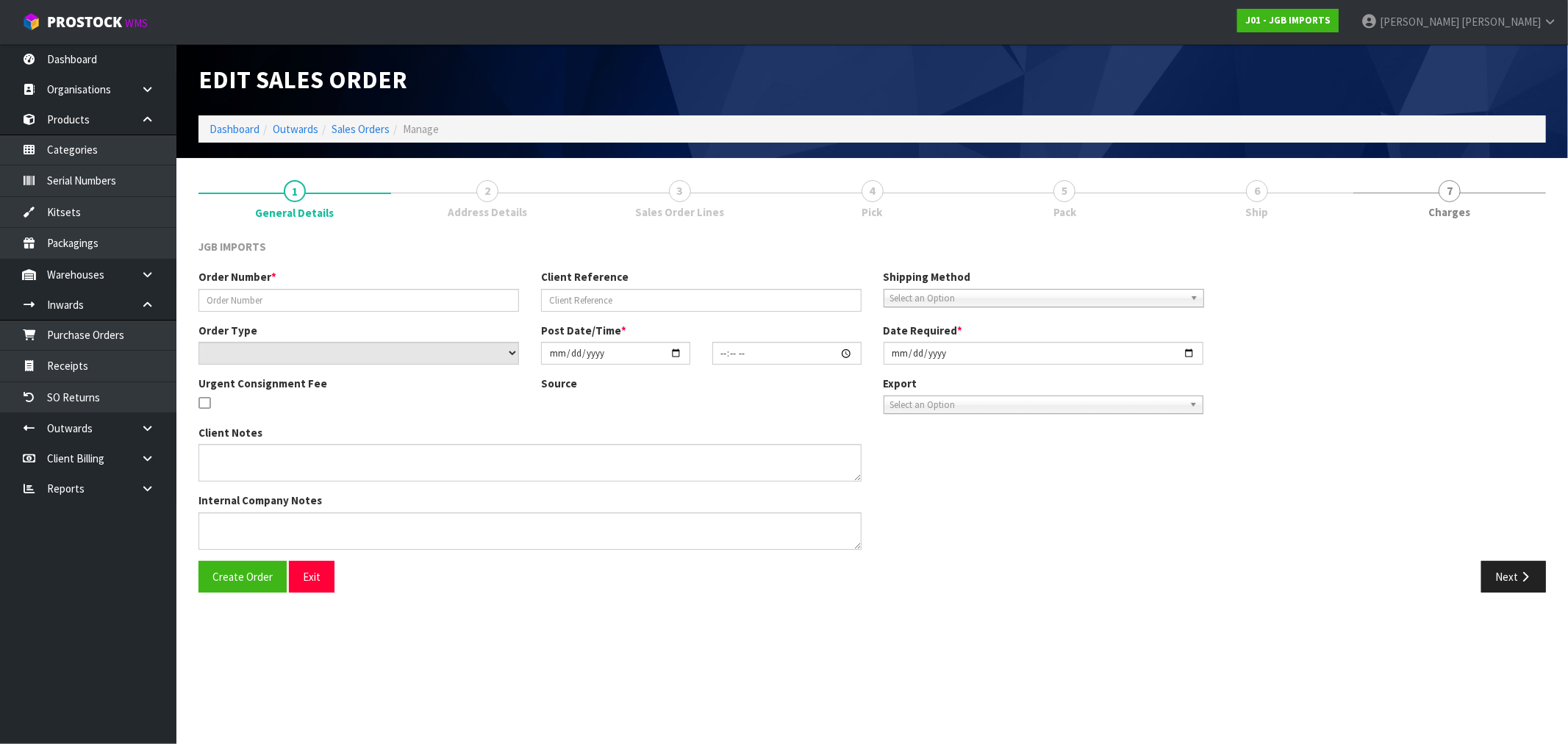
type input "1546"
type input "OCTOBER DELIVERY."
select select "number:0"
type input "2025-10-06"
type input "15:26:00.000"
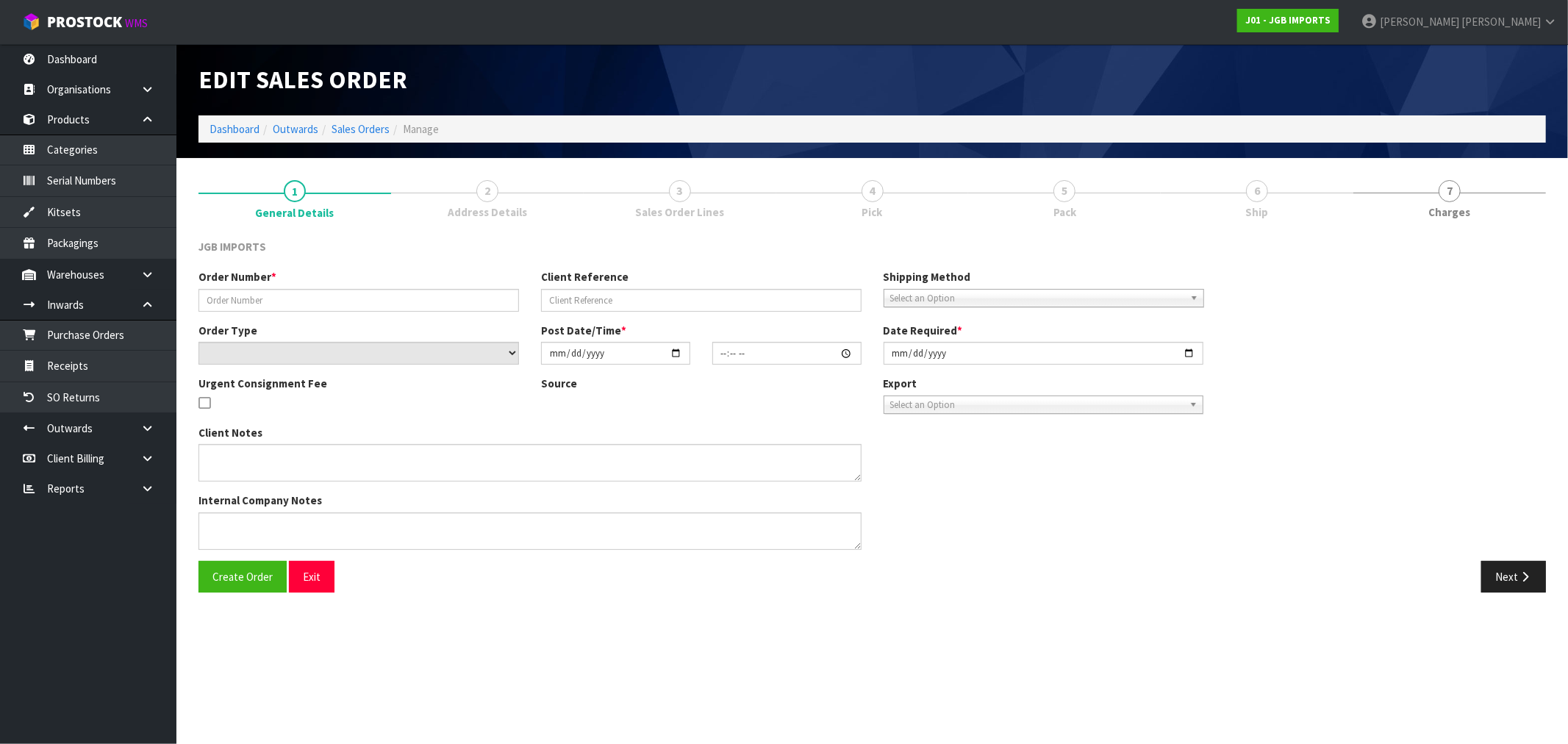
type input "2025-10-06"
type textarea "THIS IS FOR OCTOBER DELIVERY. IF IT IS SENT BEFORE THEN, THE CUSTOMER WILL NOT …"
type textarea "PLEASE PICK PACK AND DO NOT DISPATCH THIS MONTH. JUST PACK SO STATUS CHANGES TO…"
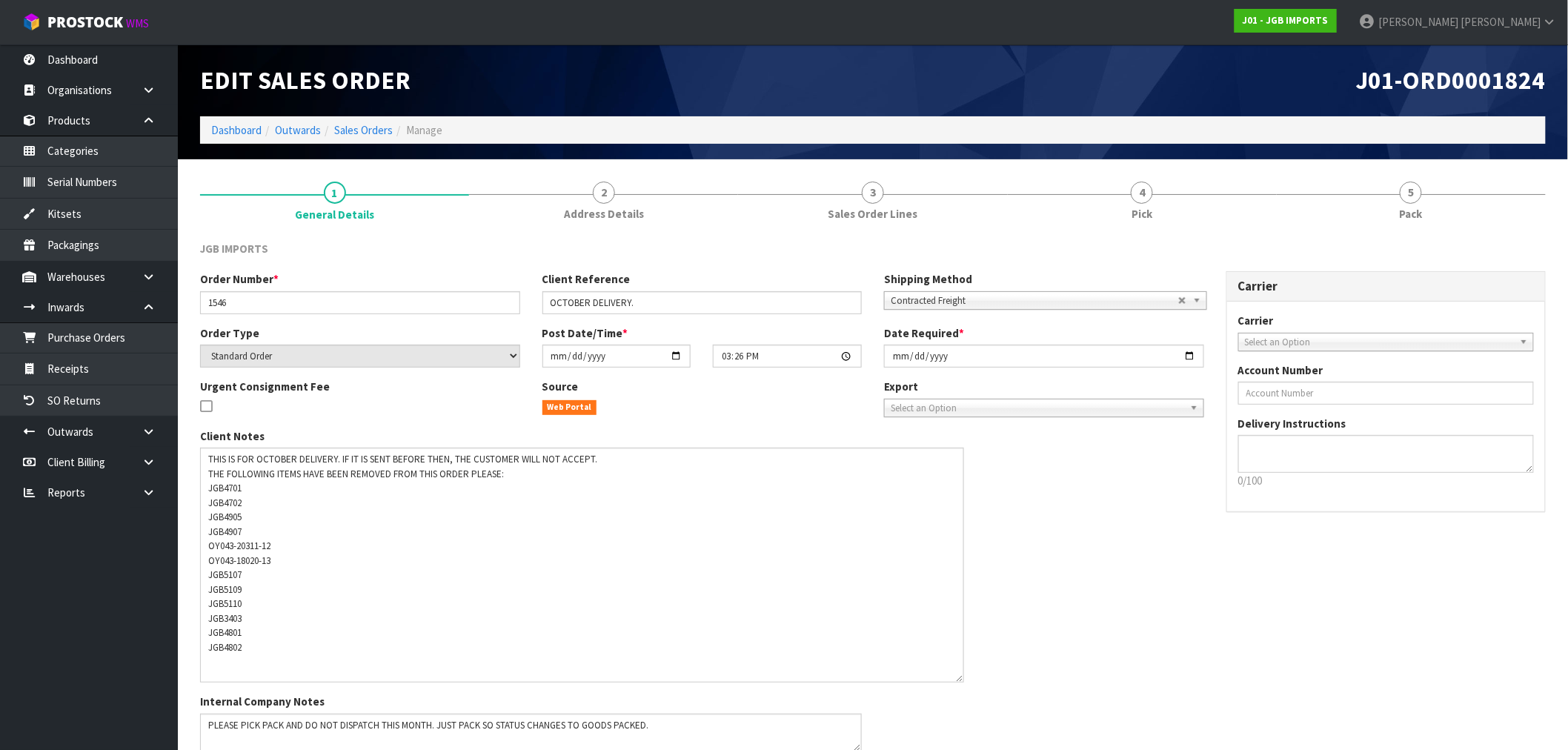
drag, startPoint x: 863, startPoint y: 482, endPoint x: 959, endPoint y: 679, distance: 219.1
click at [959, 679] on textarea at bounding box center [582, 566] width 764 height 235
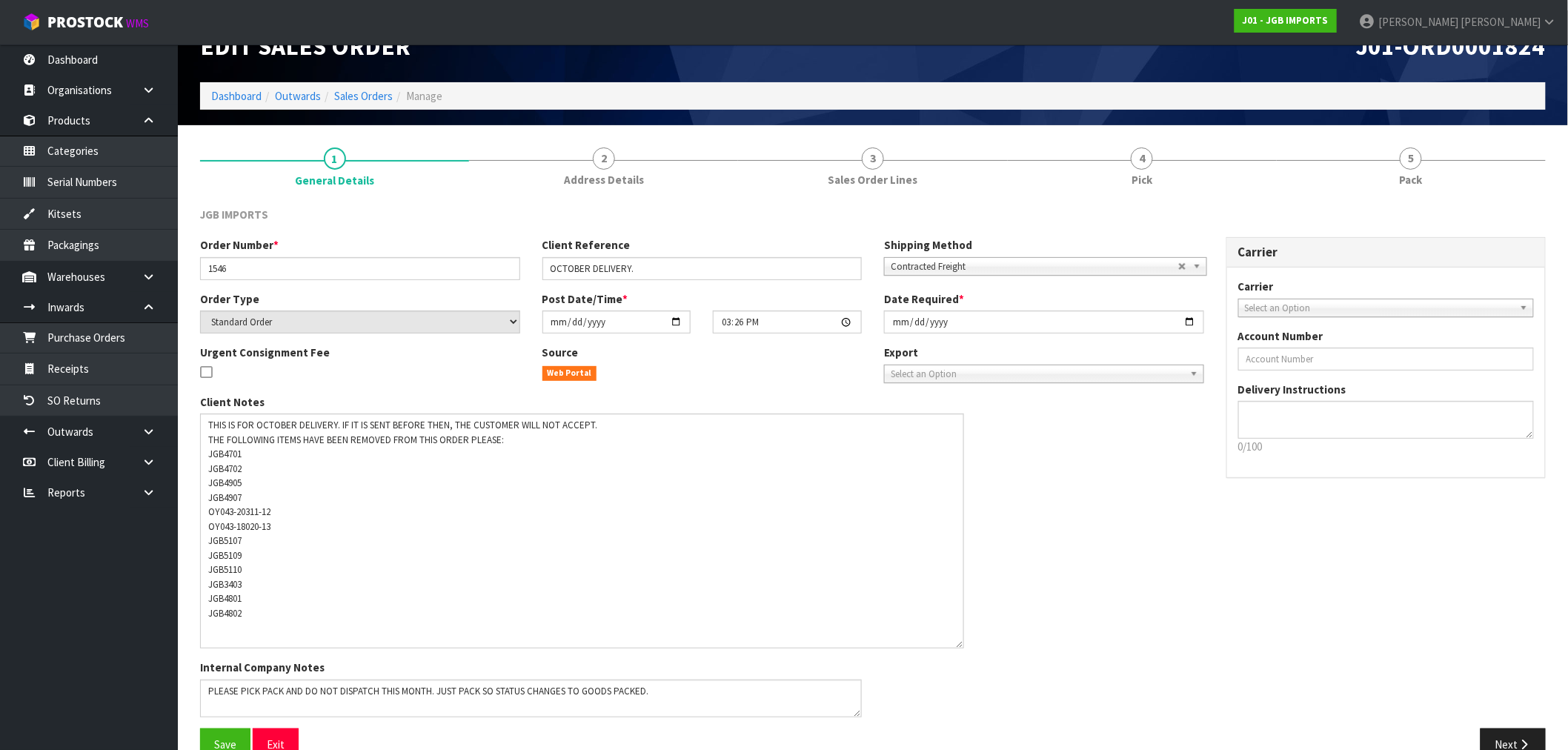
scroll to position [65, 0]
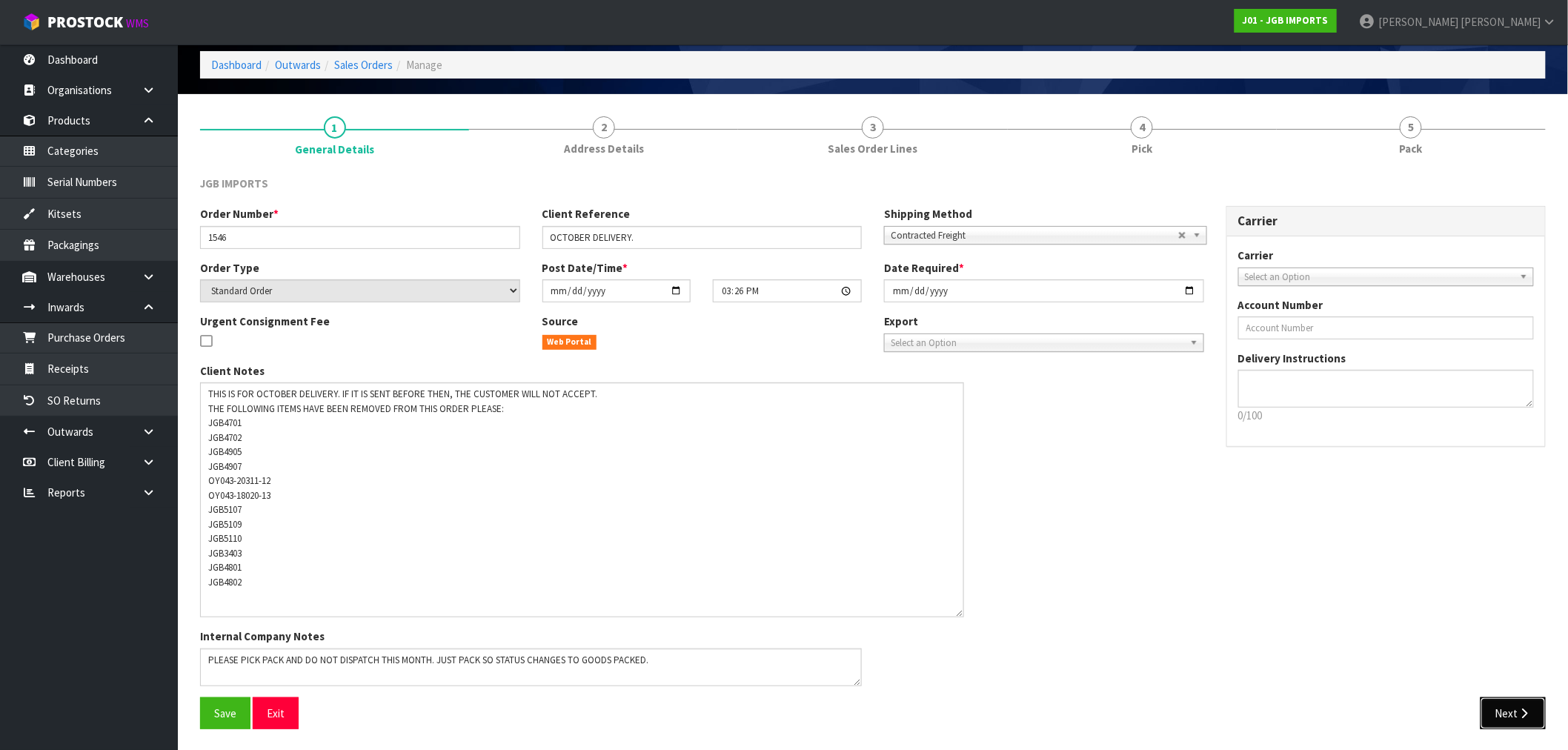
click at [1525, 714] on icon "button" at bounding box center [1524, 713] width 14 height 11
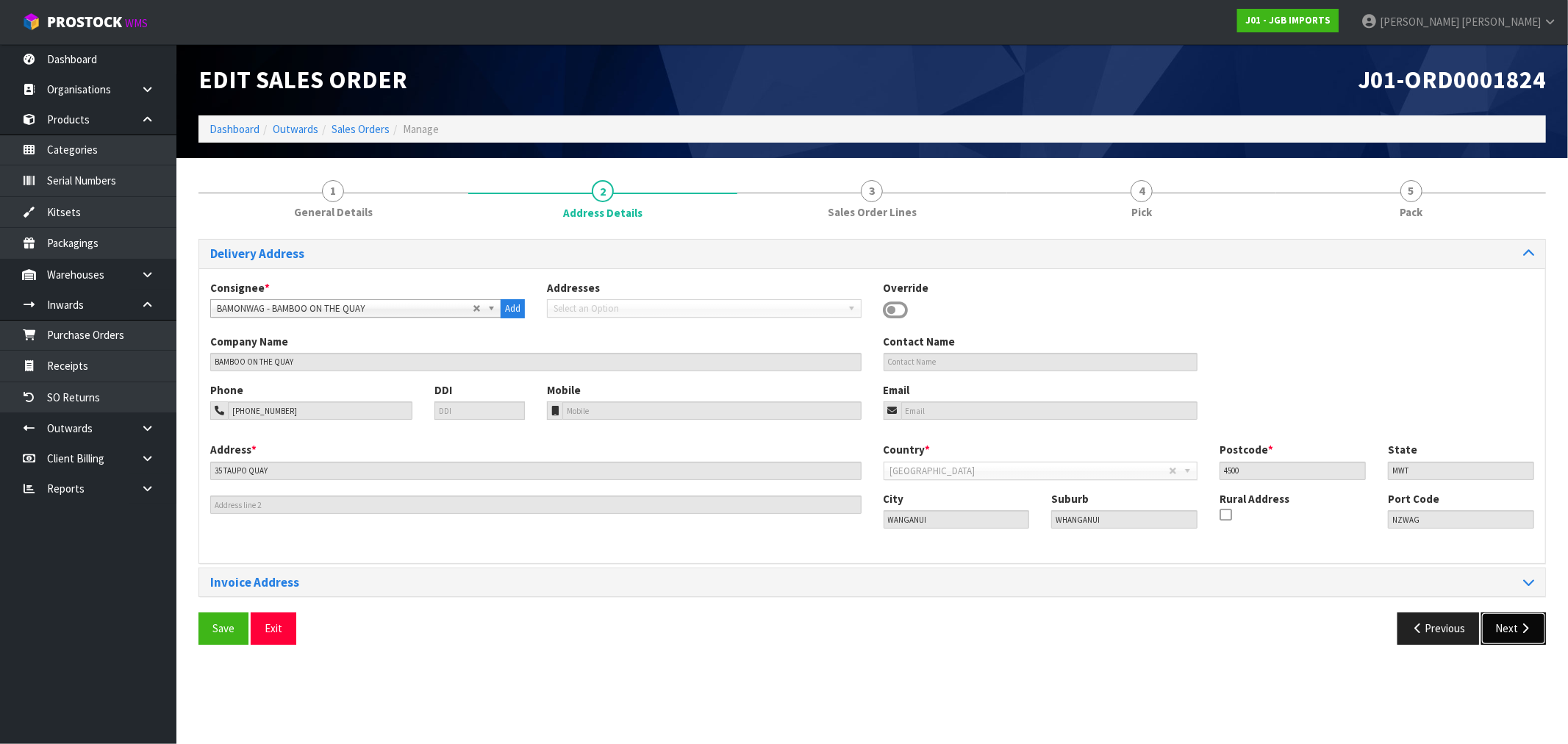
click at [1519, 622] on button "Next" at bounding box center [1514, 628] width 65 height 32
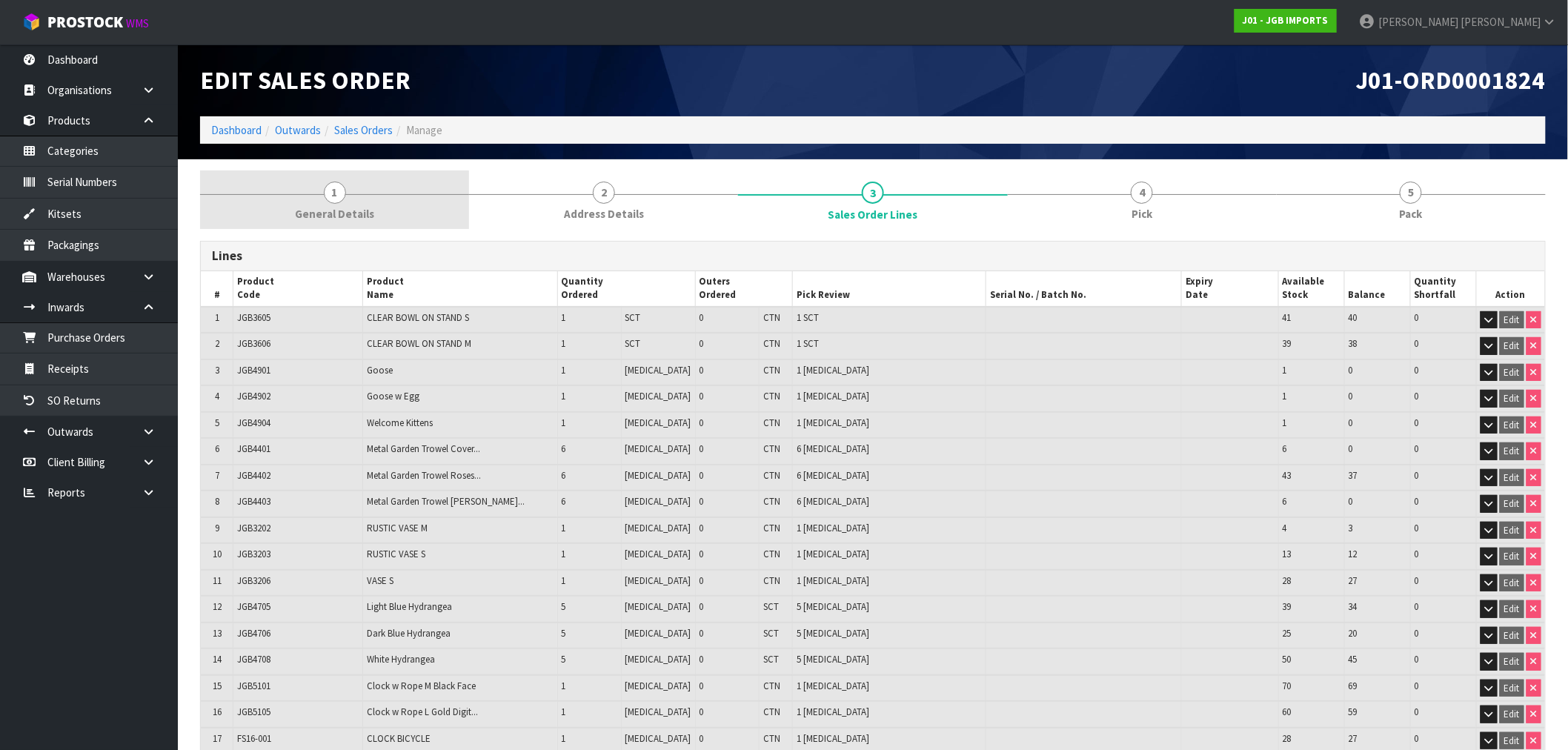
click at [358, 198] on link "1 General Details" at bounding box center [334, 200] width 269 height 59
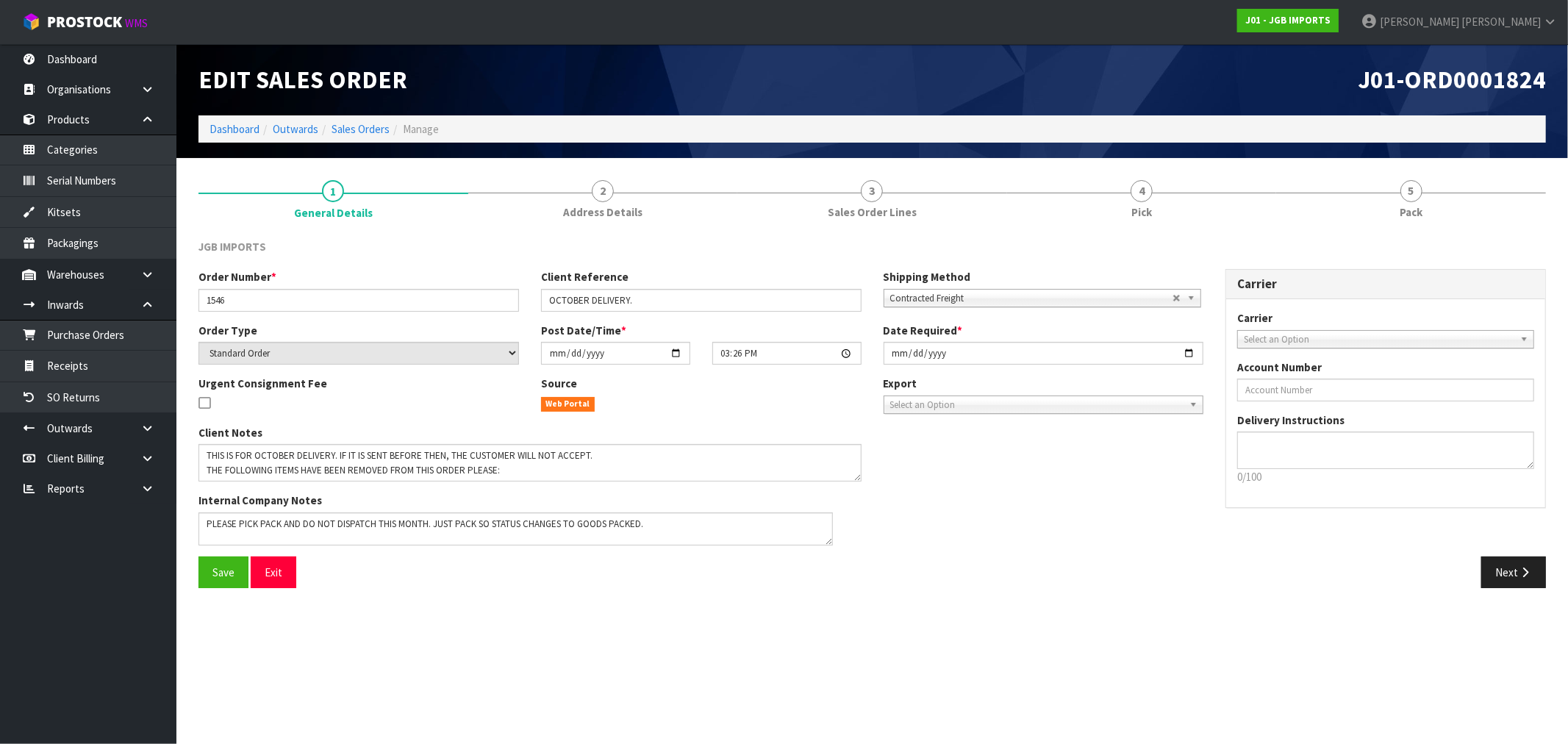
drag, startPoint x: 855, startPoint y: 542, endPoint x: 826, endPoint y: 539, distance: 29.2
click at [826, 539] on textarea at bounding box center [516, 529] width 635 height 33
click at [471, 464] on textarea at bounding box center [529, 463] width 663 height 37
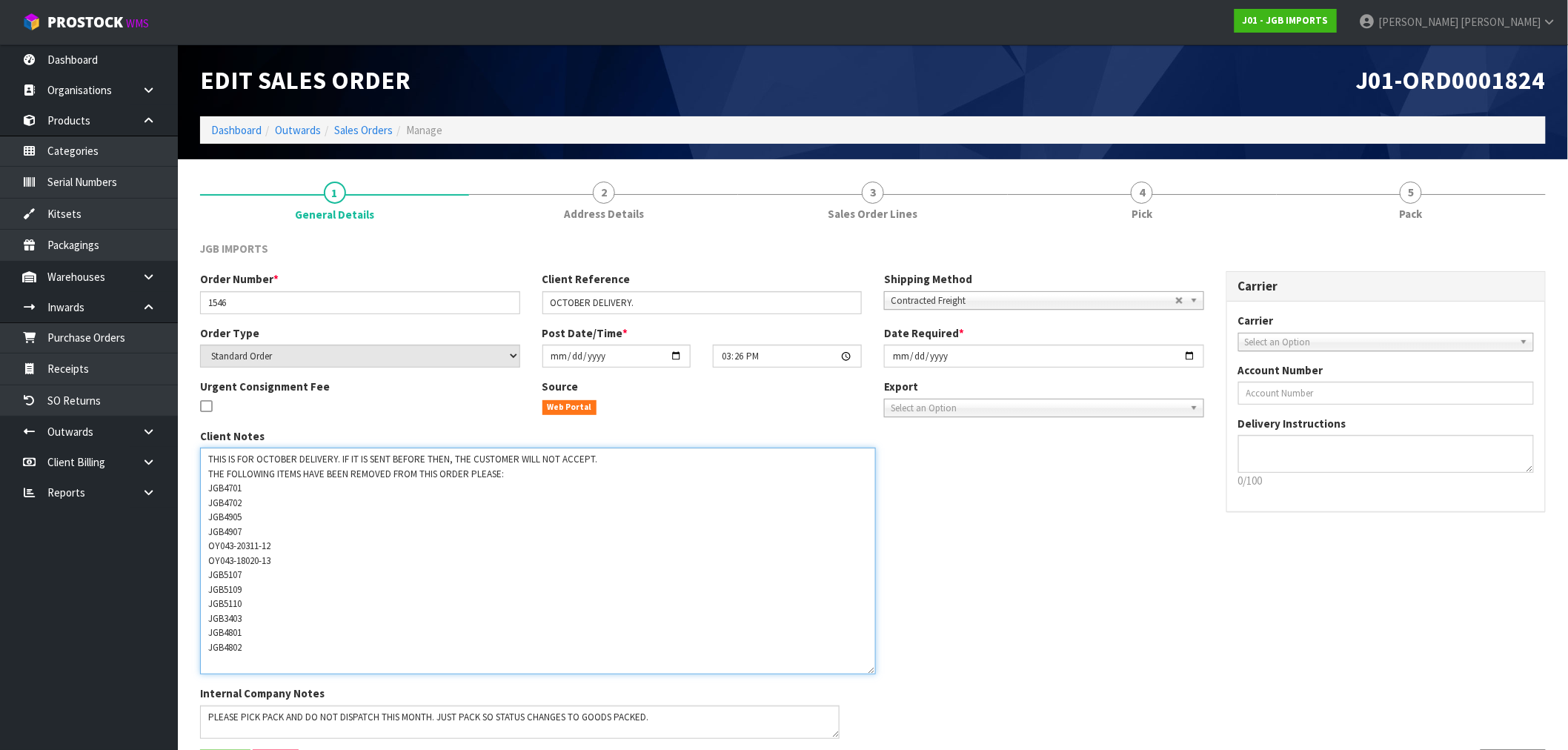
drag, startPoint x: 861, startPoint y: 481, endPoint x: 869, endPoint y: 670, distance: 189.2
click at [869, 670] on textarea at bounding box center [538, 561] width 675 height 227
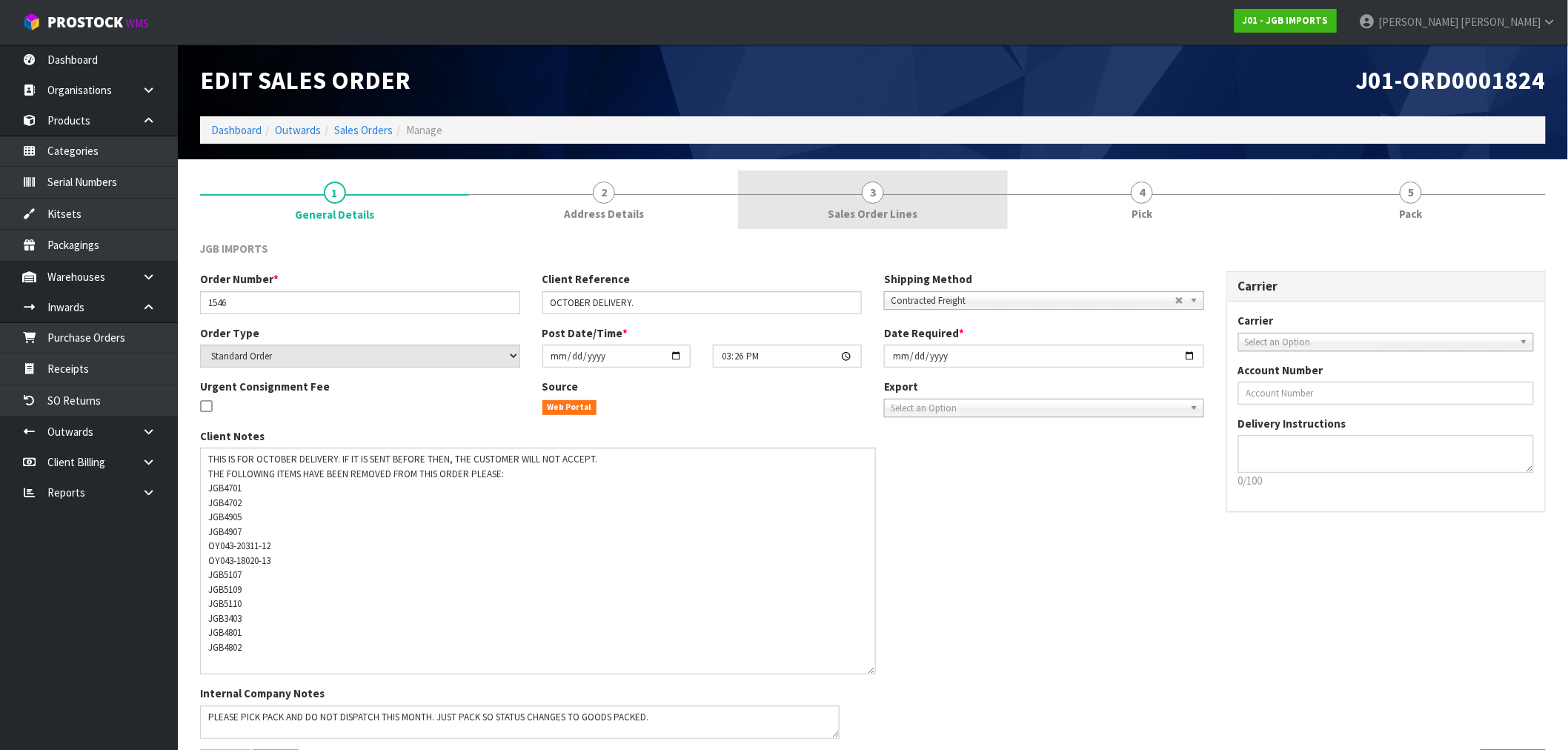
click at [846, 187] on link "3 Sales Order Lines" at bounding box center [873, 200] width 269 height 59
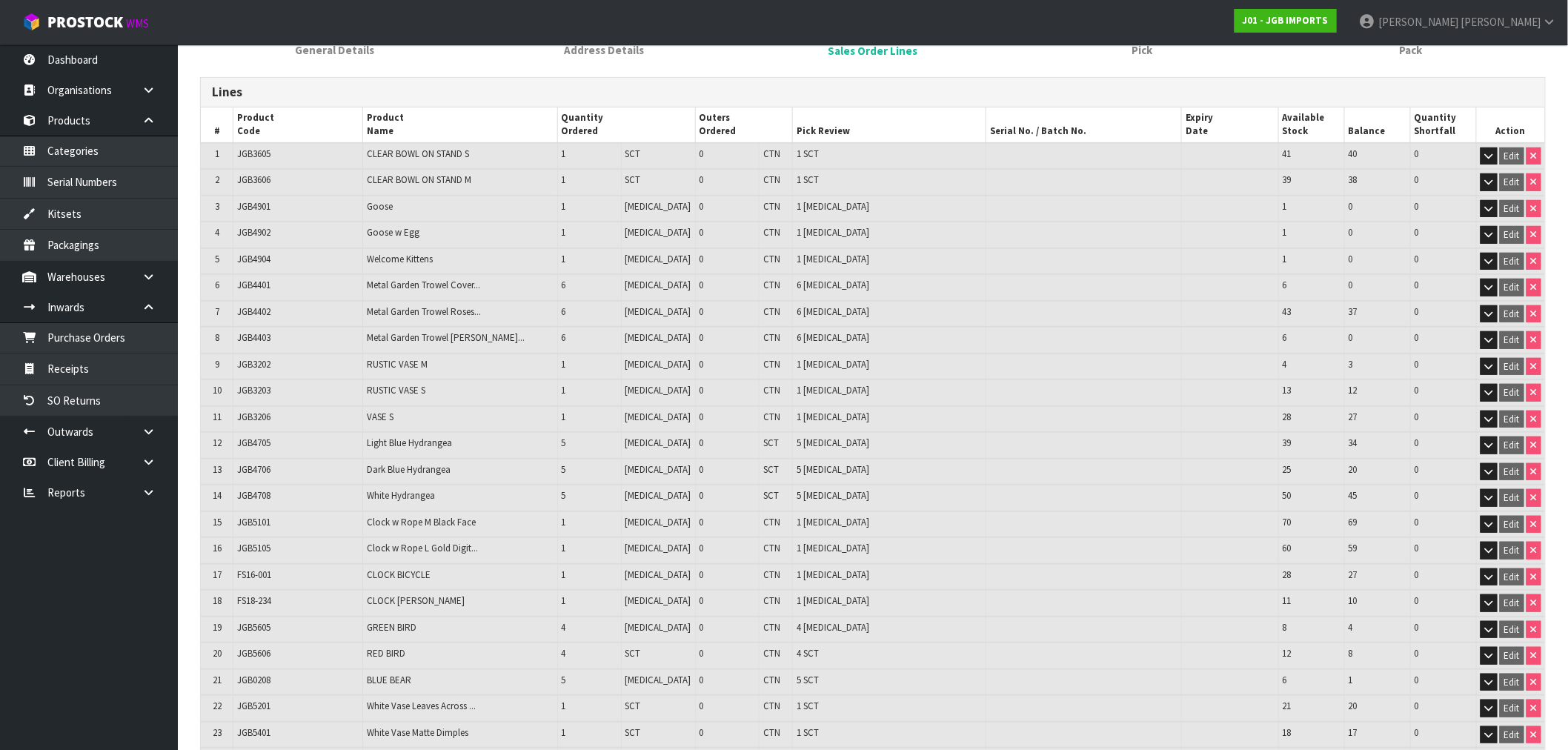
scroll to position [165, 0]
click at [813, 100] on div "Lines" at bounding box center [873, 91] width 1344 height 29
click at [256, 668] on td "JGB0208" at bounding box center [298, 681] width 129 height 27
click at [257, 673] on span "JGB0208" at bounding box center [254, 679] width 33 height 12
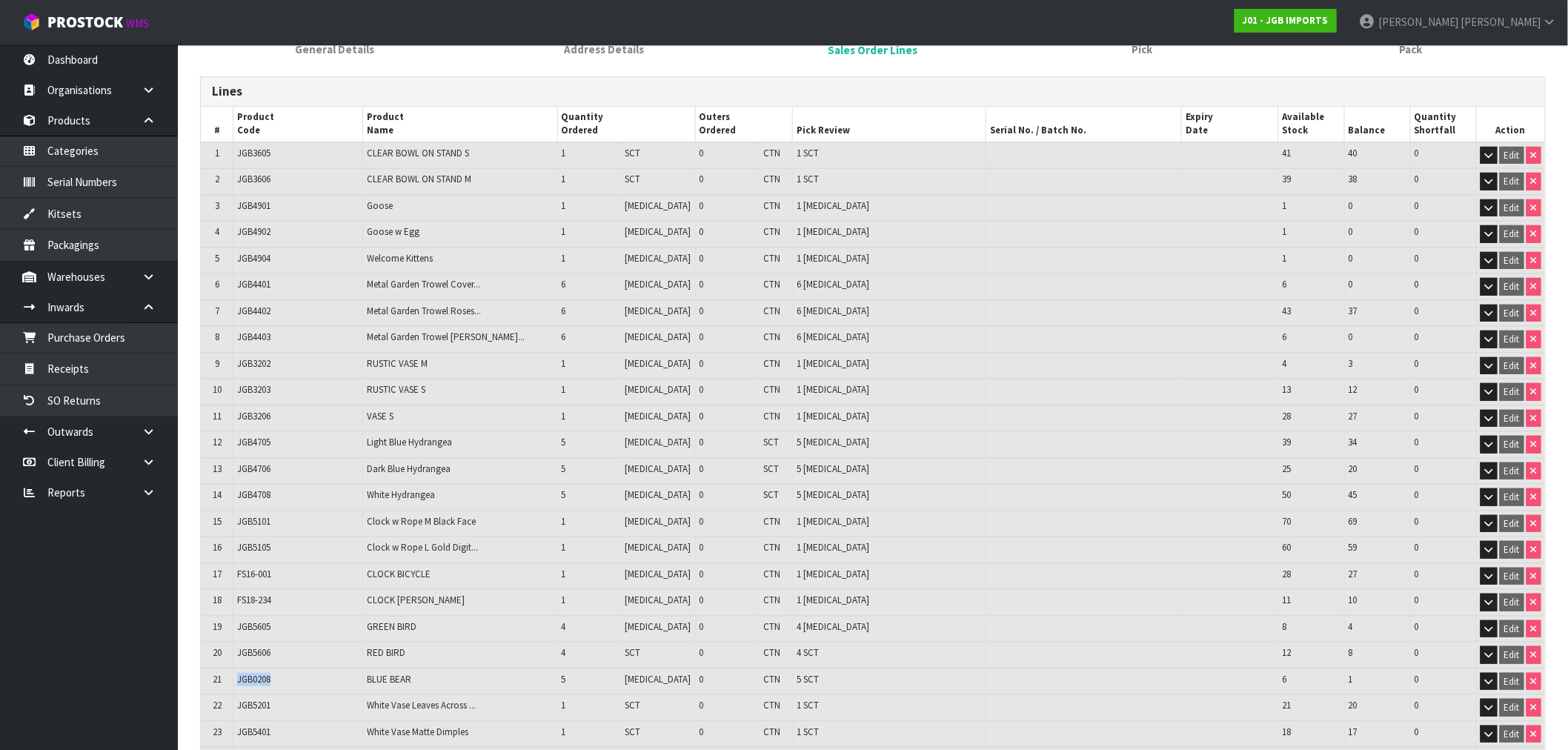
copy span "JGB0208"
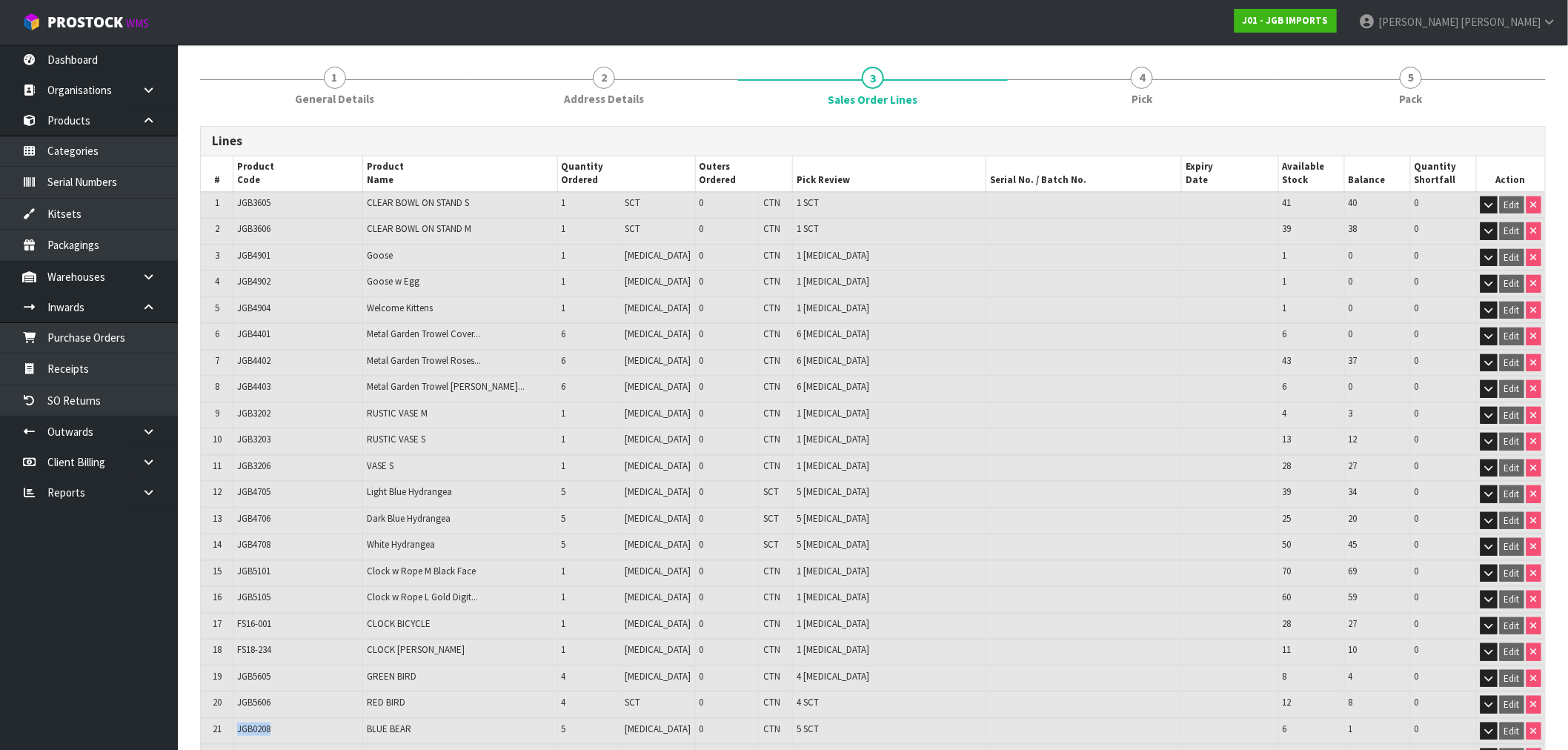
scroll to position [0, 0]
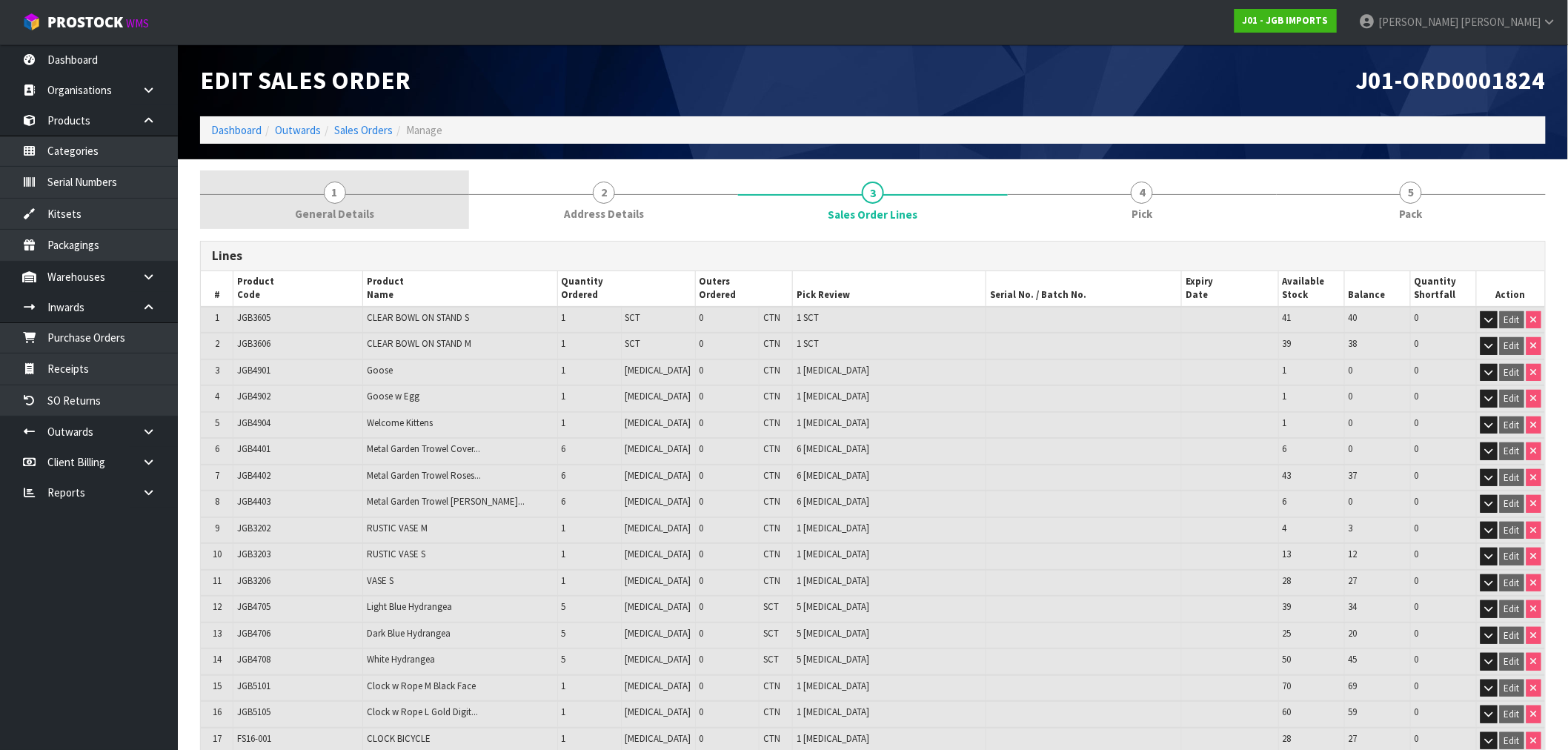
click at [343, 198] on link "1 General Details" at bounding box center [334, 200] width 269 height 59
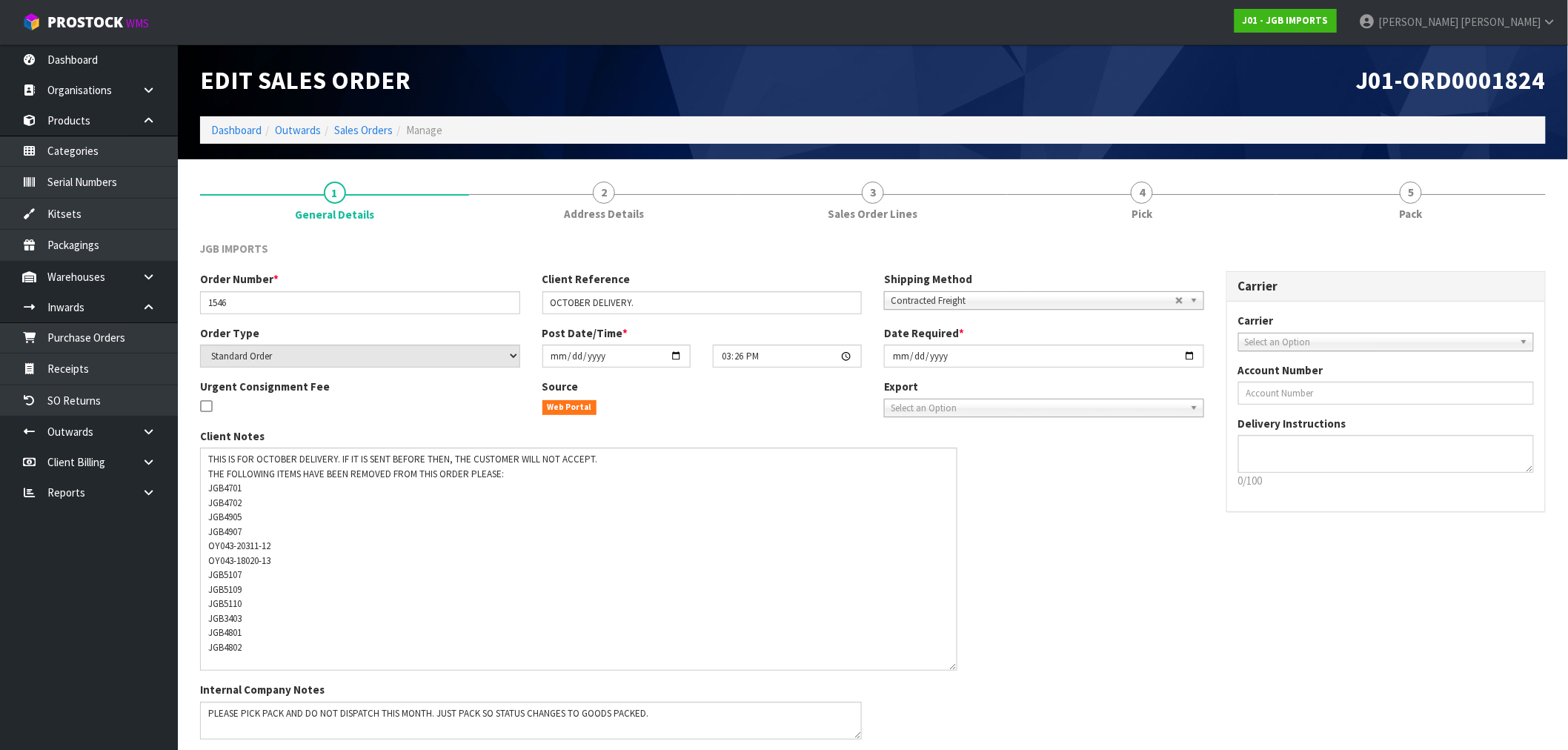
drag, startPoint x: 861, startPoint y: 482, endPoint x: 950, endPoint y: 667, distance: 205.3
click at [950, 667] on textarea at bounding box center [578, 559] width 757 height 223
click at [142, 431] on icon at bounding box center [148, 432] width 14 height 11
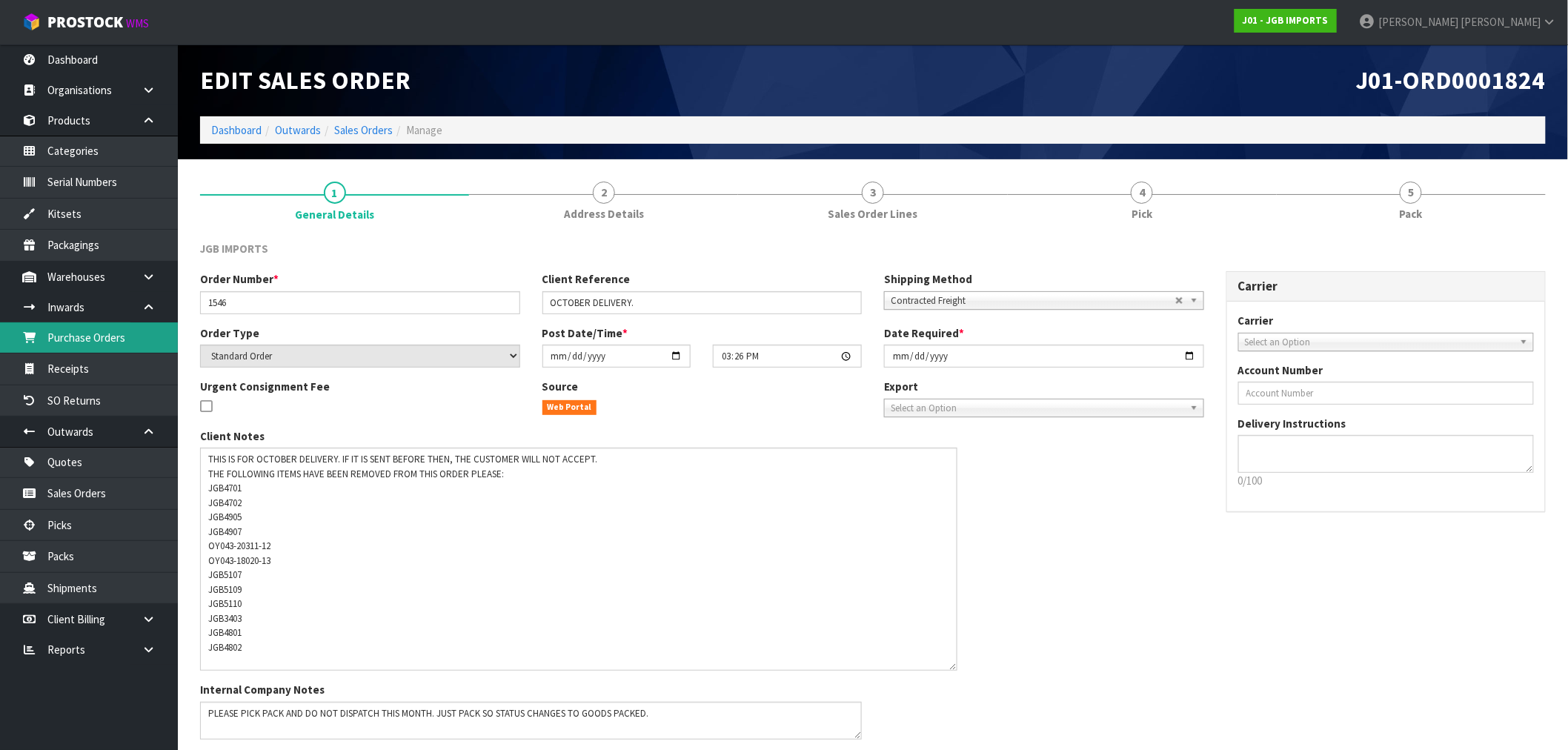
click at [93, 327] on link "Purchase Orders" at bounding box center [89, 337] width 178 height 30
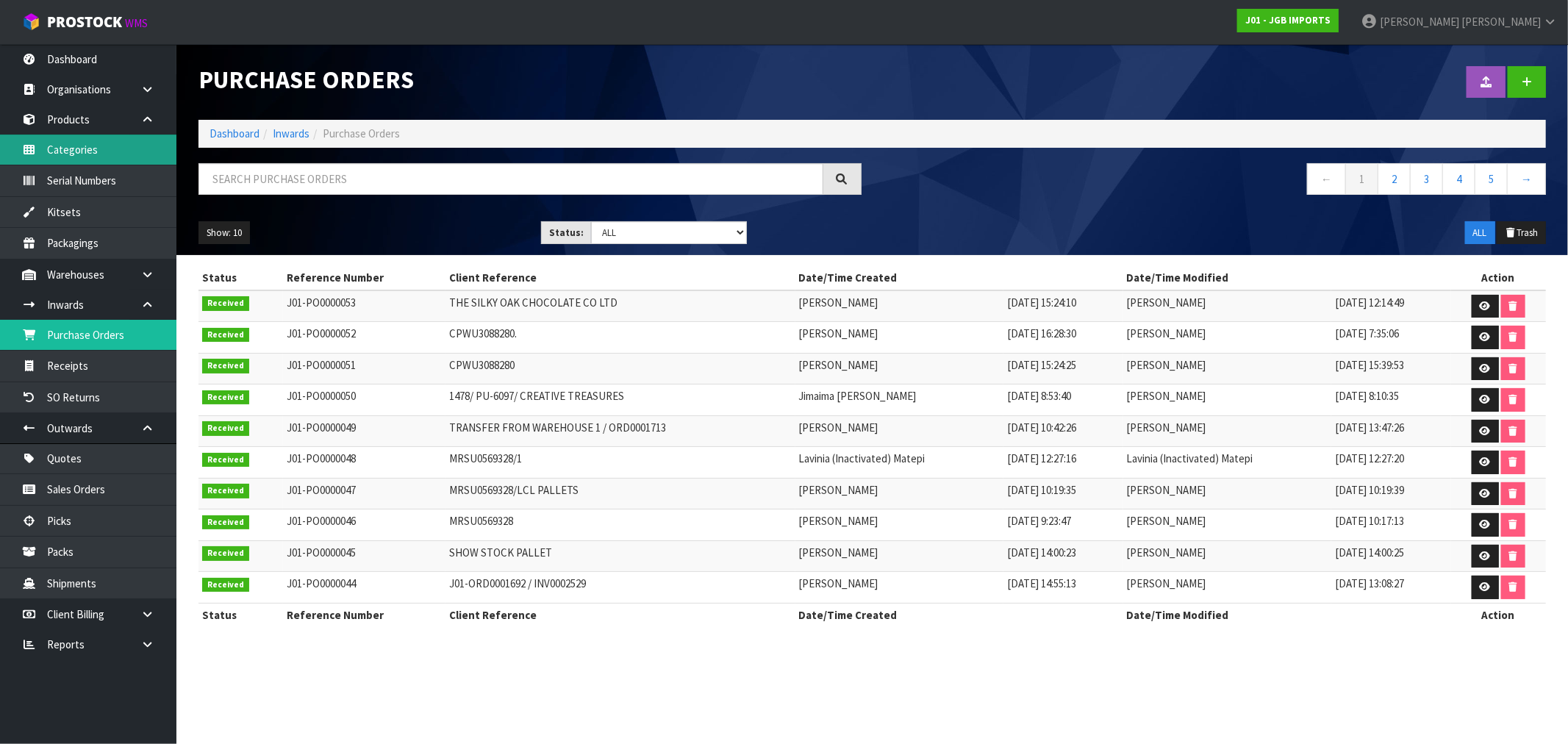
click at [83, 152] on link "Categories" at bounding box center [88, 149] width 176 height 30
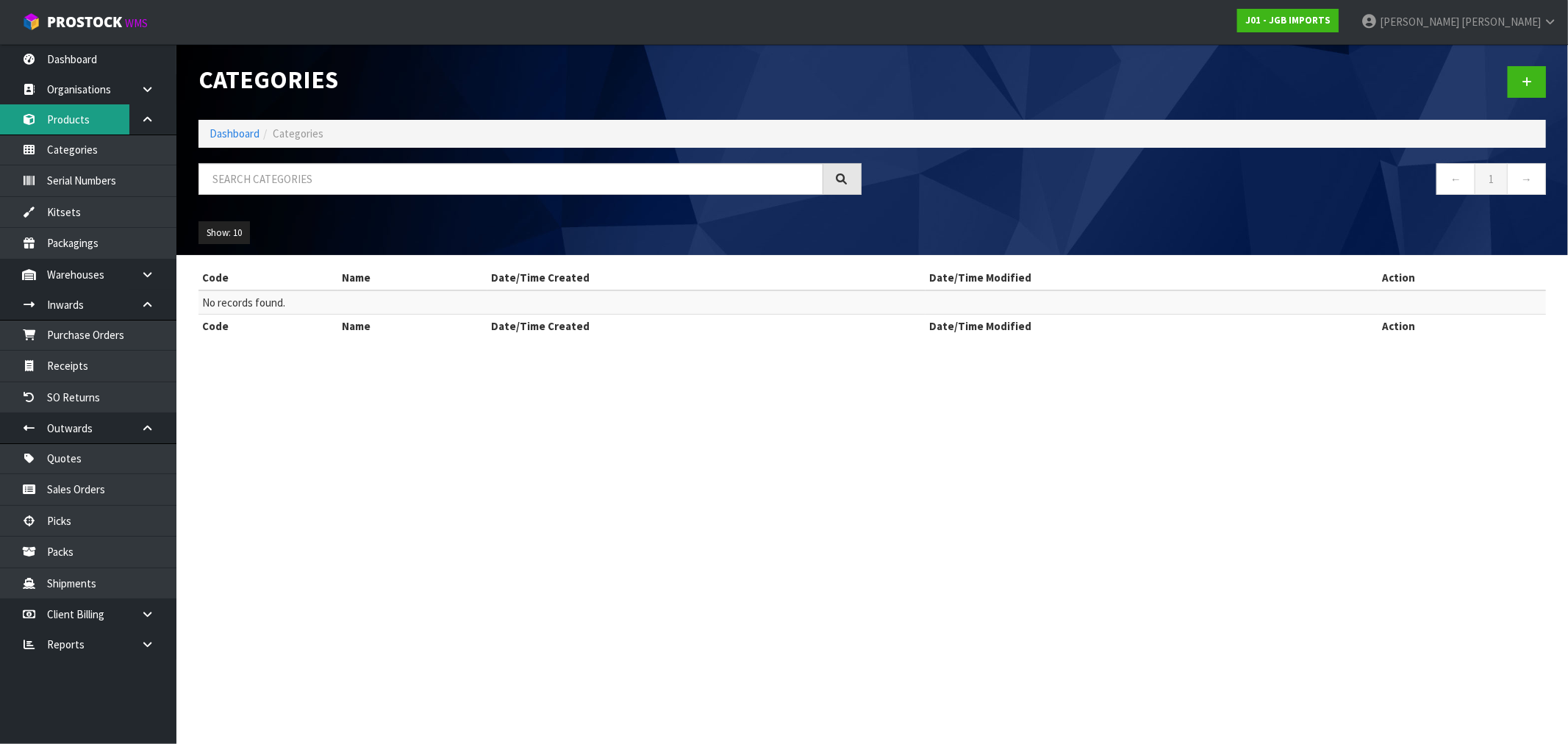
click at [86, 121] on link "Products" at bounding box center [88, 119] width 176 height 30
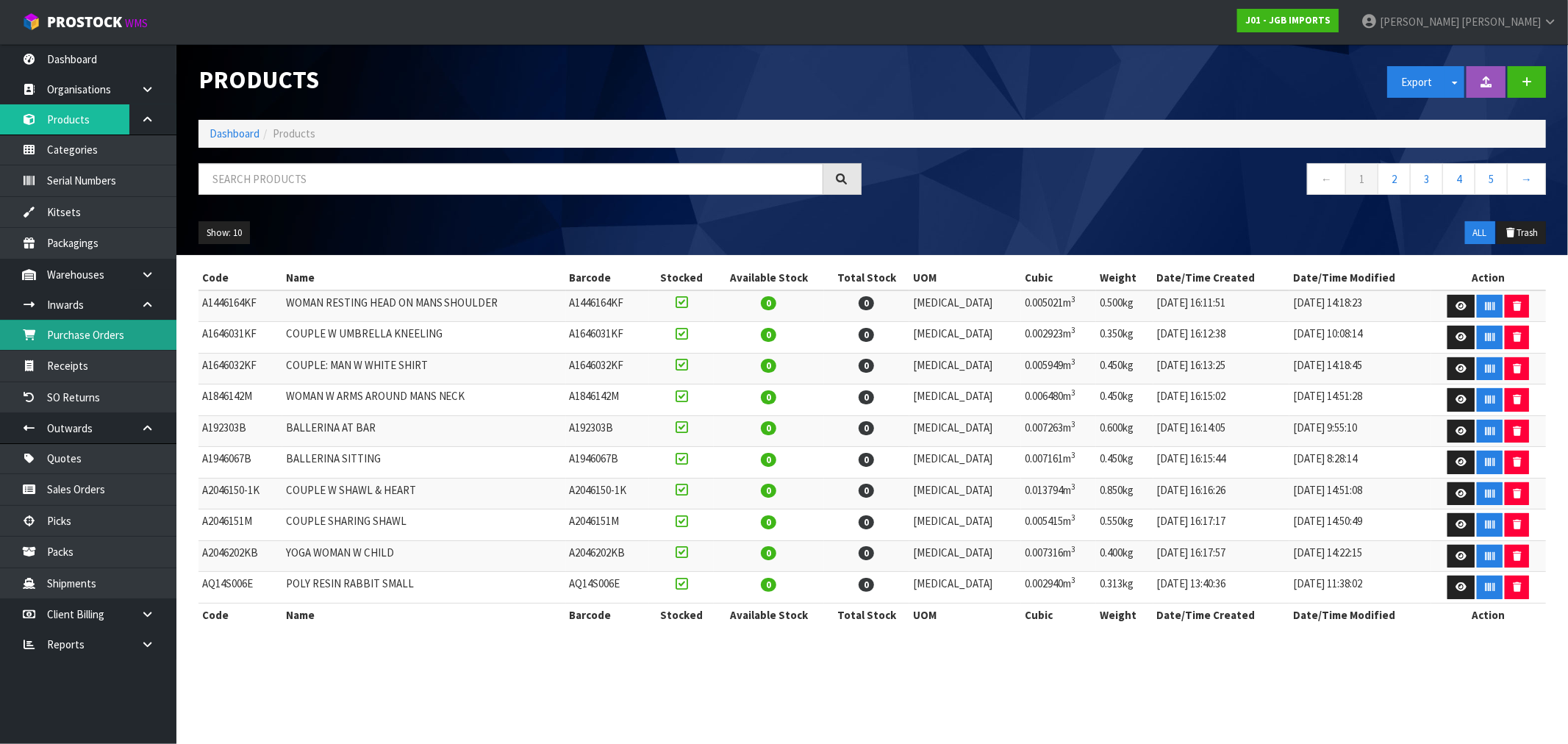
click at [62, 343] on link "Purchase Orders" at bounding box center [88, 334] width 176 height 30
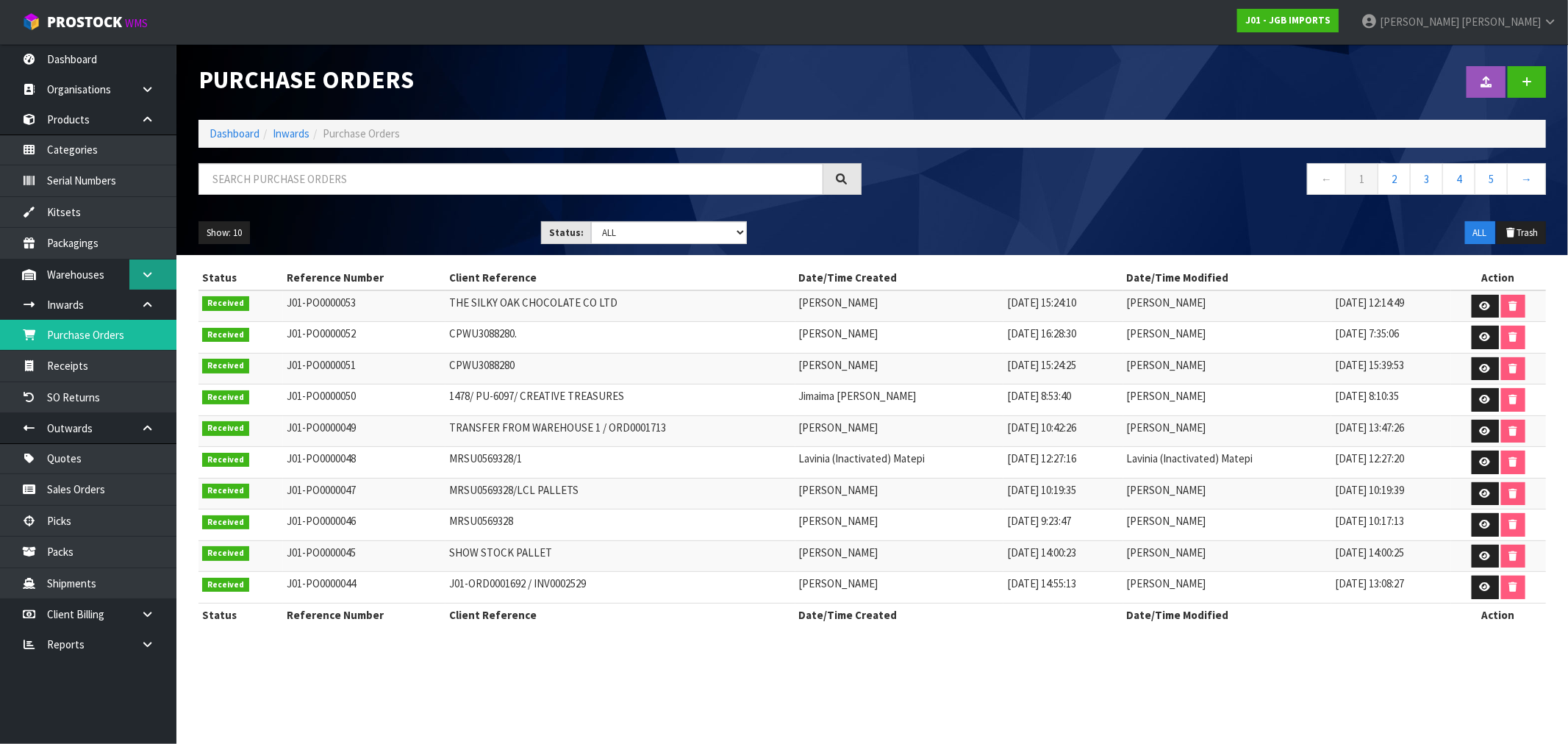
click at [149, 265] on link at bounding box center [153, 274] width 47 height 30
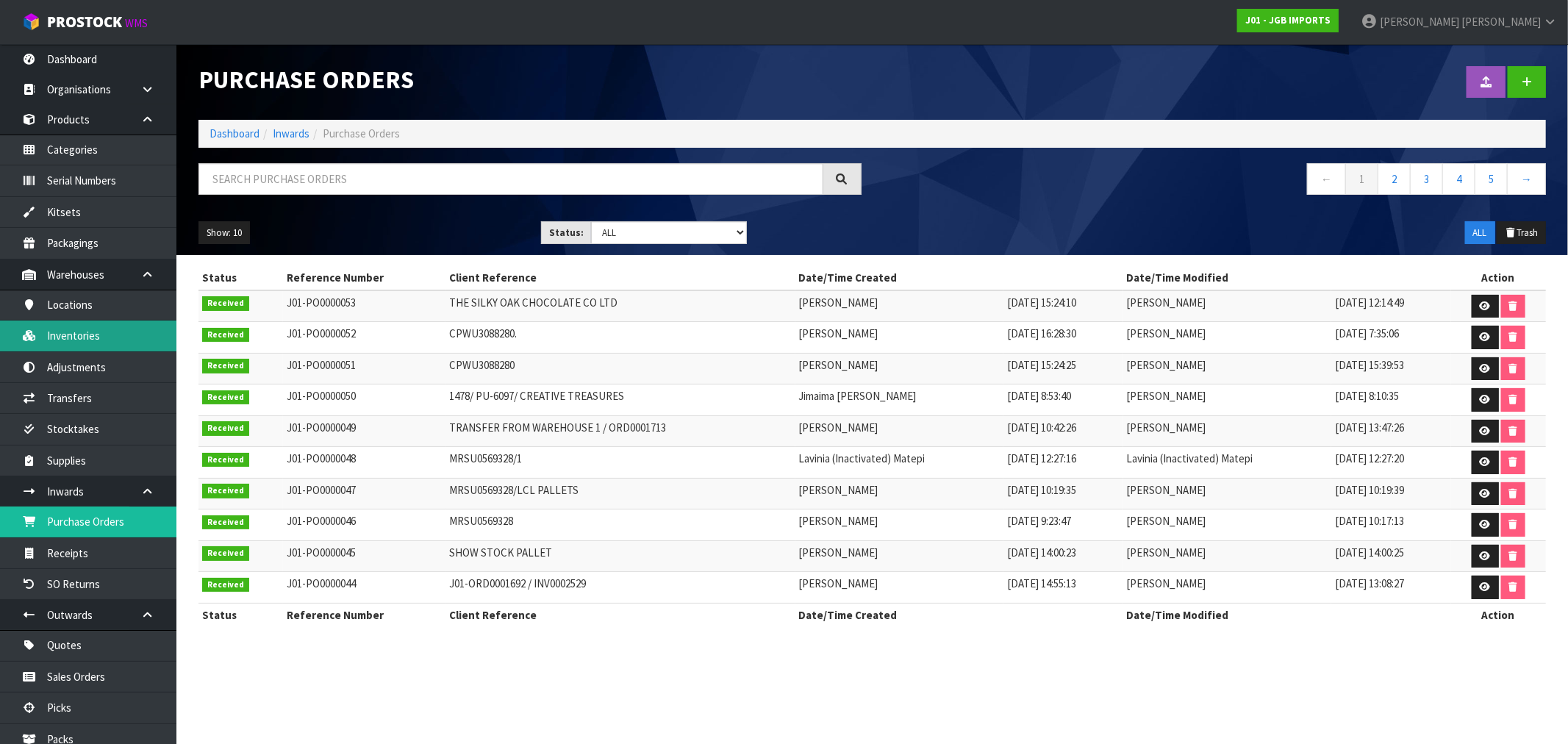
click at [96, 334] on link "Inventories" at bounding box center [88, 335] width 176 height 30
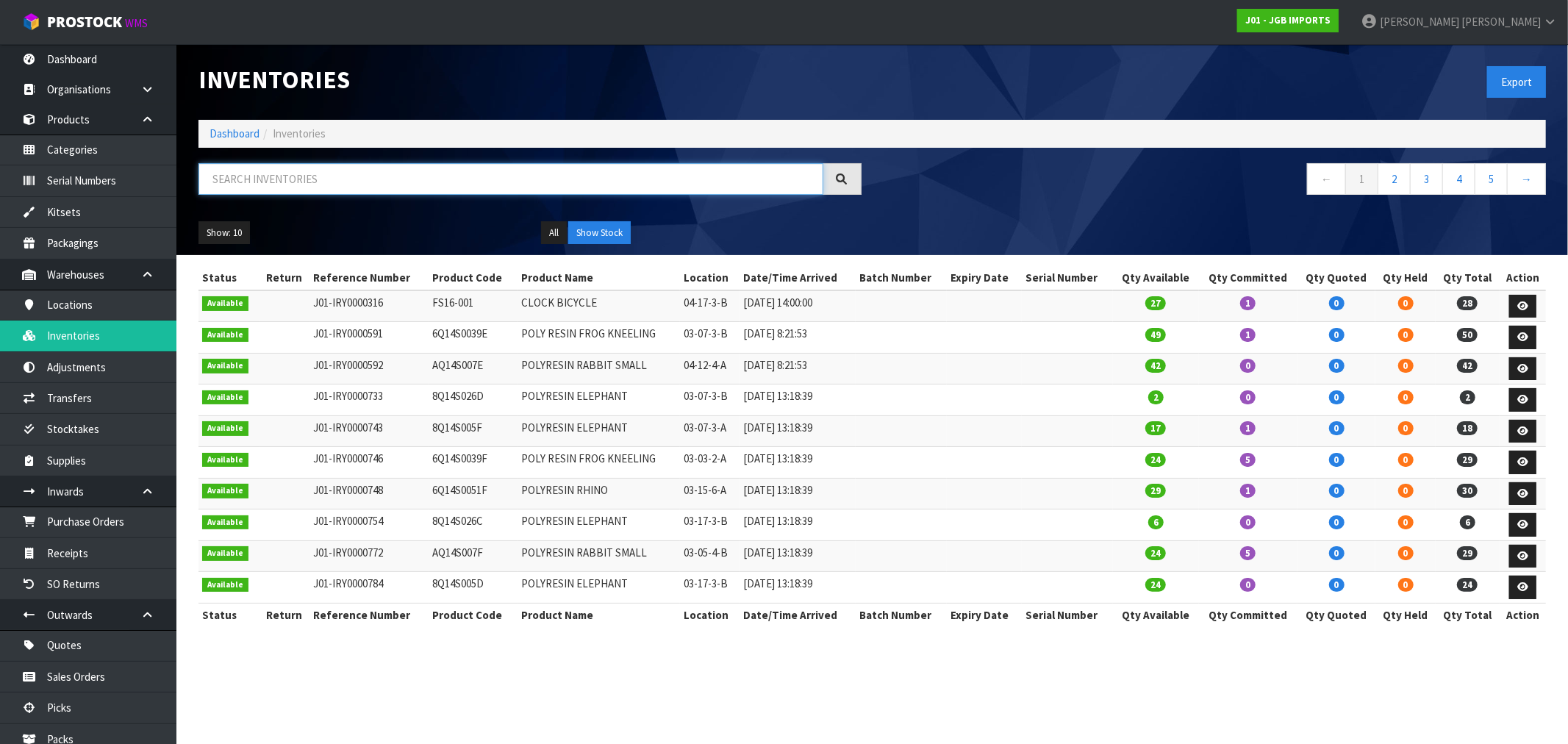
click at [283, 189] on input "text" at bounding box center [511, 179] width 625 height 32
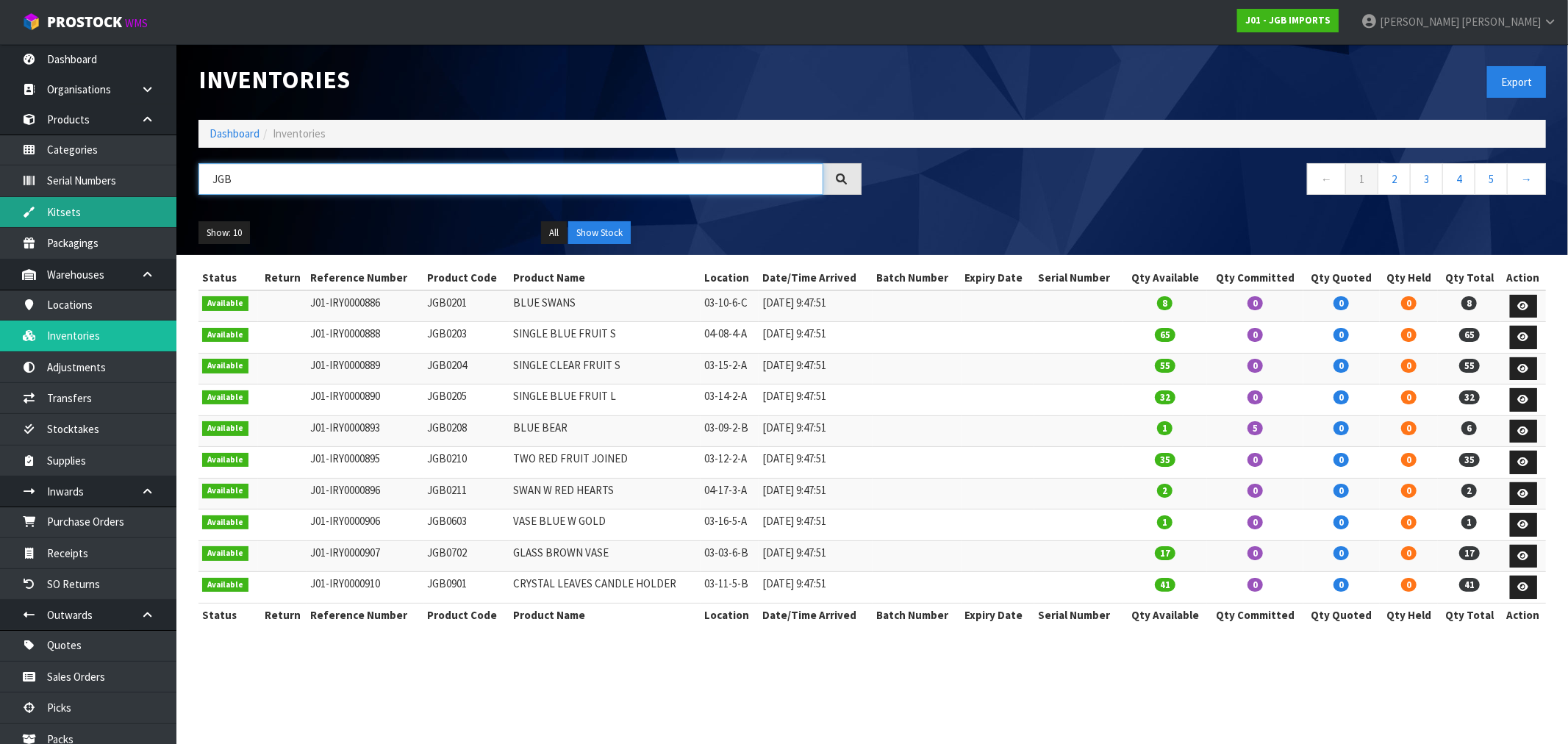
type input "JGB"
click at [103, 227] on link "Kitsets" at bounding box center [88, 211] width 176 height 30
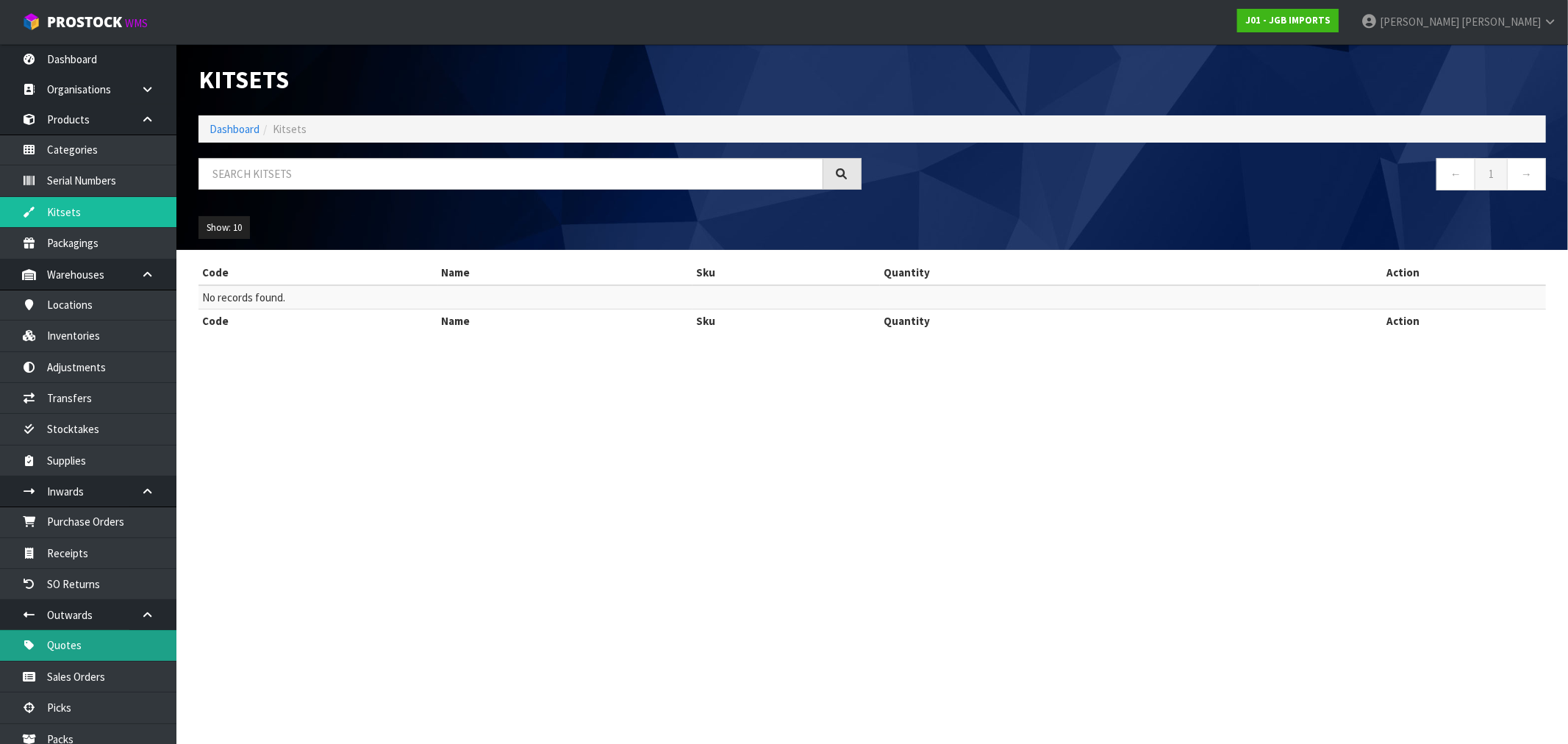
click at [81, 644] on link "Quotes" at bounding box center [88, 644] width 176 height 30
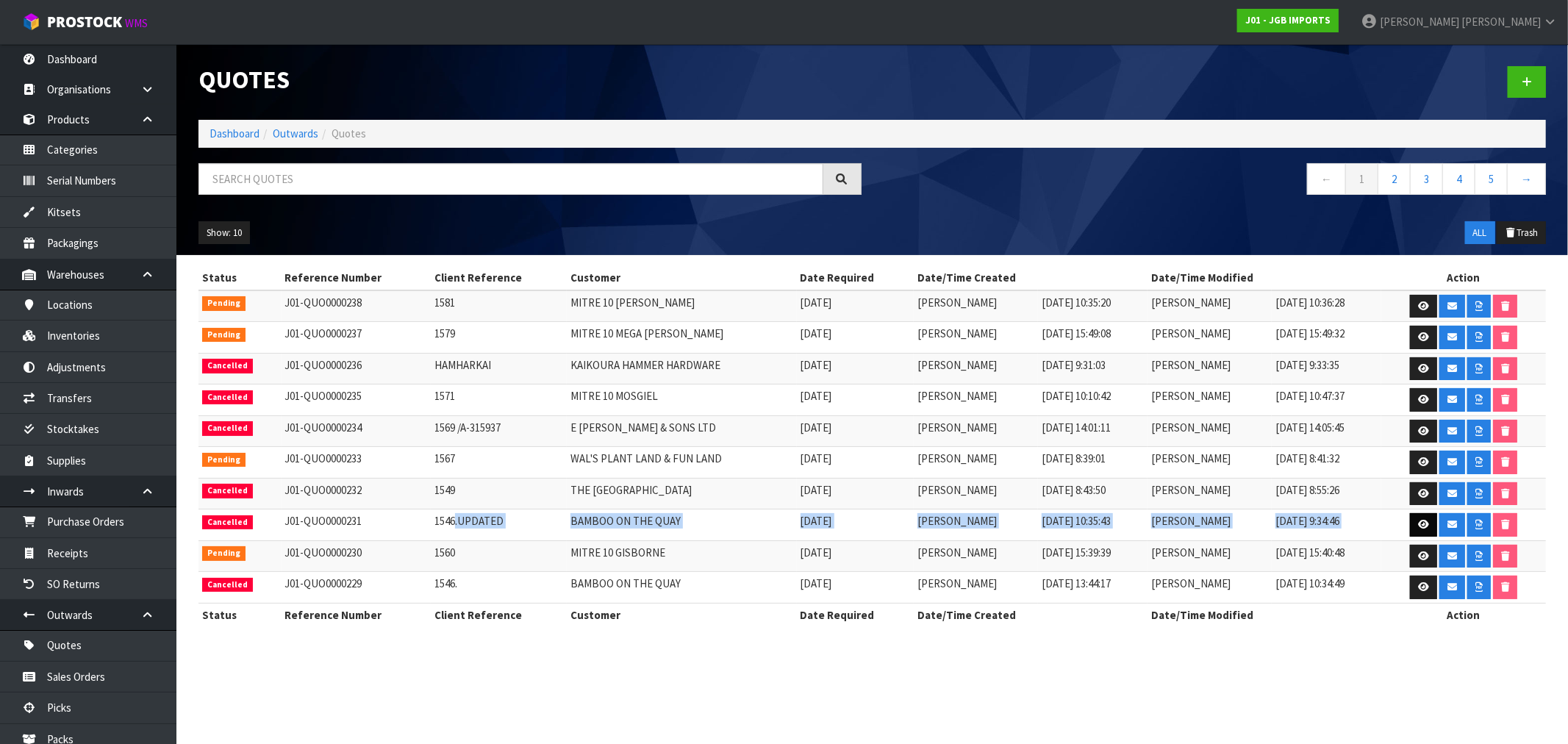
drag, startPoint x: 527, startPoint y: 516, endPoint x: 1423, endPoint y: 525, distance: 896.0
click at [1423, 525] on tr "Cancelled J01-QUO0000231 1546.UPDATED BAMBOO ON THE QUAY 04/09/2025 Rocio Lopez…" at bounding box center [872, 525] width 1348 height 32
click at [1413, 531] on link at bounding box center [1424, 525] width 28 height 23
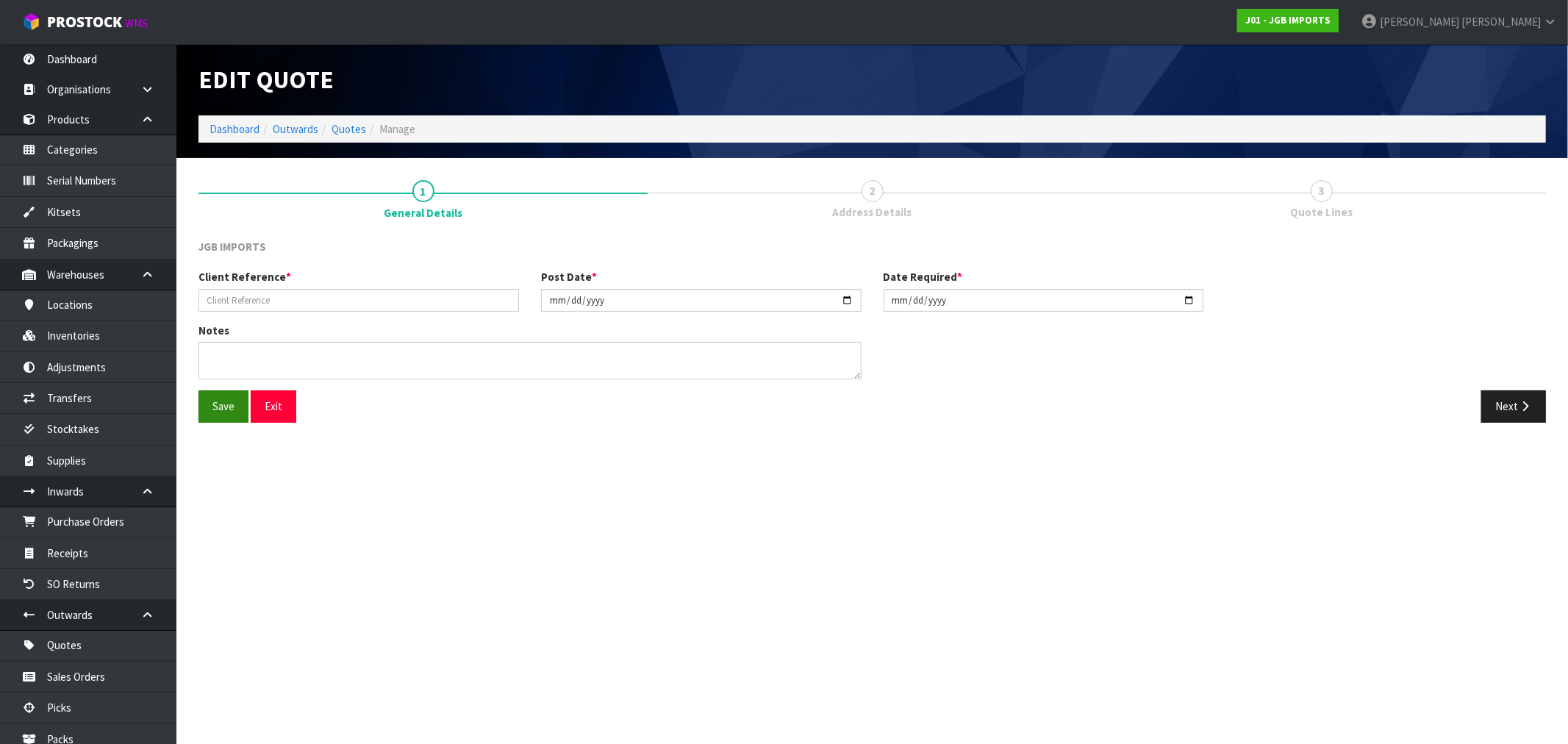
type input "1546.UPDATED"
type input "2025-09-04"
type textarea "REMOVED CODES: JGB4701 JGB4702 JGB4905 JGB4907 OY043-20311-12 OY043-18020-13 JG…"
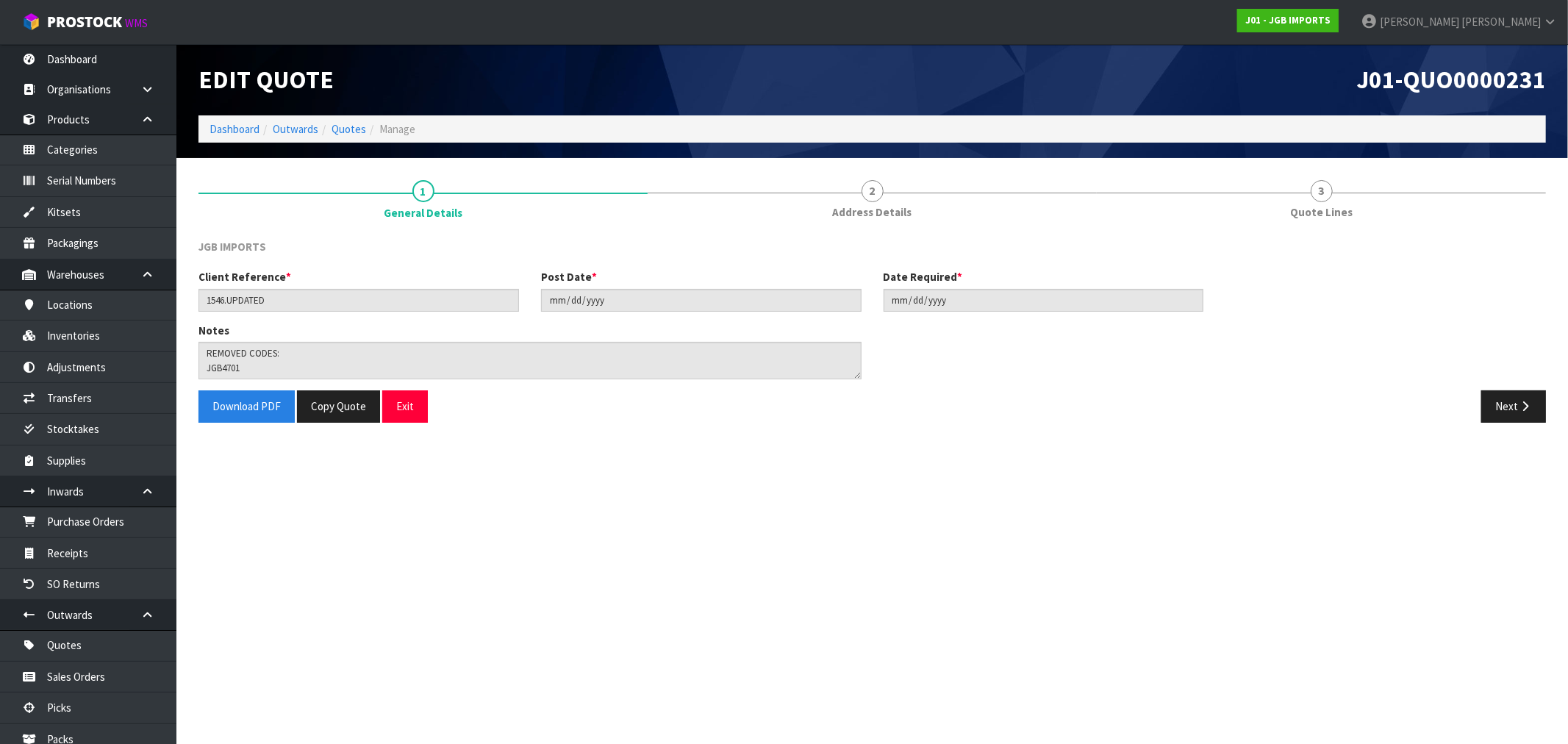
click at [1479, 406] on div "Next" at bounding box center [1215, 406] width 686 height 32
click at [1494, 400] on button "Next" at bounding box center [1514, 406] width 65 height 32
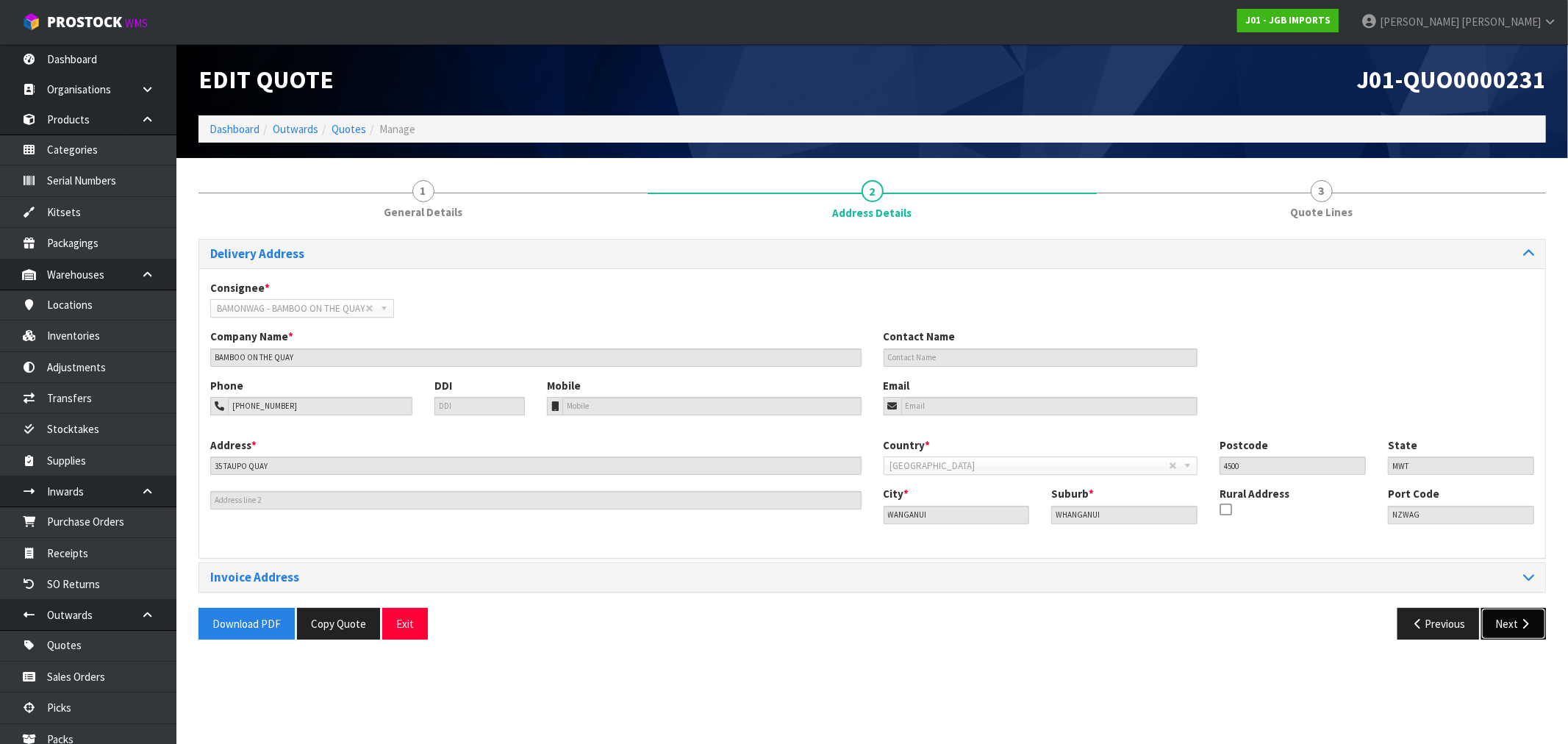
click at [1503, 629] on button "Next" at bounding box center [1514, 623] width 65 height 32
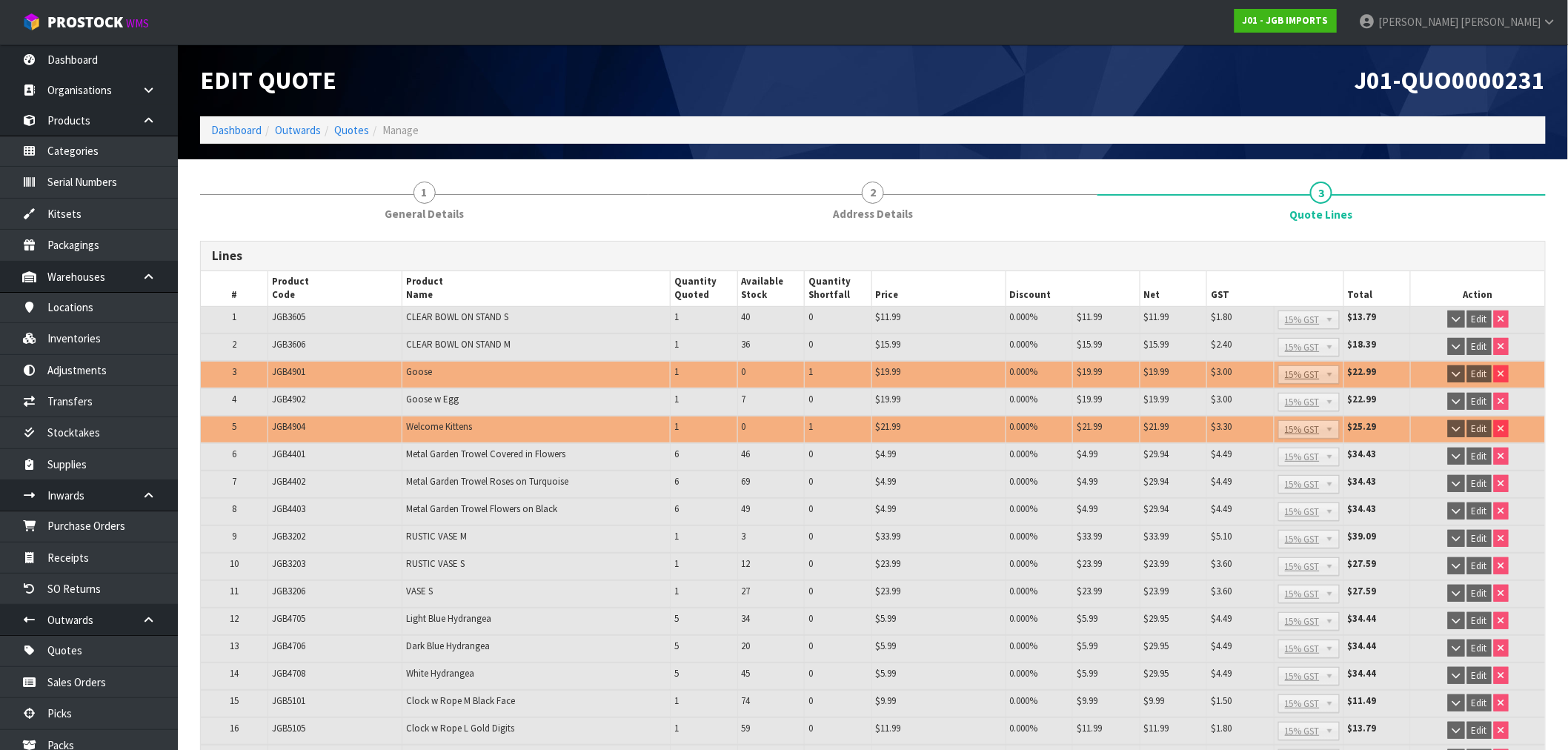
click at [224, 120] on ol "Dashboard Outwards Quotes Manage" at bounding box center [872, 131] width 1345 height 28
click at [228, 128] on link "Dashboard" at bounding box center [237, 130] width 51 height 14
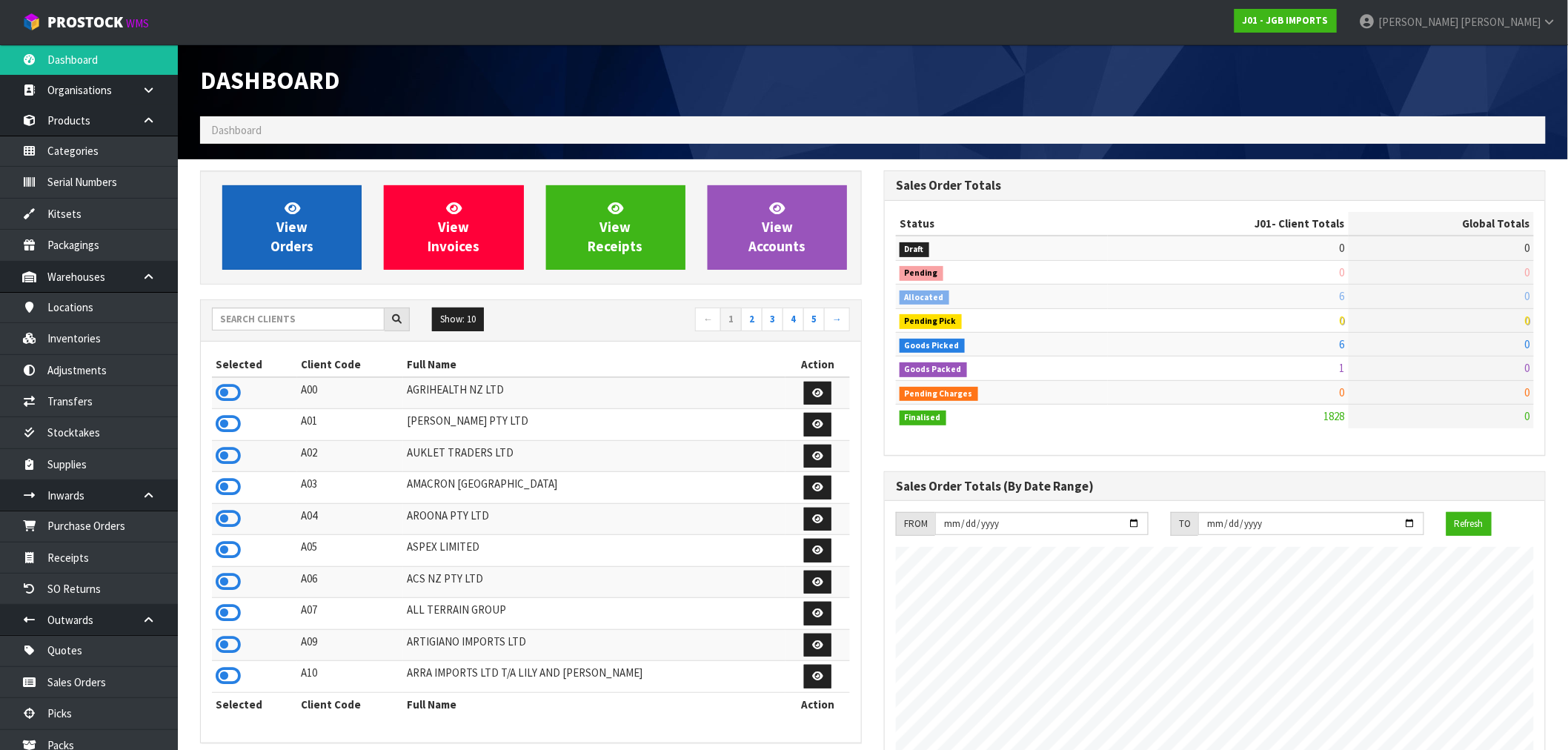
scroll to position [1123, 684]
click at [336, 242] on link "View Orders" at bounding box center [291, 228] width 140 height 85
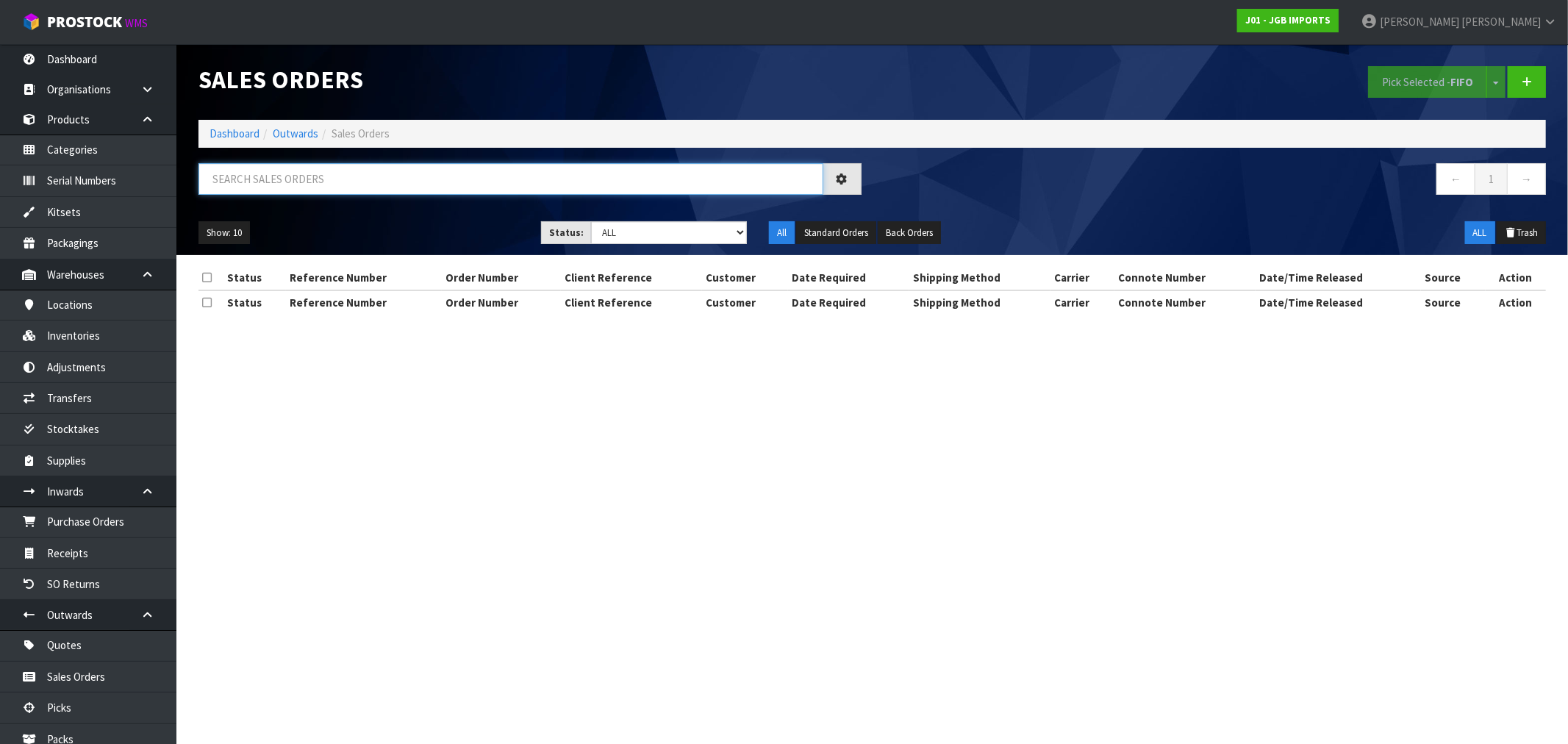
click at [395, 180] on input "text" at bounding box center [511, 179] width 625 height 32
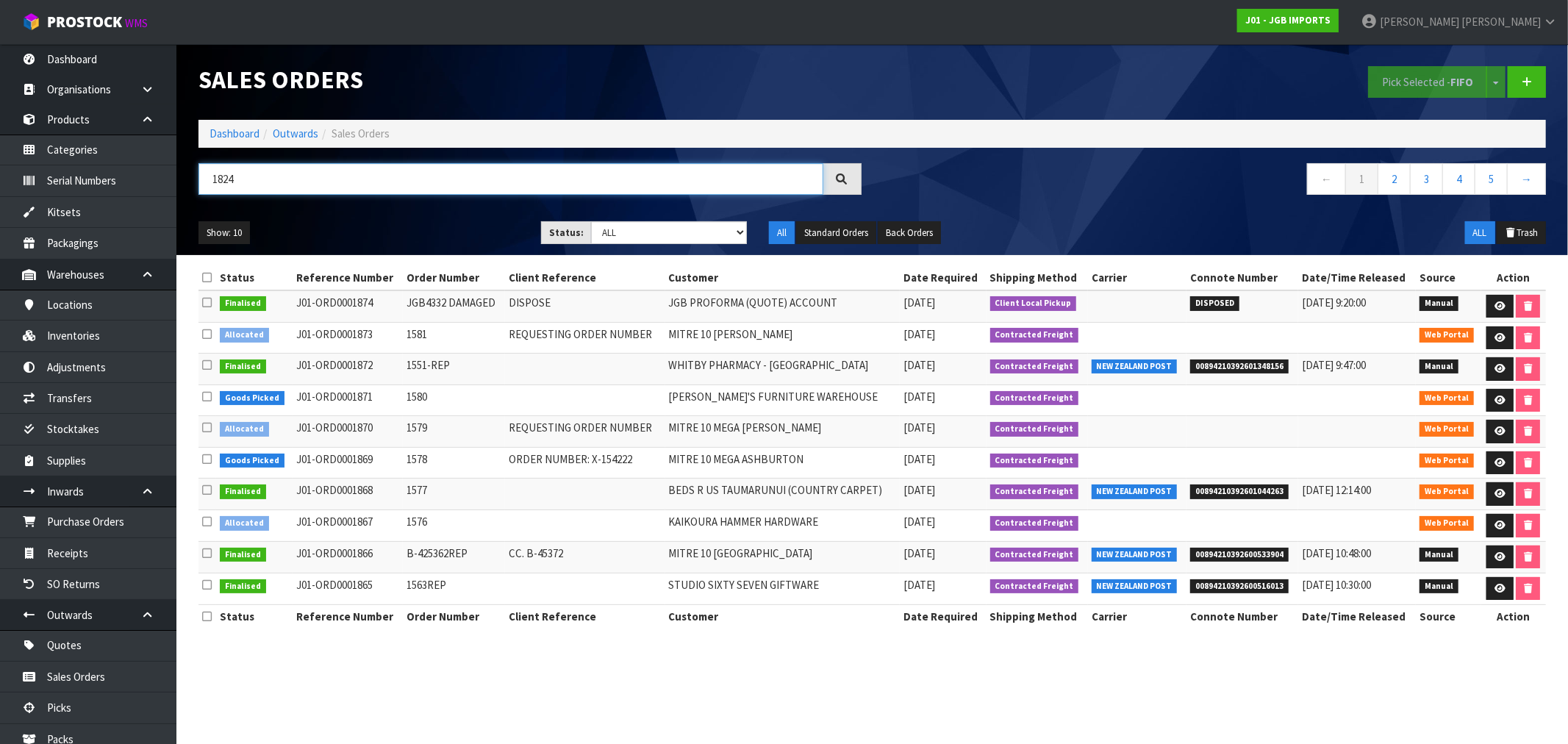
type input "1824"
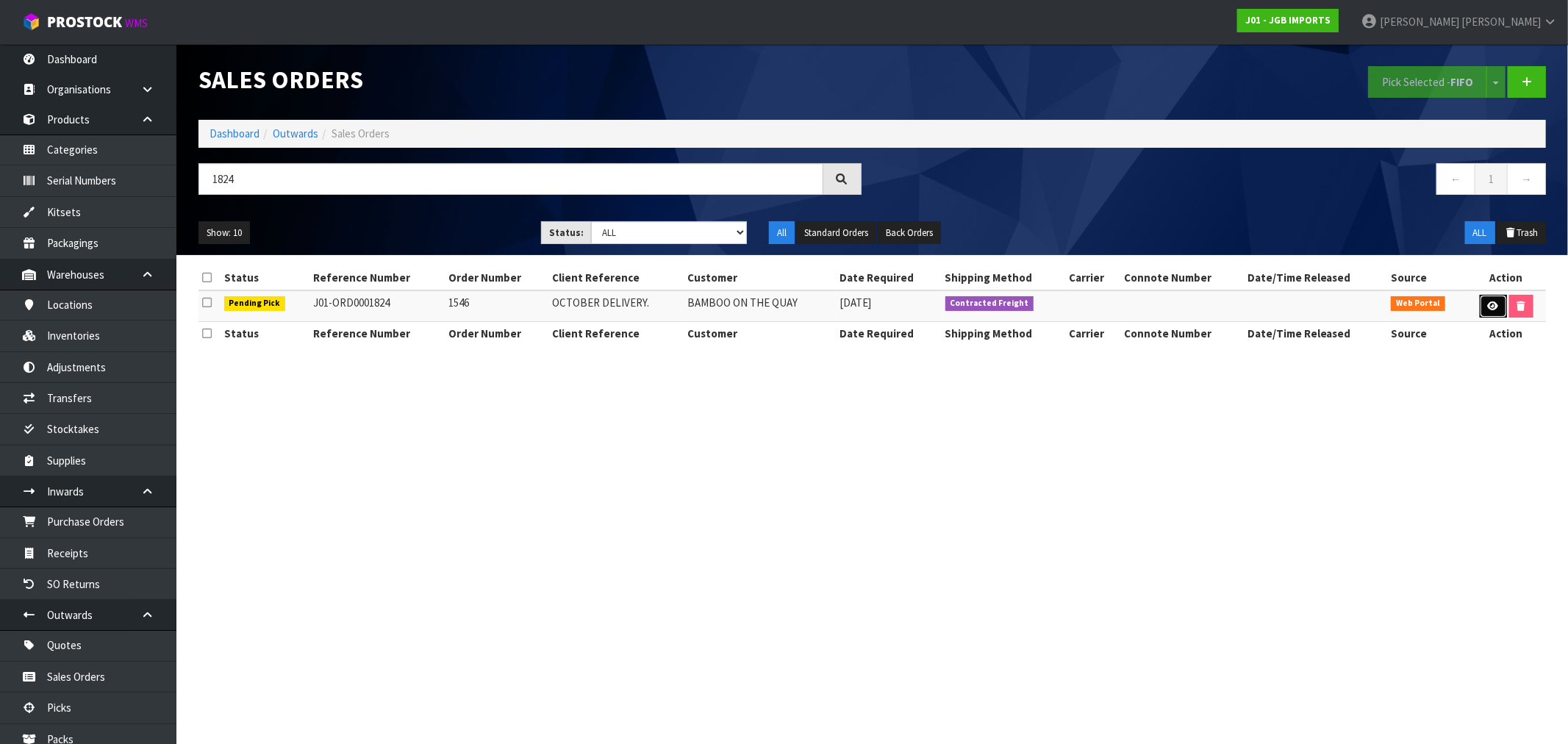
click at [1493, 308] on icon at bounding box center [1494, 306] width 11 height 10
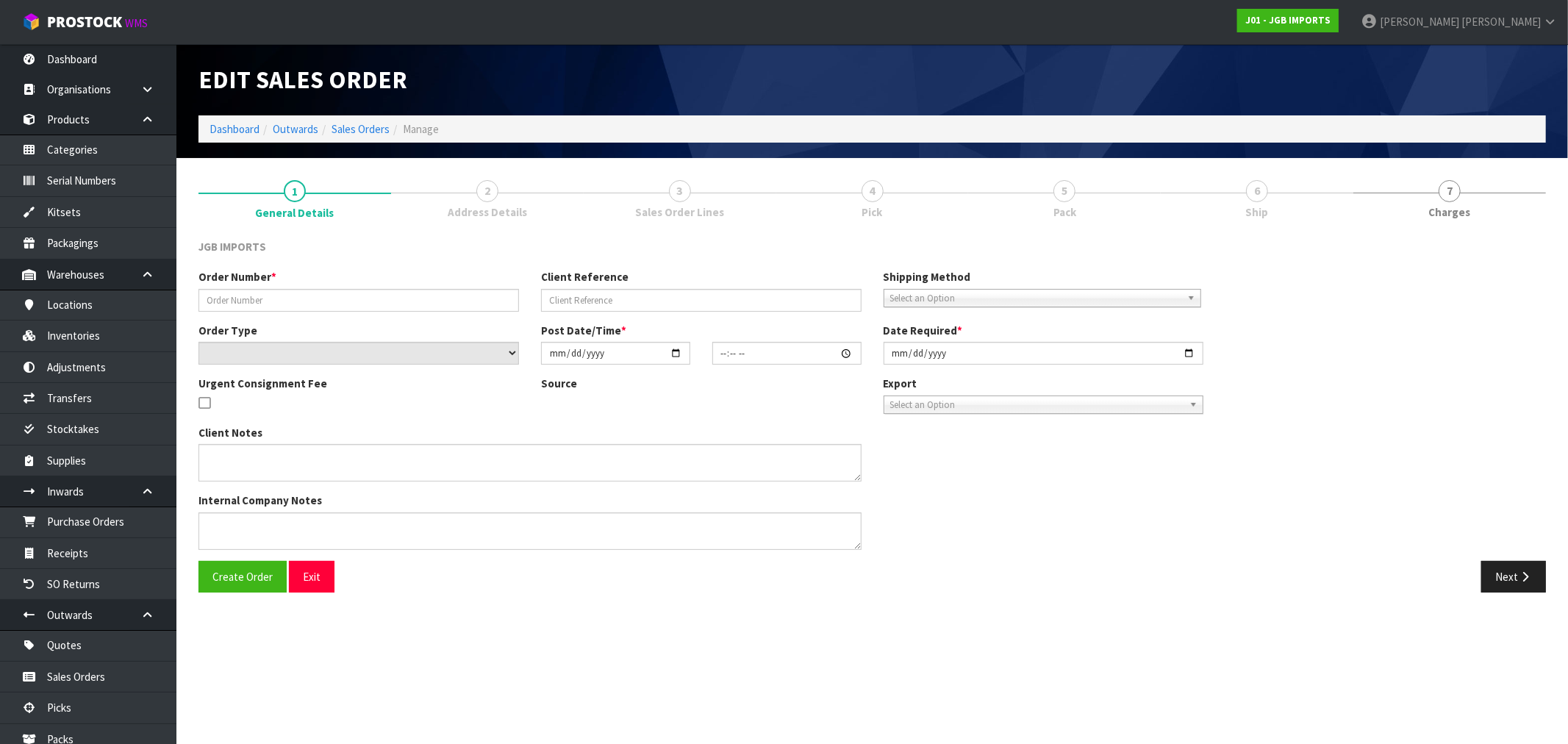
type input "1546"
type input "OCTOBER DELIVERY."
select select "number:0"
type input "2025-10-06"
type input "15:26:00.000"
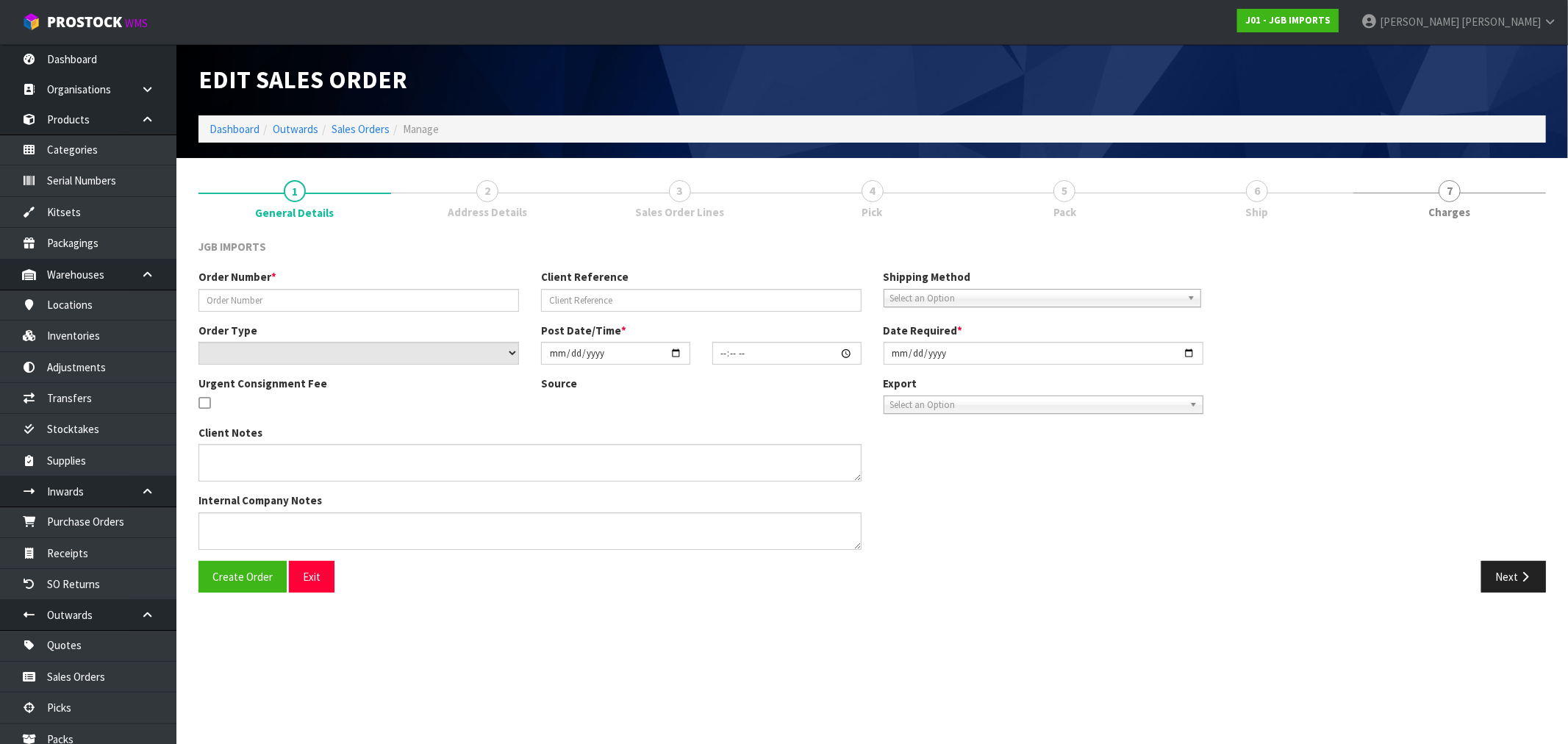
type input "2025-10-06"
type textarea "THIS IS FOR OCTOBER DELIVERY. IF IT IS SENT BEFORE THEN, THE CUSTOMER WILL NOT …"
type textarea "PLEASE PICK PACK AND DO NOT DISPATCH THIS MONTH. JUST PACK SO STATUS CHANGES TO…"
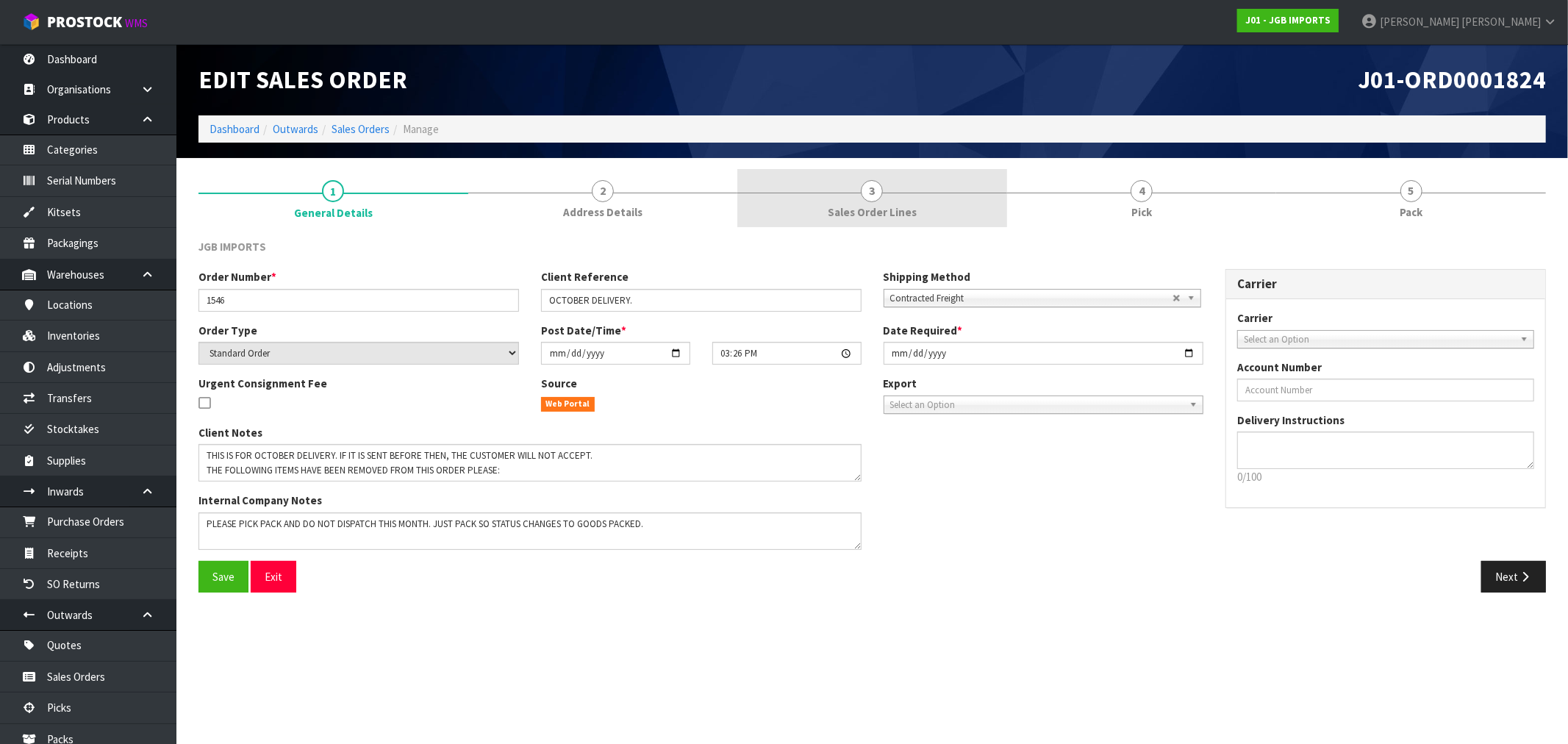
click at [913, 218] on span "Sales Order Lines" at bounding box center [873, 212] width 89 height 15
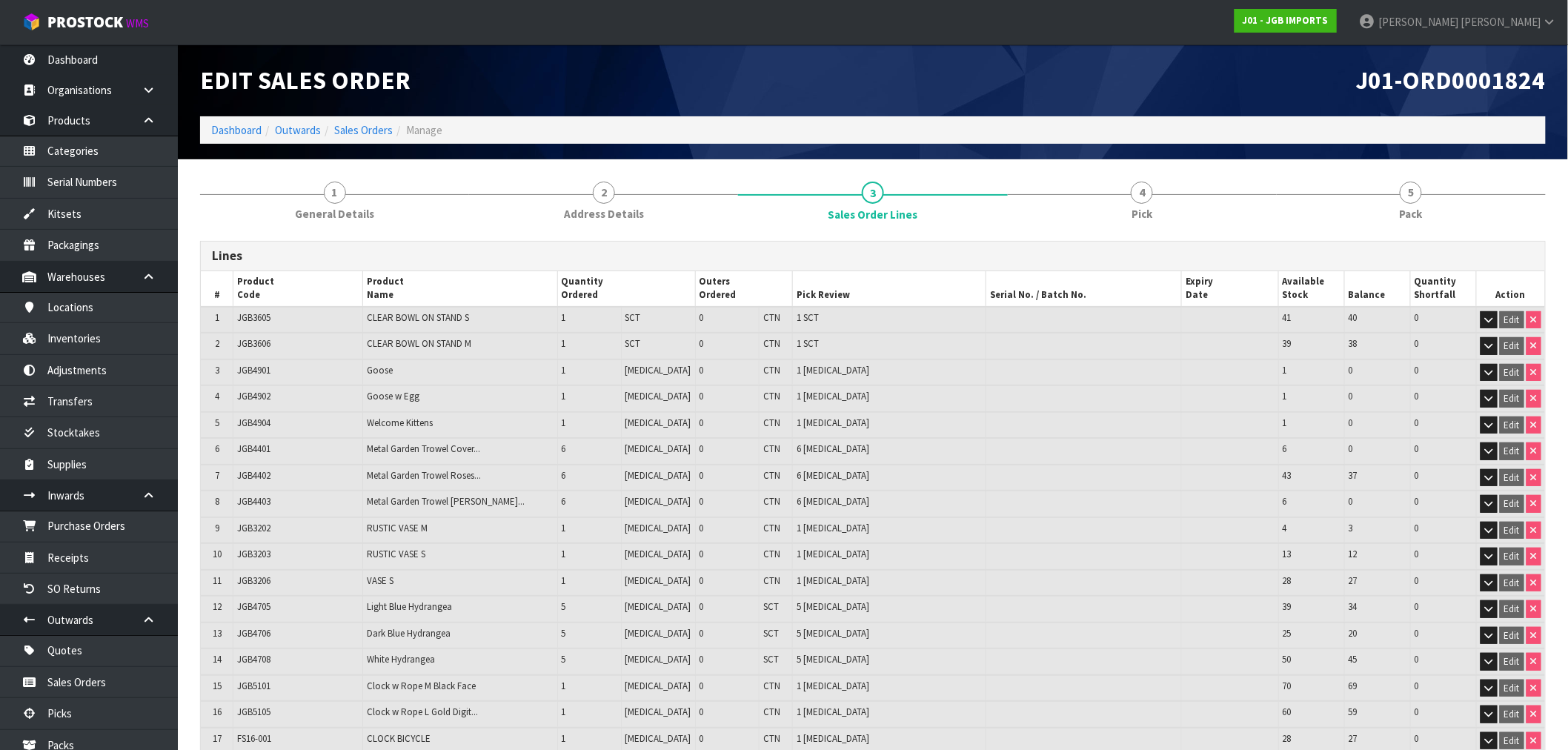
scroll to position [457, 0]
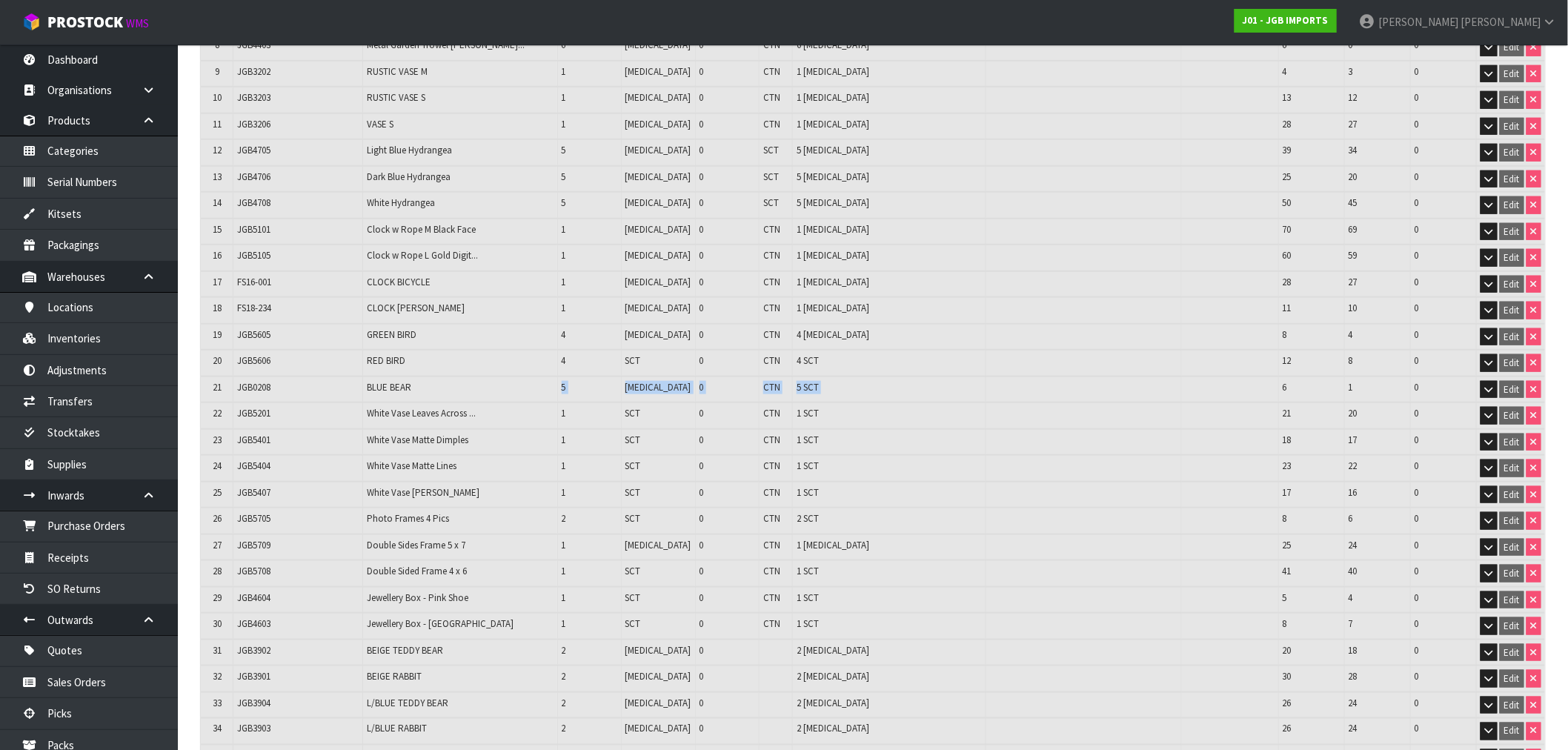
drag, startPoint x: 541, startPoint y: 375, endPoint x: 1201, endPoint y: 369, distance: 660.0
click at [1201, 376] on tr "21 JGB0208 BLUE BEAR 5 PCE 0 CTN 5 SCT 6 1 0 Edit" at bounding box center [873, 389] width 1344 height 27
click at [86, 335] on link "Inventories" at bounding box center [89, 338] width 178 height 30
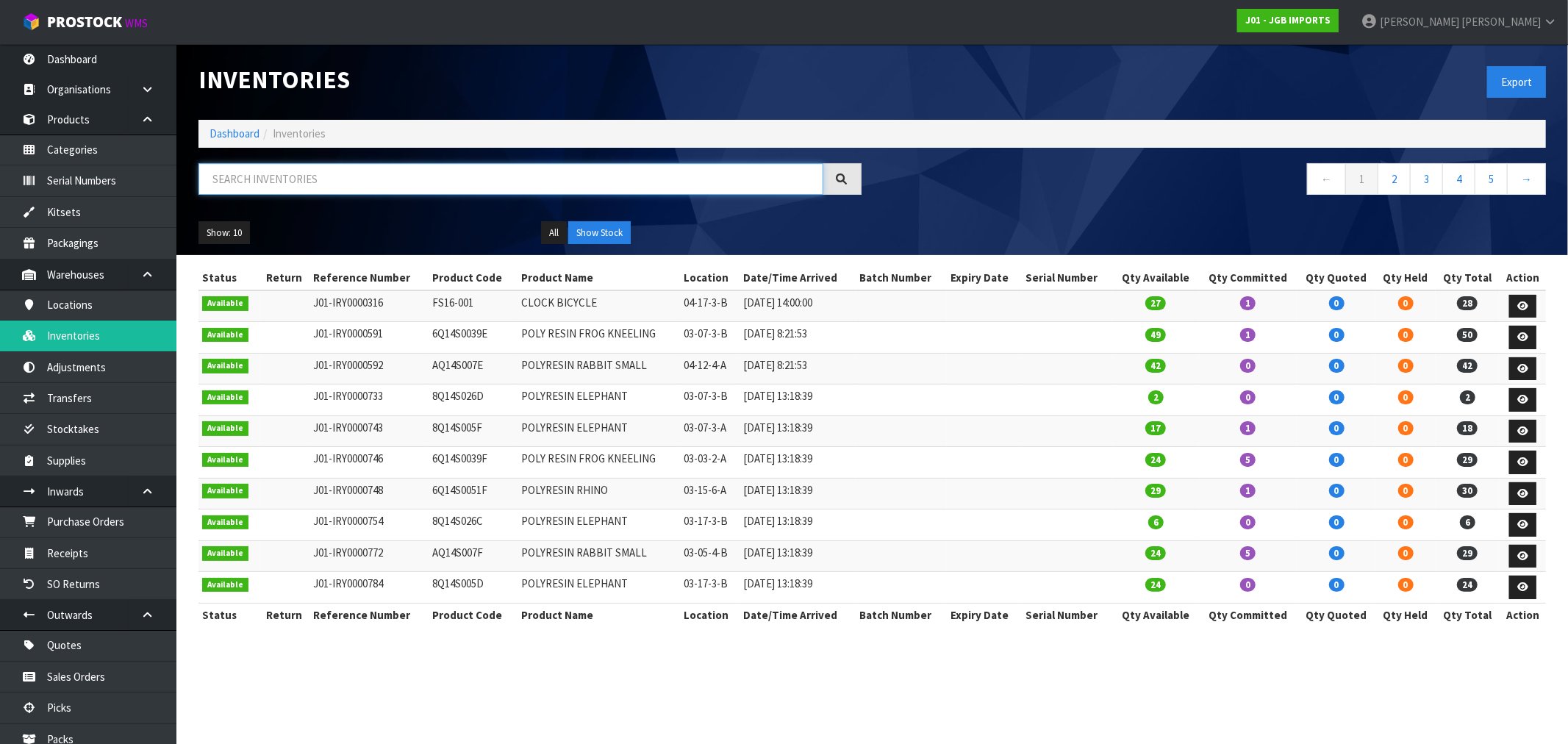
click at [429, 185] on input "text" at bounding box center [511, 179] width 625 height 32
paste input "JGB0208"
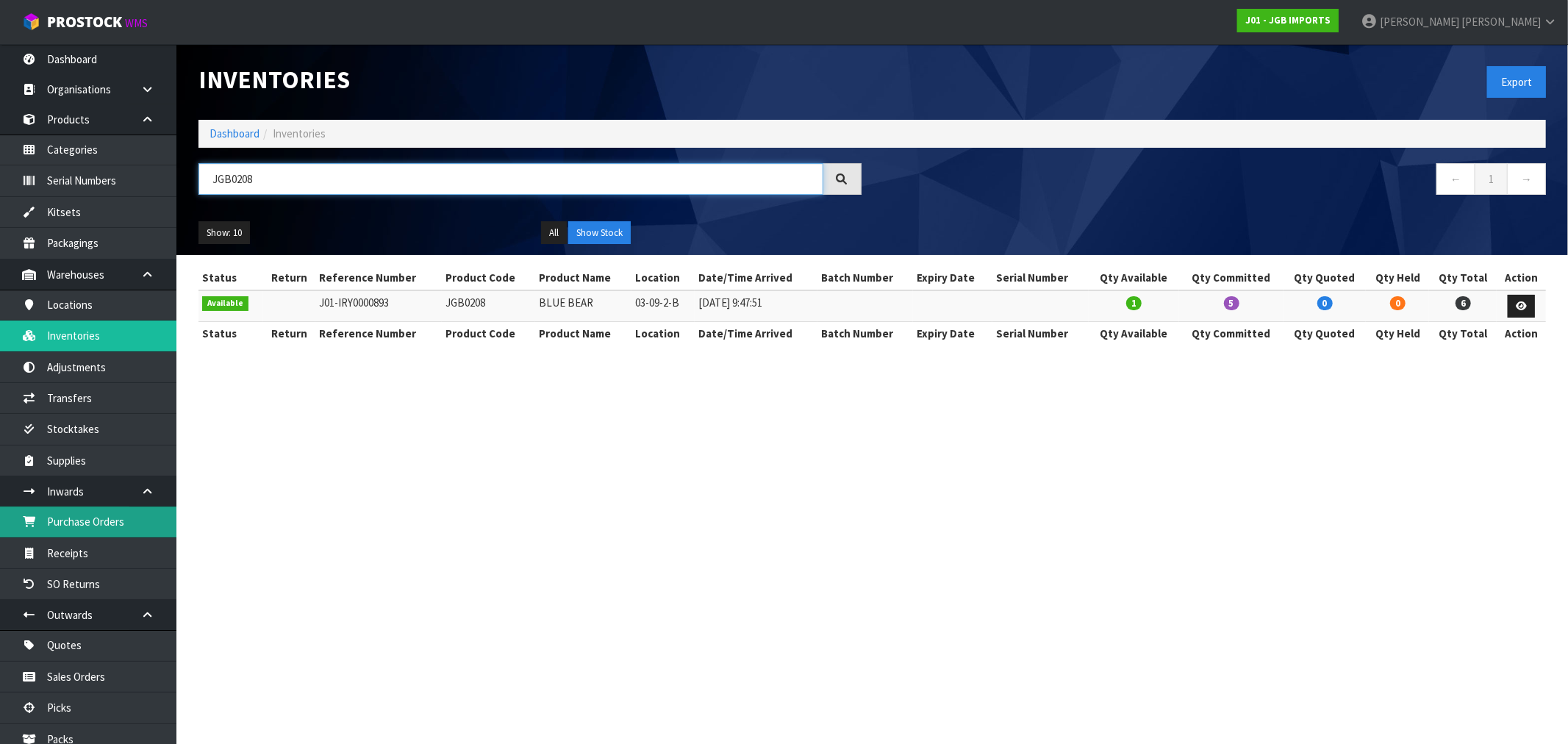
type input "JGB0208"
click at [232, 134] on link "Dashboard" at bounding box center [235, 133] width 50 height 14
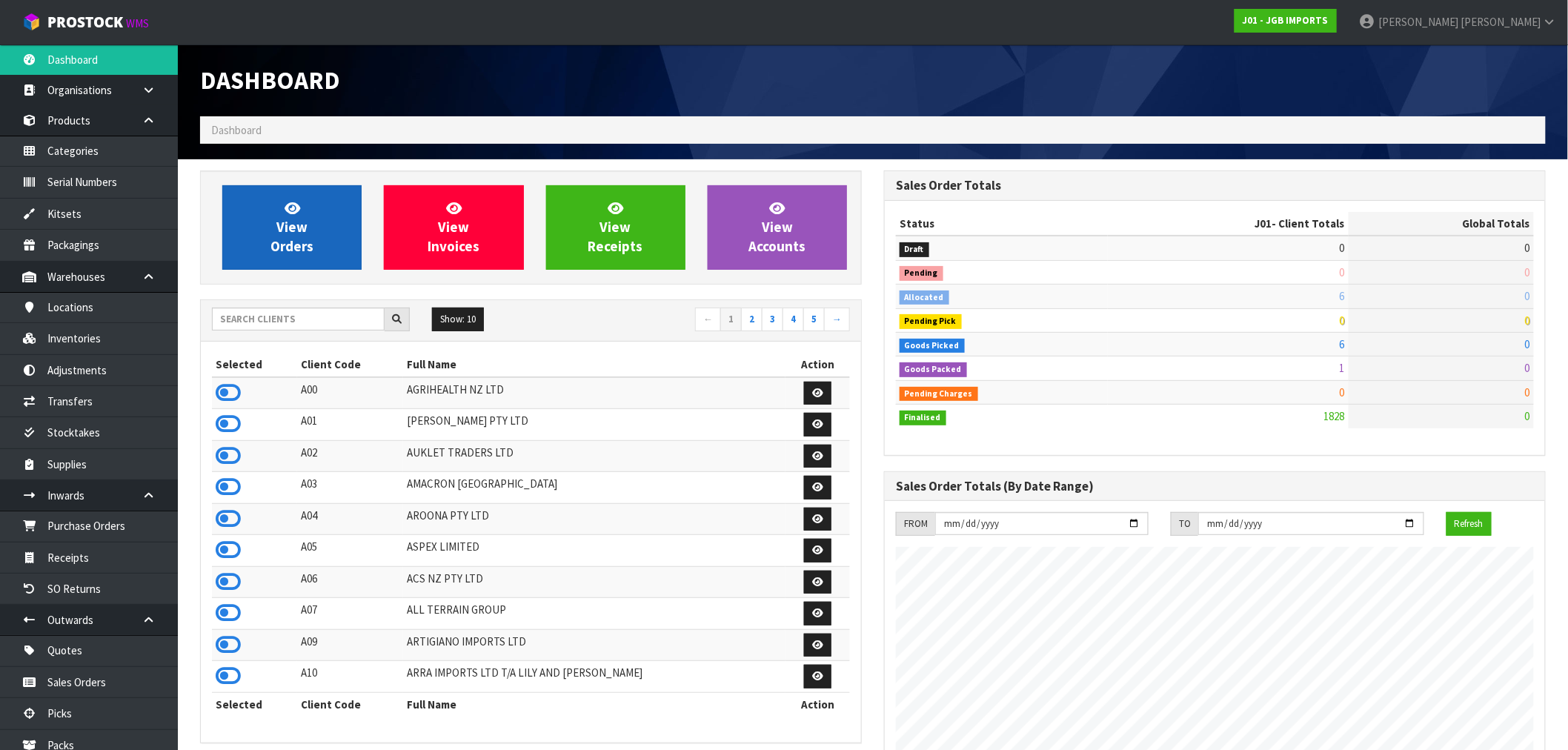
scroll to position [1123, 684]
click at [250, 230] on link "View Orders" at bounding box center [291, 228] width 140 height 85
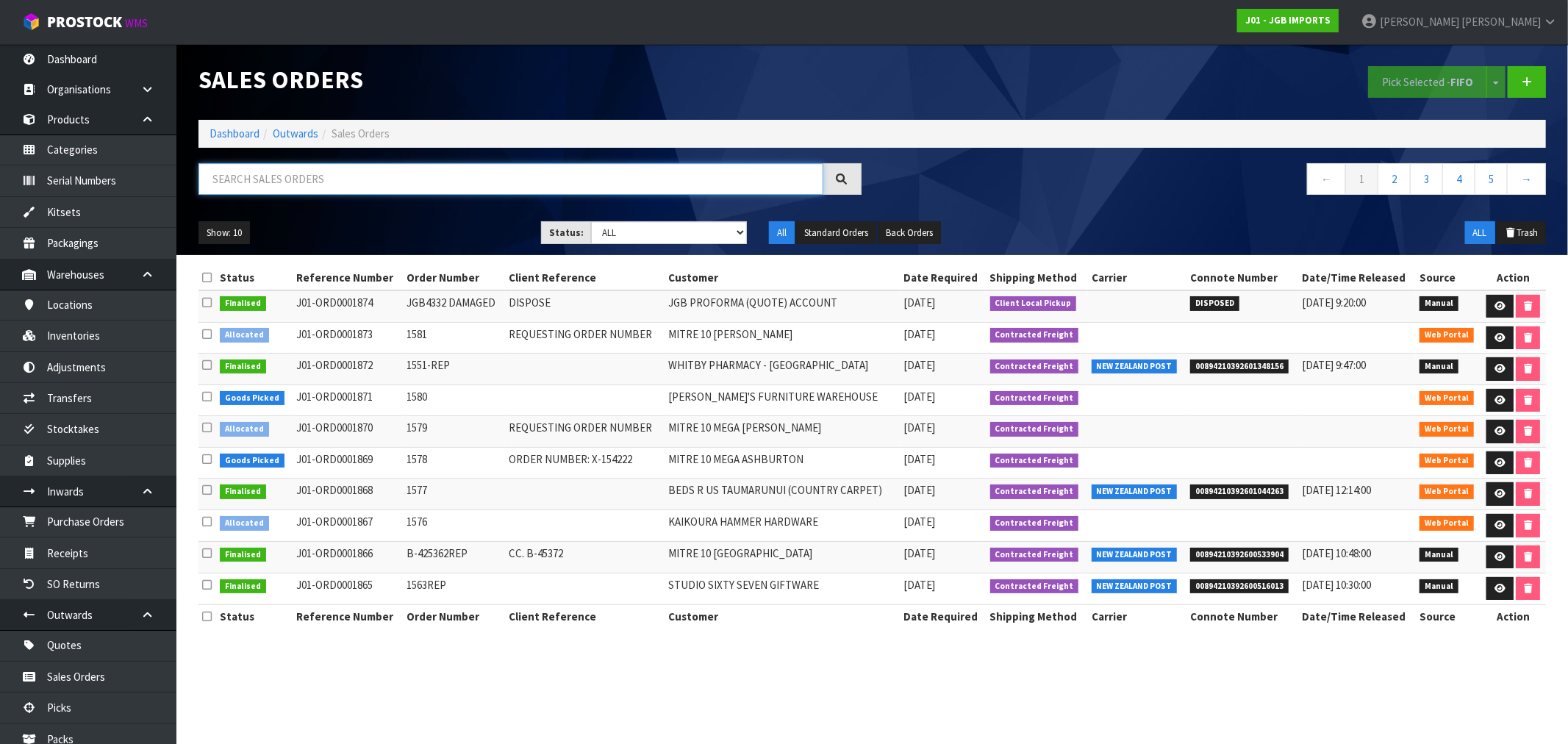
click at [300, 168] on input "text" at bounding box center [511, 179] width 625 height 32
click at [700, 304] on td "JGB PROFORMA (QUOTE) ACCOUNT" at bounding box center [783, 306] width 235 height 32
click at [351, 157] on div "Sales Orders Pick Selected - FIFO Split button! FIFO - First In First Out FEFO …" at bounding box center [873, 149] width 1370 height 211
click at [365, 179] on input "text" at bounding box center [511, 179] width 625 height 32
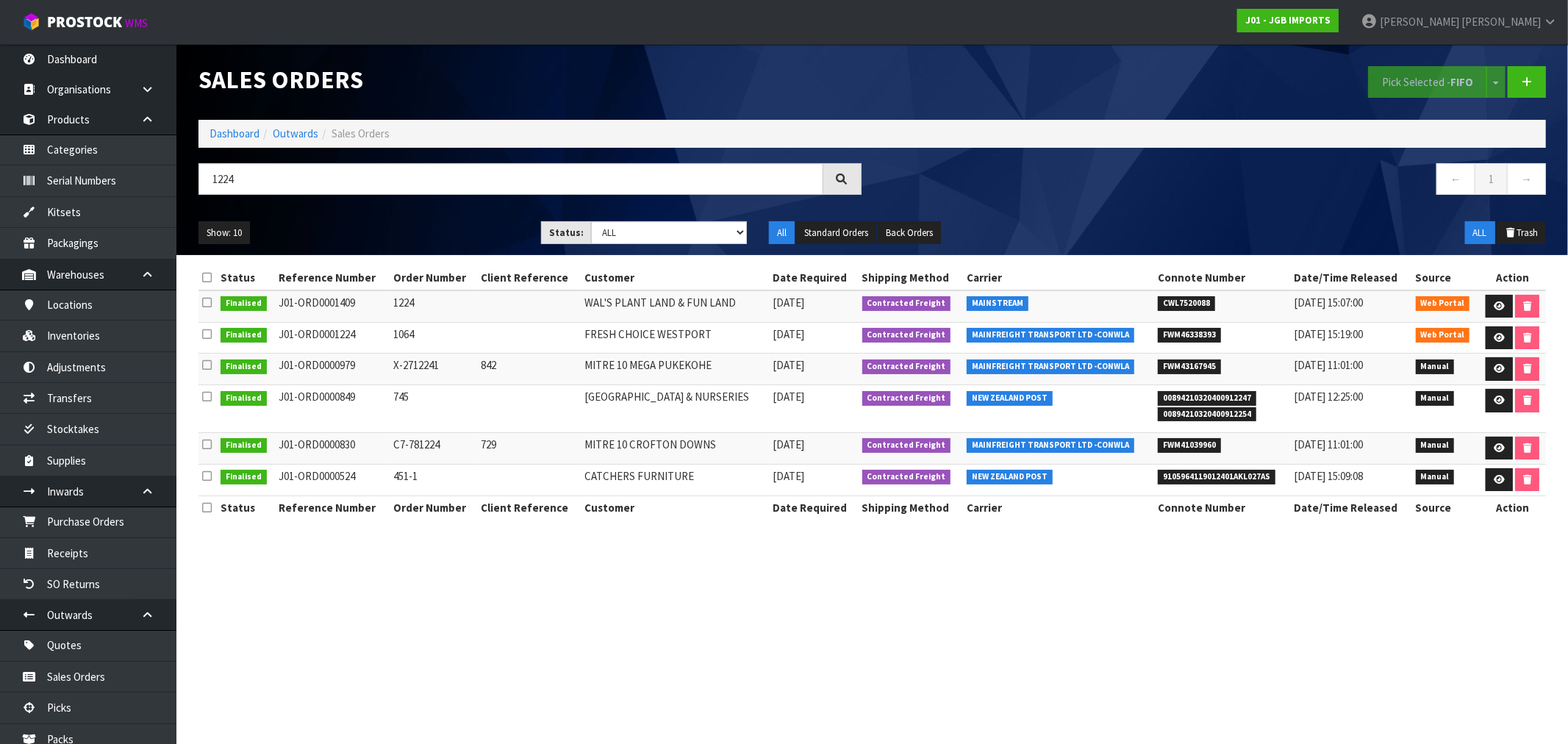
click at [396, 302] on td "1224" at bounding box center [433, 306] width 87 height 32
click at [209, 186] on input "1224" at bounding box center [511, 179] width 625 height 32
click at [210, 185] on input "1224" at bounding box center [511, 179] width 625 height 32
type input "1824"
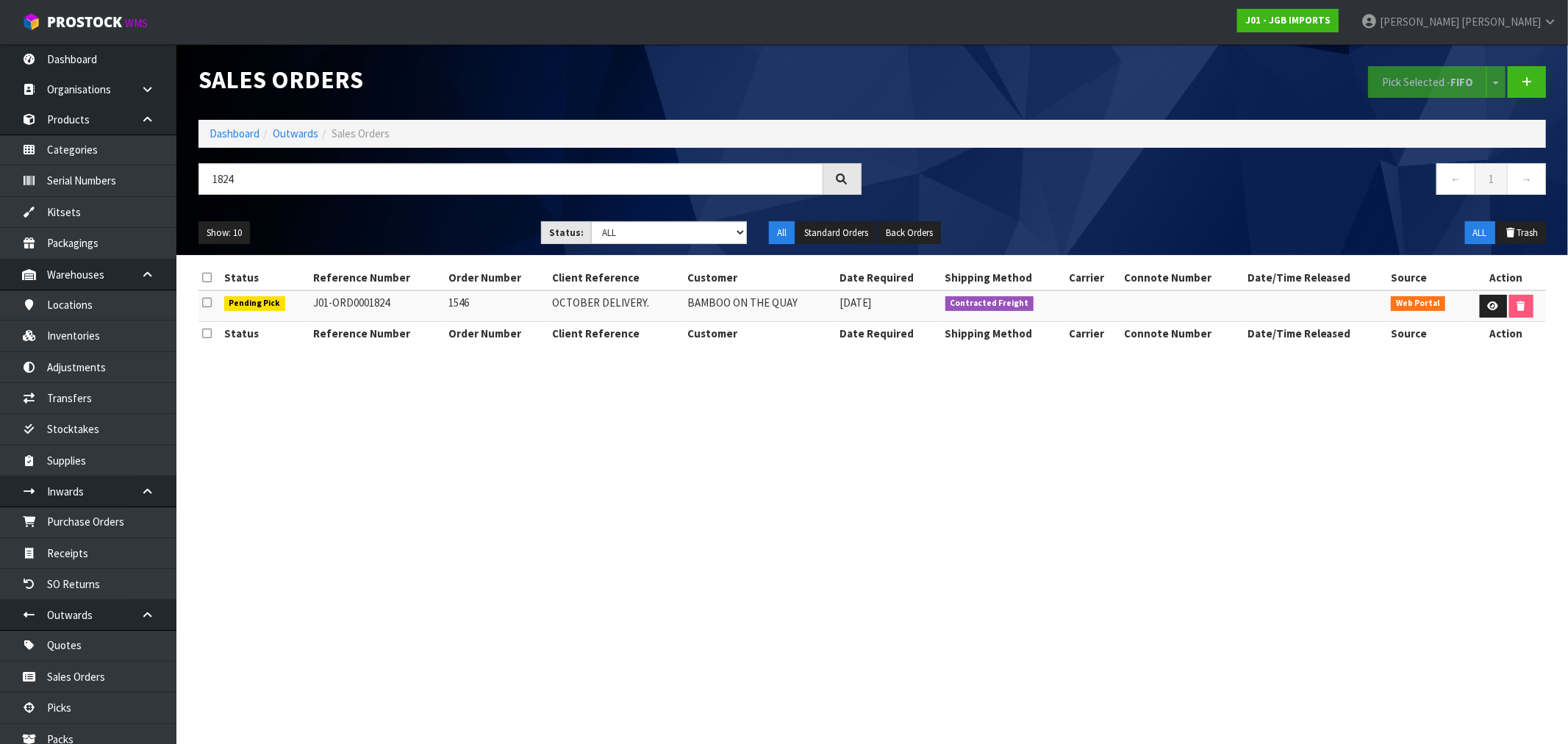
drag, startPoint x: 397, startPoint y: 302, endPoint x: 308, endPoint y: 304, distance: 89.0
click at [309, 304] on td "J01-ORD0001824" at bounding box center [376, 306] width 135 height 32
copy td "J01-ORD0001824"
click at [461, 295] on td "1546" at bounding box center [497, 306] width 104 height 32
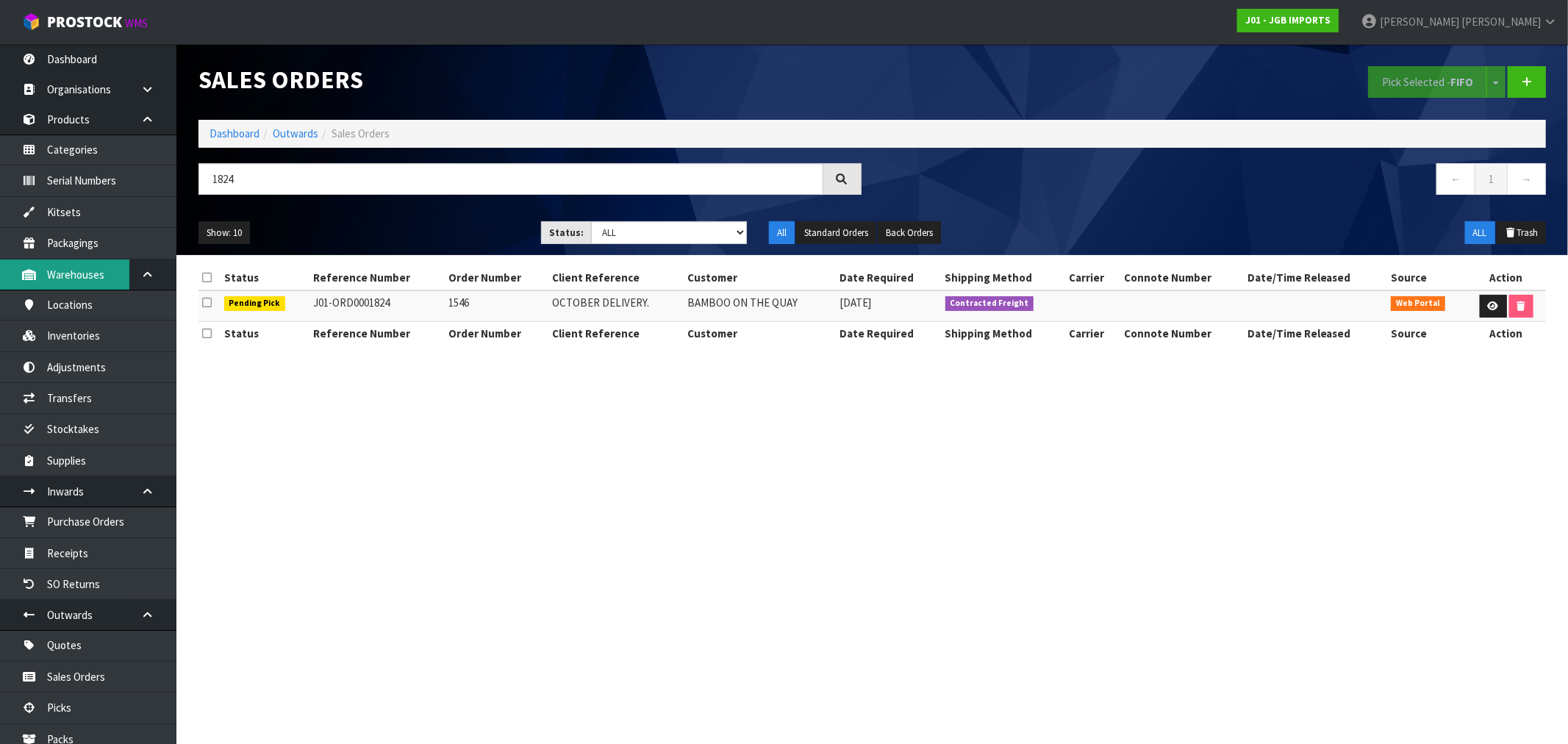
copy td "1546"
drag, startPoint x: 769, startPoint y: 294, endPoint x: 685, endPoint y: 295, distance: 84.0
click at [685, 295] on td "BAMBOO ON THE QUAY" at bounding box center [760, 306] width 152 height 32
copy td "BAMBOO ON THE QUAY"
click at [465, 313] on td "1546" at bounding box center [497, 306] width 104 height 32
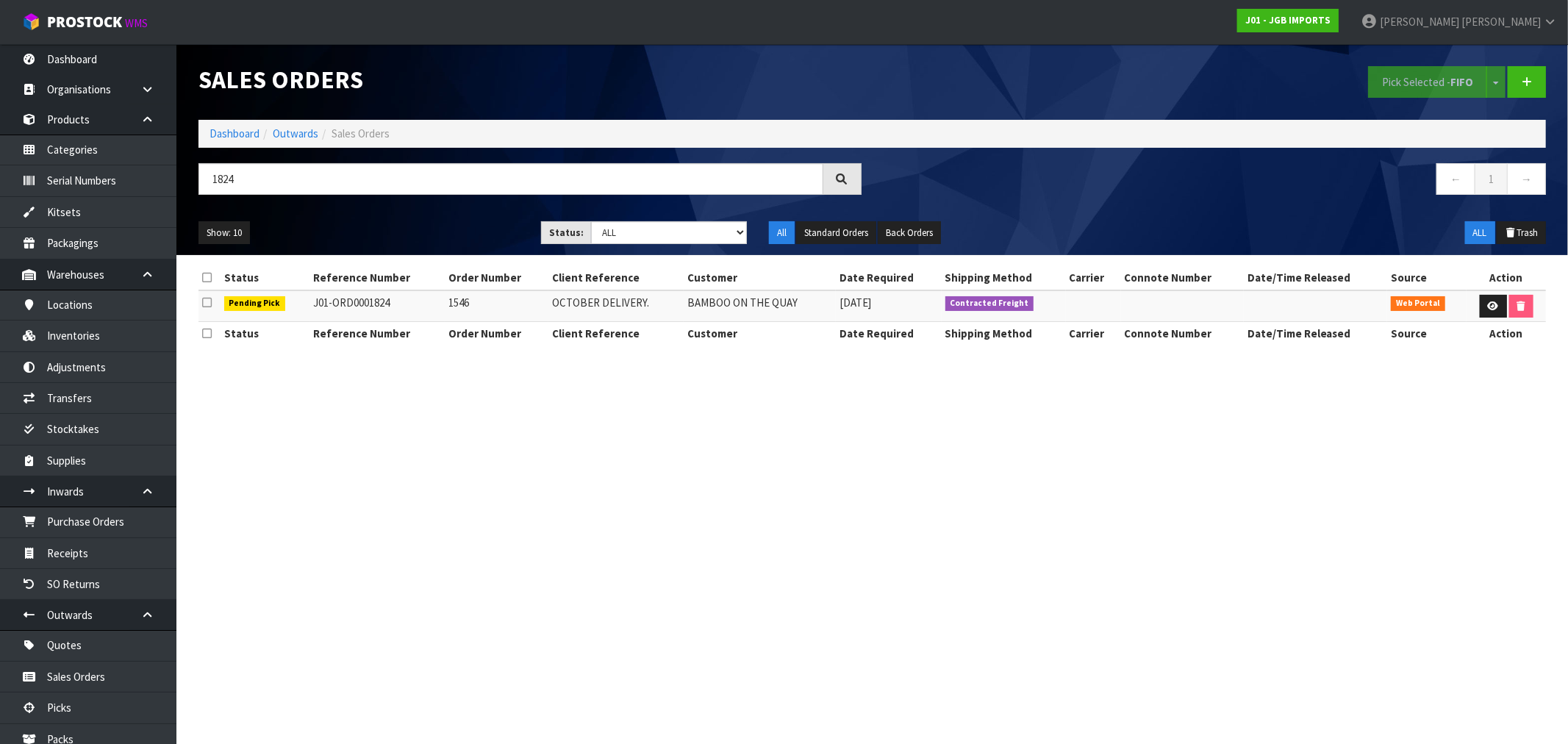
click at [465, 313] on td "1546" at bounding box center [497, 306] width 104 height 32
click at [459, 303] on td "1546" at bounding box center [497, 306] width 104 height 32
copy td "1546"
click at [1488, 308] on icon at bounding box center [1494, 306] width 11 height 10
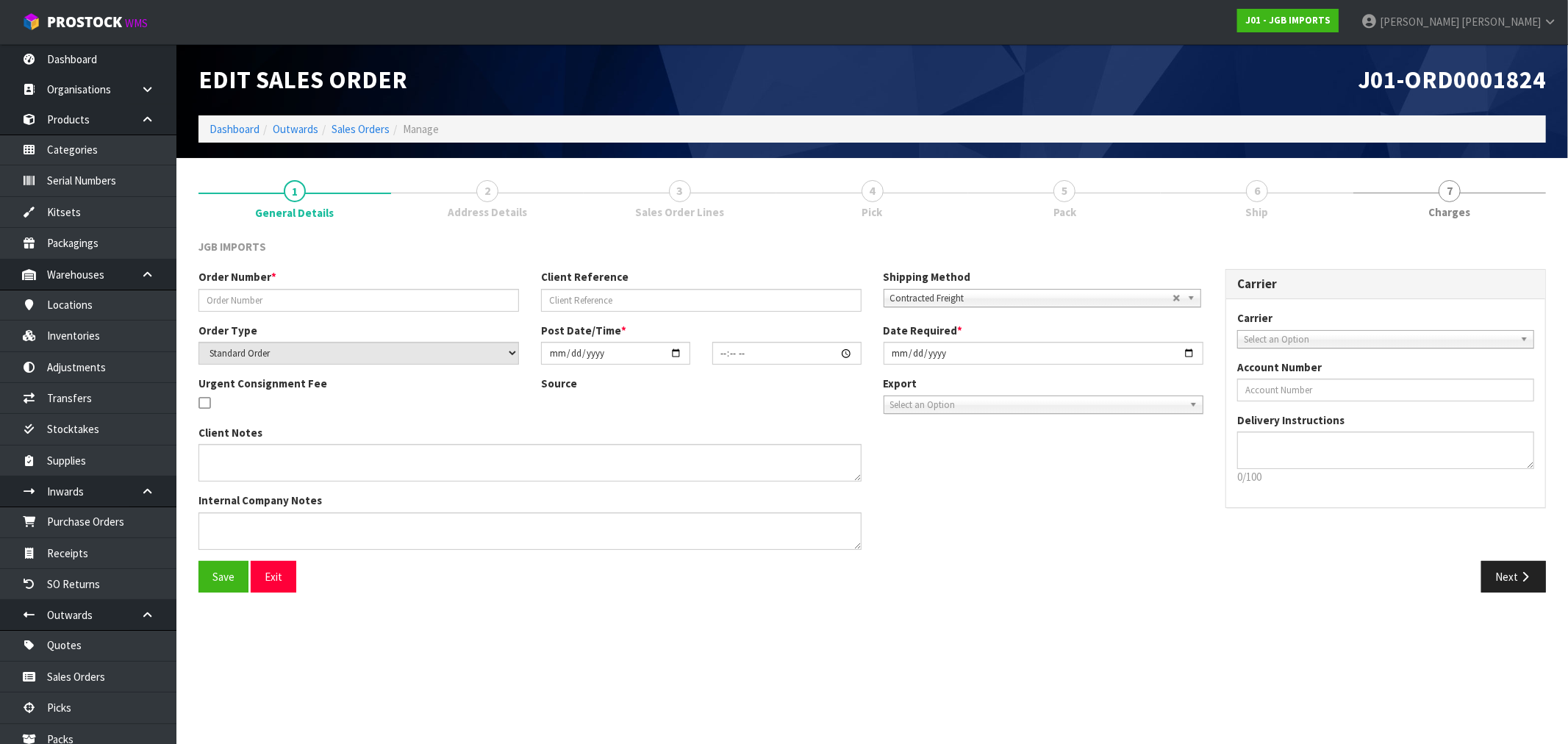
type input "1546"
type input "OCTOBER DELIVERY."
select select "number:0"
type input "2025-10-06"
type input "15:26:00.000"
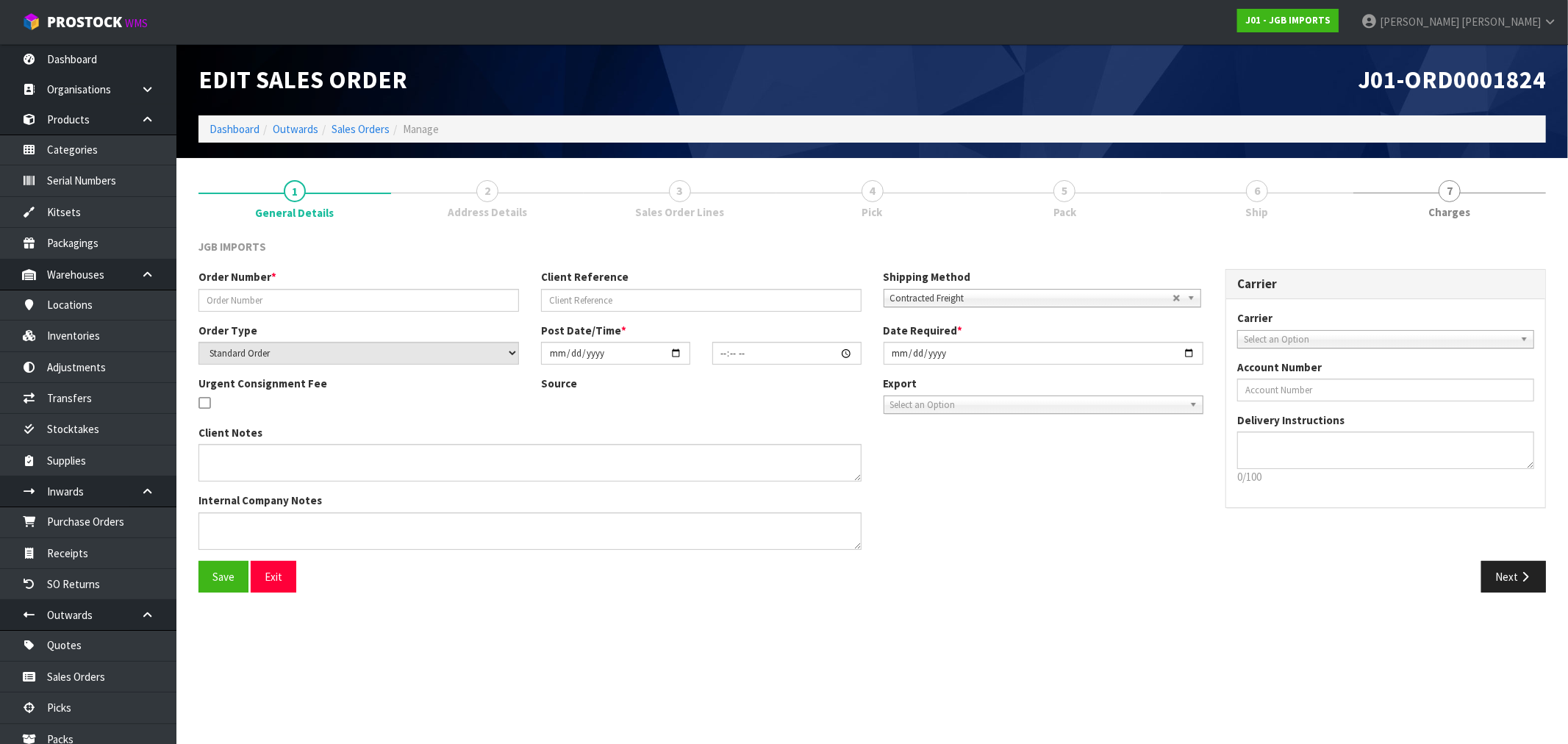
type input "2025-10-06"
type textarea "THIS IS FOR OCTOBER DELIVERY. IF IT IS SENT BEFORE THEN, THE CUSTOMER WILL NOT …"
type textarea "PLEASE PICK PACK AND DO NOT DISPATCH THIS MONTH. JUST PACK SO STATUS CHANGES TO…"
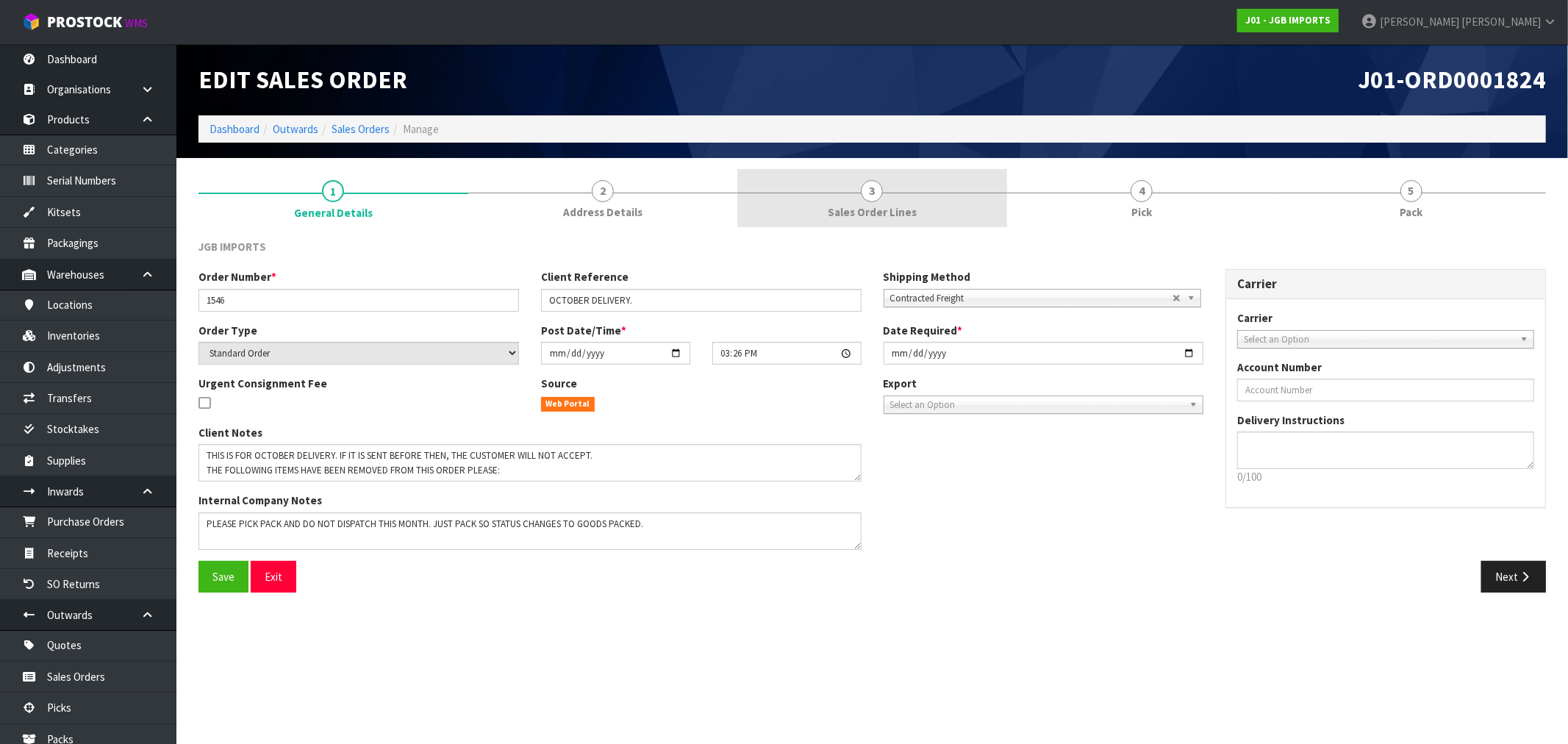
click at [961, 196] on link "3 Sales Order Lines" at bounding box center [872, 198] width 270 height 58
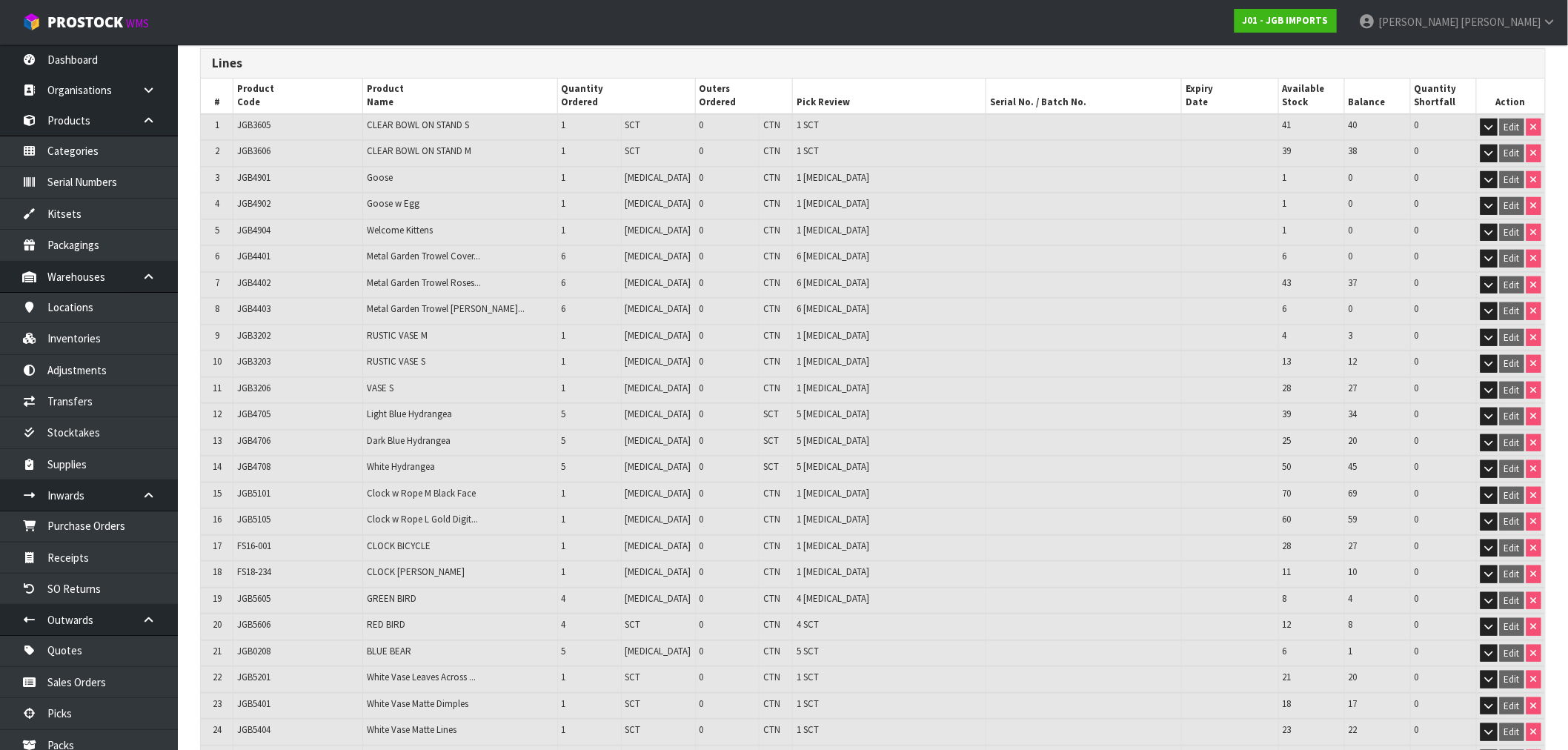
scroll to position [165, 0]
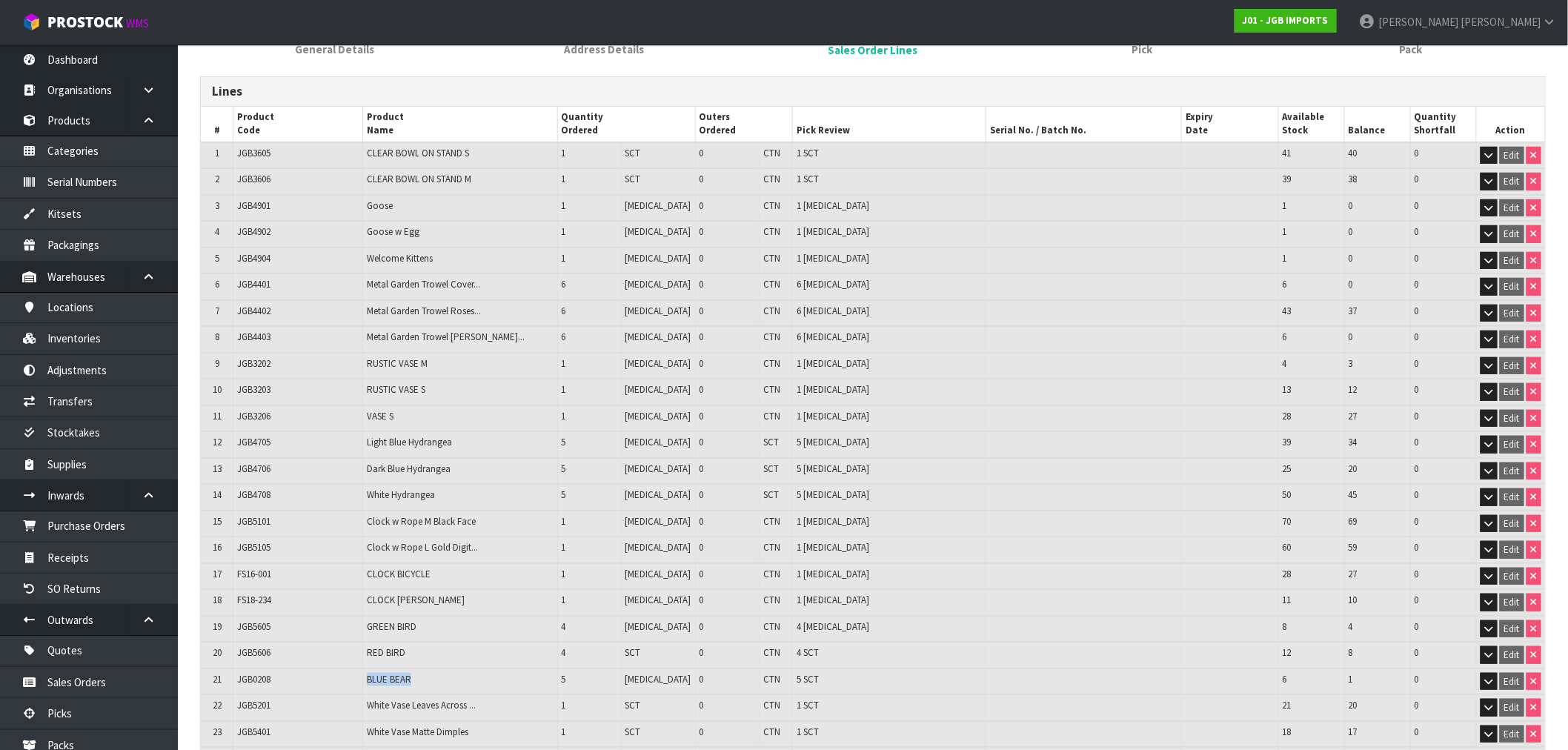
drag, startPoint x: 438, startPoint y: 671, endPoint x: 368, endPoint y: 671, distance: 70.0
click at [368, 671] on td "BLUE BEAR" at bounding box center [459, 681] width 195 height 27
copy span "BLUE BEAR"
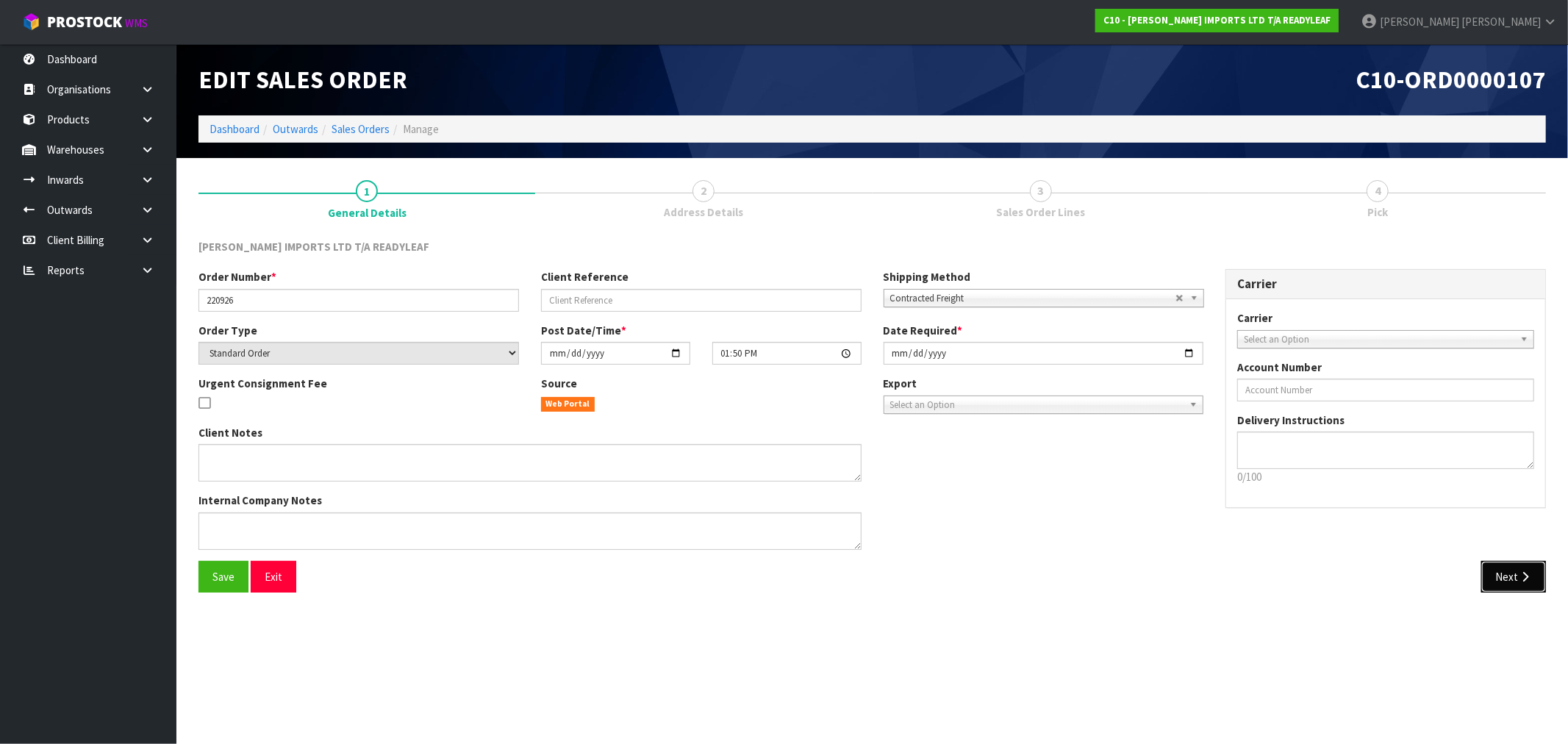
click at [1545, 587] on button "Next" at bounding box center [1514, 576] width 65 height 32
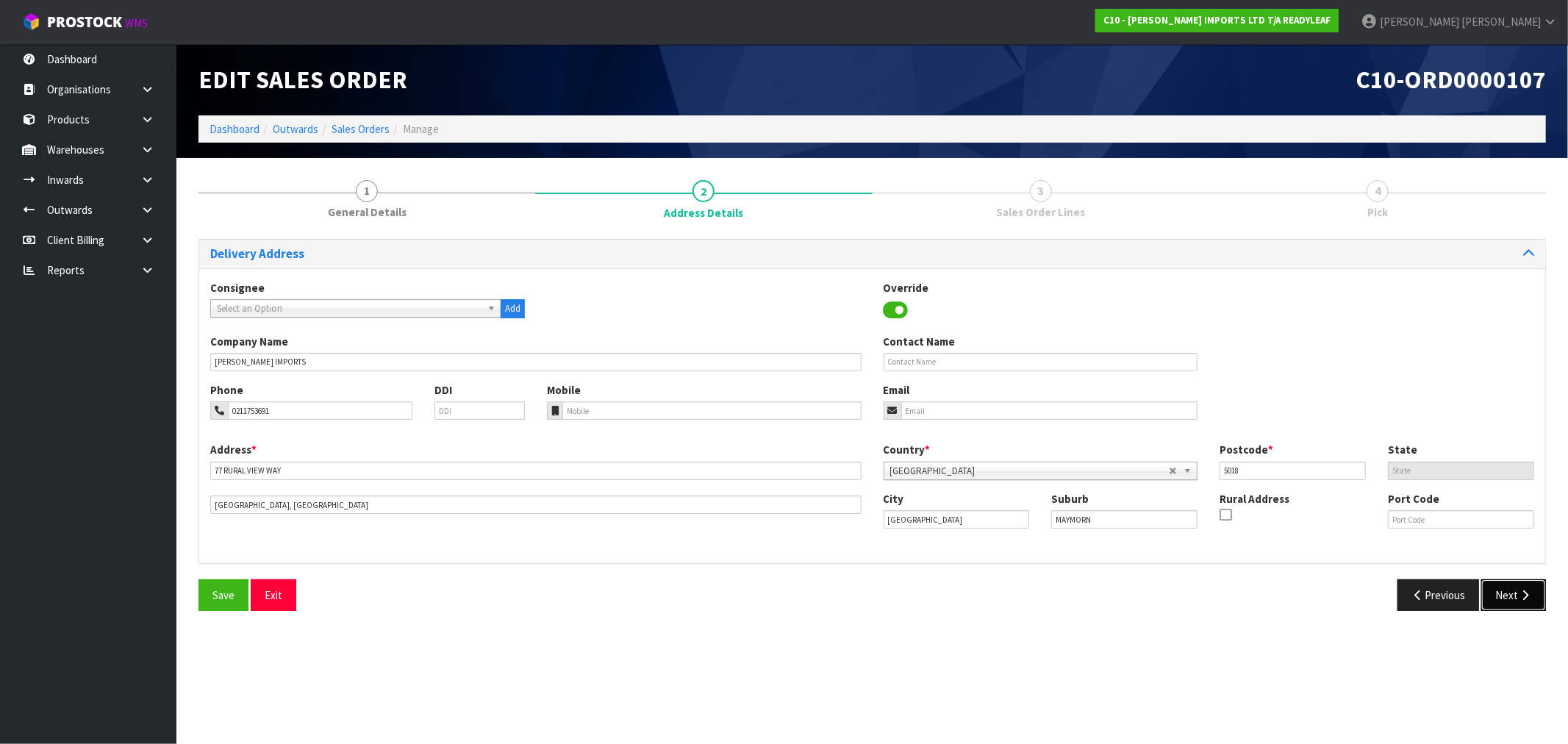
click at [1498, 586] on button "Next" at bounding box center [1514, 595] width 65 height 32
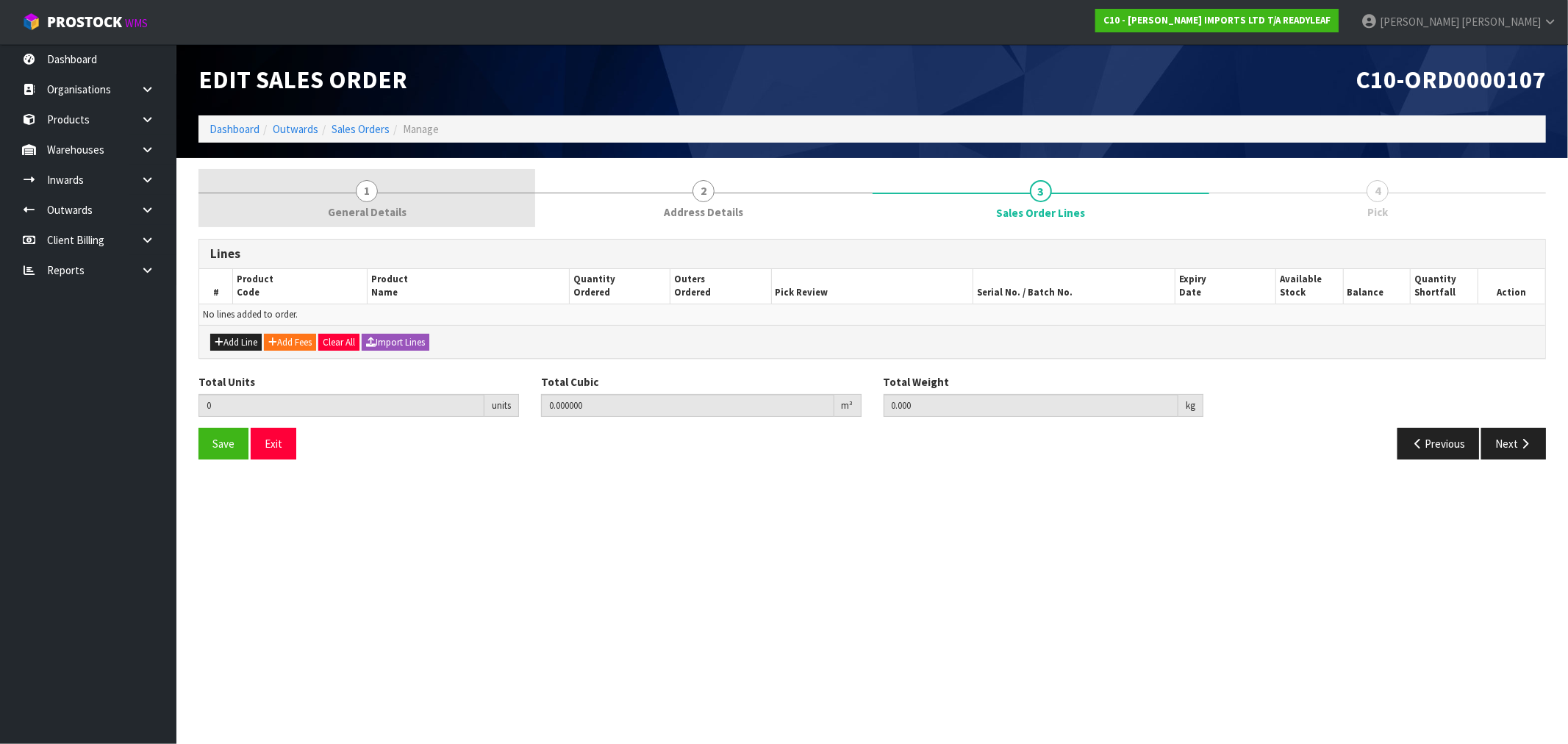
click at [351, 217] on span "General Details" at bounding box center [367, 212] width 79 height 15
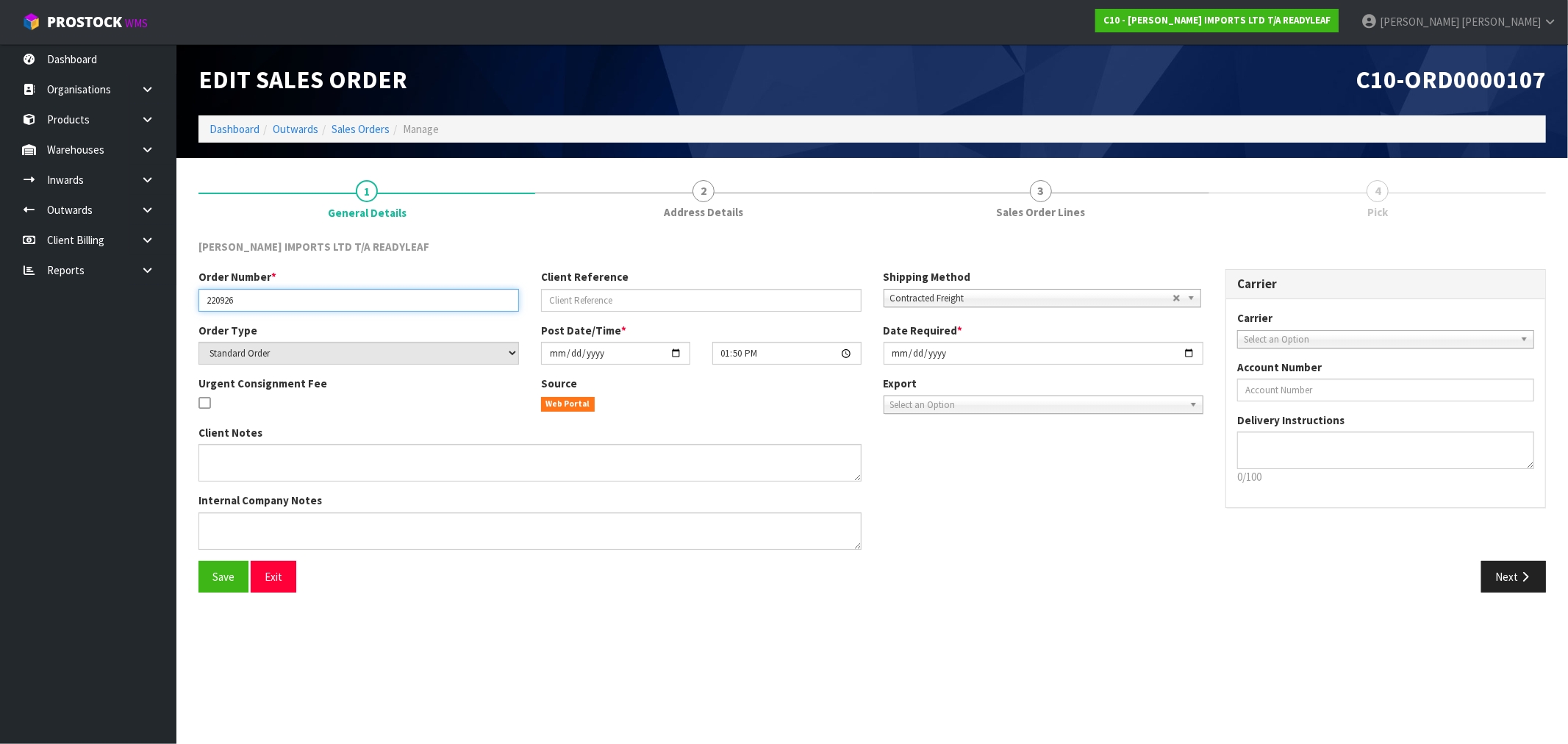
drag, startPoint x: 233, startPoint y: 299, endPoint x: 172, endPoint y: 300, distance: 61.0
click at [172, 300] on body "Toggle navigation ProStock WMS C10 - [PERSON_NAME] IMPORTS LTD T/A READYLEAF [P…" at bounding box center [784, 372] width 1568 height 744
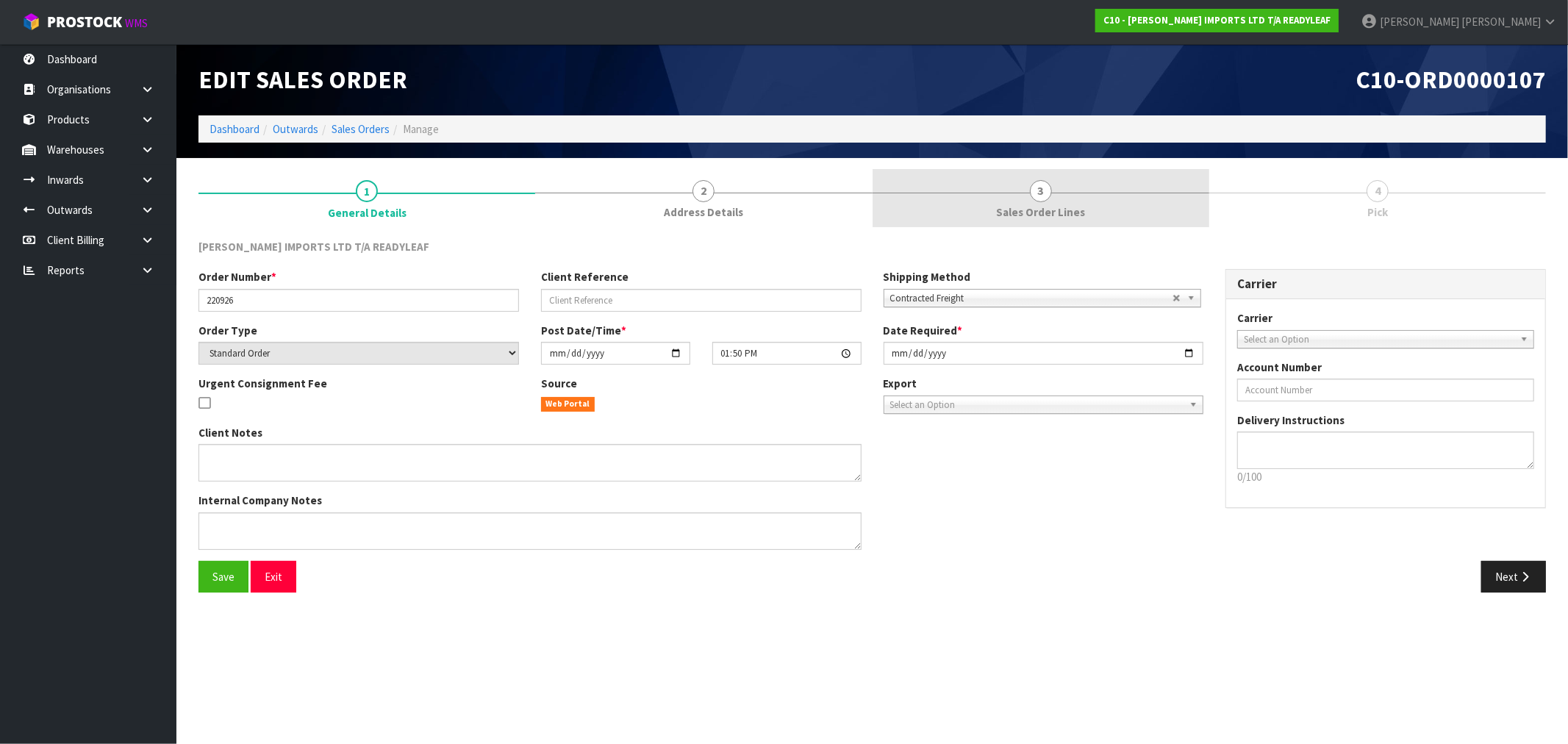
click at [1103, 209] on link "3 Sales Order Lines" at bounding box center [1041, 198] width 337 height 58
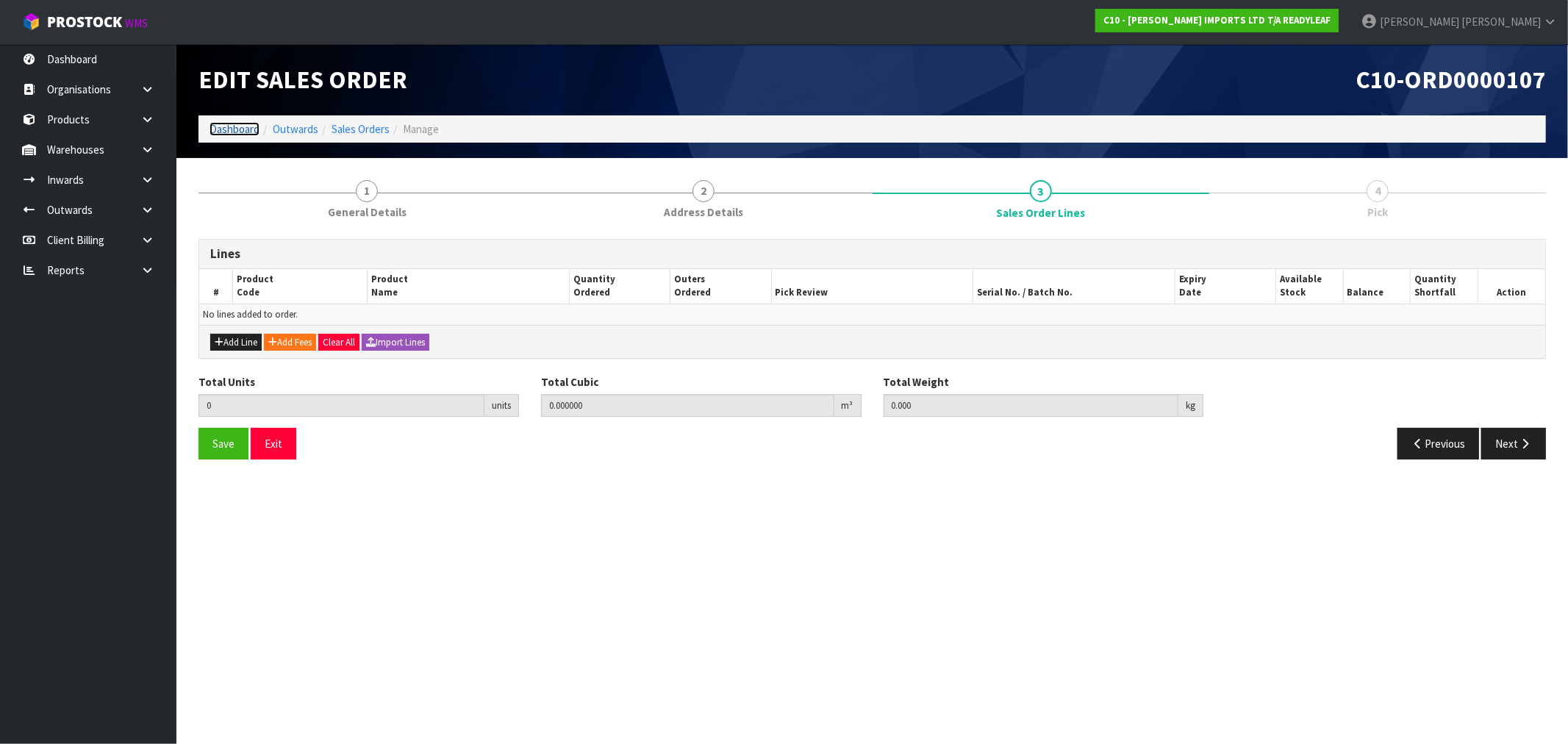
click at [225, 129] on link "Dashboard" at bounding box center [235, 129] width 50 height 14
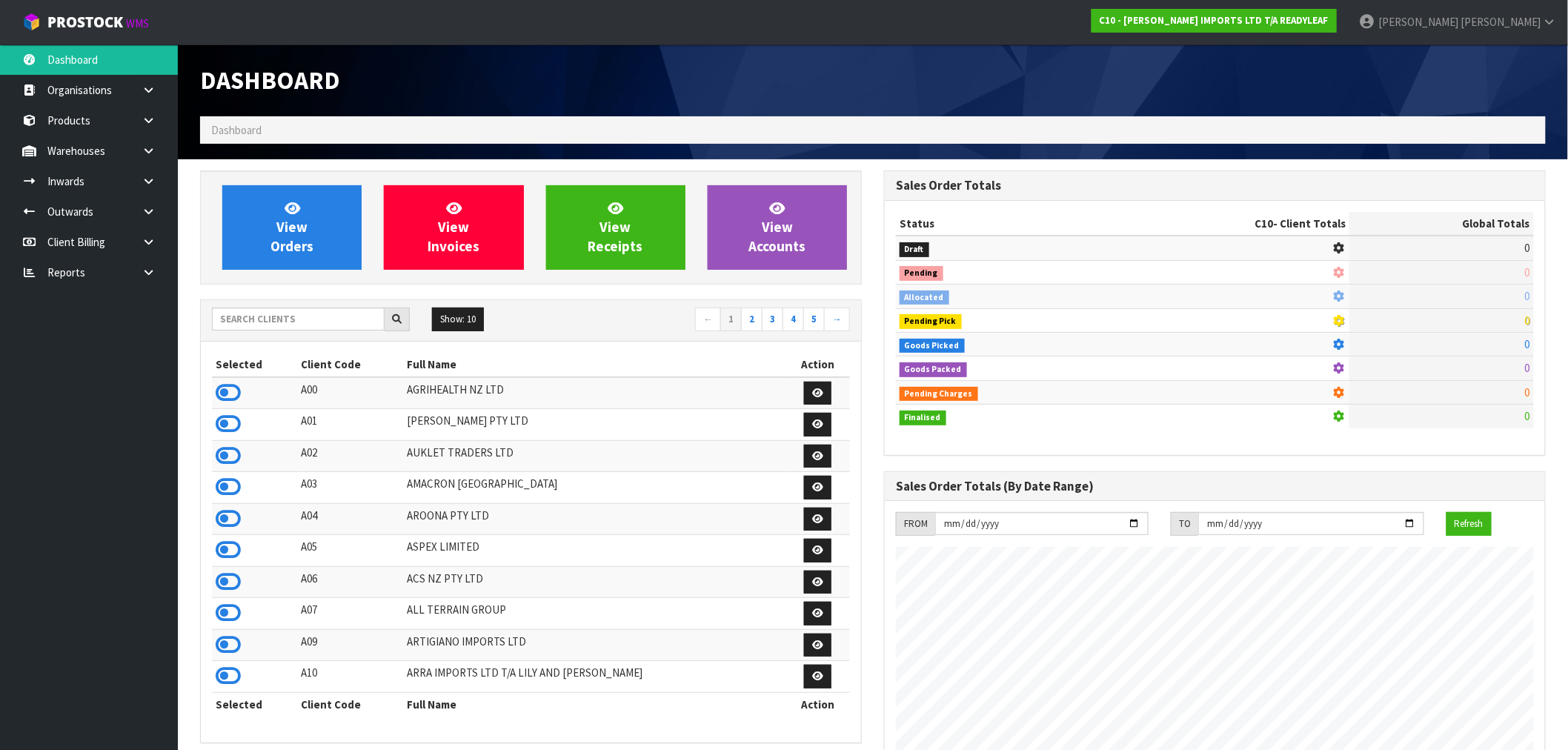
scroll to position [907, 684]
click at [284, 311] on input "text" at bounding box center [299, 319] width 173 height 23
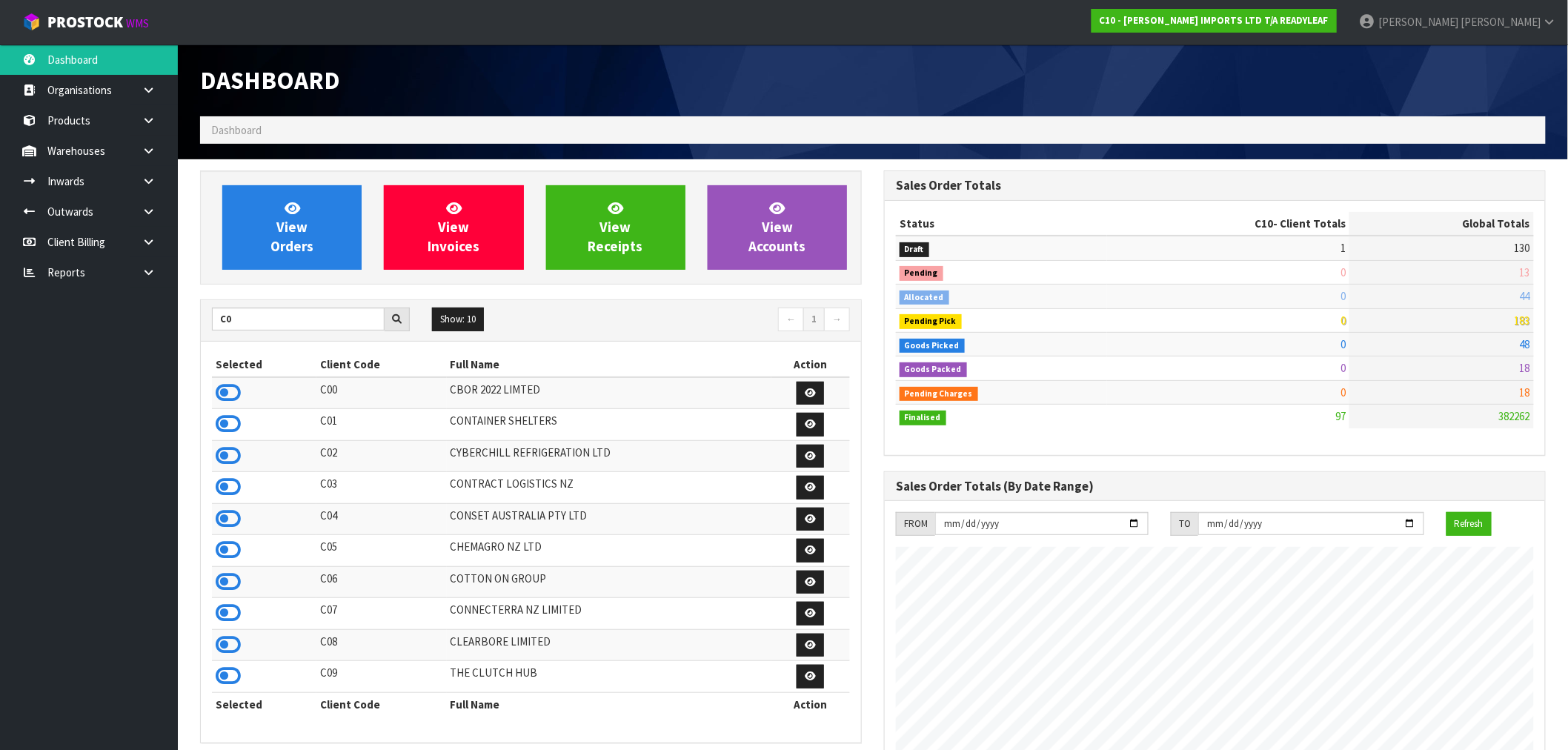
click at [339, 334] on div "C0 Show: 10 5 10 25 50 ← 1 →" at bounding box center [530, 321] width 660 height 26
click at [314, 324] on input "C0" at bounding box center [299, 319] width 173 height 23
type input "N03"
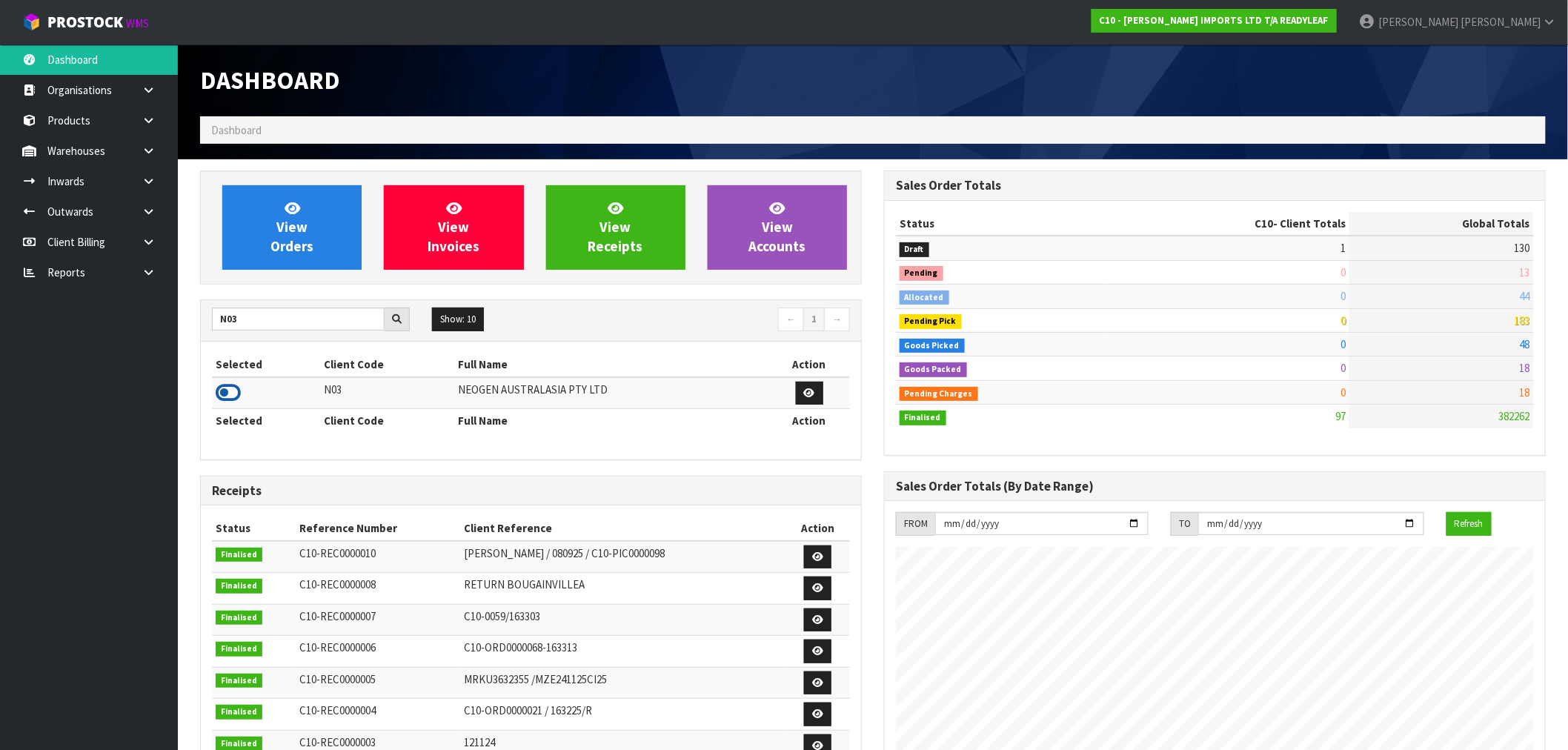
click at [238, 397] on icon at bounding box center [228, 393] width 25 height 22
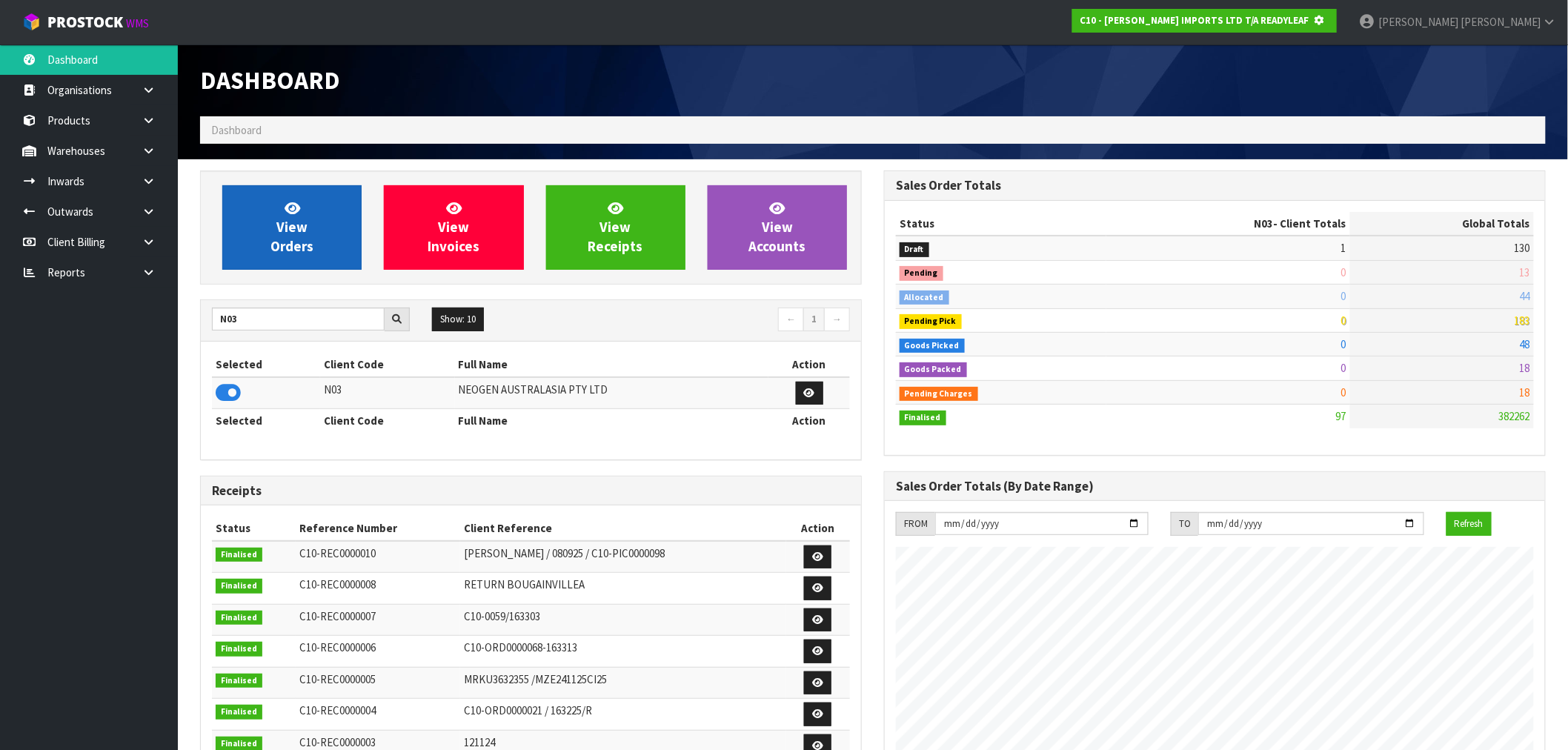
scroll to position [925, 684]
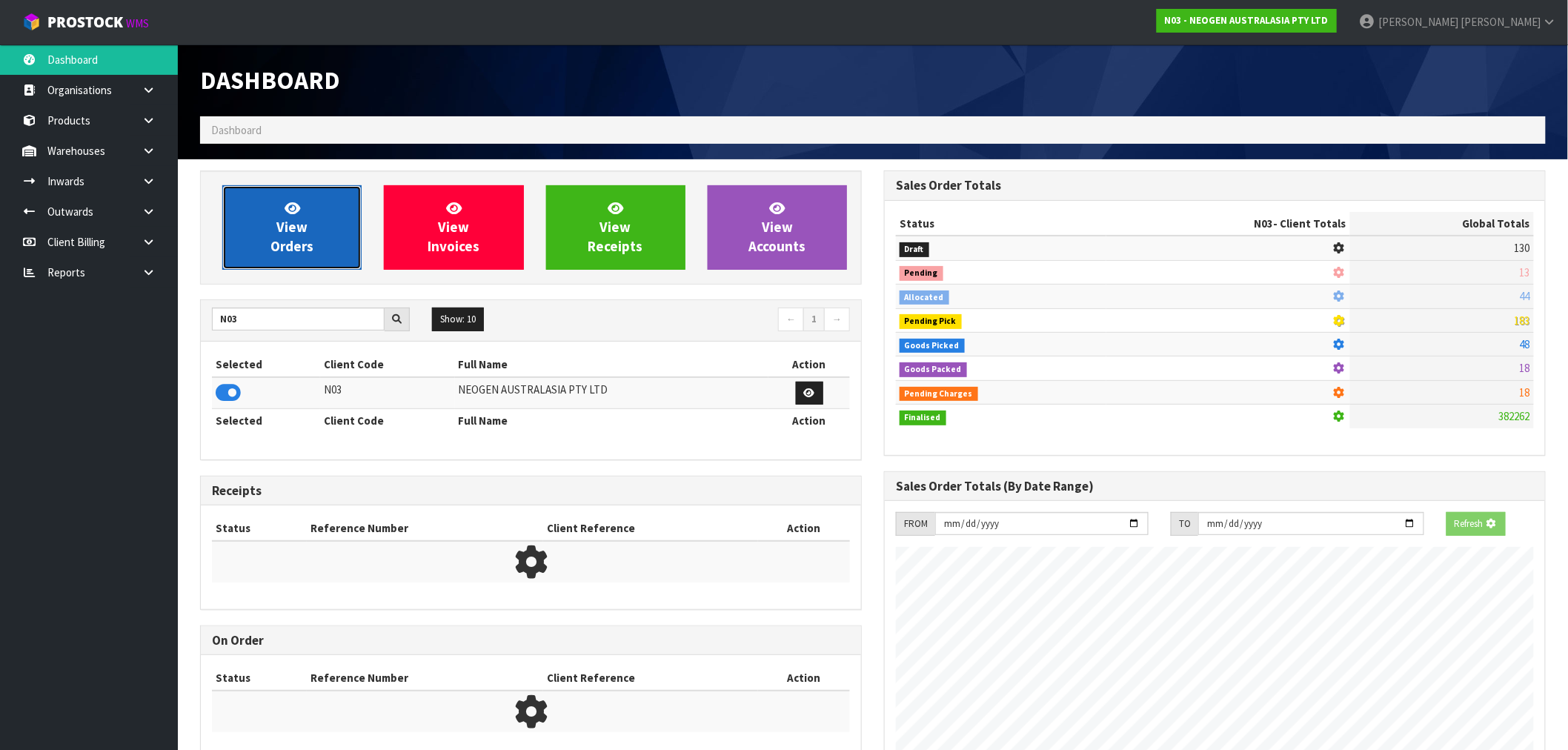
click at [278, 264] on link "View Orders" at bounding box center [291, 228] width 140 height 85
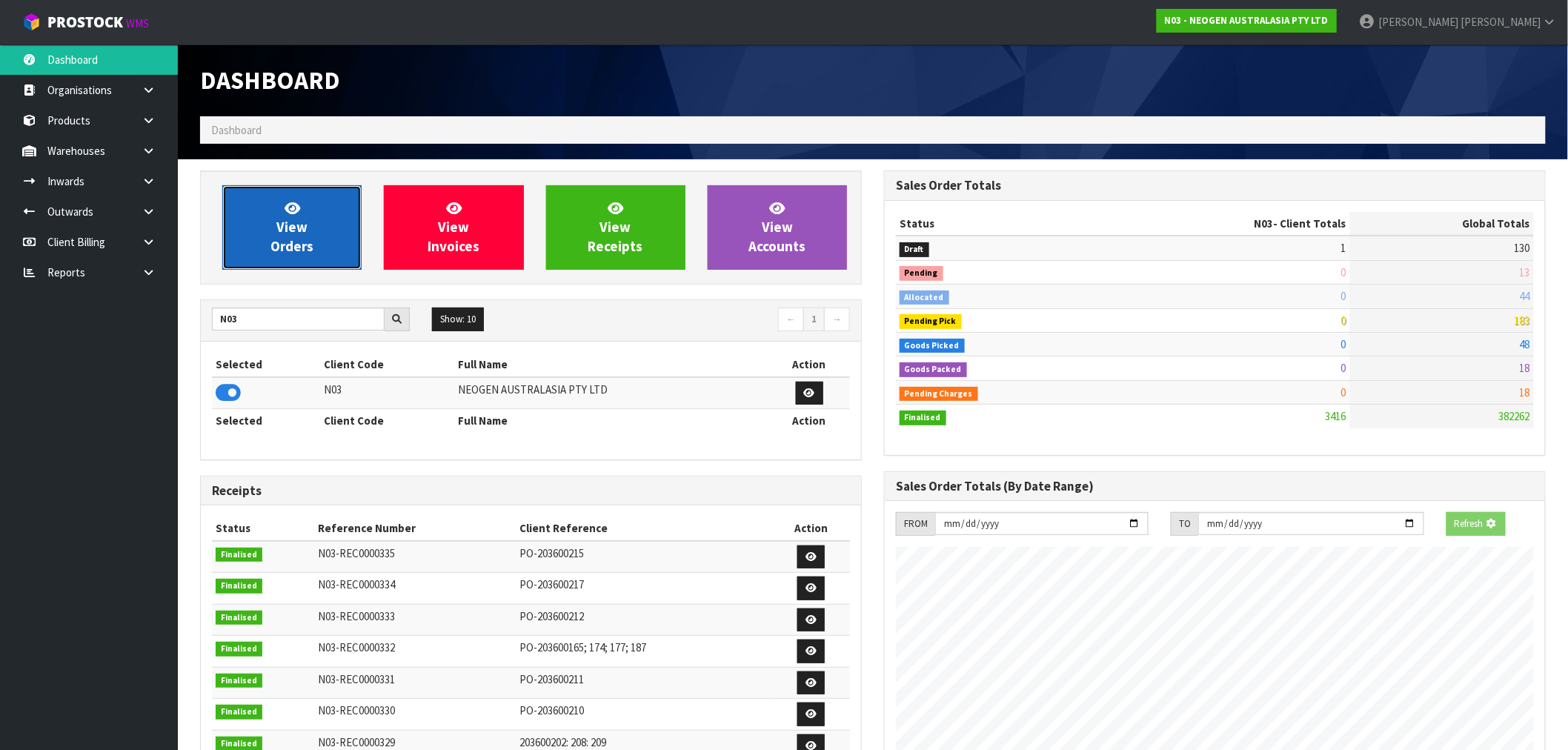
scroll to position [1123, 684]
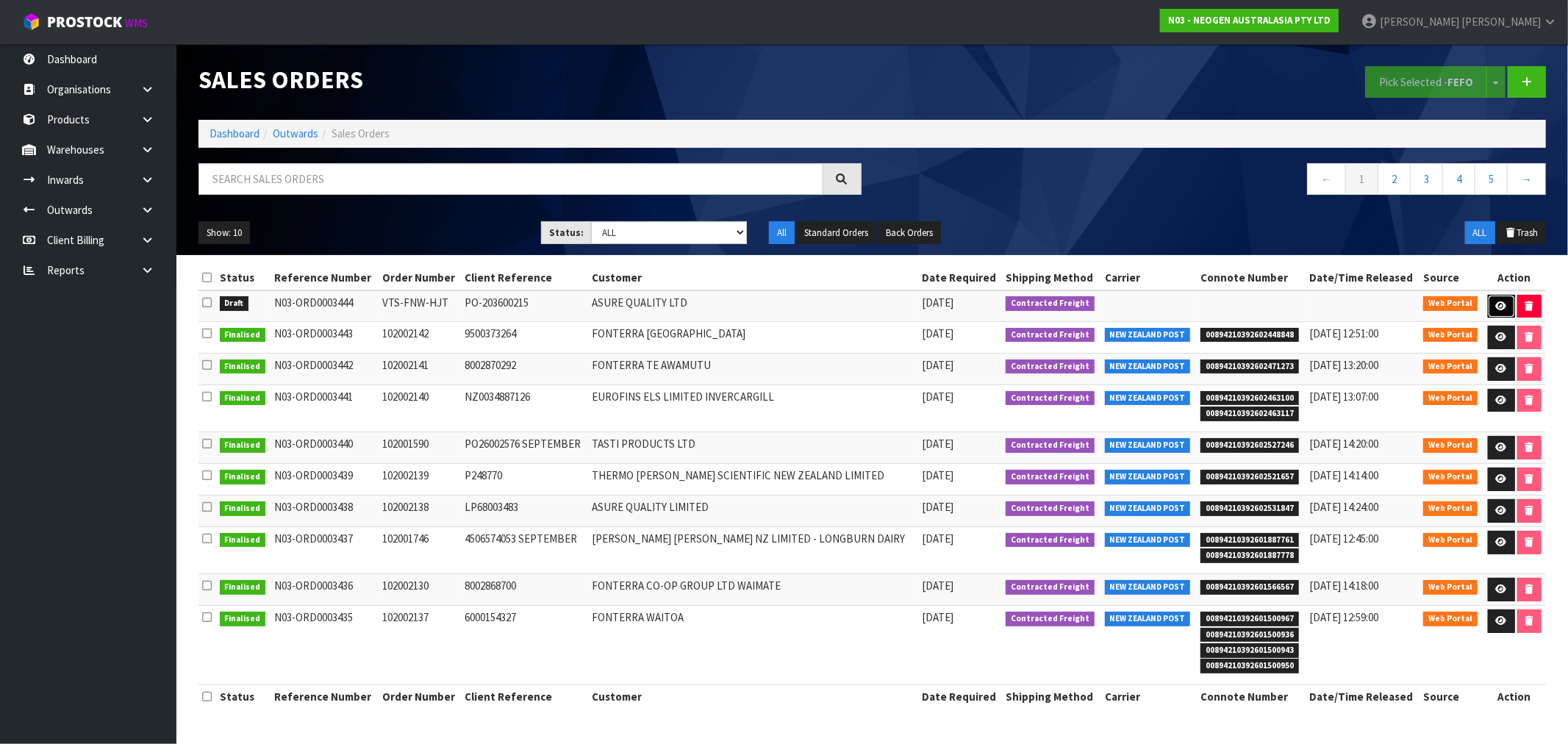
click at [1494, 300] on link at bounding box center [1502, 306] width 28 height 23
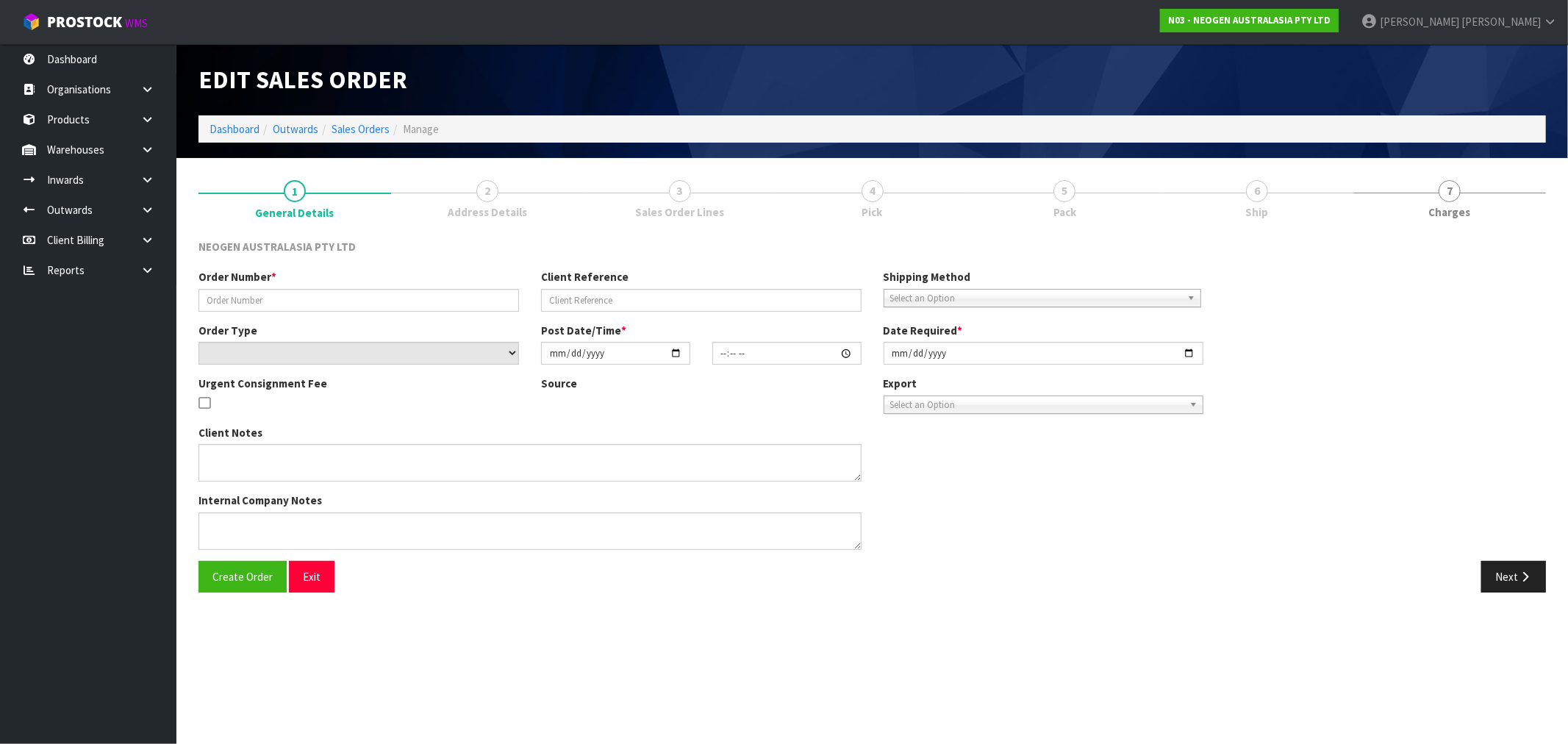
type input "VTS-FNW-HJT"
type input "PO-203600215"
select select "number:0"
type input "[DATE]"
type input "16:08:00.000"
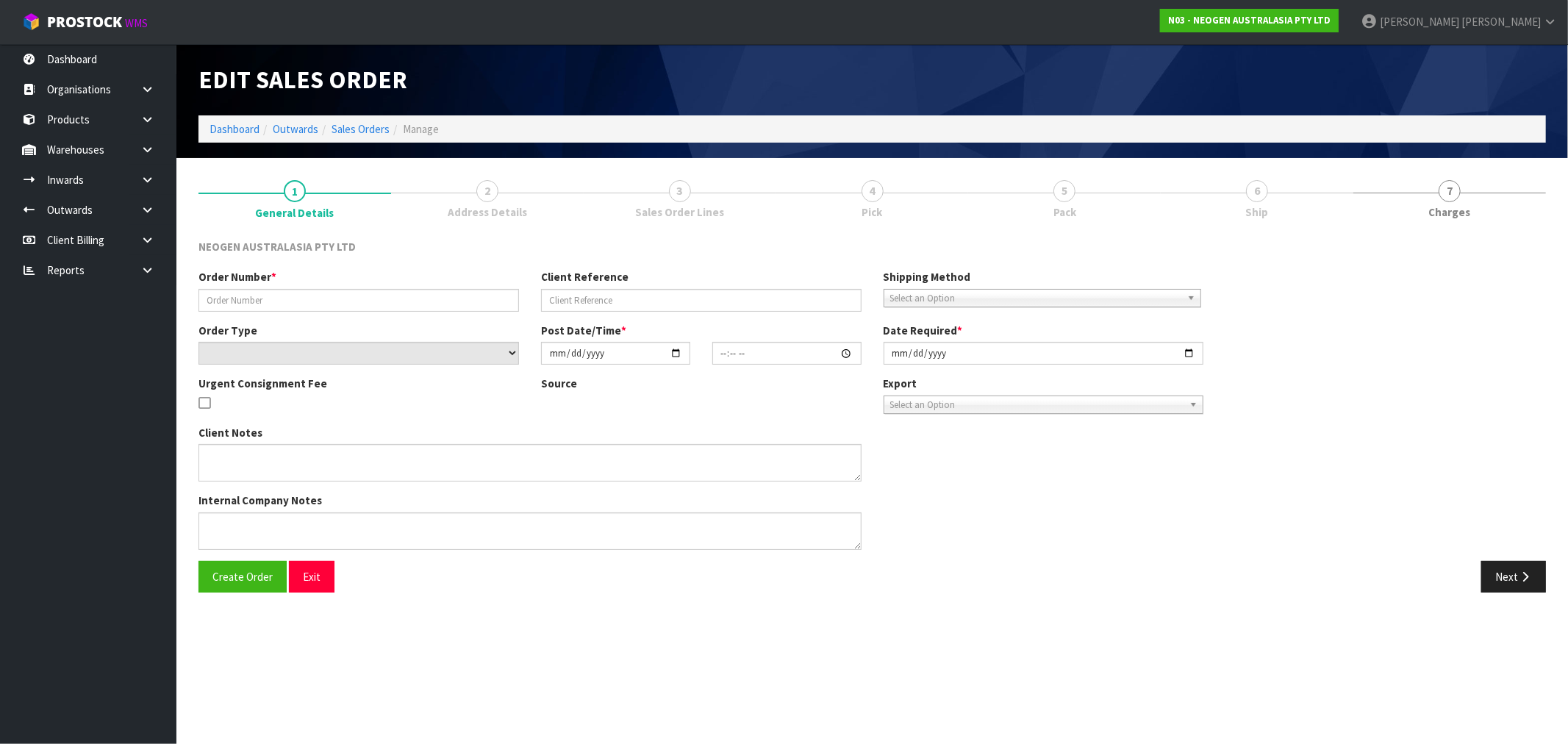
type input "[DATE]"
type textarea "PLEASE NOTE - THIS BOX MUST COME FROM HELD WAREHOUSE – BATCH # 418325136D A BAR…"
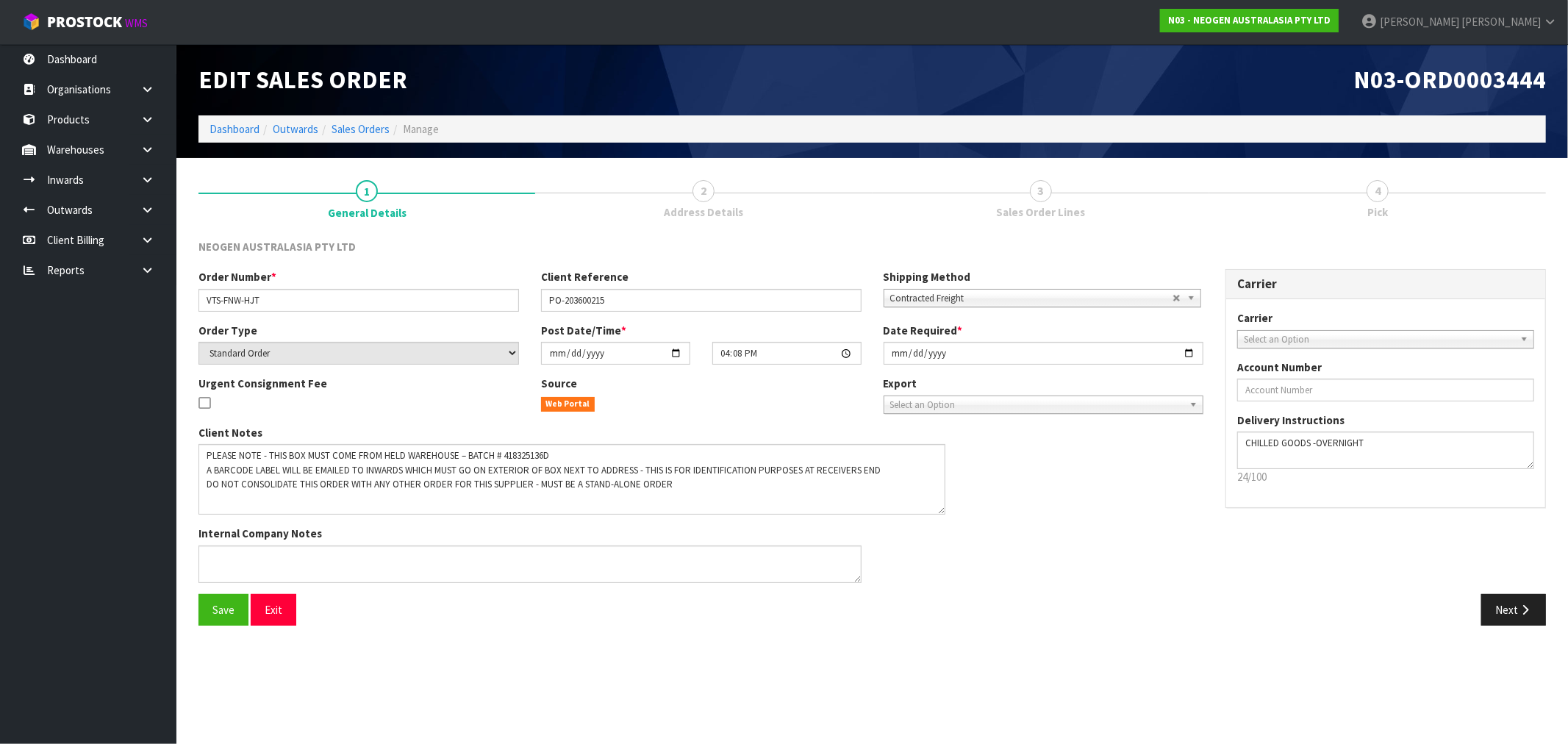
drag, startPoint x: 852, startPoint y: 478, endPoint x: 936, endPoint y: 512, distance: 90.6
click at [936, 512] on textarea at bounding box center [572, 479] width 747 height 70
click at [544, 456] on textarea at bounding box center [572, 479] width 747 height 70
click at [1535, 614] on button "Next" at bounding box center [1514, 610] width 65 height 32
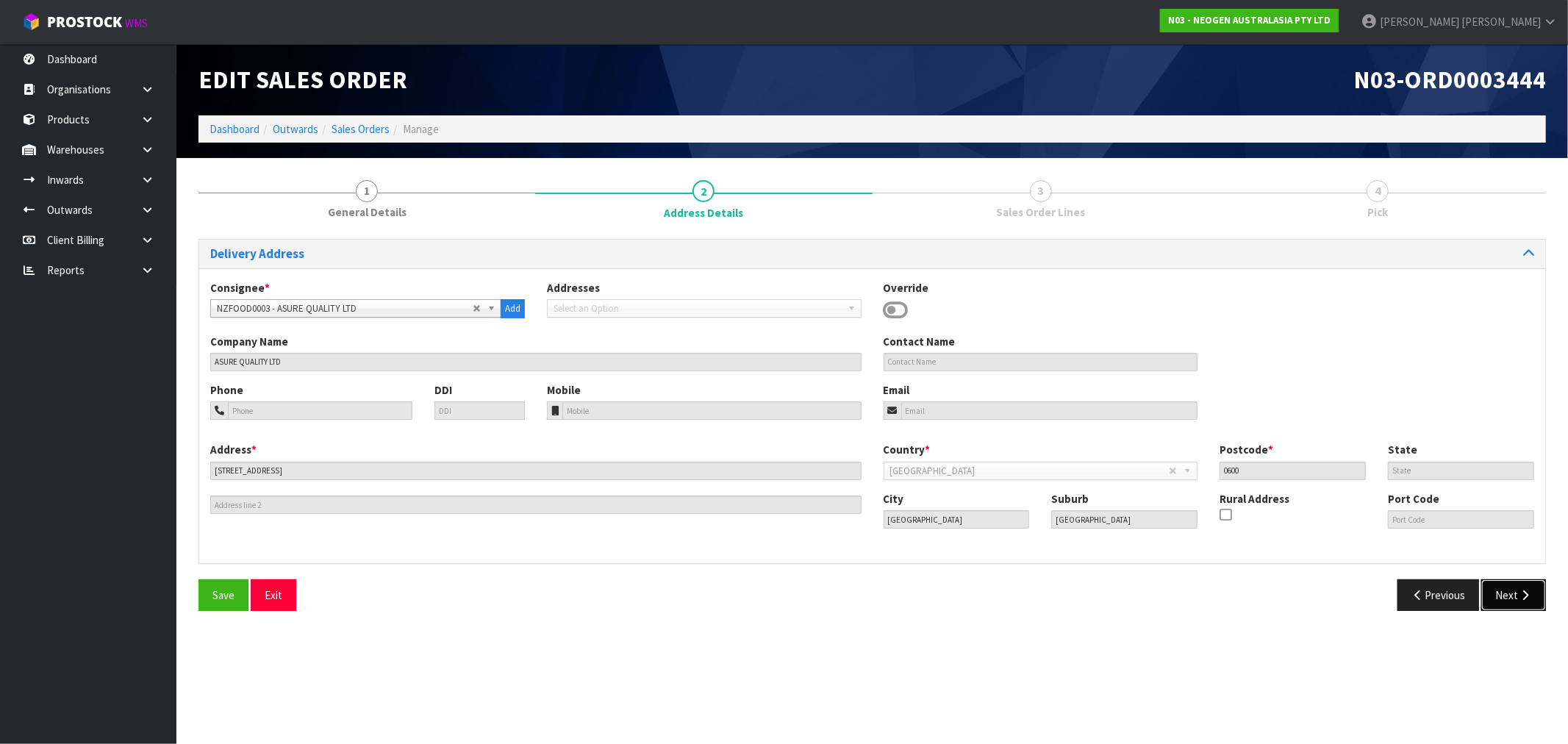
click at [1525, 604] on button "Next" at bounding box center [1514, 595] width 65 height 32
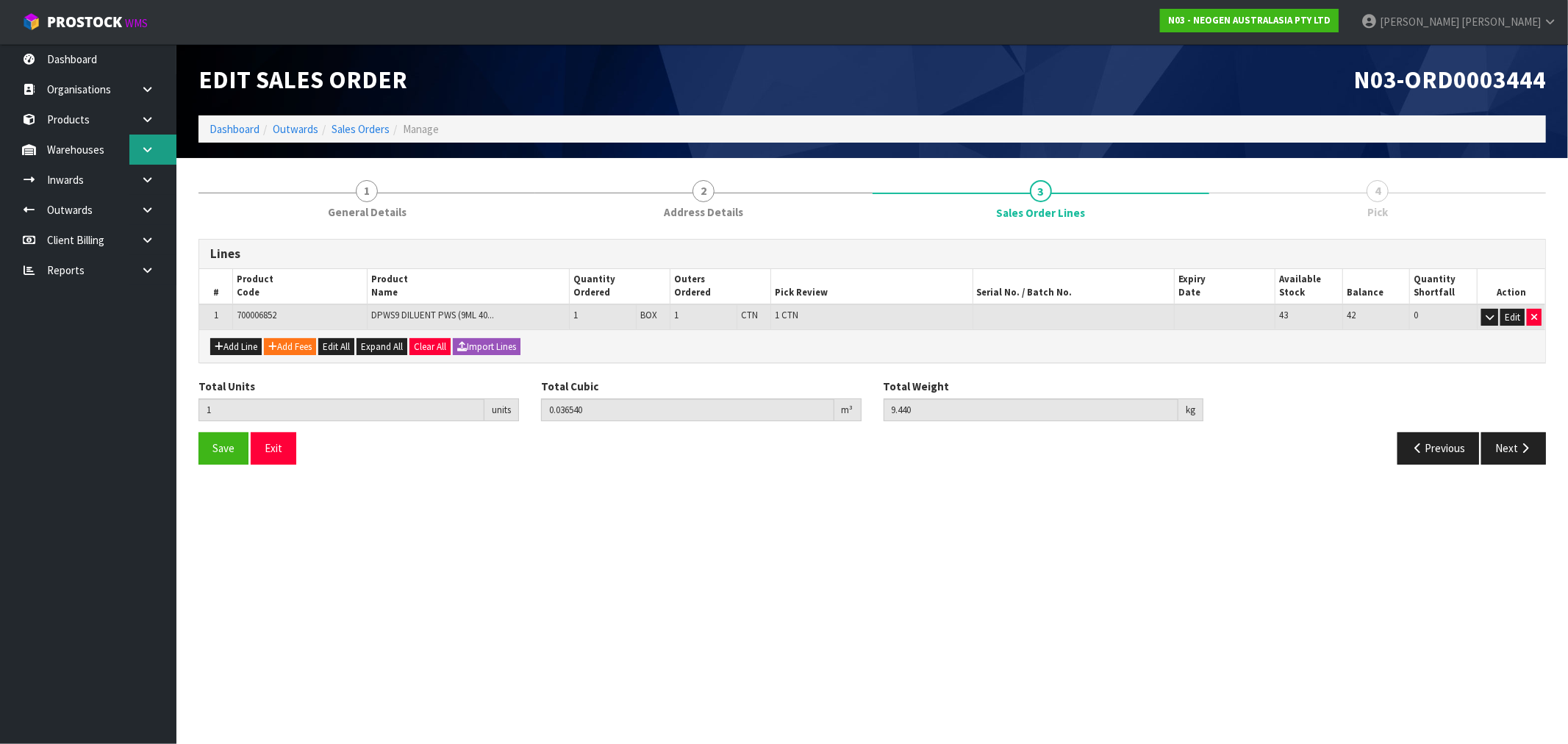
click at [137, 148] on link at bounding box center [153, 149] width 47 height 30
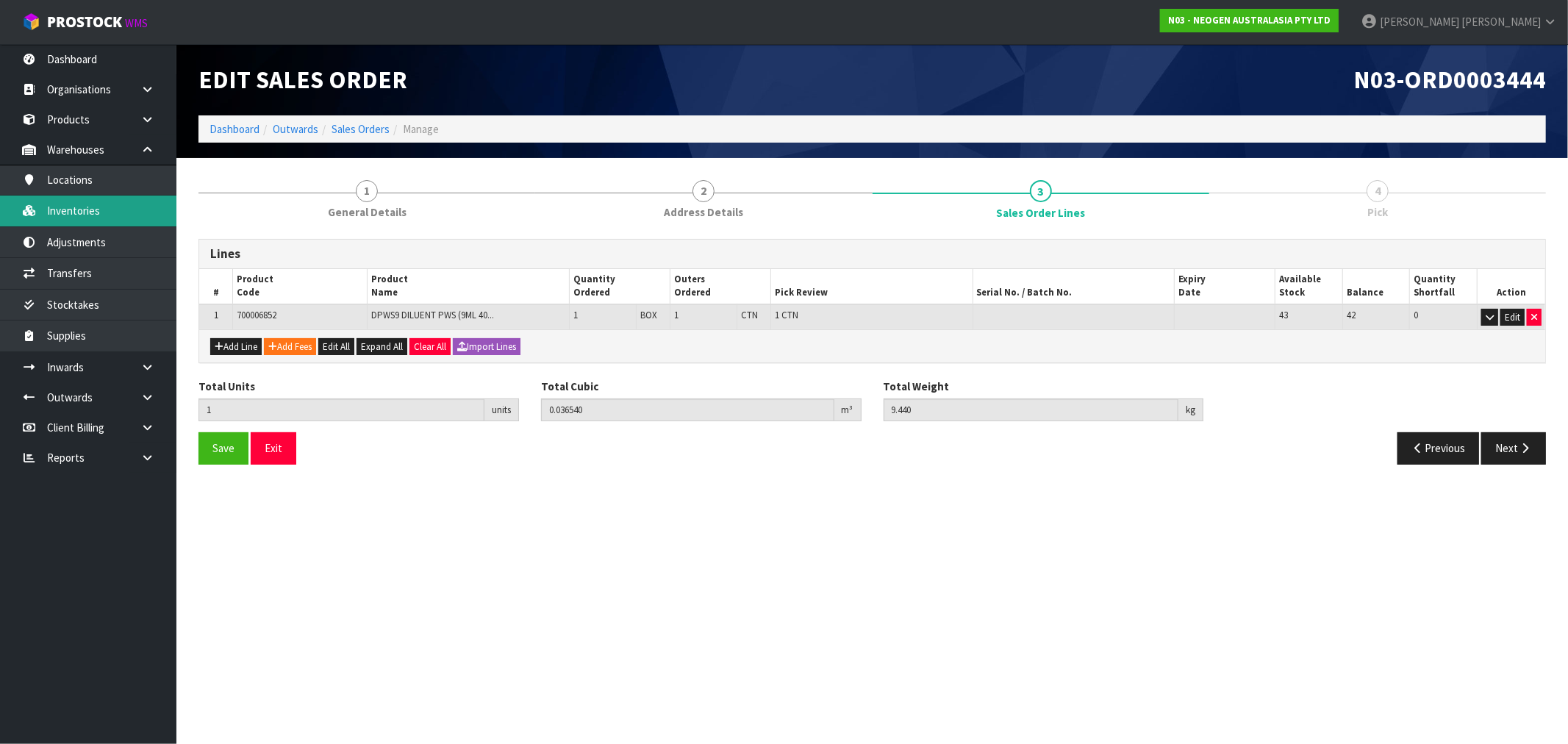
click at [87, 216] on link "Inventories" at bounding box center [88, 210] width 176 height 30
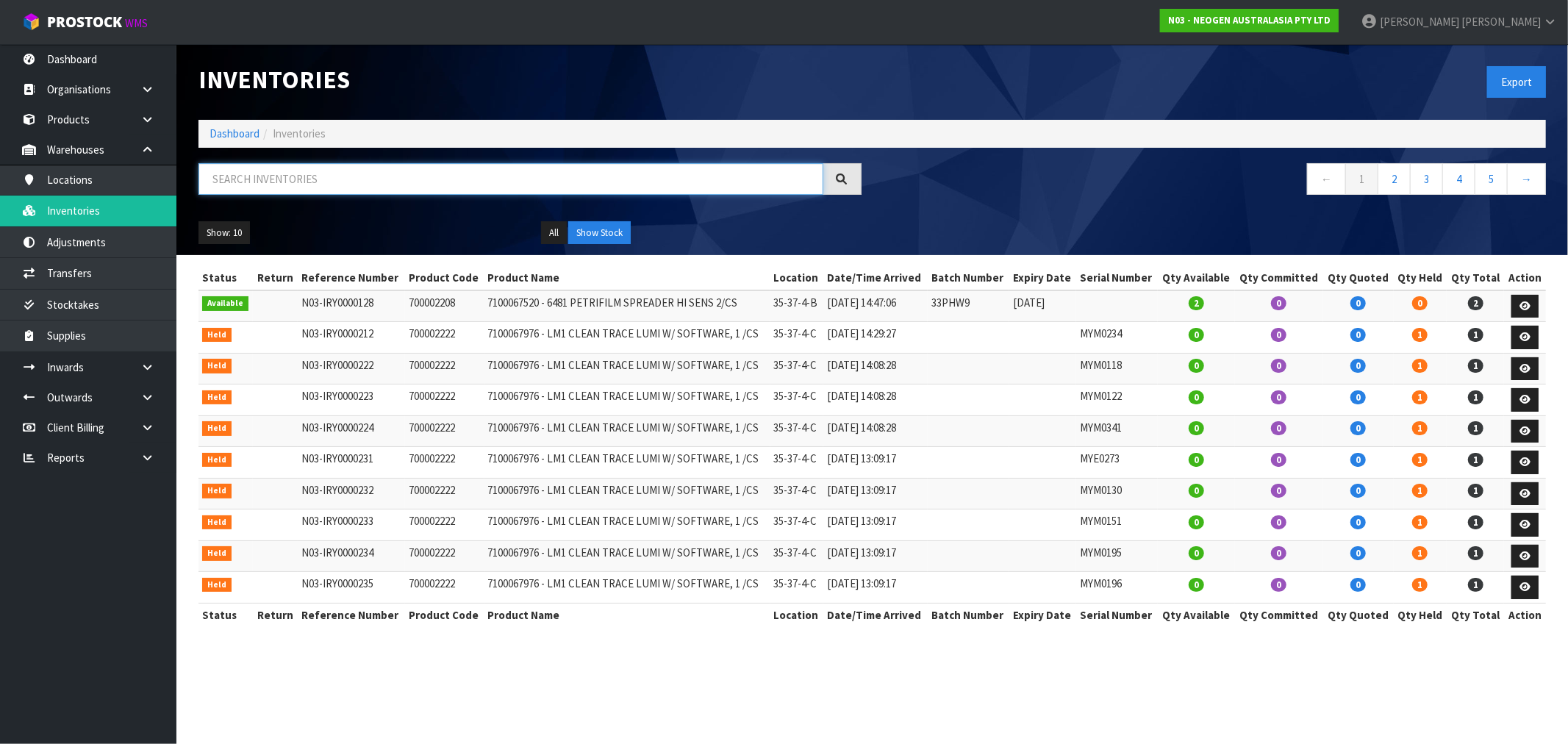
click at [370, 185] on input "text" at bounding box center [511, 179] width 625 height 32
paste input "418325136D"
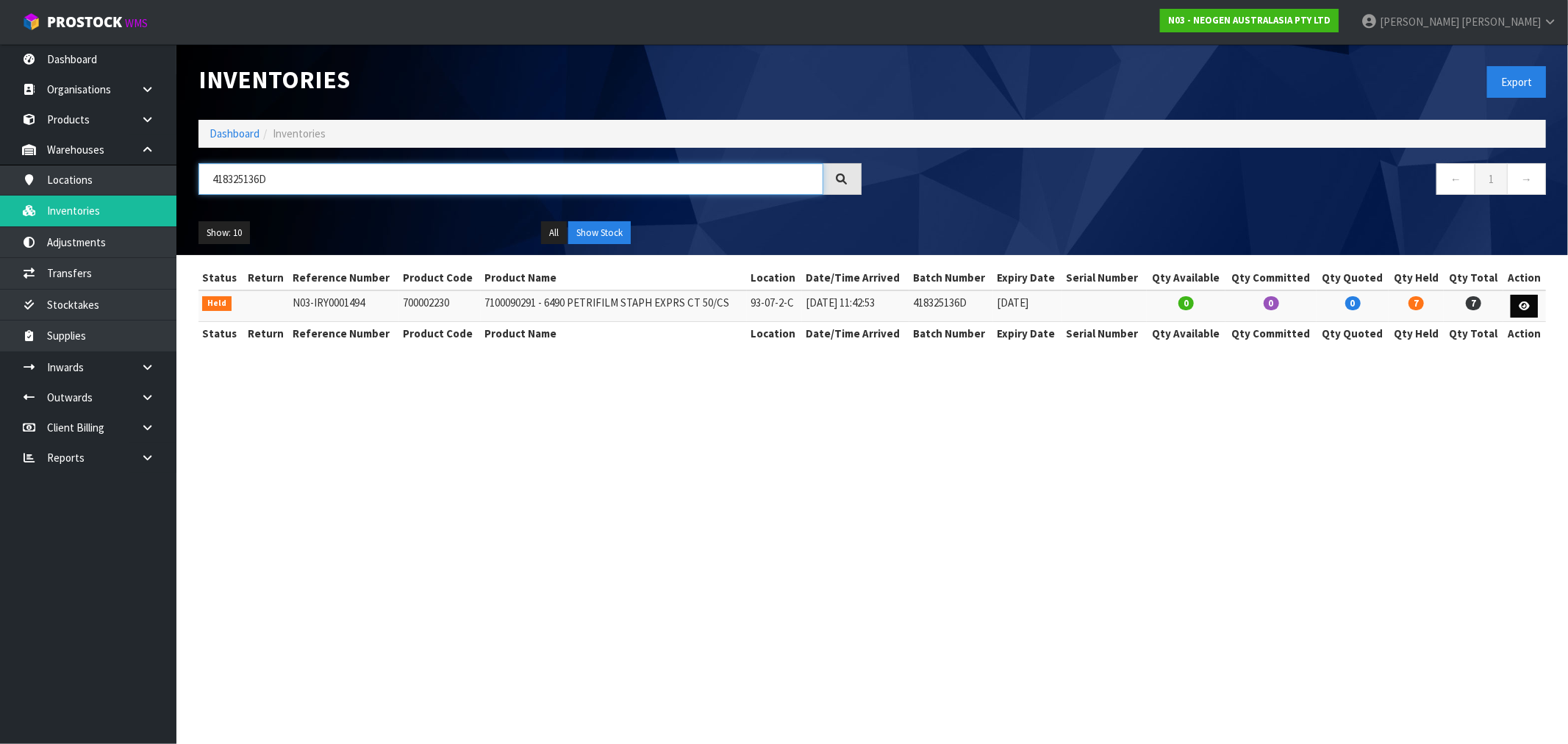
type input "418325136D"
click at [1525, 306] on icon at bounding box center [1525, 306] width 11 height 10
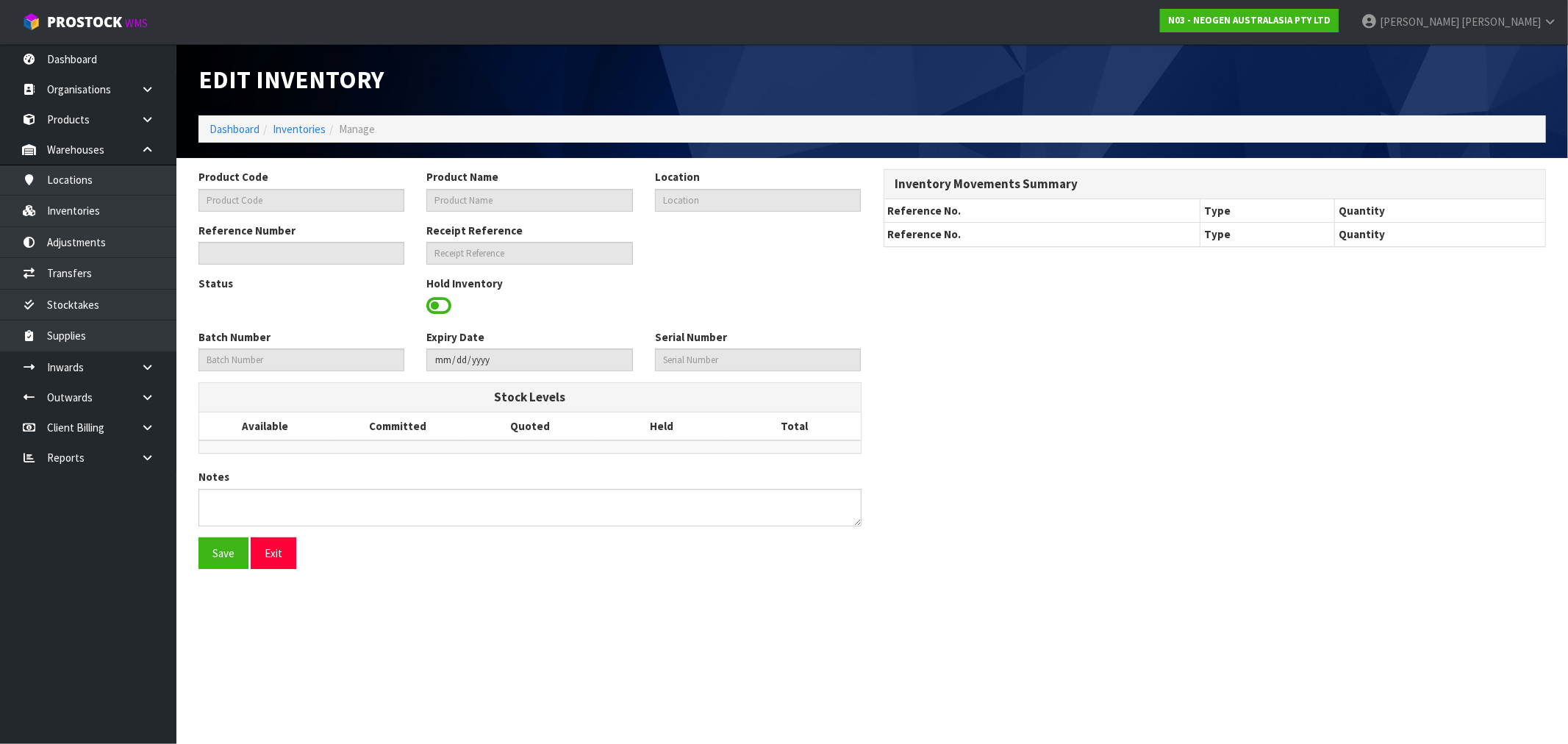
type input "700002230"
type input "7100090291 - 6490 PETRIFILM STAPH EXPRS CT 50/CS"
type input "93-07-2-C"
type input "N03-IRY0001494"
type input "N03-REC0000335"
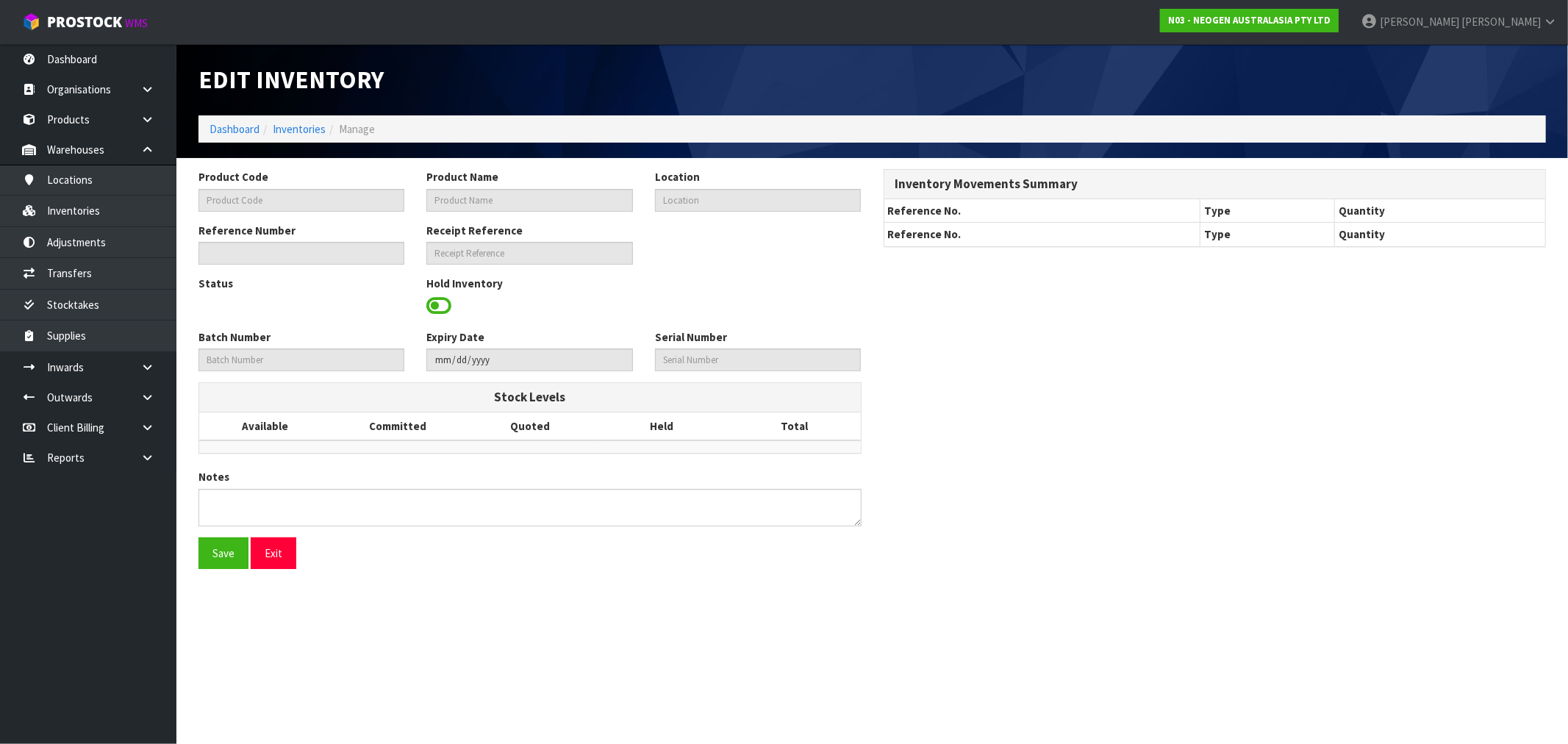
type input "418325136D"
type input "[DATE]"
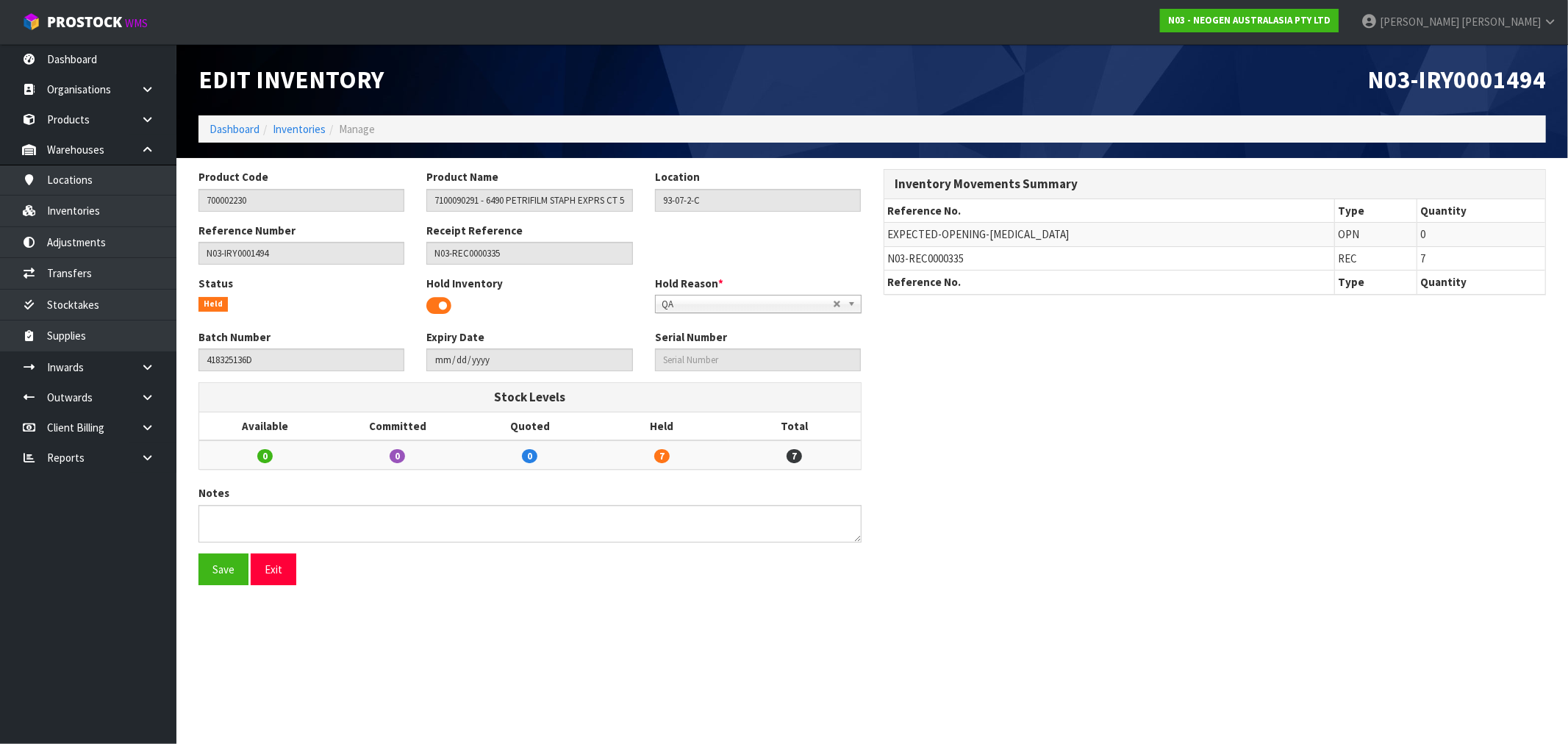
click at [444, 305] on span at bounding box center [439, 305] width 25 height 22
click at [213, 568] on button "Save" at bounding box center [223, 569] width 50 height 32
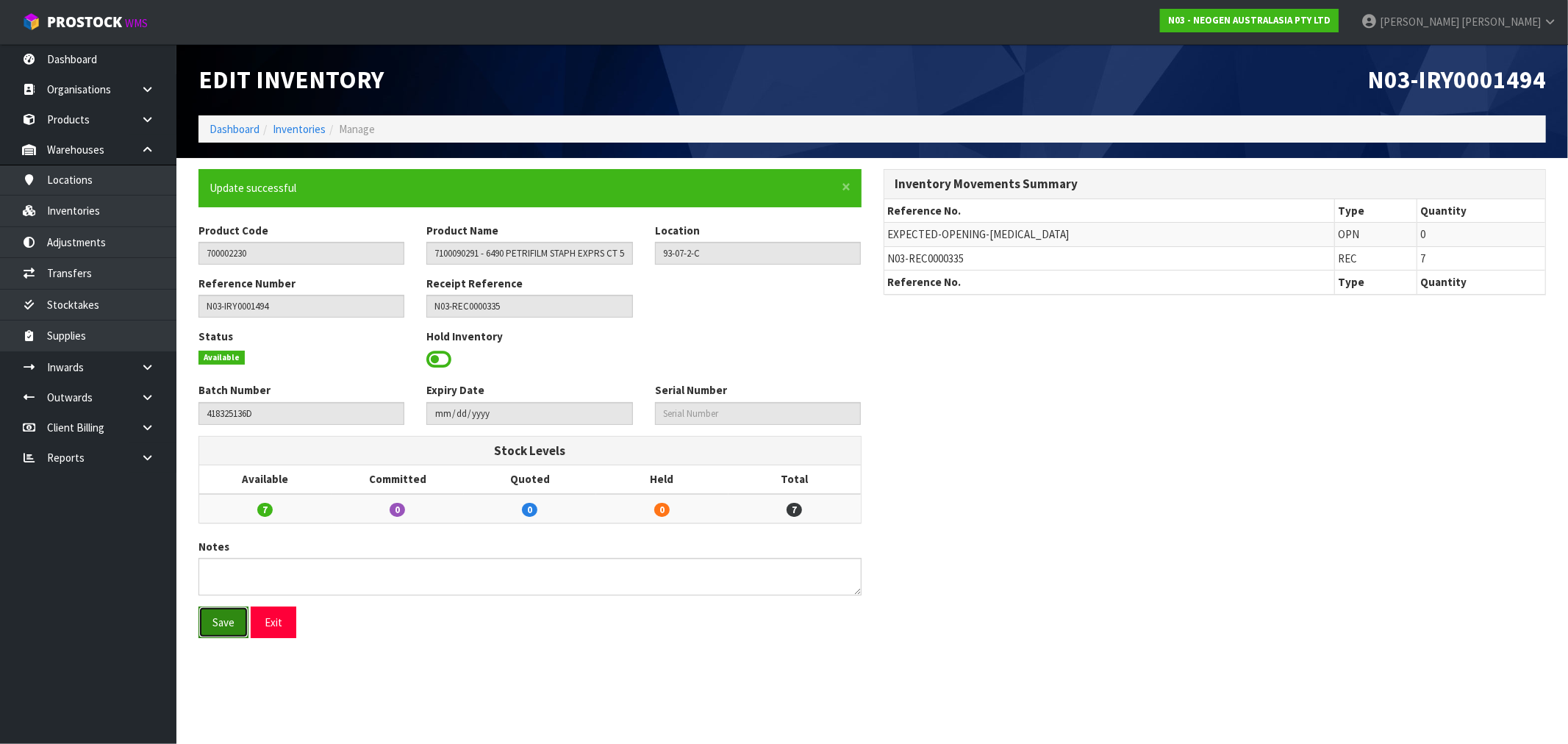
click at [227, 618] on button "Save" at bounding box center [223, 622] width 50 height 32
click at [238, 127] on link "Dashboard" at bounding box center [235, 129] width 50 height 14
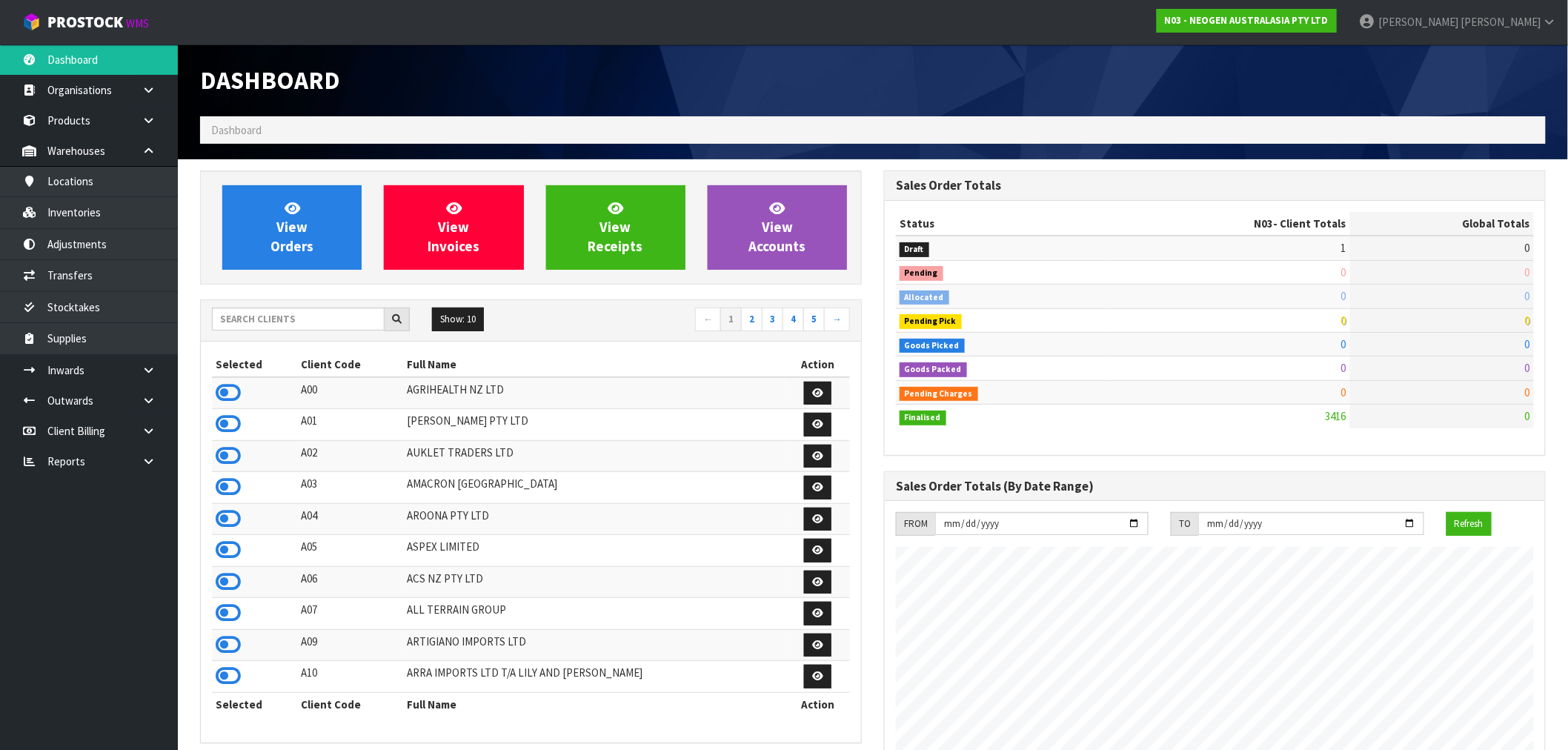
scroll to position [1123, 684]
click at [308, 229] on link "View Orders" at bounding box center [291, 228] width 140 height 85
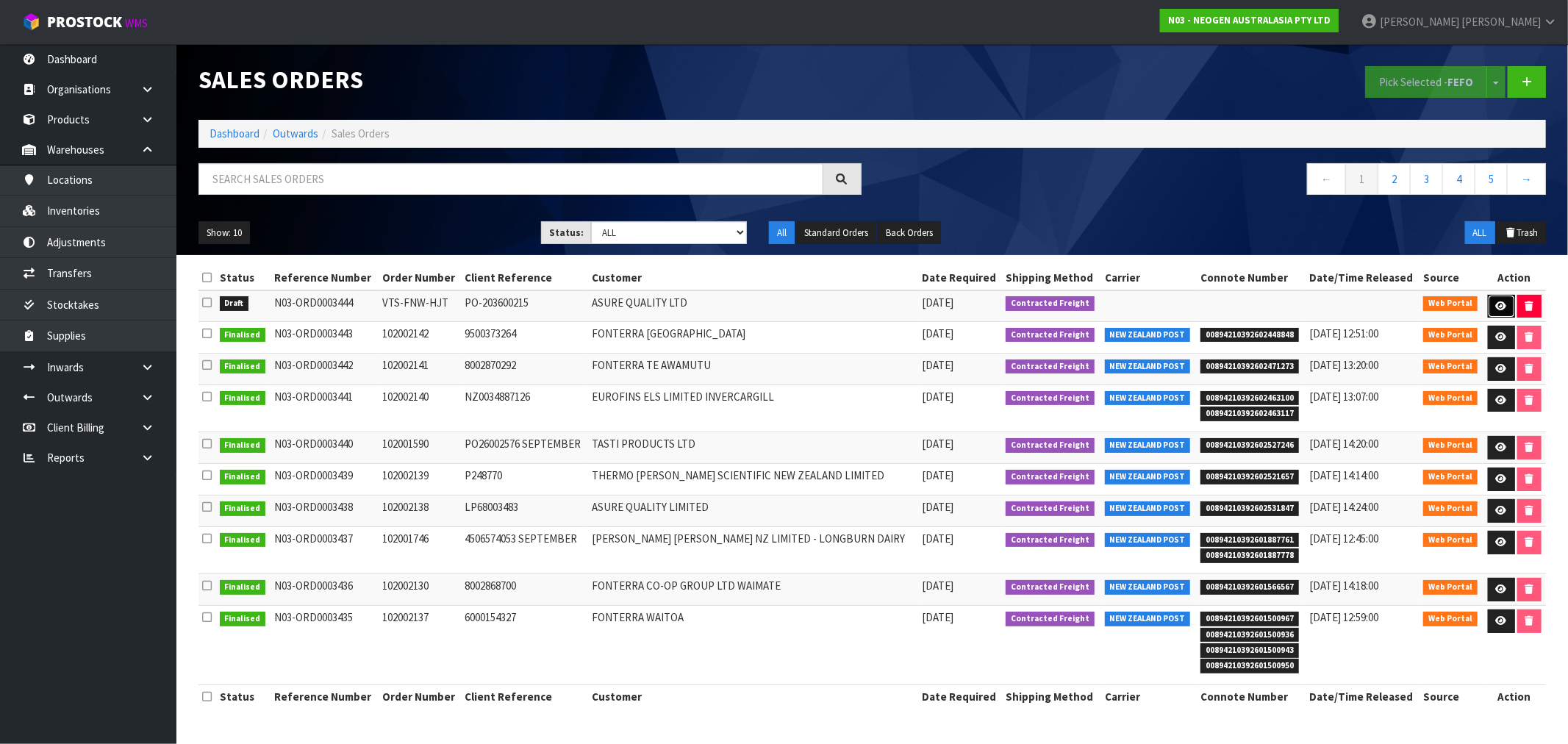
click at [1497, 305] on icon at bounding box center [1502, 306] width 11 height 10
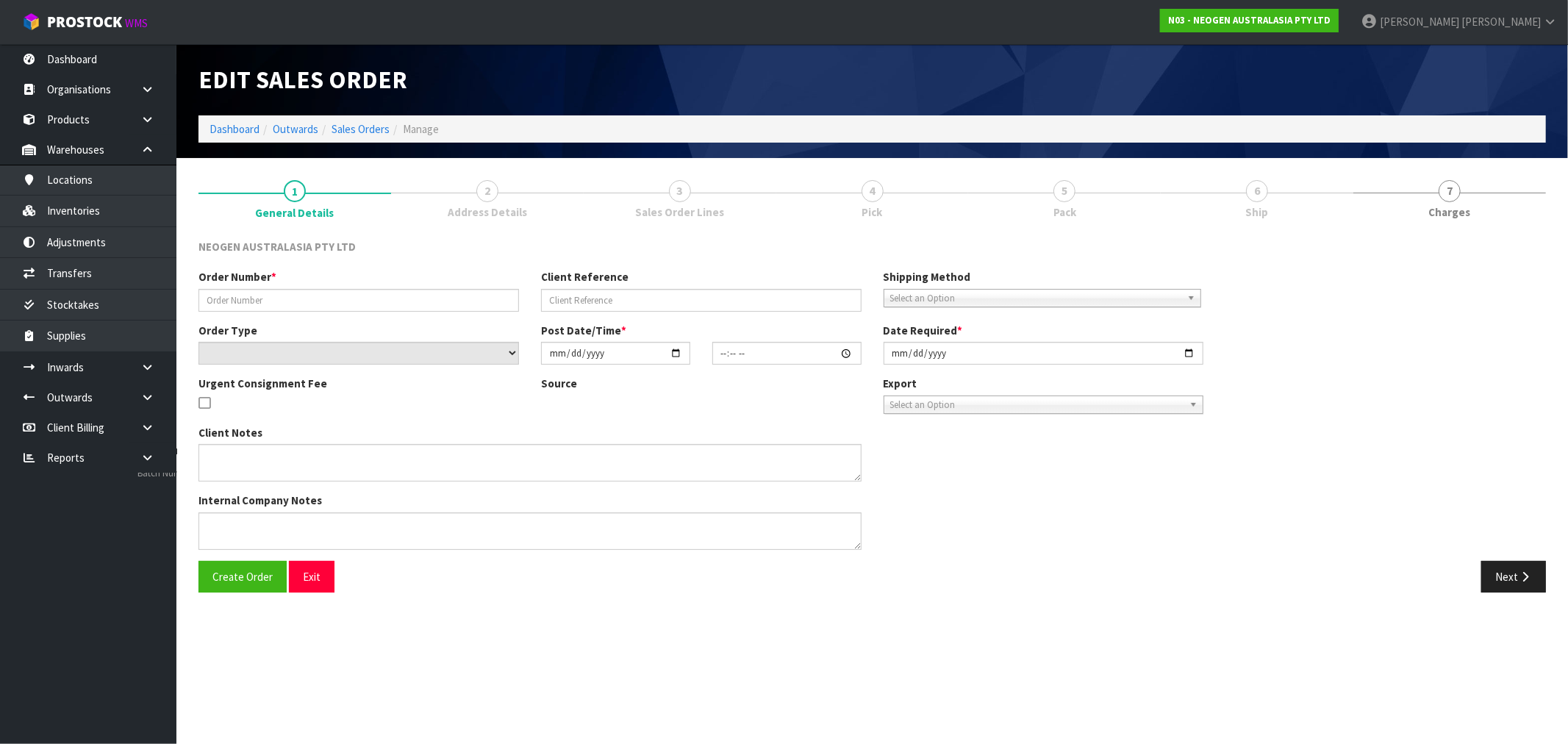
type input "VTS-FNW-HJT"
type input "PO-203600215"
select select "number:0"
type input "[DATE]"
type input "16:08:00.000"
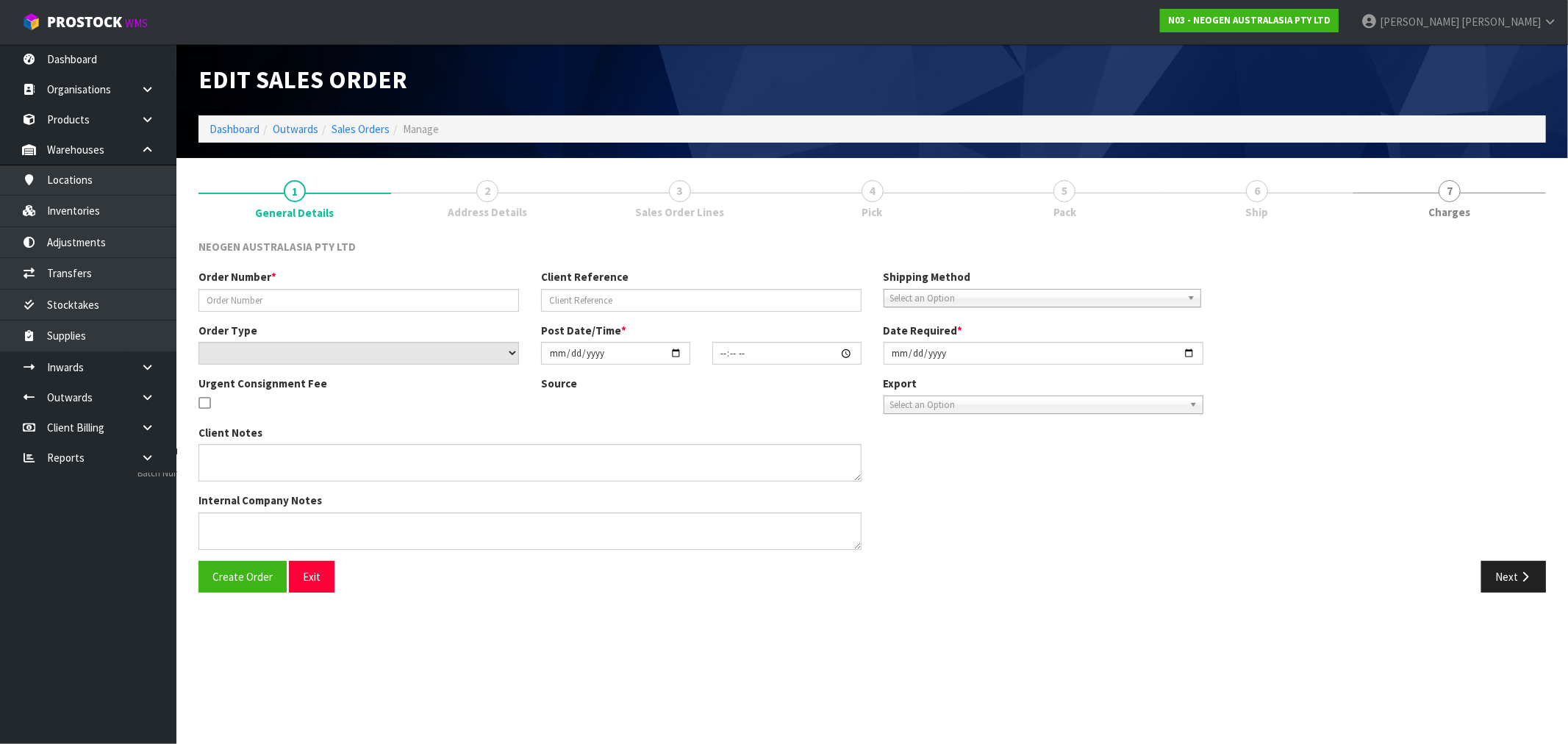
type input "[DATE]"
type textarea "PLEASE NOTE - THIS BOX MUST COME FROM HELD WAREHOUSE – BATCH # 418325136D A BAR…"
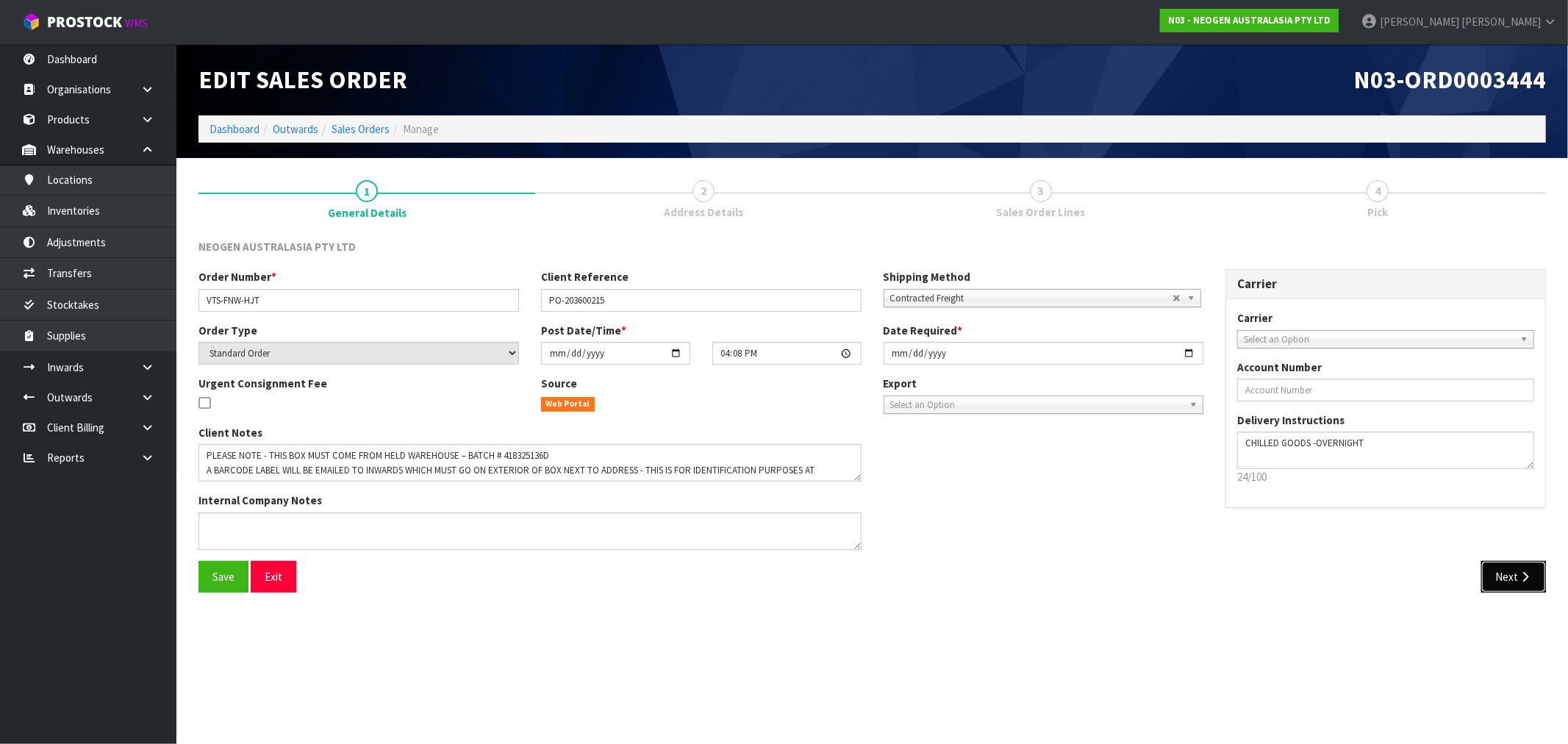
click at [1528, 578] on icon "button" at bounding box center [1525, 577] width 14 height 11
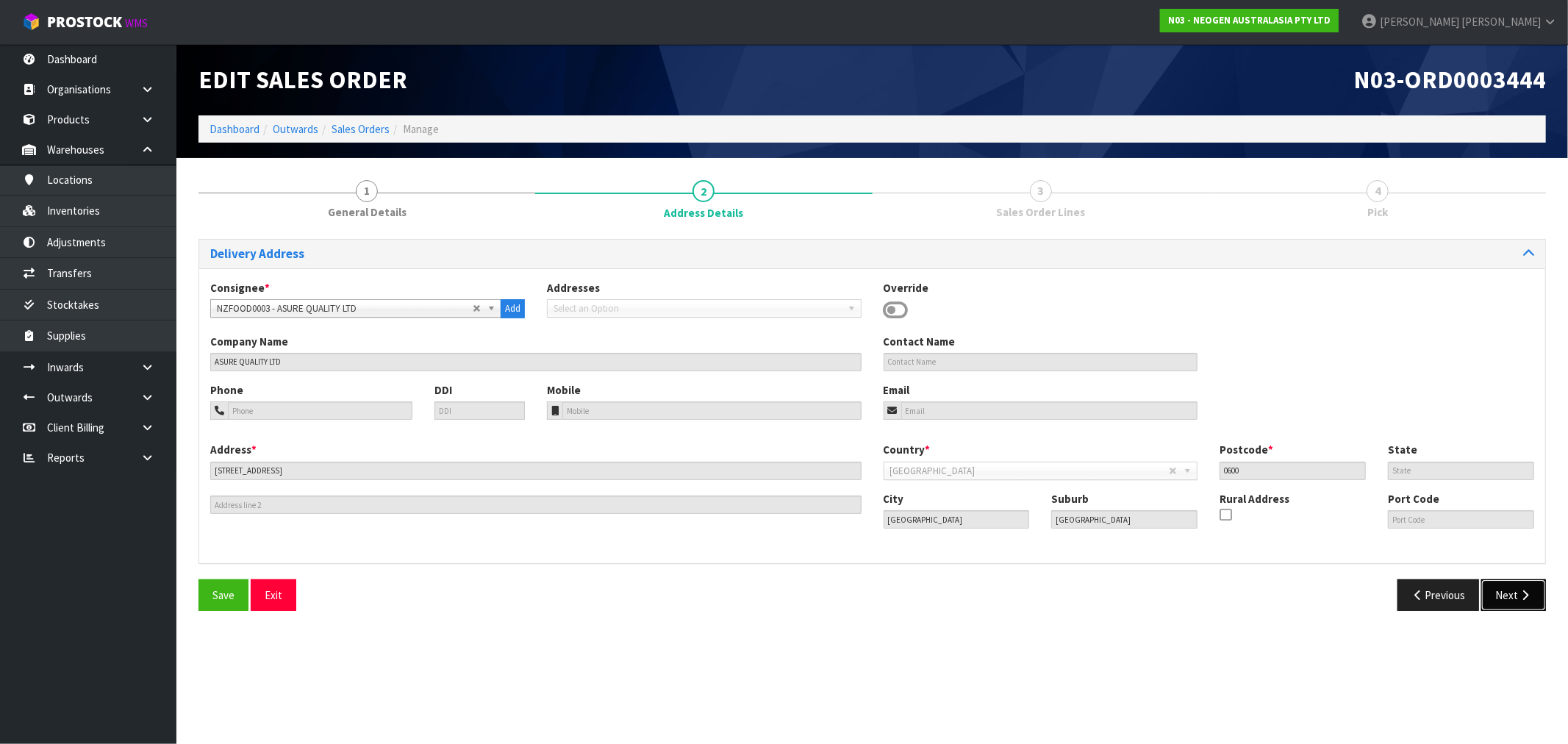
click at [1522, 589] on button "Next" at bounding box center [1514, 595] width 65 height 32
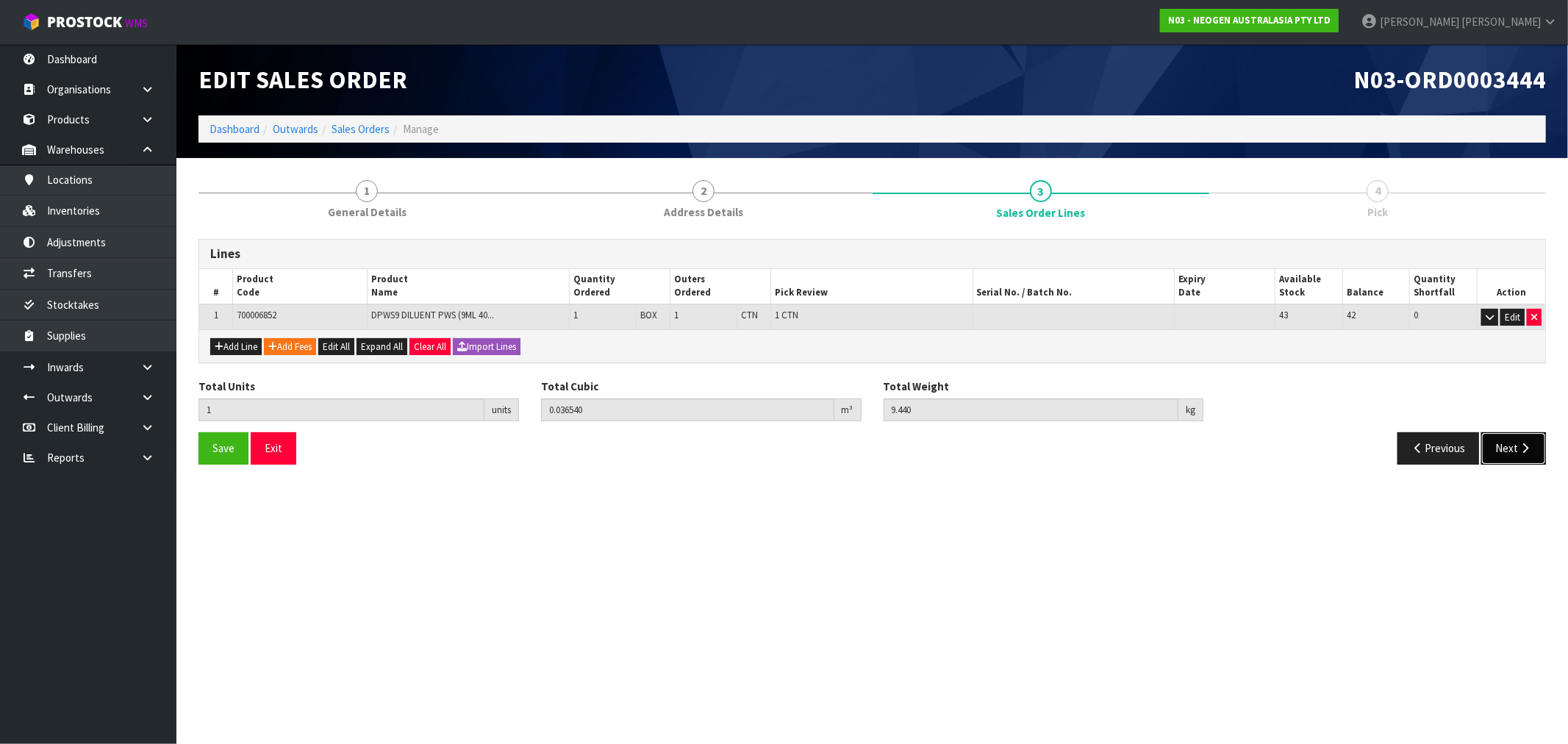
click at [1532, 444] on button "Next" at bounding box center [1514, 448] width 65 height 32
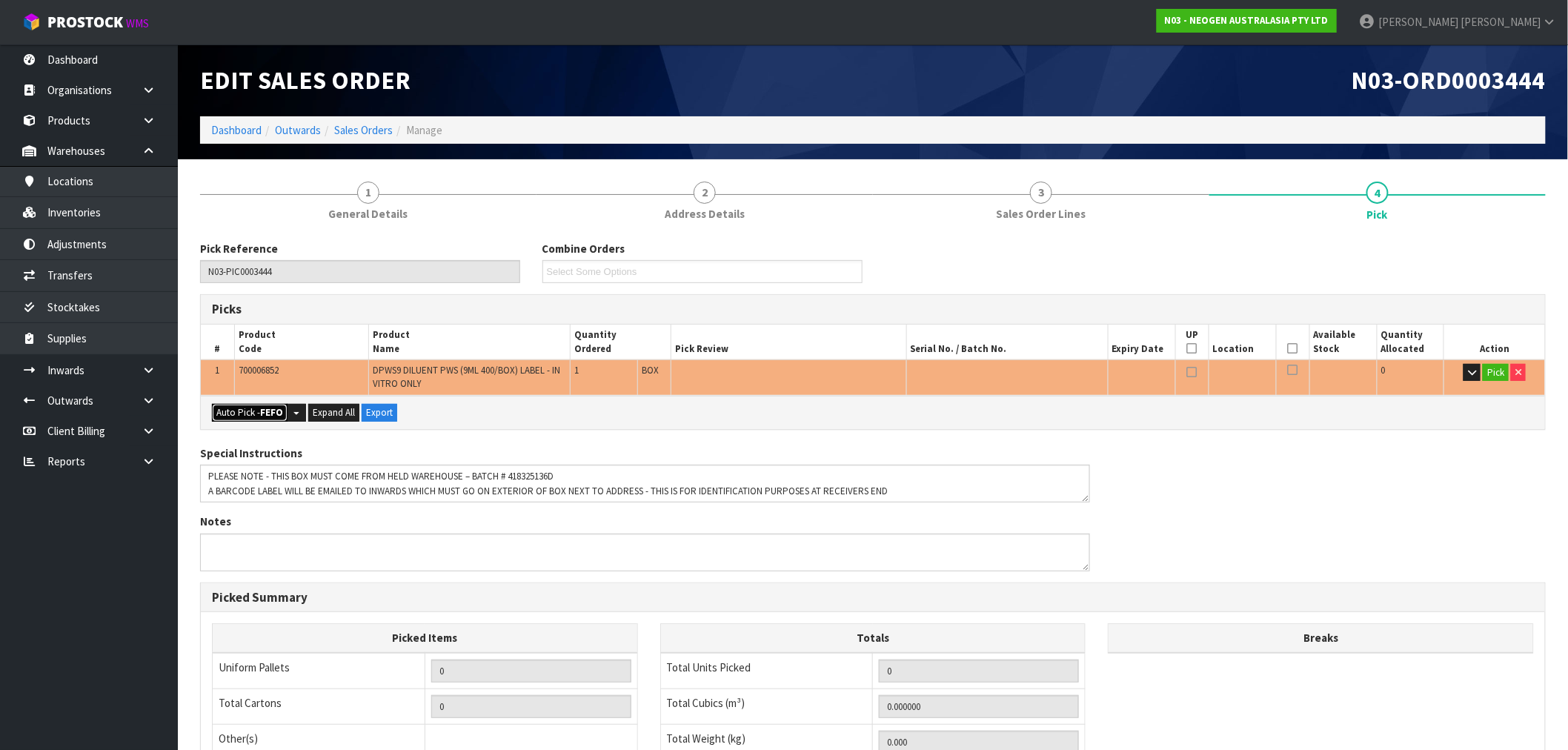
click at [250, 413] on button "Auto Pick - FEFO" at bounding box center [250, 413] width 76 height 18
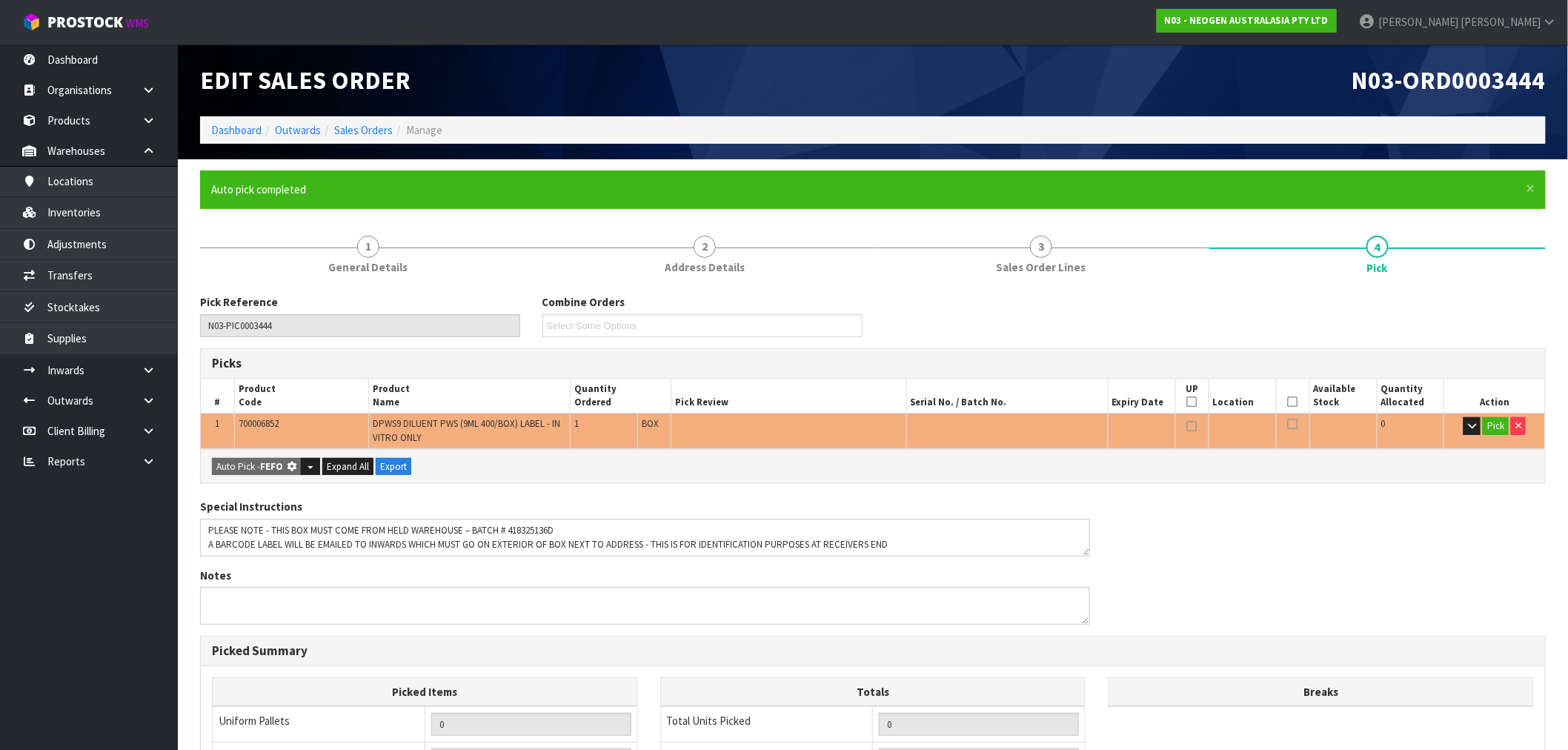
type input "1"
type input "0.036540"
type input "9.440"
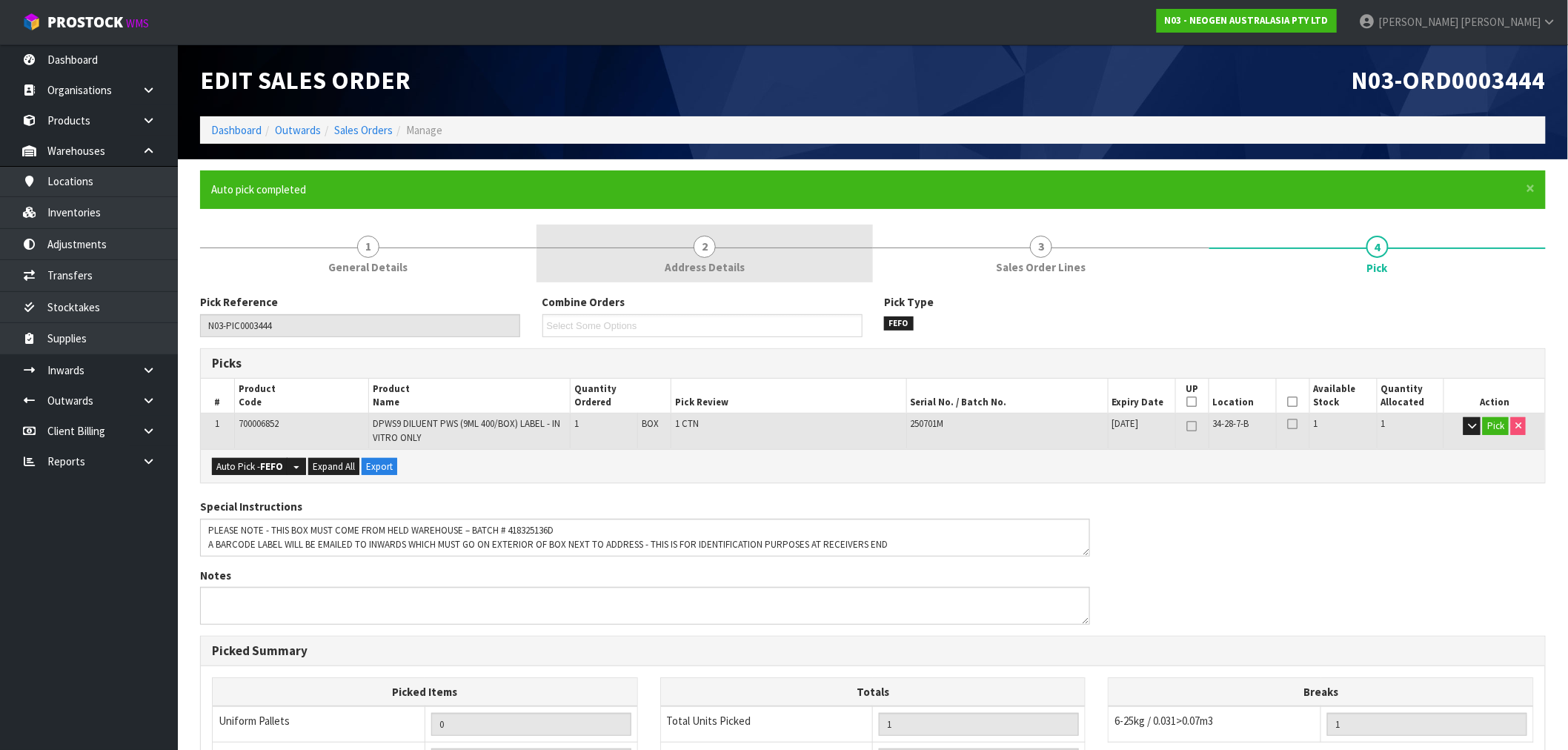
click at [655, 242] on link "2 Address Details" at bounding box center [705, 254] width 336 height 59
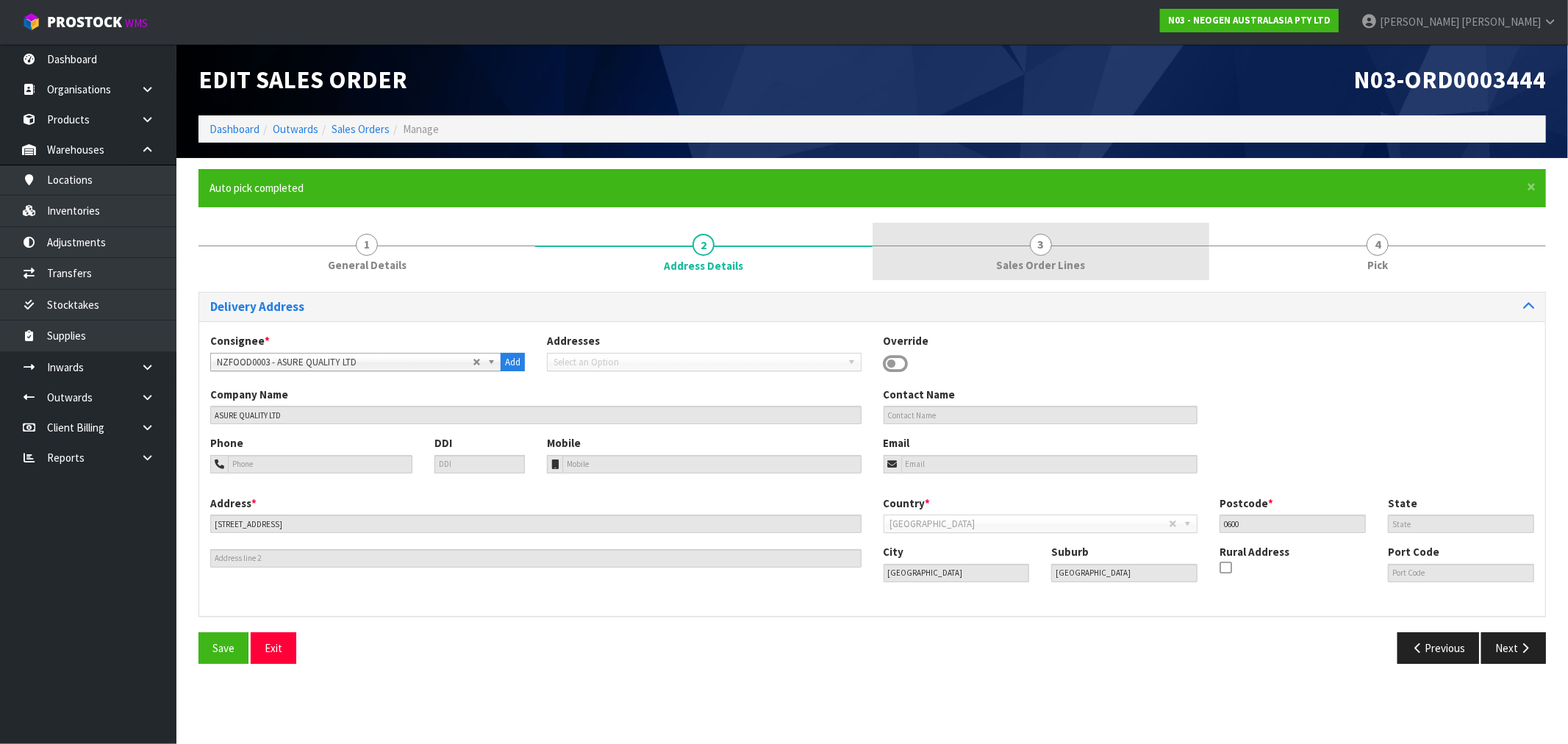
click at [1012, 243] on link "3 Sales Order Lines" at bounding box center [1041, 252] width 337 height 58
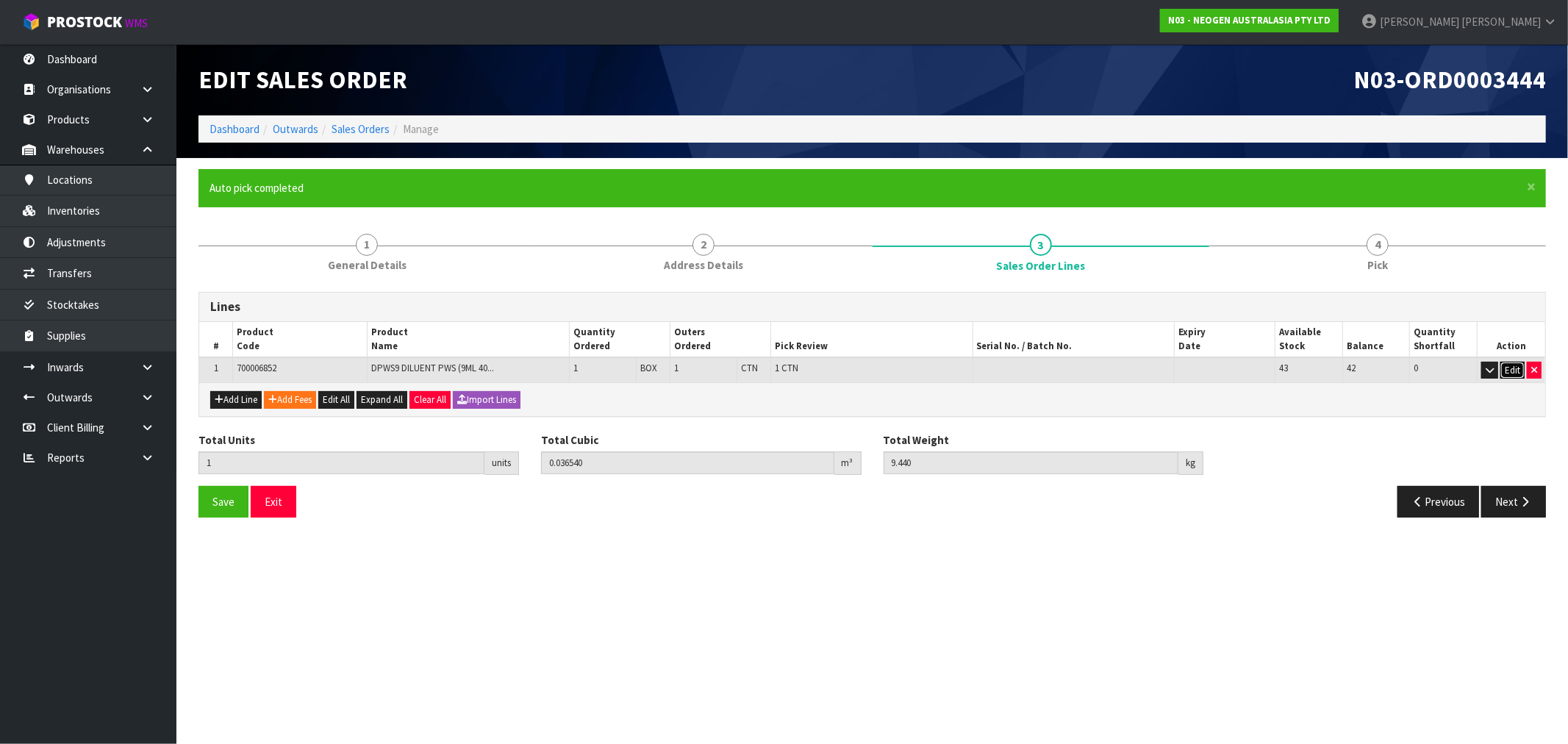
click at [1515, 371] on button "Edit" at bounding box center [1513, 371] width 24 height 18
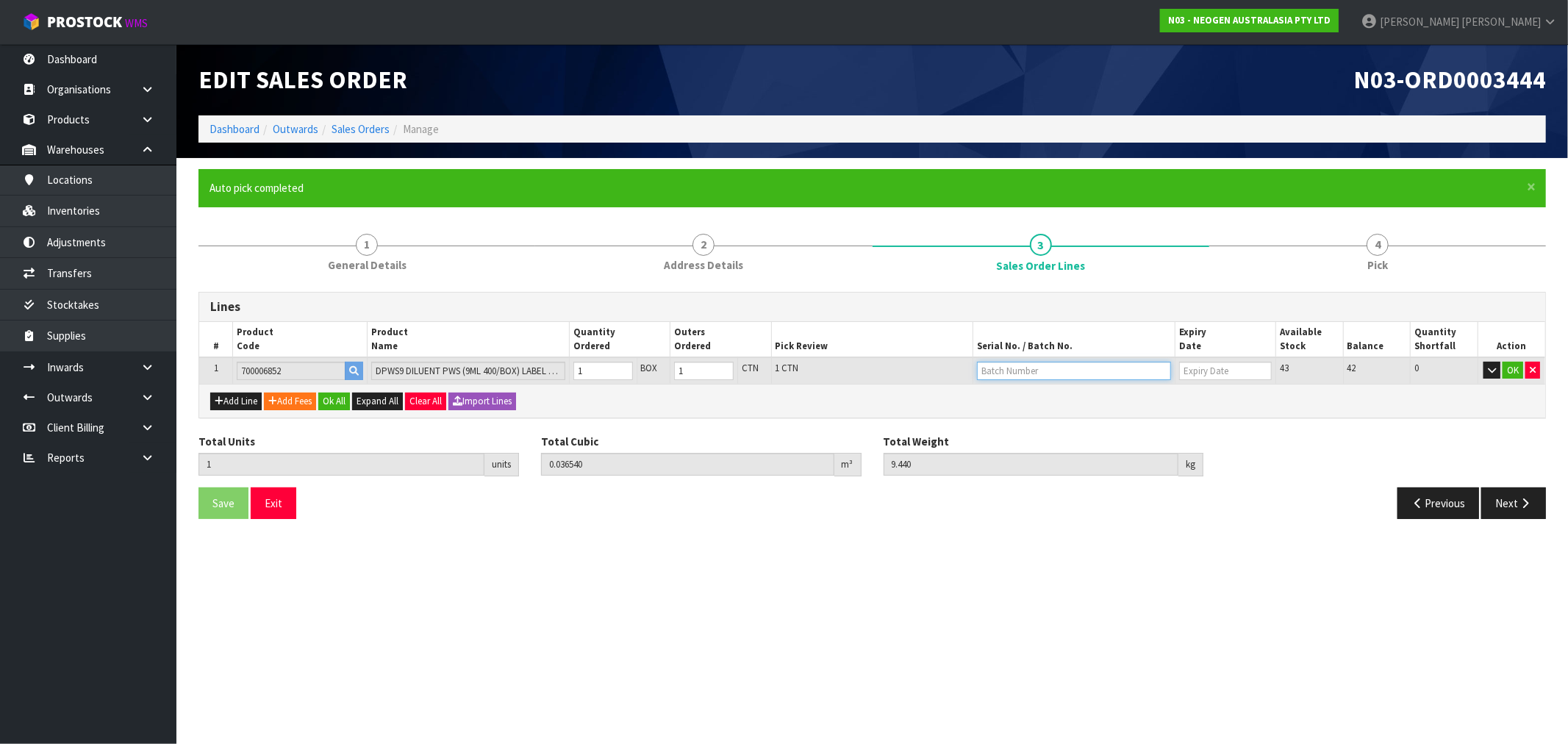
click at [1022, 365] on input "text" at bounding box center [1074, 371] width 194 height 19
paste input "418325136D"
type input "418325136D"
click at [1510, 368] on button "OK" at bounding box center [1513, 371] width 20 height 18
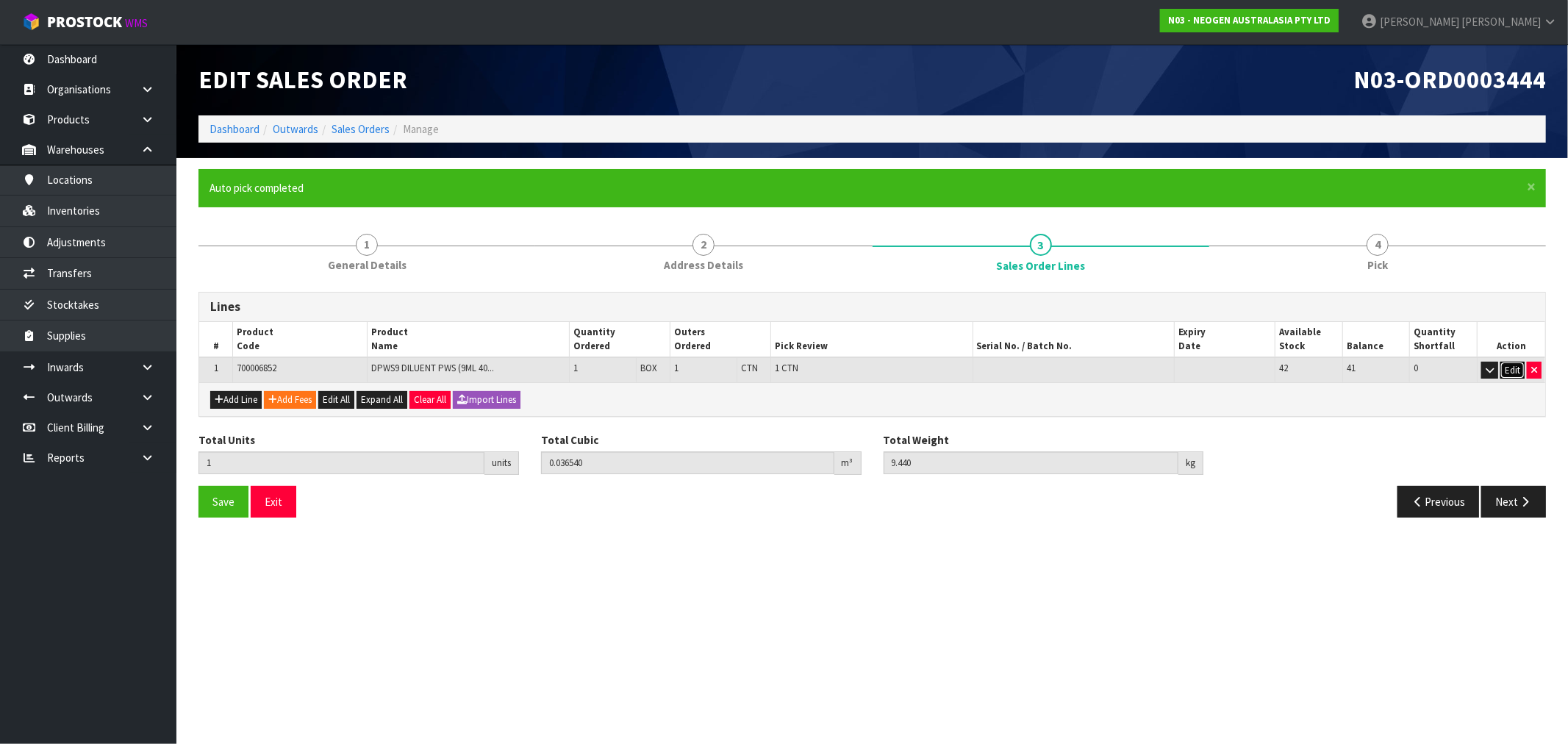
click at [1511, 372] on button "Edit" at bounding box center [1513, 371] width 24 height 18
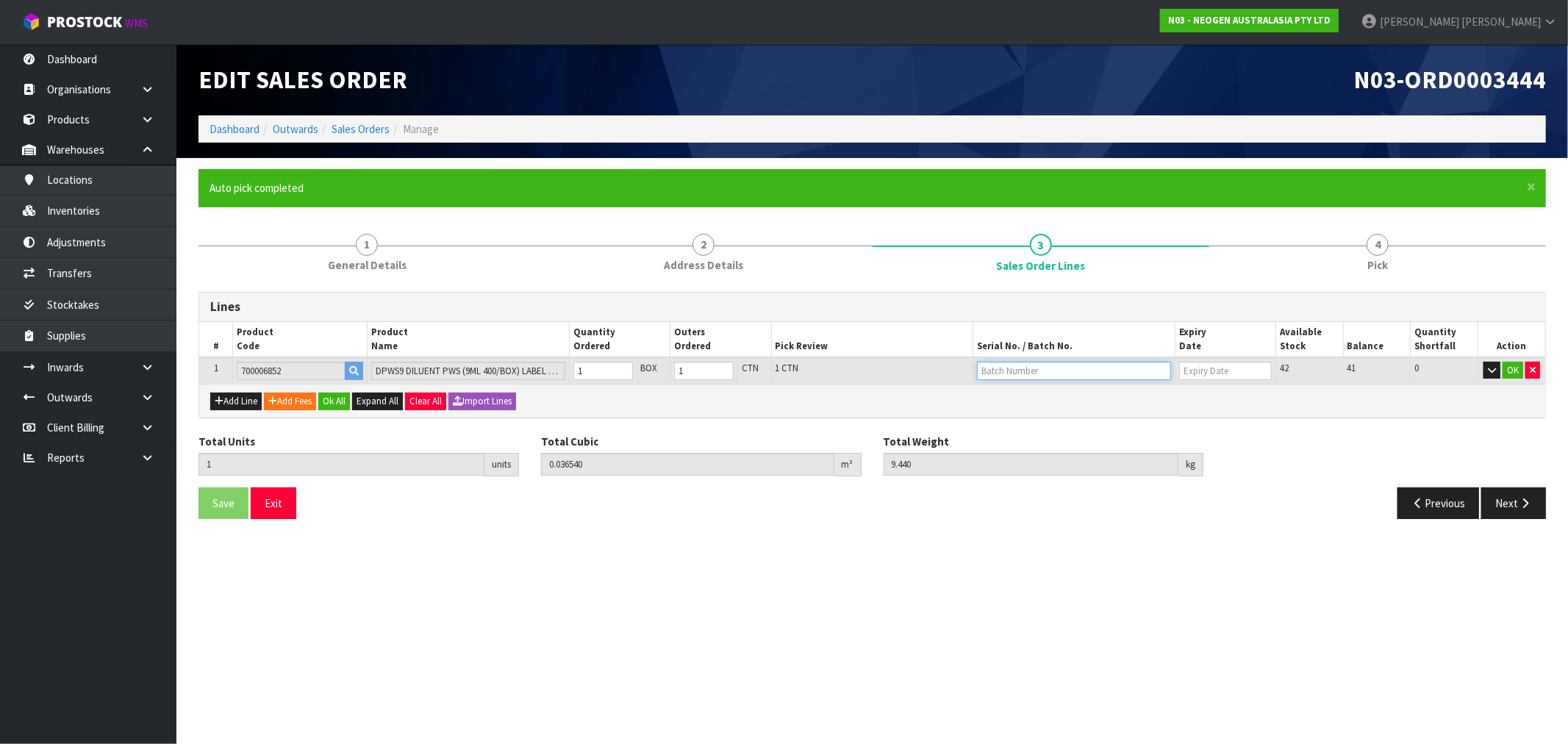
click at [1050, 371] on input "text" at bounding box center [1074, 371] width 194 height 19
paste input "418325136D"
type input "418325136D"
click at [1511, 363] on button "OK" at bounding box center [1513, 371] width 20 height 18
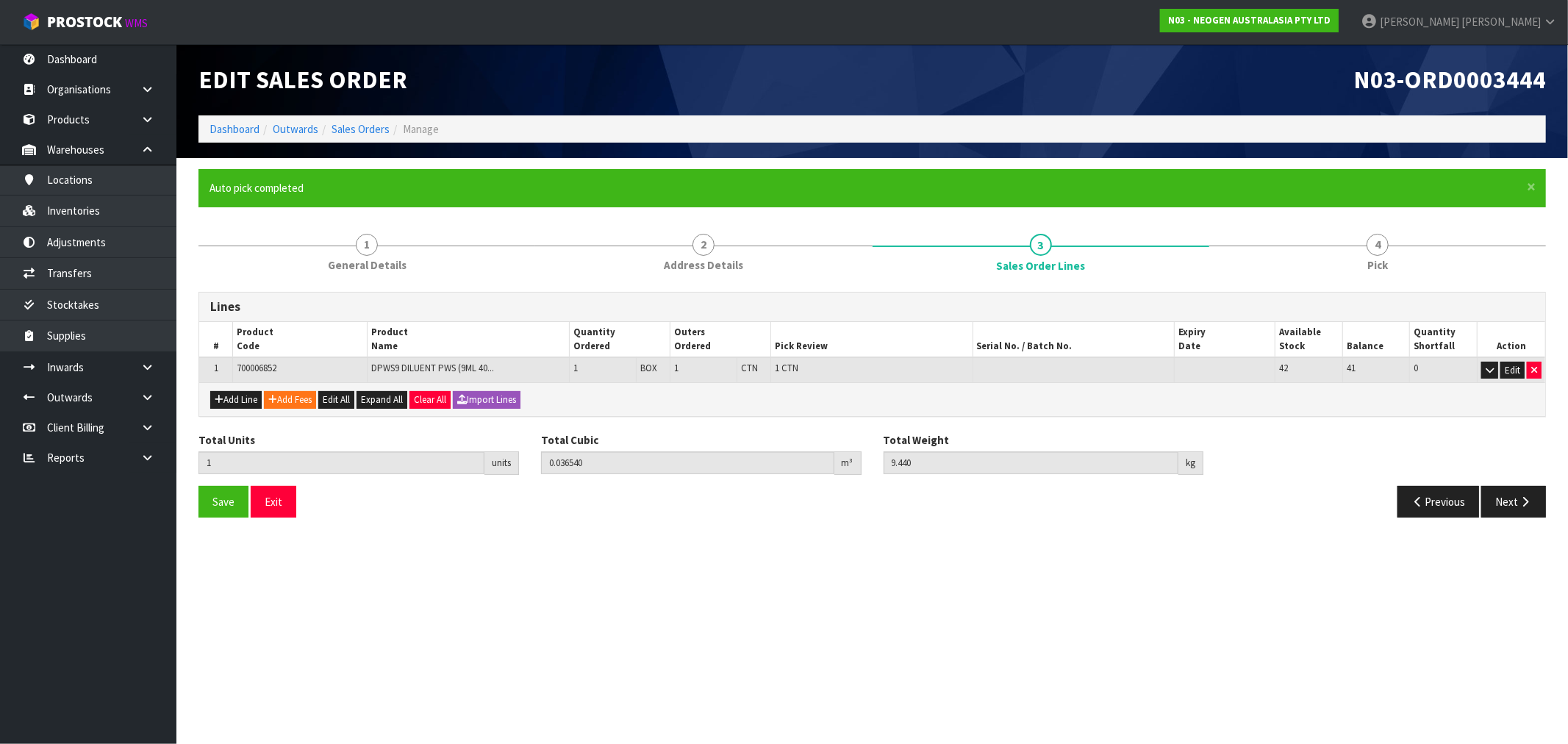
click at [1519, 482] on div "Total Units 1 units Total Cubic 0.036540 m³ Total Weight 9.440 kg" at bounding box center [873, 459] width 1370 height 53
click at [1523, 504] on icon "button" at bounding box center [1525, 502] width 14 height 11
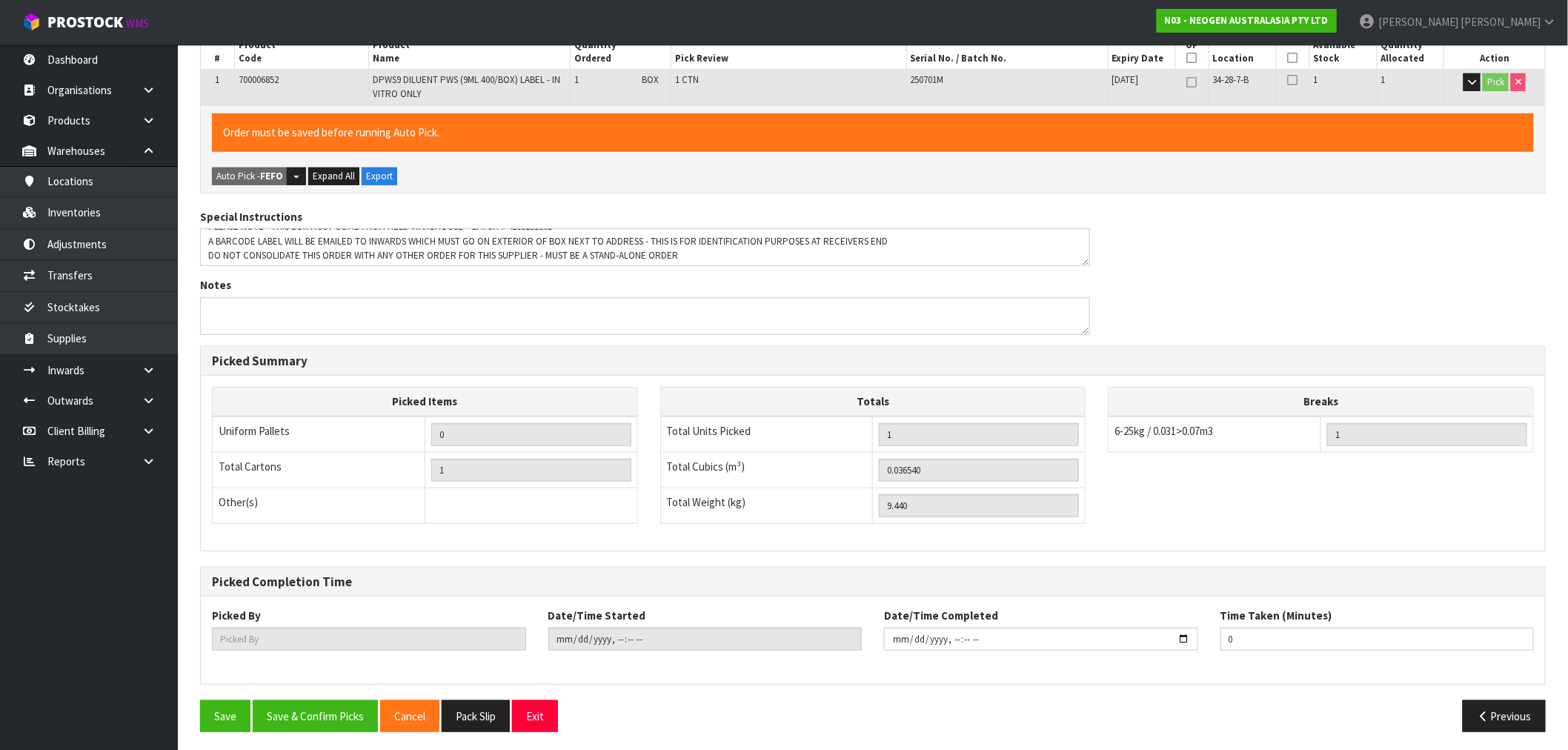
scroll to position [348, 0]
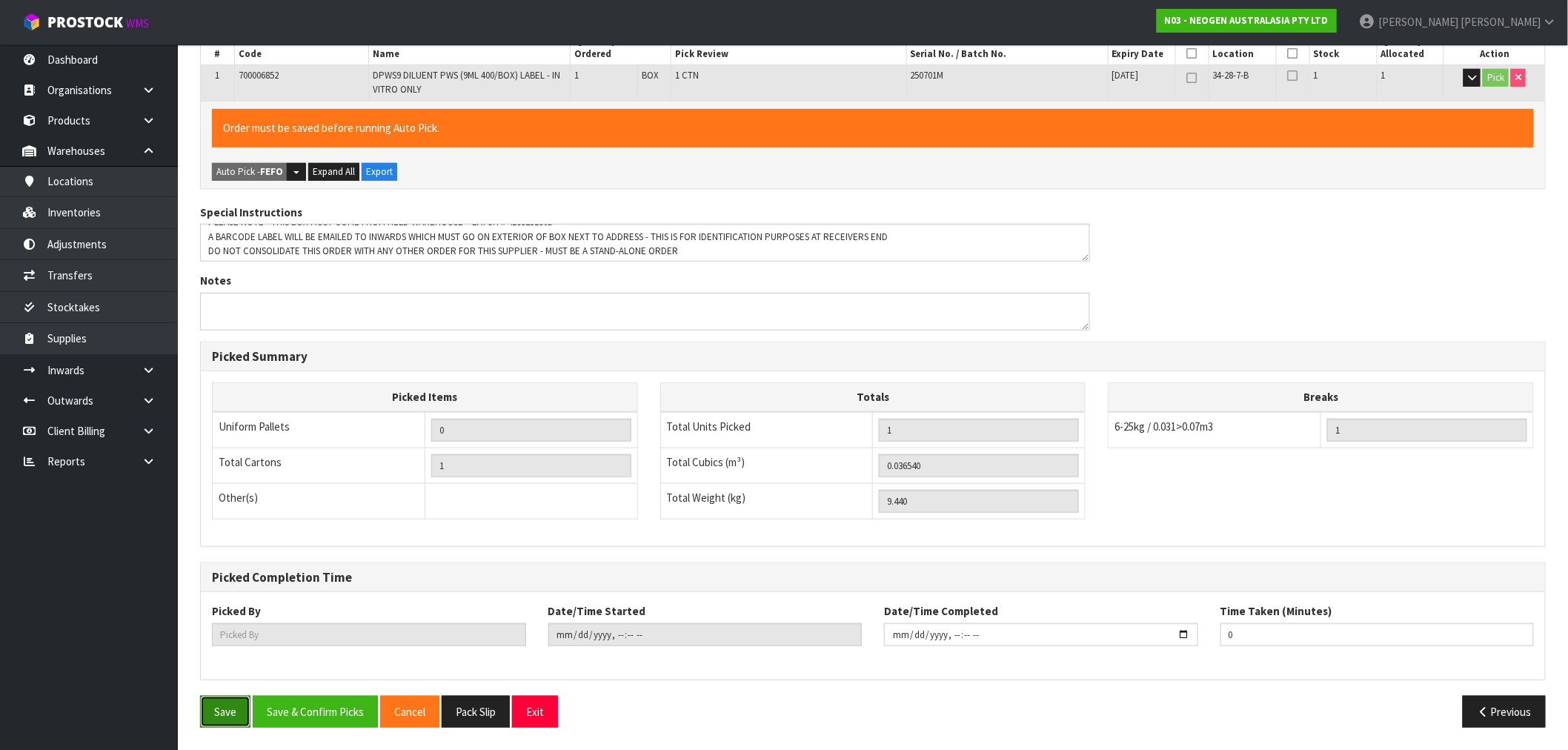
click at [230, 715] on button "Save" at bounding box center [225, 712] width 51 height 32
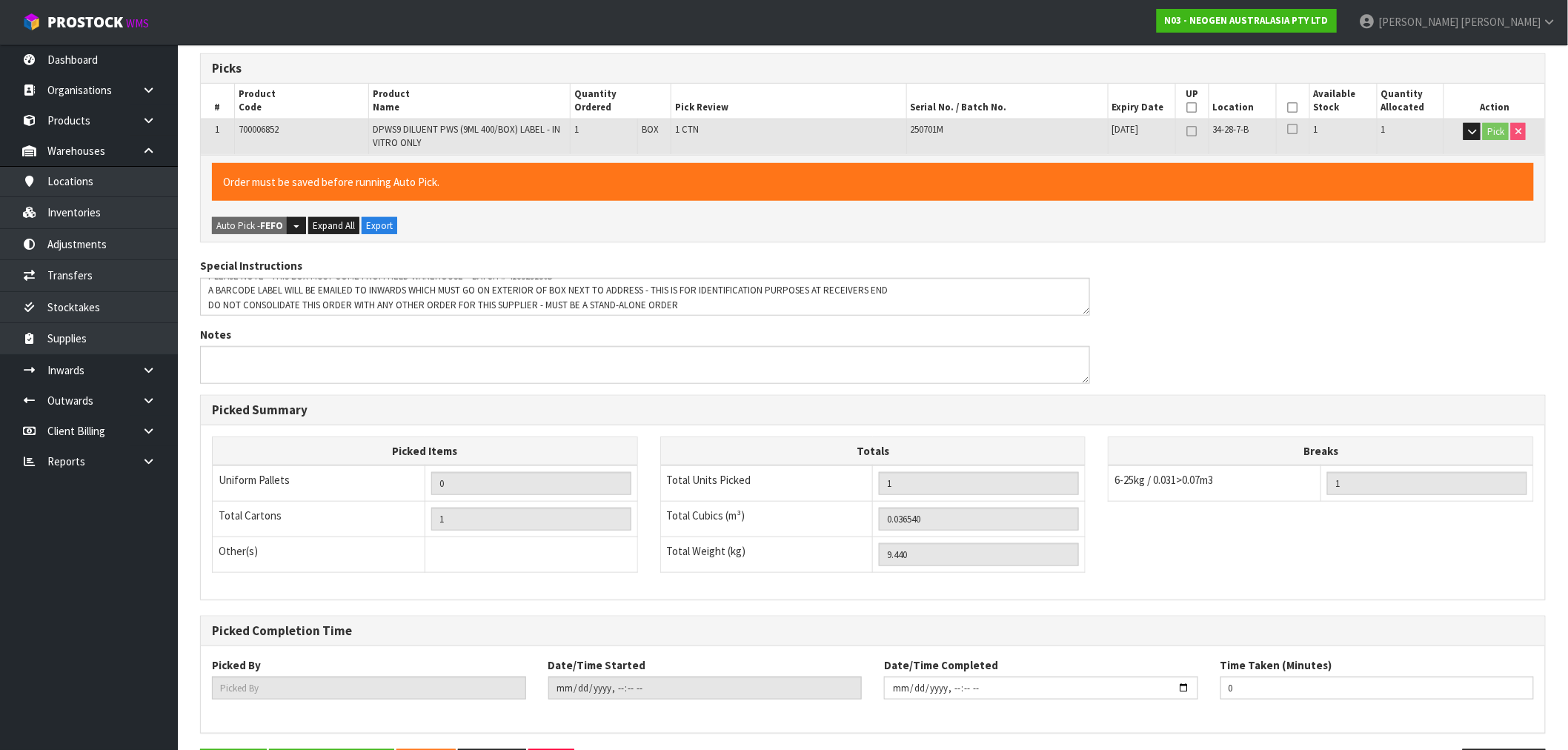
scroll to position [0, 0]
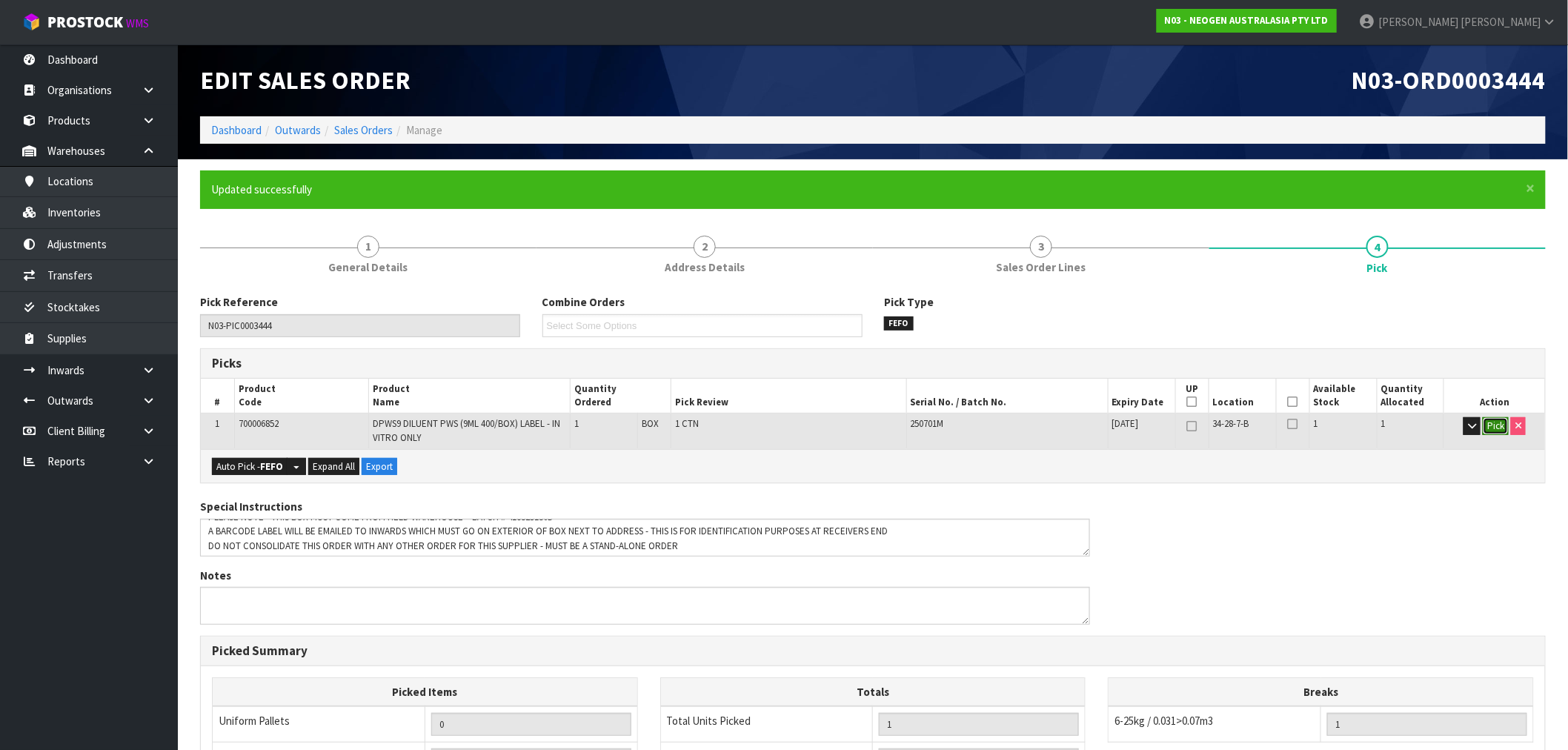
click at [1486, 431] on button "Pick" at bounding box center [1495, 426] width 26 height 18
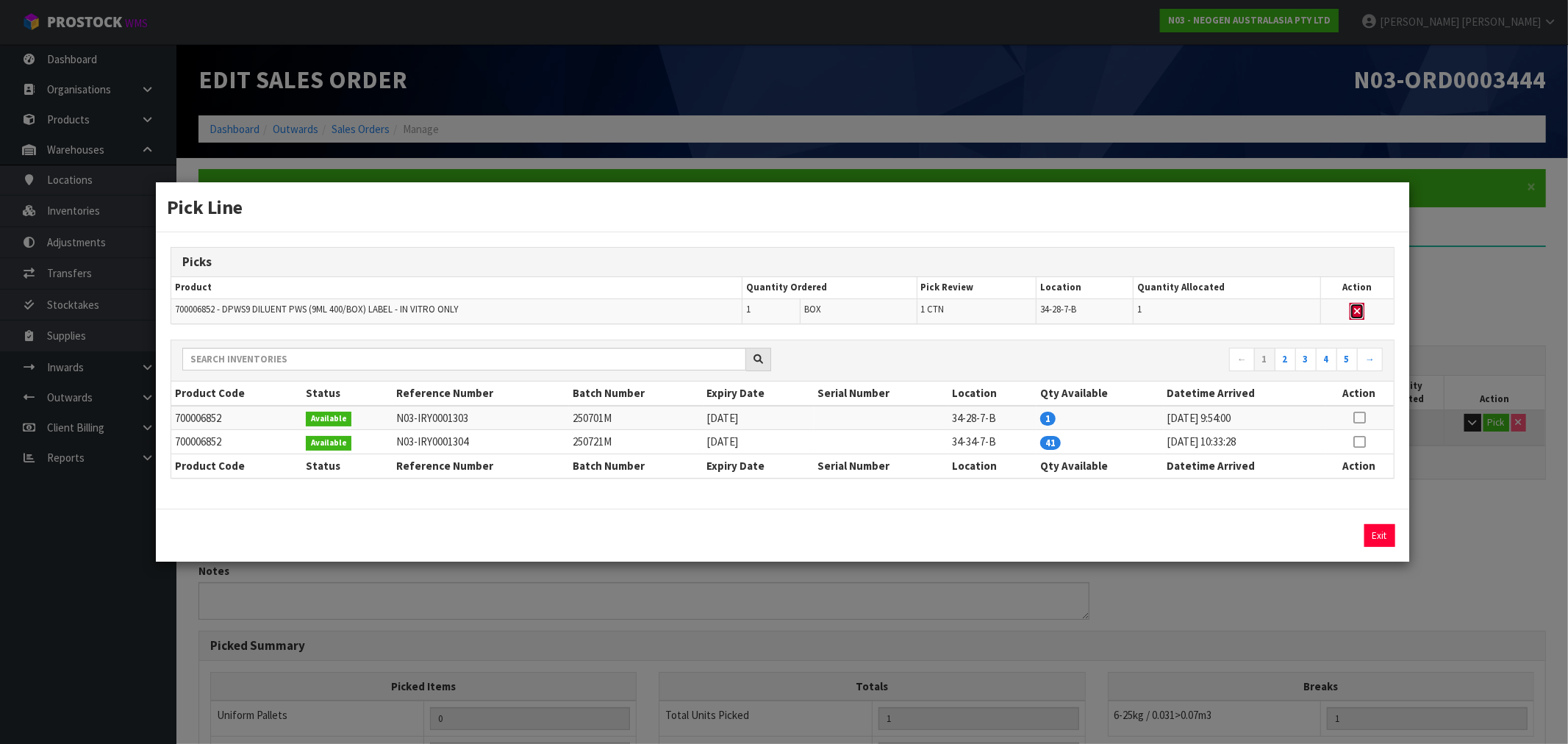
click at [1363, 312] on button "button" at bounding box center [1358, 312] width 15 height 18
type input "0"
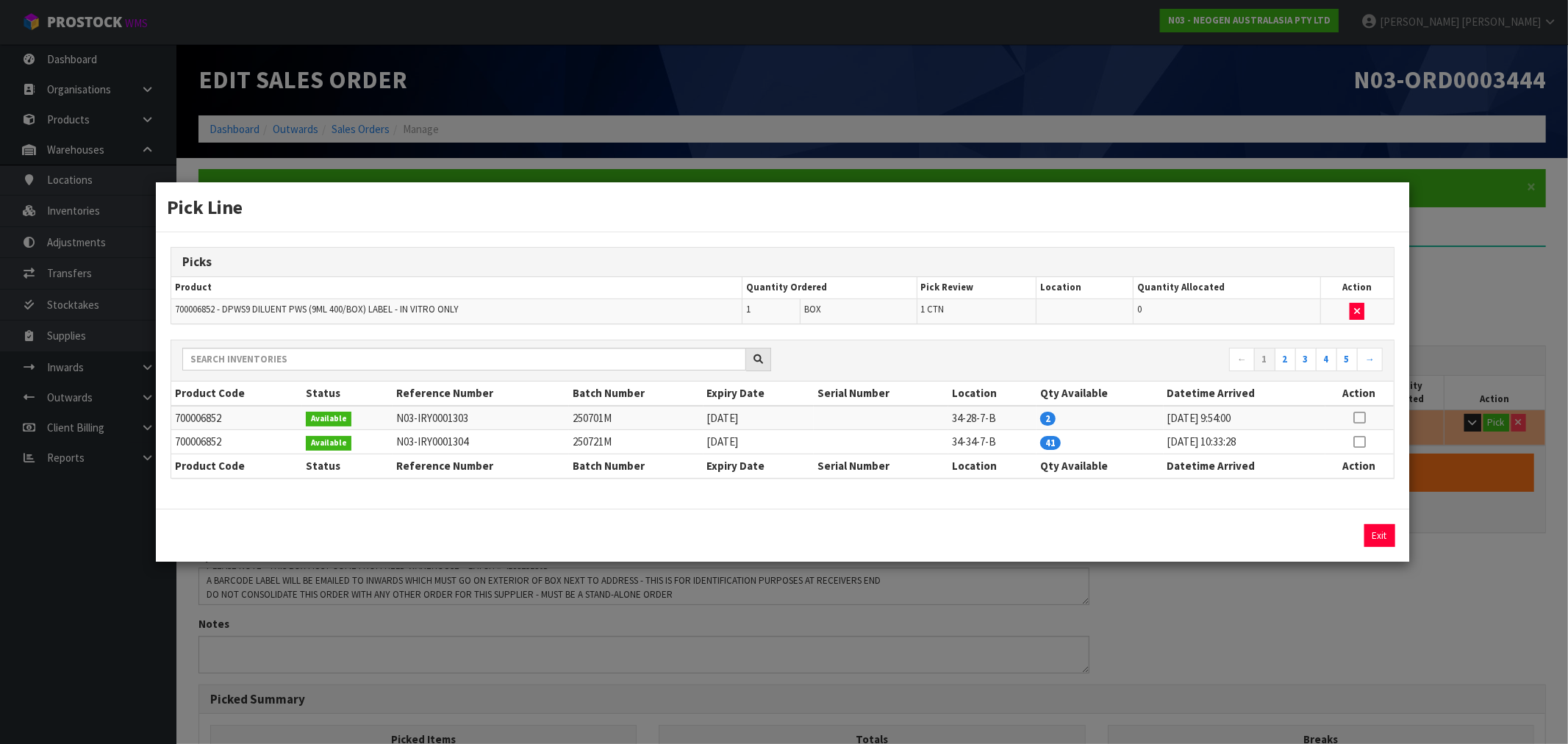
click at [1397, 537] on div "Exit" at bounding box center [1250, 536] width 312 height 23
click at [1383, 529] on button "Exit" at bounding box center [1380, 536] width 31 height 23
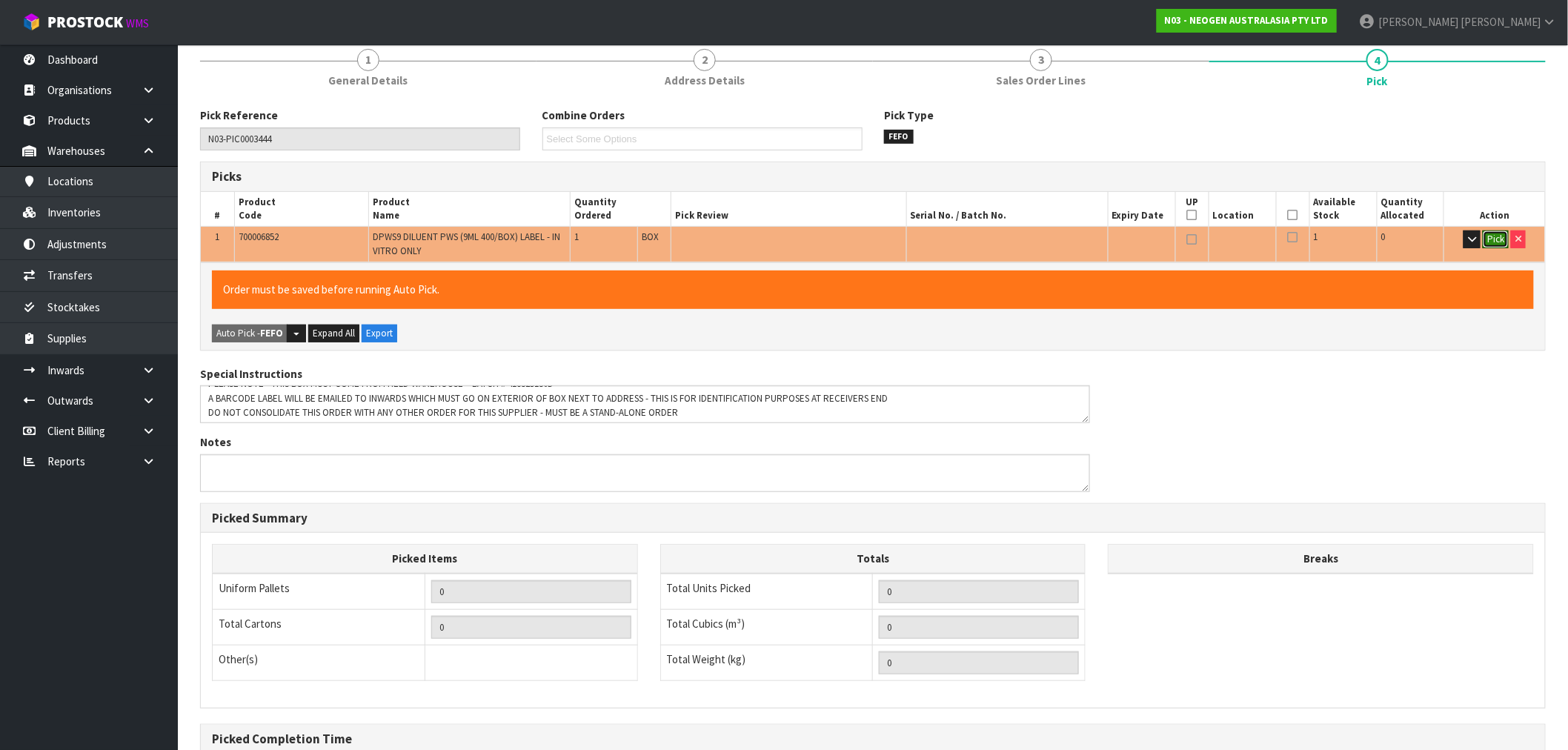
scroll to position [348, 0]
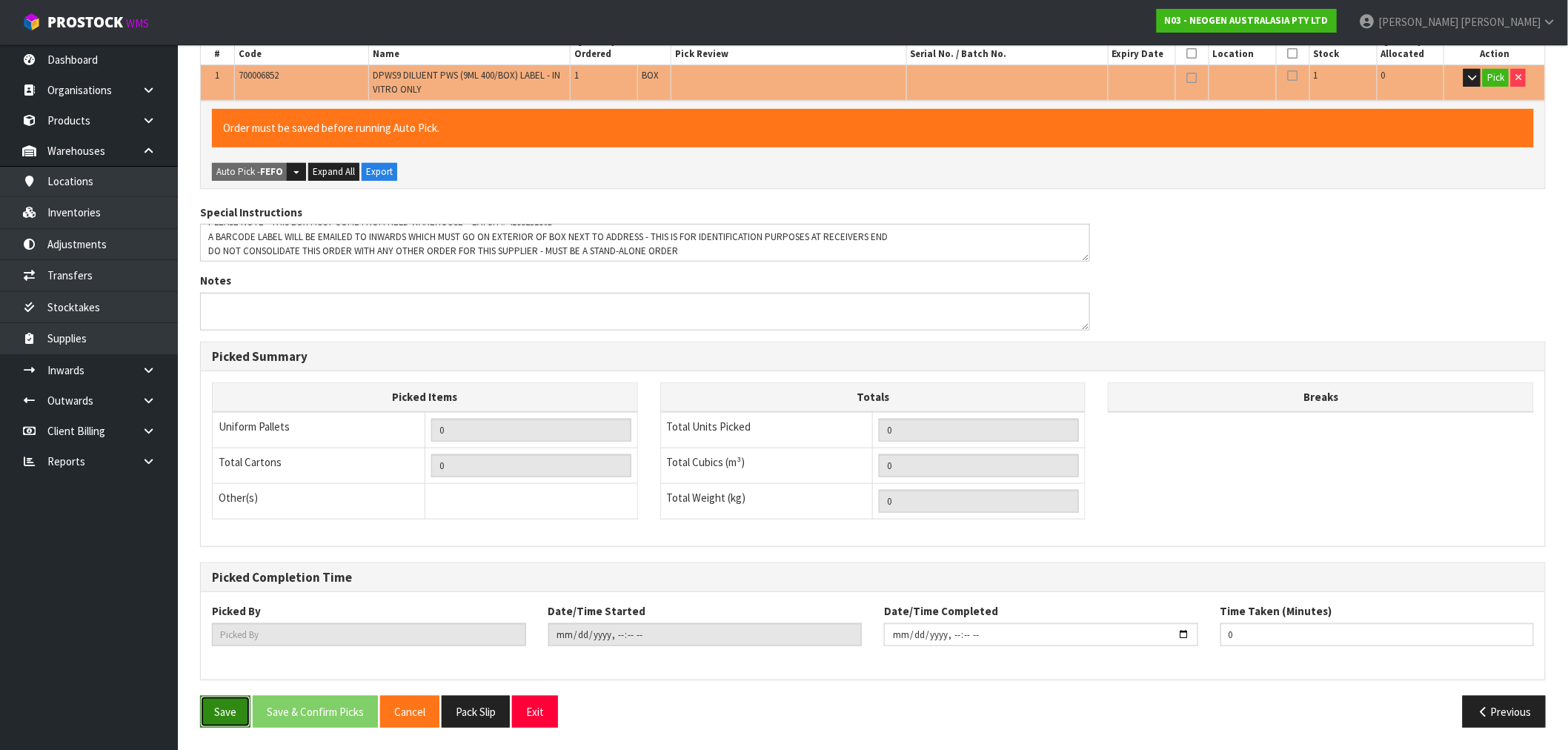
click at [235, 707] on button "Save" at bounding box center [225, 712] width 51 height 32
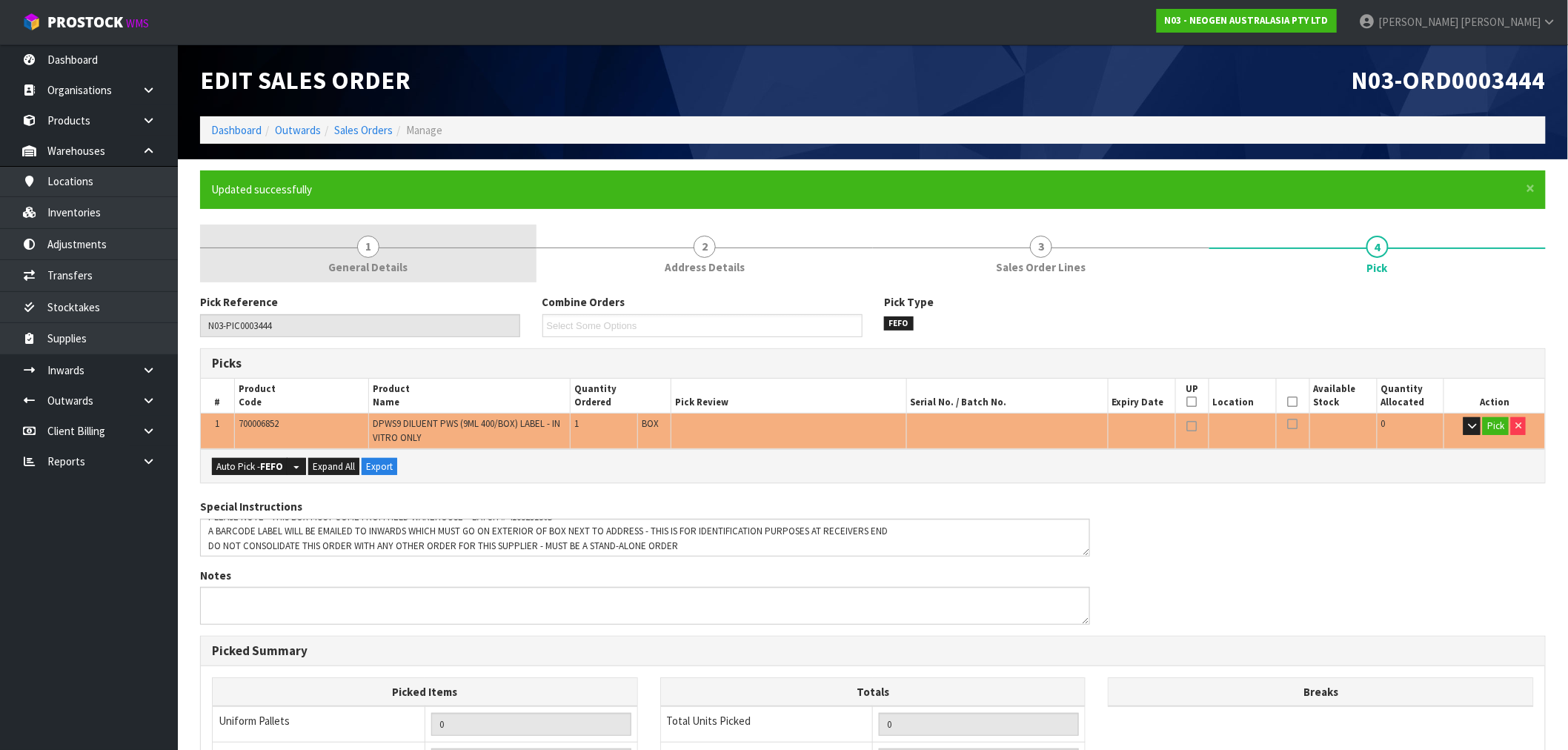
click at [354, 270] on span "General Details" at bounding box center [368, 267] width 79 height 16
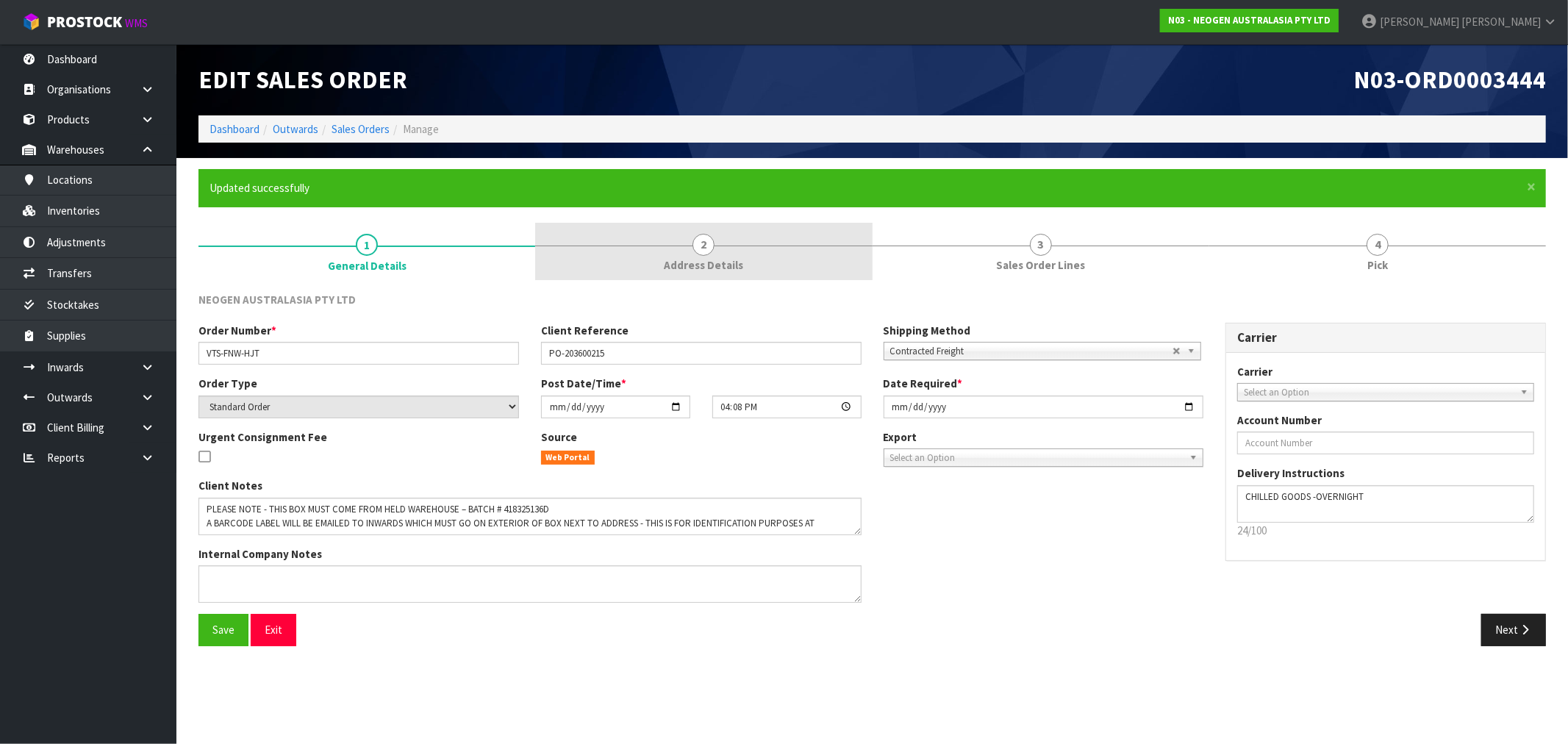
click at [663, 269] on link "2 Address Details" at bounding box center [703, 252] width 337 height 58
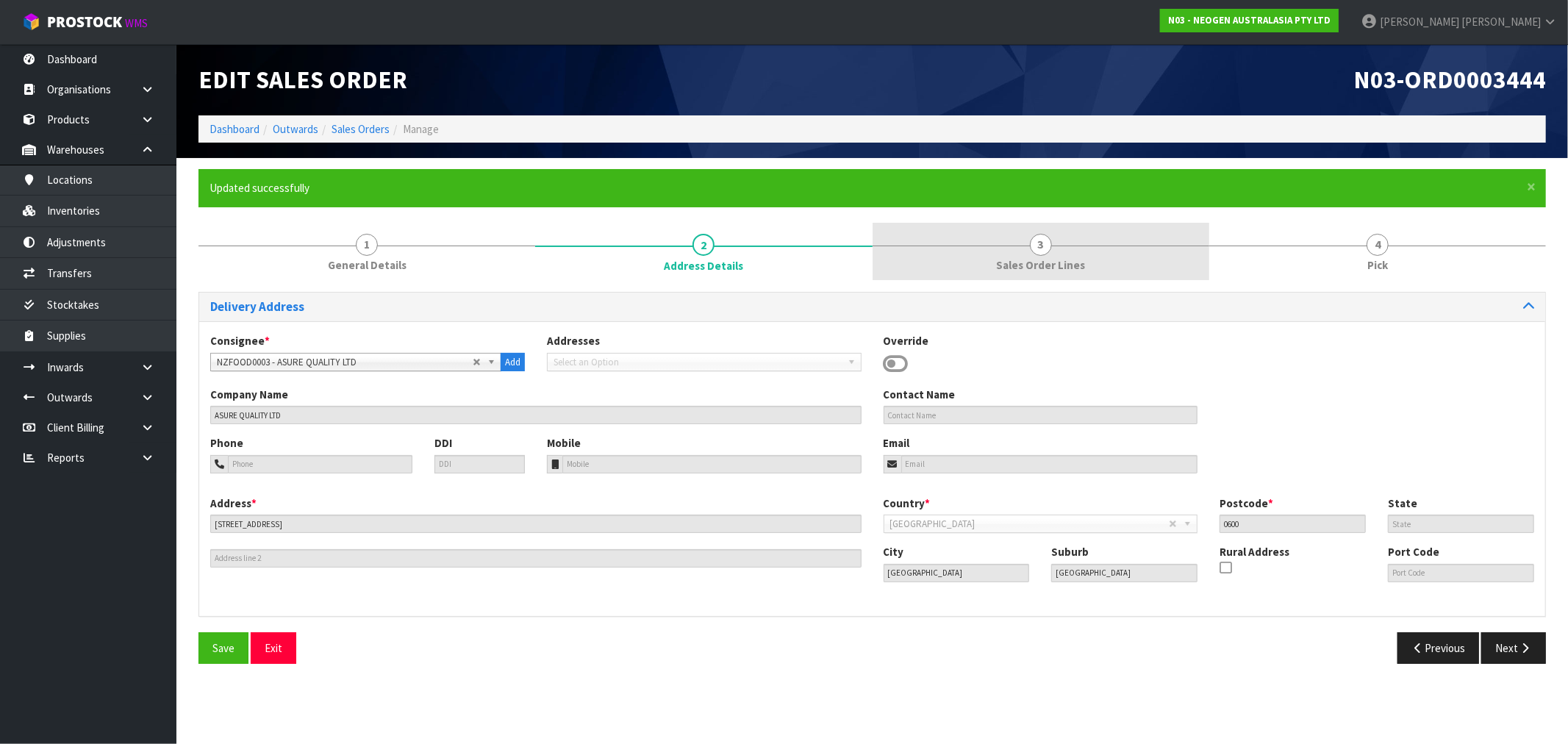
click at [952, 254] on link "3 Sales Order Lines" at bounding box center [1041, 252] width 337 height 58
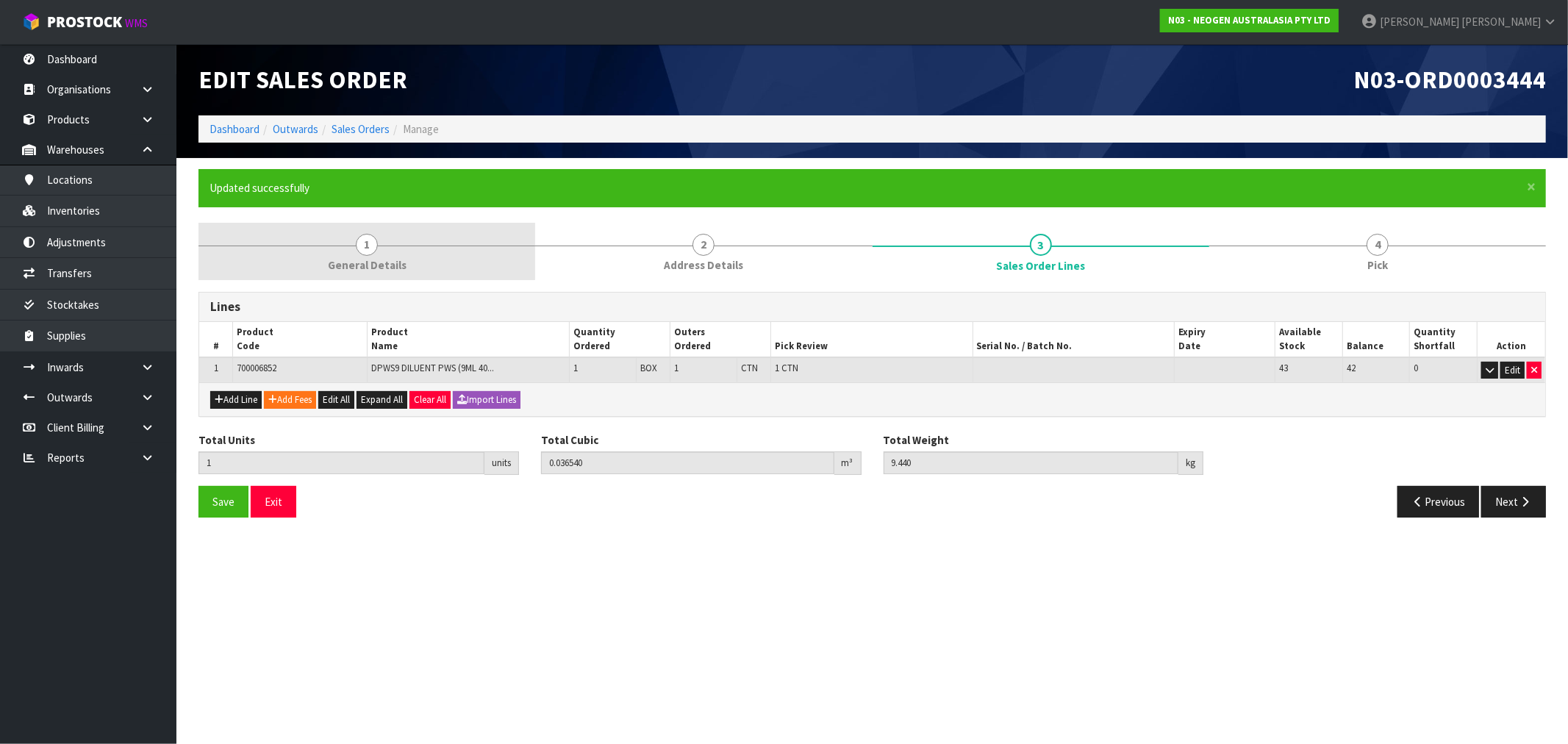
click at [482, 251] on link "1 General Details" at bounding box center [367, 252] width 337 height 58
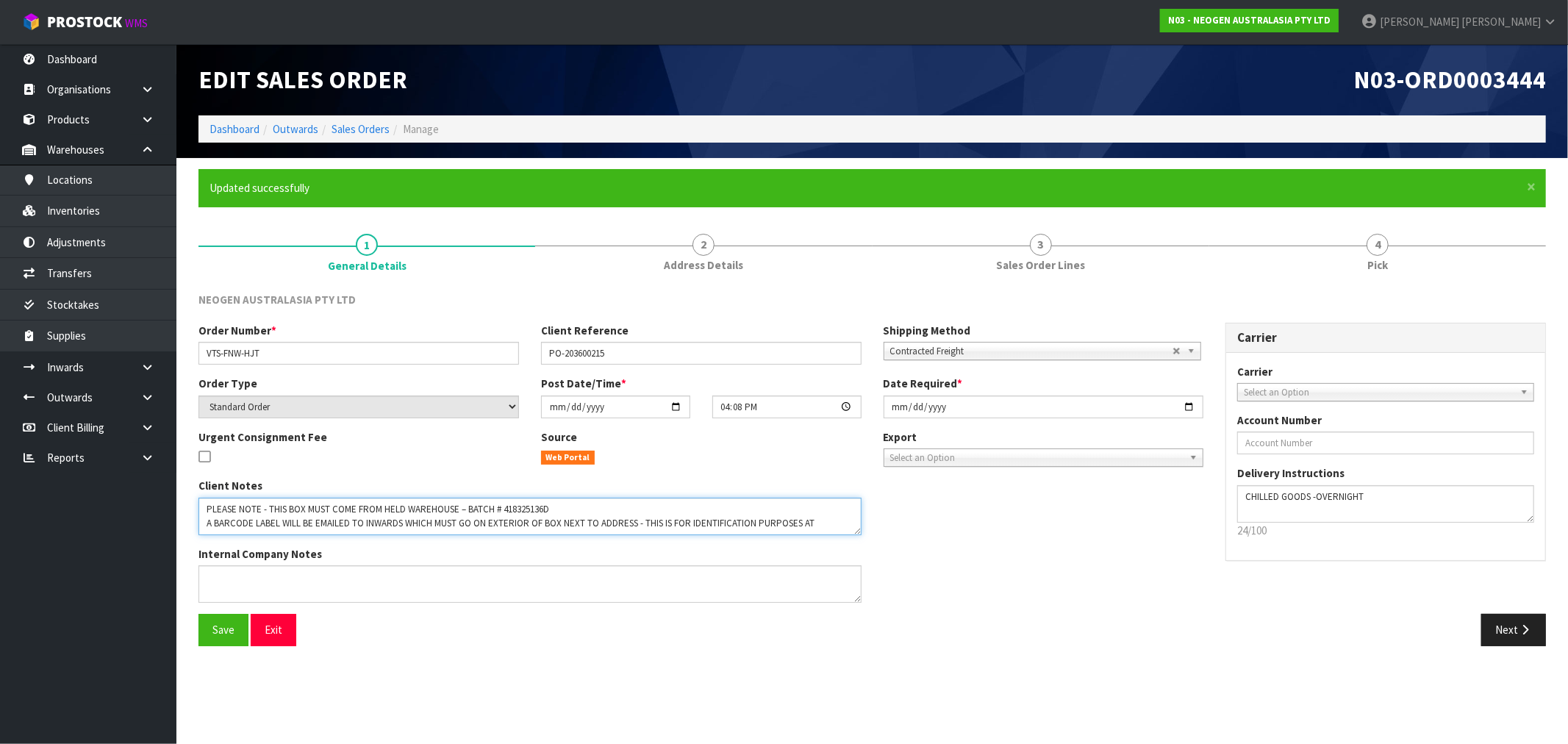
click at [525, 508] on textarea at bounding box center [529, 517] width 663 height 37
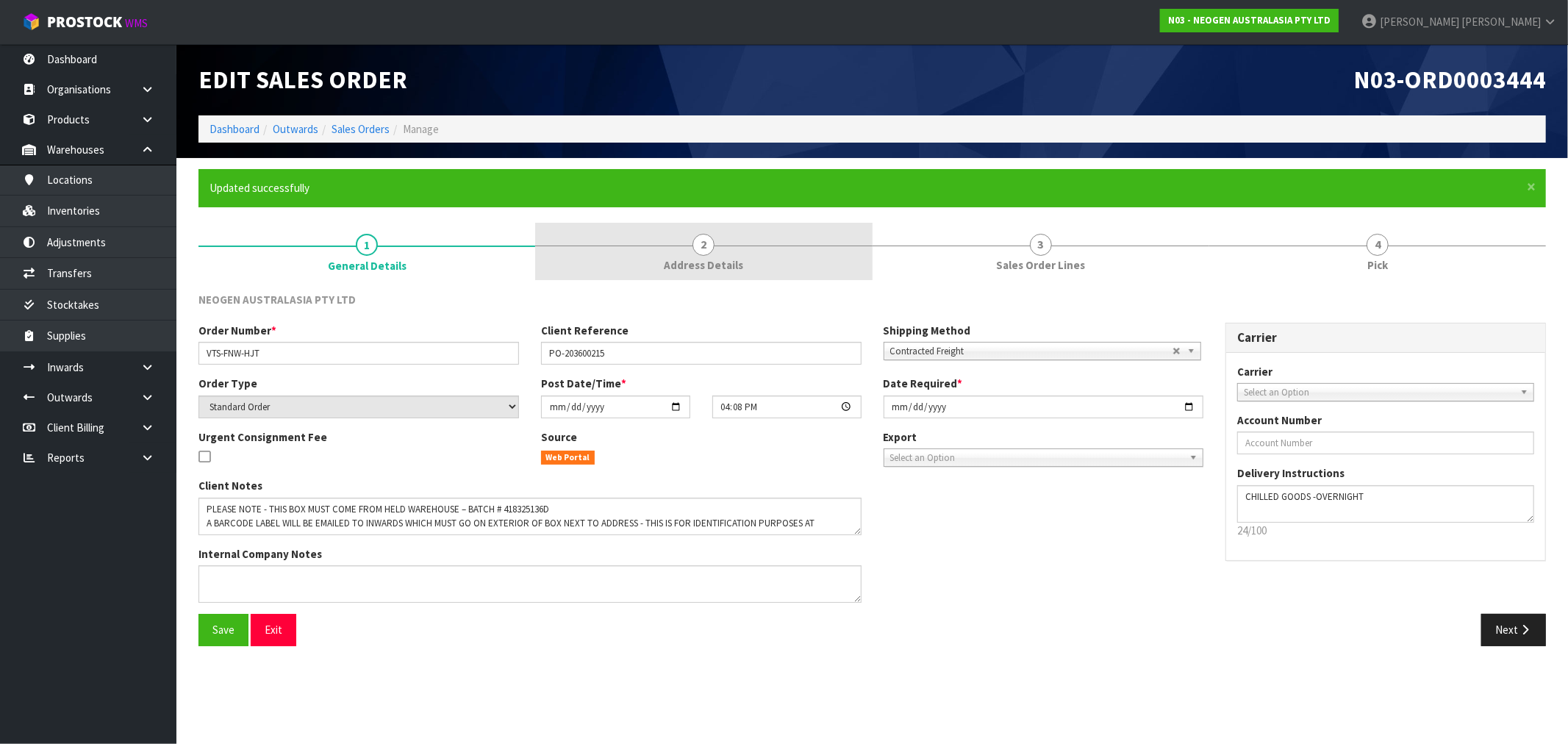
click at [700, 240] on span "2" at bounding box center [703, 244] width 22 height 22
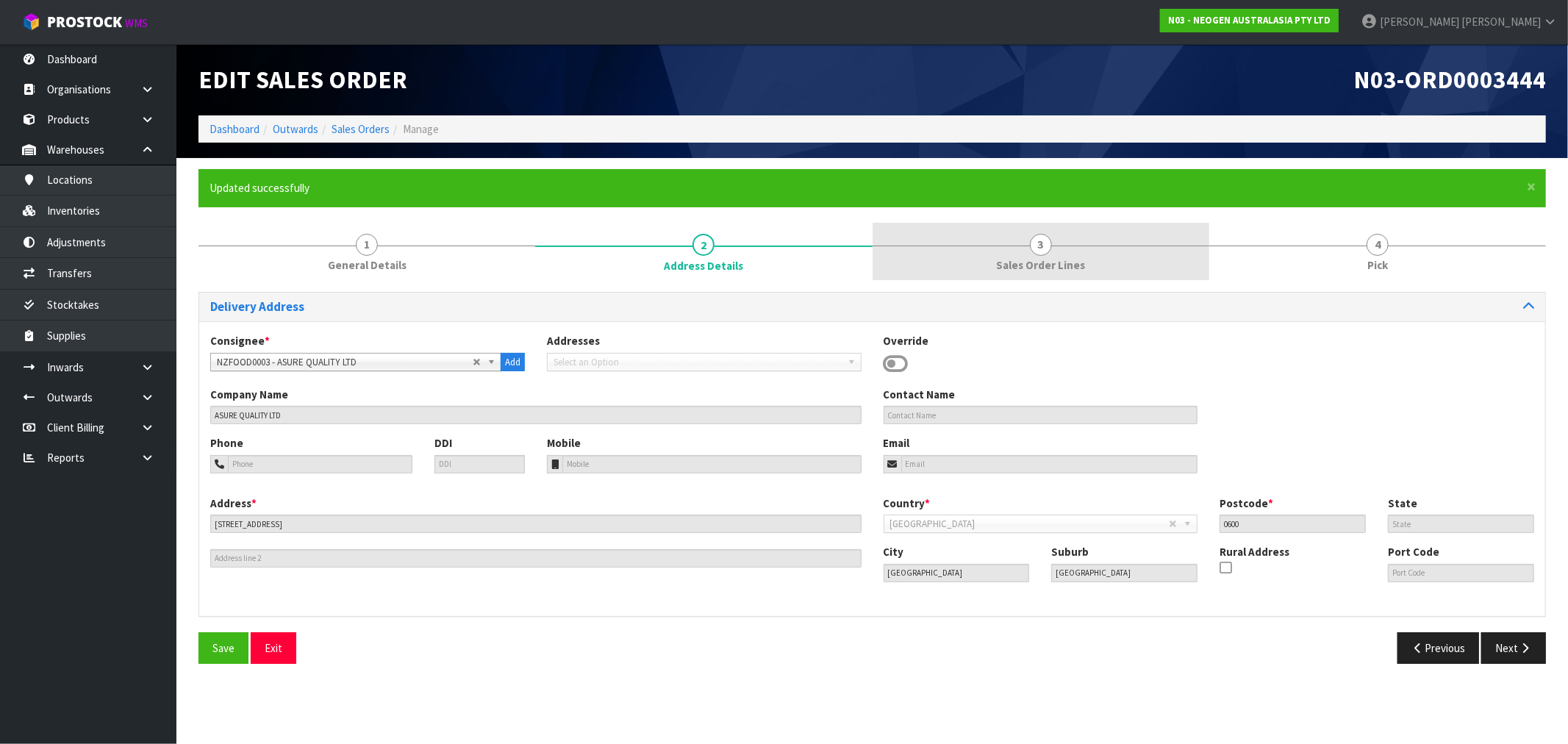
click at [1107, 265] on link "3 Sales Order Lines" at bounding box center [1041, 252] width 337 height 58
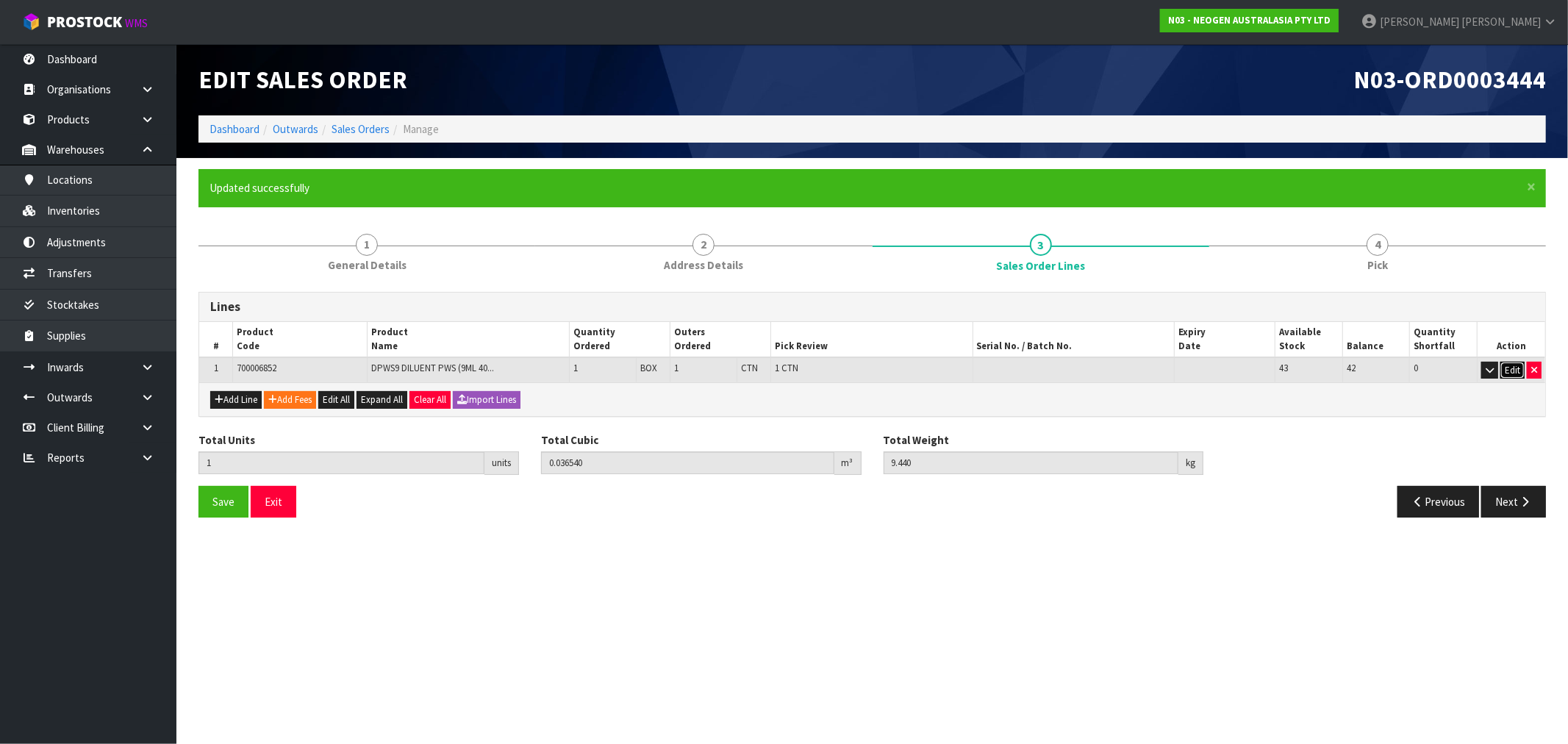
click at [1506, 369] on button "Edit" at bounding box center [1513, 371] width 24 height 18
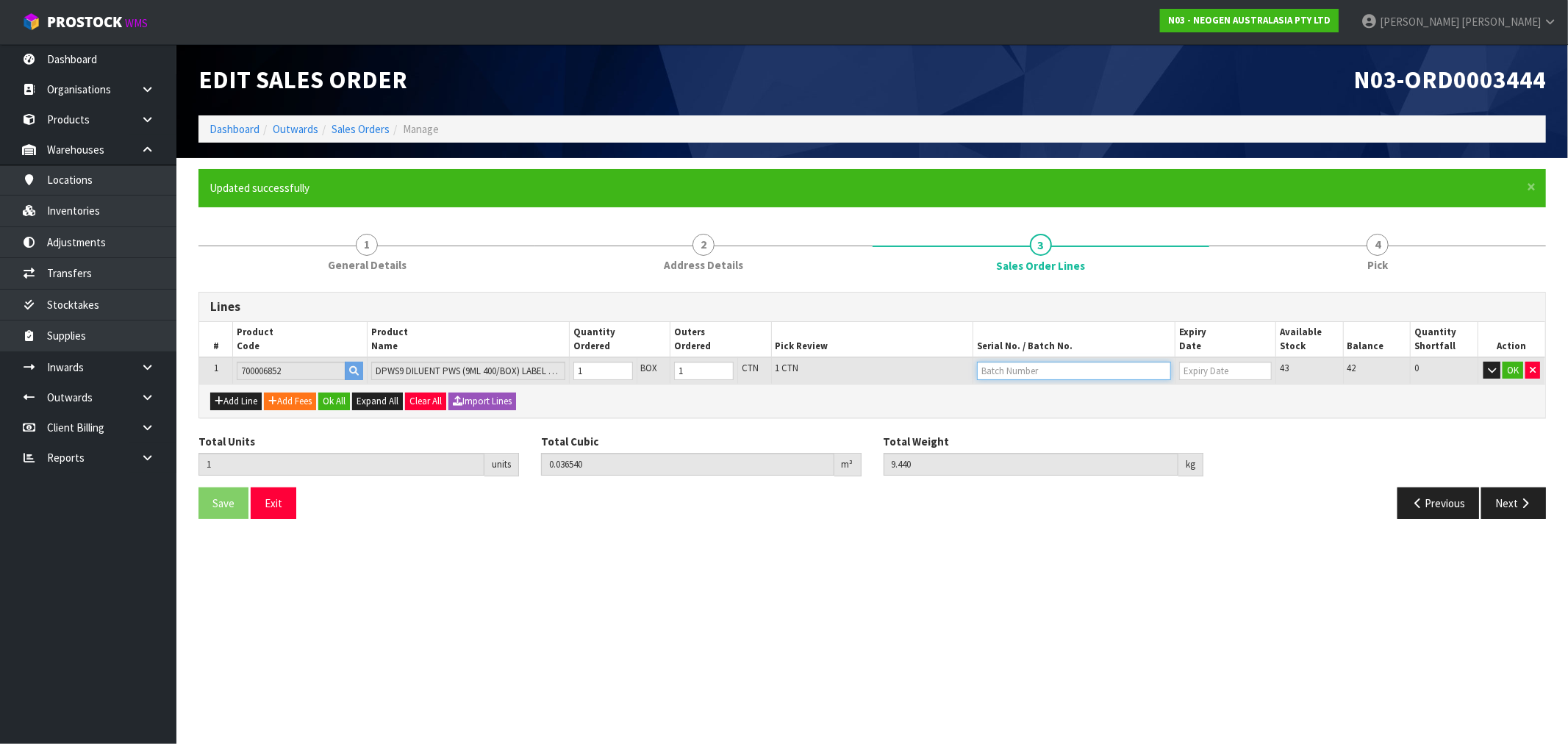
click at [1075, 376] on input "text" at bounding box center [1074, 371] width 194 height 19
paste input "418325136D"
type input "418325136D"
click at [1515, 373] on button "OK" at bounding box center [1513, 371] width 20 height 18
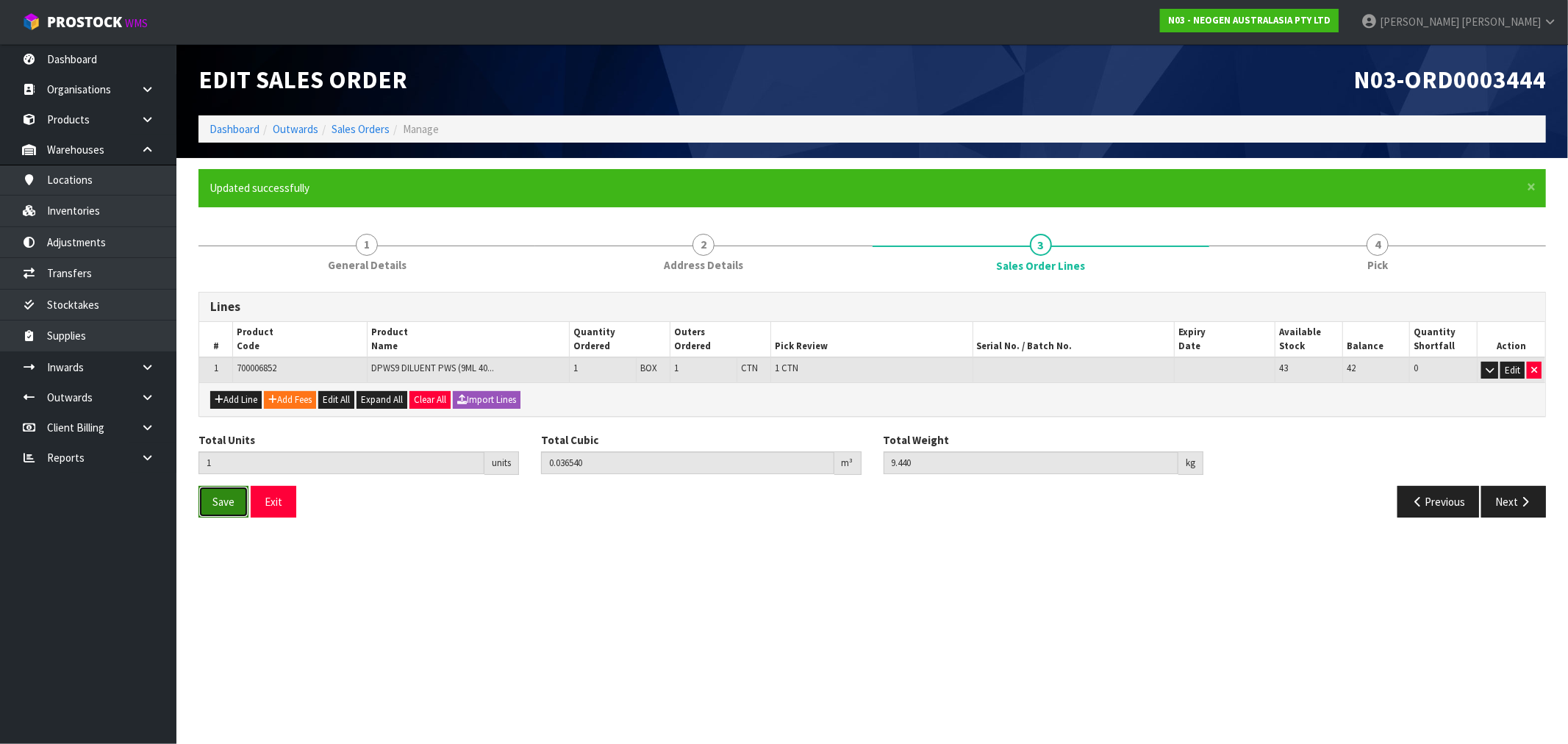
click at [222, 503] on span "Save" at bounding box center [223, 501] width 22 height 14
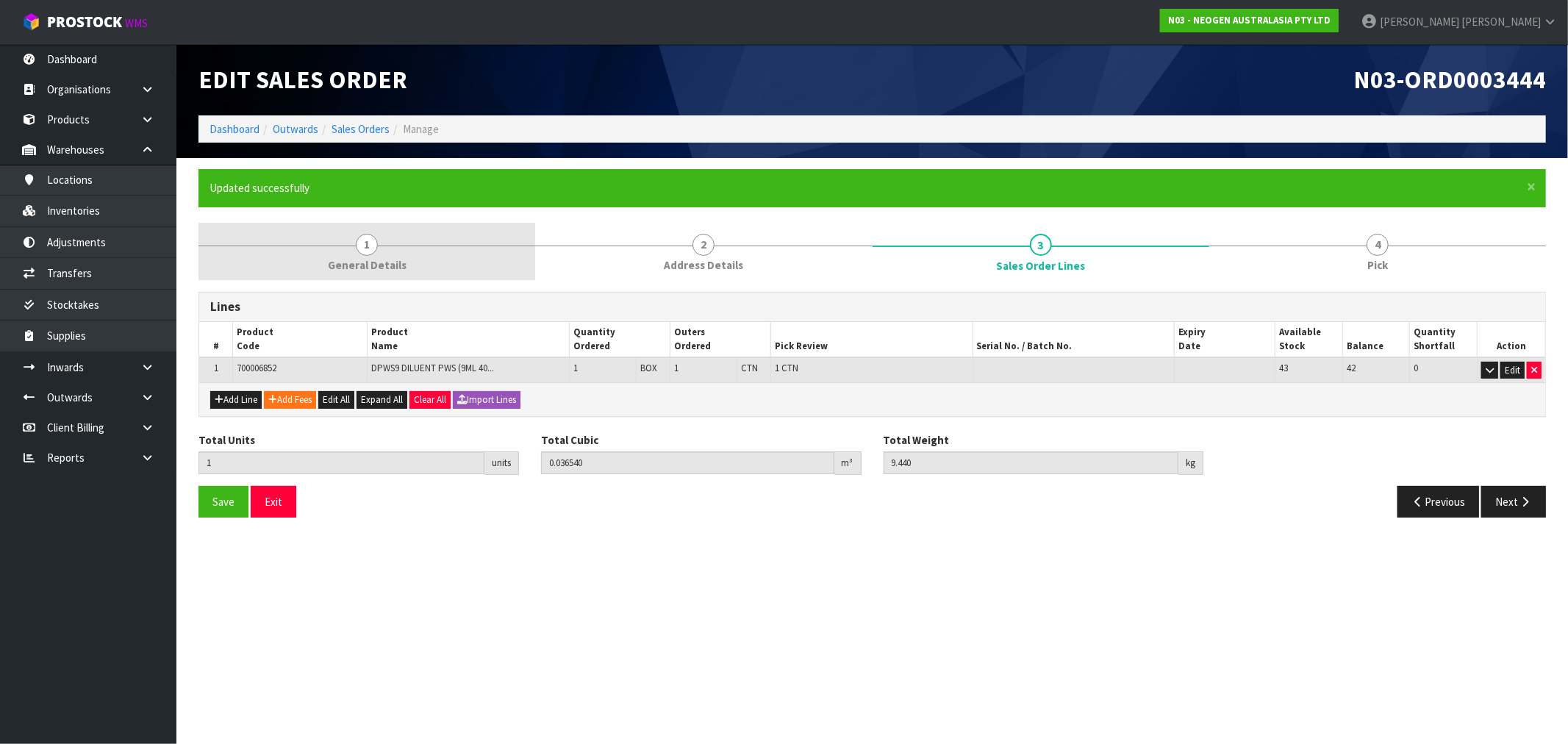
click at [405, 263] on link "1 General Details" at bounding box center [367, 252] width 337 height 58
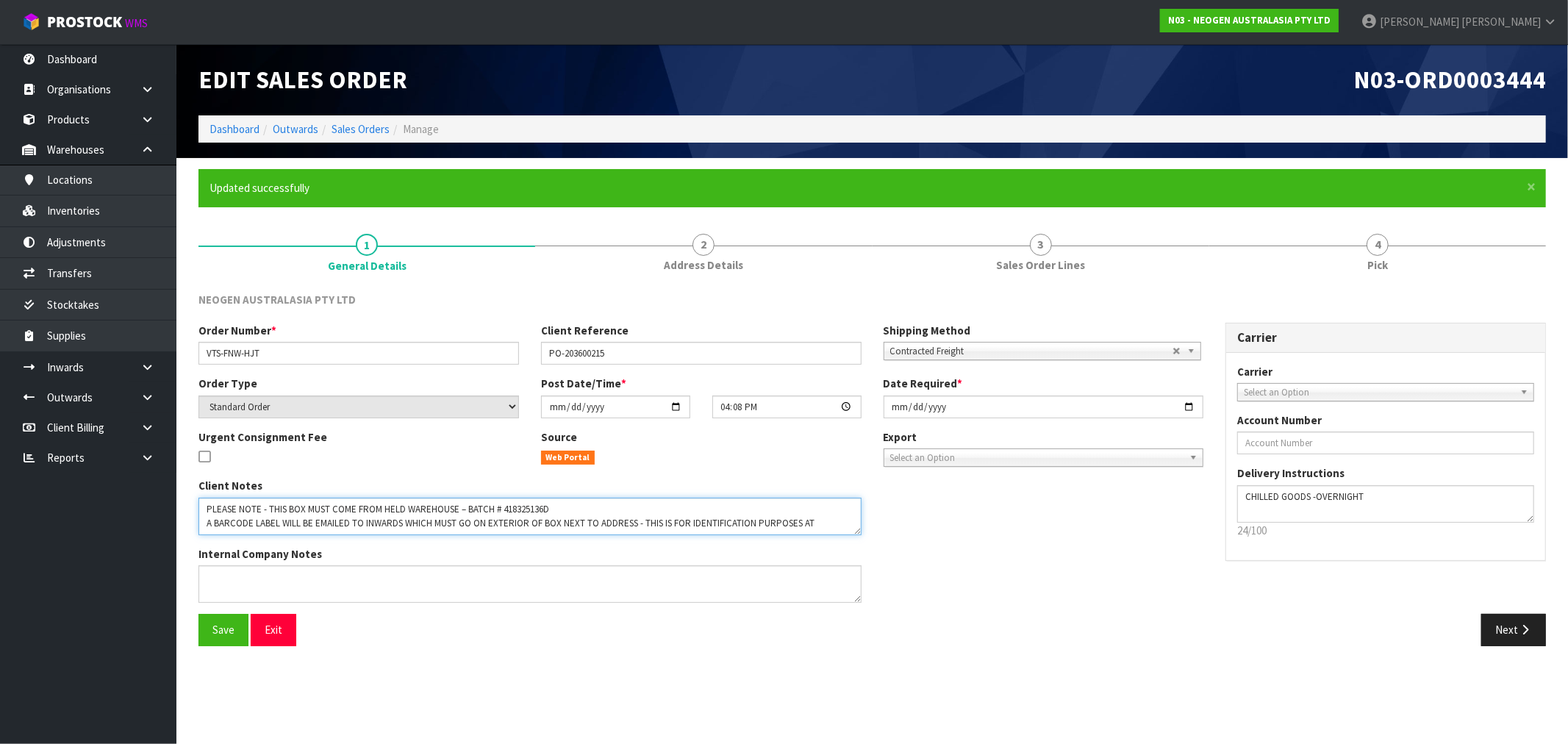
drag, startPoint x: 857, startPoint y: 534, endPoint x: 905, endPoint y: 589, distance: 73.0
click at [905, 589] on div "Client Notes Internal Company Notes" at bounding box center [701, 546] width 1027 height 136
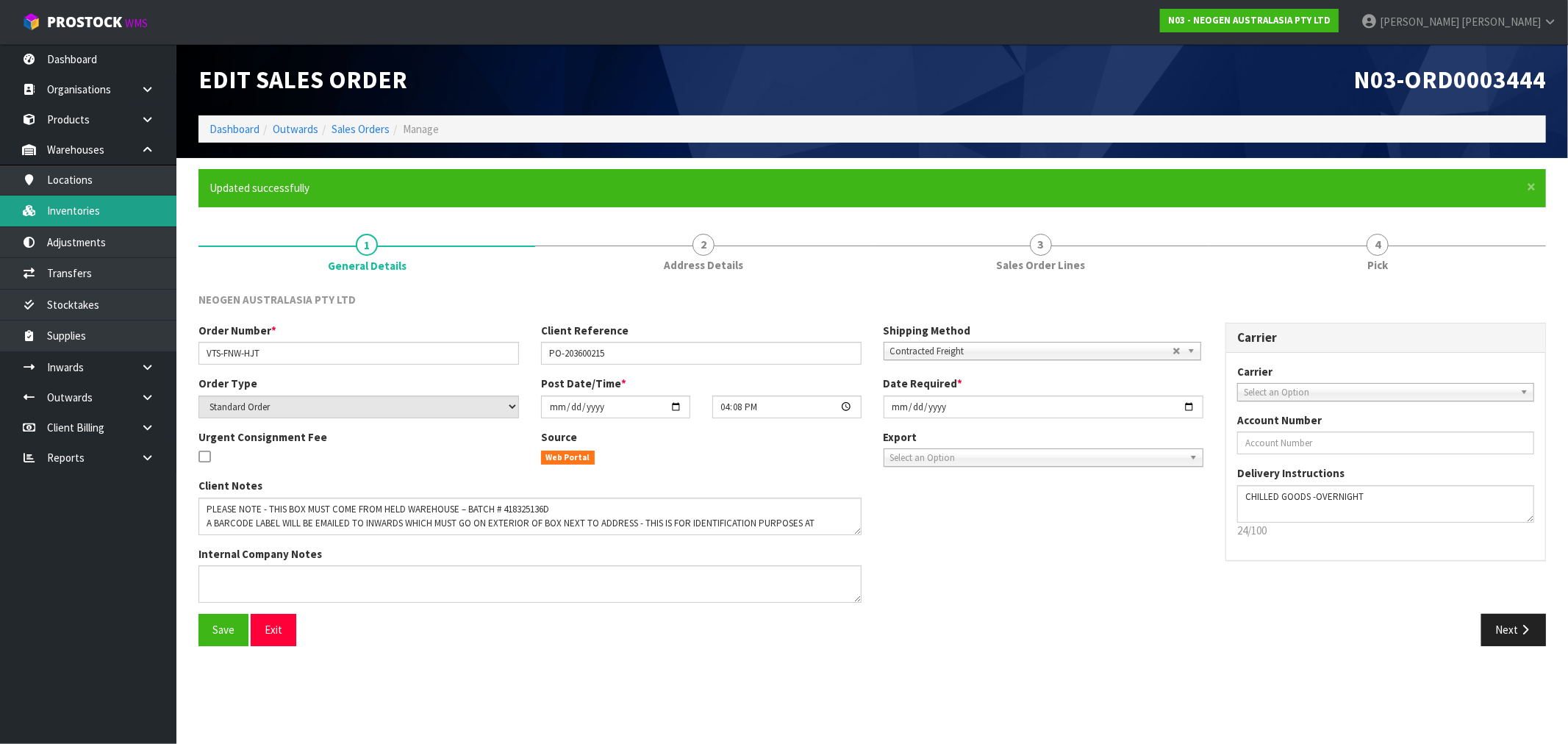
click at [71, 225] on link "Inventories" at bounding box center [88, 210] width 176 height 30
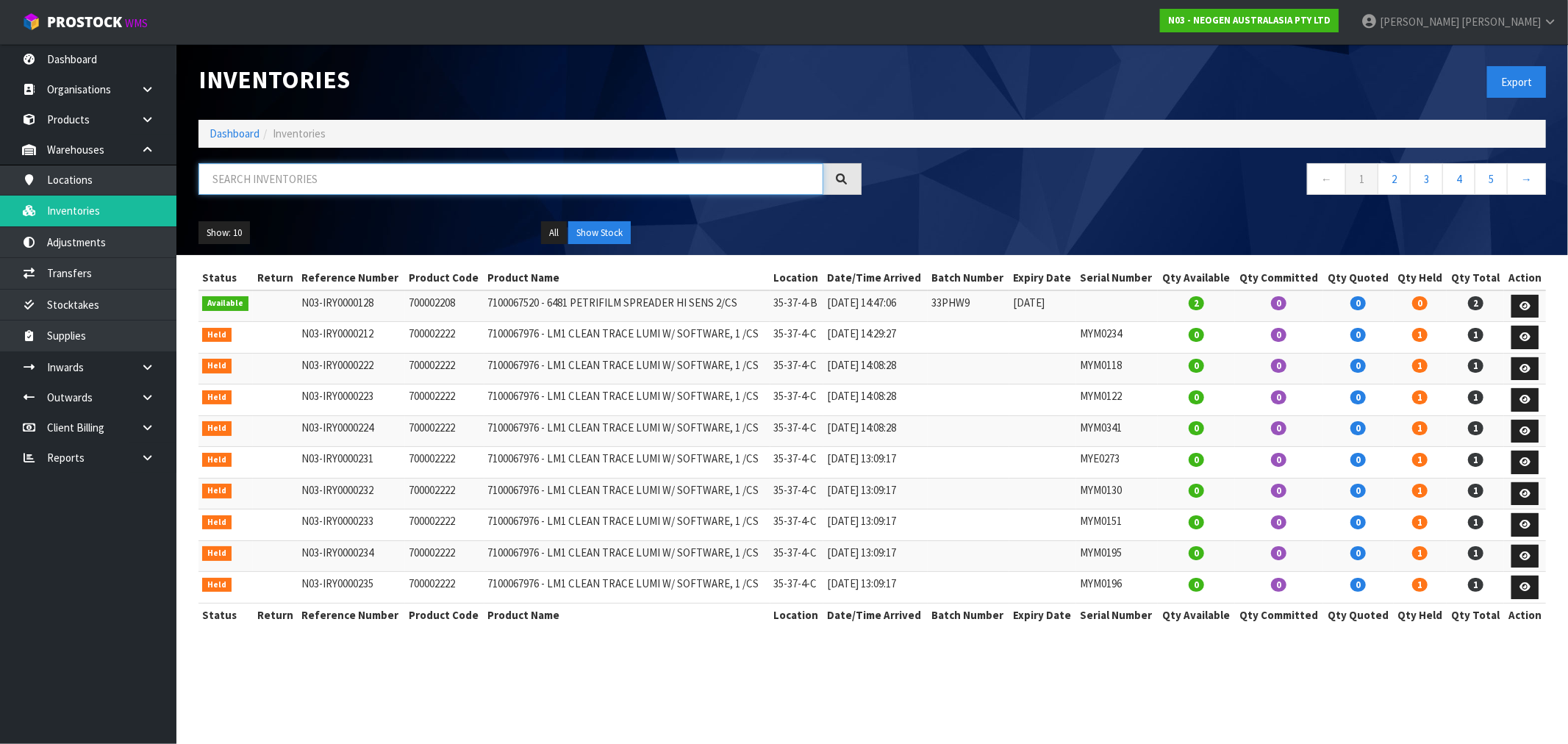
click at [351, 172] on input "text" at bounding box center [511, 179] width 625 height 32
paste input "418325136D"
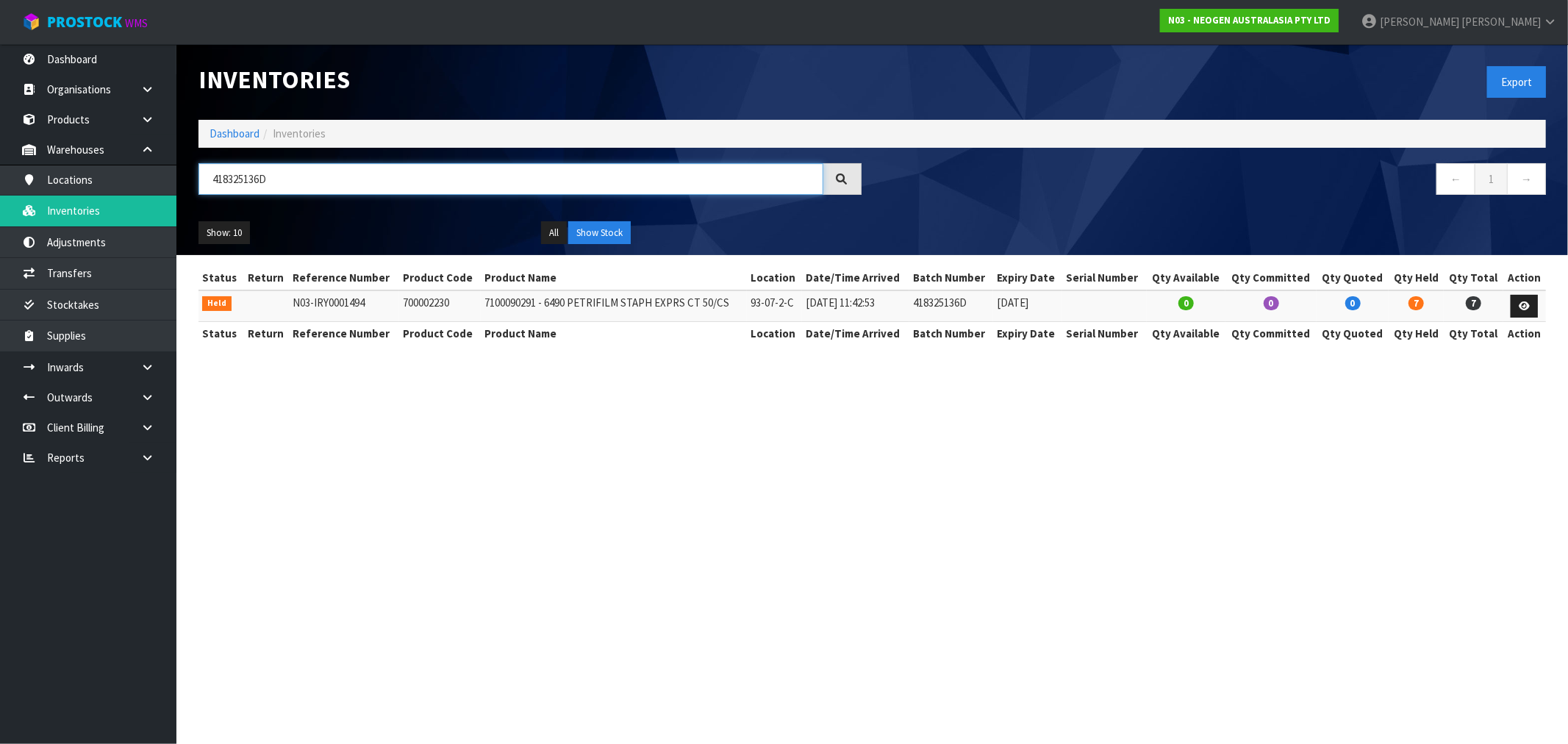
type input "418325136D"
click at [215, 134] on link "Dashboard" at bounding box center [235, 133] width 50 height 14
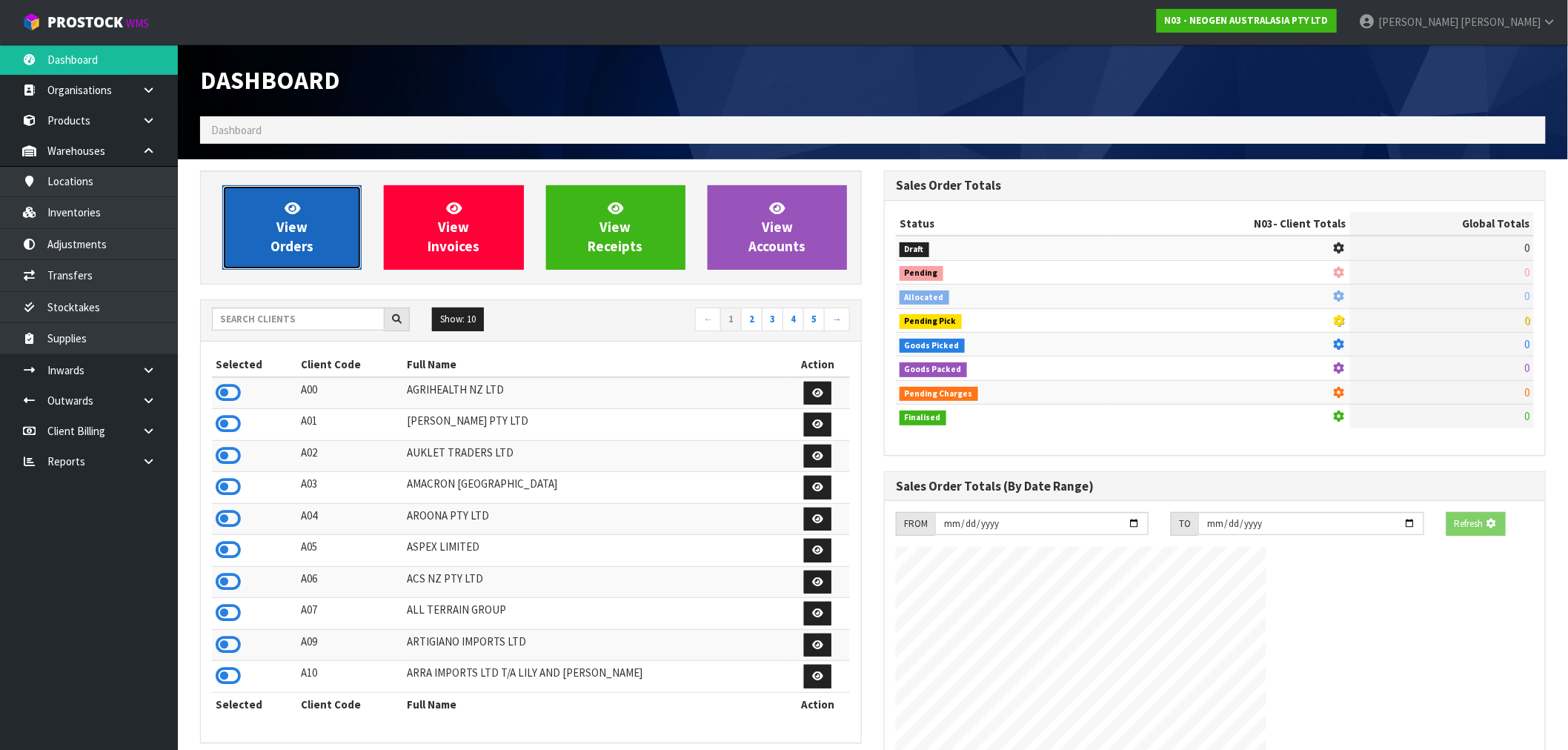
click at [305, 250] on span "View Orders" at bounding box center [292, 227] width 43 height 55
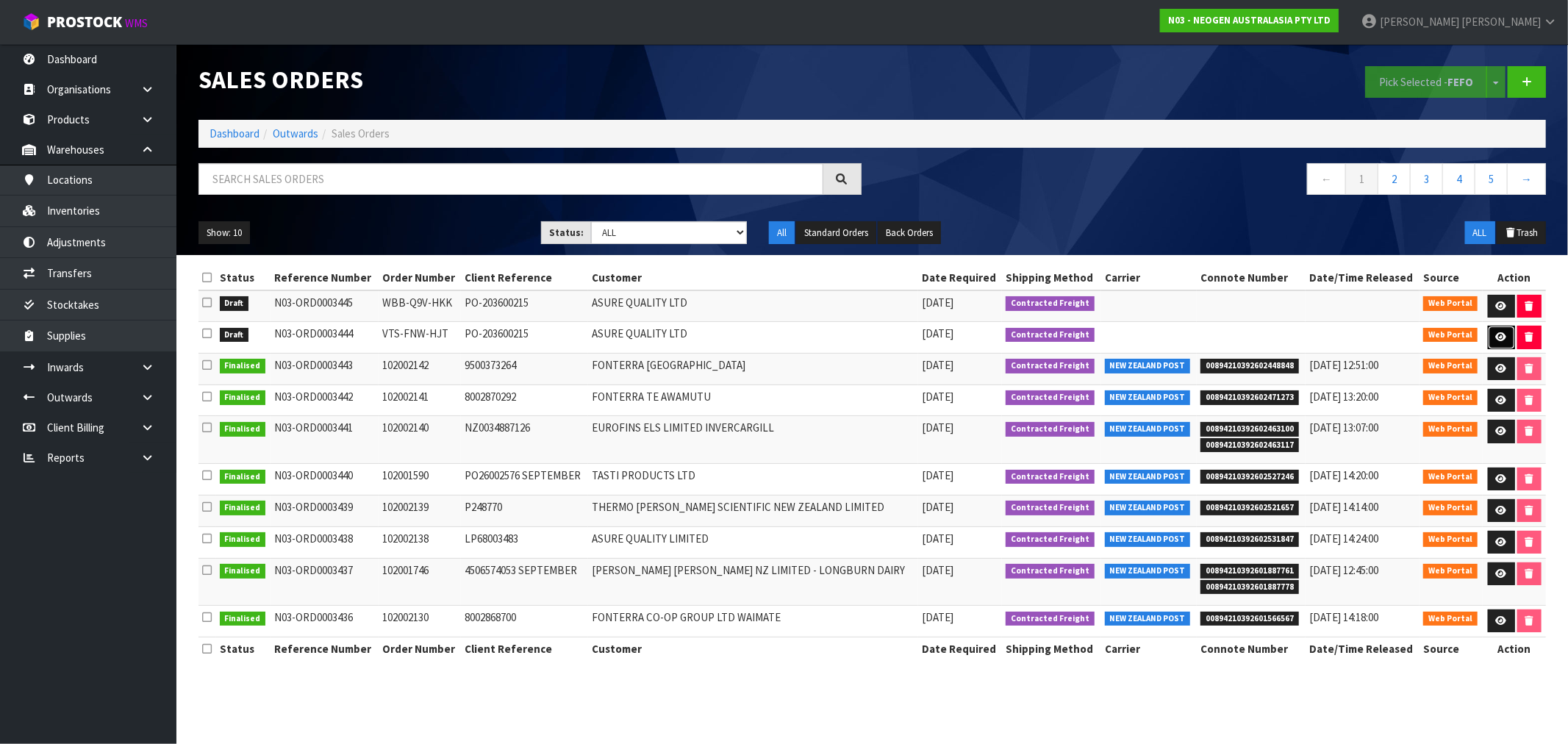
click at [1496, 333] on icon at bounding box center [1502, 338] width 11 height 10
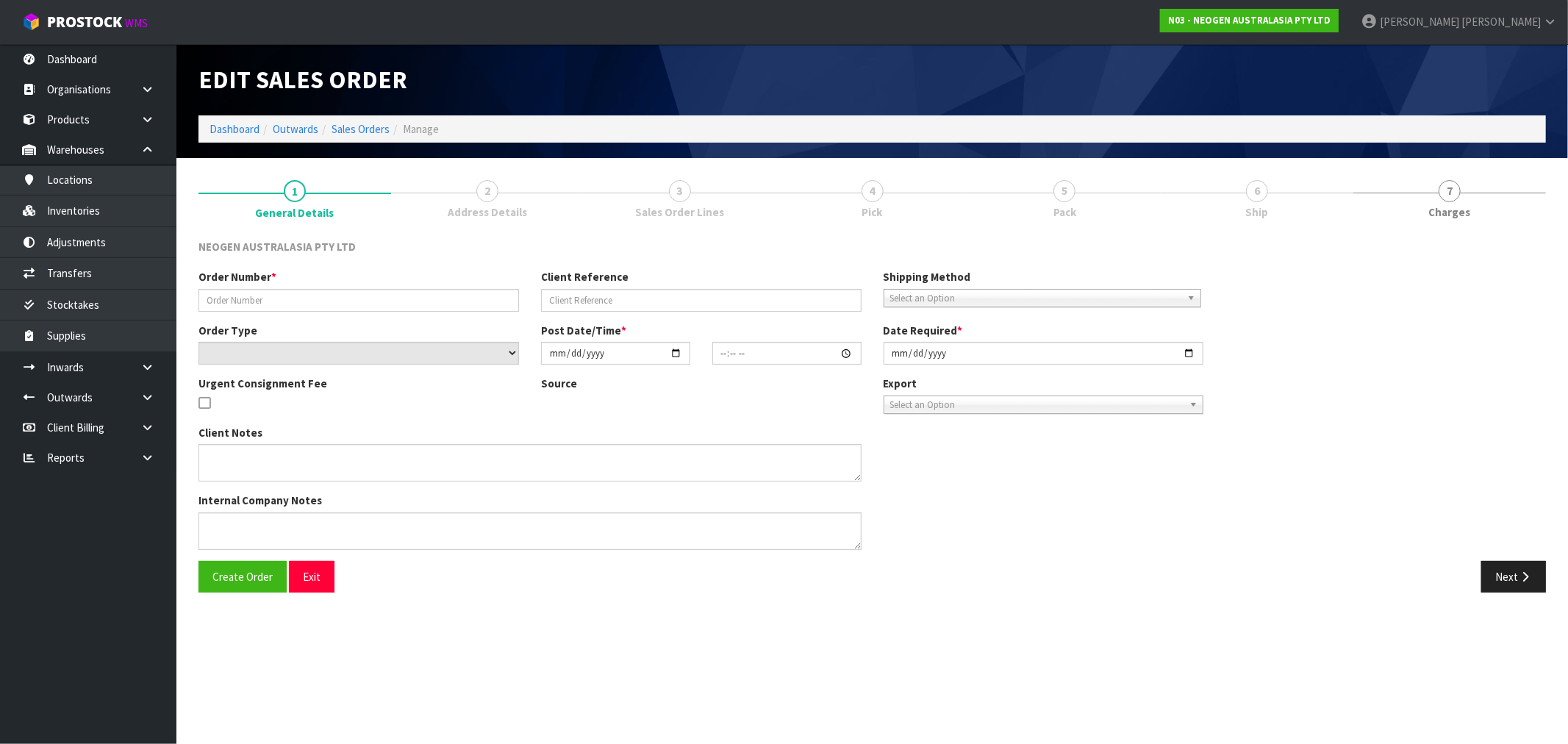
type input "VTS-FNW-HJT"
type input "PO-203600215"
select select "number:0"
type input "[DATE]"
type input "16:08:00.000"
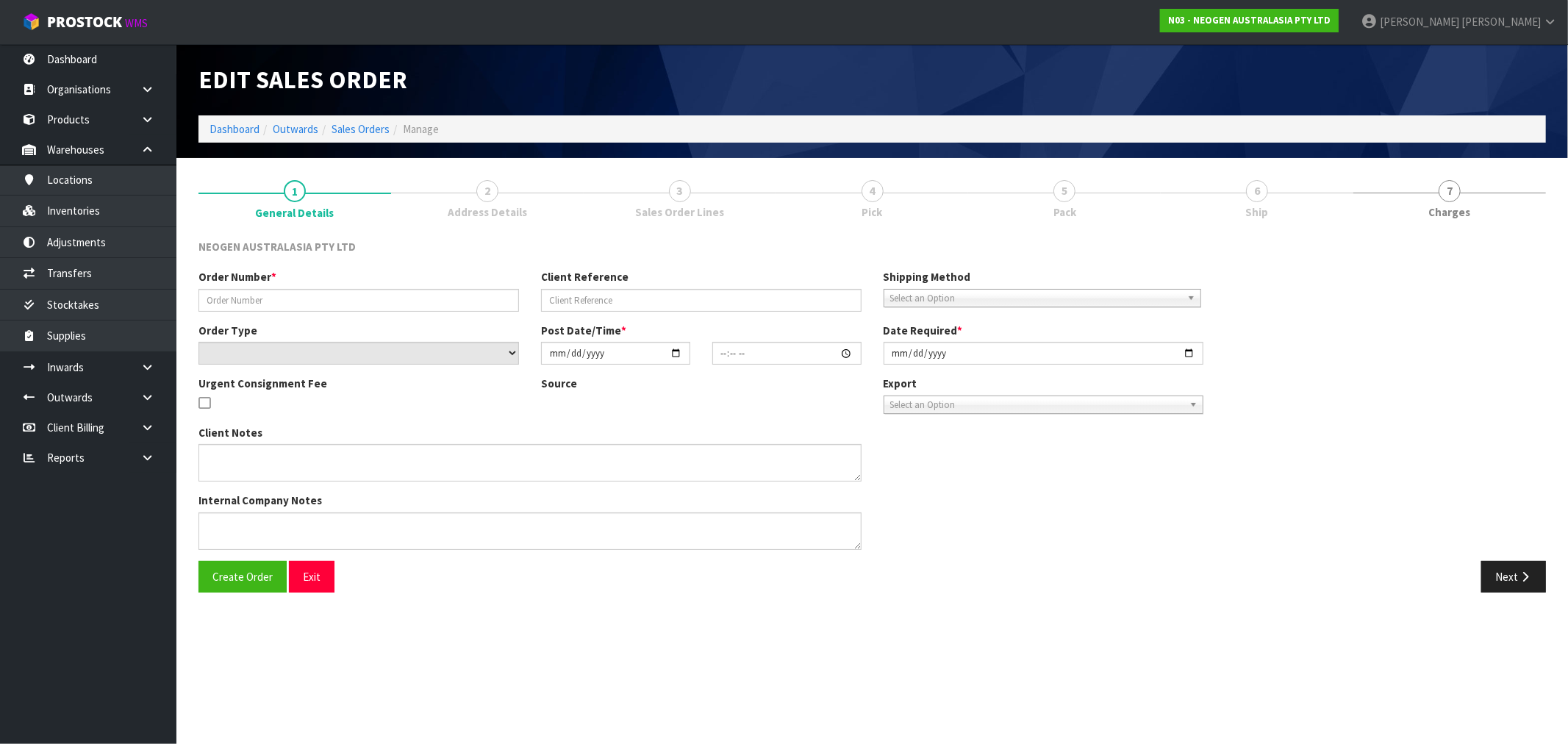
type input "[DATE]"
type textarea "PLEASE NOTE - THIS BOX MUST COME FROM HELD WAREHOUSE – BATCH # 418325136D A BAR…"
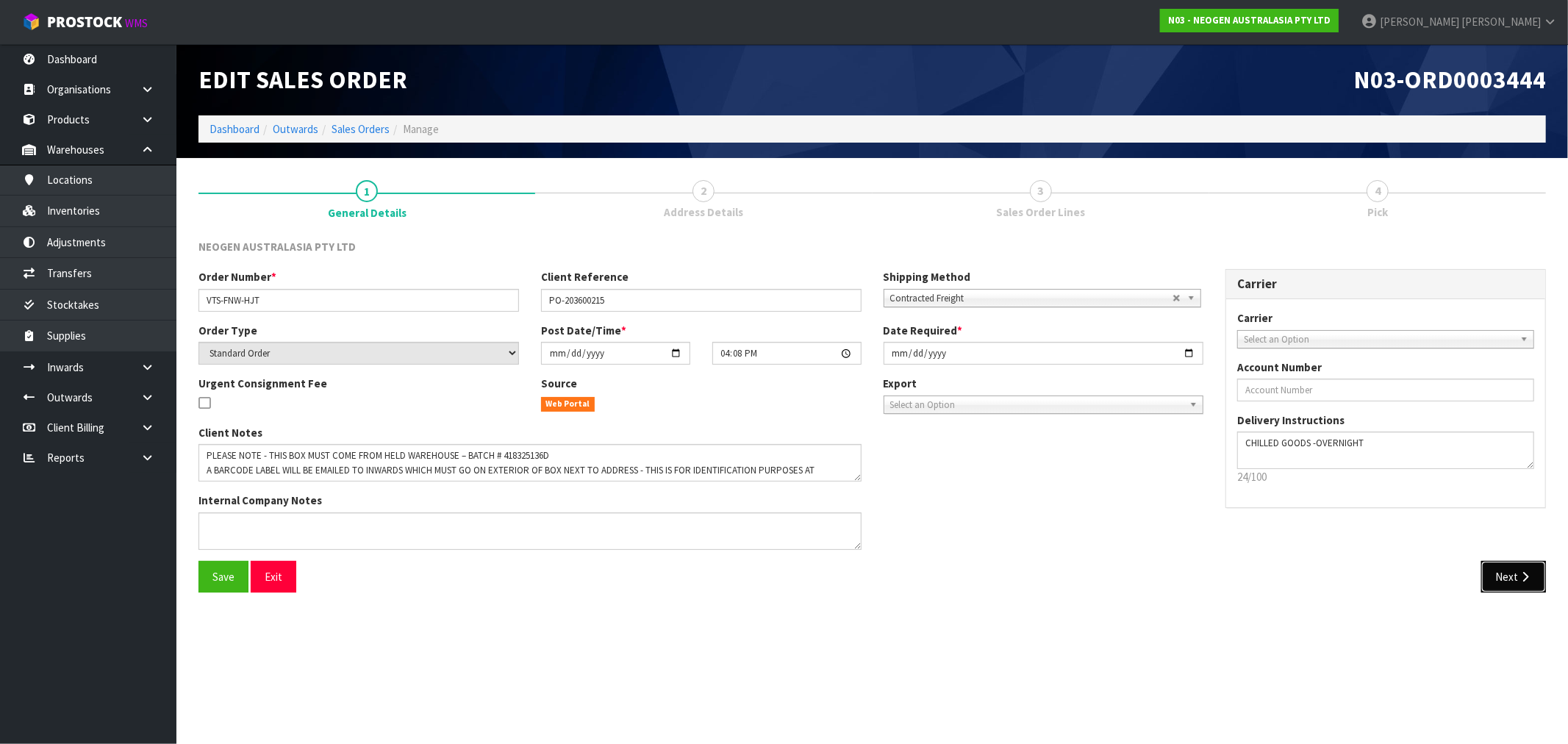
click at [1504, 580] on button "Next" at bounding box center [1514, 576] width 65 height 32
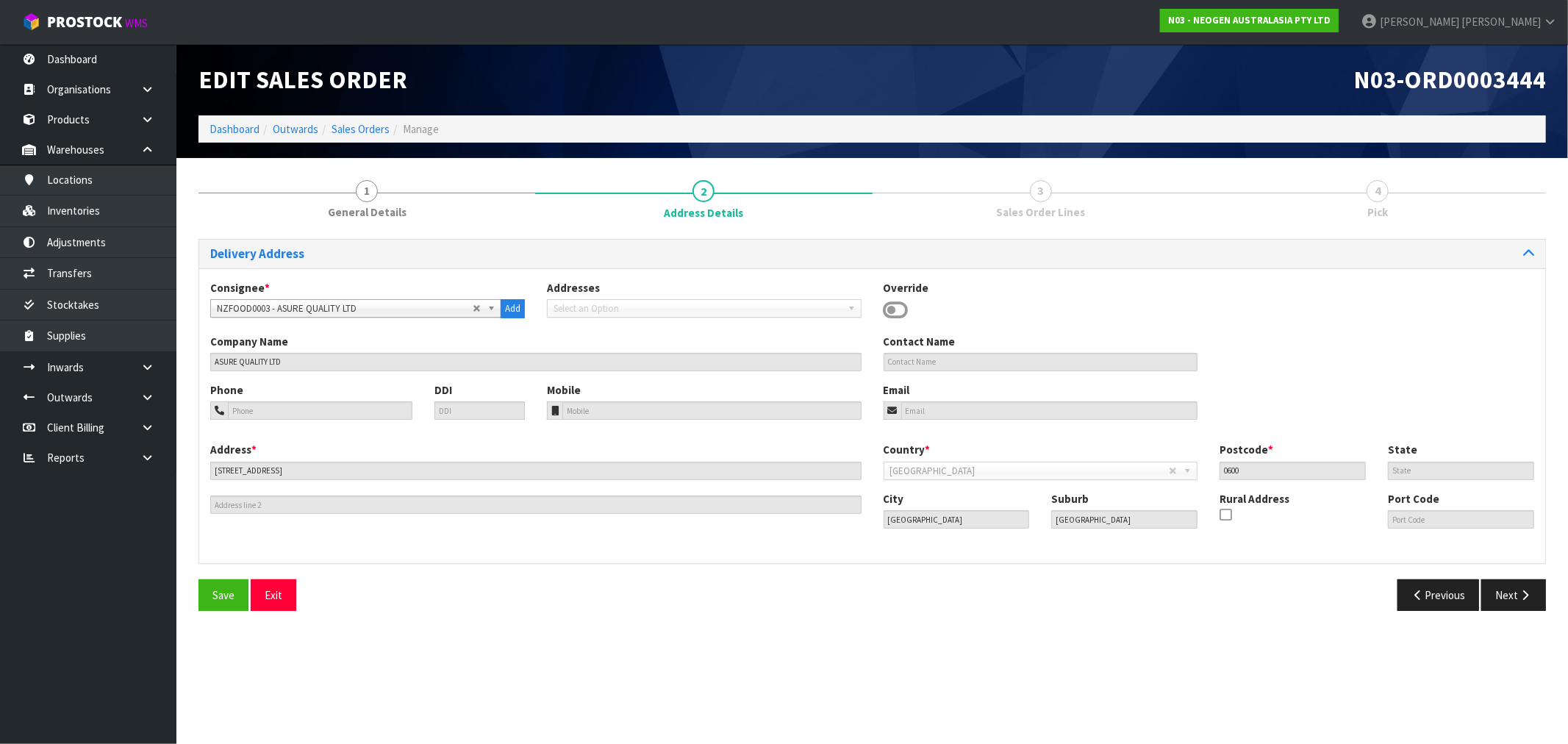
click at [1551, 605] on div "Previous Next" at bounding box center [1215, 595] width 686 height 32
click at [1528, 593] on icon "button" at bounding box center [1525, 595] width 14 height 11
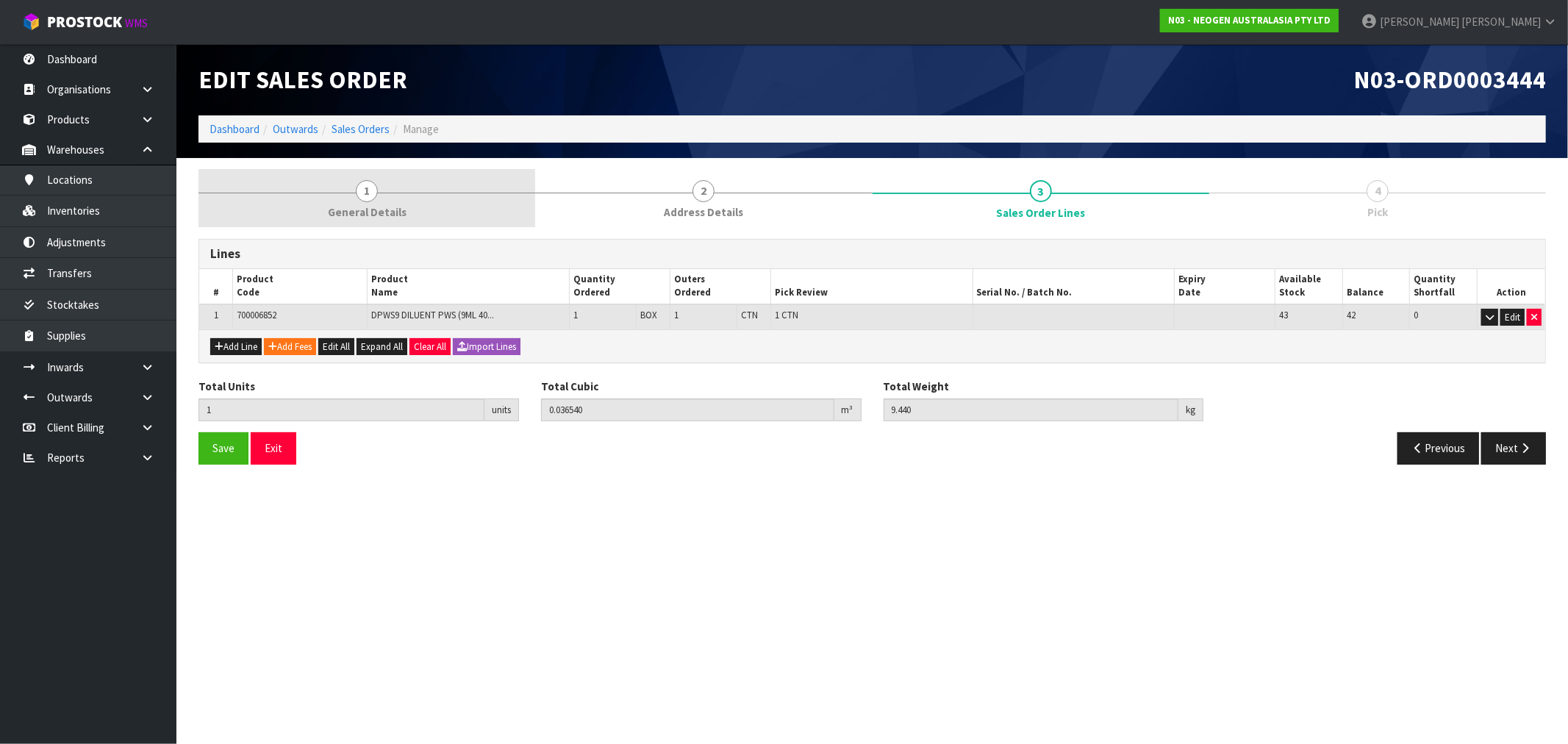
click at [379, 221] on link "1 General Details" at bounding box center [367, 198] width 337 height 58
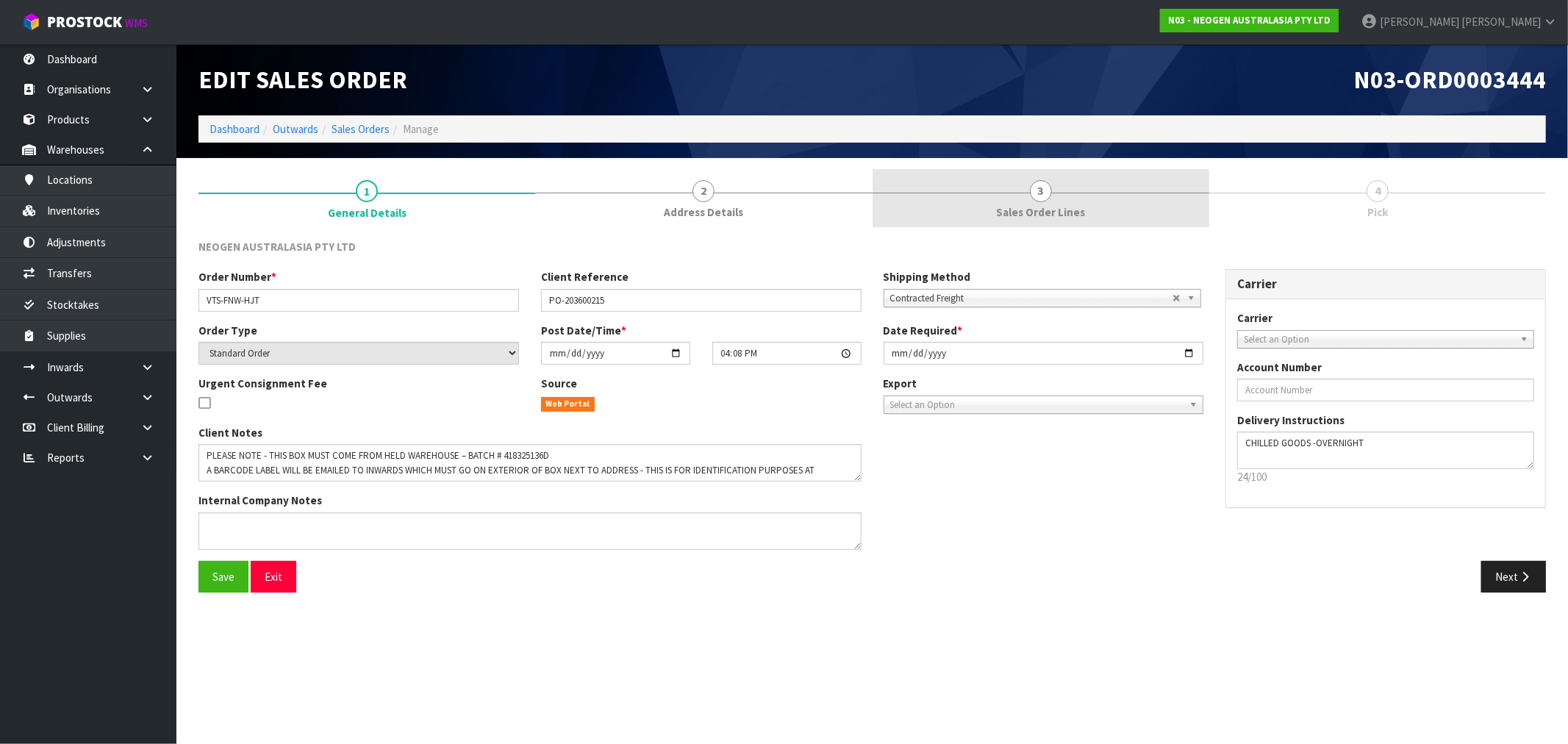
drag, startPoint x: 669, startPoint y: 200, endPoint x: 1010, endPoint y: 204, distance: 341.0
click at [670, 200] on link "2 Address Details" at bounding box center [703, 198] width 337 height 58
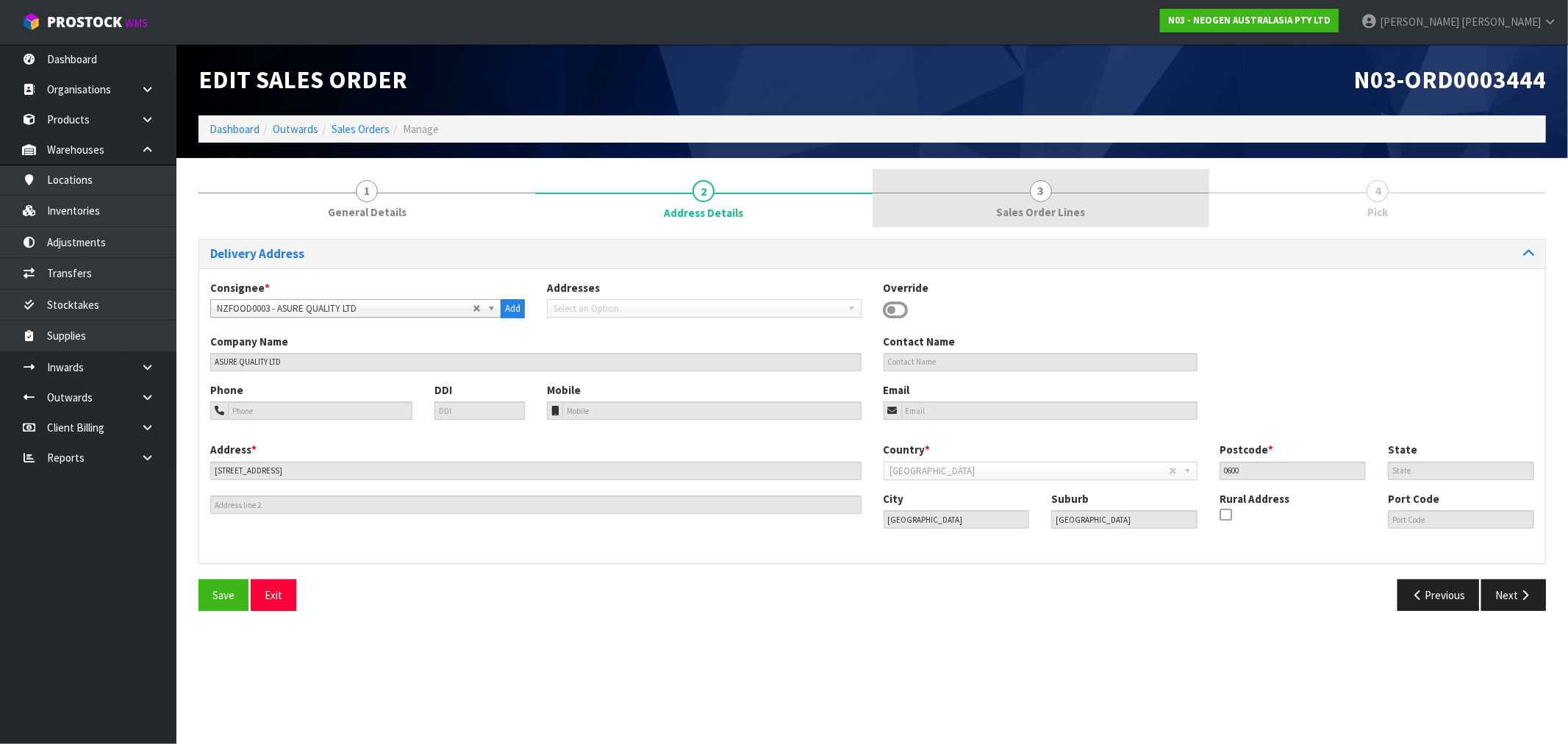
click at [1017, 218] on span "Sales Order Lines" at bounding box center [1041, 212] width 89 height 15
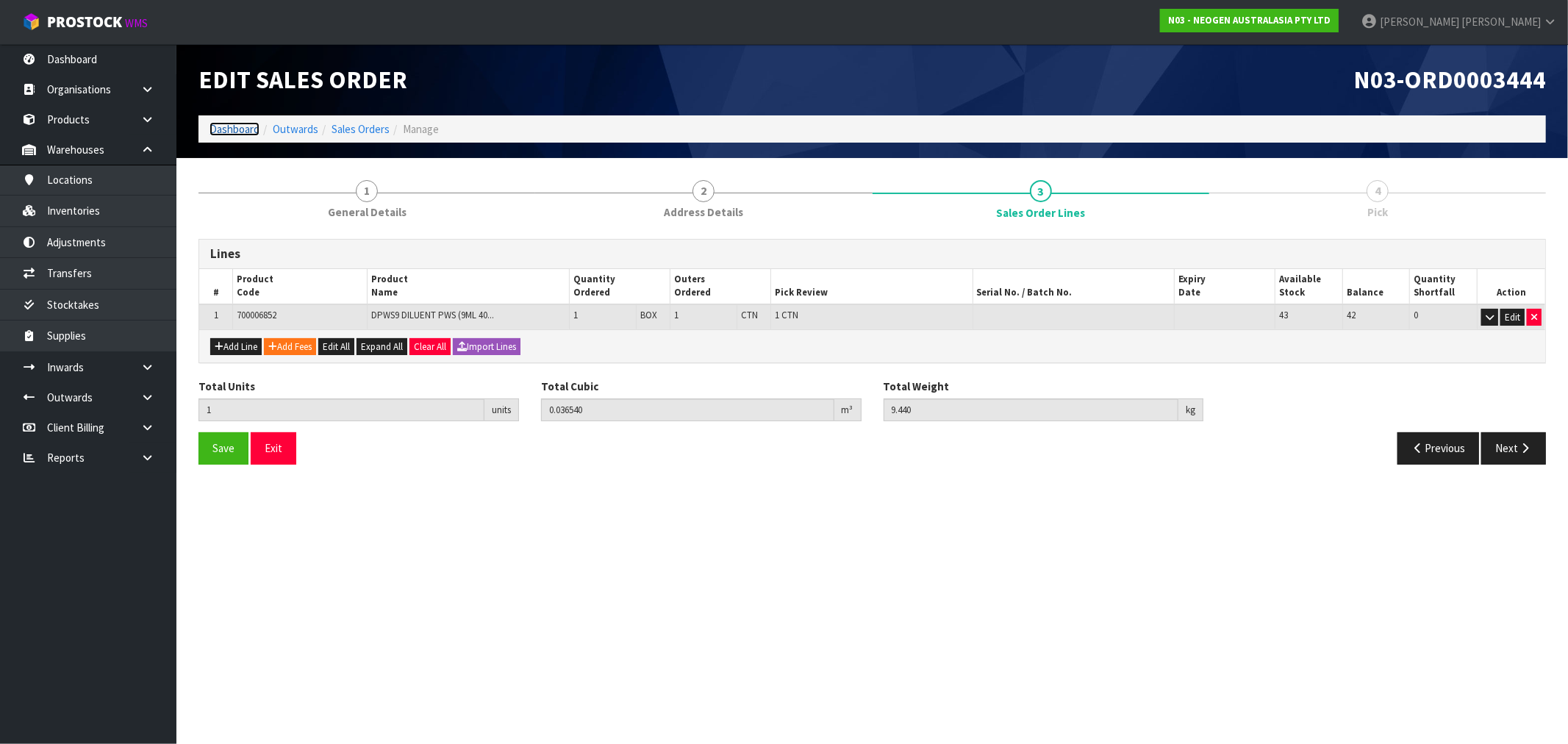
click at [233, 130] on link "Dashboard" at bounding box center [235, 129] width 50 height 14
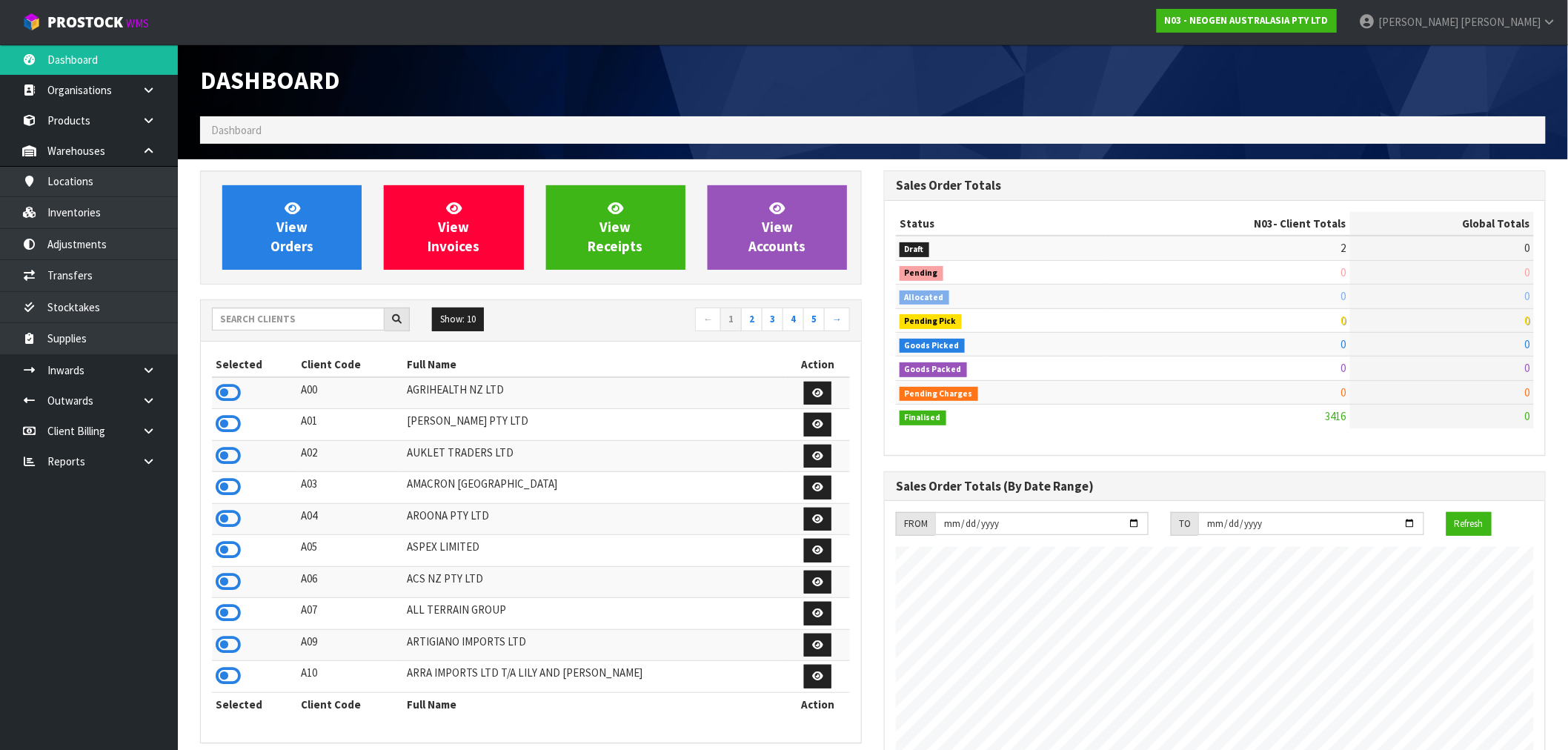
scroll to position [1123, 684]
click at [265, 323] on input "text" at bounding box center [299, 319] width 173 height 23
type input "A06"
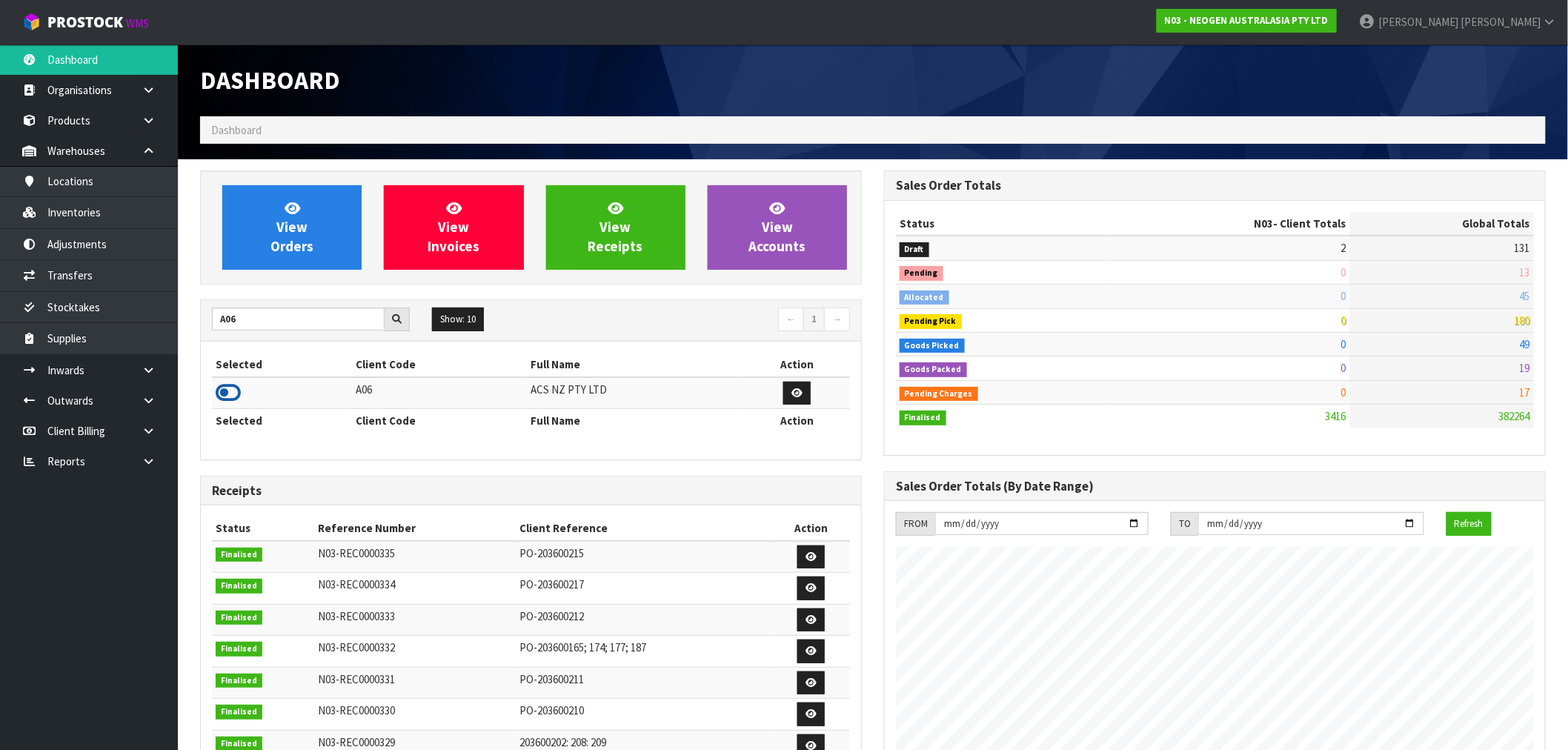
click at [231, 400] on icon at bounding box center [228, 393] width 25 height 22
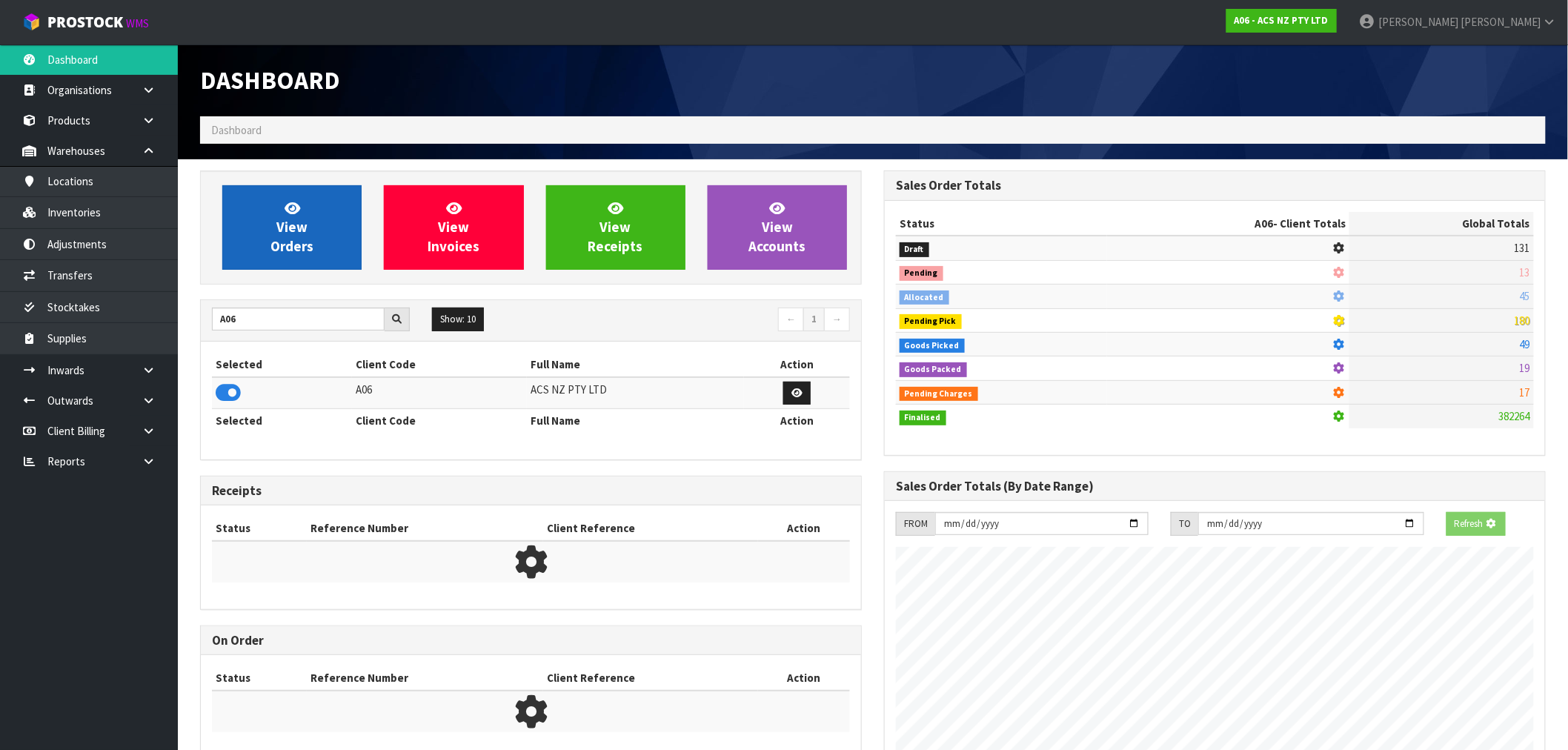
scroll to position [740332, 740310]
click at [325, 216] on link "View Orders" at bounding box center [291, 228] width 140 height 85
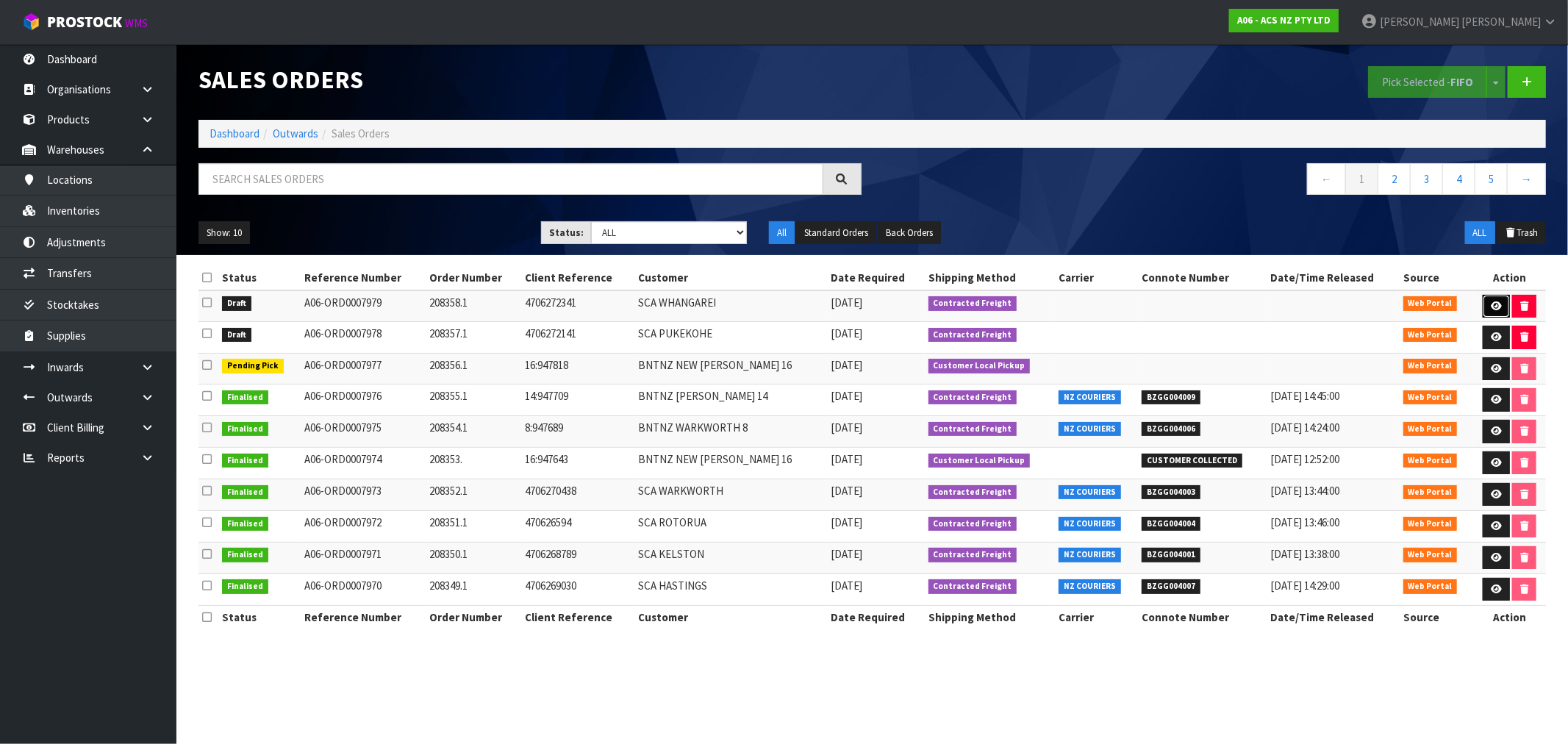
click at [1498, 300] on link at bounding box center [1497, 306] width 28 height 23
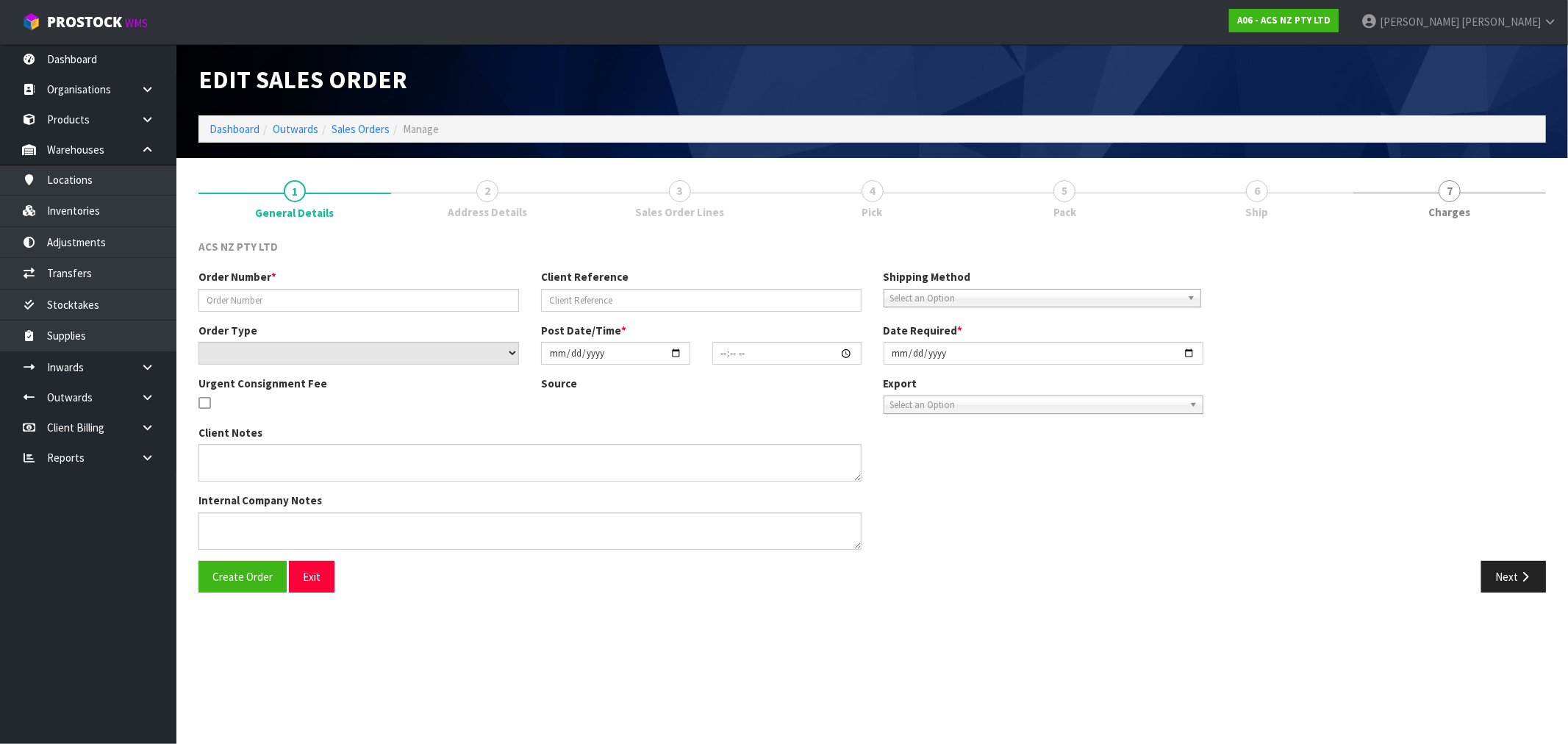
type input "208358.1"
type input "4706272341"
select select "number:0"
type input "[DATE]"
type input "16:19:00.000"
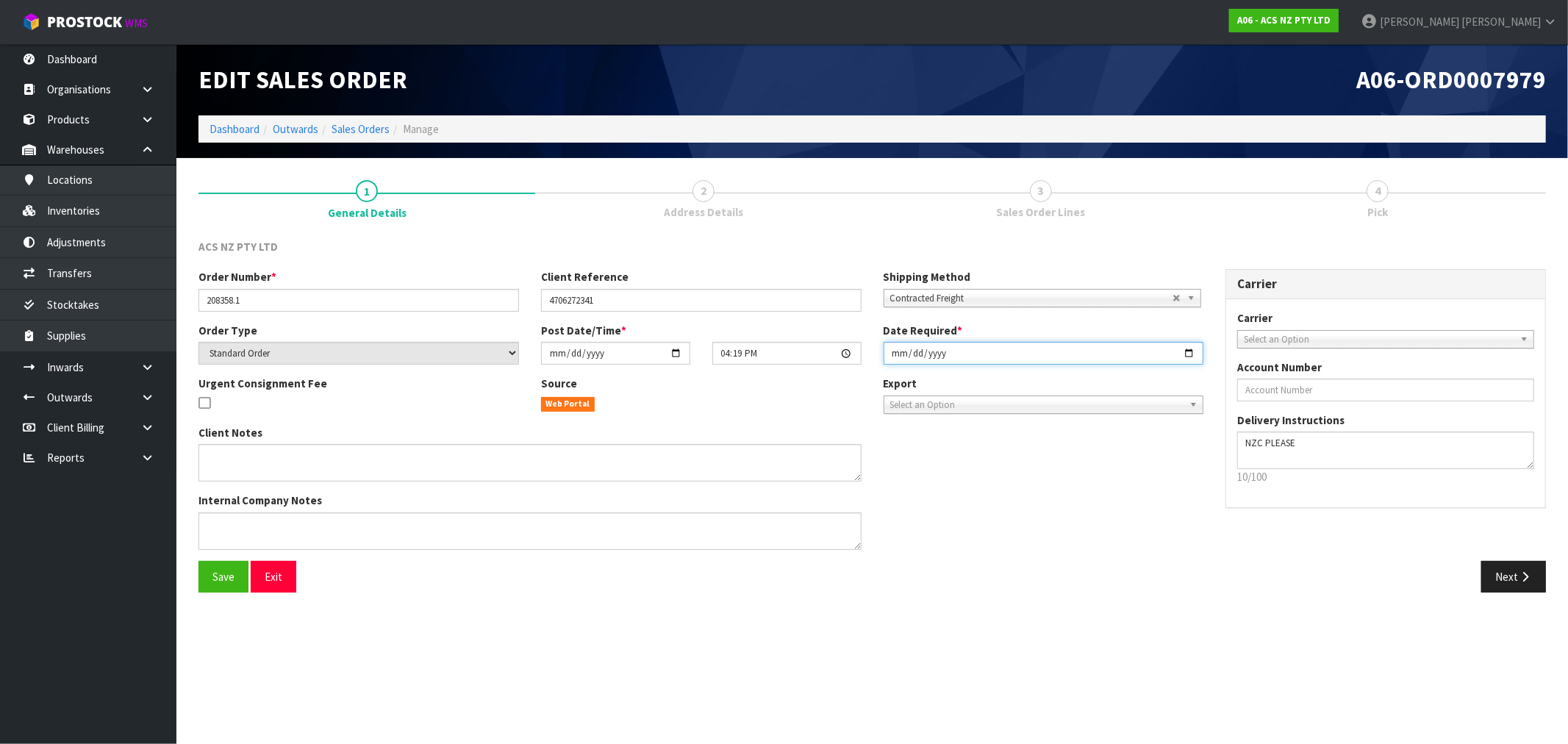
click at [899, 354] on input "[DATE]" at bounding box center [1044, 353] width 321 height 23
type input "[DATE]"
click at [198, 561] on button "Save" at bounding box center [223, 576] width 50 height 32
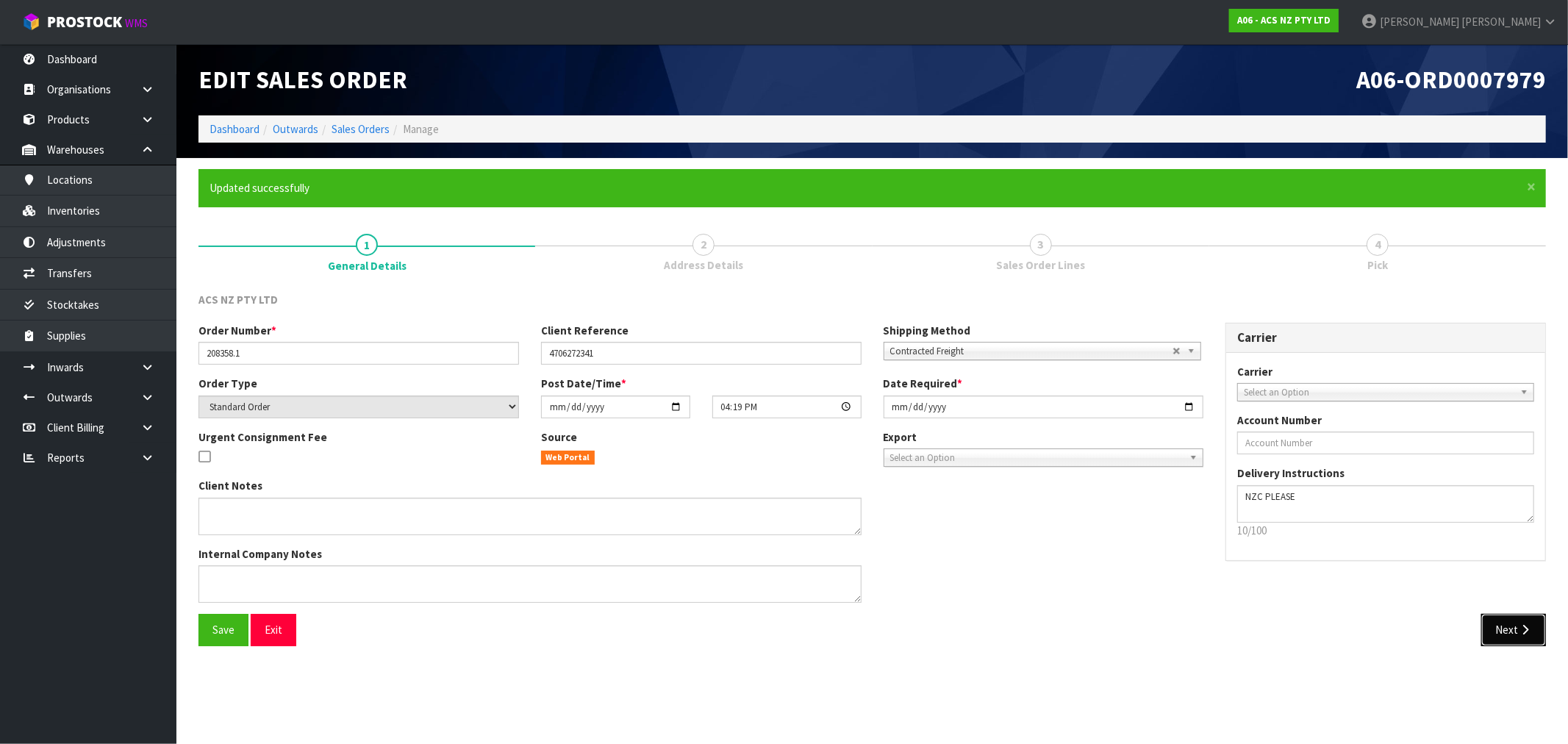
click at [1501, 623] on button "Next" at bounding box center [1514, 629] width 65 height 32
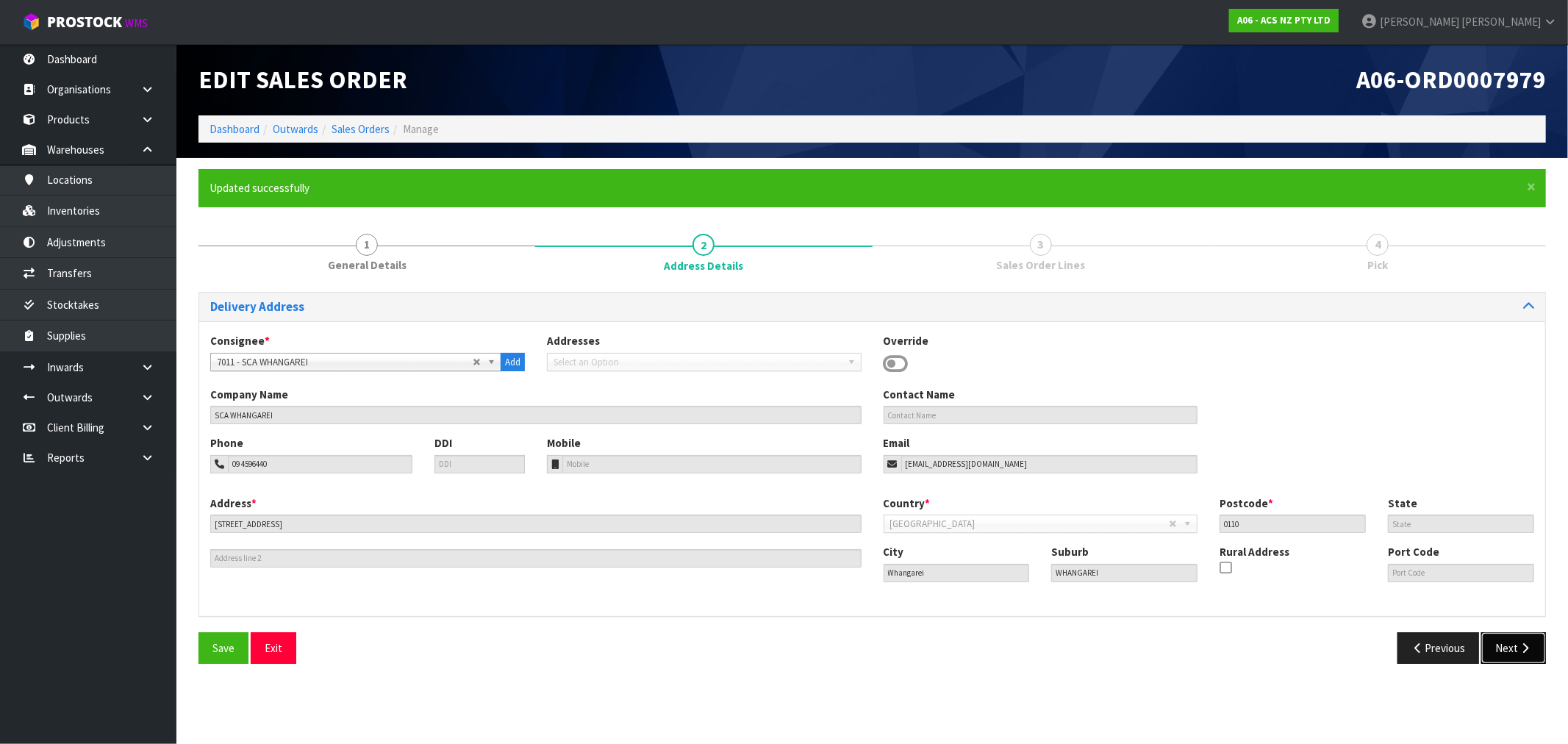
click at [1528, 649] on icon "button" at bounding box center [1525, 648] width 14 height 11
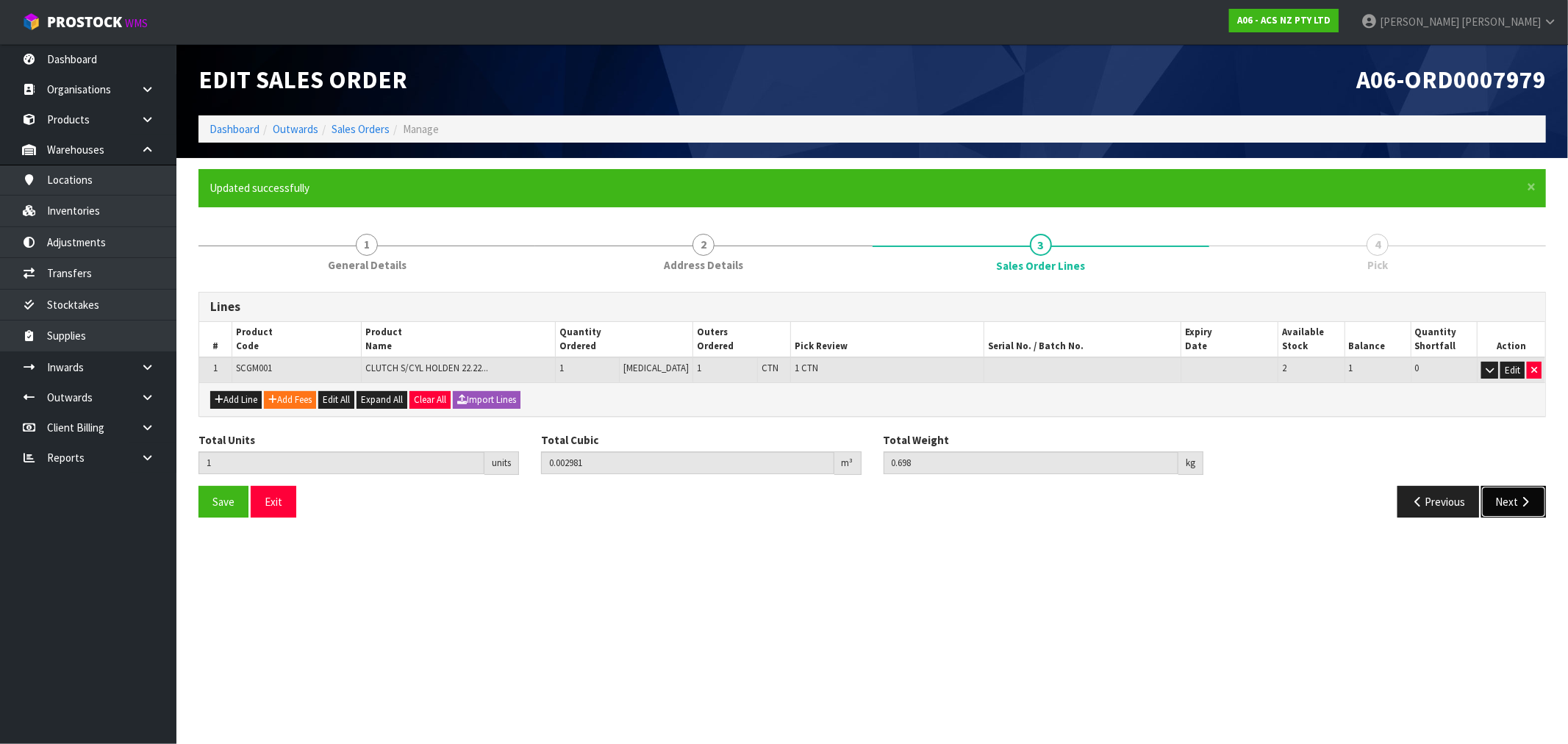
click at [1519, 501] on icon "button" at bounding box center [1525, 502] width 14 height 11
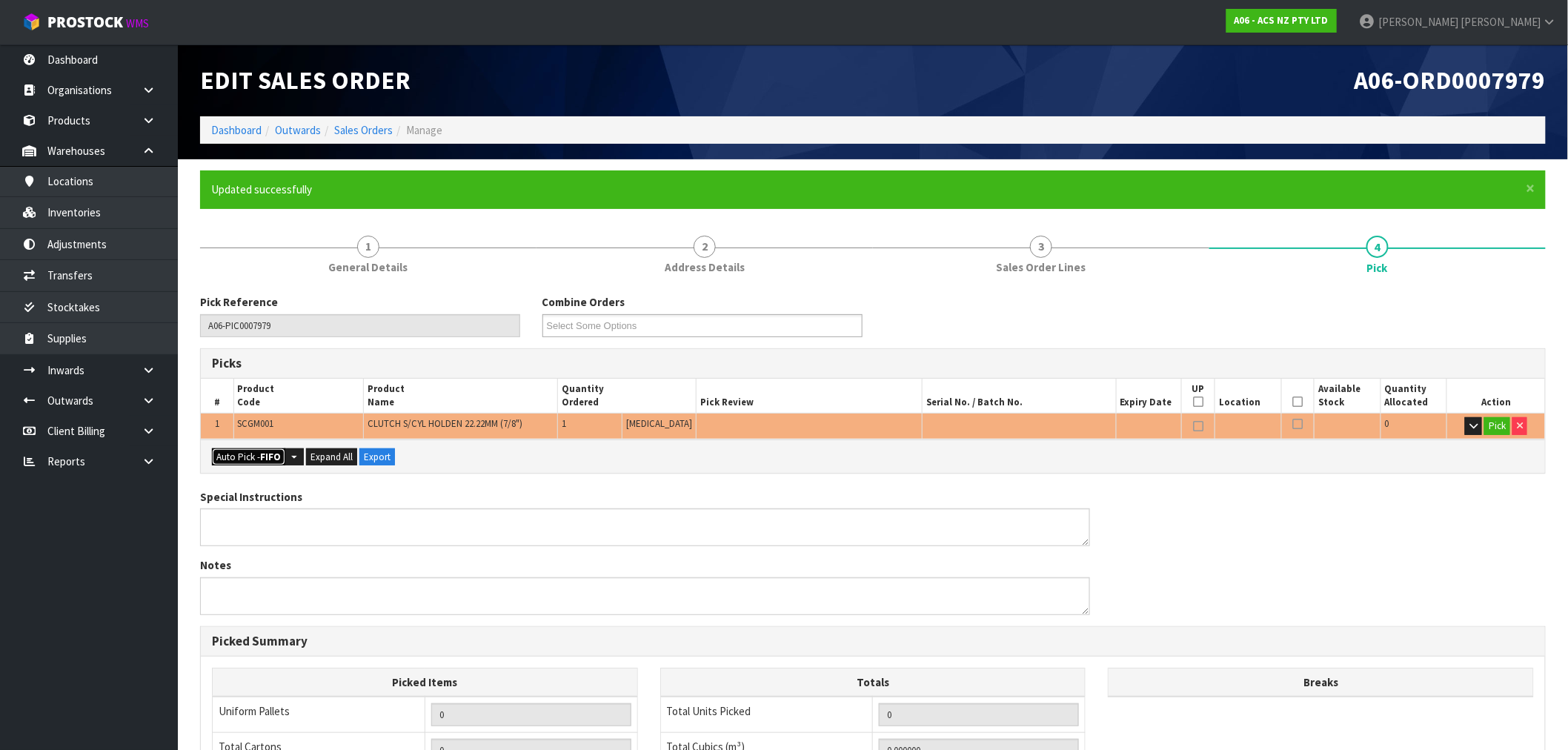
click at [219, 463] on button "Auto Pick - FIFO" at bounding box center [249, 458] width 73 height 18
type input "1"
type input "0.002981"
type input "0.698"
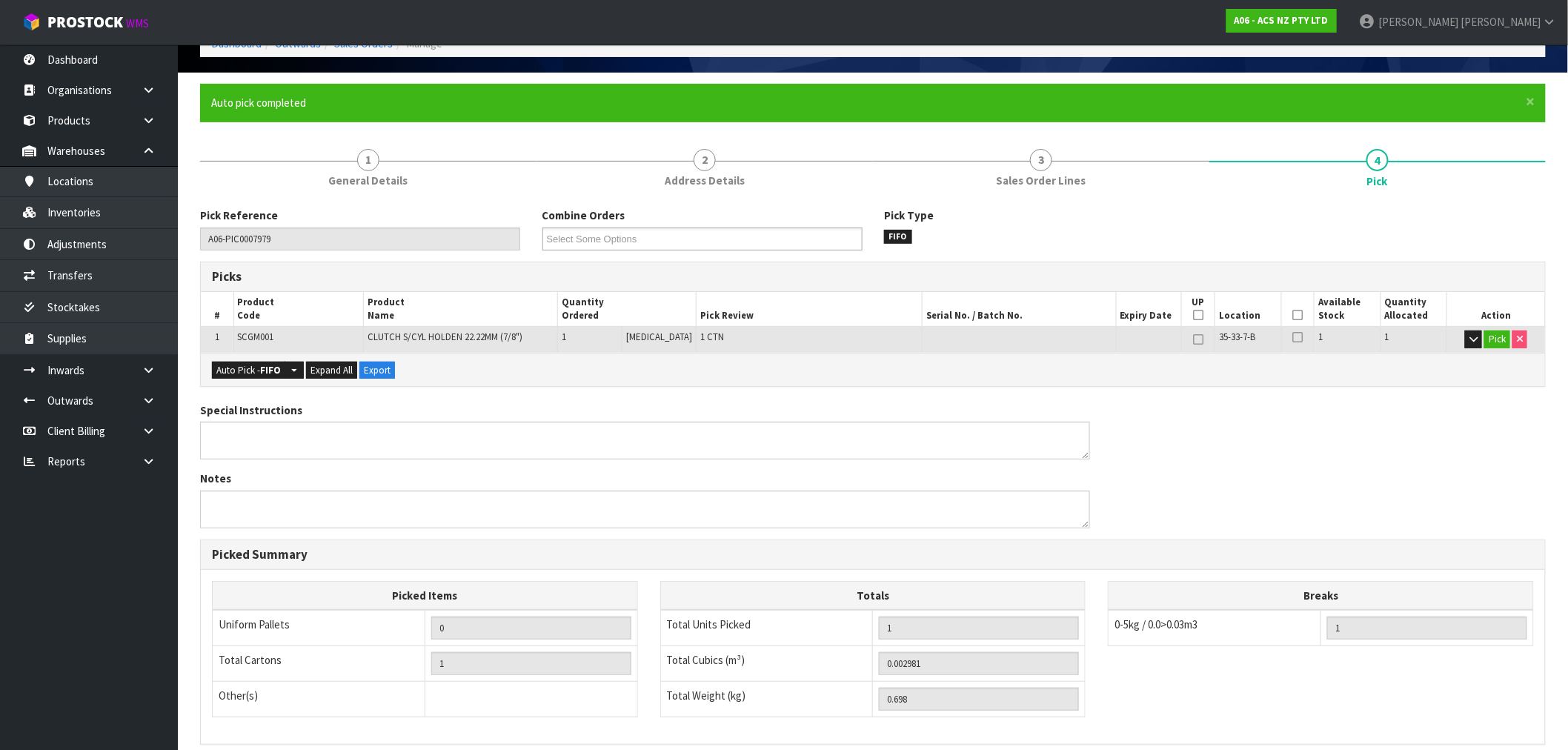
scroll to position [285, 0]
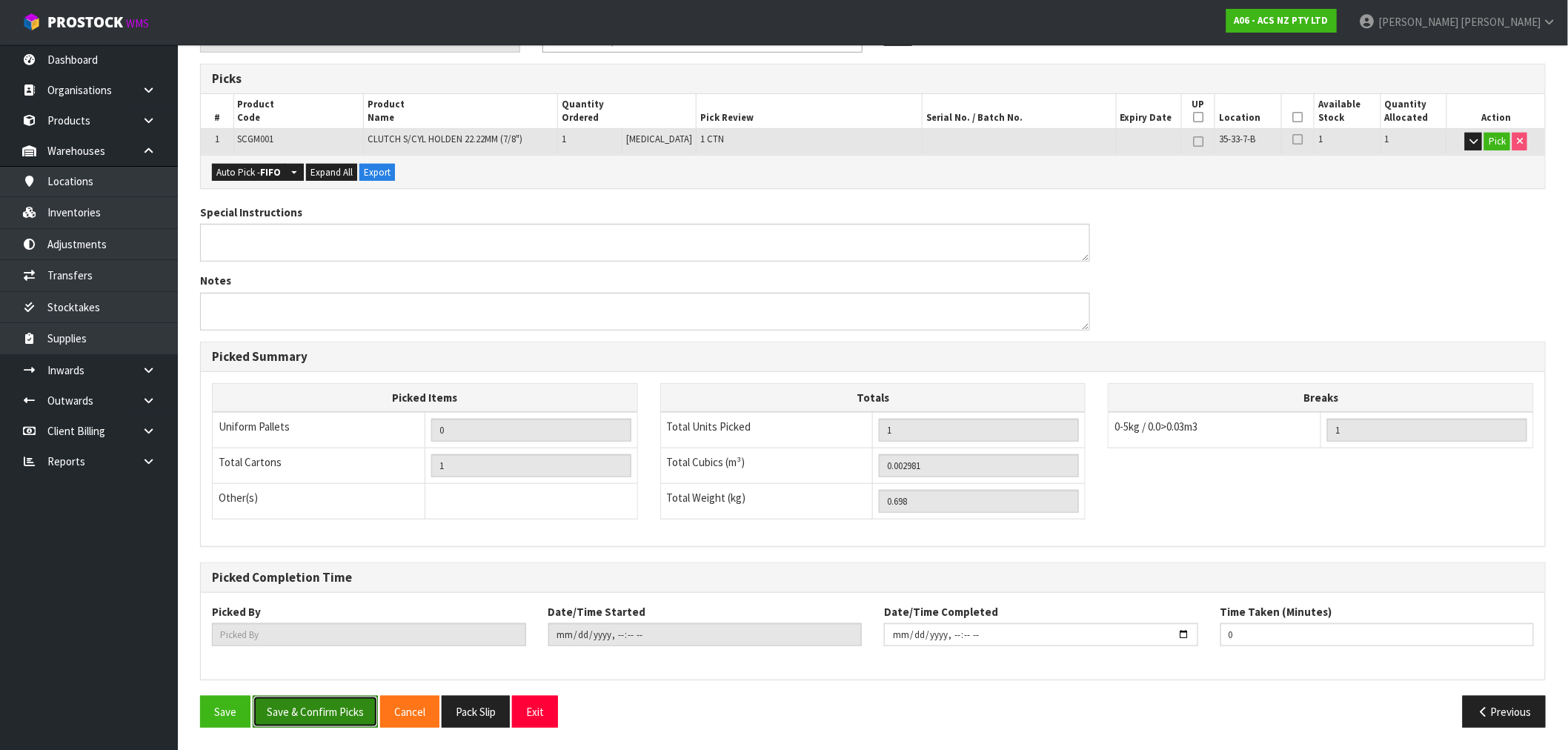
click at [358, 703] on button "Save & Confirm Picks" at bounding box center [316, 712] width 126 height 32
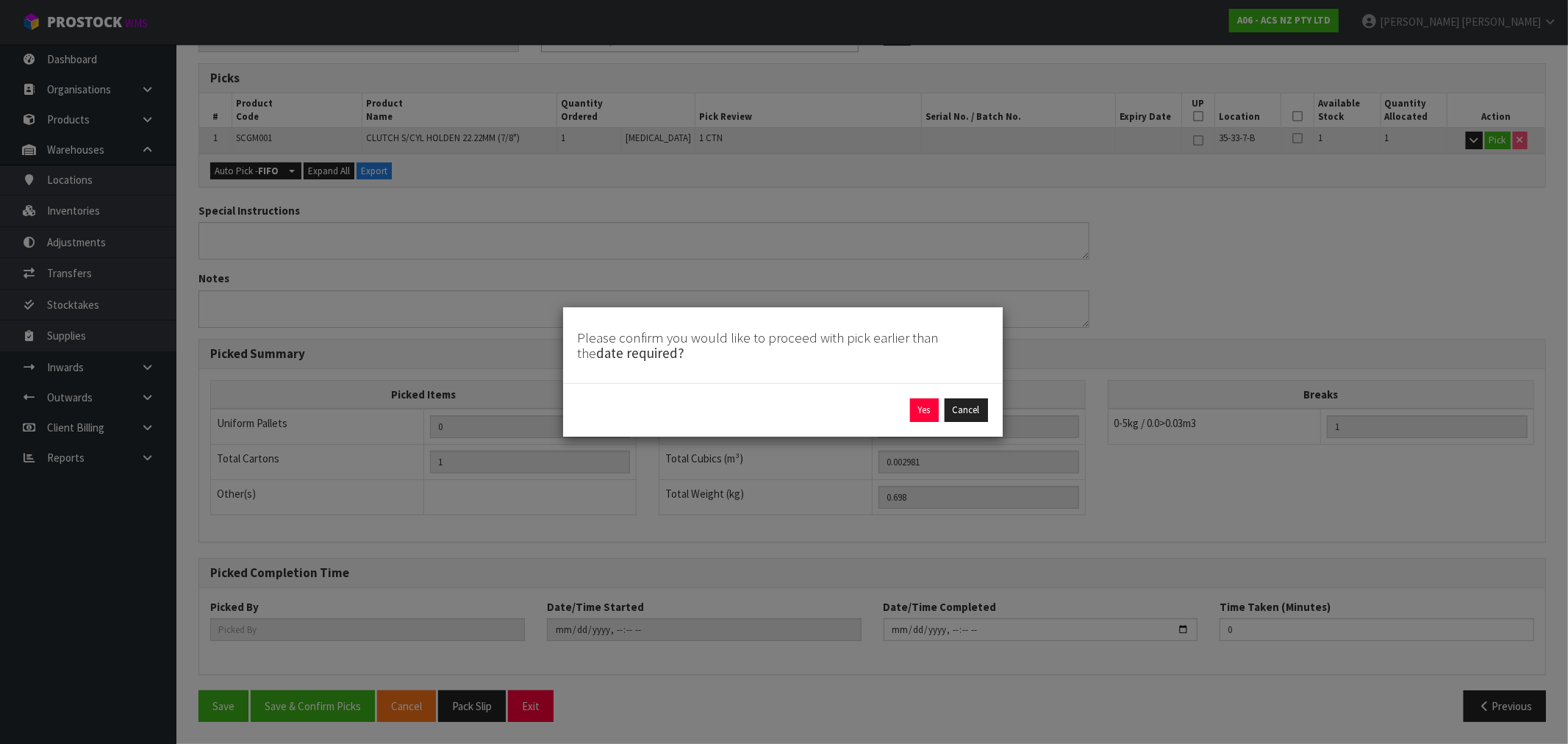
click at [913, 425] on div "Yes Cancel" at bounding box center [783, 410] width 440 height 53
click at [920, 409] on button "Yes" at bounding box center [924, 410] width 28 height 23
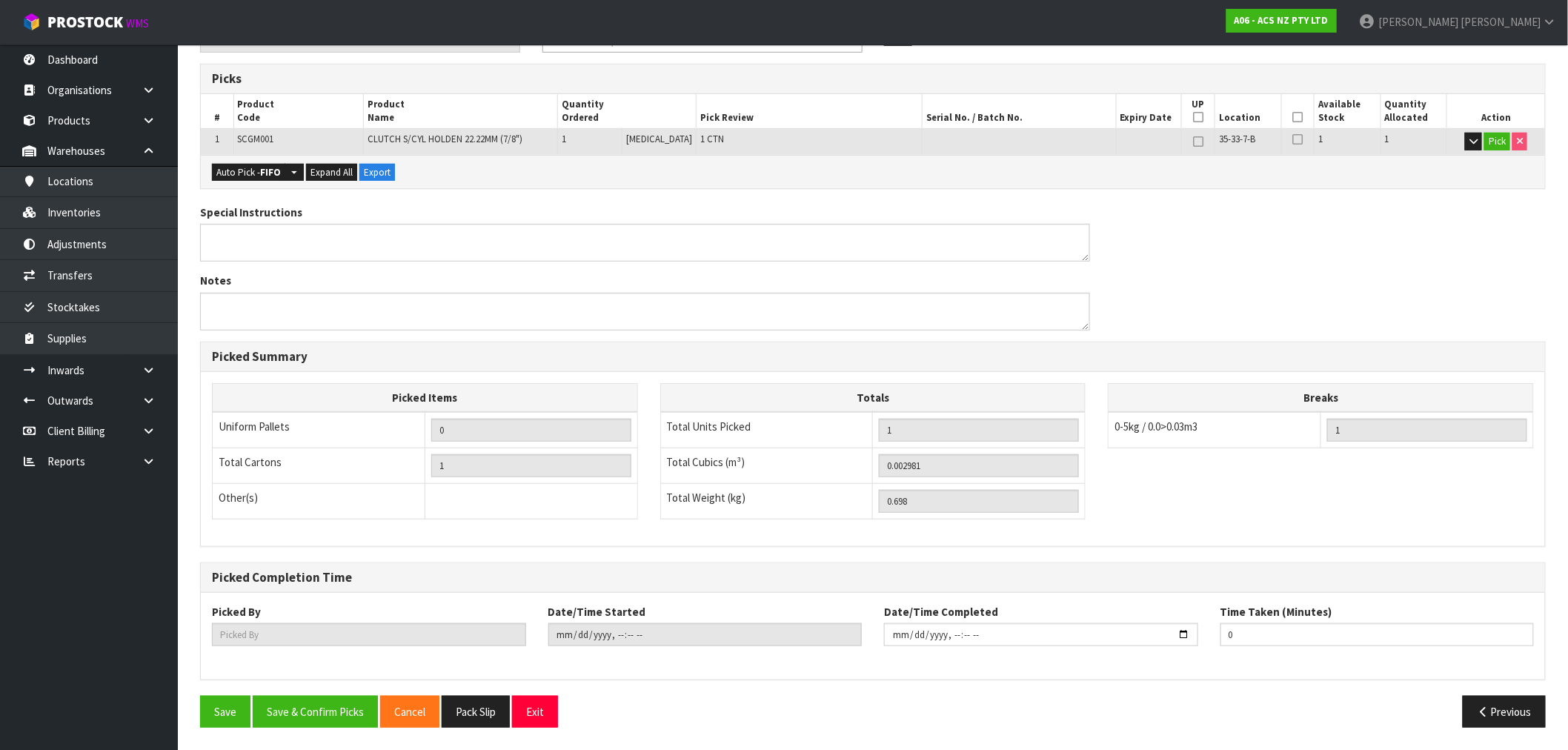
scroll to position [0, 0]
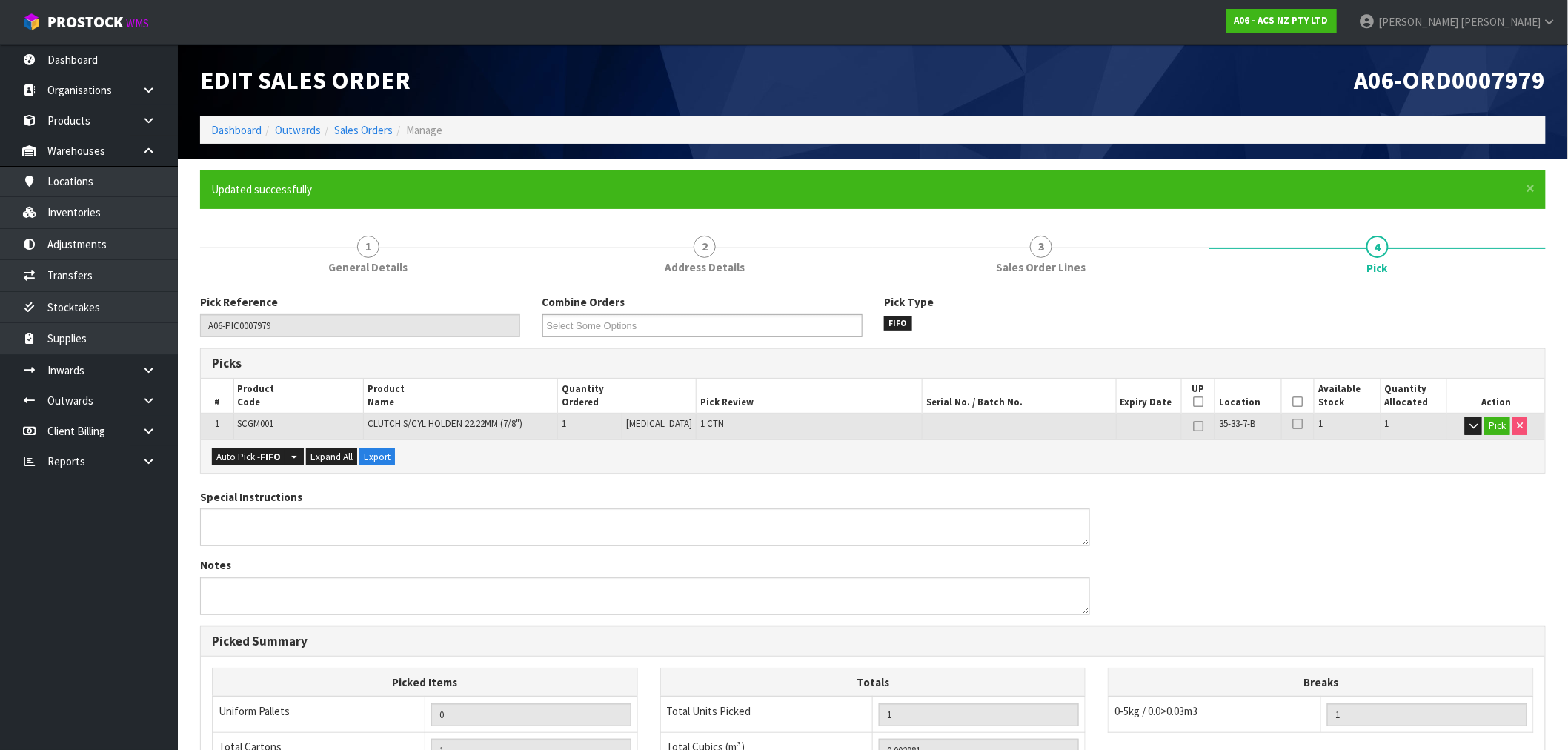
type input "Rocio Lopez"
type input "2025-09-22T16:42:05"
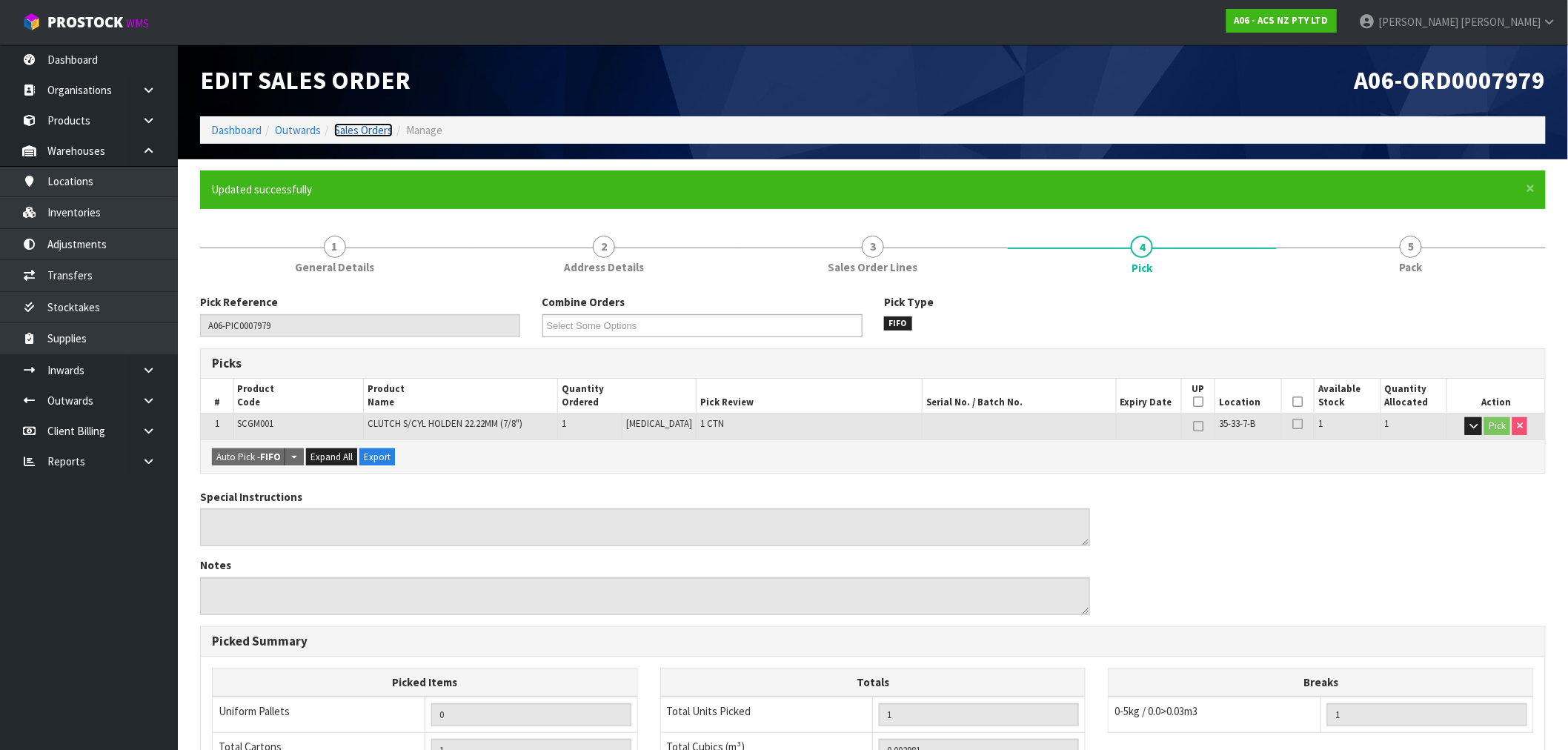
click at [368, 131] on link "Sales Orders" at bounding box center [364, 130] width 59 height 14
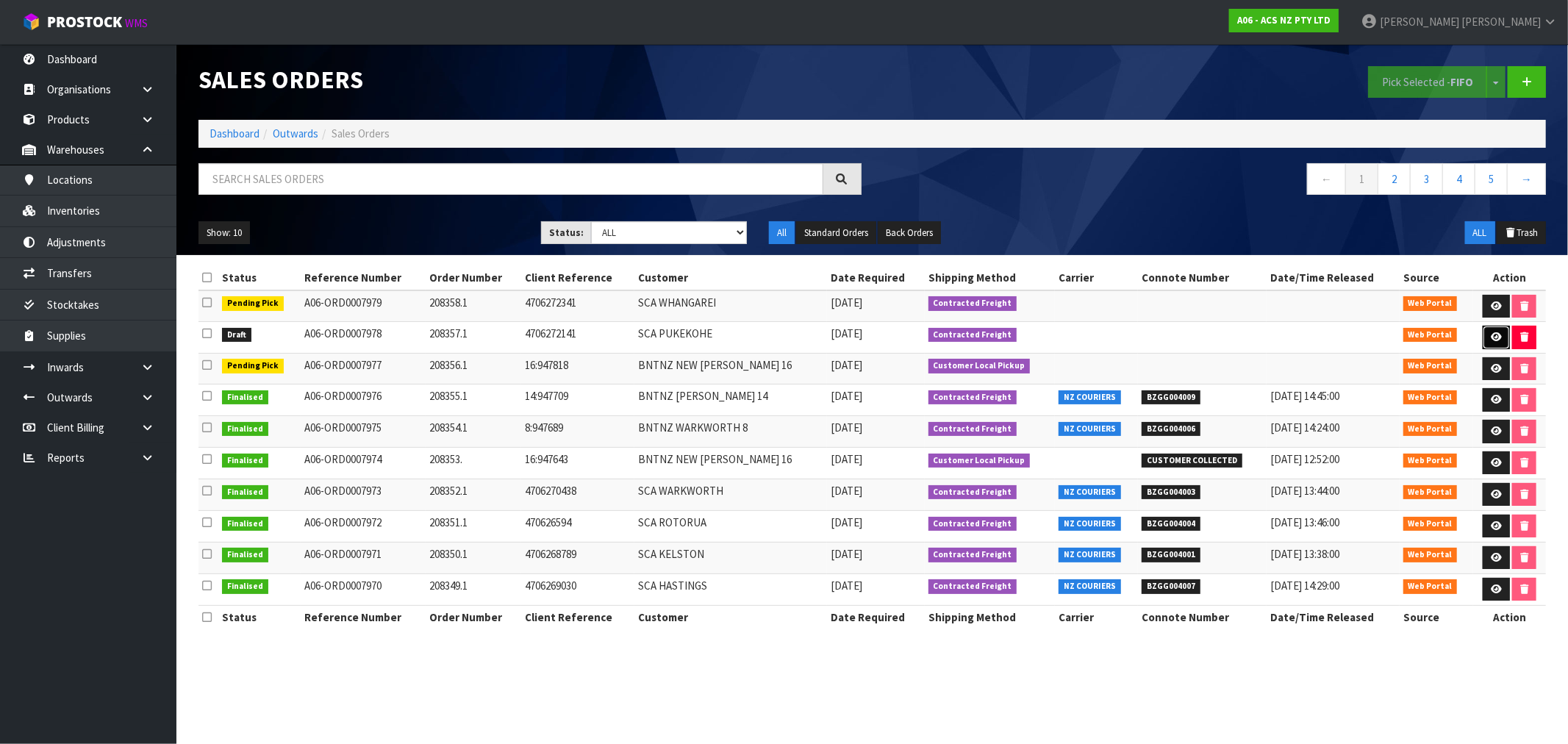
click at [1500, 339] on link at bounding box center [1497, 337] width 28 height 23
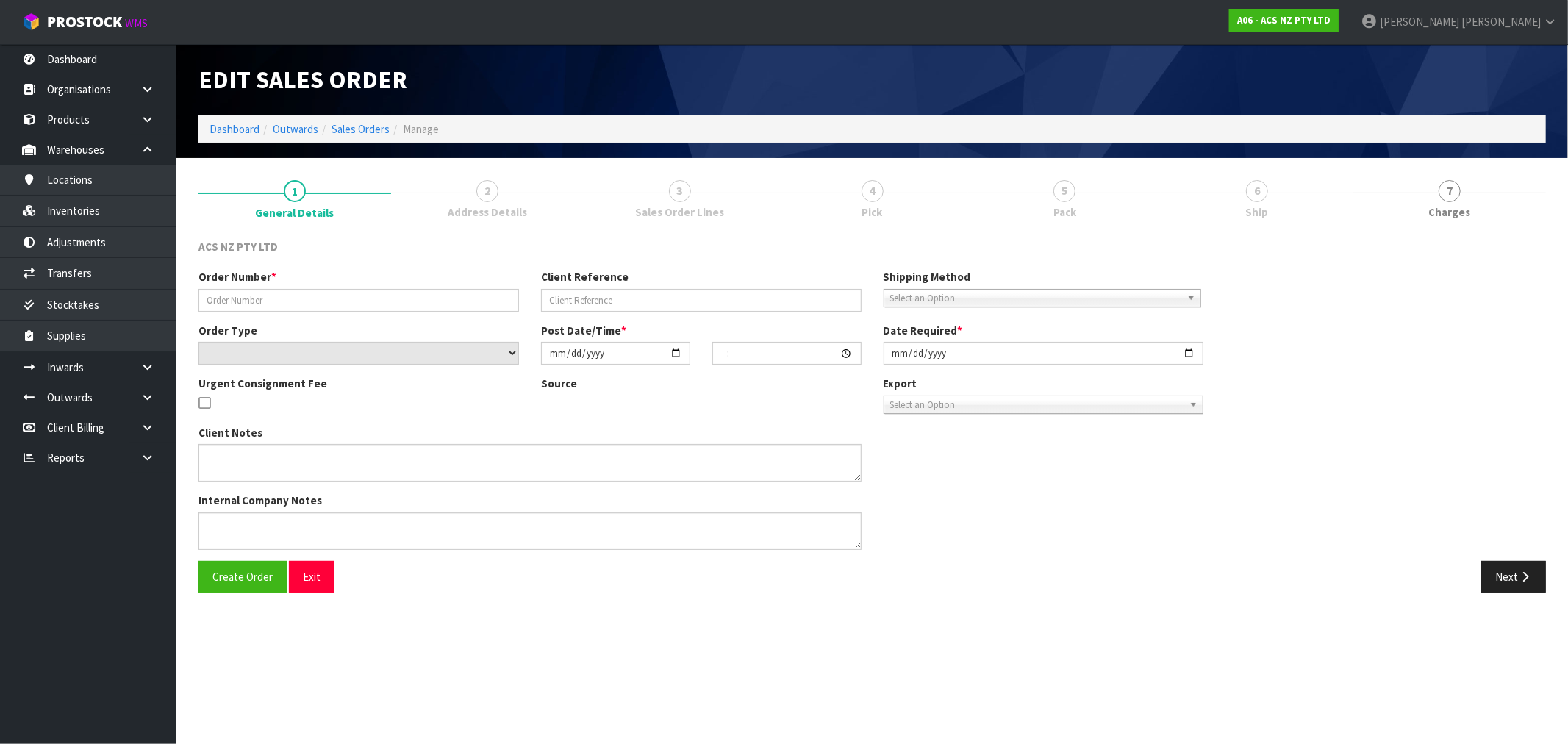
type input "208357.1"
type input "4706272141"
select select "number:0"
type input "2025-09-22"
type input "16:16:00.000"
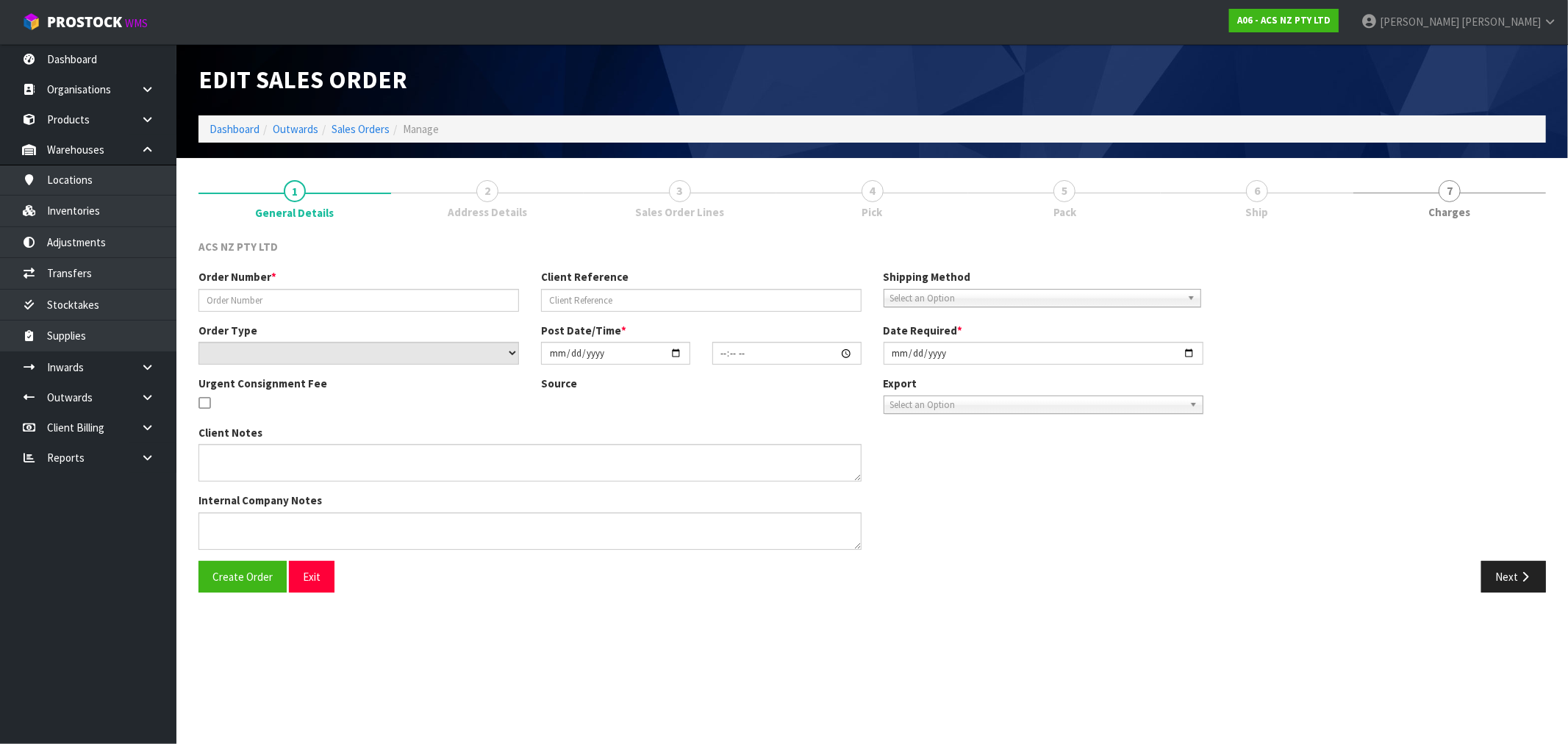
type input "2025-09-22"
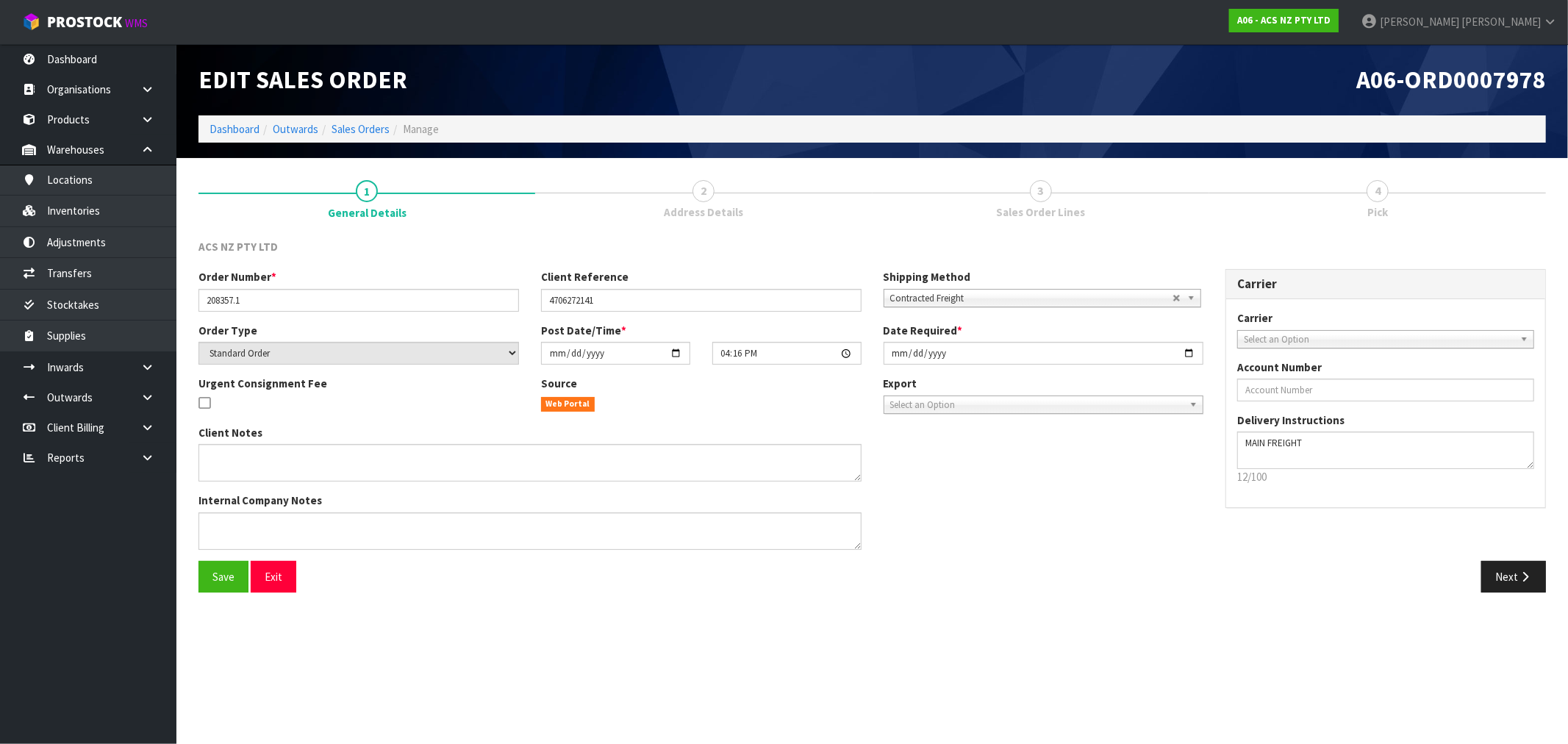
click at [1349, 342] on span "Select an Option" at bounding box center [1379, 340] width 270 height 18
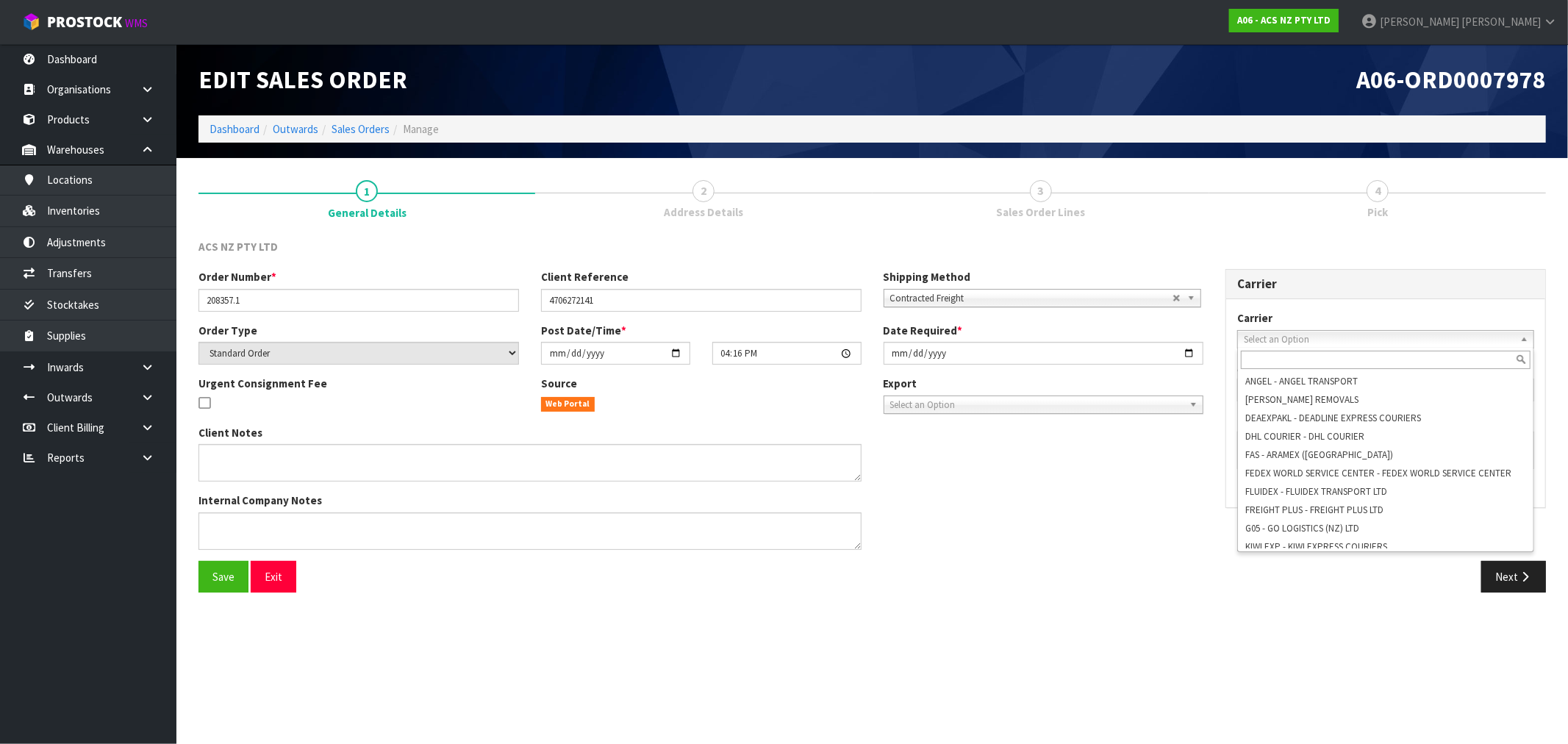
click at [1302, 307] on div "Carrier ANGEL - ANGEL TRANSPORT CONROY - CONROY REMOVALS DEAEXPAKL - DEADLINE E…" at bounding box center [1386, 403] width 319 height 208
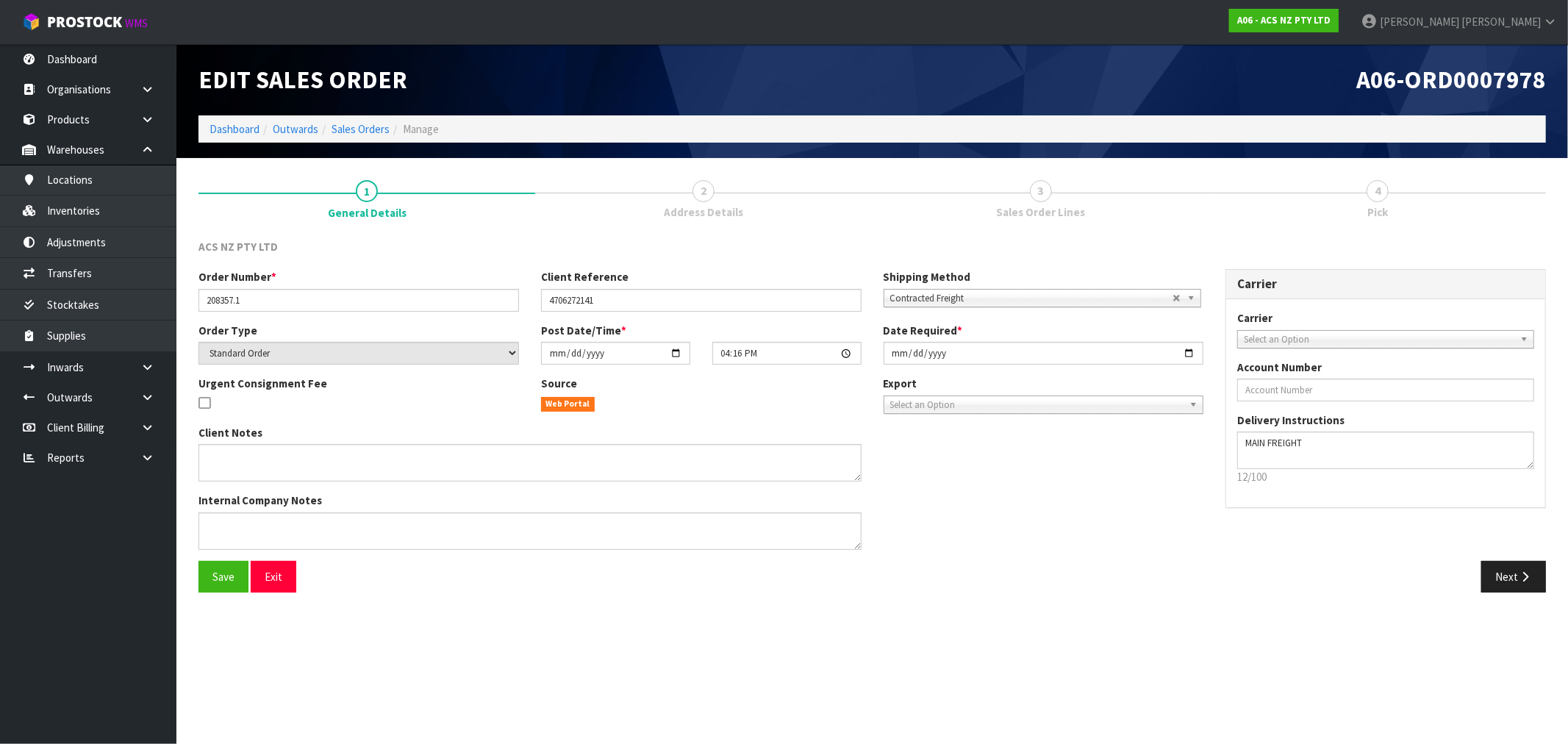
click at [1298, 349] on div "Carrier ANGEL - ANGEL TRANSPORT CONROY - CONROY REMOVALS DEAEXPAKL - DEADLINE E…" at bounding box center [1386, 403] width 319 height 208
click at [1292, 342] on span "Select an Option" at bounding box center [1379, 340] width 270 height 18
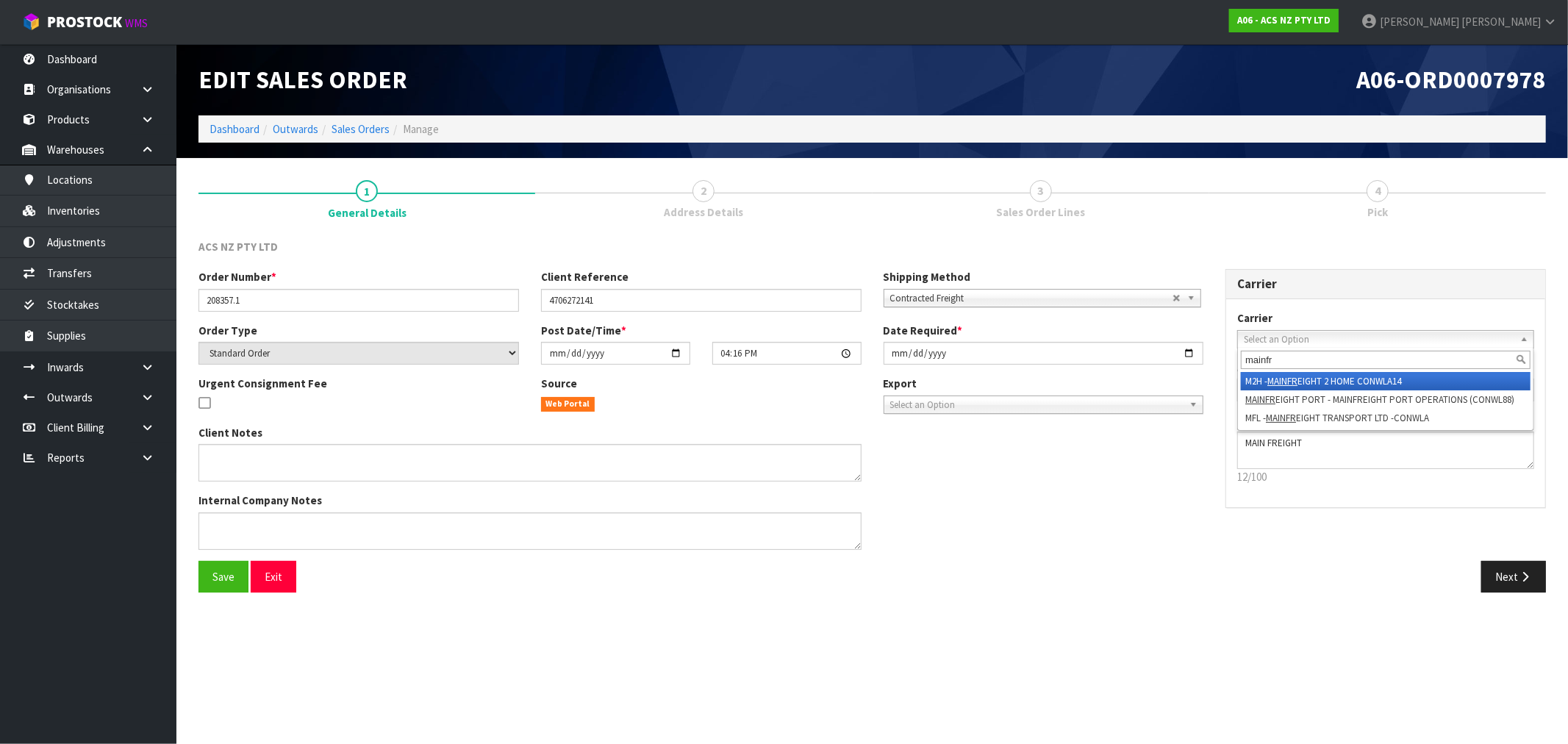
type input "mainfre"
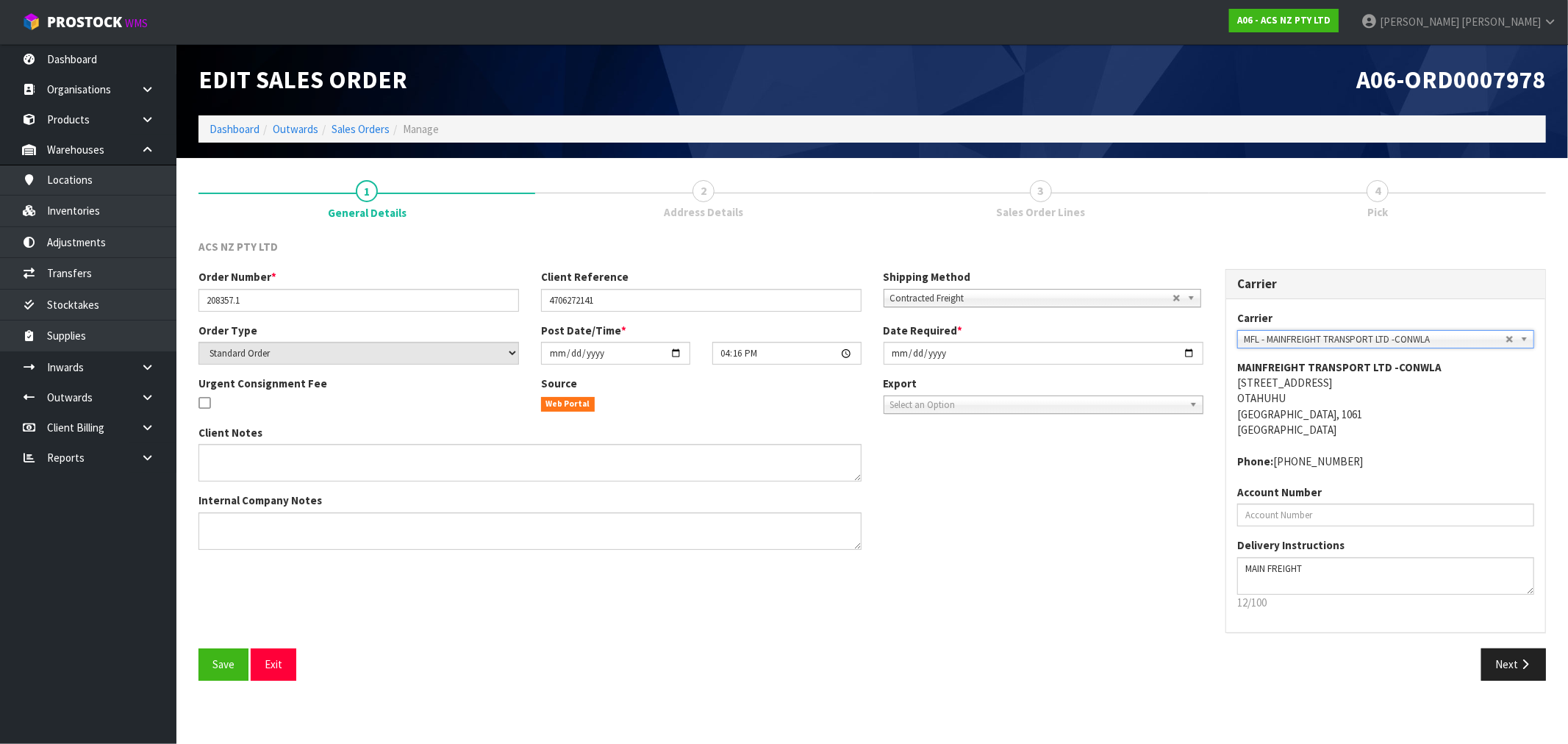
click at [198, 648] on button "Save" at bounding box center [223, 664] width 50 height 32
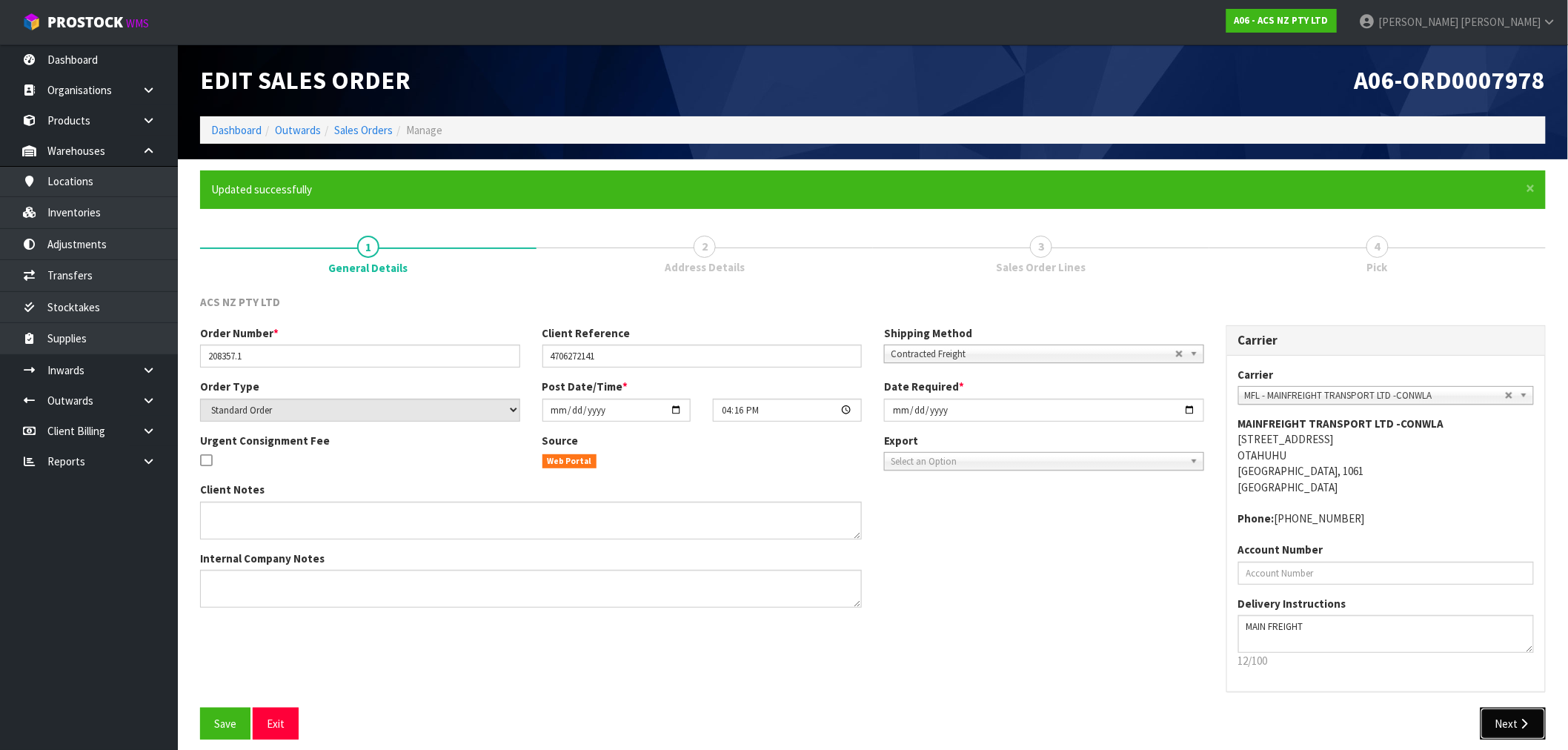
drag, startPoint x: 1530, startPoint y: 720, endPoint x: 1313, endPoint y: 678, distance: 221.0
click at [1529, 720] on icon "button" at bounding box center [1524, 724] width 14 height 11
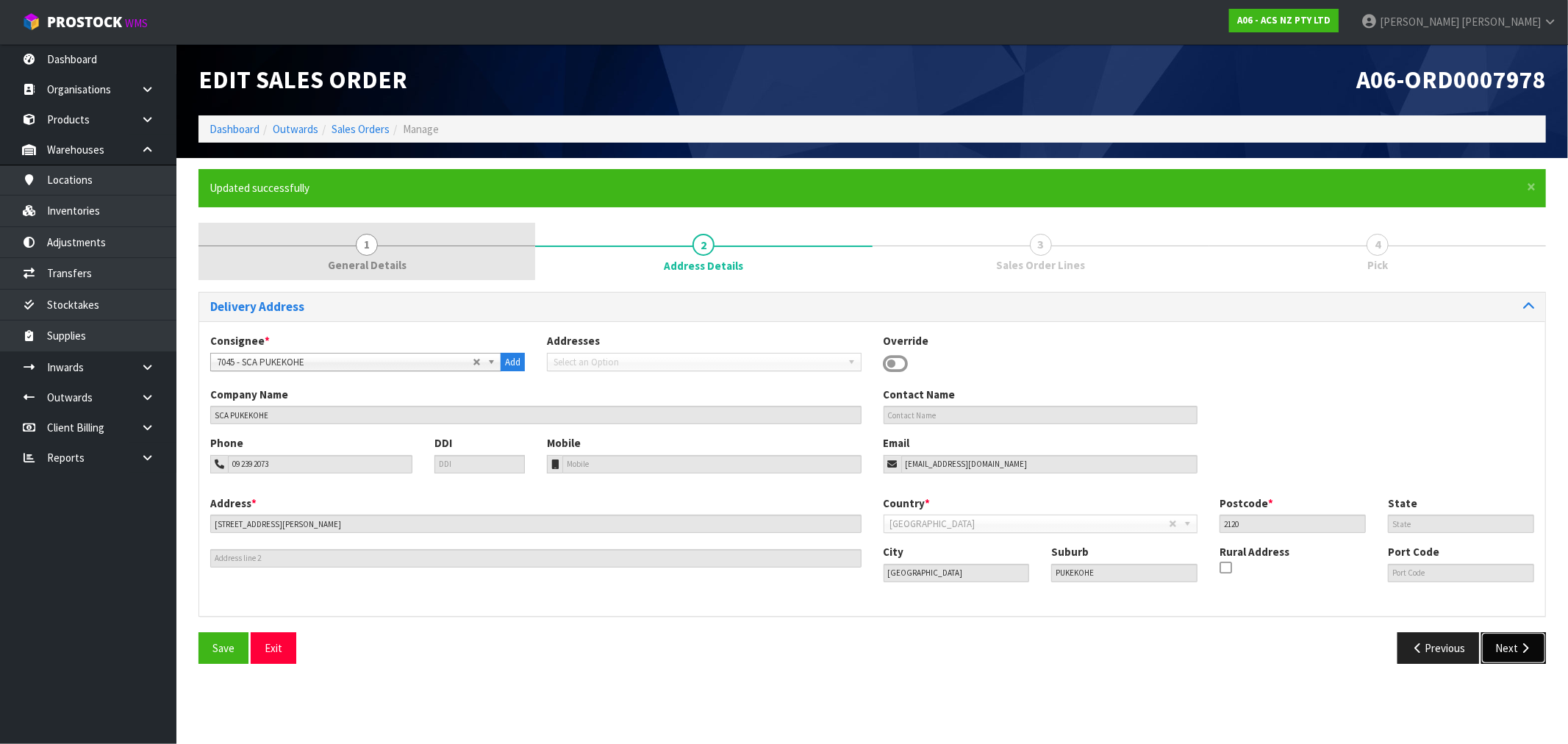
drag, startPoint x: 1519, startPoint y: 651, endPoint x: 480, endPoint y: 269, distance: 1107.0
click at [1392, 607] on div "Delivery Address Consignee * 000001.BAY MECHANICS - BAY MECHANICS 000001A - BRA…" at bounding box center [872, 483] width 1348 height 383
click at [449, 255] on link "1 General Details" at bounding box center [367, 252] width 337 height 58
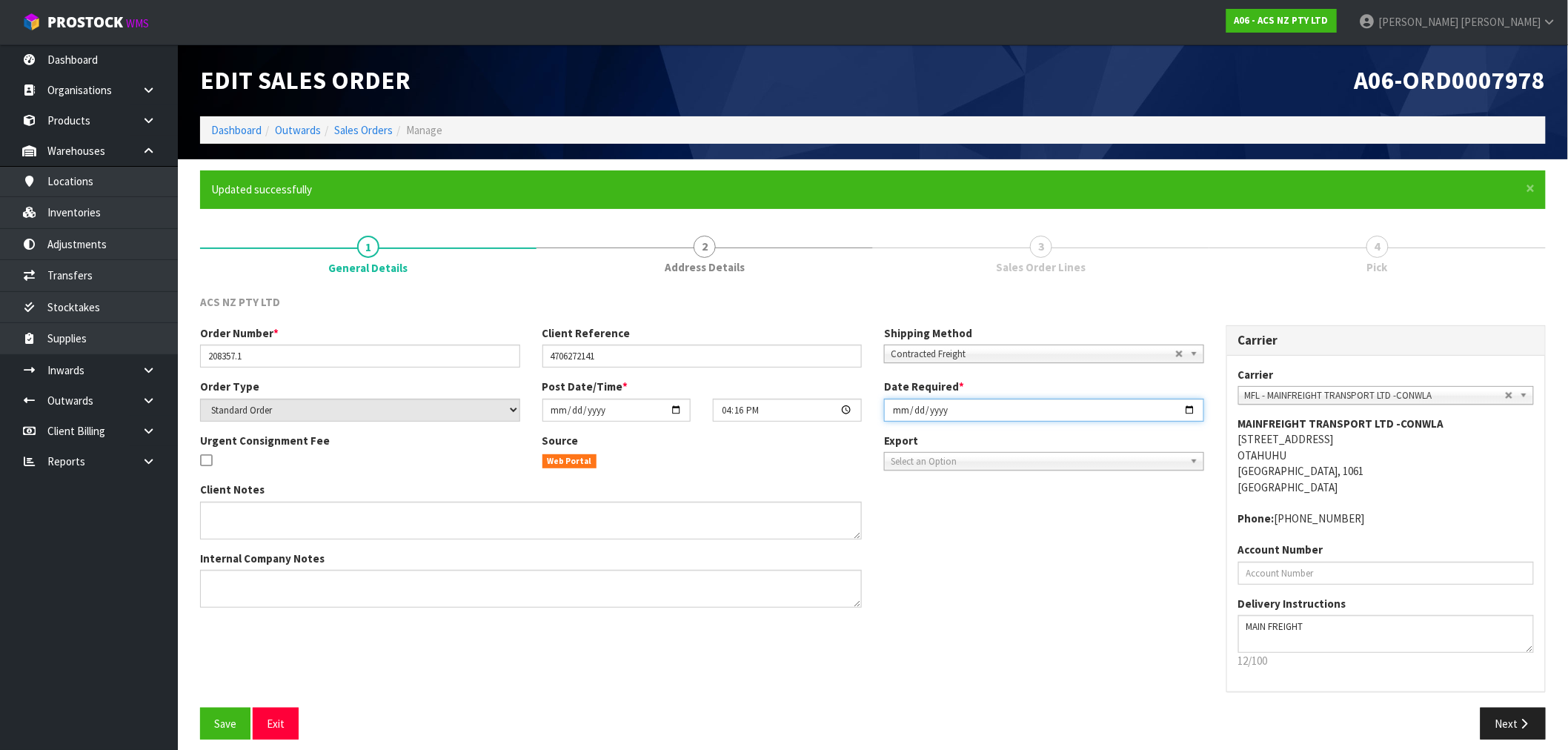
click at [889, 410] on input "[DATE]" at bounding box center [1044, 411] width 320 height 23
type input "[DATE]"
click at [200, 708] on button "Save" at bounding box center [225, 723] width 51 height 32
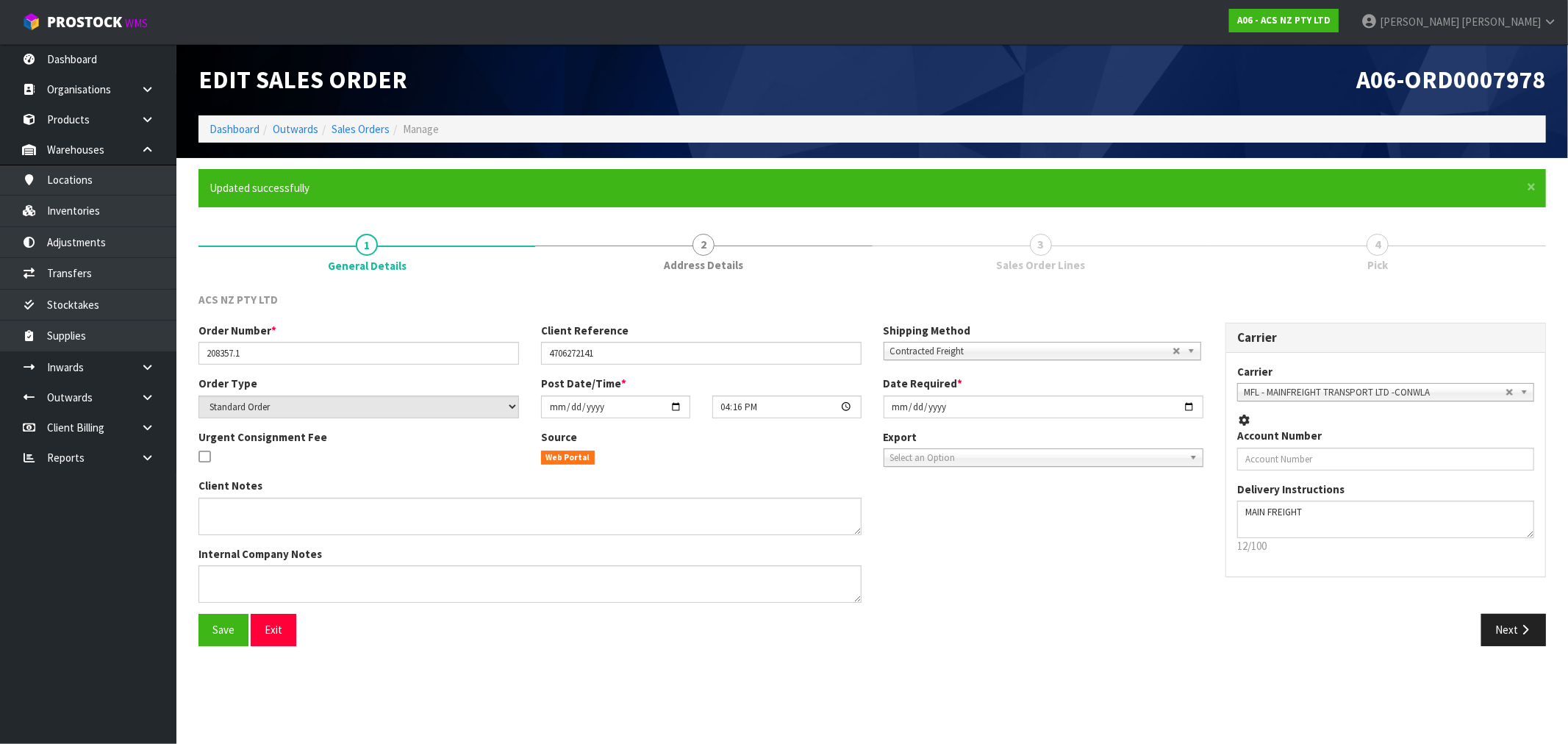
click at [1068, 252] on link "3 Sales Order Lines" at bounding box center [1041, 252] width 337 height 58
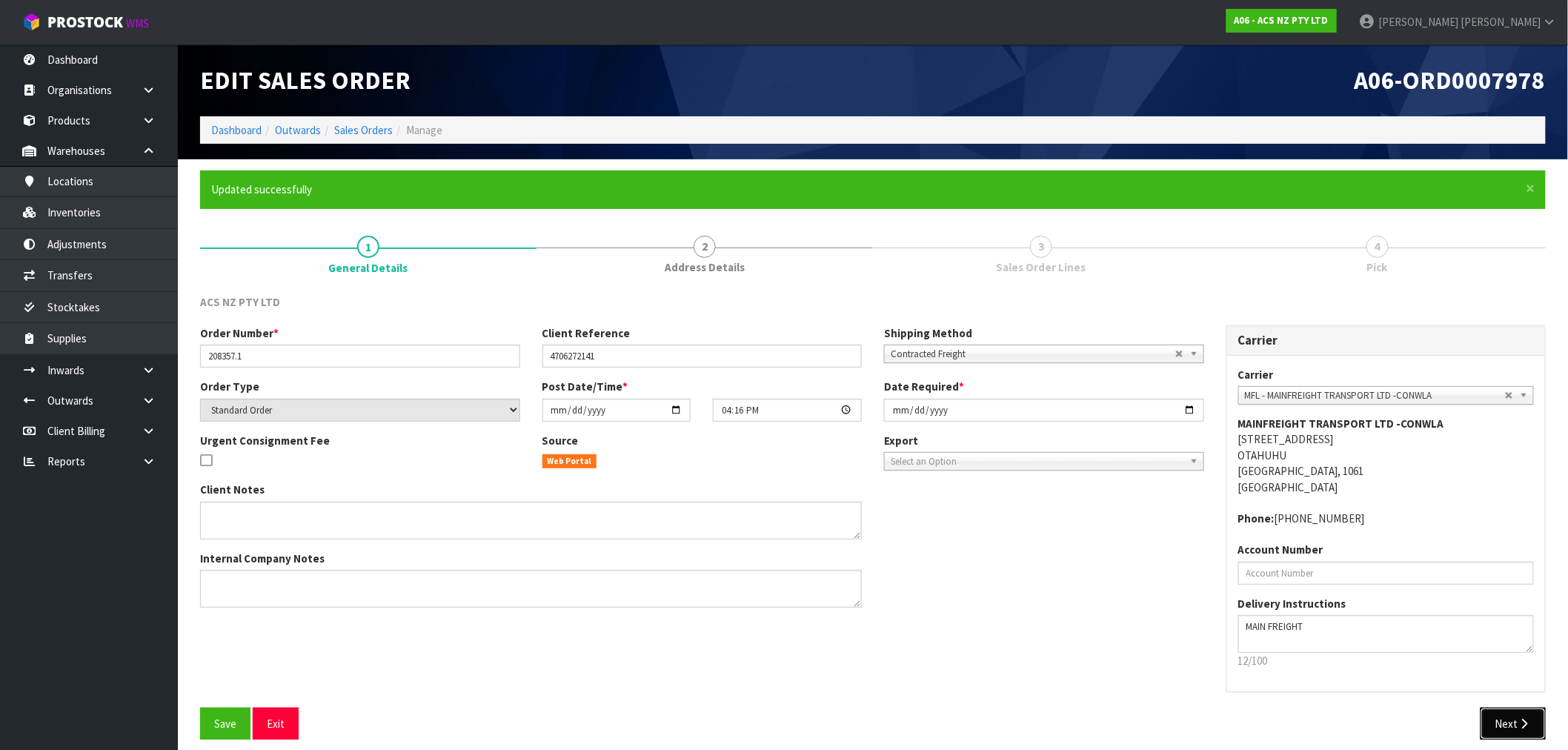
click at [1513, 721] on button "Next" at bounding box center [1513, 723] width 65 height 32
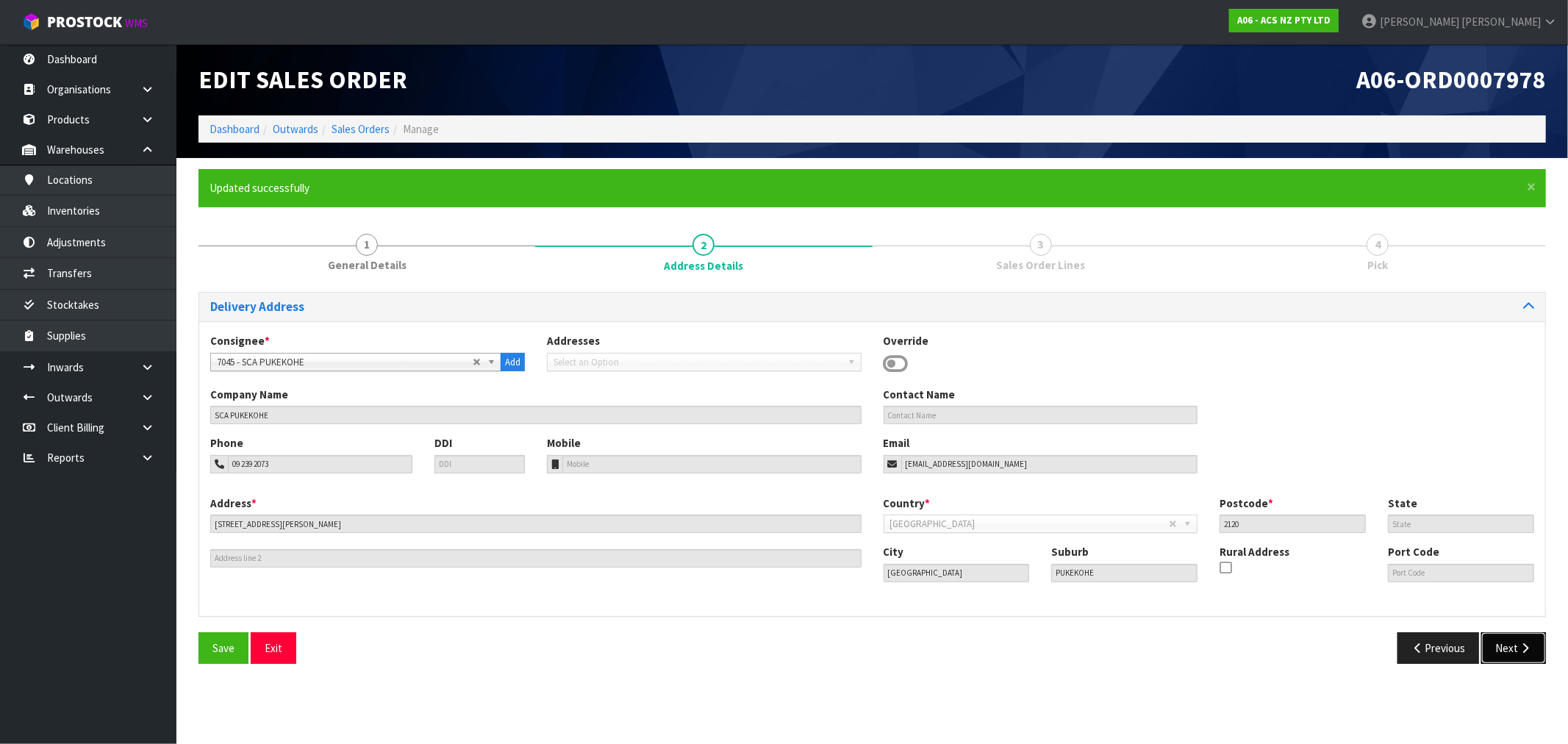
click at [1520, 645] on icon "button" at bounding box center [1525, 648] width 14 height 11
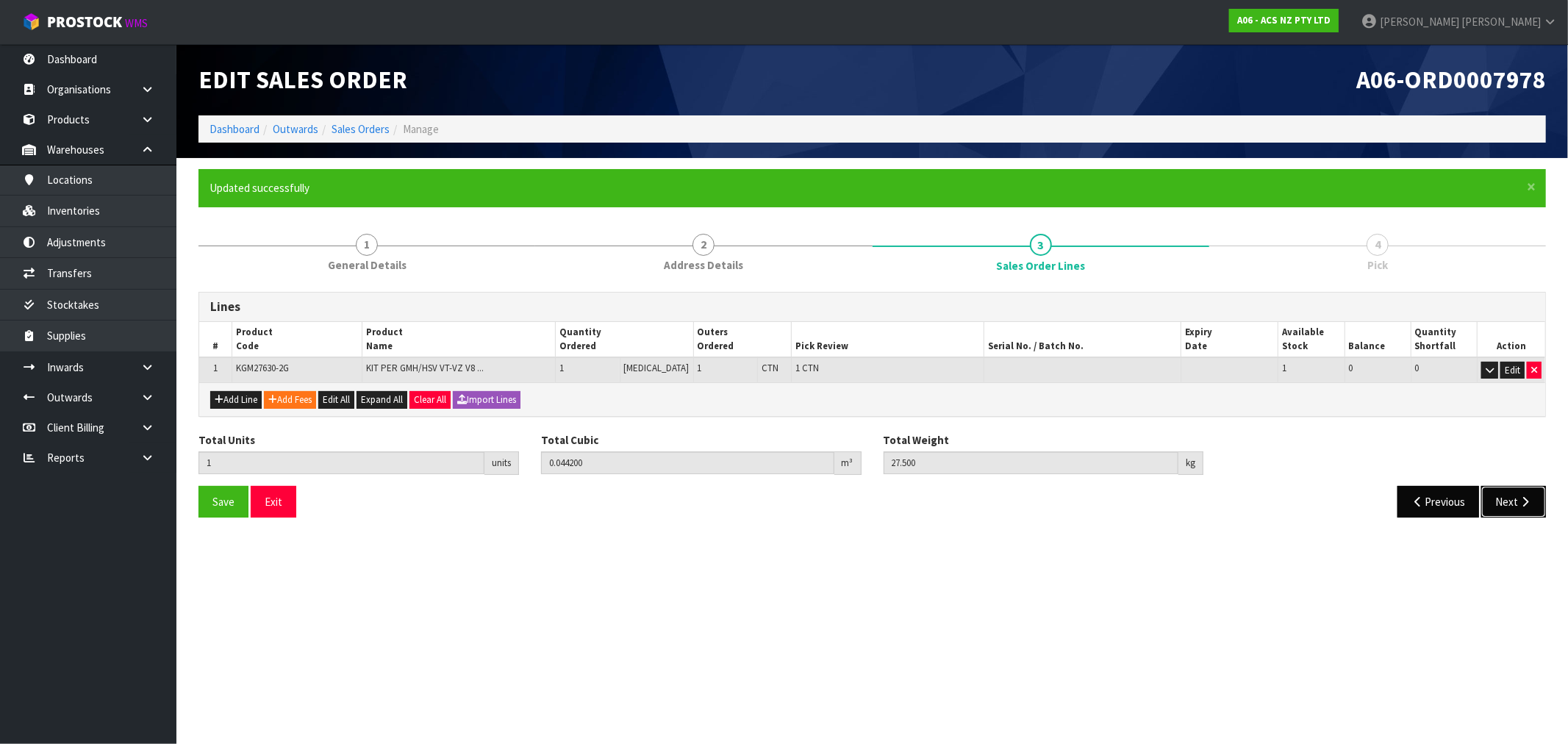
click at [1509, 504] on button "Next" at bounding box center [1514, 501] width 65 height 32
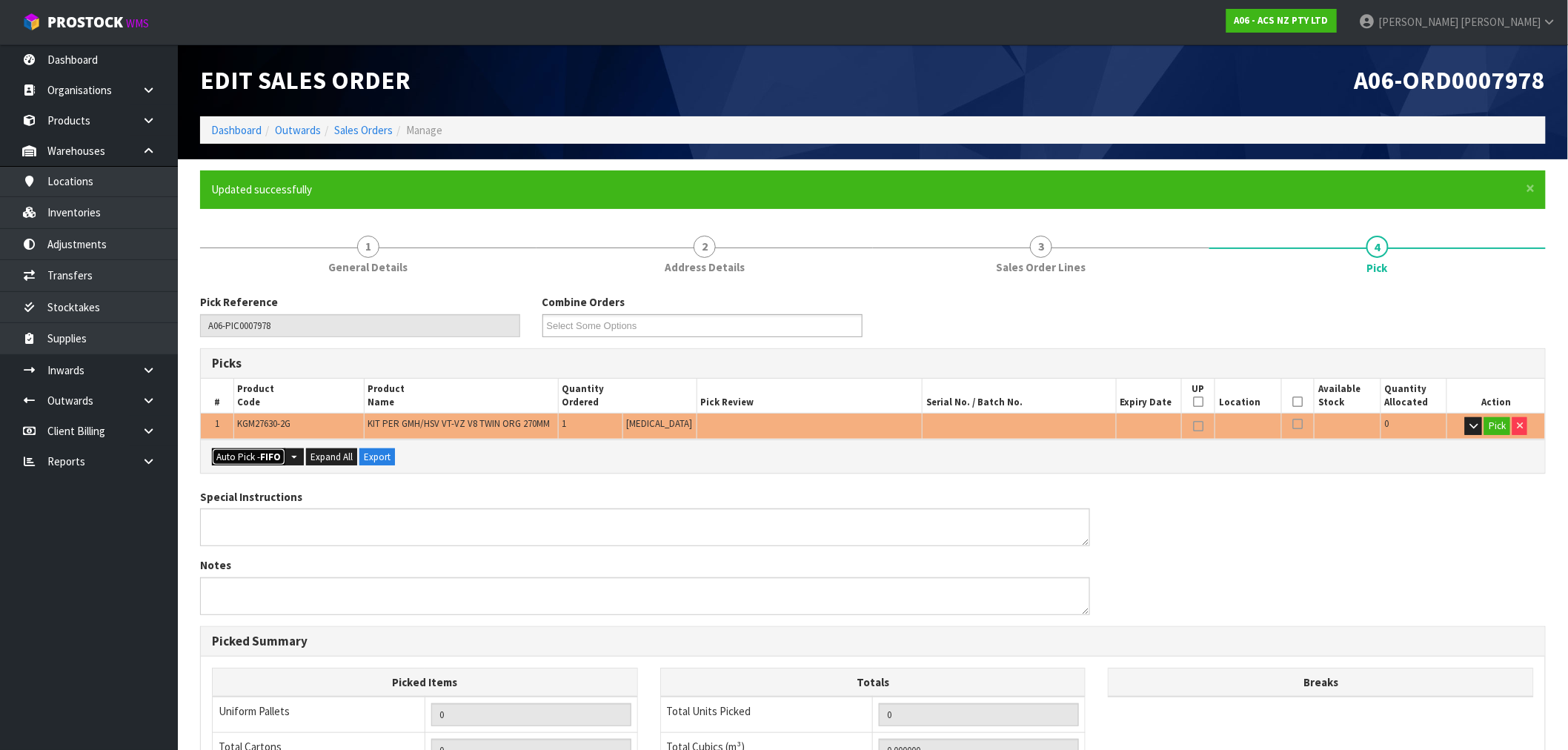
click at [250, 449] on button "Auto Pick - FIFO" at bounding box center [249, 458] width 73 height 18
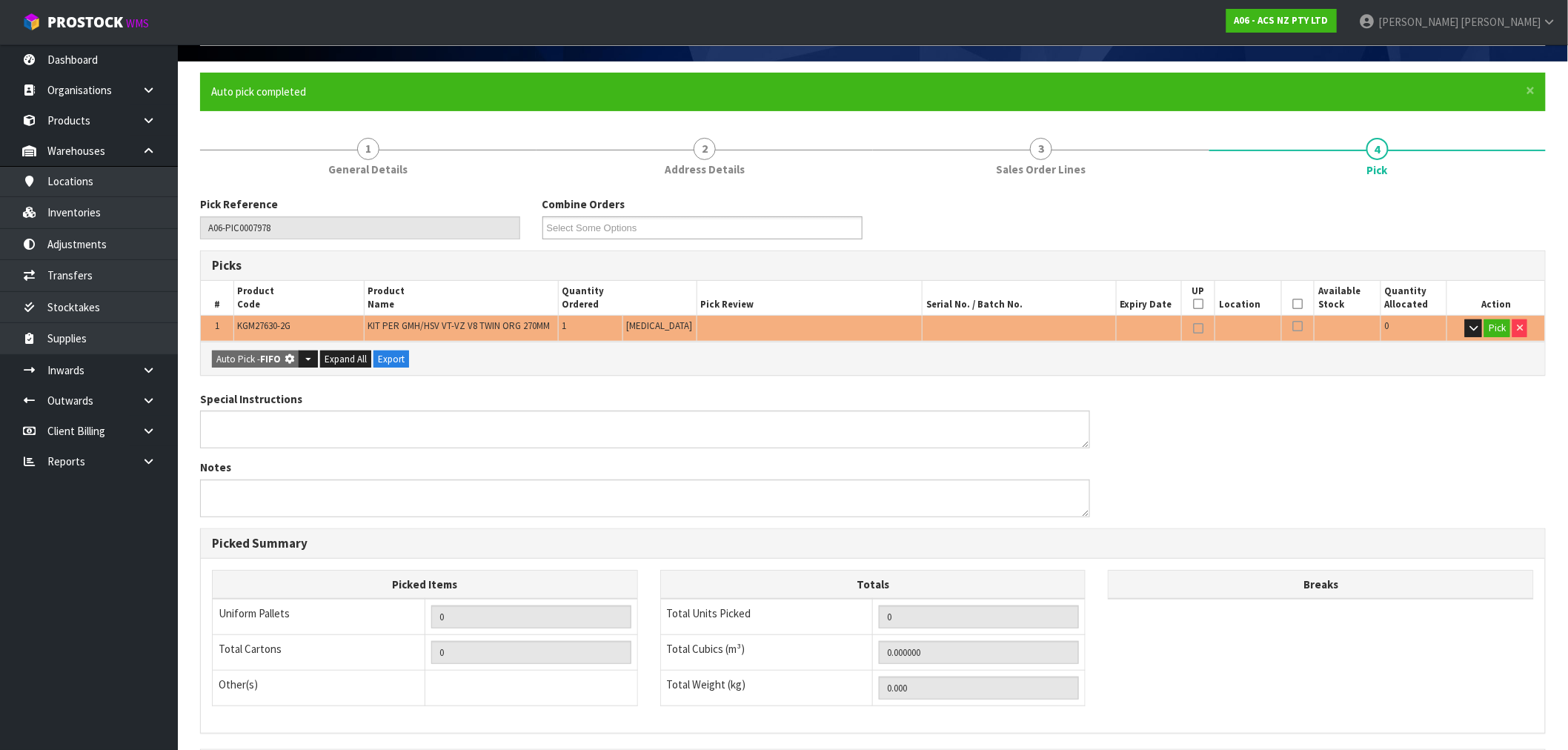
type input "1"
type input "0.044200"
type input "27.500"
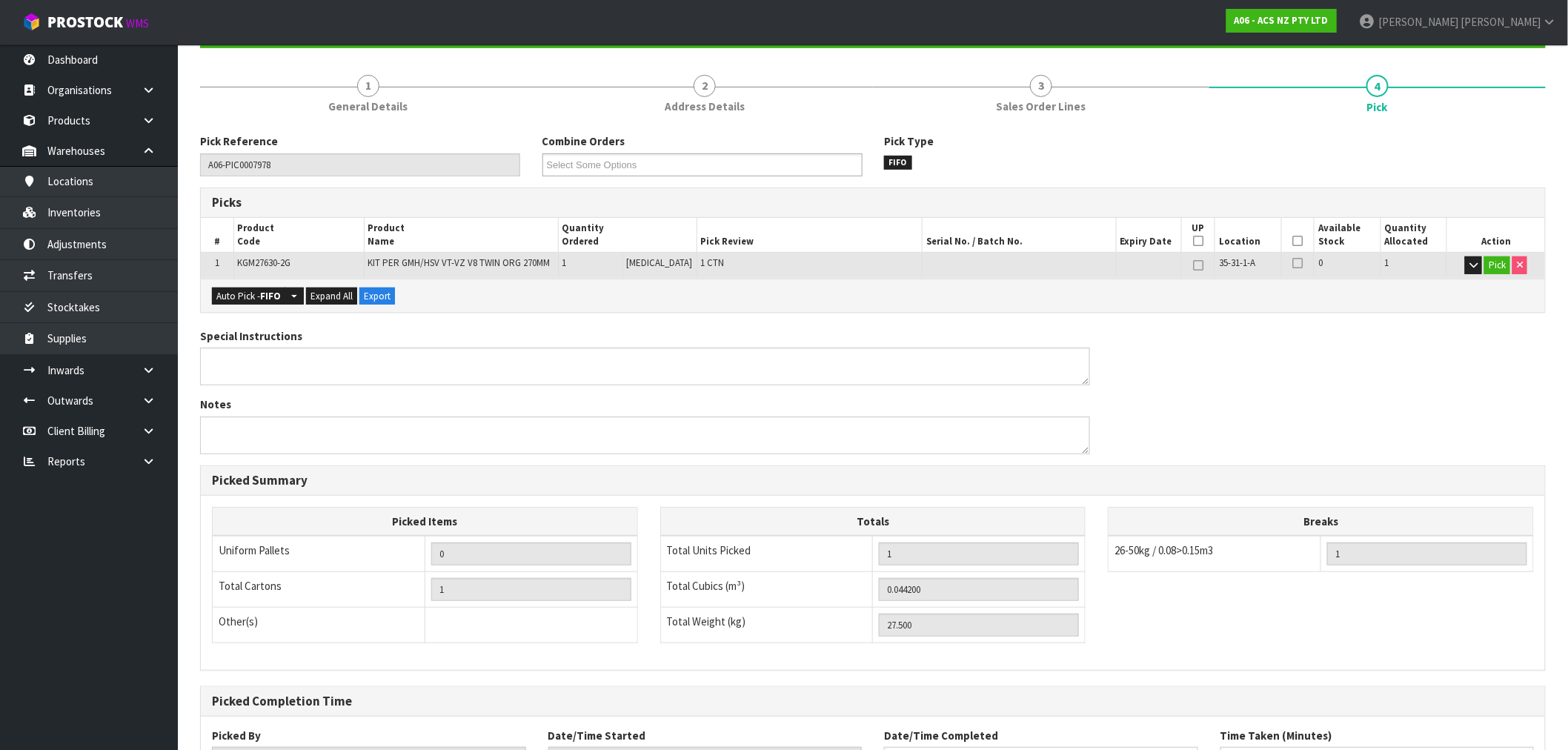
scroll to position [285, 0]
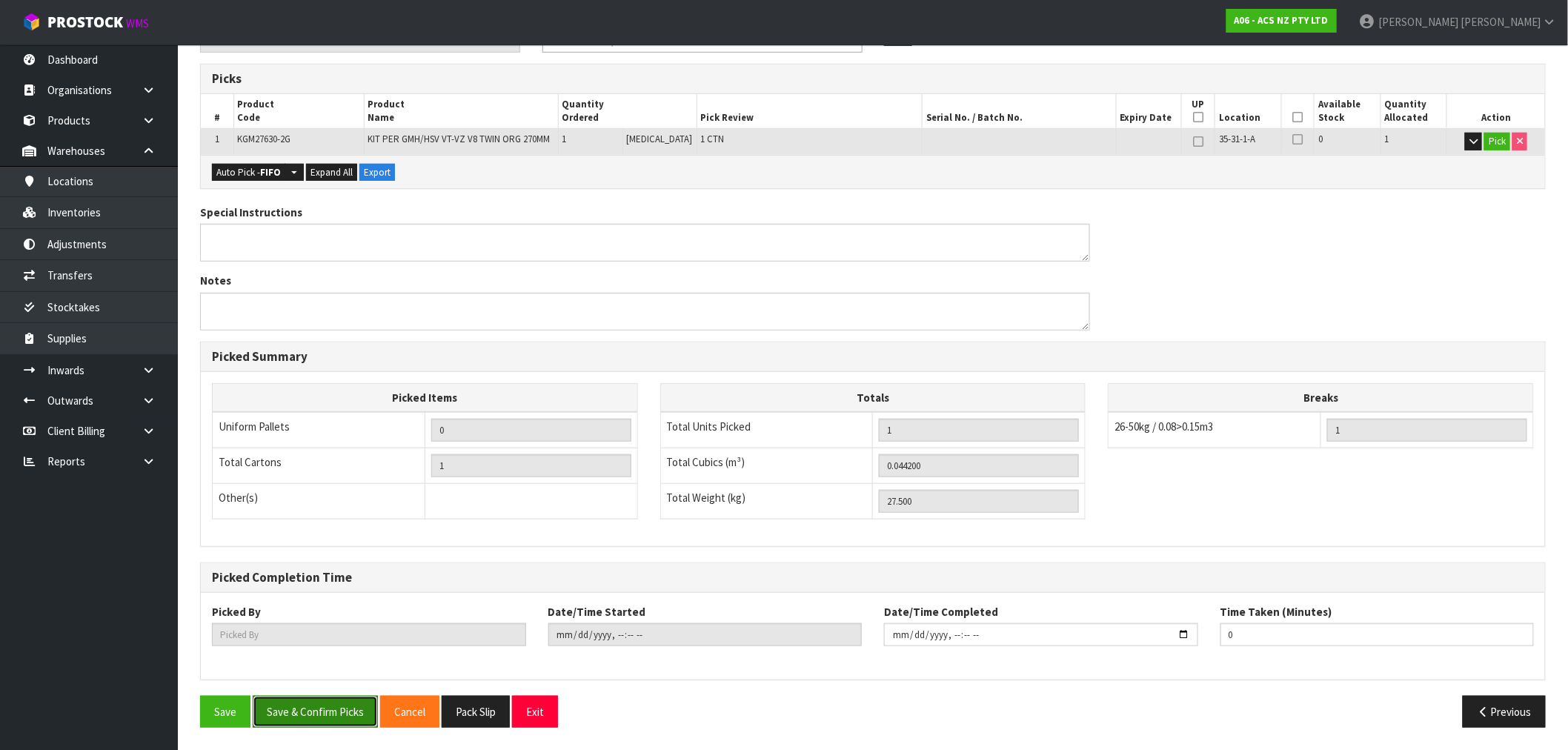
click at [285, 714] on button "Save & Confirm Picks" at bounding box center [316, 712] width 126 height 32
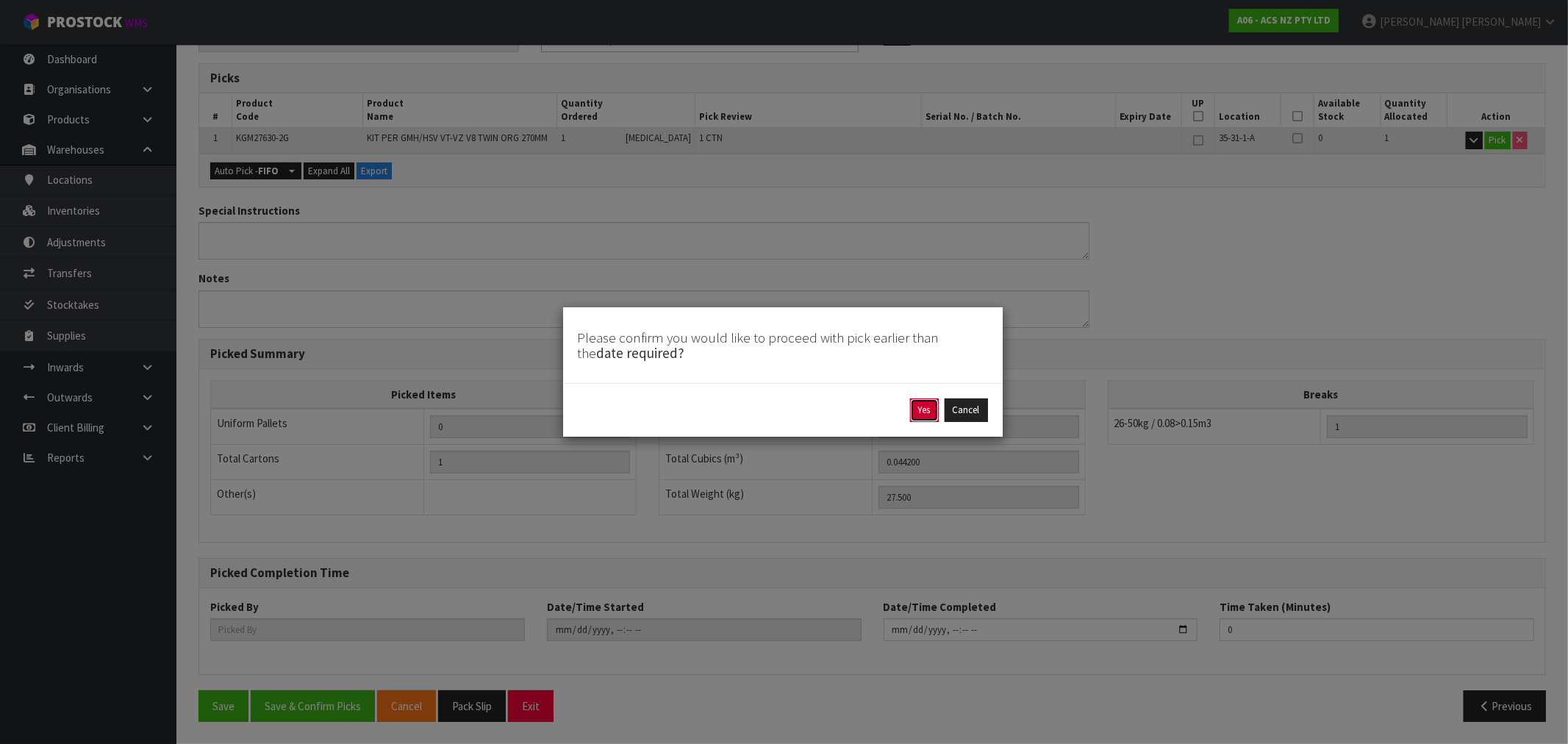
click at [914, 413] on button "Yes" at bounding box center [924, 410] width 28 height 23
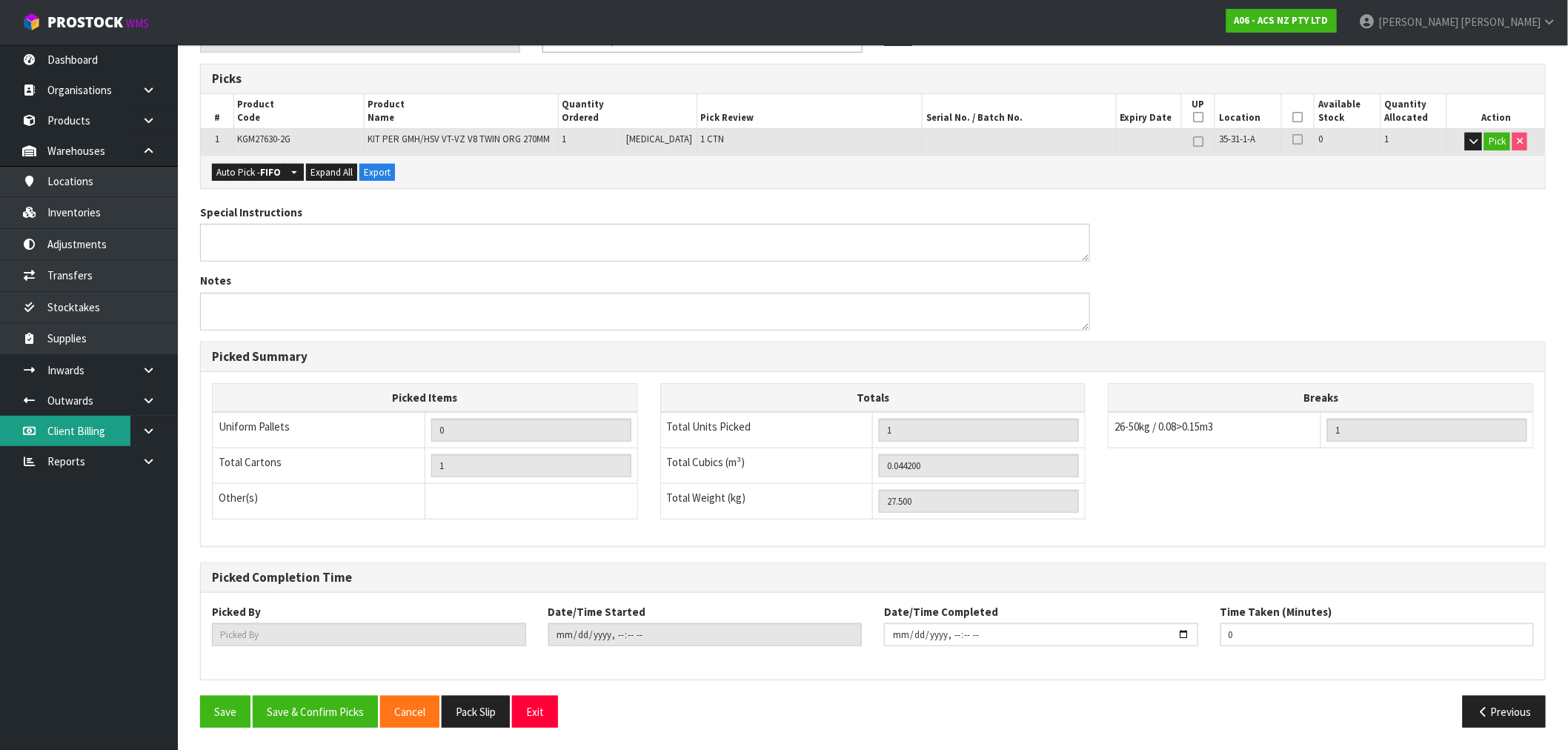
scroll to position [0, 0]
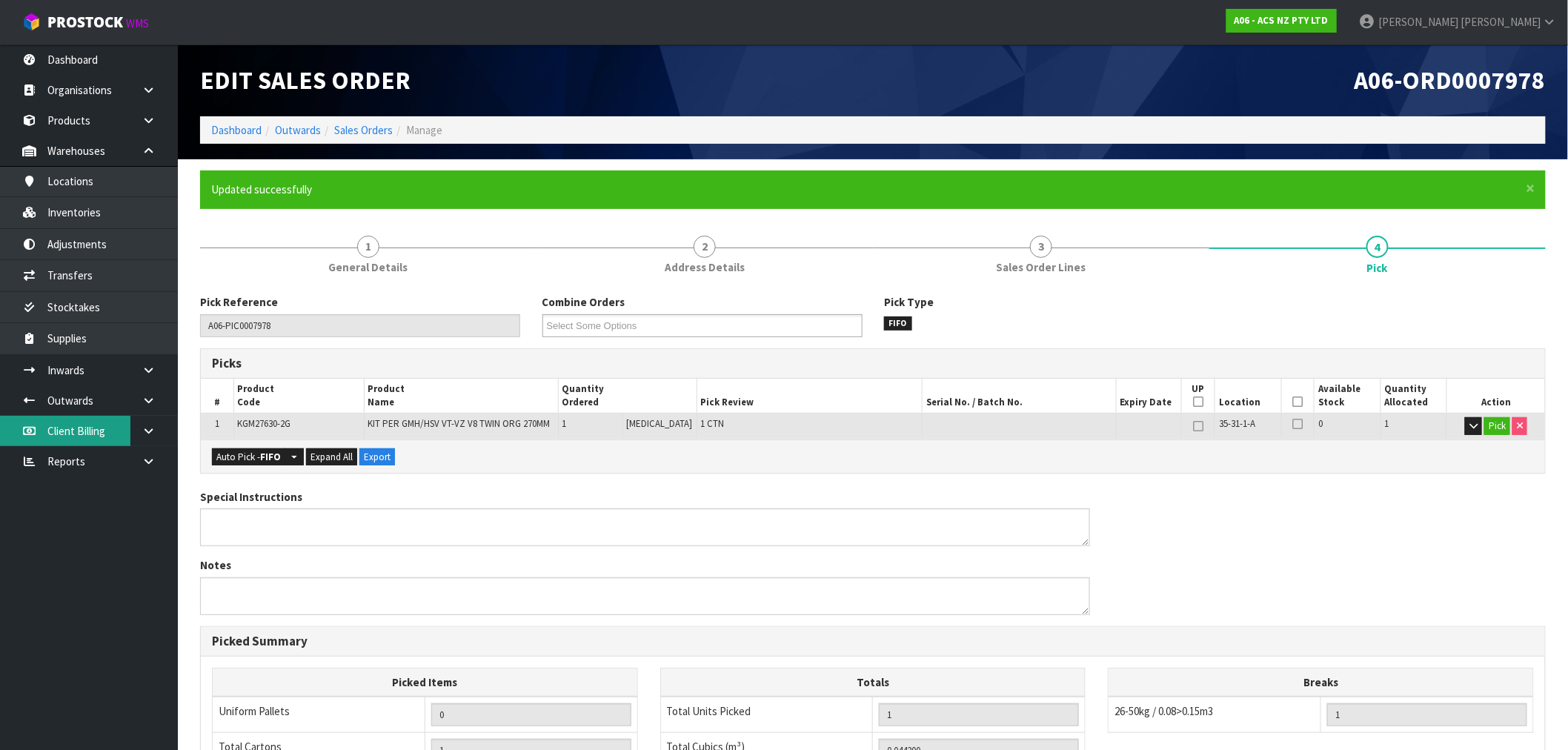
type input "Rocio Lopez"
type input "2025-09-22T16:43:01"
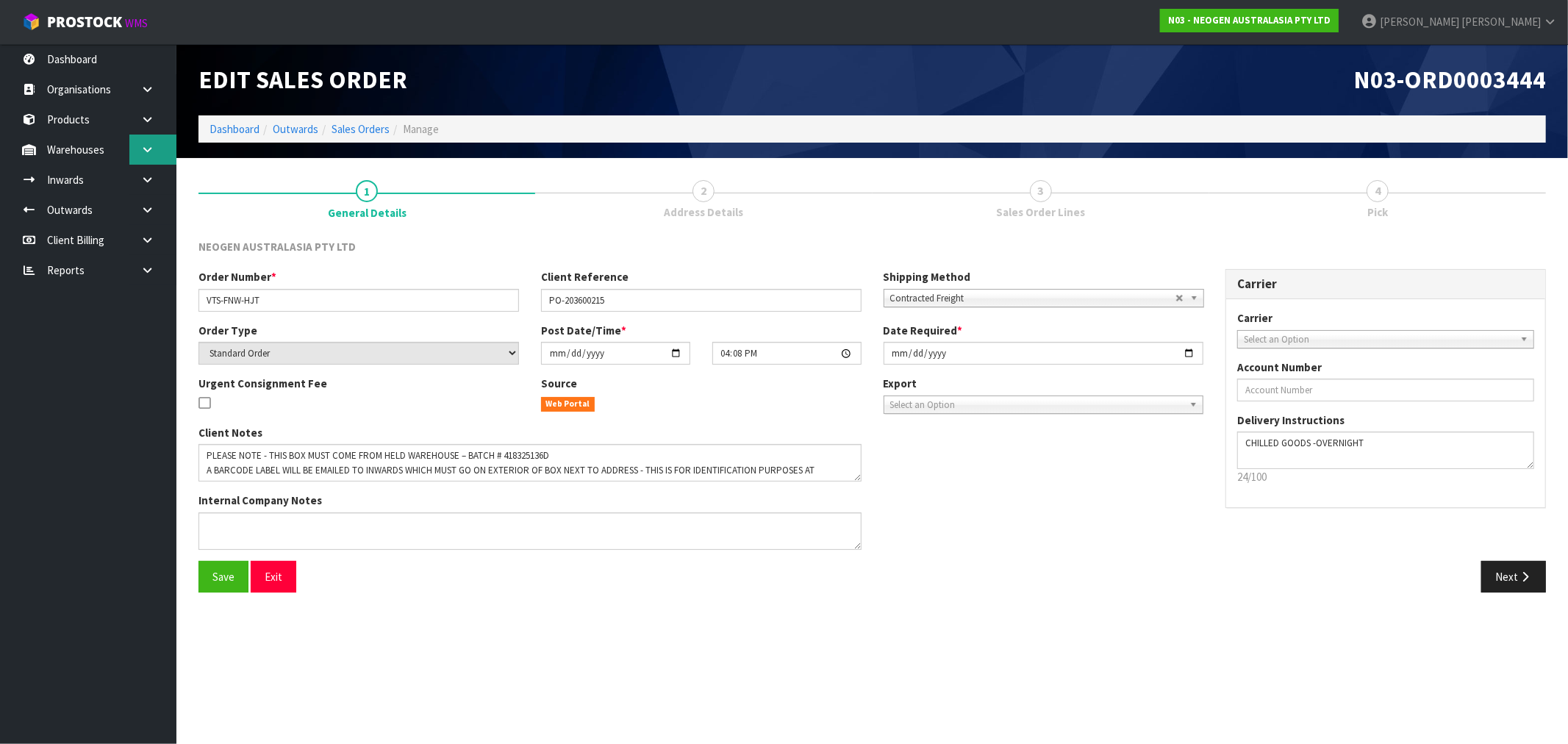
click at [145, 144] on icon at bounding box center [147, 150] width 14 height 11
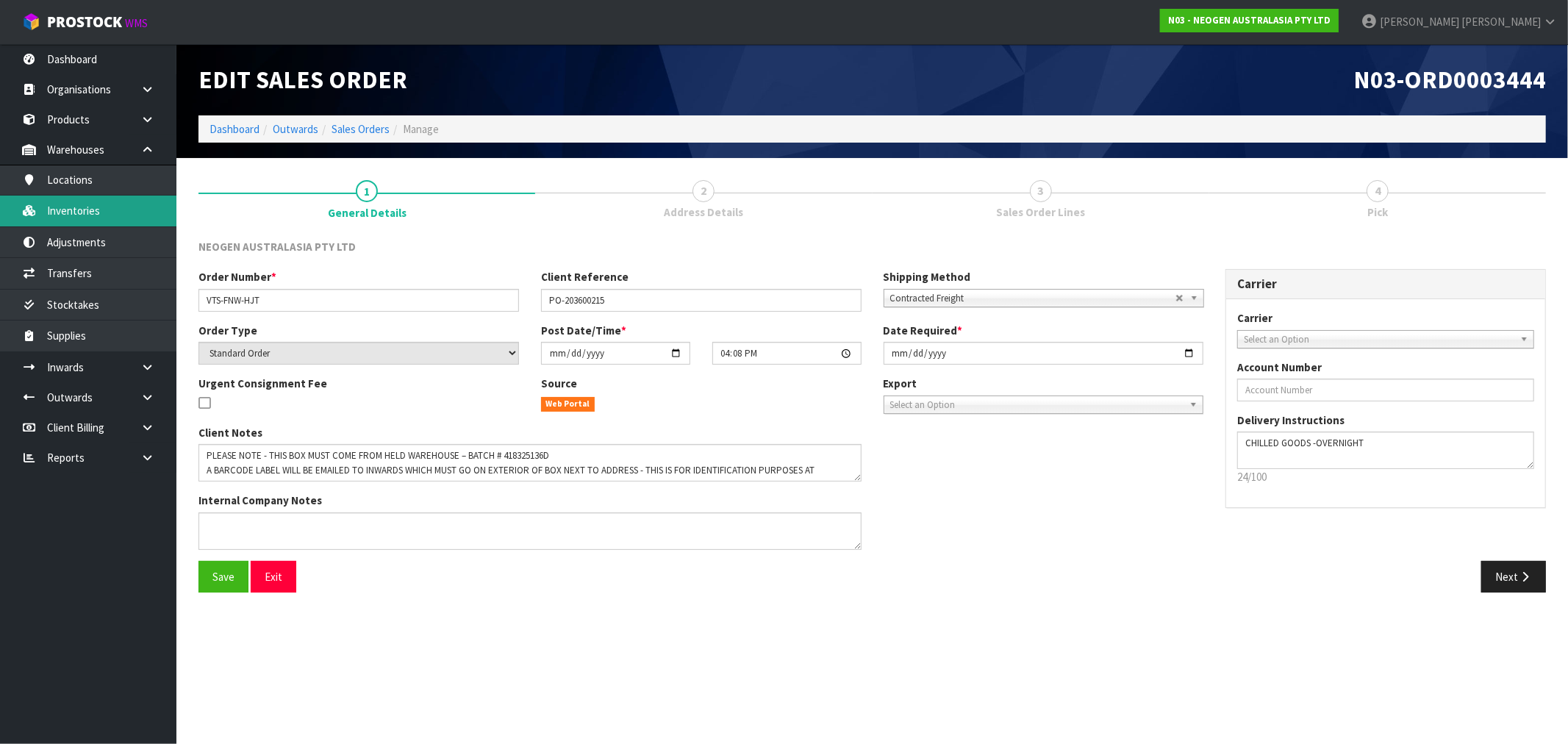
click at [114, 210] on link "Inventories" at bounding box center [88, 210] width 176 height 30
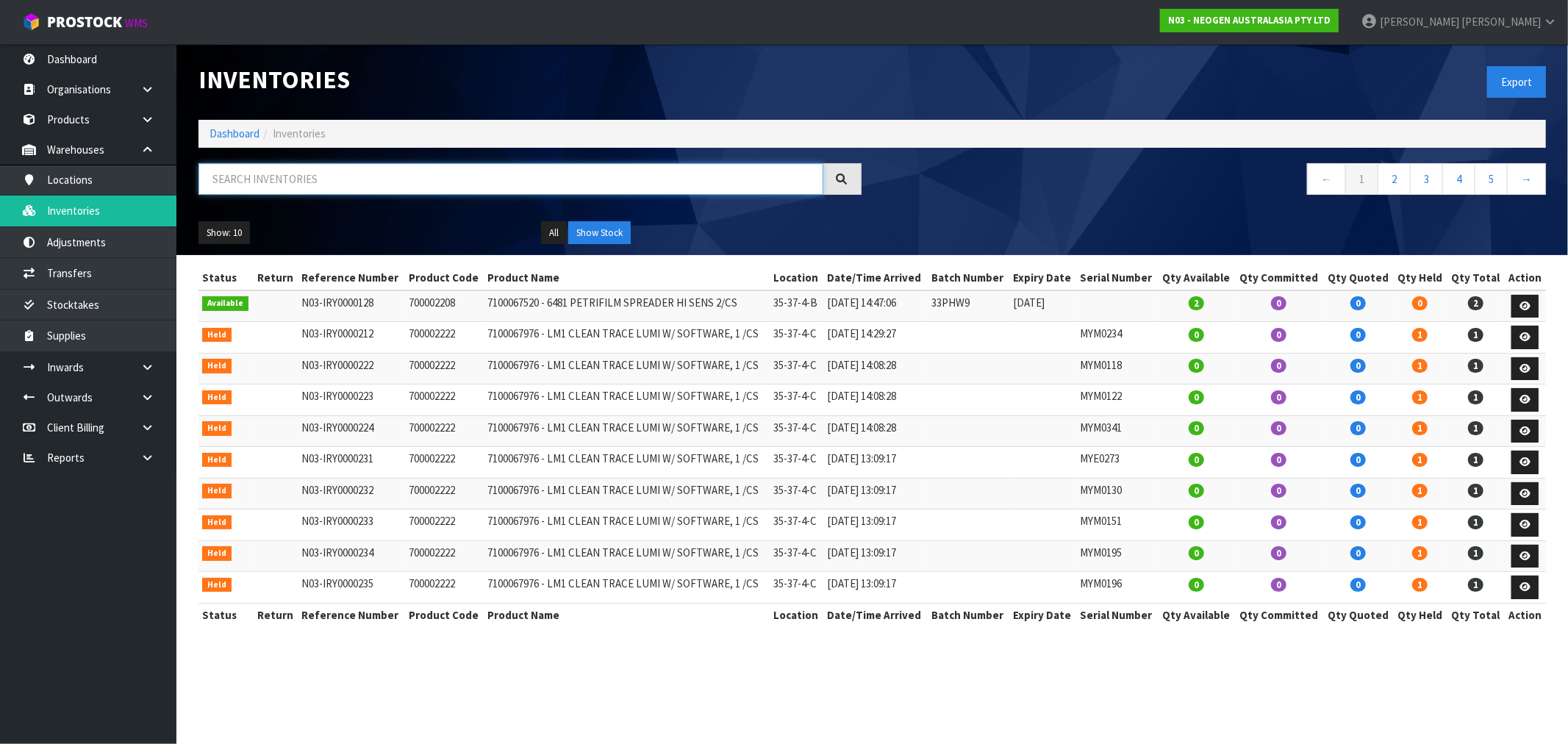
click at [446, 176] on input "text" at bounding box center [511, 179] width 625 height 32
paste input "418325136D"
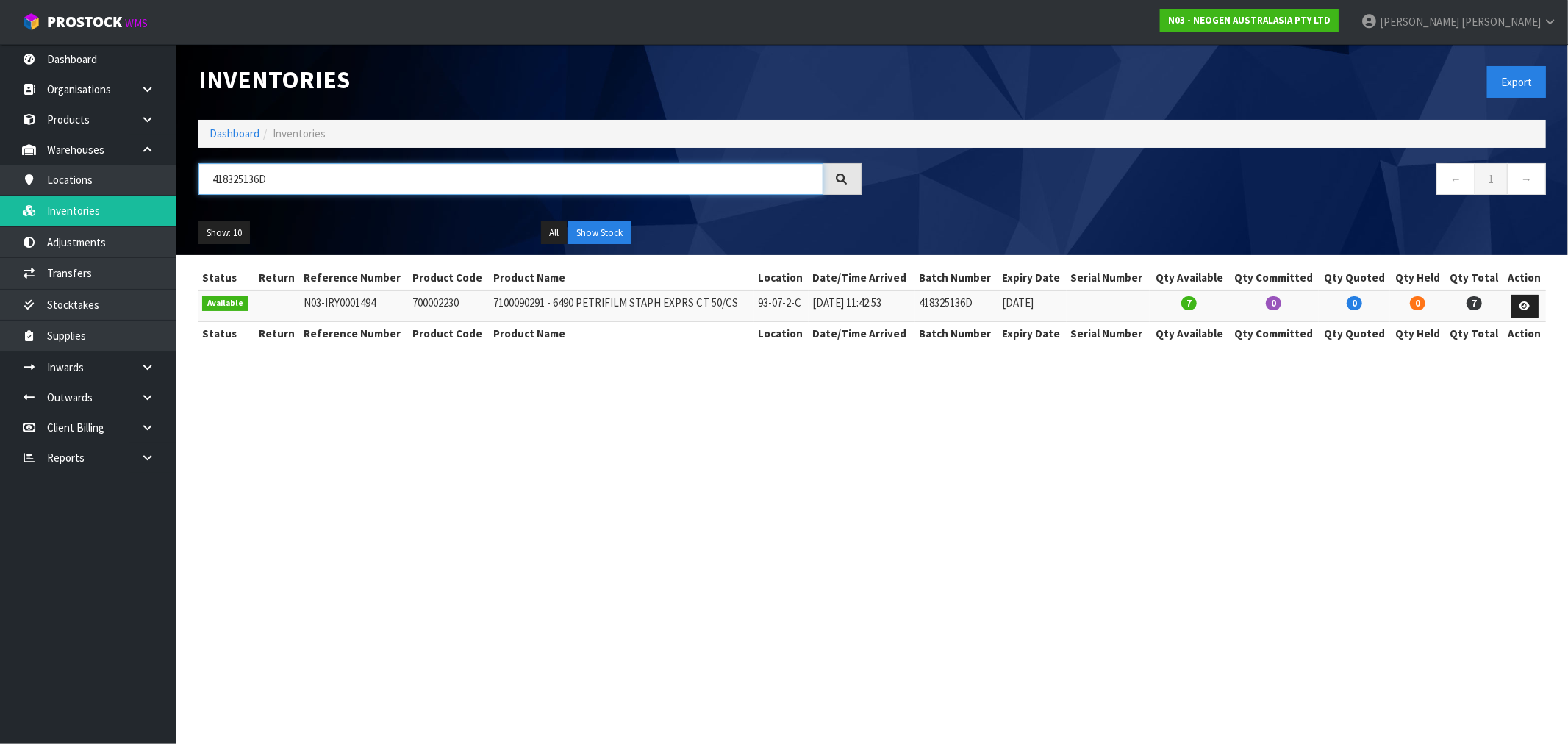
type input "418325136D"
click icon
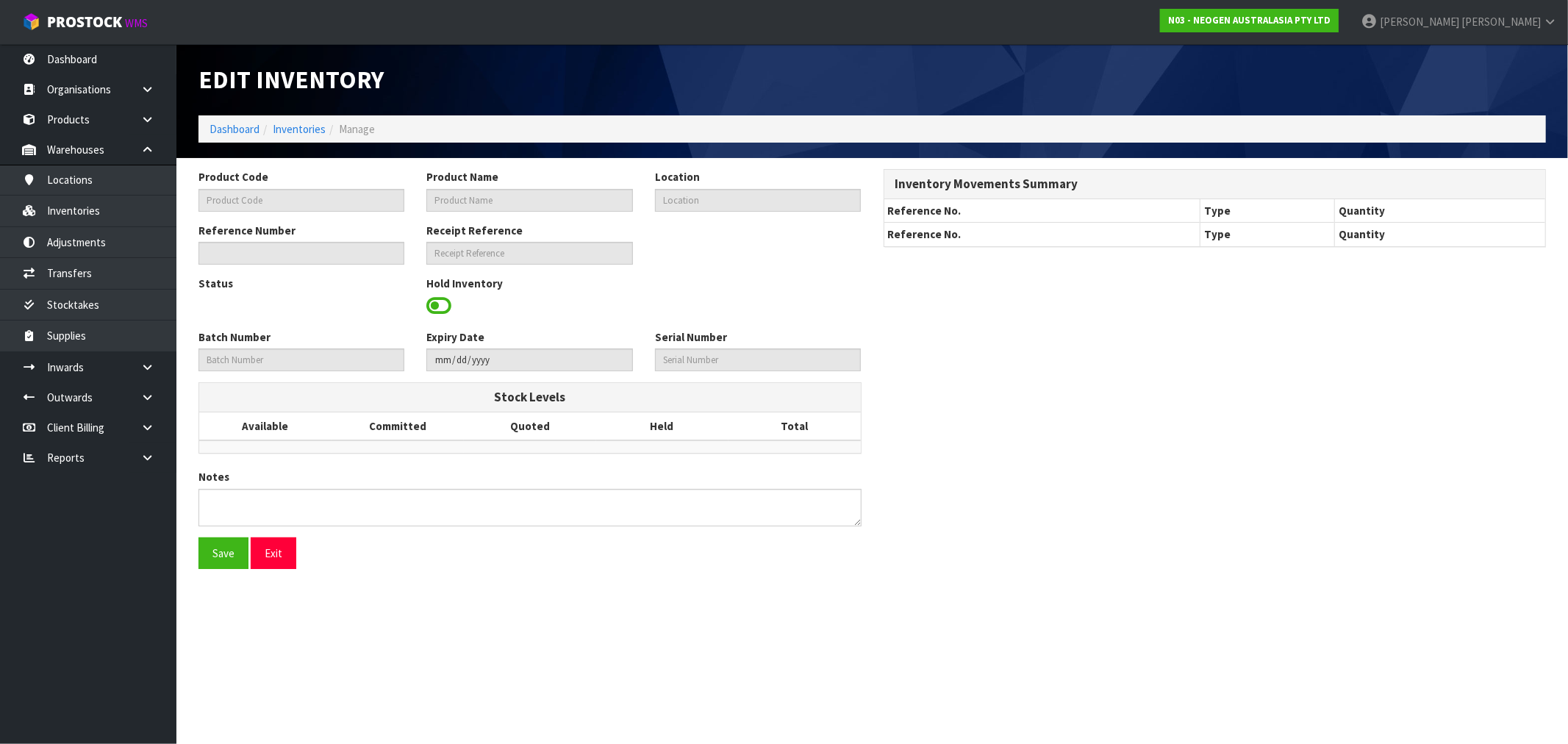
type input "700002230"
type input "7100090291 - 6490 PETRIFILM STAPH EXPRS CT 50/CS"
type input "93-07-2-C"
type input "N03-IRY0001494"
type input "N03-REC0000335"
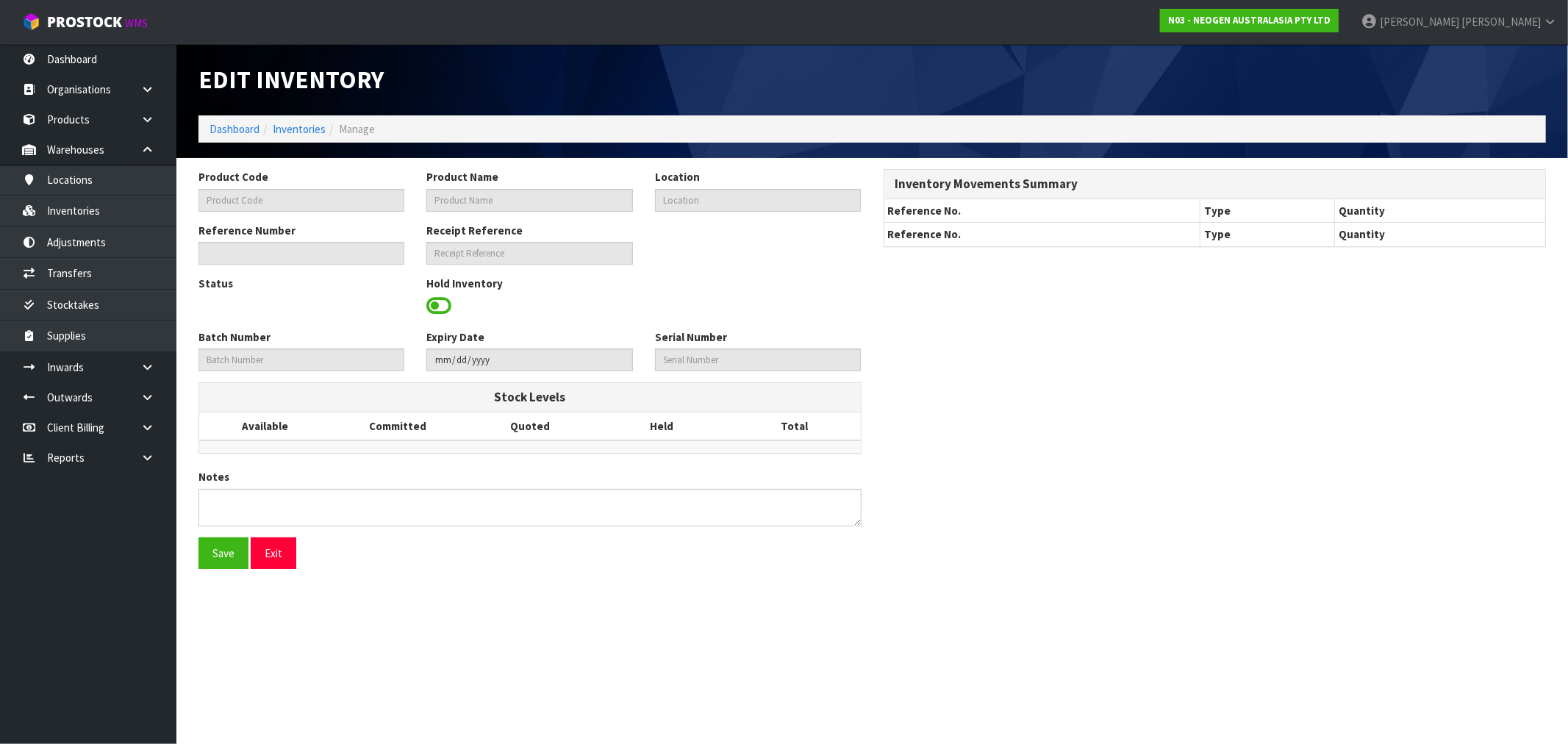
type input "418325136D"
type input "[DATE]"
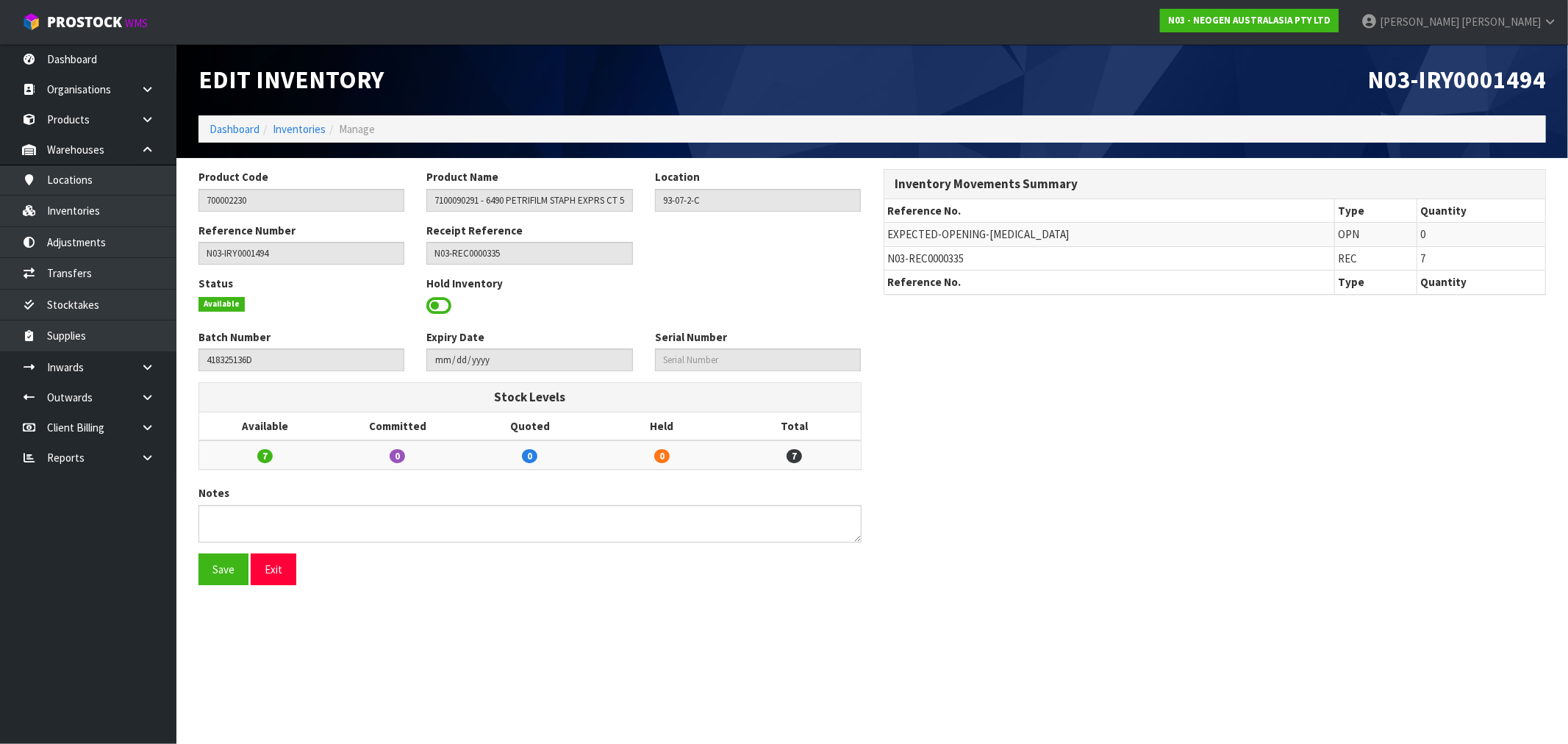
click span
click span "Select an Option"
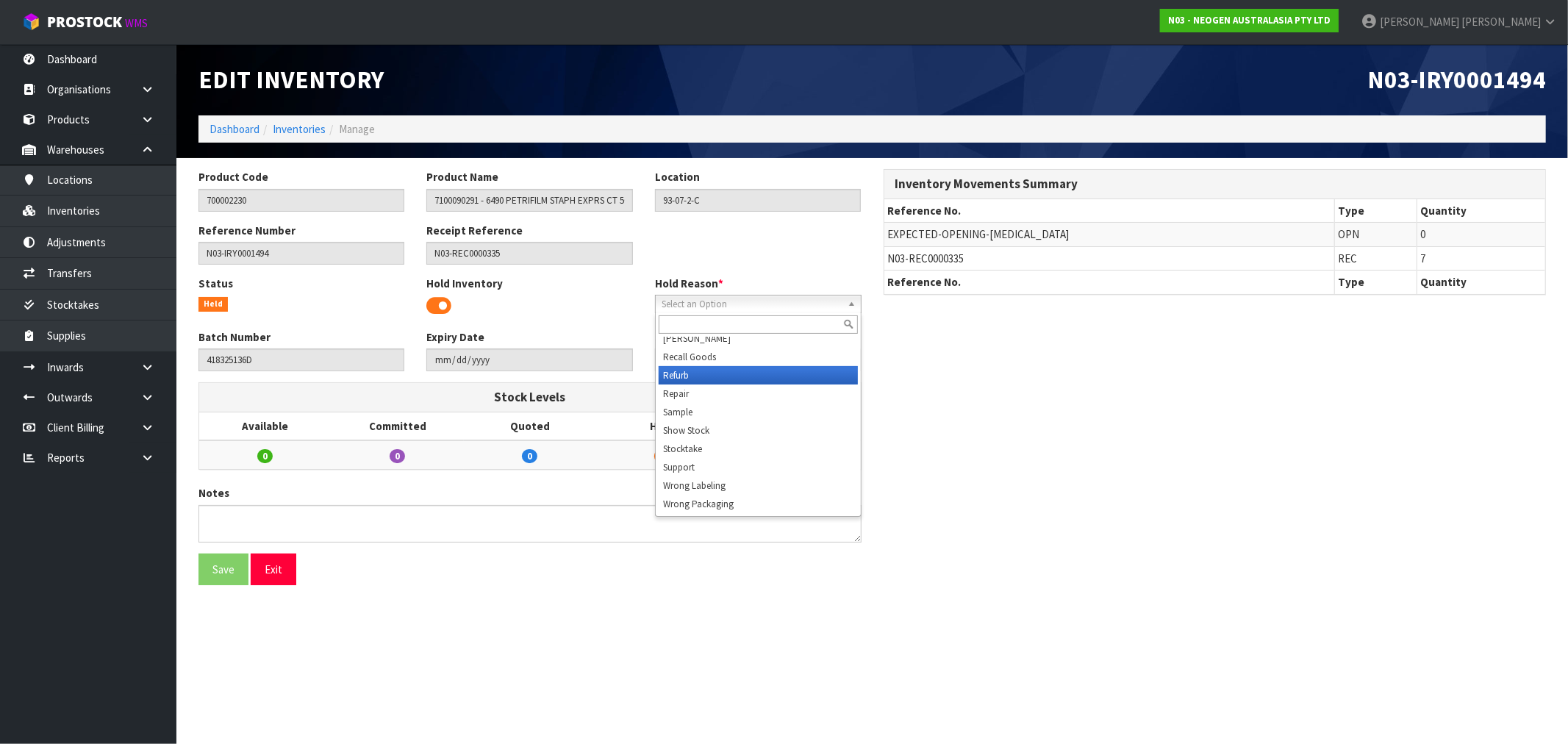
scroll to position [146, 0]
click li "QA"
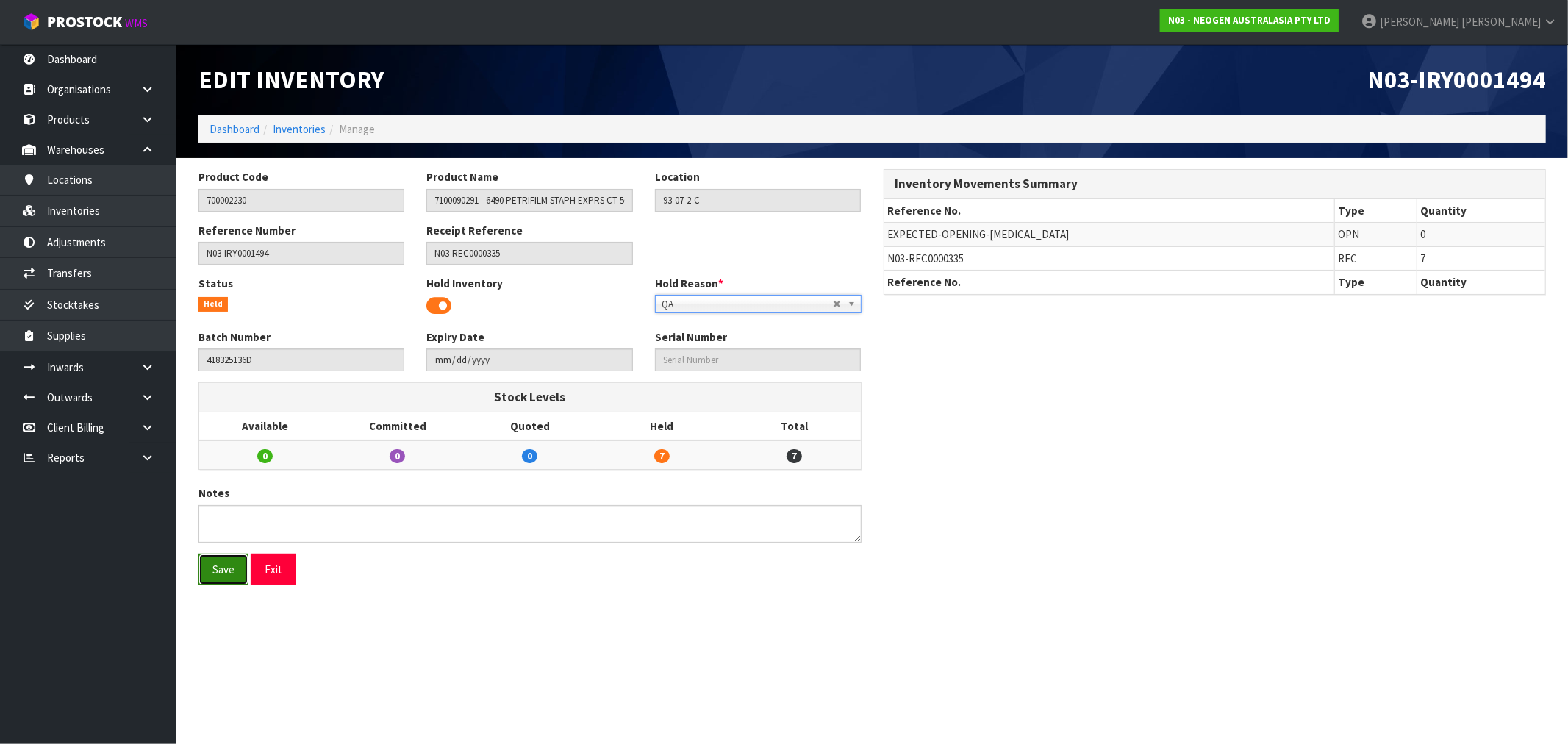
click button "Save"
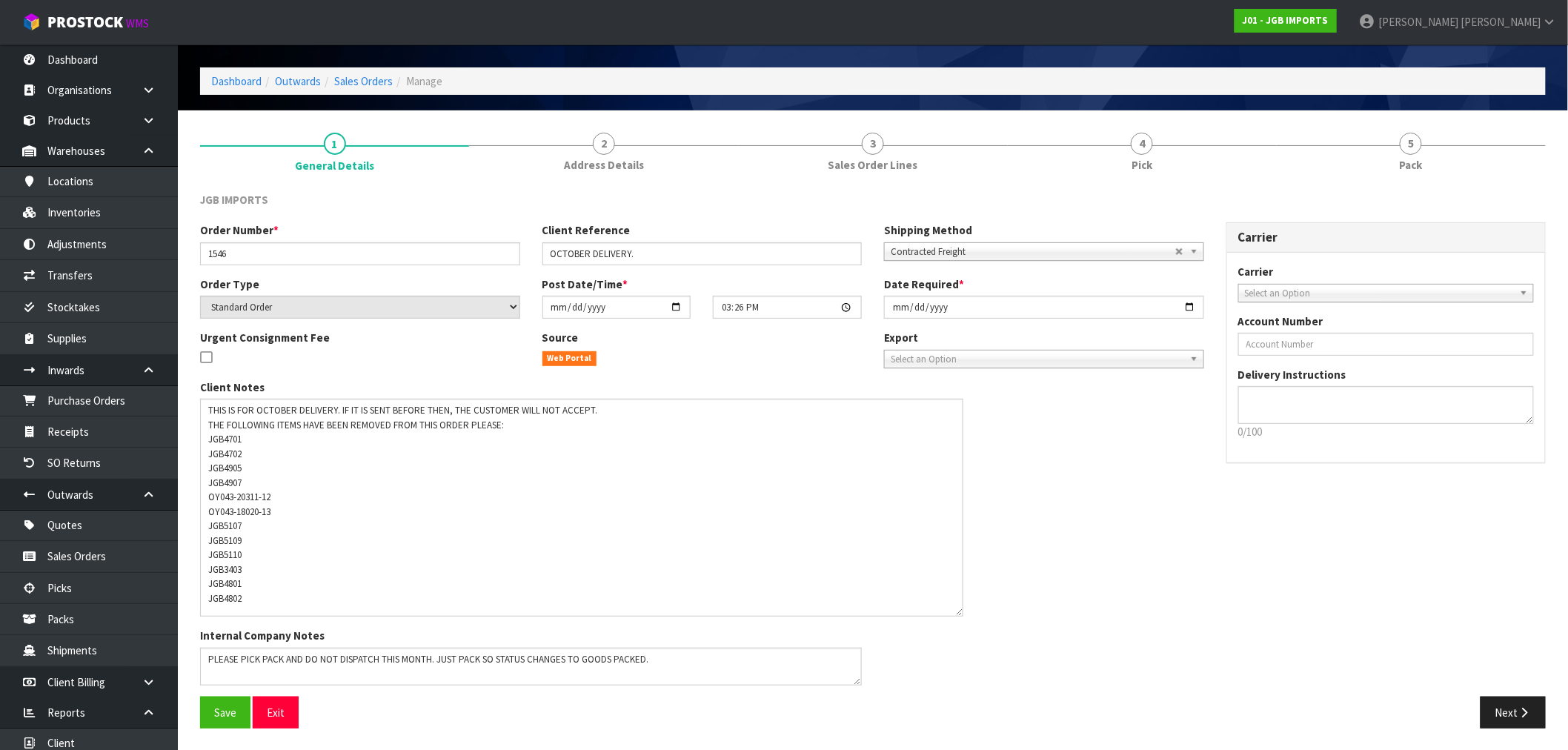
scroll to position [71, 0]
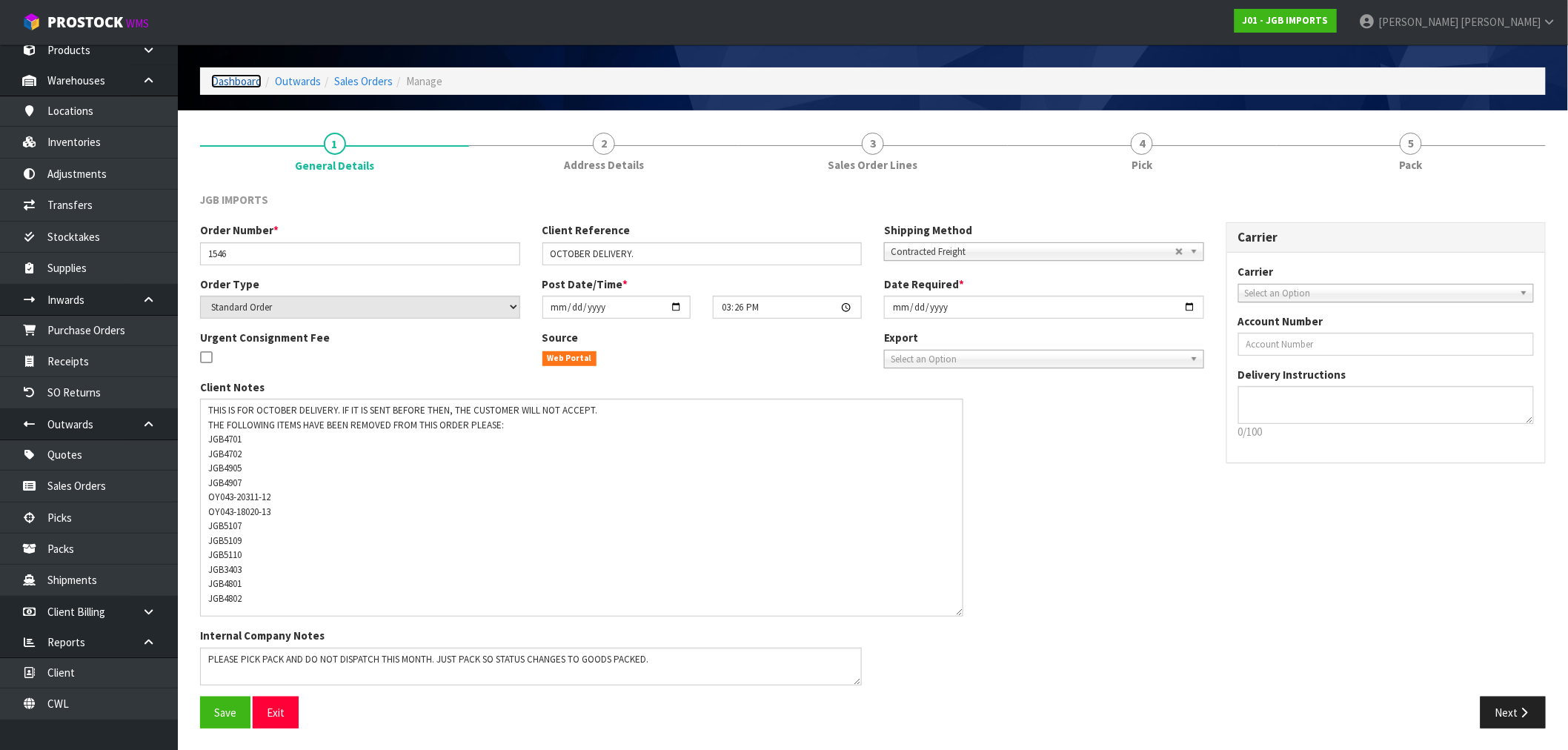
click at [218, 74] on link "Dashboard" at bounding box center [237, 81] width 51 height 14
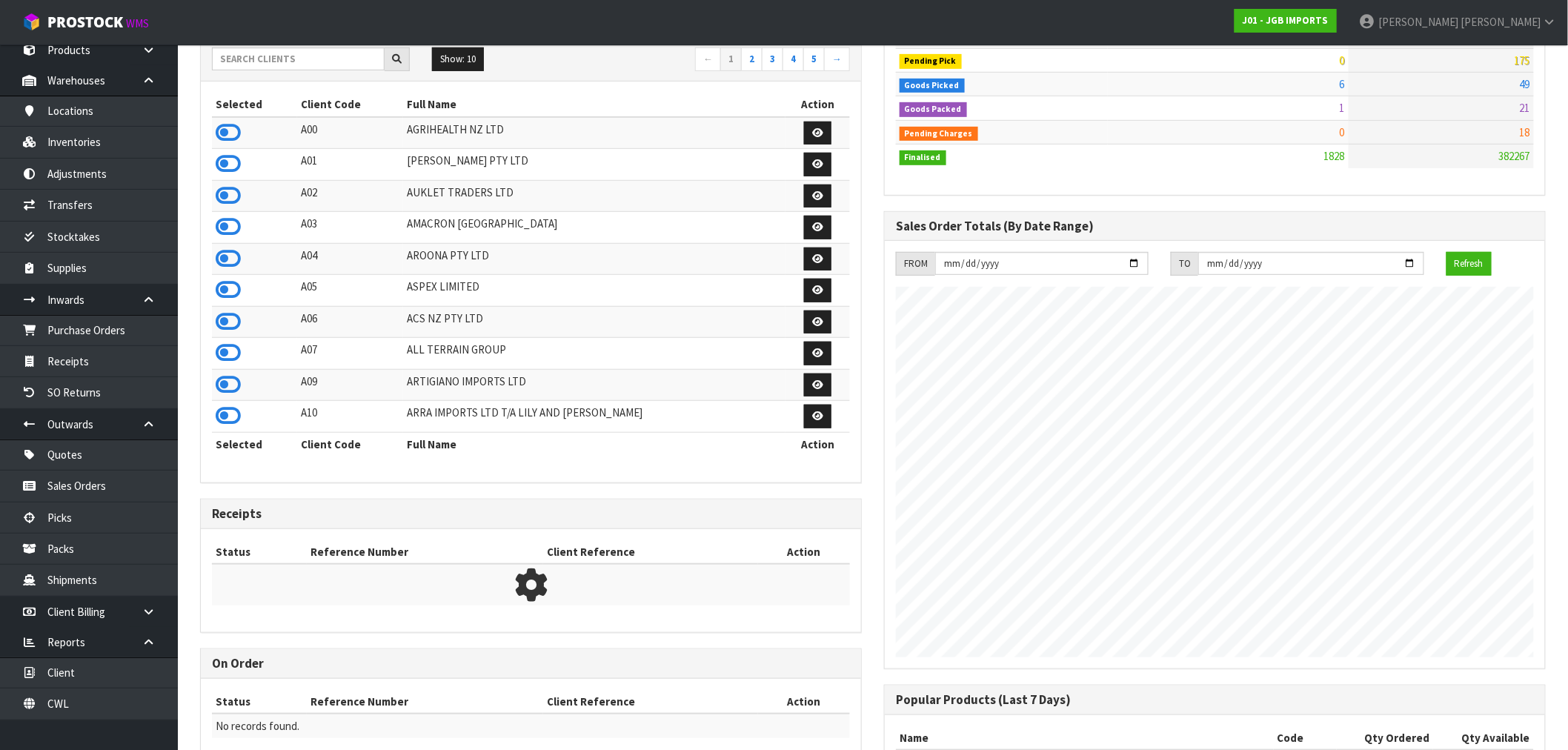
scroll to position [109, 0]
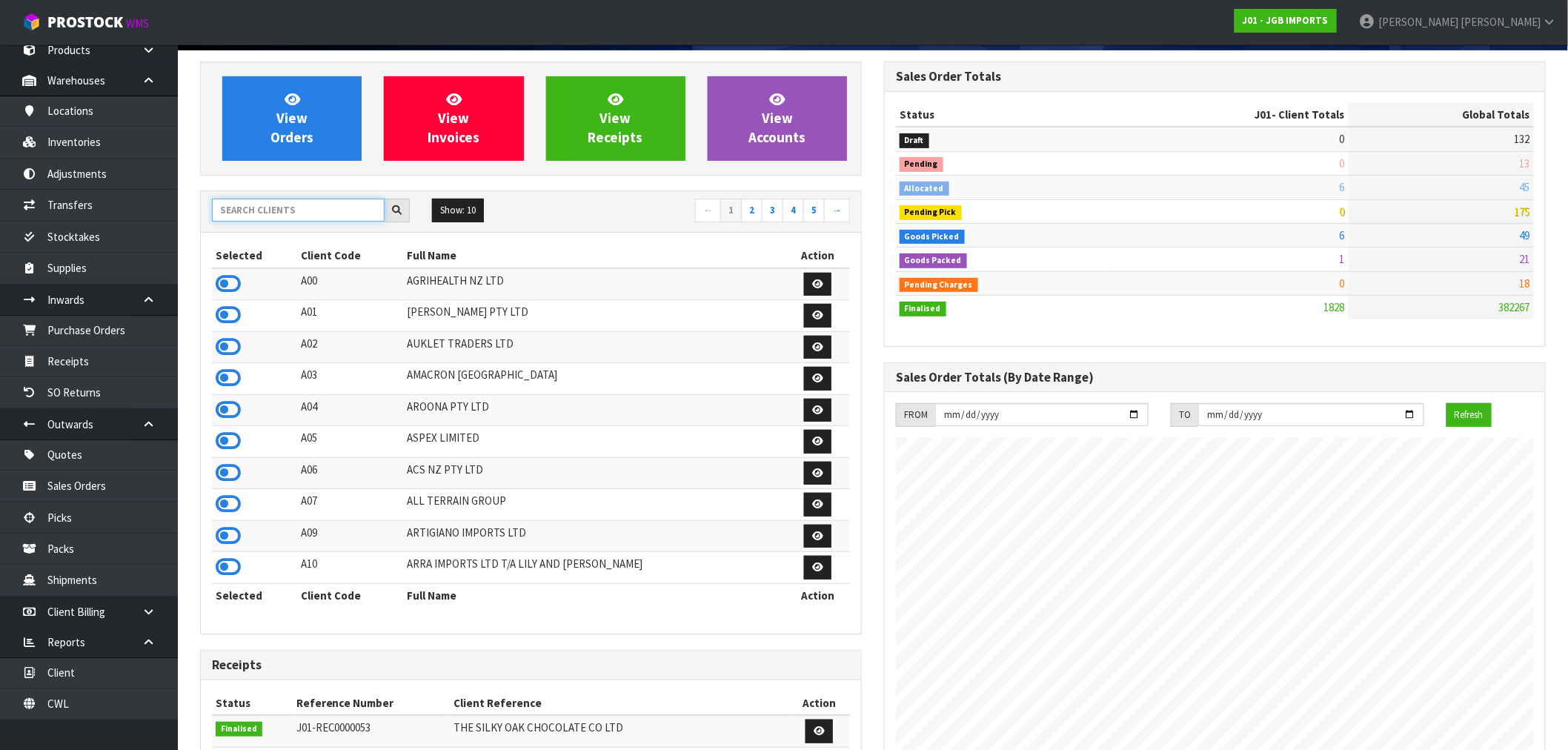
click at [249, 211] on input "text" at bounding box center [299, 210] width 173 height 23
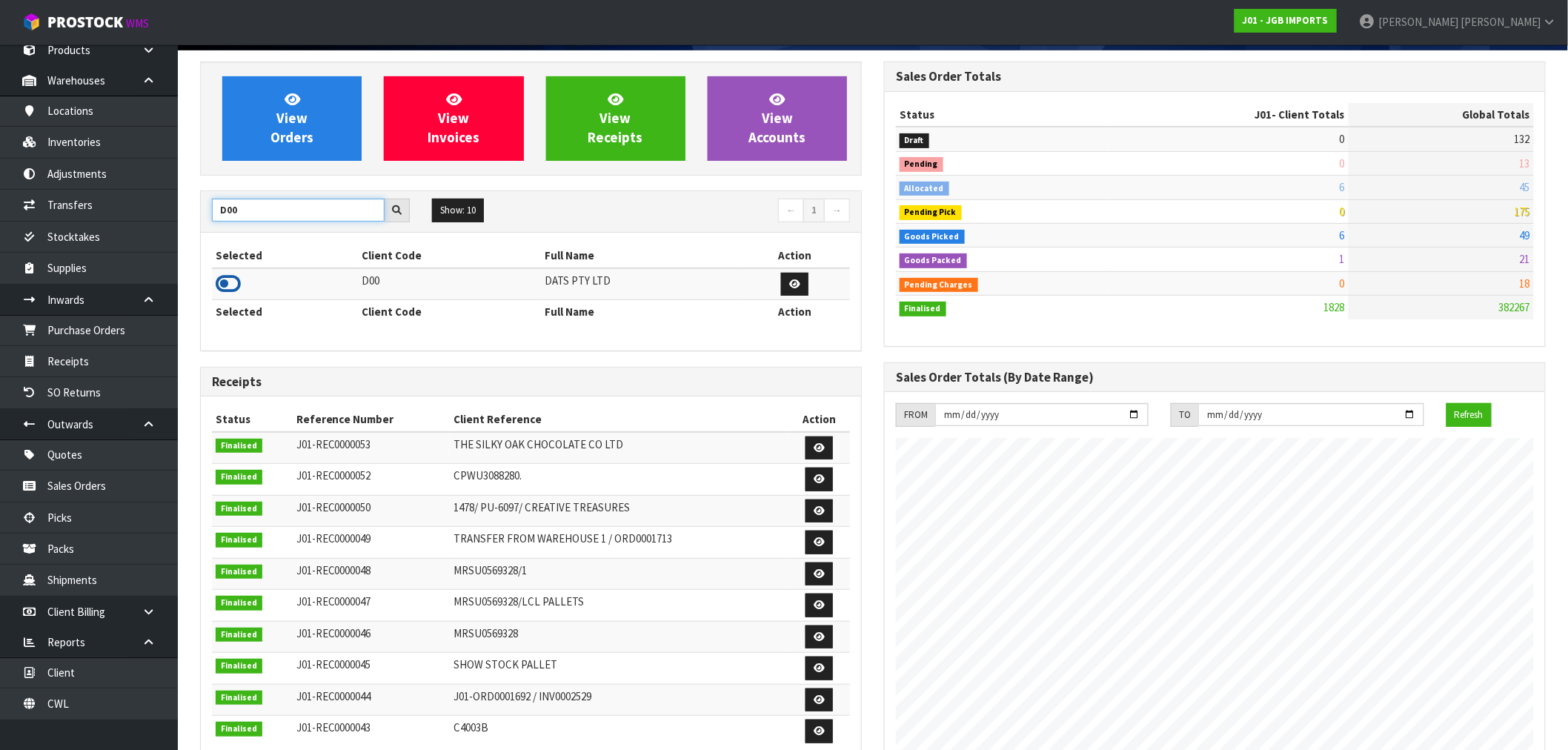
type input "D00"
click at [221, 279] on icon at bounding box center [228, 283] width 25 height 22
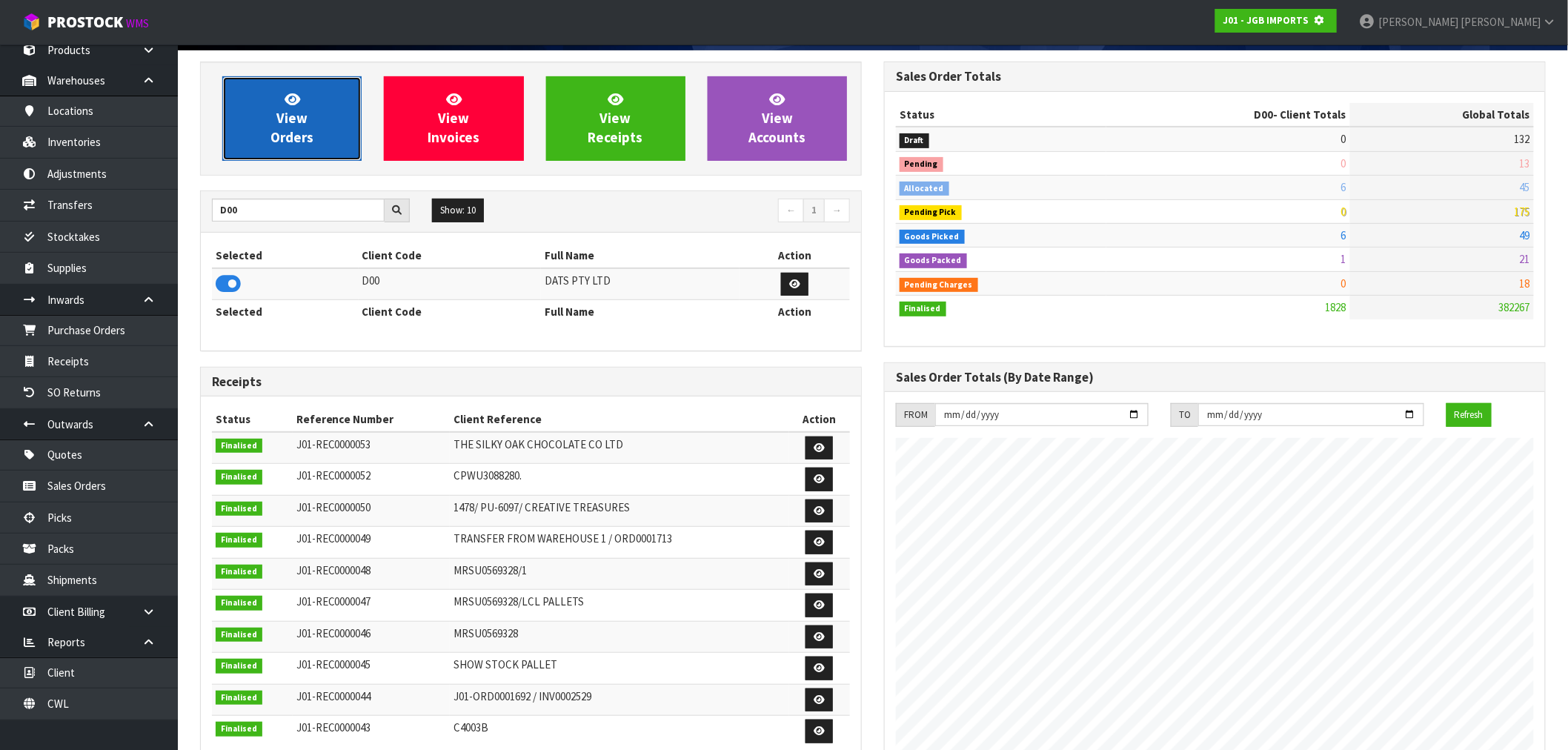
scroll to position [740332, 740310]
click at [276, 131] on span "View Orders" at bounding box center [292, 118] width 43 height 55
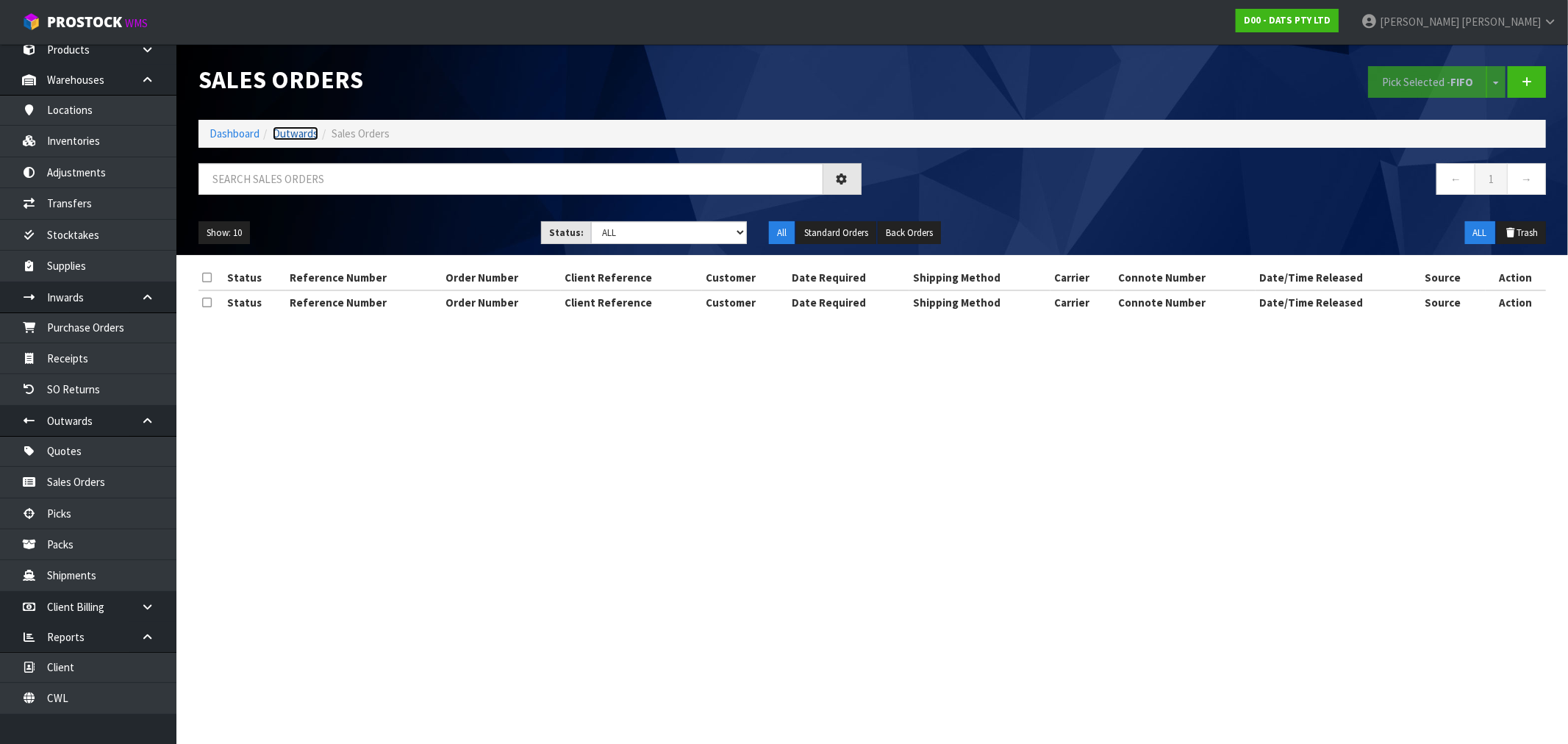
click at [307, 133] on link "Outwards" at bounding box center [295, 133] width 45 height 14
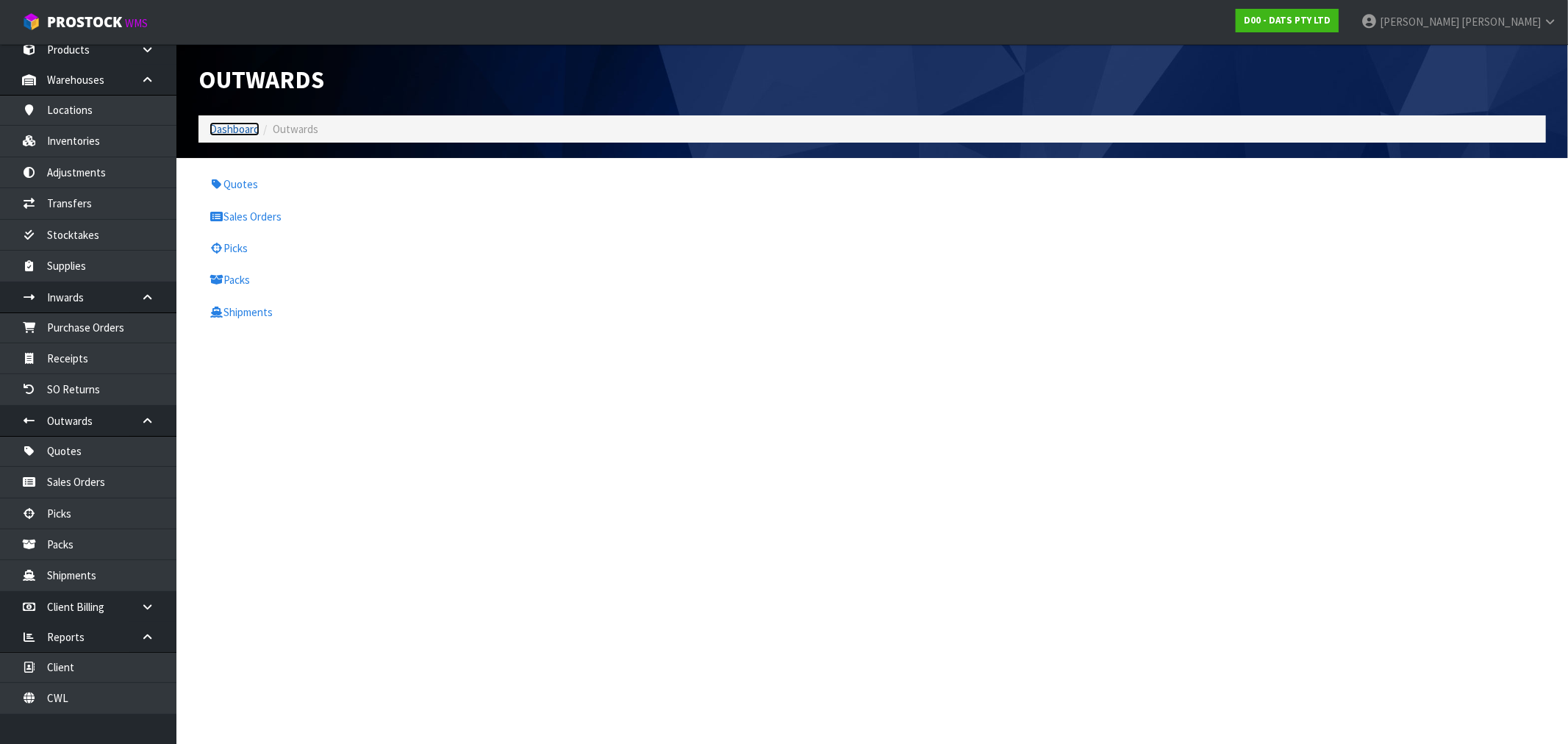
click at [228, 134] on link "Dashboard" at bounding box center [235, 129] width 50 height 14
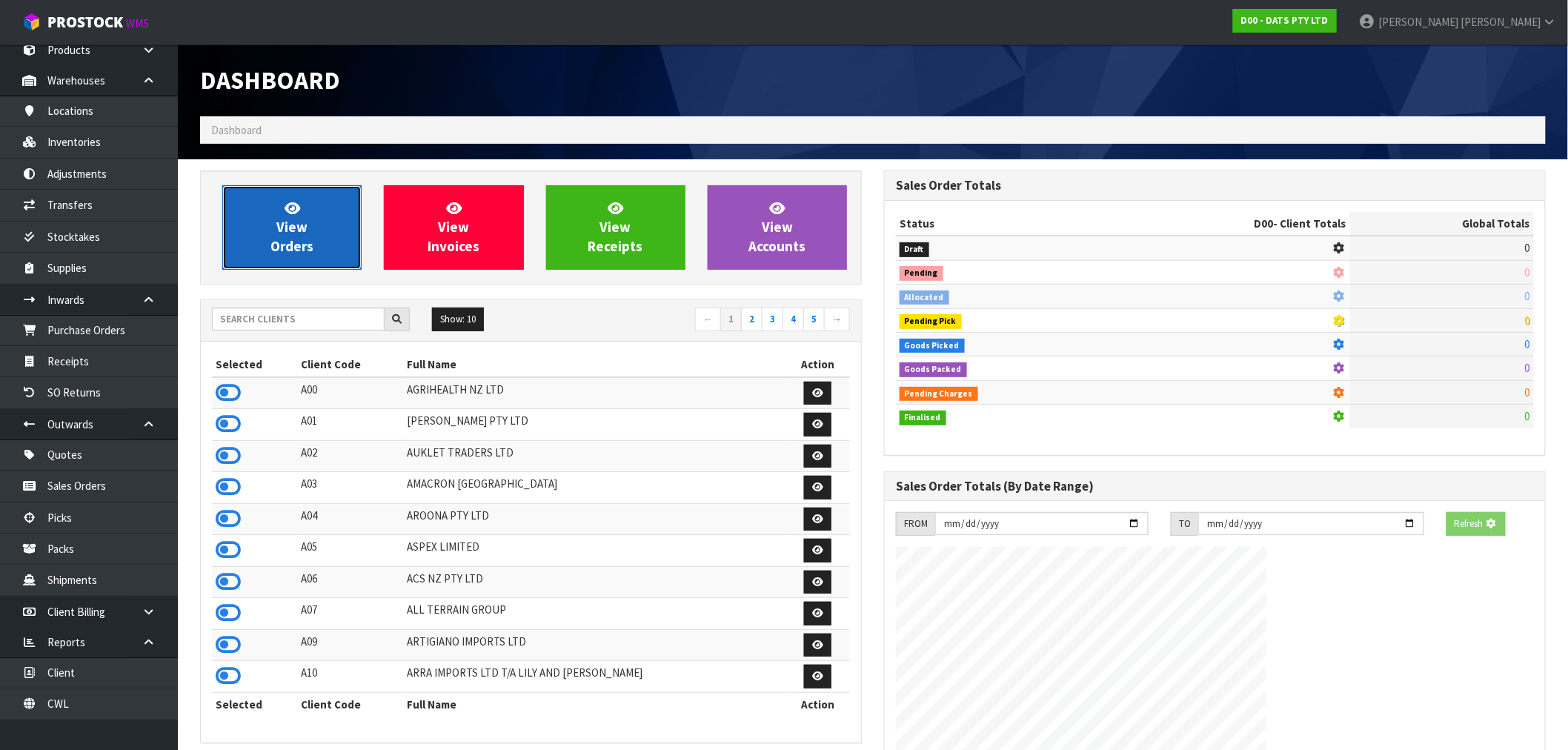
click at [310, 219] on link "View Orders" at bounding box center [291, 228] width 140 height 85
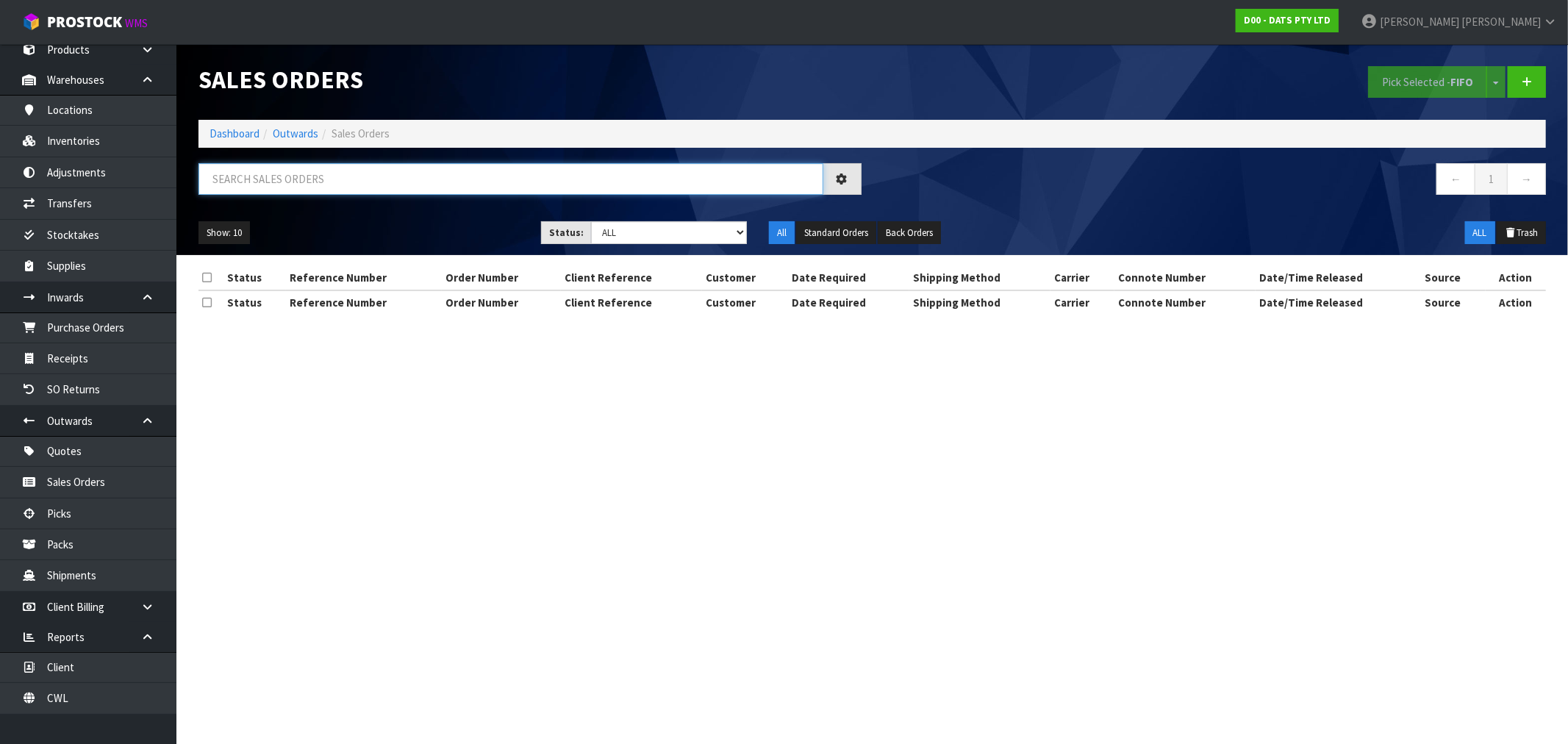
click at [287, 178] on input "text" at bounding box center [511, 179] width 625 height 32
type input "15781"
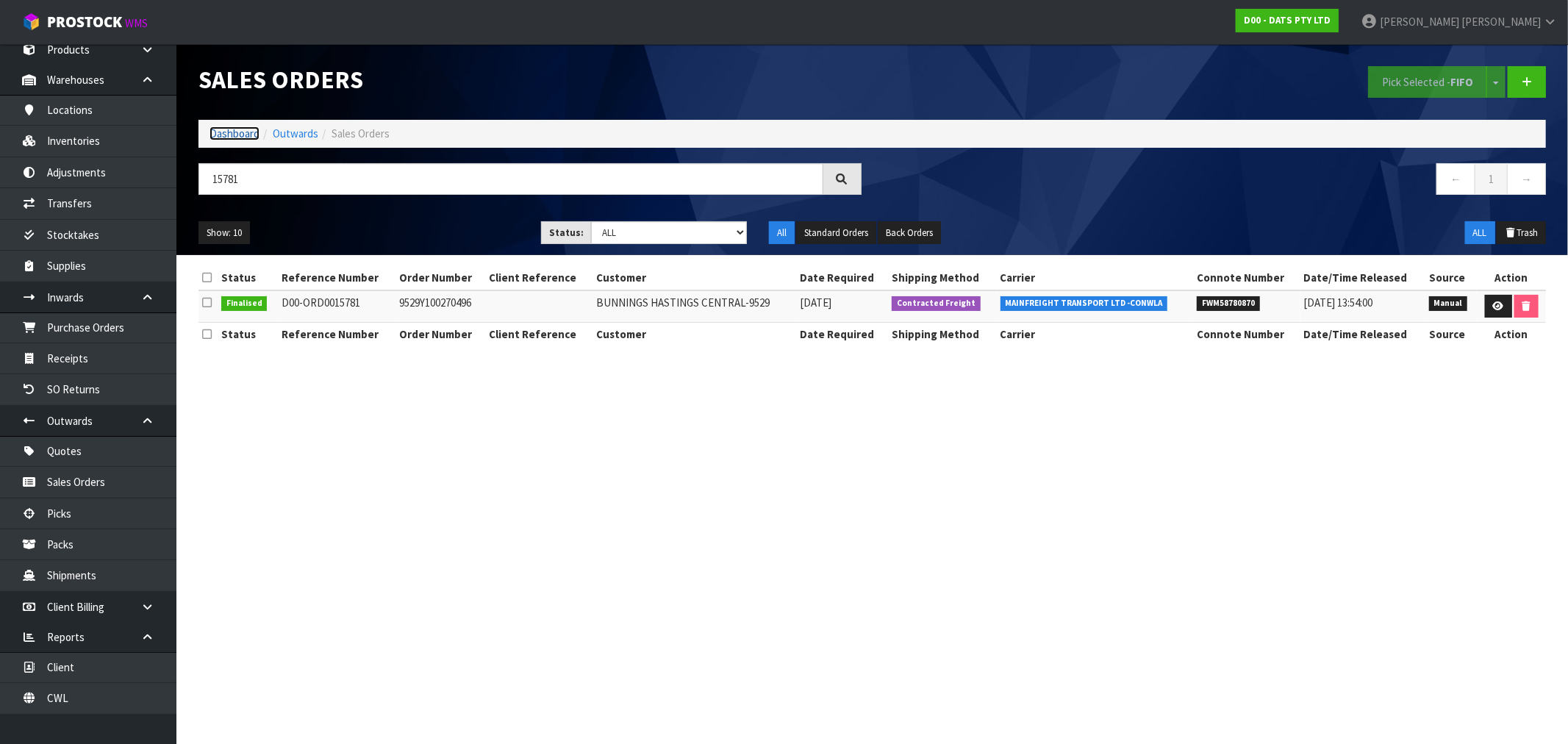
click at [232, 126] on link "Dashboard" at bounding box center [235, 133] width 50 height 14
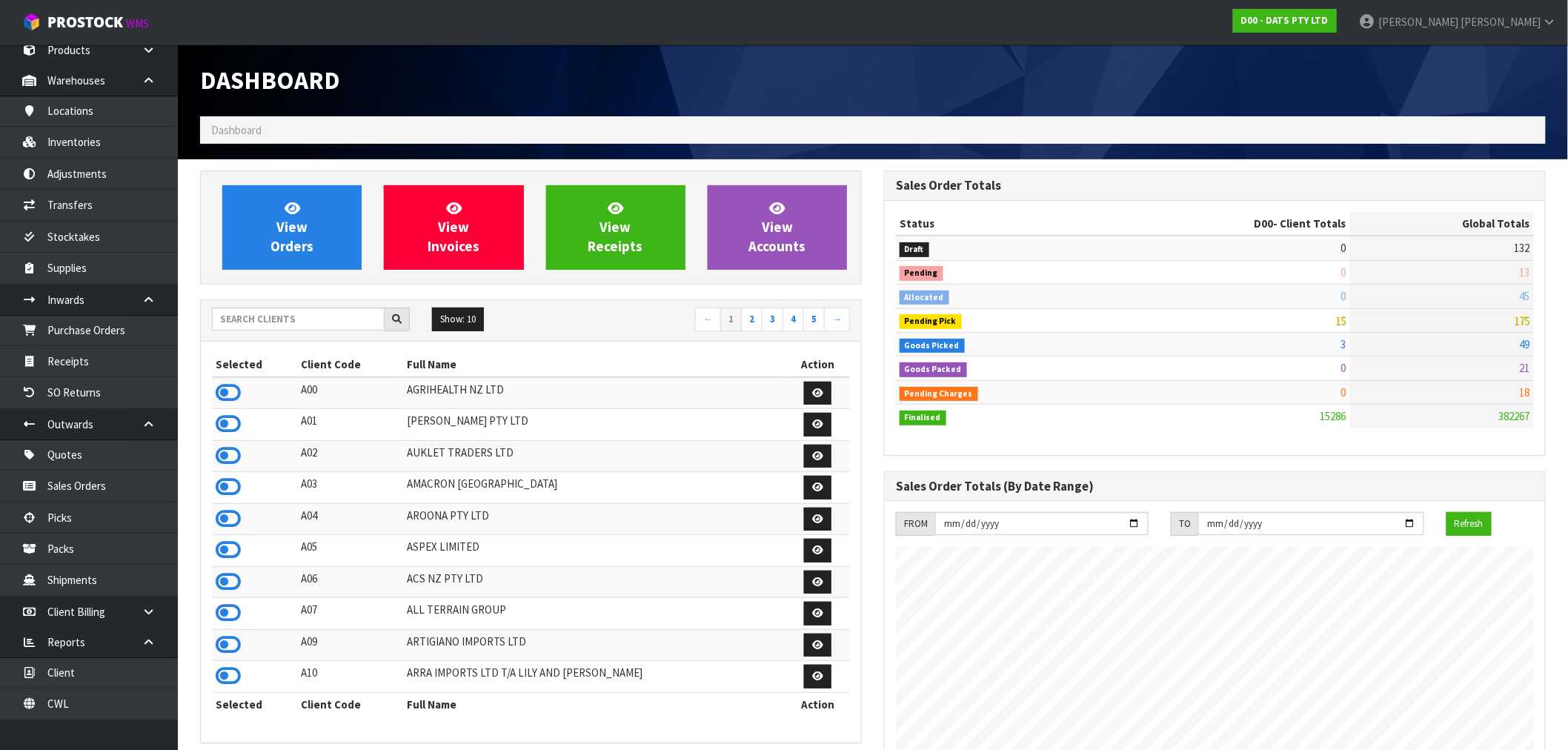
scroll to position [1123, 684]
click at [424, 228] on link "View Invoices" at bounding box center [453, 228] width 140 height 85
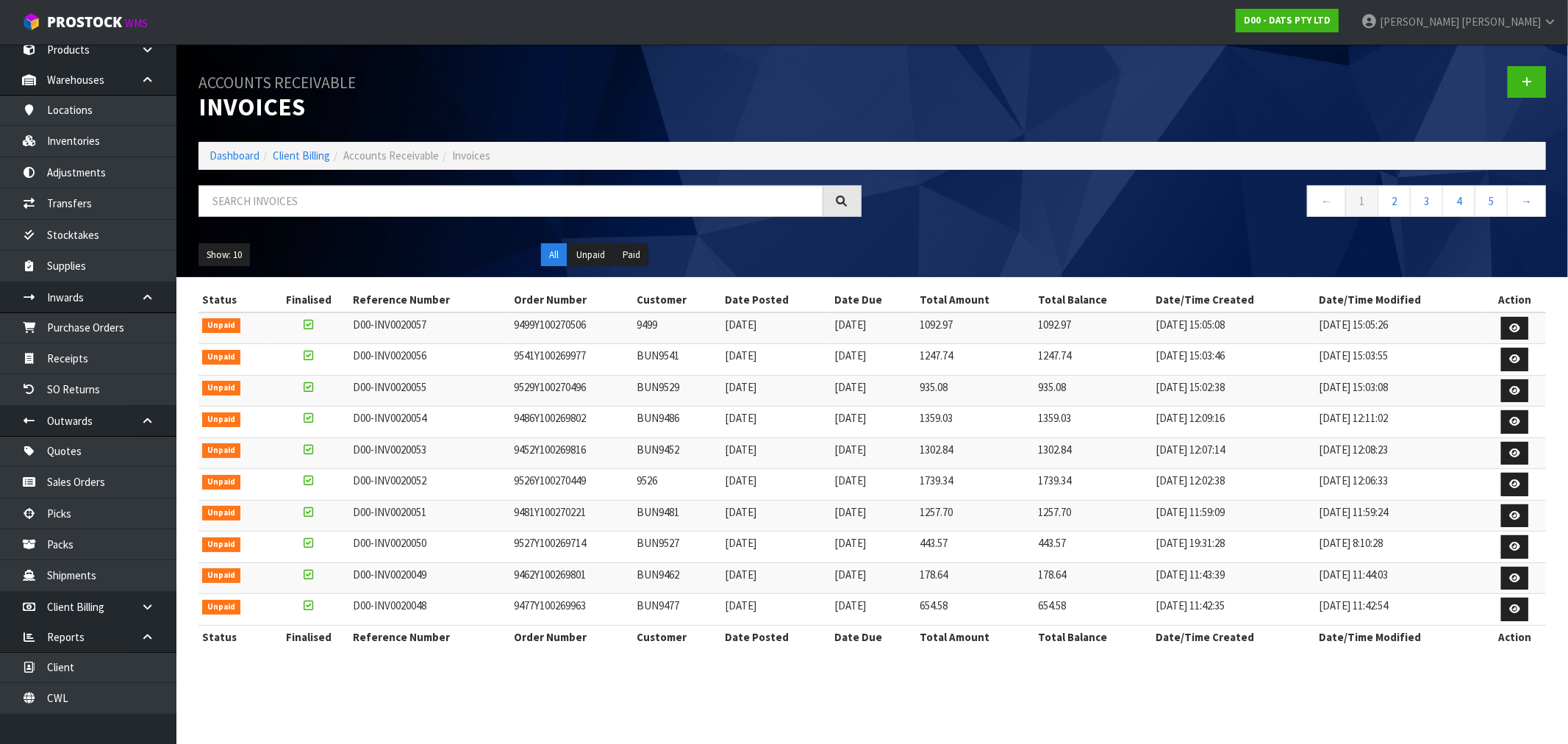
drag, startPoint x: 430, startPoint y: 541, endPoint x: 1534, endPoint y: 541, distance: 1104.0
click at [1483, 541] on tr "Unpaid D00-INV0020050 9527Y100269714 BUN9527 [DATE] [DATE] 443.57 443.57 [DATE]…" at bounding box center [872, 547] width 1348 height 32
click at [1535, 541] on td at bounding box center [1515, 547] width 62 height 32
click at [1518, 550] on icon at bounding box center [1515, 546] width 11 height 10
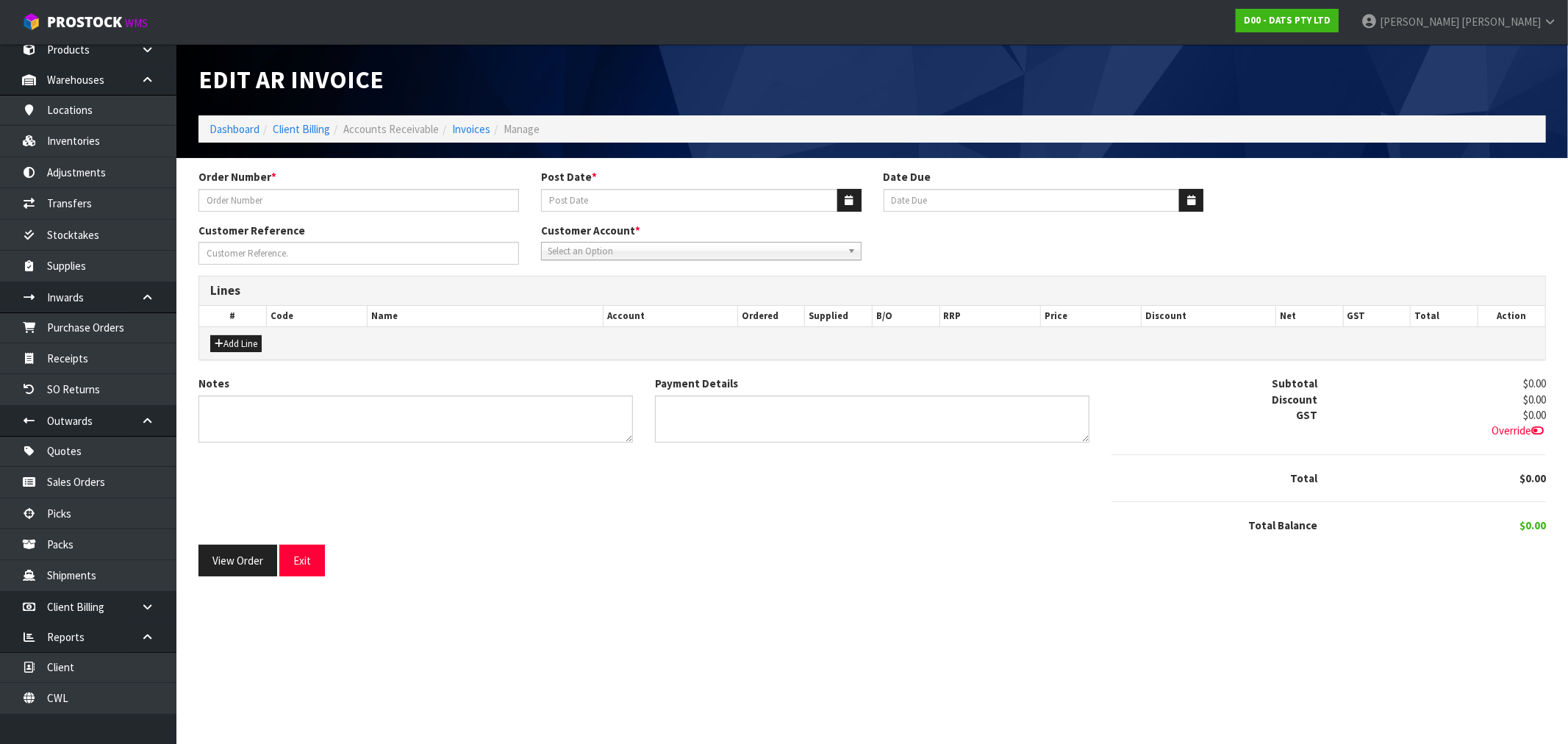
type input "9527Y100269714"
type input "21/09/2025"
type input "20/10/2025"
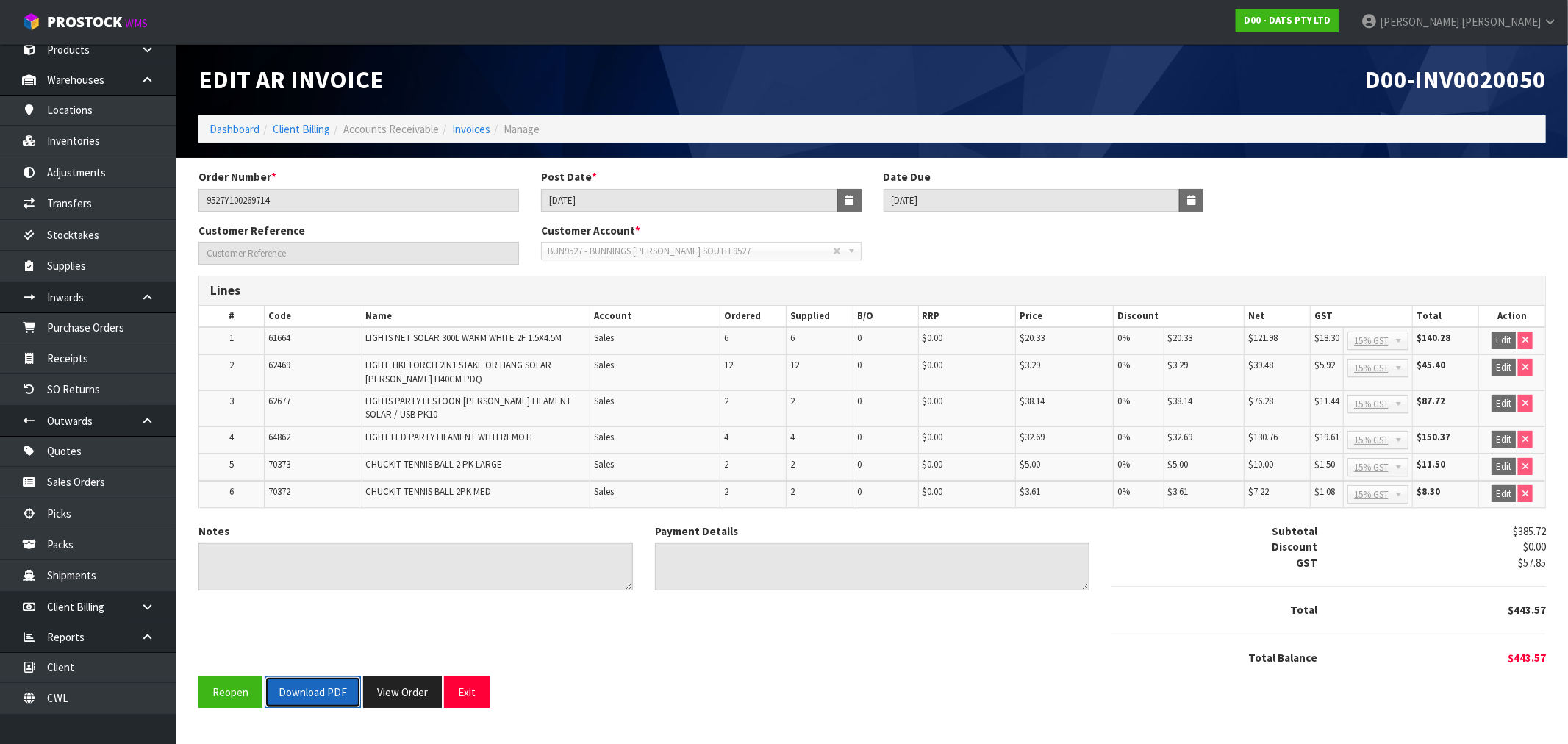
drag, startPoint x: 312, startPoint y: 682, endPoint x: 325, endPoint y: 678, distance: 13.6
click at [313, 682] on button "Download PDF" at bounding box center [312, 692] width 96 height 32
click at [487, 127] on link "Invoices" at bounding box center [471, 129] width 38 height 14
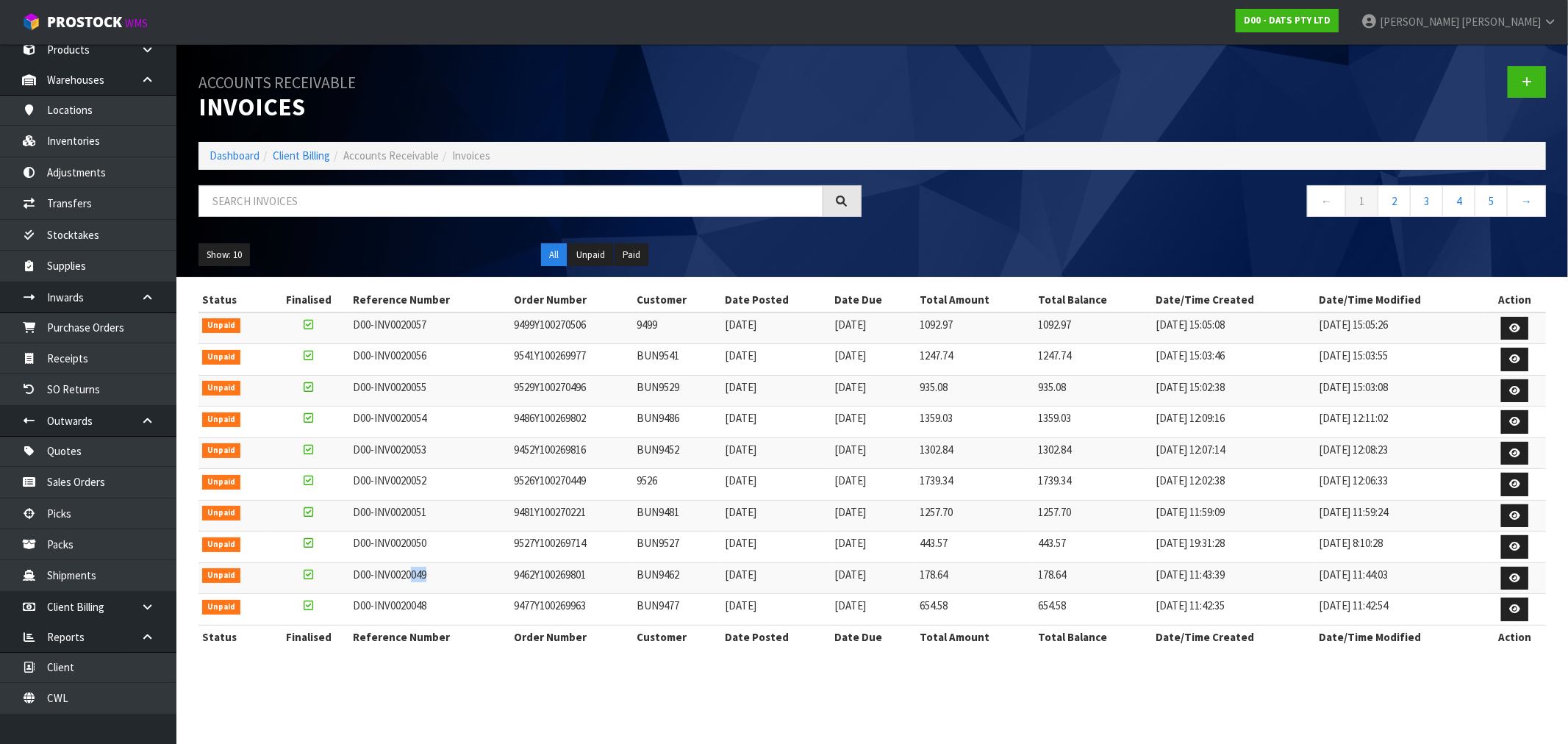
drag, startPoint x: 419, startPoint y: 579, endPoint x: 422, endPoint y: 555, distance: 24.2
click at [418, 559] on tbody "Unpaid D00-INV0020057 9499Y100270506 9499 22/09/2025 20/10/2025 1092.97 1092.97…" at bounding box center [872, 469] width 1348 height 313
click at [510, 537] on td "9527Y100269714" at bounding box center [572, 547] width 124 height 32
click at [215, 151] on link "Dashboard" at bounding box center [235, 155] width 50 height 14
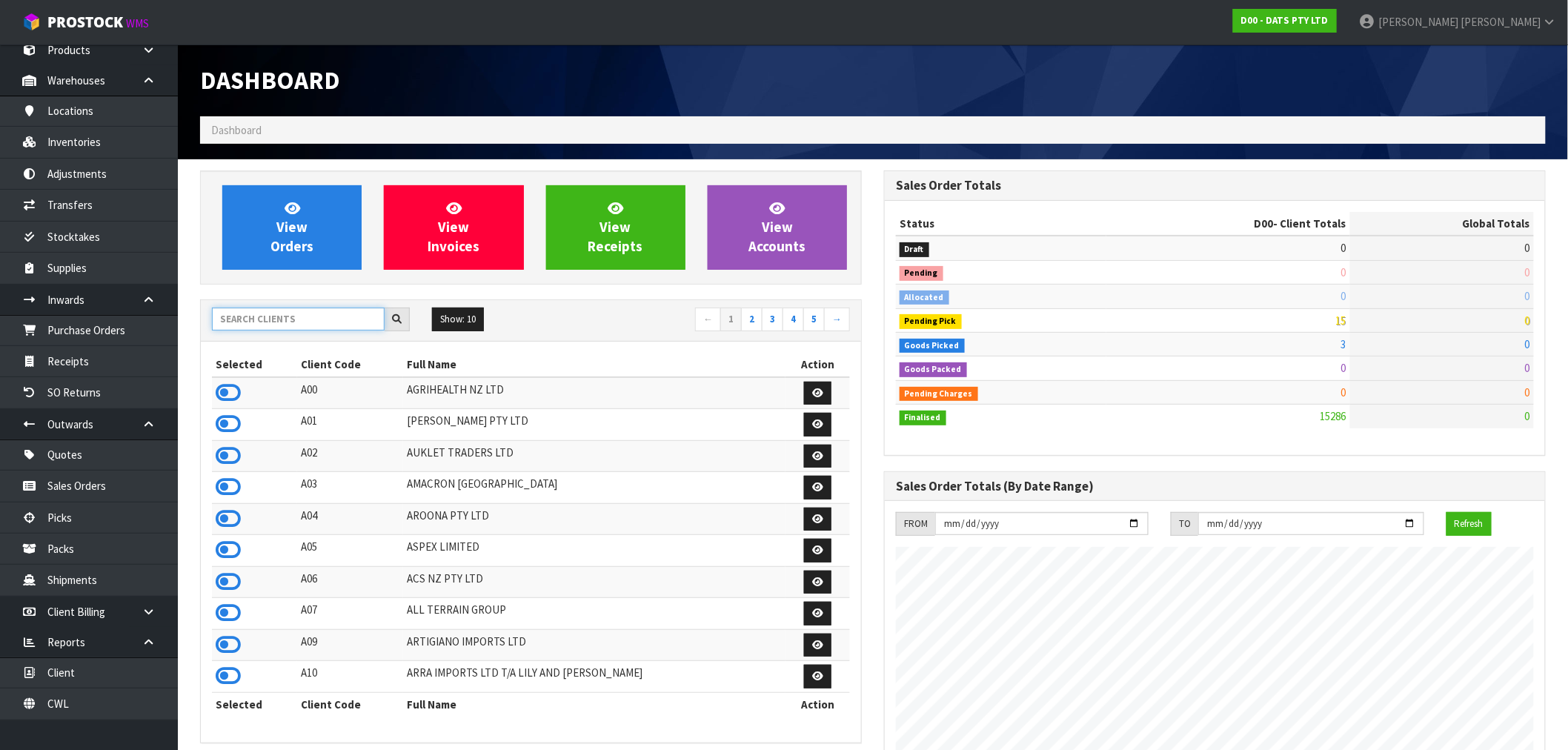
scroll to position [1123, 684]
click at [294, 321] on input "text" at bounding box center [299, 319] width 173 height 23
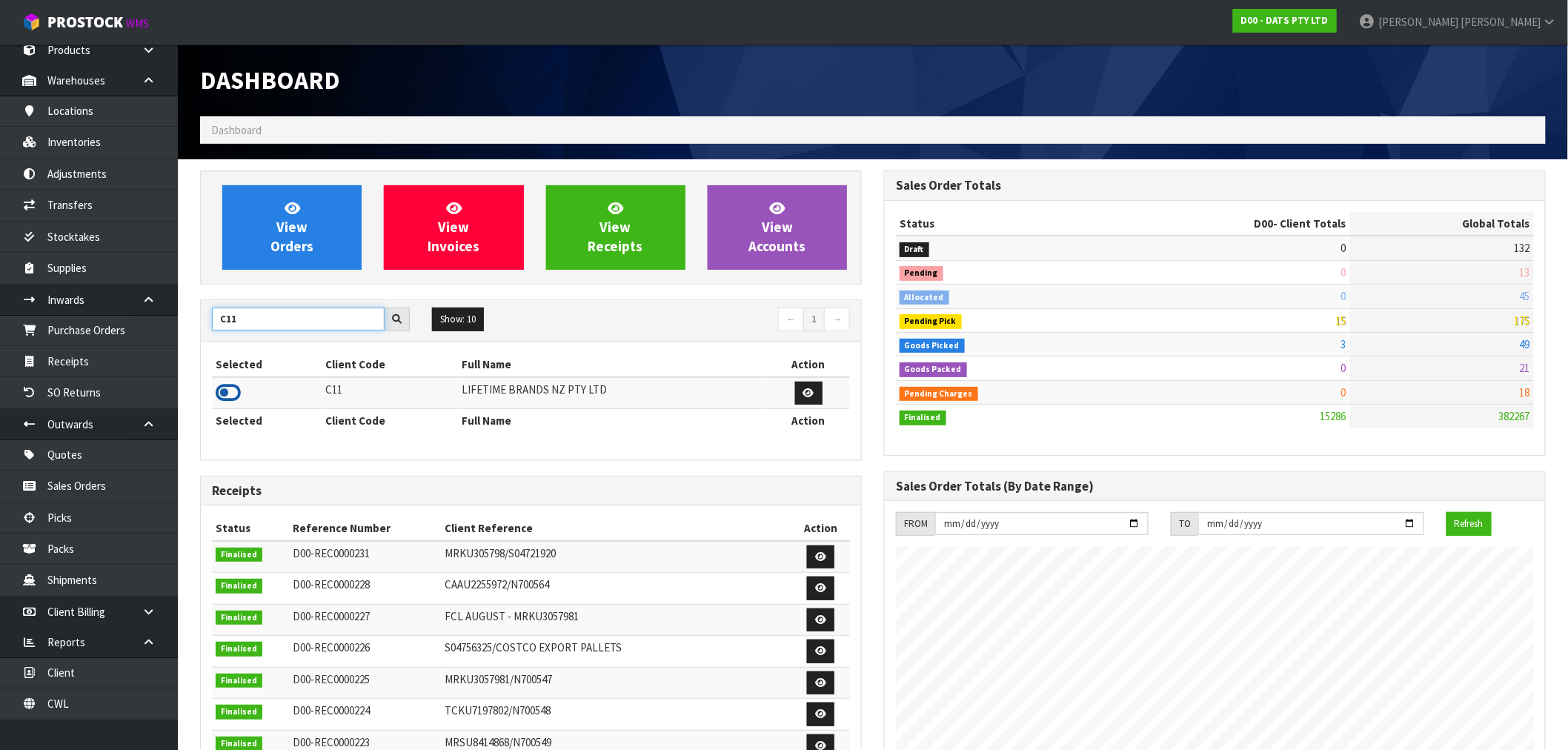
type input "C11"
click at [225, 394] on icon at bounding box center [228, 393] width 25 height 22
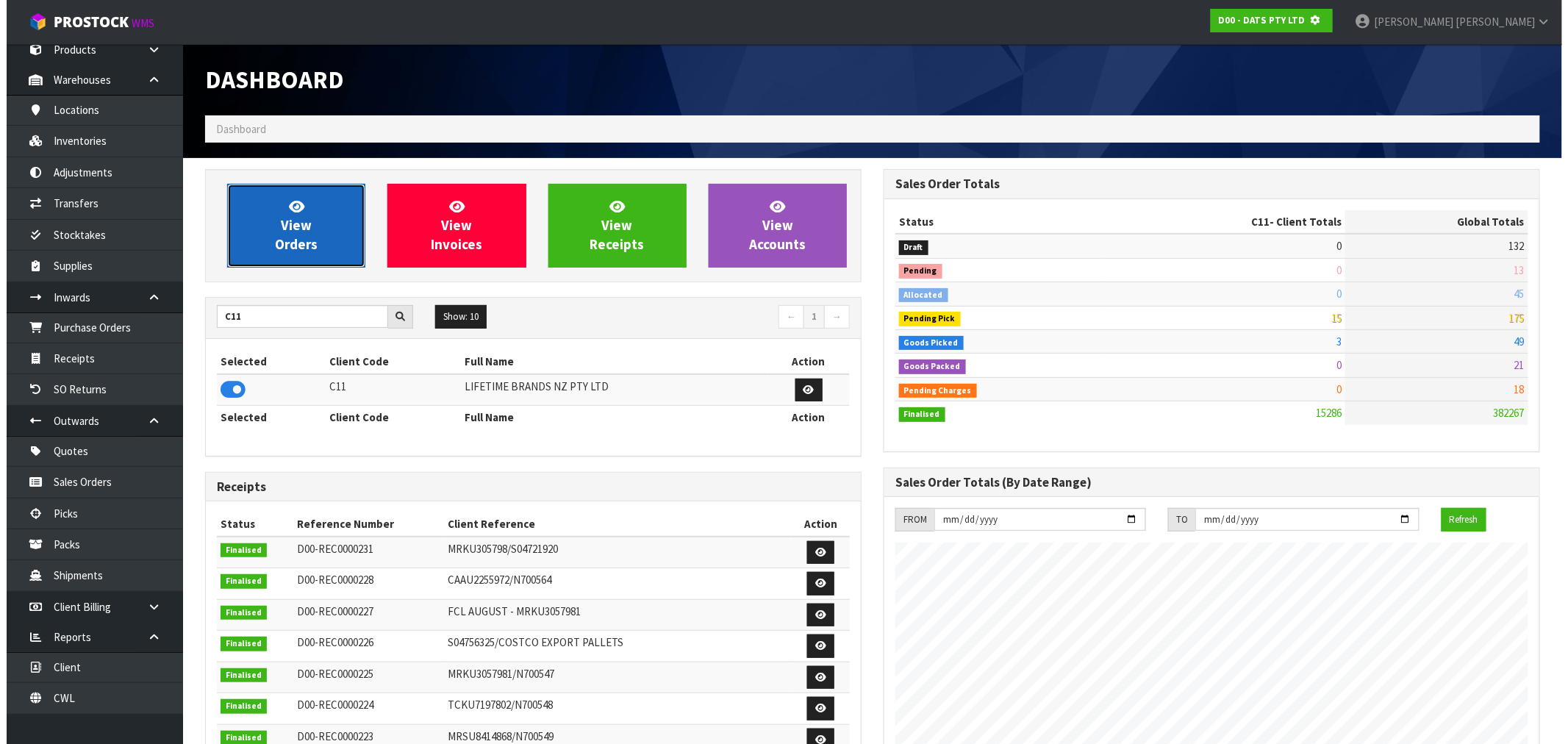
scroll to position [734409, 734577]
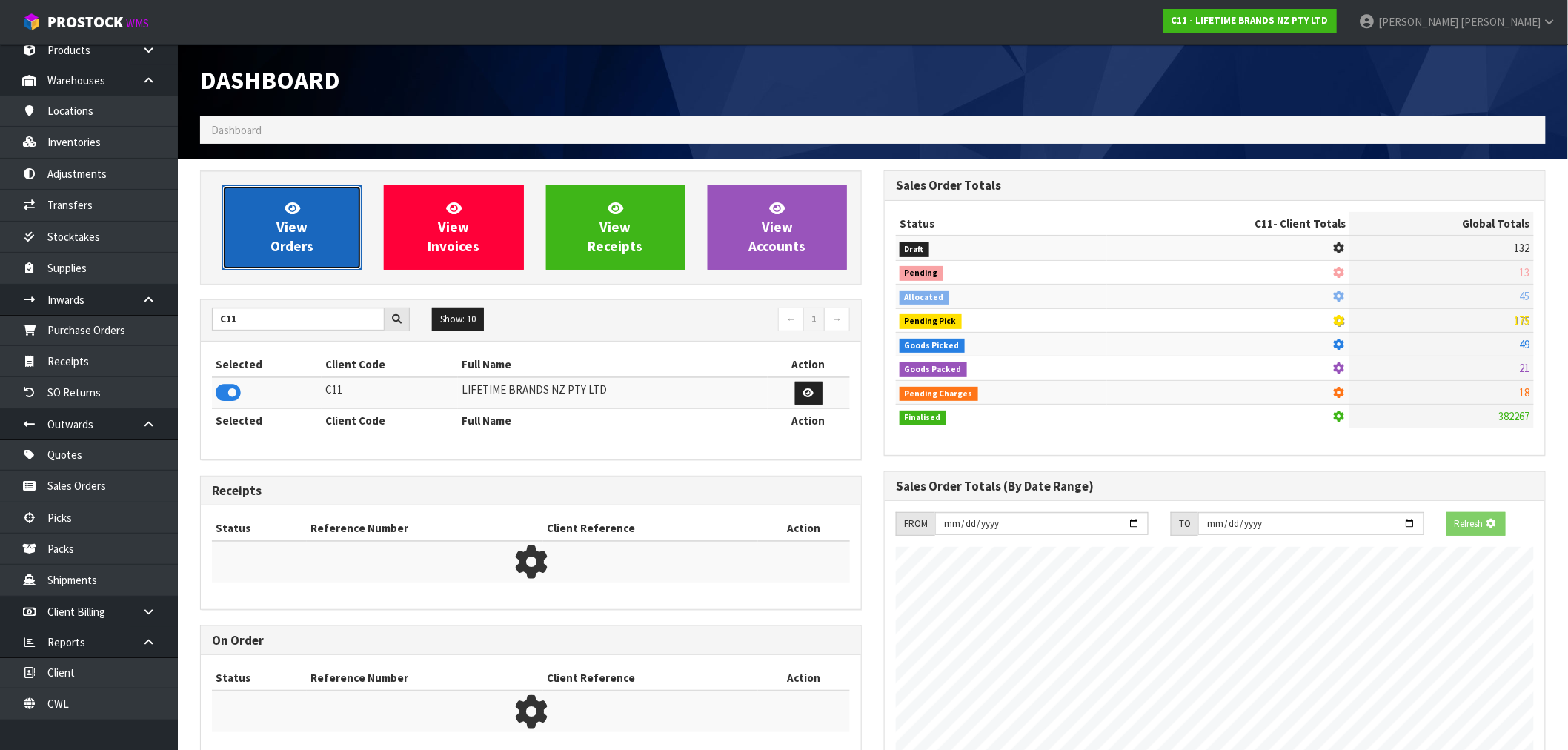
click at [358, 211] on link "View Orders" at bounding box center [291, 228] width 140 height 85
